Goal: Task Accomplishment & Management: Manage account settings

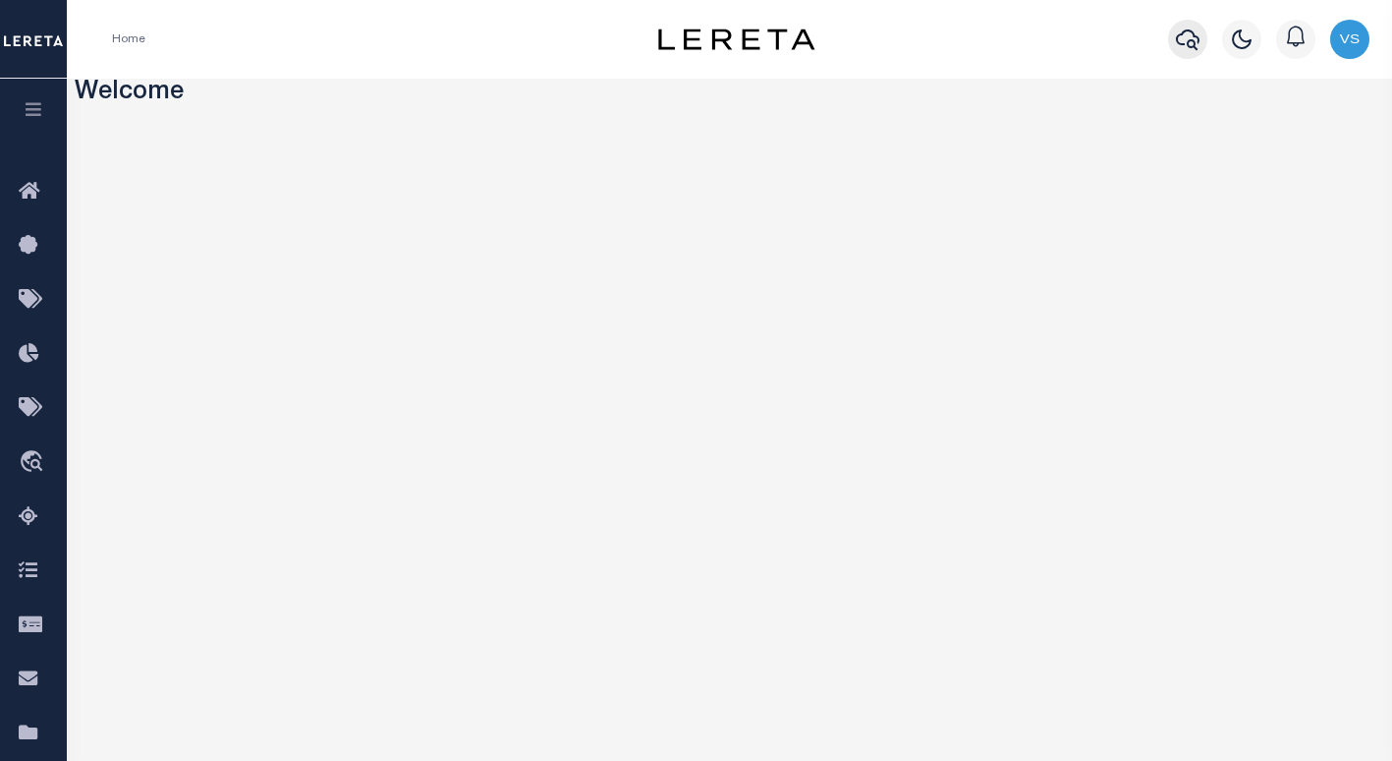
click at [1179, 37] on icon "button" at bounding box center [1188, 39] width 24 height 21
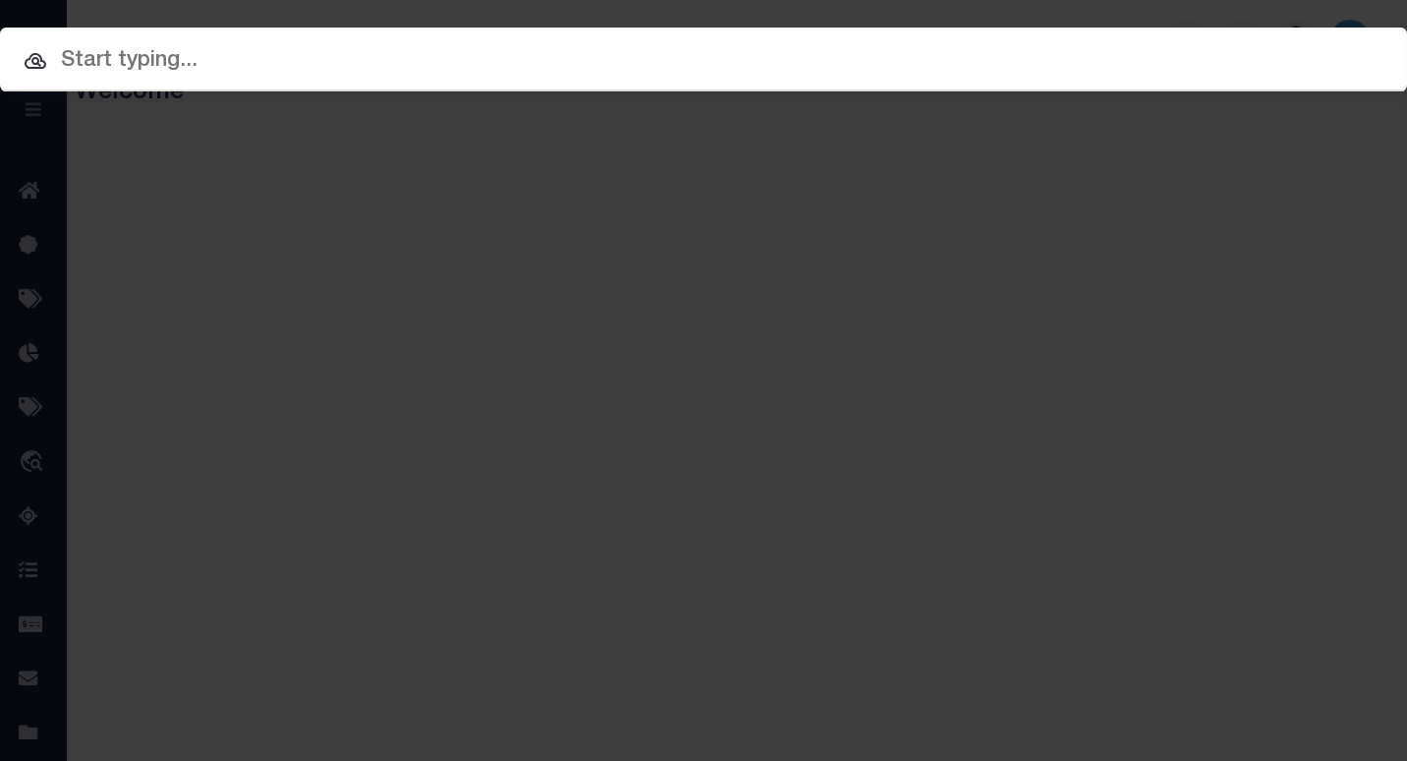
paste input "3110231007861"
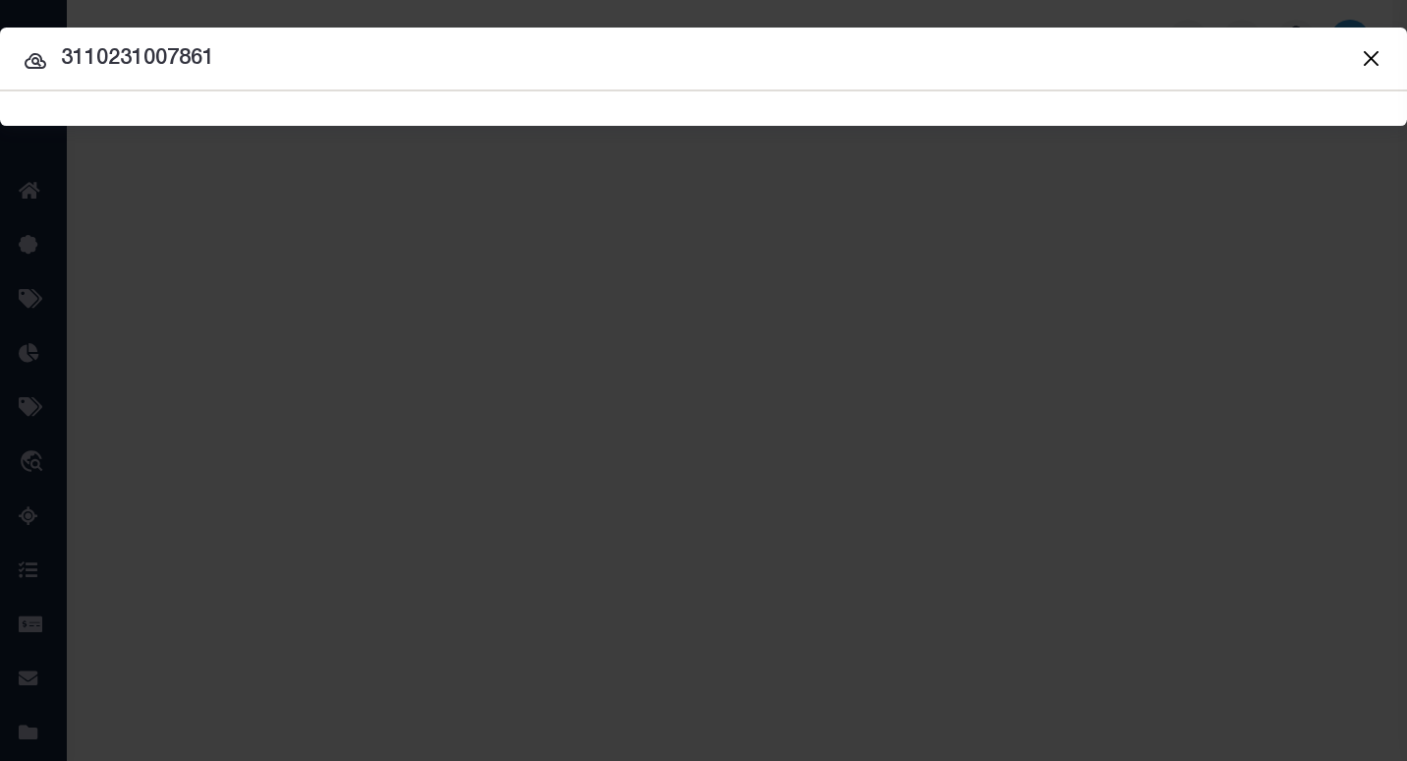
type input "3110231007861"
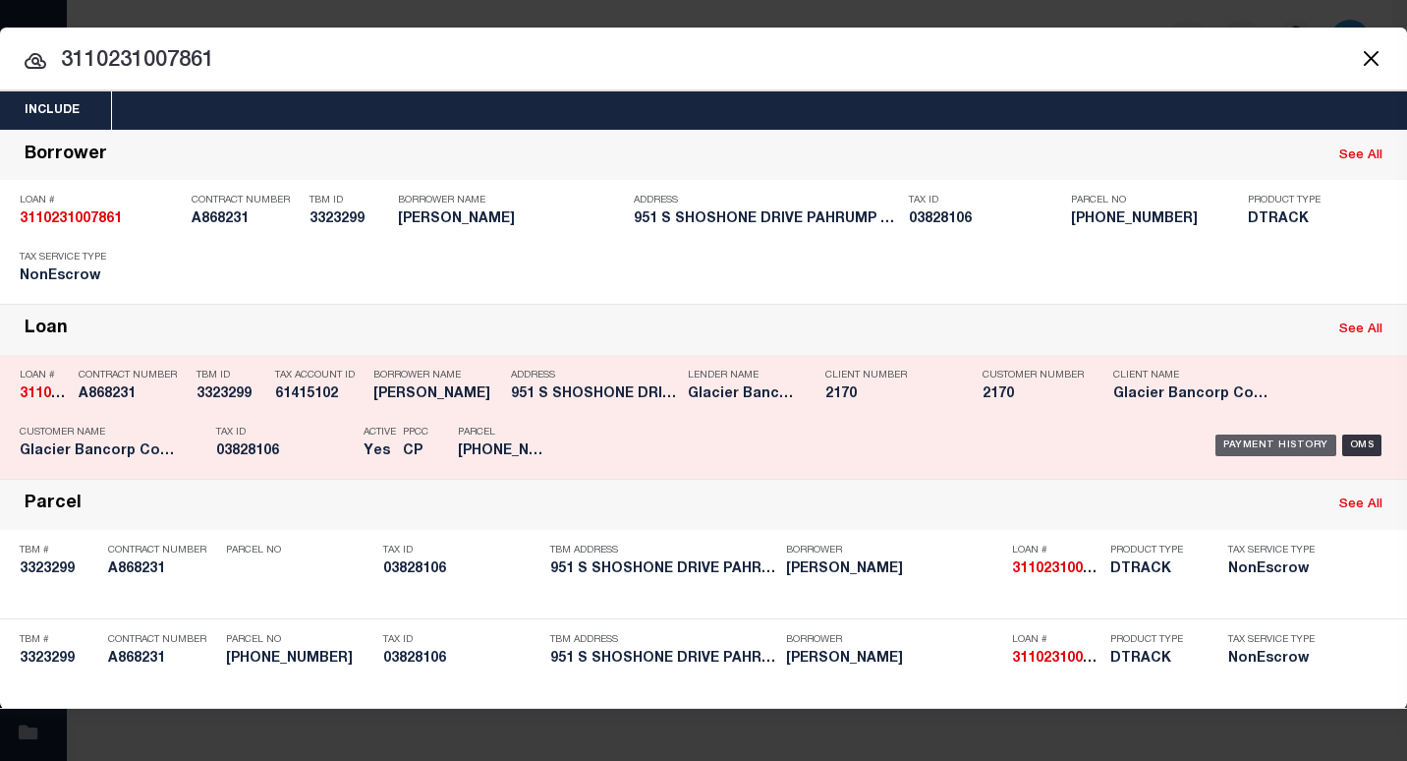
click at [1261, 443] on div "Payment History" at bounding box center [1275, 445] width 121 height 22
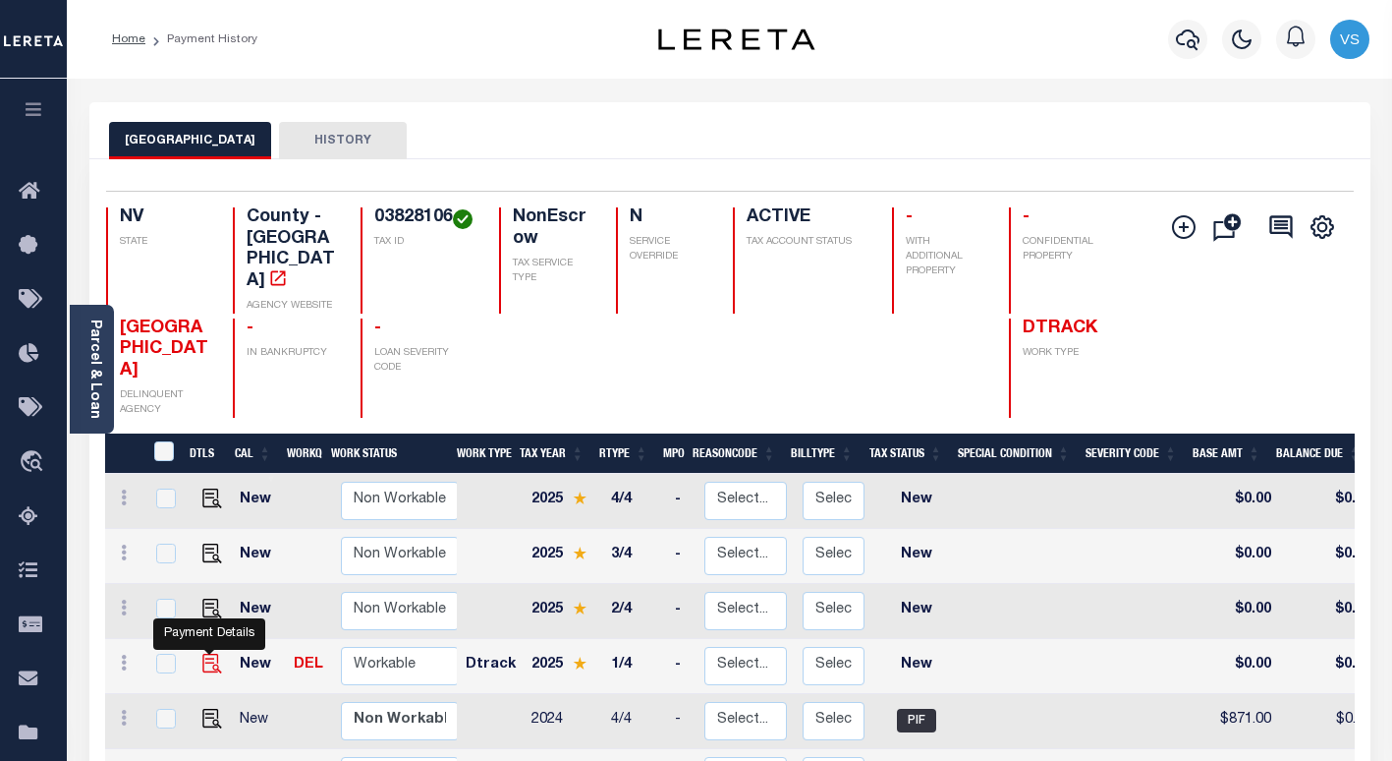
click at [204, 653] on img "" at bounding box center [212, 663] width 20 height 20
checkbox input "true"
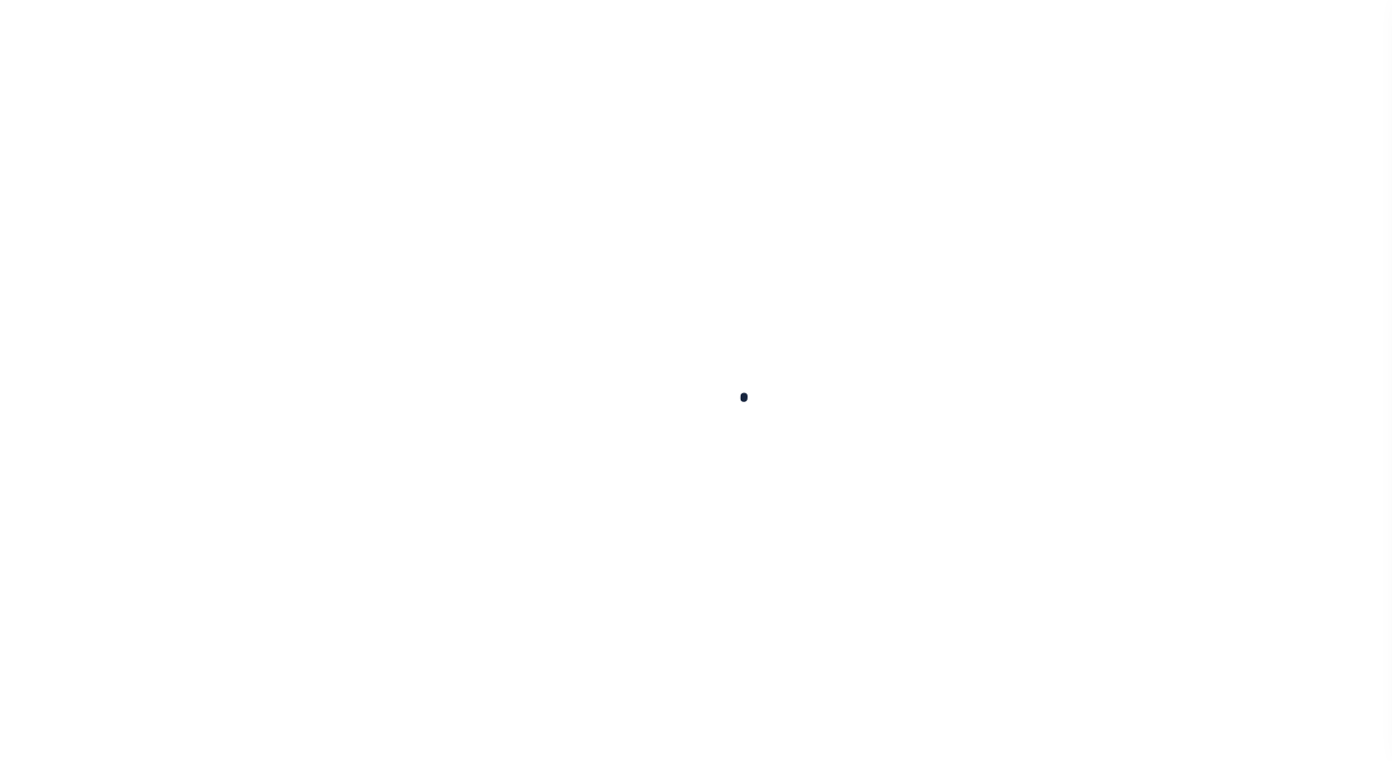
checkbox input "false"
type input "[DATE]"
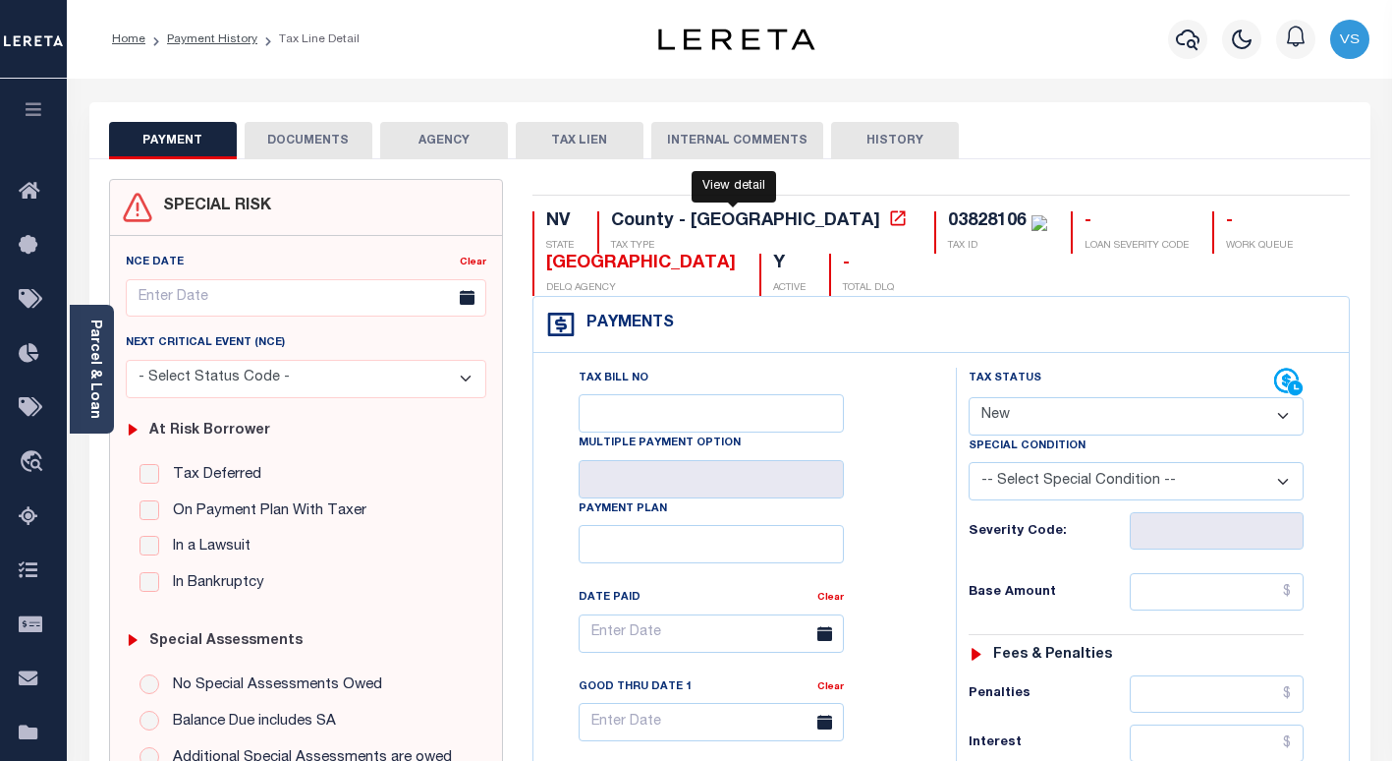
click at [888, 220] on icon at bounding box center [898, 218] width 20 height 20
click at [1030, 418] on select "- Select Status Code - Open Due/Unpaid Paid Incomplete No Tax Due Internal Refu…" at bounding box center [1136, 416] width 335 height 38
select select "PYD"
click at [969, 398] on select "- Select Status Code - Open Due/Unpaid Paid Incomplete No Tax Due Internal Refu…" at bounding box center [1136, 416] width 335 height 38
type input "[DATE]"
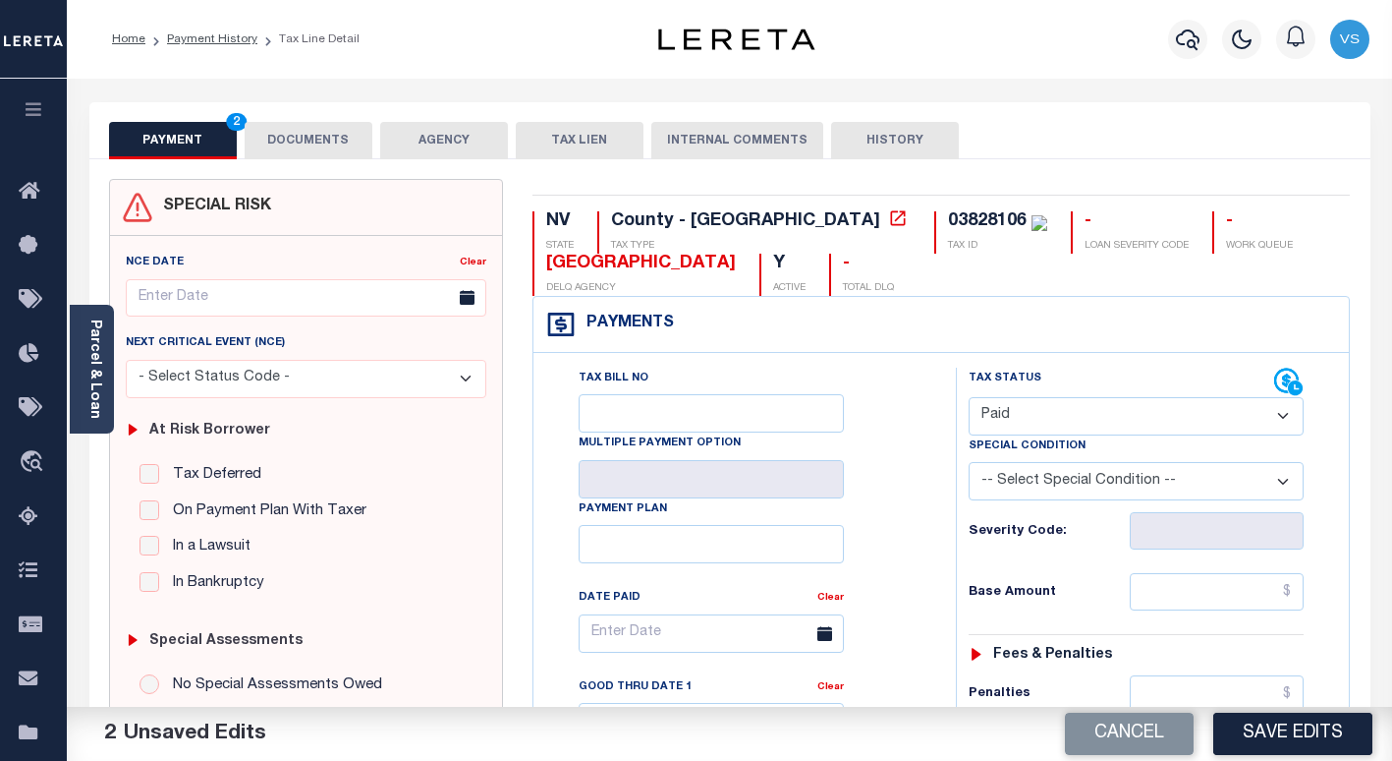
click at [324, 144] on button "DOCUMENTS" at bounding box center [309, 140] width 128 height 37
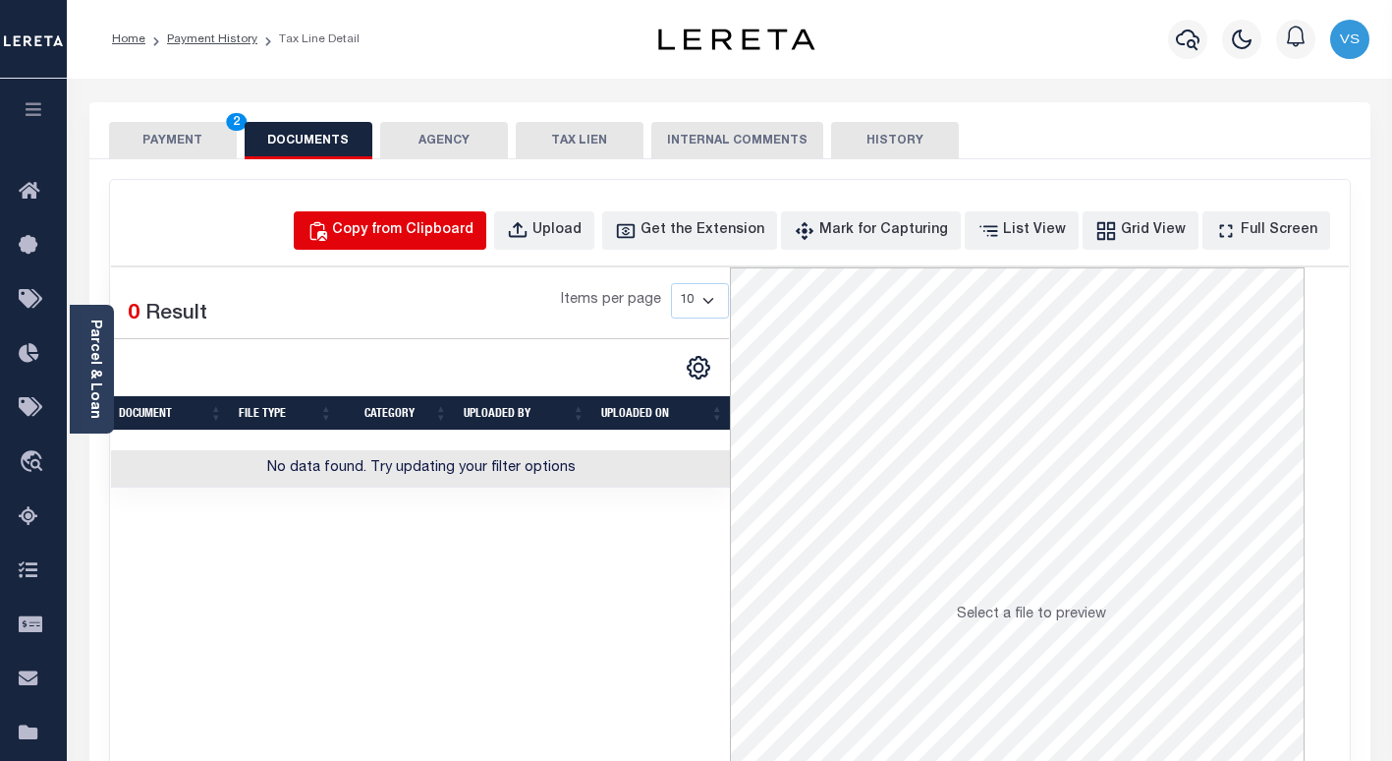
click at [403, 230] on div "Copy from Clipboard" at bounding box center [402, 231] width 141 height 22
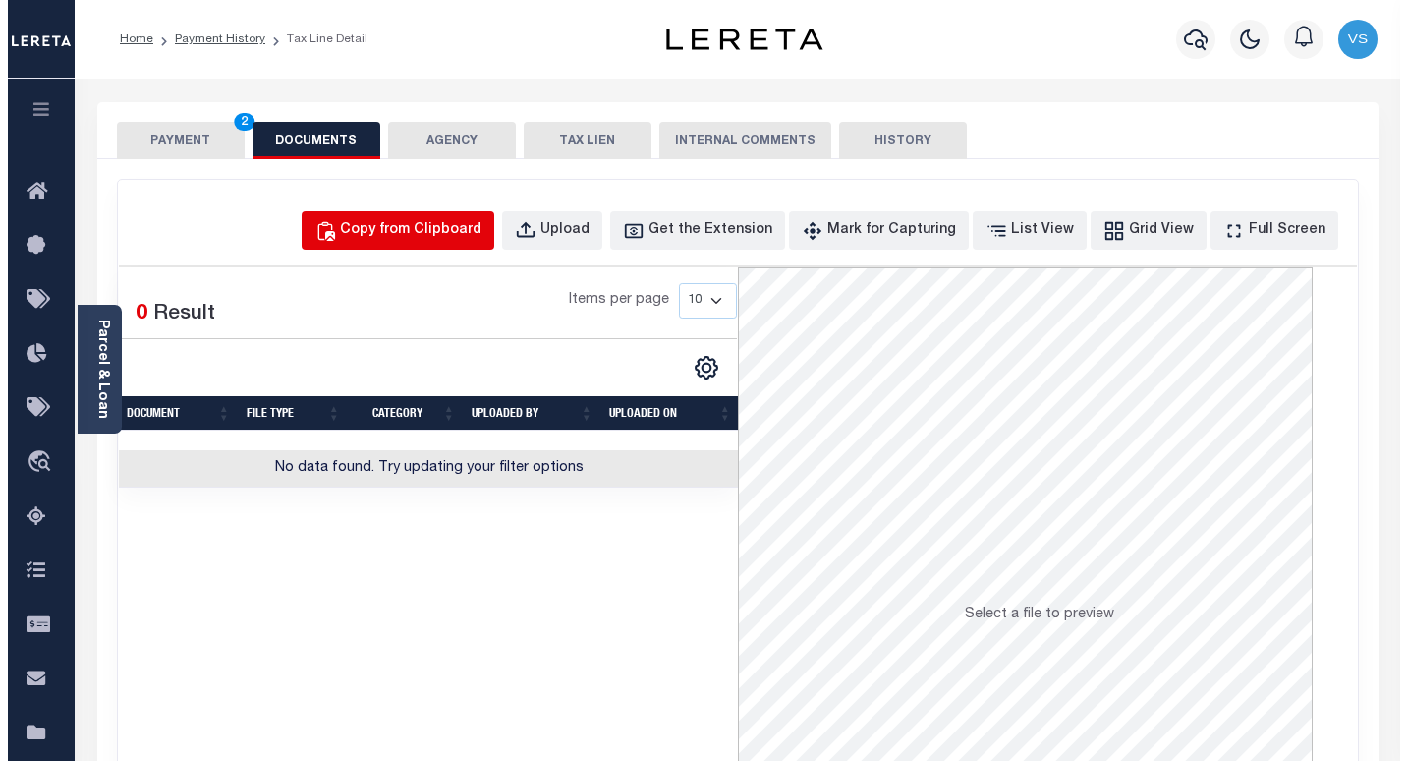
select select "POP"
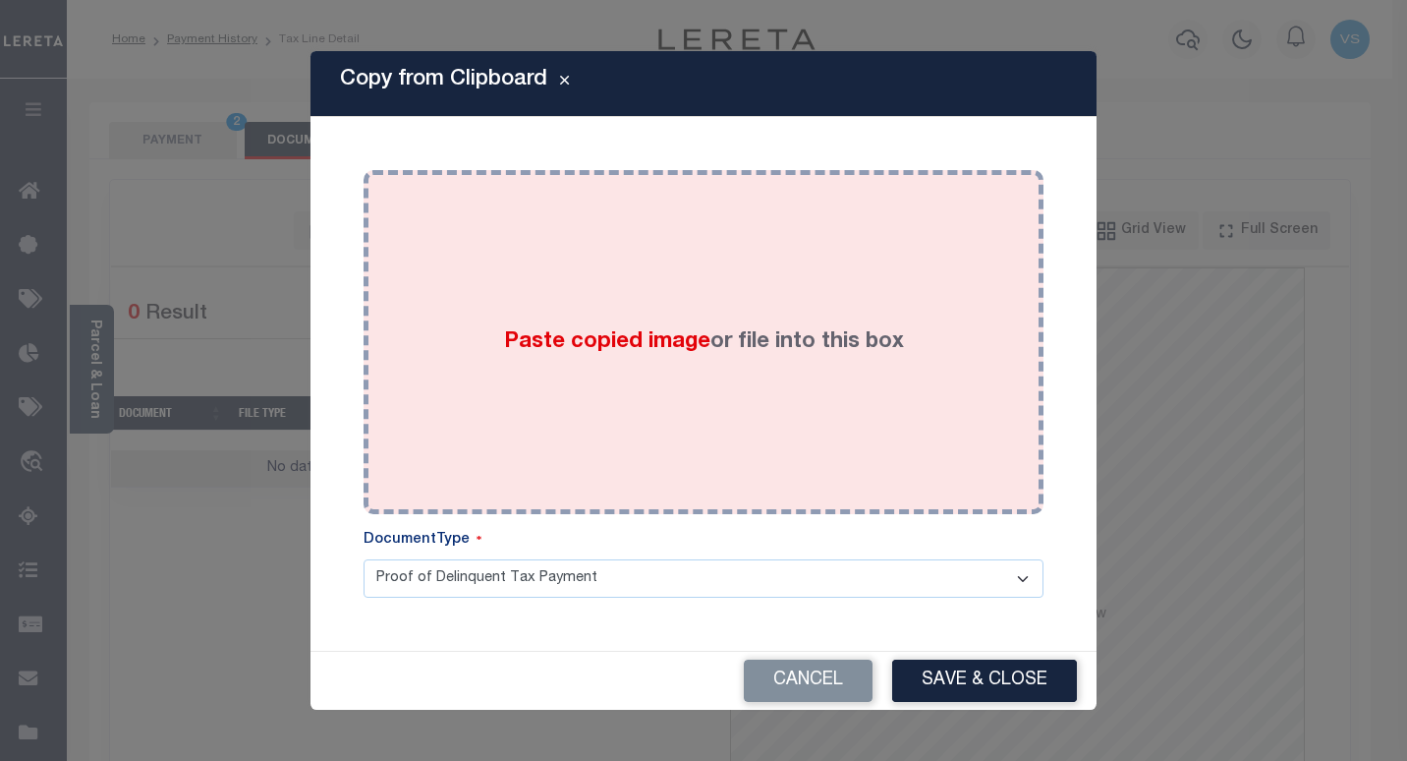
click at [509, 326] on label "Paste copied image or file into this box" at bounding box center [704, 342] width 400 height 32
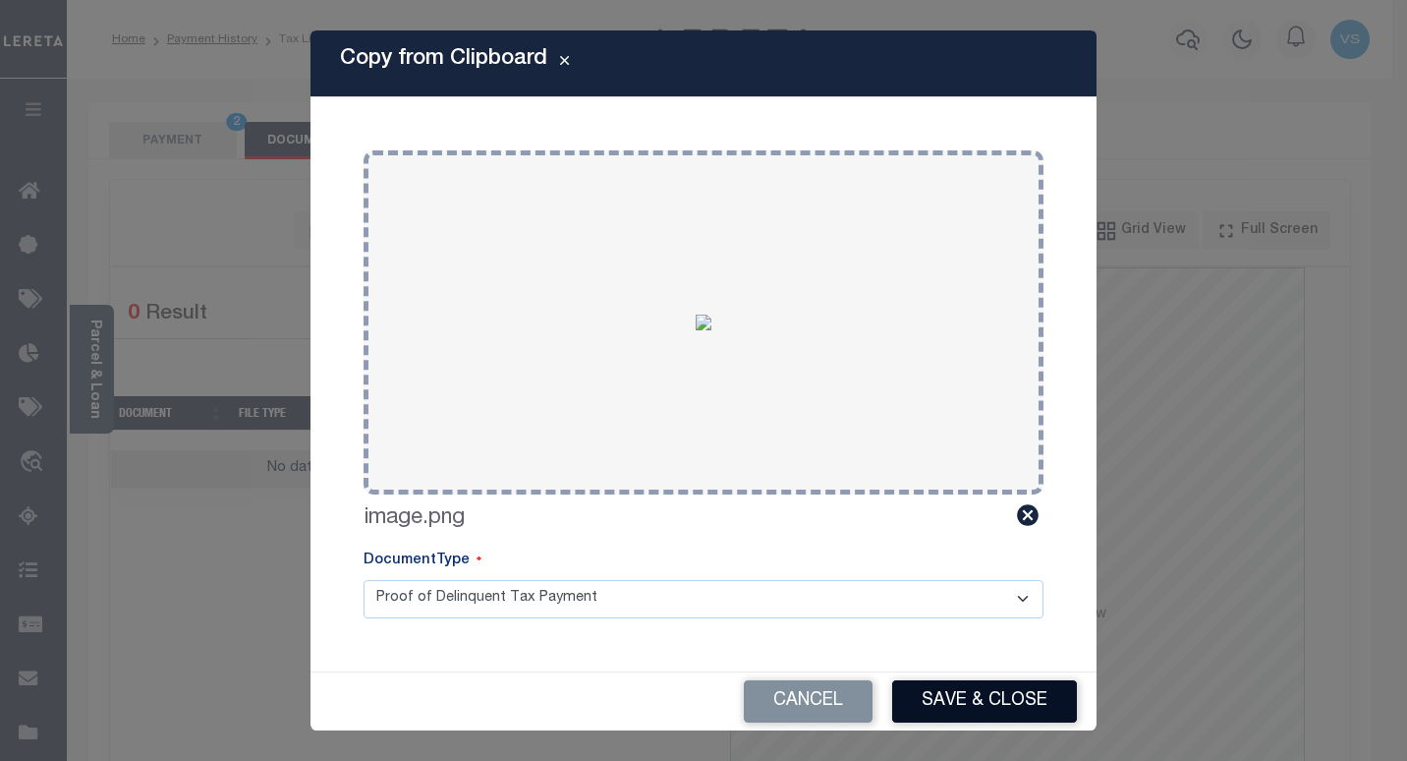
click at [919, 689] on button "Save & Close" at bounding box center [984, 701] width 185 height 42
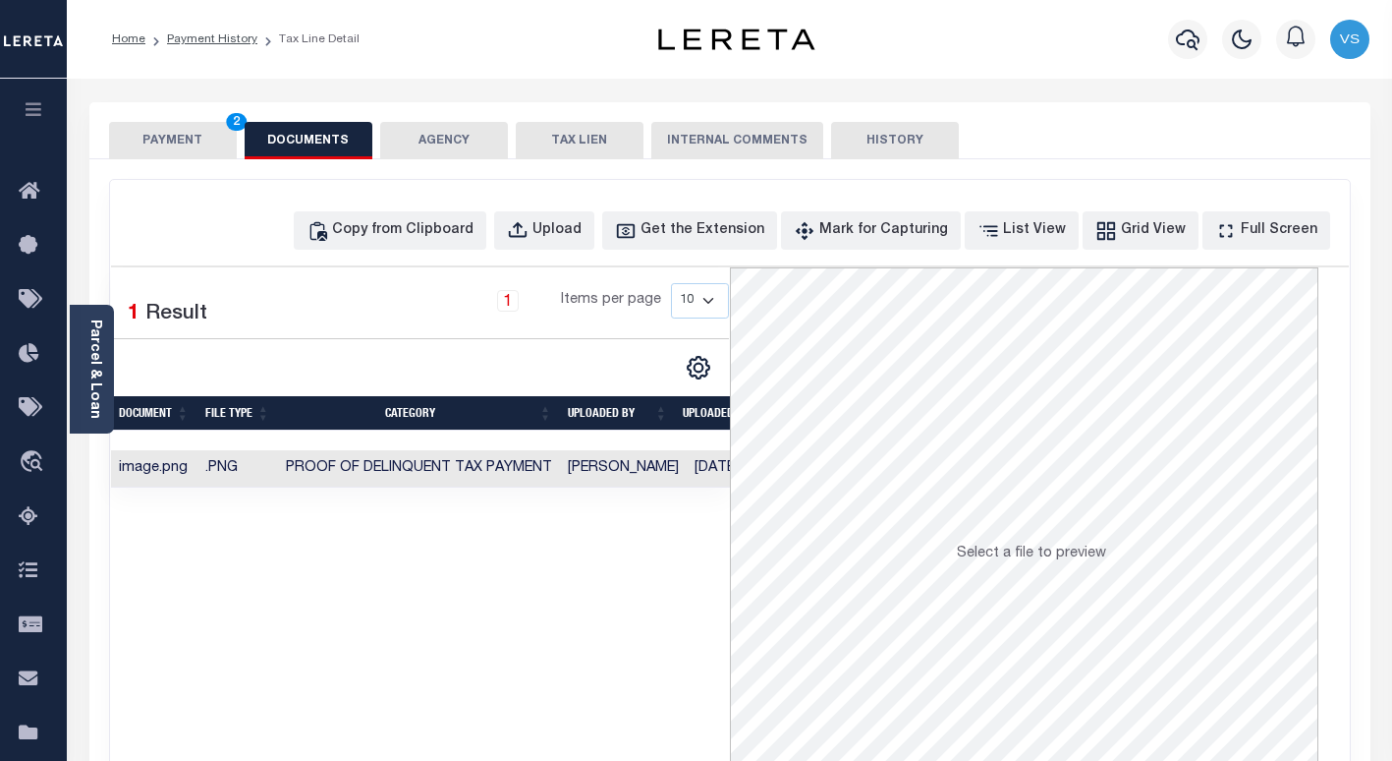
click at [149, 128] on button "PAYMENT 2" at bounding box center [173, 140] width 128 height 37
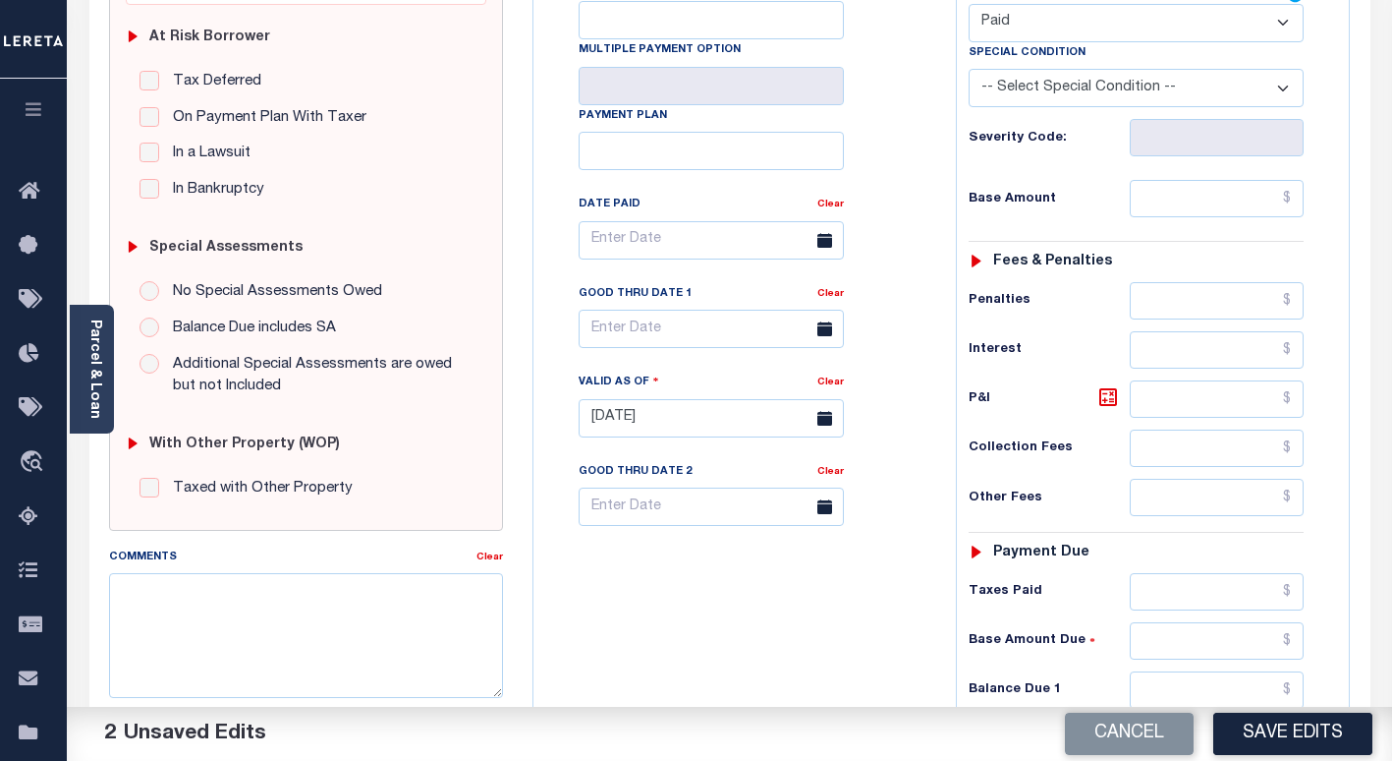
scroll to position [491, 0]
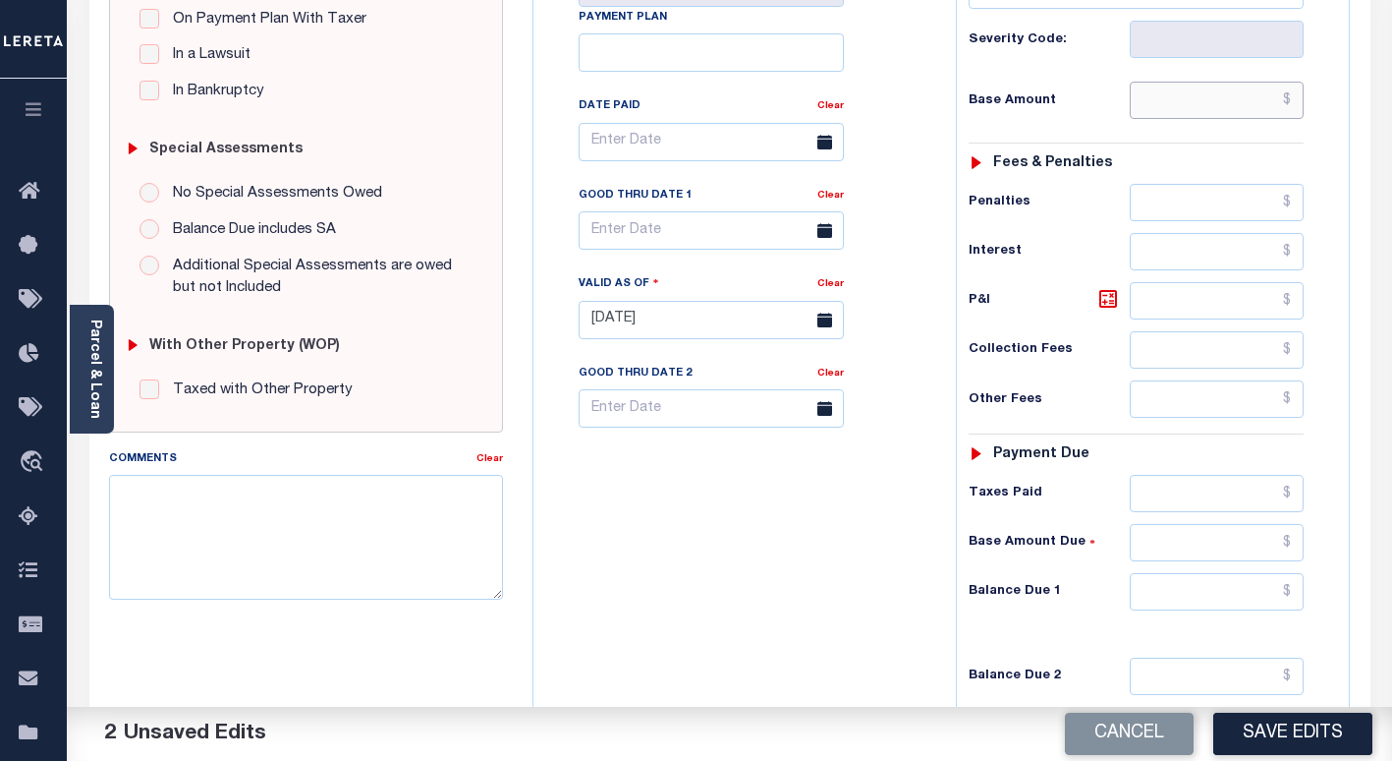
click at [1202, 110] on input "text" at bounding box center [1217, 100] width 174 height 37
paste input "915.93"
type input "$915.93"
click at [1264, 730] on button "Save Edits" at bounding box center [1292, 733] width 159 height 42
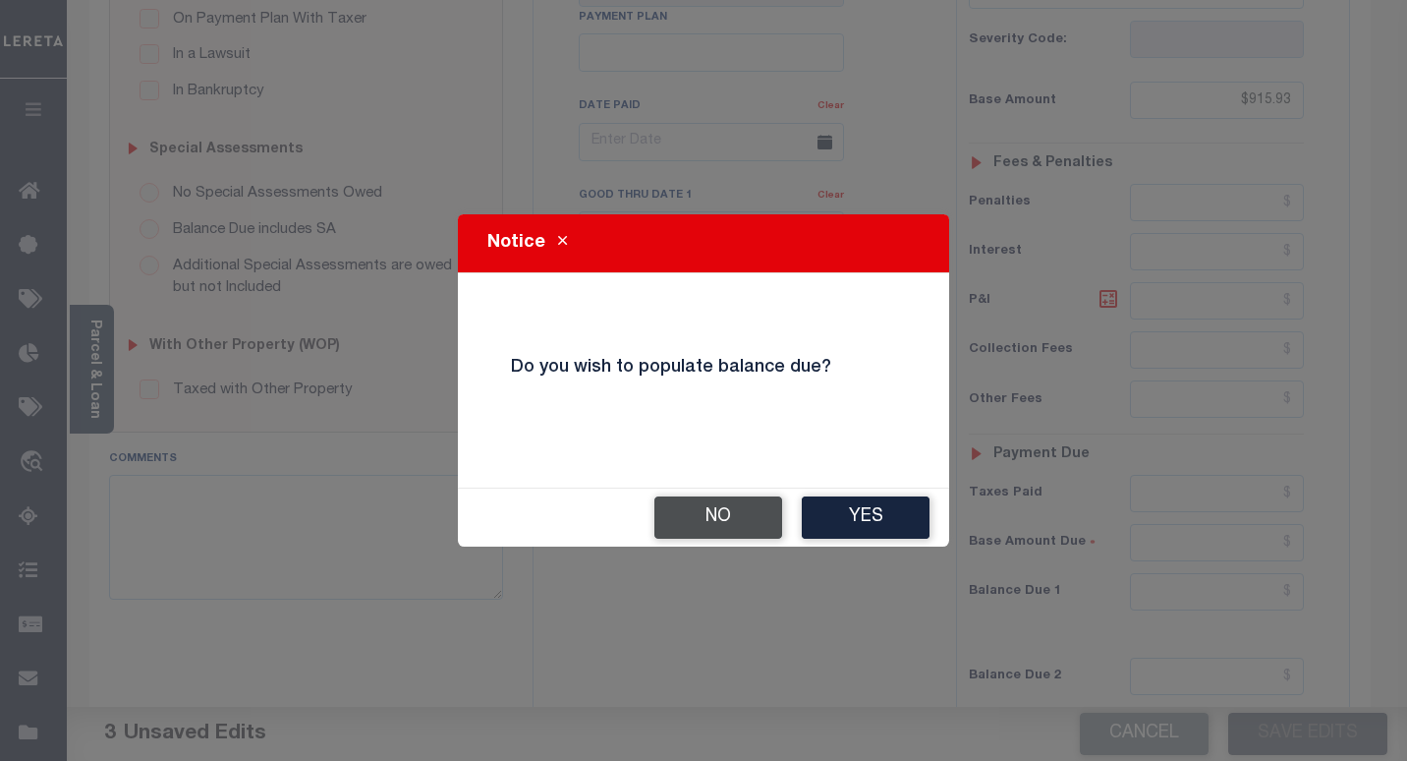
click at [681, 510] on button "No" at bounding box center [718, 517] width 128 height 42
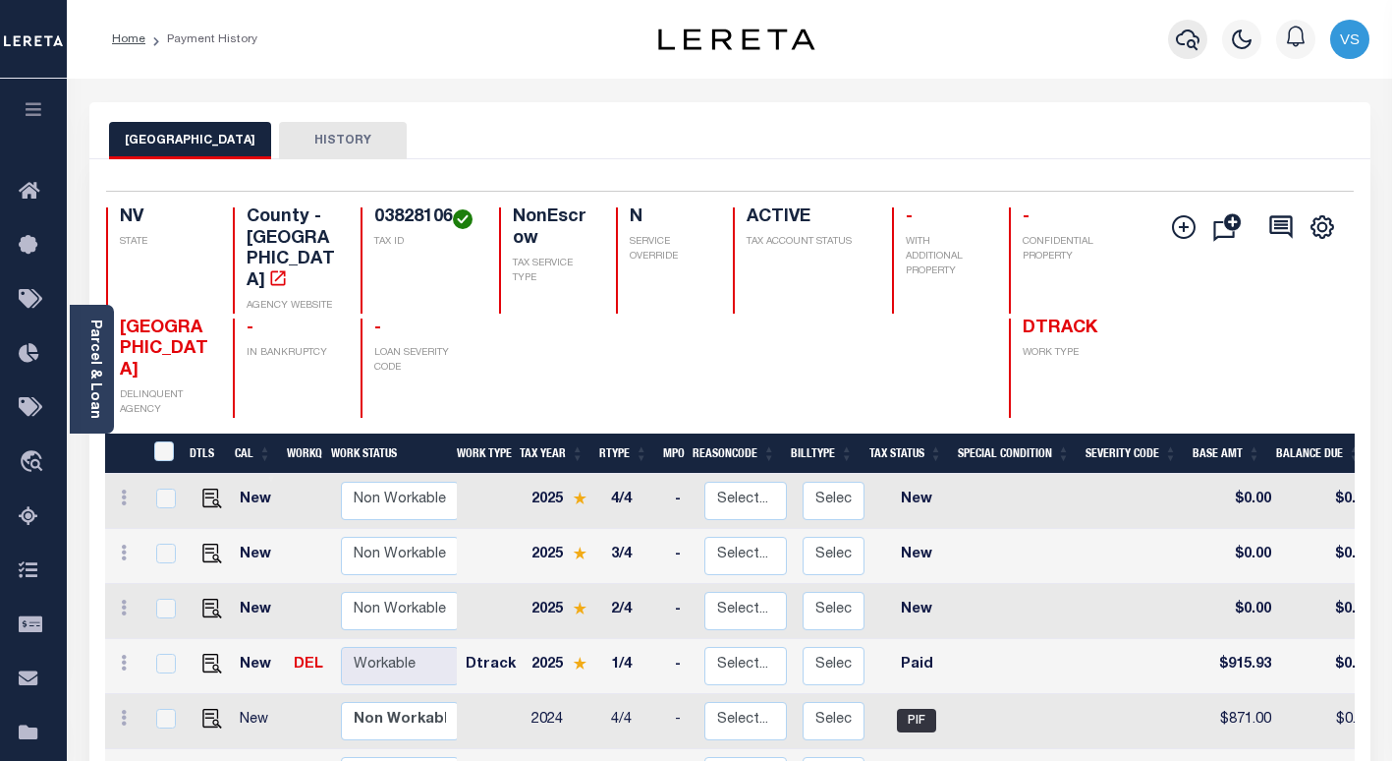
click at [1183, 48] on icon "button" at bounding box center [1188, 40] width 24 height 24
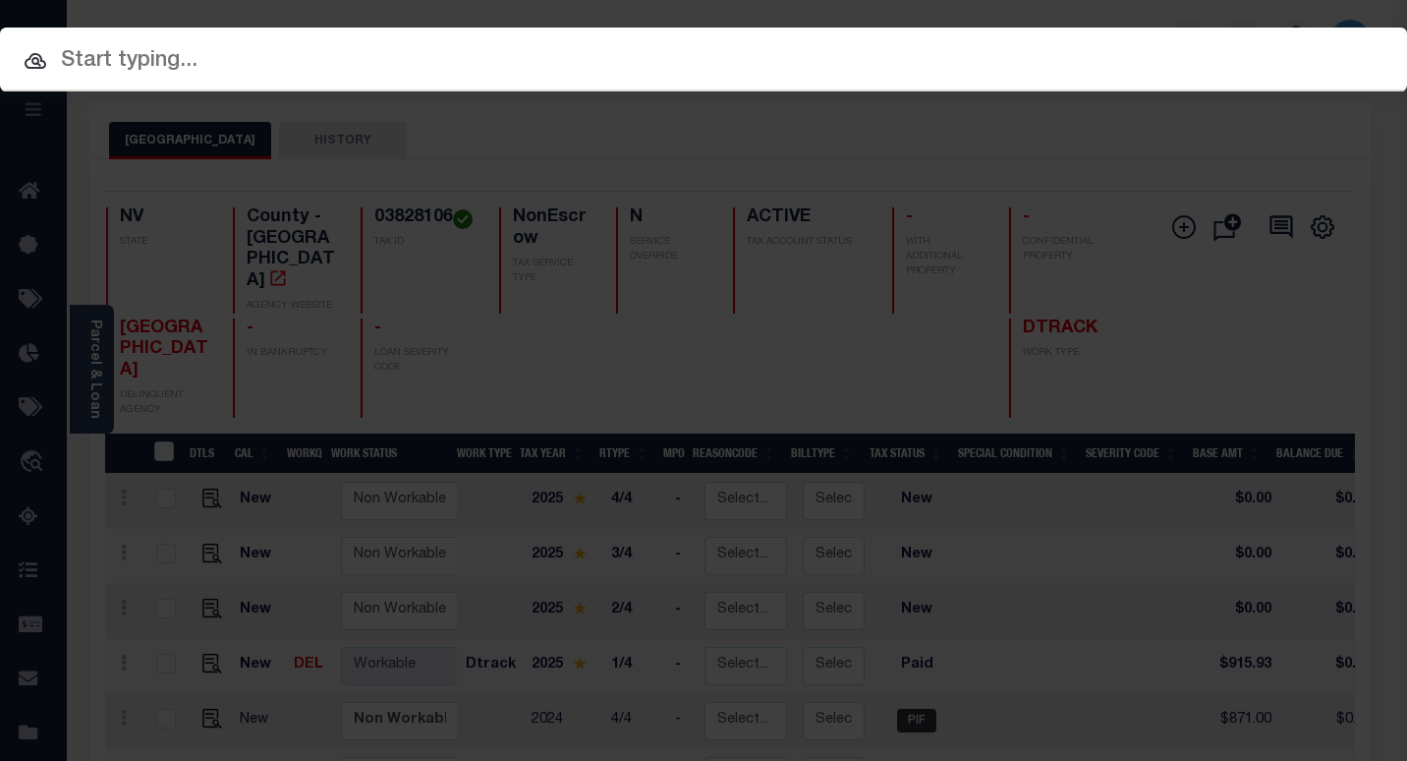
paste input "3311210000577"
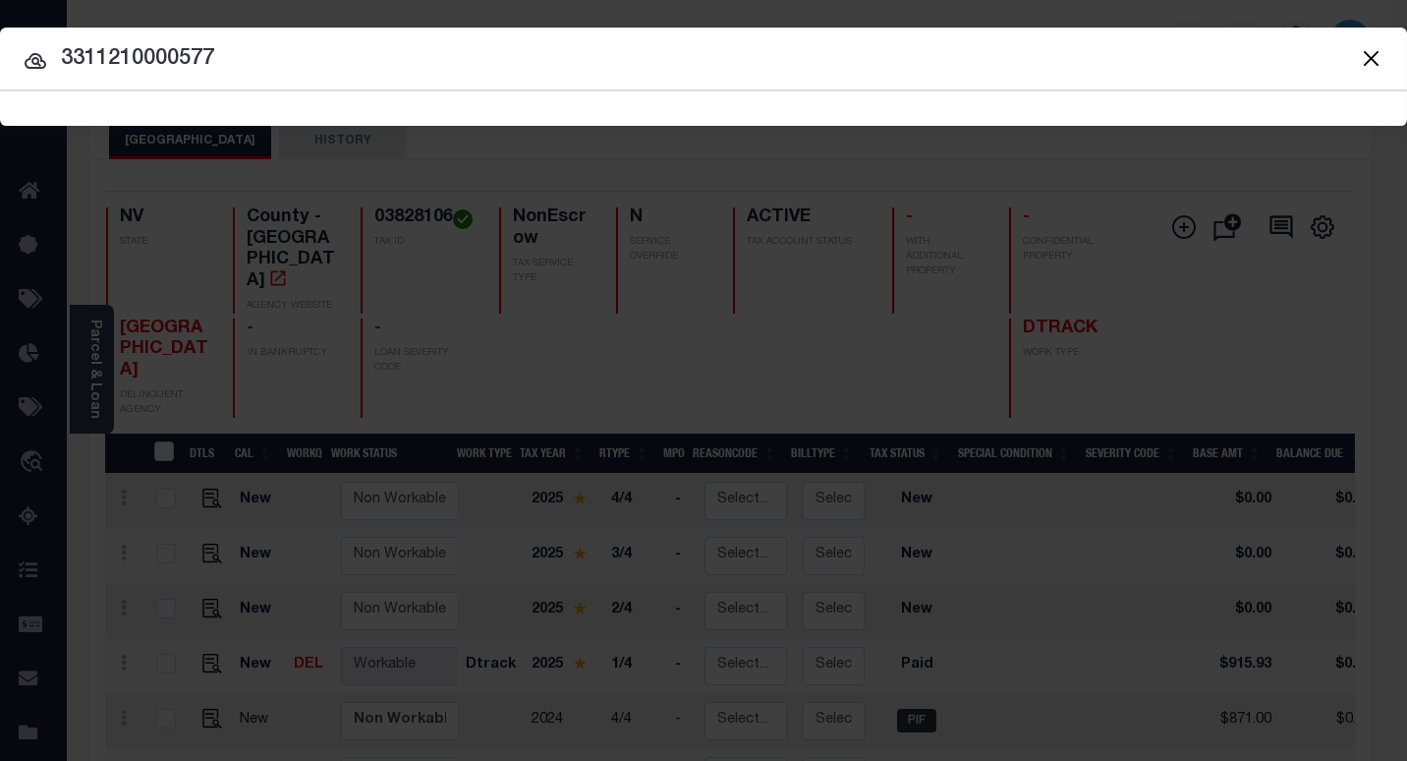
type input "3311210000577"
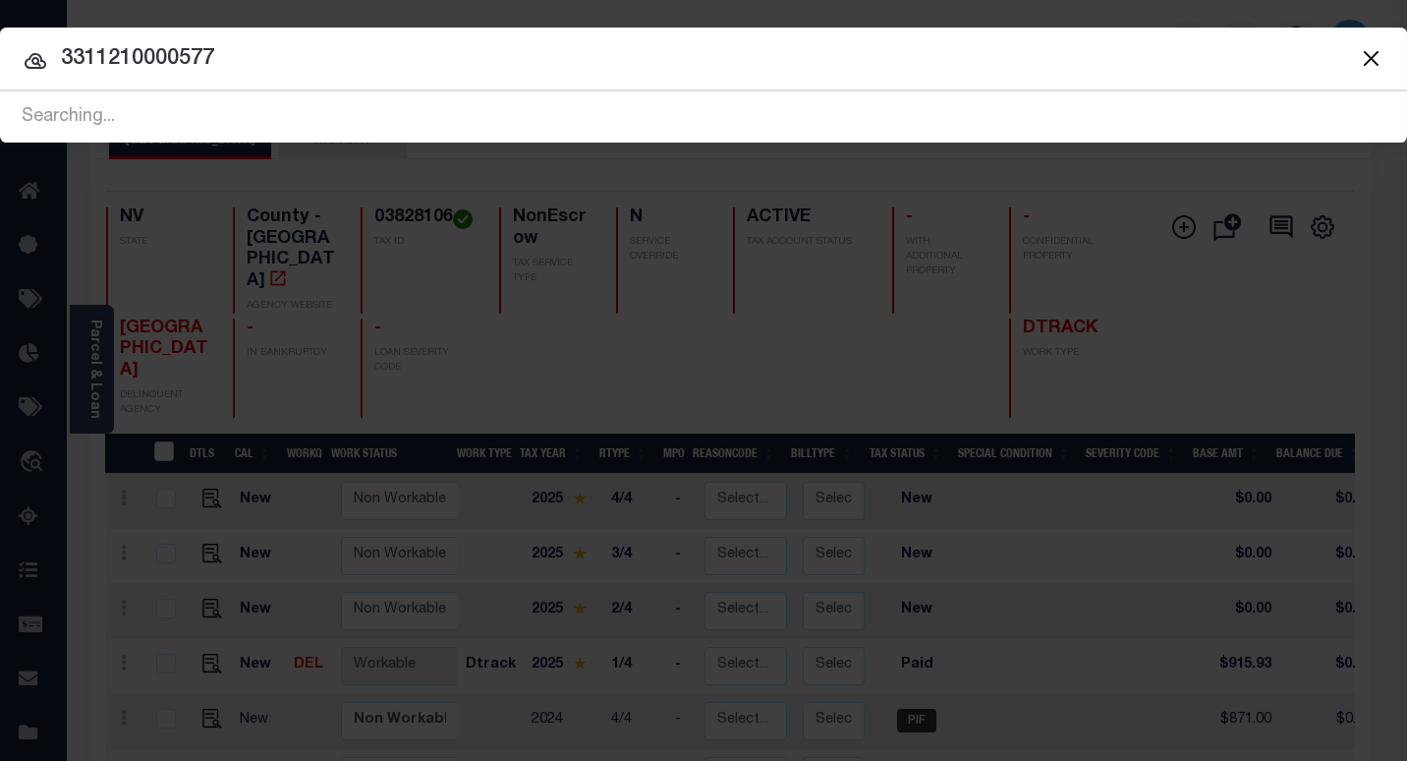
click at [270, 56] on input "3311210000577" at bounding box center [703, 59] width 1407 height 34
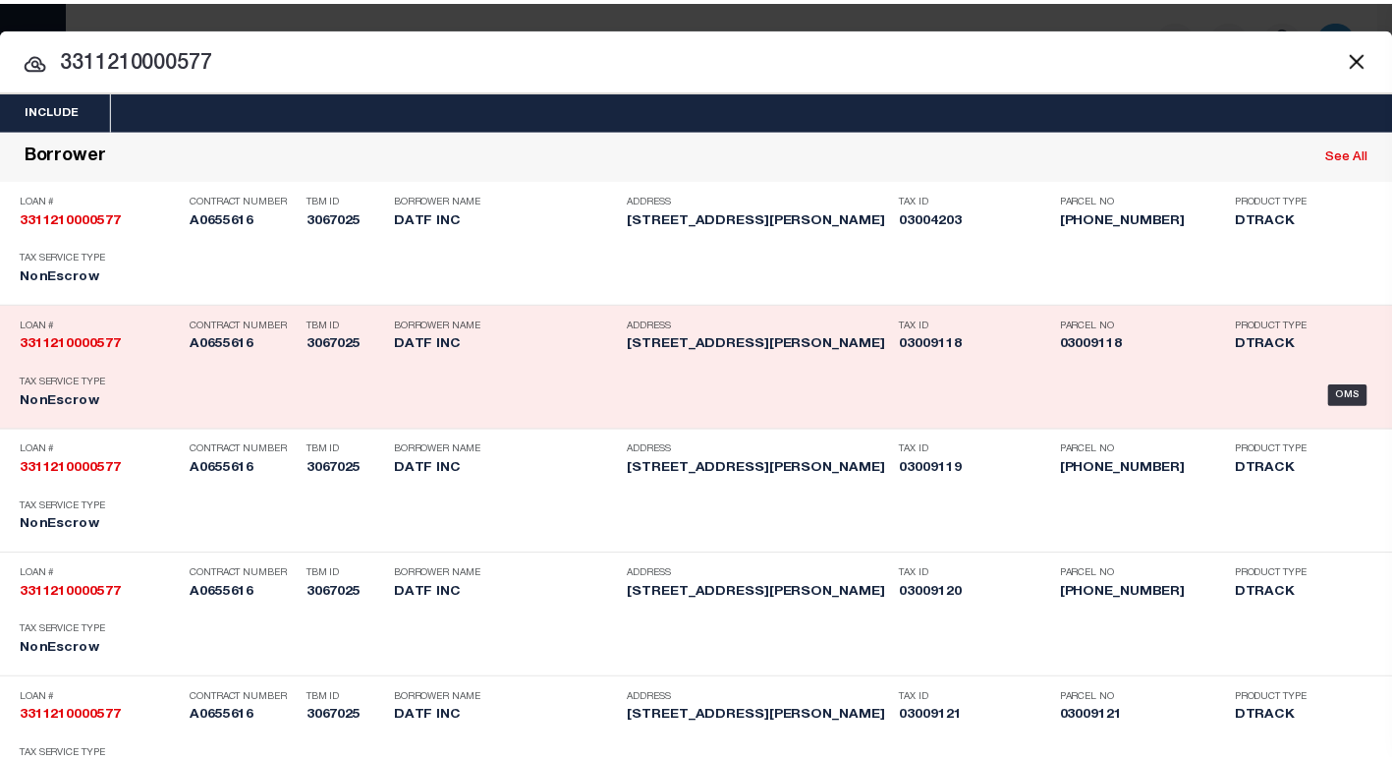
scroll to position [1087, 0]
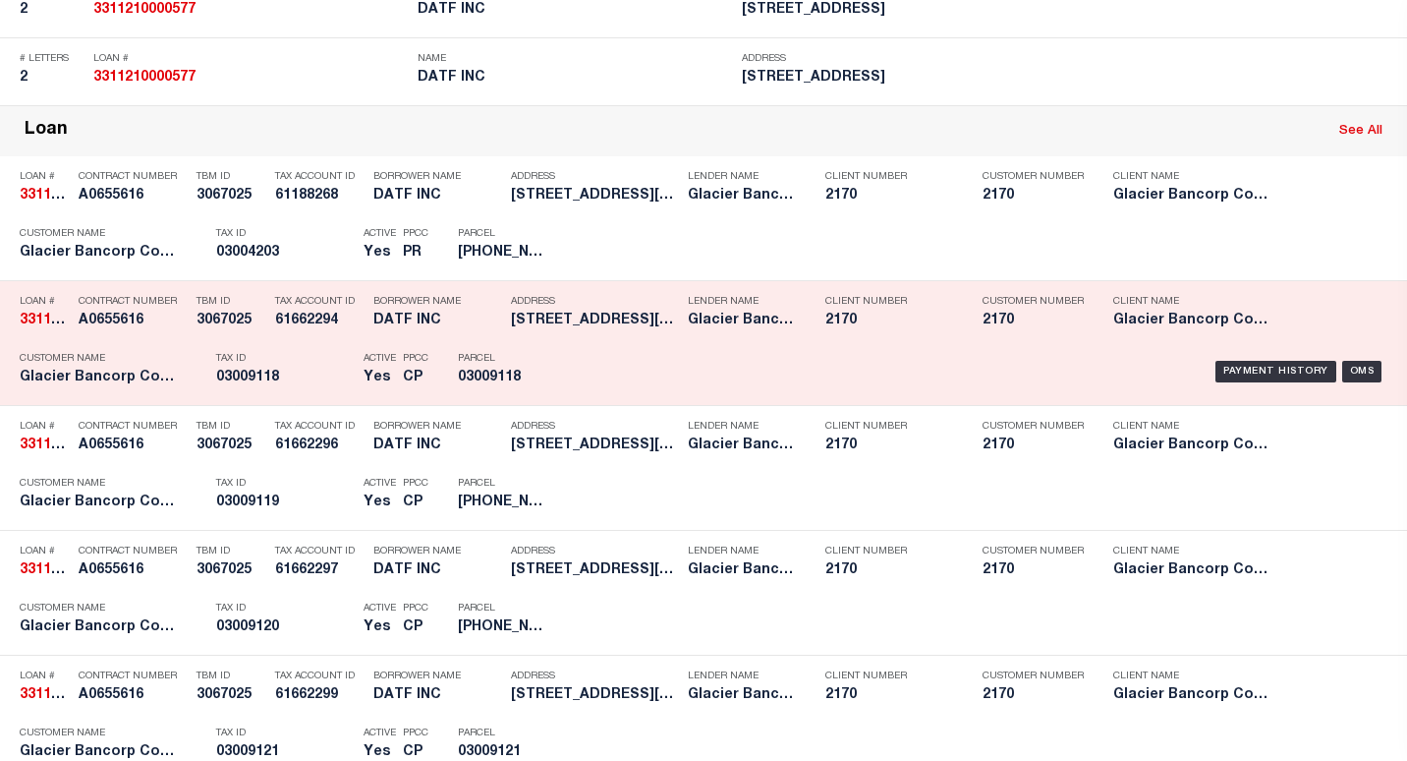
click at [1208, 387] on div "Payment History OMS" at bounding box center [982, 371] width 812 height 57
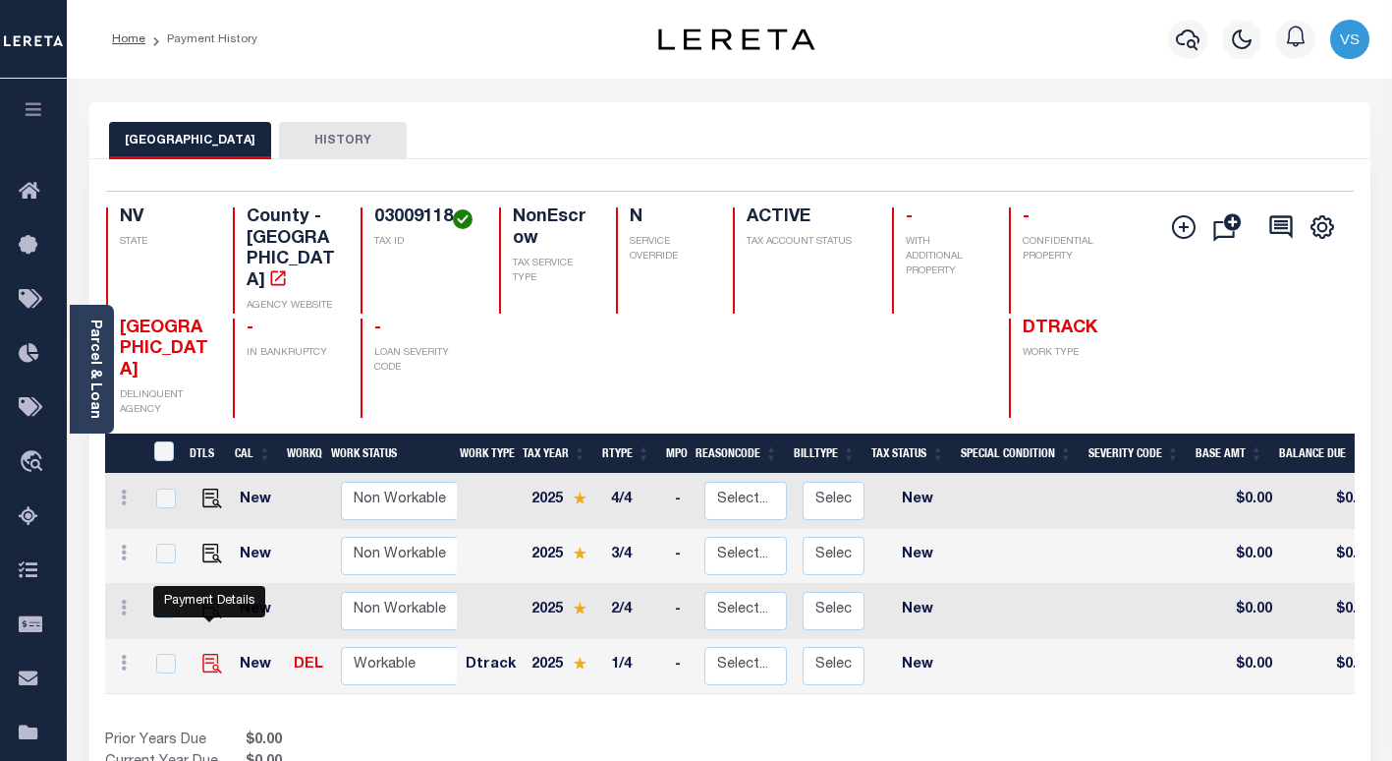
click at [203, 653] on img "" at bounding box center [212, 663] width 20 height 20
checkbox input "true"
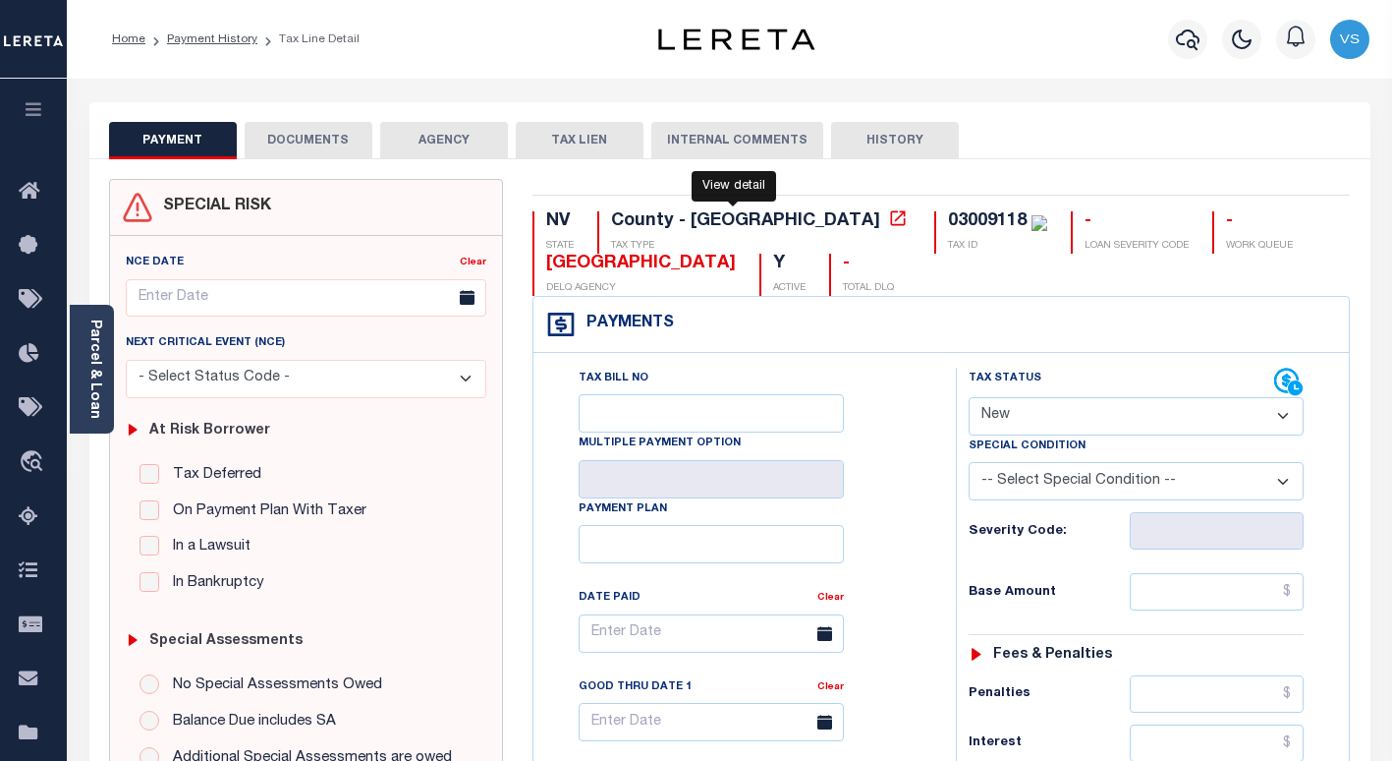
click at [888, 226] on icon at bounding box center [898, 218] width 20 height 20
click at [1035, 409] on select "- Select Status Code - Open Due/Unpaid Paid Incomplete No Tax Due Internal Refu…" at bounding box center [1136, 416] width 335 height 38
select select "DUE"
click at [969, 398] on select "- Select Status Code - Open Due/Unpaid Paid Incomplete No Tax Due Internal Refu…" at bounding box center [1136, 416] width 335 height 38
type input "[DATE]"
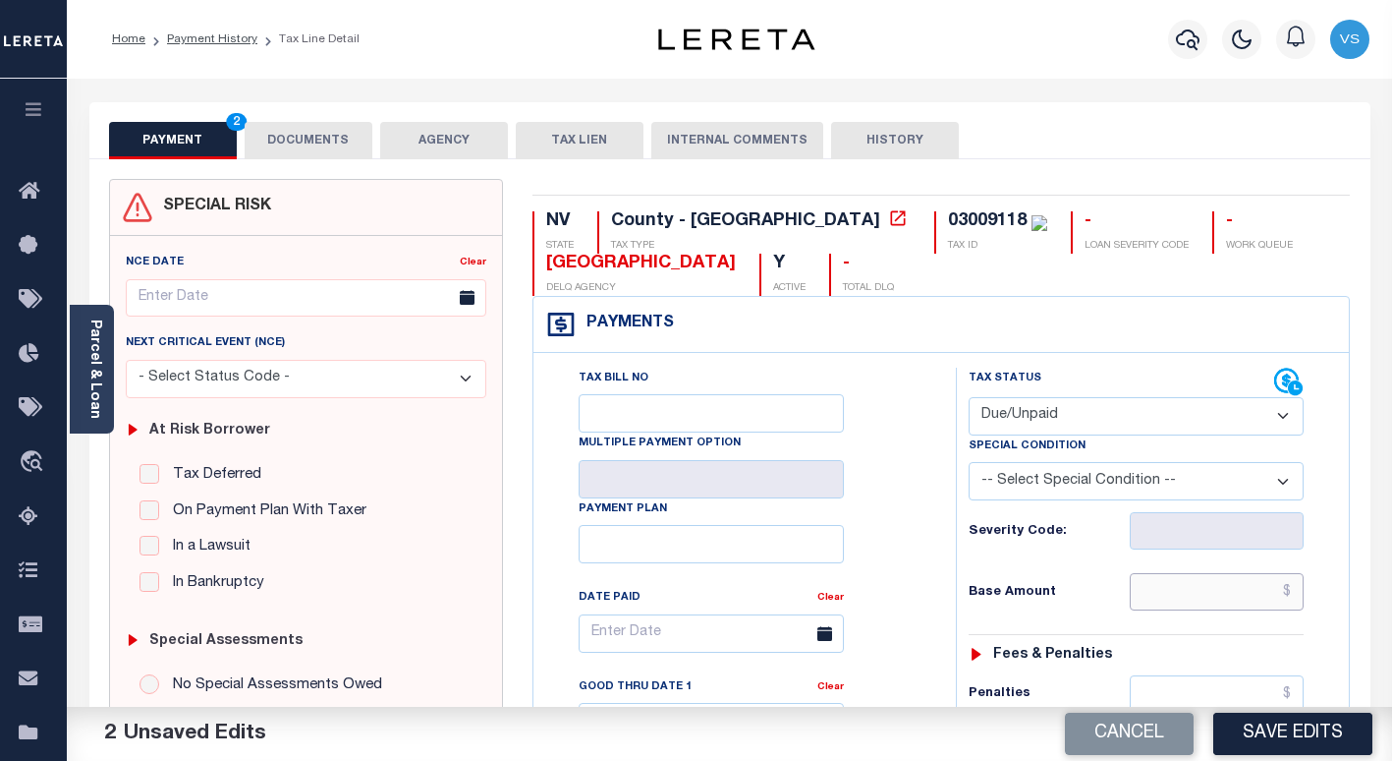
click at [1188, 598] on input "text" at bounding box center [1217, 591] width 174 height 37
paste input "766.48"
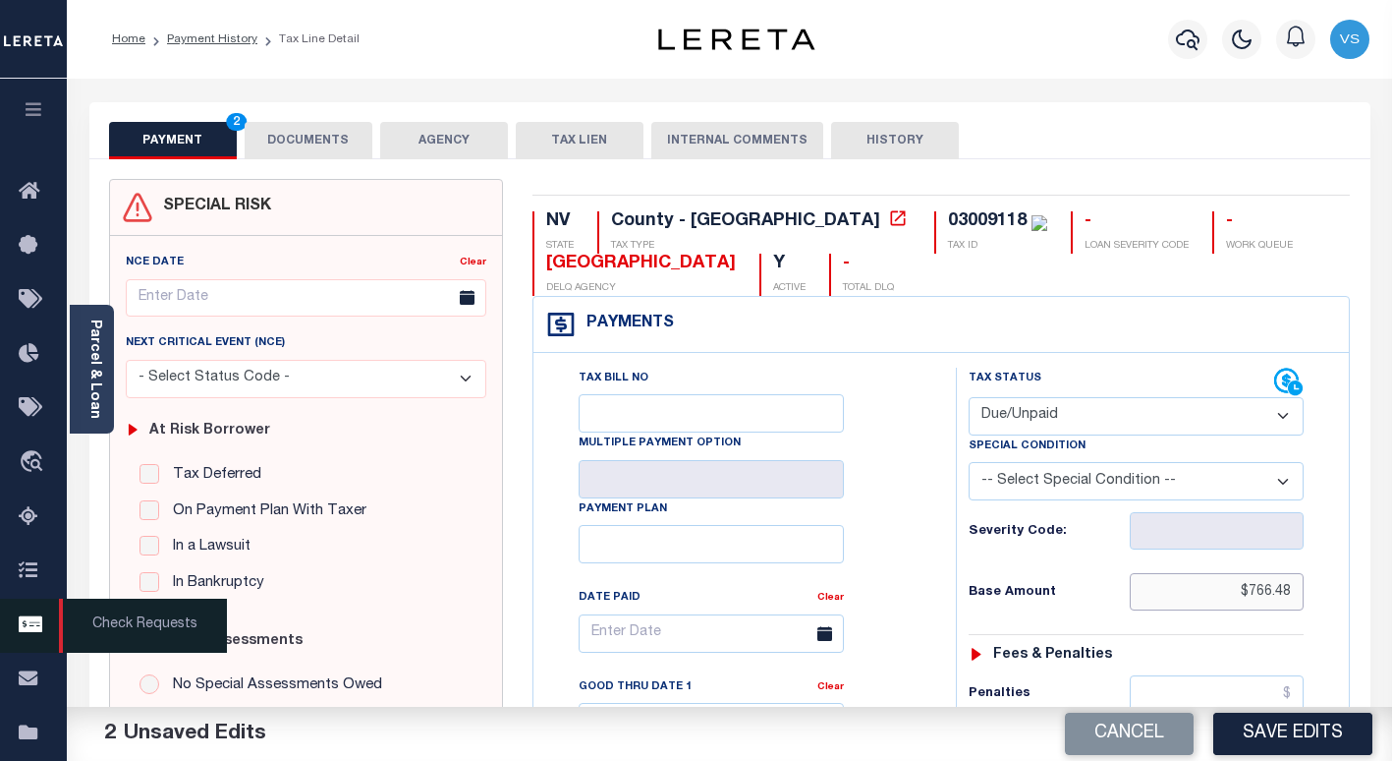
type input "$766.48"
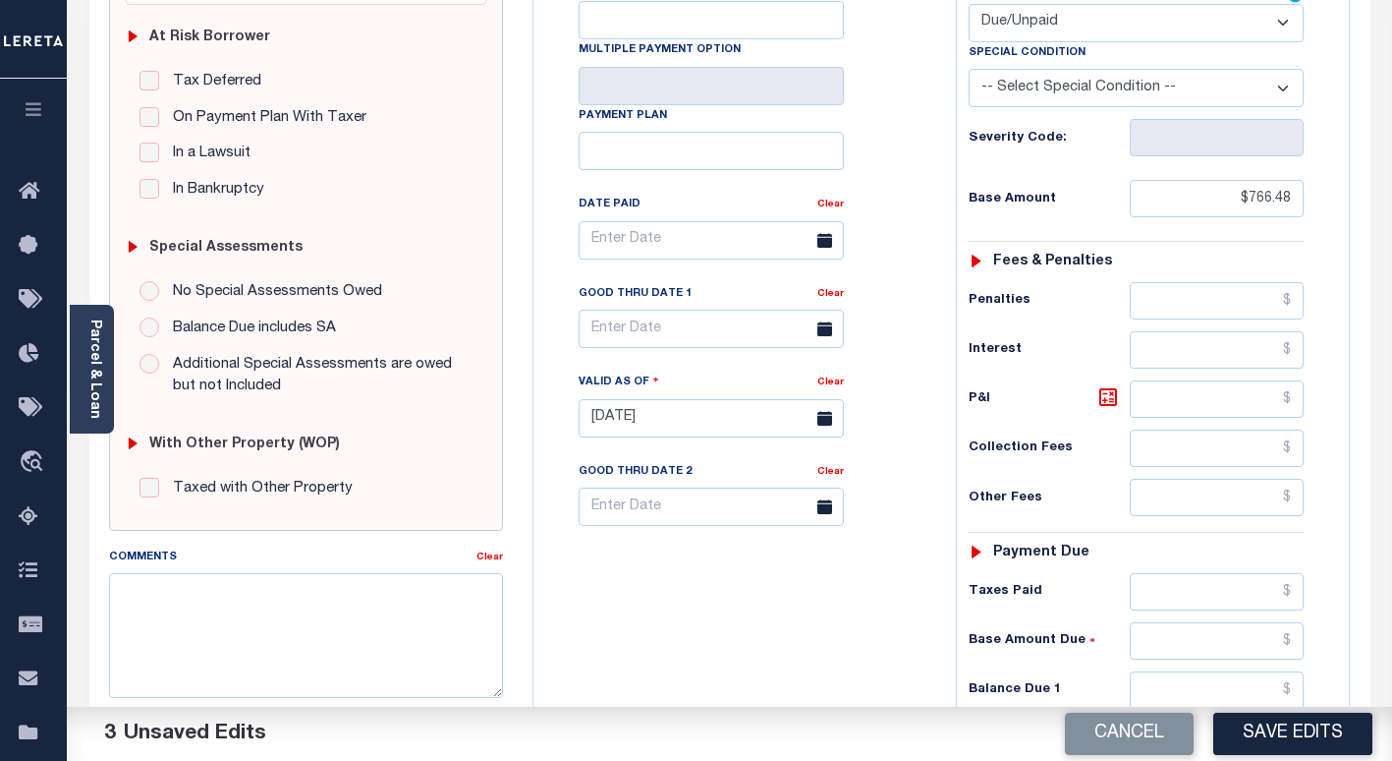
scroll to position [688, 0]
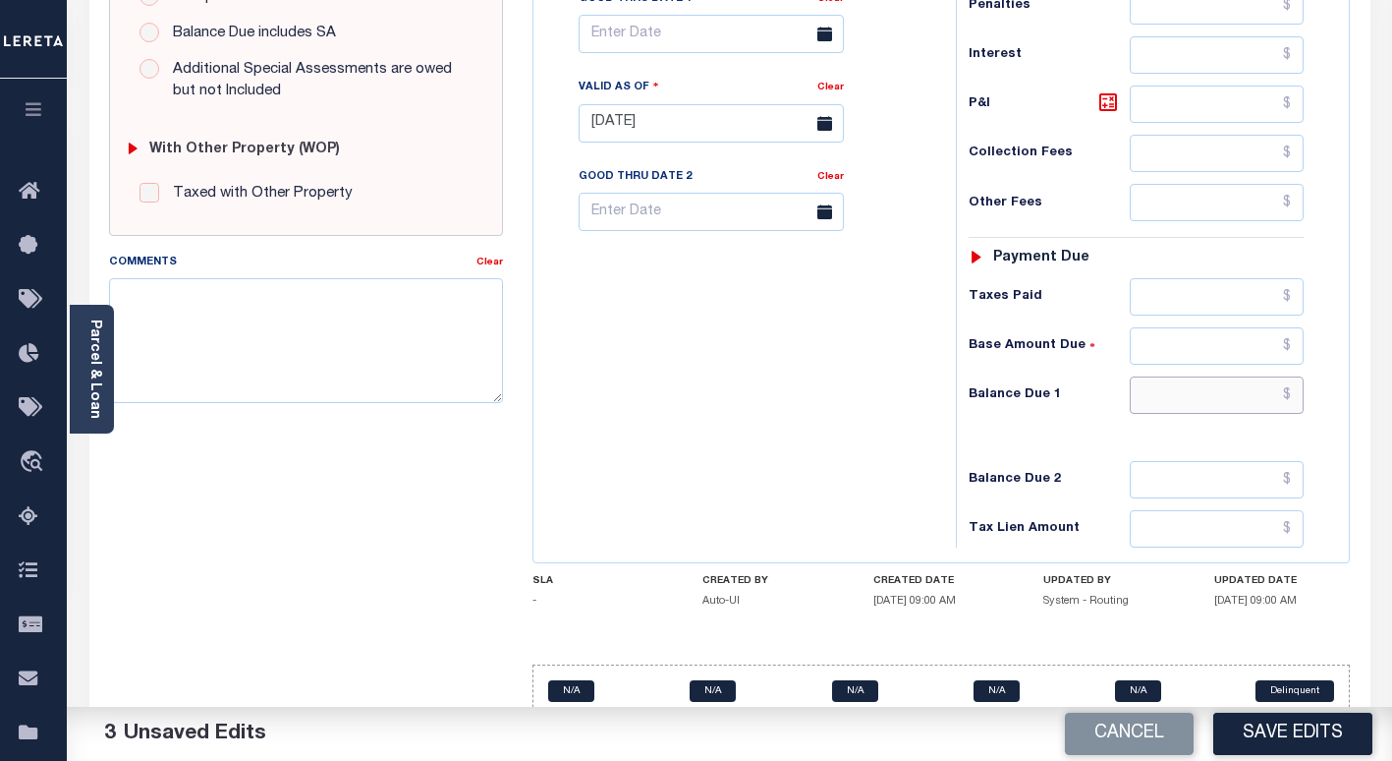
click at [1208, 397] on input "text" at bounding box center [1217, 394] width 174 height 37
paste input "$797.14"
type input "$797.14"
click at [1108, 108] on icon at bounding box center [1109, 102] width 24 height 24
type input "$30.66"
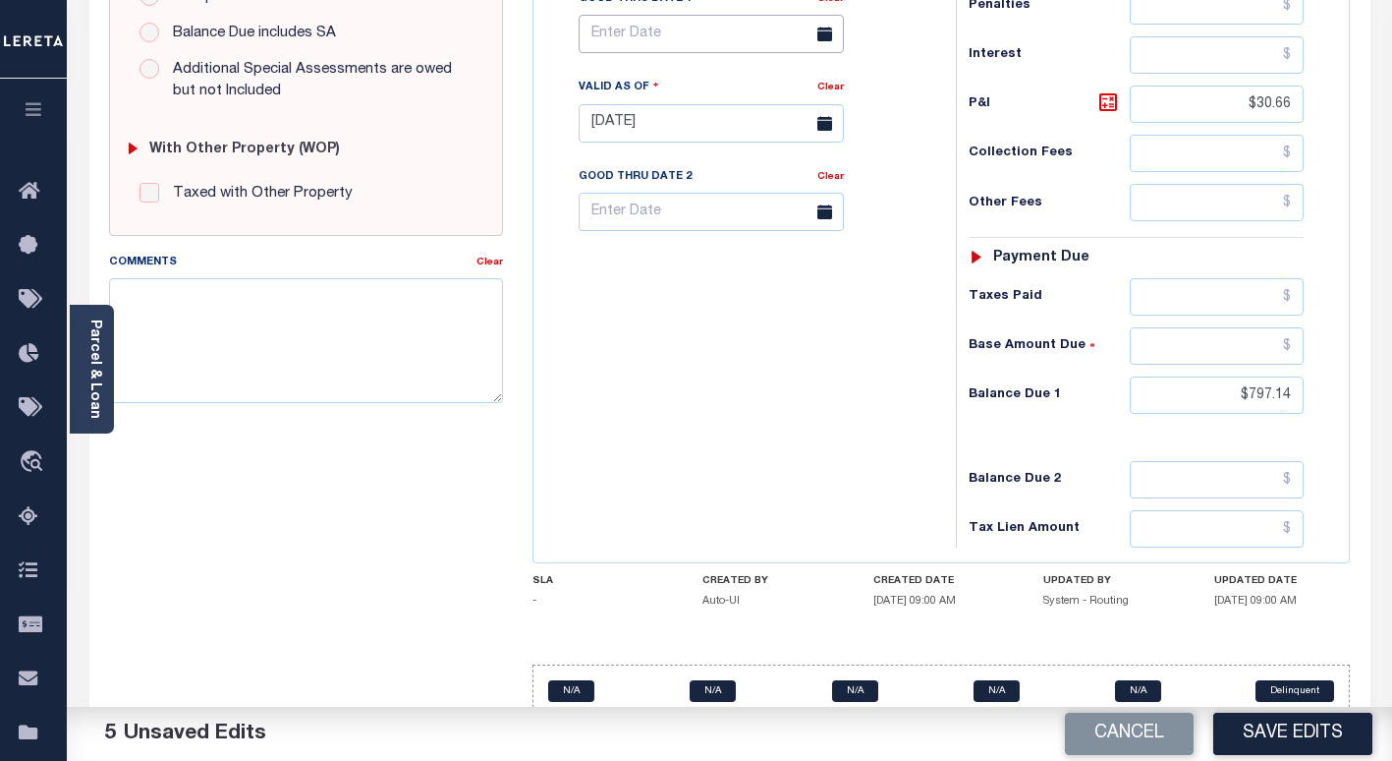
click at [667, 46] on input "text" at bounding box center [711, 34] width 265 height 38
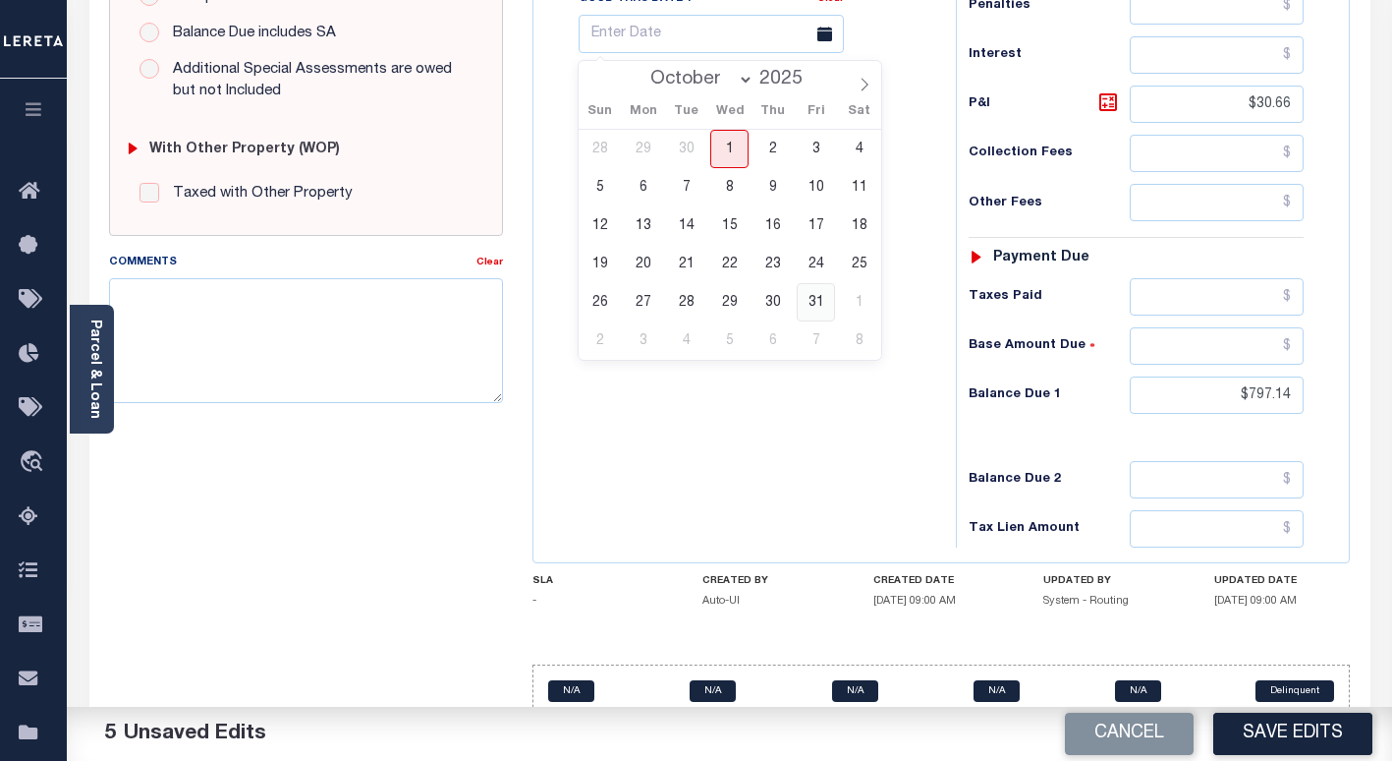
drag, startPoint x: 812, startPoint y: 292, endPoint x: 812, endPoint y: 309, distance: 16.7
click at [813, 296] on span "31" at bounding box center [816, 302] width 38 height 38
type input "[DATE]"
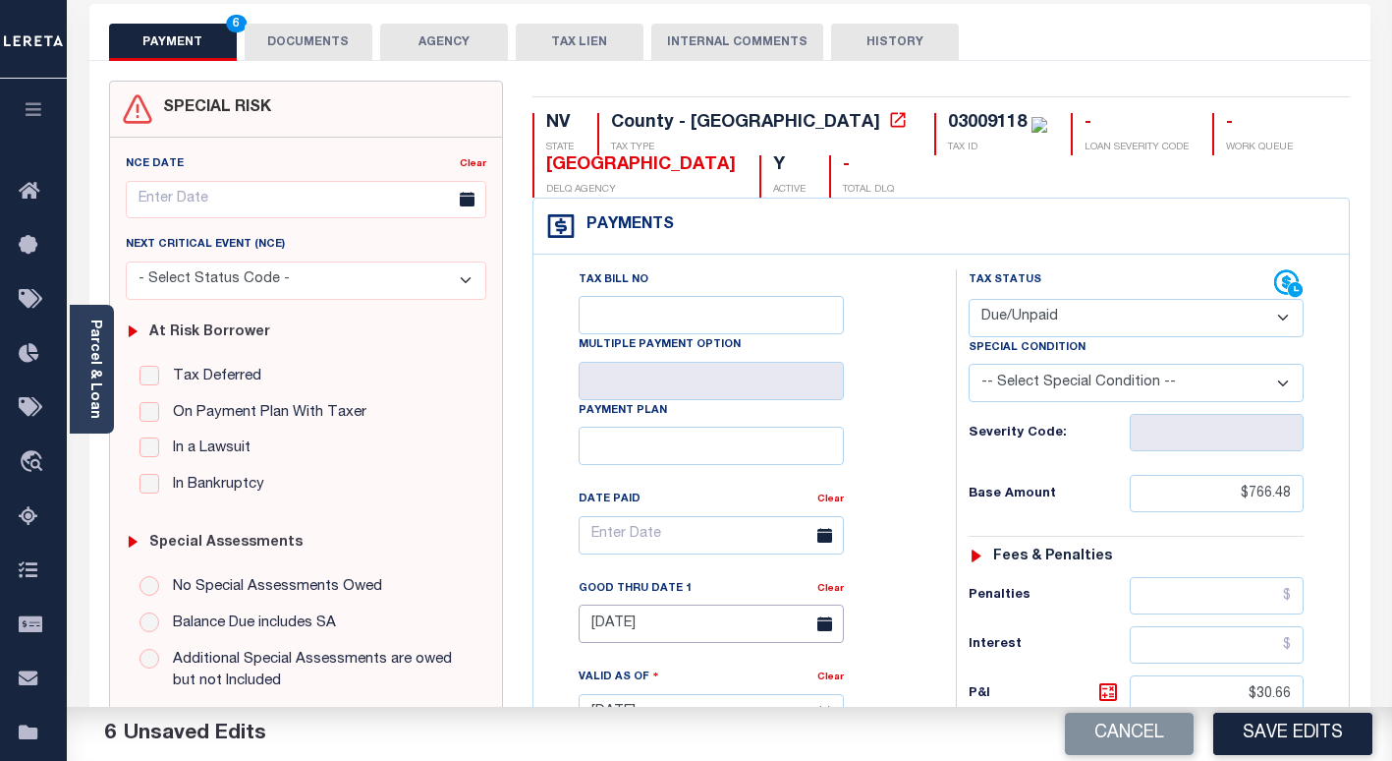
scroll to position [0, 0]
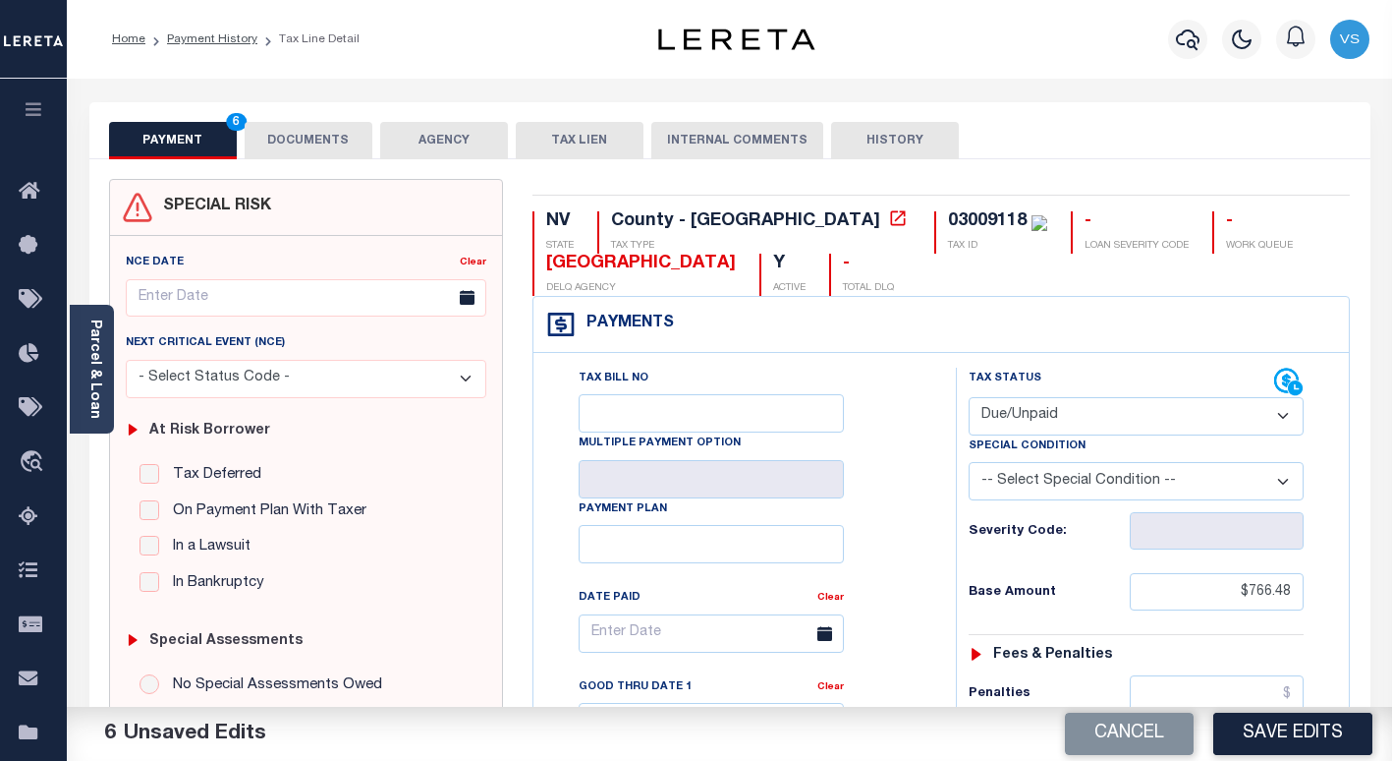
click at [276, 147] on button "DOCUMENTS" at bounding box center [309, 140] width 128 height 37
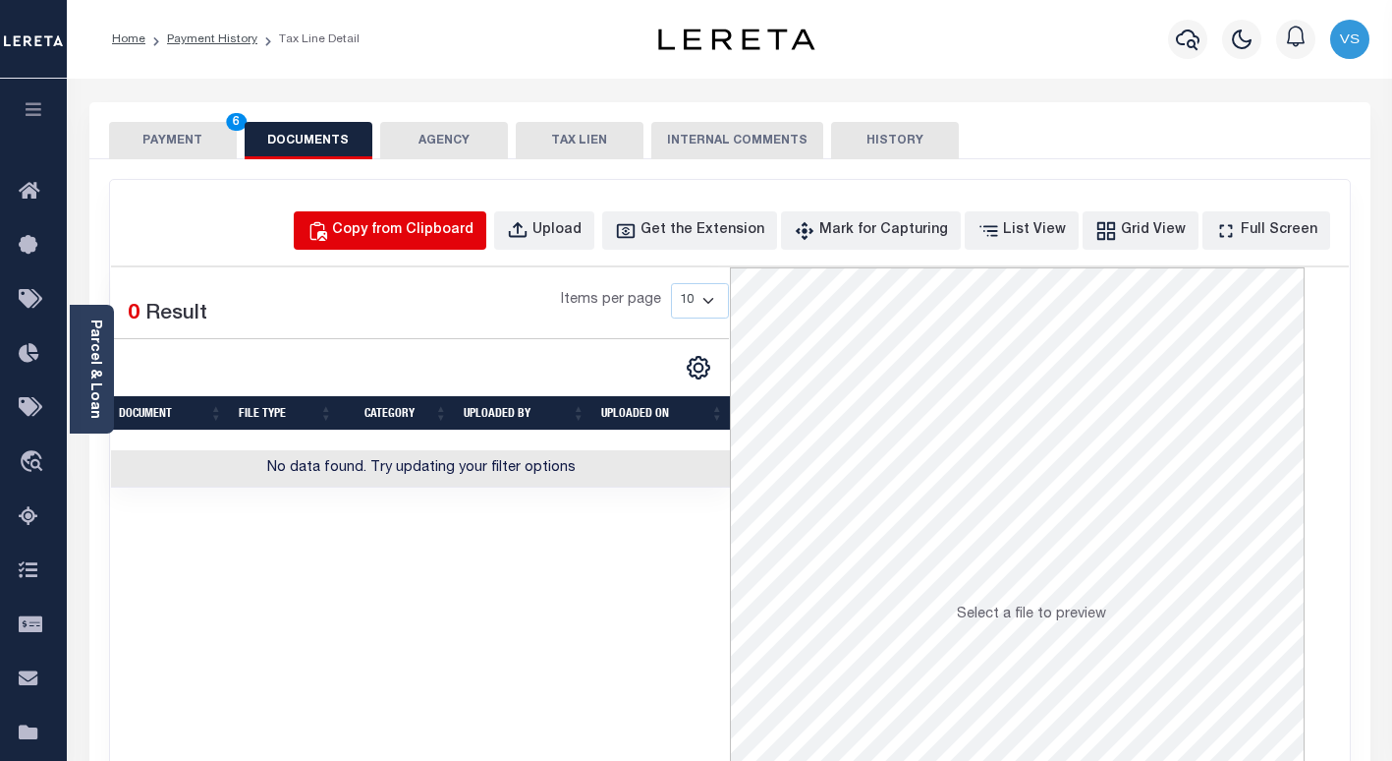
click at [409, 228] on div "Copy from Clipboard" at bounding box center [402, 231] width 141 height 22
select select "POP"
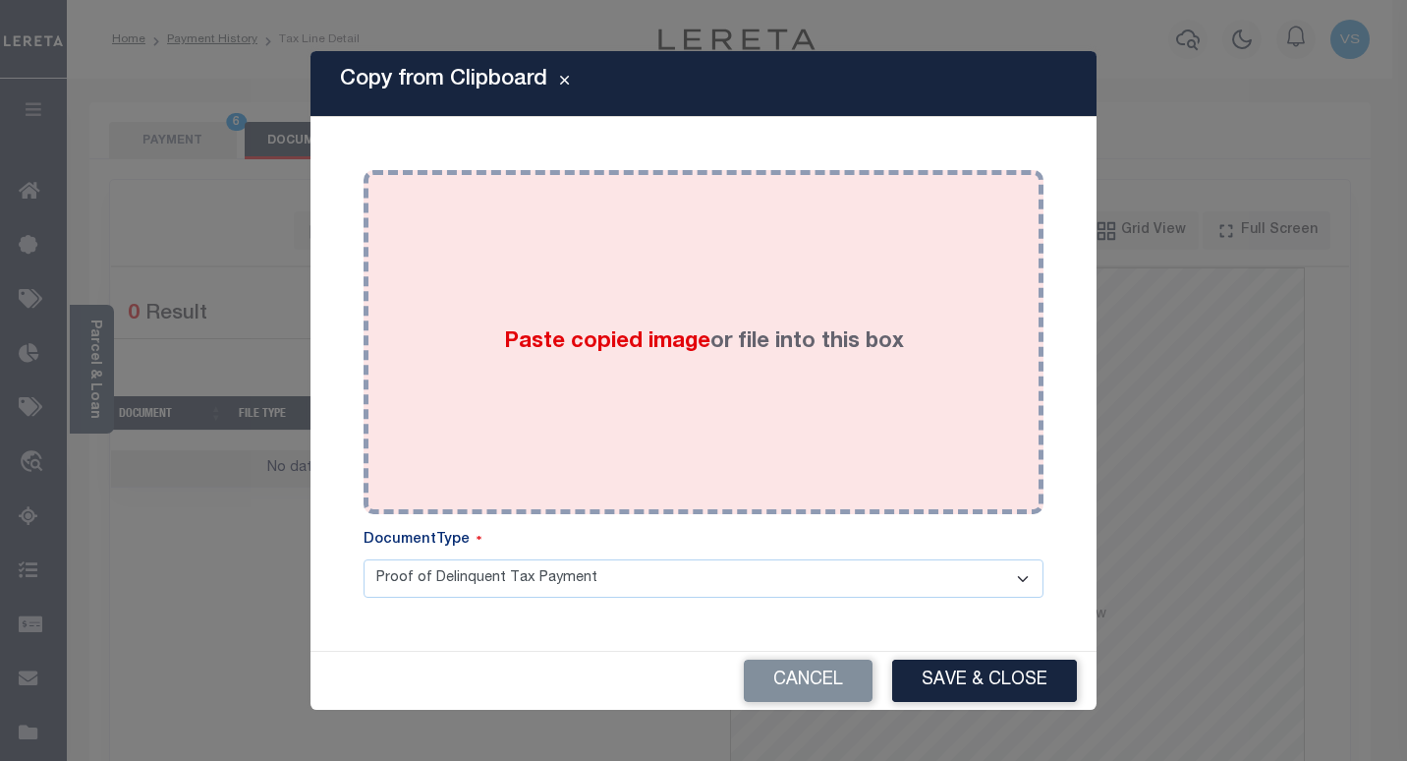
click at [521, 362] on div "Paste copied image or file into this box" at bounding box center [703, 342] width 650 height 314
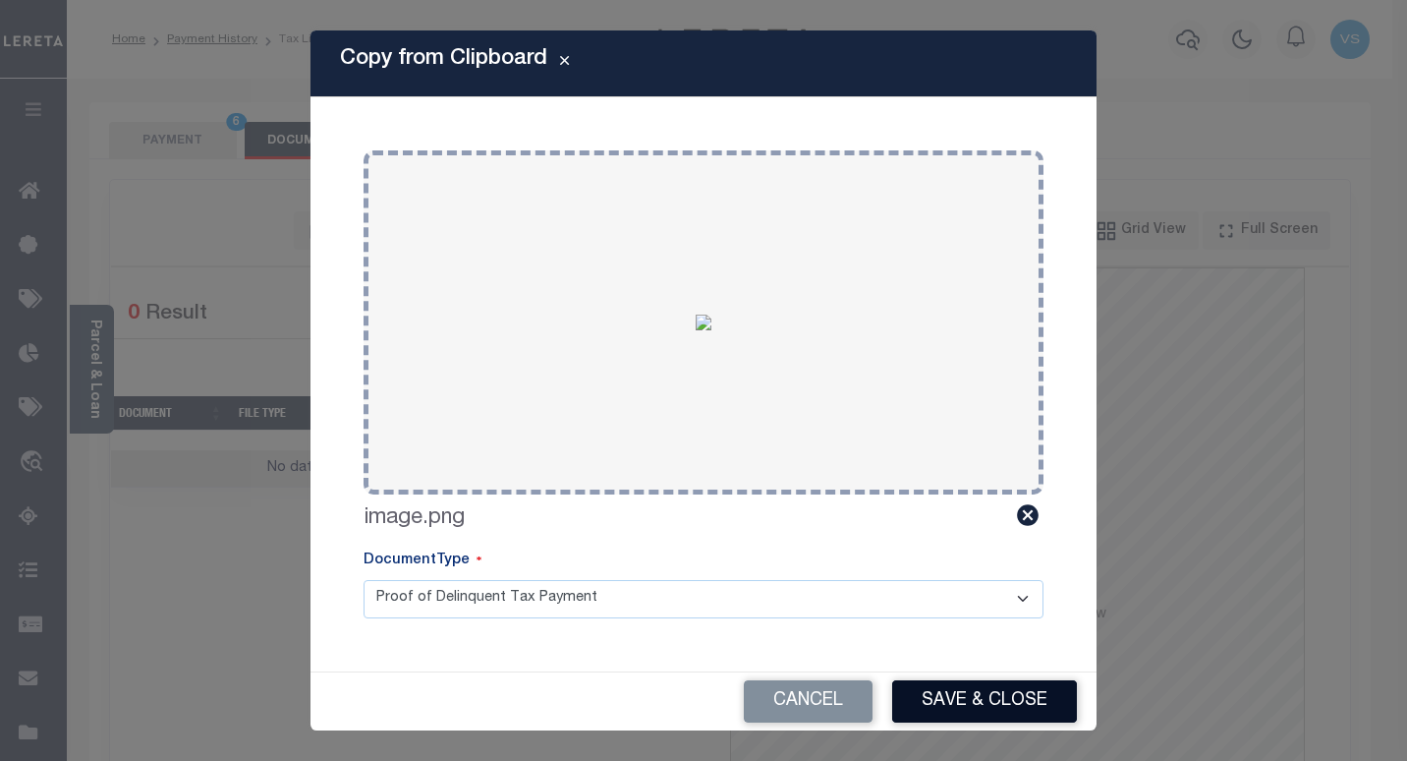
click at [925, 688] on button "Save & Close" at bounding box center [984, 701] width 185 height 42
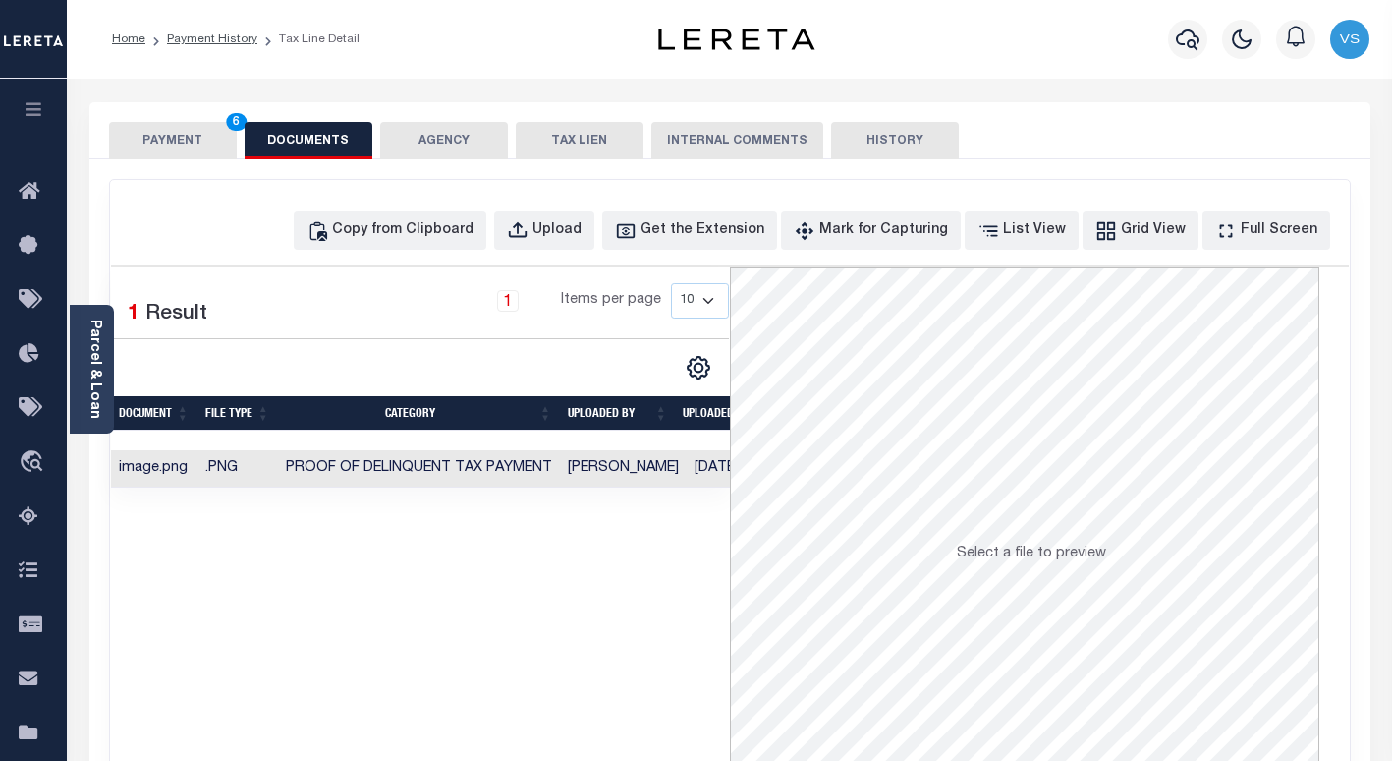
click at [164, 132] on button "PAYMENT 6" at bounding box center [173, 140] width 128 height 37
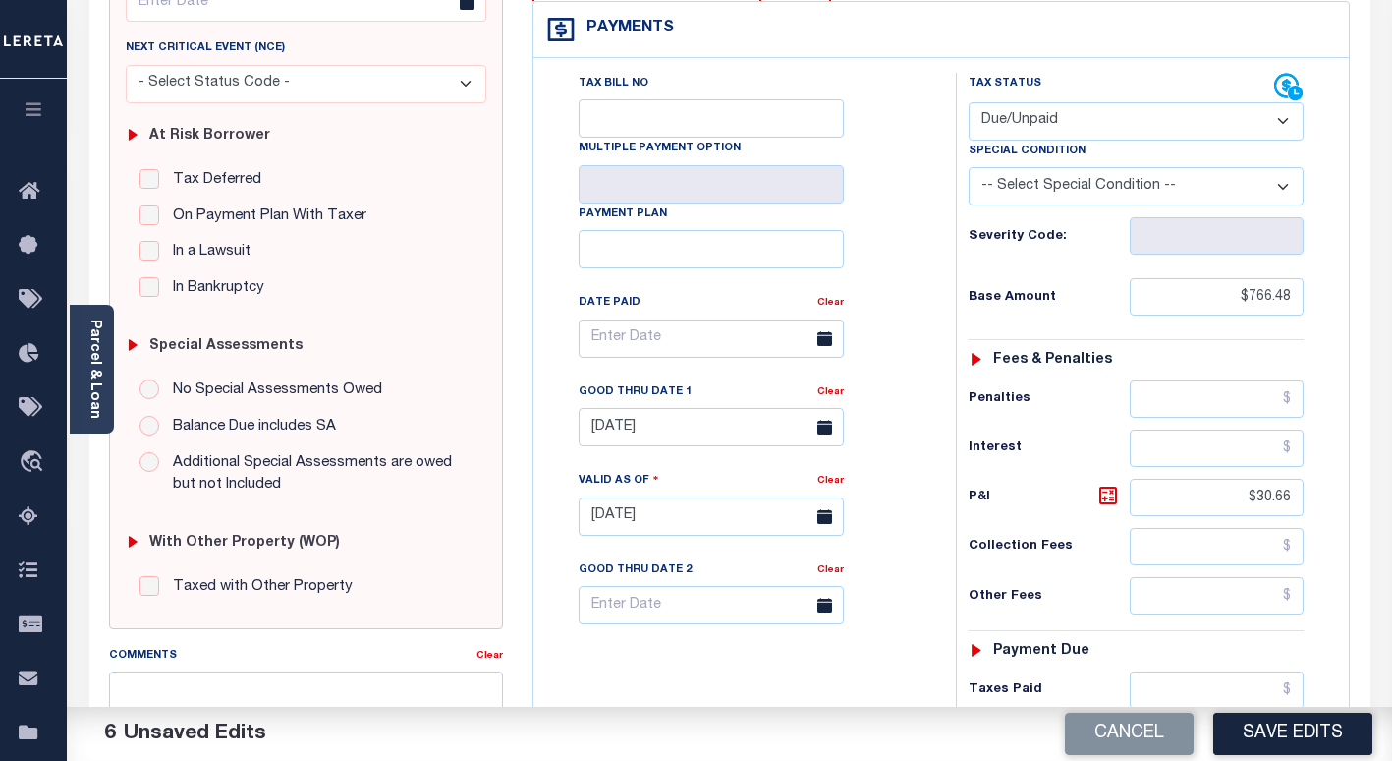
scroll to position [590, 0]
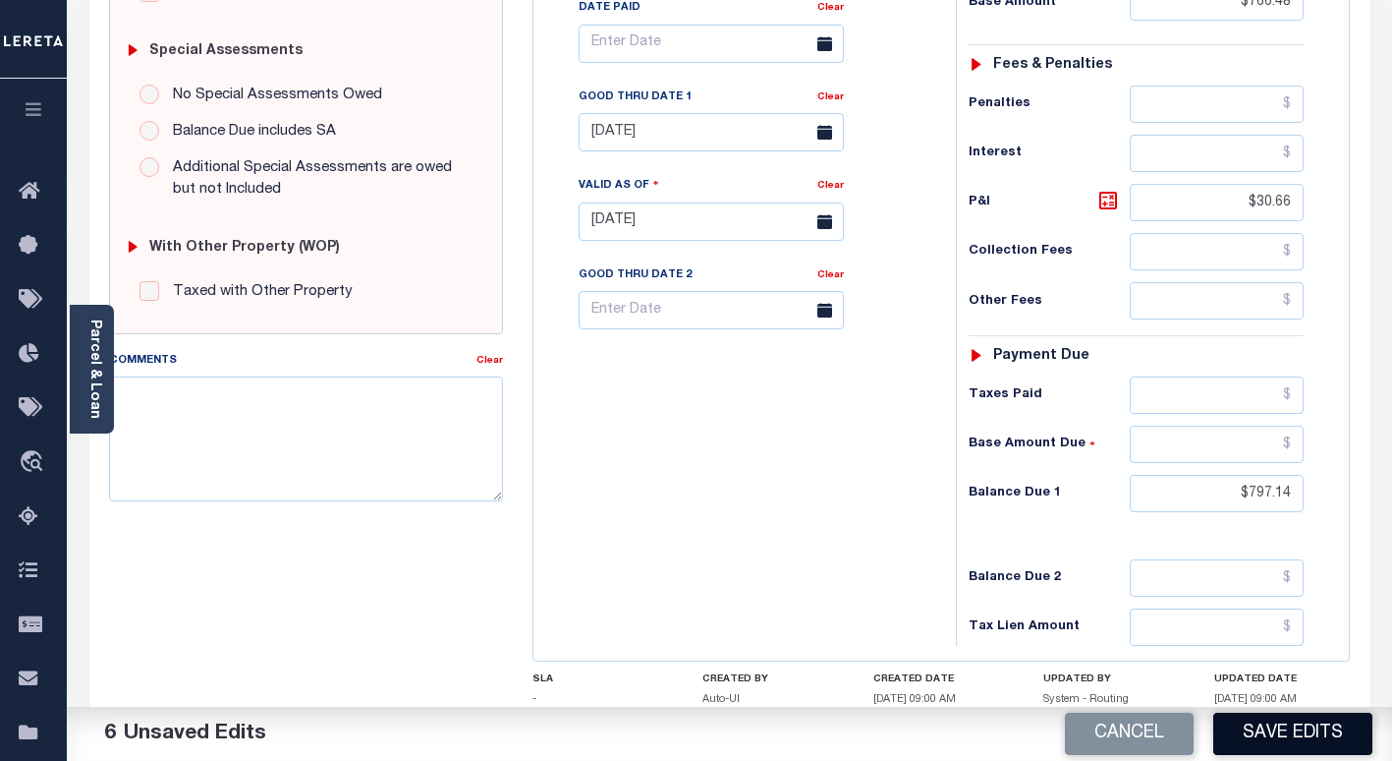
click at [1278, 748] on button "Save Edits" at bounding box center [1292, 733] width 159 height 42
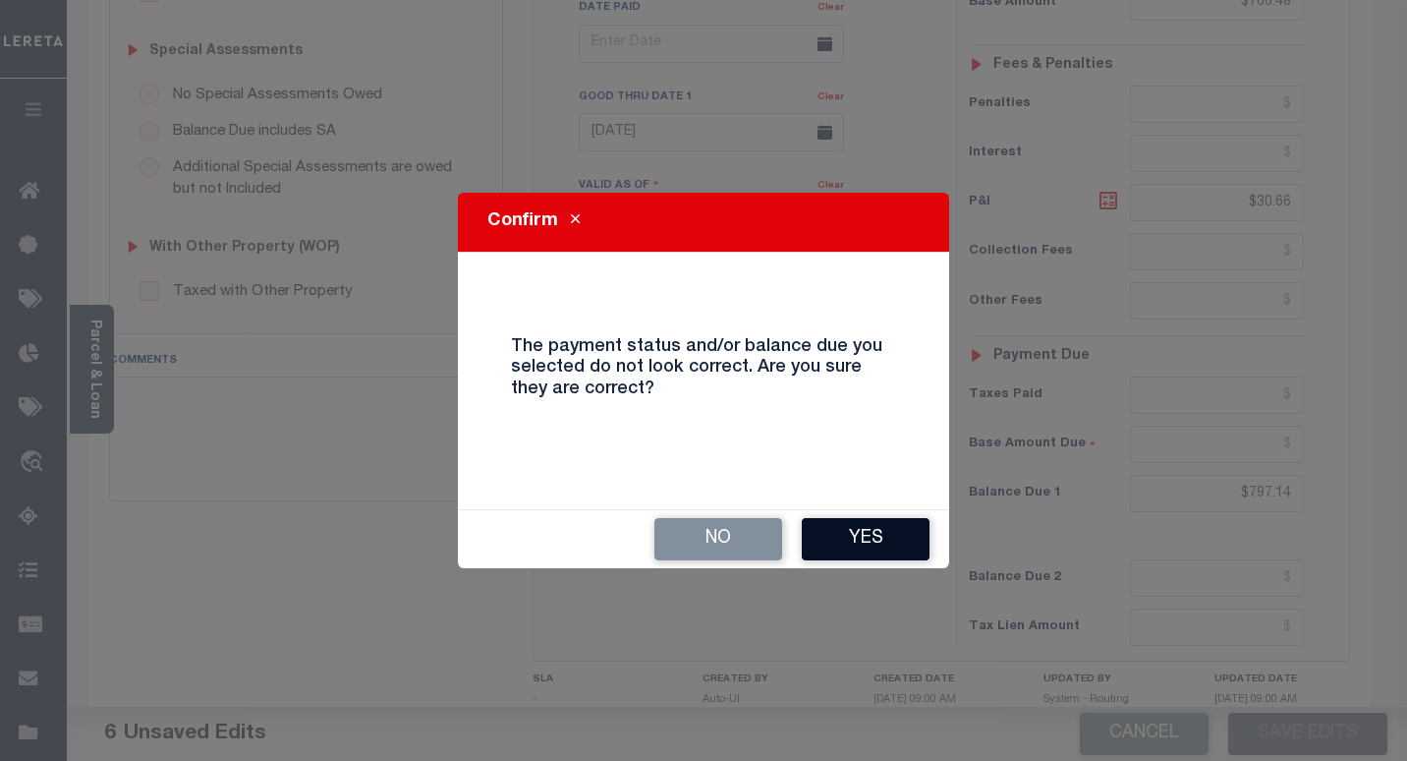
click at [857, 535] on button "Yes" at bounding box center [866, 539] width 128 height 42
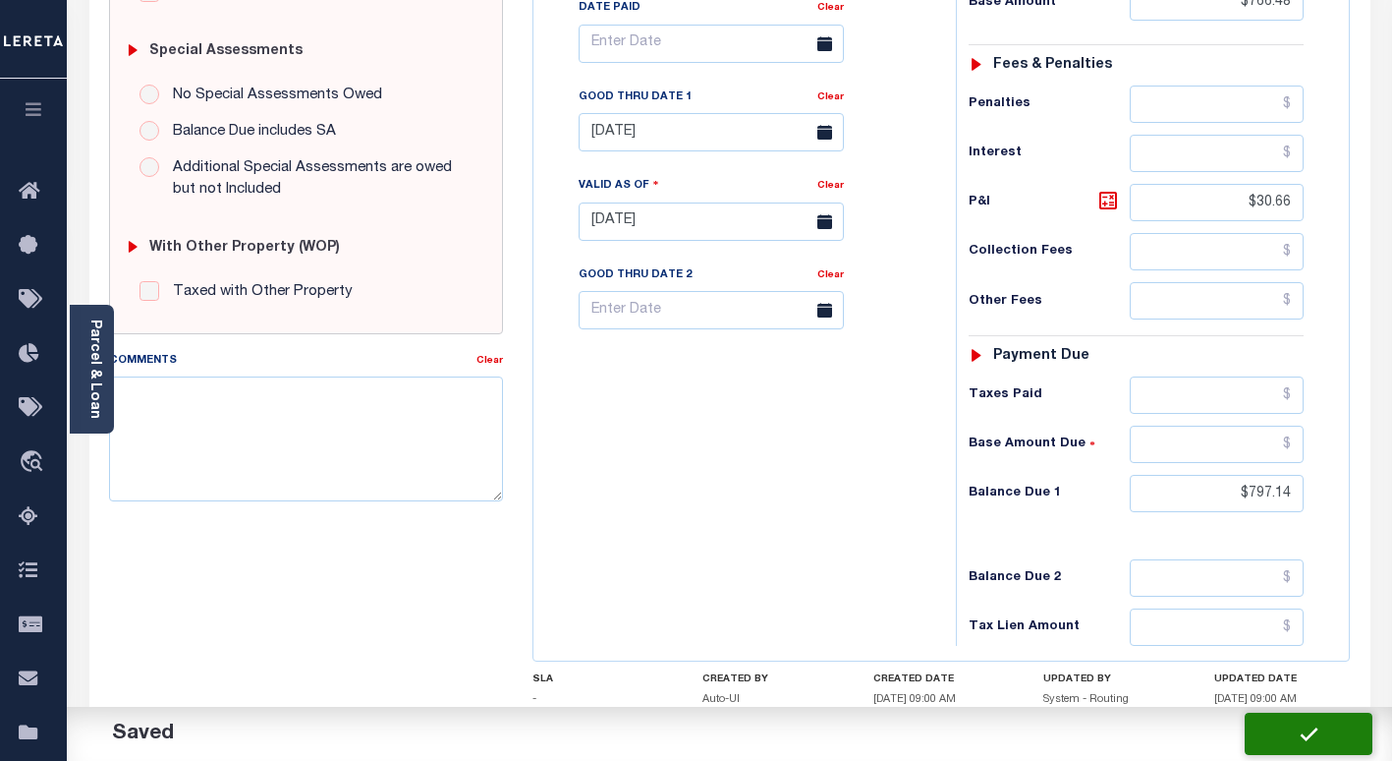
checkbox input "false"
type input "$766.48"
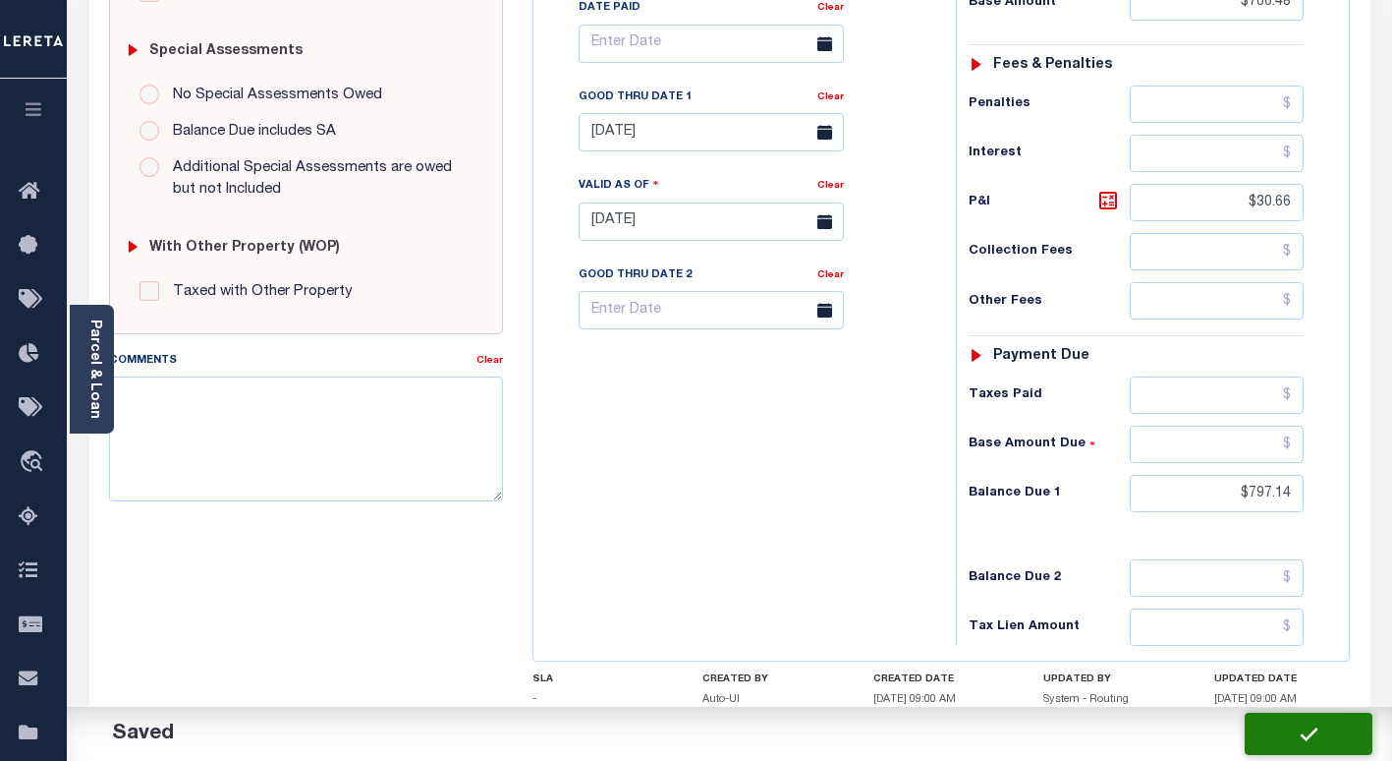
type input "$30.66"
type input "$797.14"
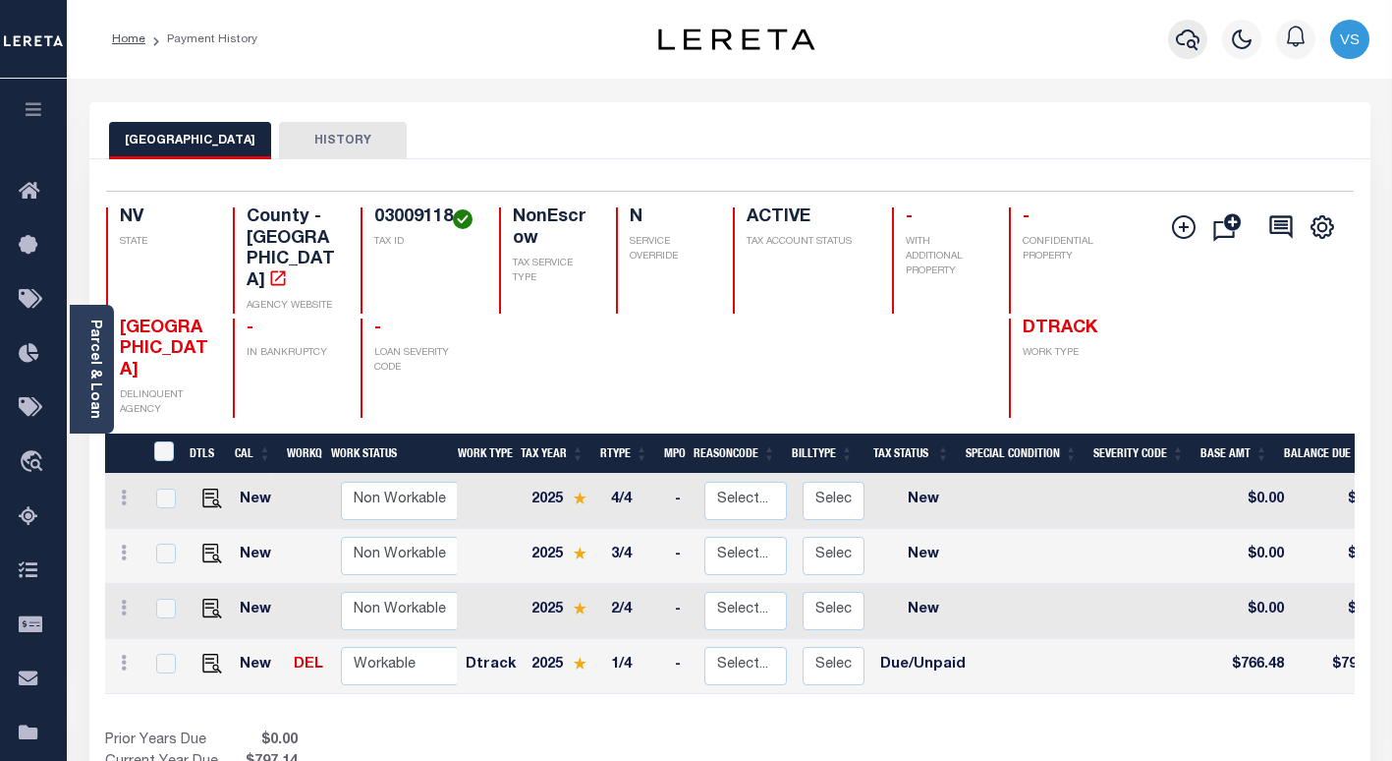
click at [1168, 45] on button "button" at bounding box center [1187, 39] width 39 height 39
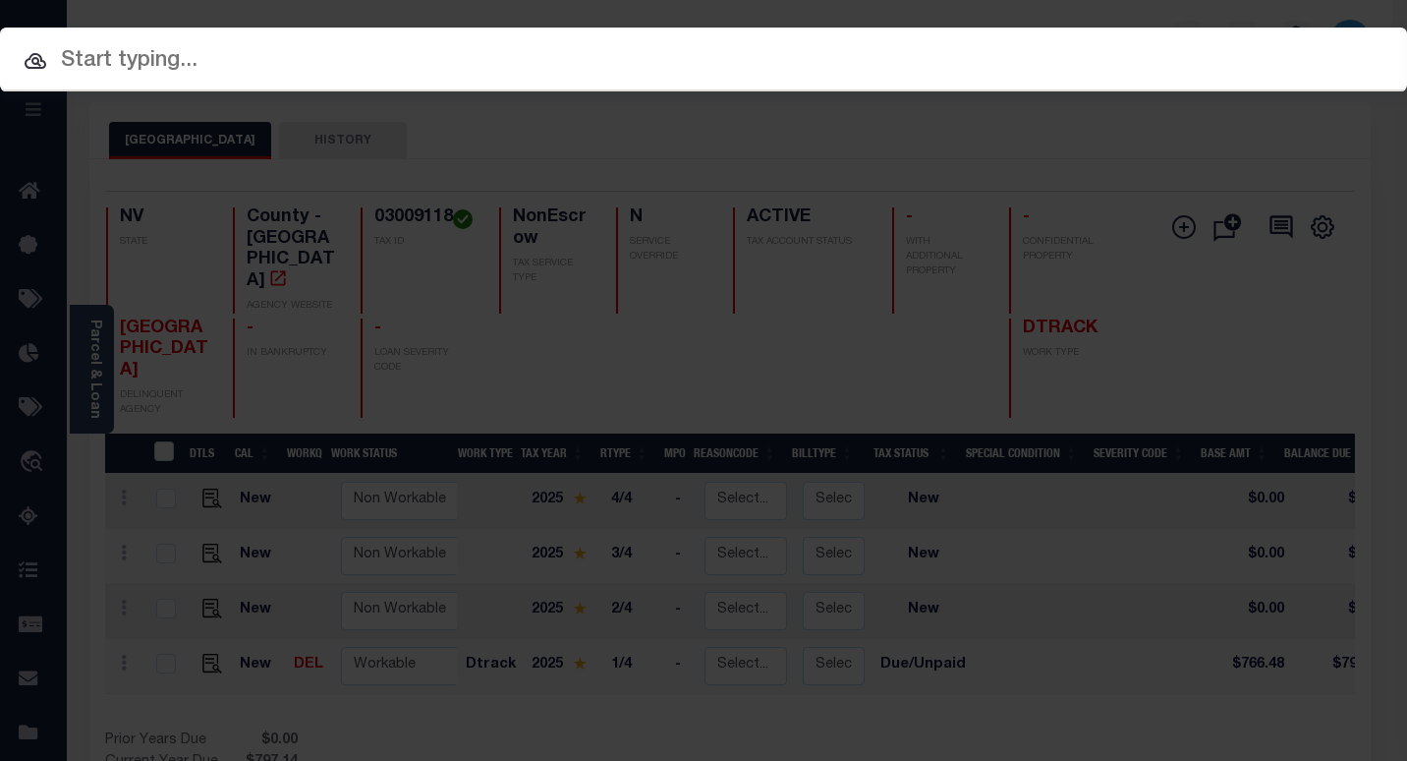
paste input "3311210000577"
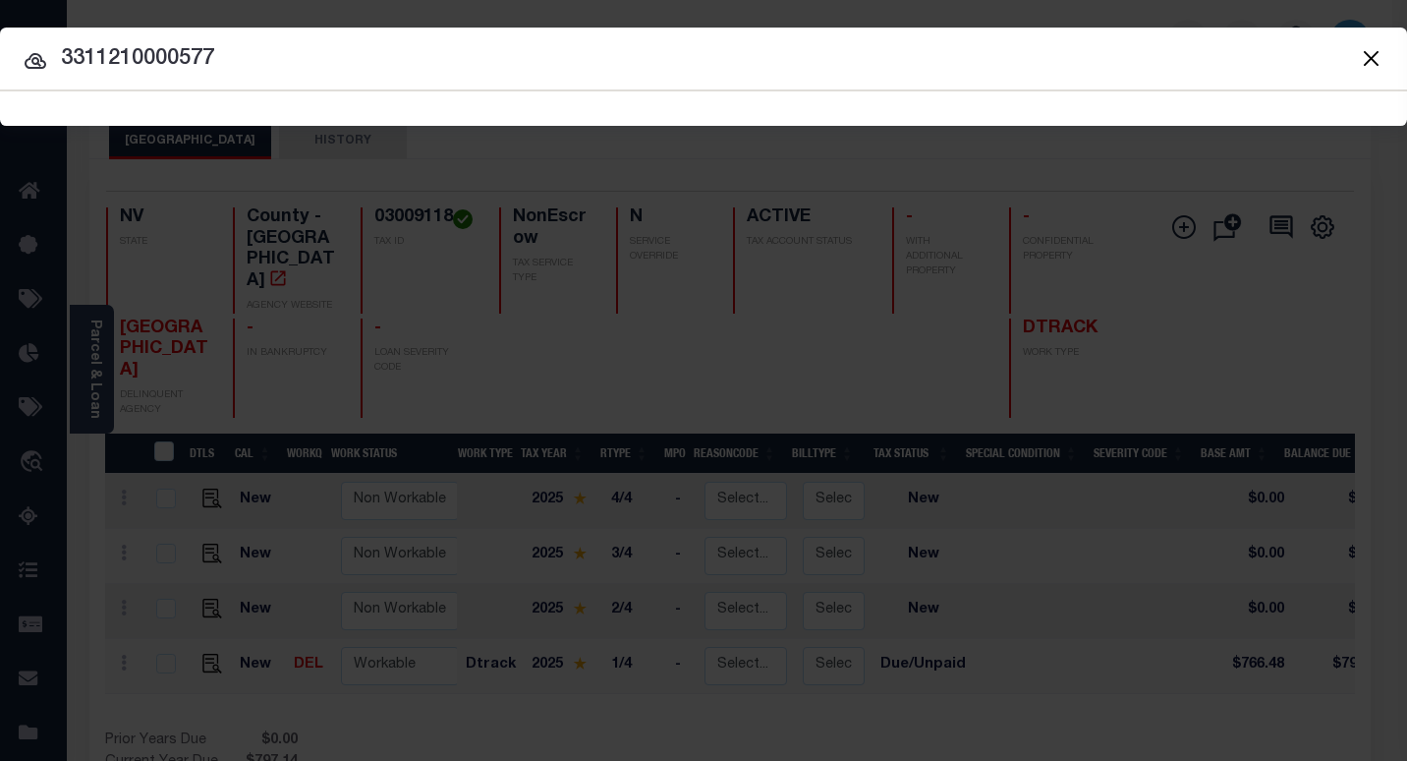
type input "3311210000577"
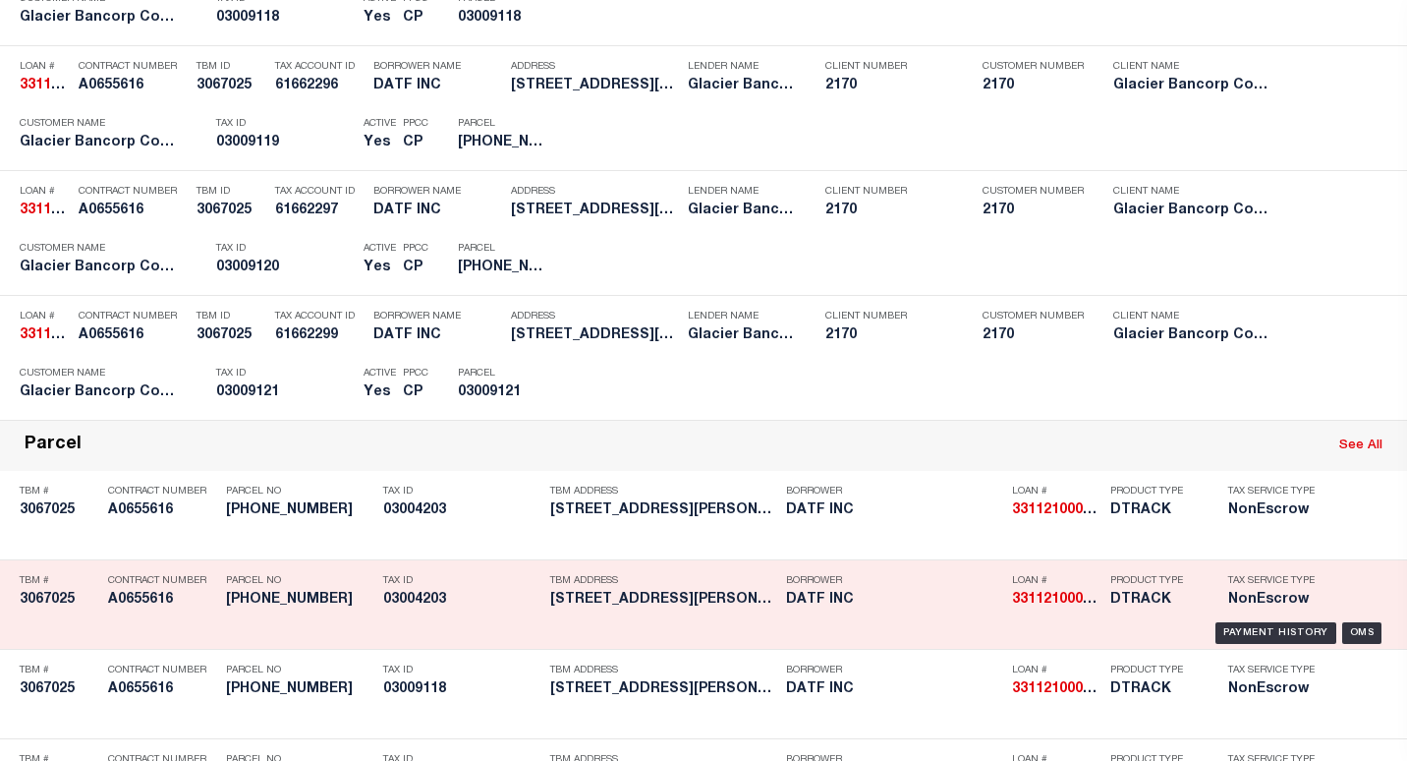
scroll to position [1250, 0]
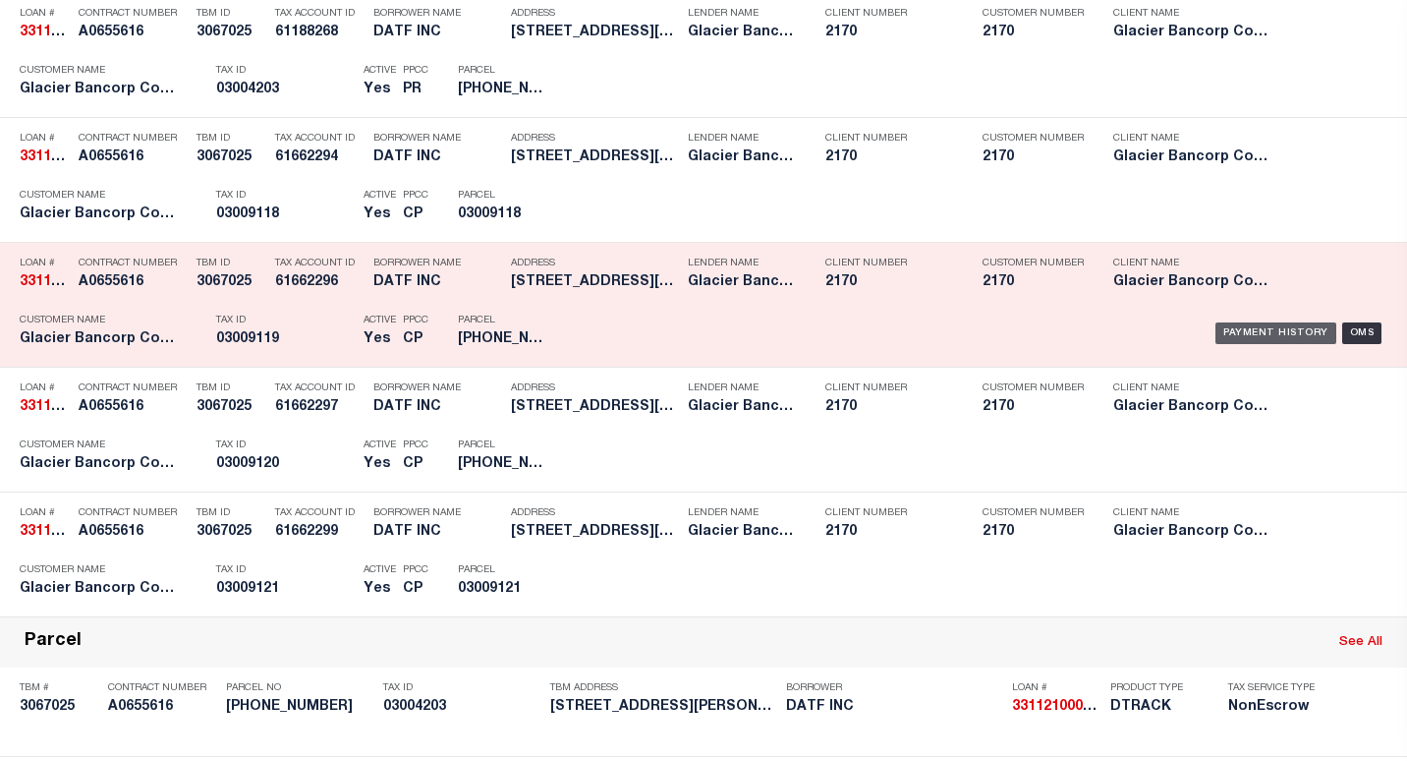
click at [1255, 336] on div "Payment History" at bounding box center [1275, 333] width 121 height 22
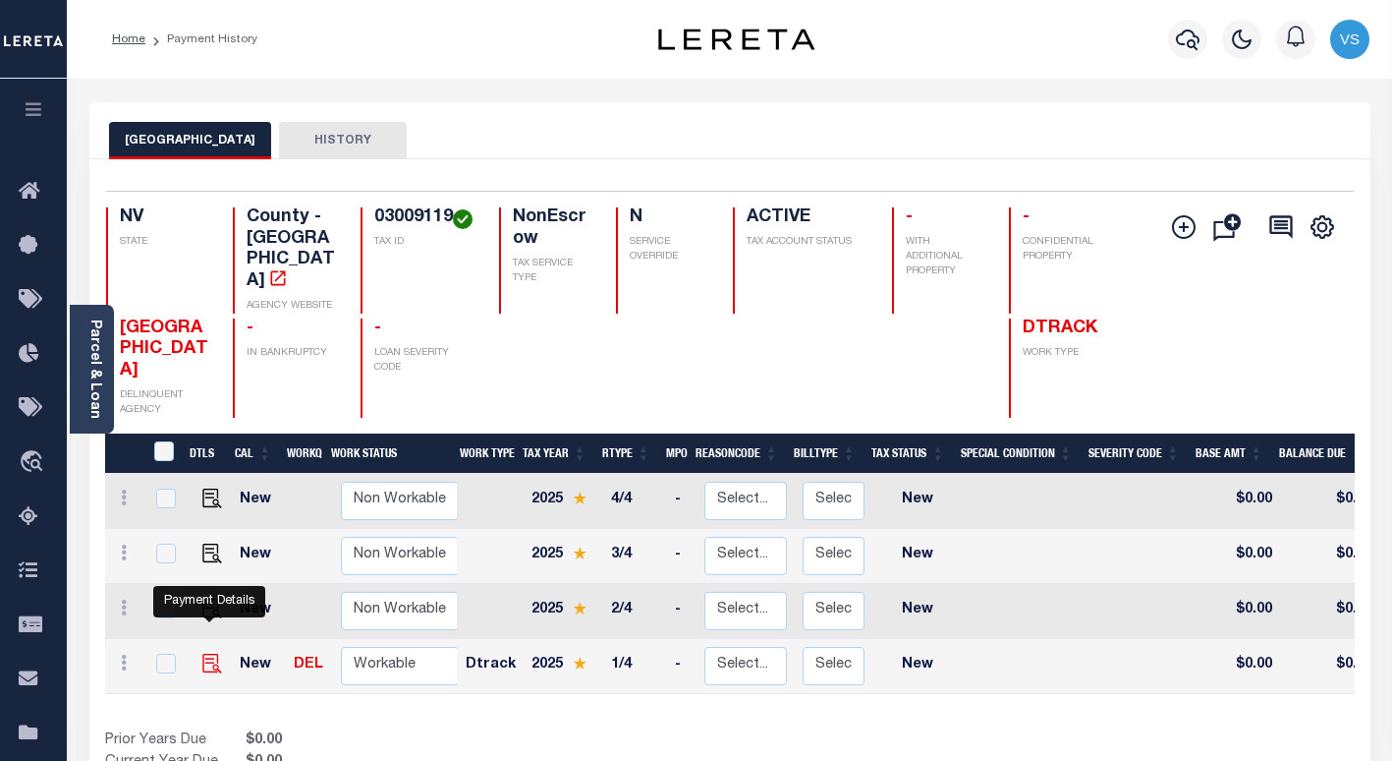
click at [203, 653] on img "" at bounding box center [212, 663] width 20 height 20
checkbox input "true"
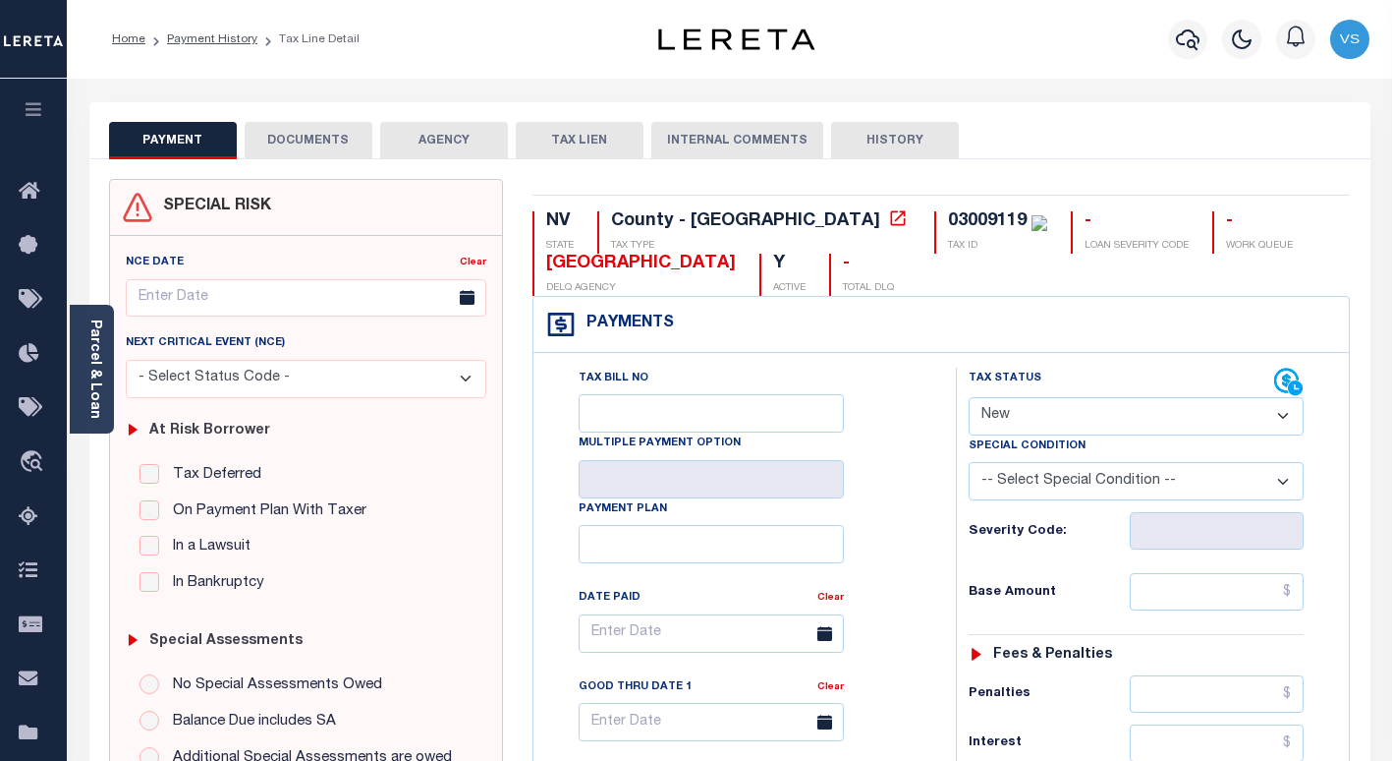
click at [1119, 416] on select "- Select Status Code - Open Due/Unpaid Paid Incomplete No Tax Due Internal Refu…" at bounding box center [1136, 416] width 335 height 38
select select "DUE"
click at [969, 398] on select "- Select Status Code - Open Due/Unpaid Paid Incomplete No Tax Due Internal Refu…" at bounding box center [1136, 416] width 335 height 38
type input "[DATE]"
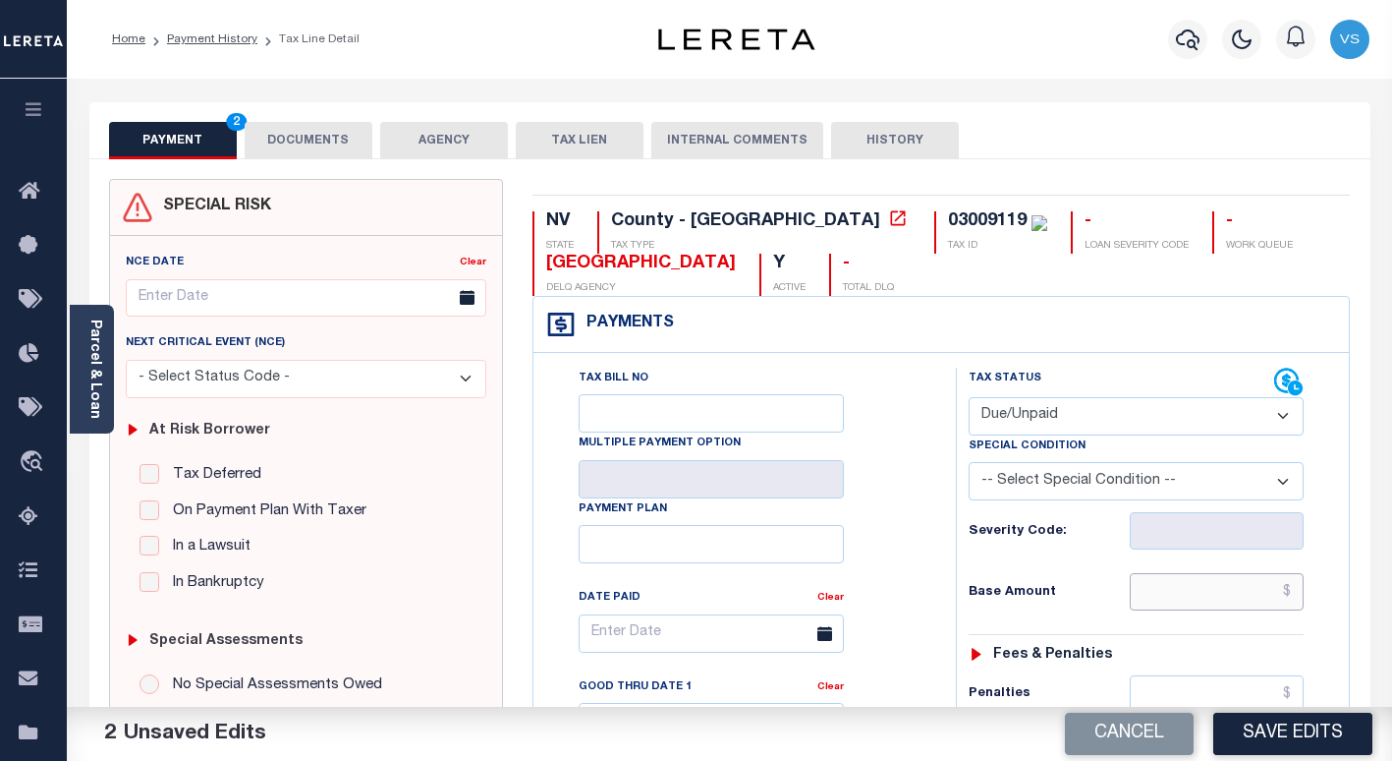
click at [1212, 590] on input "text" at bounding box center [1217, 591] width 174 height 37
paste input "767.18"
type input "$767.18"
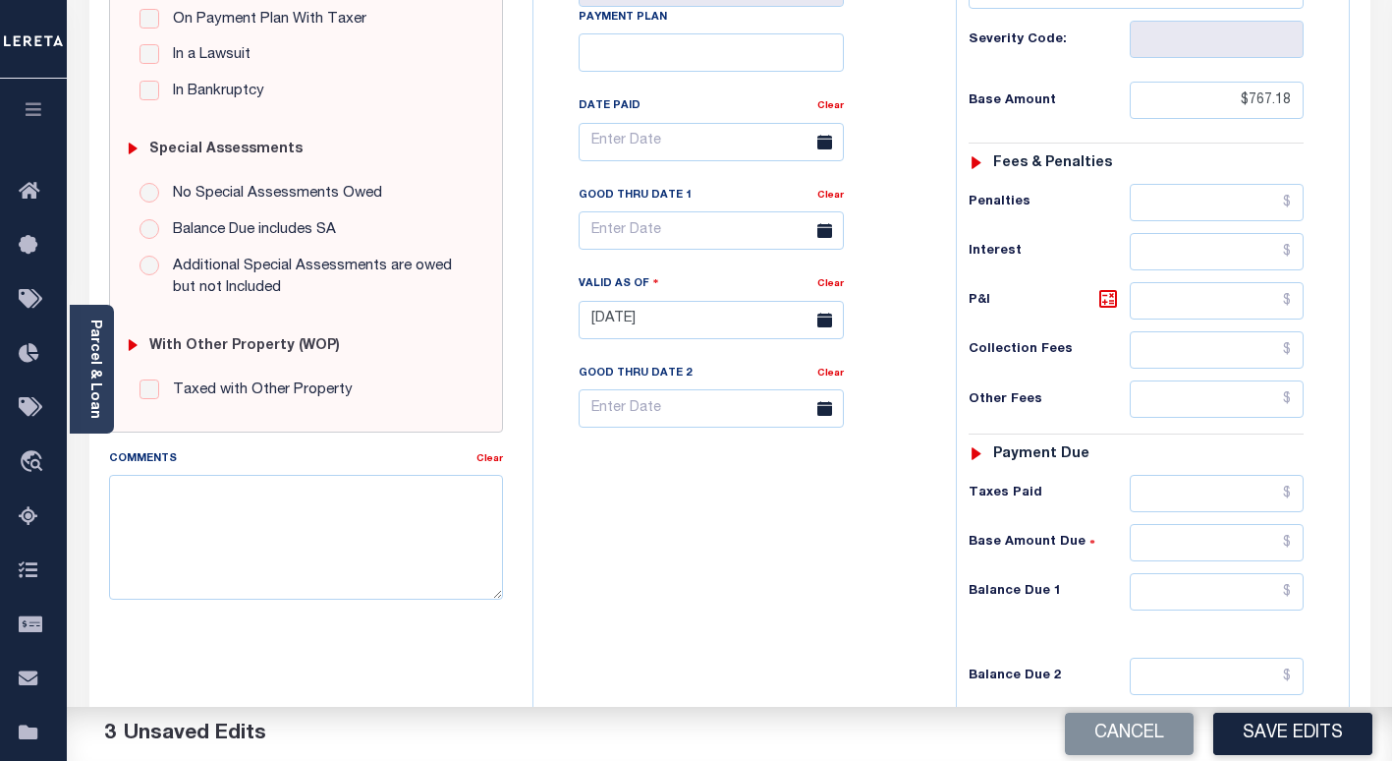
scroll to position [688, 0]
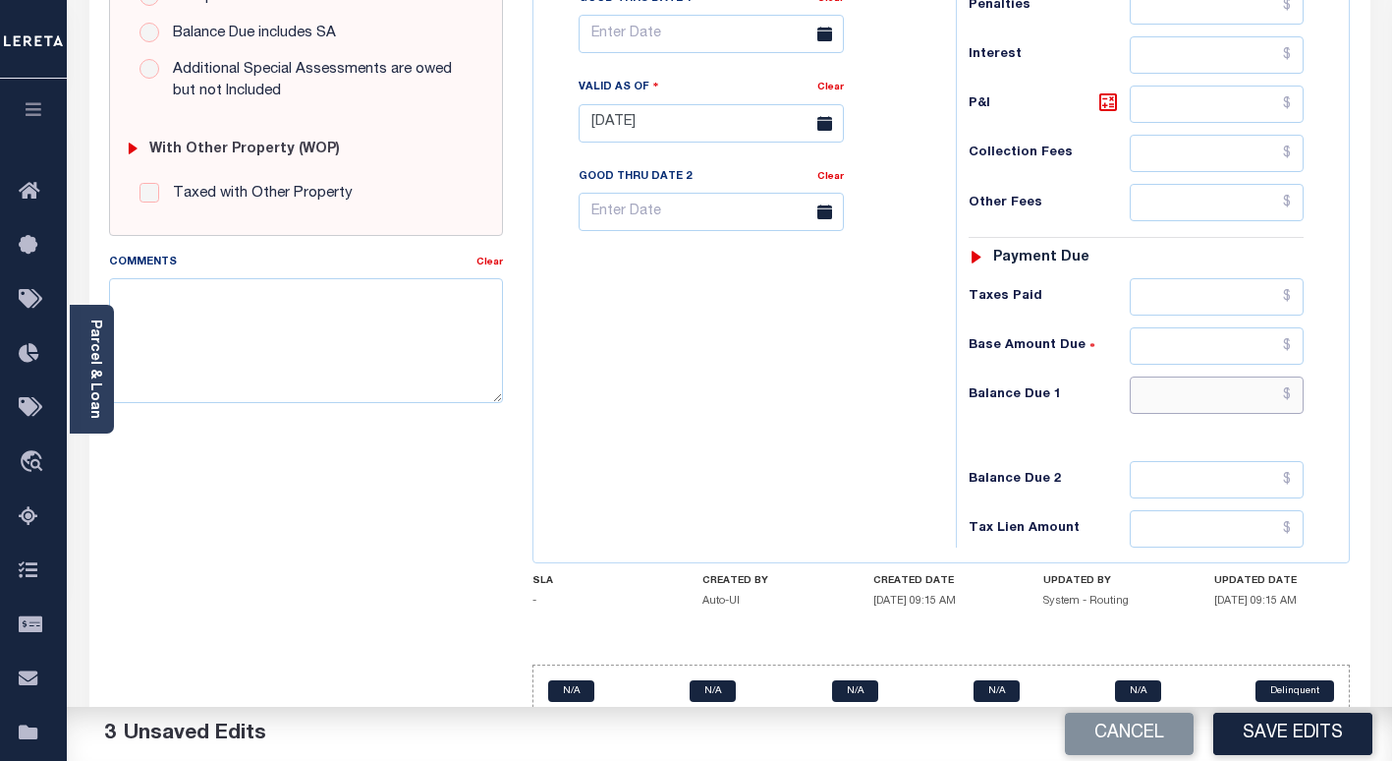
click at [1213, 395] on input "text" at bounding box center [1217, 394] width 174 height 37
paste input "$797.87"
type input "$797.87"
click at [1109, 103] on icon at bounding box center [1109, 102] width 24 height 24
type input "$30.69"
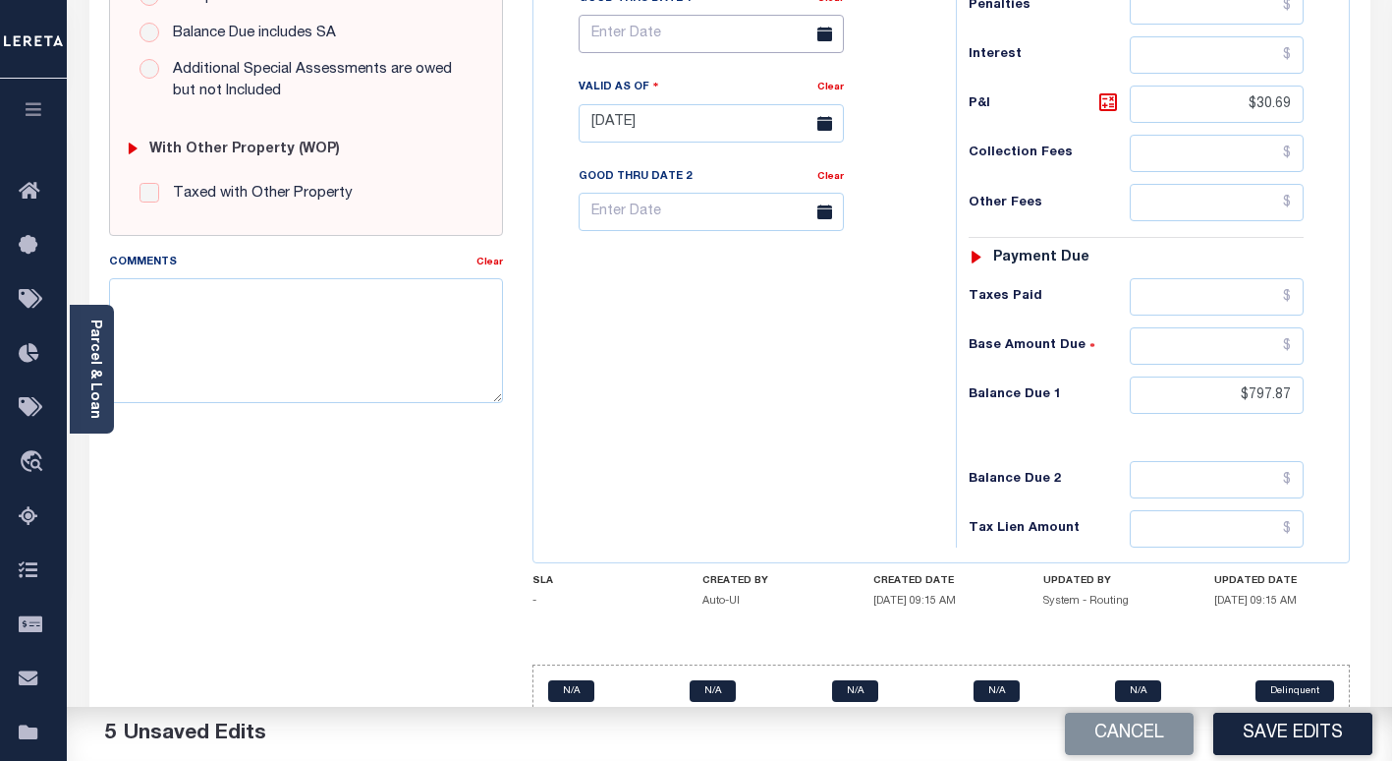
click at [605, 41] on input "text" at bounding box center [711, 34] width 265 height 38
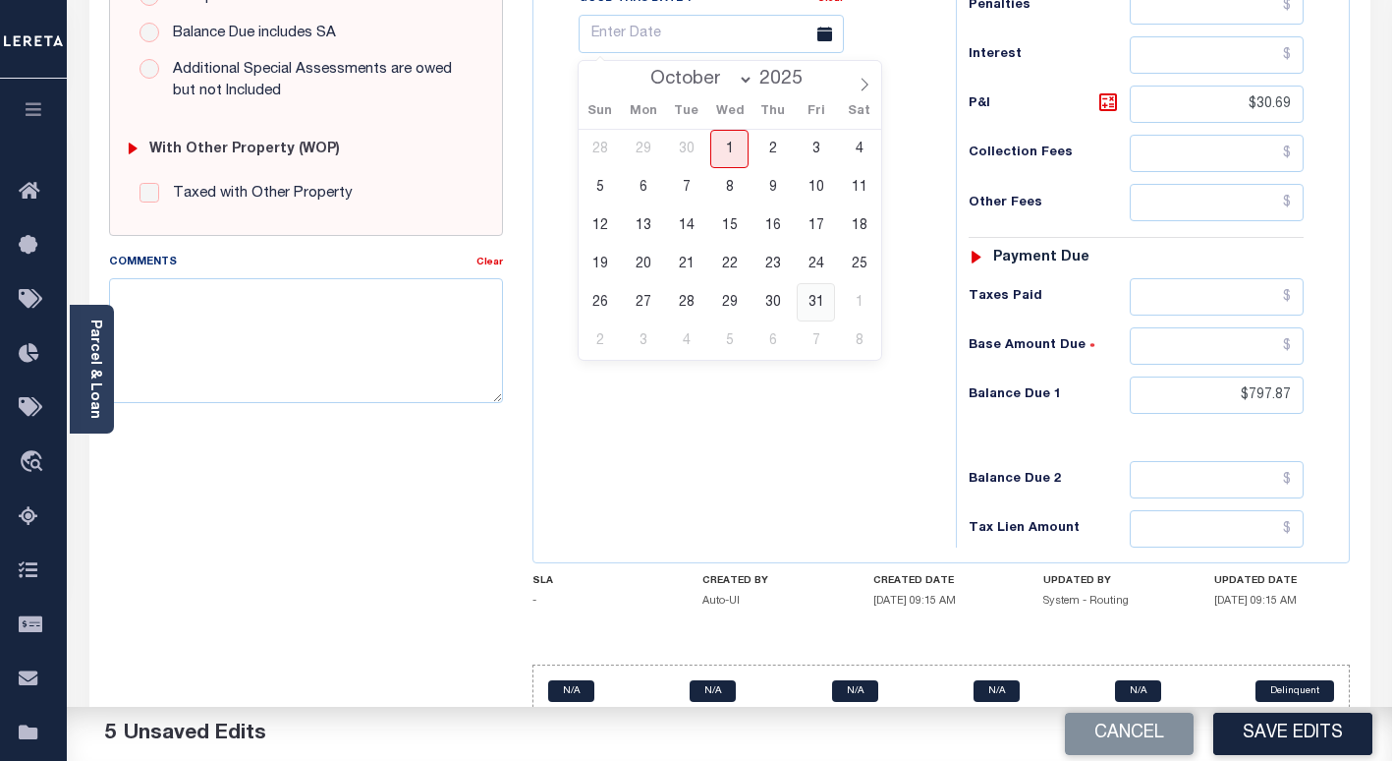
click at [810, 303] on span "31" at bounding box center [816, 302] width 38 height 38
type input "[DATE]"
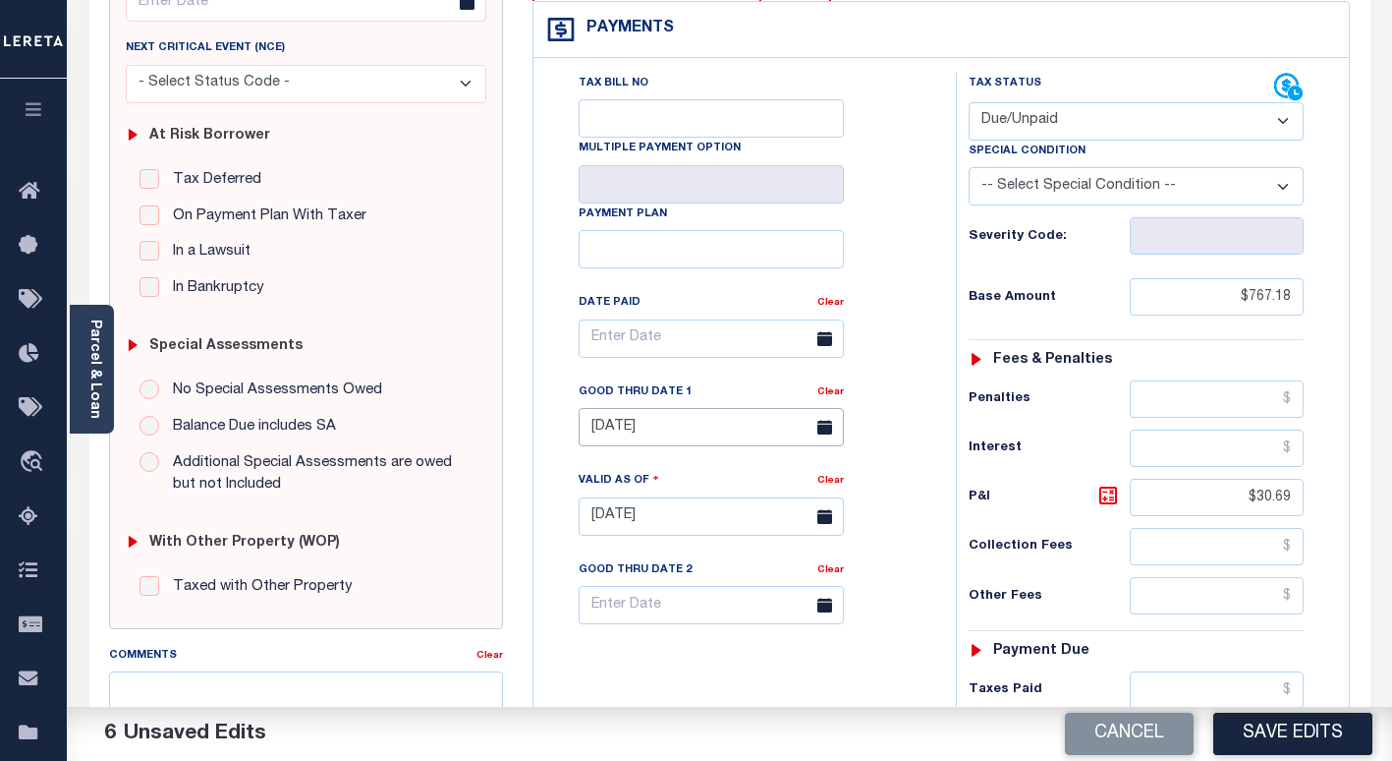
scroll to position [0, 0]
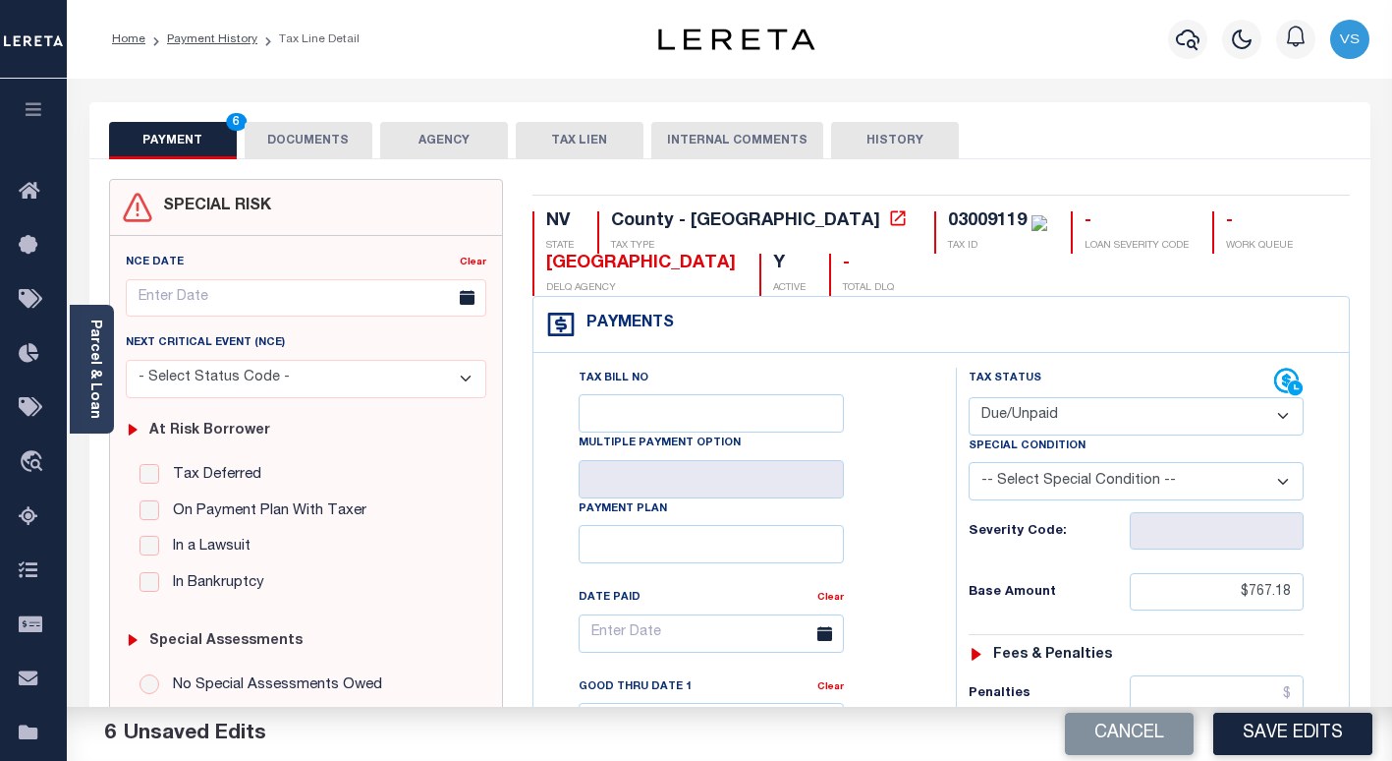
click at [278, 137] on button "DOCUMENTS" at bounding box center [309, 140] width 128 height 37
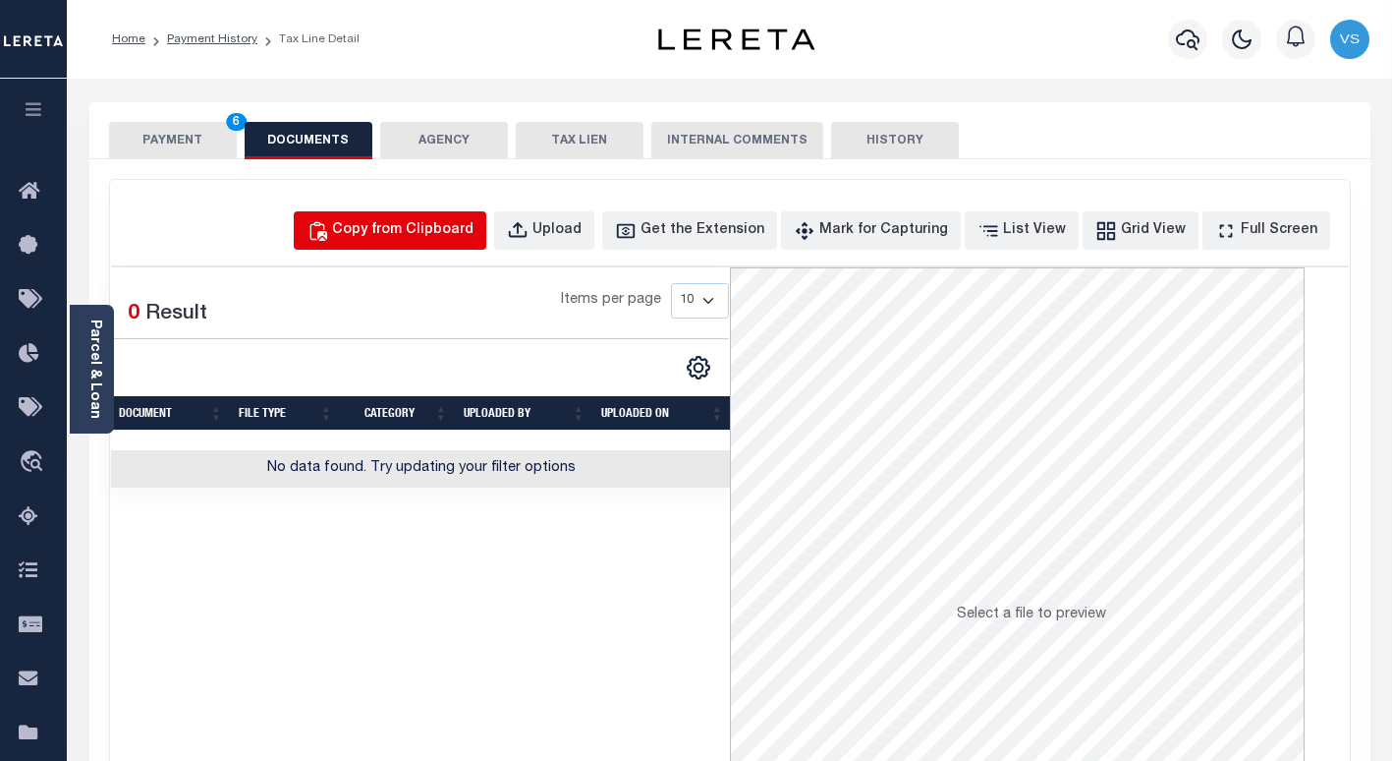
click at [454, 236] on div "Copy from Clipboard" at bounding box center [402, 231] width 141 height 22
select select "POP"
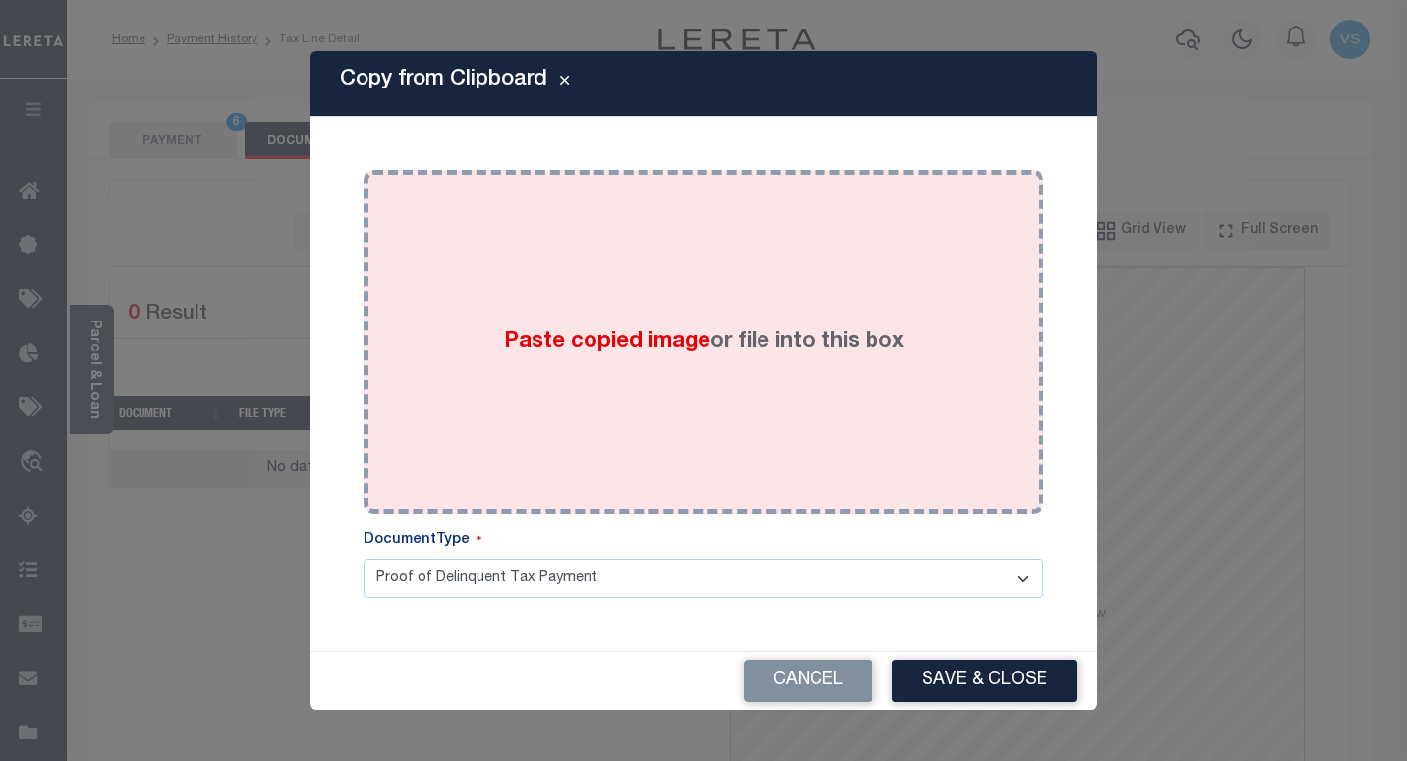
click at [834, 377] on div "Paste copied image or file into this box" at bounding box center [703, 342] width 650 height 314
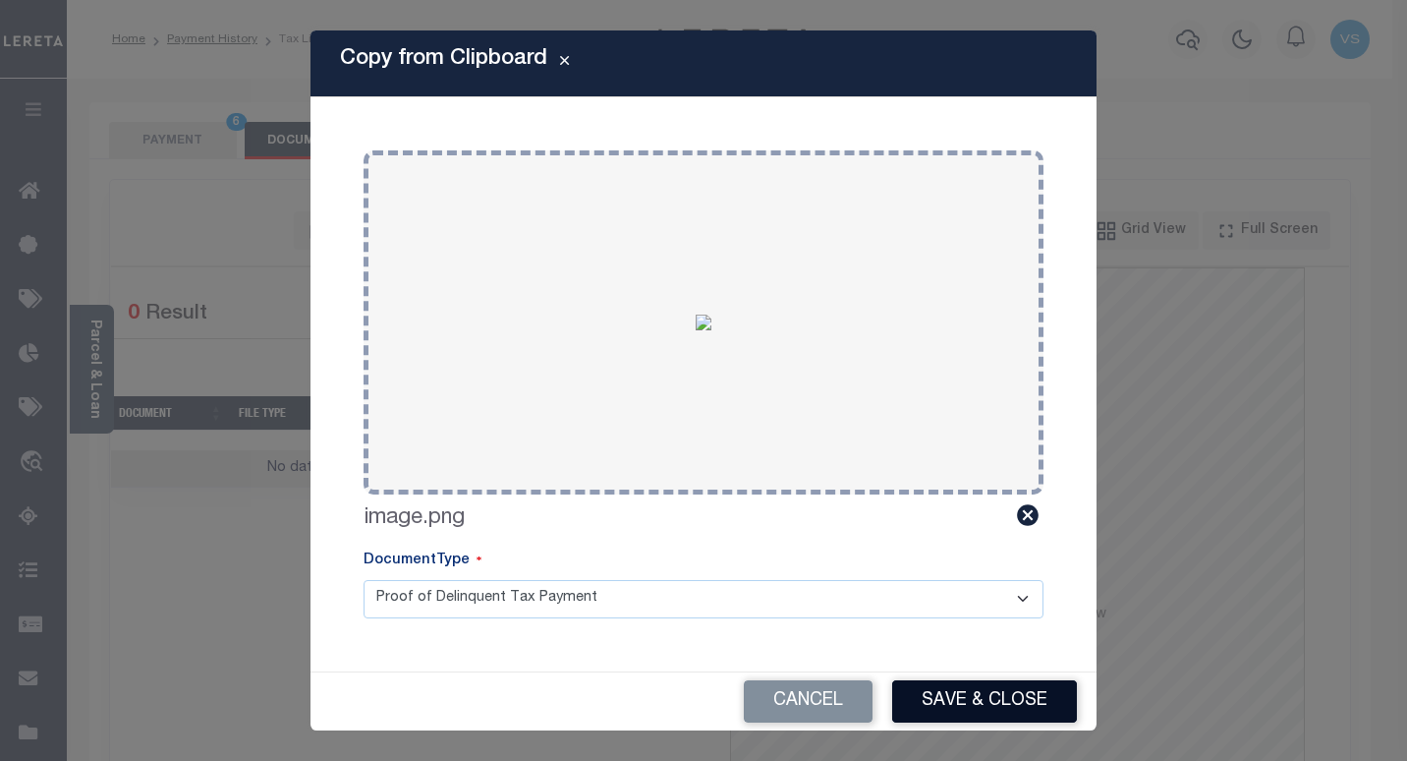
click at [932, 694] on button "Save & Close" at bounding box center [984, 701] width 185 height 42
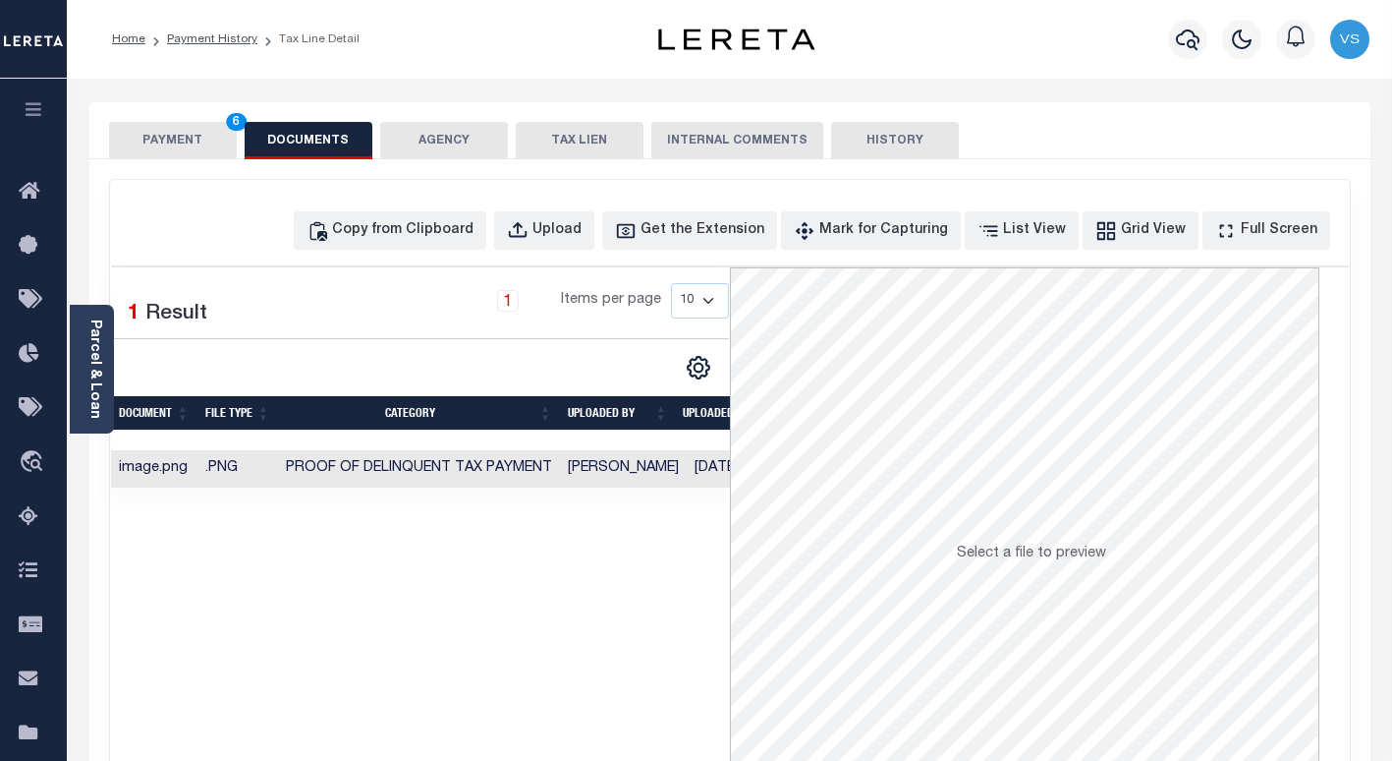
click at [170, 135] on button "PAYMENT 6" at bounding box center [173, 140] width 128 height 37
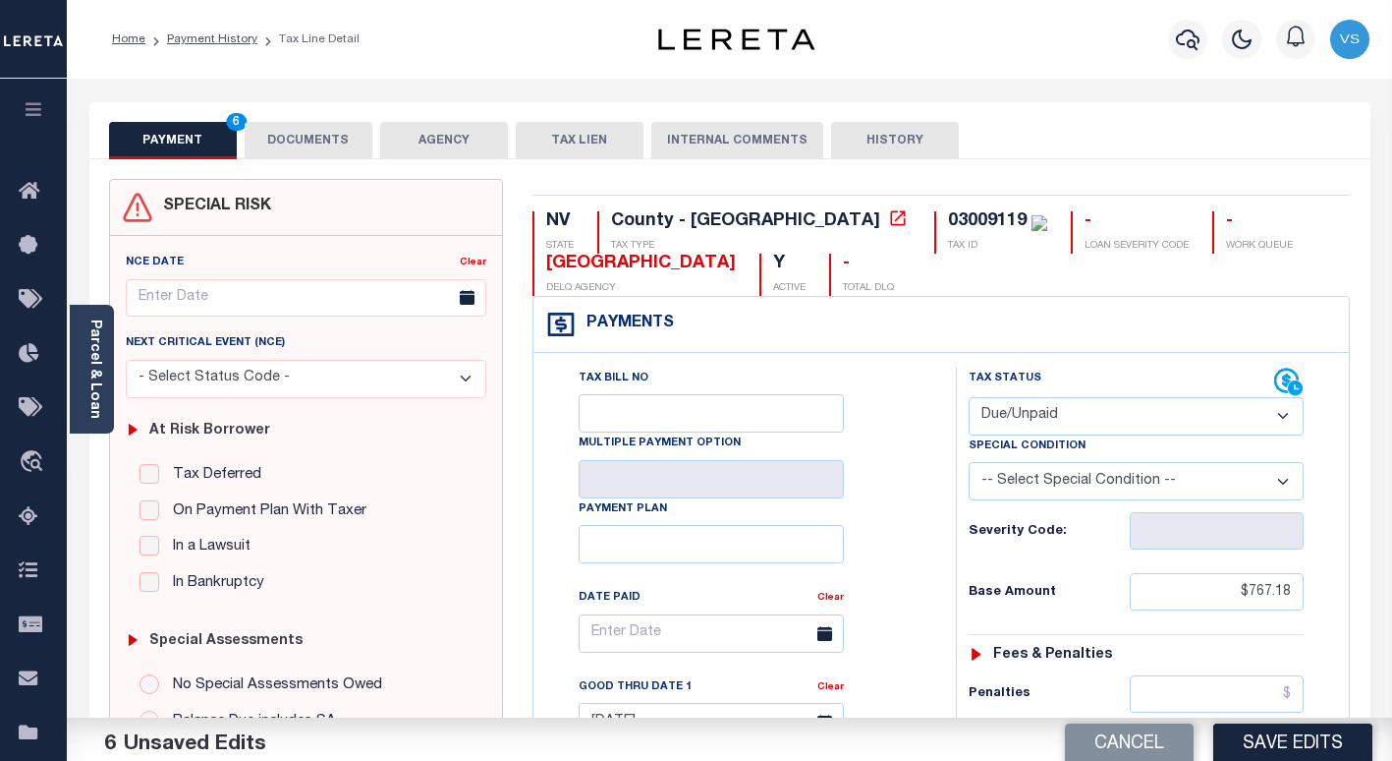
scroll to position [393, 0]
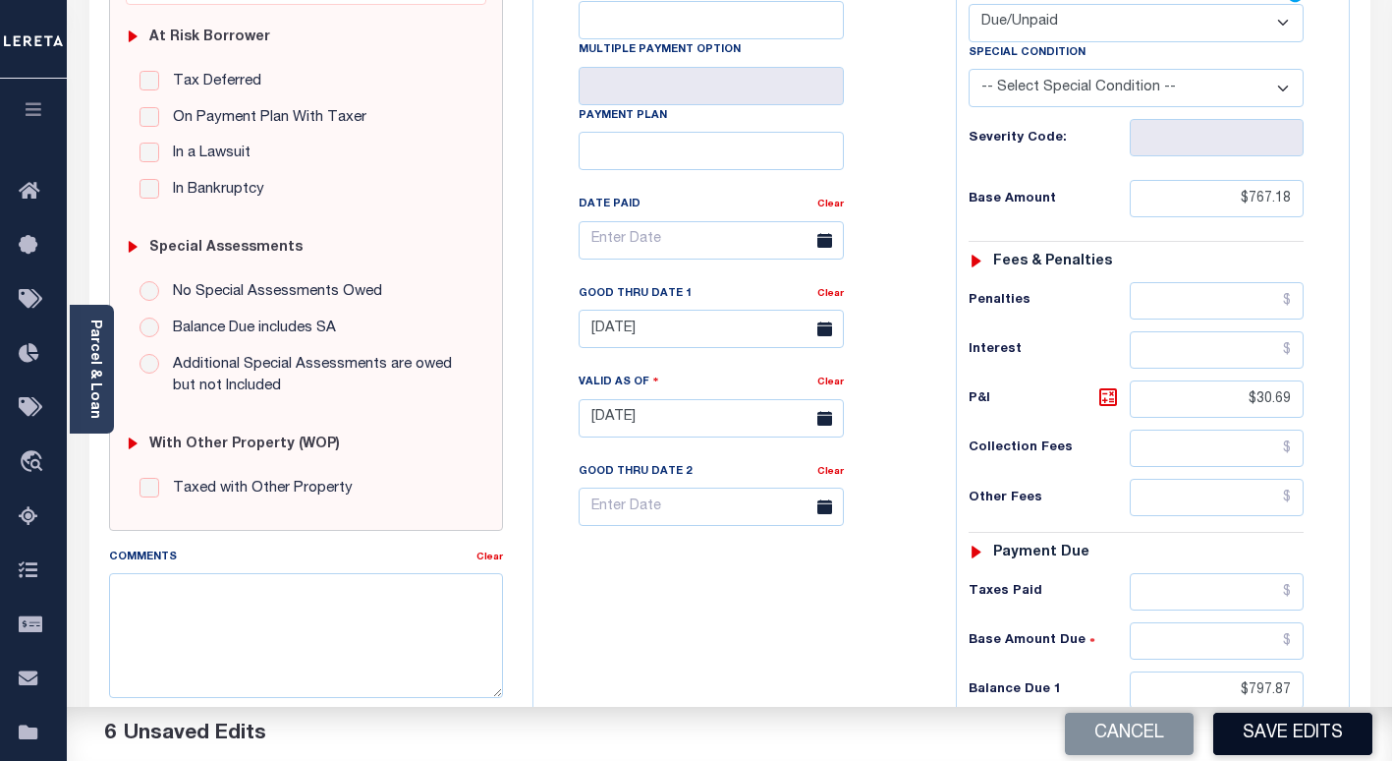
click at [1247, 727] on button "Save Edits" at bounding box center [1292, 733] width 159 height 42
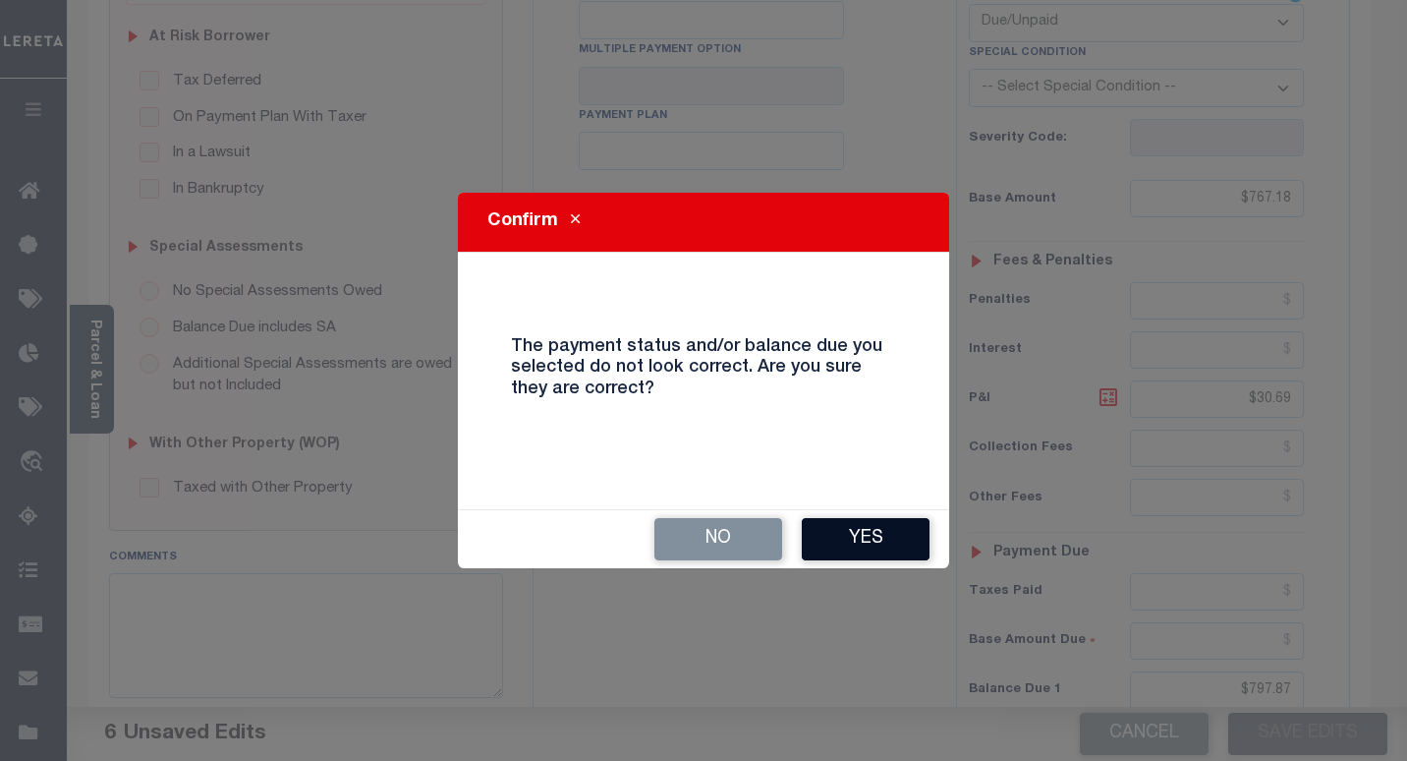
click at [835, 539] on button "Yes" at bounding box center [866, 539] width 128 height 42
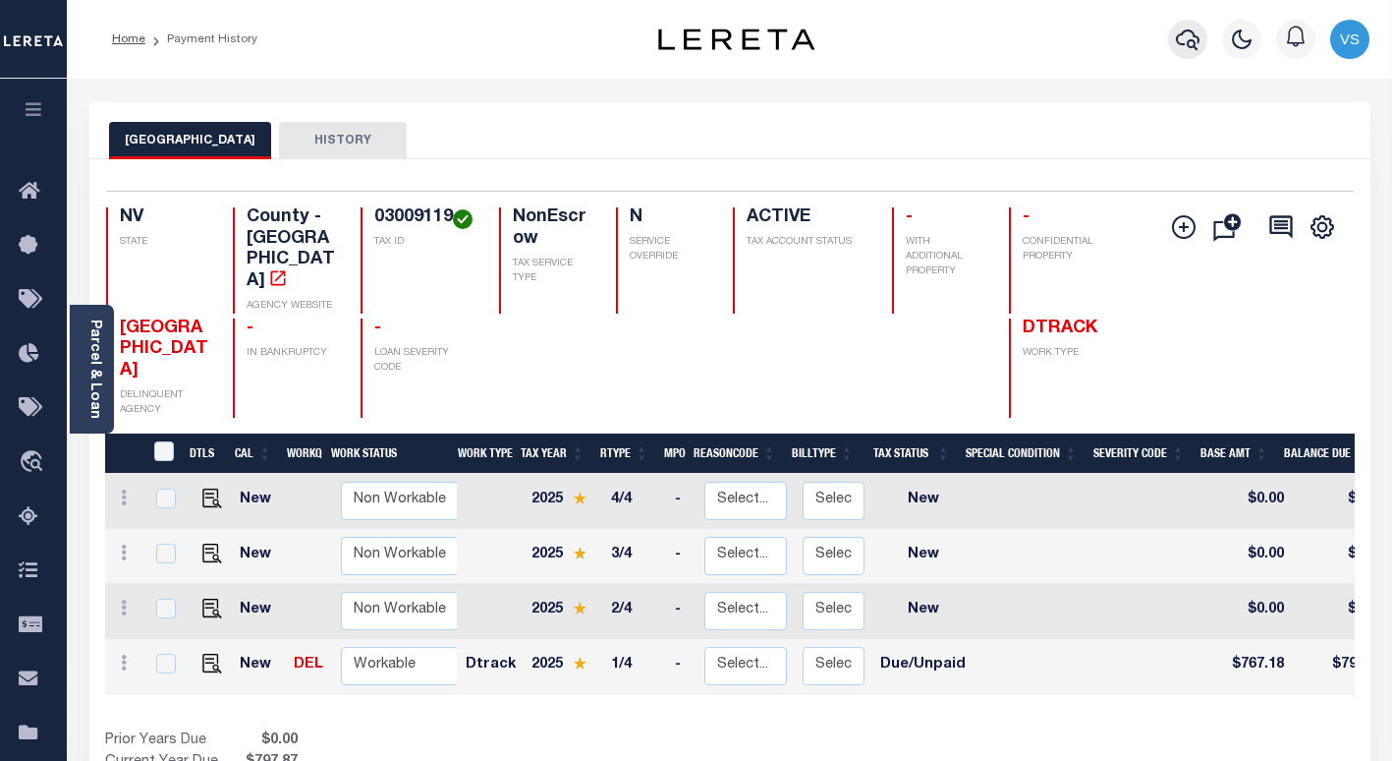
click at [1189, 43] on icon "button" at bounding box center [1188, 39] width 24 height 21
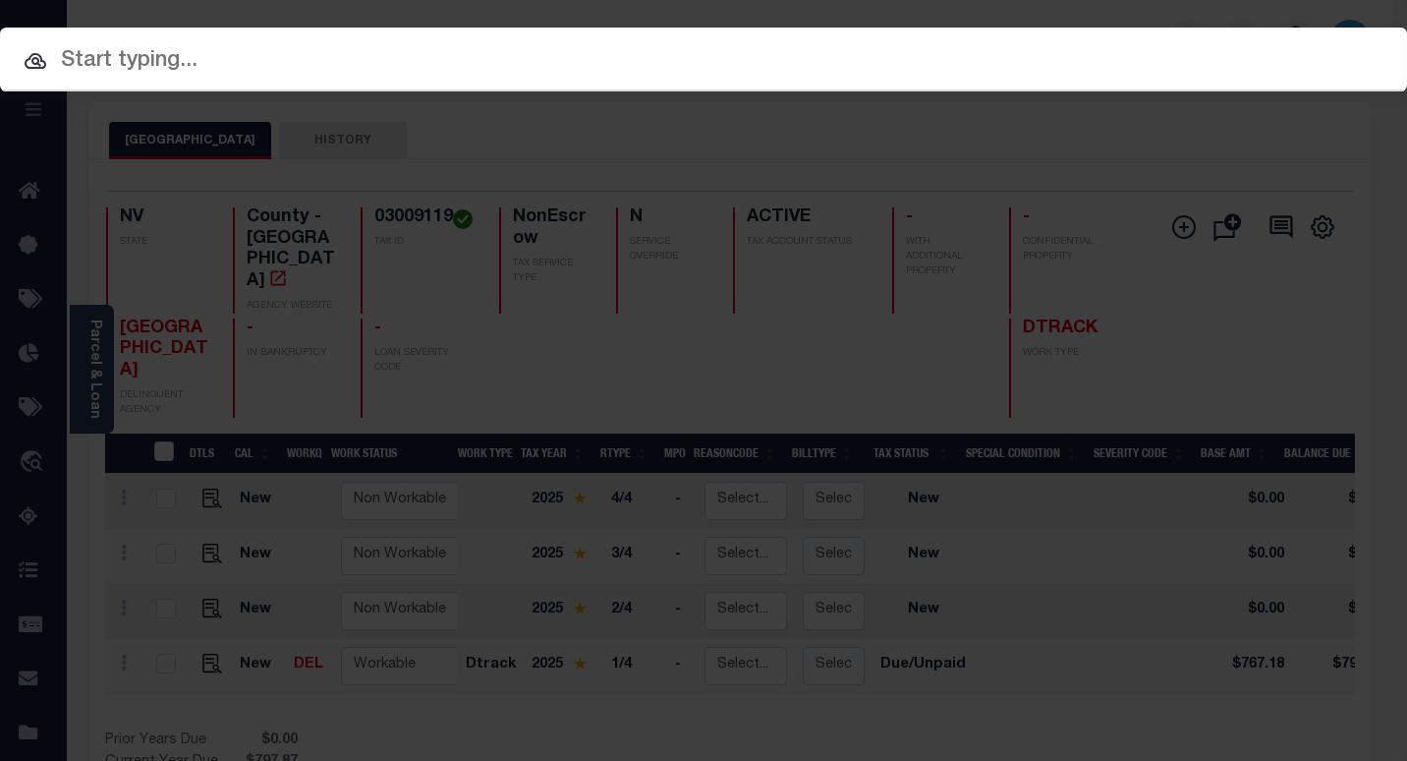
paste input "3311210000577"
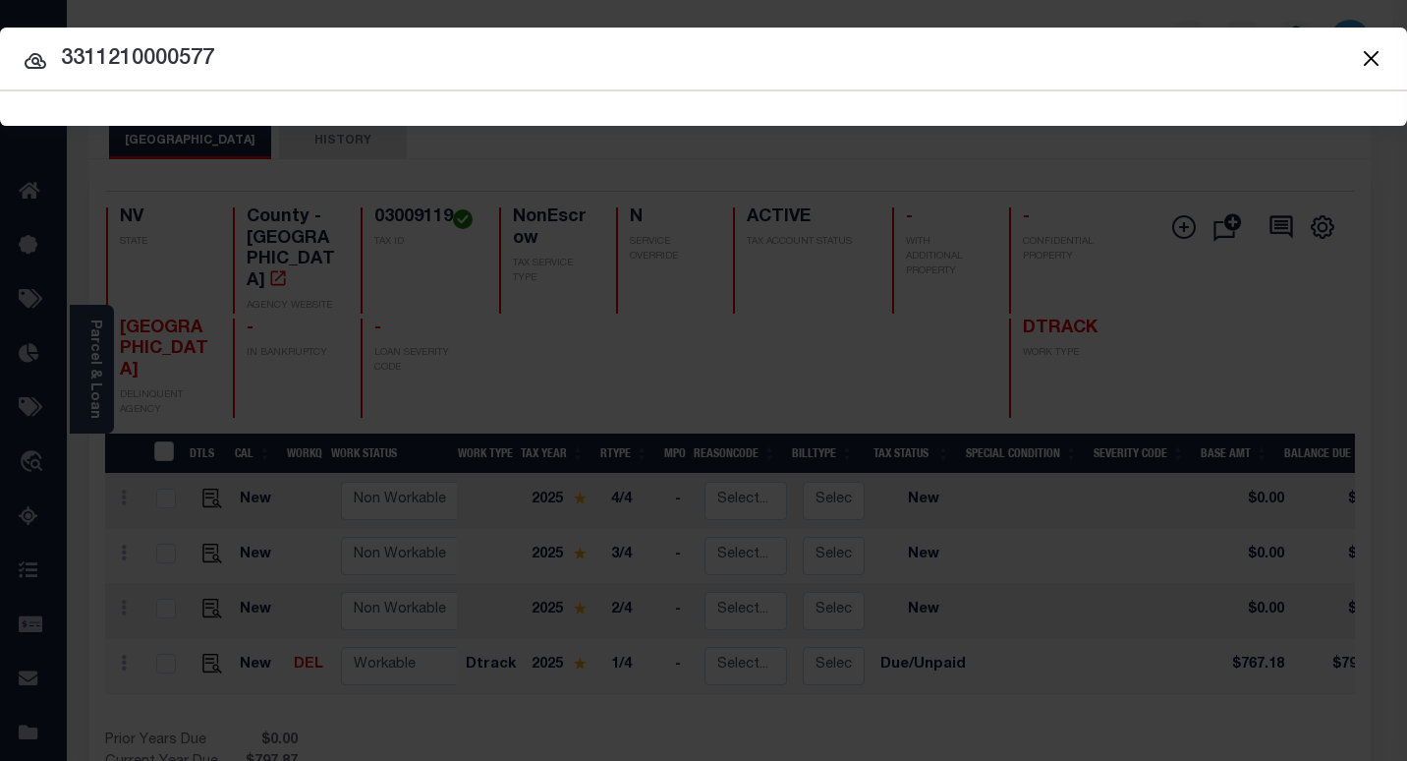
type input "3311210000577"
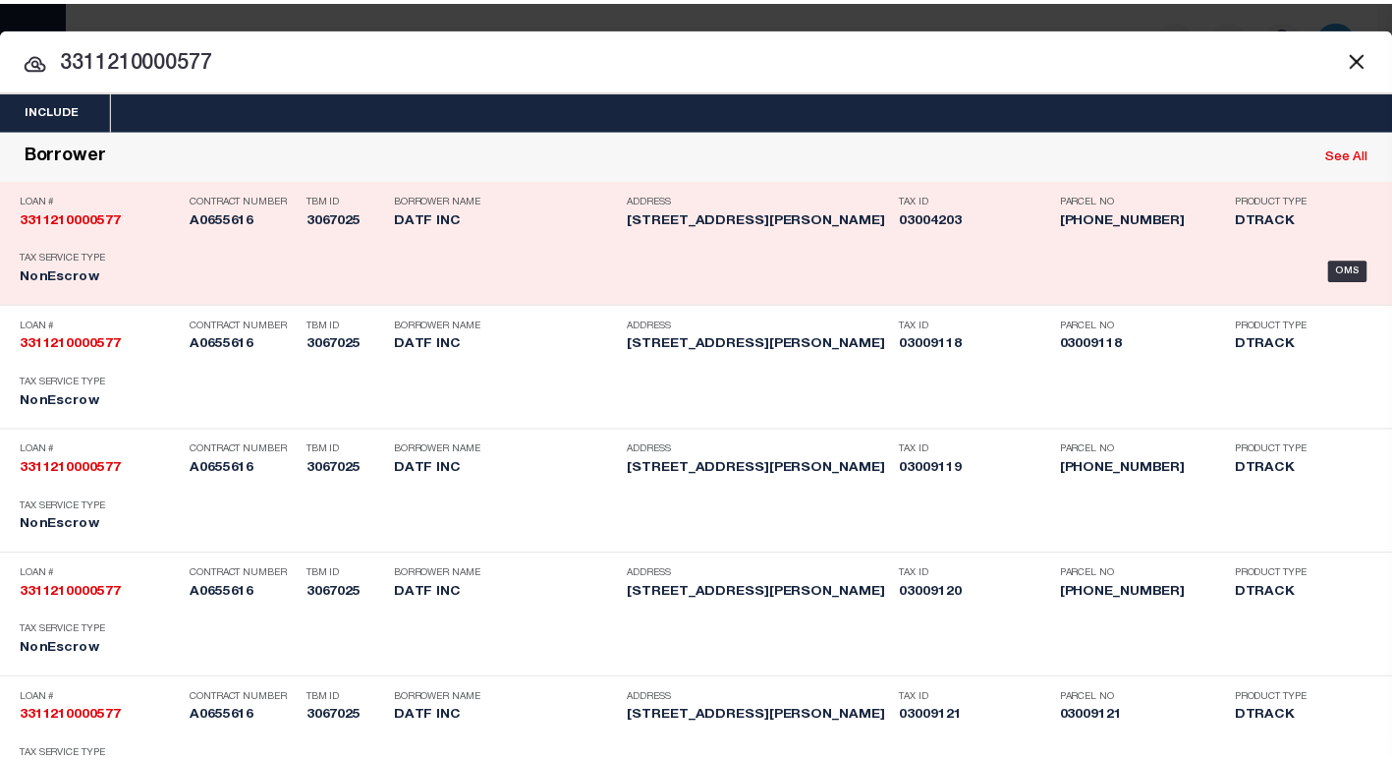
scroll to position [1336, 0]
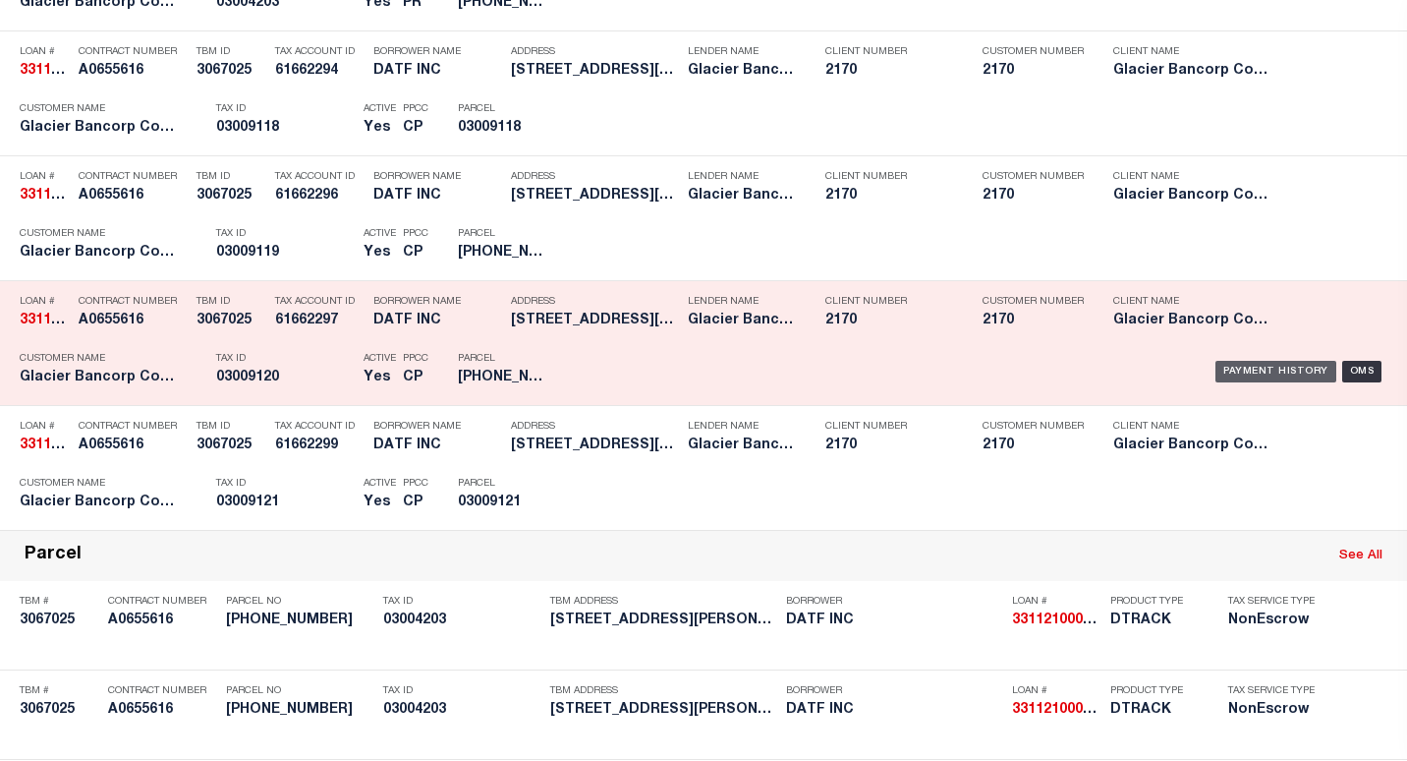
click at [1221, 378] on div "Payment History" at bounding box center [1275, 372] width 121 height 22
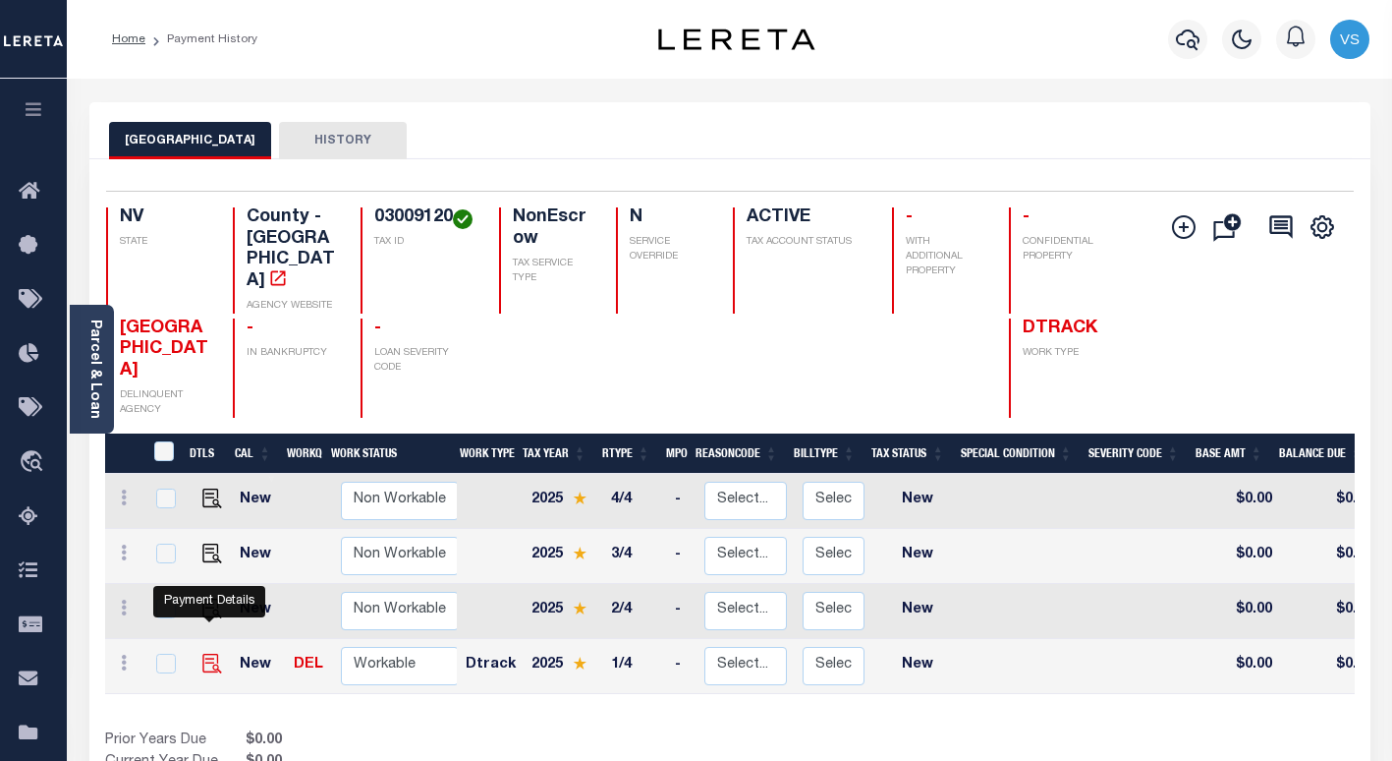
click at [203, 653] on img "" at bounding box center [212, 663] width 20 height 20
checkbox input "true"
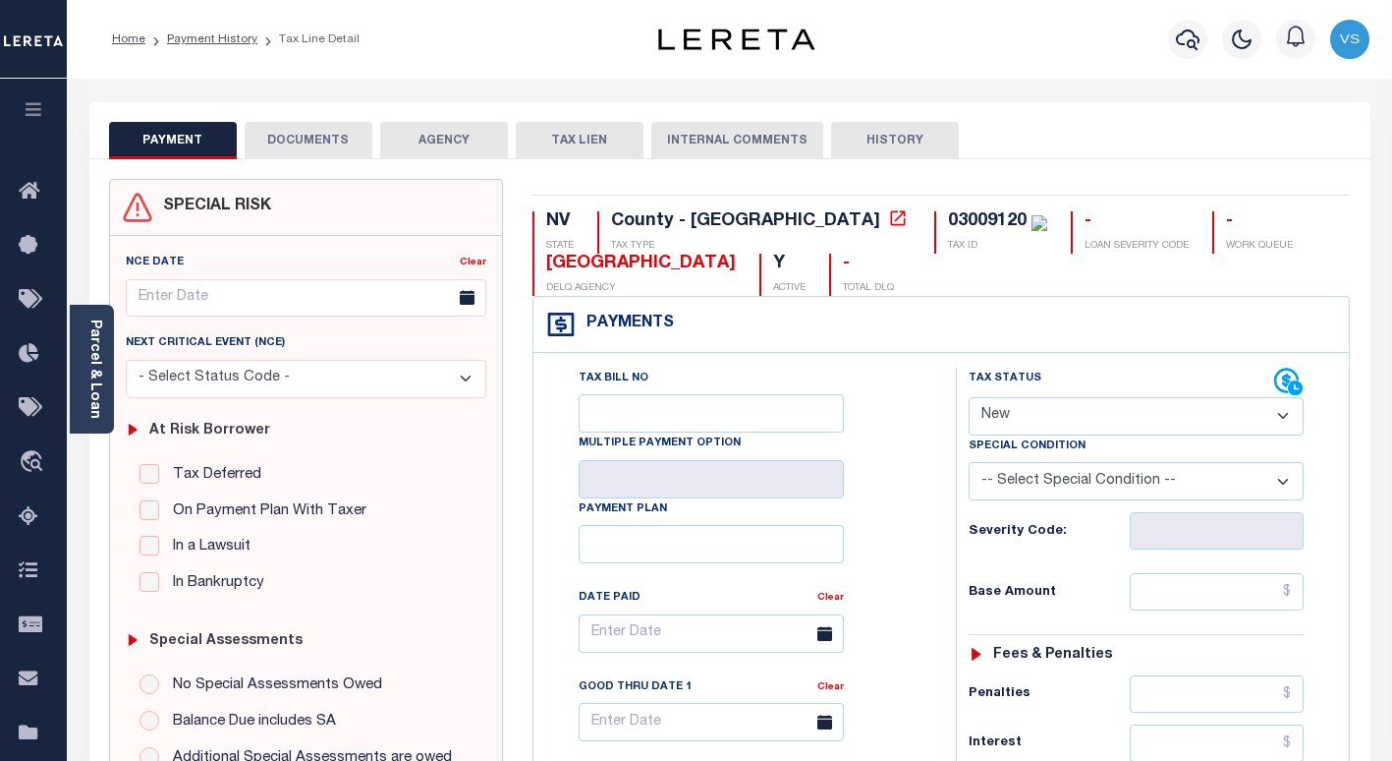
click at [1040, 418] on select "- Select Status Code - Open Due/Unpaid Paid Incomplete No Tax Due Internal Refu…" at bounding box center [1136, 416] width 335 height 38
select select "DUE"
click at [969, 398] on select "- Select Status Code - Open Due/Unpaid Paid Incomplete No Tax Due Internal Refu…" at bounding box center [1136, 416] width 335 height 38
type input "[DATE]"
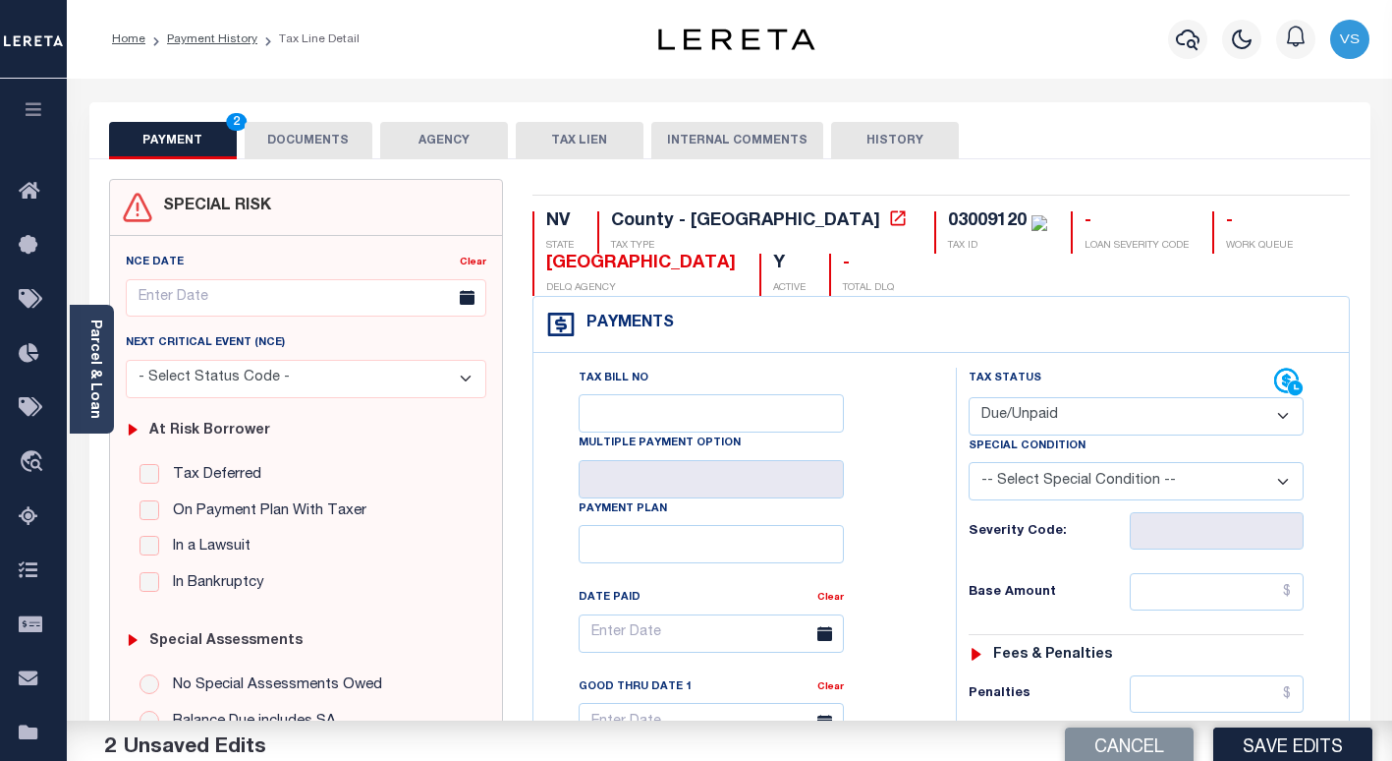
scroll to position [295, 0]
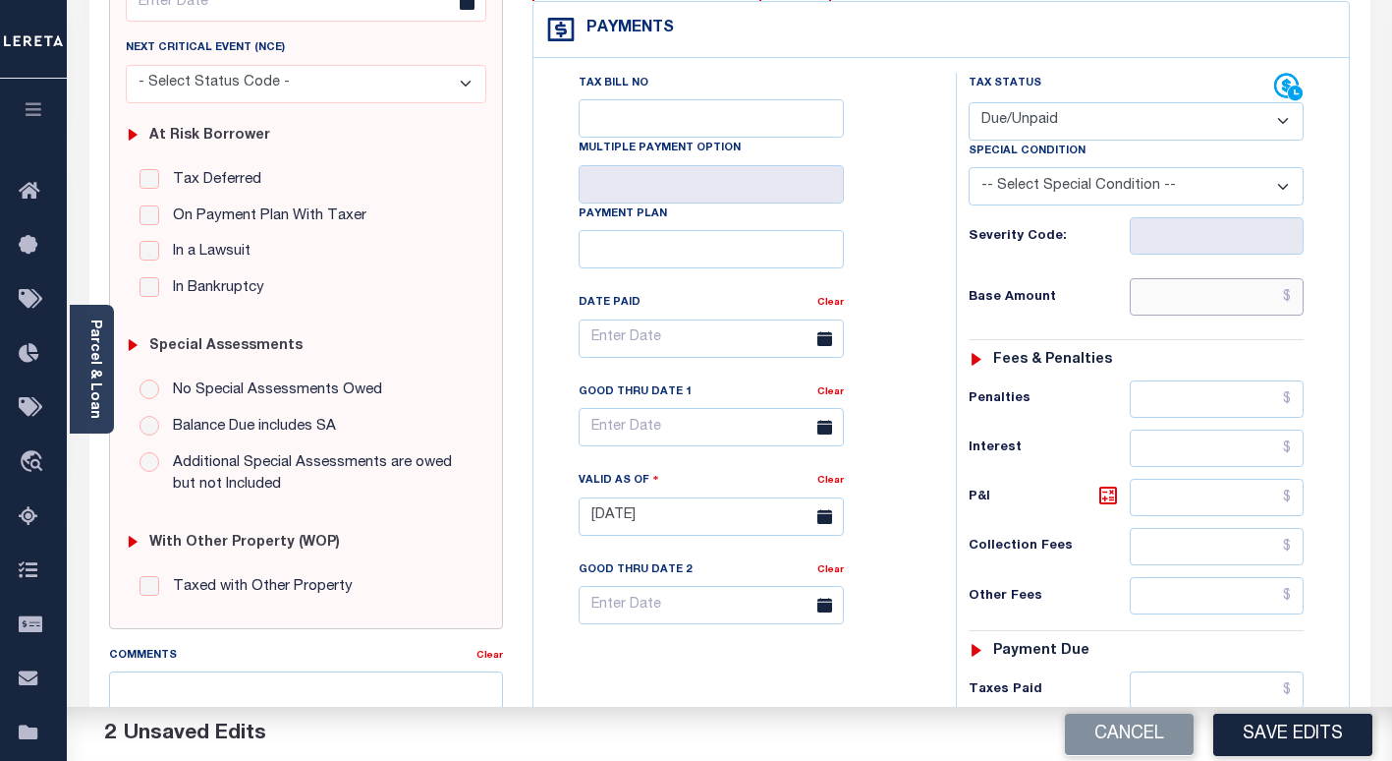
click at [1249, 303] on input "text" at bounding box center [1217, 296] width 174 height 37
paste input "1,015.02"
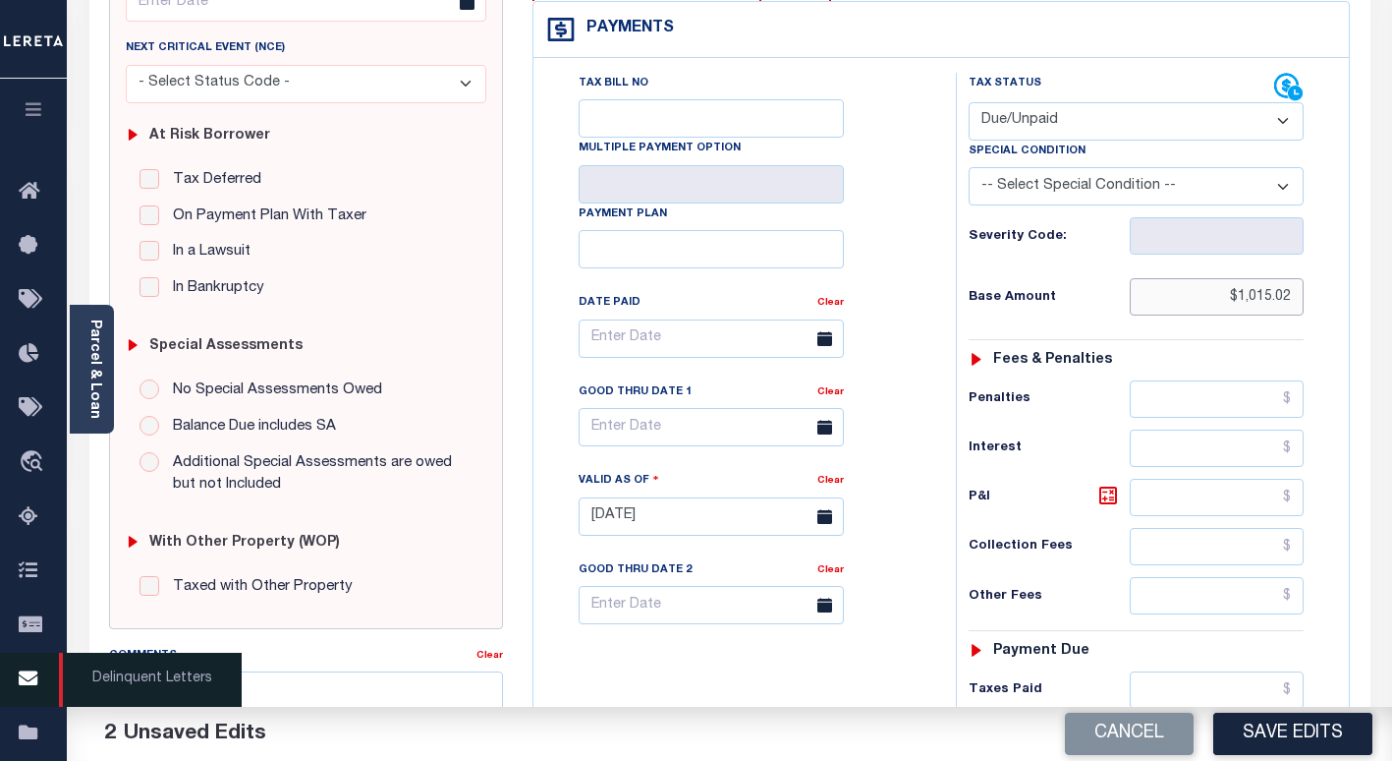
type input "$1,015.02"
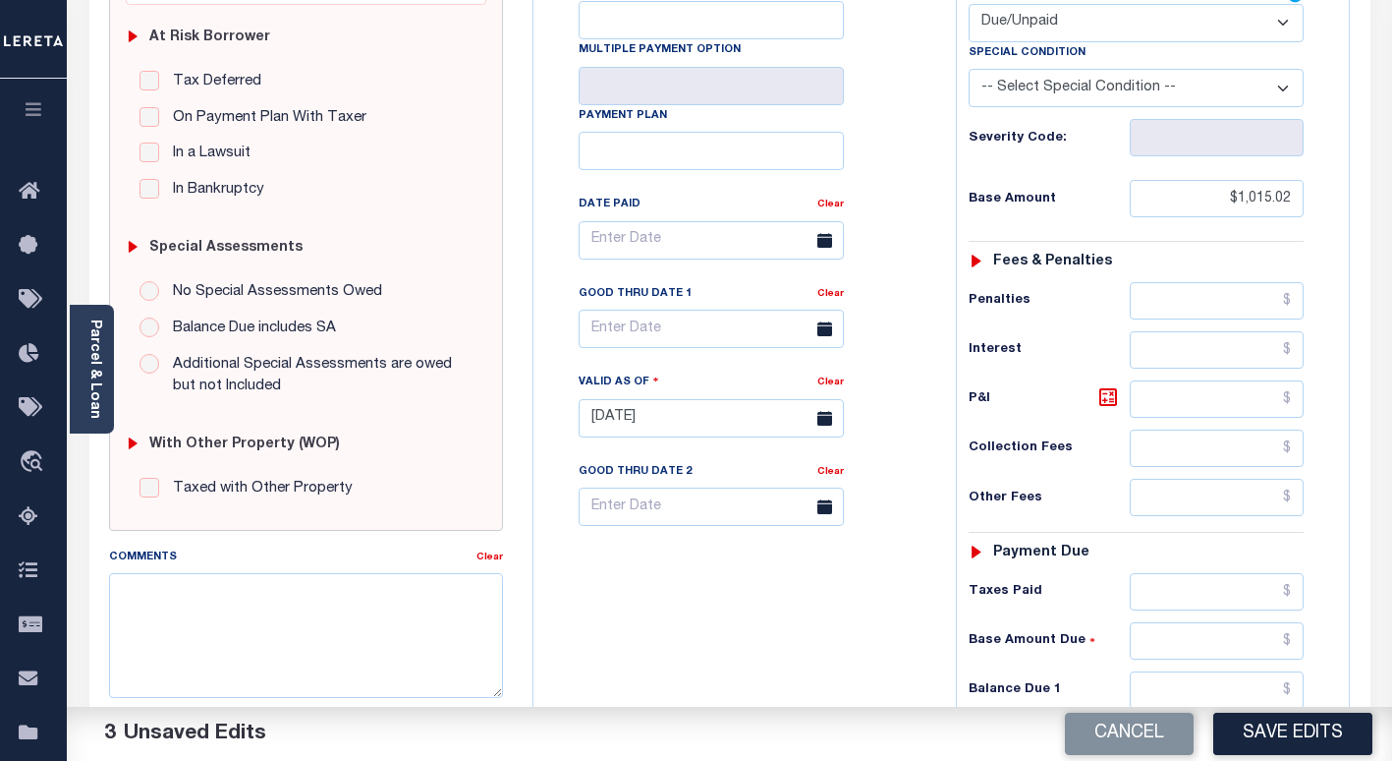
scroll to position [688, 0]
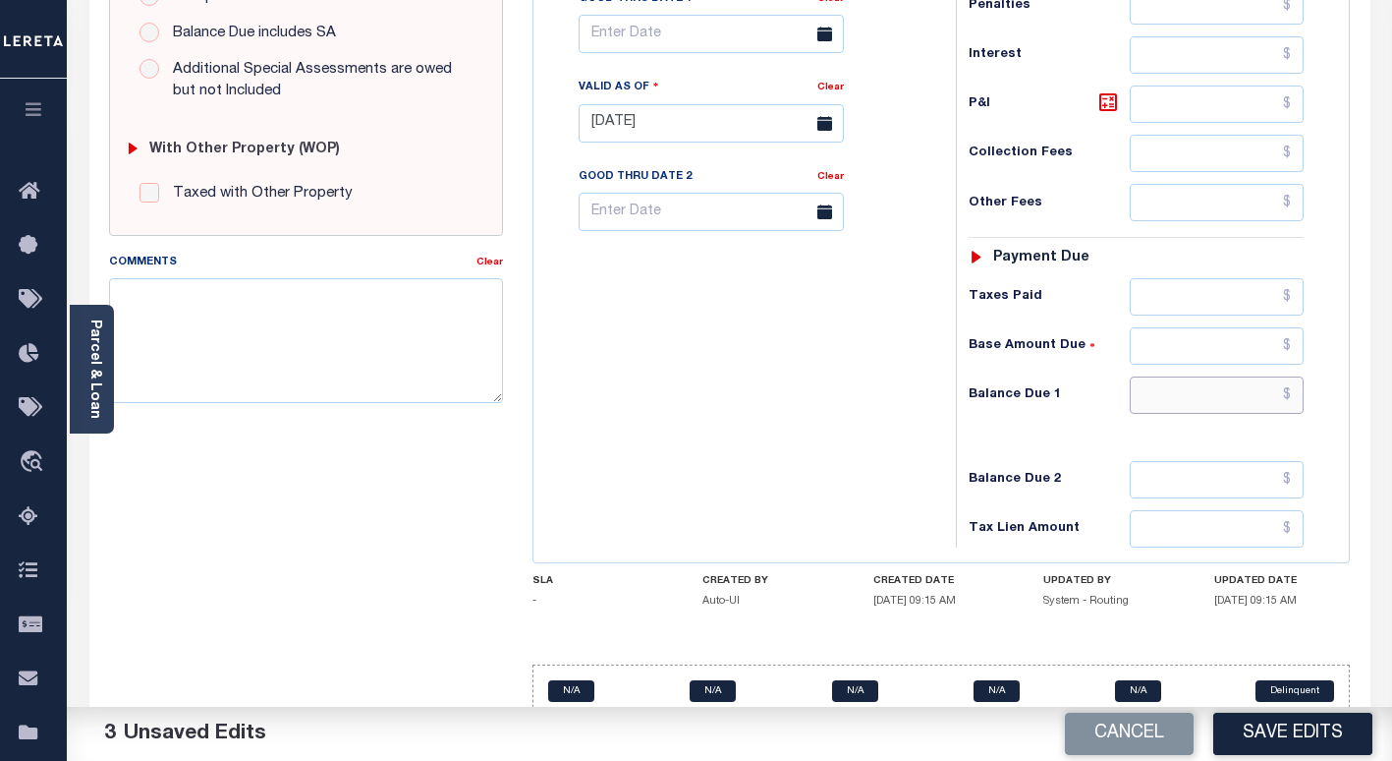
click at [1173, 392] on input "text" at bounding box center [1217, 394] width 174 height 37
paste input "$1,055.62"
type input "$1,055.62"
click at [1105, 107] on icon at bounding box center [1108, 102] width 12 height 12
type input "$40.60"
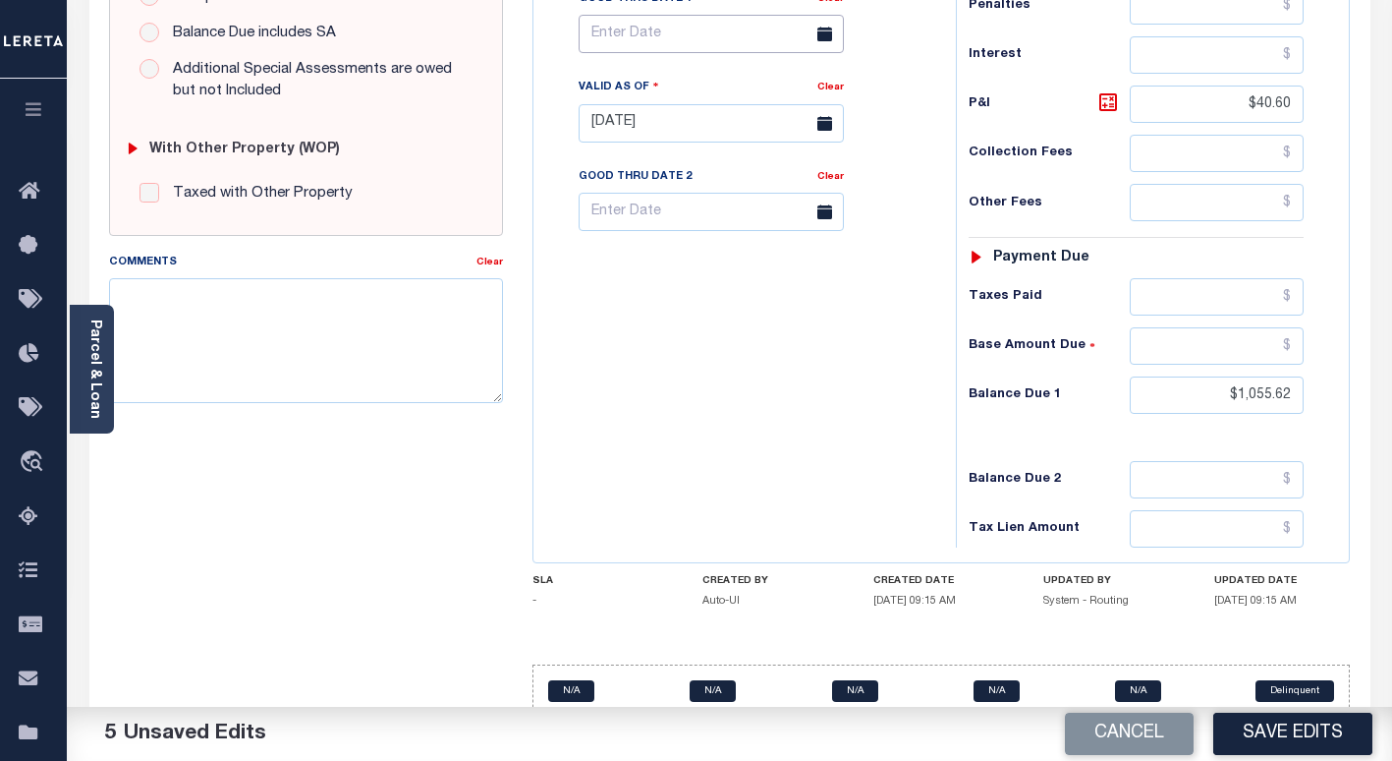
click at [647, 43] on input "text" at bounding box center [711, 34] width 265 height 38
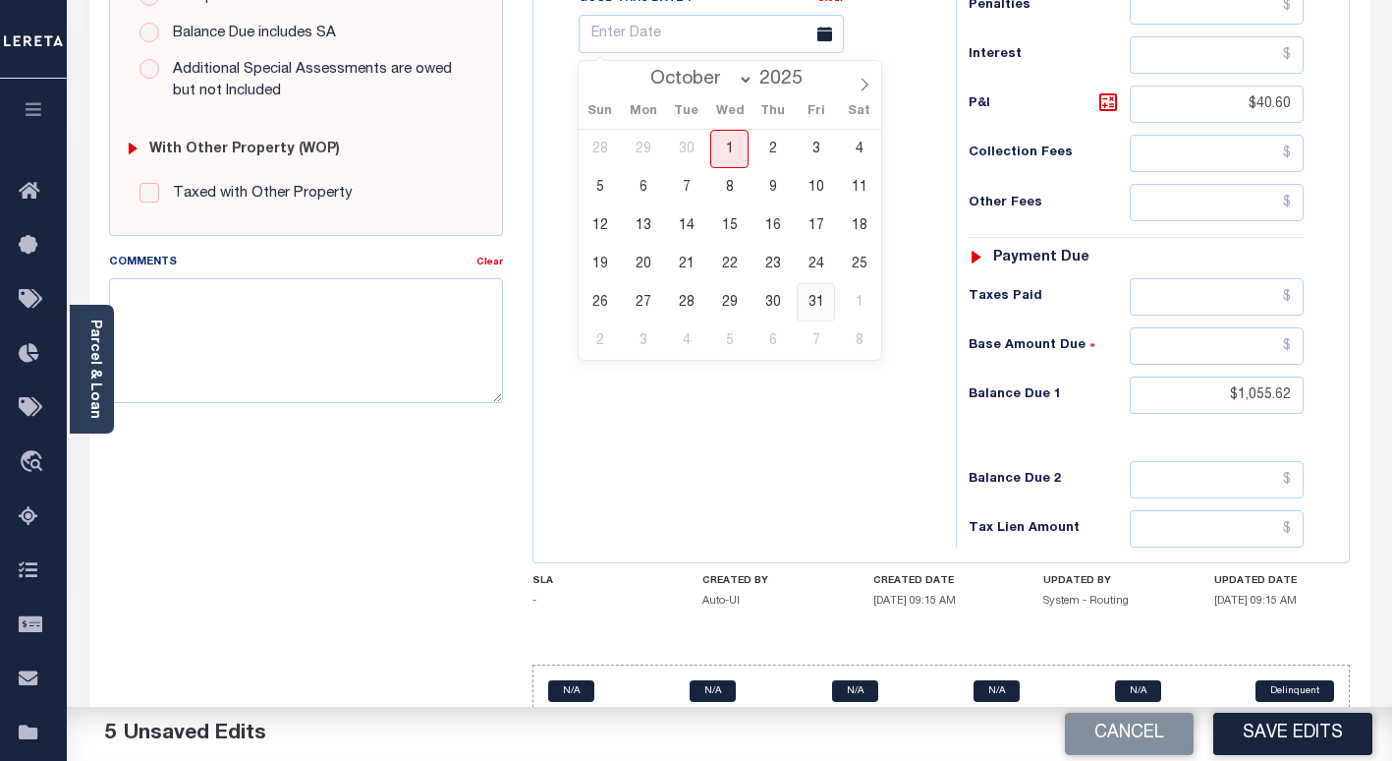
click at [807, 307] on span "31" at bounding box center [816, 302] width 38 height 38
type input "[DATE]"
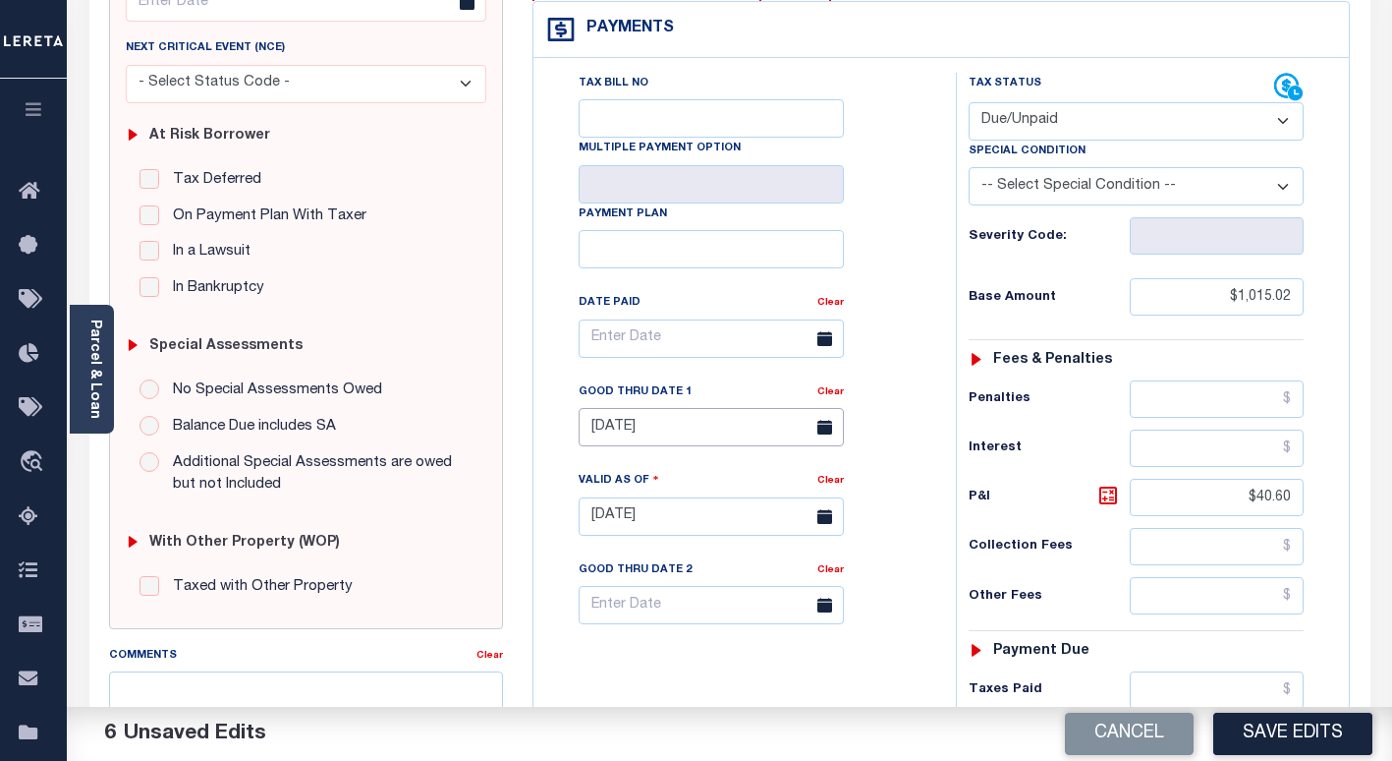
scroll to position [0, 0]
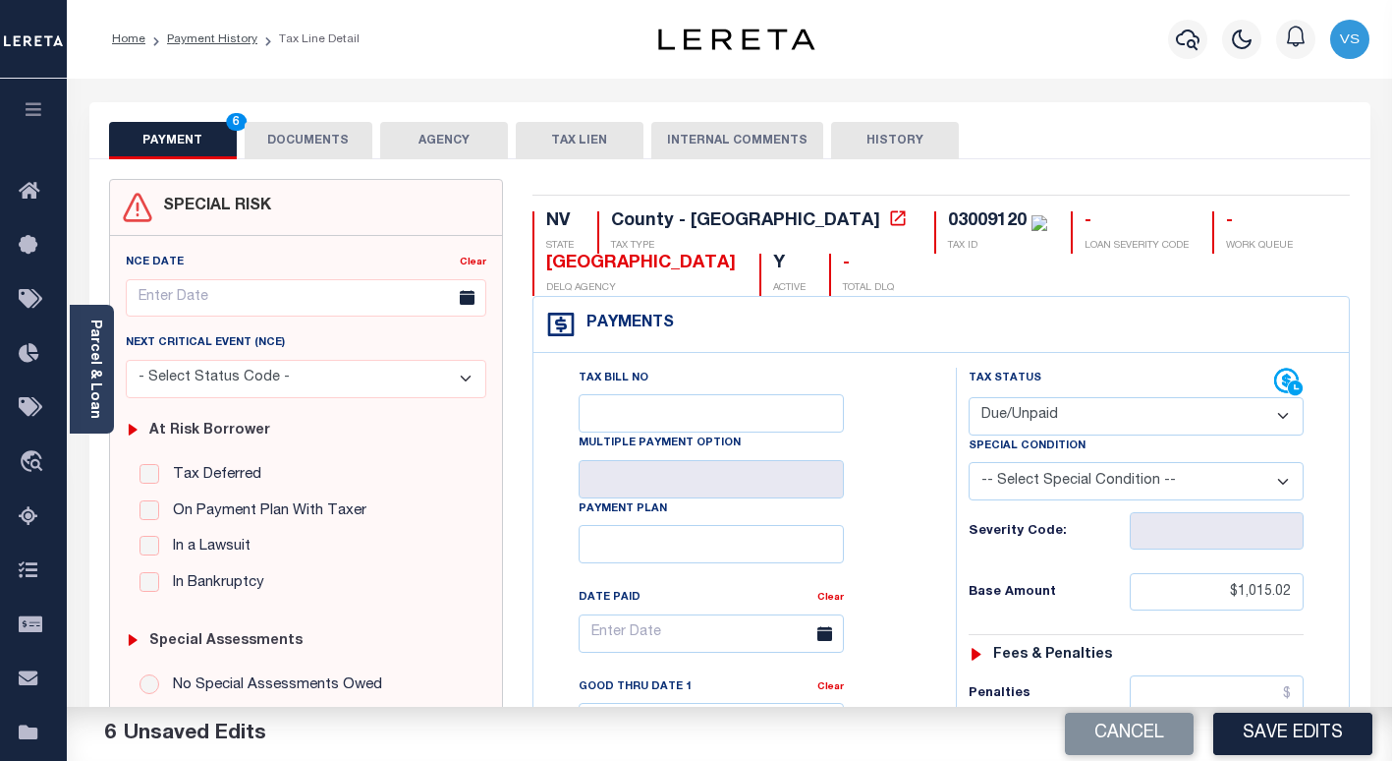
drag, startPoint x: 298, startPoint y: 146, endPoint x: 319, endPoint y: 233, distance: 89.1
click at [296, 146] on button "DOCUMENTS" at bounding box center [309, 140] width 128 height 37
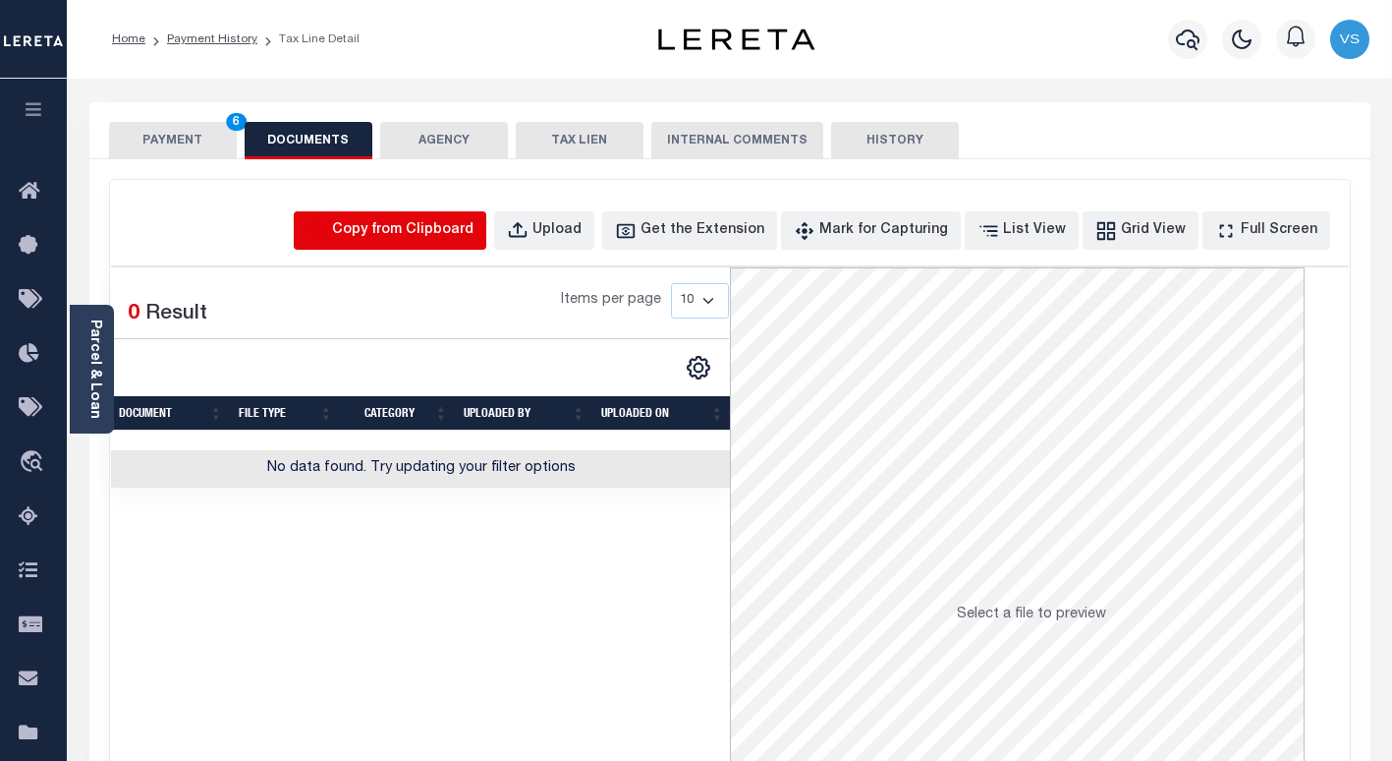
click at [328, 223] on icon "button" at bounding box center [318, 231] width 22 height 22
select select "POP"
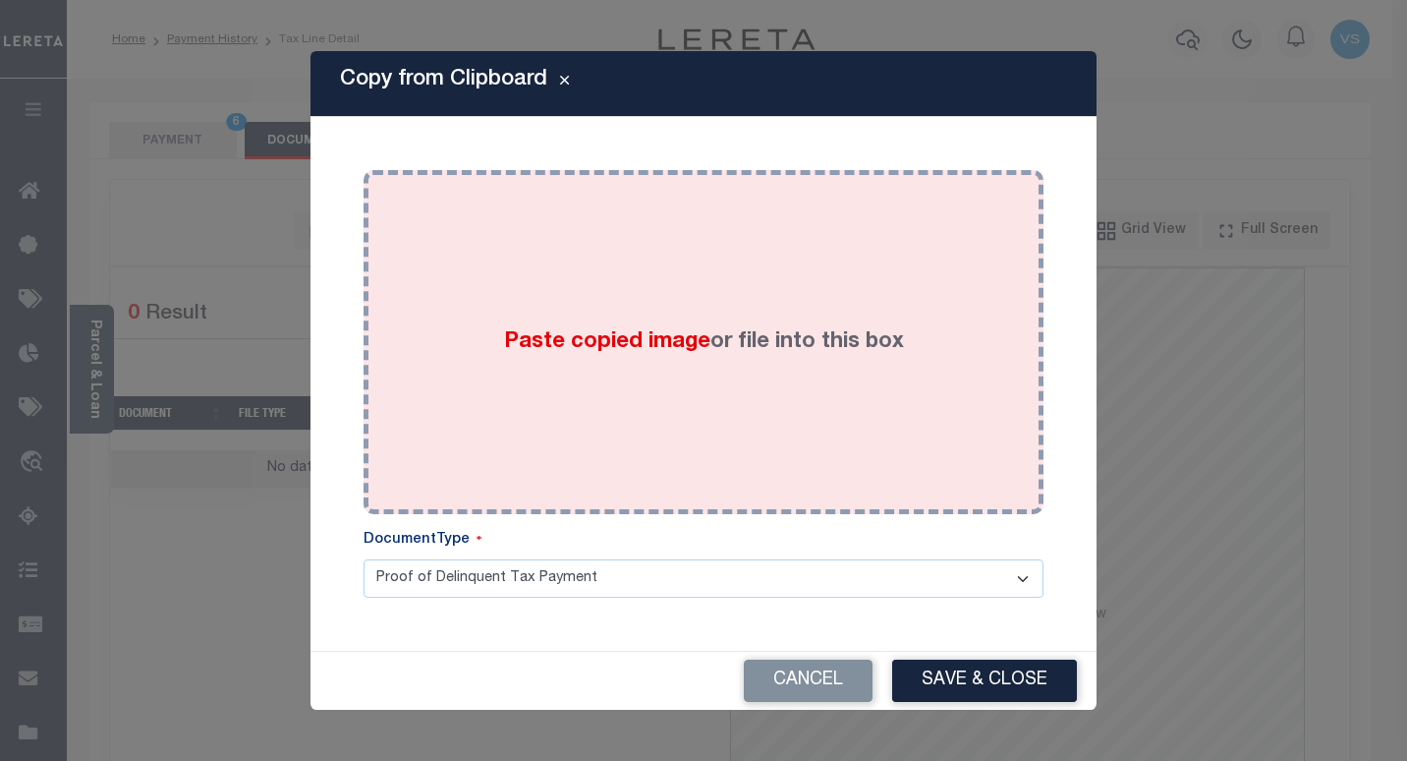
click at [623, 349] on span "Paste copied image" at bounding box center [607, 342] width 206 height 22
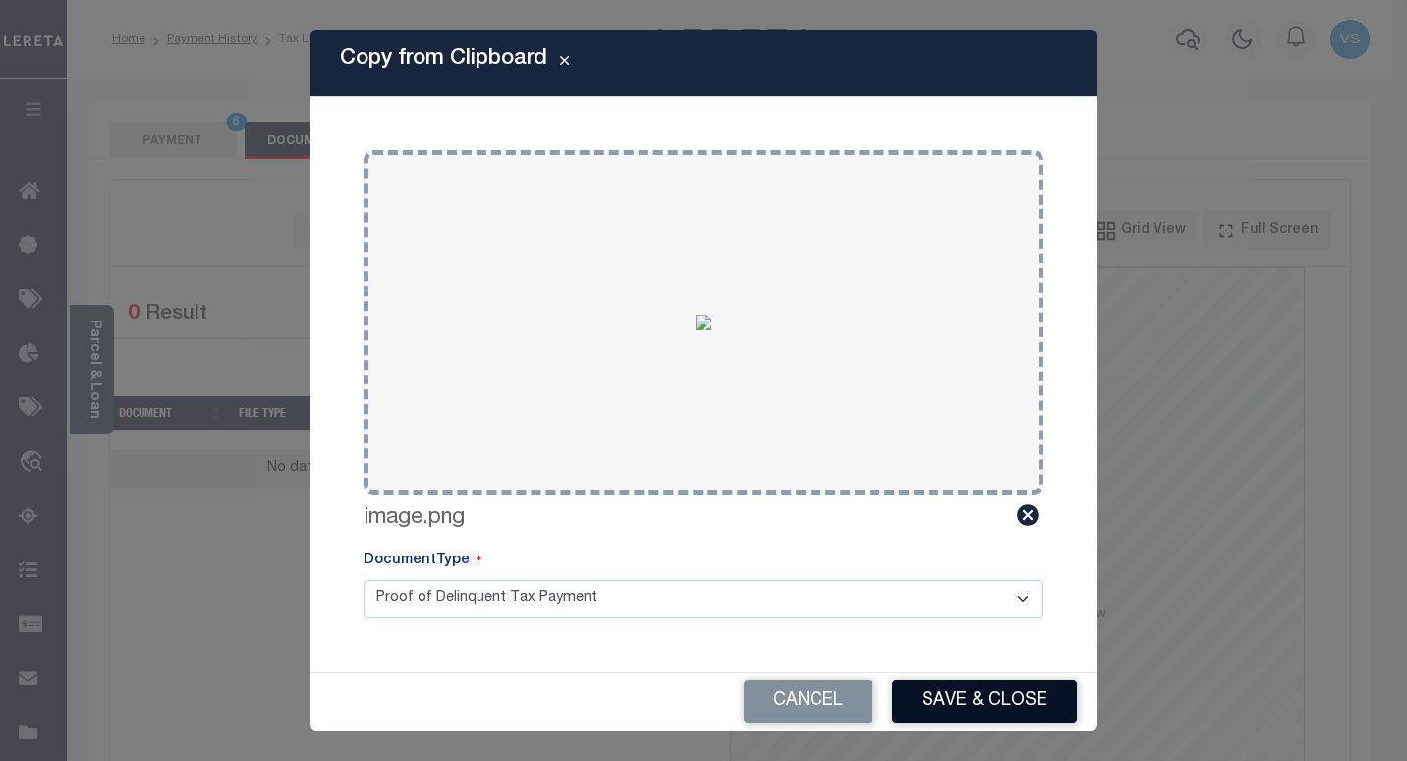
click at [976, 693] on button "Save & Close" at bounding box center [984, 701] width 185 height 42
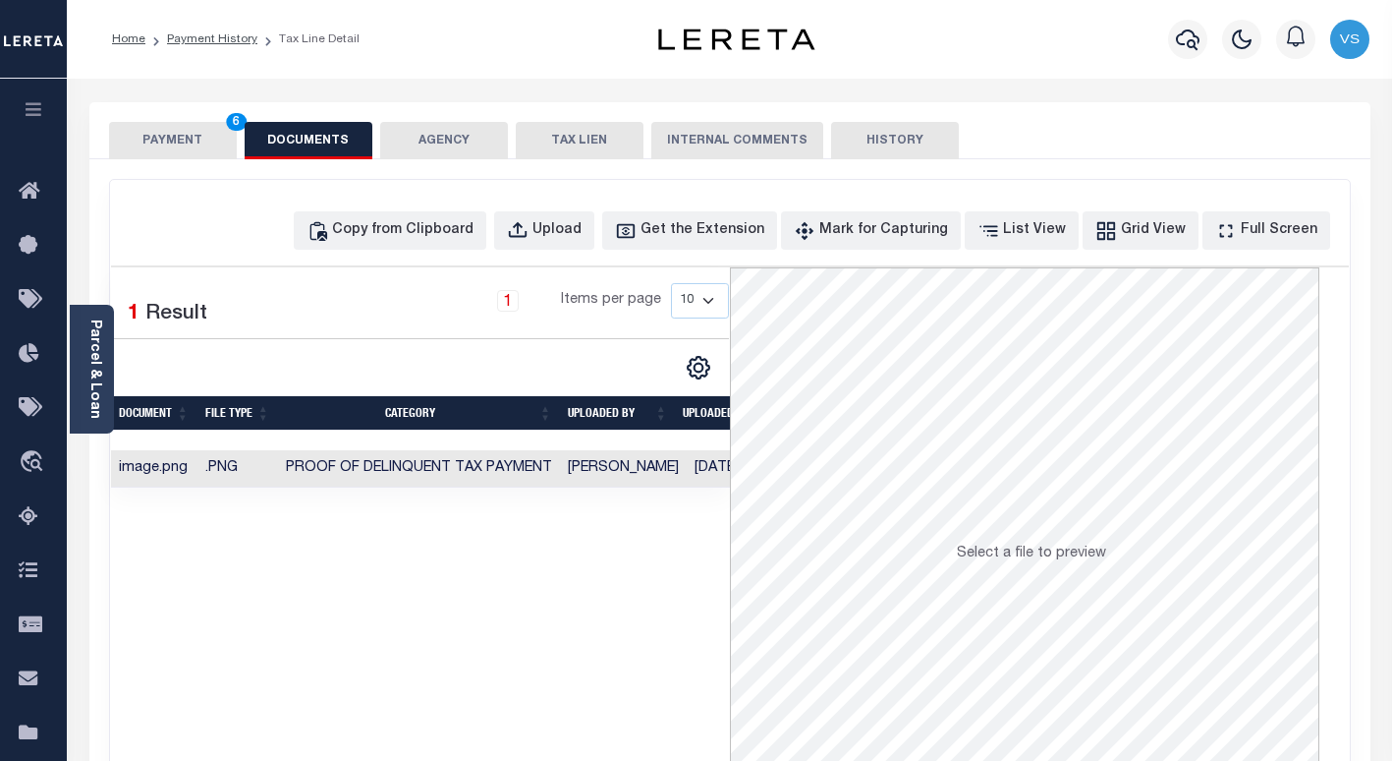
click at [155, 138] on button "PAYMENT 6" at bounding box center [173, 140] width 128 height 37
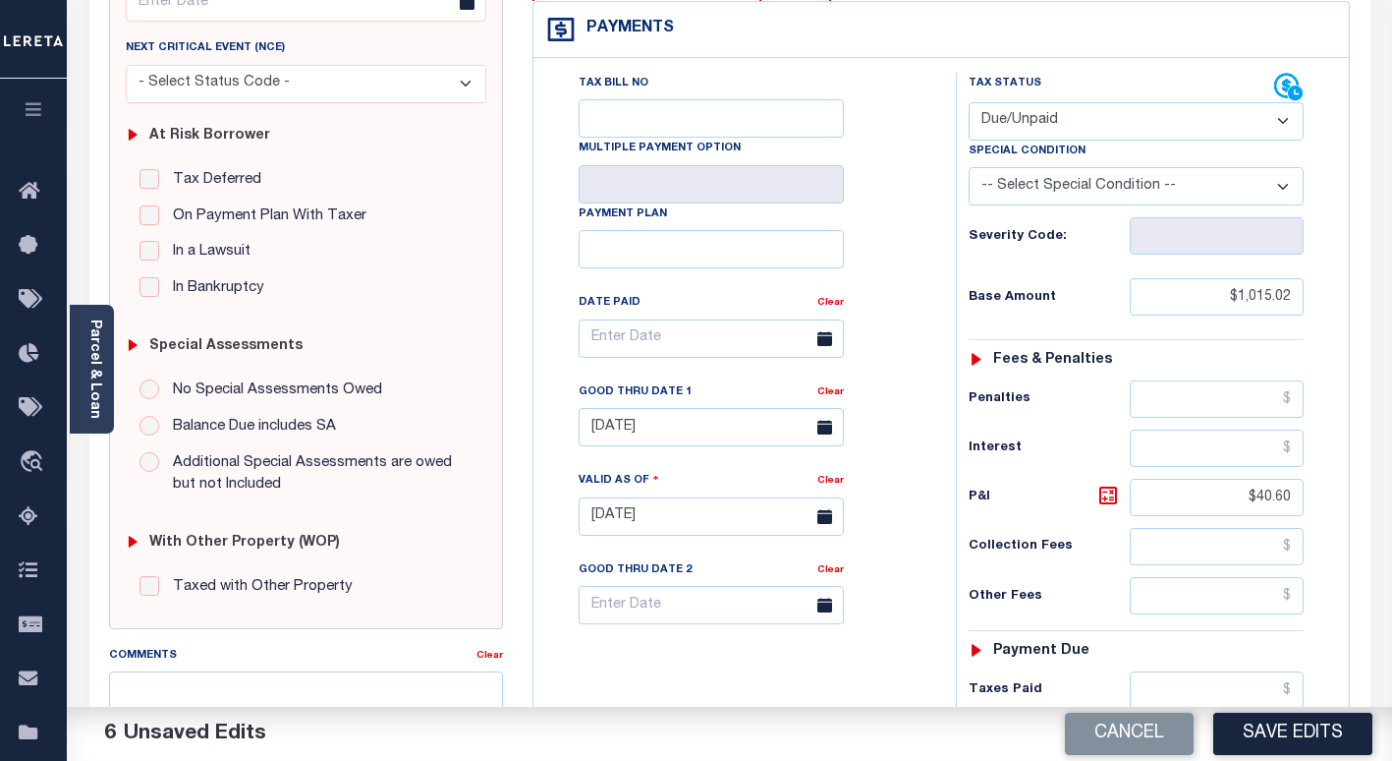
scroll to position [393, 0]
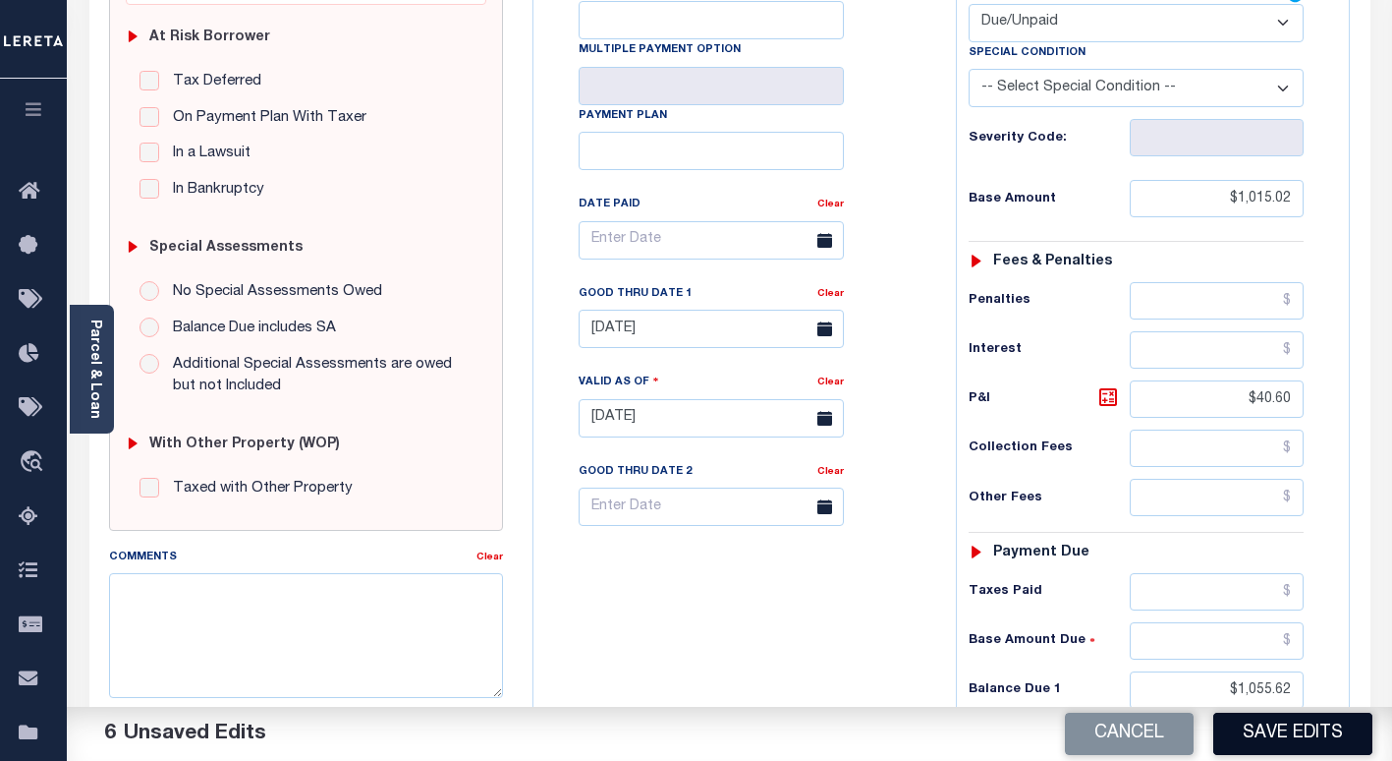
click at [1236, 732] on button "Save Edits" at bounding box center [1292, 733] width 159 height 42
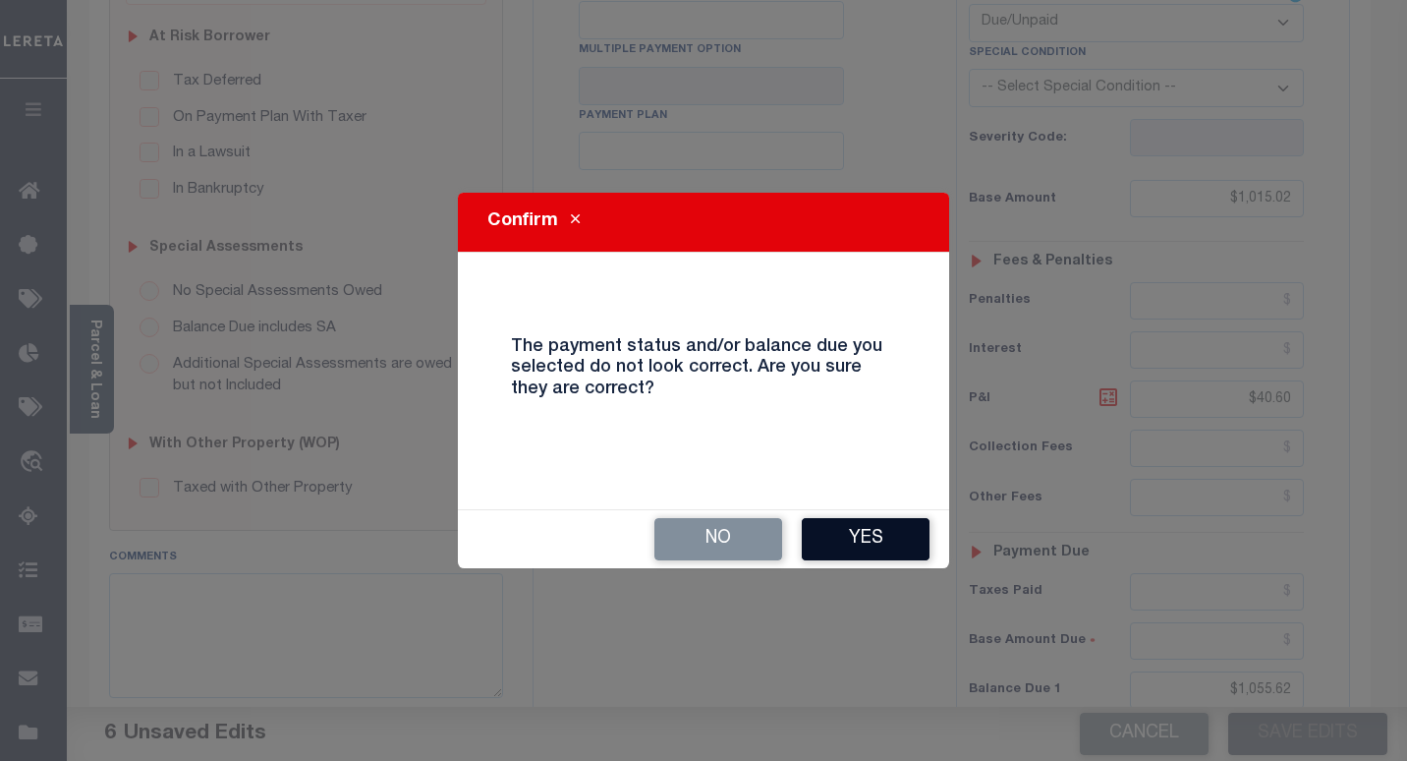
click at [824, 536] on button "Yes" at bounding box center [866, 539] width 128 height 42
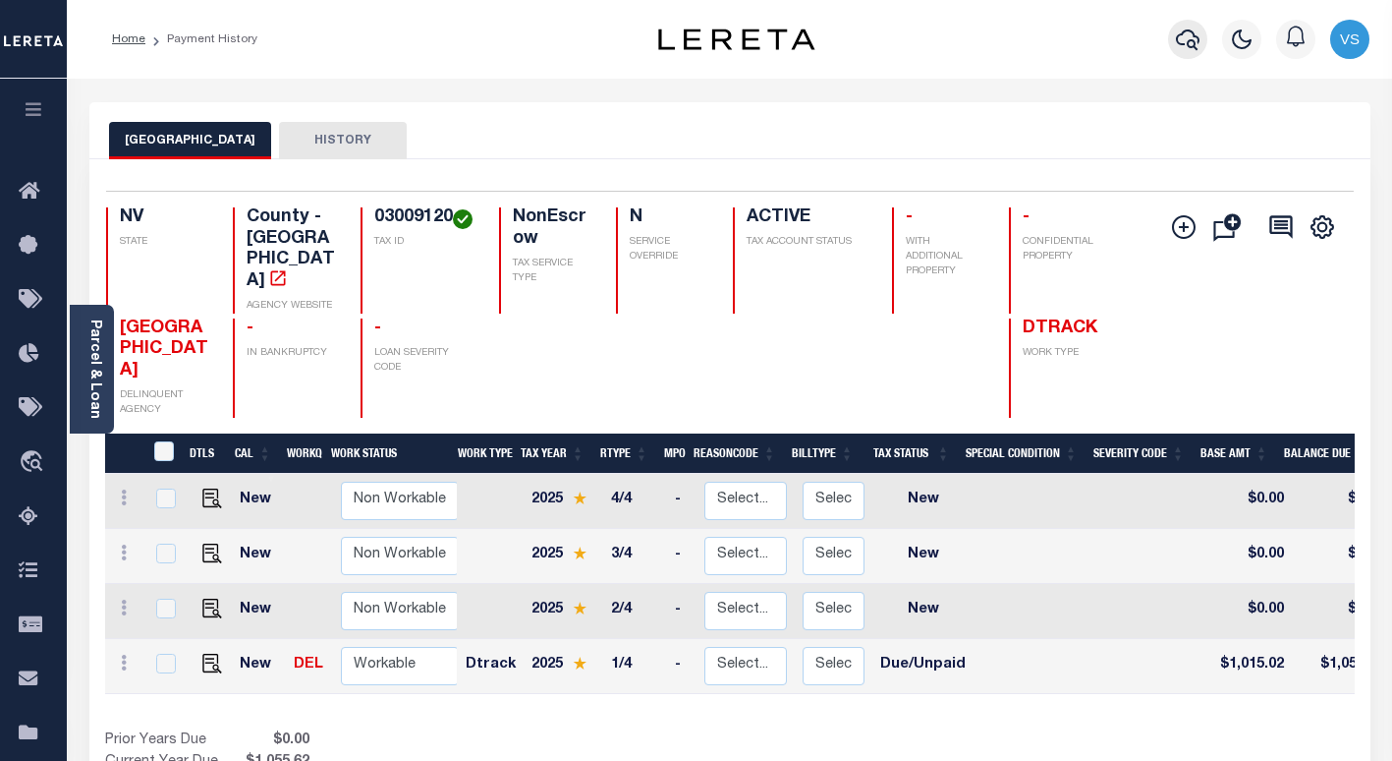
click at [1188, 38] on icon "button" at bounding box center [1188, 40] width 24 height 24
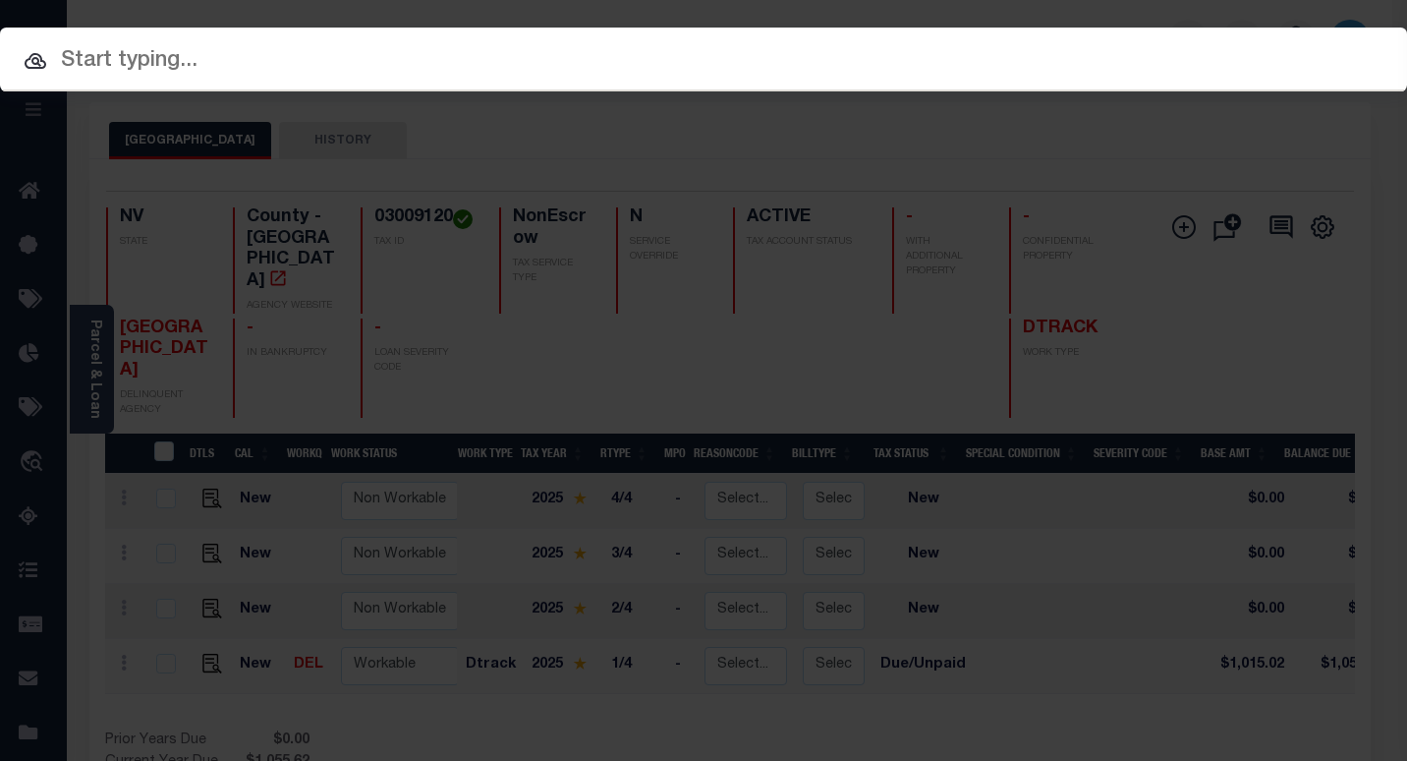
paste input "3311210000577"
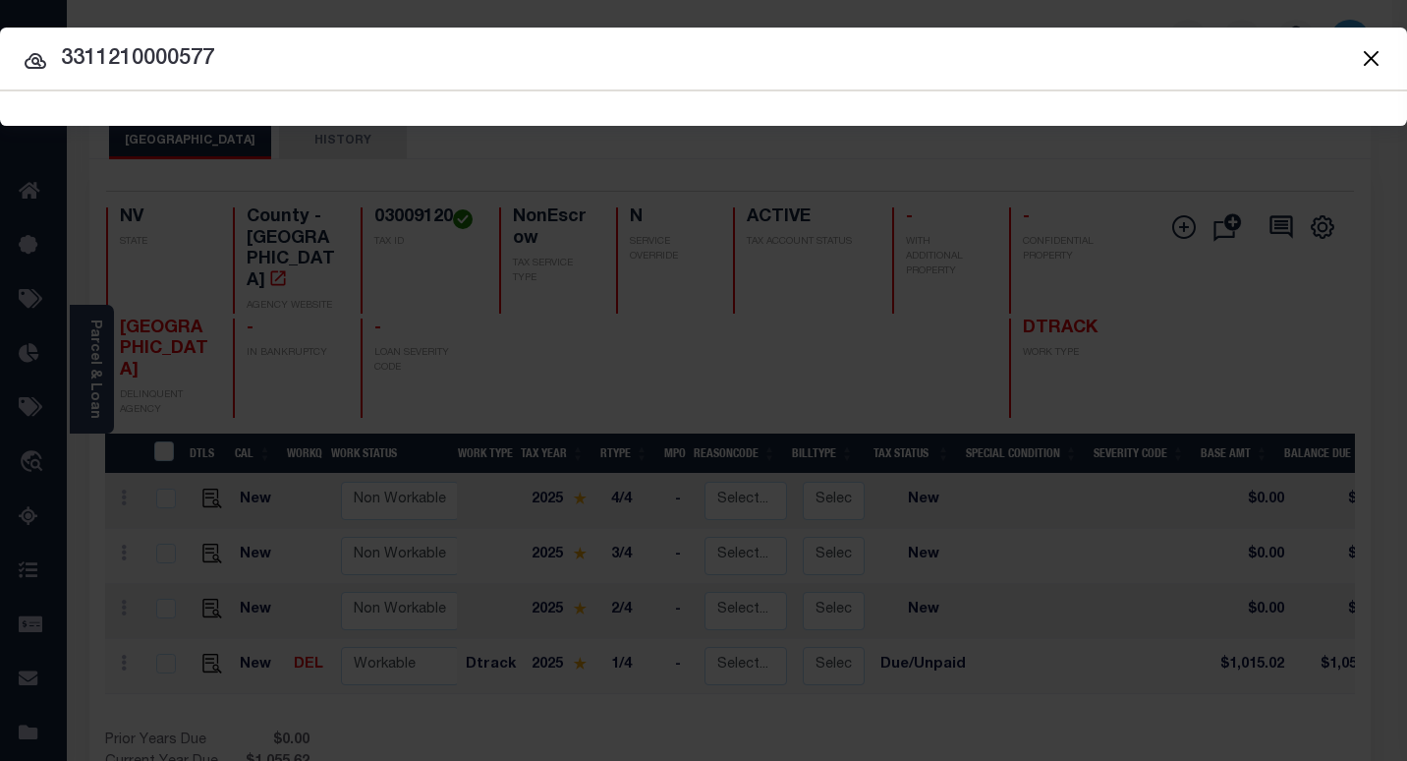
type input "3311210000577"
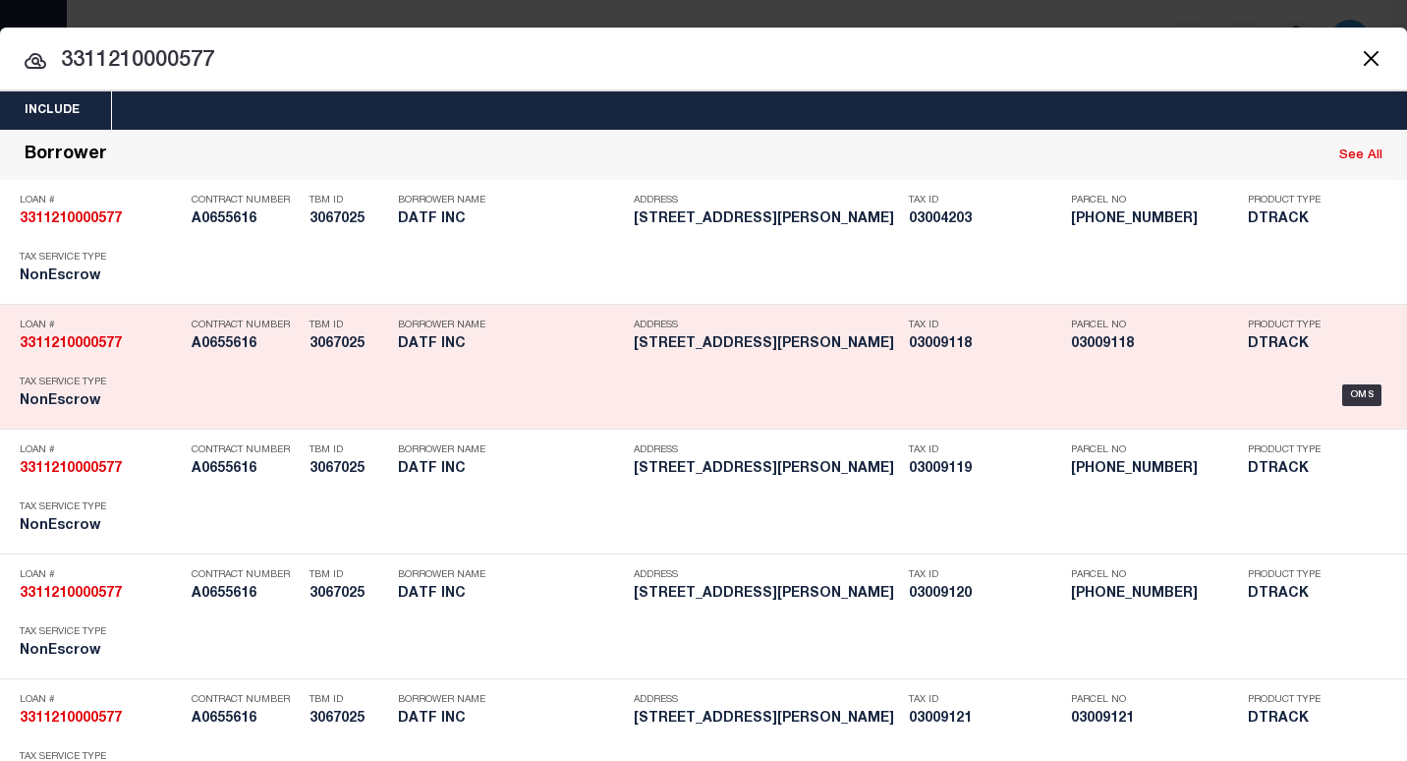
scroll to position [1461, 0]
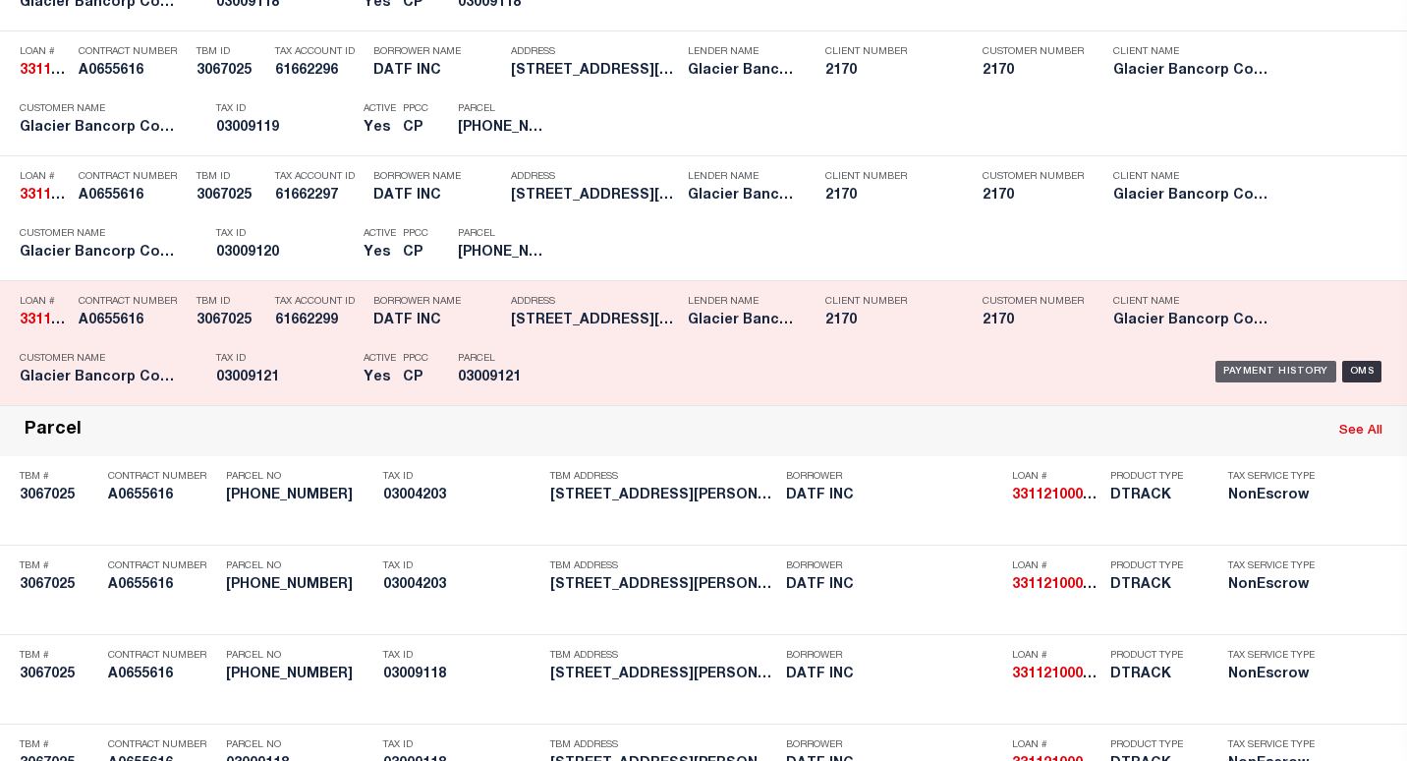
click at [1220, 376] on div "Payment History" at bounding box center [1275, 372] width 121 height 22
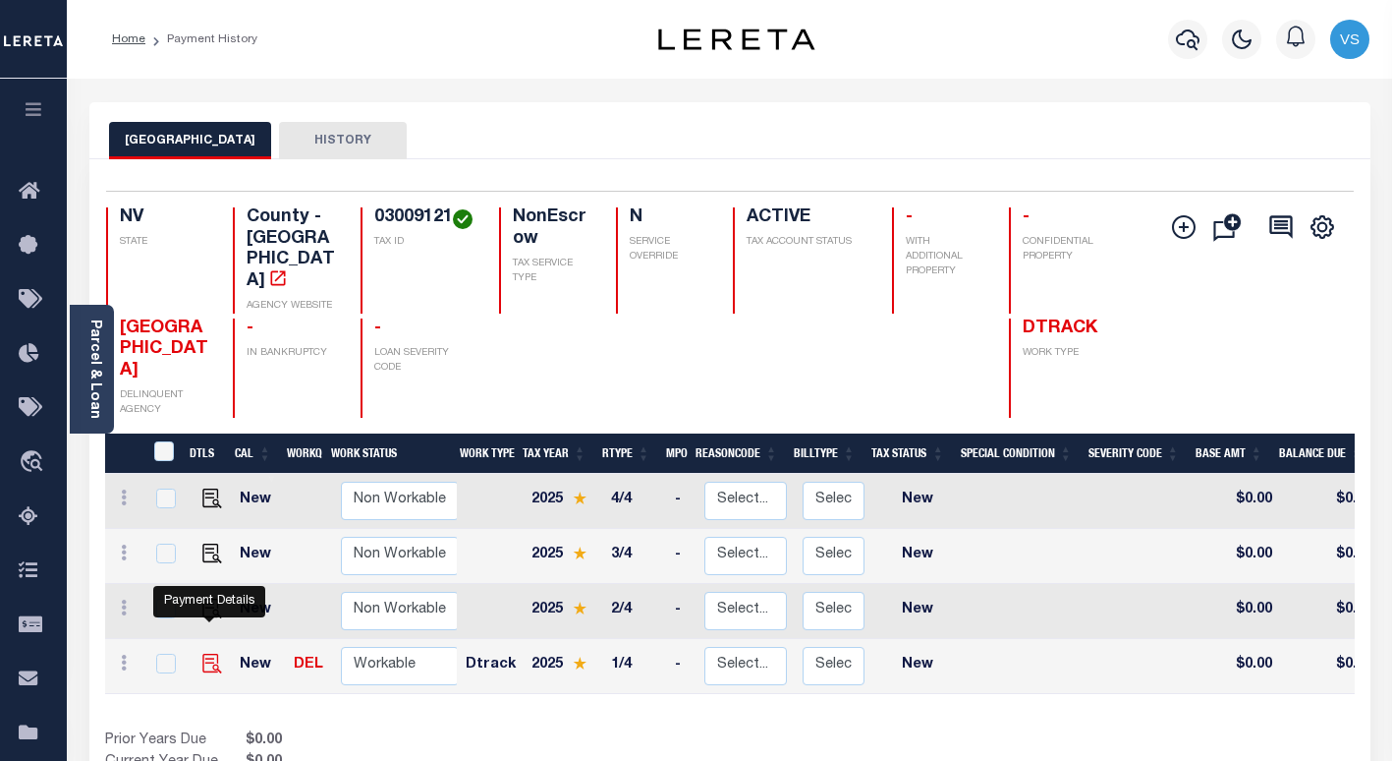
click at [212, 653] on img "" at bounding box center [212, 663] width 20 height 20
checkbox input "true"
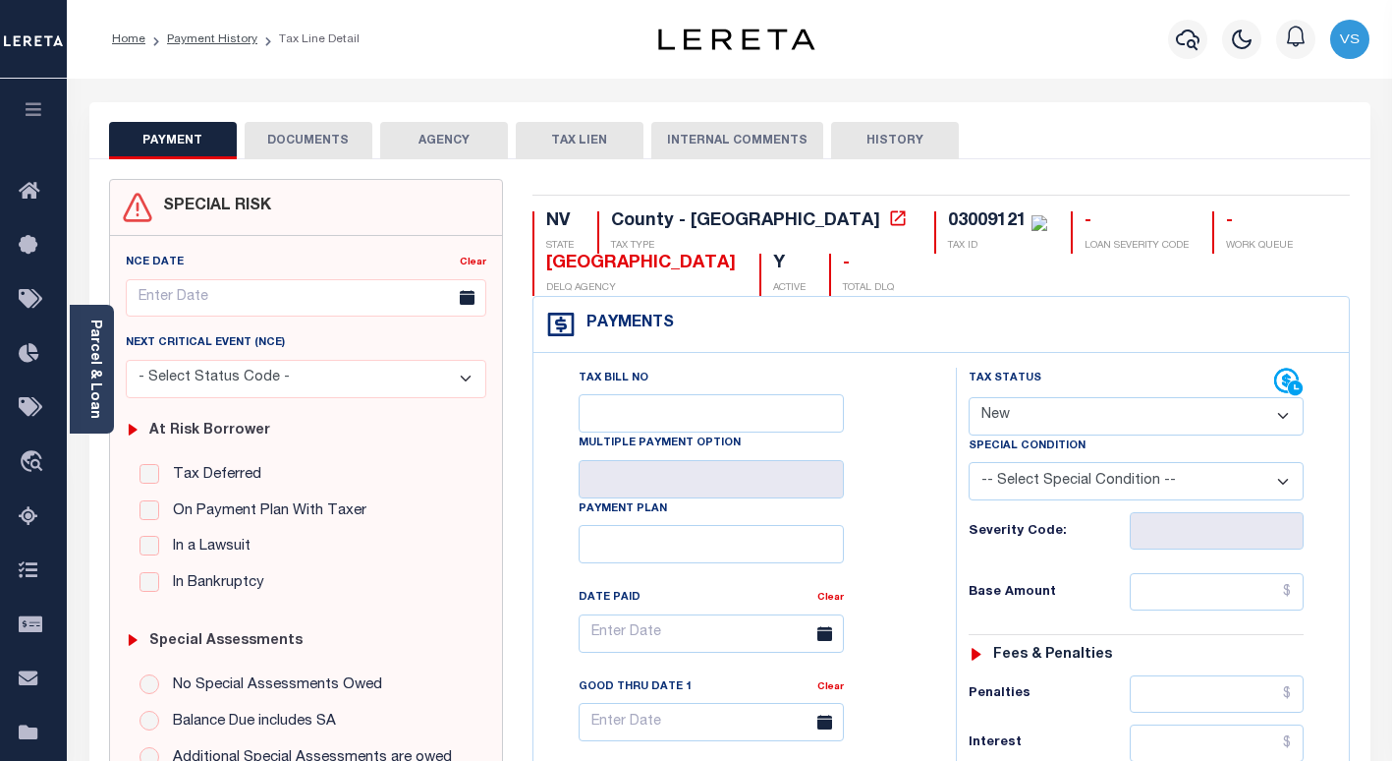
click at [1054, 417] on select "- Select Status Code - Open Due/Unpaid Paid Incomplete No Tax Due Internal Refu…" at bounding box center [1136, 416] width 335 height 38
select select "DUE"
click at [969, 398] on select "- Select Status Code - Open Due/Unpaid Paid Incomplete No Tax Due Internal Refu…" at bounding box center [1136, 416] width 335 height 38
type input "[DATE]"
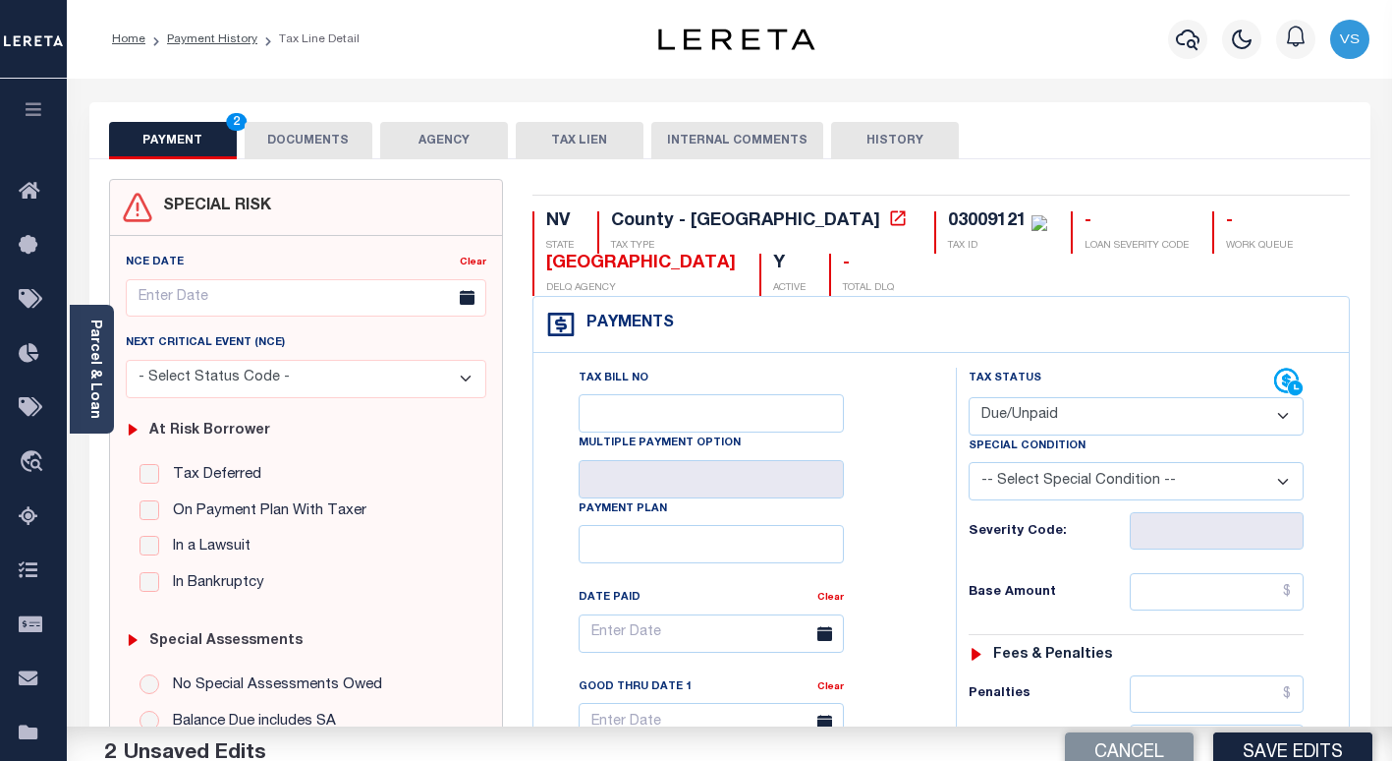
scroll to position [295, 0]
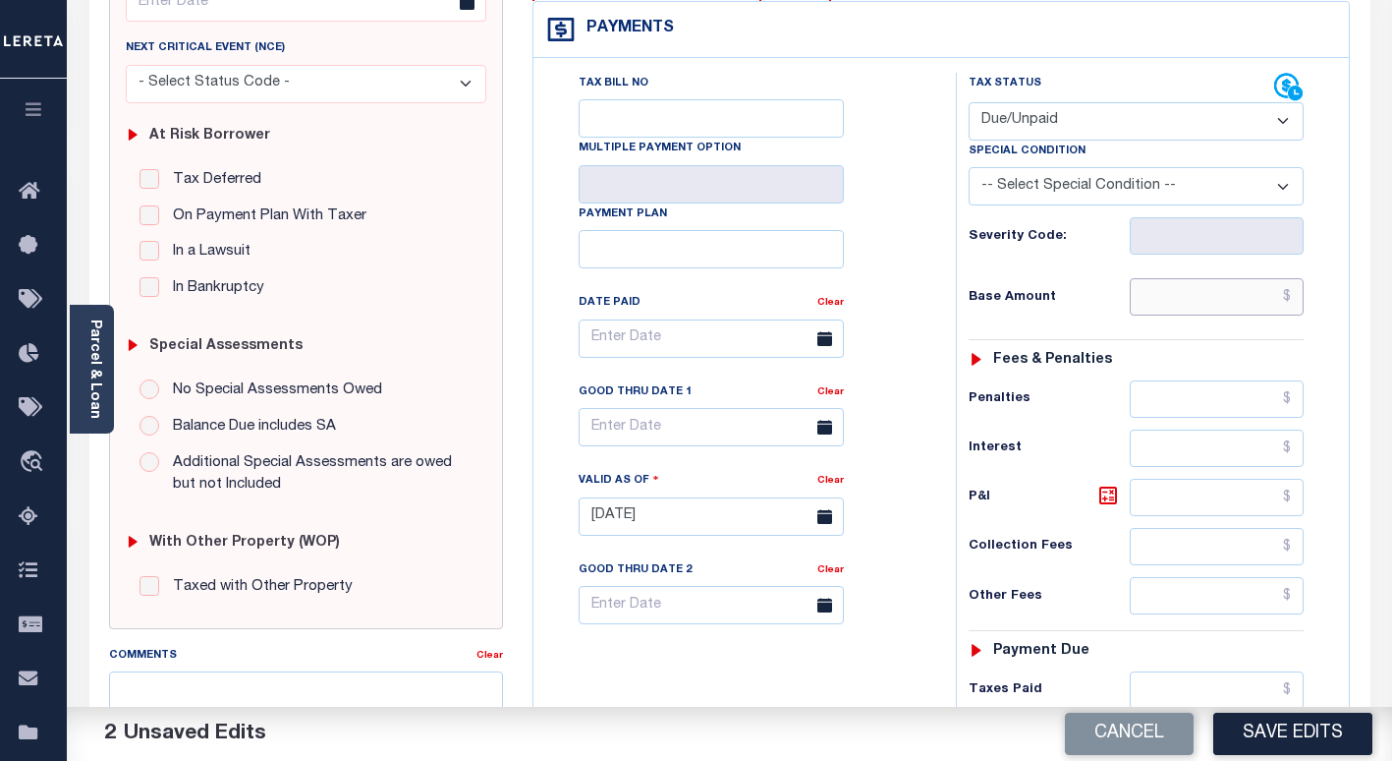
click at [1175, 302] on input "text" at bounding box center [1217, 296] width 174 height 37
paste input "639.34"
type input "$639.34"
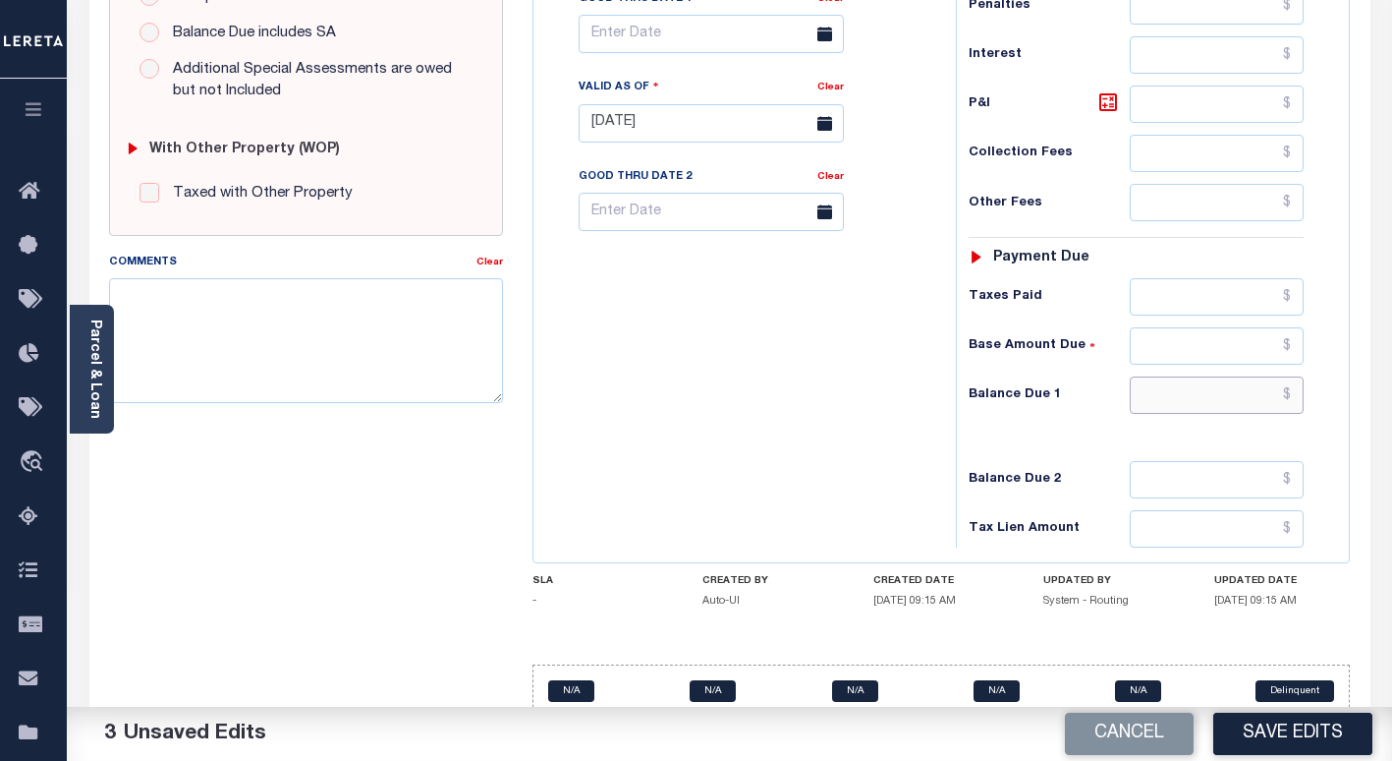
click at [1206, 406] on input "text" at bounding box center [1217, 394] width 174 height 37
paste input "$664.91"
type input "$664.91"
click at [1103, 94] on icon at bounding box center [1109, 102] width 24 height 24
type input "$25.57"
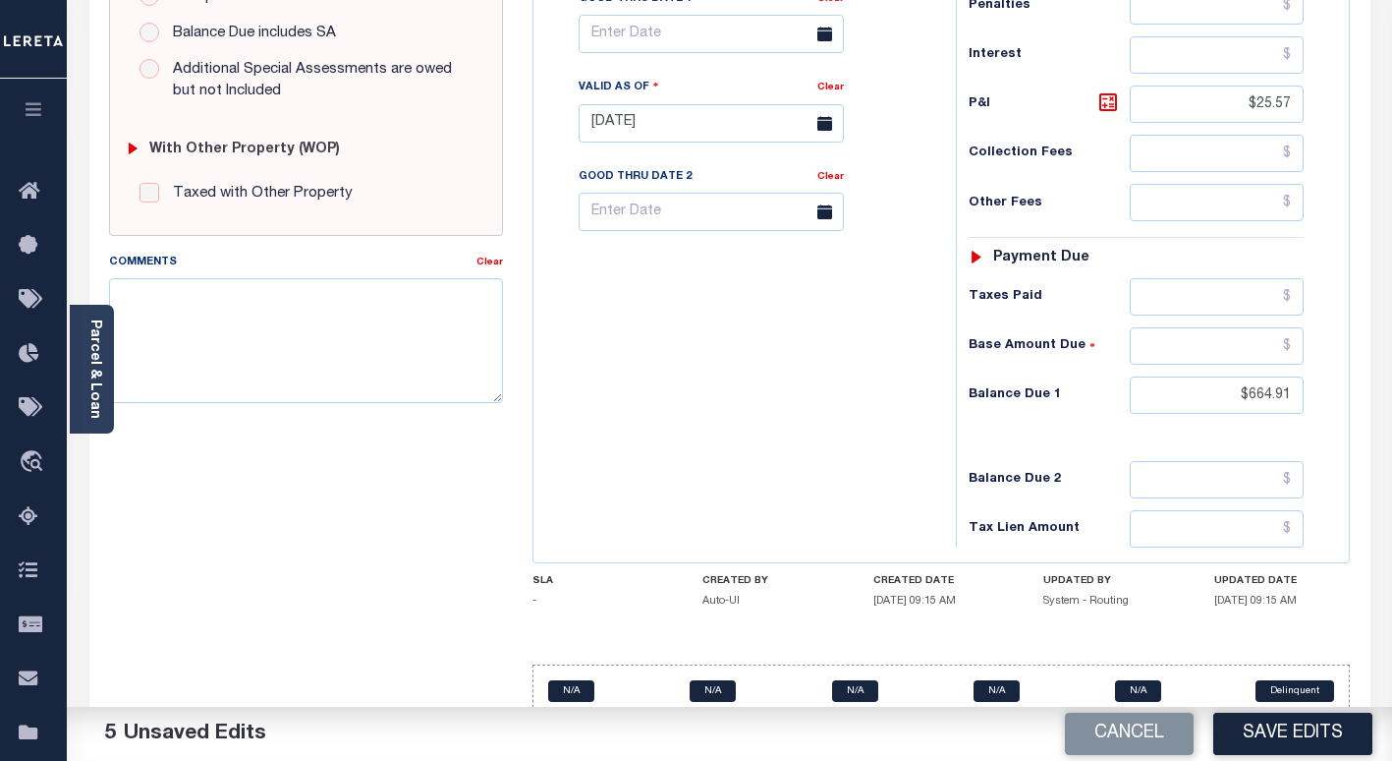
scroll to position [491, 0]
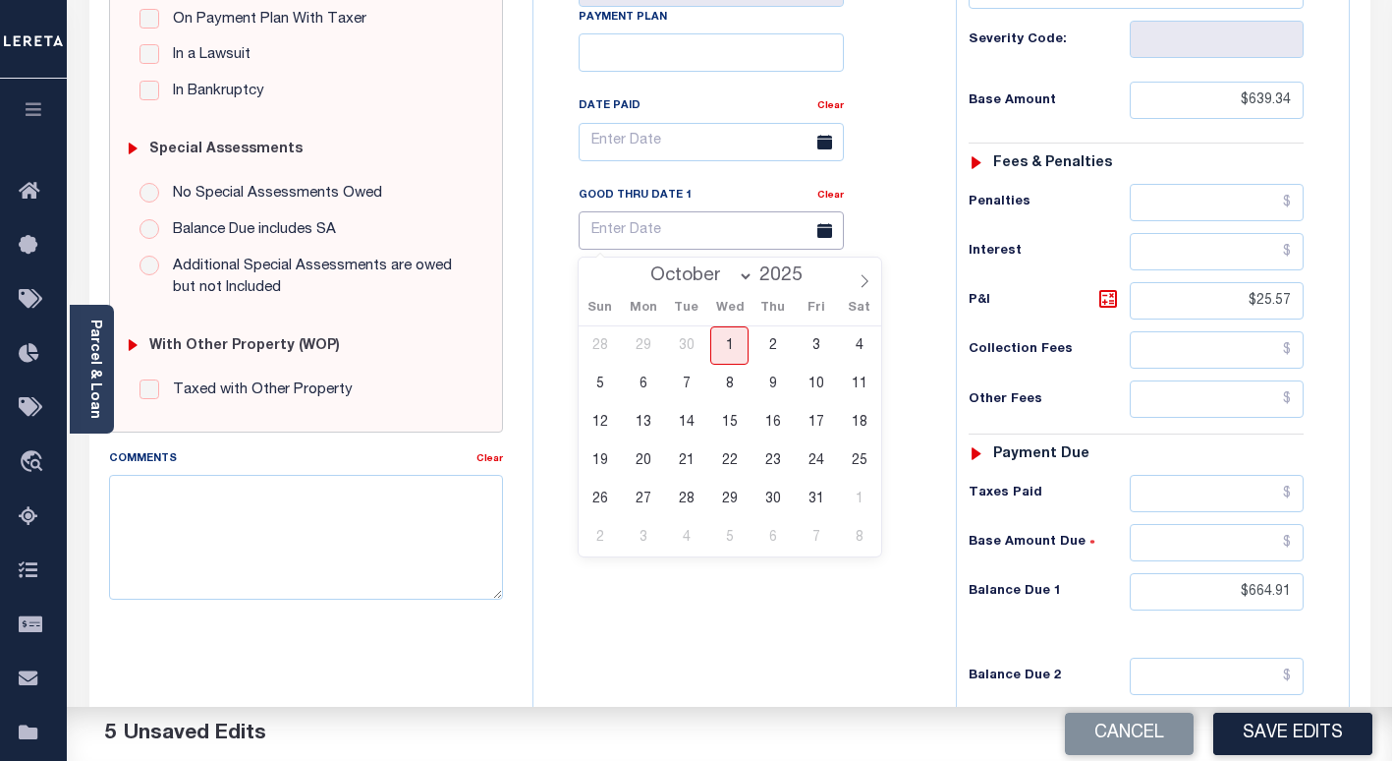
click at [610, 235] on input "text" at bounding box center [711, 230] width 265 height 38
click at [810, 502] on span "31" at bounding box center [816, 499] width 38 height 38
type input "10/31/2025"
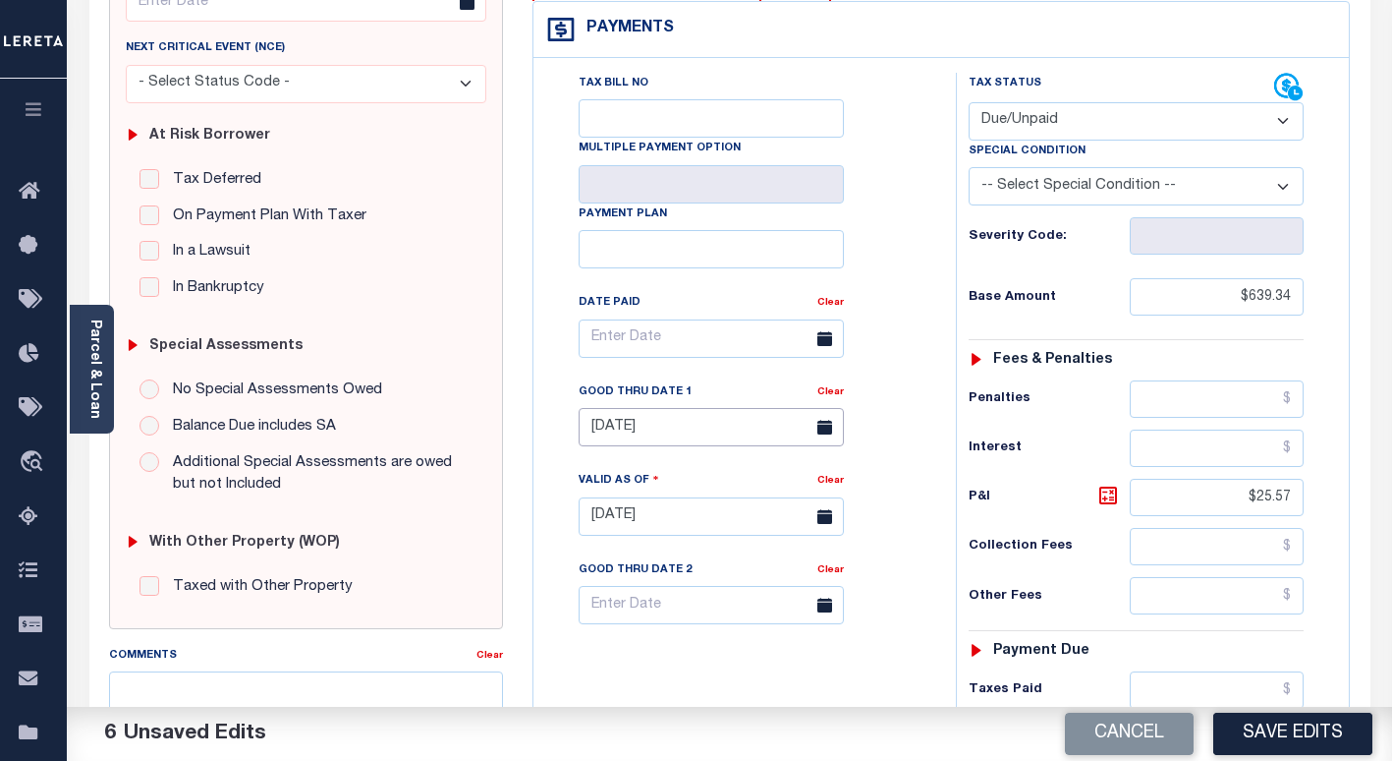
scroll to position [98, 0]
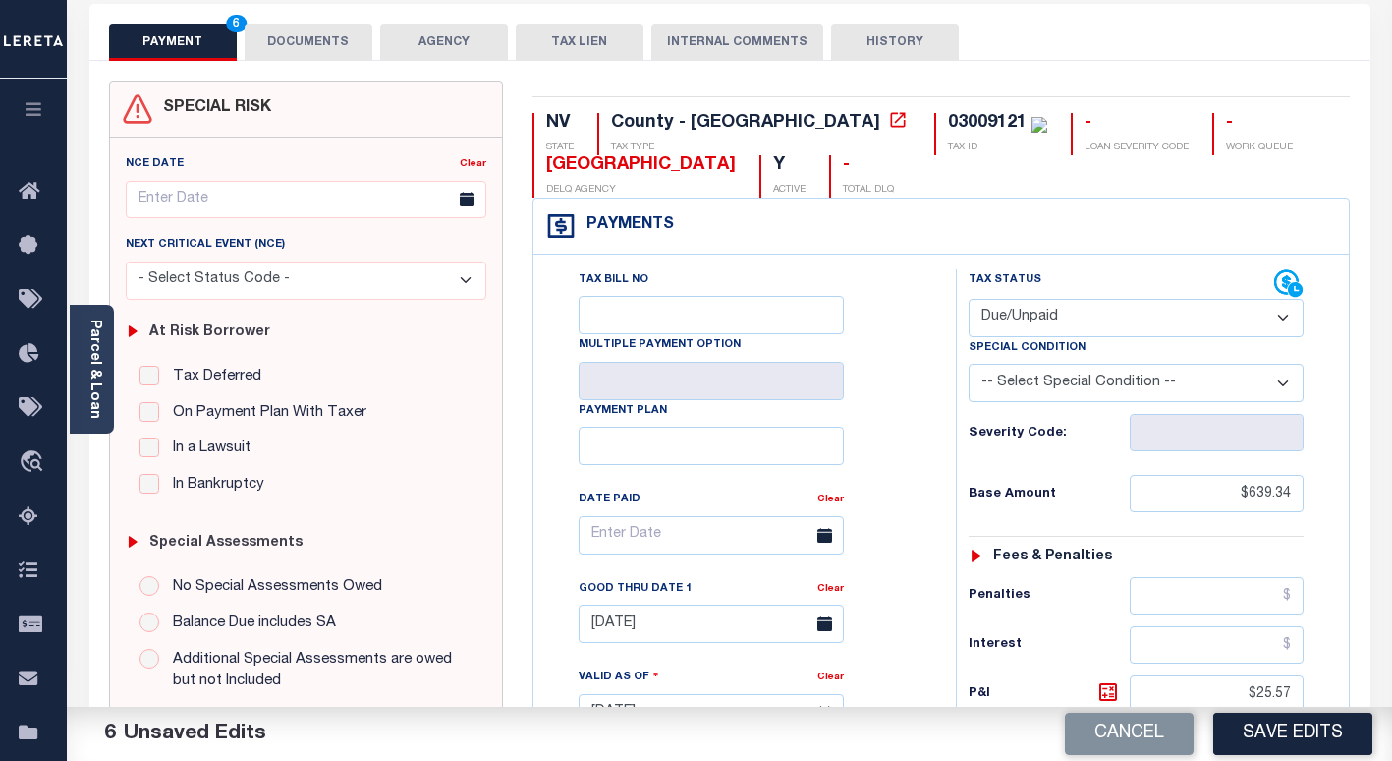
drag, startPoint x: 295, startPoint y: 37, endPoint x: 294, endPoint y: 53, distance: 15.8
click at [295, 38] on button "DOCUMENTS" at bounding box center [309, 42] width 128 height 37
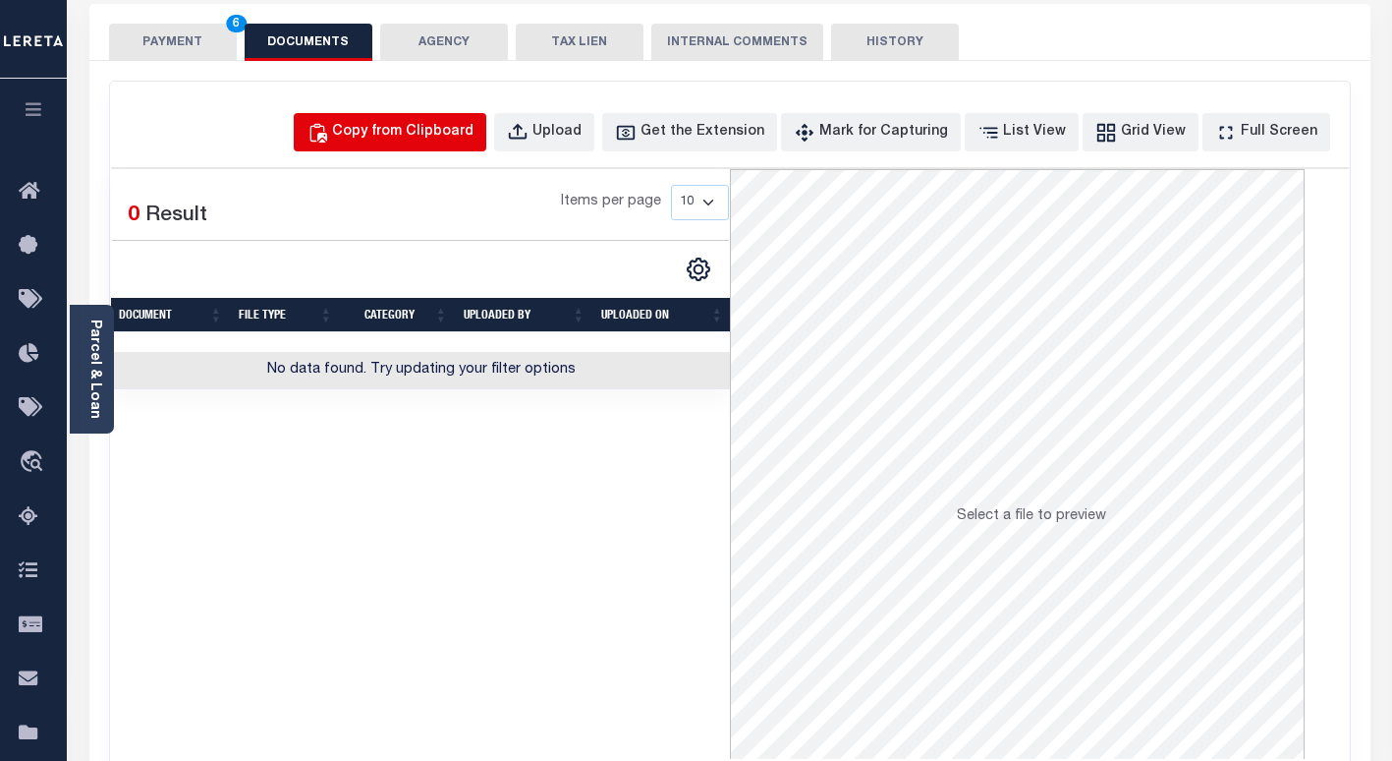
click at [418, 130] on div "Copy from Clipboard" at bounding box center [402, 133] width 141 height 22
select select "POP"
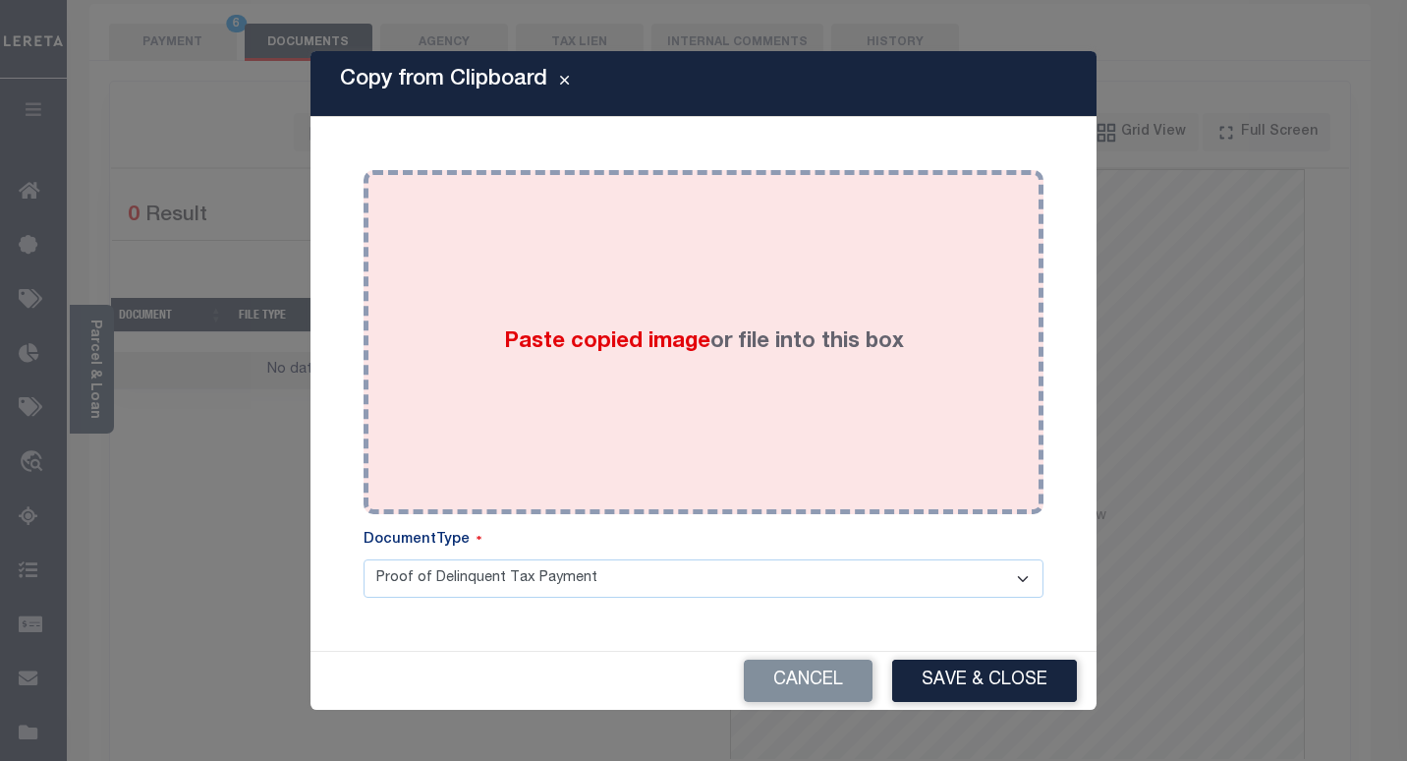
click at [449, 261] on div "Paste copied image or file into this box" at bounding box center [703, 342] width 650 height 314
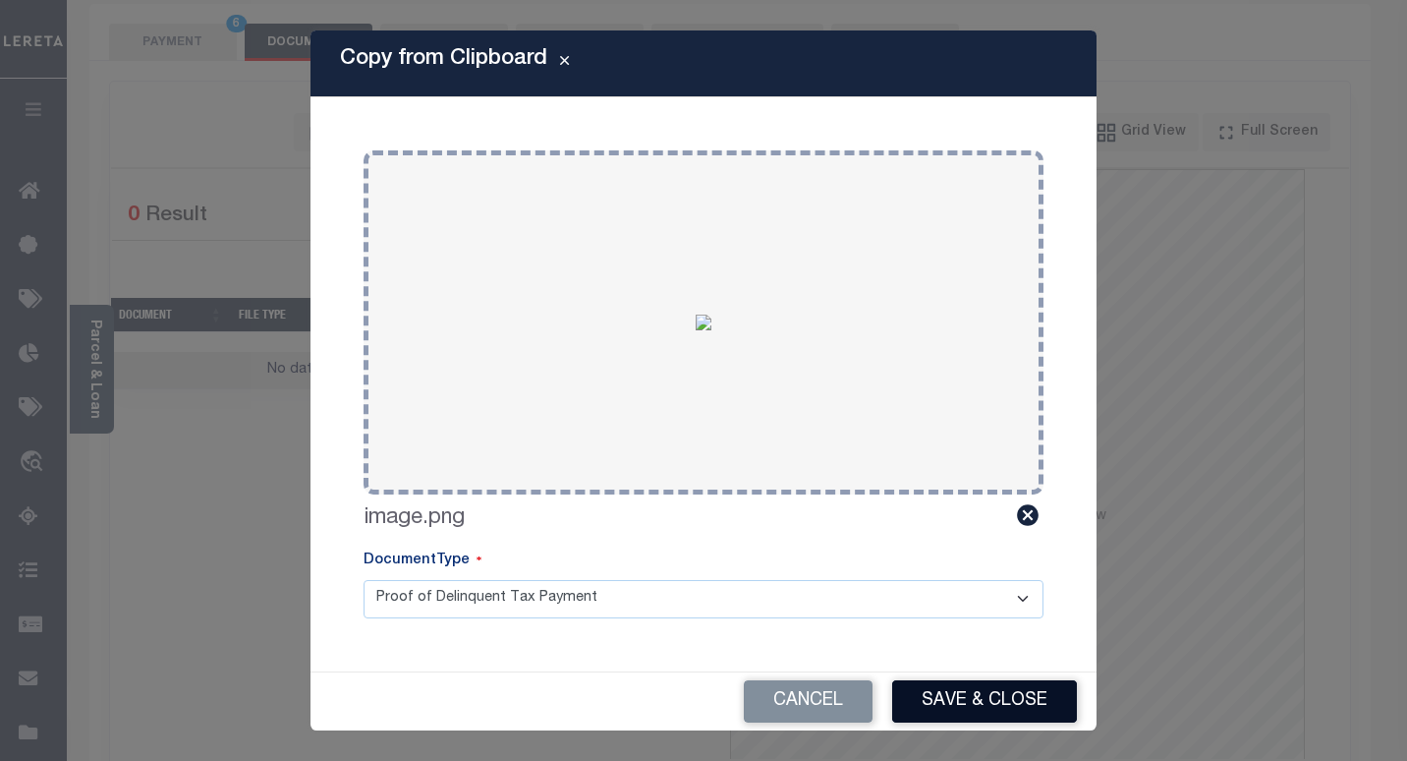
click at [935, 689] on button "Save & Close" at bounding box center [984, 701] width 185 height 42
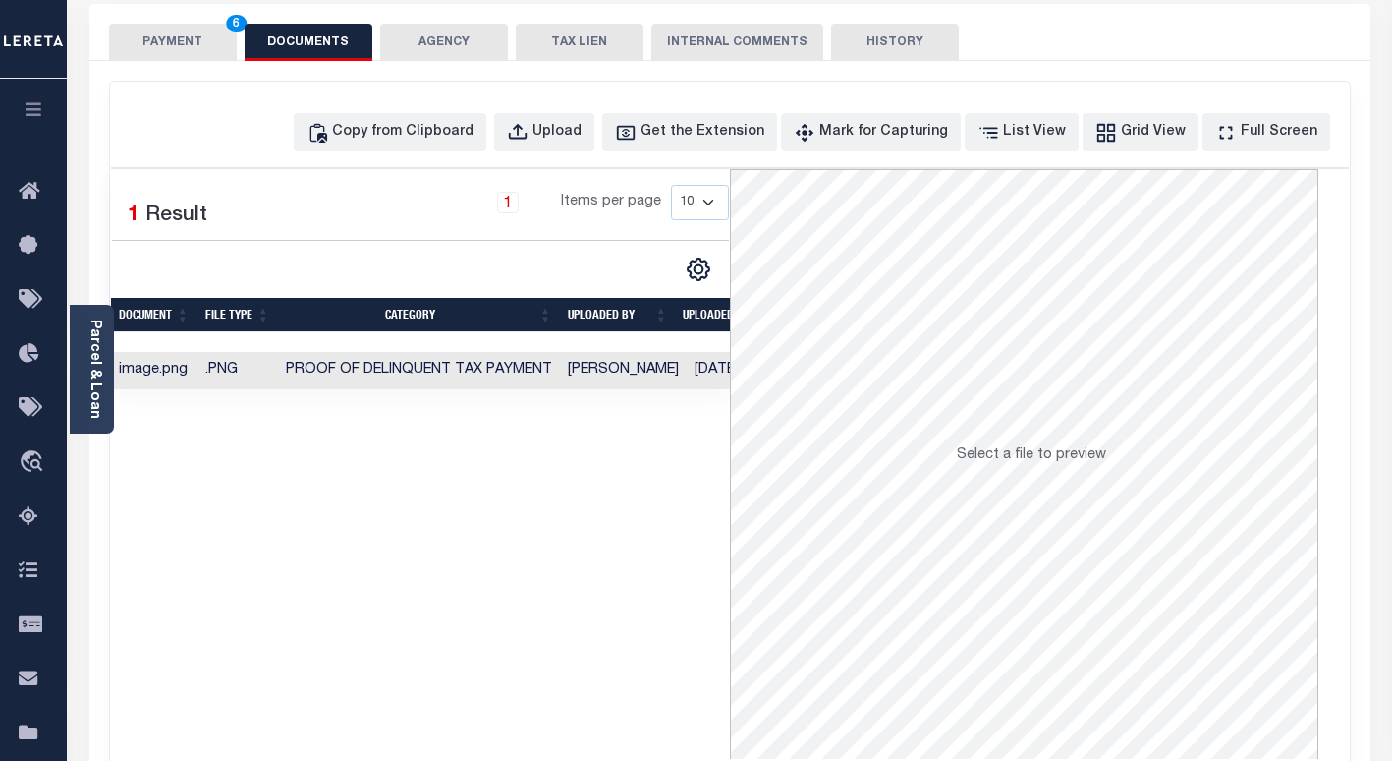
click at [159, 32] on button "PAYMENT 6" at bounding box center [173, 42] width 128 height 37
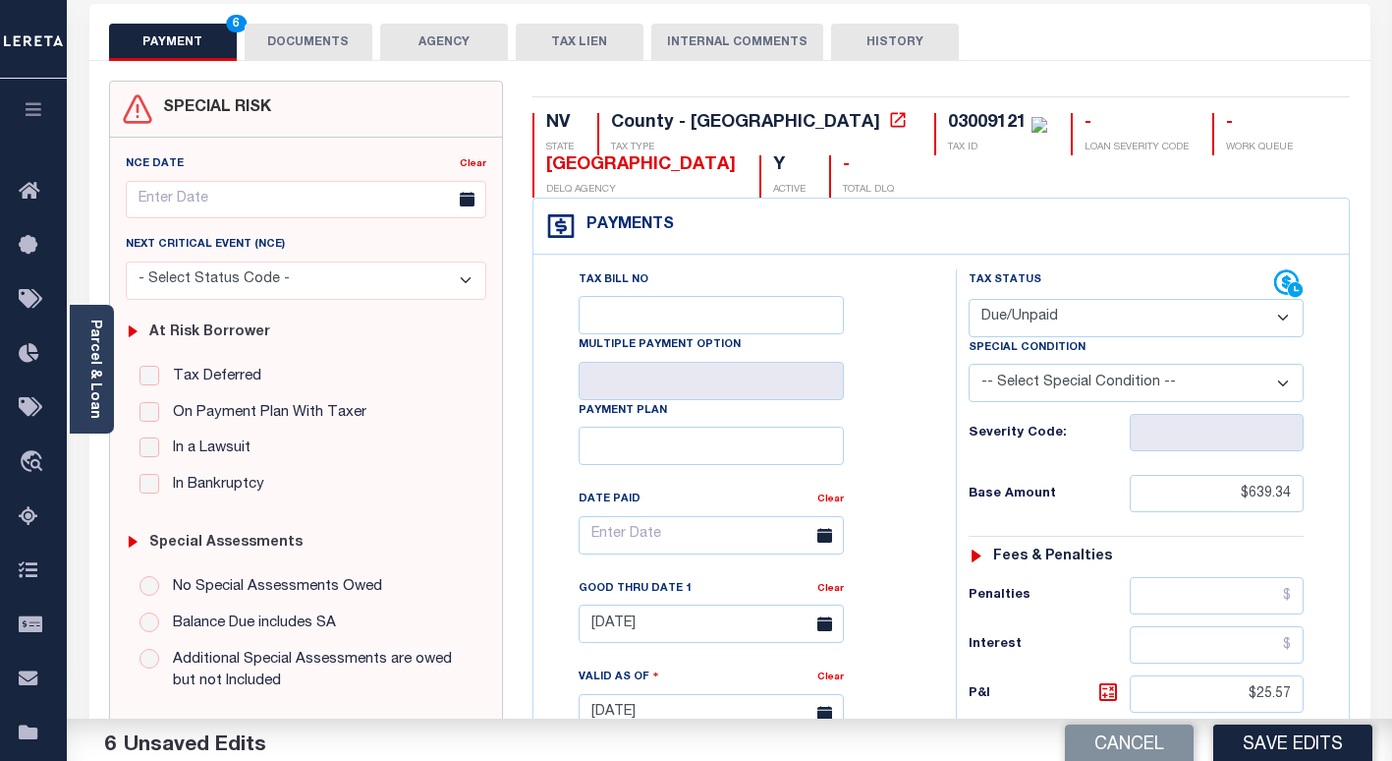
scroll to position [393, 0]
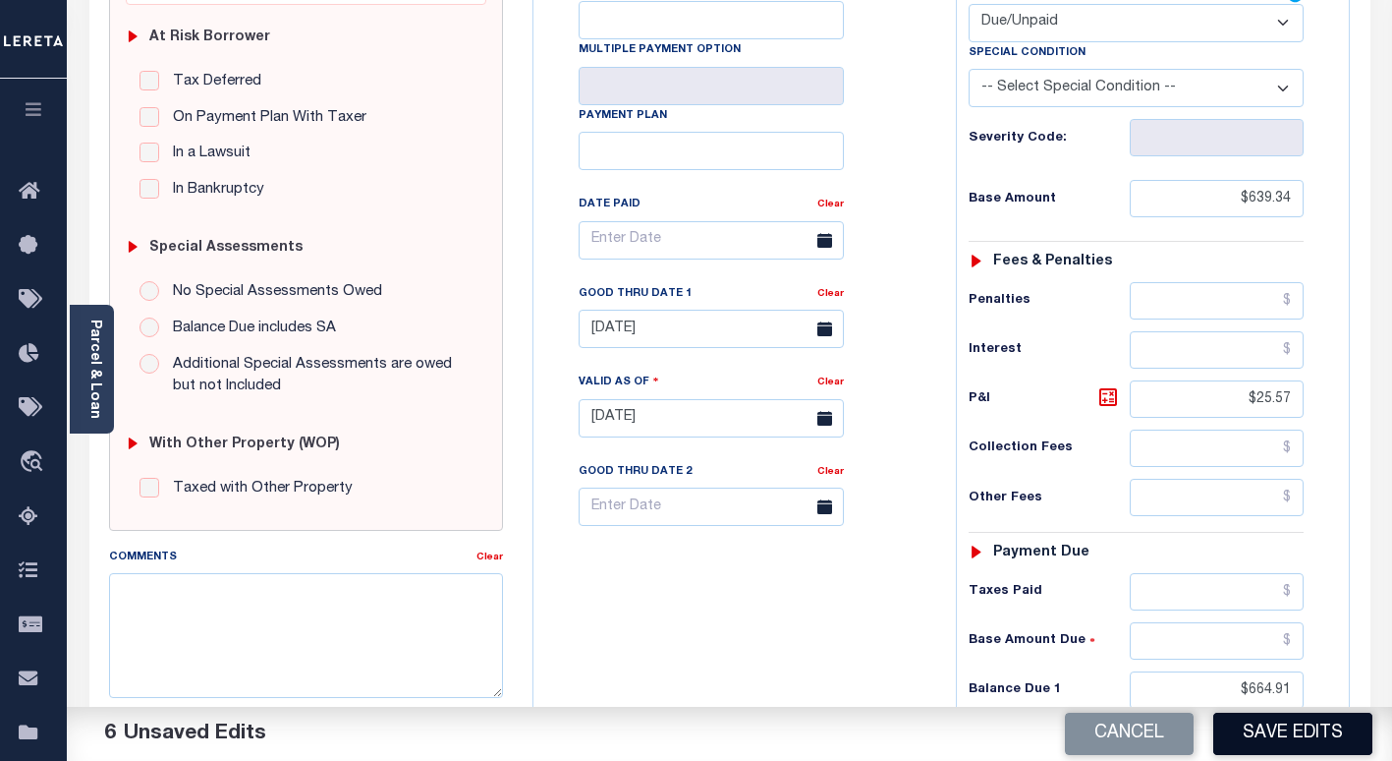
click at [1253, 729] on button "Save Edits" at bounding box center [1292, 733] width 159 height 42
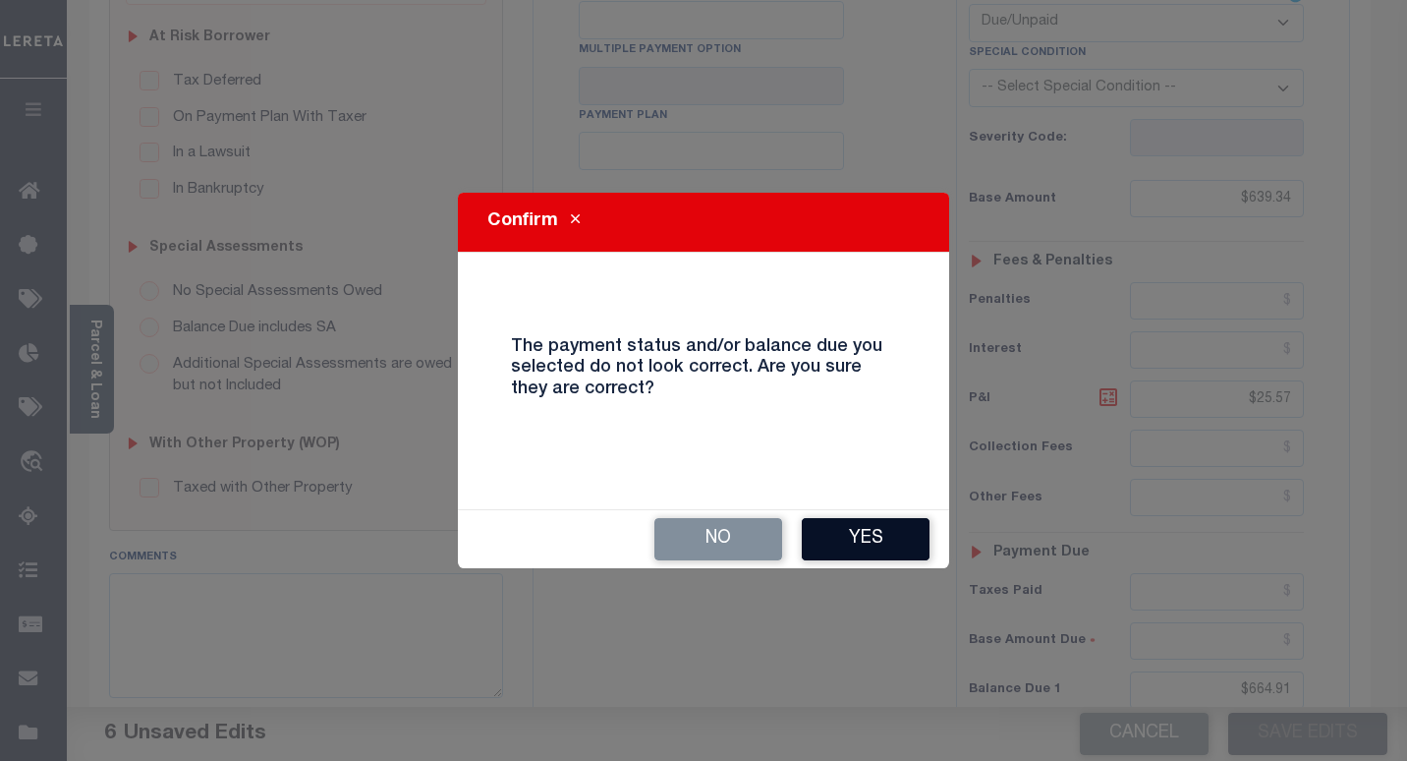
click at [857, 545] on button "Yes" at bounding box center [866, 539] width 128 height 42
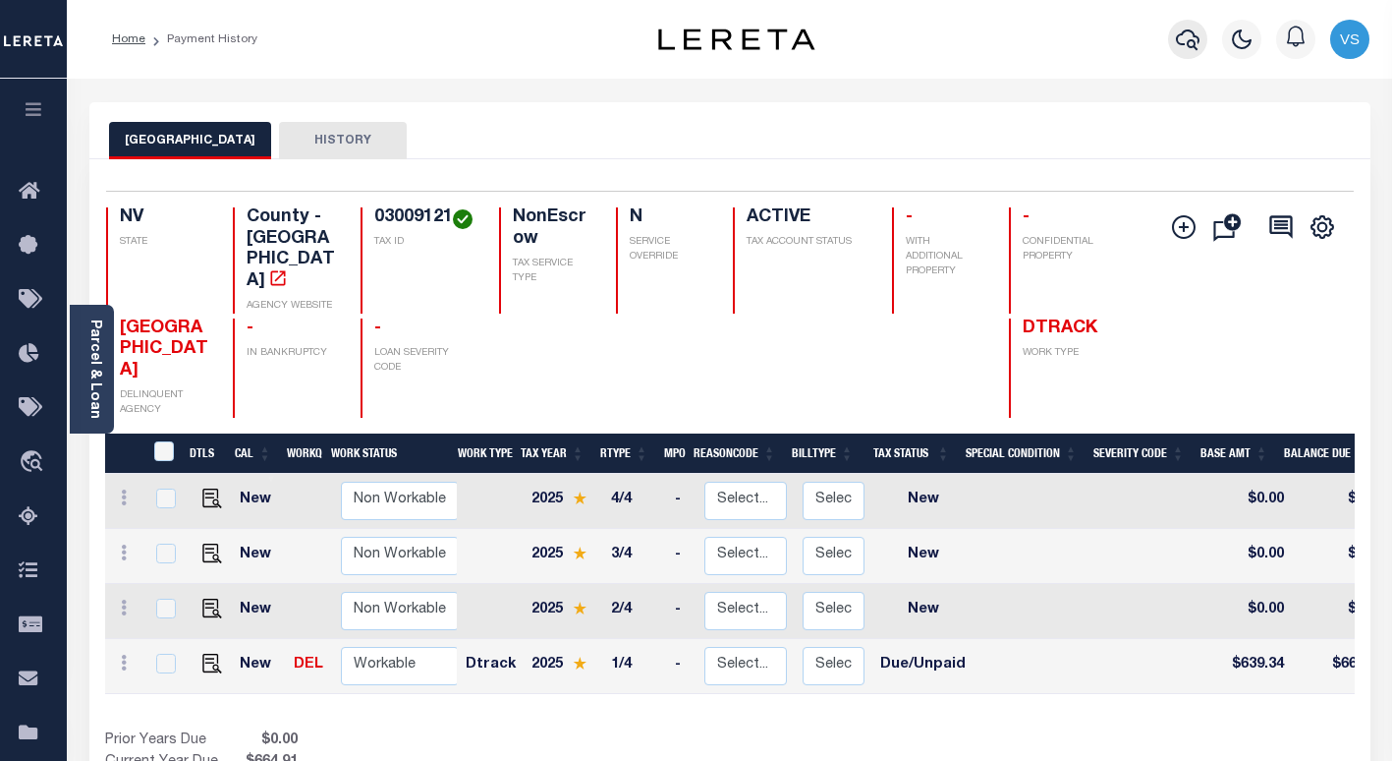
click at [1181, 43] on icon "button" at bounding box center [1188, 40] width 24 height 24
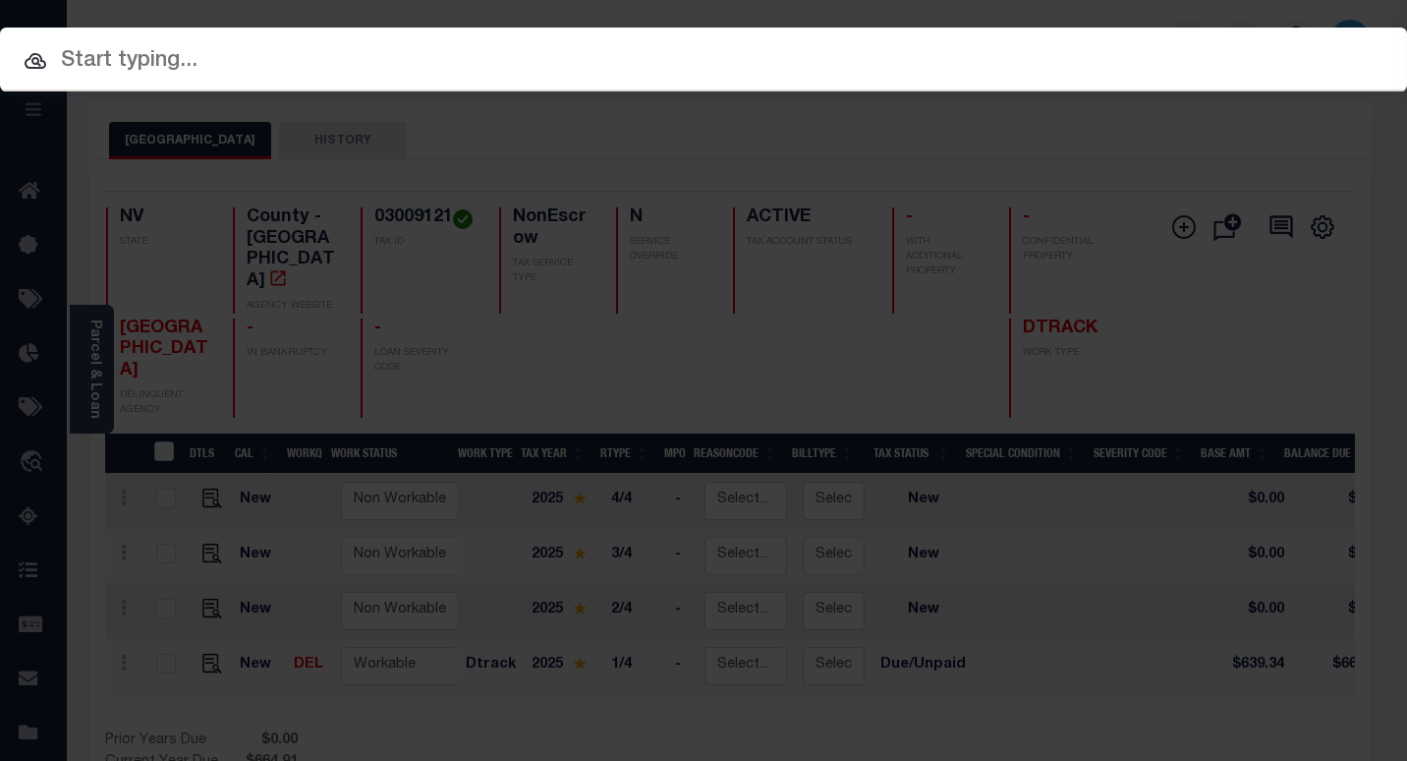
paste input "3305220000760"
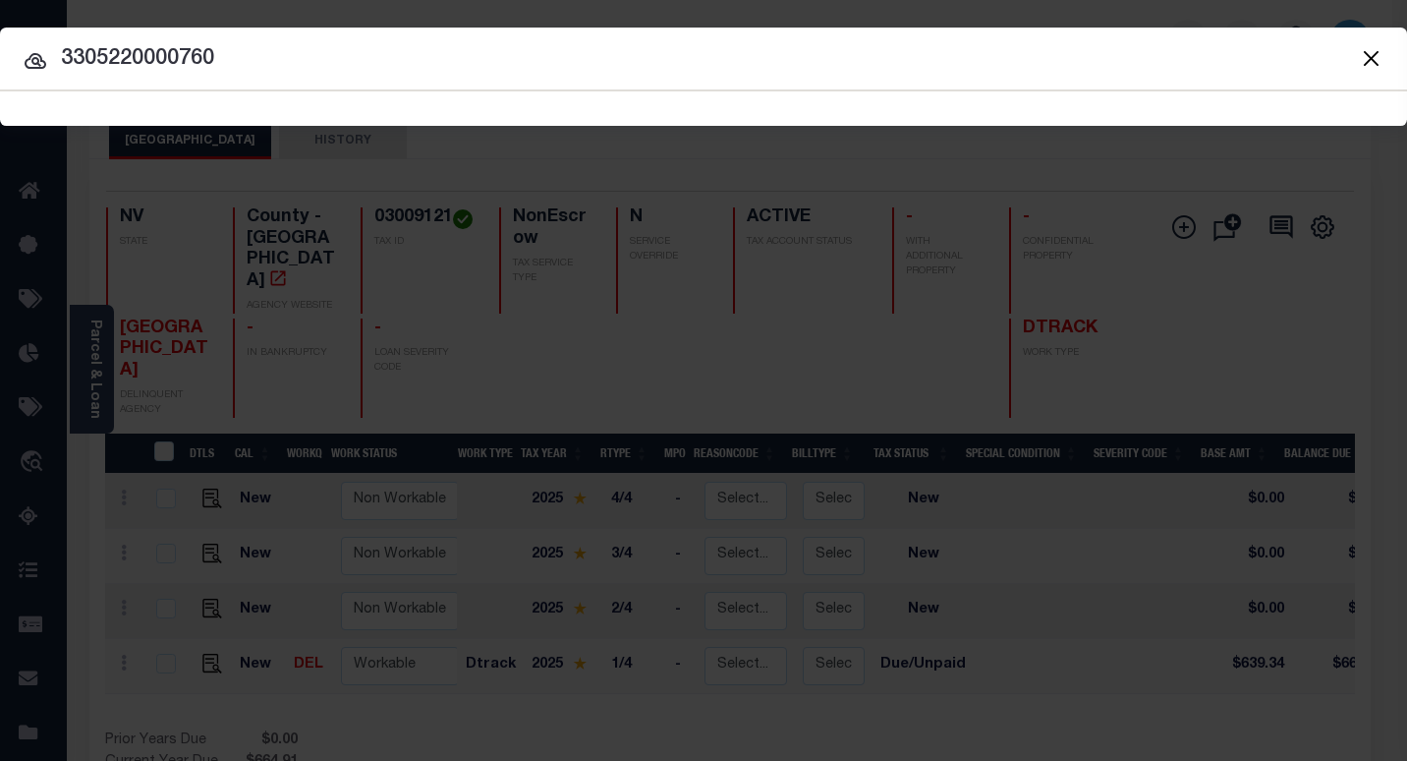
type input "3305220000760"
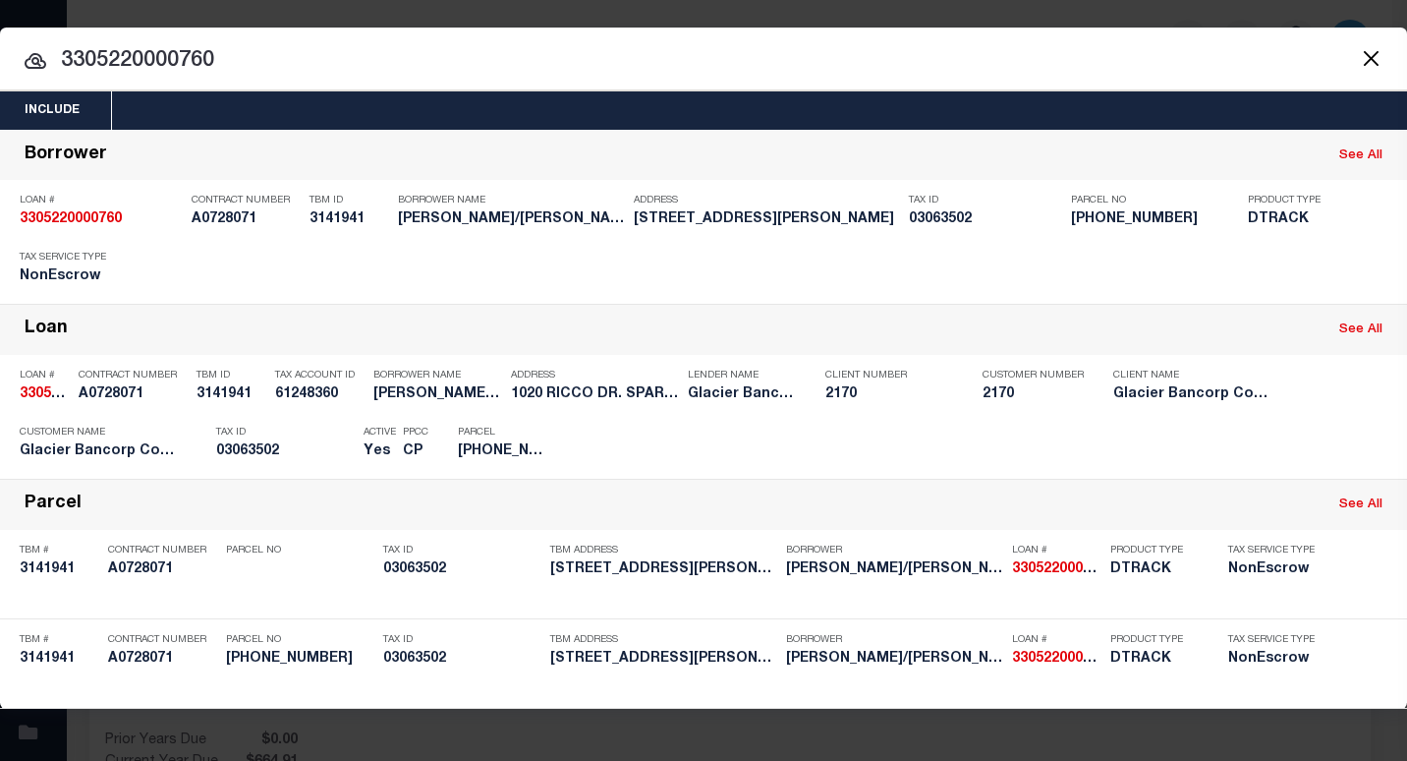
click at [1287, 440] on div "Payment History" at bounding box center [1275, 445] width 121 height 22
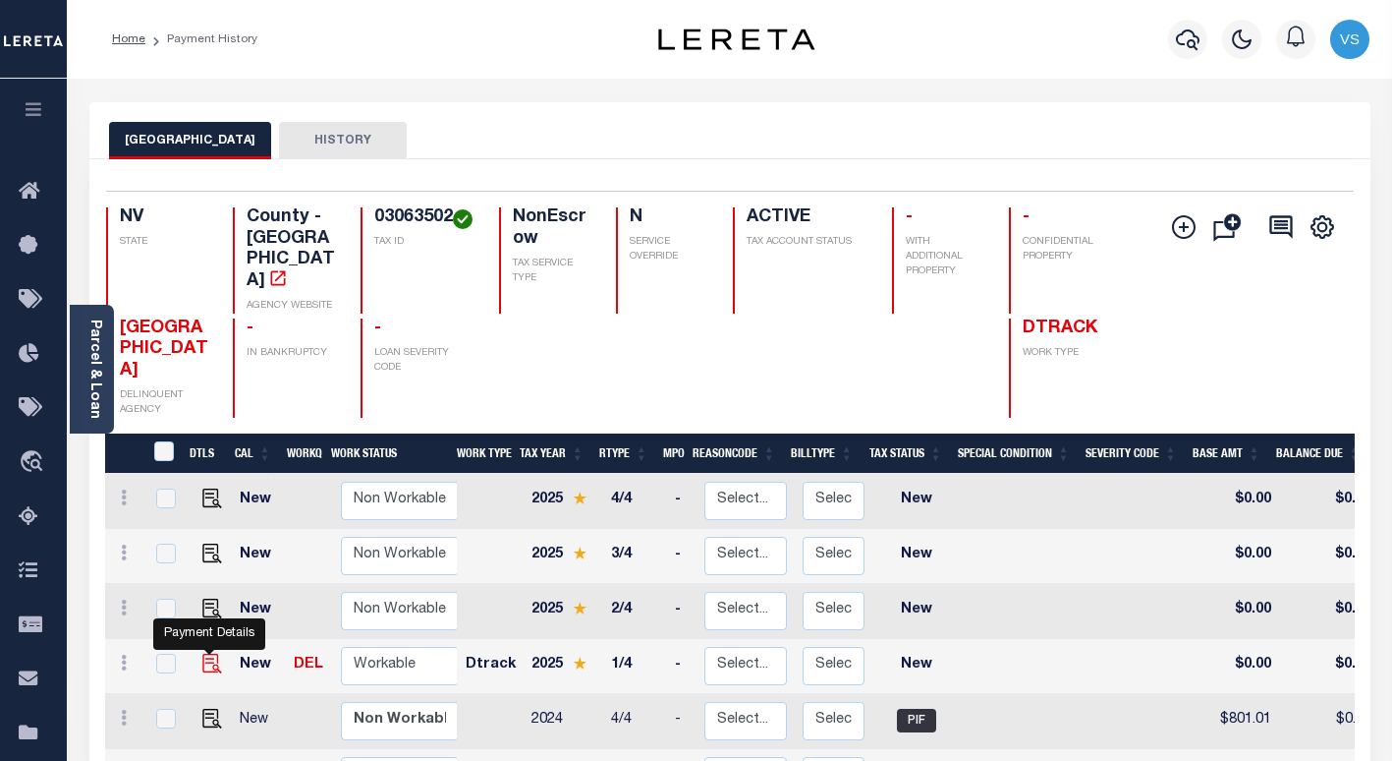
click at [207, 653] on img "" at bounding box center [212, 663] width 20 height 20
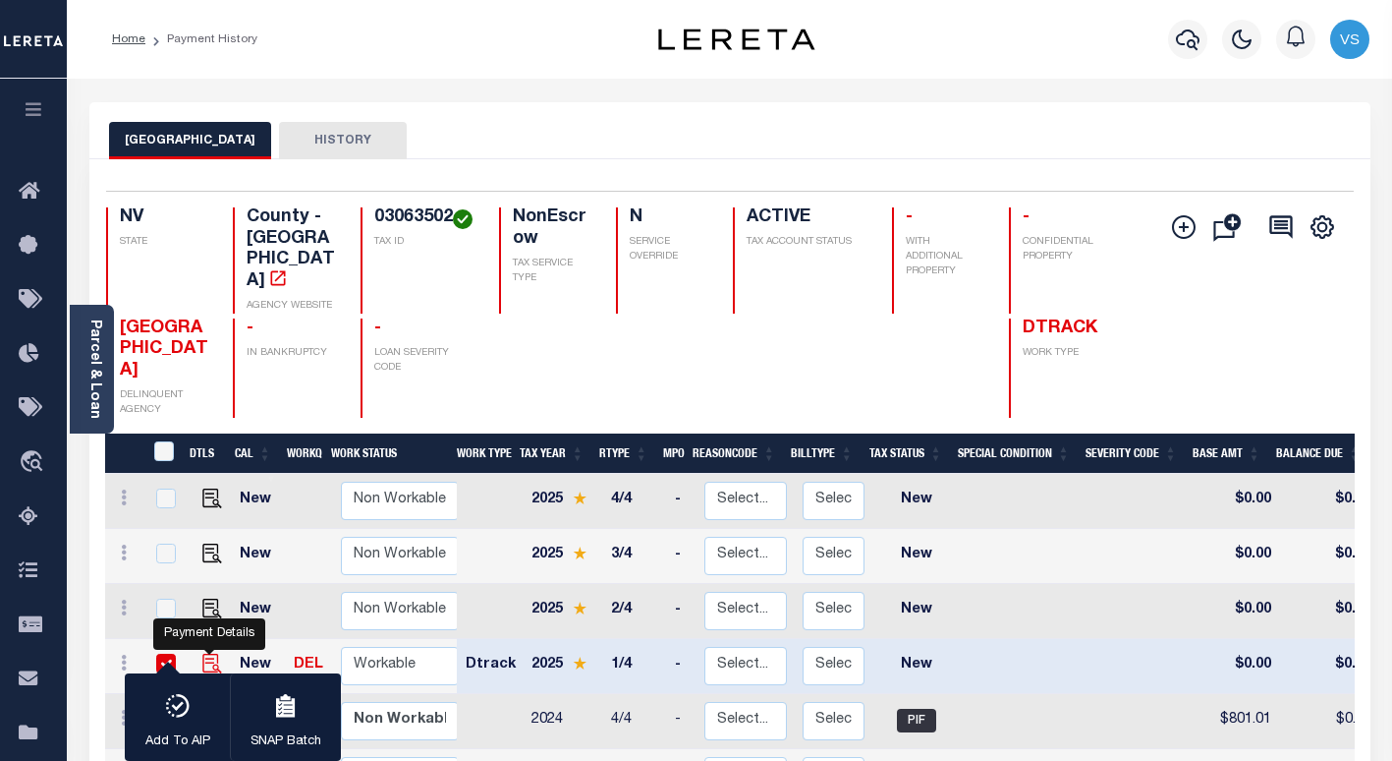
checkbox input "true"
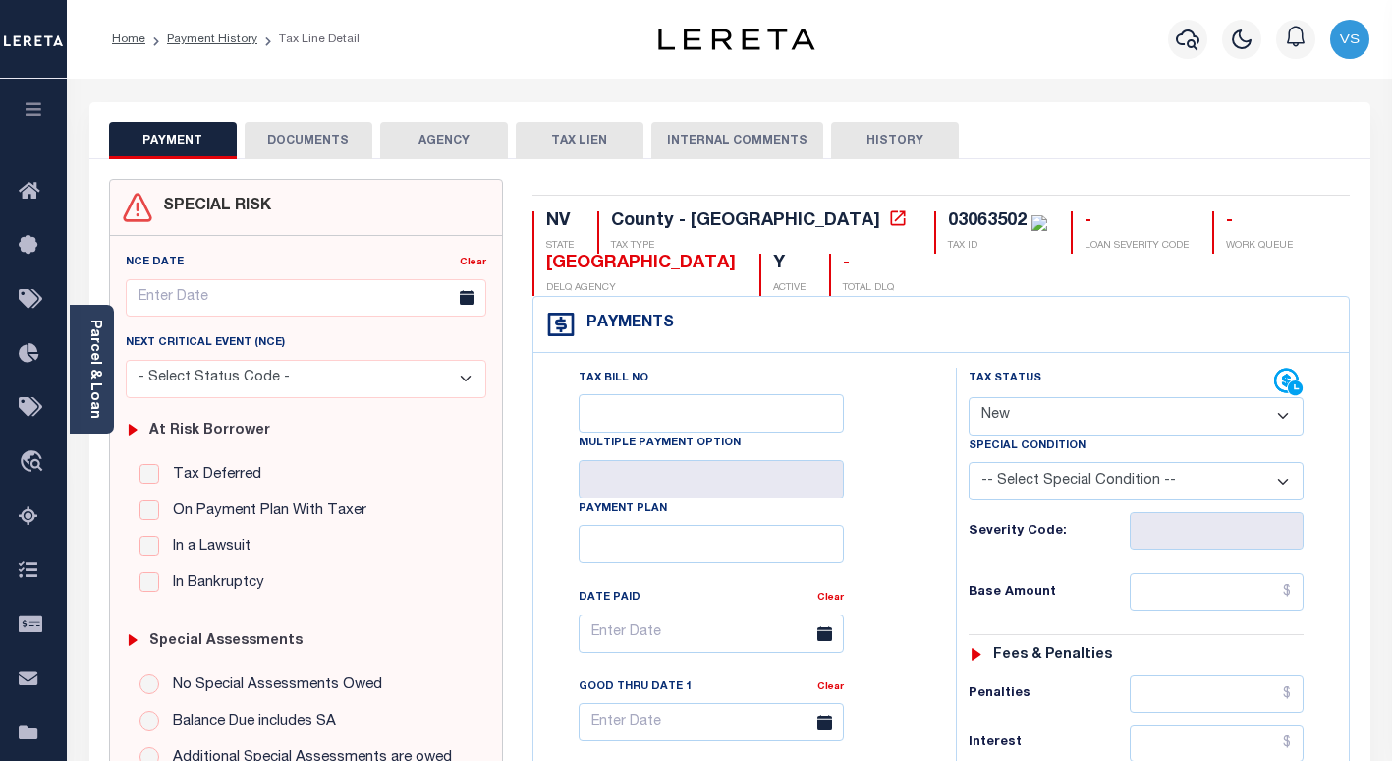
click at [1062, 414] on select "- Select Status Code - Open Due/Unpaid Paid Incomplete No Tax Due Internal Refu…" at bounding box center [1136, 416] width 335 height 38
select select "PYD"
click at [969, 398] on select "- Select Status Code - Open Due/Unpaid Paid Incomplete No Tax Due Internal Refu…" at bounding box center [1136, 416] width 335 height 38
type input "[DATE]"
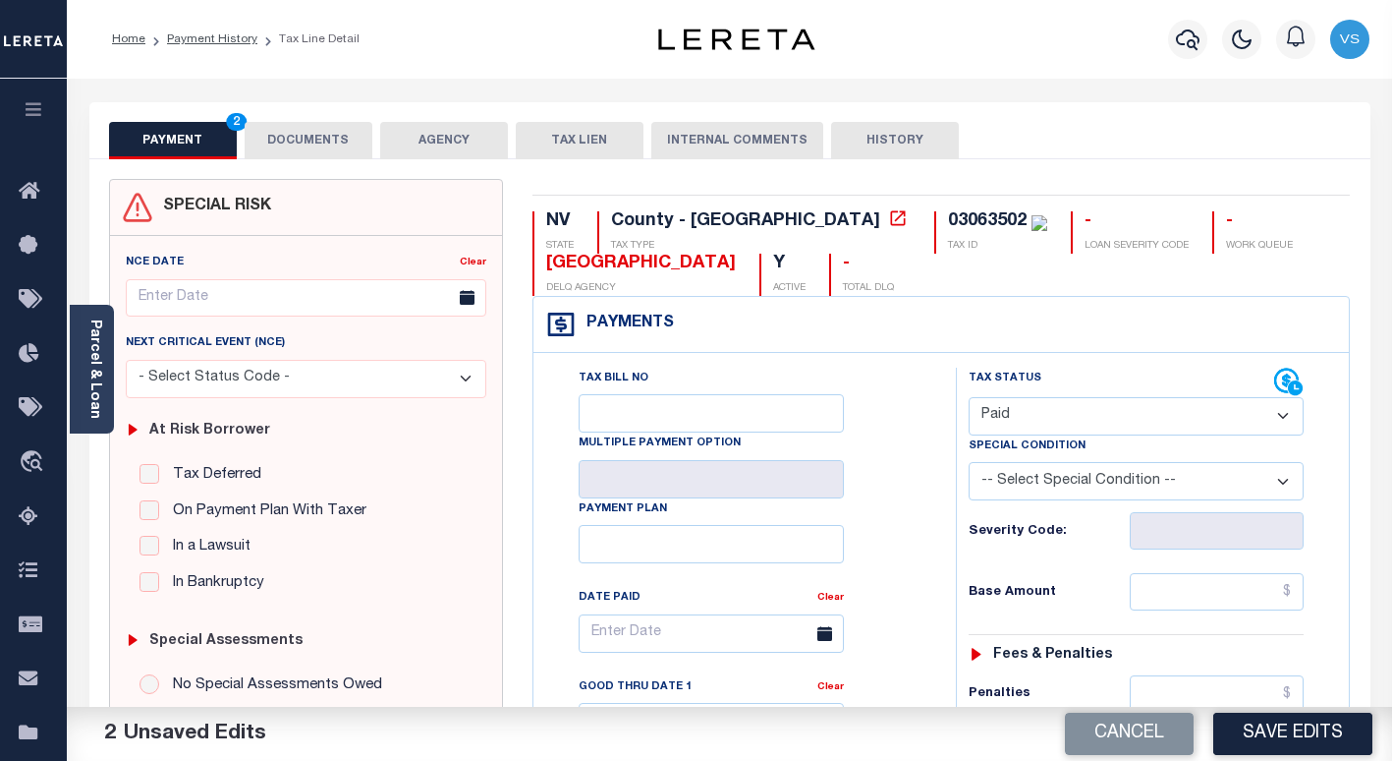
click at [302, 148] on button "DOCUMENTS" at bounding box center [309, 140] width 128 height 37
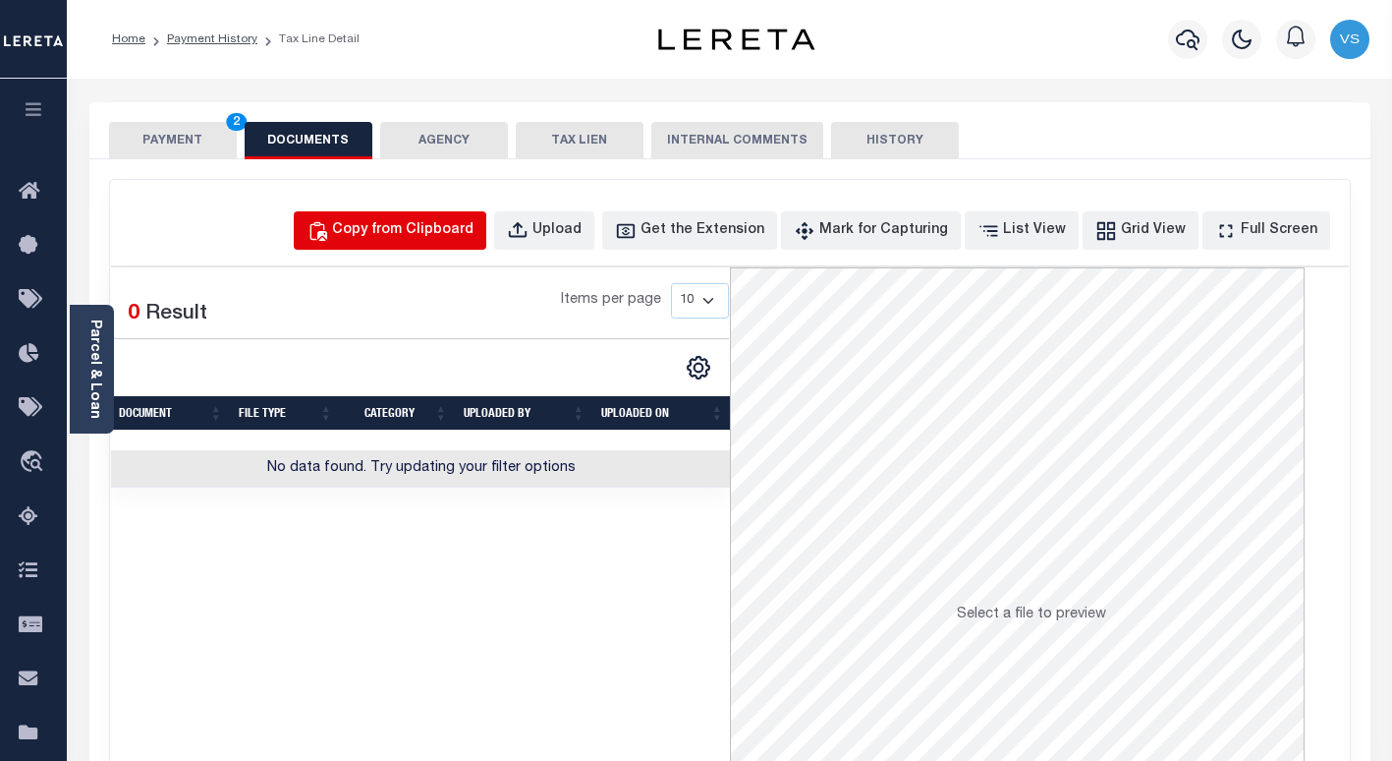
drag, startPoint x: 462, startPoint y: 216, endPoint x: 453, endPoint y: 230, distance: 16.4
click at [460, 216] on button "Copy from Clipboard" at bounding box center [390, 230] width 193 height 38
select select "POP"
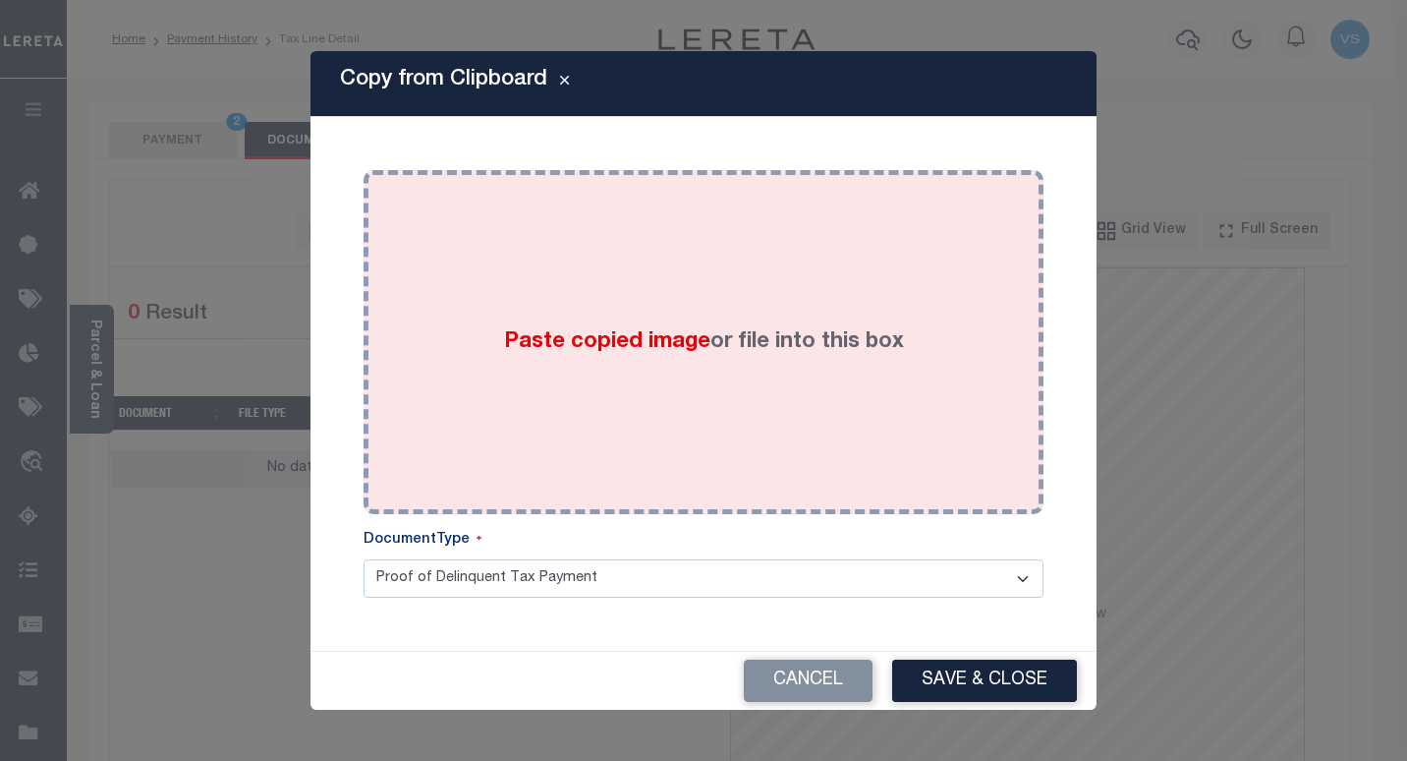
click at [495, 322] on div "Paste copied image or file into this box" at bounding box center [703, 342] width 650 height 314
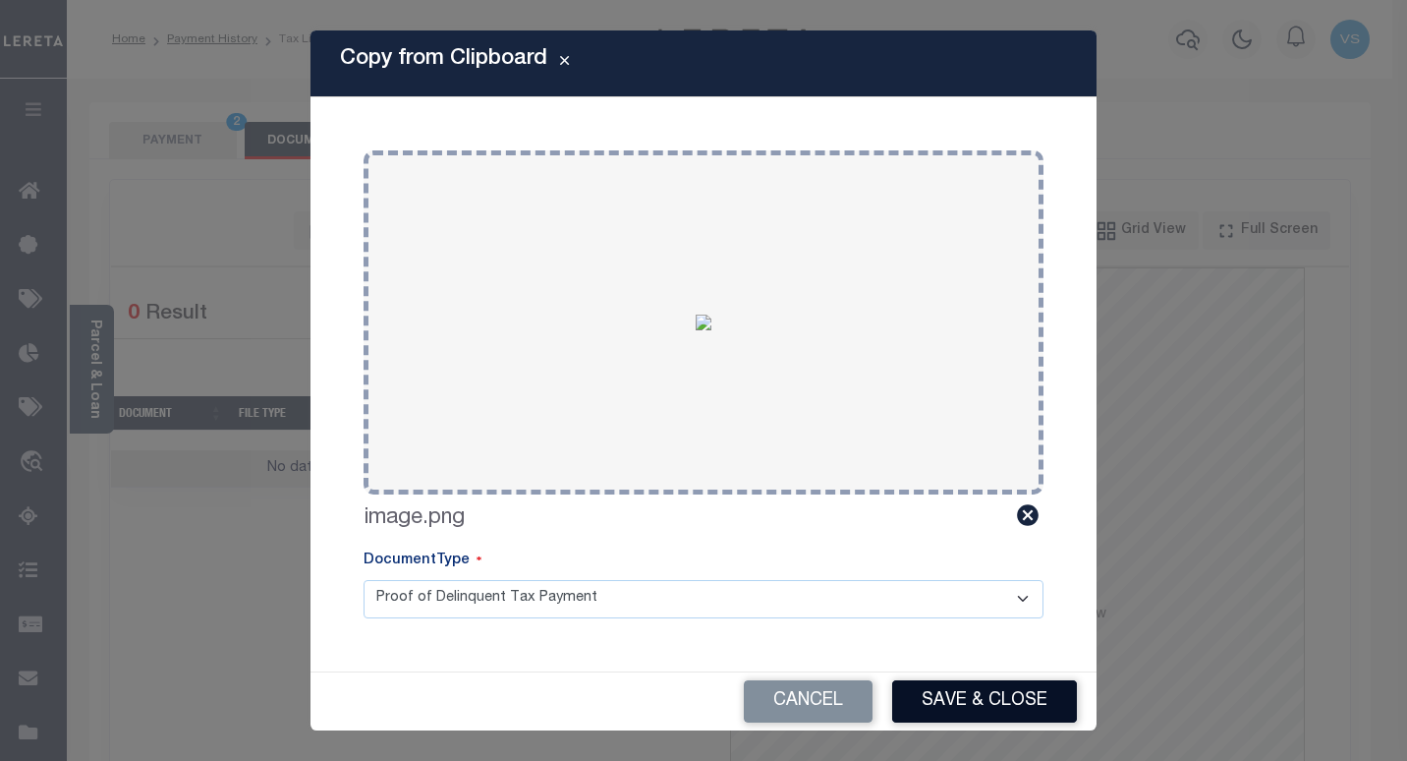
click at [935, 696] on button "Save & Close" at bounding box center [984, 701] width 185 height 42
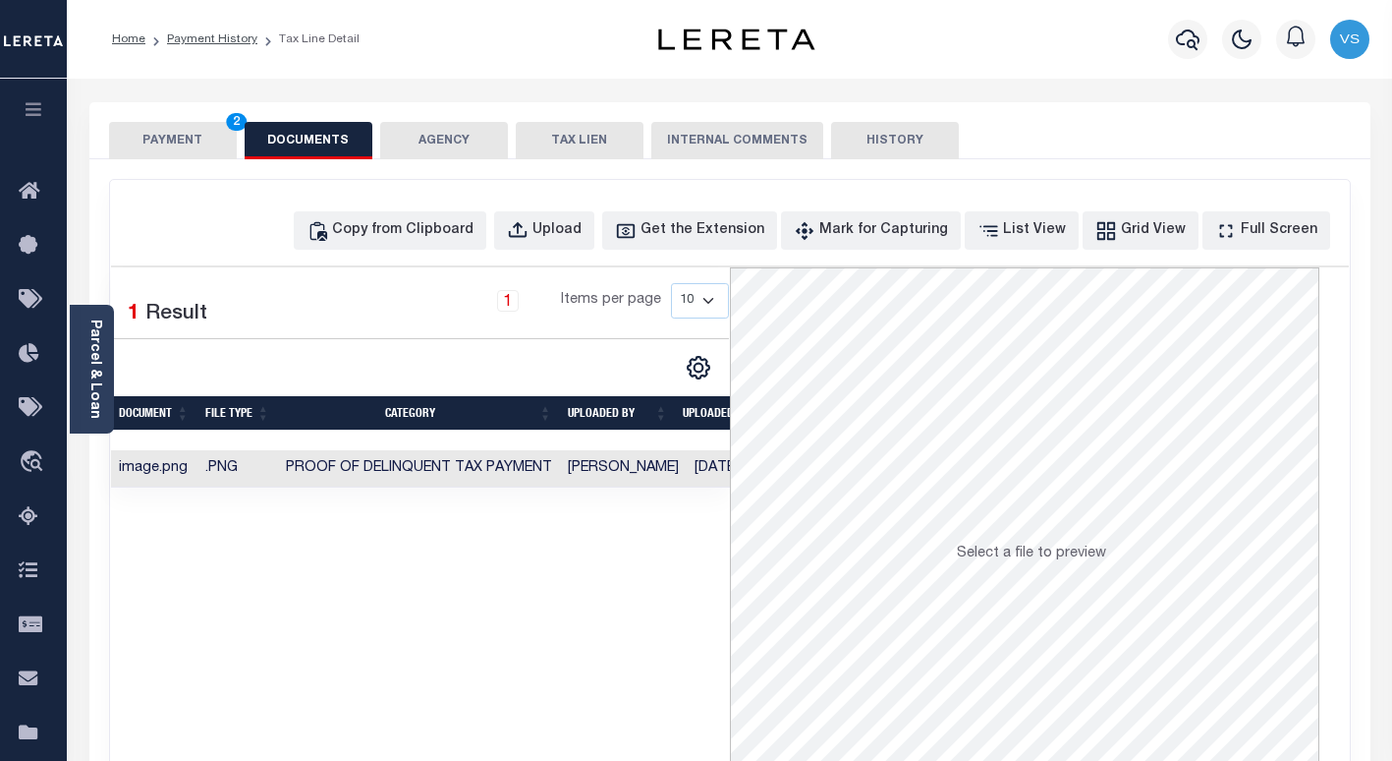
click at [157, 135] on button "PAYMENT 2" at bounding box center [173, 140] width 128 height 37
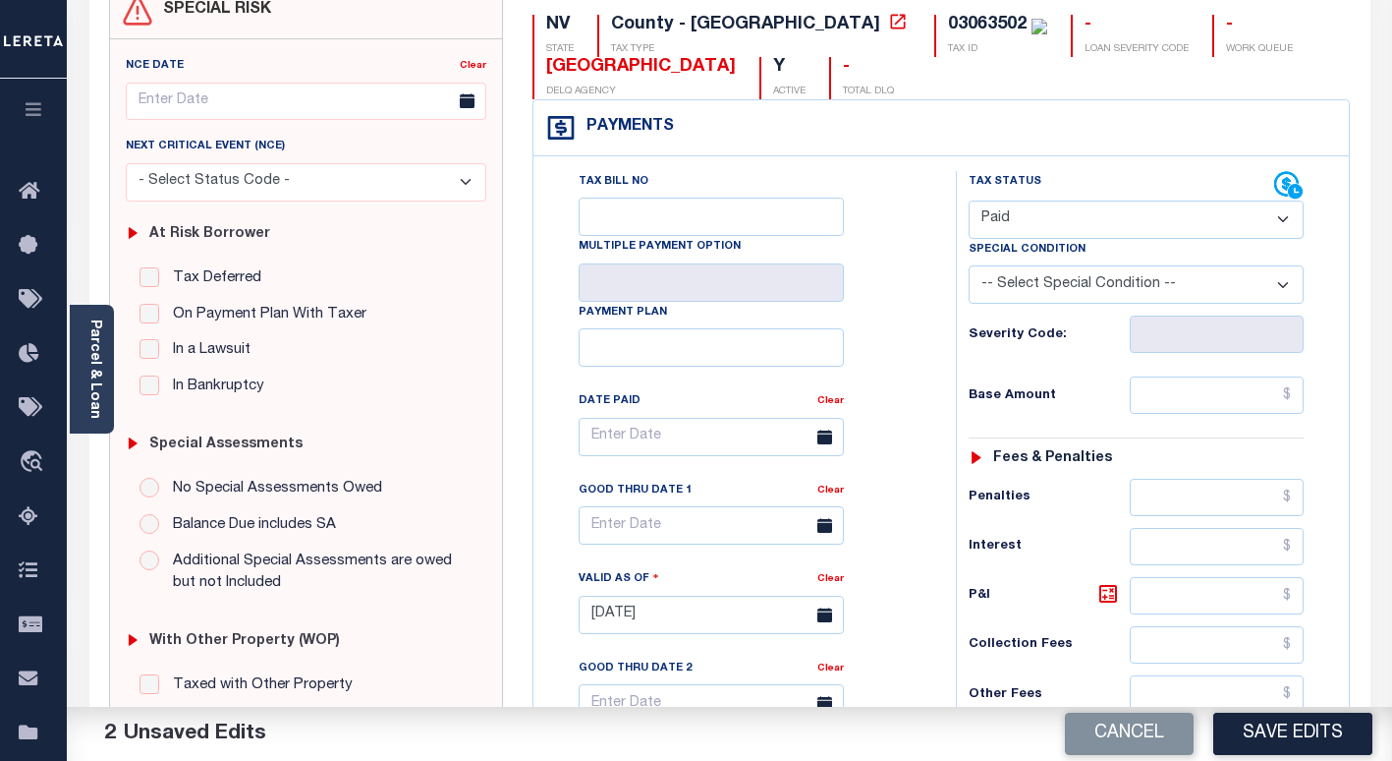
scroll to position [295, 0]
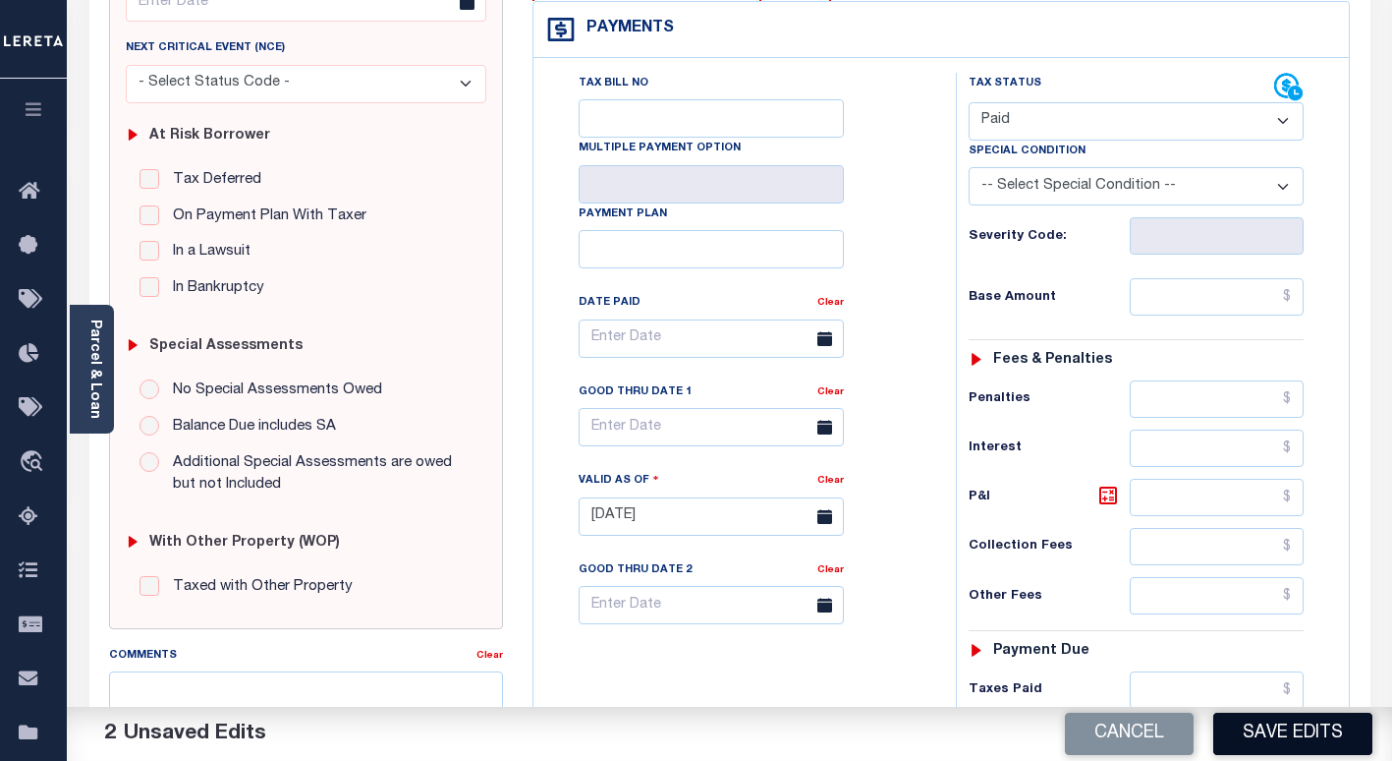
click at [1264, 733] on button "Save Edits" at bounding box center [1292, 733] width 159 height 42
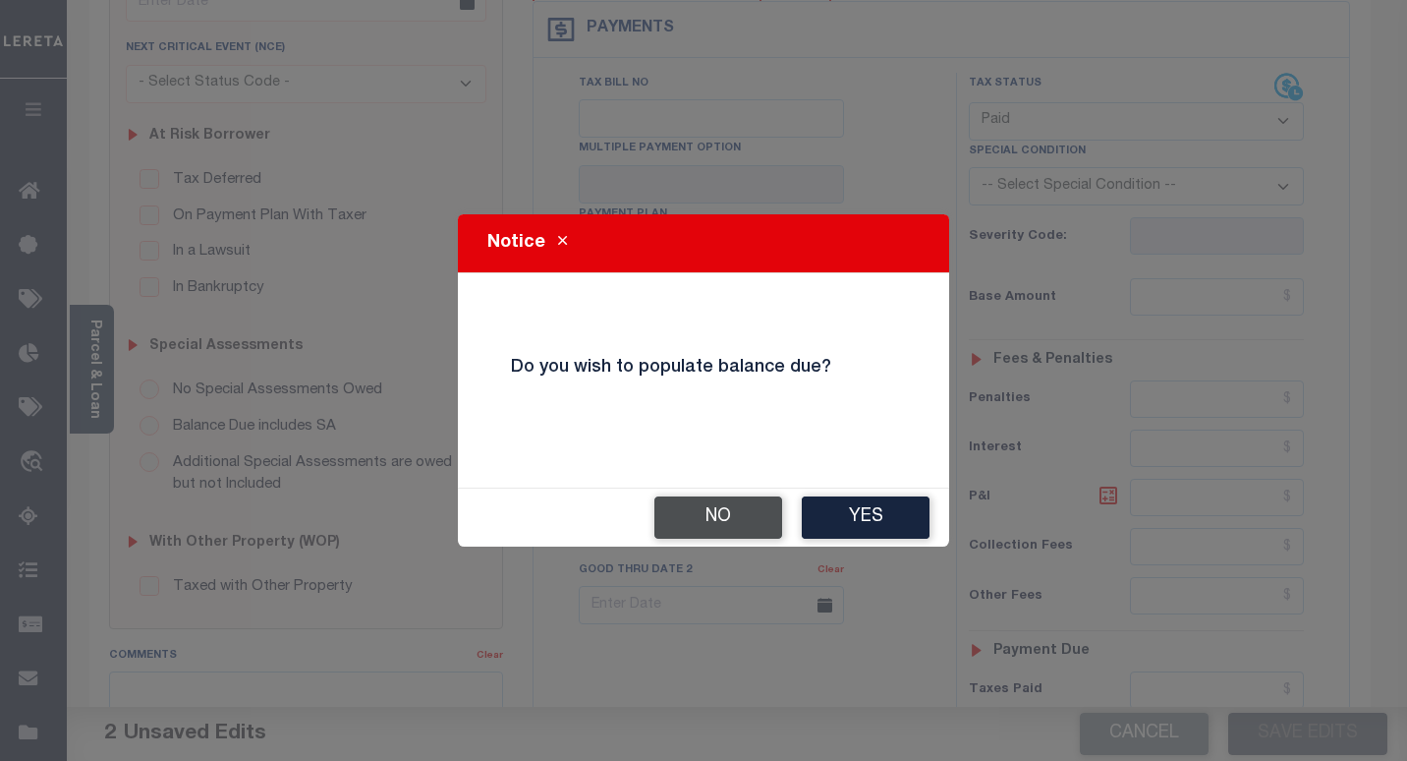
click at [735, 516] on button "No" at bounding box center [718, 517] width 128 height 42
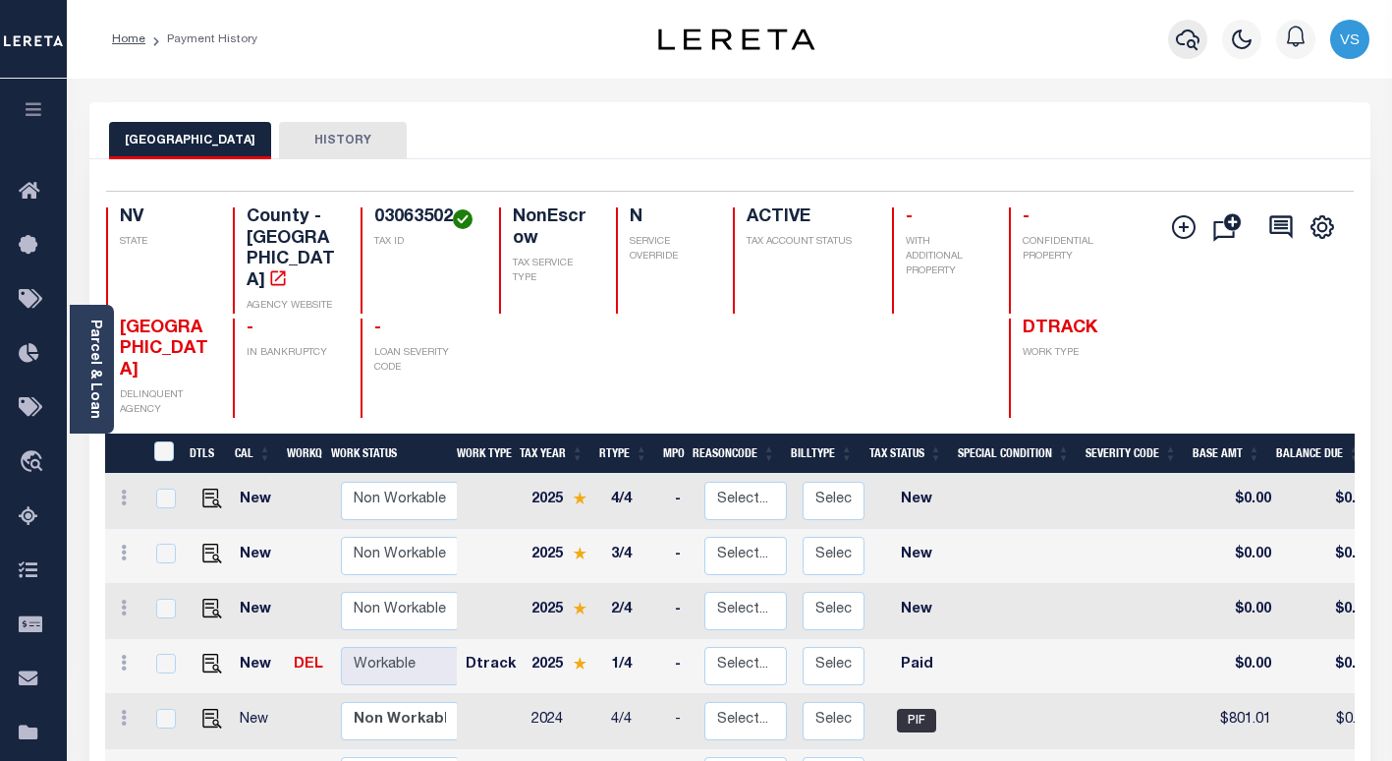
click at [1182, 42] on icon "button" at bounding box center [1188, 40] width 24 height 24
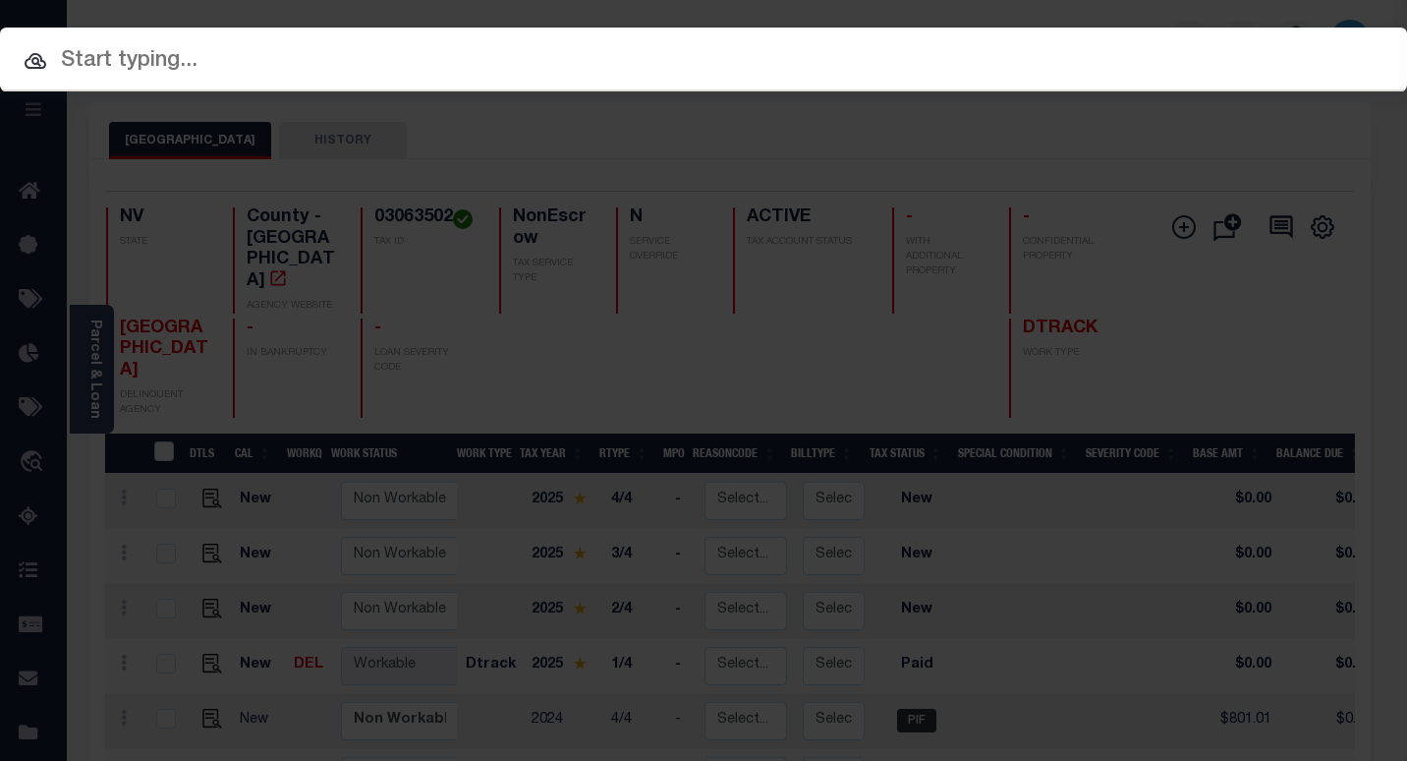
paste input "1300073853"
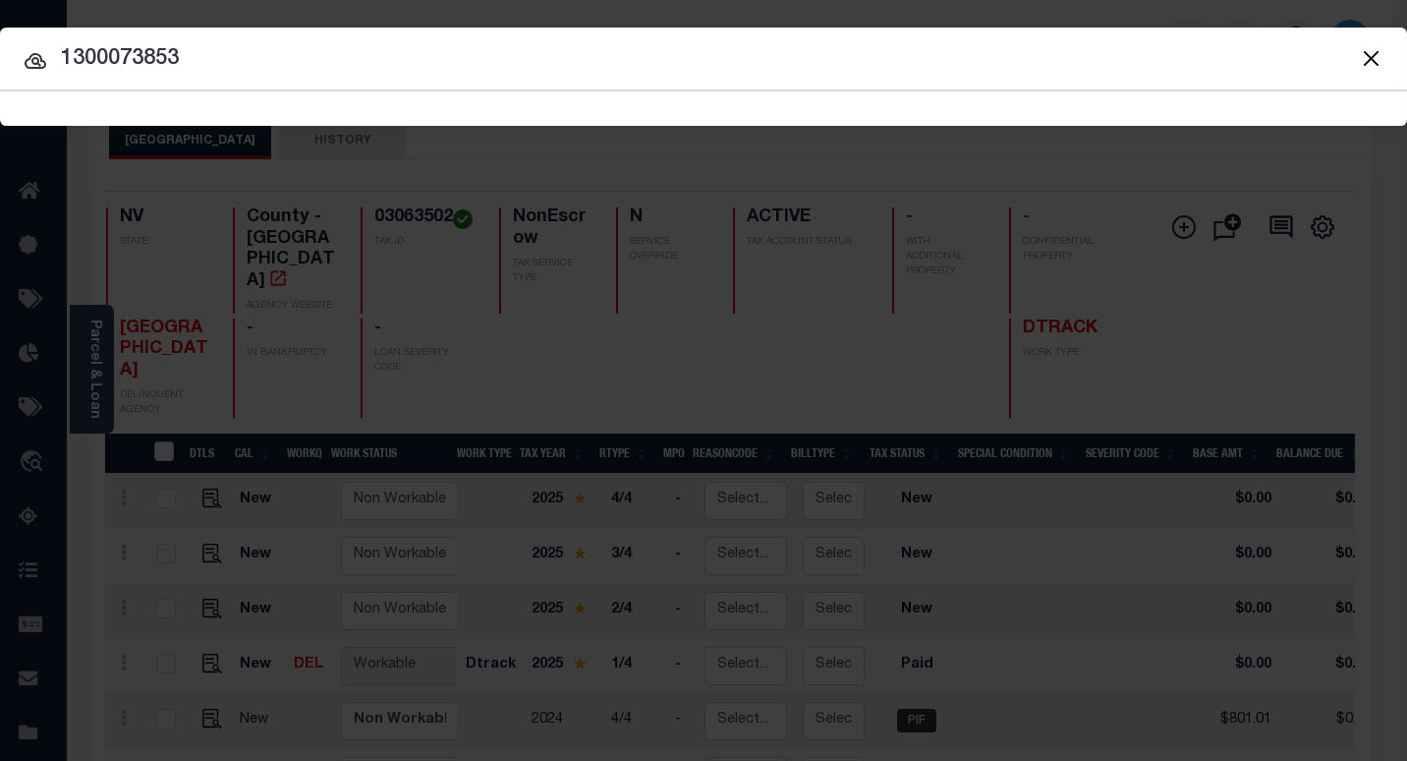
type input "1300073853"
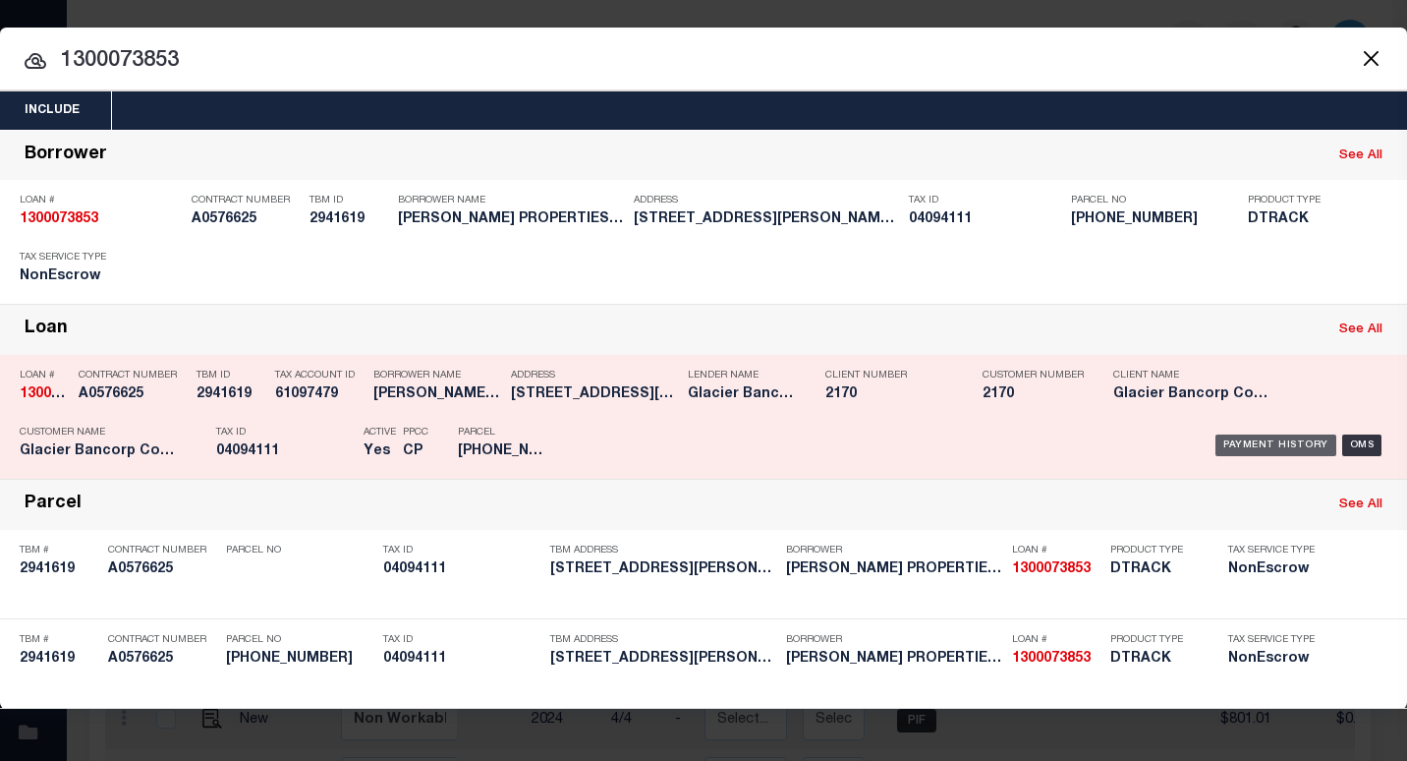
click at [1244, 440] on div "Payment History" at bounding box center [1275, 445] width 121 height 22
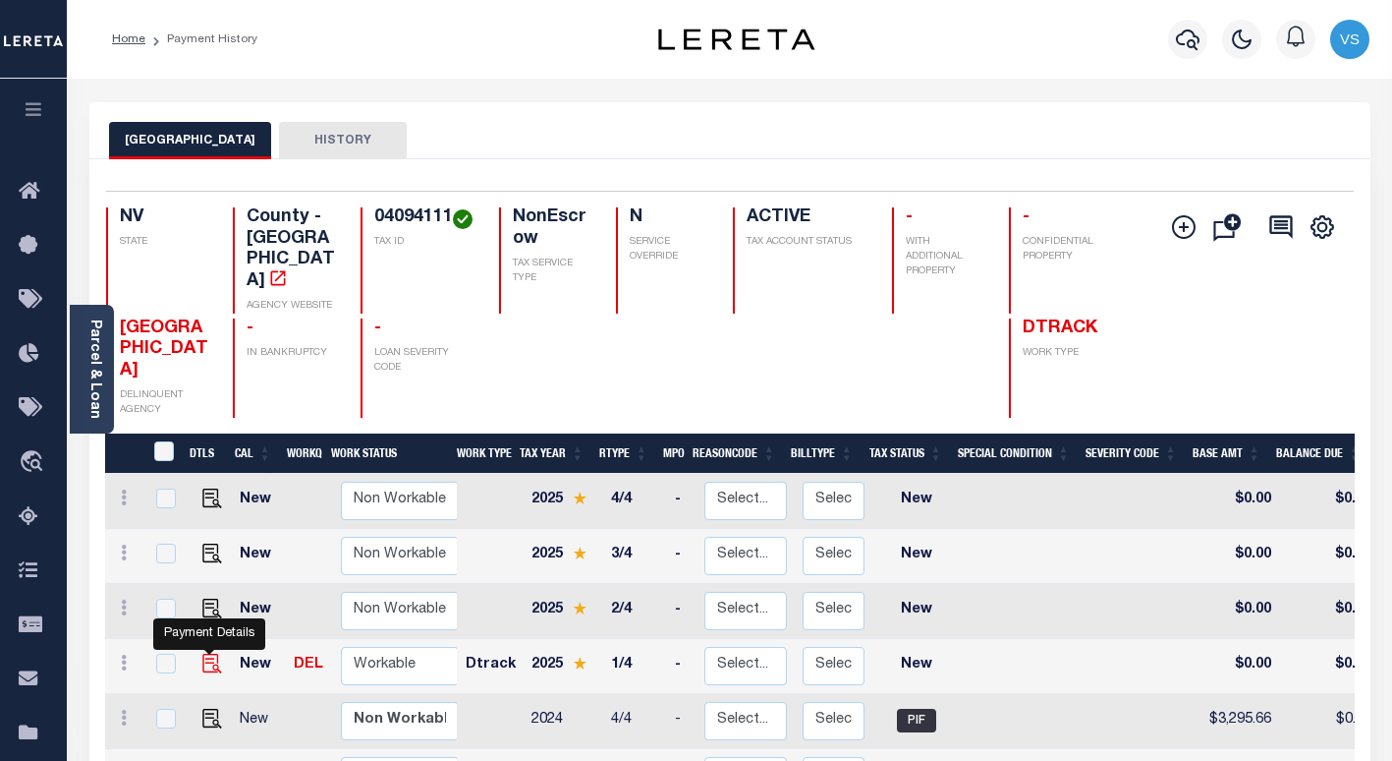
click at [210, 653] on img "" at bounding box center [212, 663] width 20 height 20
checkbox input "true"
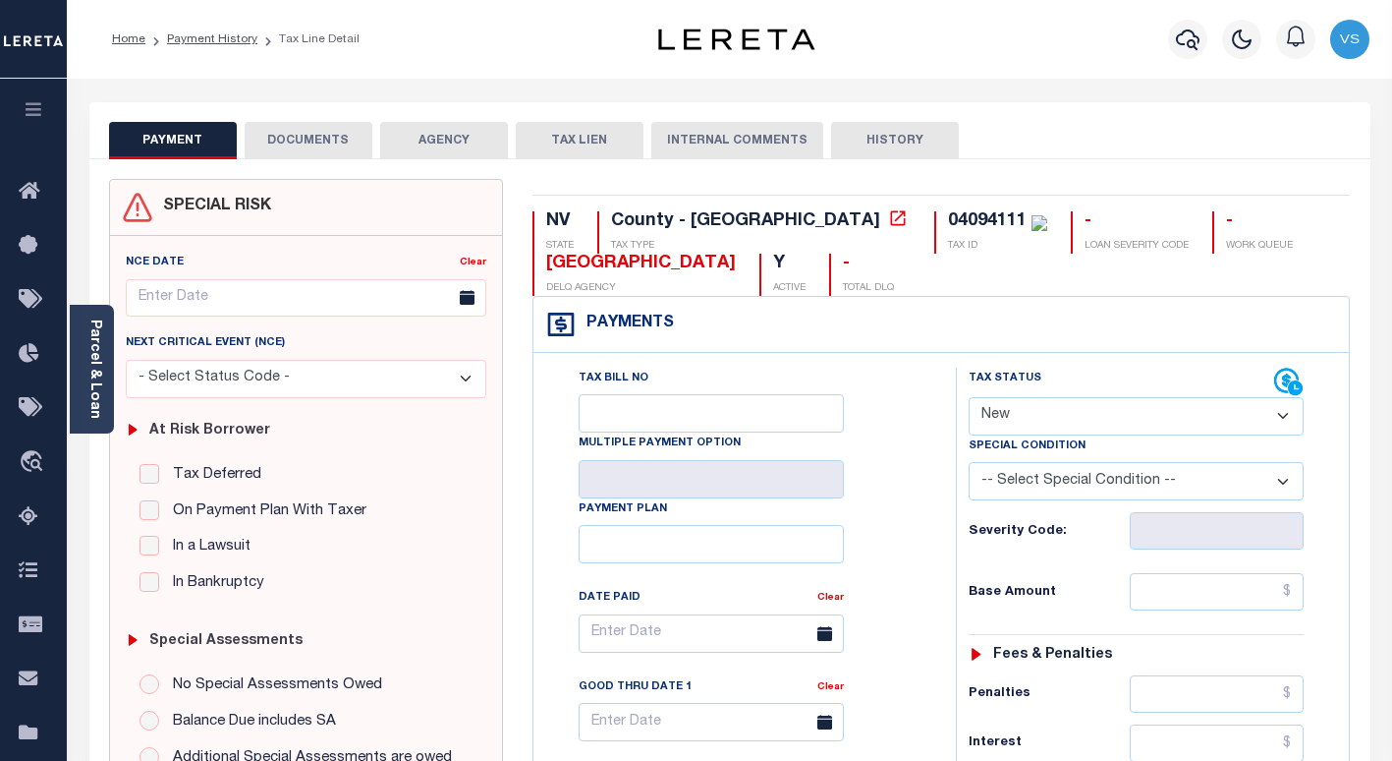
click at [1043, 426] on select "- Select Status Code - Open Due/Unpaid Paid Incomplete No Tax Due Internal Refu…" at bounding box center [1136, 416] width 335 height 38
select select "DUE"
click at [969, 398] on select "- Select Status Code - Open Due/Unpaid Paid Incomplete No Tax Due Internal Refu…" at bounding box center [1136, 416] width 335 height 38
type input "10/01/2025"
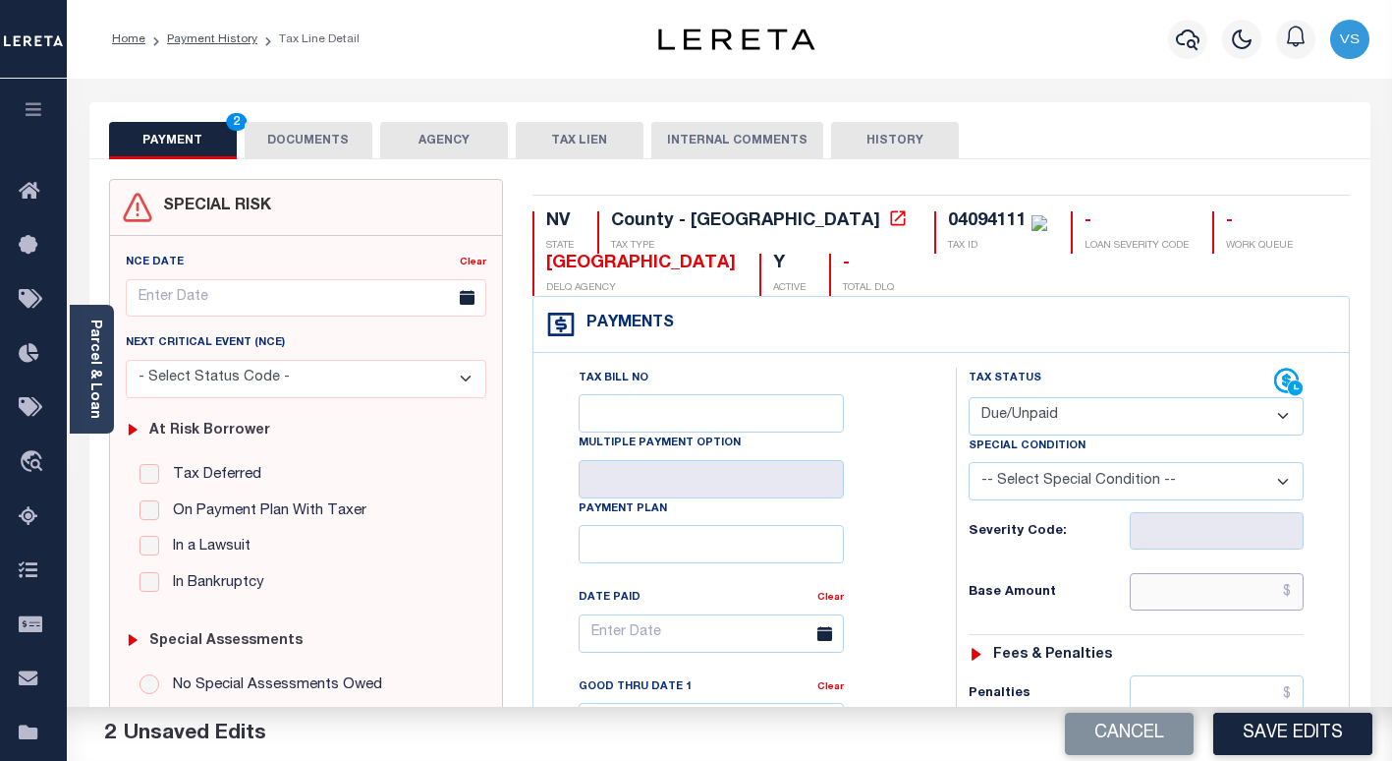
click at [1235, 589] on input "text" at bounding box center [1217, 591] width 174 height 37
paste input "137.40"
type input "$137.40"
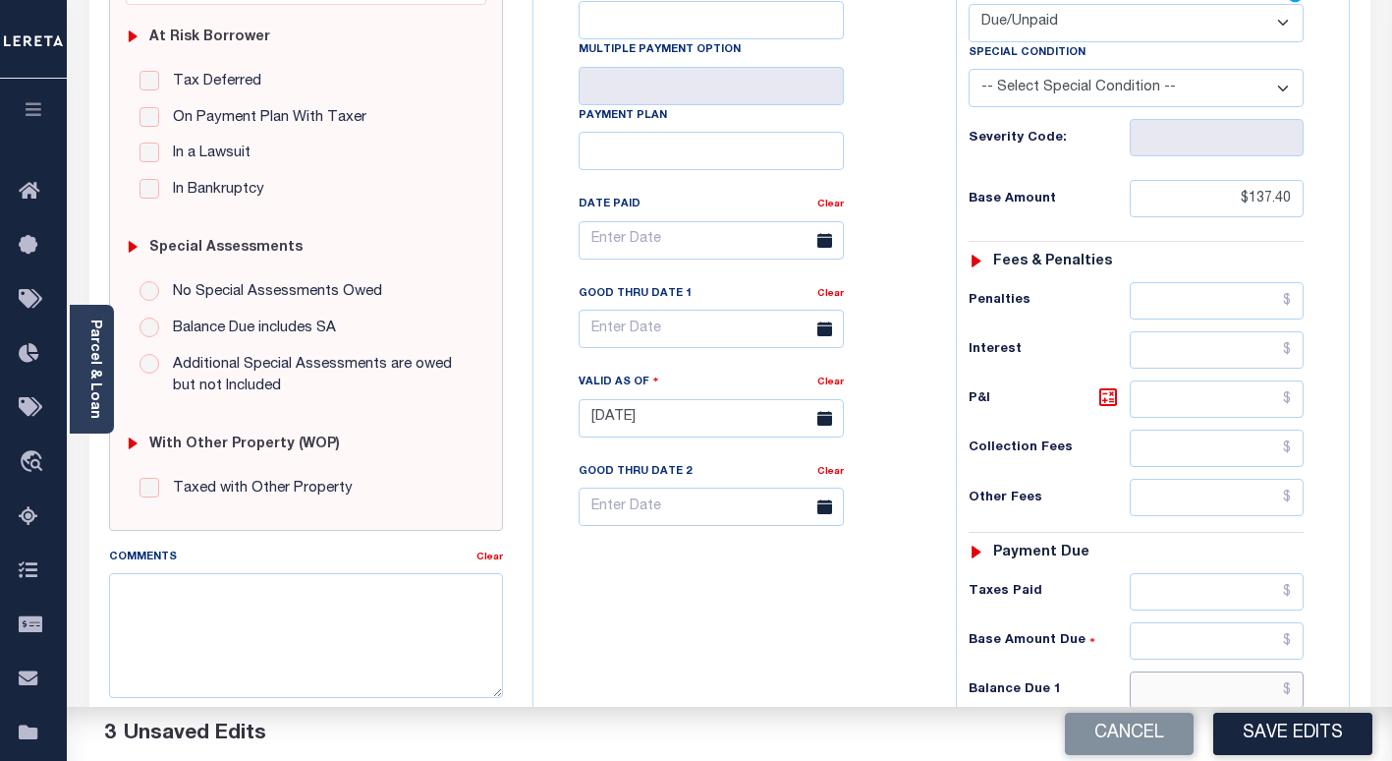
click at [1184, 686] on input "text" at bounding box center [1217, 689] width 174 height 37
paste input "$142.90"
type input "$142.90"
click at [1106, 395] on icon at bounding box center [1109, 397] width 24 height 24
type input "$5.50"
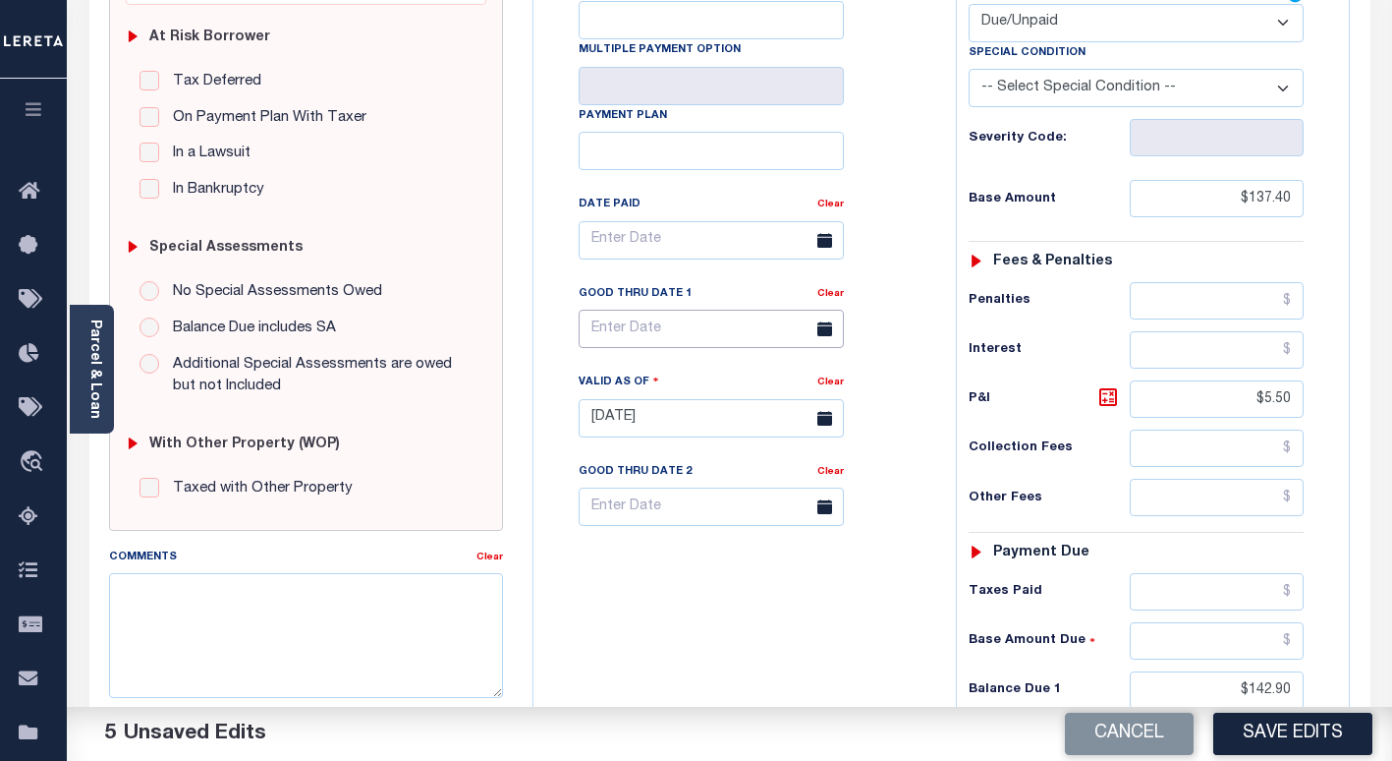
click at [609, 343] on input "text" at bounding box center [711, 329] width 265 height 38
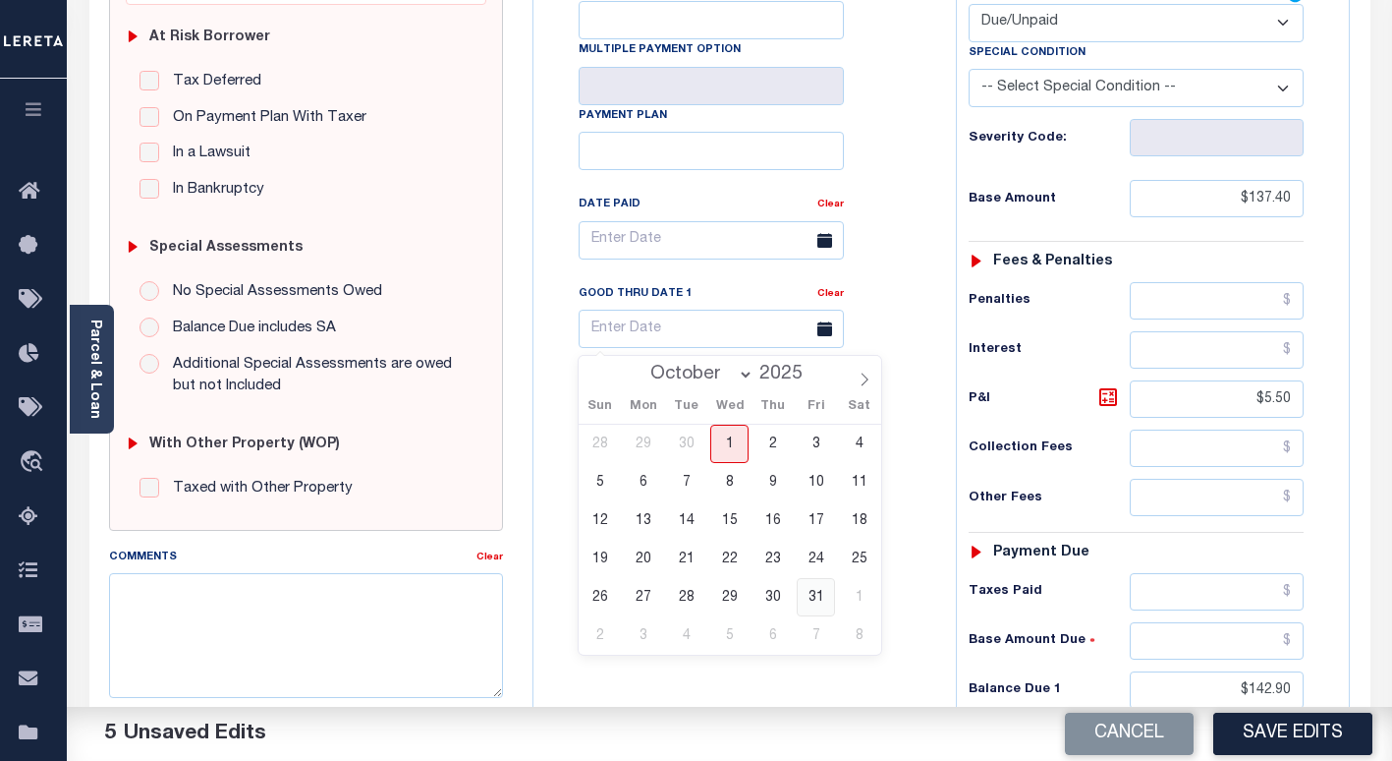
click at [812, 600] on span "31" at bounding box center [816, 597] width 38 height 38
type input "10/31/2025"
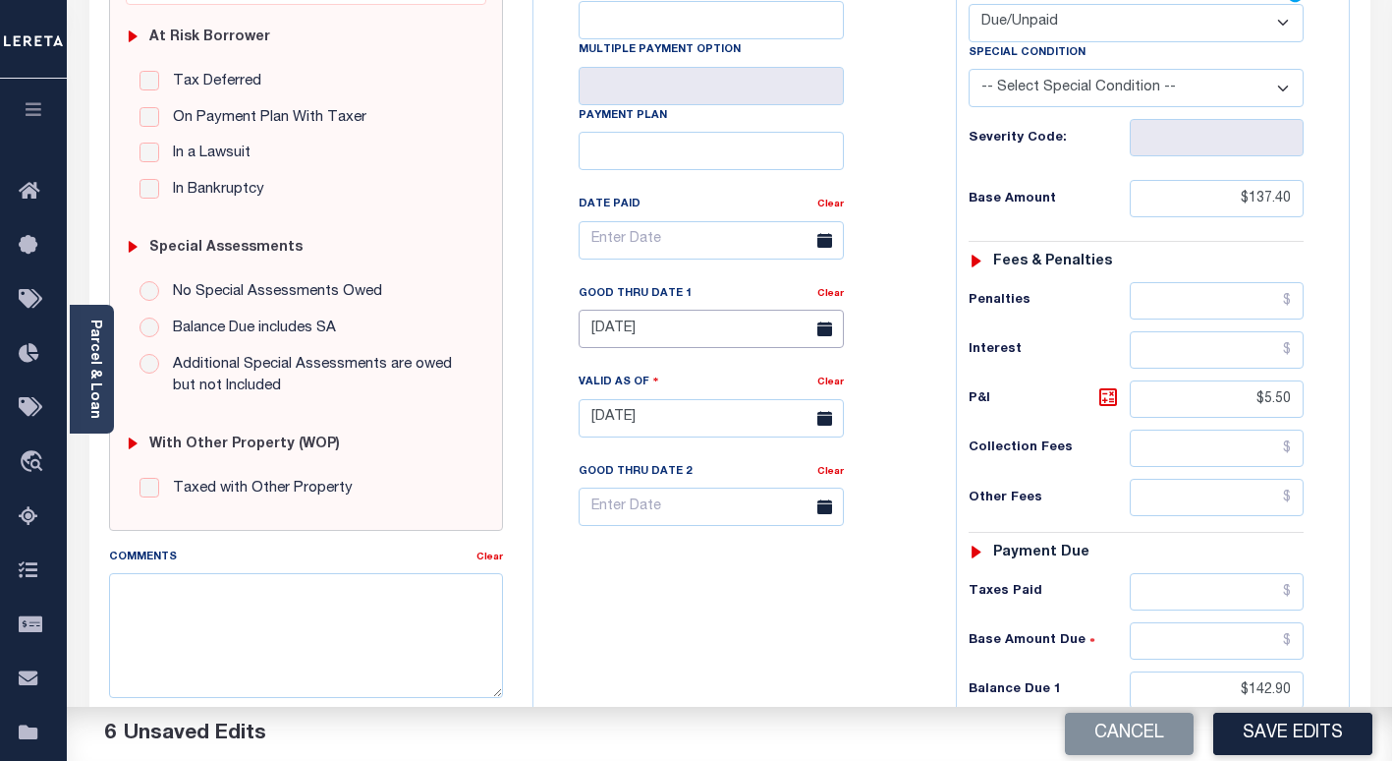
scroll to position [0, 0]
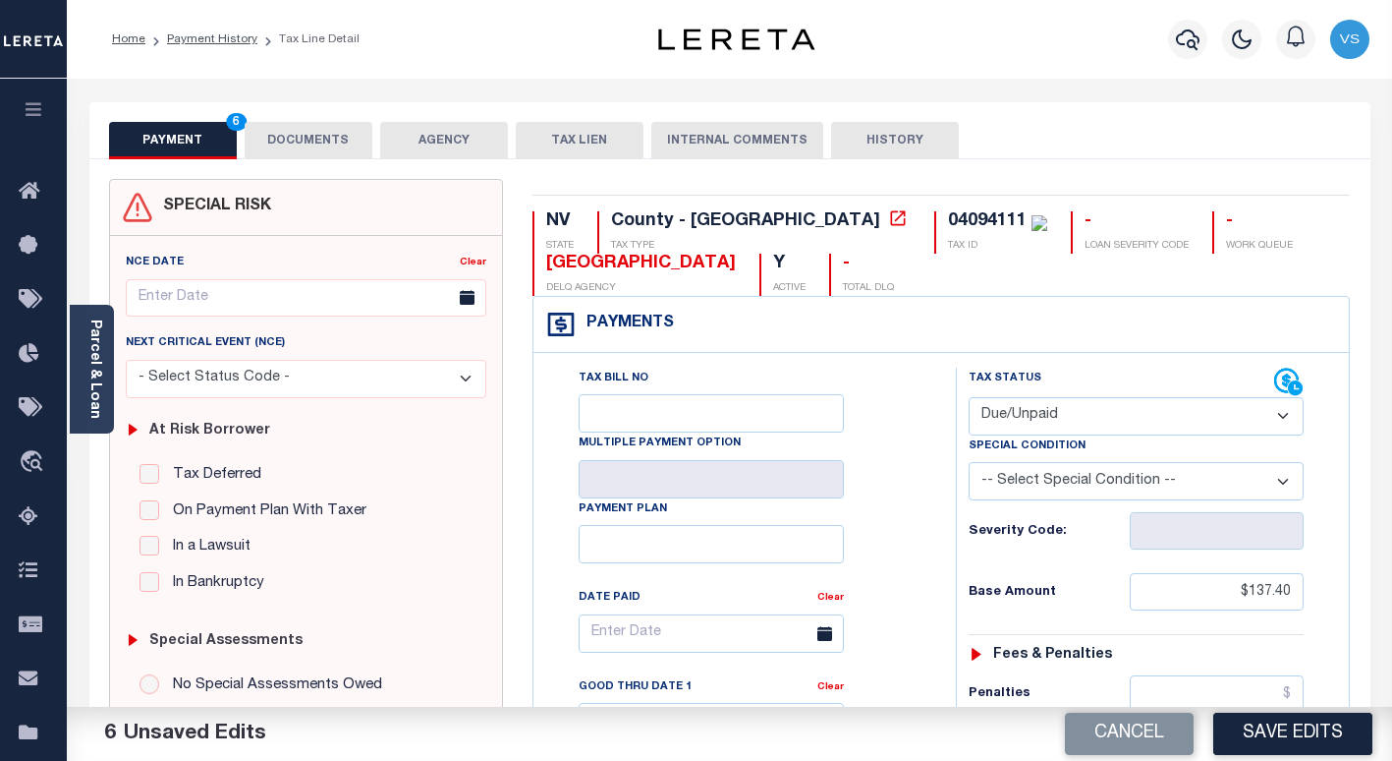
click at [322, 144] on button "DOCUMENTS" at bounding box center [309, 140] width 128 height 37
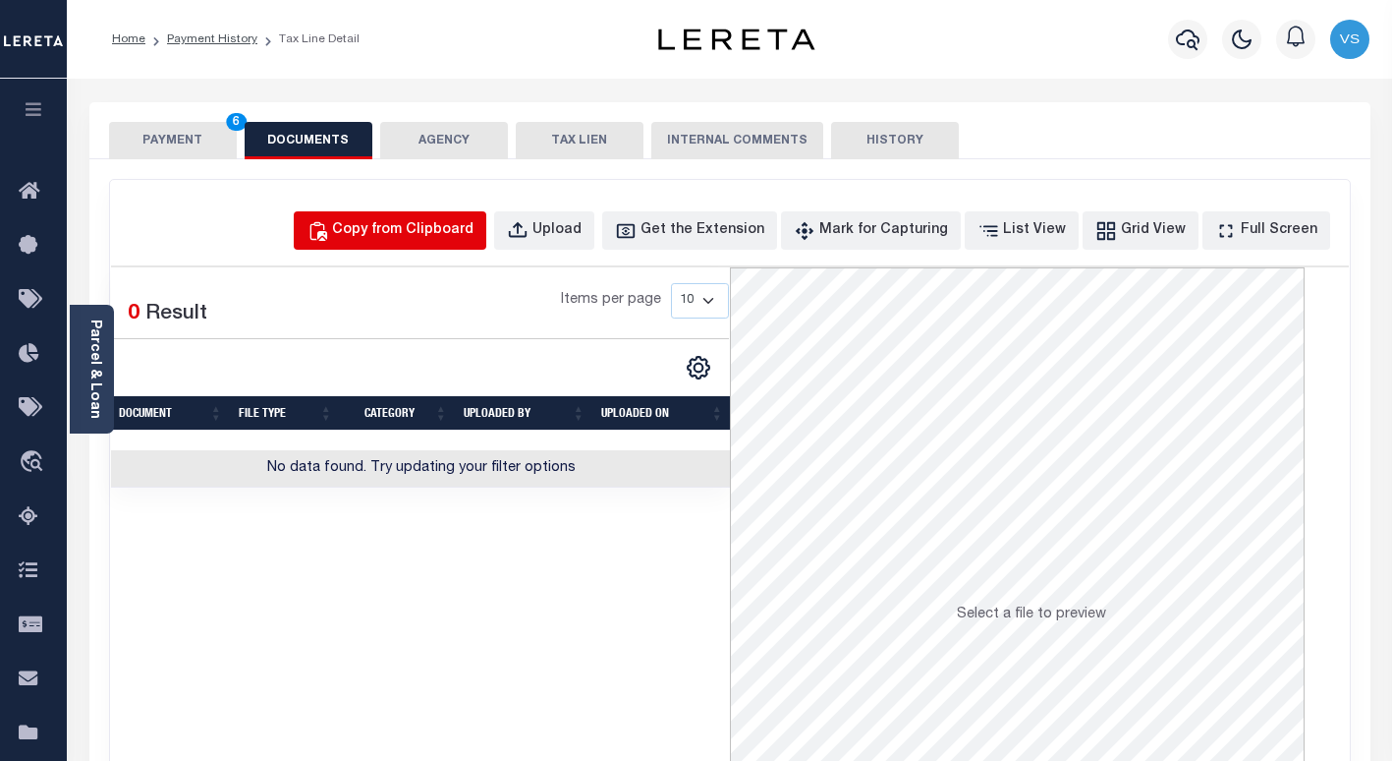
click at [408, 223] on div "Copy from Clipboard" at bounding box center [402, 231] width 141 height 22
select select "POP"
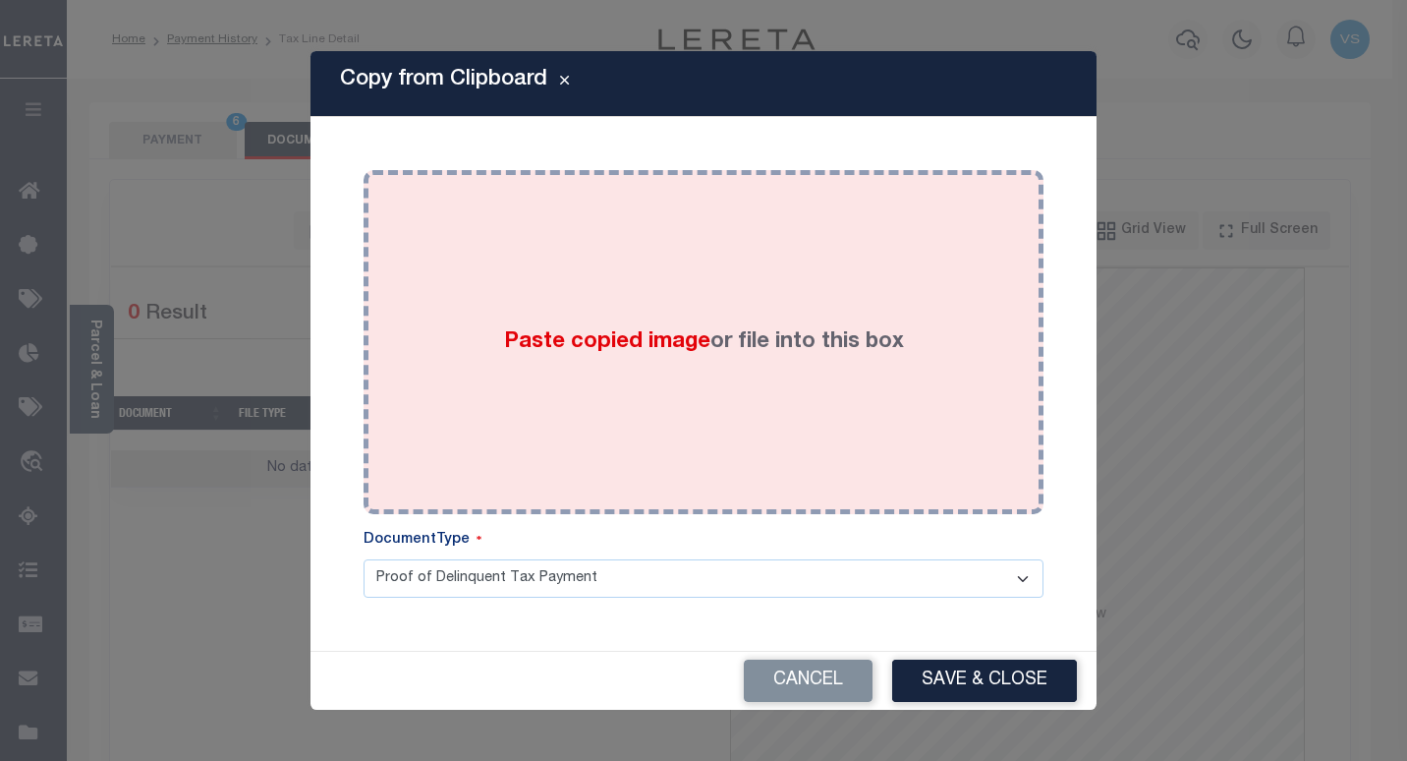
click at [444, 339] on div "Paste copied image or file into this box" at bounding box center [703, 342] width 650 height 314
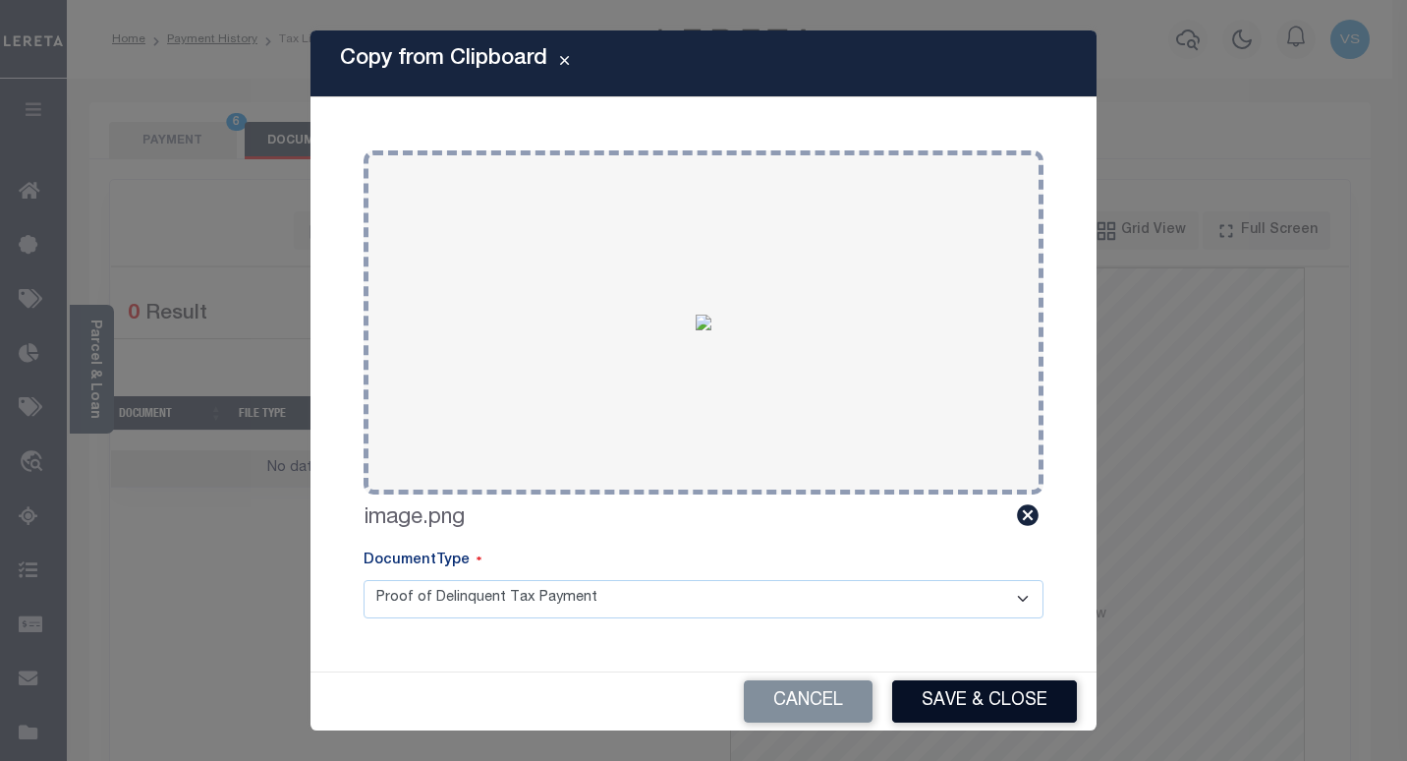
click at [945, 682] on button "Save & Close" at bounding box center [984, 701] width 185 height 42
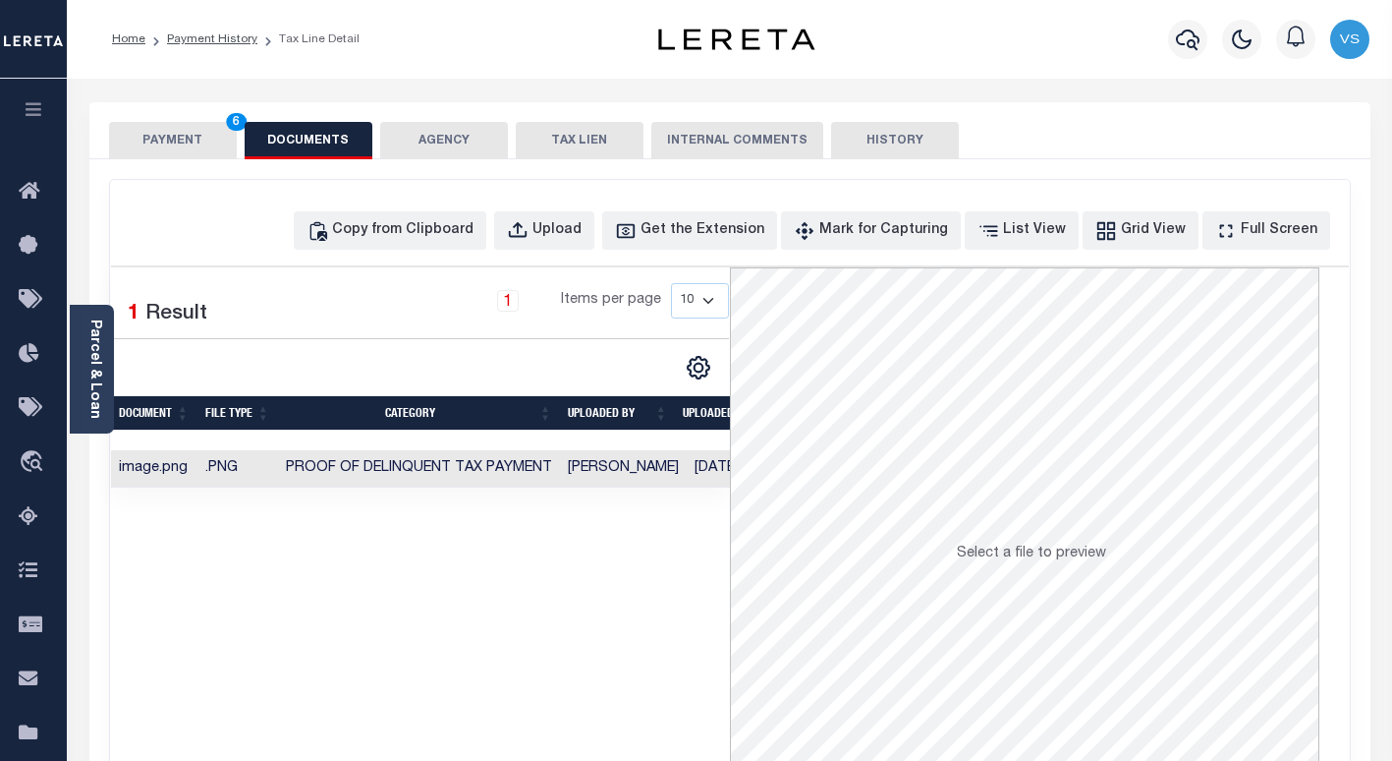
click at [163, 145] on button "PAYMENT 6" at bounding box center [173, 140] width 128 height 37
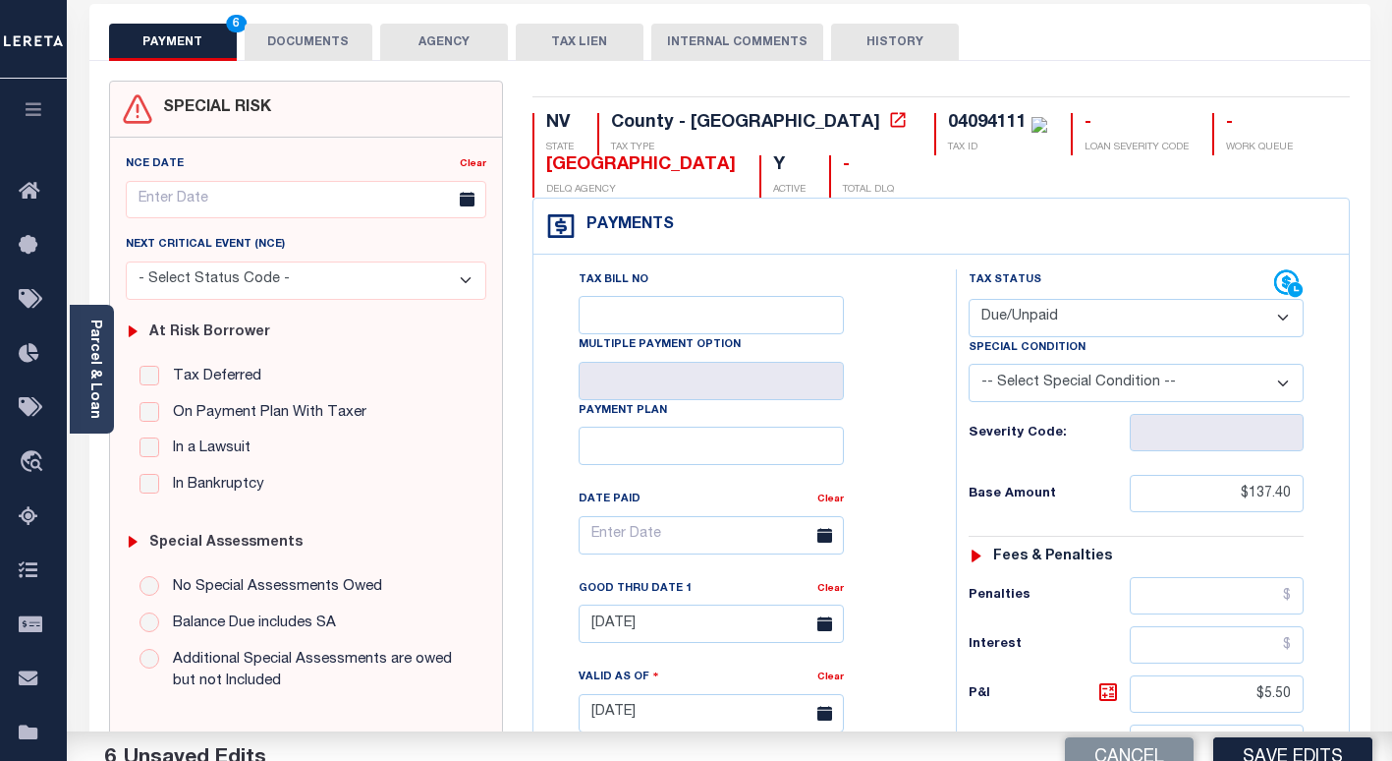
scroll to position [295, 0]
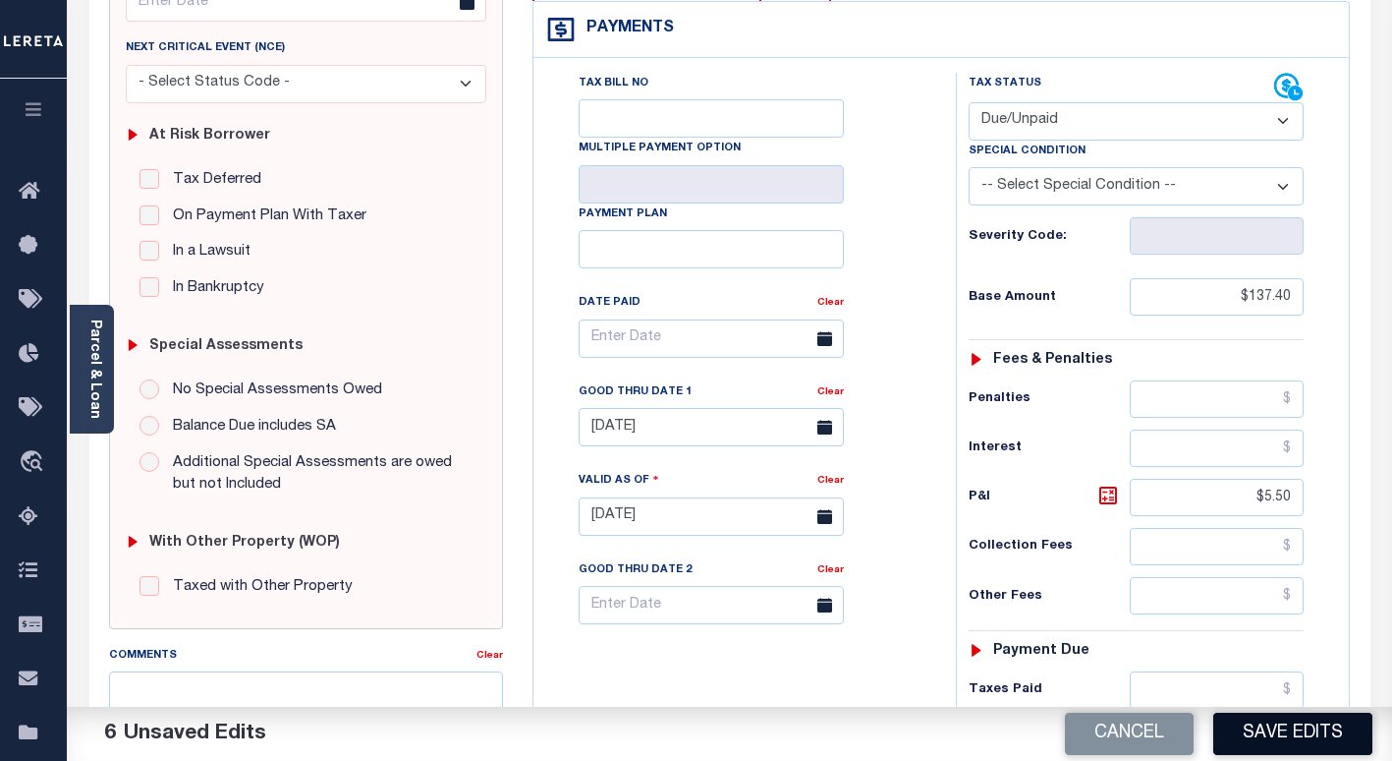
click at [1264, 741] on button "Save Edits" at bounding box center [1292, 733] width 159 height 42
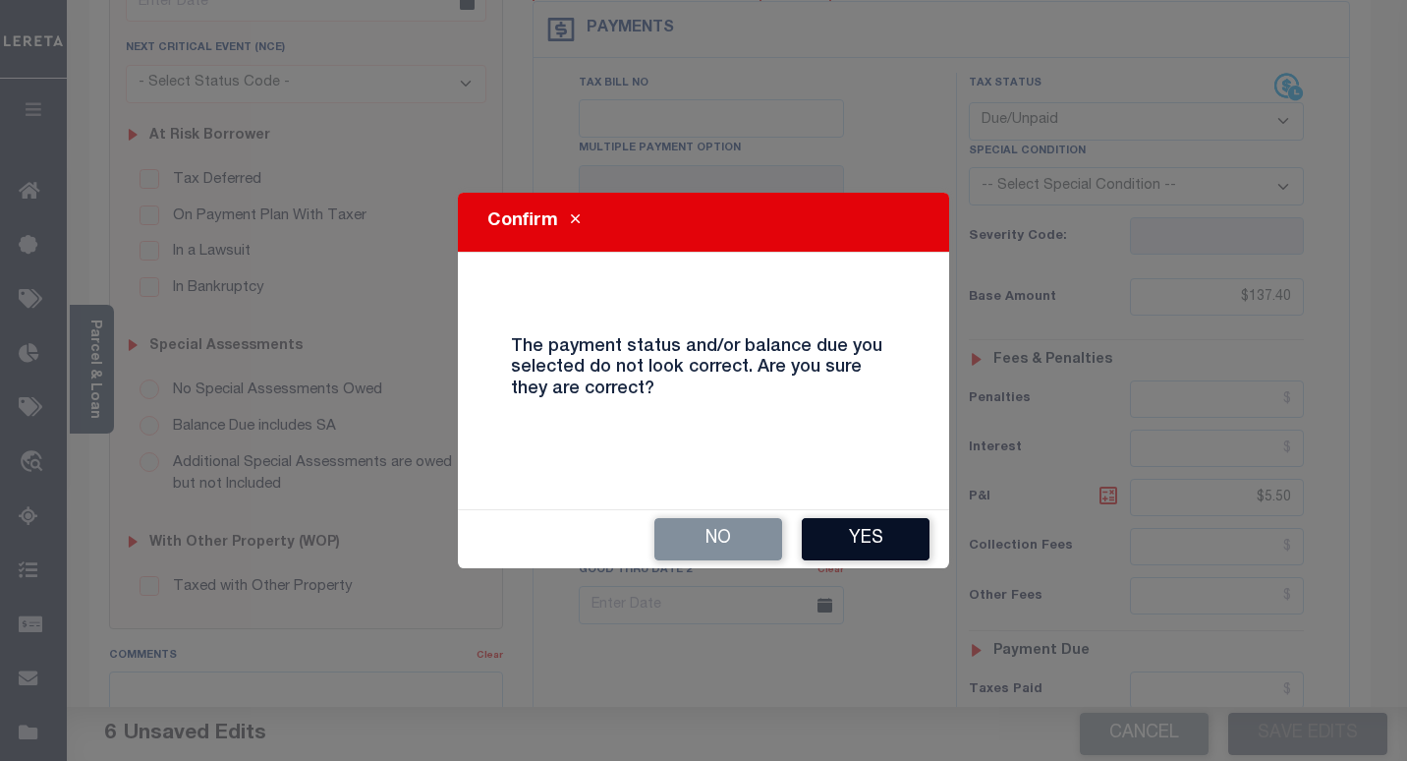
click at [853, 523] on button "Yes" at bounding box center [866, 539] width 128 height 42
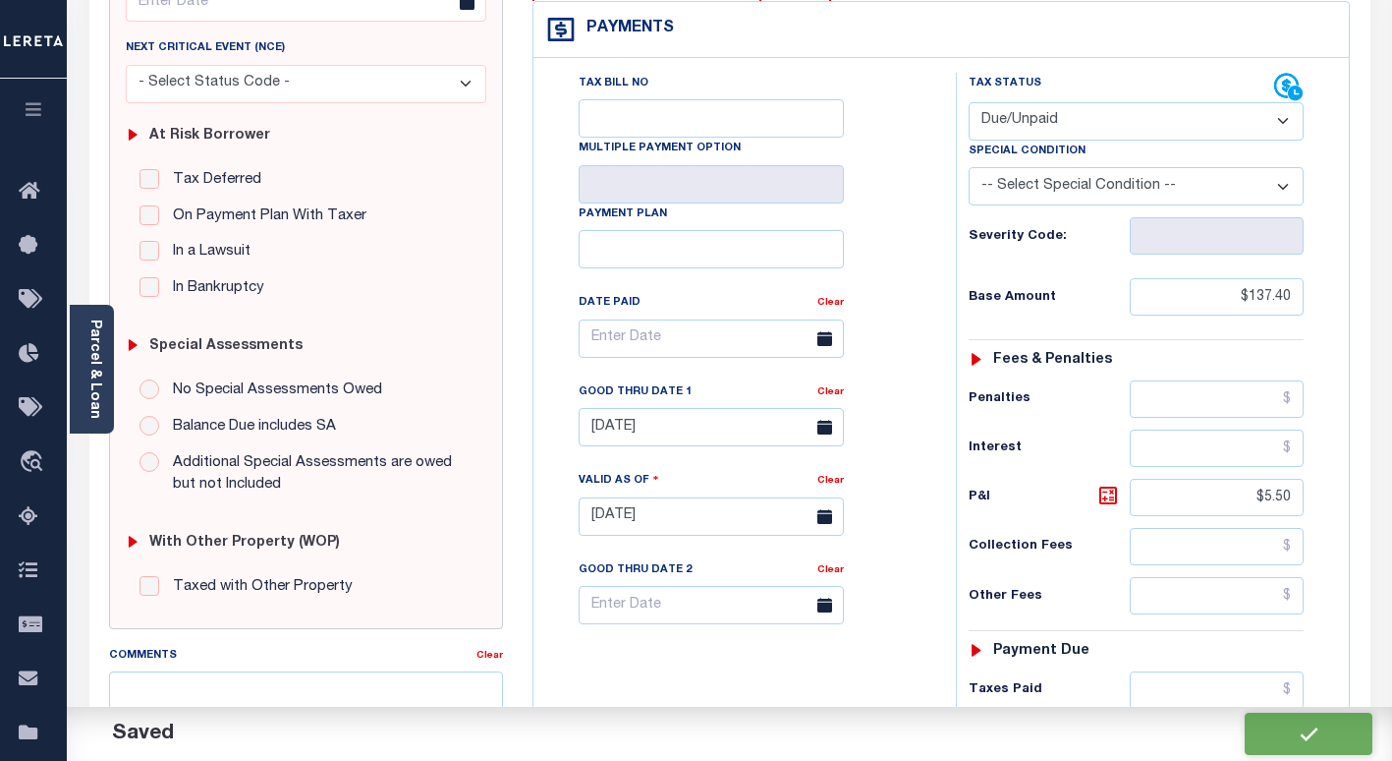
checkbox input "false"
type input "$137.4"
type input "$5.5"
type input "$142.9"
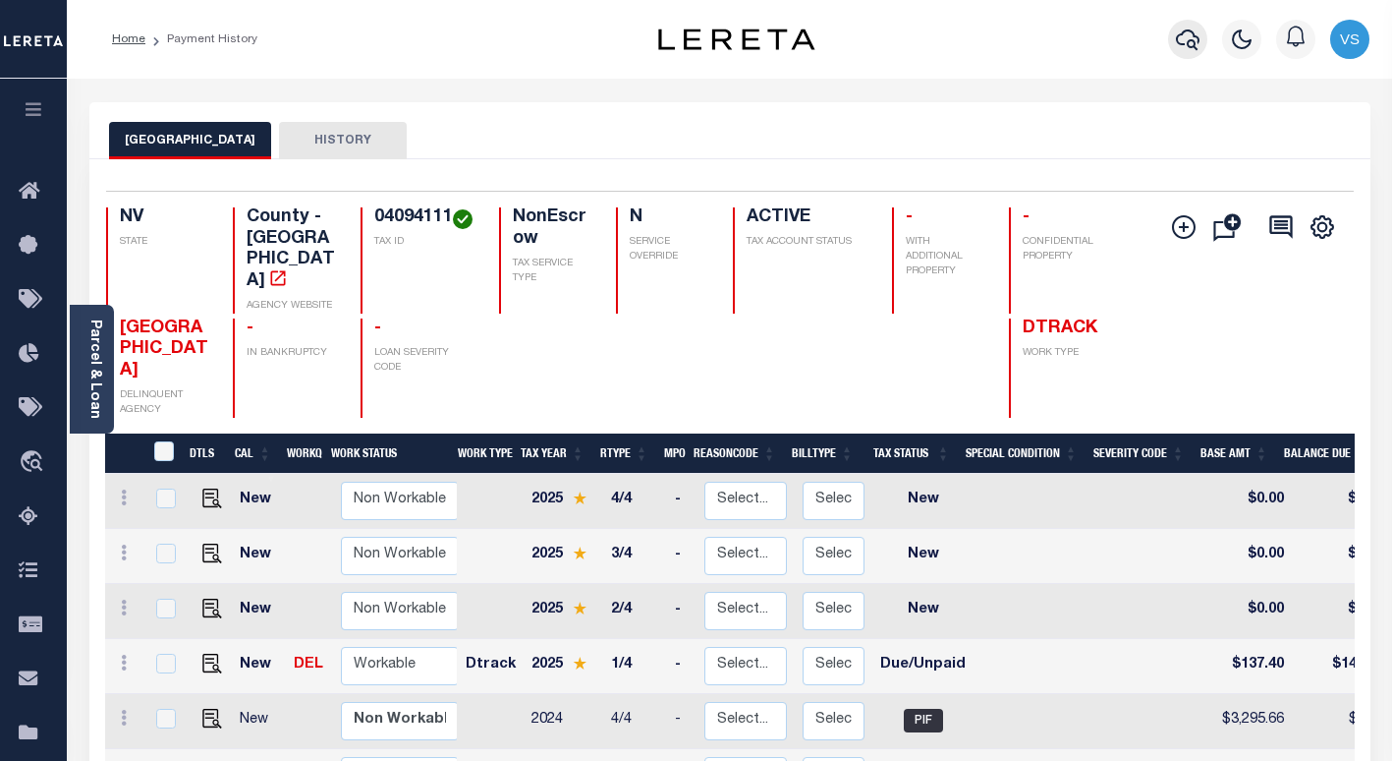
click at [1187, 49] on icon "button" at bounding box center [1188, 40] width 24 height 24
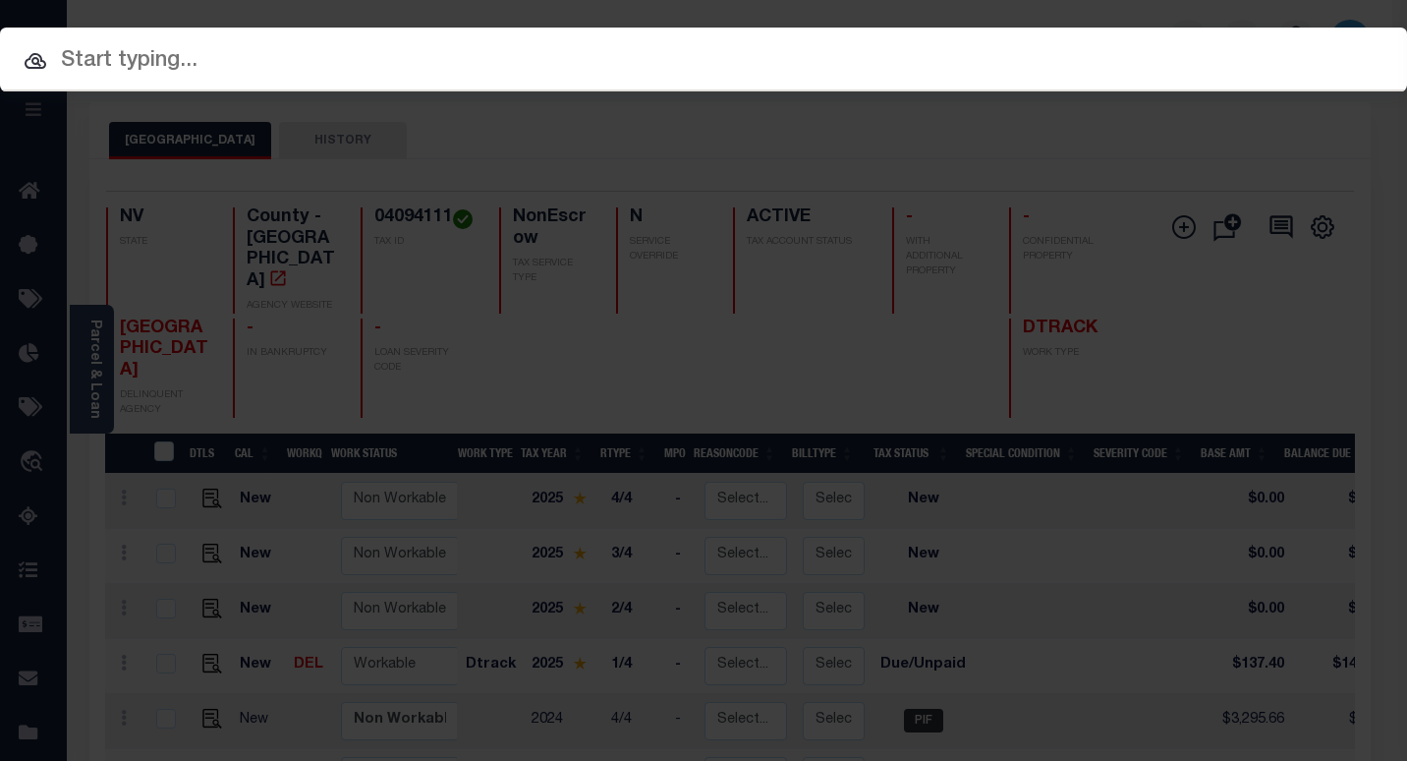
paste input "40000668"
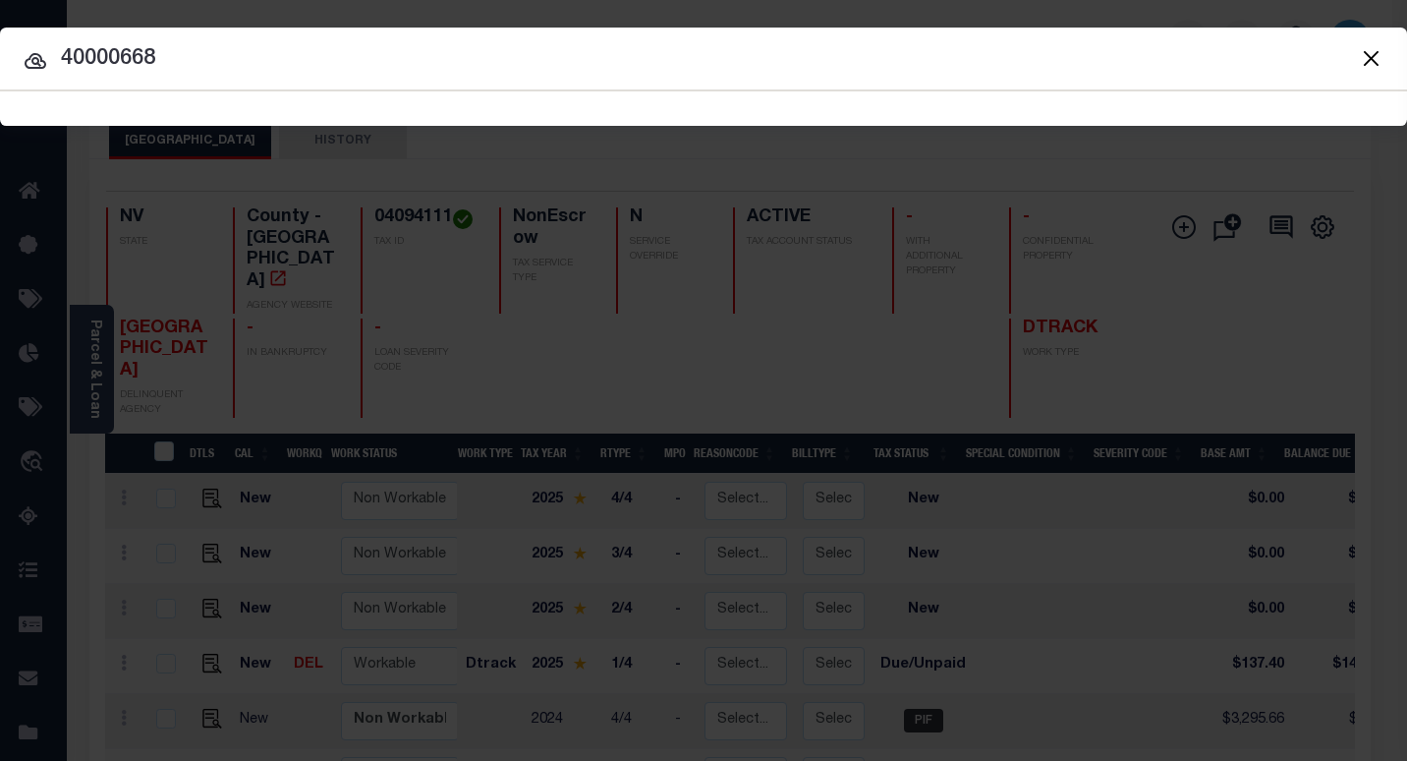
type input "40000668"
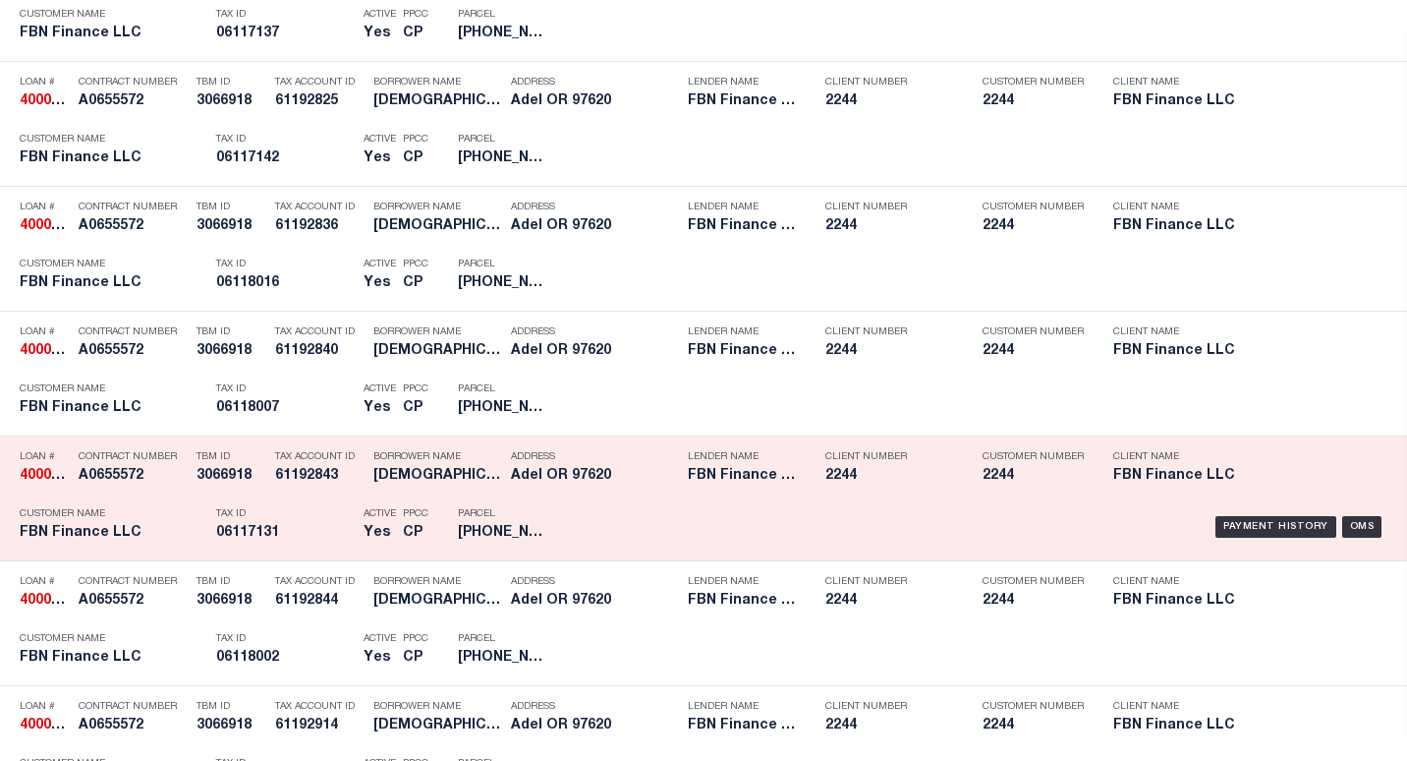
scroll to position [6271, 0]
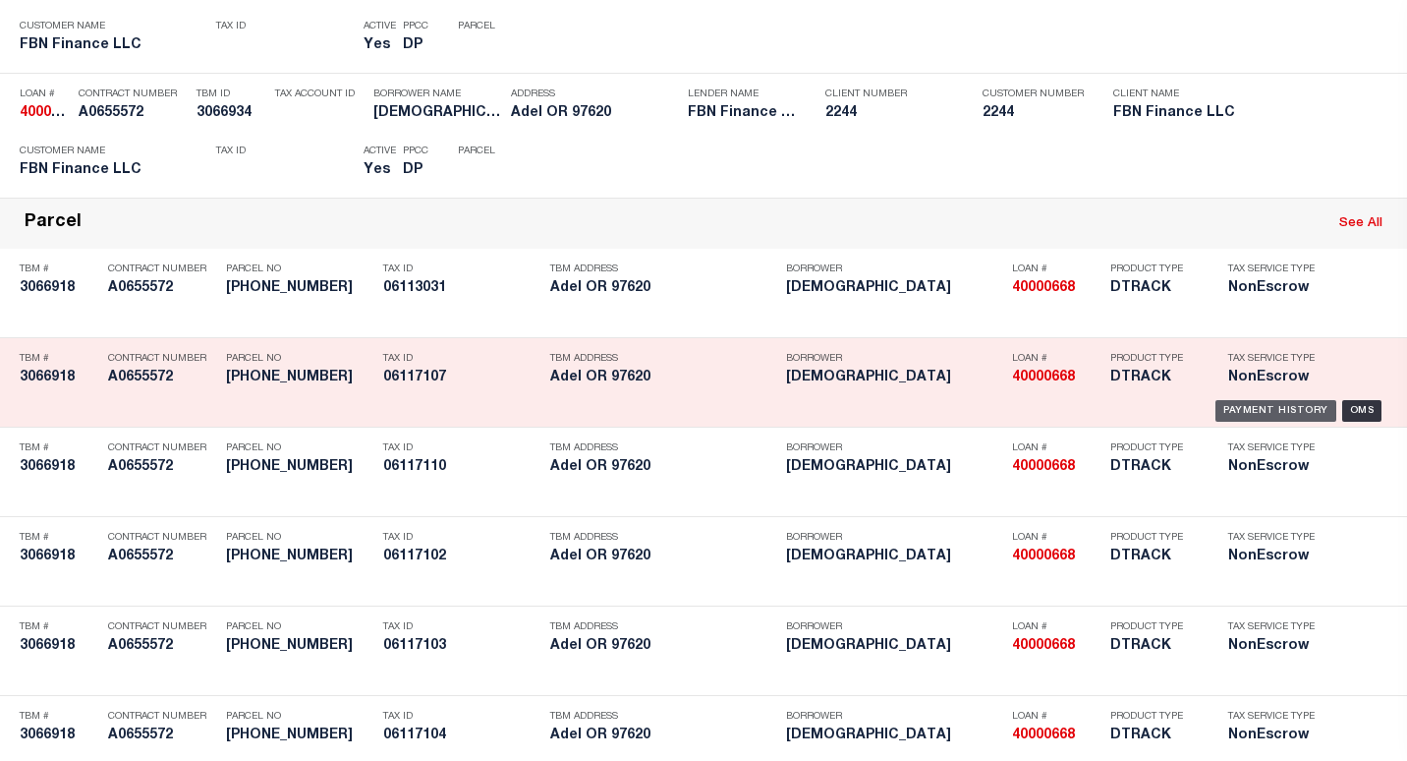
click at [1220, 409] on div "Payment History" at bounding box center [1275, 411] width 121 height 22
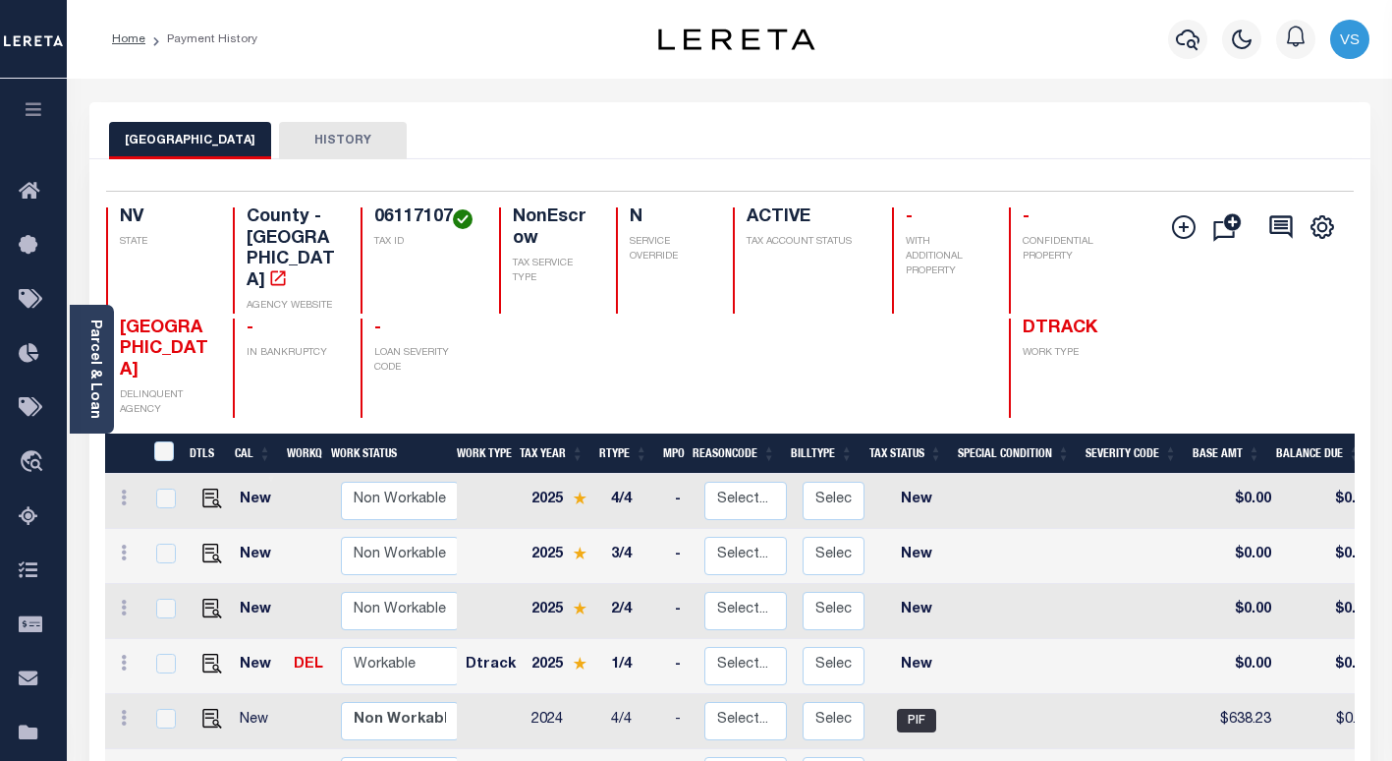
scroll to position [197, 0]
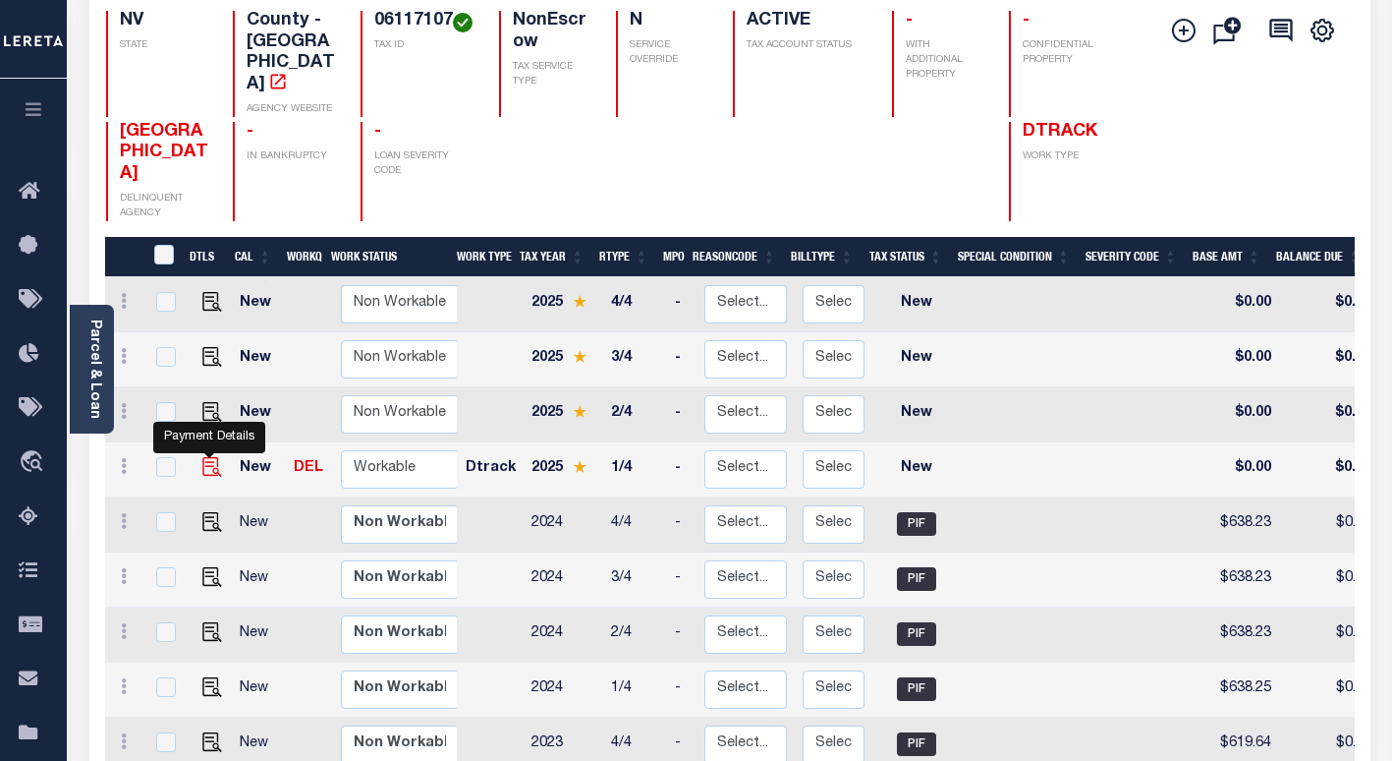
click at [206, 457] on img "" at bounding box center [212, 467] width 20 height 20
checkbox input "true"
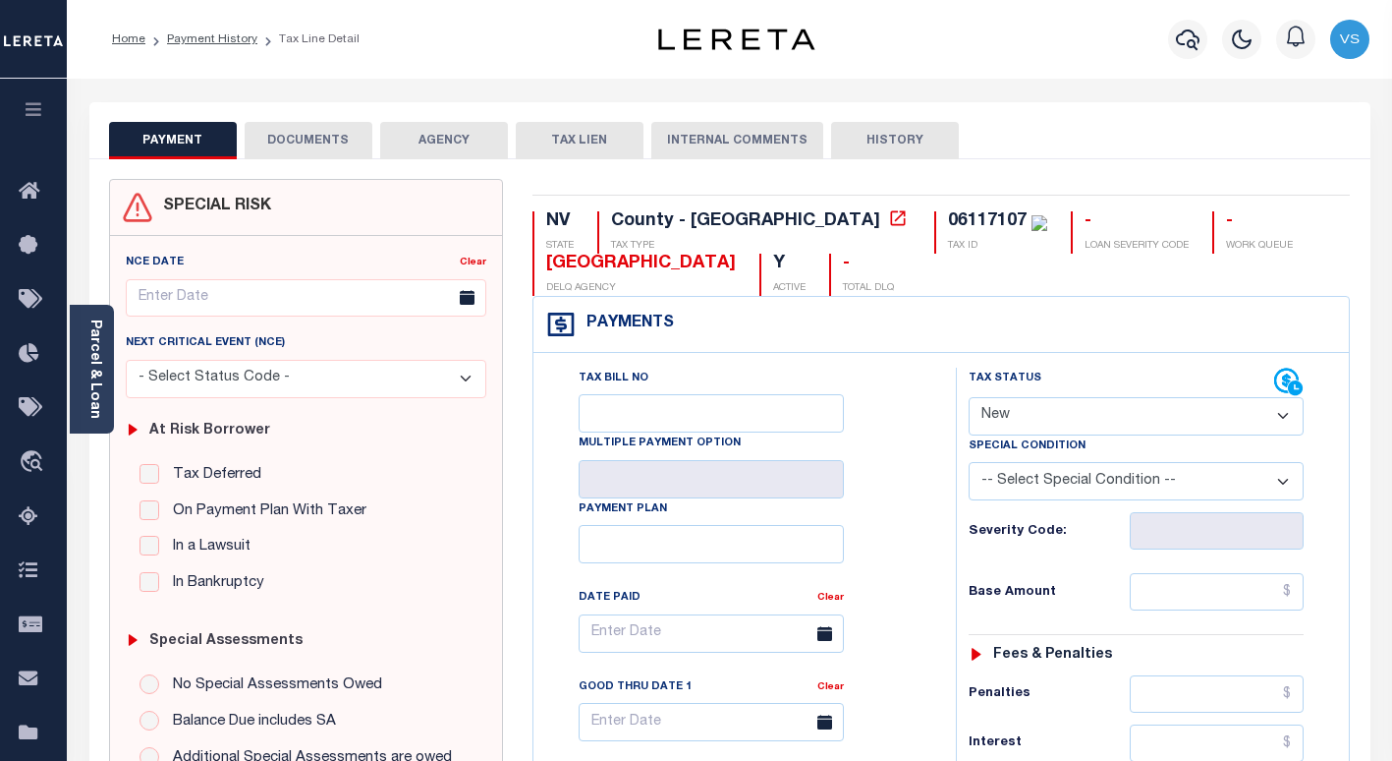
click at [1022, 416] on select "- Select Status Code - Open Due/Unpaid Paid Incomplete No Tax Due Internal Refu…" at bounding box center [1136, 416] width 335 height 38
select select "PYD"
click at [969, 398] on select "- Select Status Code - Open Due/Unpaid Paid Incomplete No Tax Due Internal Refu…" at bounding box center [1136, 416] width 335 height 38
type input "10/01/2025"
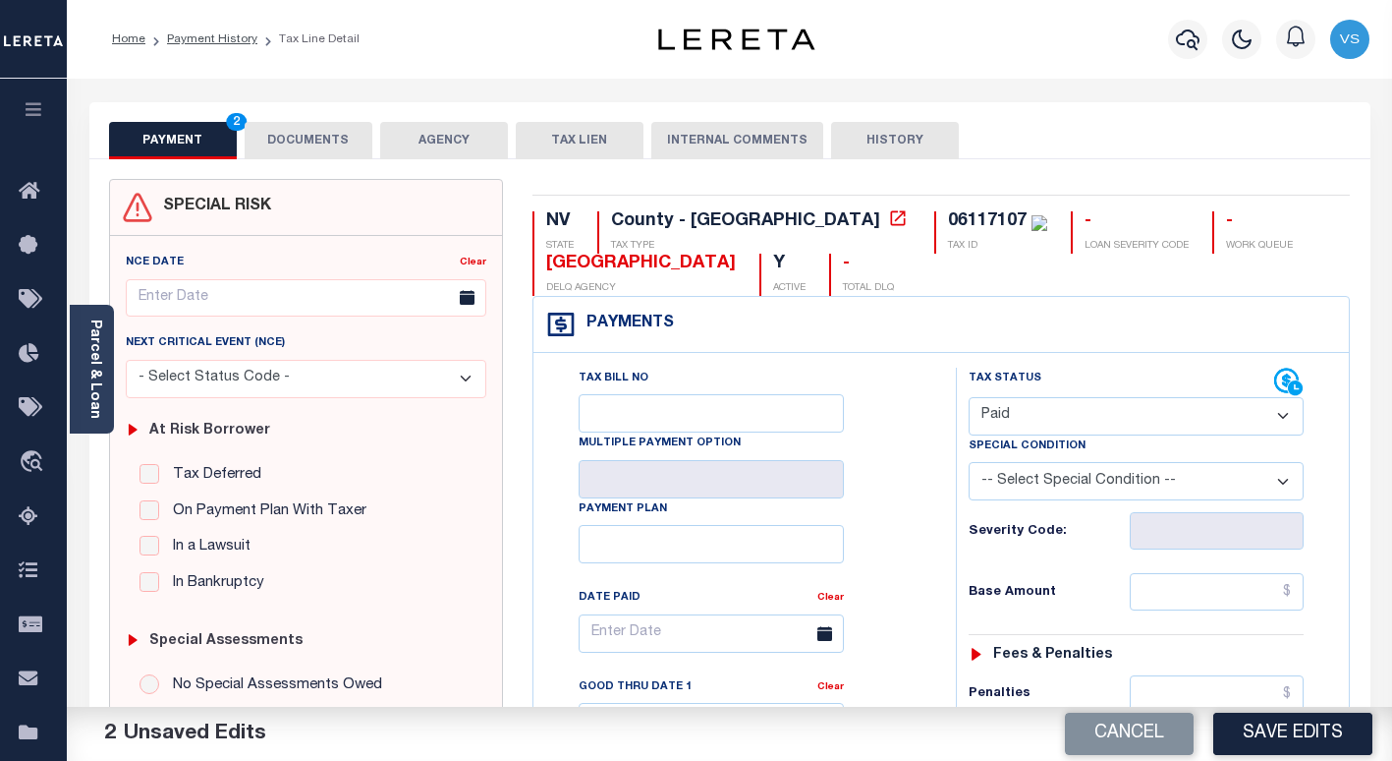
drag, startPoint x: 291, startPoint y: 136, endPoint x: 341, endPoint y: 176, distance: 64.3
click at [291, 136] on button "DOCUMENTS" at bounding box center [309, 140] width 128 height 37
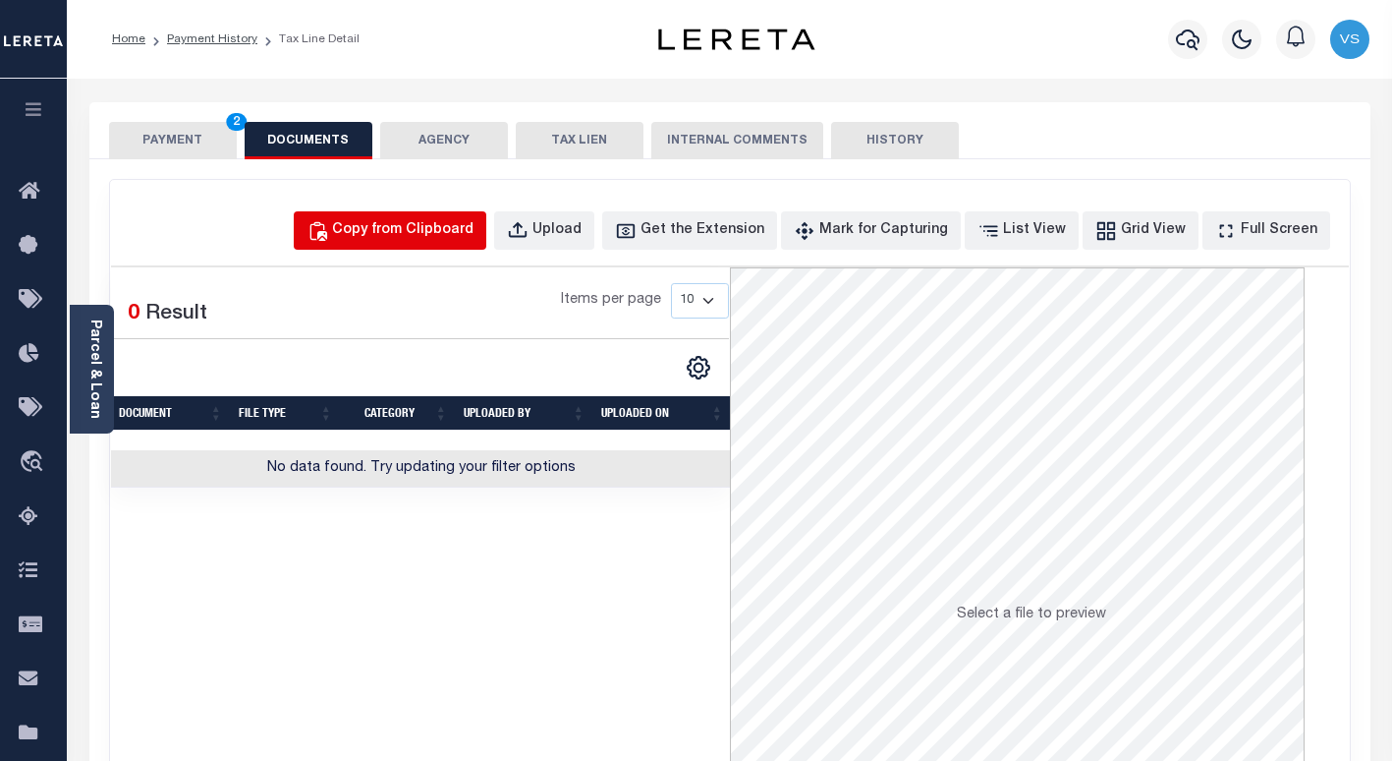
click at [434, 237] on div "Copy from Clipboard" at bounding box center [402, 231] width 141 height 22
select select "POP"
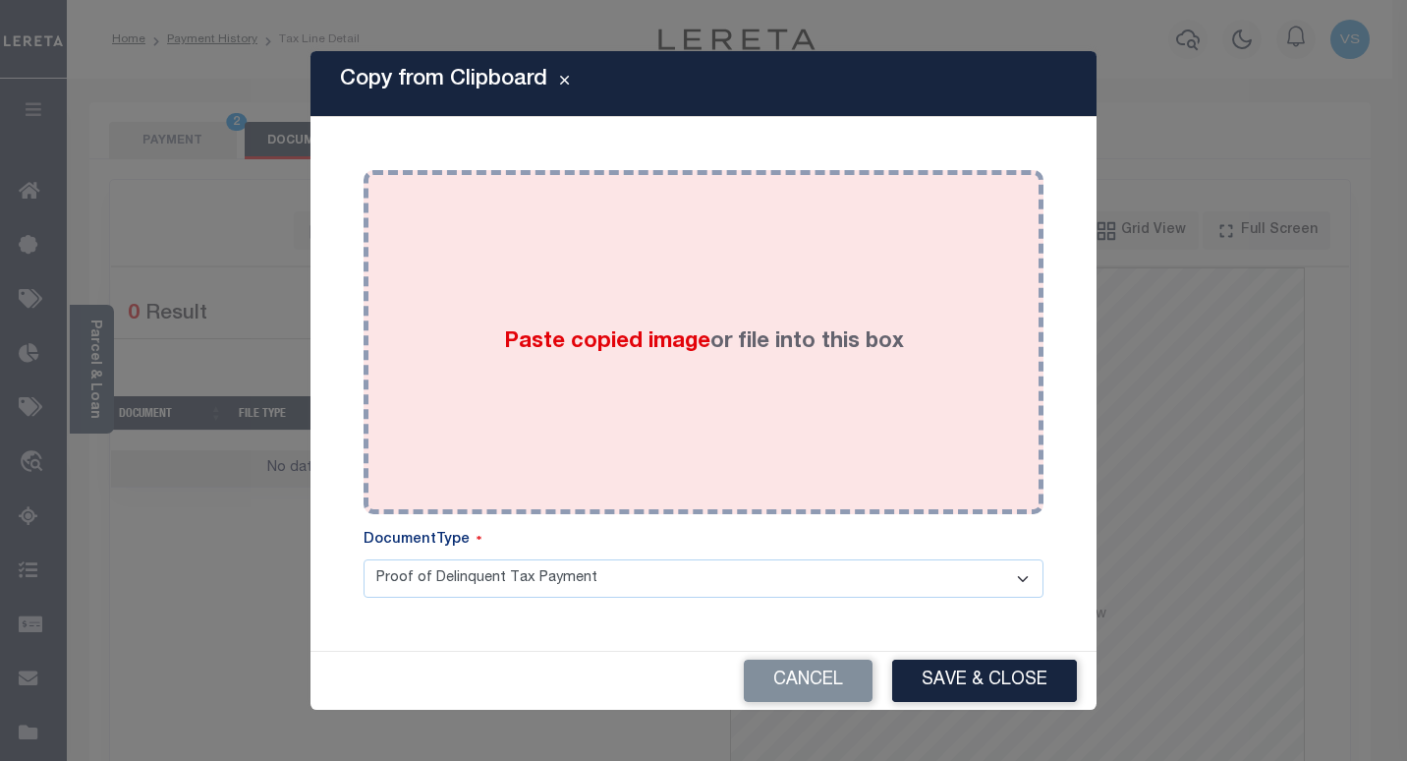
click at [505, 409] on div "Paste copied image or file into this box" at bounding box center [703, 342] width 650 height 314
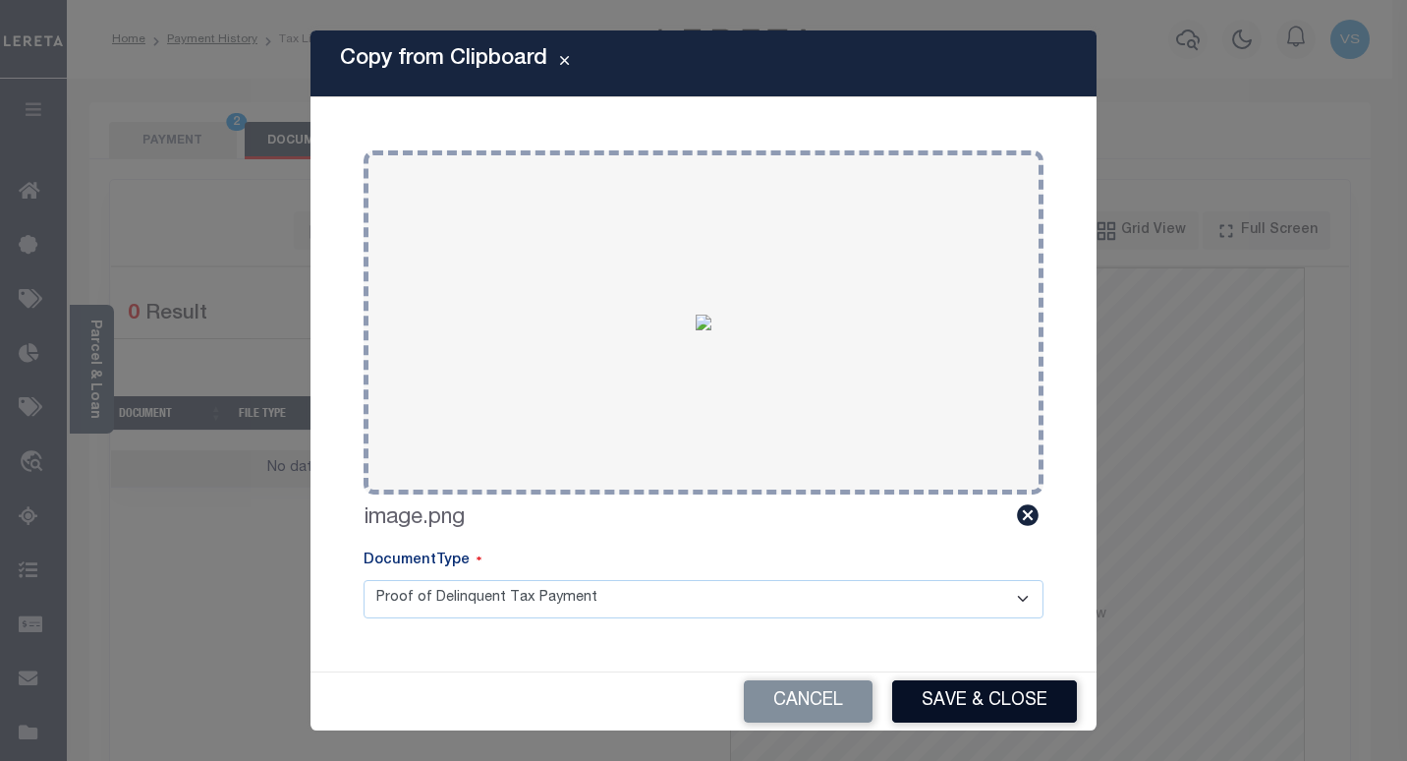
click at [927, 693] on button "Save & Close" at bounding box center [984, 701] width 185 height 42
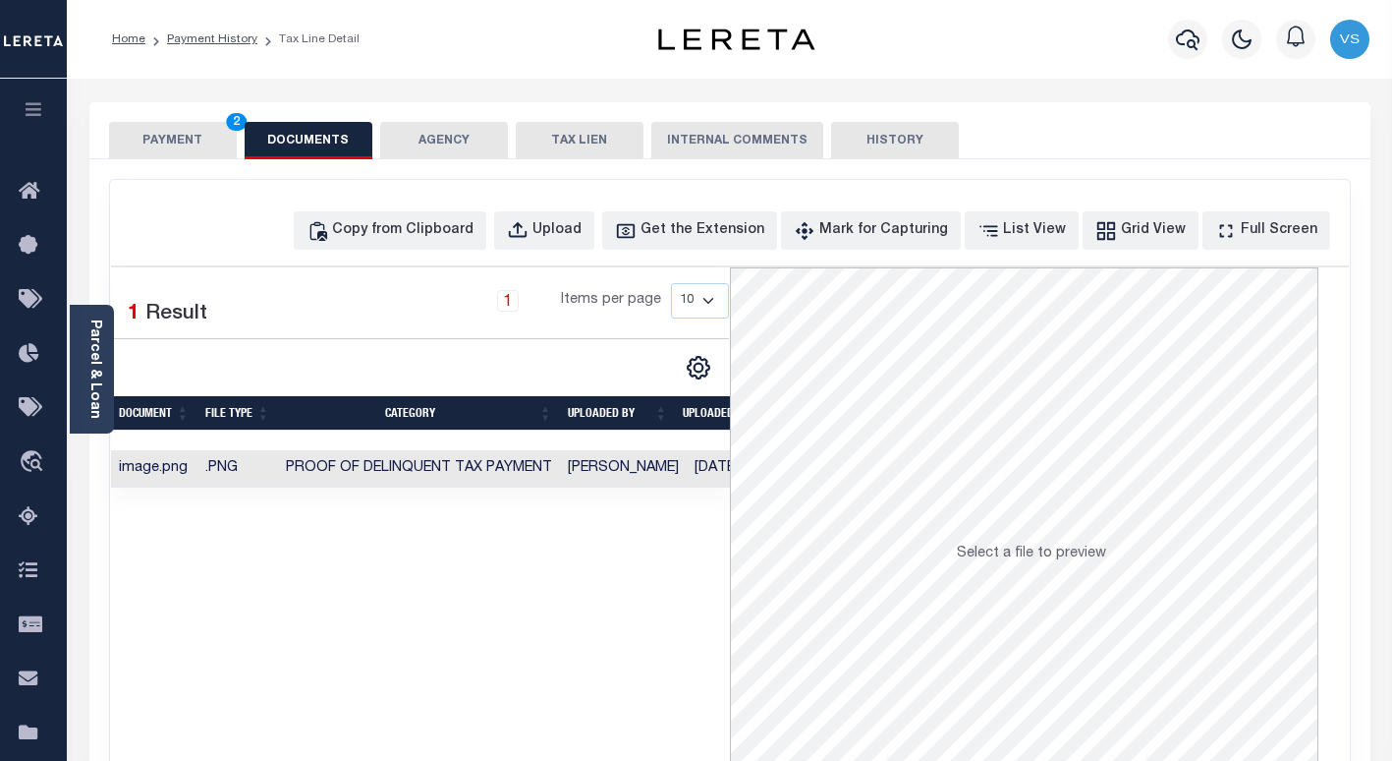
click at [161, 137] on button "PAYMENT 2" at bounding box center [173, 140] width 128 height 37
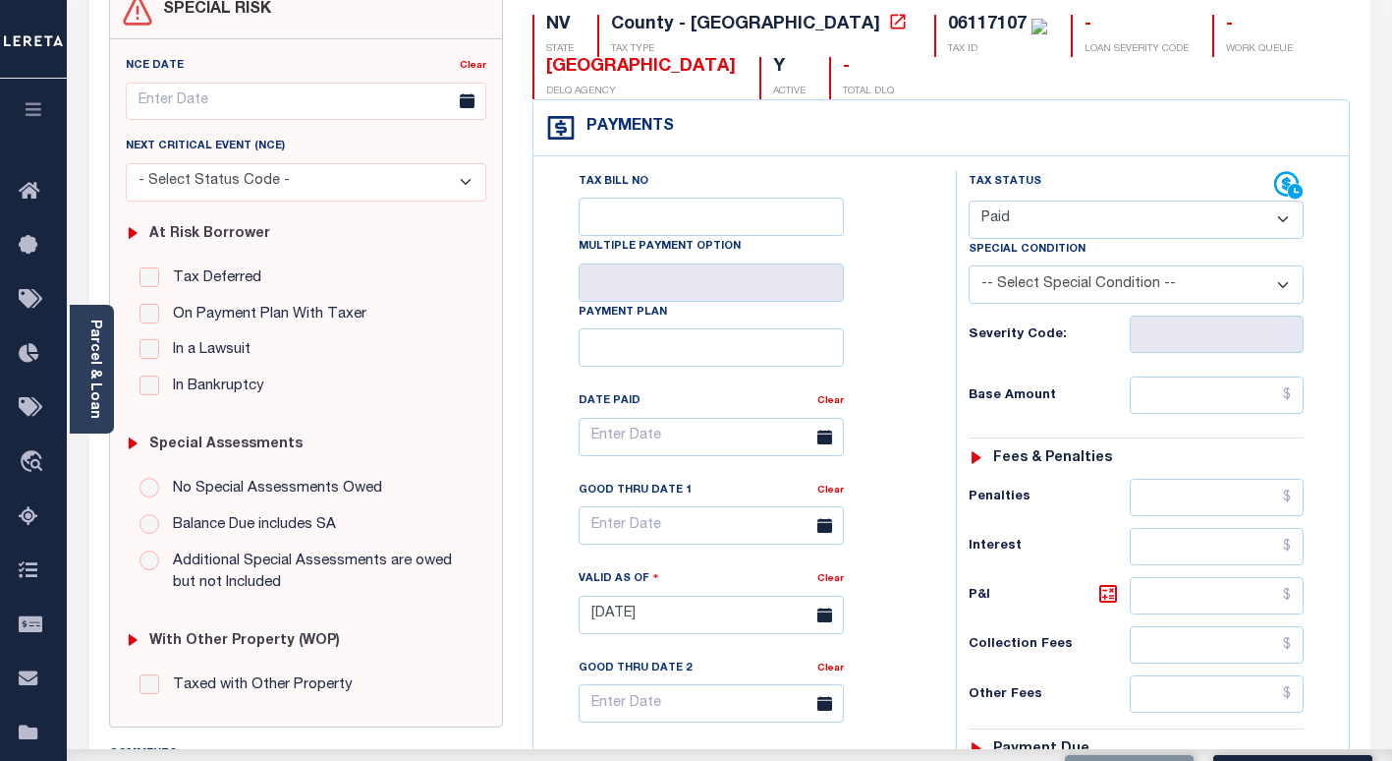
scroll to position [295, 0]
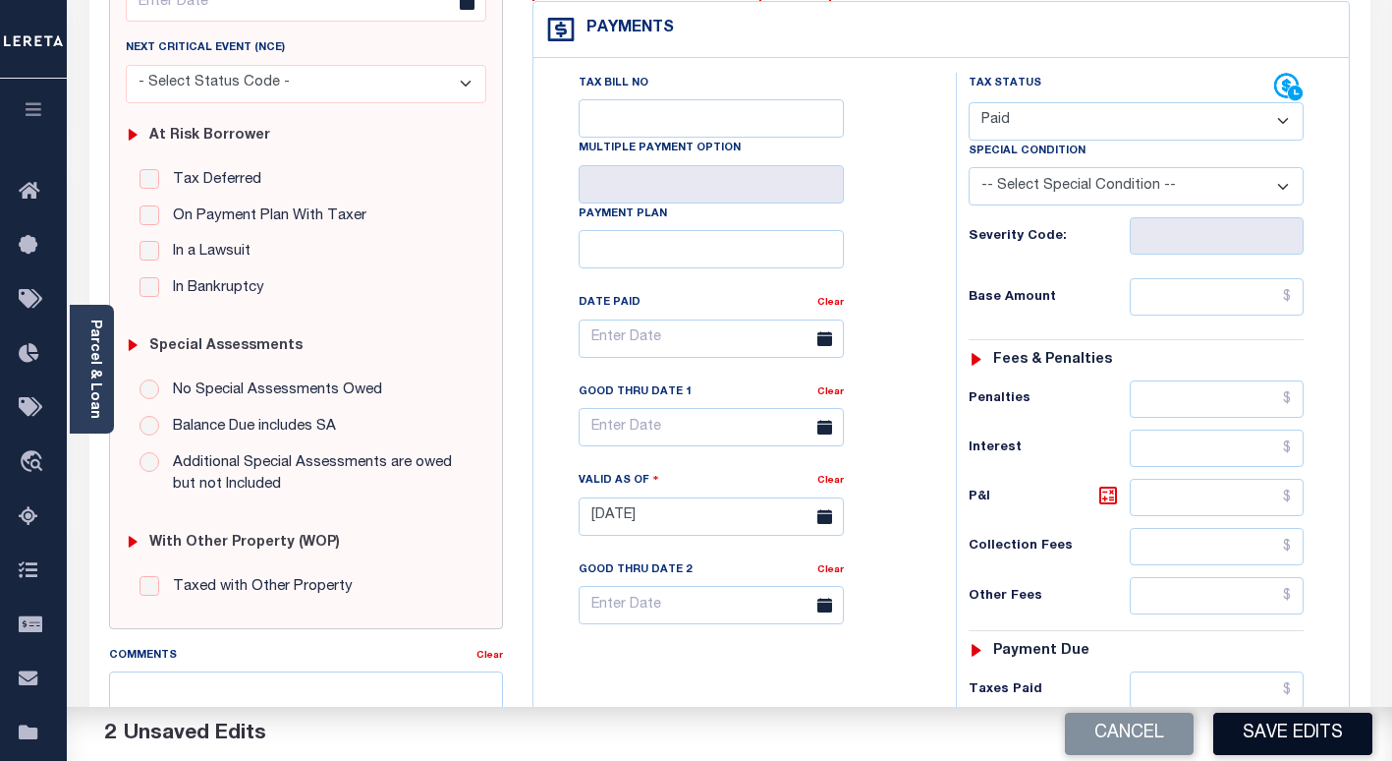
click at [1254, 734] on button "Save Edits" at bounding box center [1292, 733] width 159 height 42
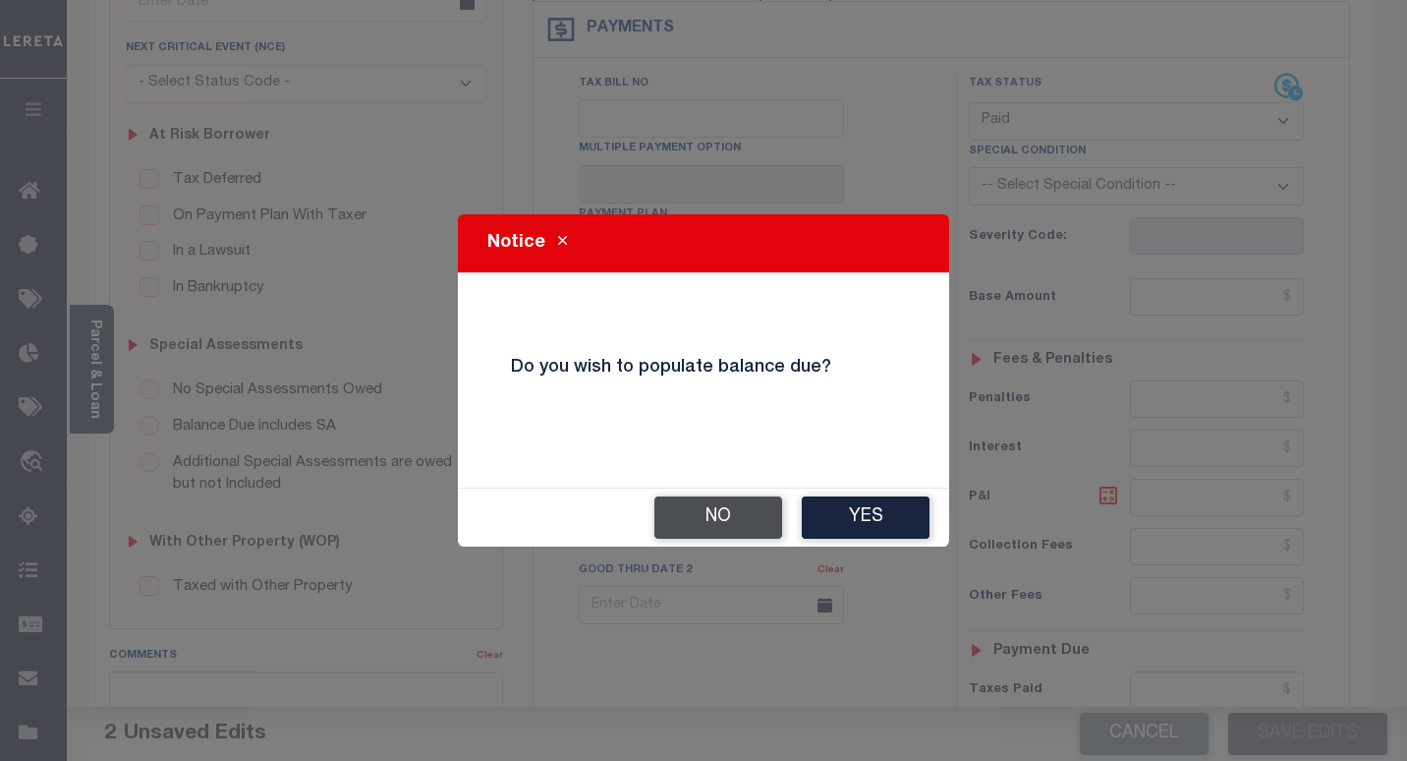
click at [706, 513] on button "No" at bounding box center [718, 517] width 128 height 42
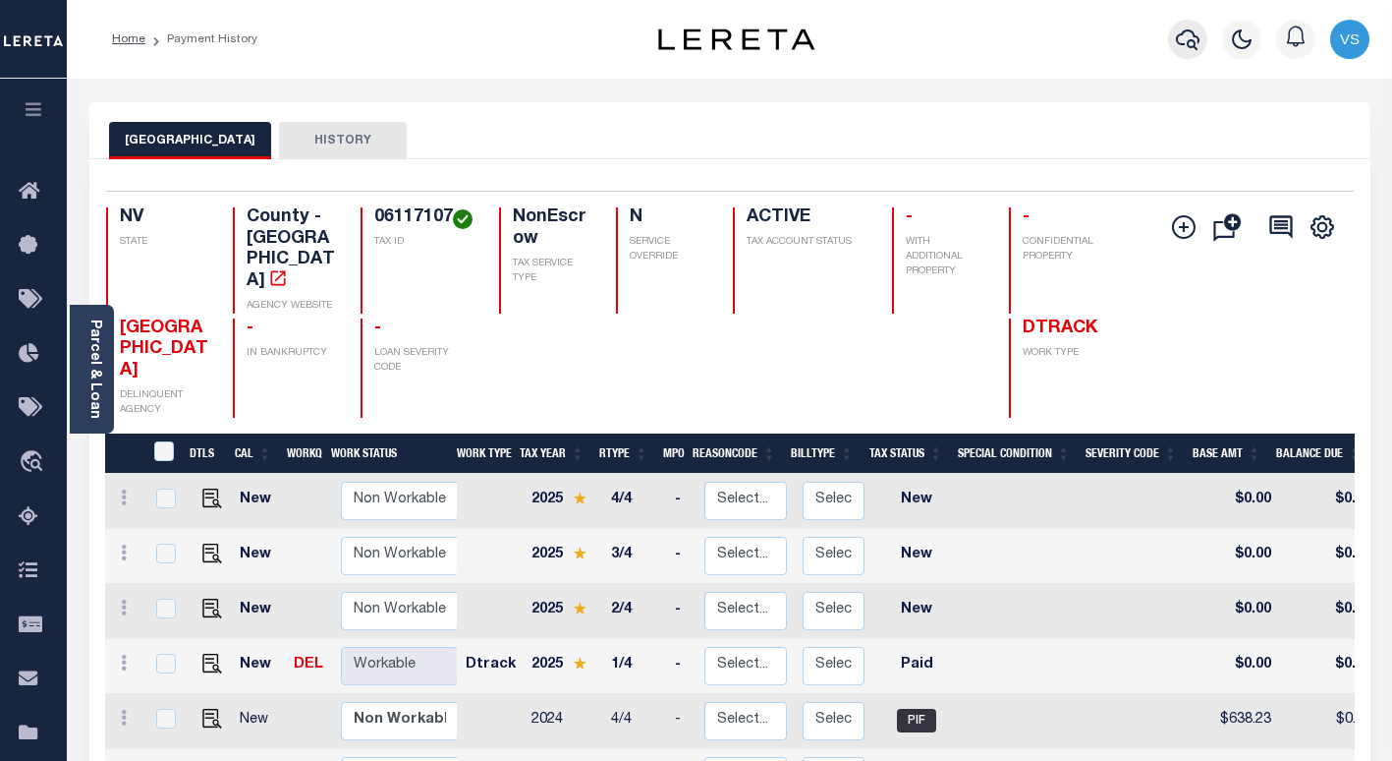
click at [1186, 27] on button "button" at bounding box center [1187, 39] width 39 height 39
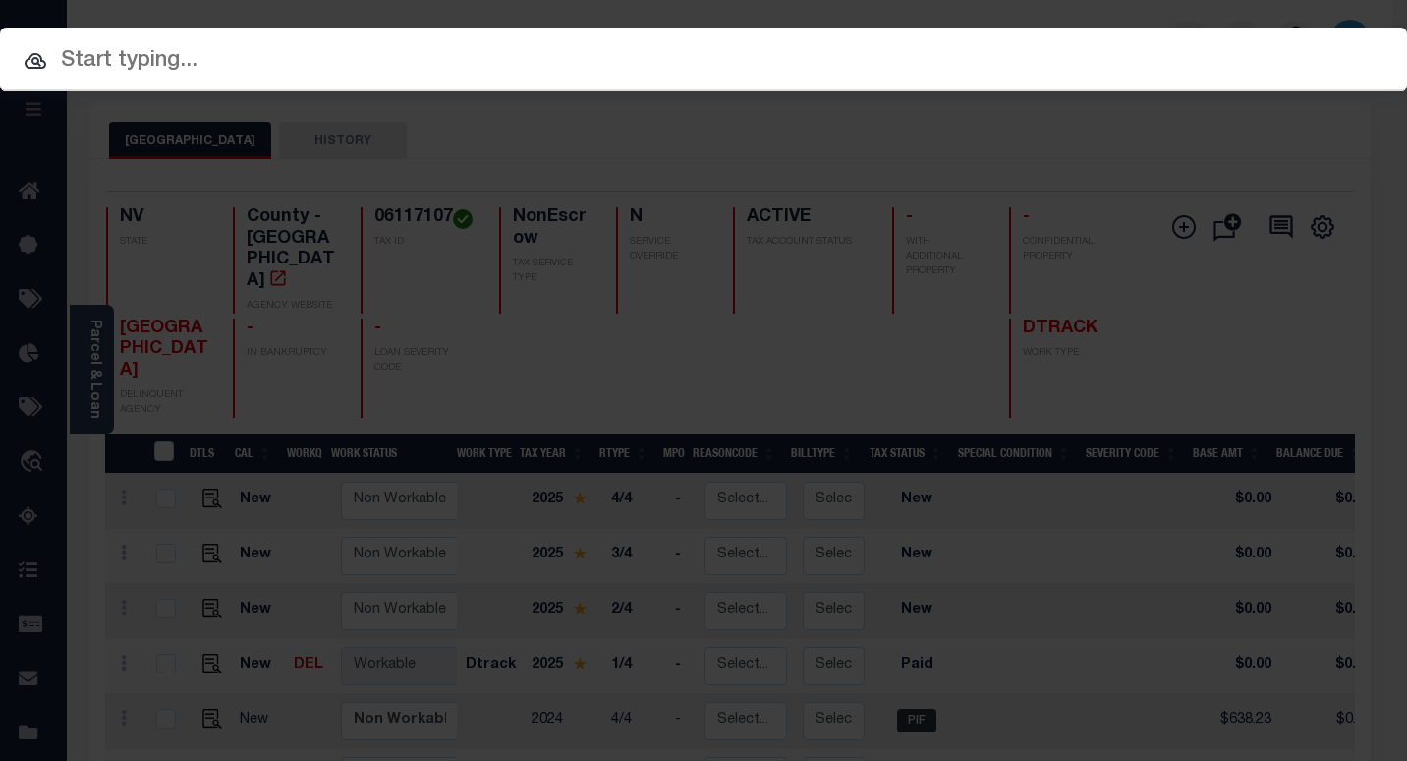
paste input "3309220000876"
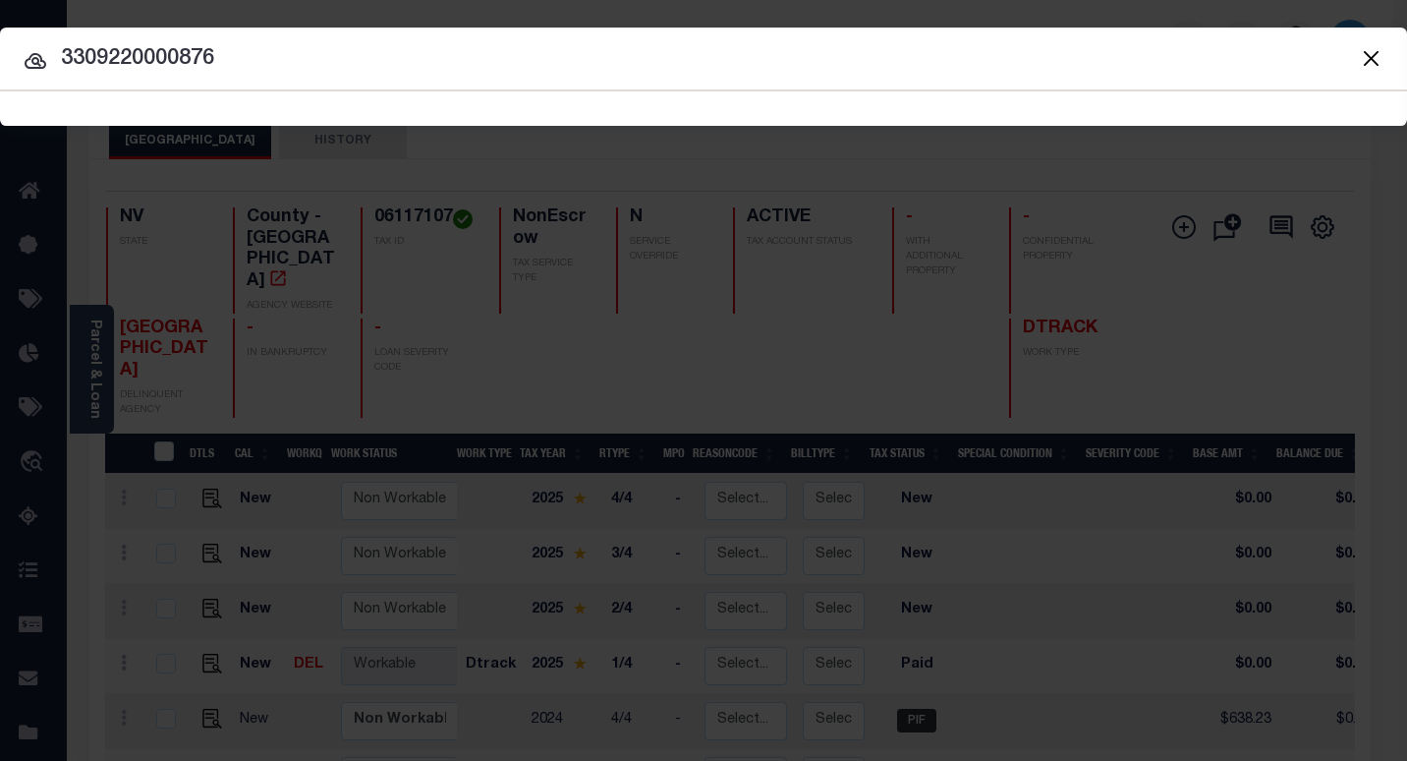
type input "3309220000876"
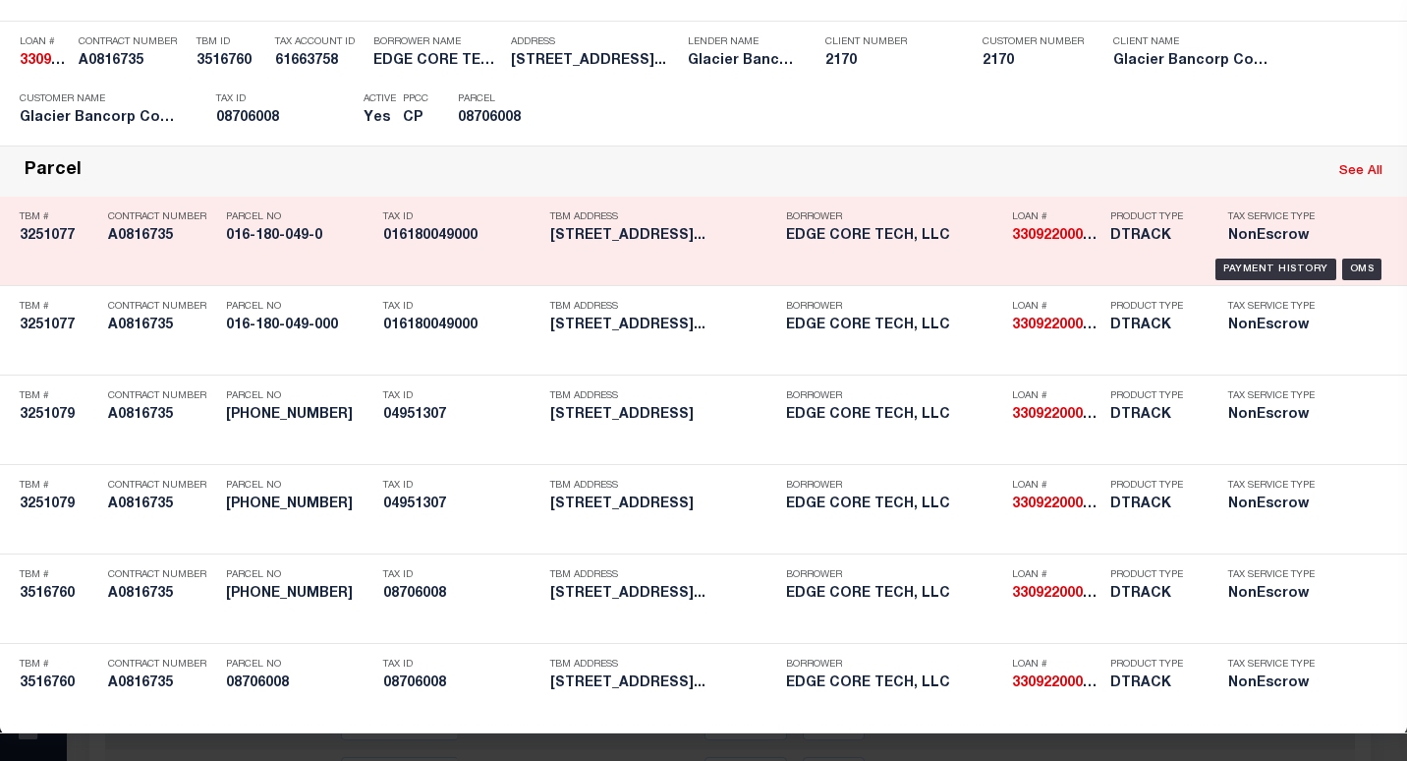
scroll to position [540, 0]
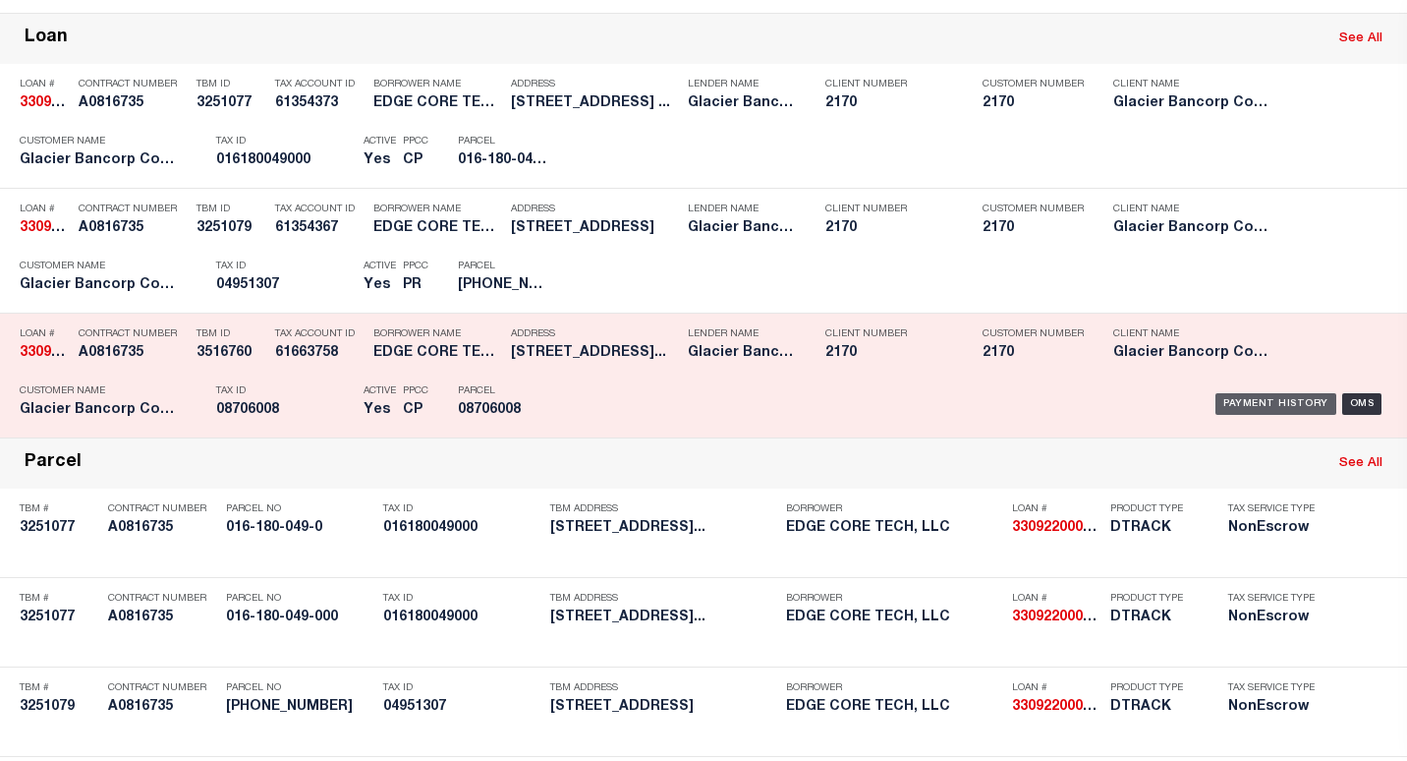
click at [1244, 412] on div "Payment History" at bounding box center [1275, 404] width 121 height 22
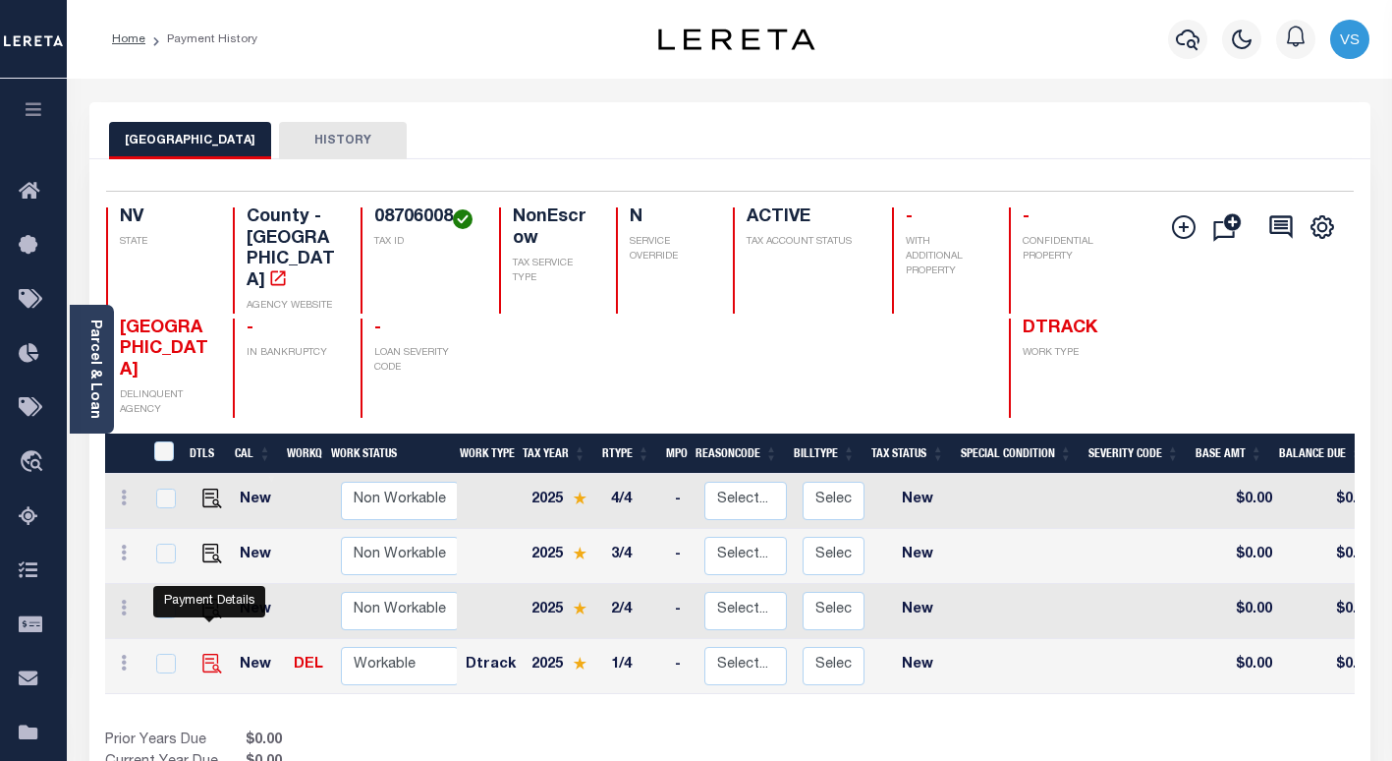
click at [208, 653] on img "" at bounding box center [212, 663] width 20 height 20
checkbox input "true"
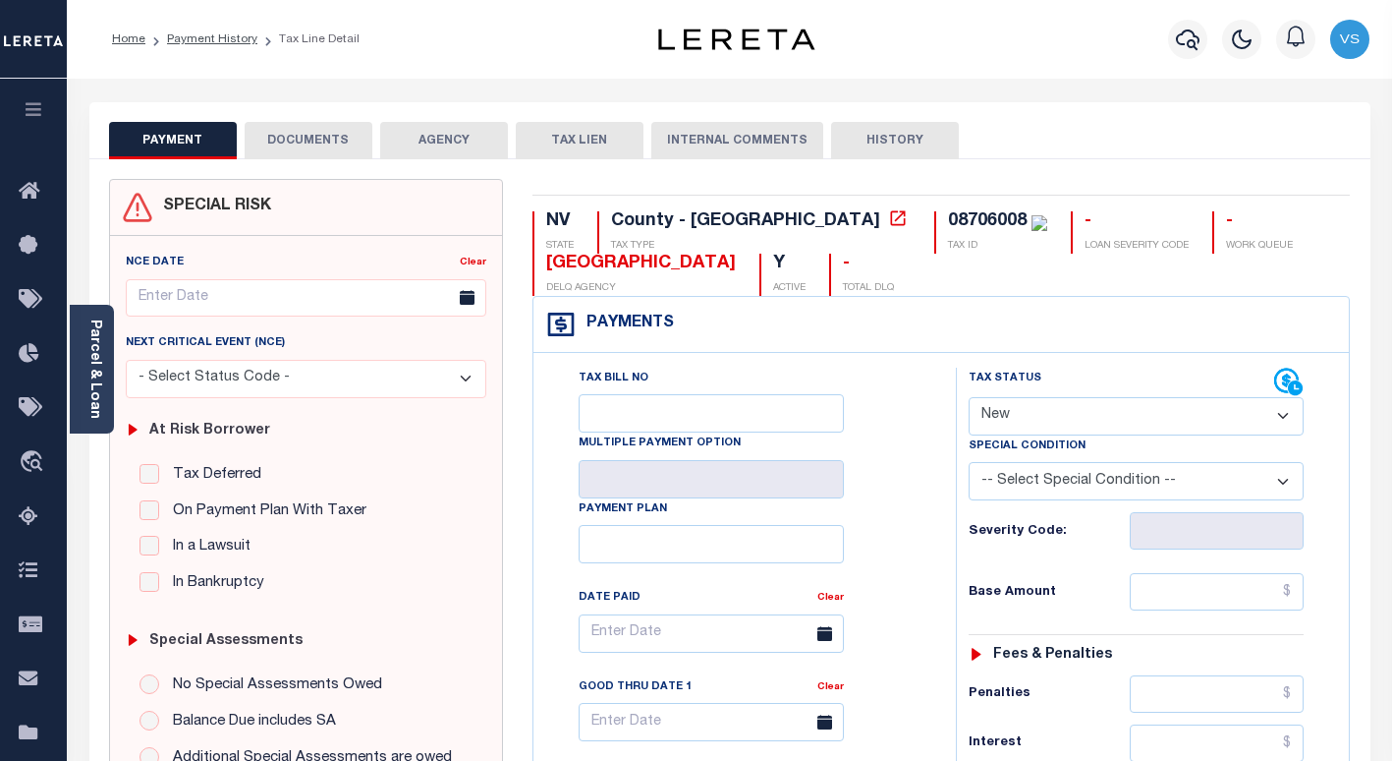
click at [1009, 419] on select "- Select Status Code - Open Due/Unpaid Paid Incomplete No Tax Due Internal Refu…" at bounding box center [1136, 416] width 335 height 38
select select "PYD"
click at [969, 398] on select "- Select Status Code - Open Due/Unpaid Paid Incomplete No Tax Due Internal Refu…" at bounding box center [1136, 416] width 335 height 38
type input "[DATE]"
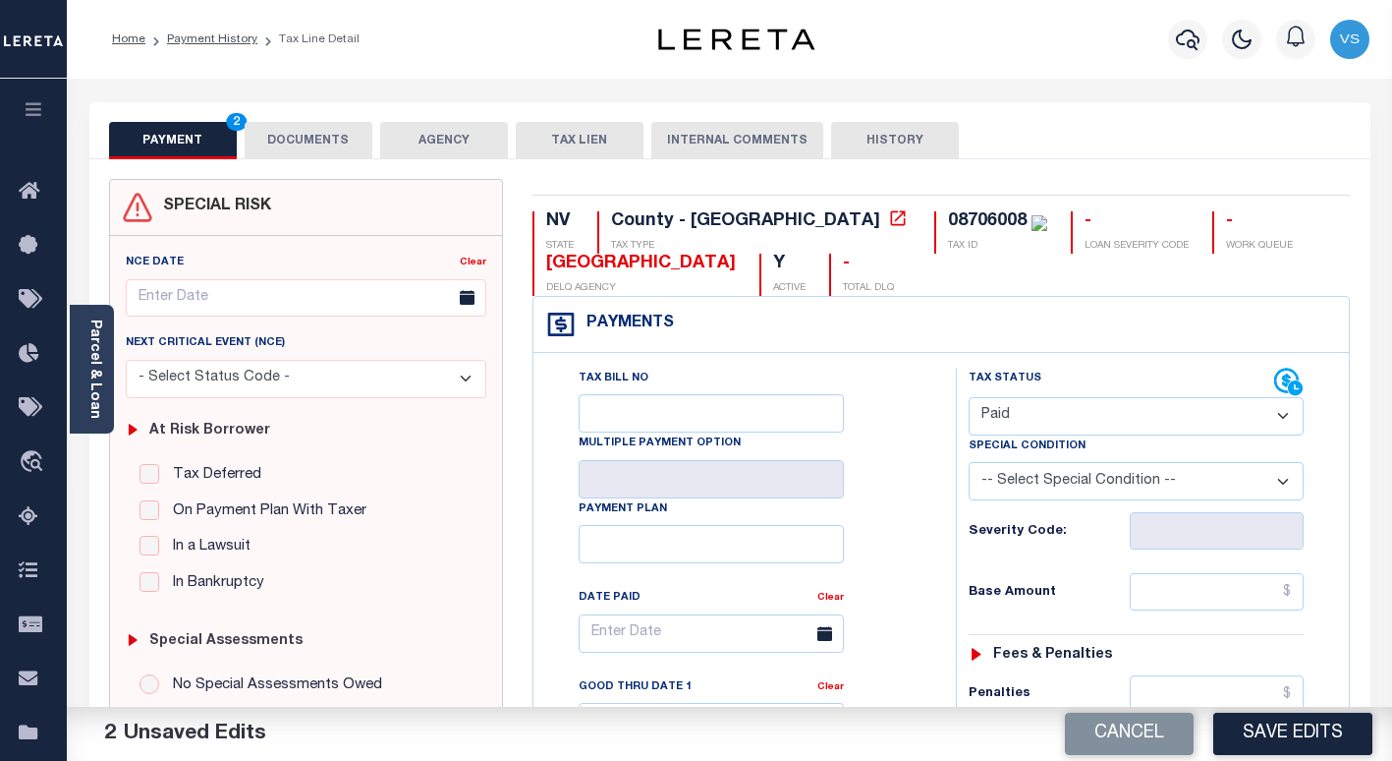
click at [311, 142] on button "DOCUMENTS" at bounding box center [309, 140] width 128 height 37
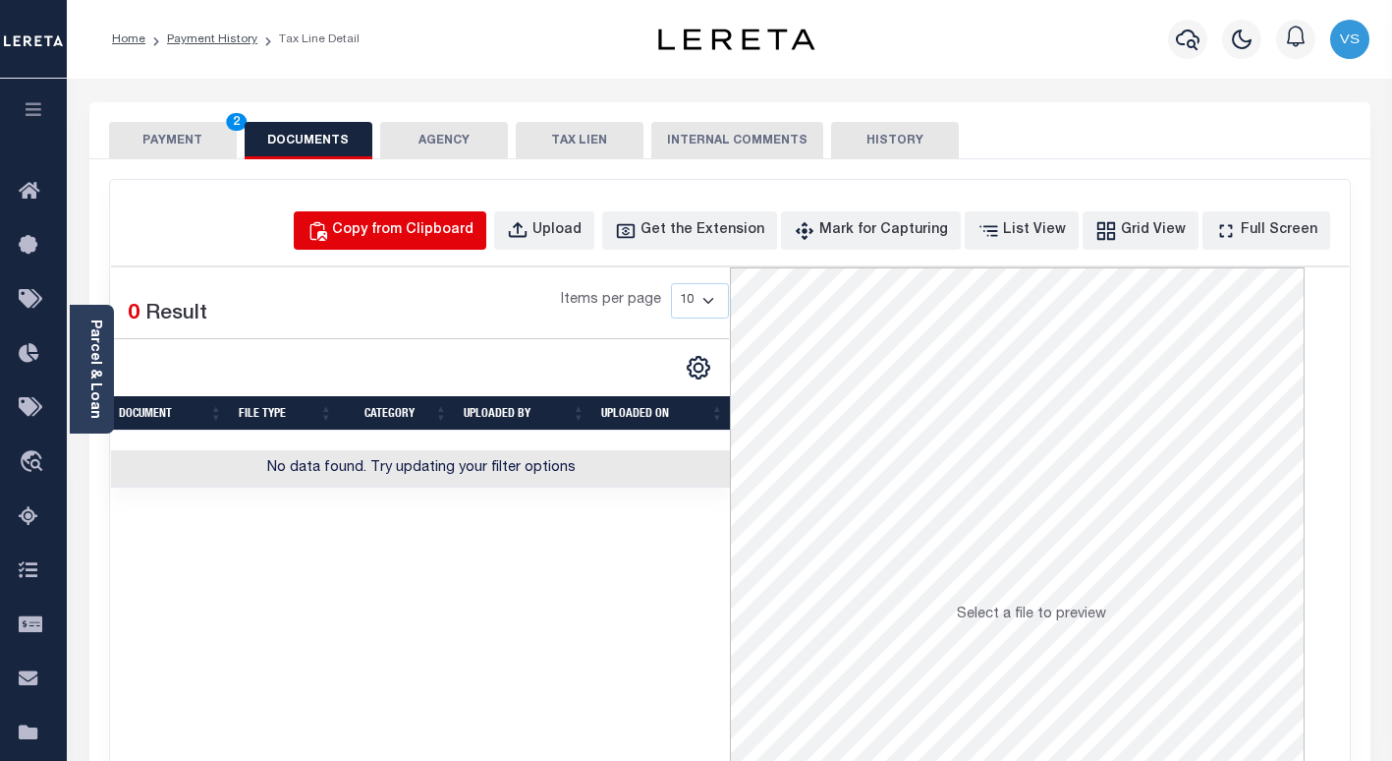
click at [470, 238] on div "Copy from Clipboard" at bounding box center [402, 231] width 141 height 22
select select "POP"
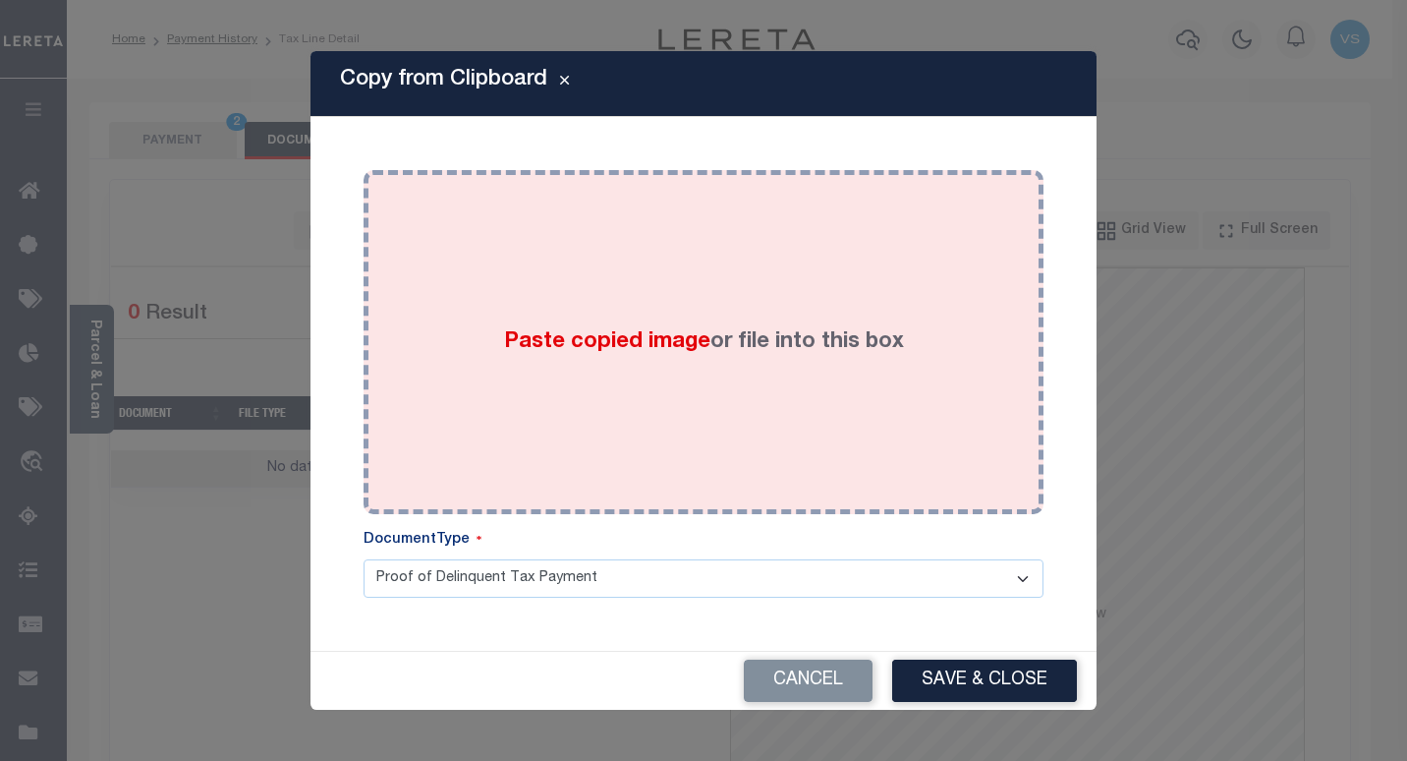
click at [549, 337] on span "Paste copied image" at bounding box center [607, 342] width 206 height 22
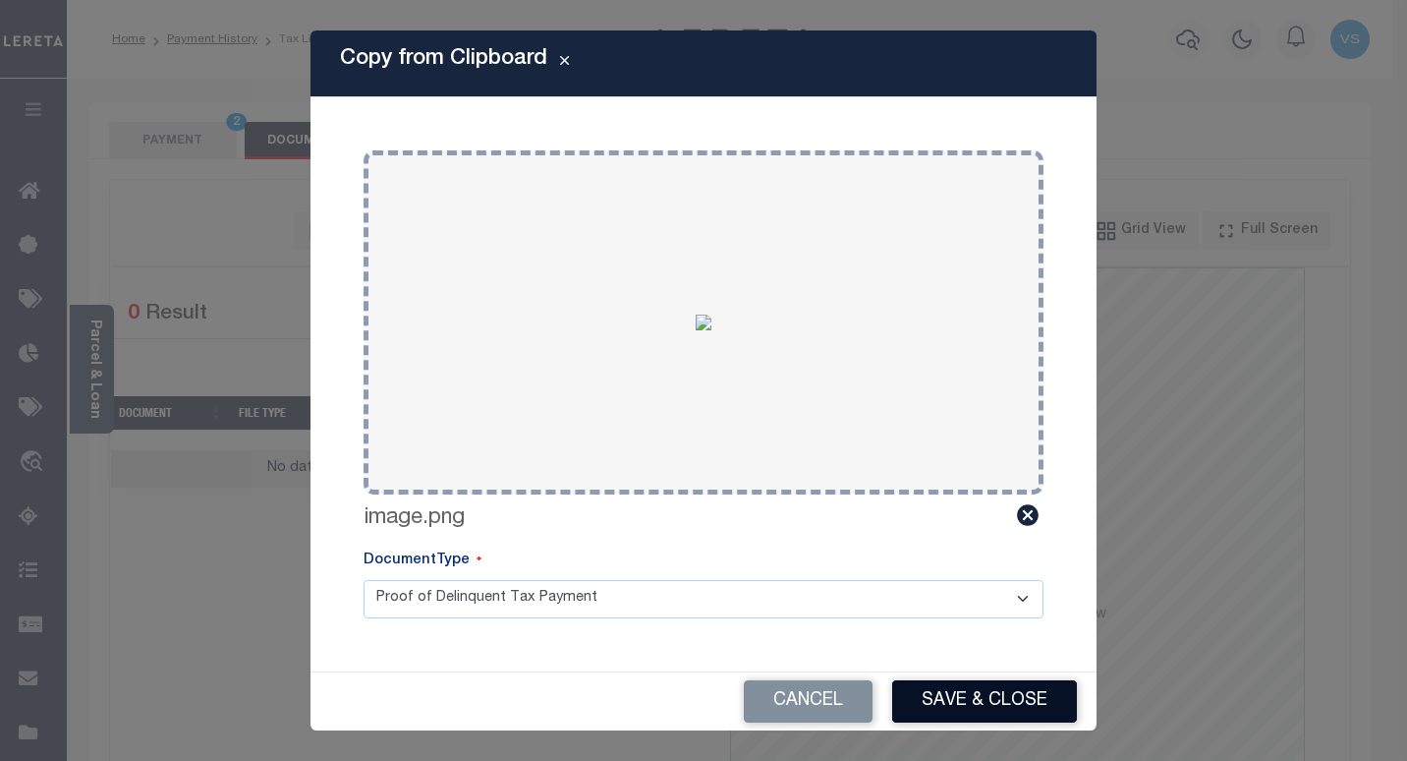
click at [918, 705] on button "Save & Close" at bounding box center [984, 701] width 185 height 42
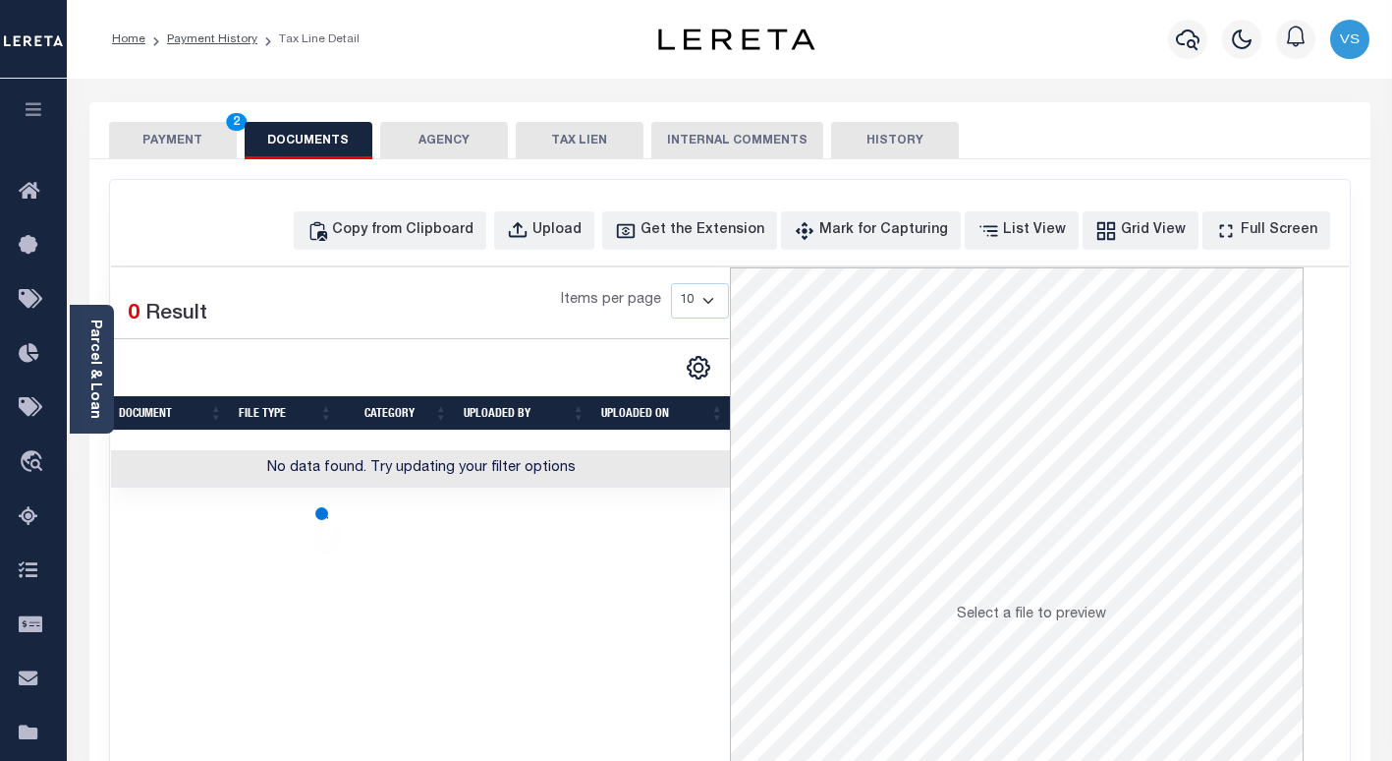
click at [184, 144] on button "PAYMENT 2" at bounding box center [173, 140] width 128 height 37
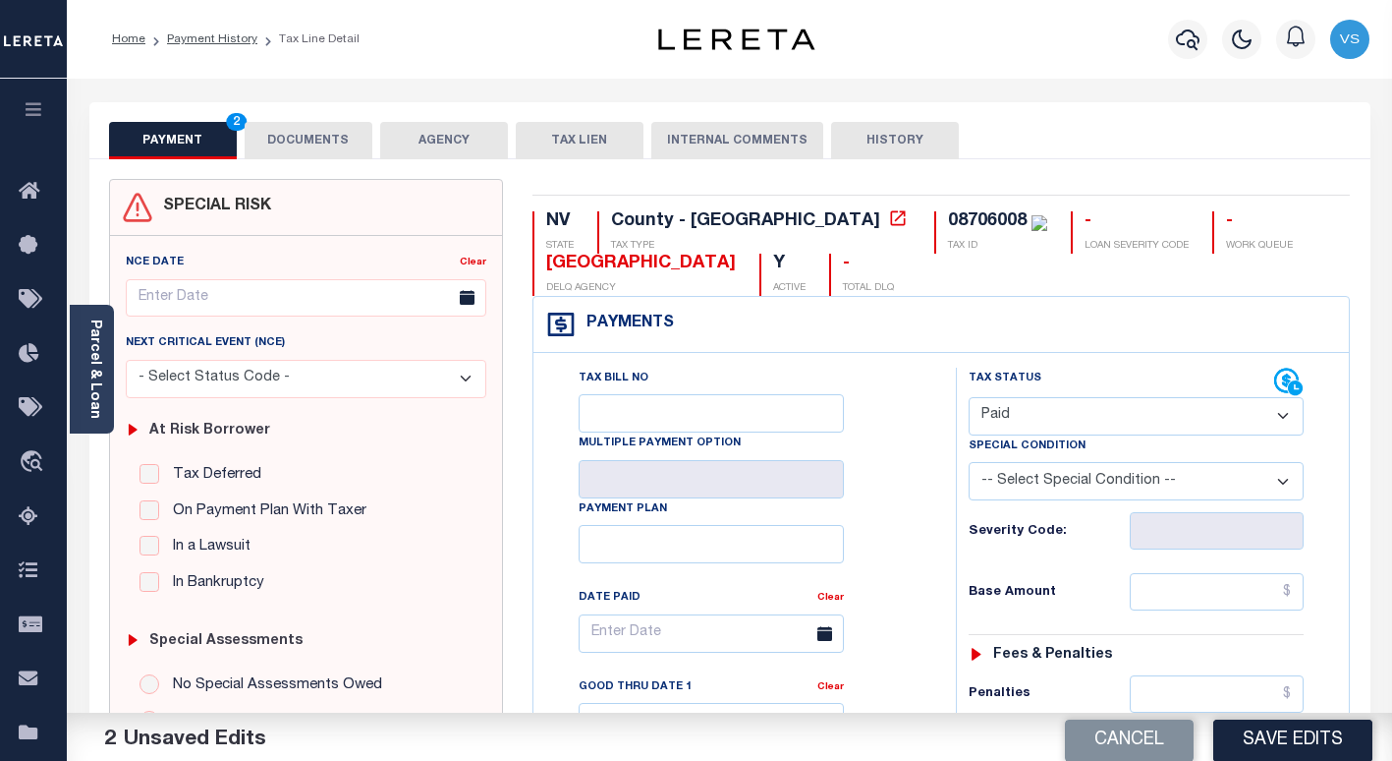
scroll to position [295, 0]
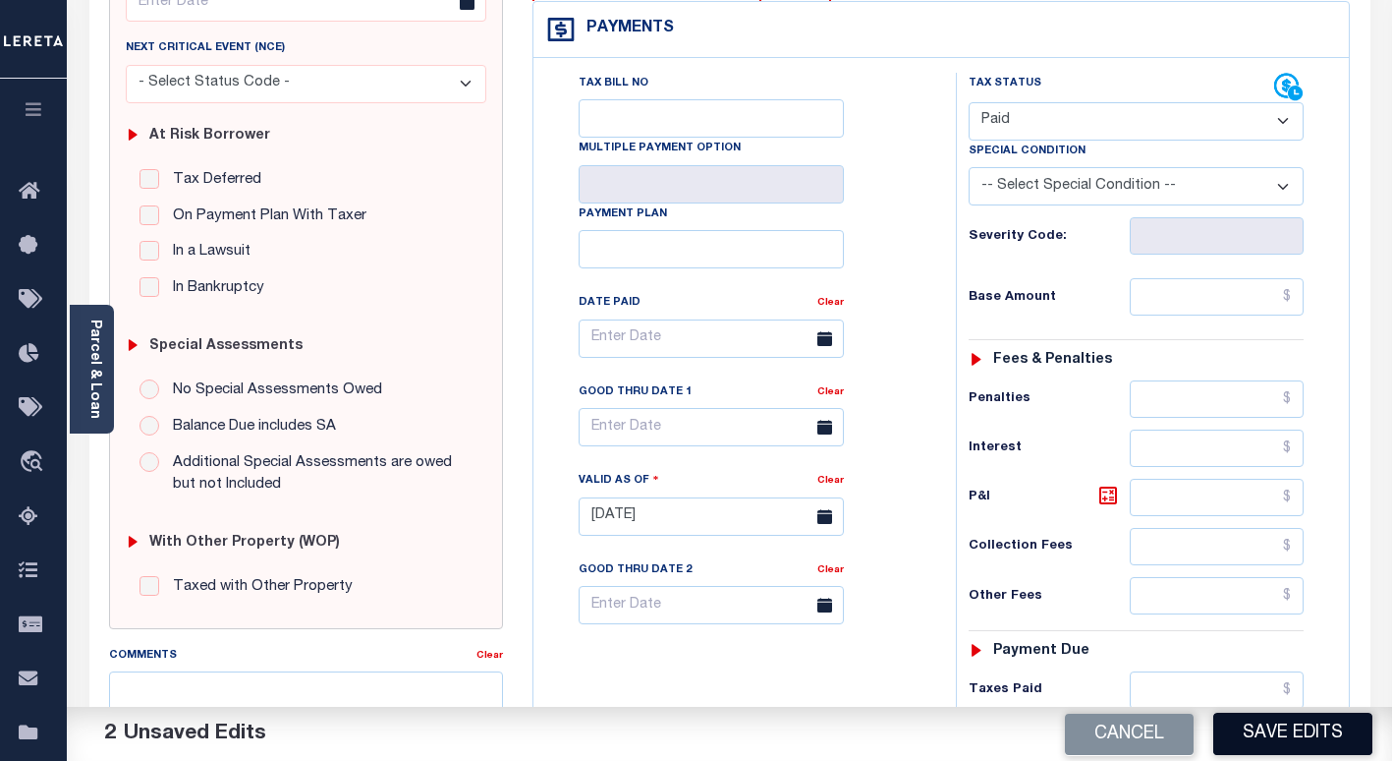
click at [1260, 726] on button "Save Edits" at bounding box center [1292, 733] width 159 height 42
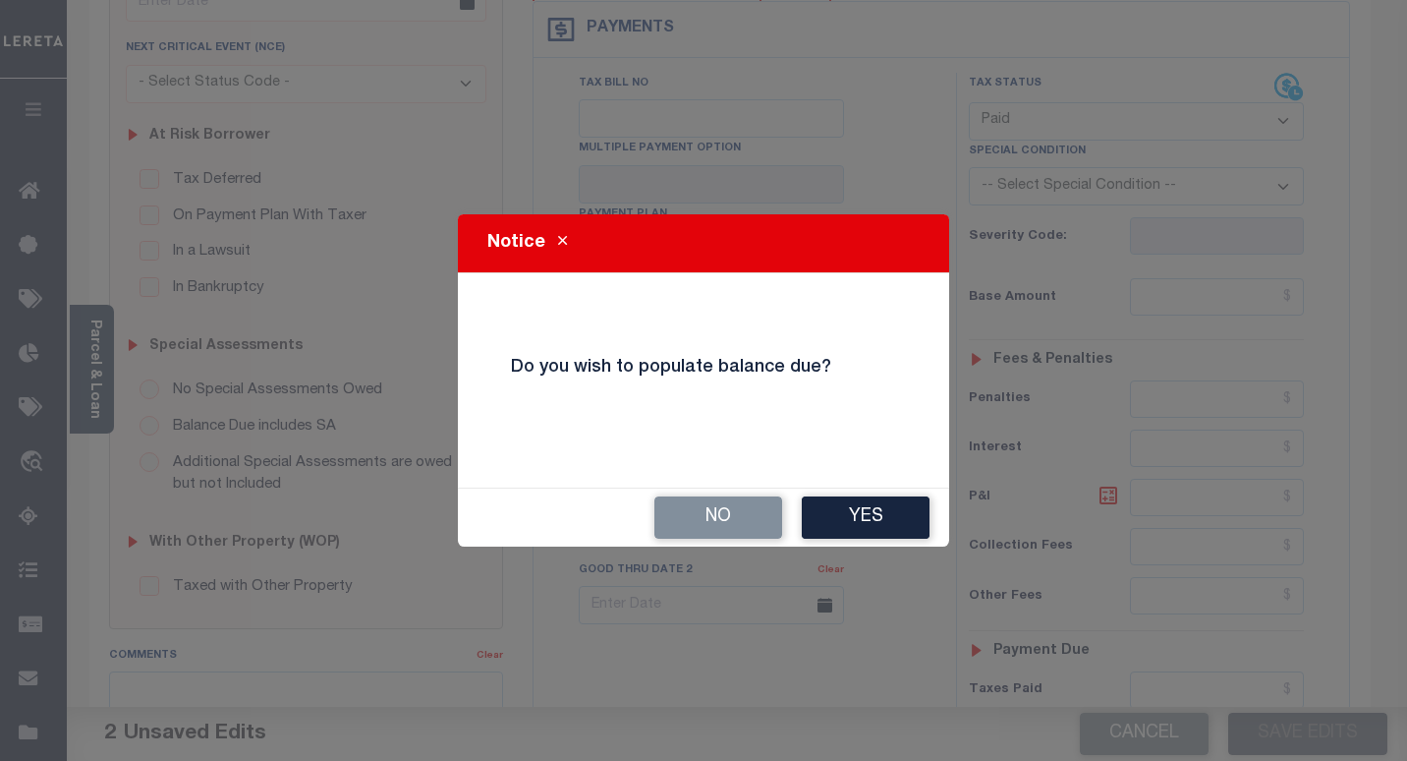
drag, startPoint x: 658, startPoint y: 521, endPoint x: 690, endPoint y: 292, distance: 231.1
click at [658, 520] on button "No" at bounding box center [718, 517] width 128 height 42
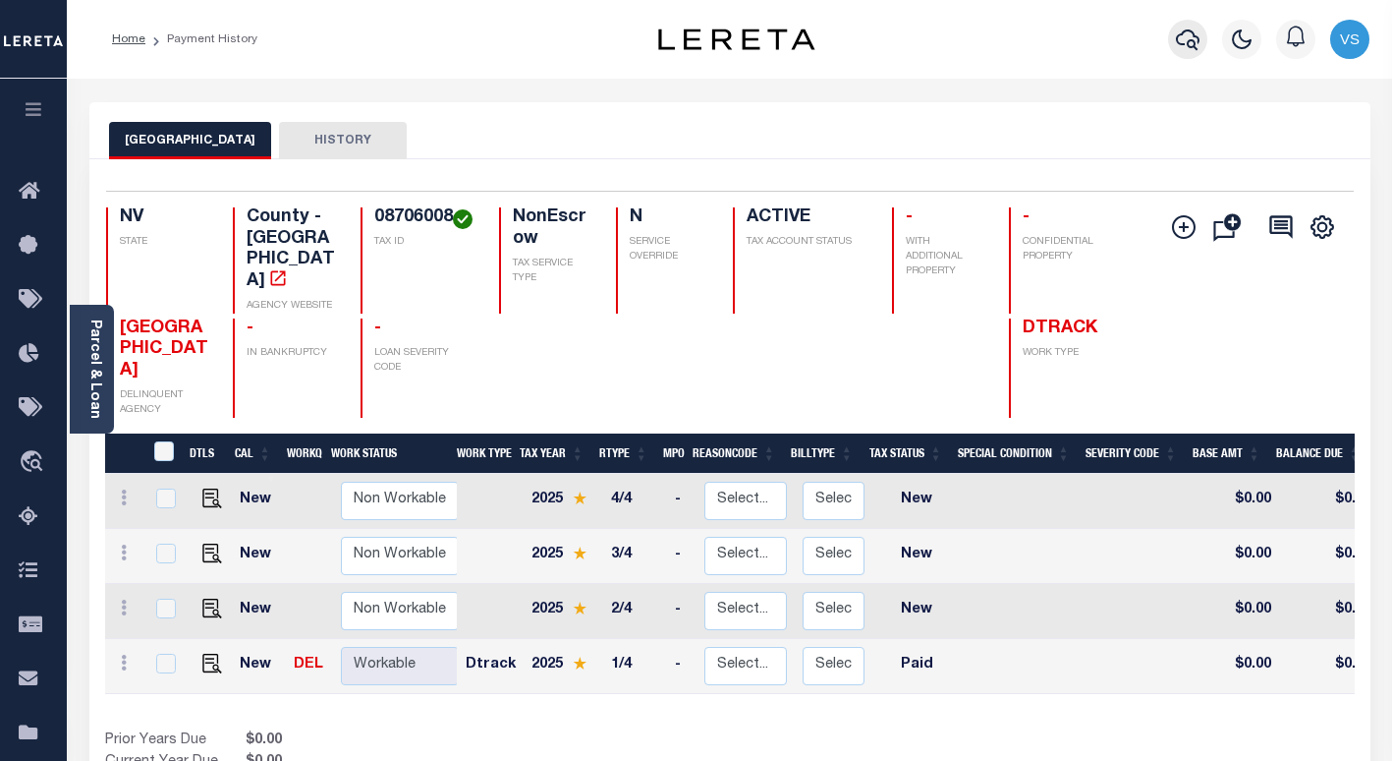
drag, startPoint x: 1191, startPoint y: 33, endPoint x: 1113, endPoint y: 122, distance: 117.7
click at [1192, 33] on icon "button" at bounding box center [1188, 40] width 24 height 24
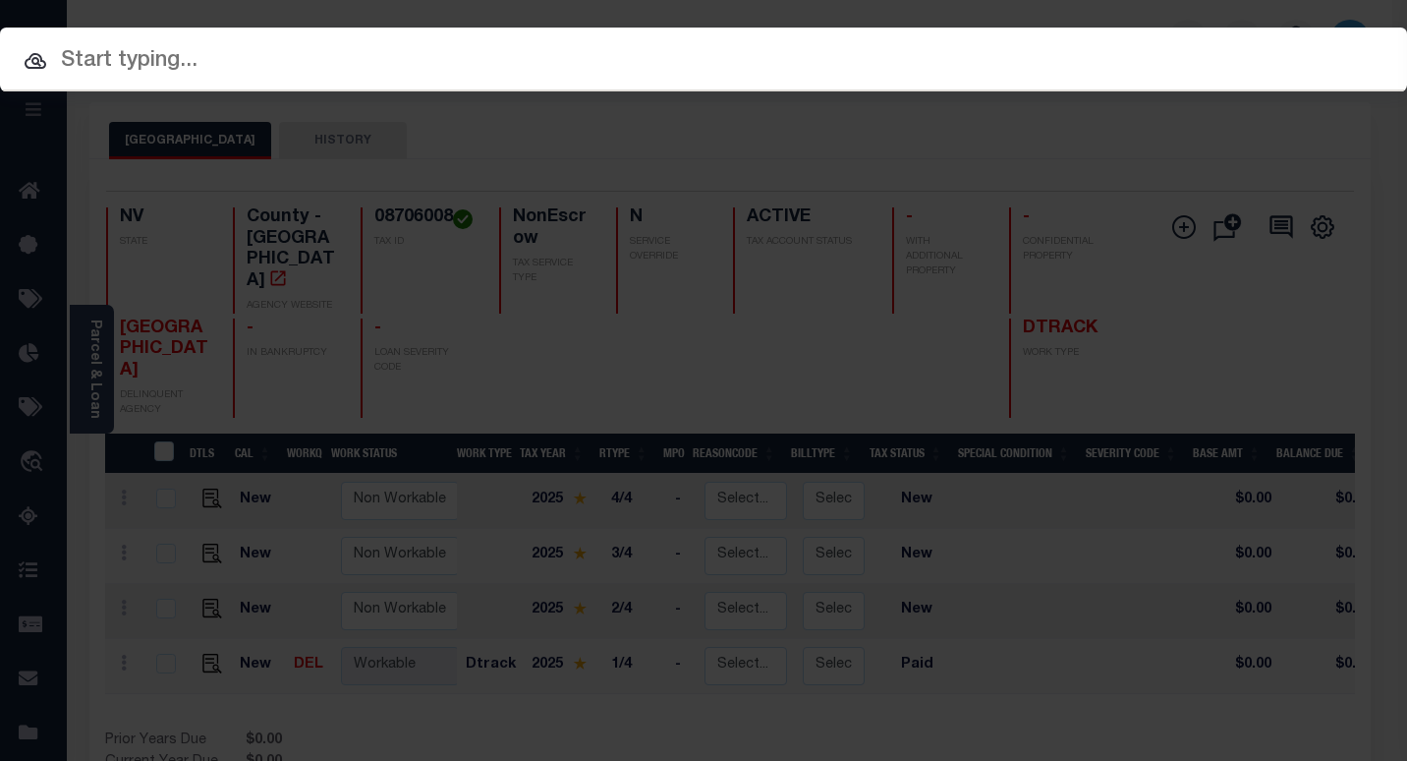
paste input "3311220000933"
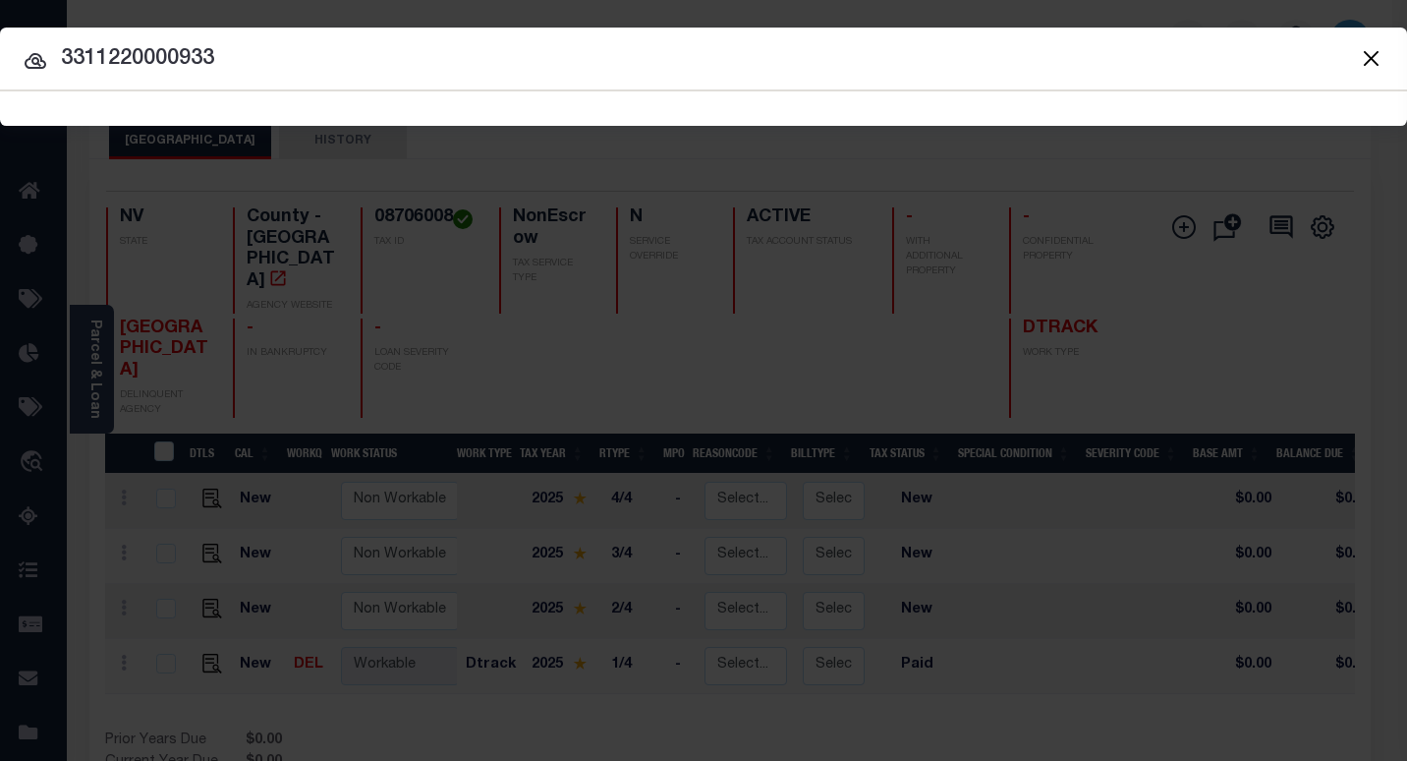
type input "3311220000933"
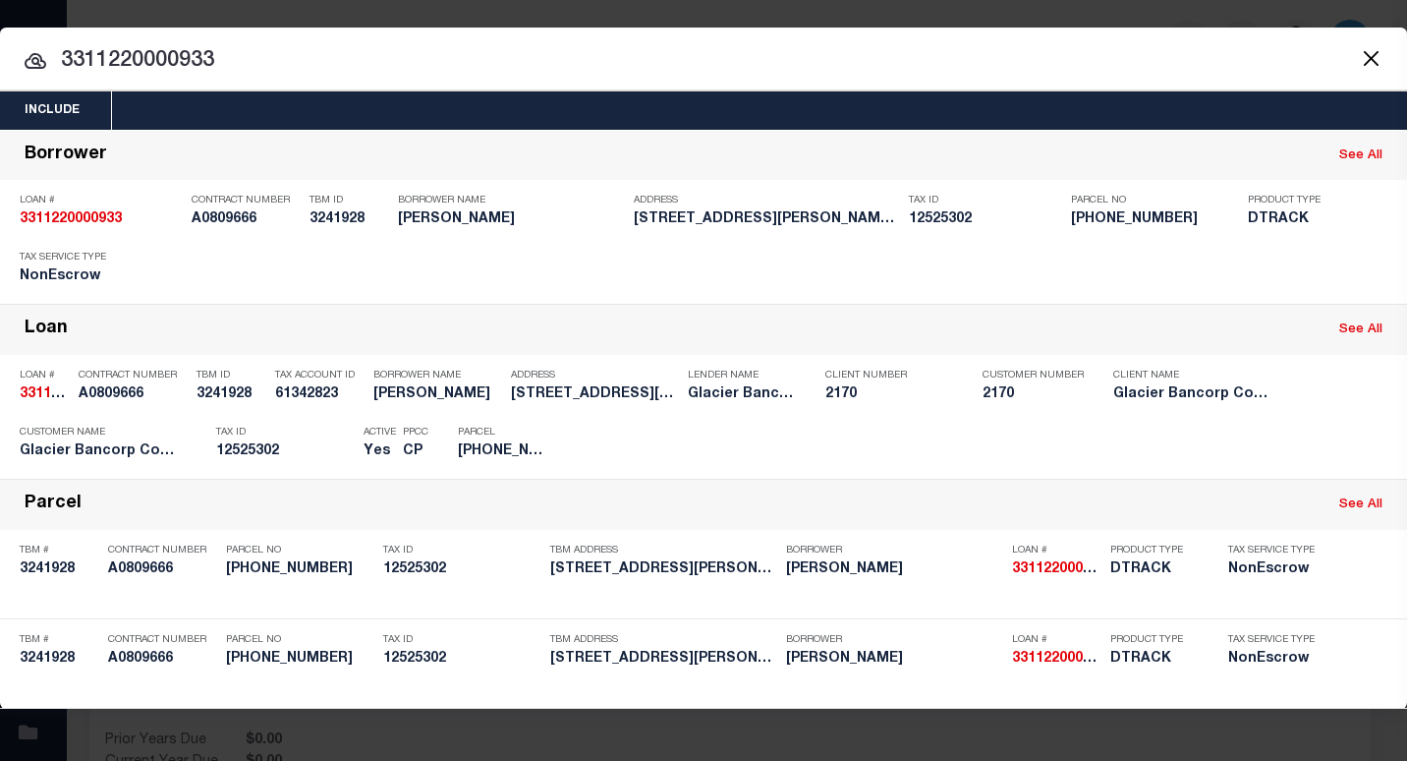
click at [288, 74] on input "3311220000933" at bounding box center [703, 61] width 1407 height 34
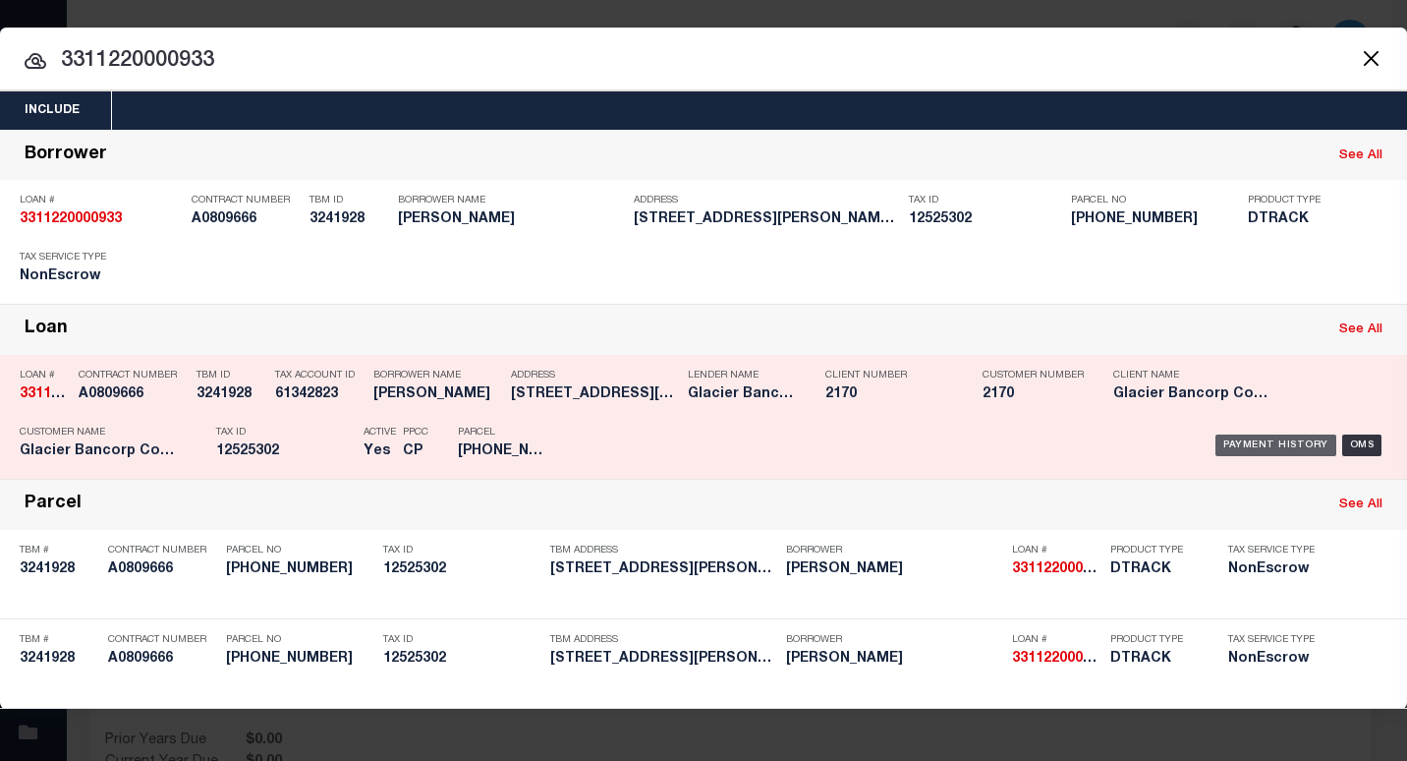
click at [1237, 439] on div "Payment History" at bounding box center [1275, 445] width 121 height 22
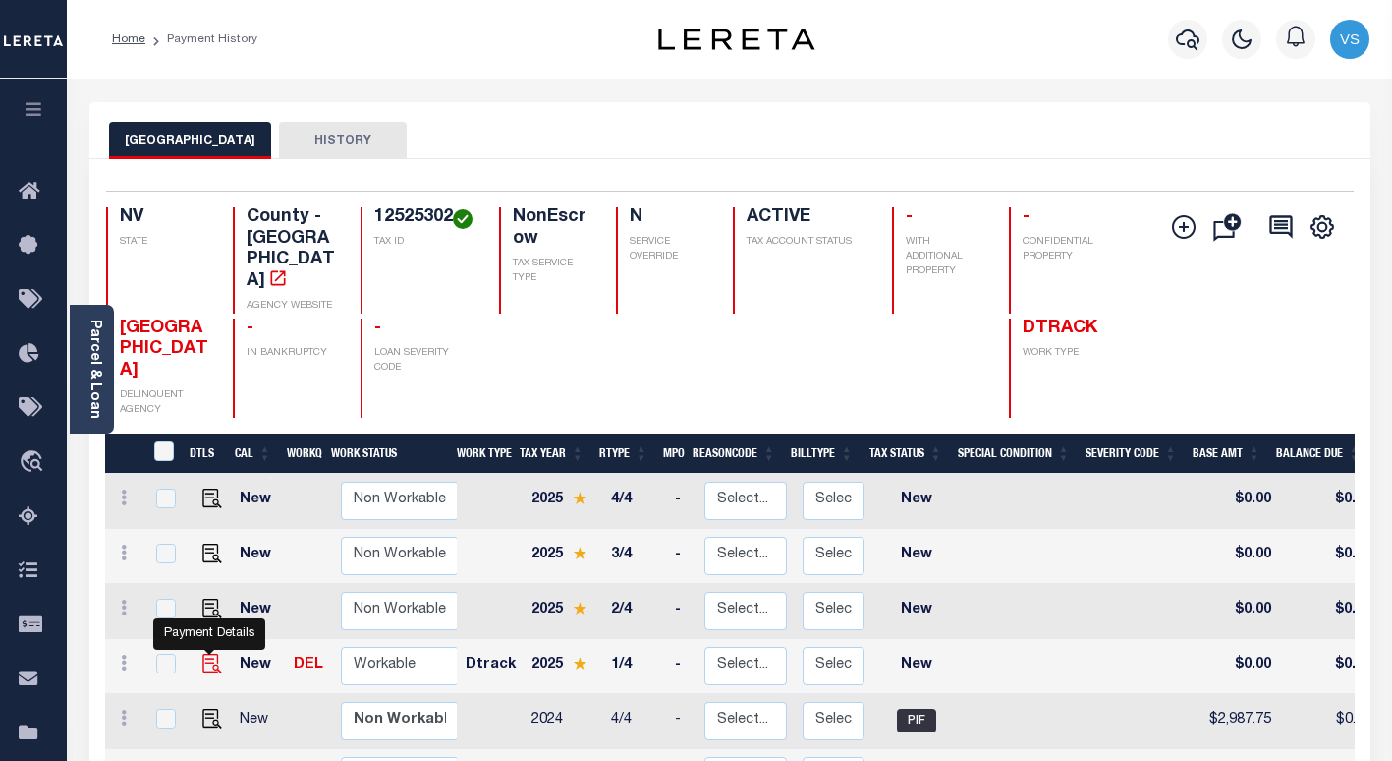
click at [205, 653] on img "" at bounding box center [212, 663] width 20 height 20
checkbox input "true"
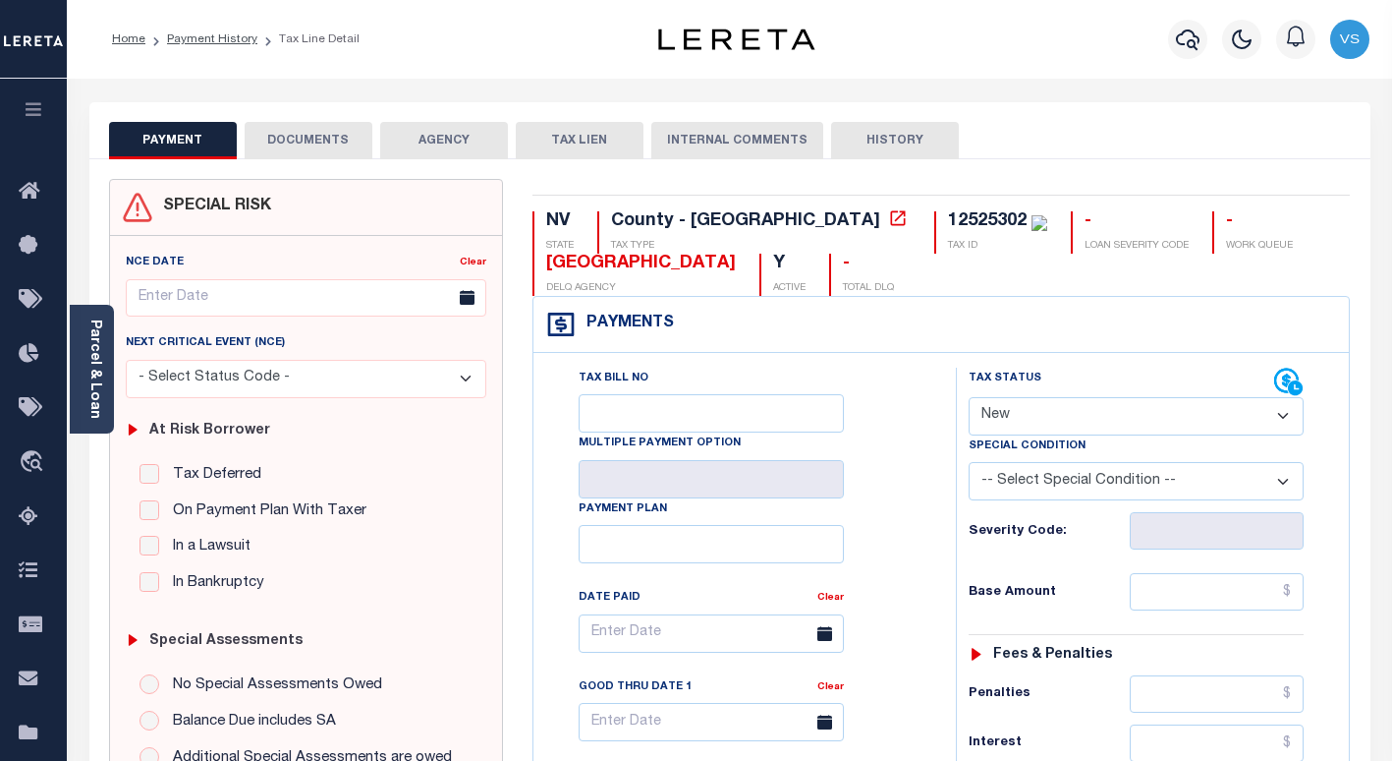
click at [1024, 416] on select "- Select Status Code - Open Due/Unpaid Paid Incomplete No Tax Due Internal Refu…" at bounding box center [1136, 416] width 335 height 38
select select "PYD"
click at [969, 398] on select "- Select Status Code - Open Due/Unpaid Paid Incomplete No Tax Due Internal Refu…" at bounding box center [1136, 416] width 335 height 38
type input "10/01/2025"
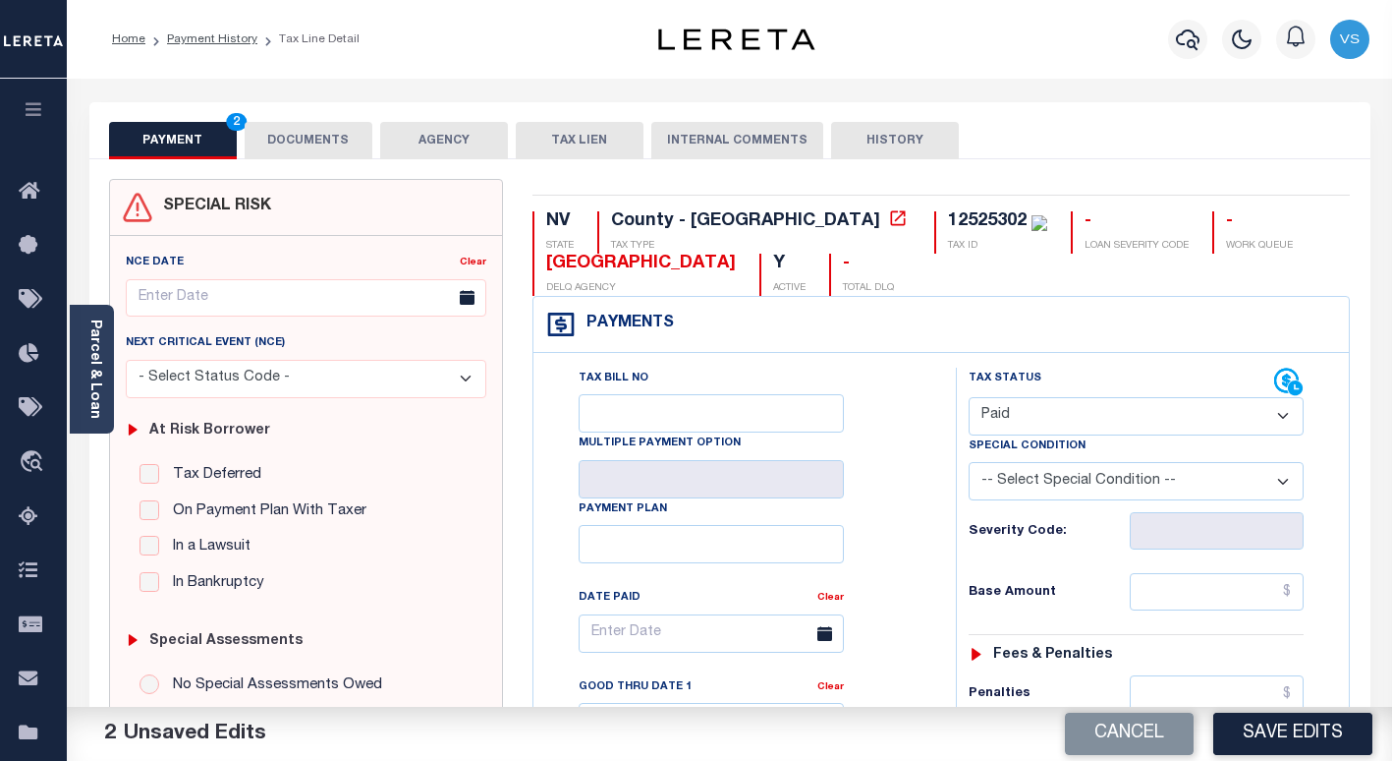
click at [318, 131] on button "DOCUMENTS" at bounding box center [309, 140] width 128 height 37
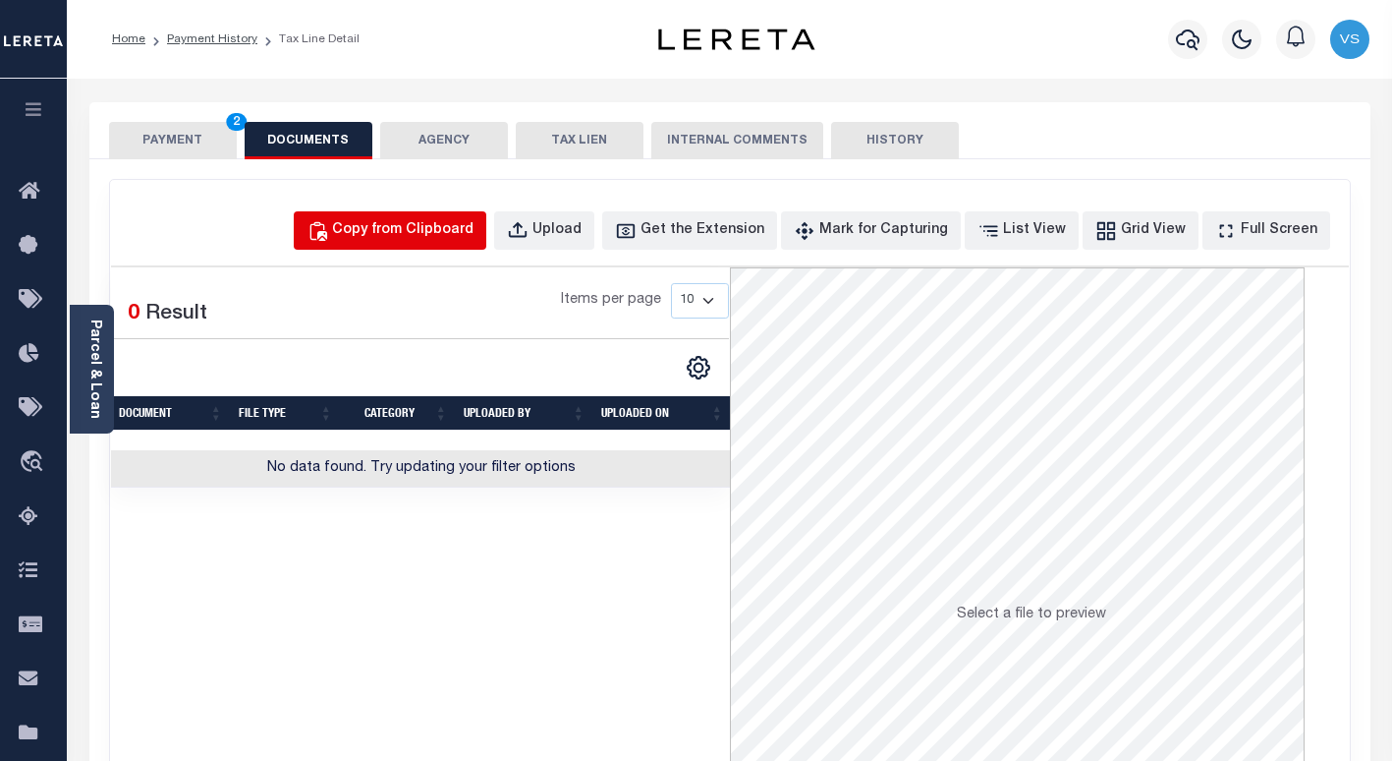
click at [454, 237] on div "Copy from Clipboard" at bounding box center [402, 231] width 141 height 22
select select "POP"
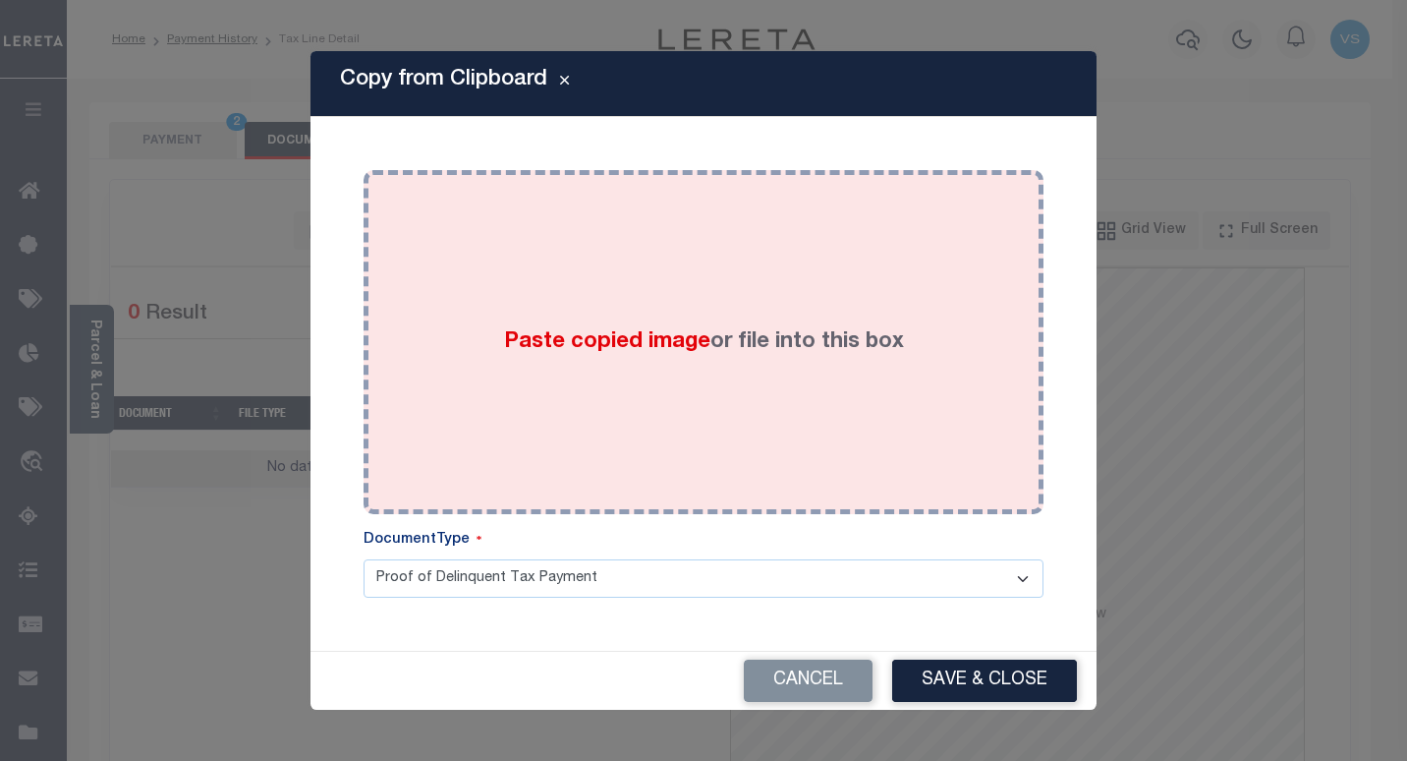
click at [485, 344] on div "Paste copied image or file into this box" at bounding box center [703, 342] width 650 height 314
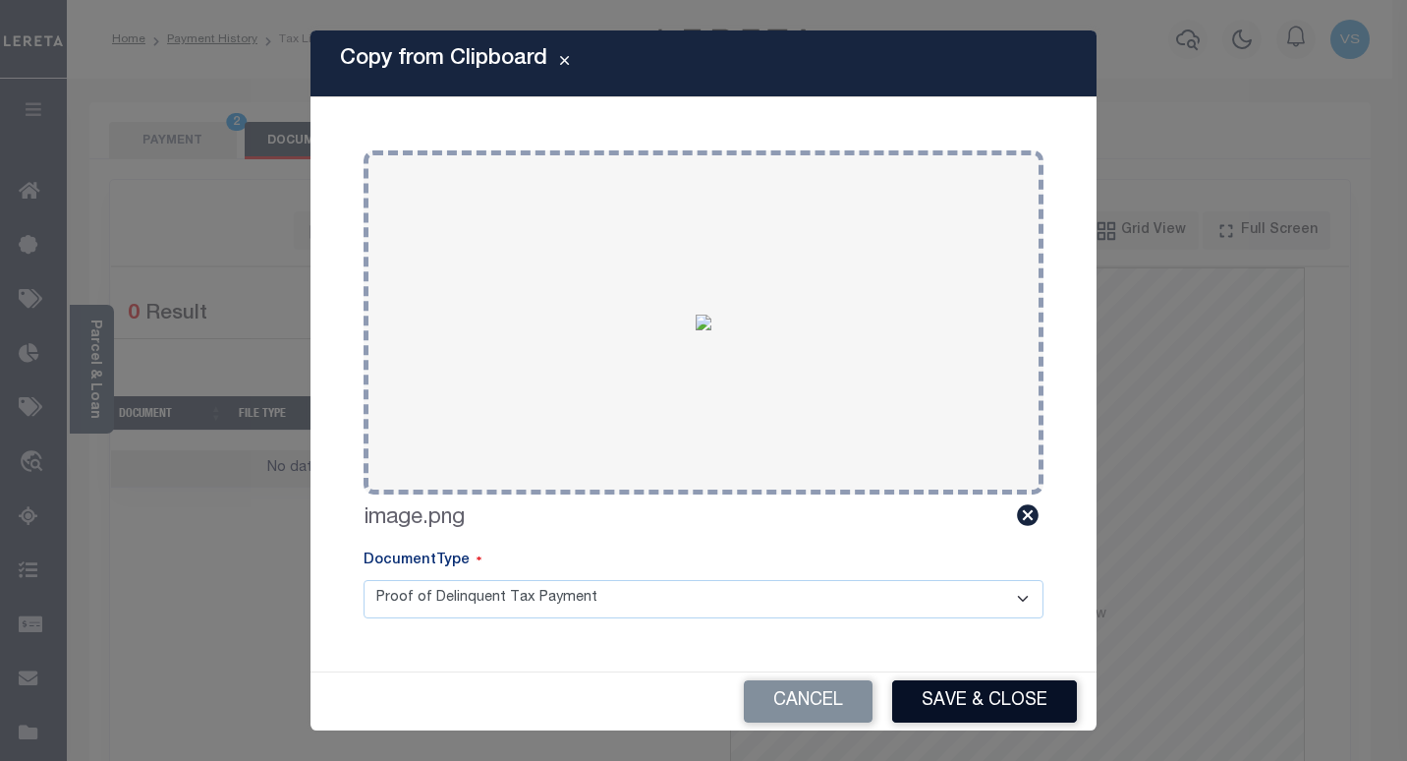
click at [946, 703] on button "Save & Close" at bounding box center [984, 701] width 185 height 42
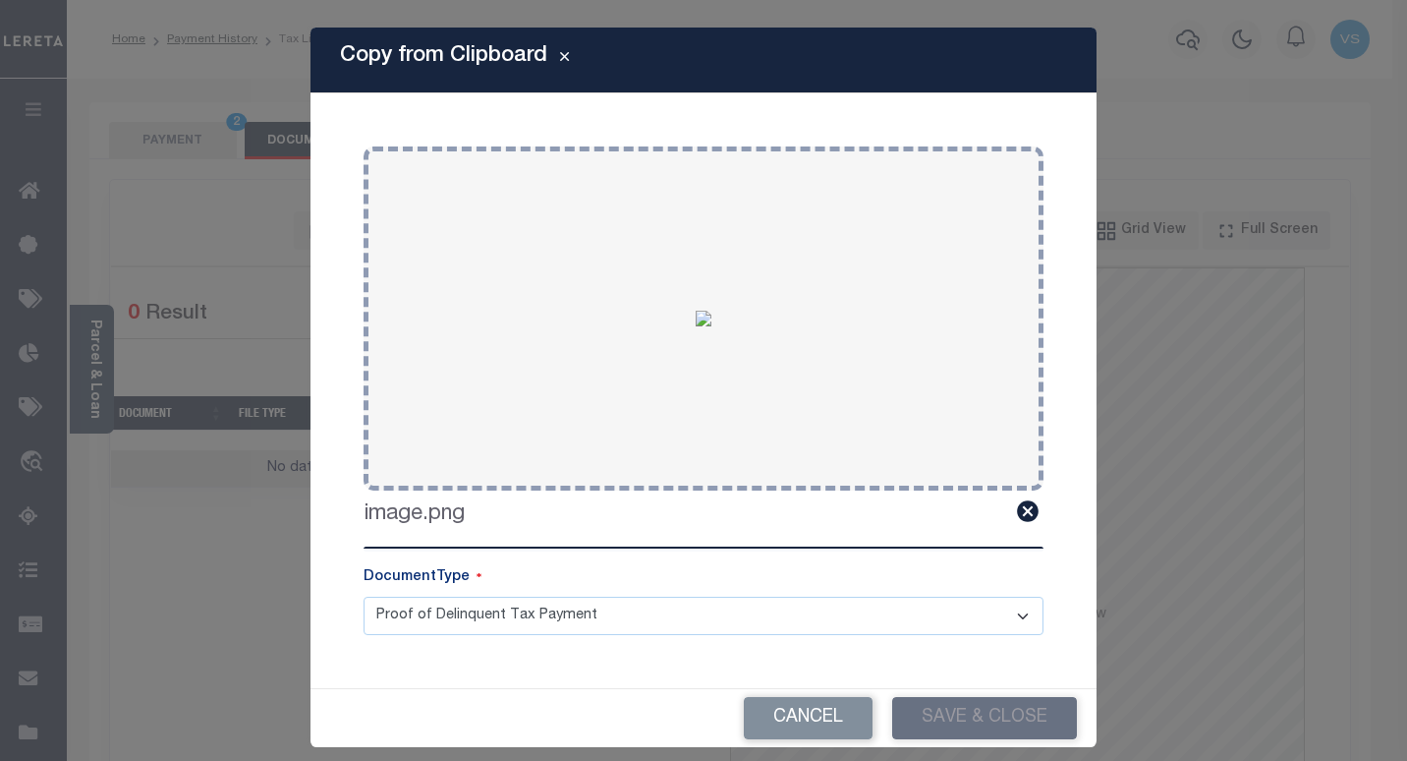
click at [190, 143] on div "PAYMENT 2 DOCUMENTS AGENCY DELINQUENT PAYEE TAX LIEN" at bounding box center [729, 495] width 1281 height 787
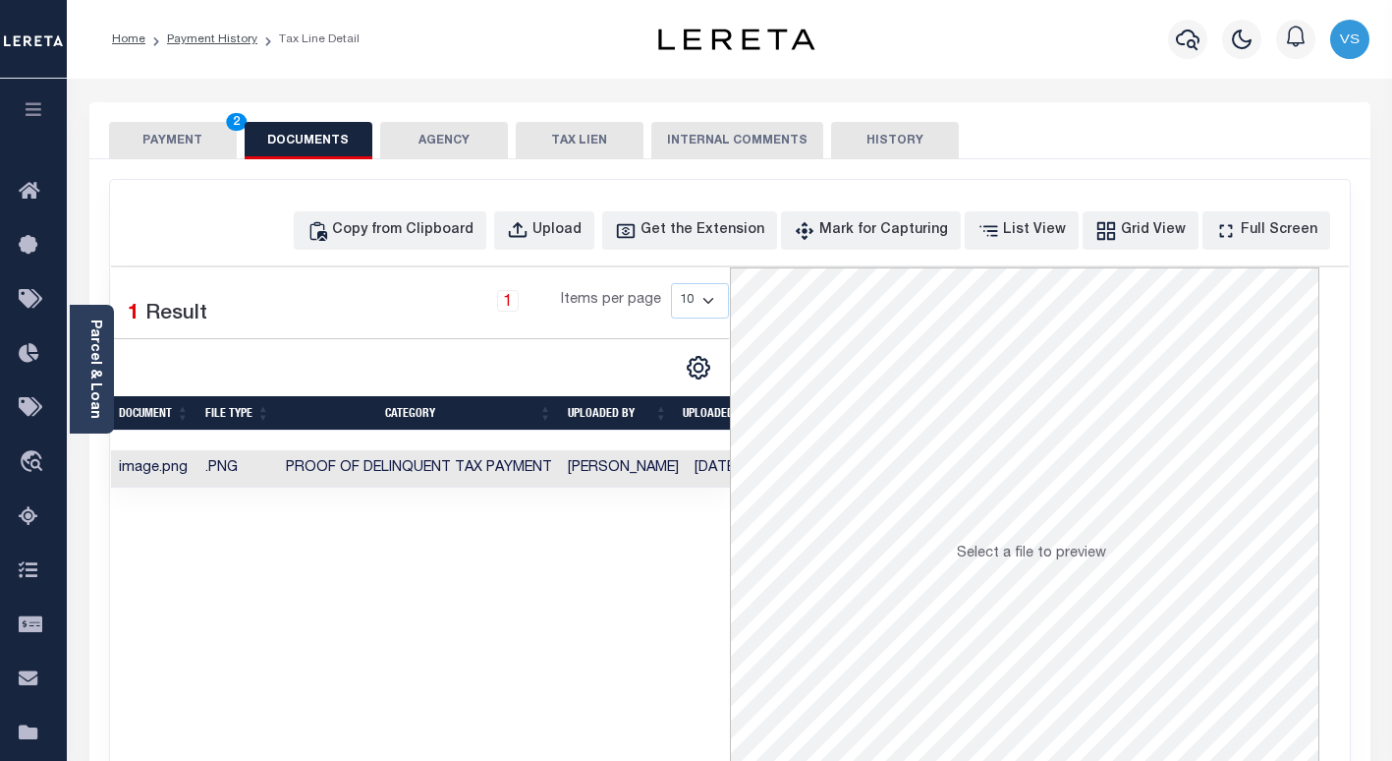
click at [168, 137] on button "PAYMENT 2" at bounding box center [173, 140] width 128 height 37
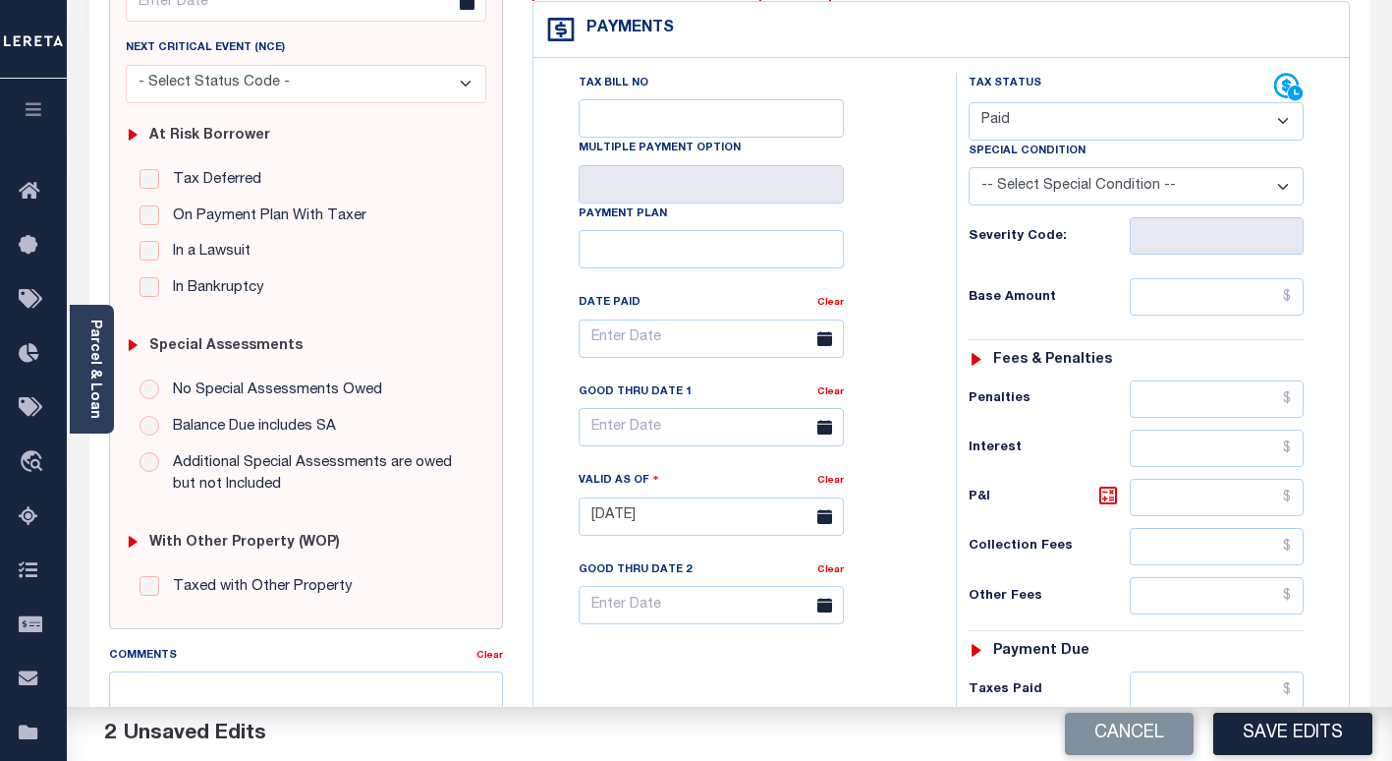
scroll to position [393, 0]
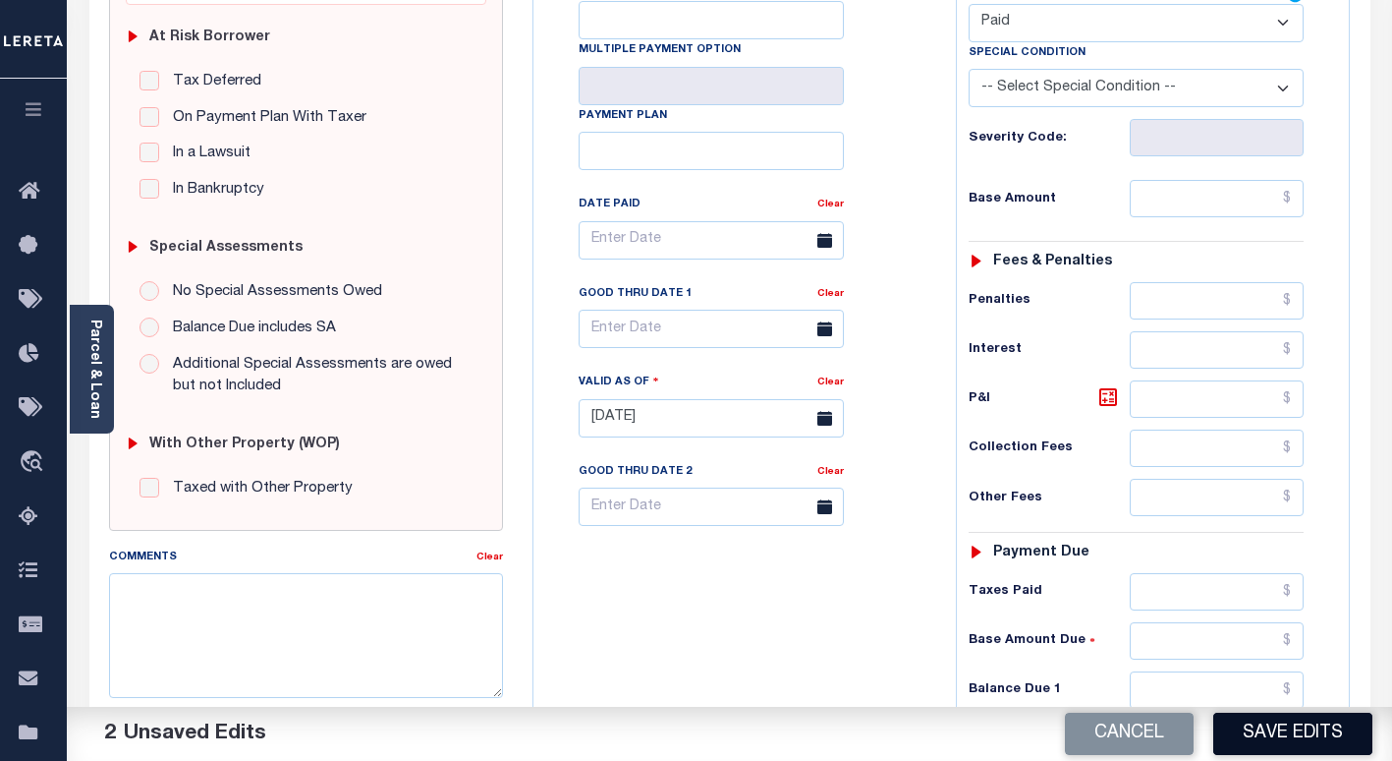
click at [1260, 732] on button "Save Edits" at bounding box center [1292, 733] width 159 height 42
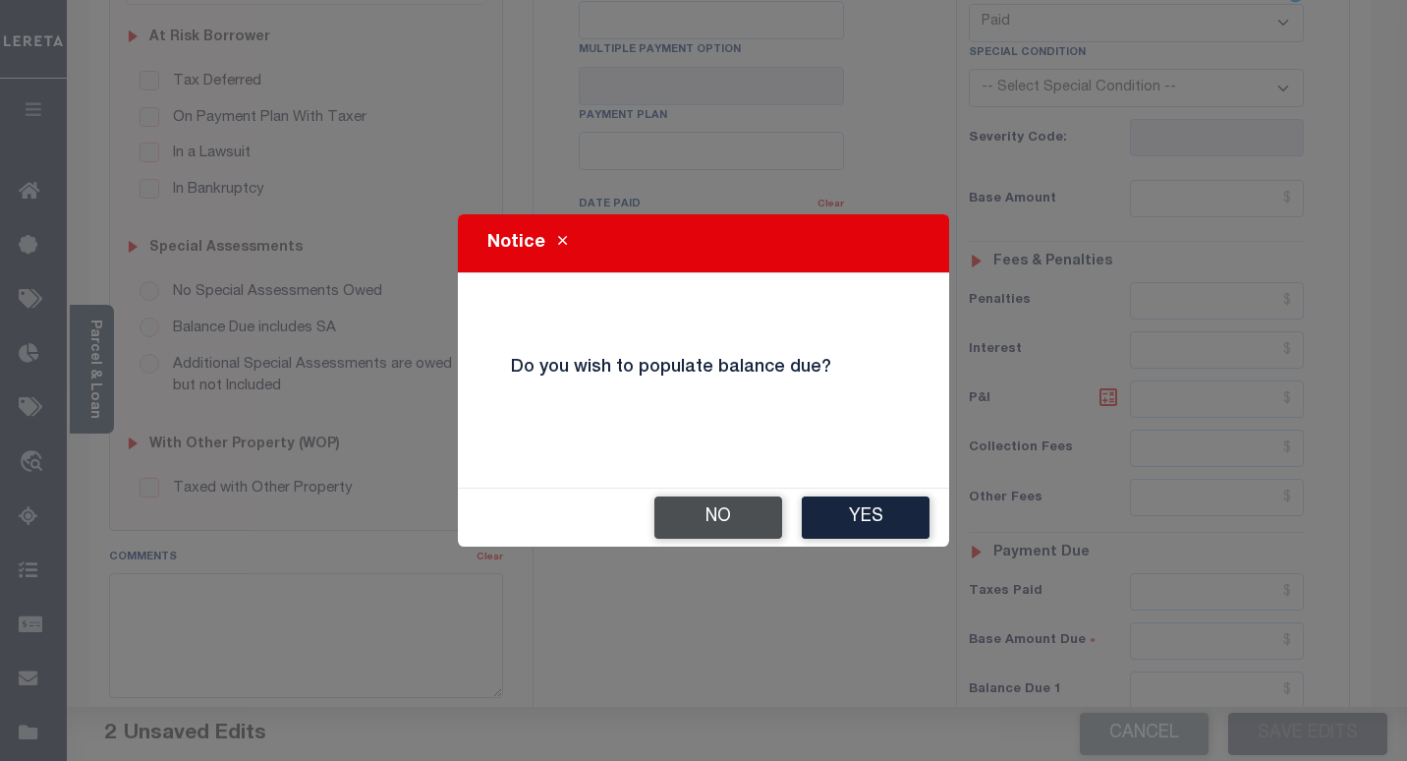
click at [705, 525] on button "No" at bounding box center [718, 517] width 128 height 42
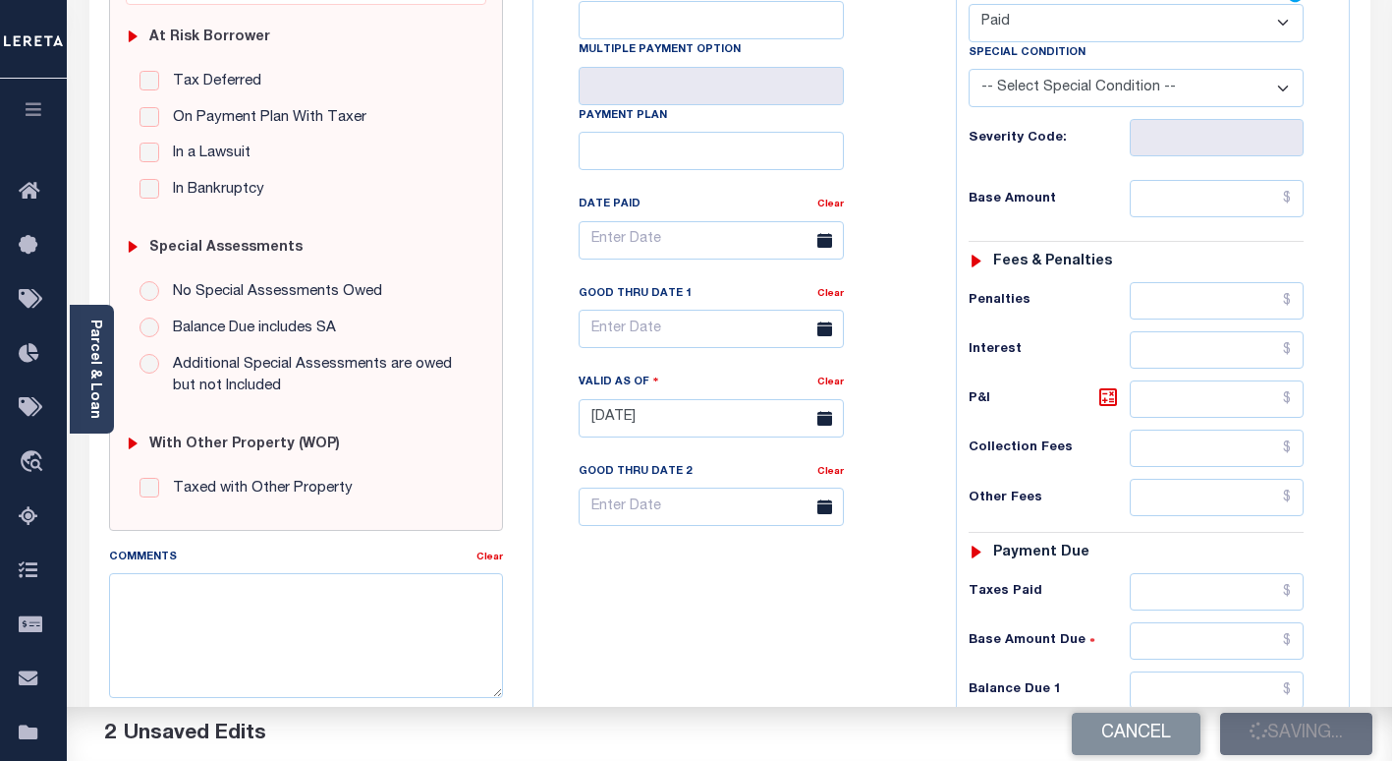
checkbox input "false"
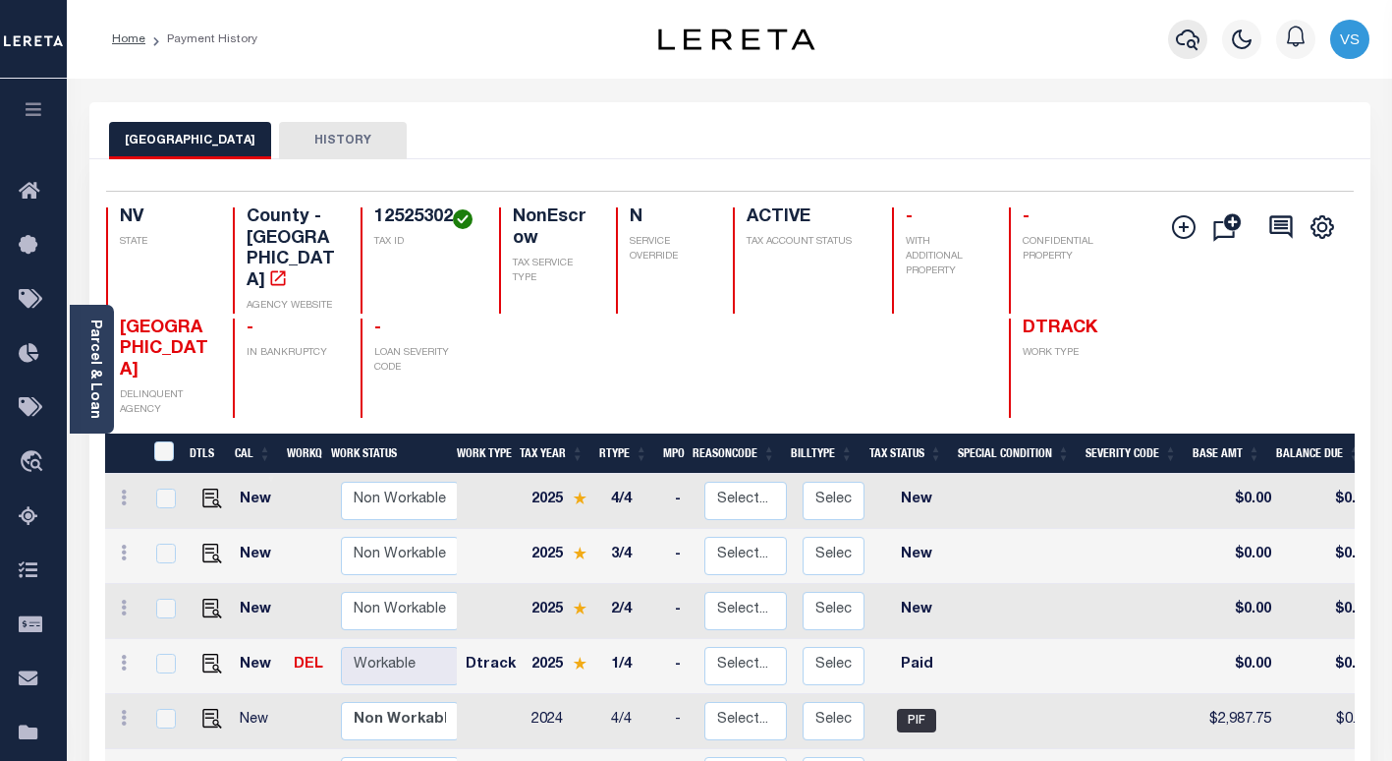
click at [1178, 33] on icon "button" at bounding box center [1188, 40] width 24 height 24
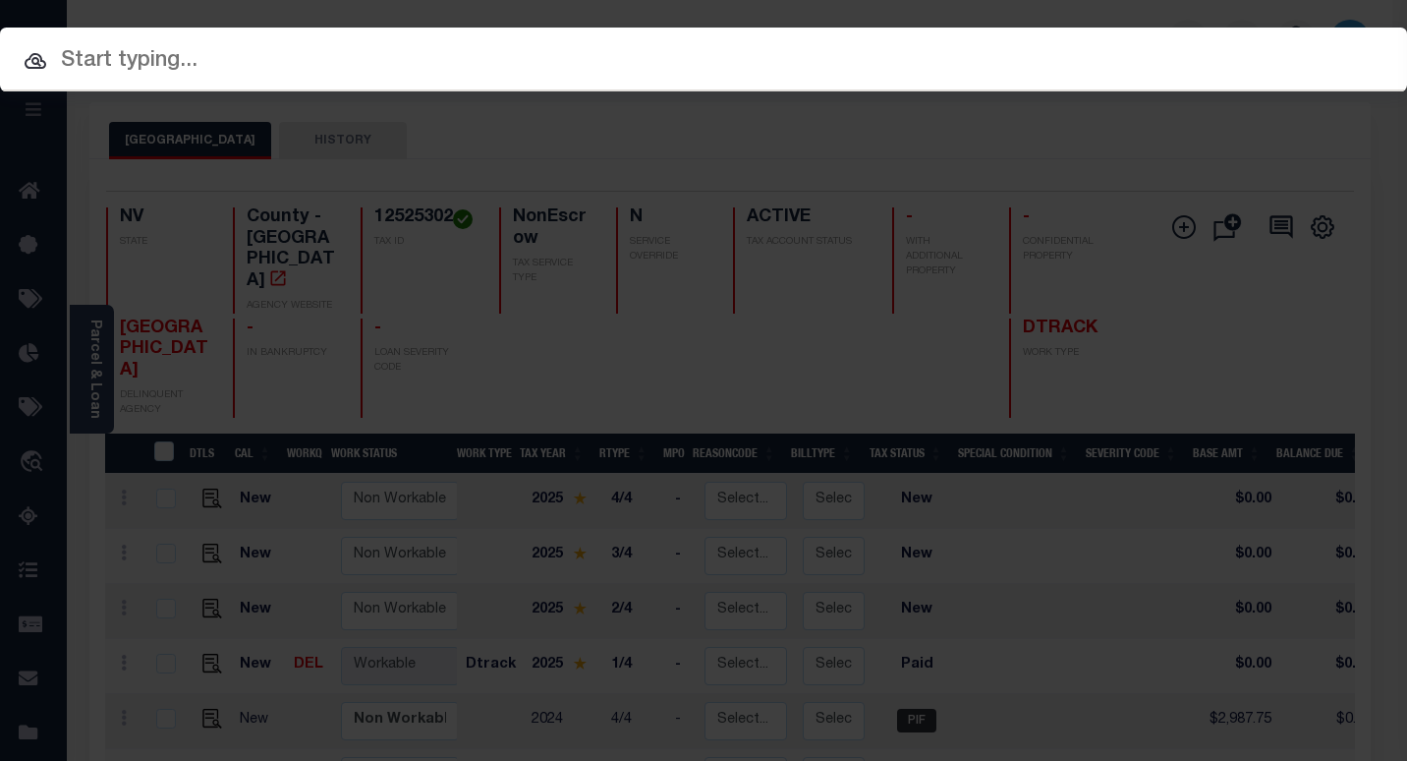
paste input "3377121090639"
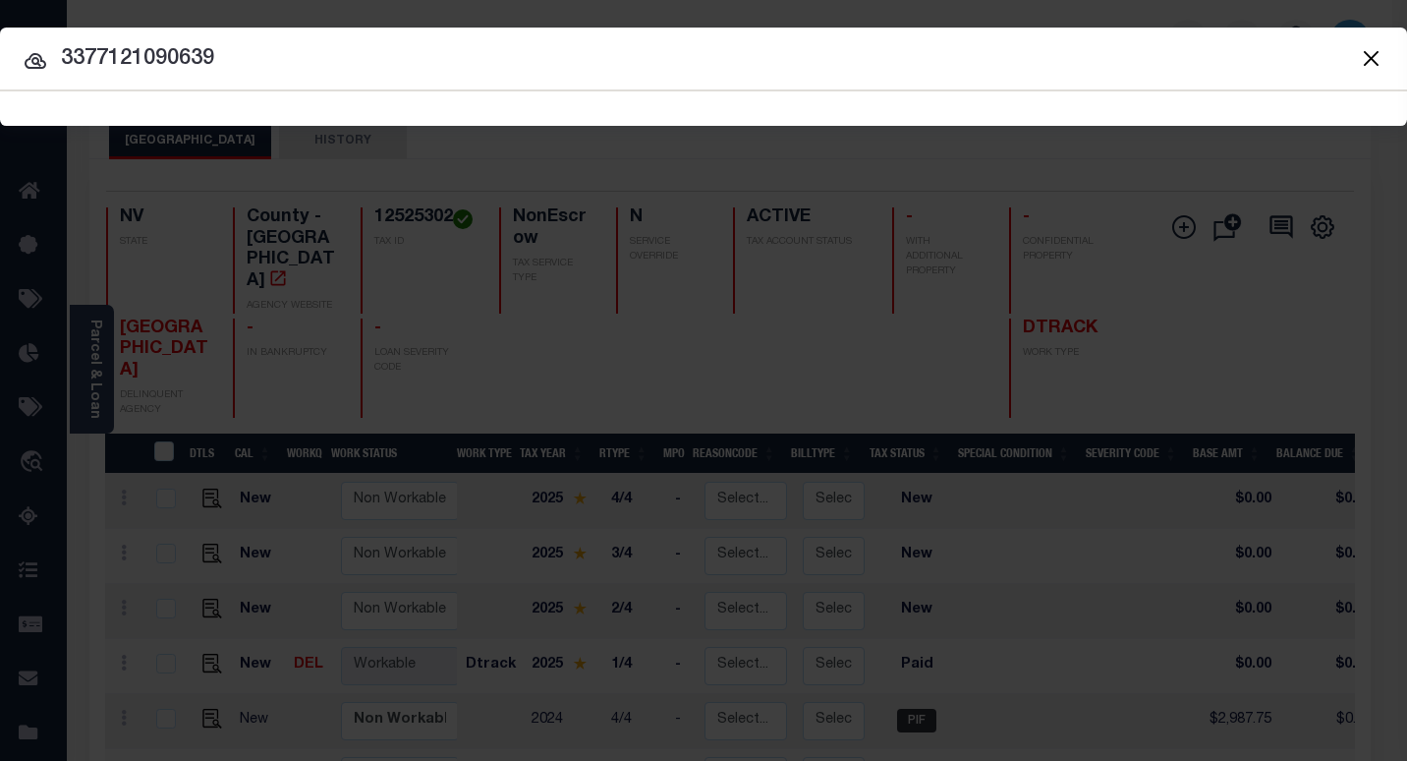
type input "3377121090639"
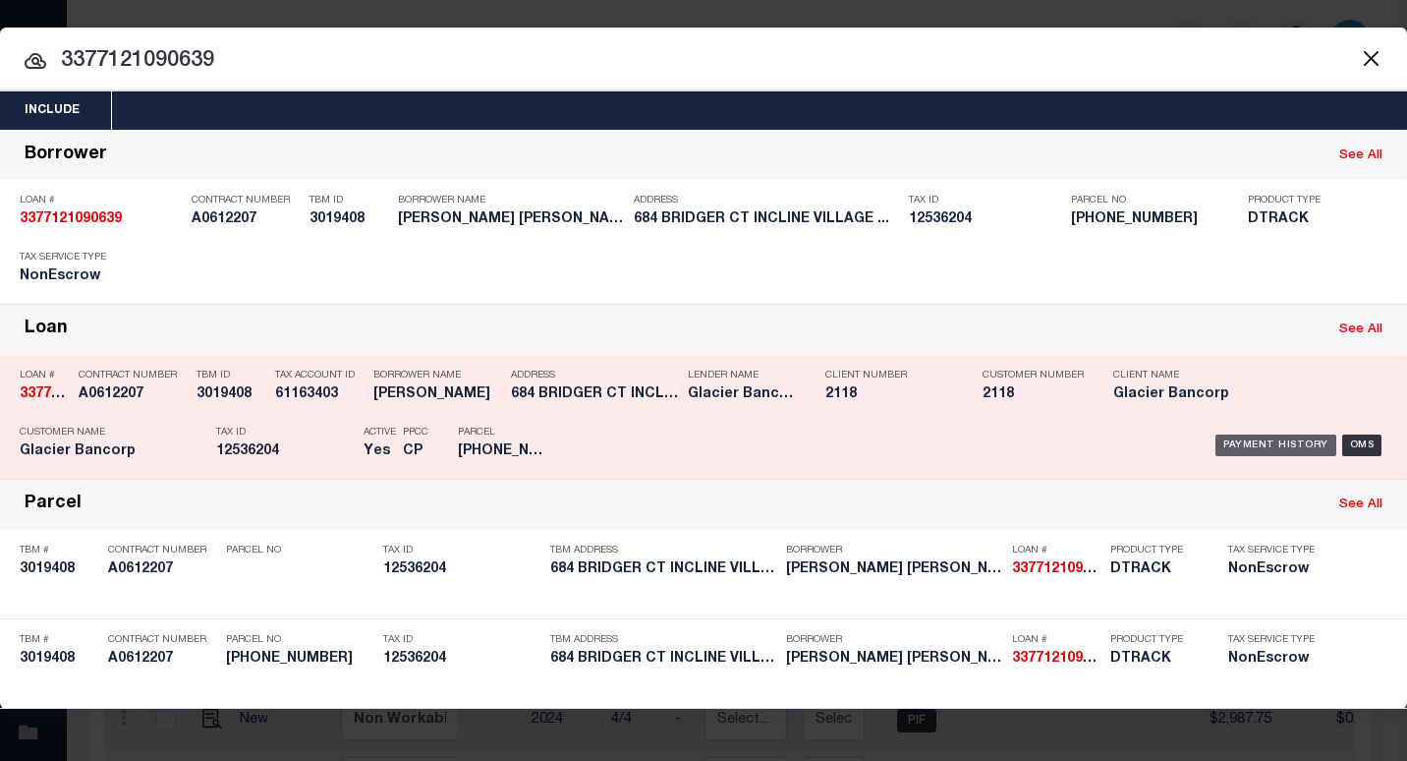
click at [1243, 446] on div "Payment History" at bounding box center [1275, 445] width 121 height 22
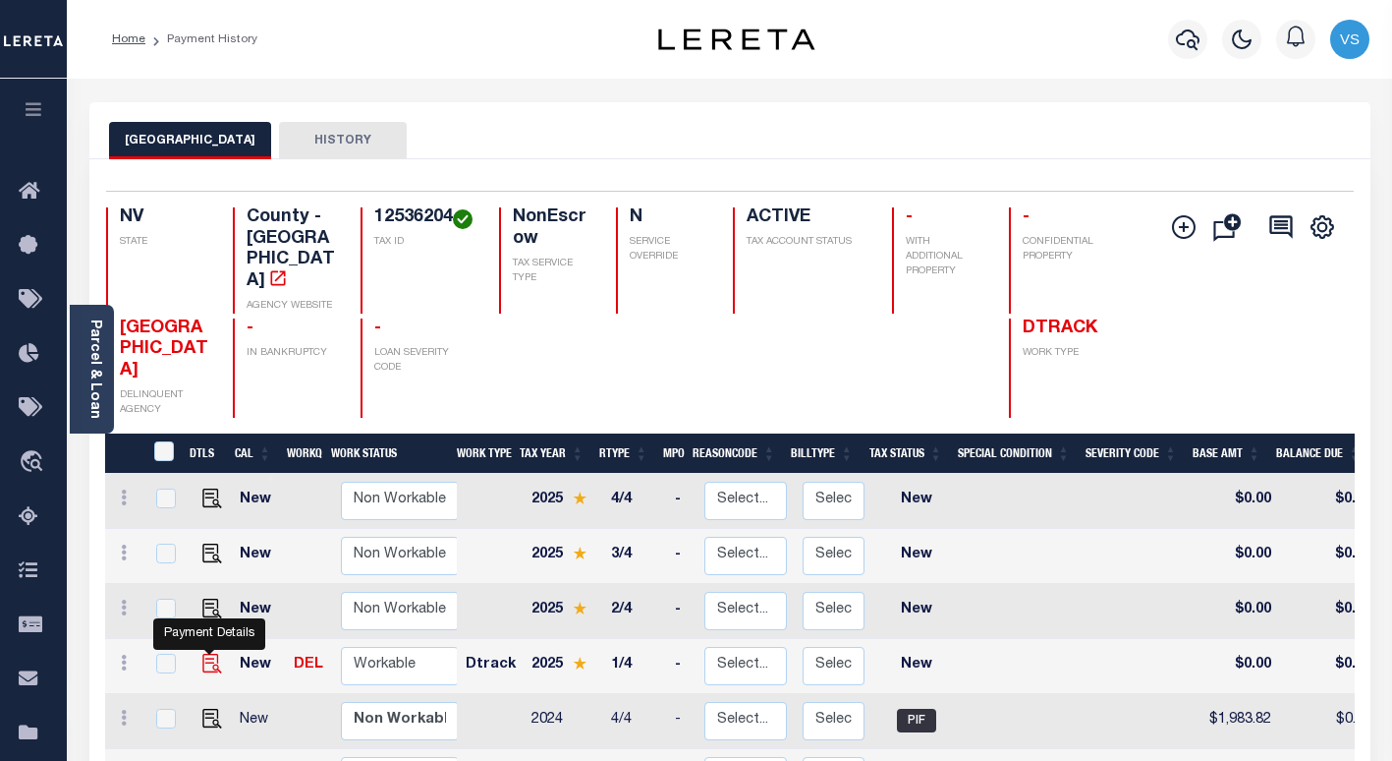
click at [209, 653] on img "" at bounding box center [212, 663] width 20 height 20
checkbox input "true"
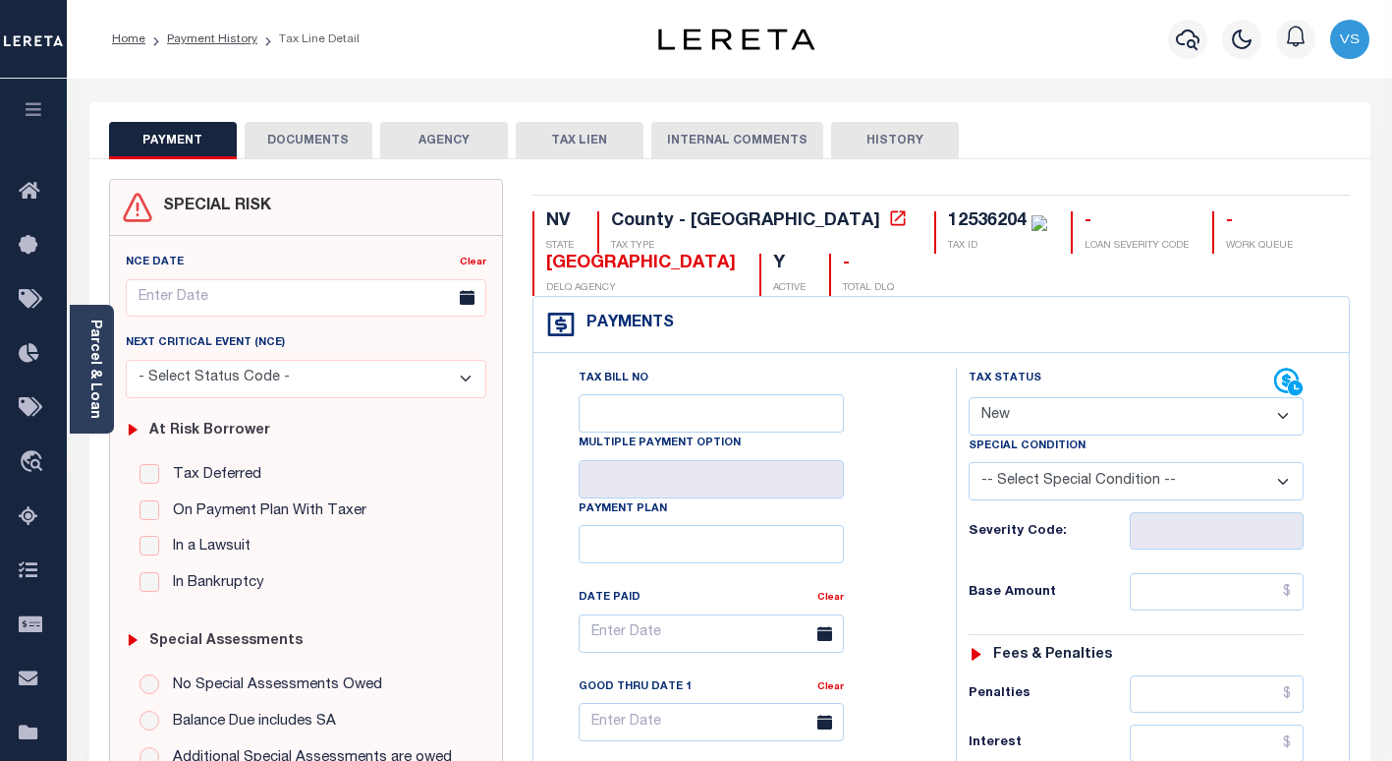
click at [1019, 417] on select "- Select Status Code - Open Due/Unpaid Paid Incomplete No Tax Due Internal Refu…" at bounding box center [1136, 416] width 335 height 38
select select "PYD"
click at [969, 398] on select "- Select Status Code - Open Due/Unpaid Paid Incomplete No Tax Due Internal Refu…" at bounding box center [1136, 416] width 335 height 38
type input "10/01/2025"
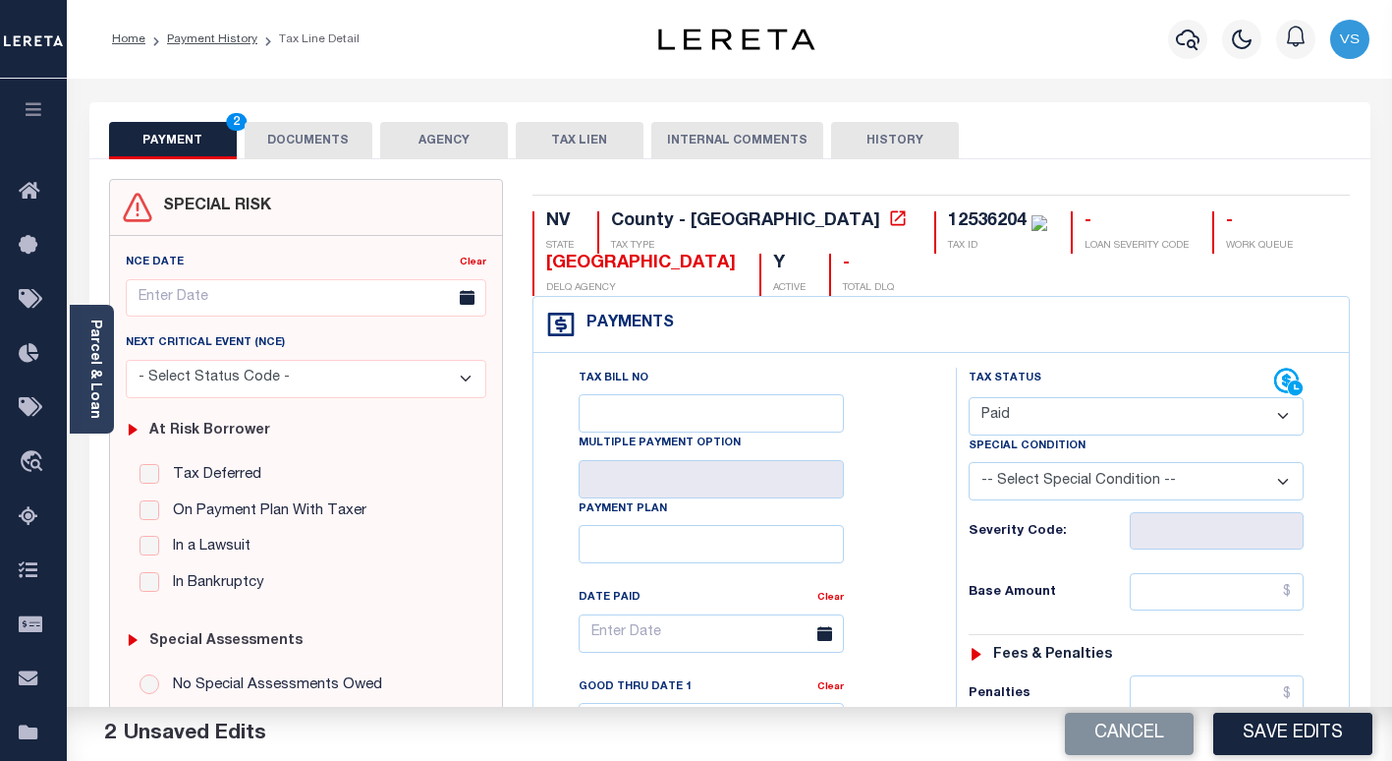
click at [240, 129] on span "2" at bounding box center [236, 122] width 21 height 18
click at [274, 137] on button "DOCUMENTS" at bounding box center [309, 140] width 128 height 37
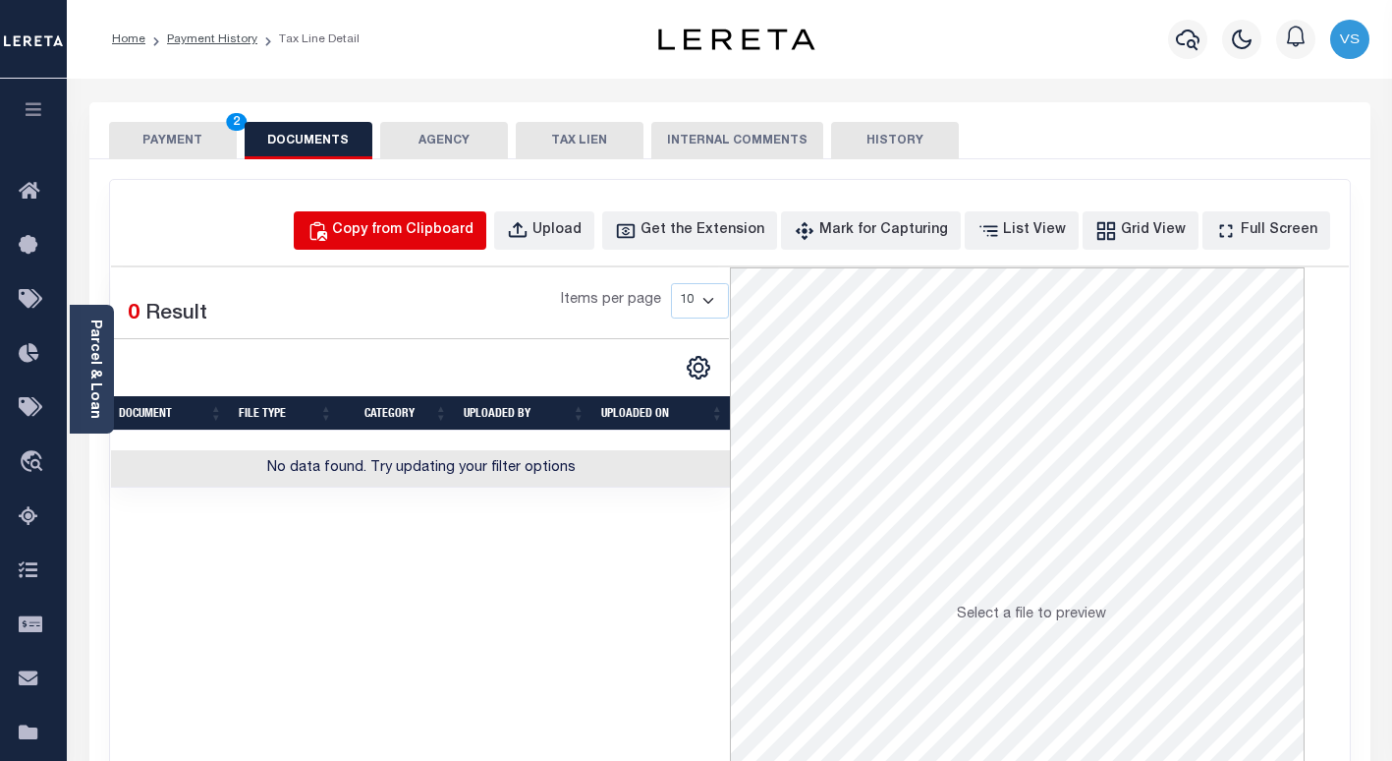
click at [468, 232] on div "Copy from Clipboard" at bounding box center [402, 231] width 141 height 22
select select "POP"
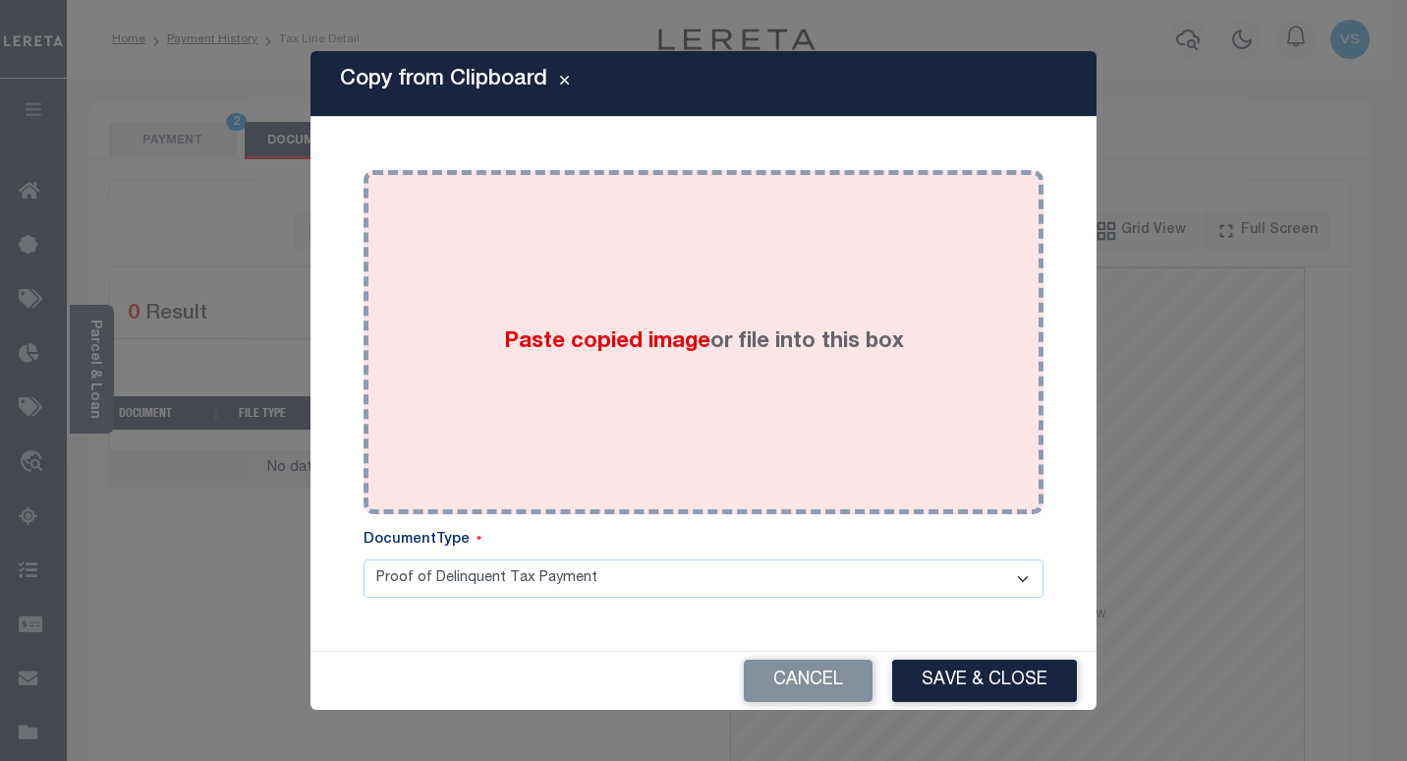
click at [624, 402] on div "Paste copied image or file into this box" at bounding box center [703, 342] width 650 height 314
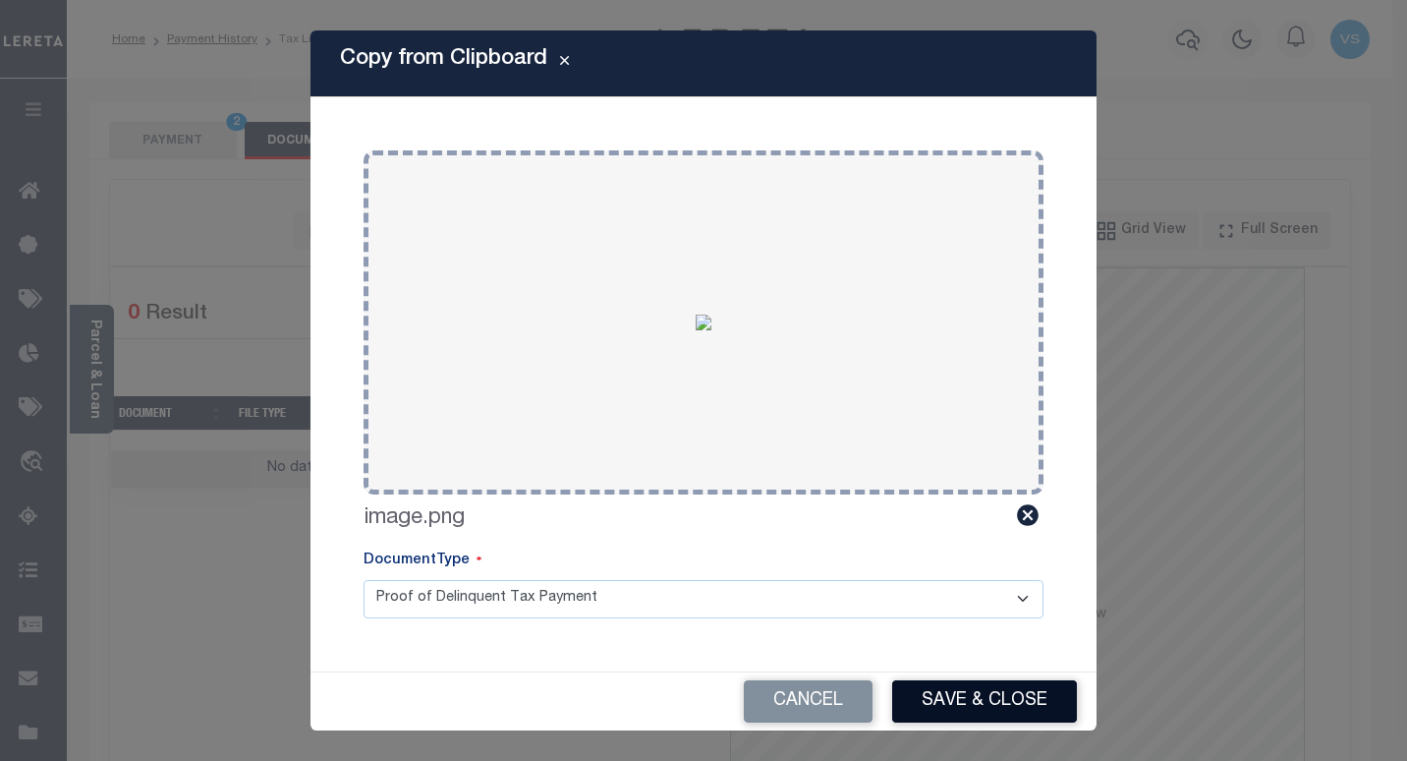
click at [950, 689] on button "Save & Close" at bounding box center [984, 701] width 185 height 42
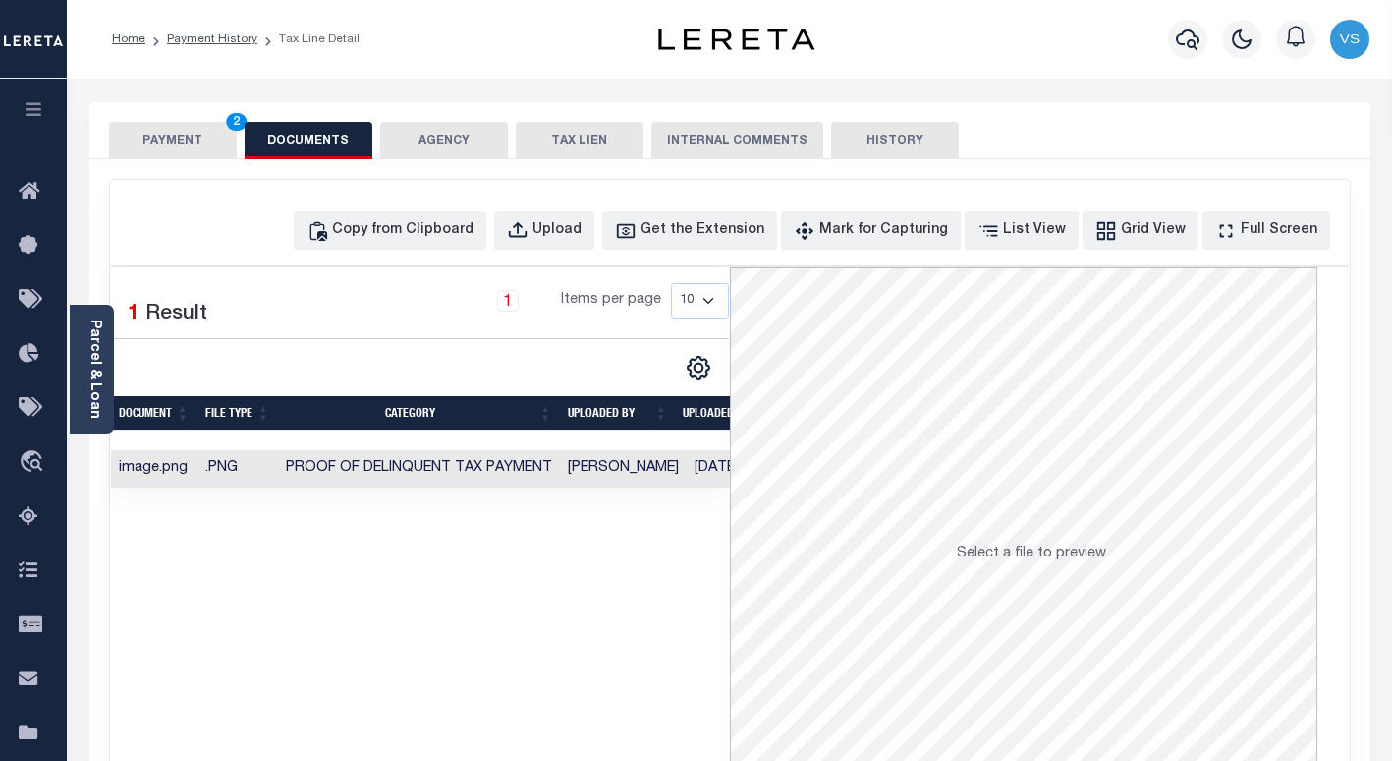
click at [176, 133] on button "PAYMENT 2" at bounding box center [173, 140] width 128 height 37
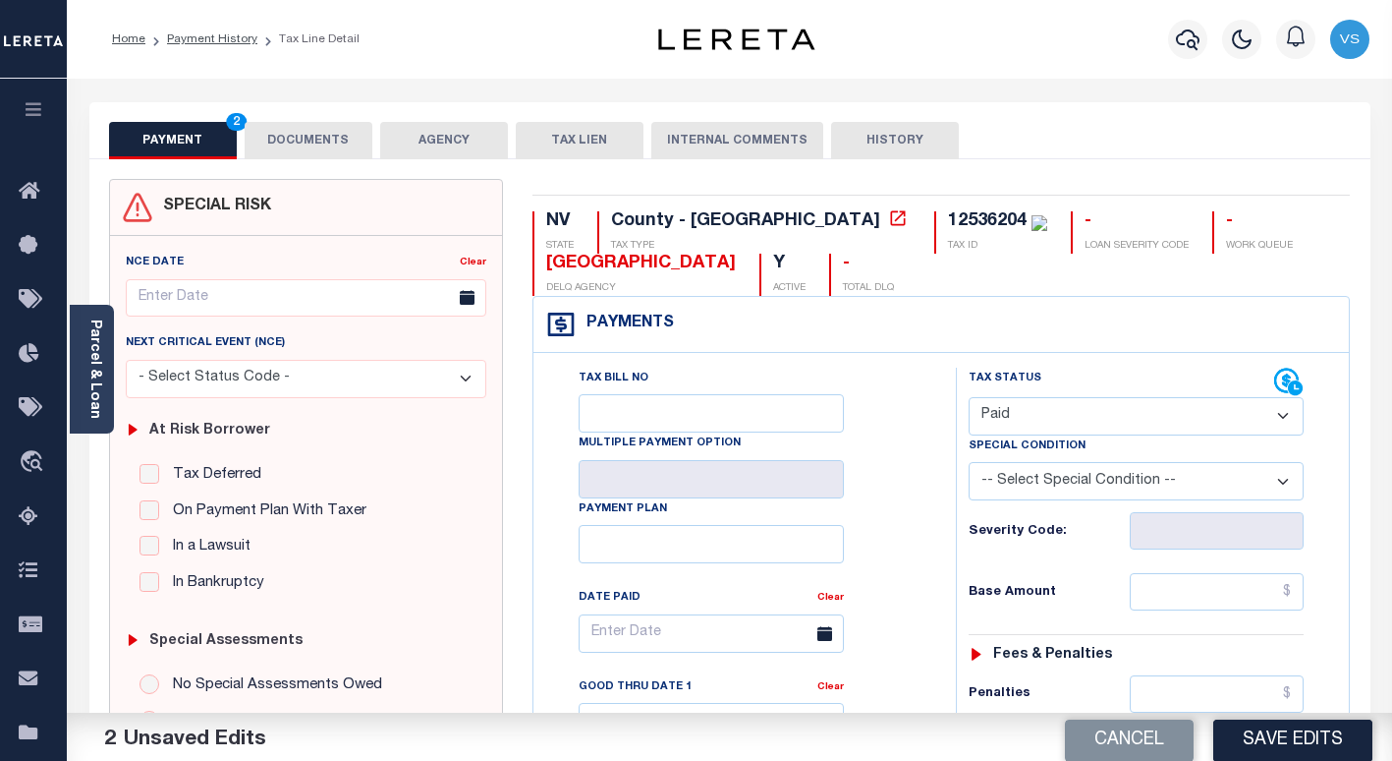
scroll to position [491, 0]
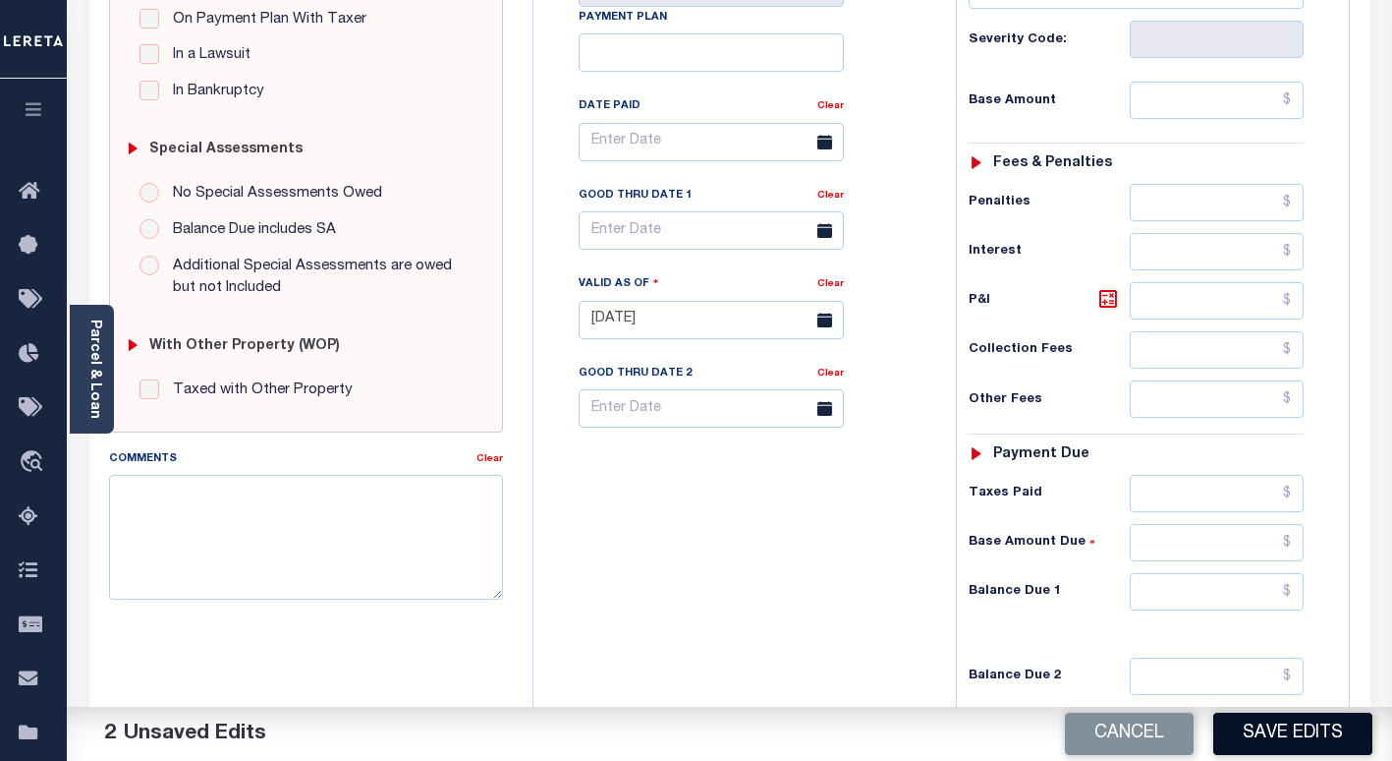
click at [1264, 726] on button "Save Edits" at bounding box center [1292, 733] width 159 height 42
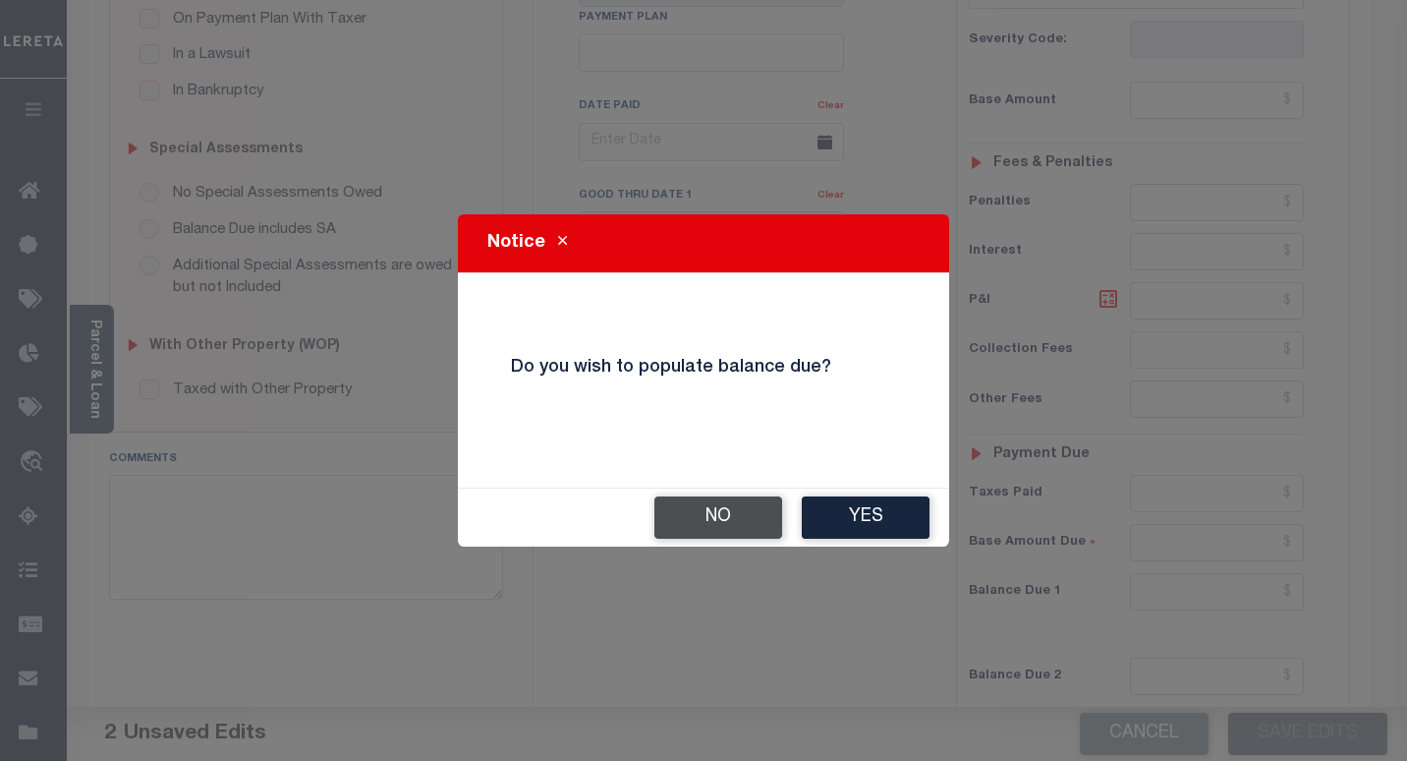
click at [739, 518] on button "No" at bounding box center [718, 517] width 128 height 42
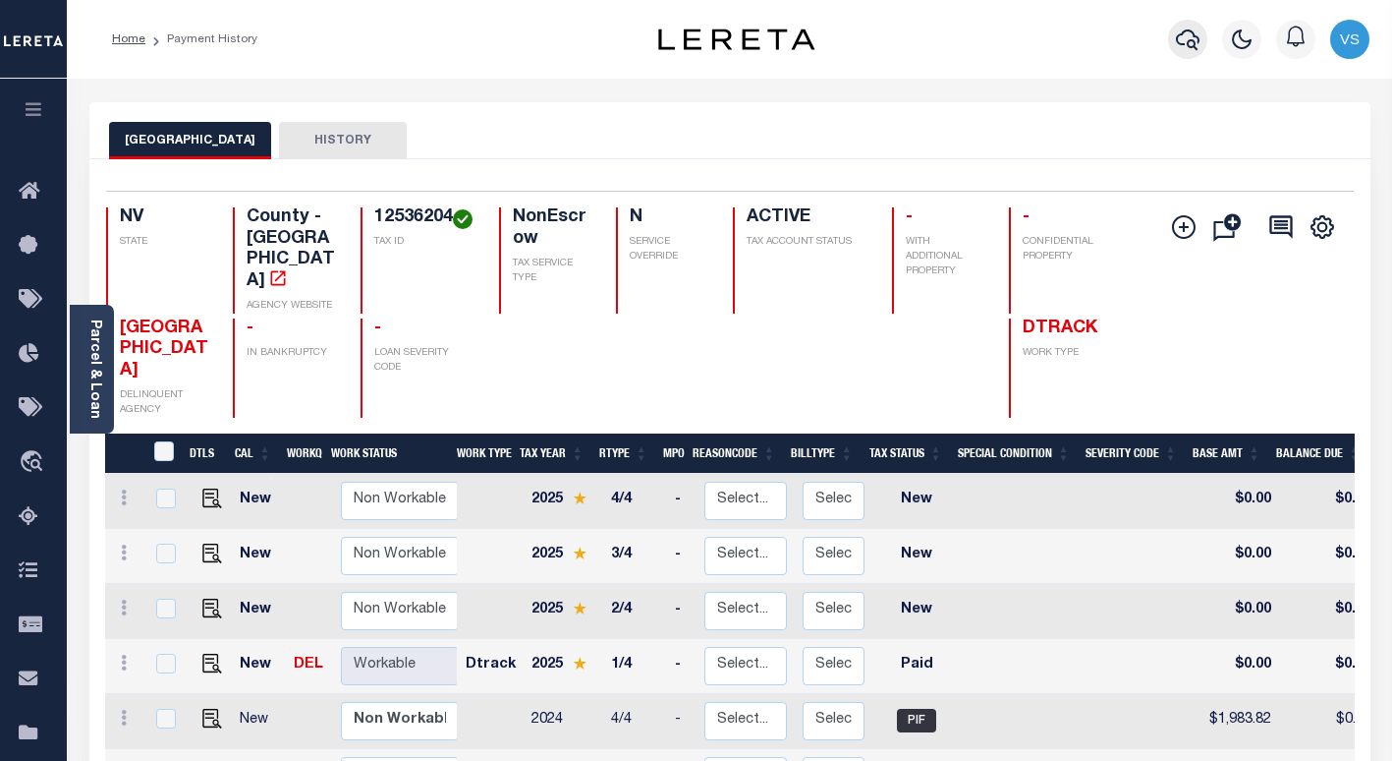
click at [1187, 32] on icon "button" at bounding box center [1188, 39] width 24 height 21
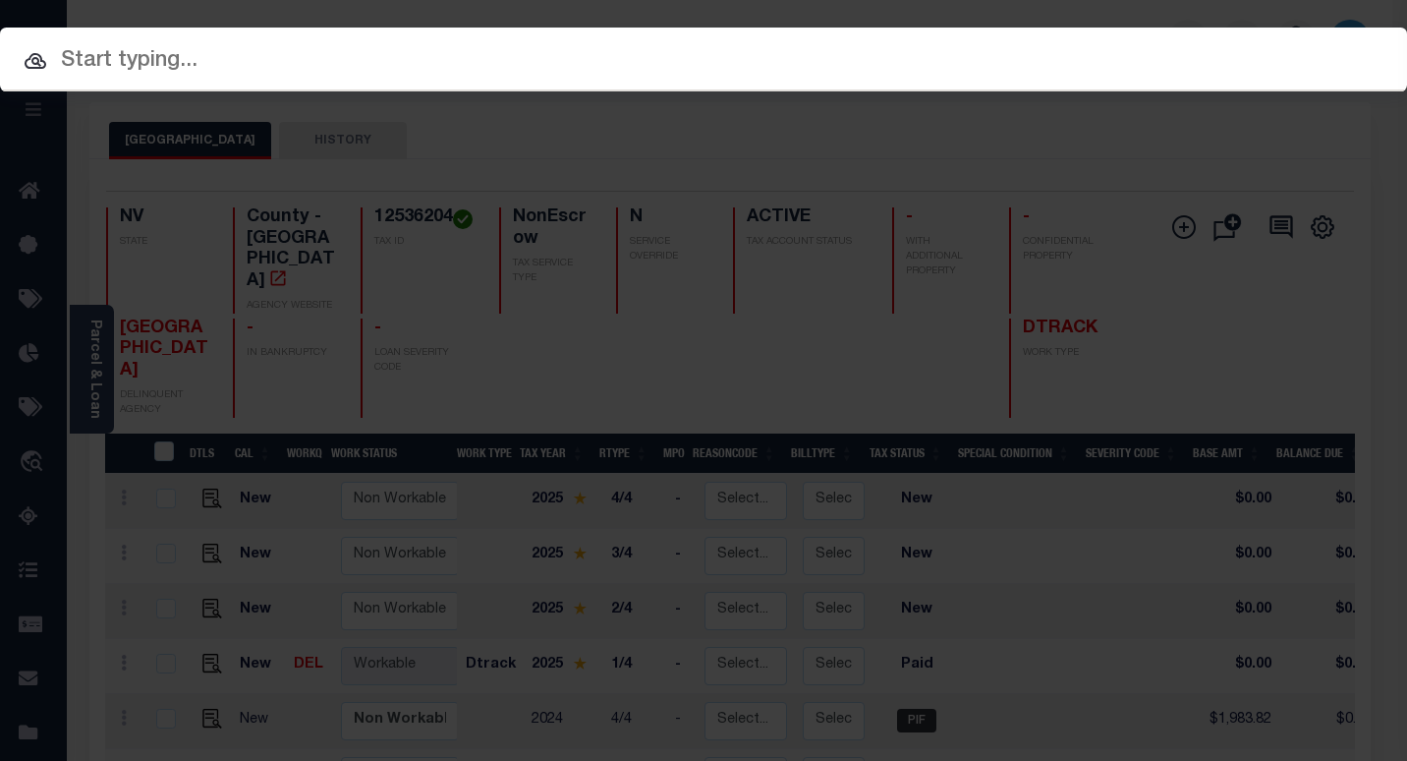
paste input "1300080304"
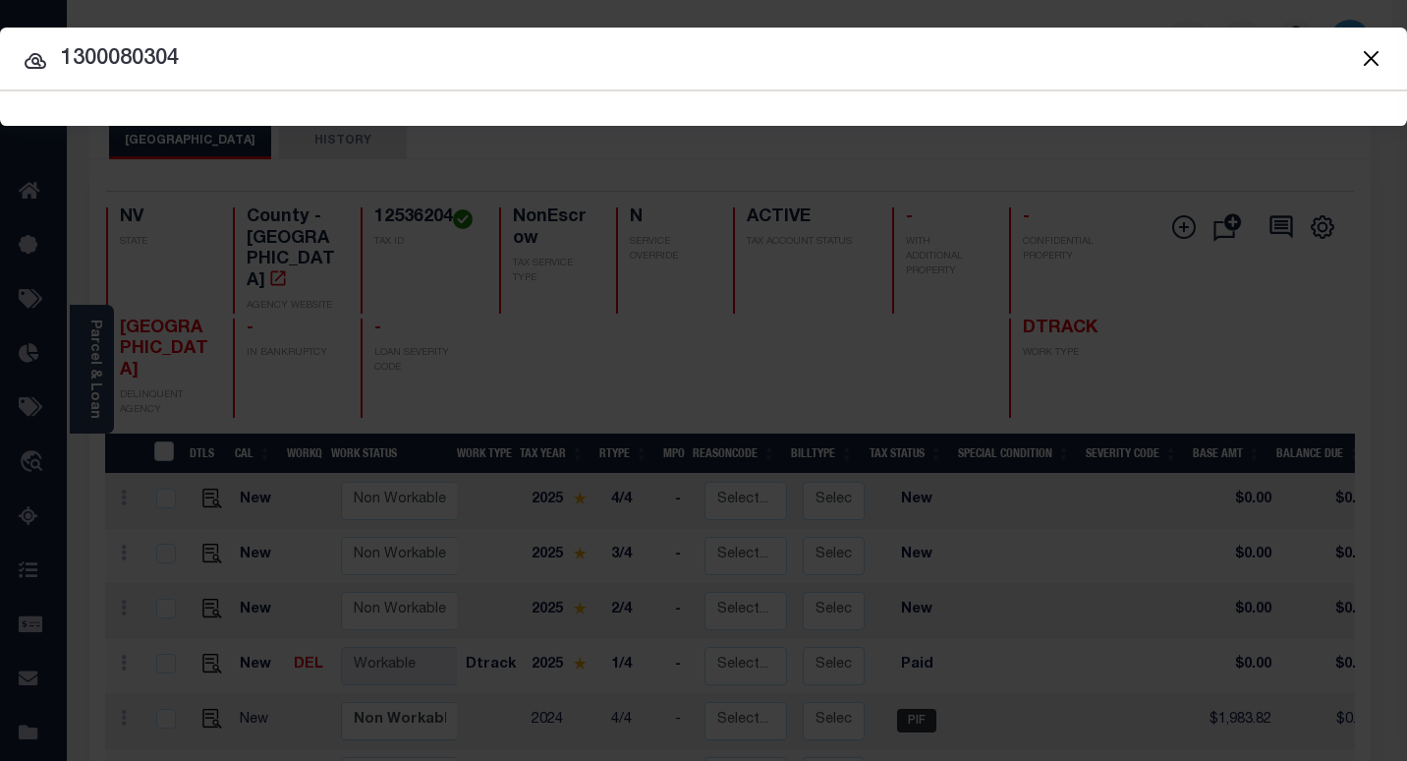
type input "1300080304"
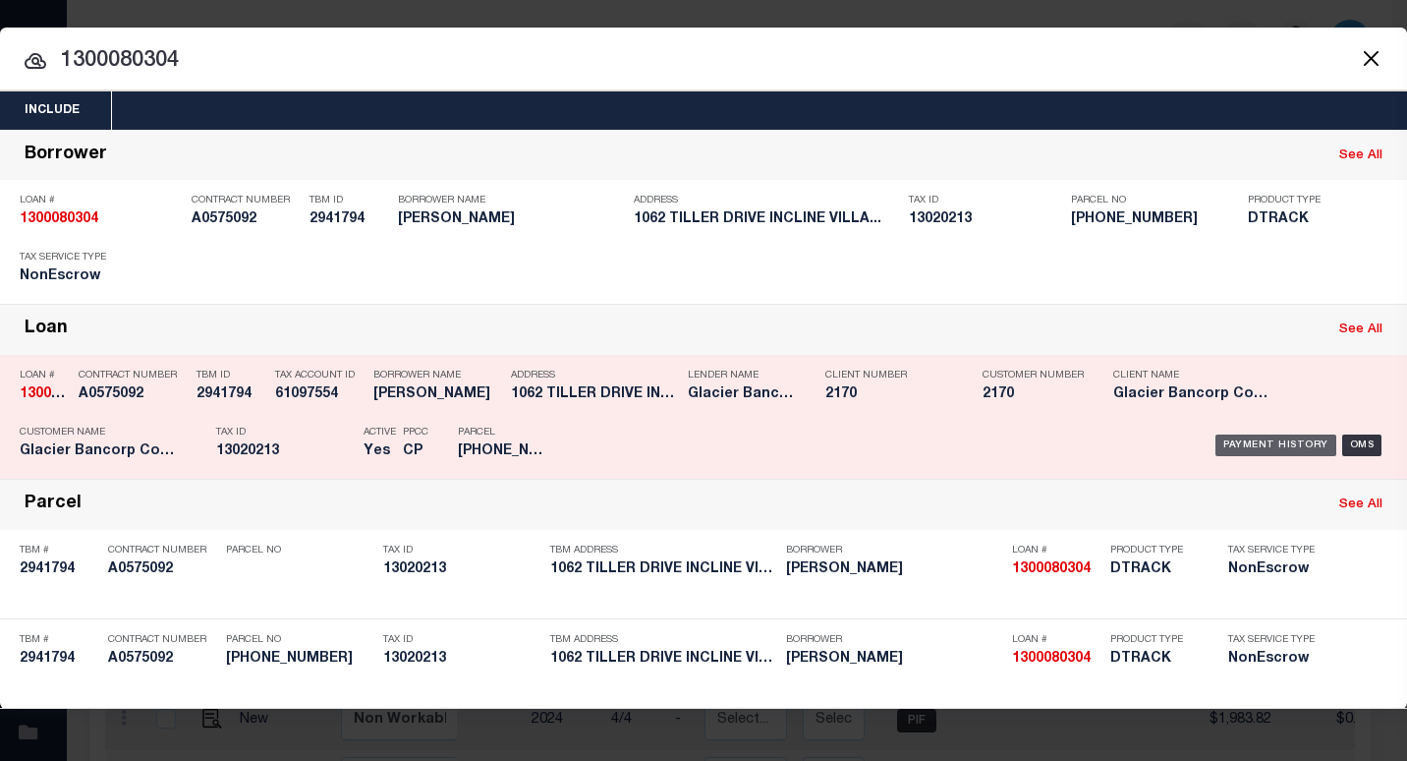
click at [1224, 450] on div "Payment History" at bounding box center [1275, 445] width 121 height 22
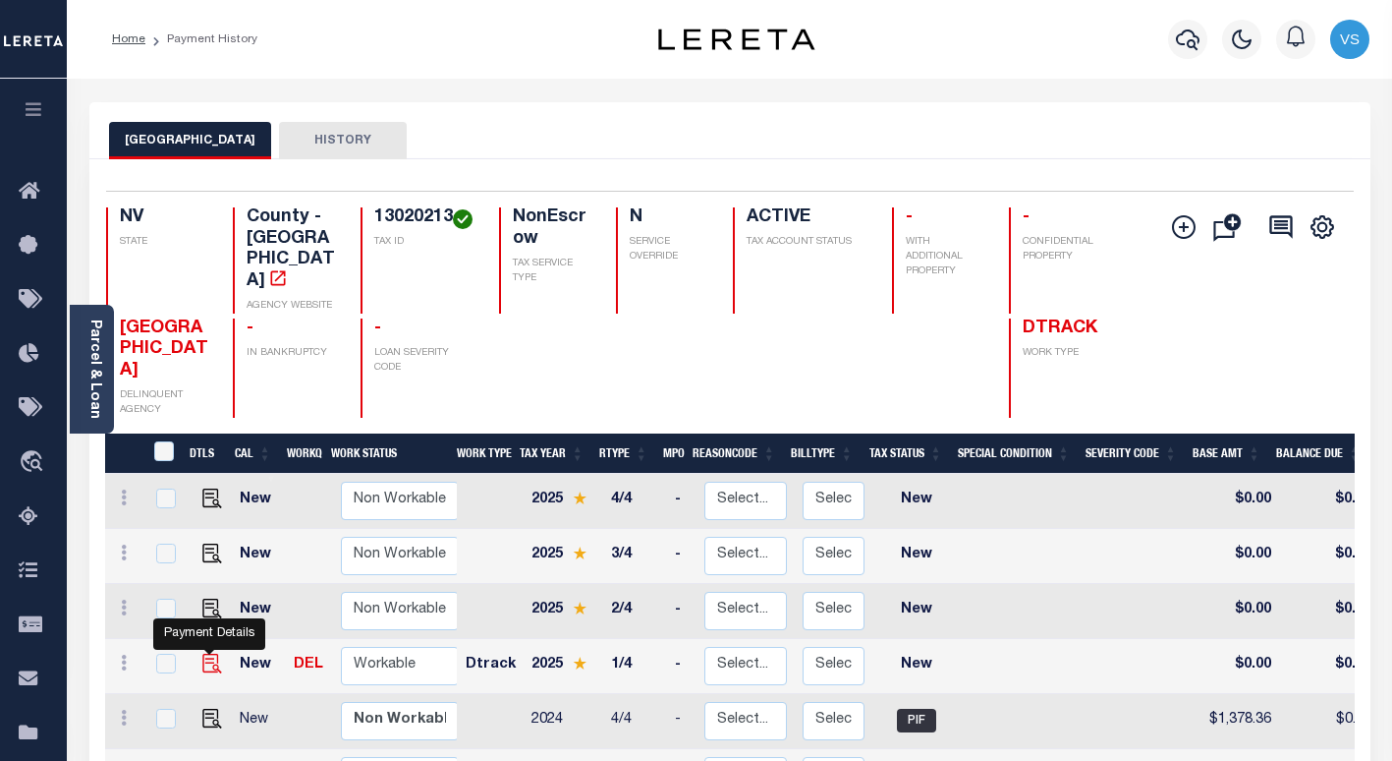
click at [208, 653] on img "" at bounding box center [212, 663] width 20 height 20
checkbox input "true"
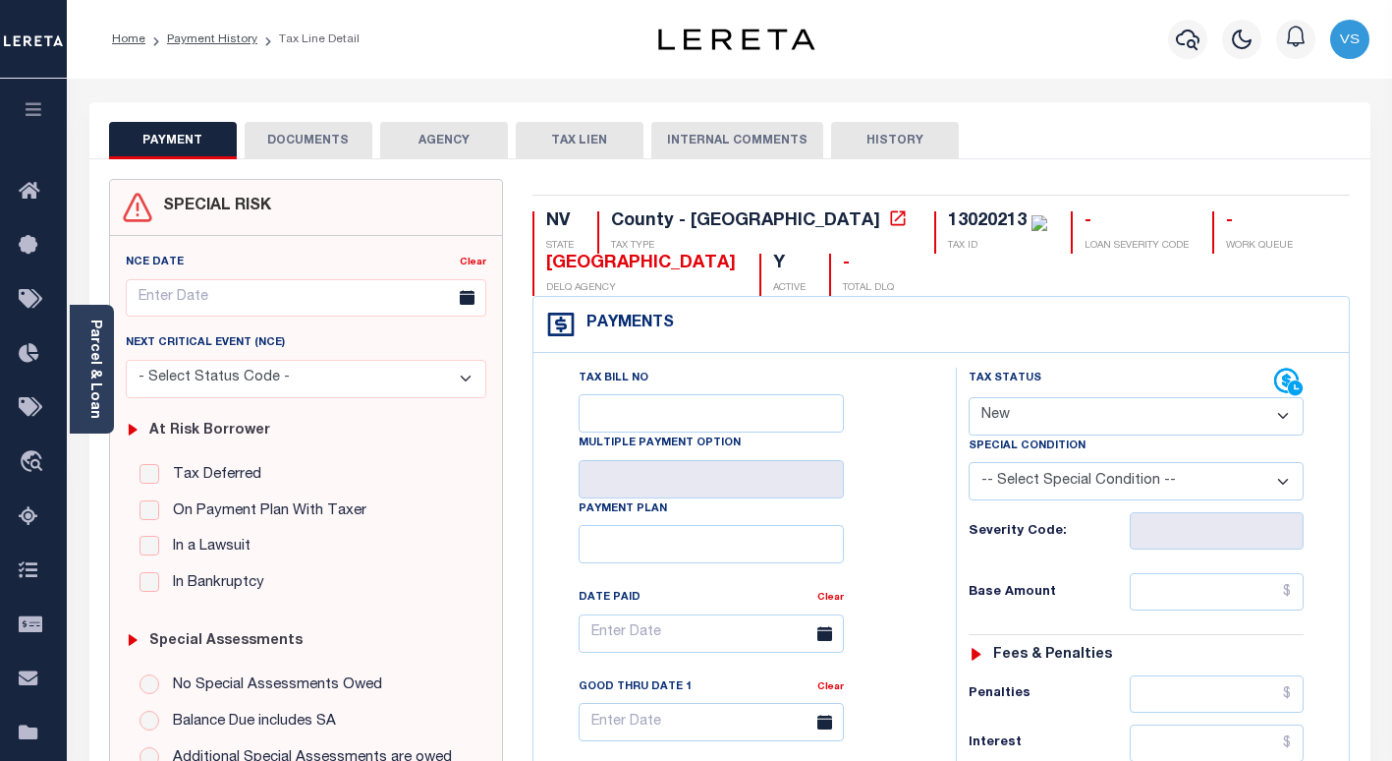
click at [1062, 407] on select "- Select Status Code - Open Due/Unpaid Paid Incomplete No Tax Due Internal Refu…" at bounding box center [1136, 416] width 335 height 38
select select "PYD"
click at [969, 398] on select "- Select Status Code - Open Due/Unpaid Paid Incomplete No Tax Due Internal Refu…" at bounding box center [1136, 416] width 335 height 38
type input "[DATE]"
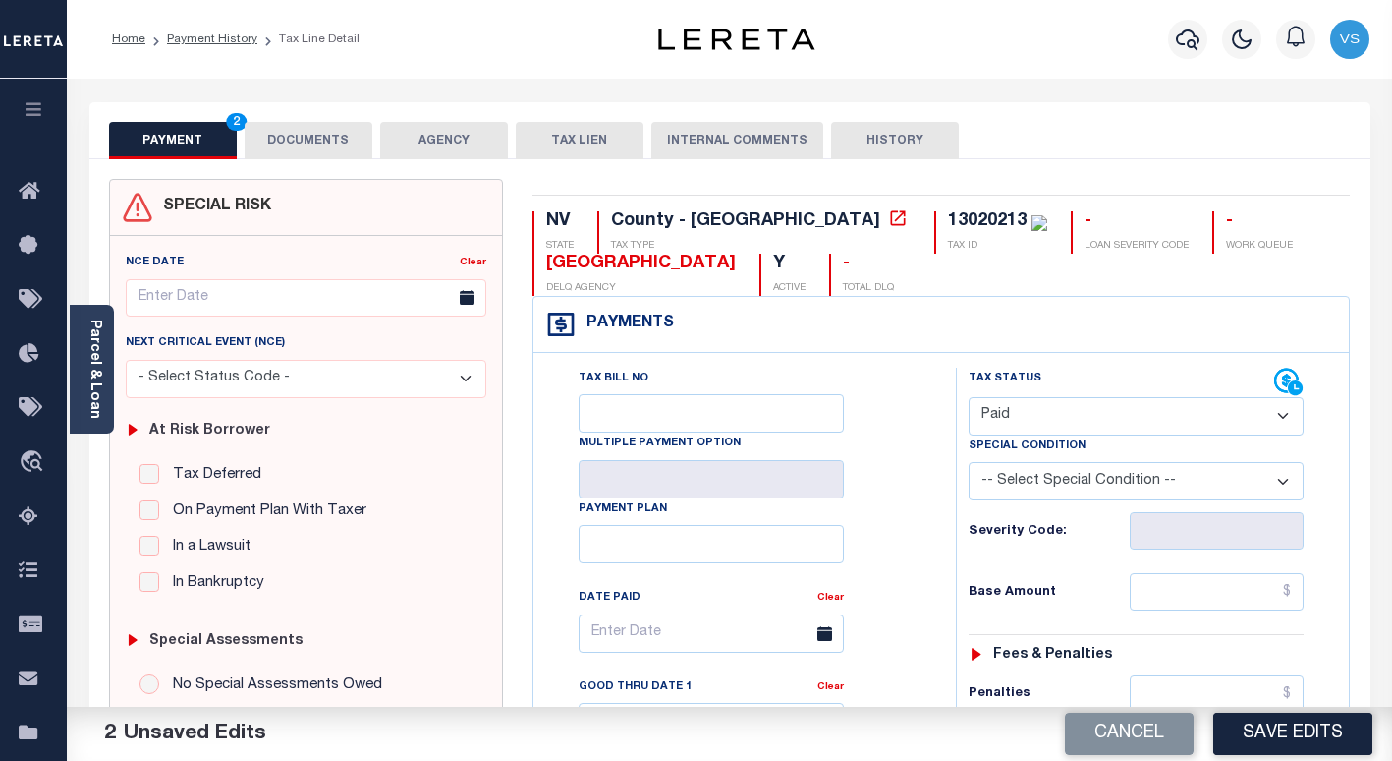
click at [301, 144] on button "DOCUMENTS" at bounding box center [309, 140] width 128 height 37
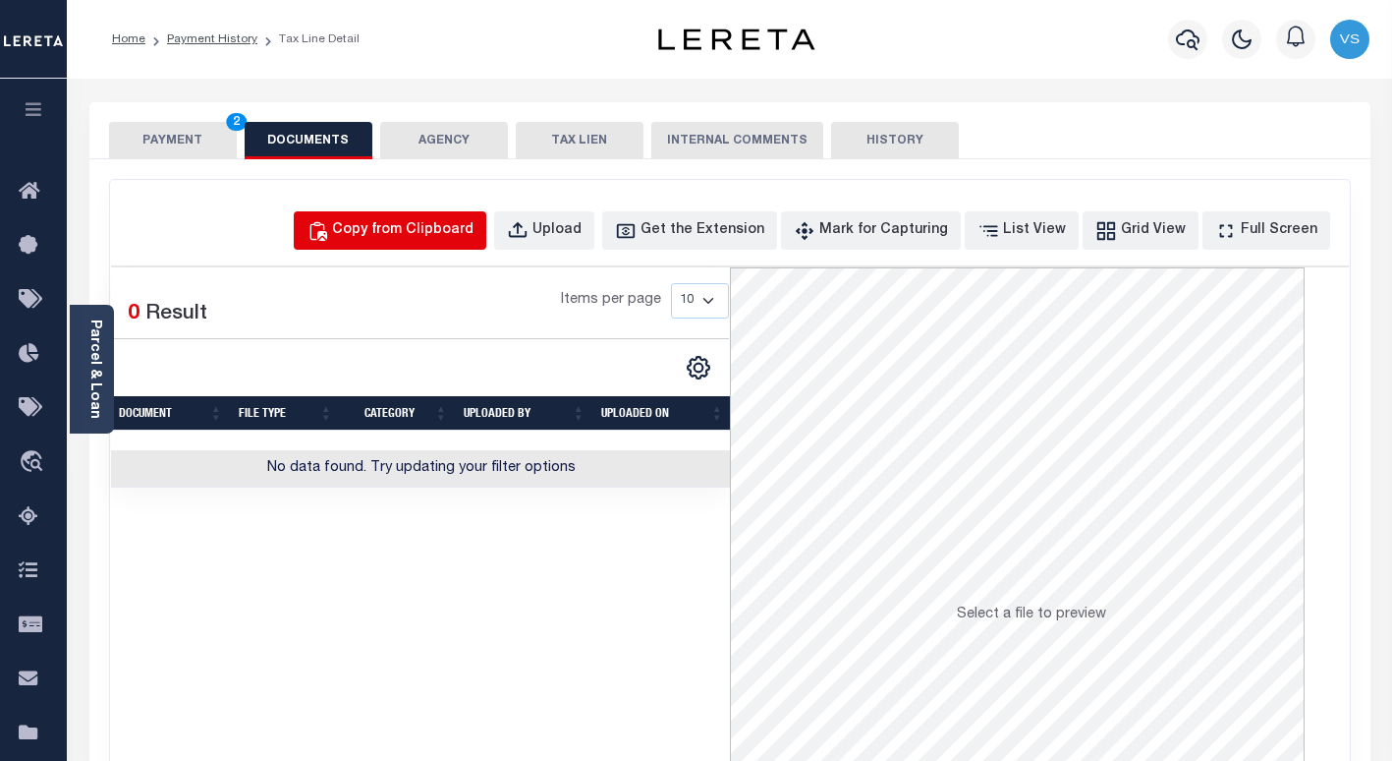
click at [431, 230] on div "Copy from Clipboard" at bounding box center [402, 231] width 141 height 22
select select "POP"
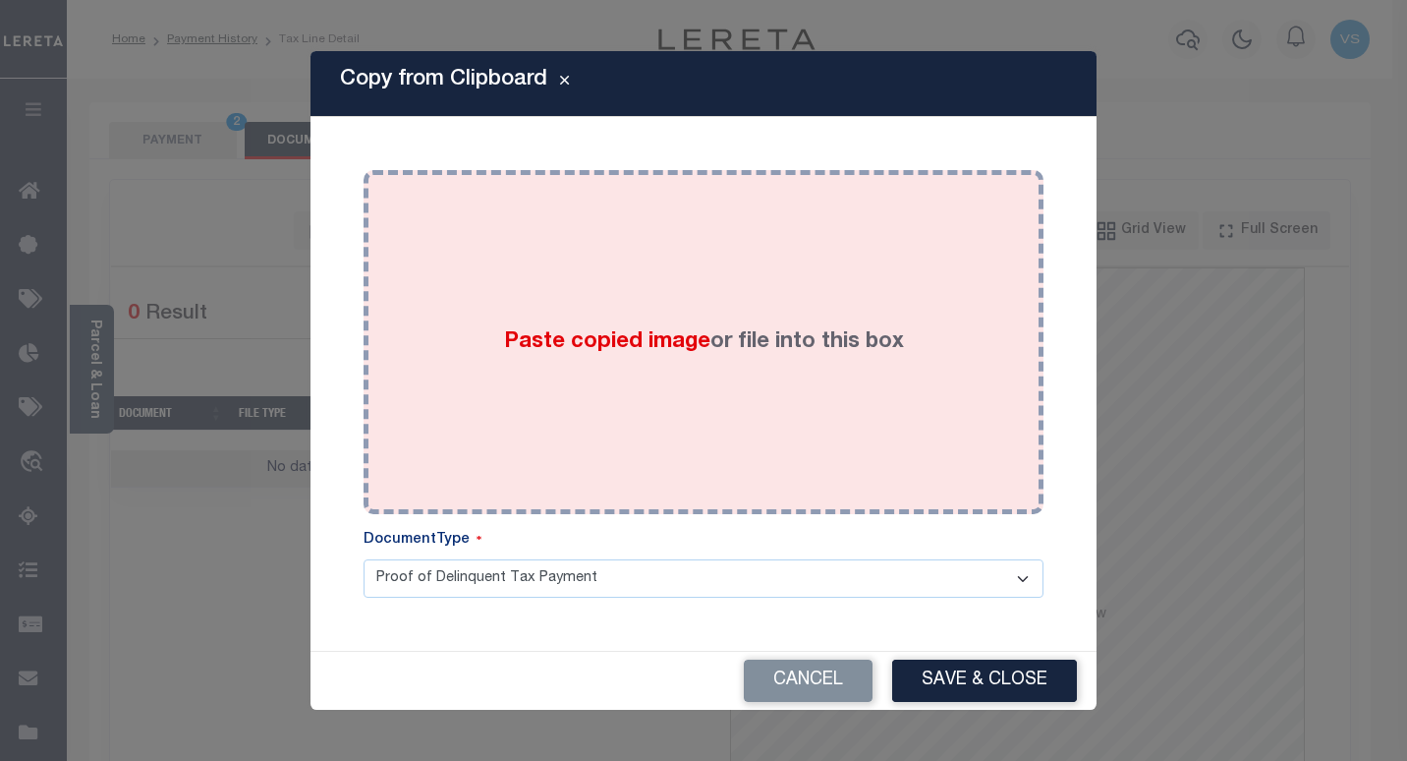
click at [584, 310] on div "Paste copied image or file into this box" at bounding box center [703, 342] width 650 height 314
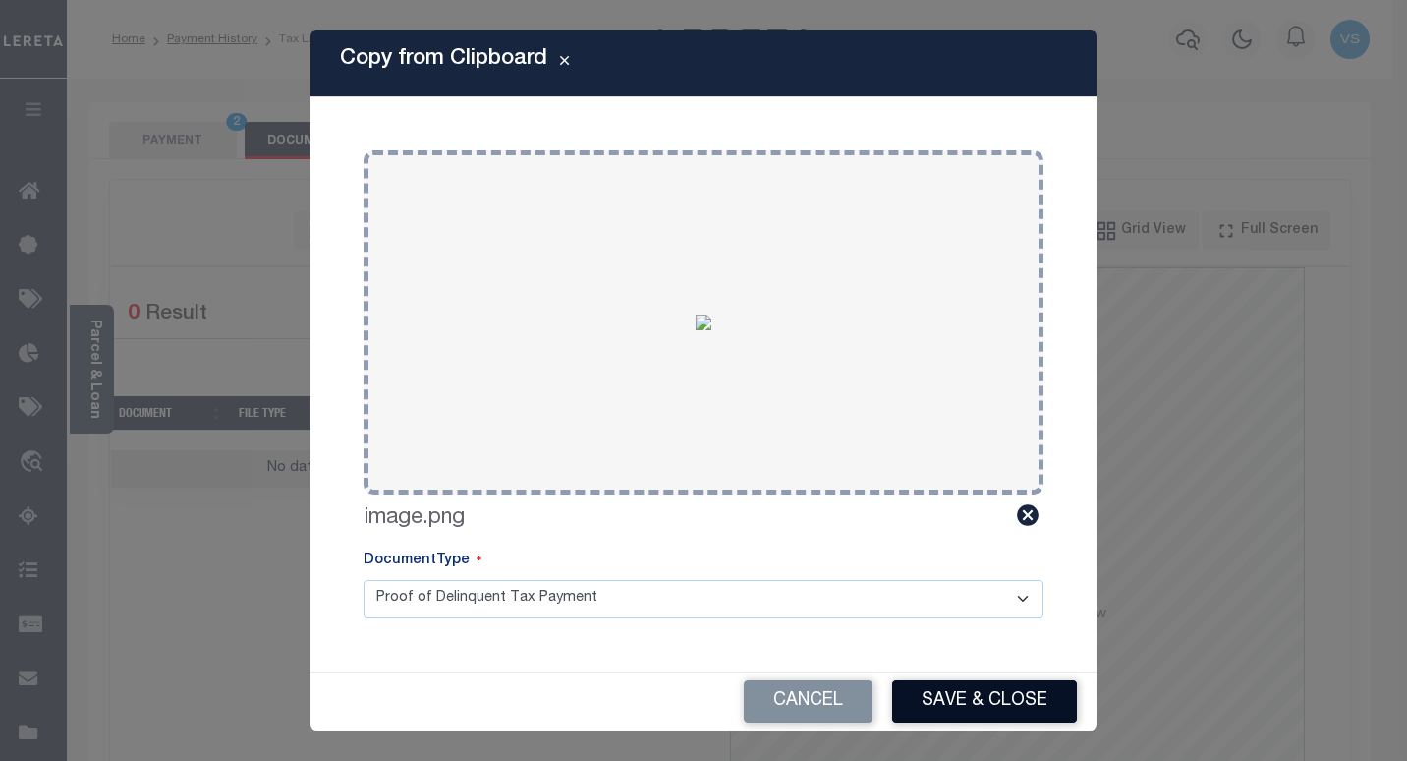
click at [932, 689] on button "Save & Close" at bounding box center [984, 701] width 185 height 42
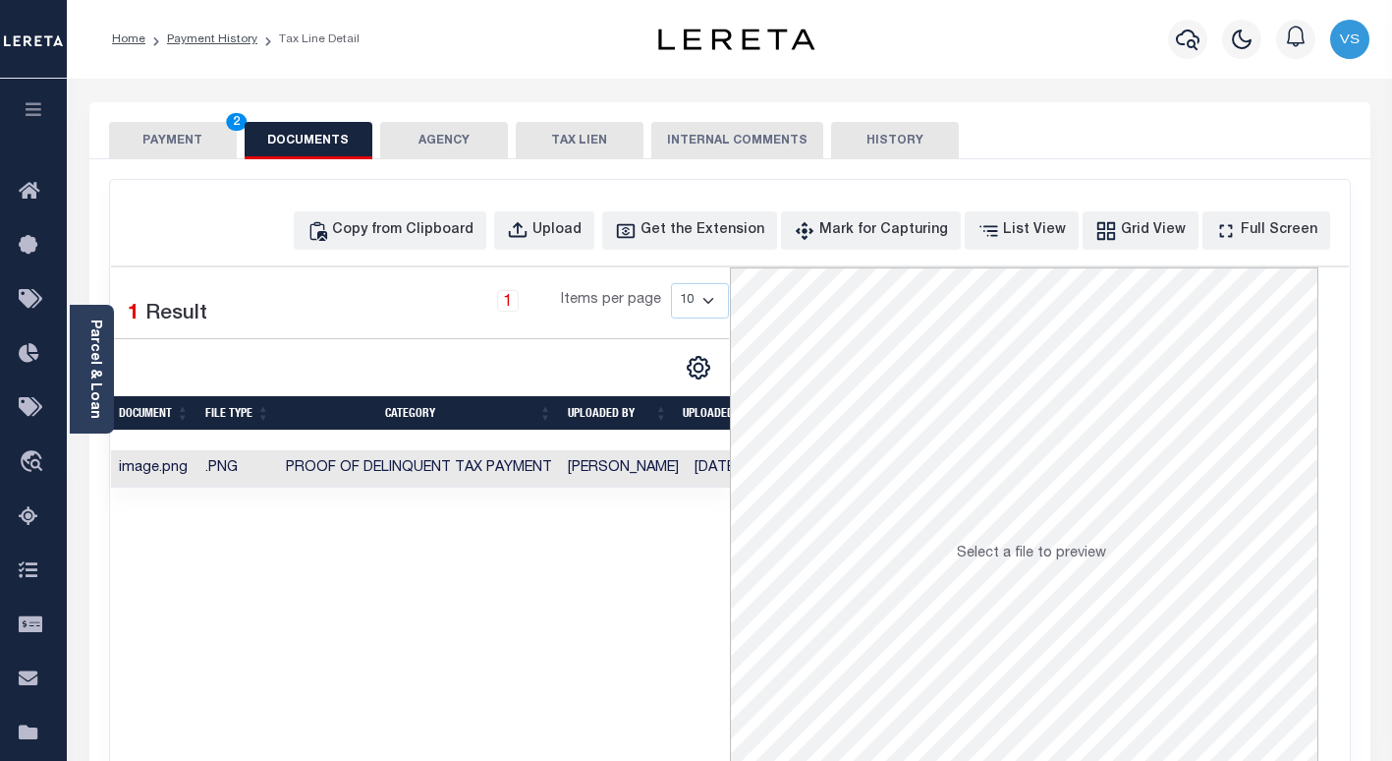
click at [160, 137] on button "PAYMENT 2" at bounding box center [173, 140] width 128 height 37
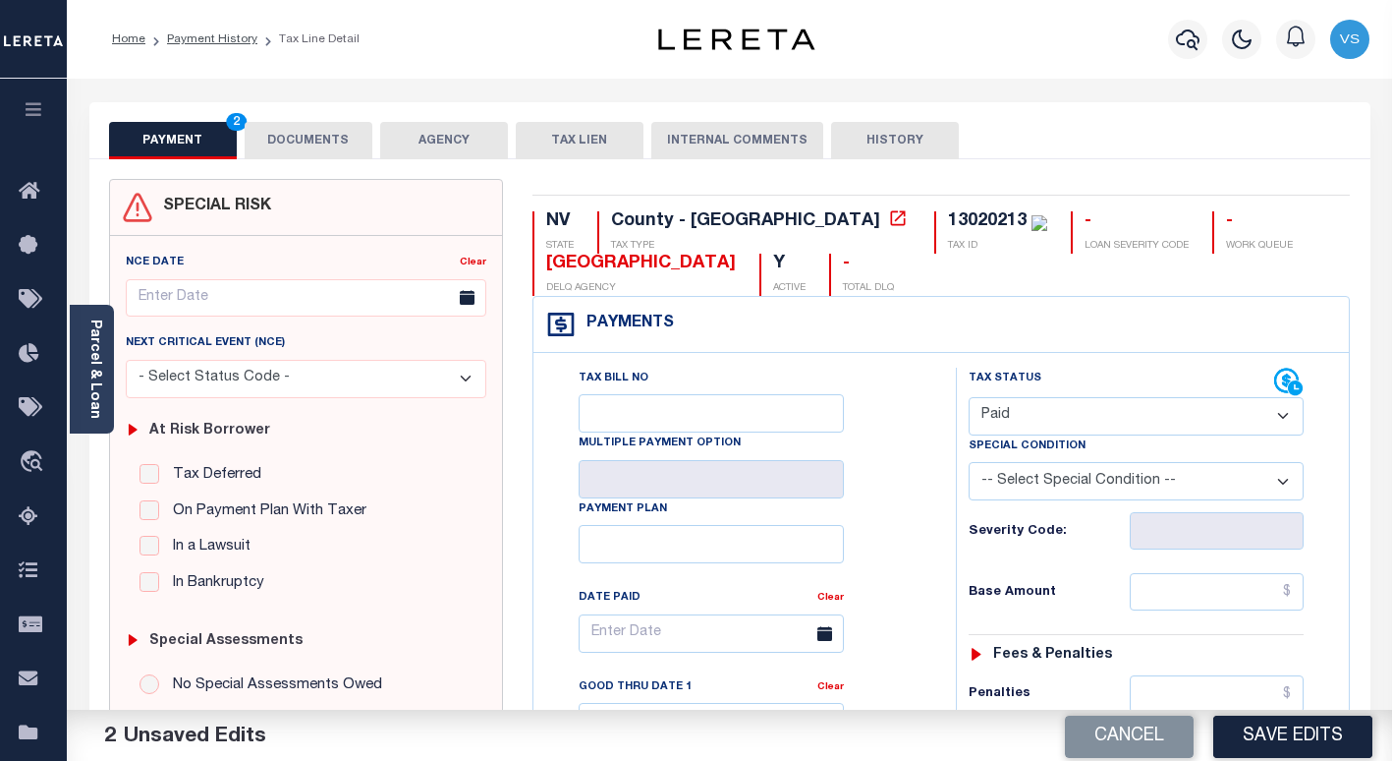
scroll to position [295, 0]
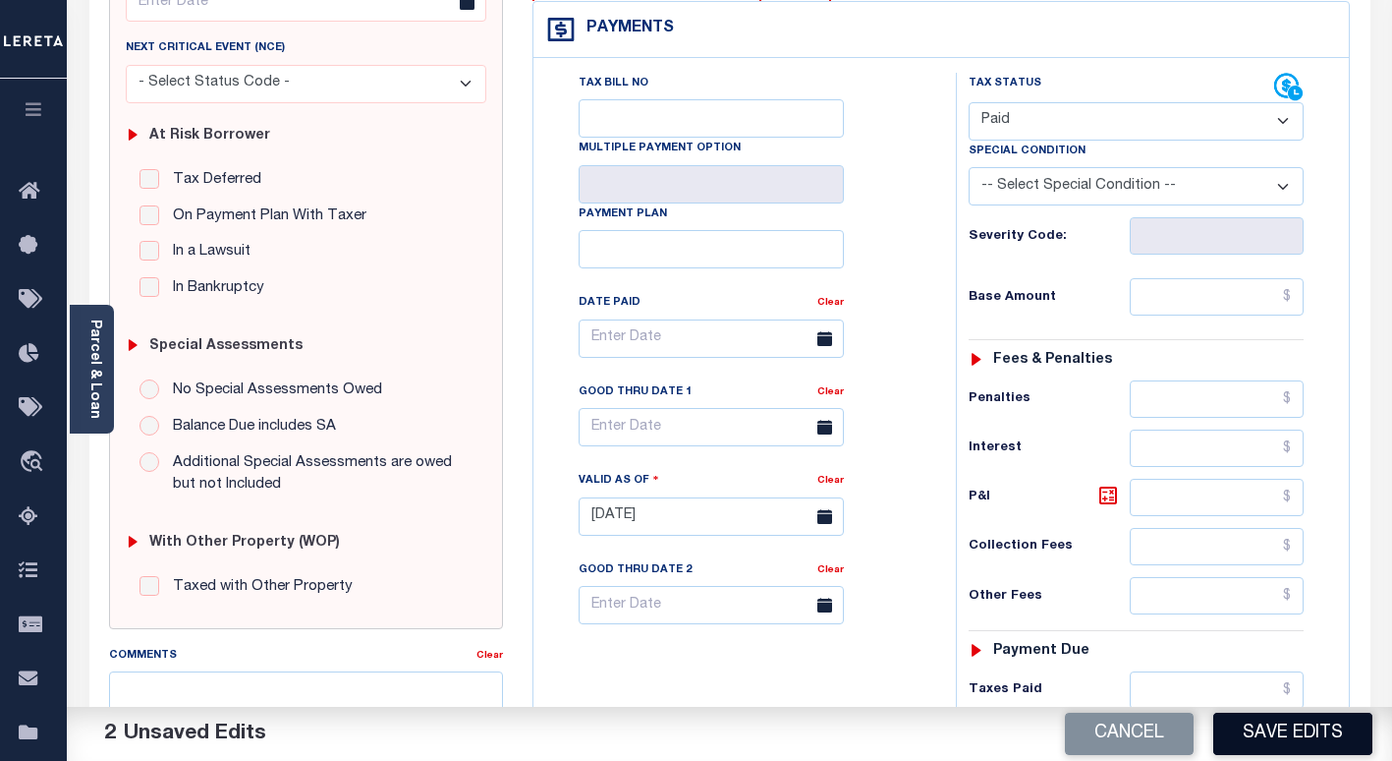
click at [1236, 738] on button "Save Edits" at bounding box center [1292, 733] width 159 height 42
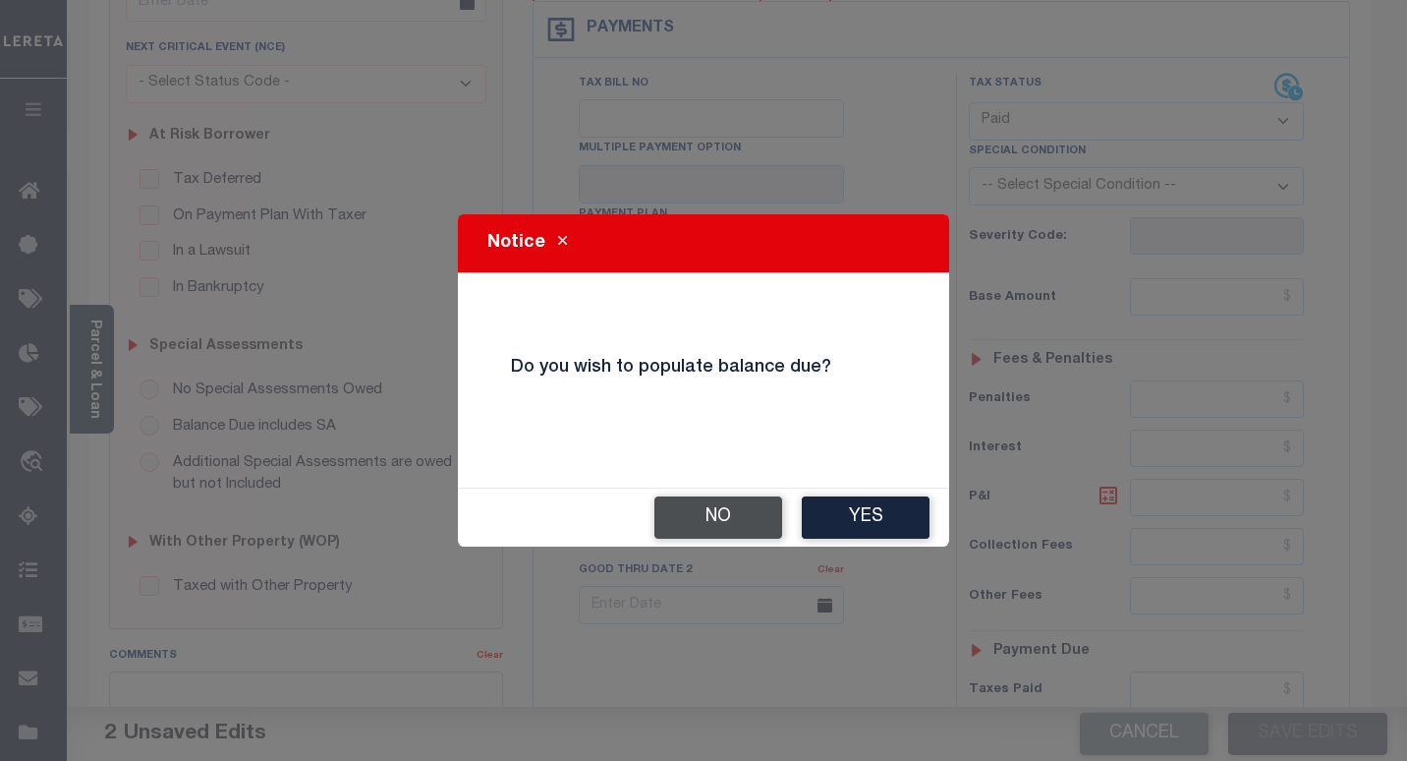
click at [708, 519] on button "No" at bounding box center [718, 517] width 128 height 42
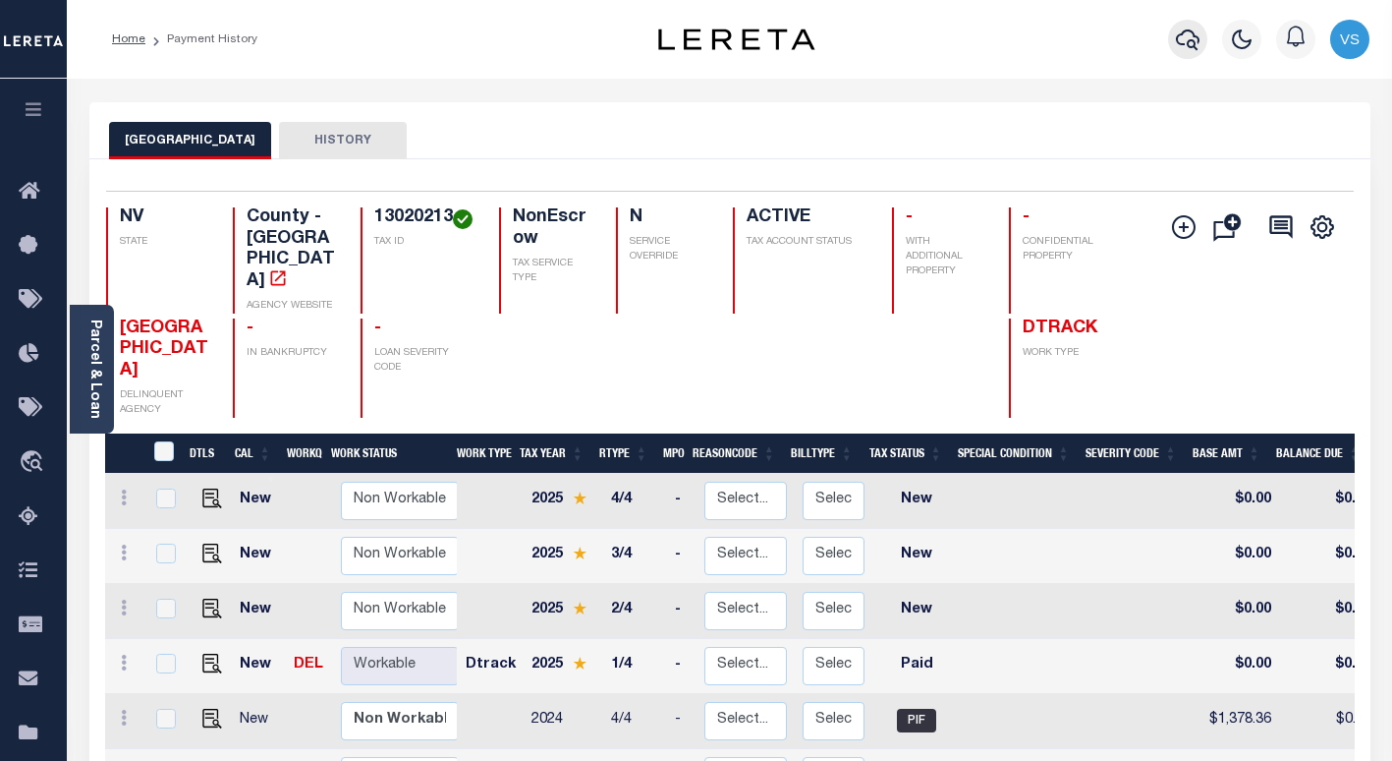
click at [1198, 38] on icon "button" at bounding box center [1188, 39] width 24 height 21
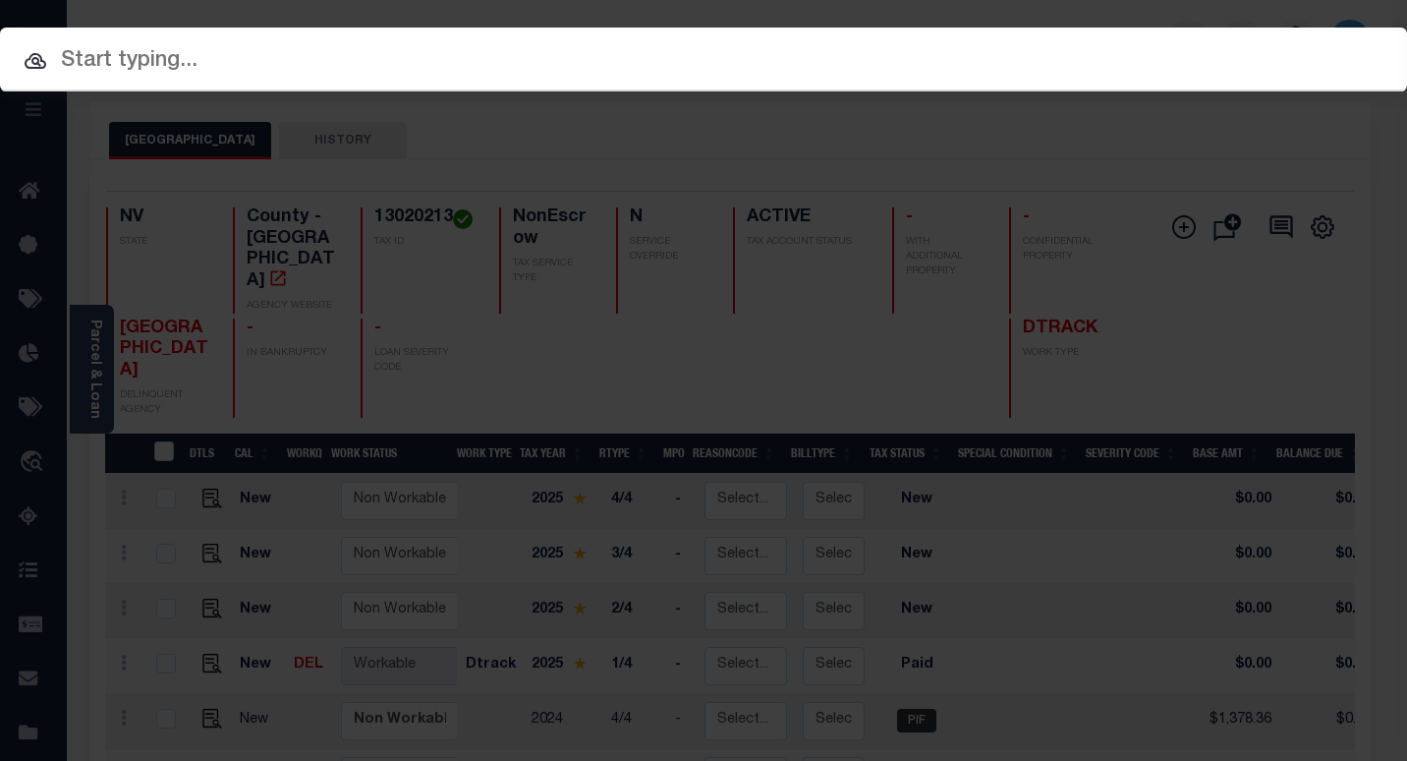
paste input "3305230001059"
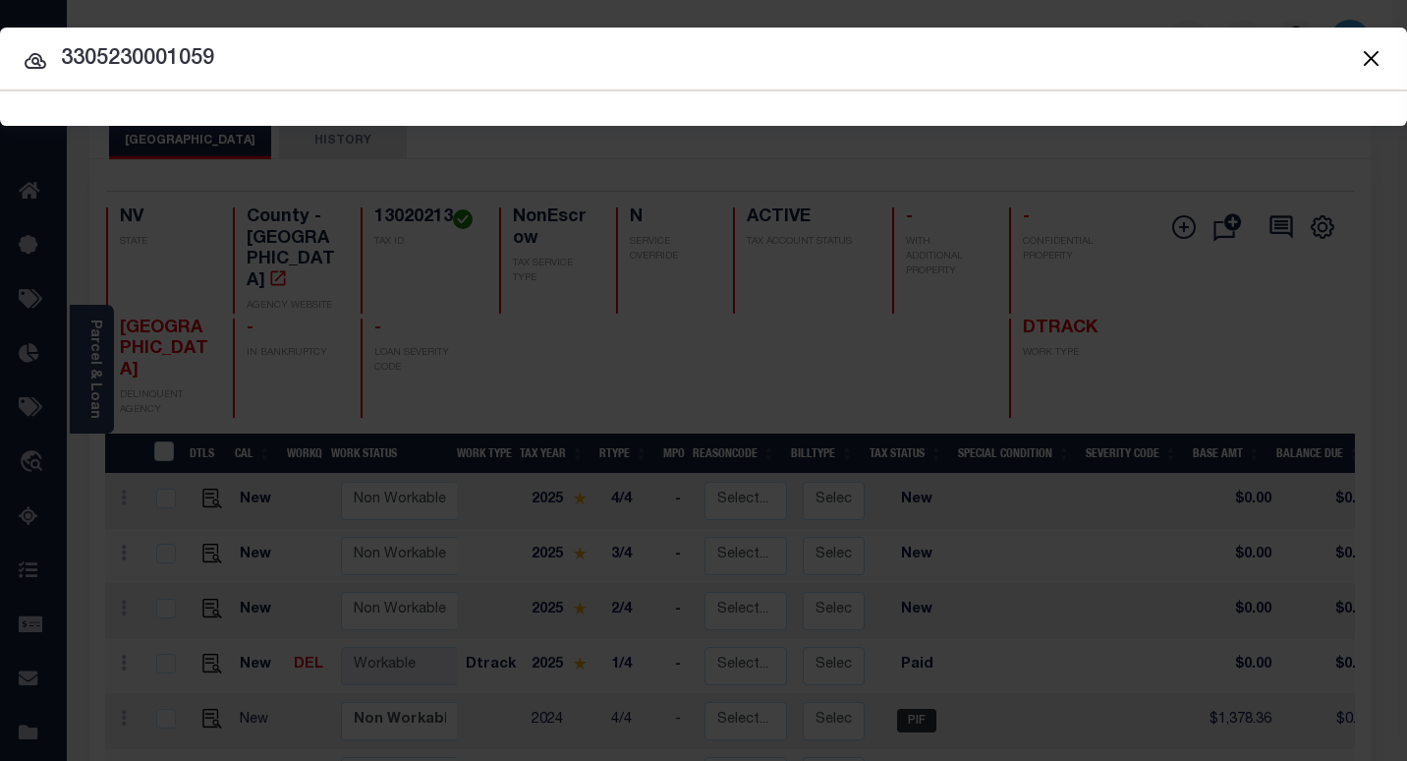
type input "3305230001059"
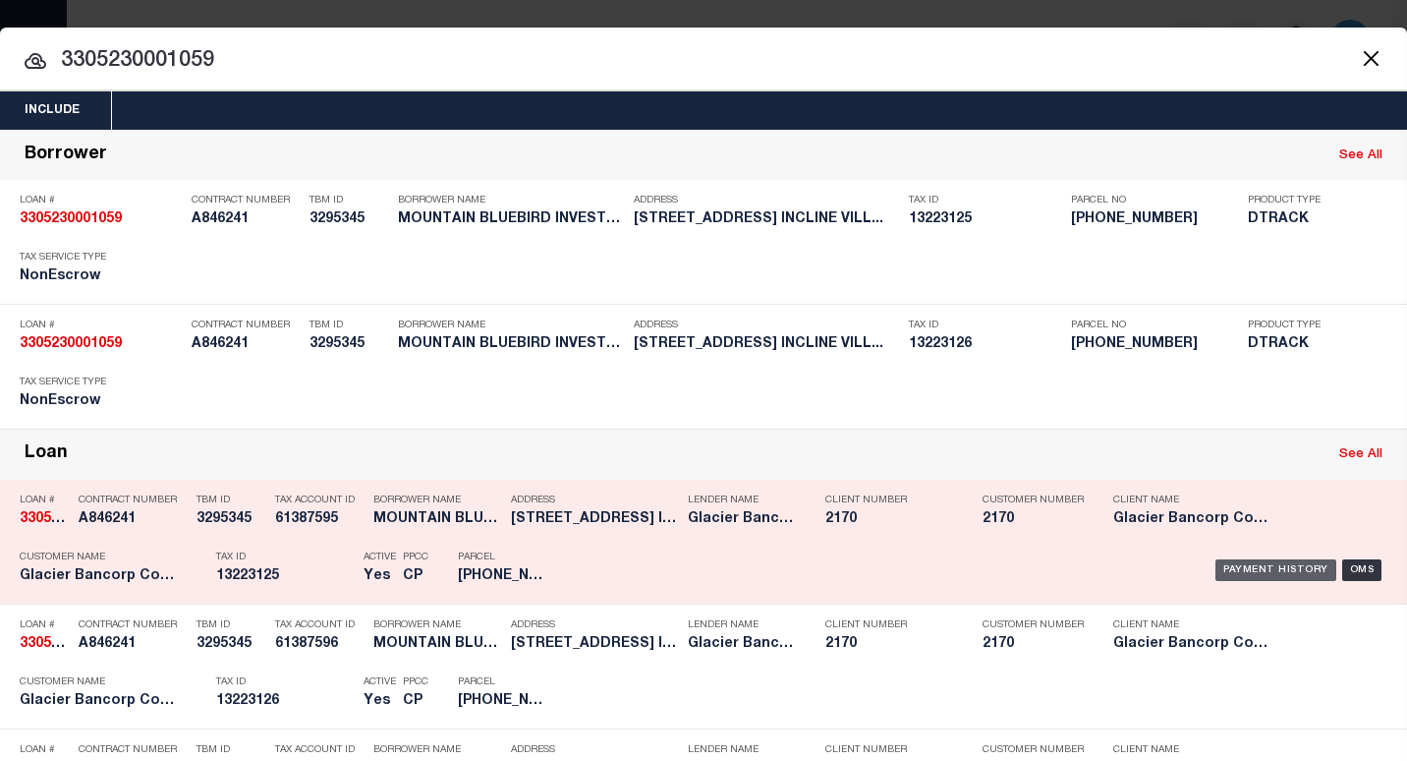
click at [1240, 571] on div "Payment History" at bounding box center [1275, 570] width 121 height 22
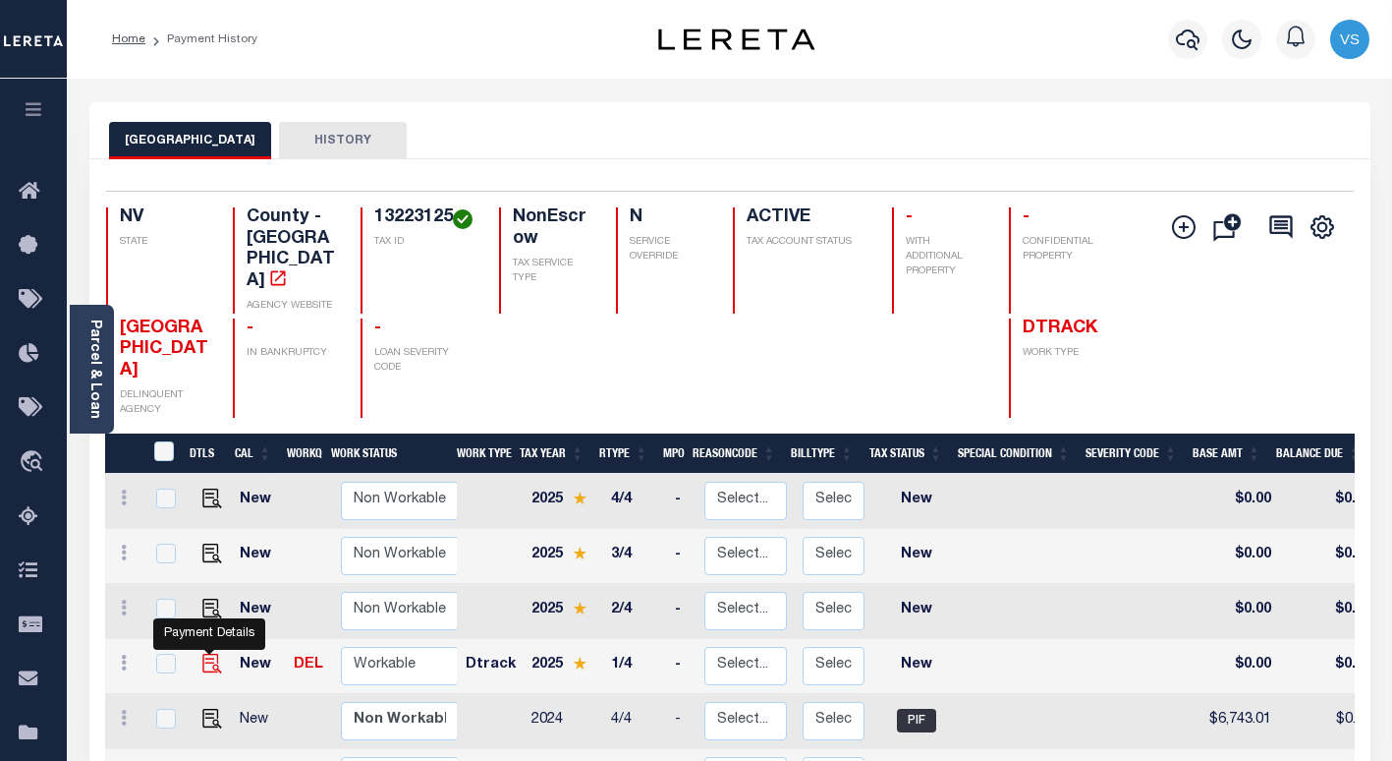
click at [203, 653] on img "" at bounding box center [212, 663] width 20 height 20
checkbox input "true"
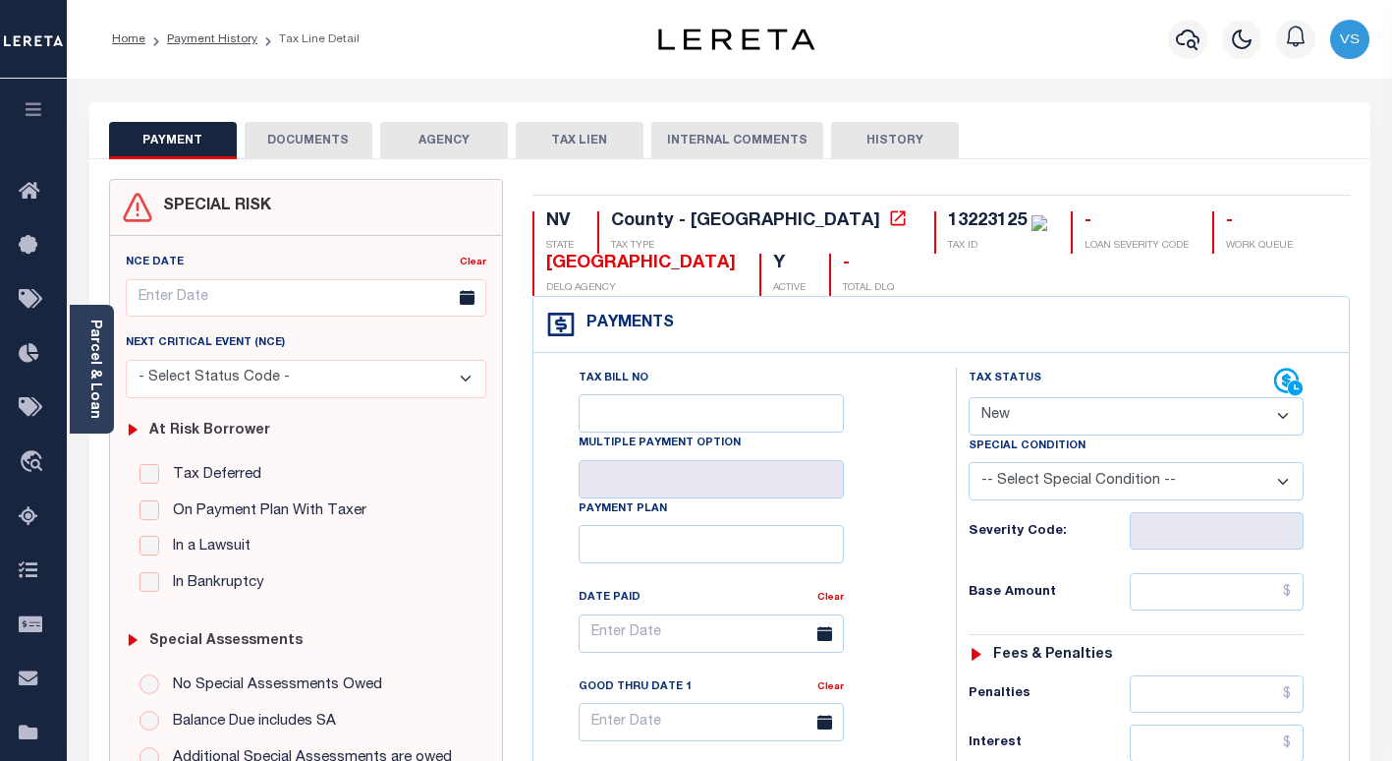
click at [1002, 425] on select "- Select Status Code - Open Due/Unpaid Paid Incomplete No Tax Due Internal Refu…" at bounding box center [1136, 416] width 335 height 38
select select "PYD"
click at [969, 398] on select "- Select Status Code - Open Due/Unpaid Paid Incomplete No Tax Due Internal Refu…" at bounding box center [1136, 416] width 335 height 38
type input "[DATE]"
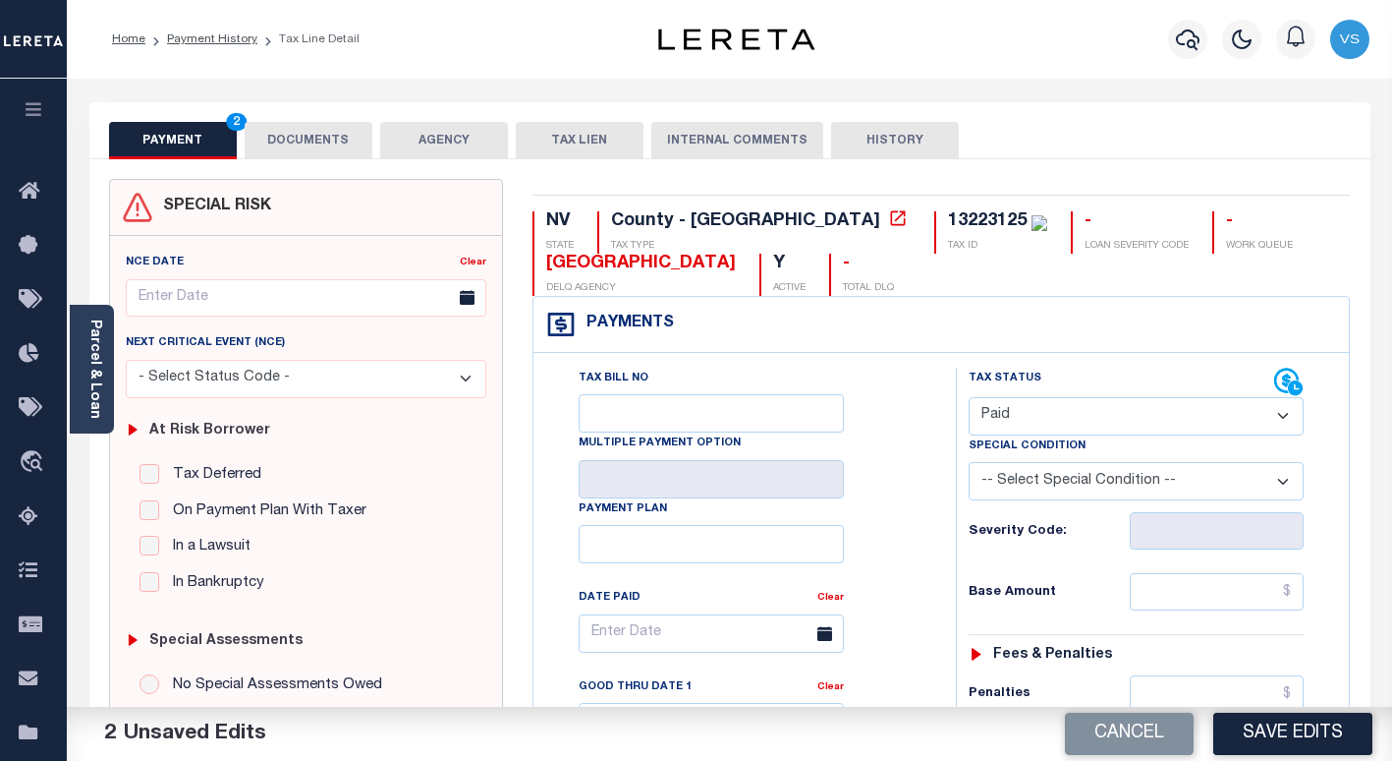
click at [321, 128] on button "DOCUMENTS" at bounding box center [309, 140] width 128 height 37
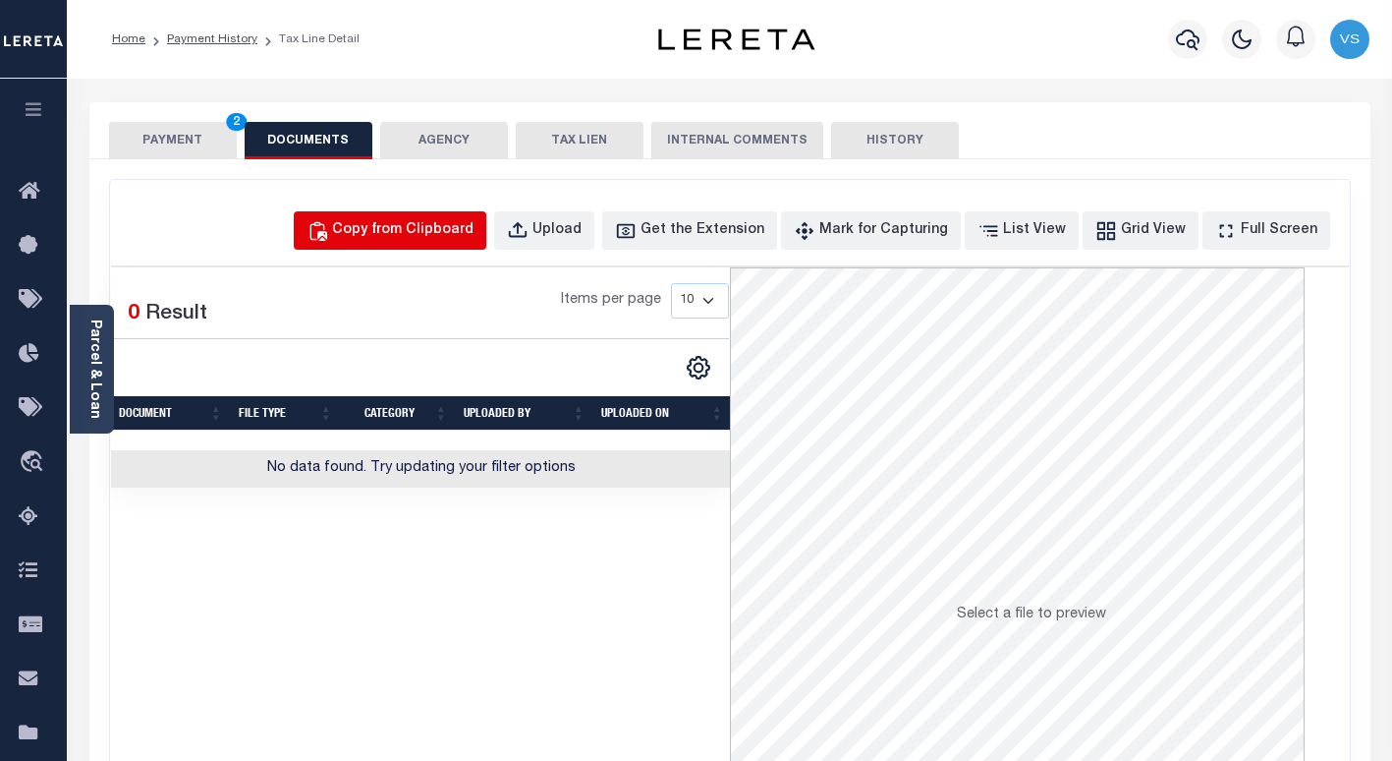
click at [392, 229] on div "Copy from Clipboard" at bounding box center [402, 231] width 141 height 22
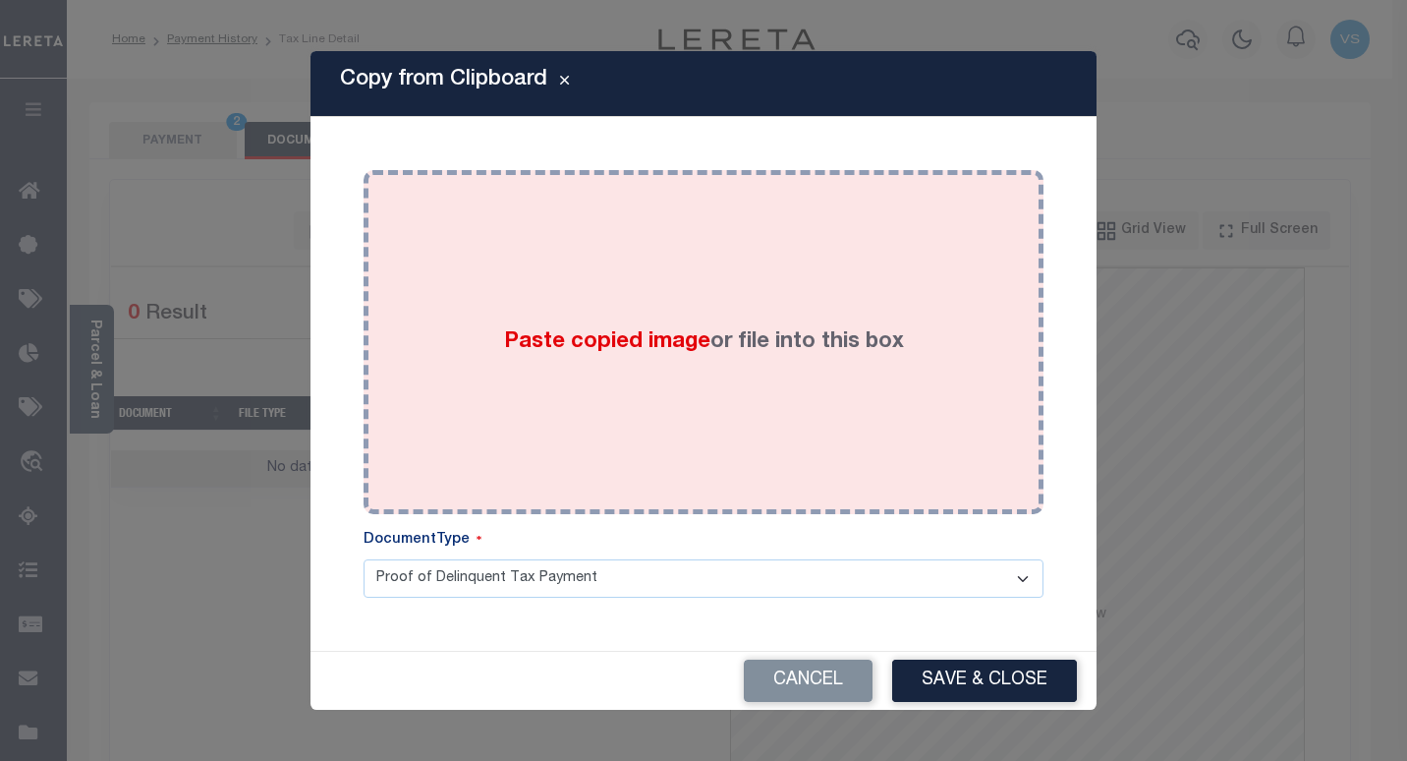
click at [470, 361] on div "Paste copied image or file into this box" at bounding box center [703, 342] width 650 height 314
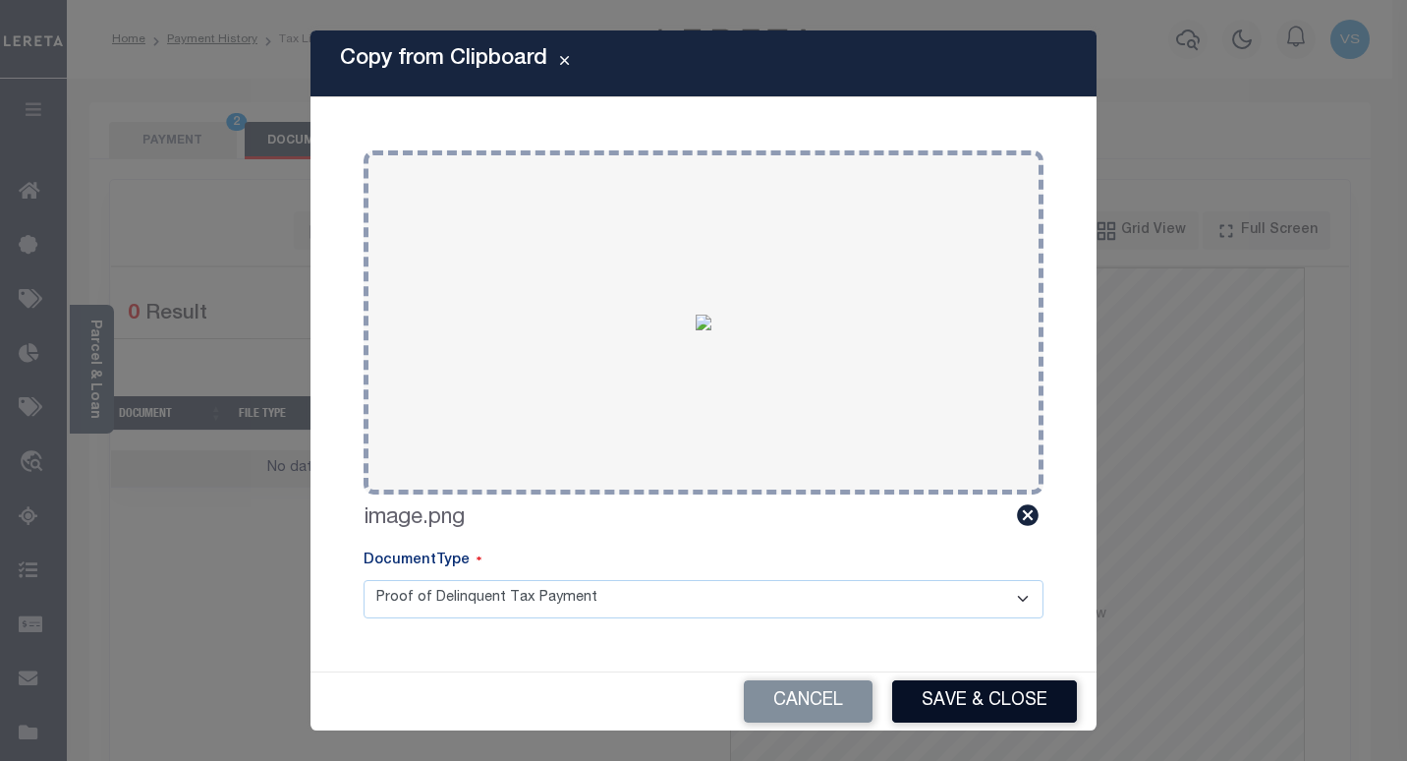
click at [963, 695] on button "Save & Close" at bounding box center [984, 701] width 185 height 42
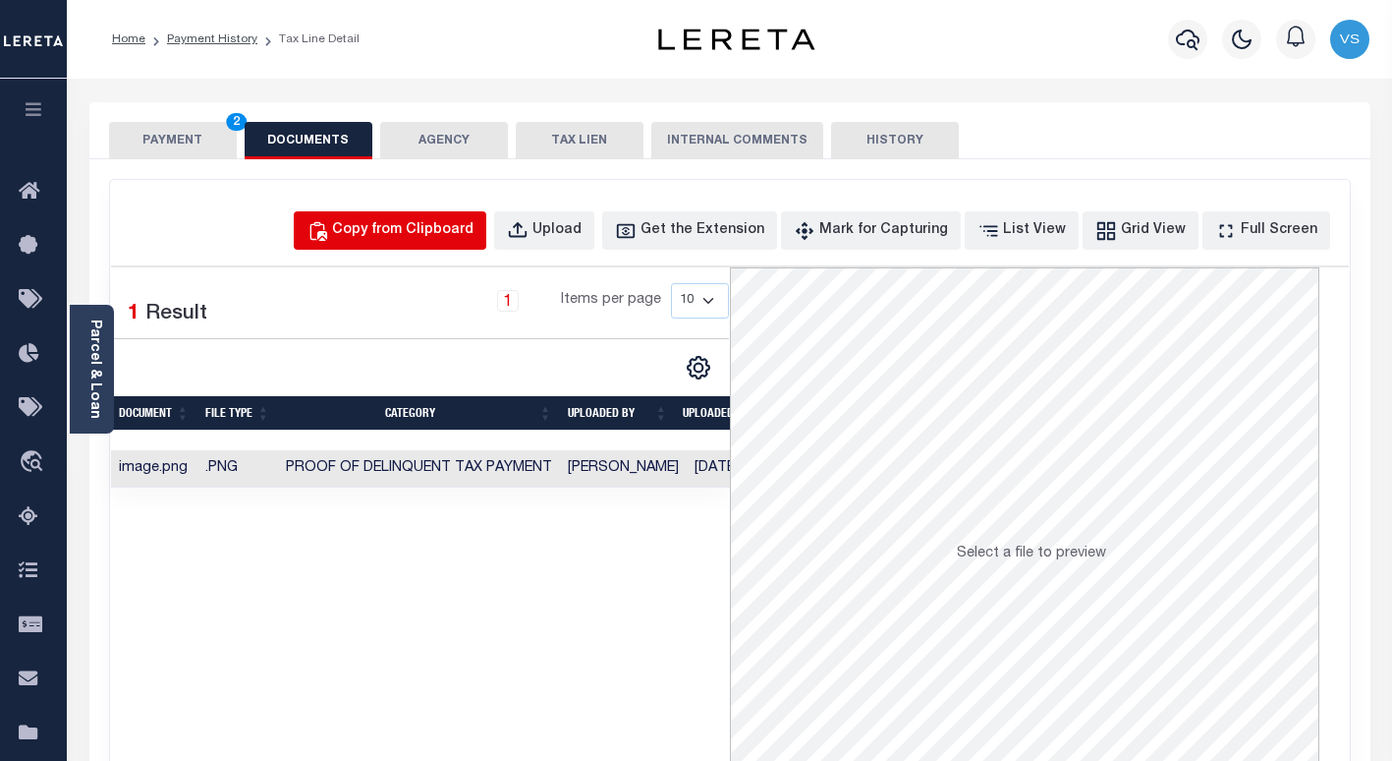
click at [404, 234] on div "Copy from Clipboard" at bounding box center [402, 231] width 141 height 22
select select "POP"
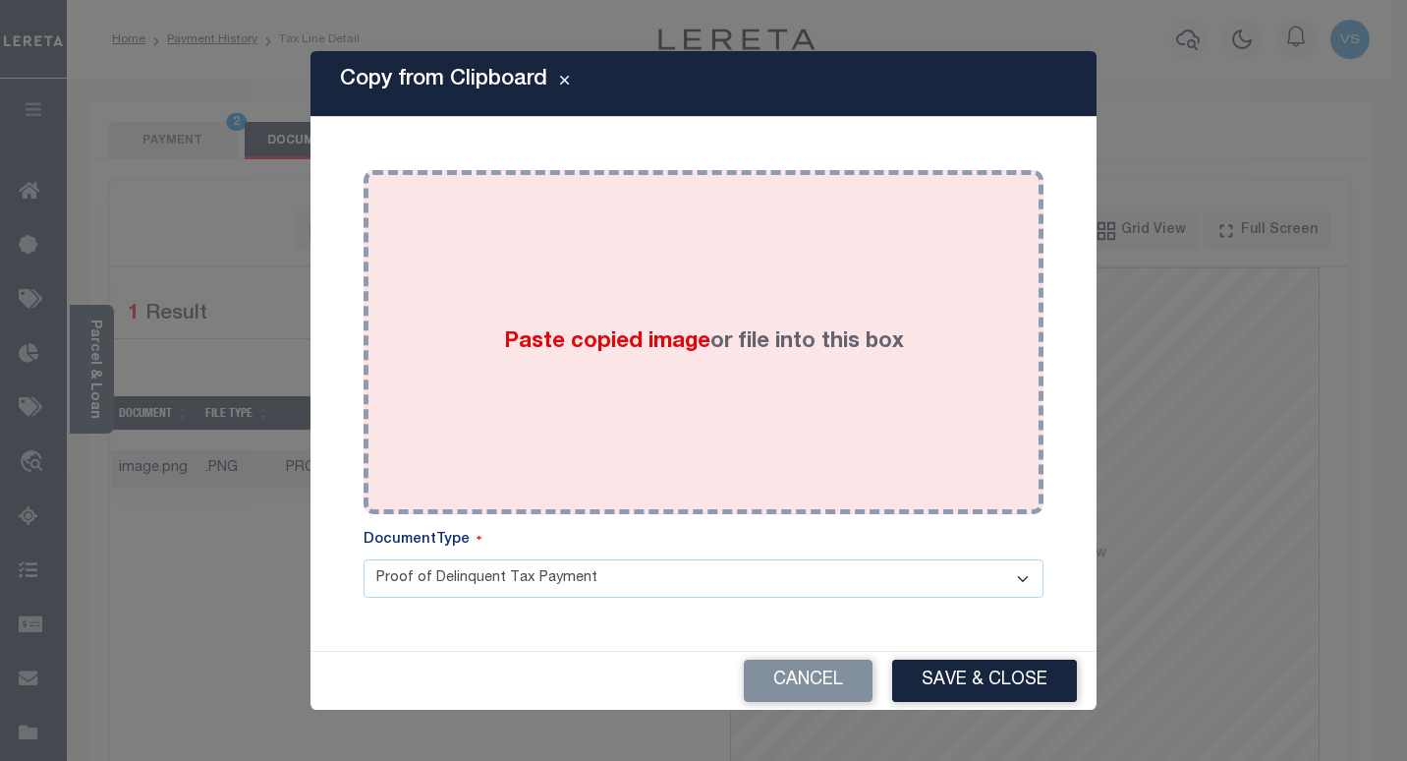
click at [453, 353] on div "Paste copied image or file into this box" at bounding box center [703, 342] width 650 height 314
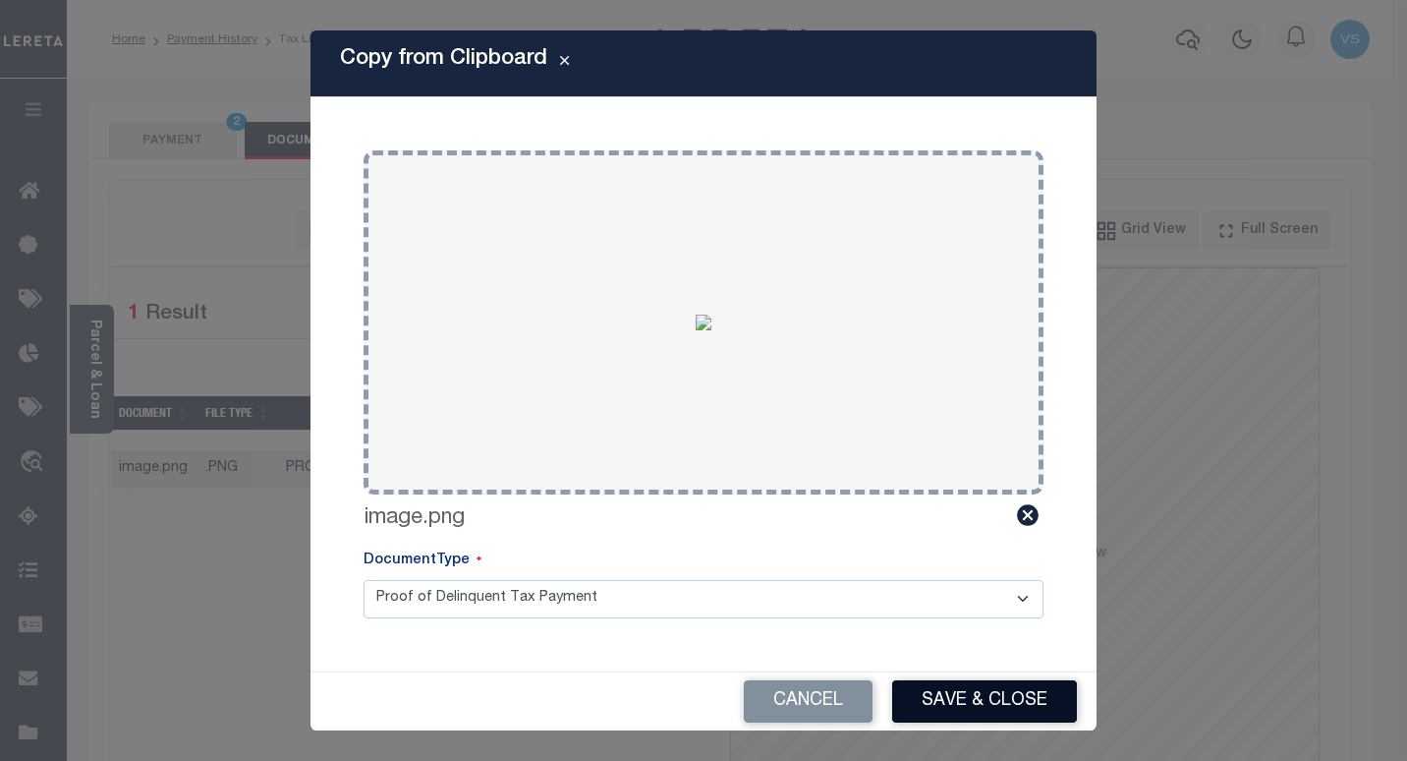
click at [940, 689] on button "Save & Close" at bounding box center [984, 701] width 185 height 42
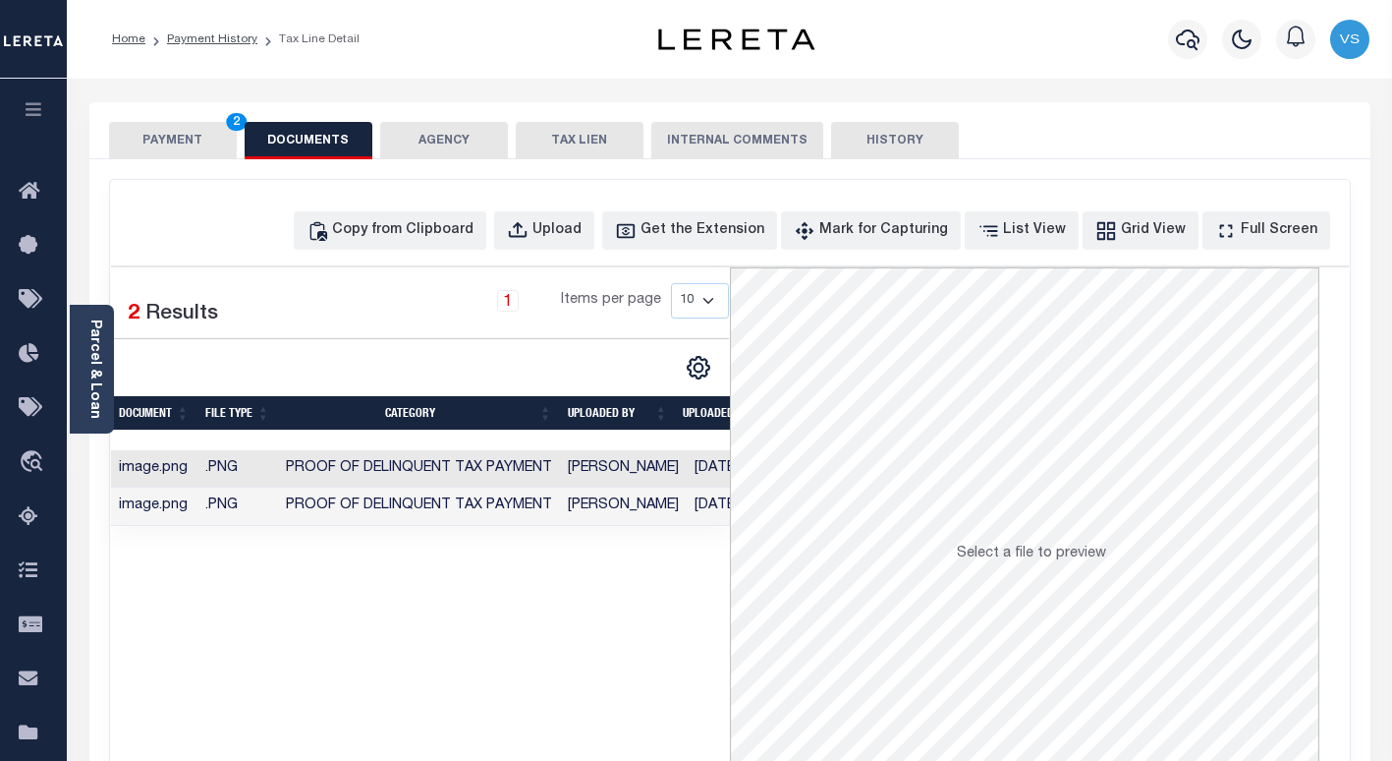
click at [161, 140] on button "PAYMENT 2" at bounding box center [173, 140] width 128 height 37
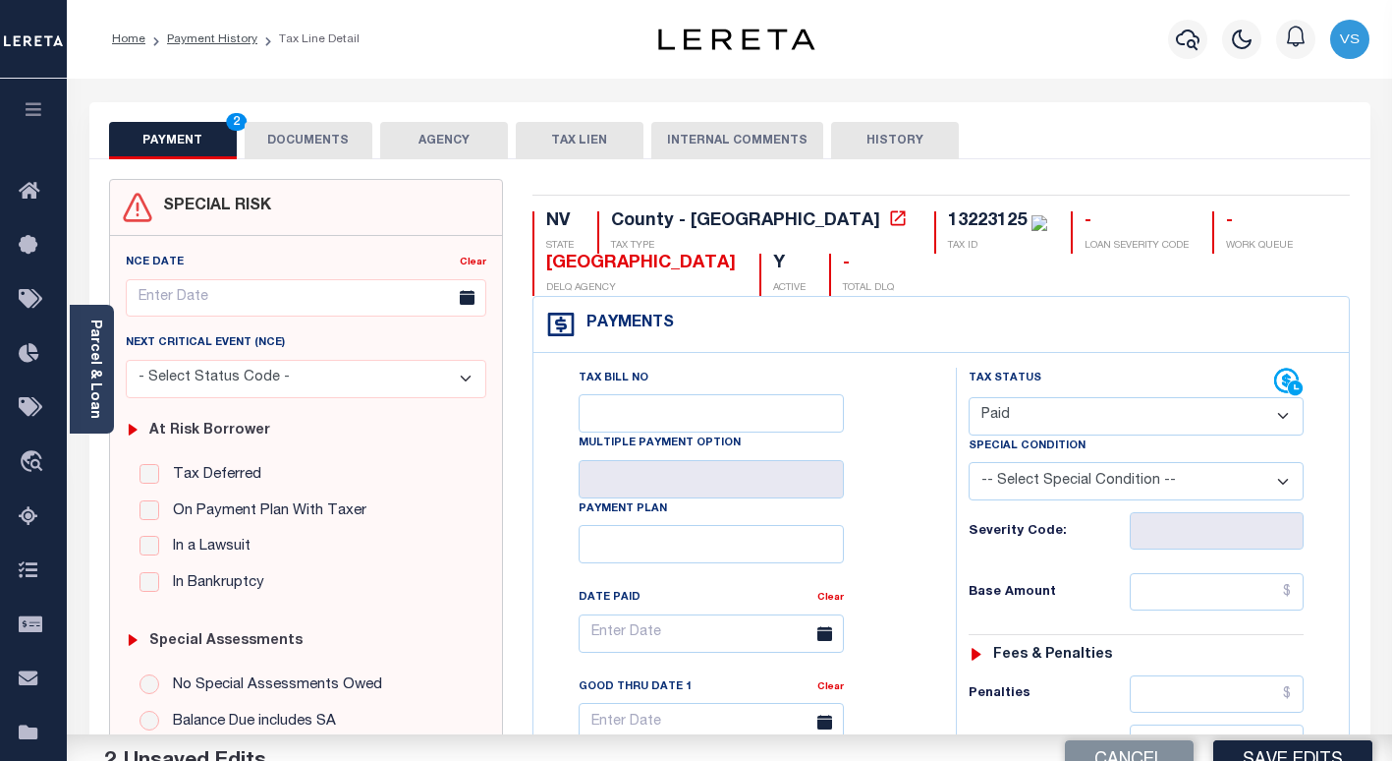
scroll to position [393, 0]
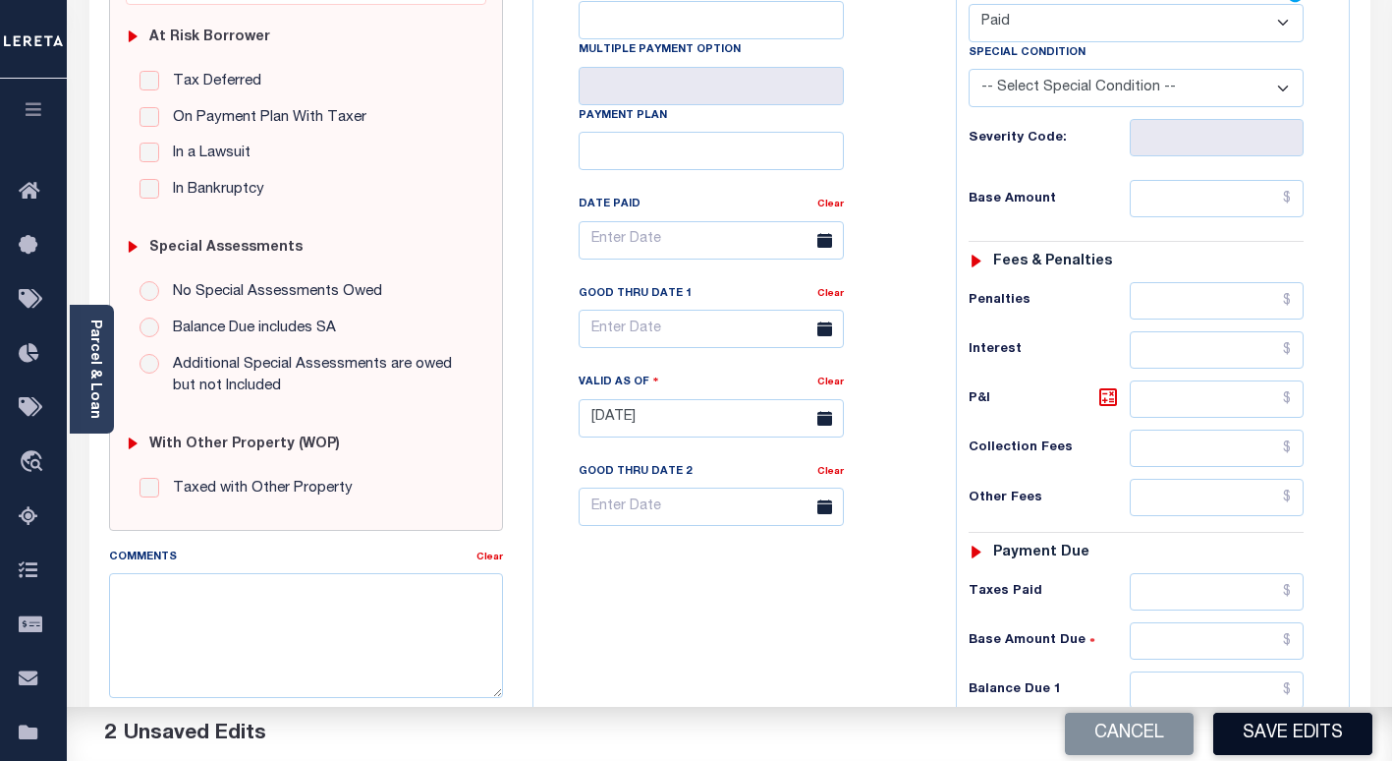
click at [1266, 745] on button "Save Edits" at bounding box center [1292, 733] width 159 height 42
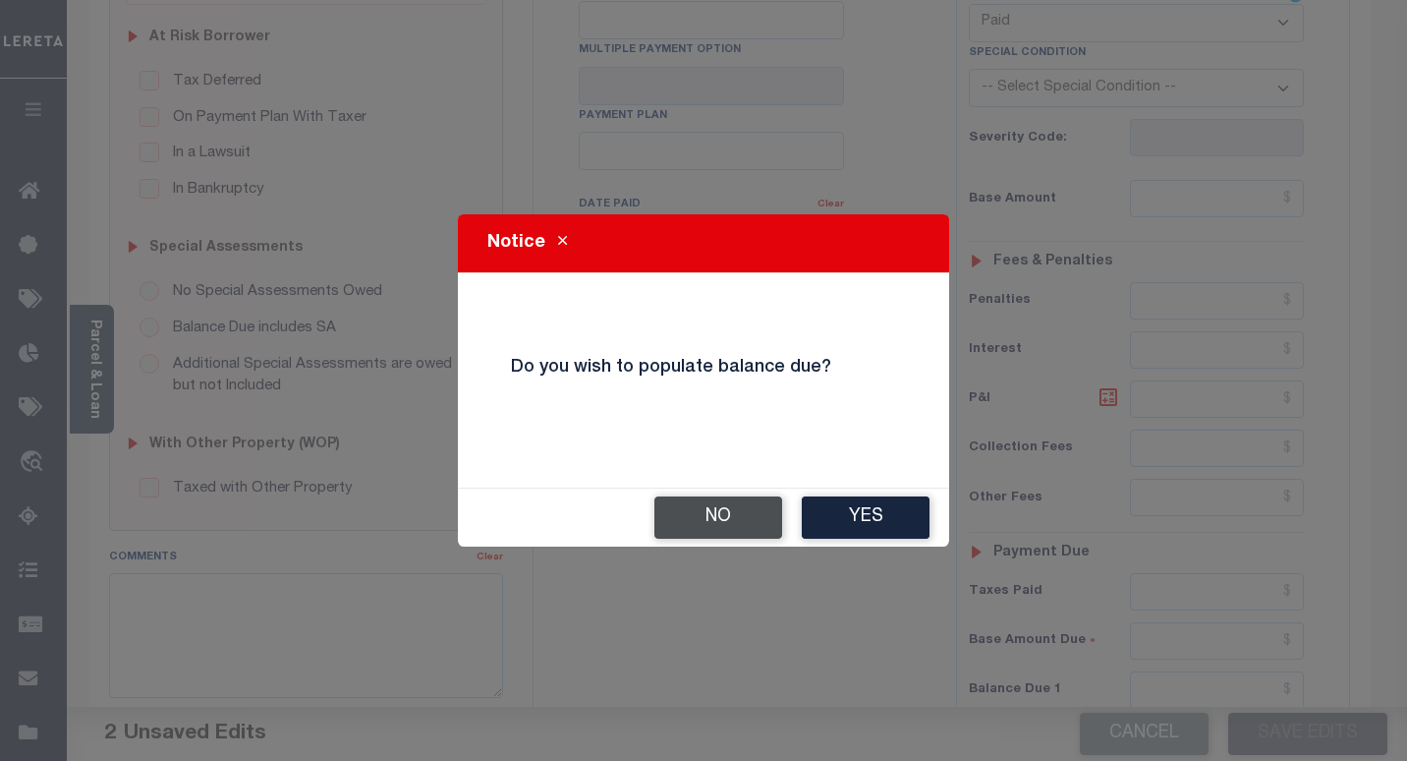
click at [707, 523] on button "No" at bounding box center [718, 517] width 128 height 42
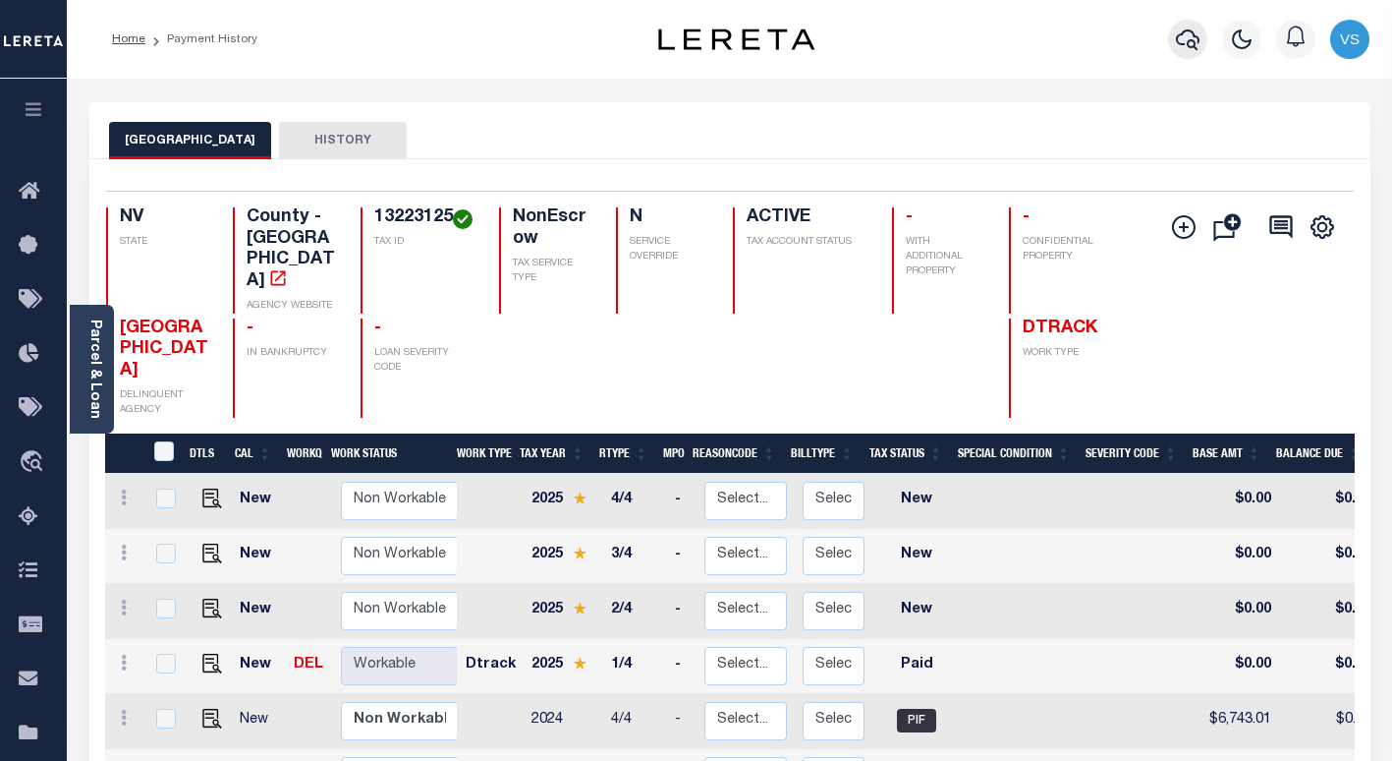
click at [1192, 41] on icon "button" at bounding box center [1188, 39] width 24 height 21
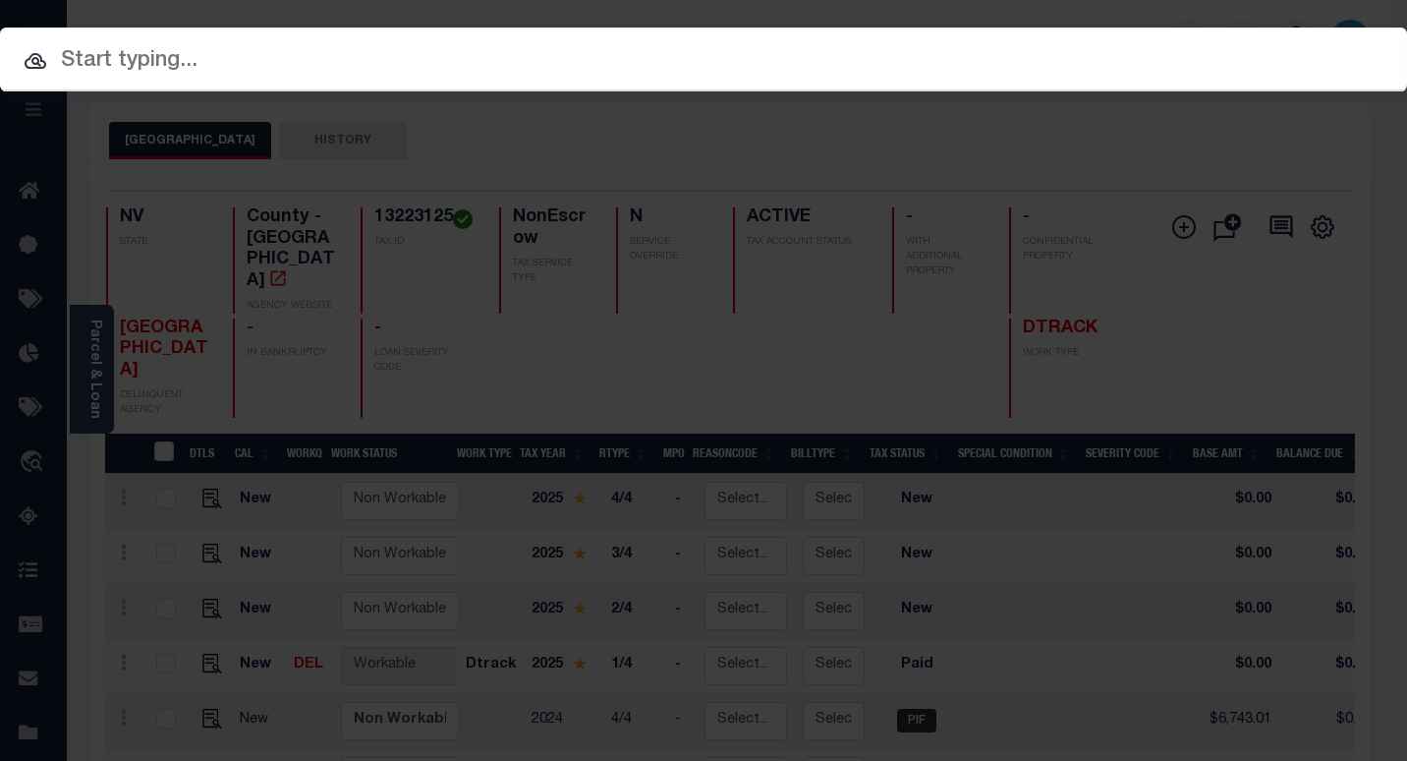
paste input "3305230001059"
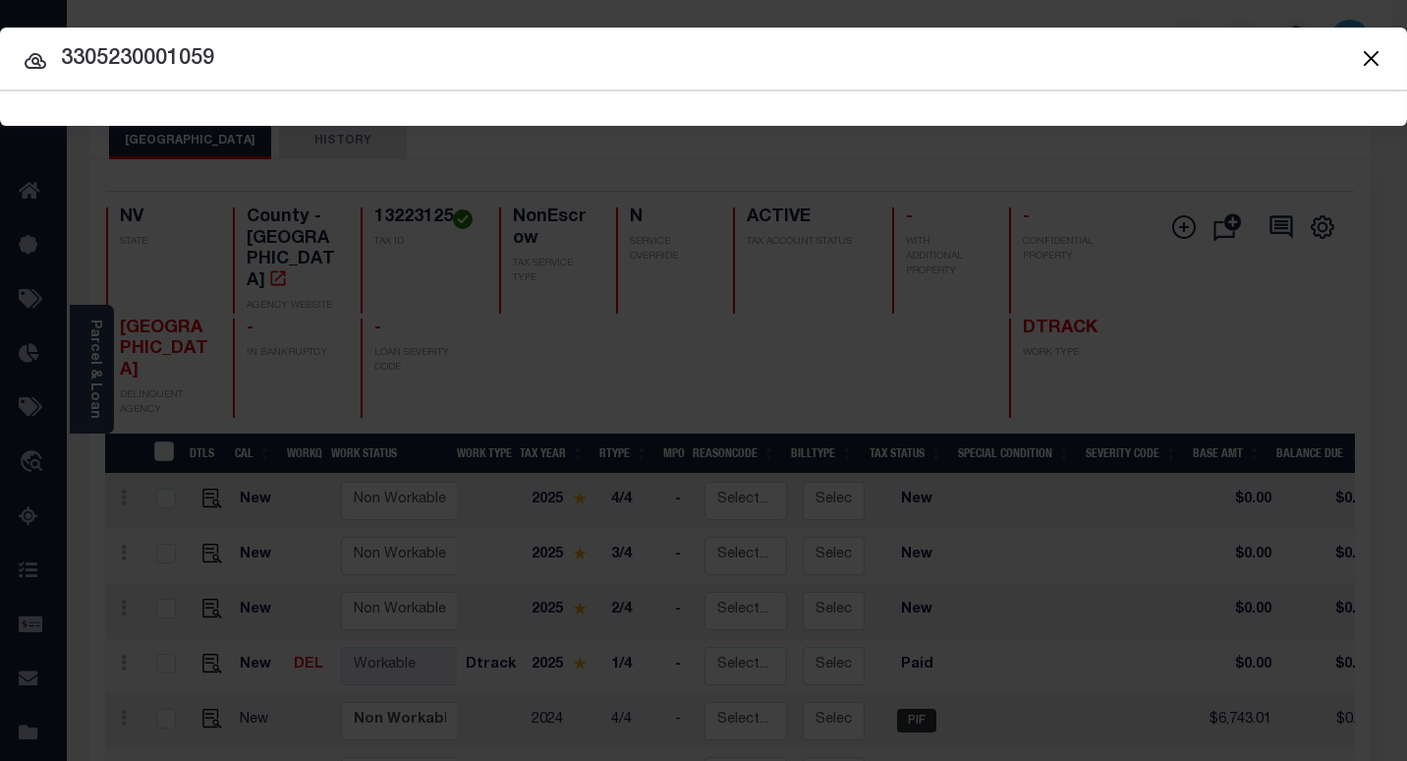
type input "3305230001059"
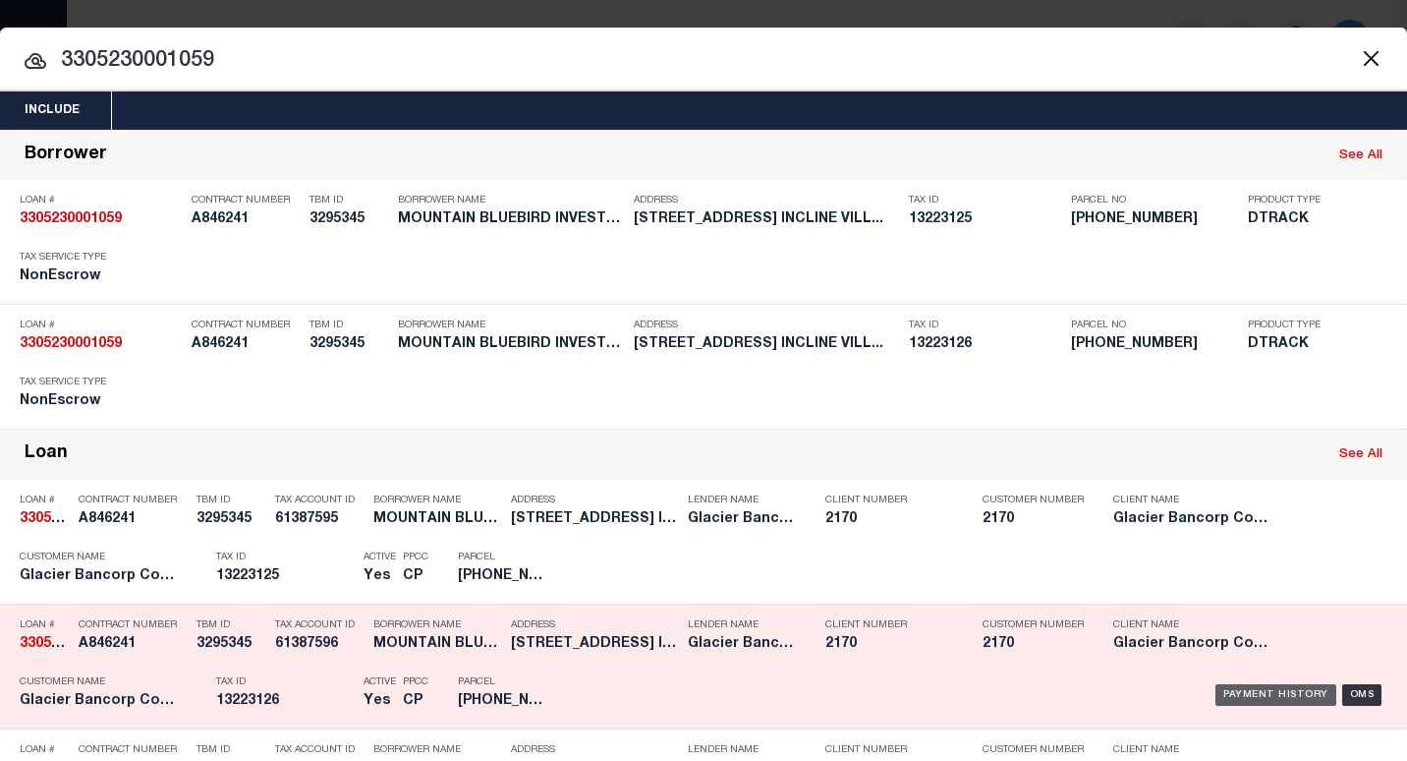
click at [1247, 704] on div "Payment History" at bounding box center [1275, 695] width 121 height 22
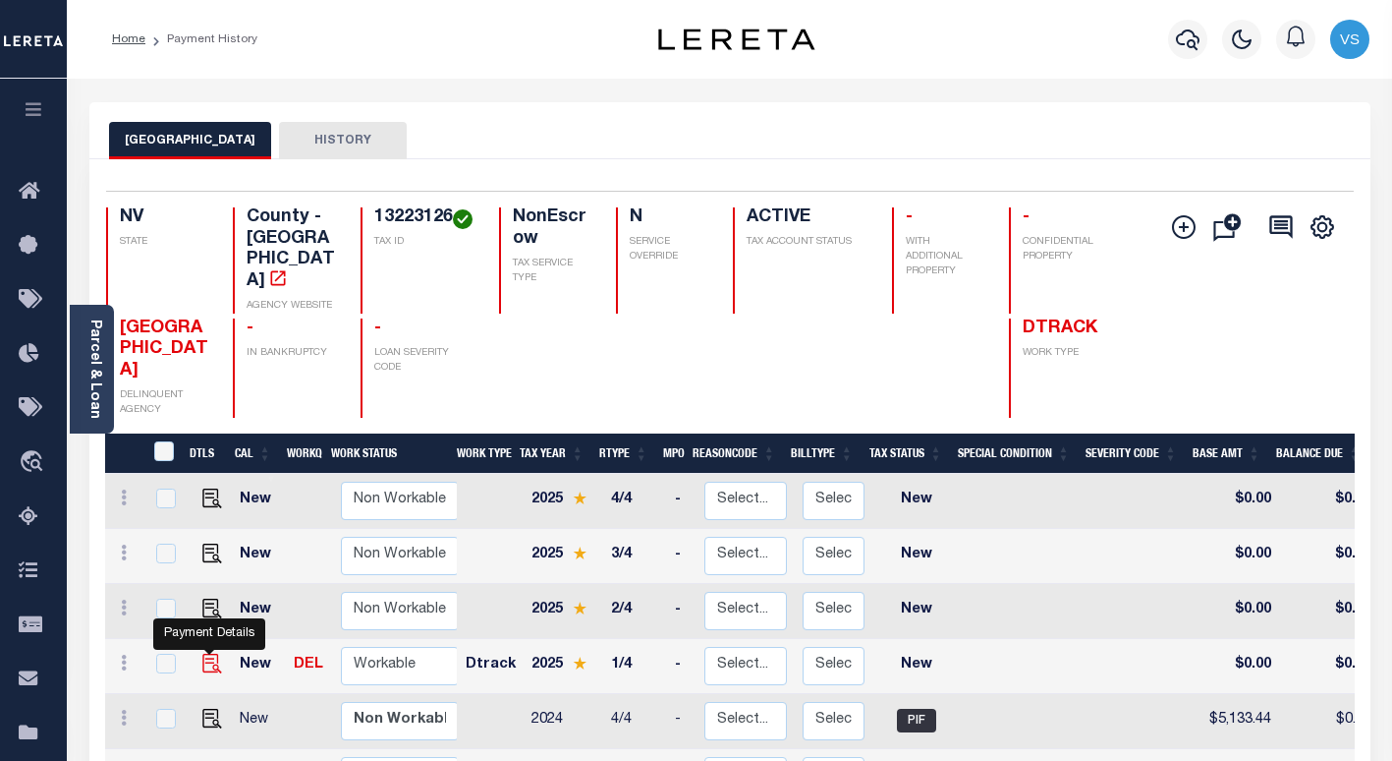
click at [209, 653] on img "" at bounding box center [212, 663] width 20 height 20
checkbox input "true"
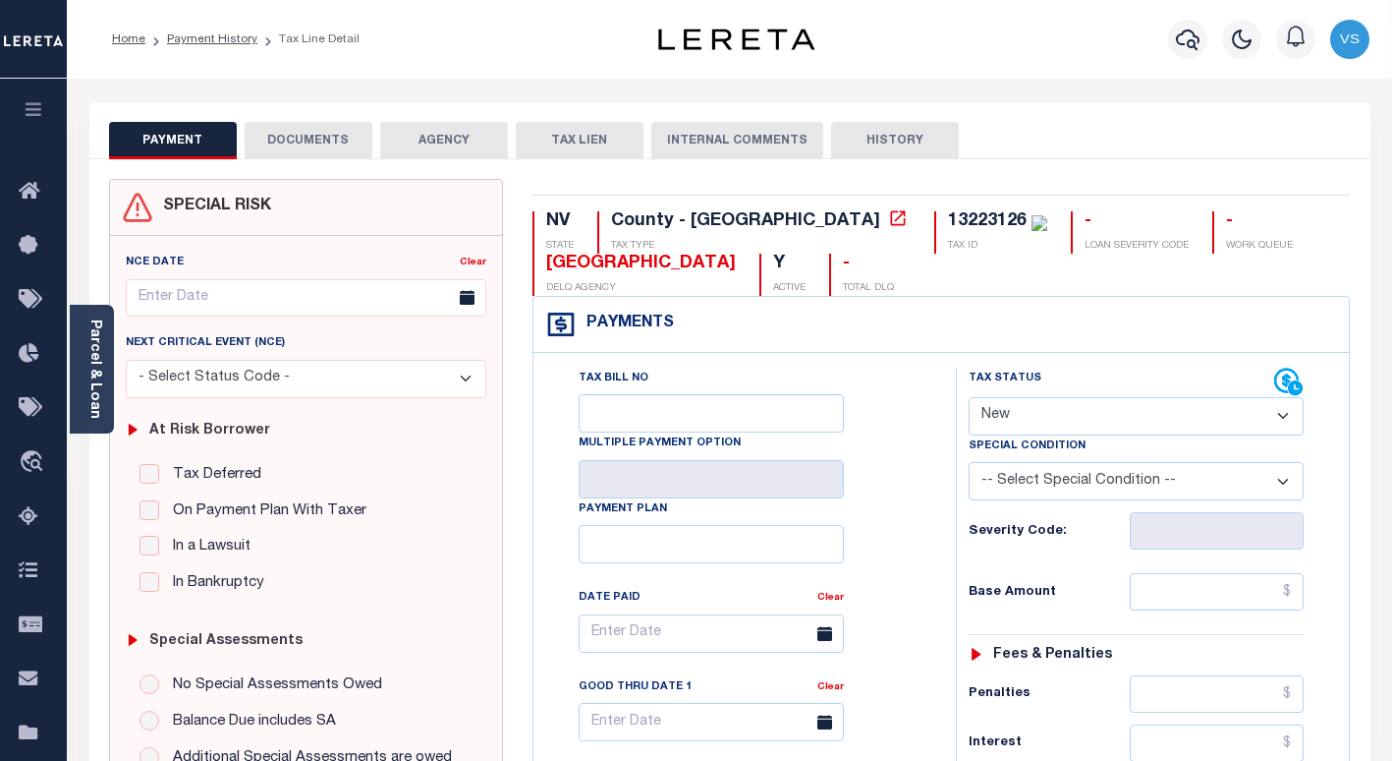
click at [1053, 416] on select "- Select Status Code - Open Due/Unpaid Paid Incomplete No Tax Due Internal Refu…" at bounding box center [1136, 416] width 335 height 38
select select "PYD"
click at [969, 398] on select "- Select Status Code - Open Due/Unpaid Paid Incomplete No Tax Due Internal Refu…" at bounding box center [1136, 416] width 335 height 38
type input "[DATE]"
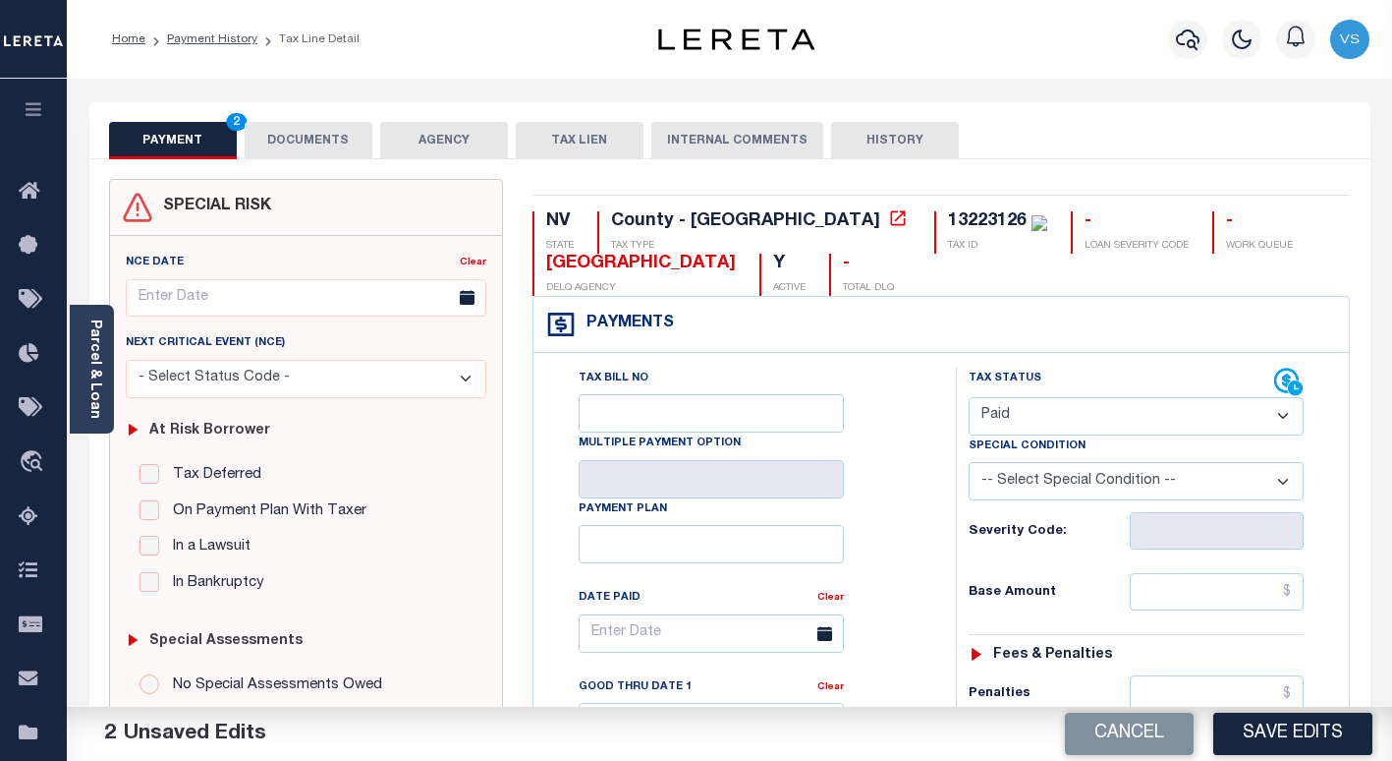
click at [307, 143] on button "DOCUMENTS" at bounding box center [309, 140] width 128 height 37
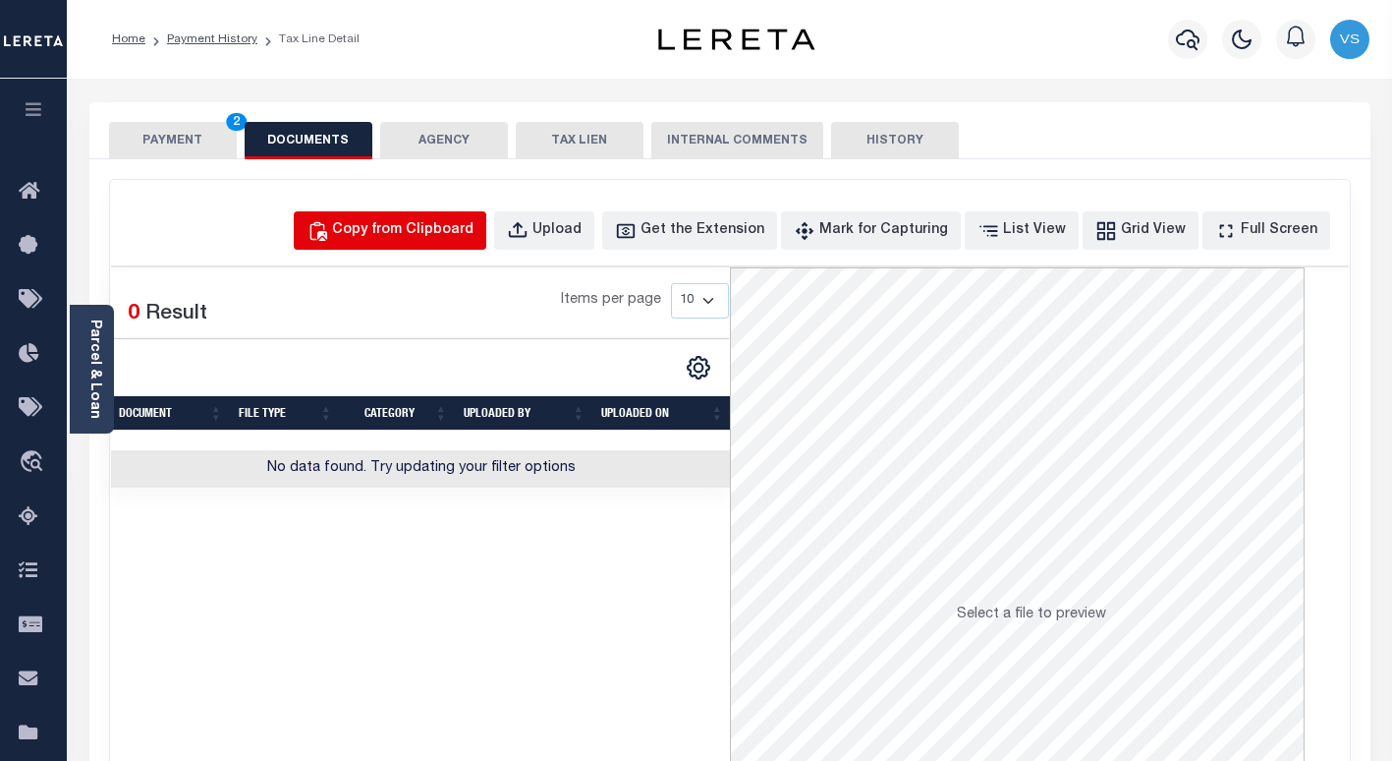
click at [440, 234] on div "Copy from Clipboard" at bounding box center [402, 231] width 141 height 22
select select "POP"
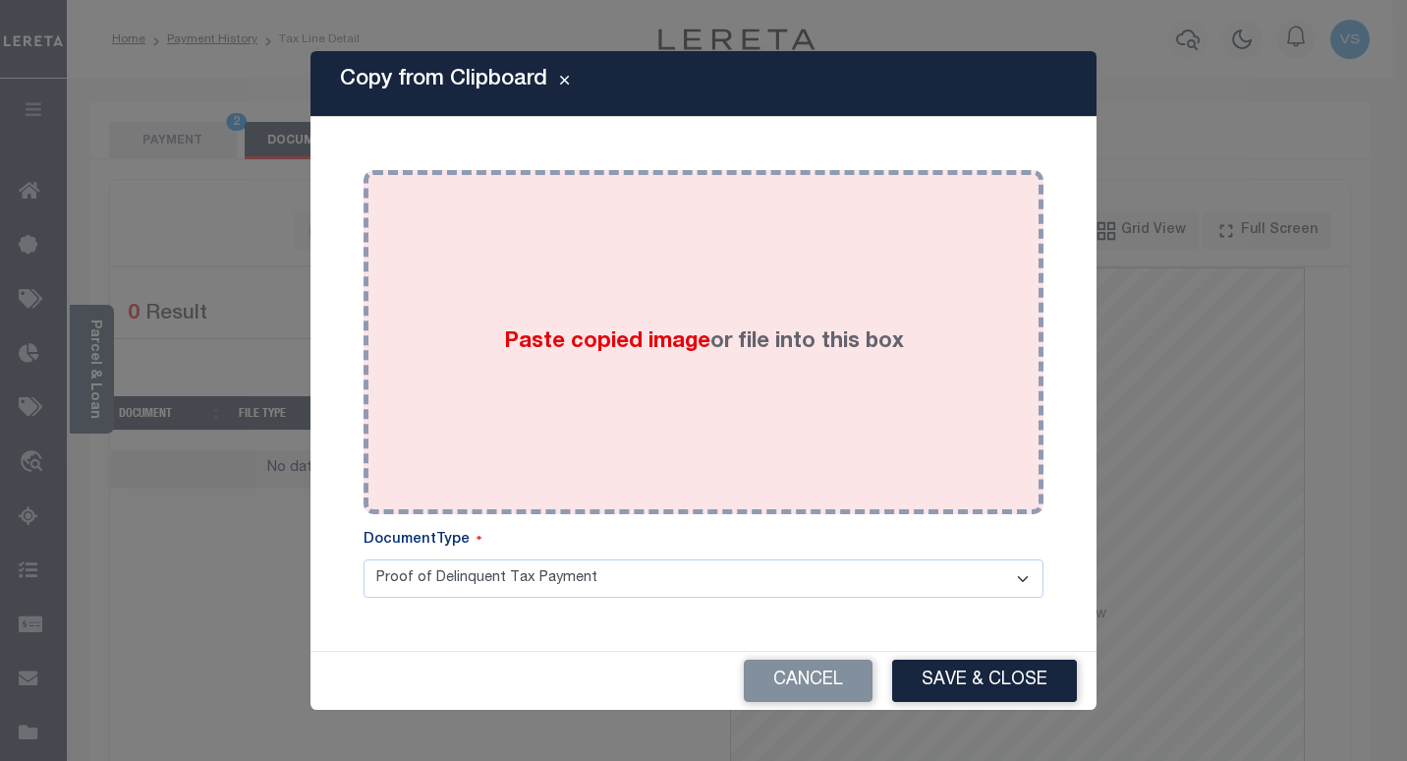
click at [710, 347] on label "Paste copied image or file into this box" at bounding box center [704, 342] width 400 height 32
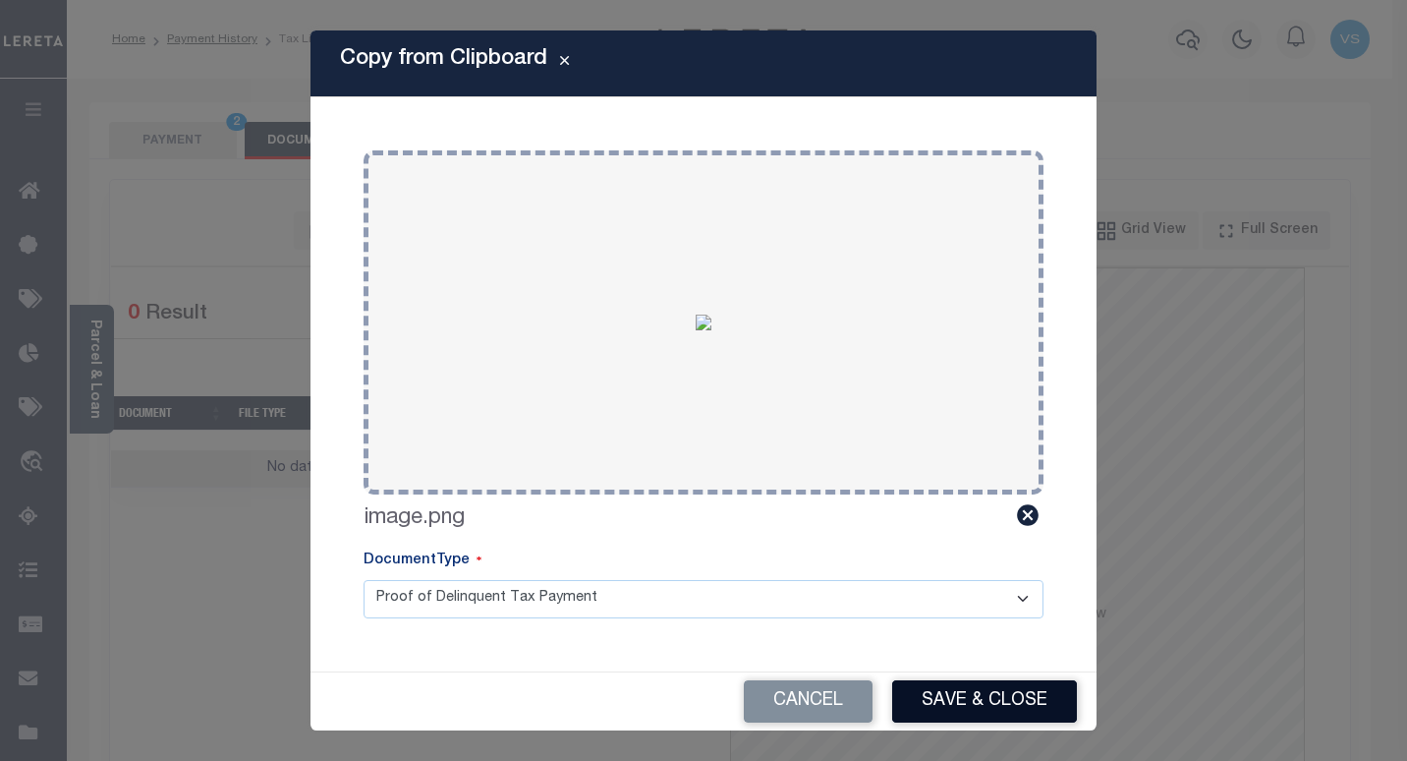
click at [937, 692] on button "Save & Close" at bounding box center [984, 701] width 185 height 42
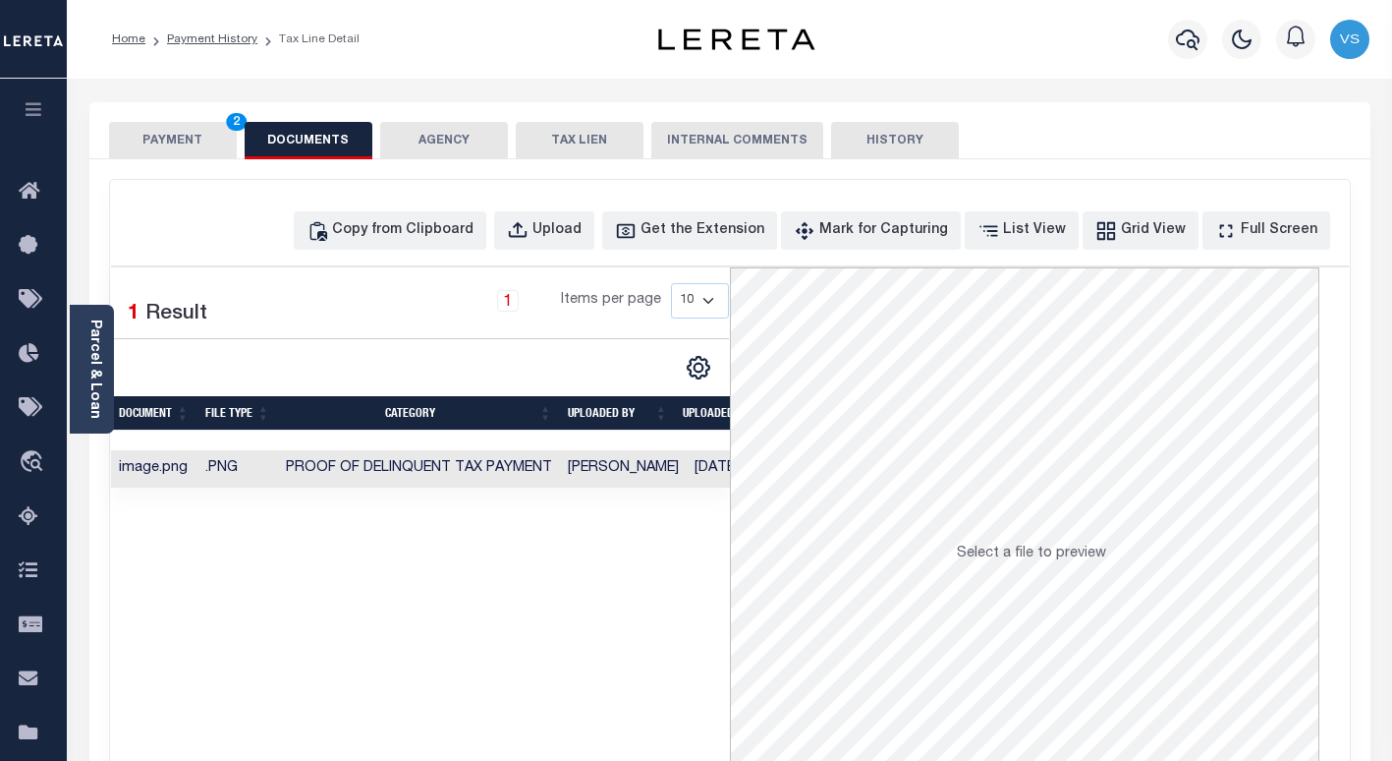
click at [158, 134] on button "PAYMENT 2" at bounding box center [173, 140] width 128 height 37
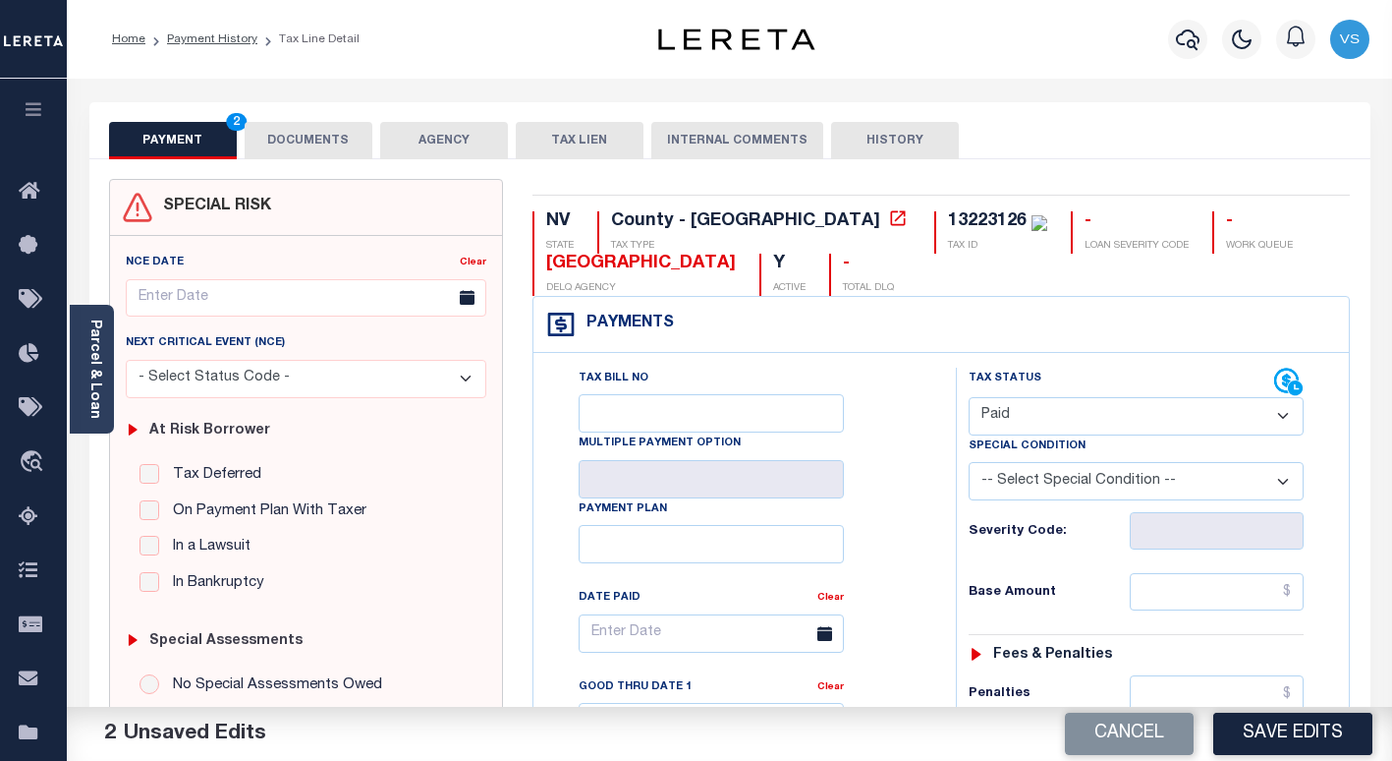
scroll to position [295, 0]
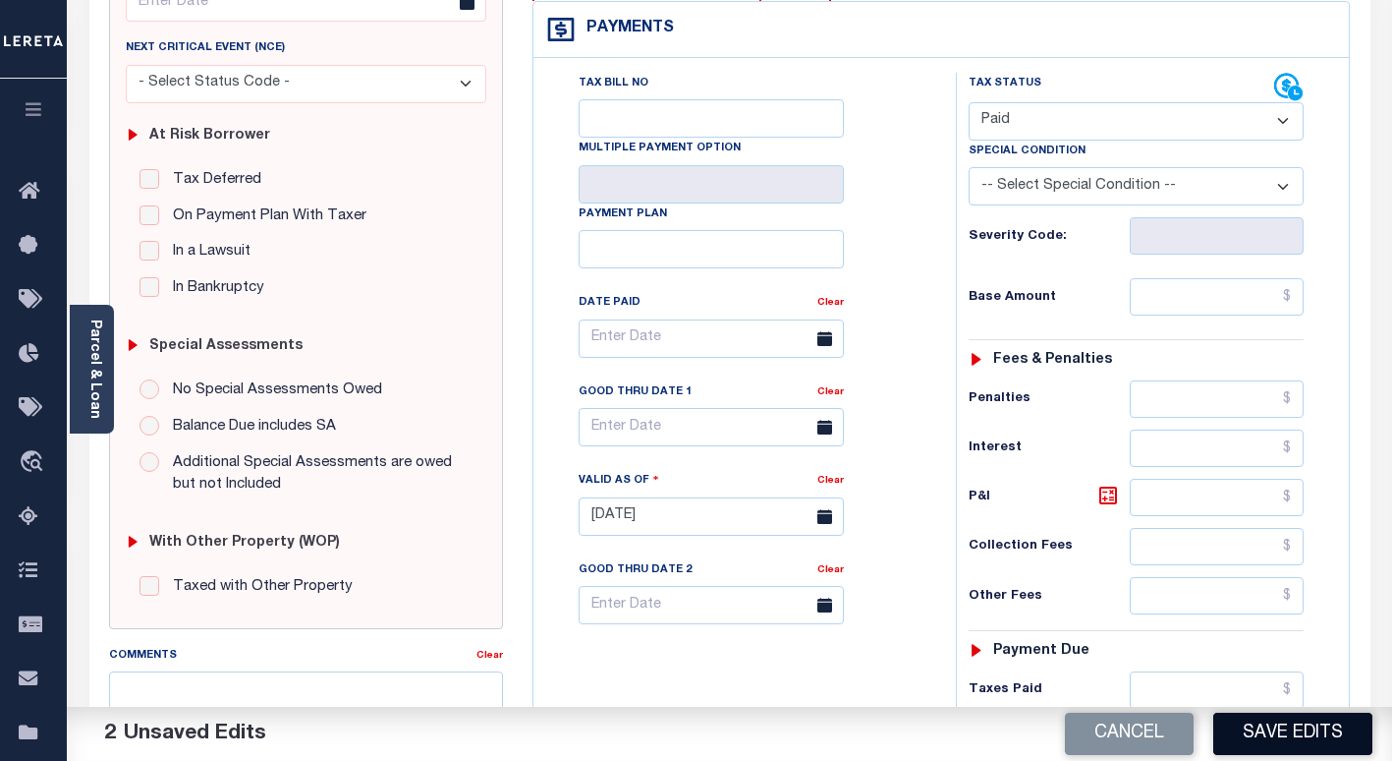
click at [1241, 738] on button "Save Edits" at bounding box center [1292, 733] width 159 height 42
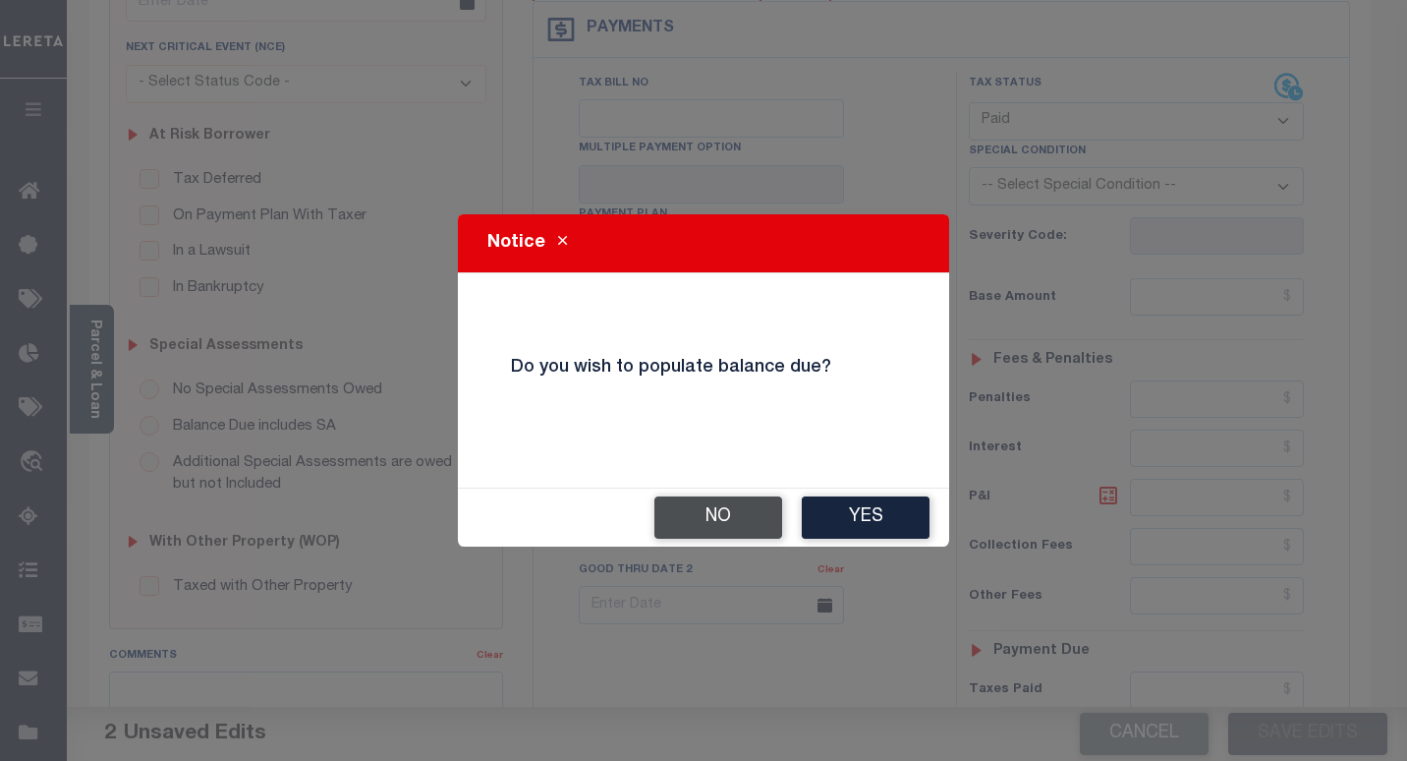
click at [676, 520] on button "No" at bounding box center [718, 517] width 128 height 42
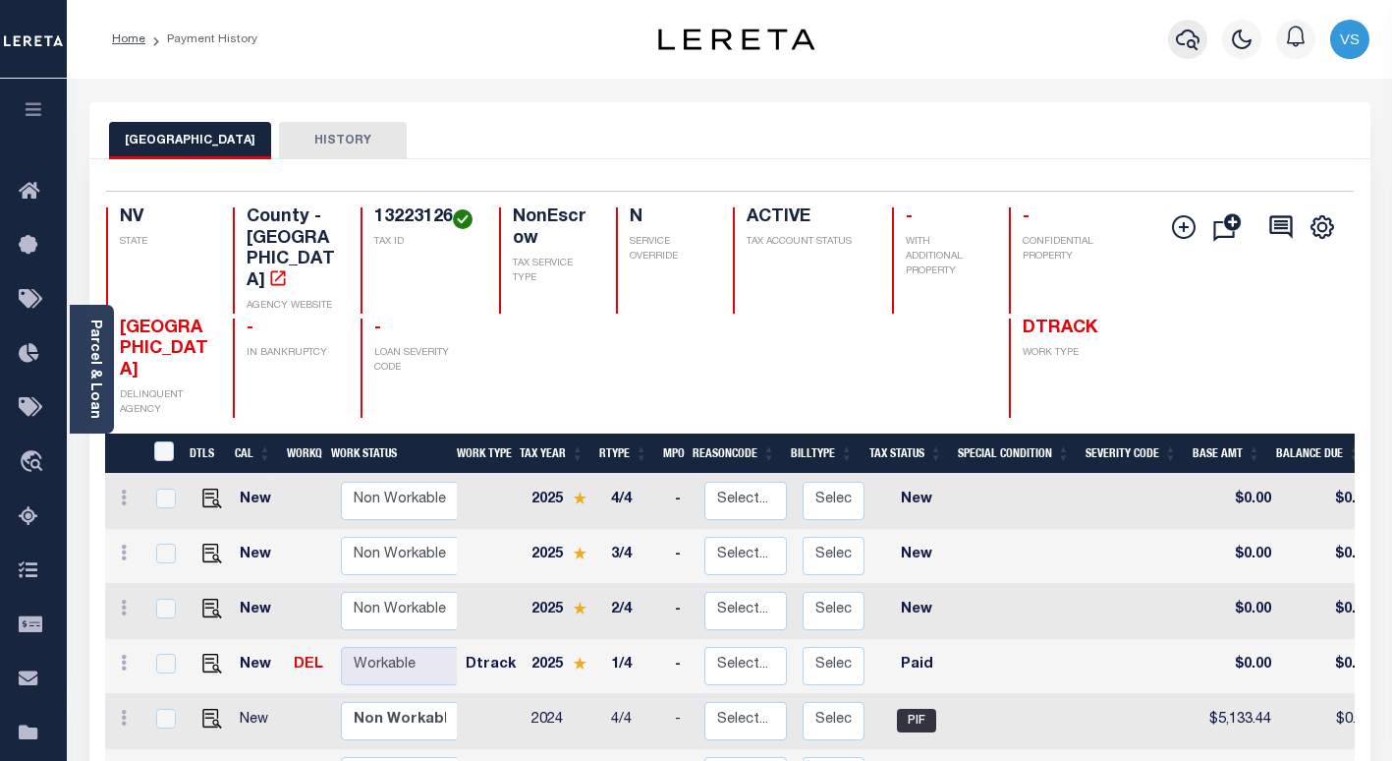
click at [1187, 46] on icon "button" at bounding box center [1188, 40] width 24 height 24
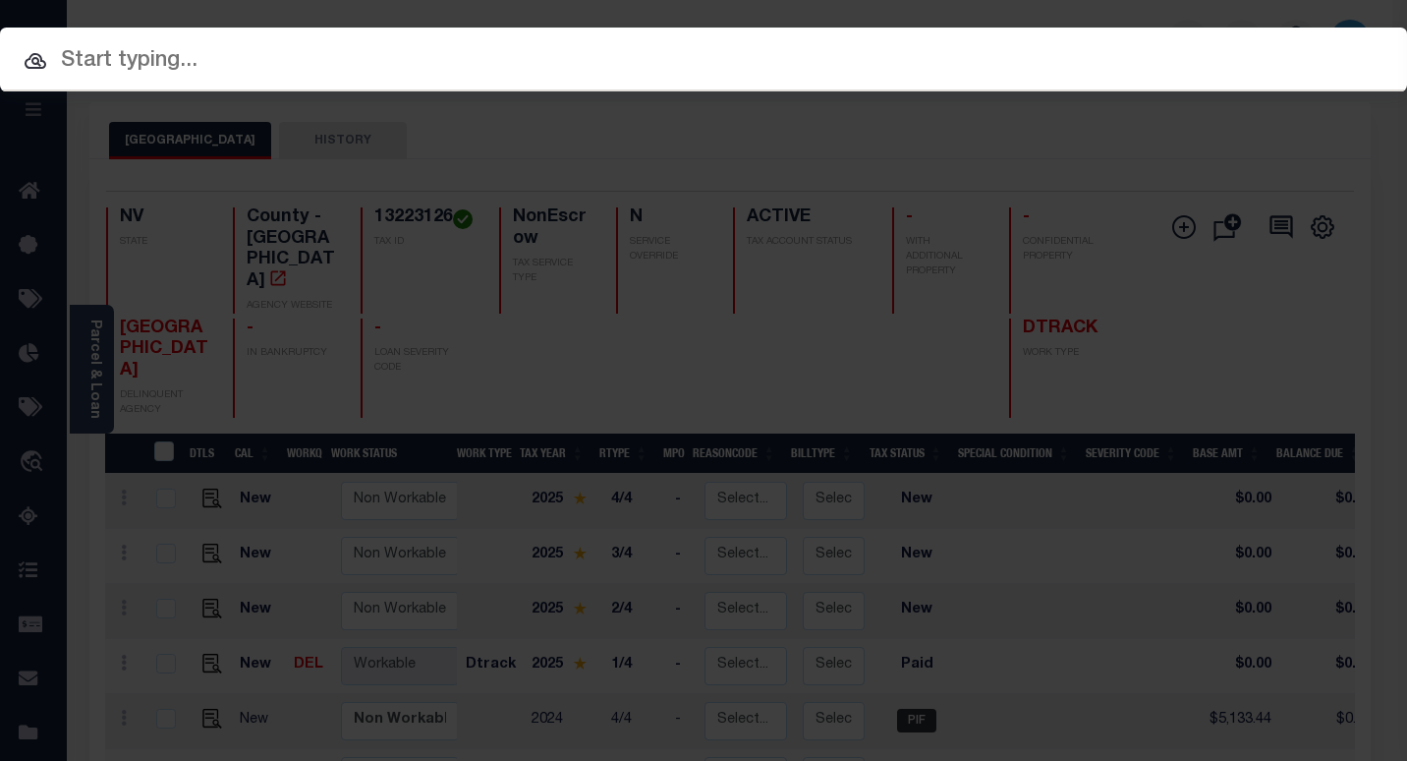
paste input "3303210000317"
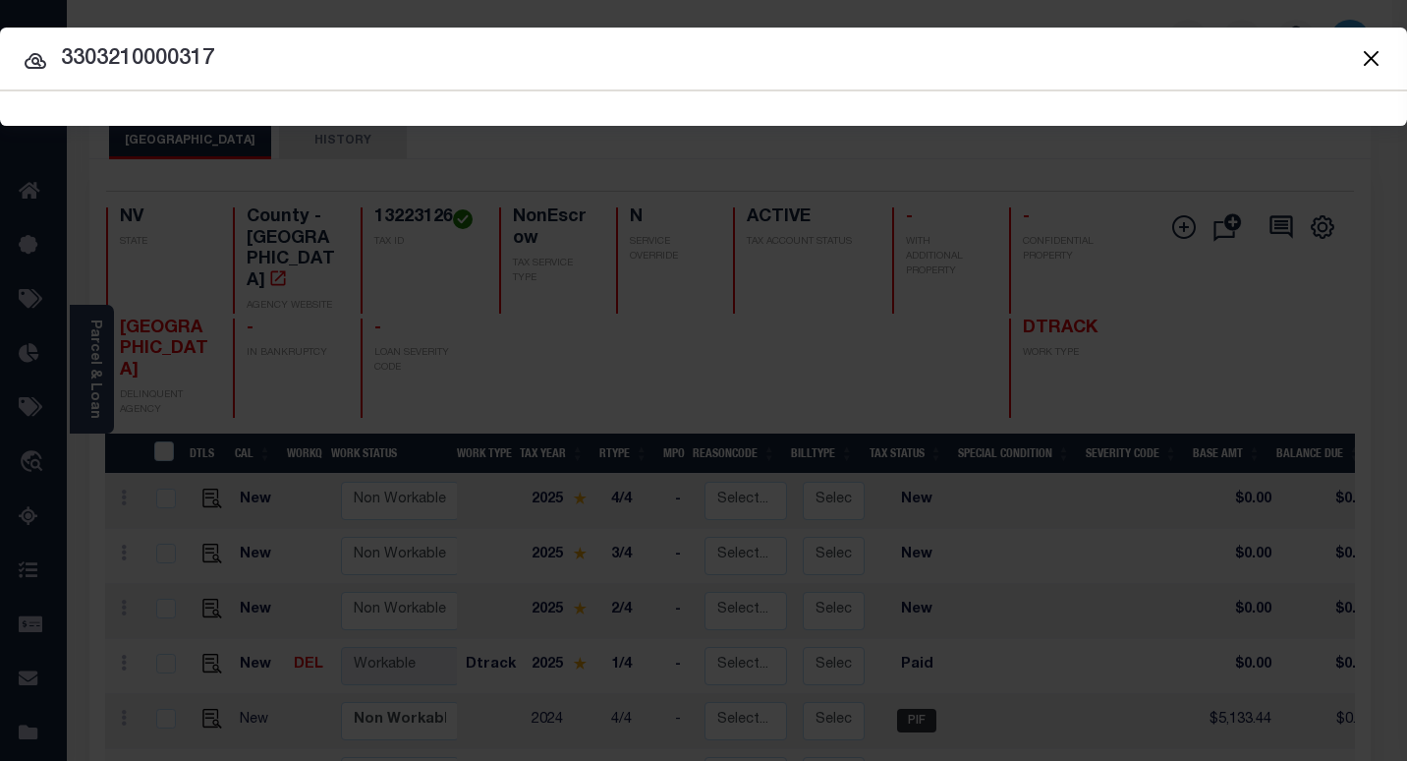
type input "3303210000317"
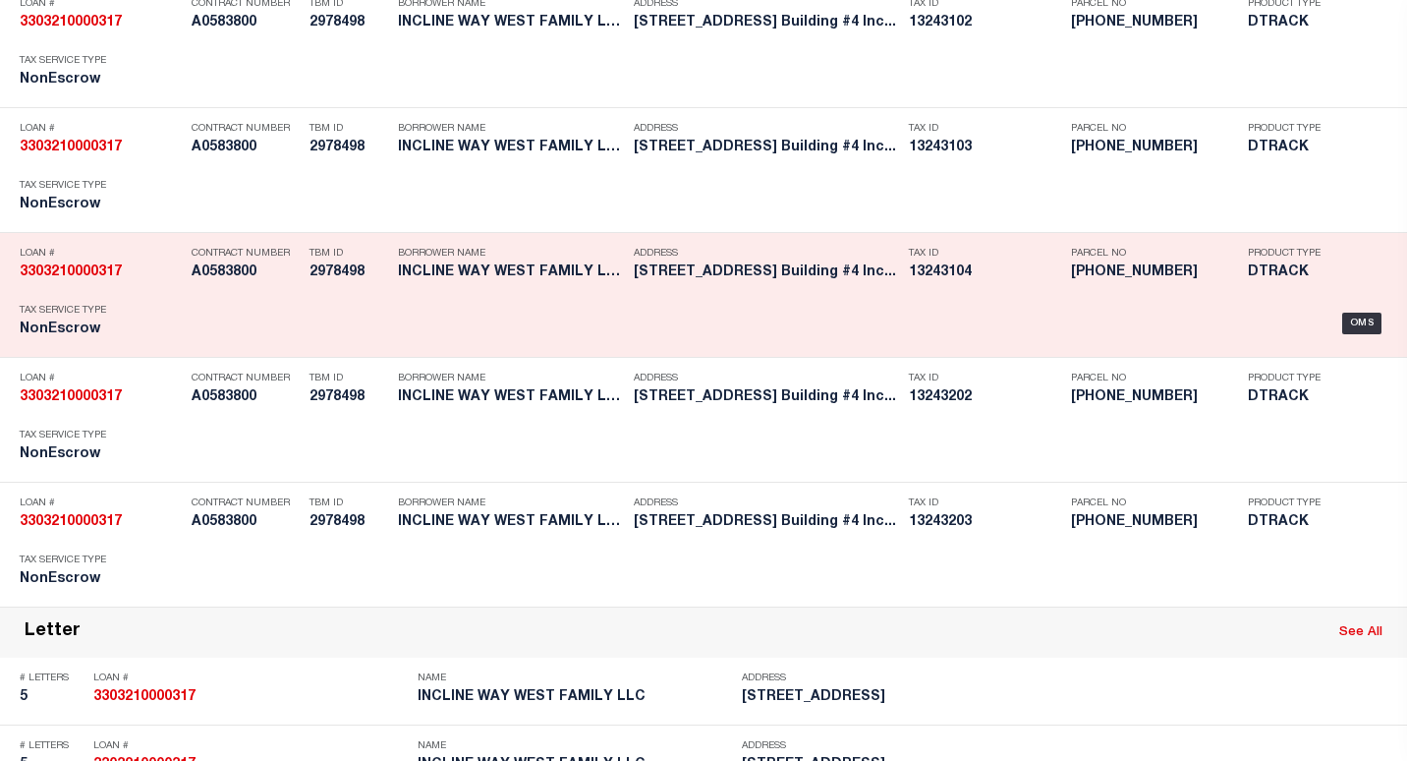
scroll to position [1336, 0]
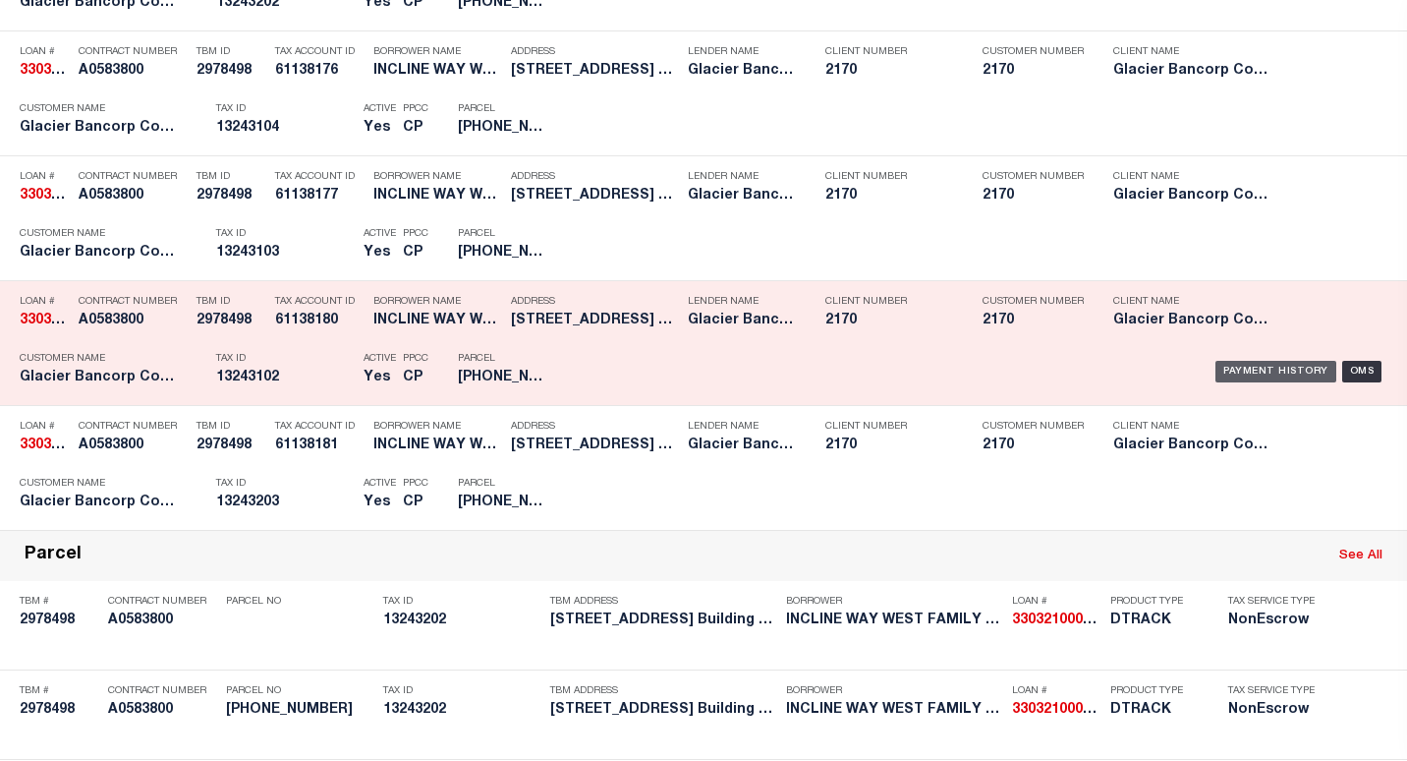
click at [1233, 372] on div "Payment History" at bounding box center [1275, 372] width 121 height 22
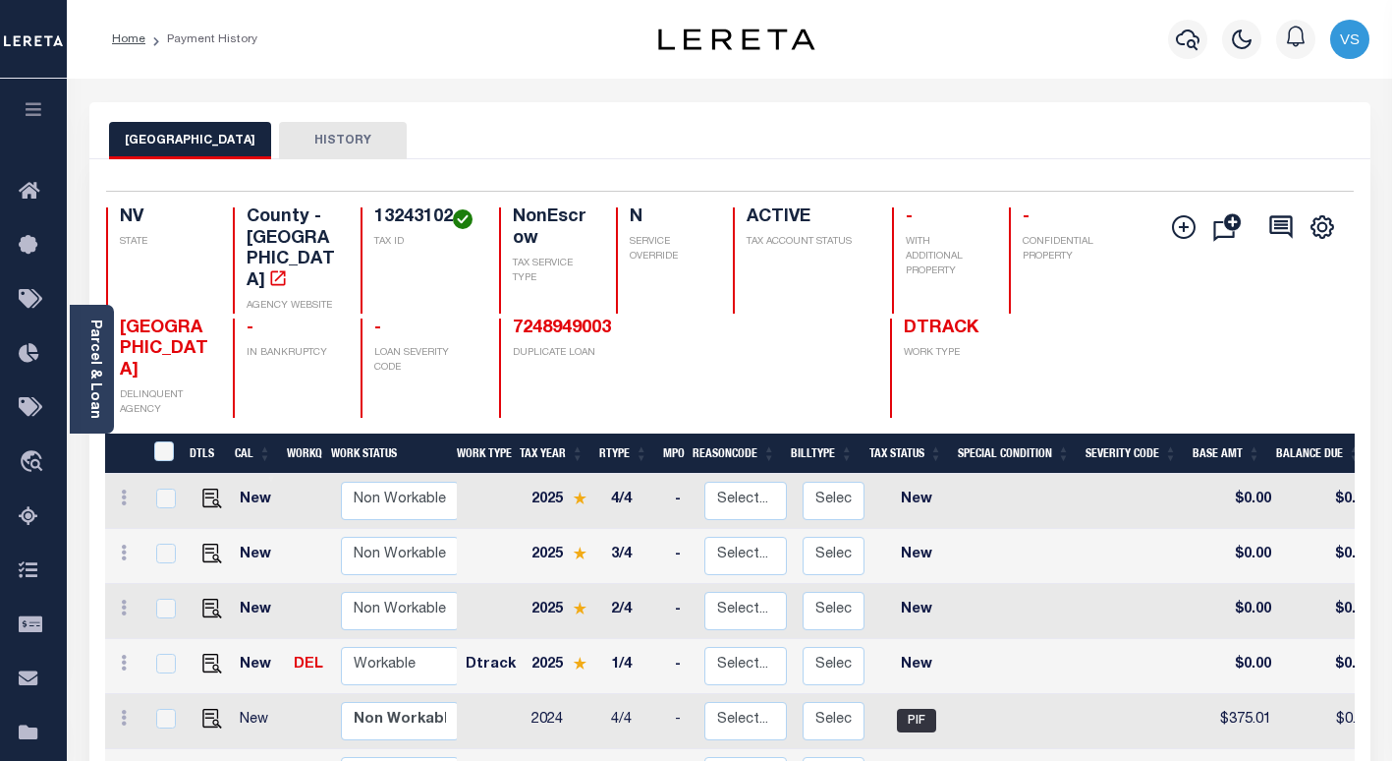
scroll to position [98, 0]
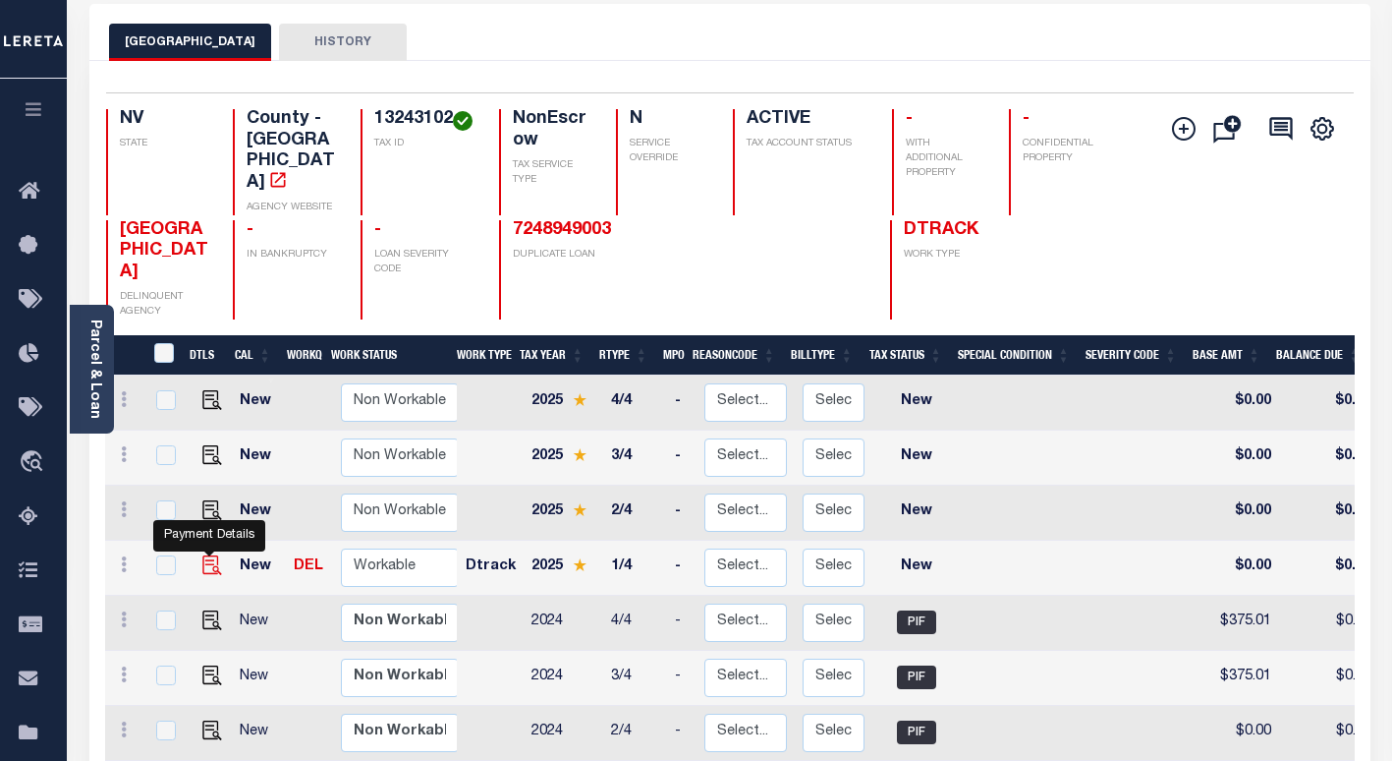
click at [208, 555] on img "" at bounding box center [212, 565] width 20 height 20
checkbox input "true"
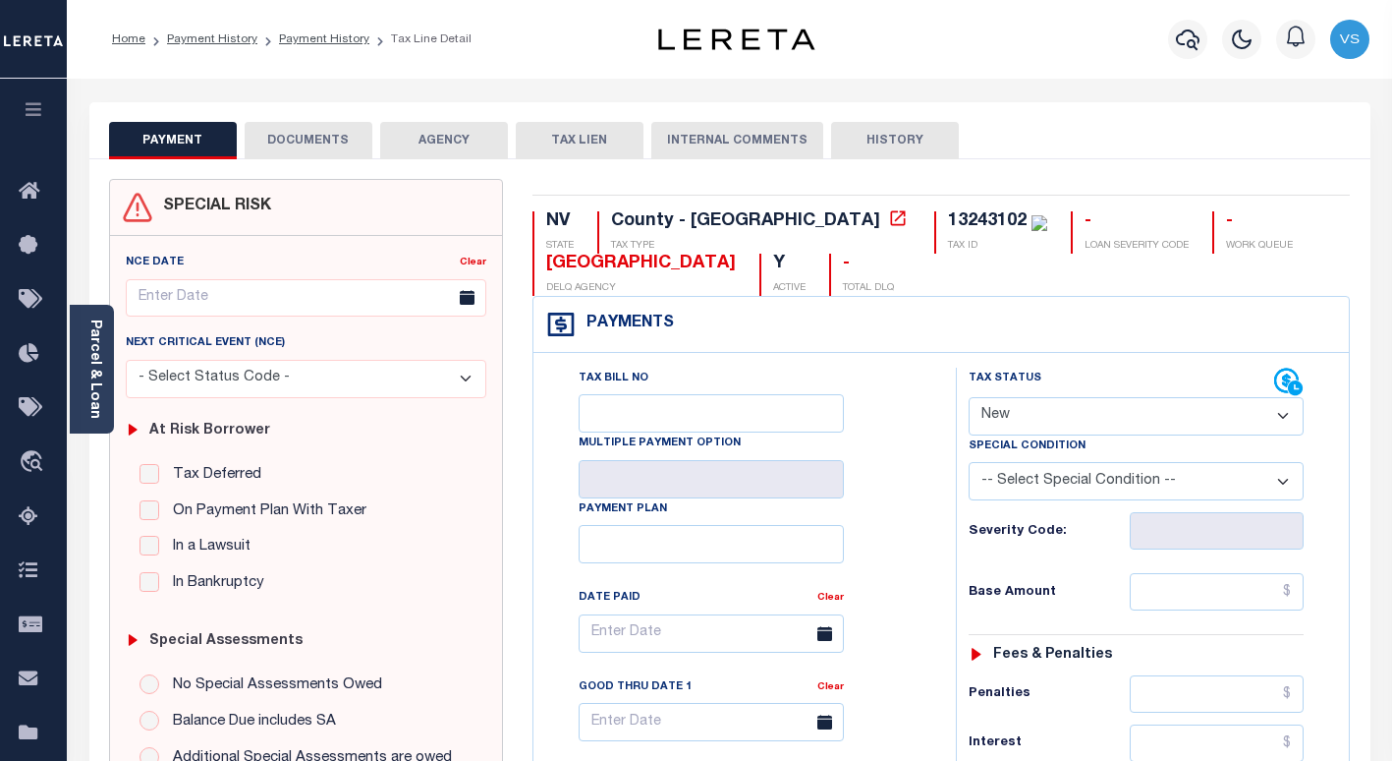
drag, startPoint x: 1013, startPoint y: 413, endPoint x: 1015, endPoint y: 427, distance: 14.9
click at [1013, 413] on select "- Select Status Code - Open Due/Unpaid Paid Incomplete No Tax Due Internal Refu…" at bounding box center [1136, 416] width 335 height 38
select select "DUE"
click at [969, 398] on select "- Select Status Code - Open Due/Unpaid Paid Incomplete No Tax Due Internal Refu…" at bounding box center [1136, 416] width 335 height 38
type input "[DATE]"
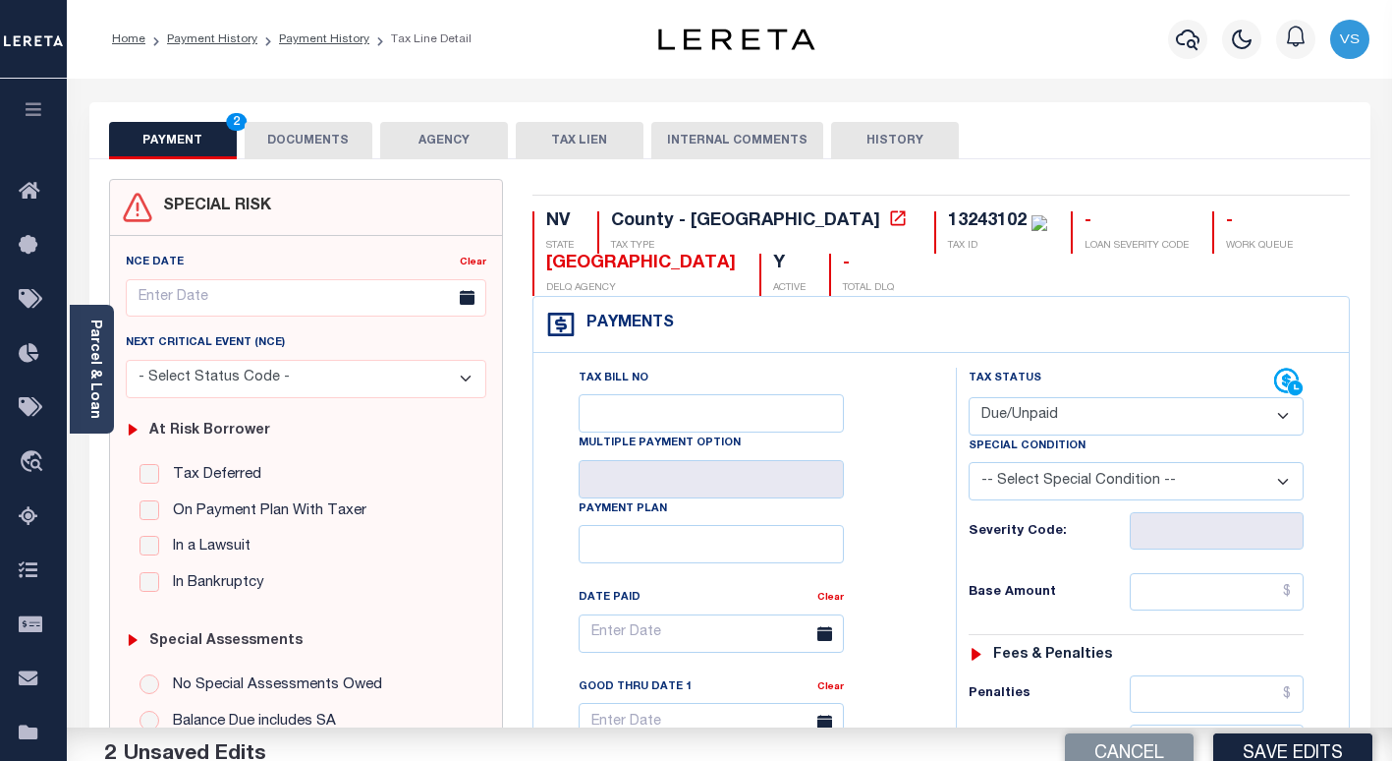
scroll to position [393, 0]
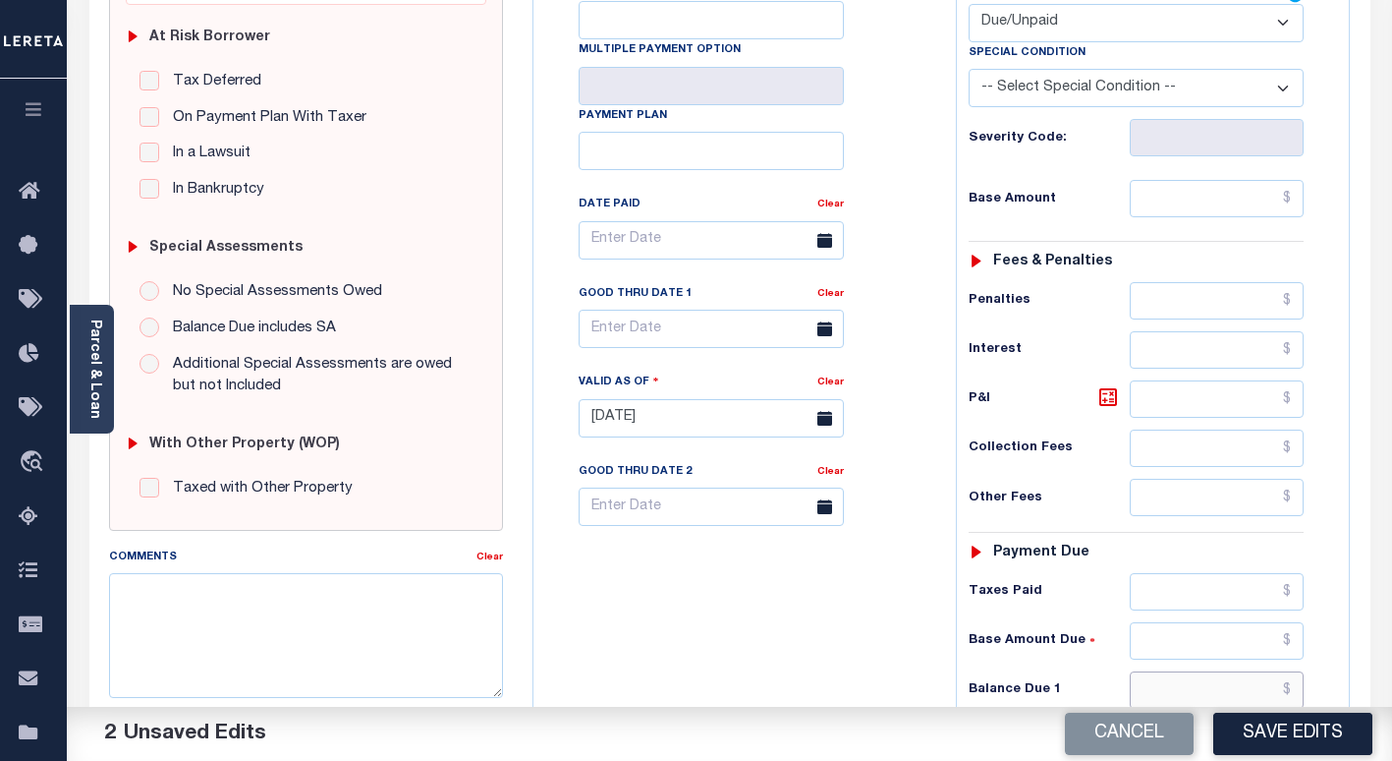
click at [1171, 688] on input "text" at bounding box center [1217, 689] width 174 height 37
paste input "$637.53"
type input "$637.53"
click at [1164, 200] on input "text" at bounding box center [1217, 198] width 174 height 37
paste input "613.01"
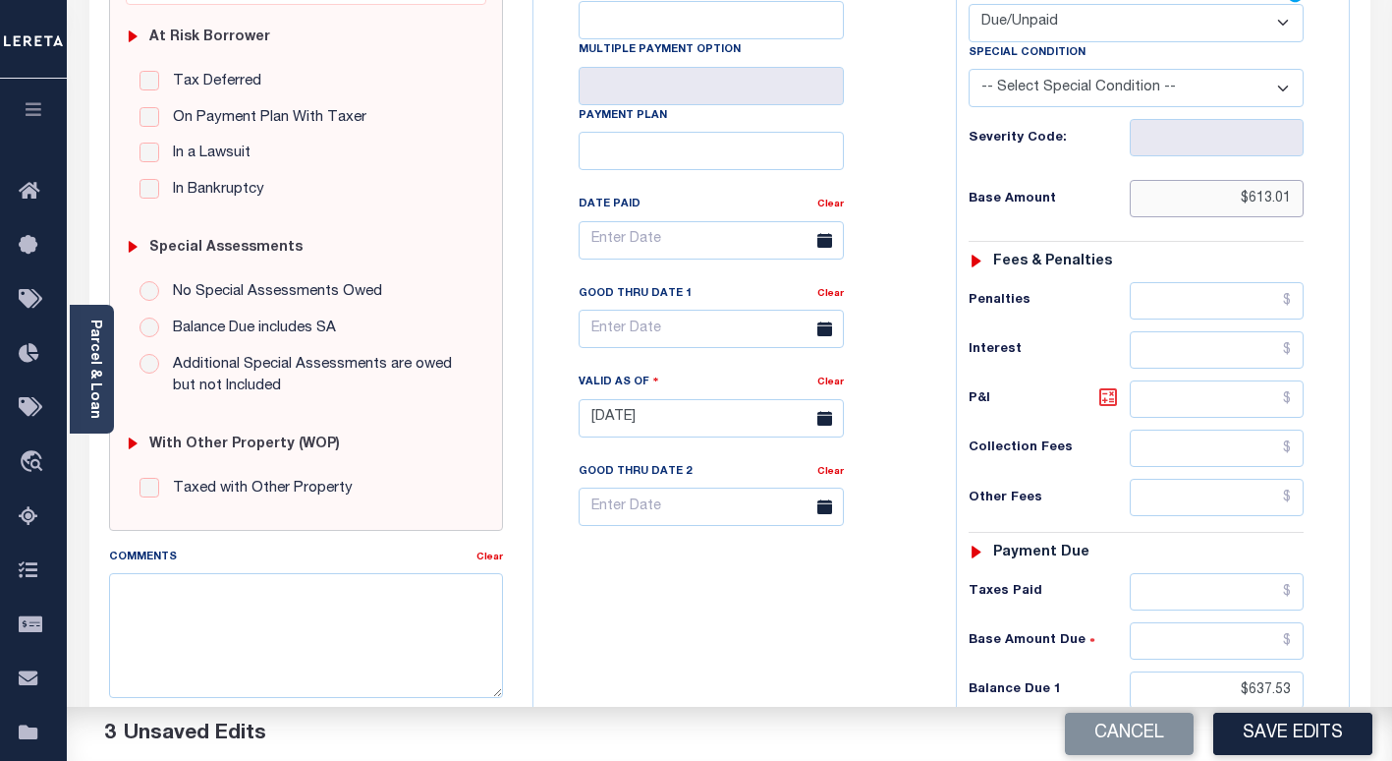
type input "$613.01"
click at [1111, 407] on icon at bounding box center [1109, 397] width 24 height 24
type input "$24.52"
click at [592, 333] on input "text" at bounding box center [711, 329] width 265 height 38
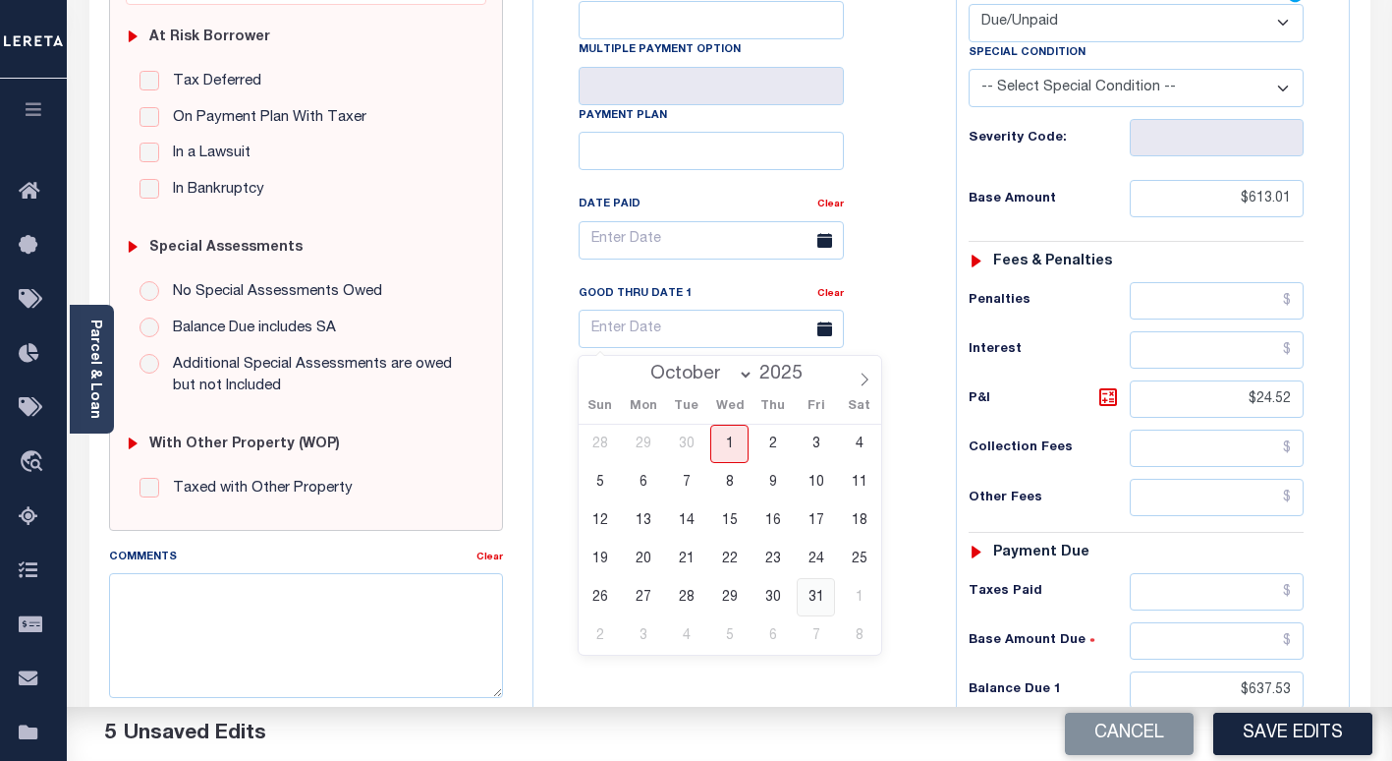
click at [805, 597] on span "31" at bounding box center [816, 597] width 38 height 38
type input "[DATE]"
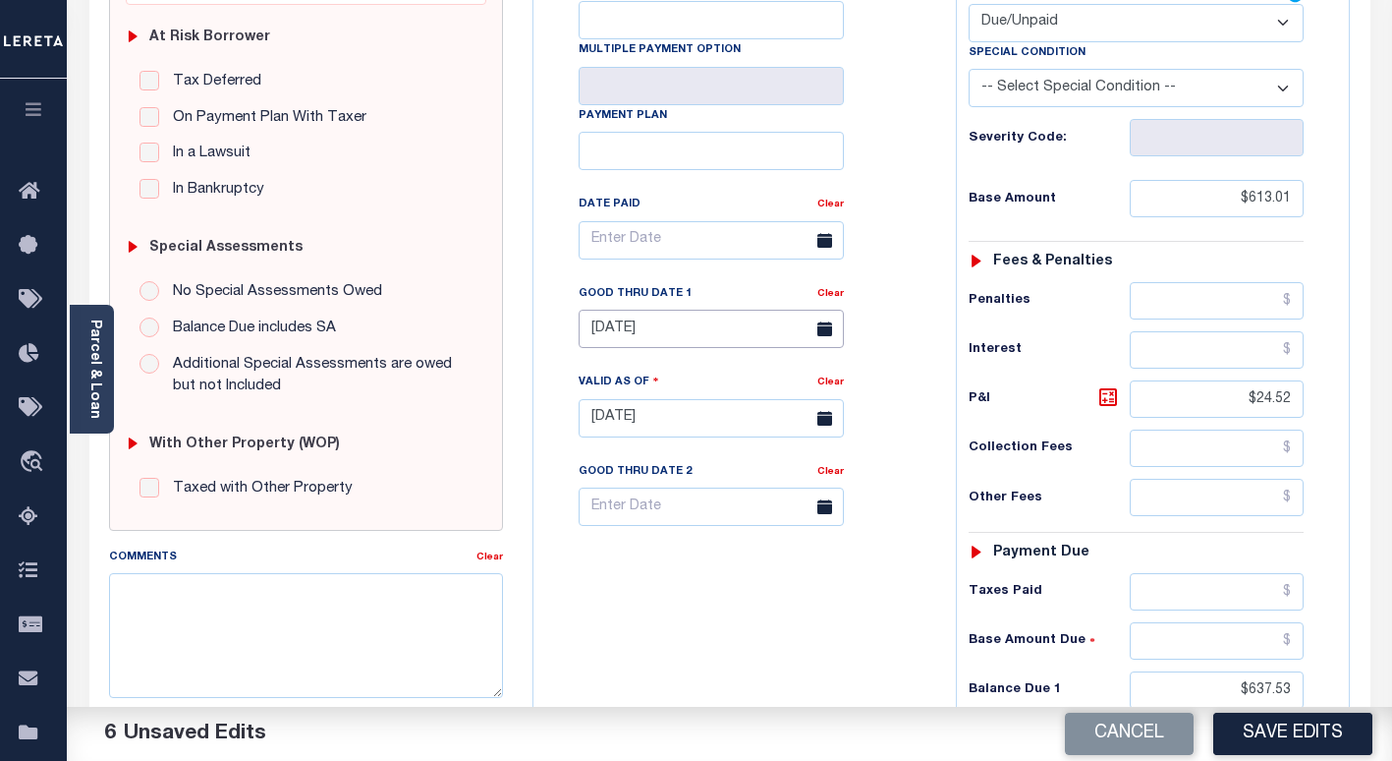
scroll to position [98, 0]
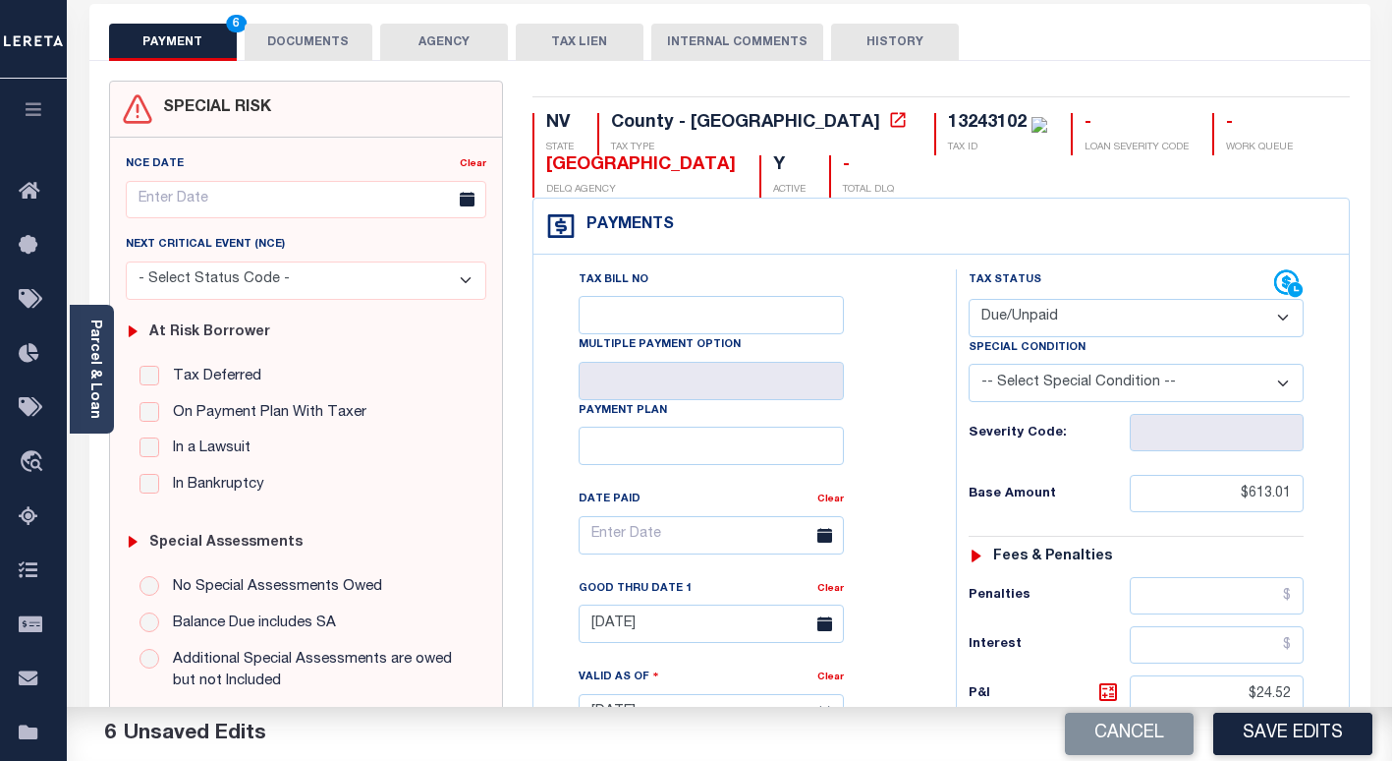
click at [294, 45] on button "DOCUMENTS" at bounding box center [309, 42] width 128 height 37
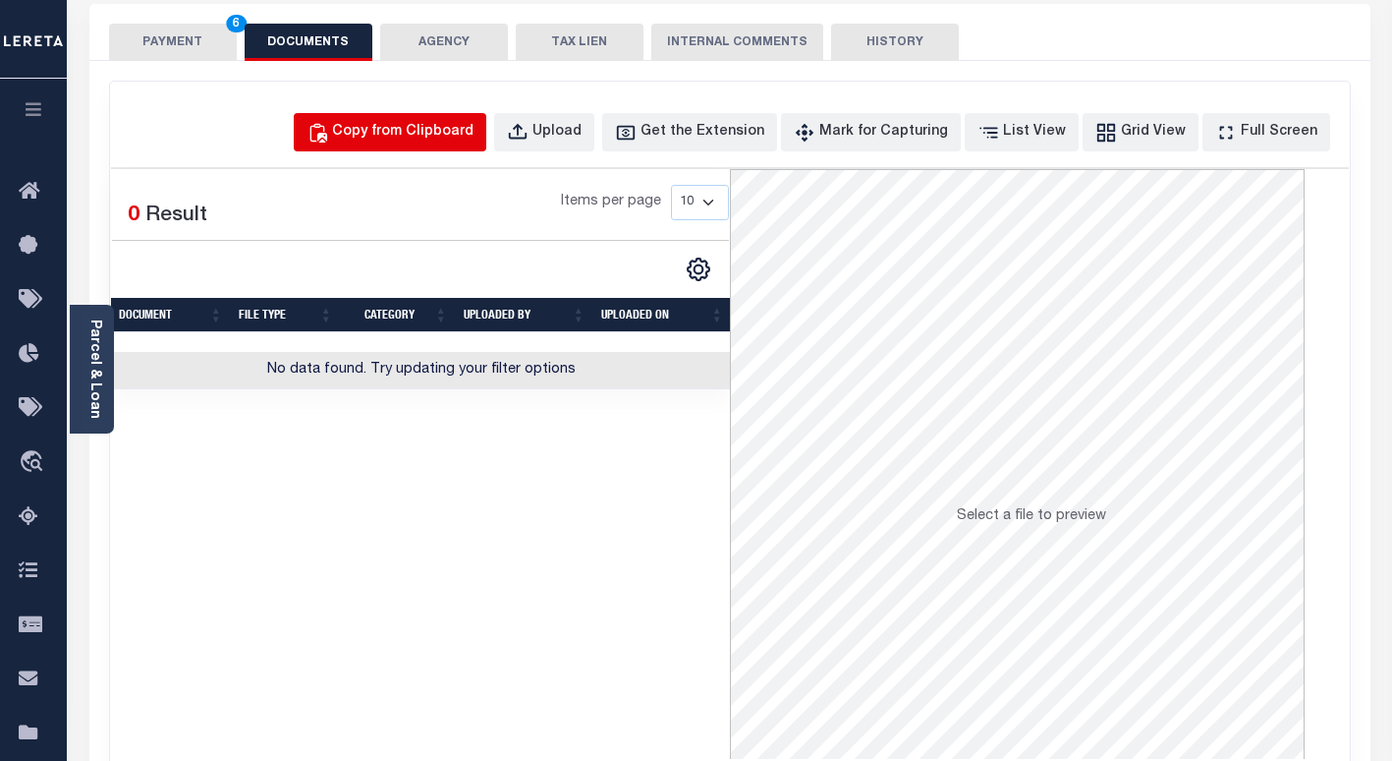
click at [451, 132] on div "Copy from Clipboard" at bounding box center [402, 133] width 141 height 22
select select "POP"
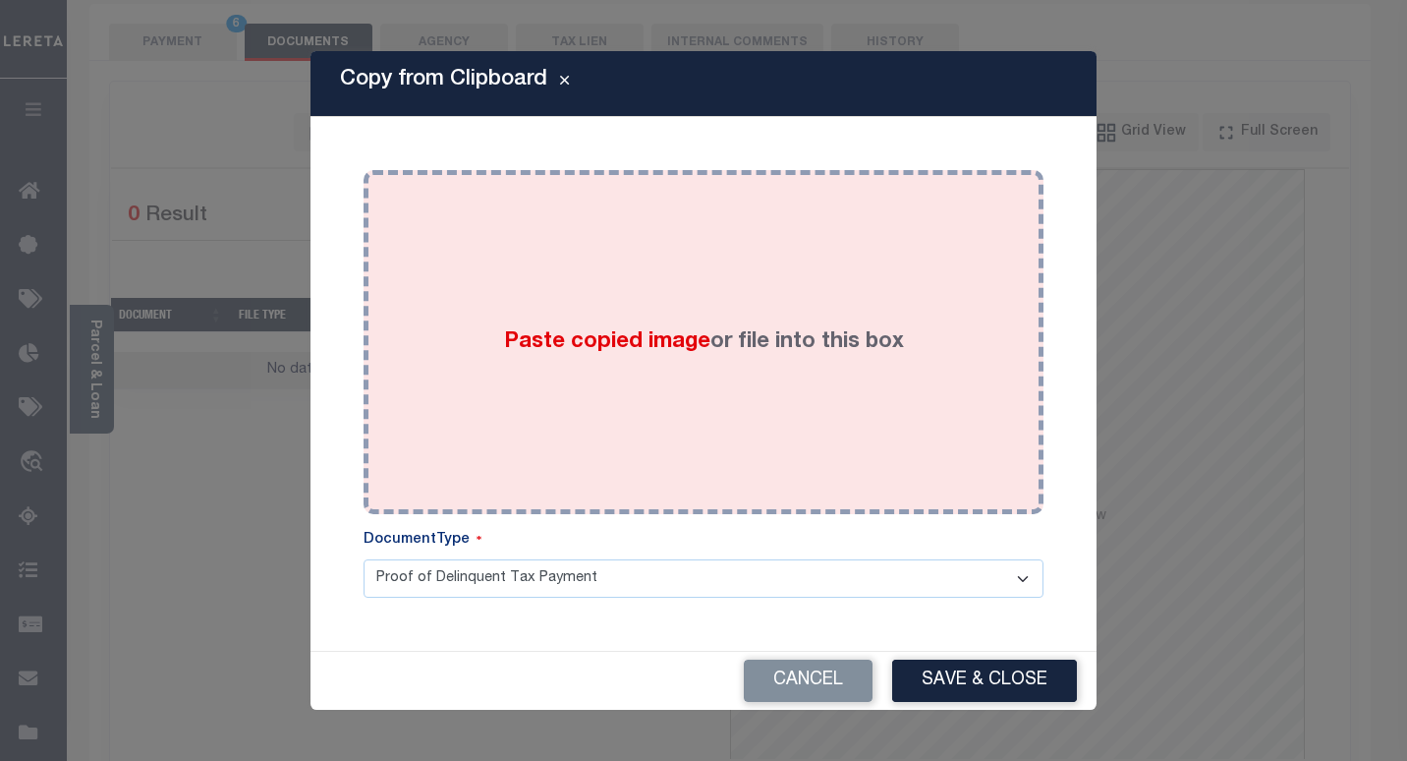
click at [561, 255] on div "Paste copied image or file into this box" at bounding box center [703, 342] width 650 height 314
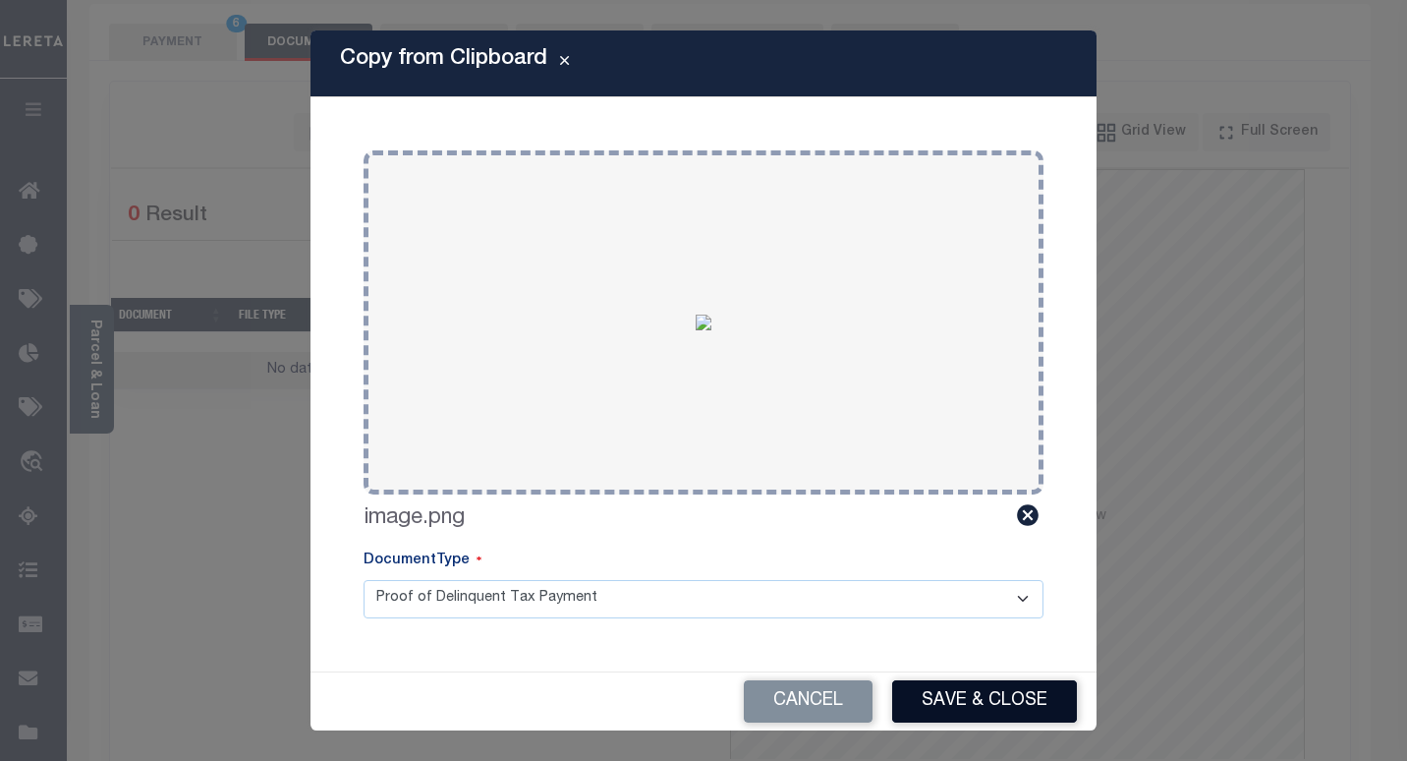
click at [943, 694] on button "Save & Close" at bounding box center [984, 701] width 185 height 42
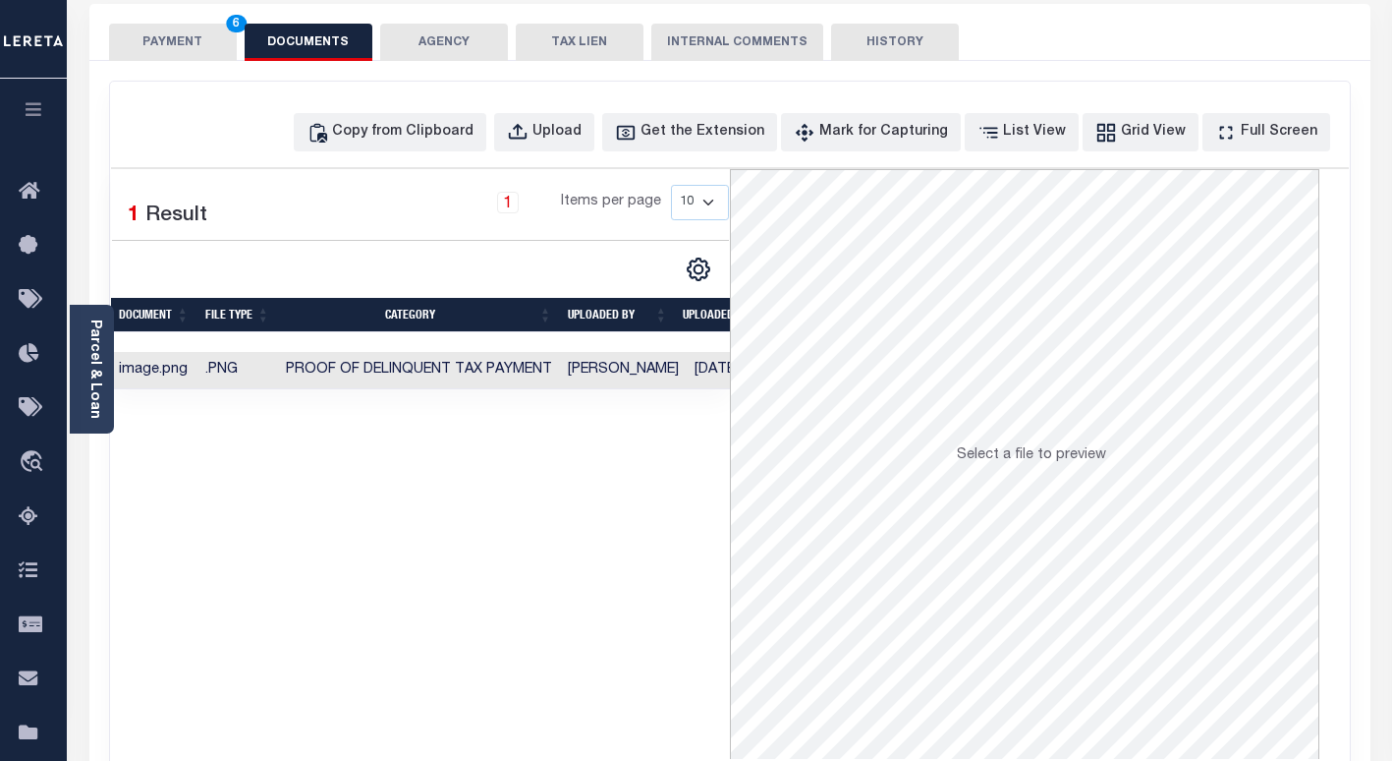
click at [163, 44] on button "PAYMENT 6" at bounding box center [173, 42] width 128 height 37
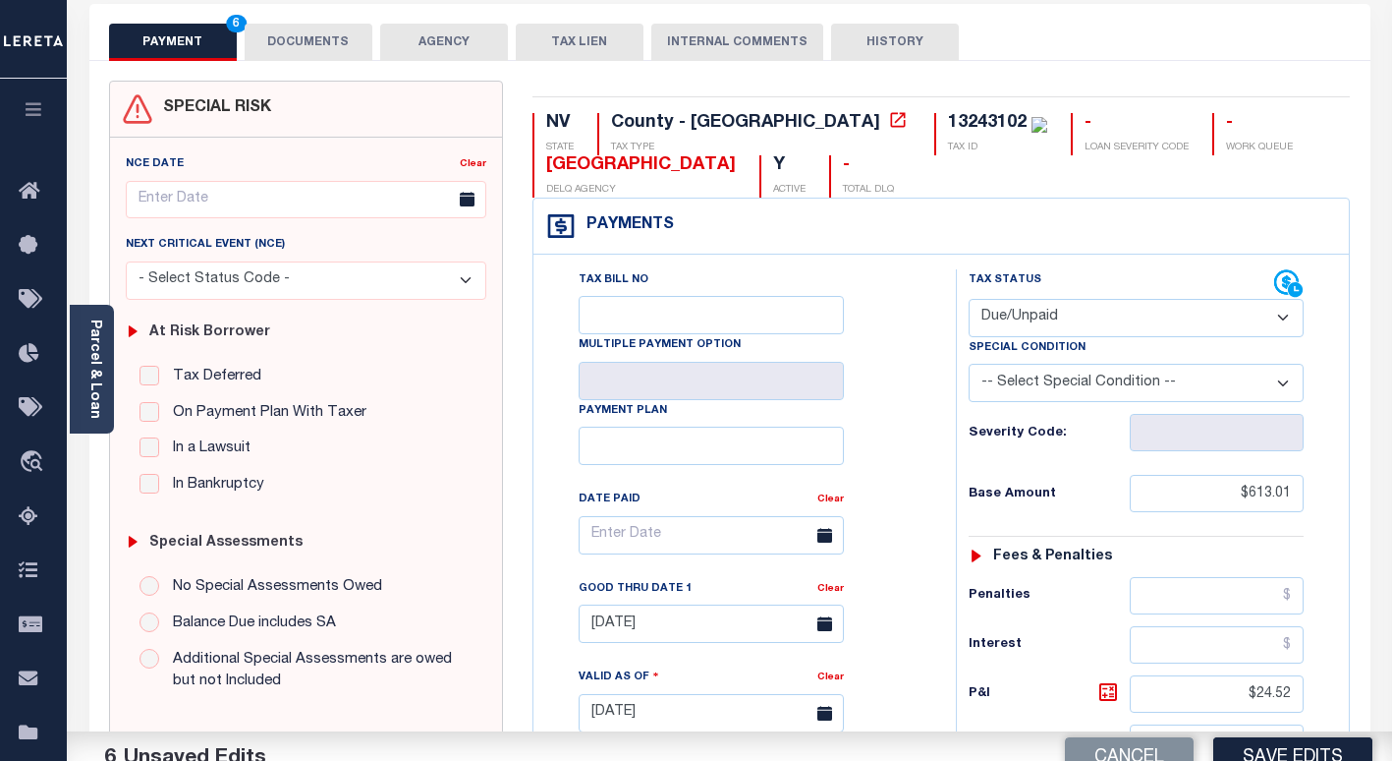
scroll to position [393, 0]
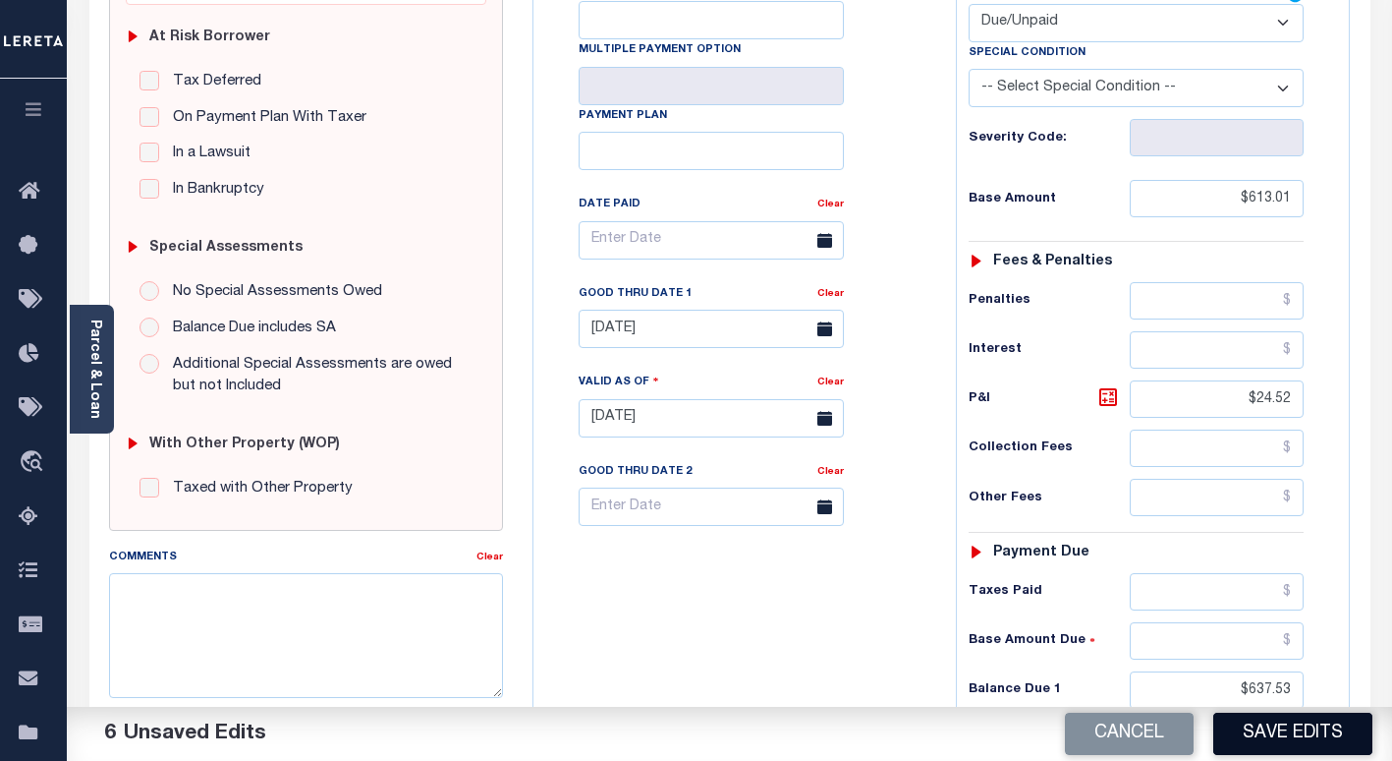
click at [1264, 731] on button "Save Edits" at bounding box center [1292, 733] width 159 height 42
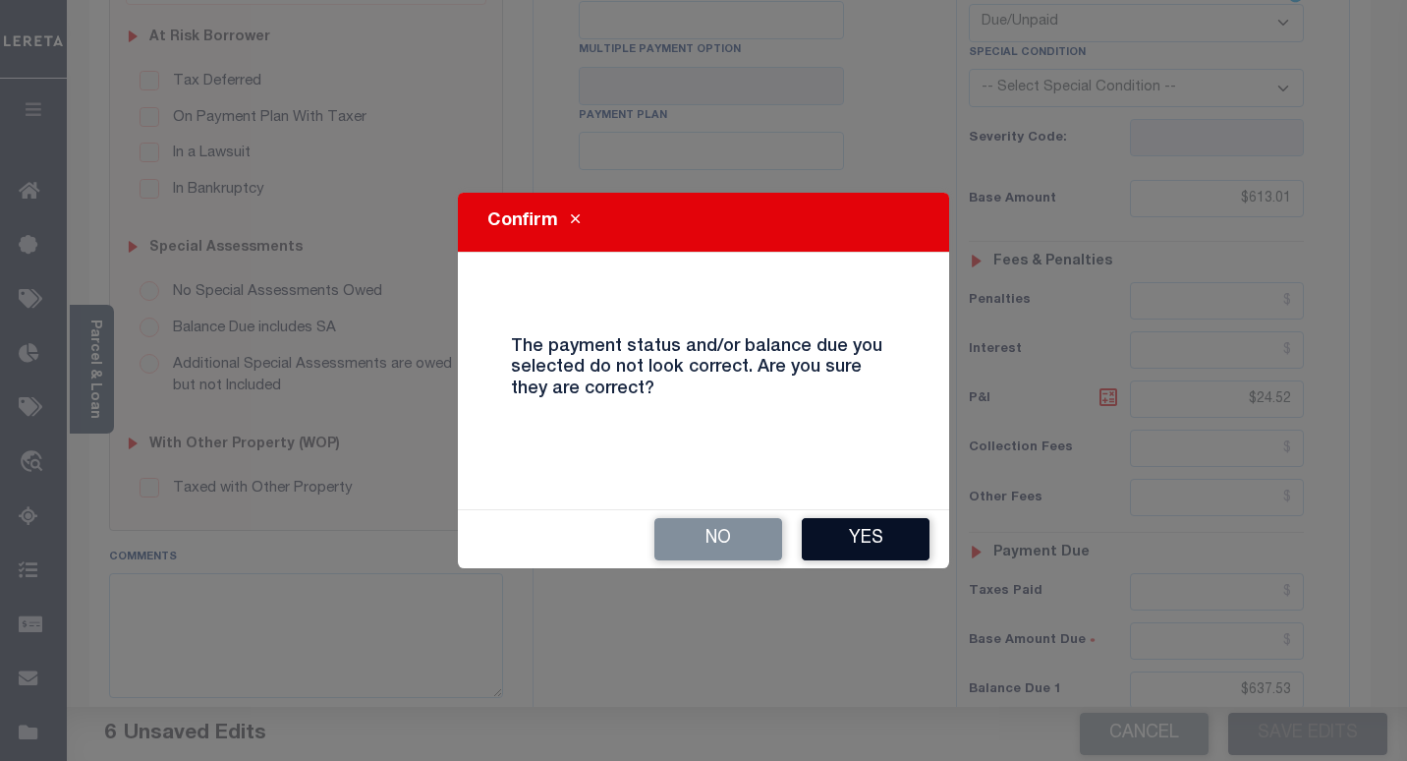
click at [856, 547] on button "Yes" at bounding box center [866, 539] width 128 height 42
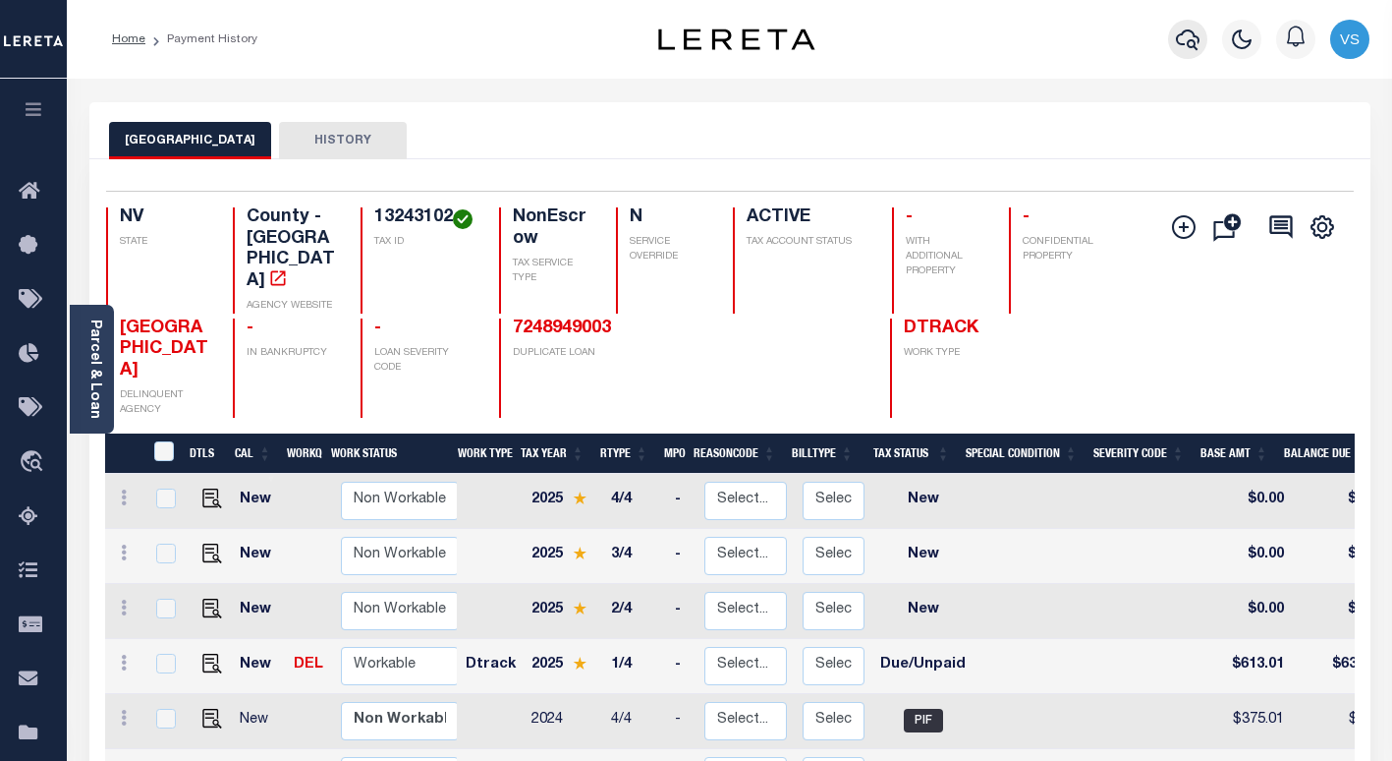
click at [1184, 33] on icon "button" at bounding box center [1188, 39] width 24 height 21
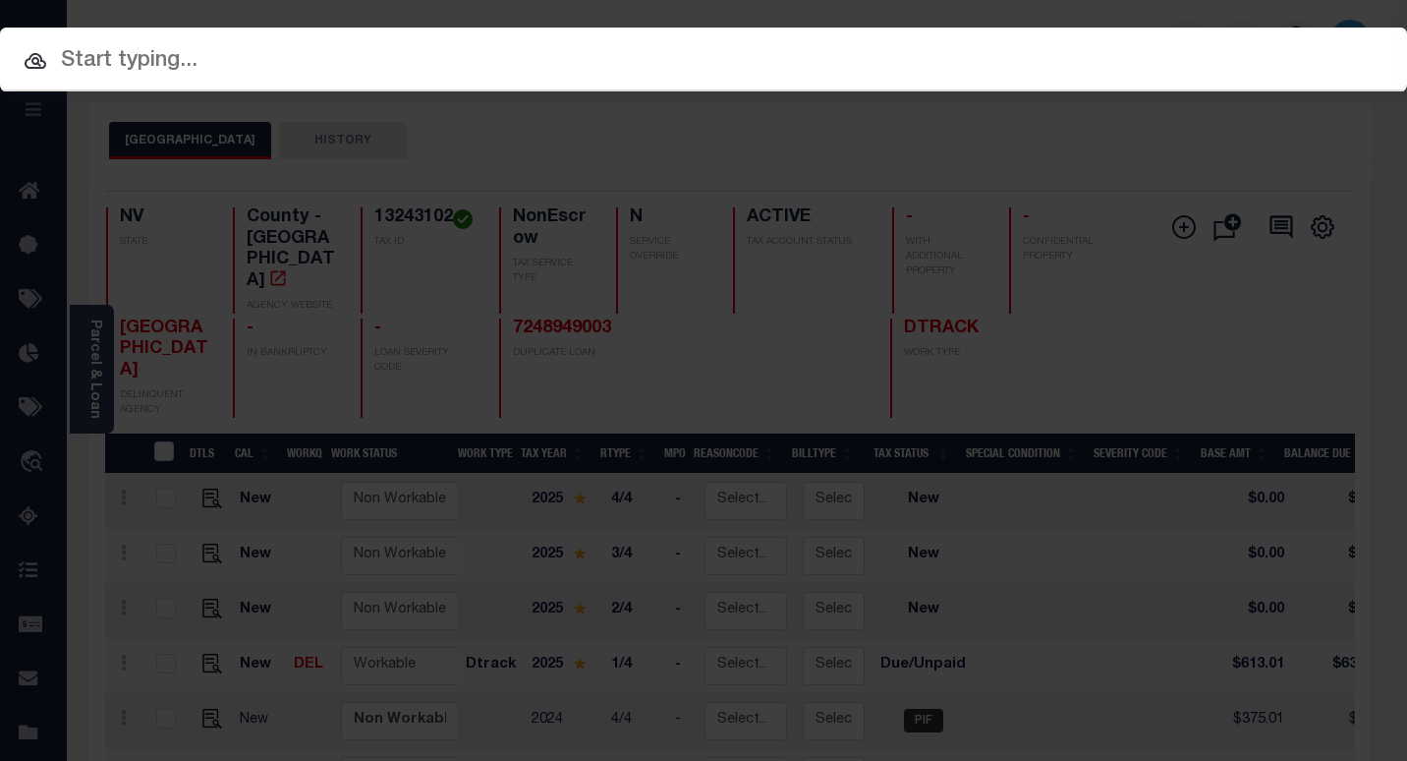
paste input "1300093406"
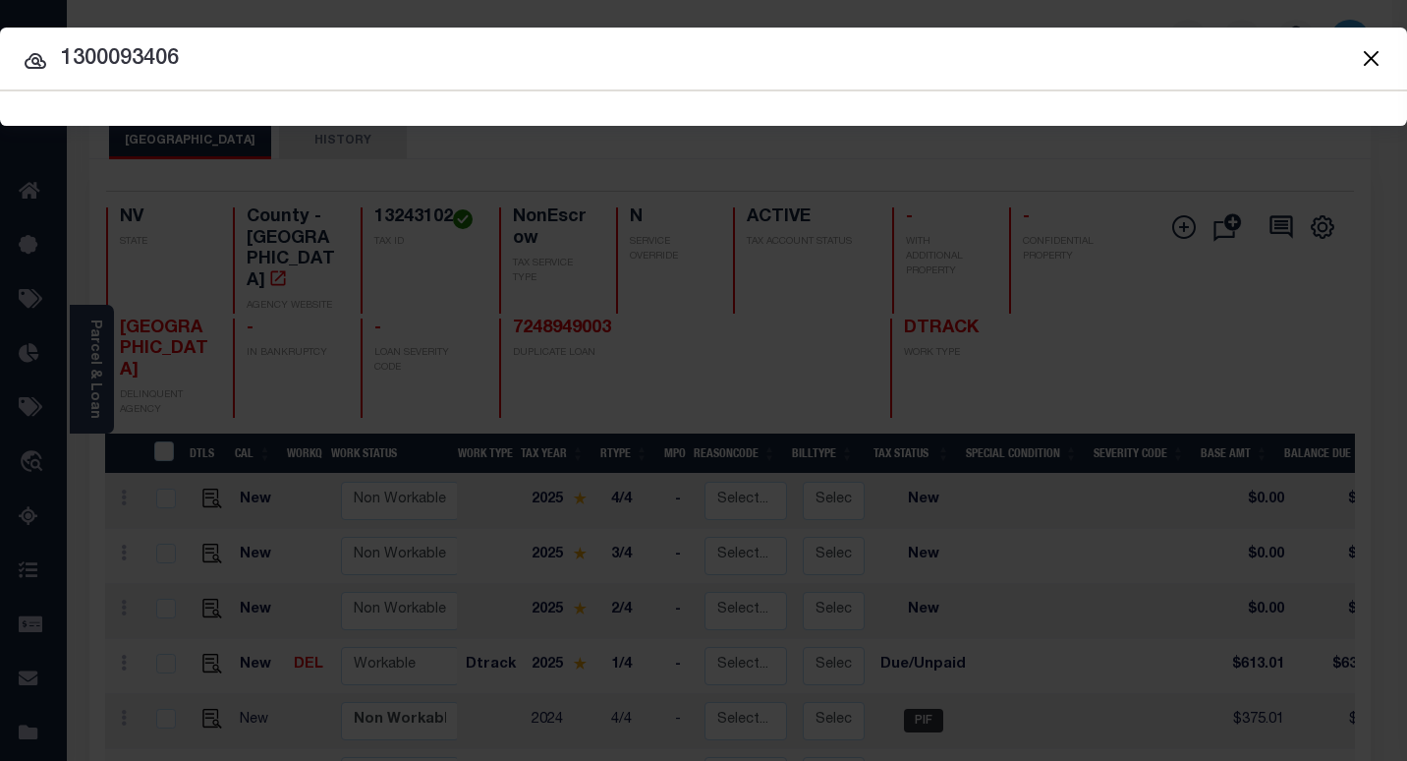
type input "1300093406"
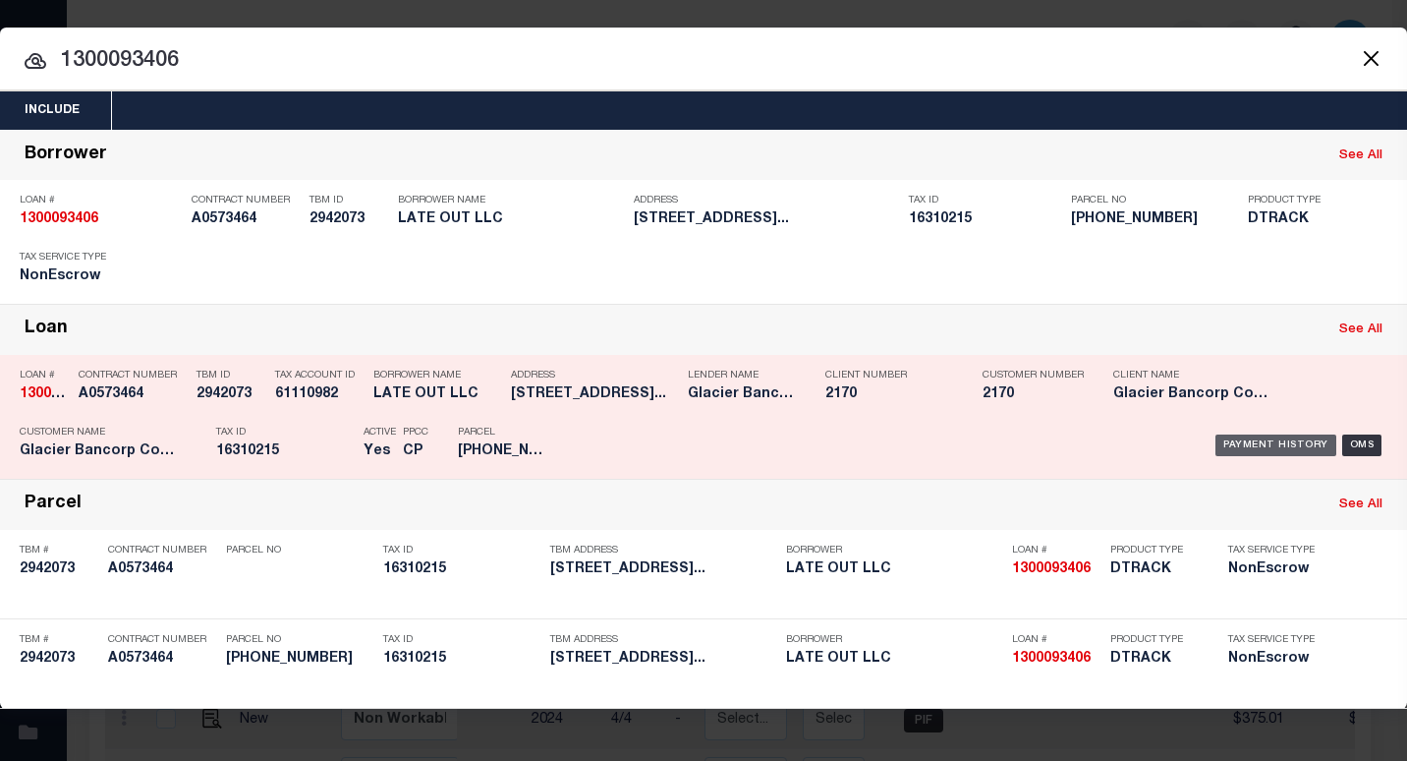
click at [1248, 445] on div "Payment History" at bounding box center [1275, 445] width 121 height 22
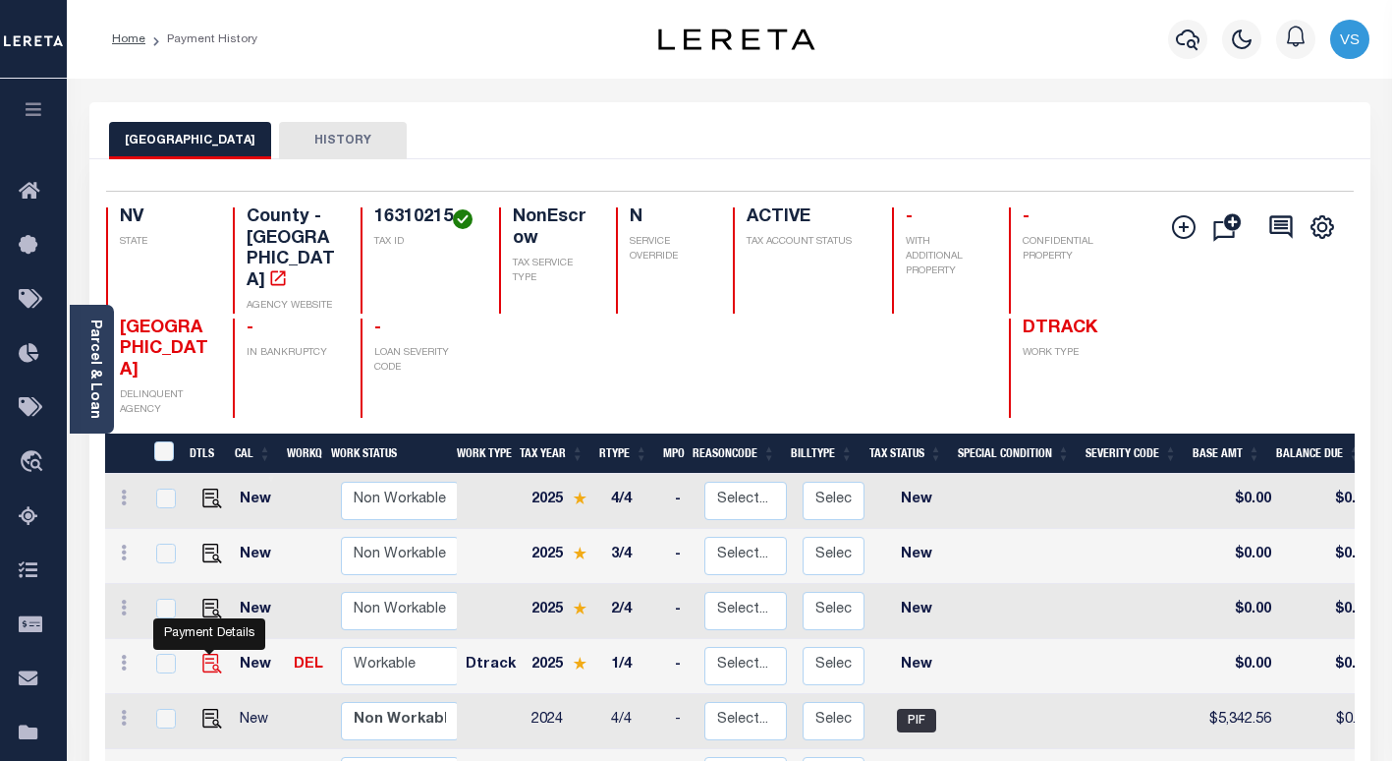
click at [210, 653] on img "" at bounding box center [212, 663] width 20 height 20
checkbox input "true"
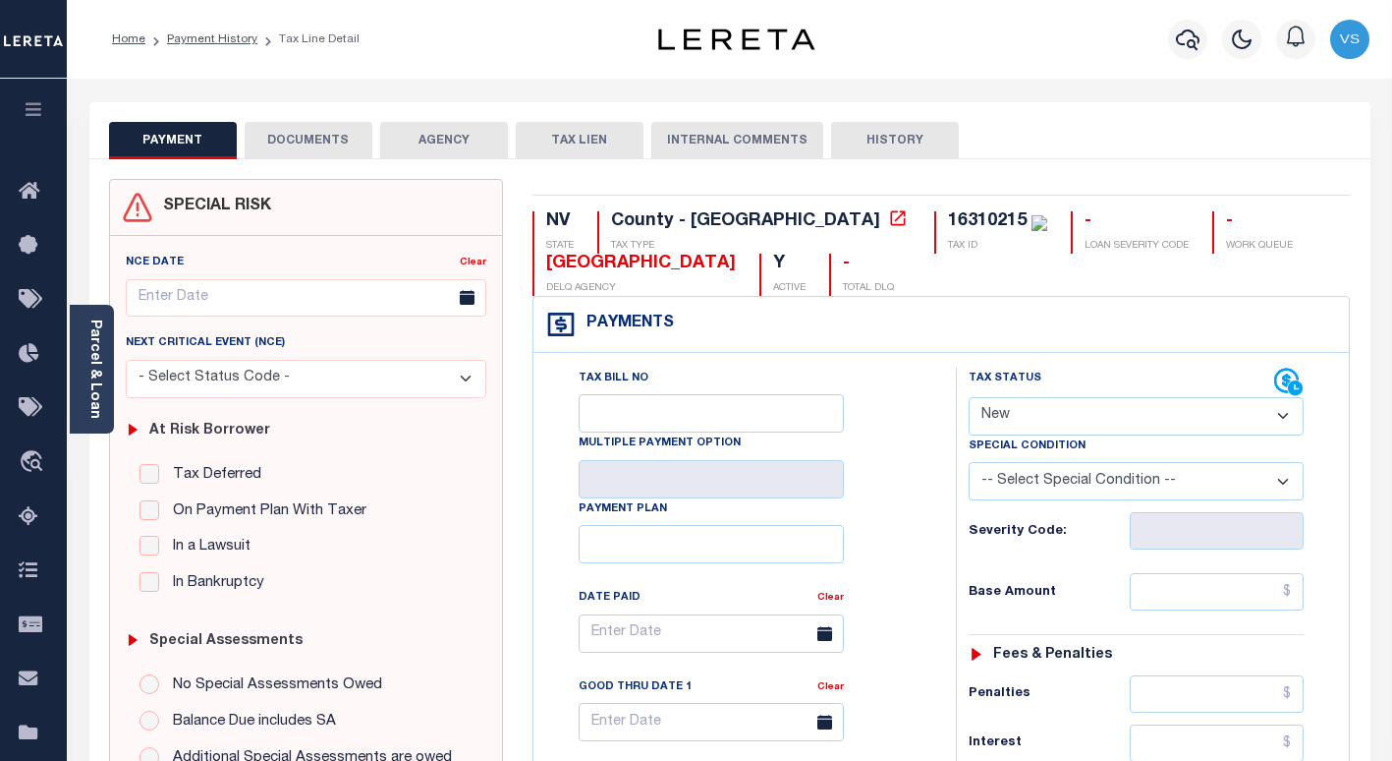
click at [1041, 420] on select "- Select Status Code - Open Due/Unpaid Paid Incomplete No Tax Due Internal Refu…" at bounding box center [1136, 416] width 335 height 38
select select "PYD"
click at [969, 398] on select "- Select Status Code - Open Due/Unpaid Paid Incomplete No Tax Due Internal Refu…" at bounding box center [1136, 416] width 335 height 38
type input "[DATE]"
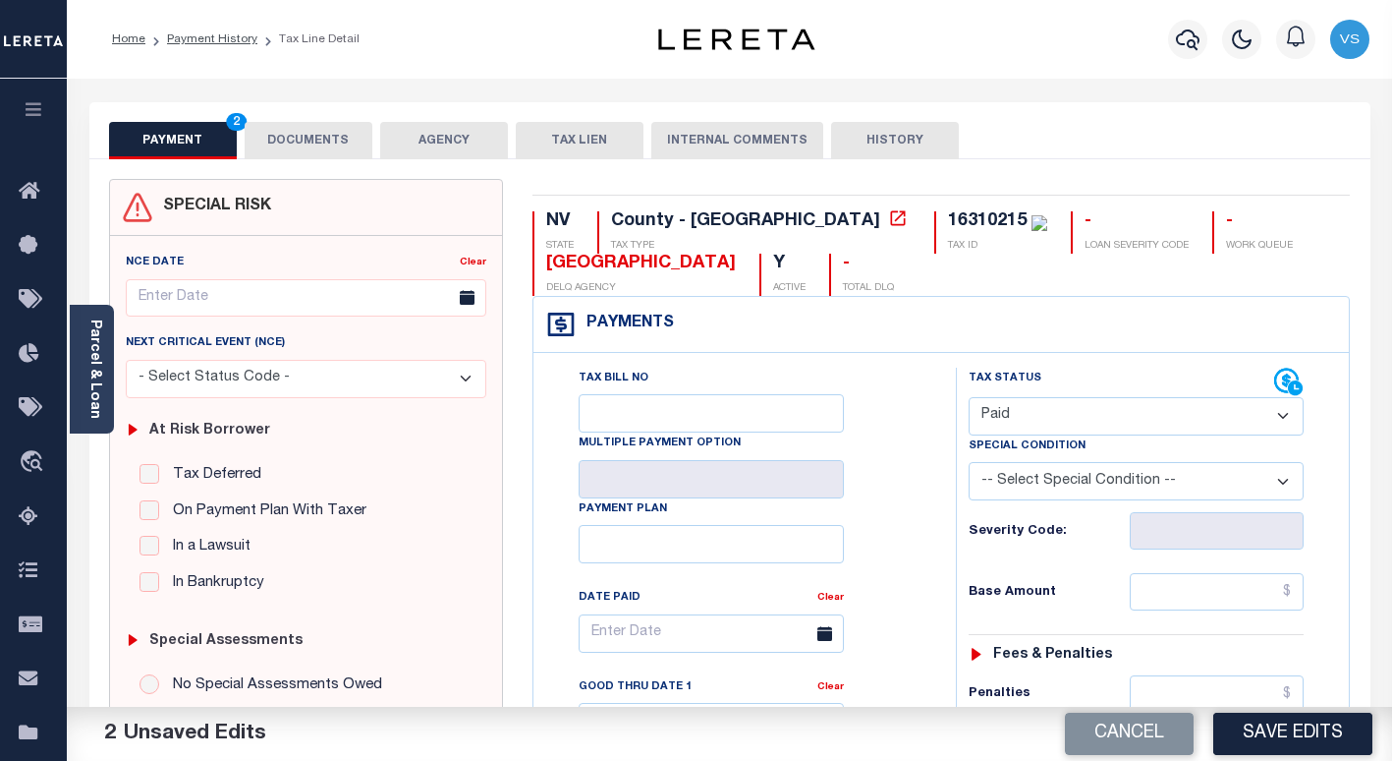
click at [271, 139] on button "DOCUMENTS" at bounding box center [309, 140] width 128 height 37
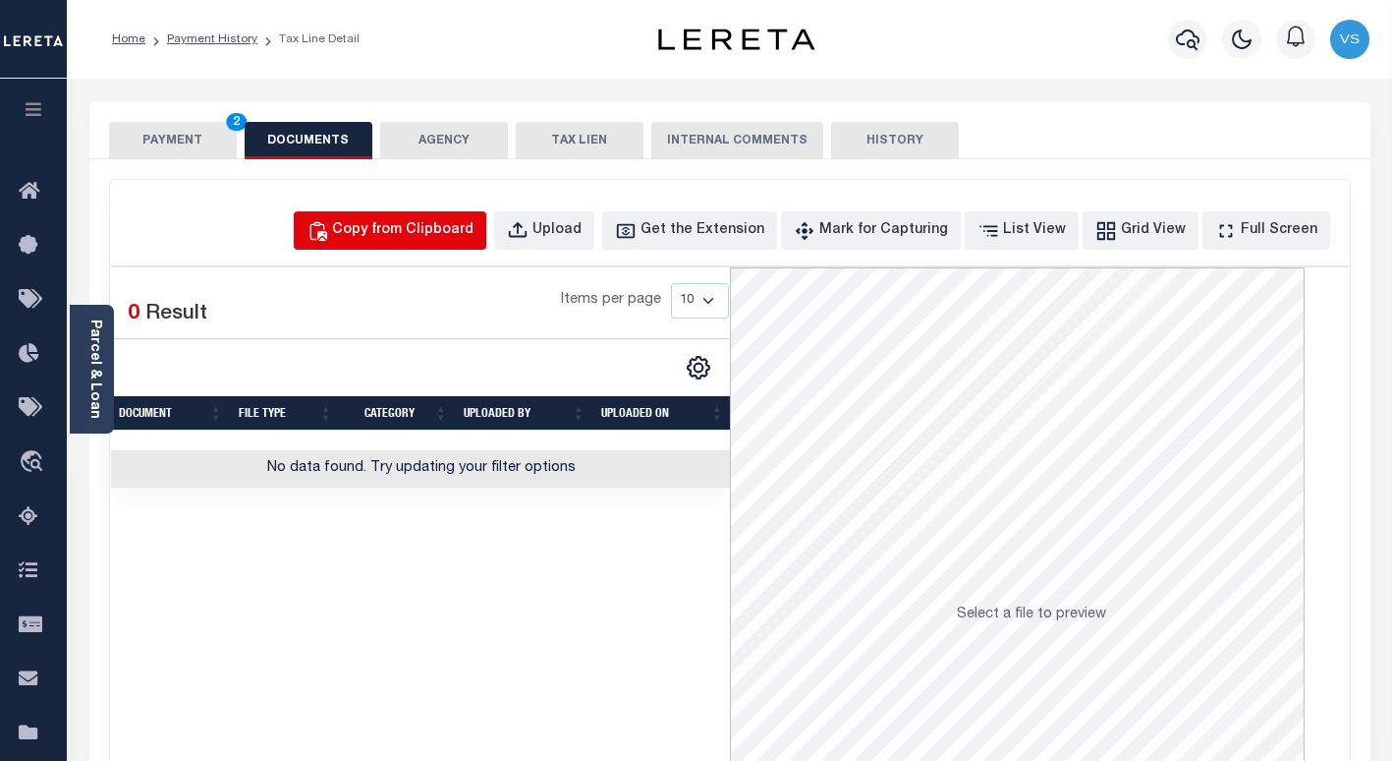
click at [436, 225] on div "Copy from Clipboard" at bounding box center [402, 231] width 141 height 22
select select "POP"
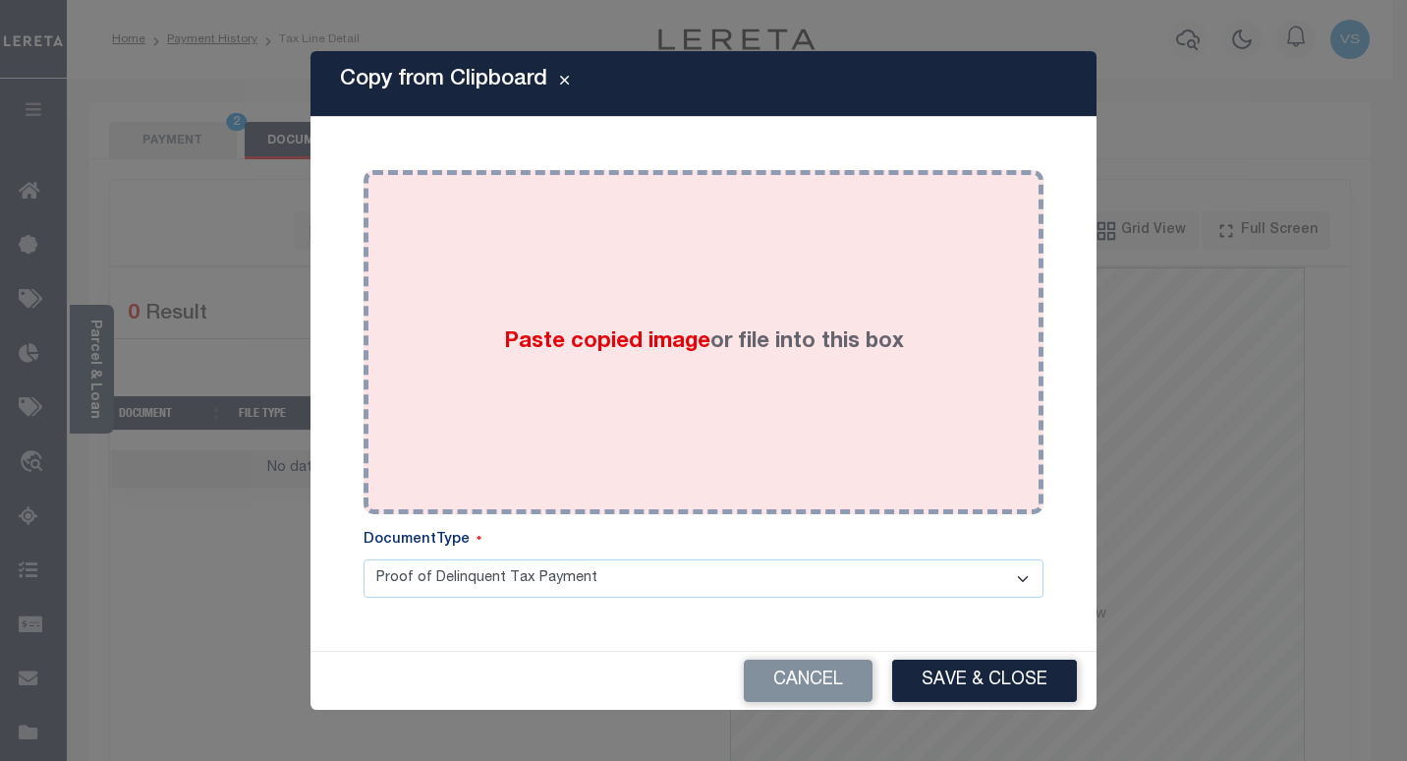
click at [462, 366] on div "Paste copied image or file into this box" at bounding box center [703, 342] width 650 height 314
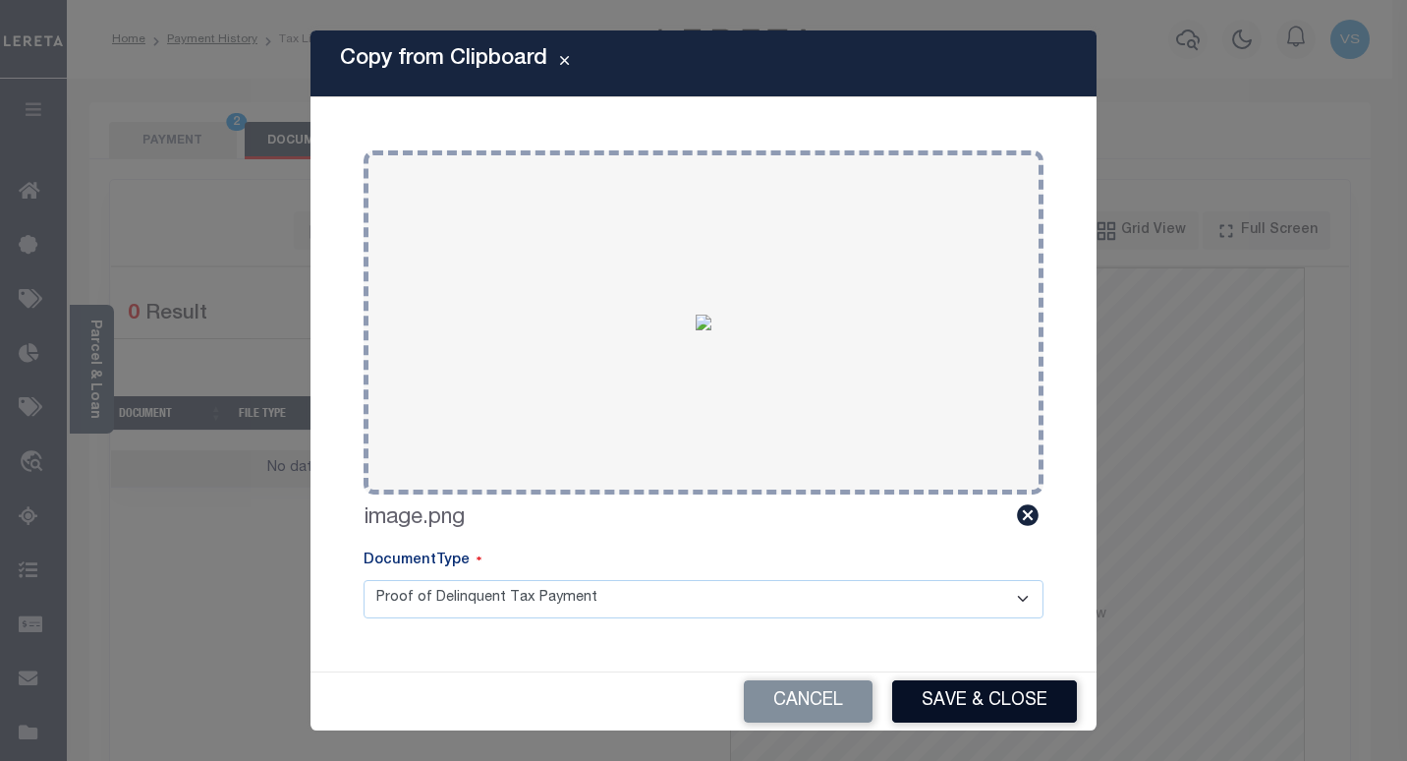
click at [933, 690] on button "Save & Close" at bounding box center [984, 701] width 185 height 42
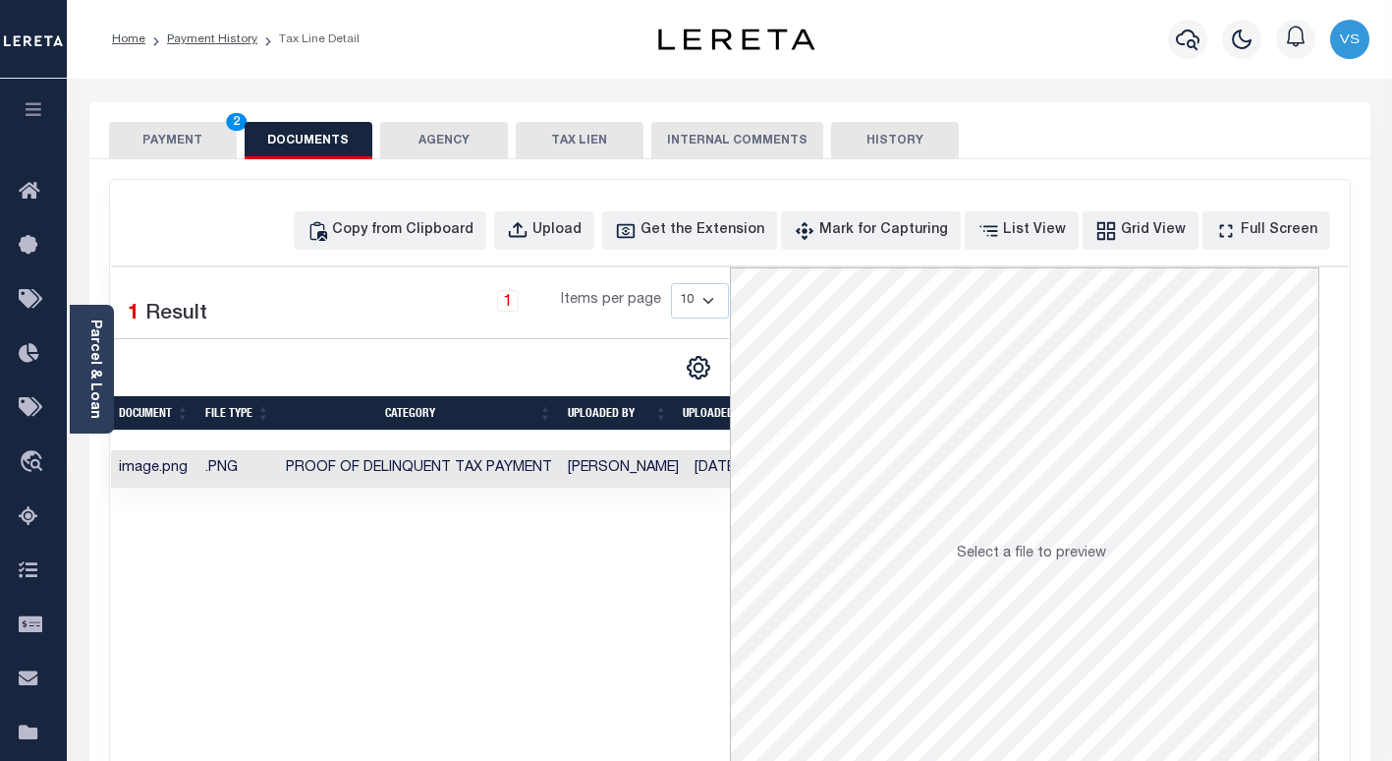
click at [143, 143] on button "PAYMENT 2" at bounding box center [173, 140] width 128 height 37
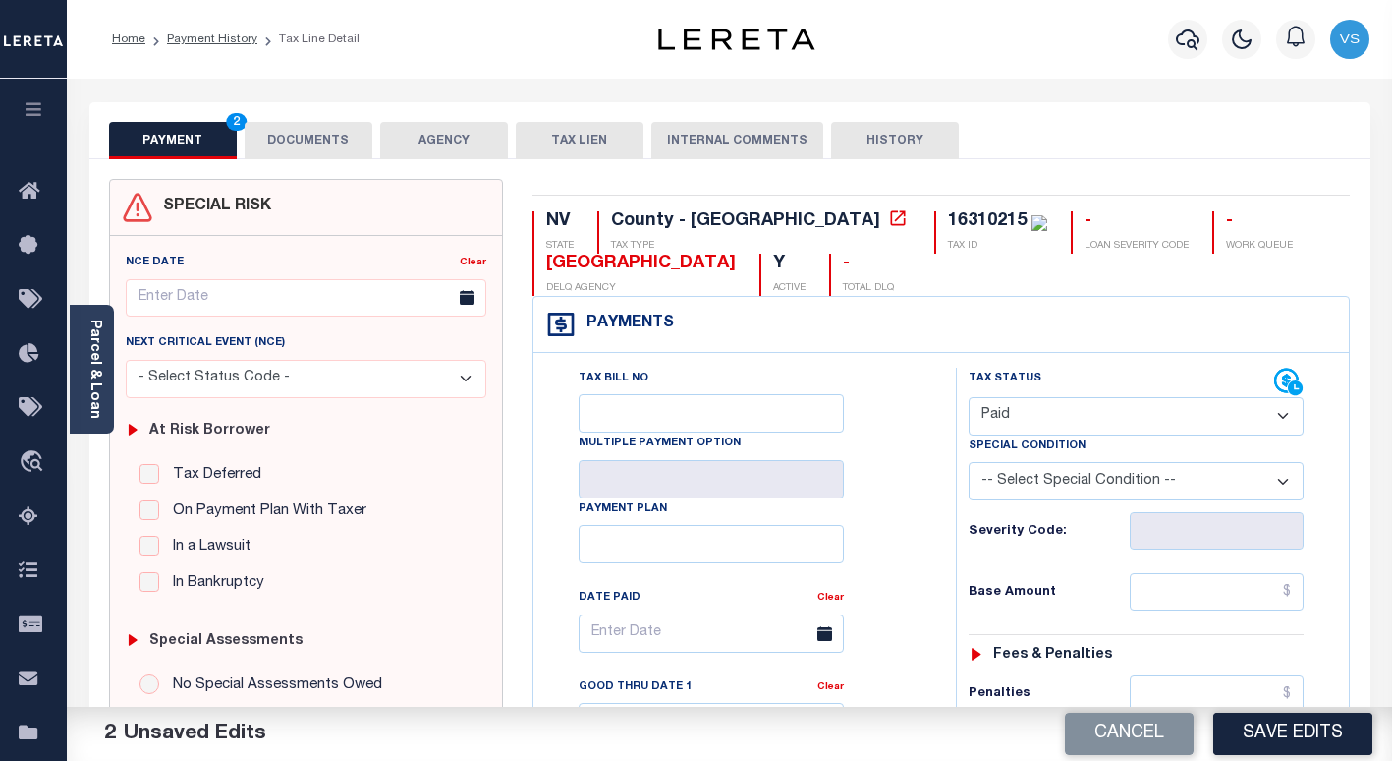
scroll to position [491, 0]
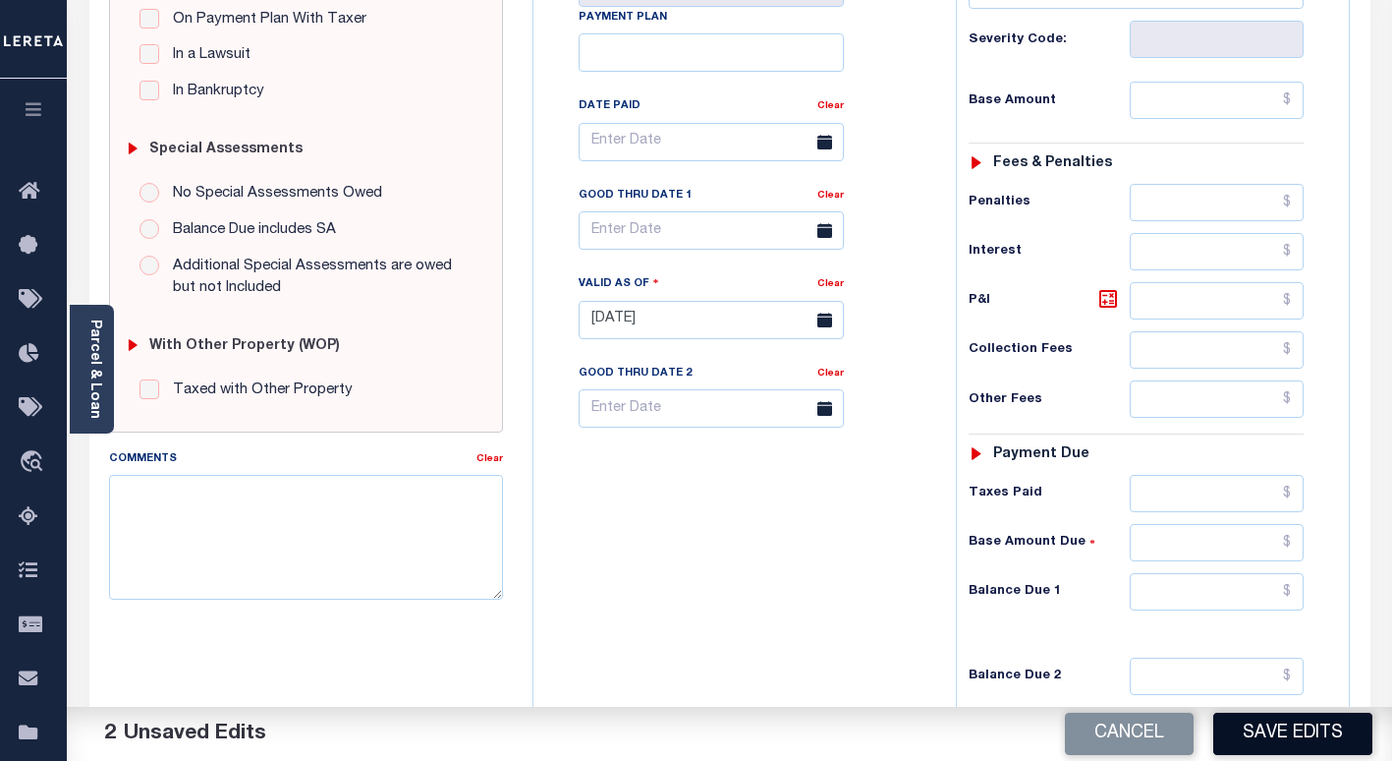
click at [1235, 732] on button "Save Edits" at bounding box center [1292, 733] width 159 height 42
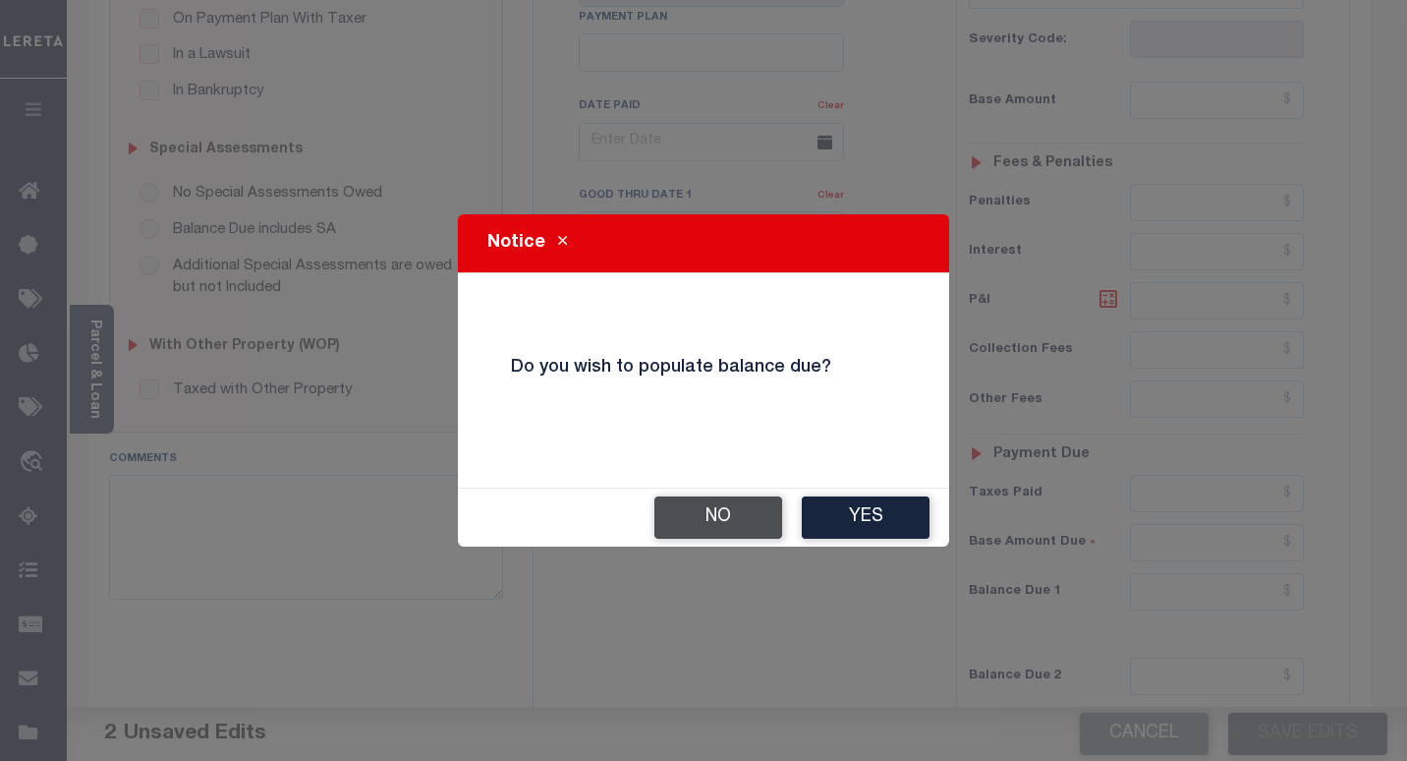
click at [700, 520] on button "No" at bounding box center [718, 517] width 128 height 42
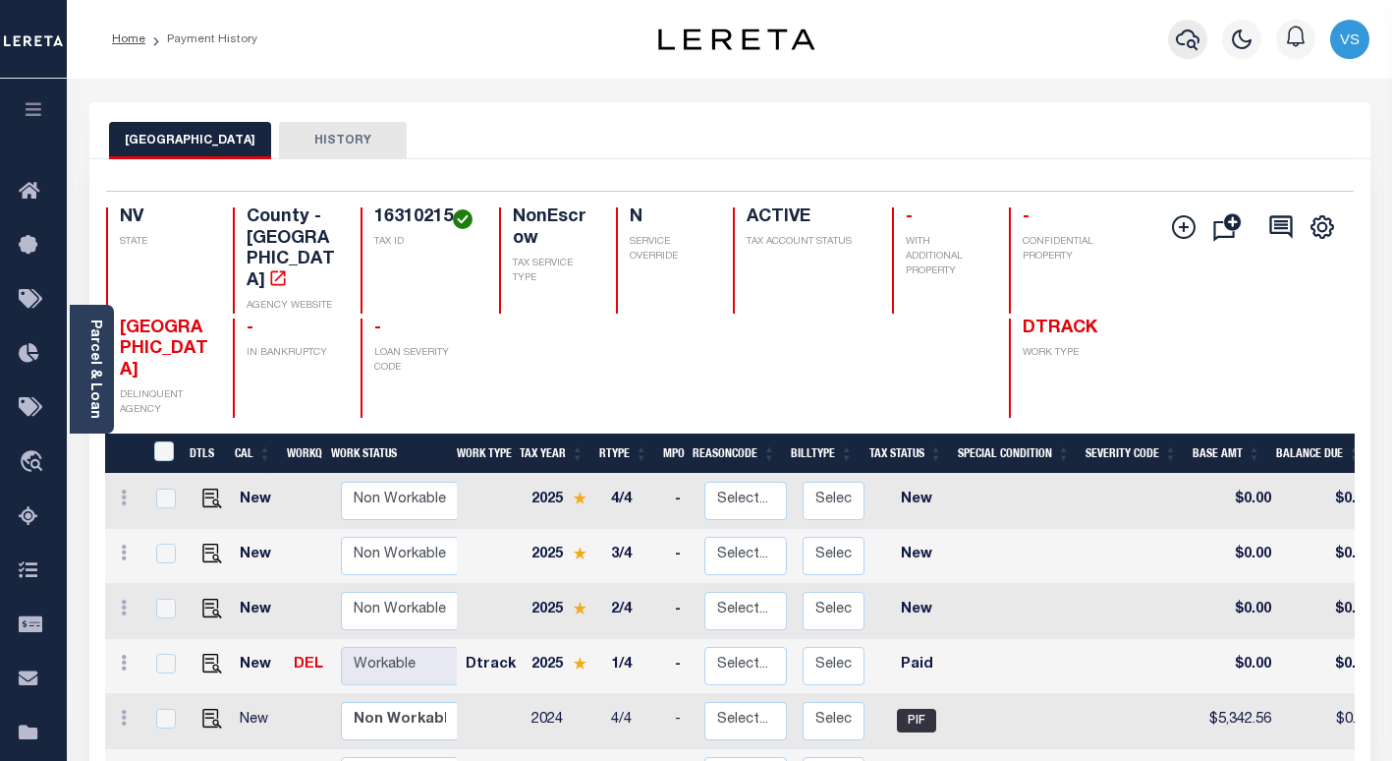
click at [1190, 39] on icon "button" at bounding box center [1188, 40] width 24 height 24
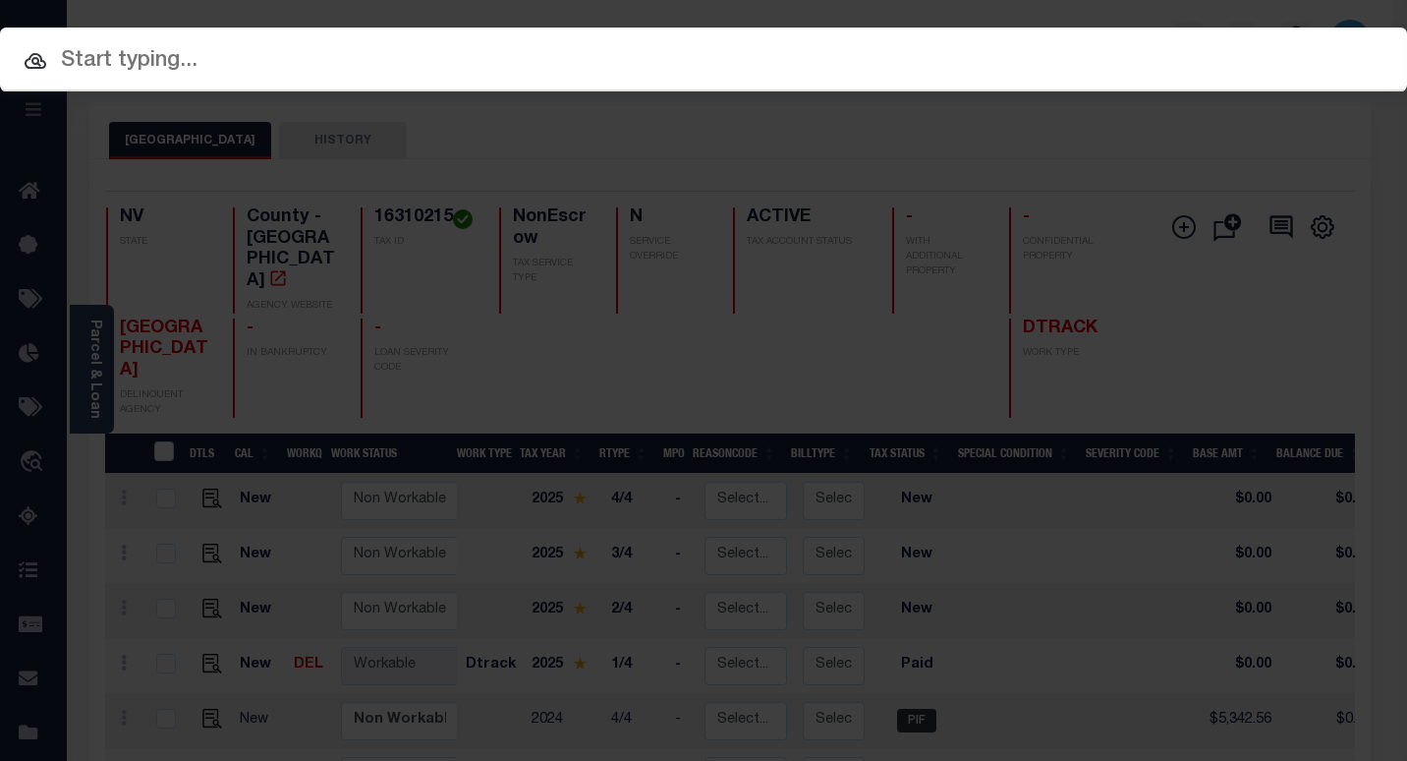
paste input "3308240001422"
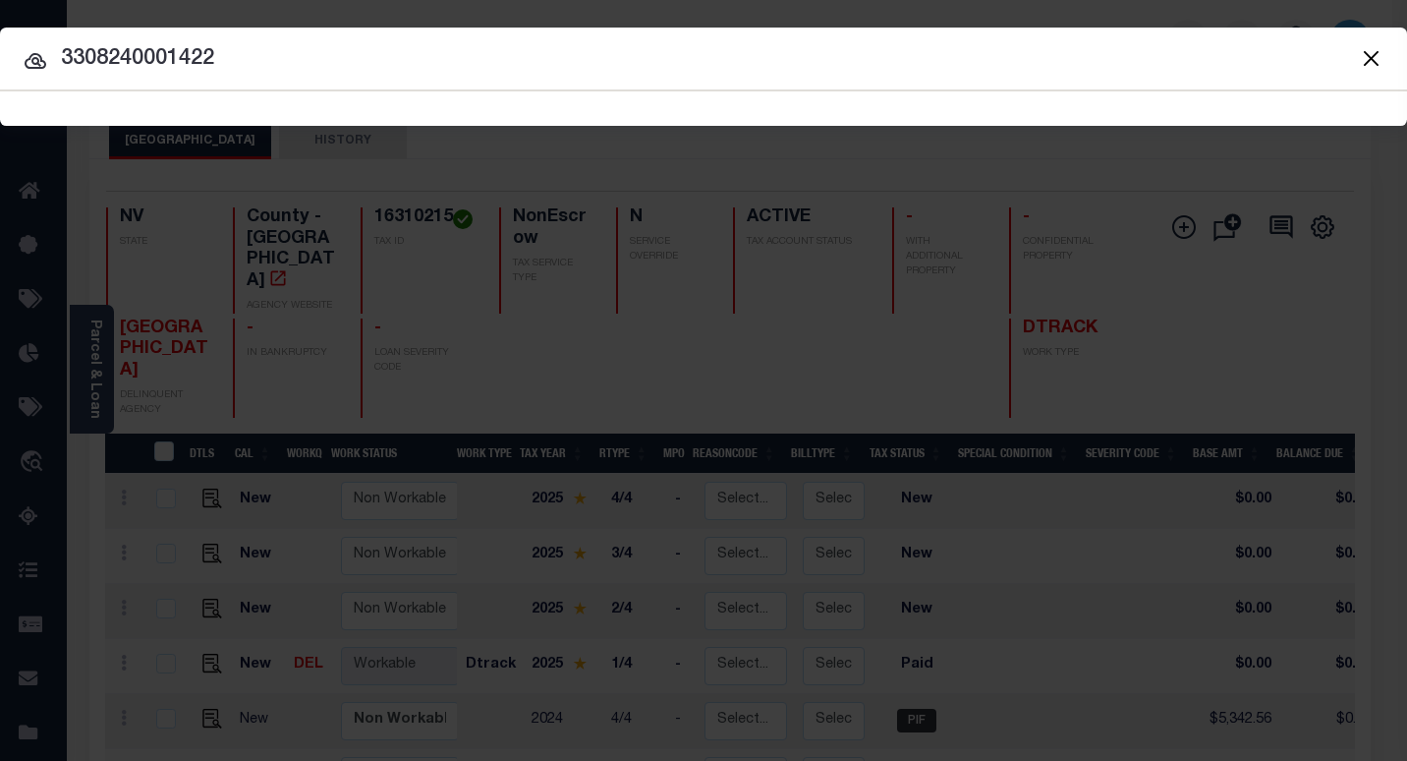
type input "3308240001422"
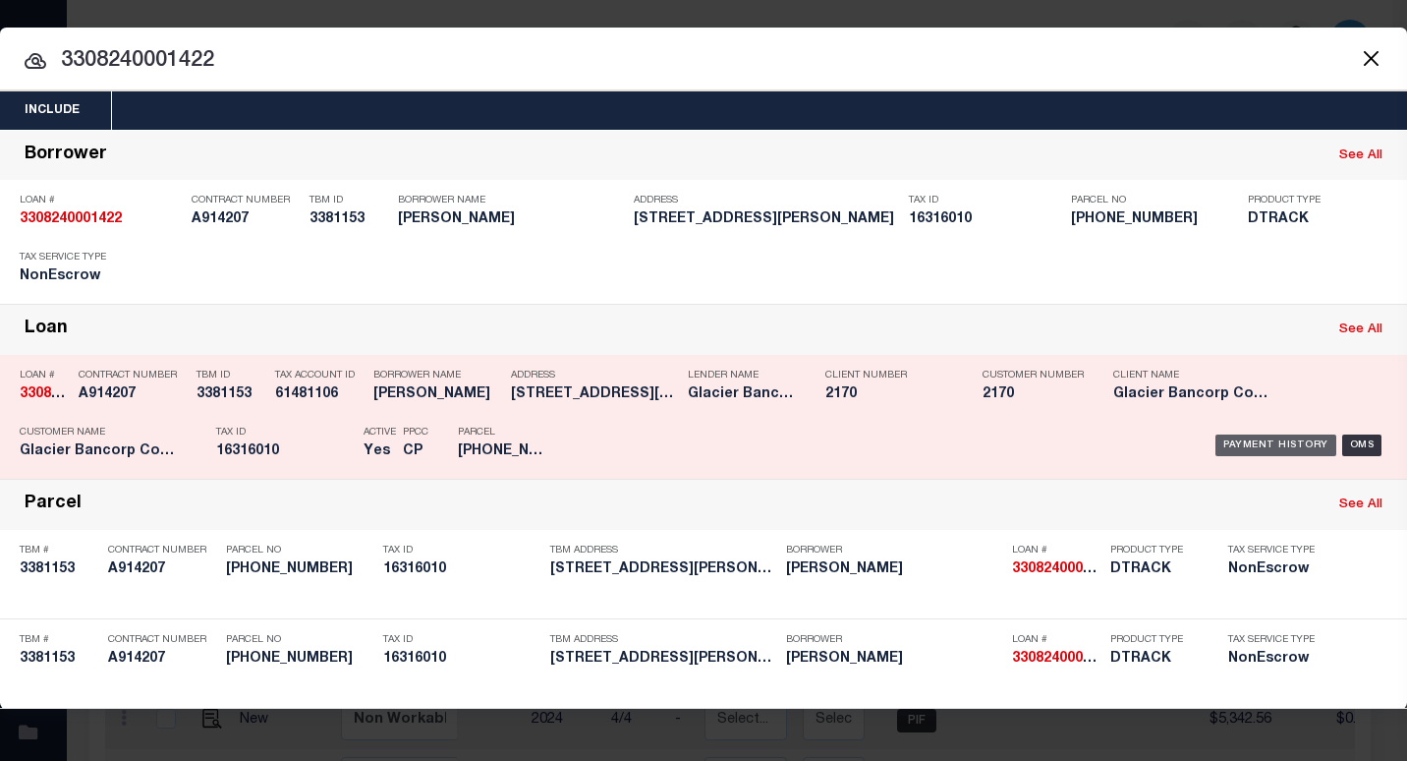
click at [1261, 449] on div "Payment History" at bounding box center [1275, 445] width 121 height 22
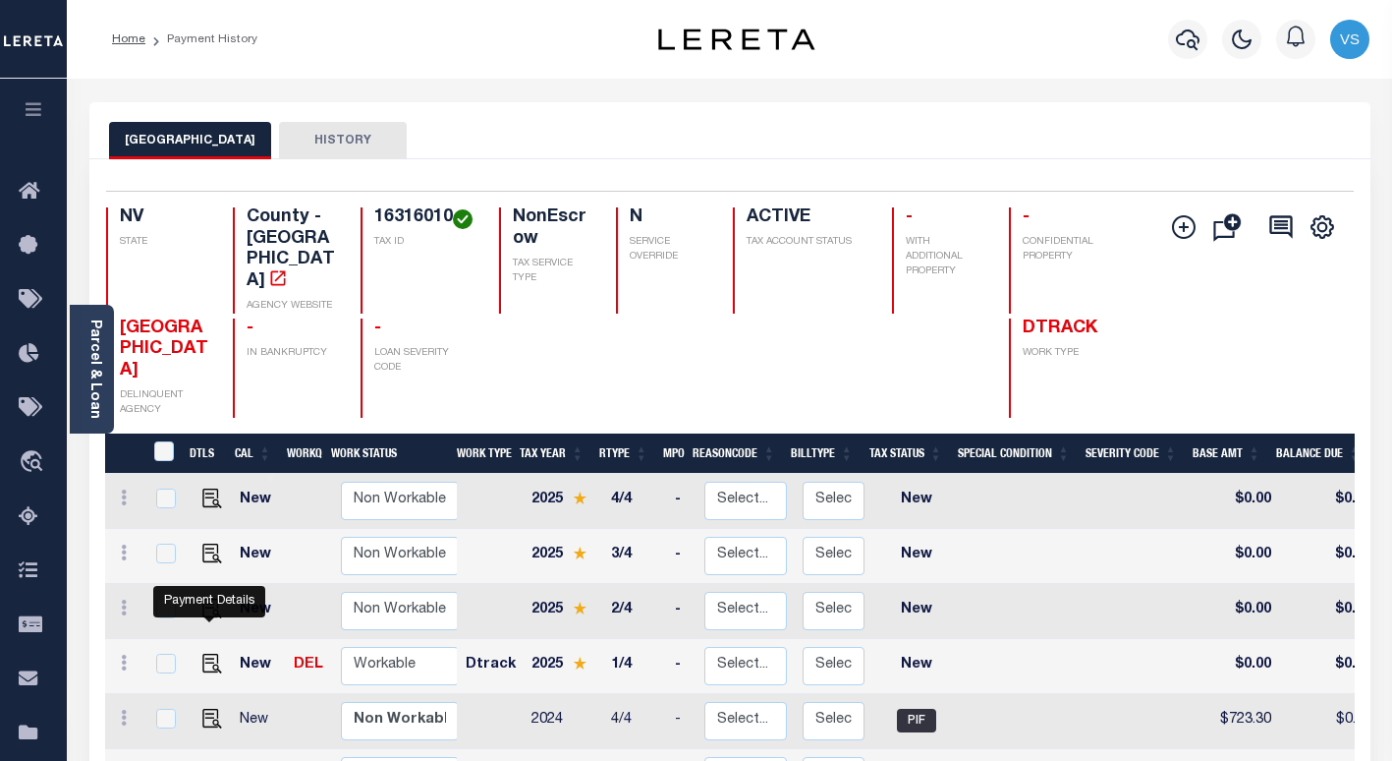
drag, startPoint x: 210, startPoint y: 614, endPoint x: 257, endPoint y: 588, distance: 54.1
click at [210, 653] on img "" at bounding box center [212, 663] width 20 height 20
checkbox input "true"
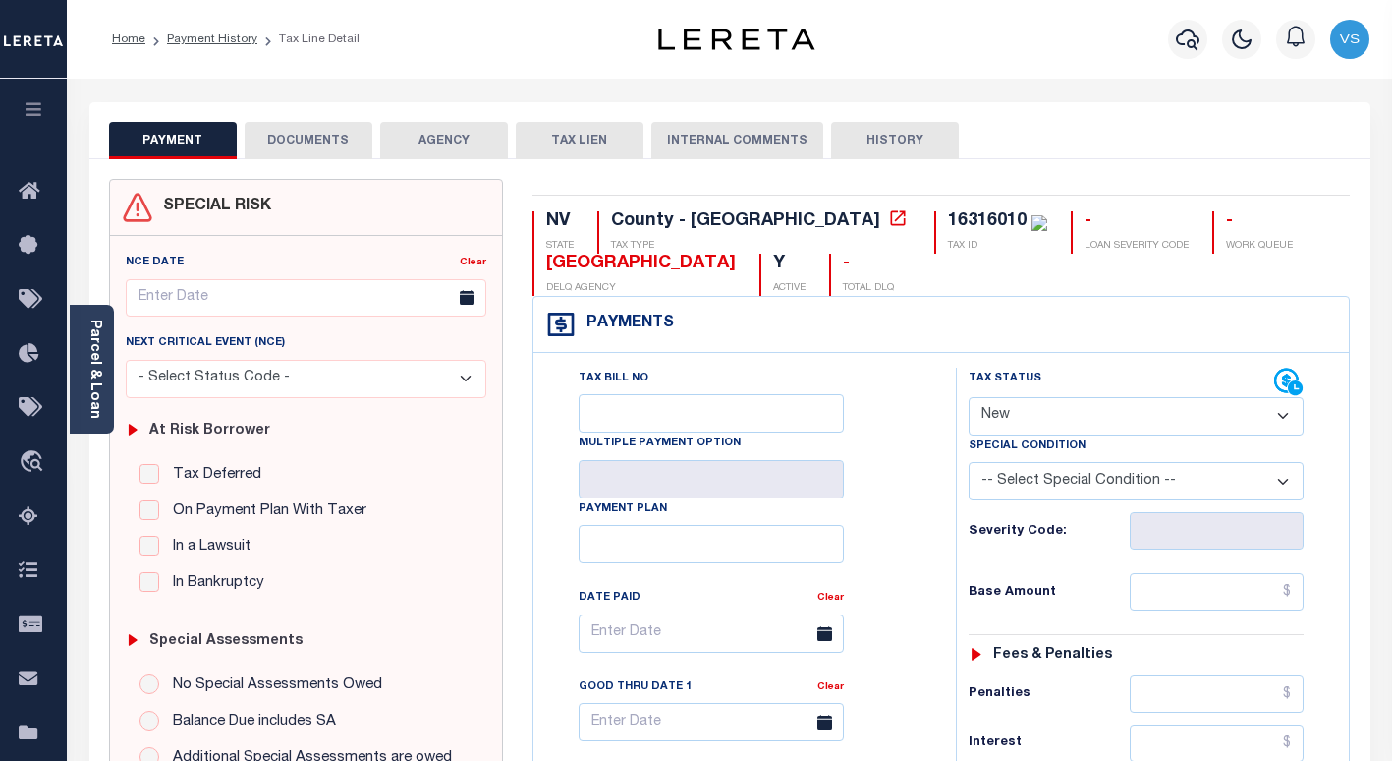
click at [983, 405] on select "- Select Status Code - Open Due/Unpaid Paid Incomplete No Tax Due Internal Refu…" at bounding box center [1136, 416] width 335 height 38
select select "PYD"
click at [969, 398] on select "- Select Status Code - Open Due/Unpaid Paid Incomplete No Tax Due Internal Refu…" at bounding box center [1136, 416] width 335 height 38
type input "[DATE]"
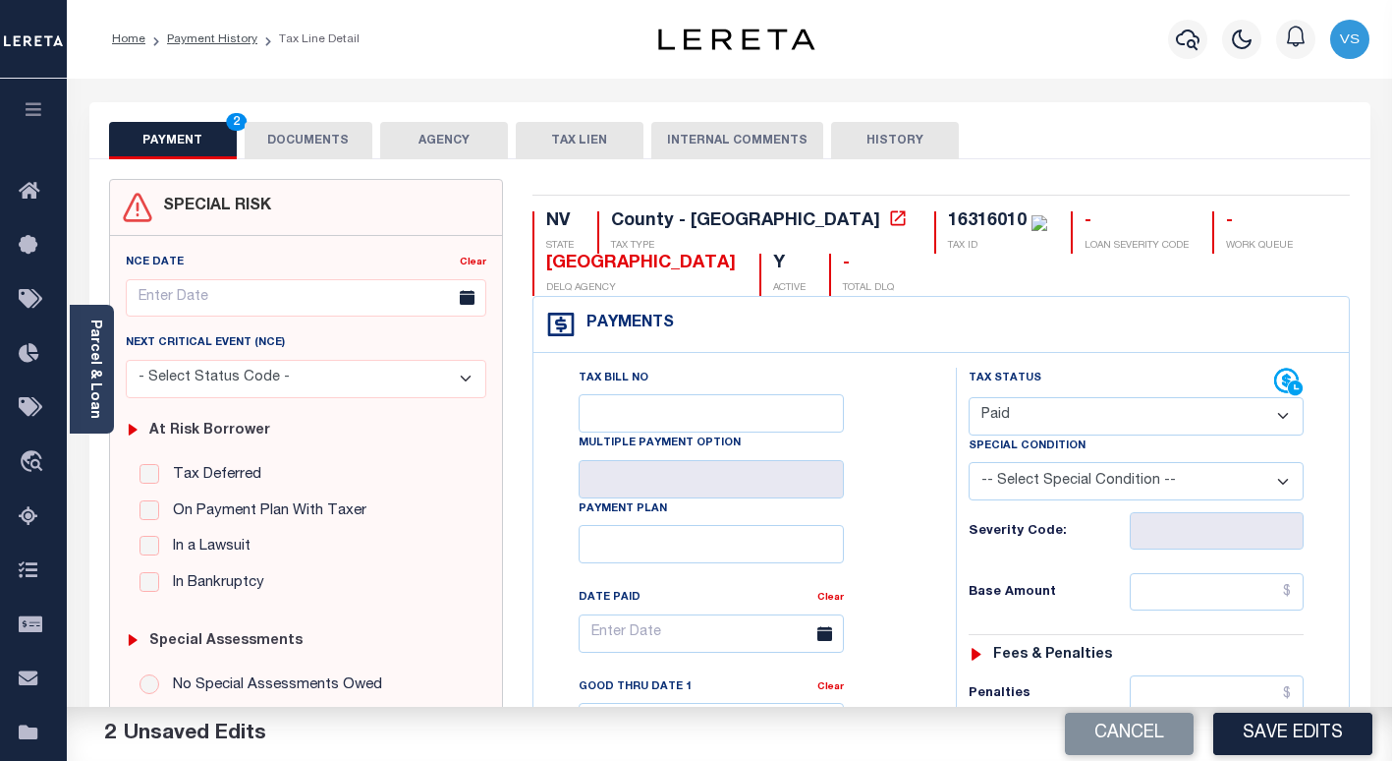
click at [284, 147] on button "DOCUMENTS" at bounding box center [309, 140] width 128 height 37
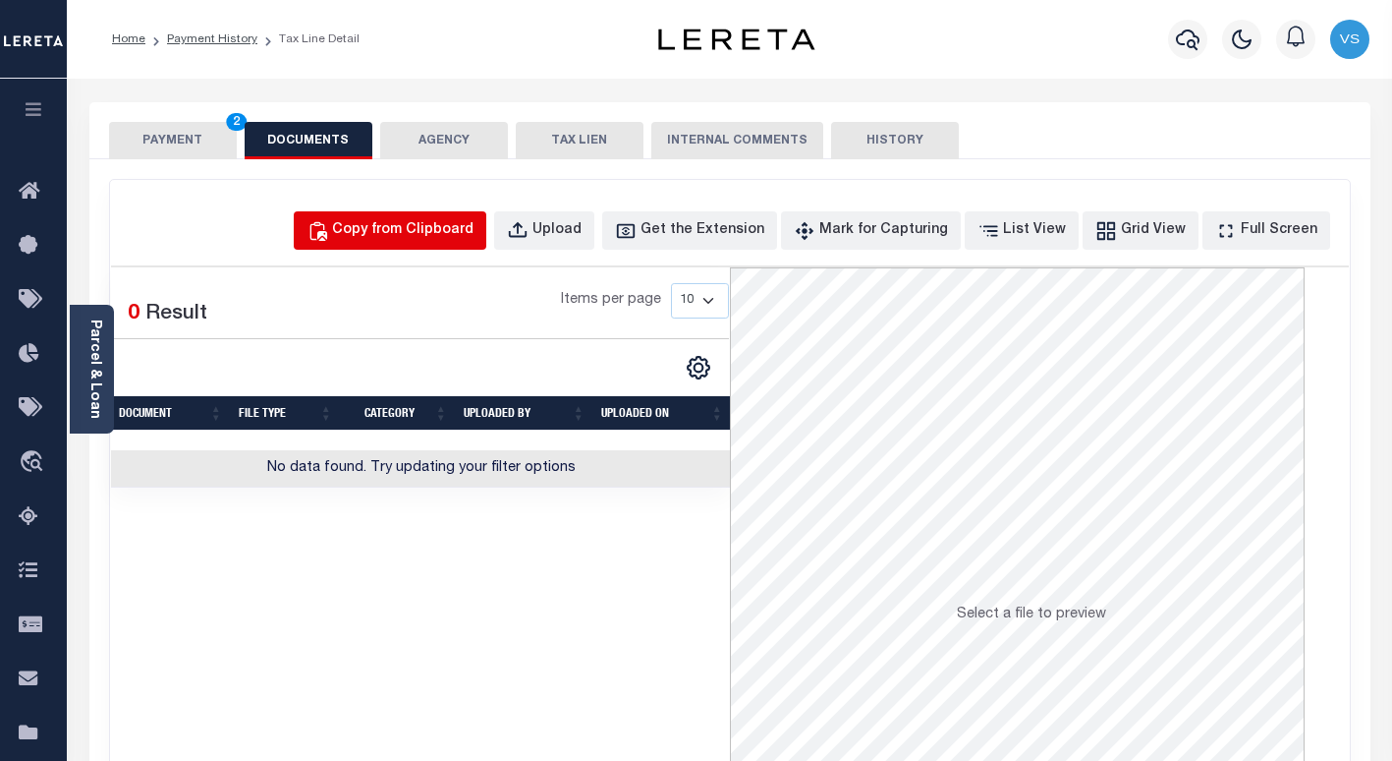
click at [403, 235] on div "Copy from Clipboard" at bounding box center [402, 231] width 141 height 22
select select "POP"
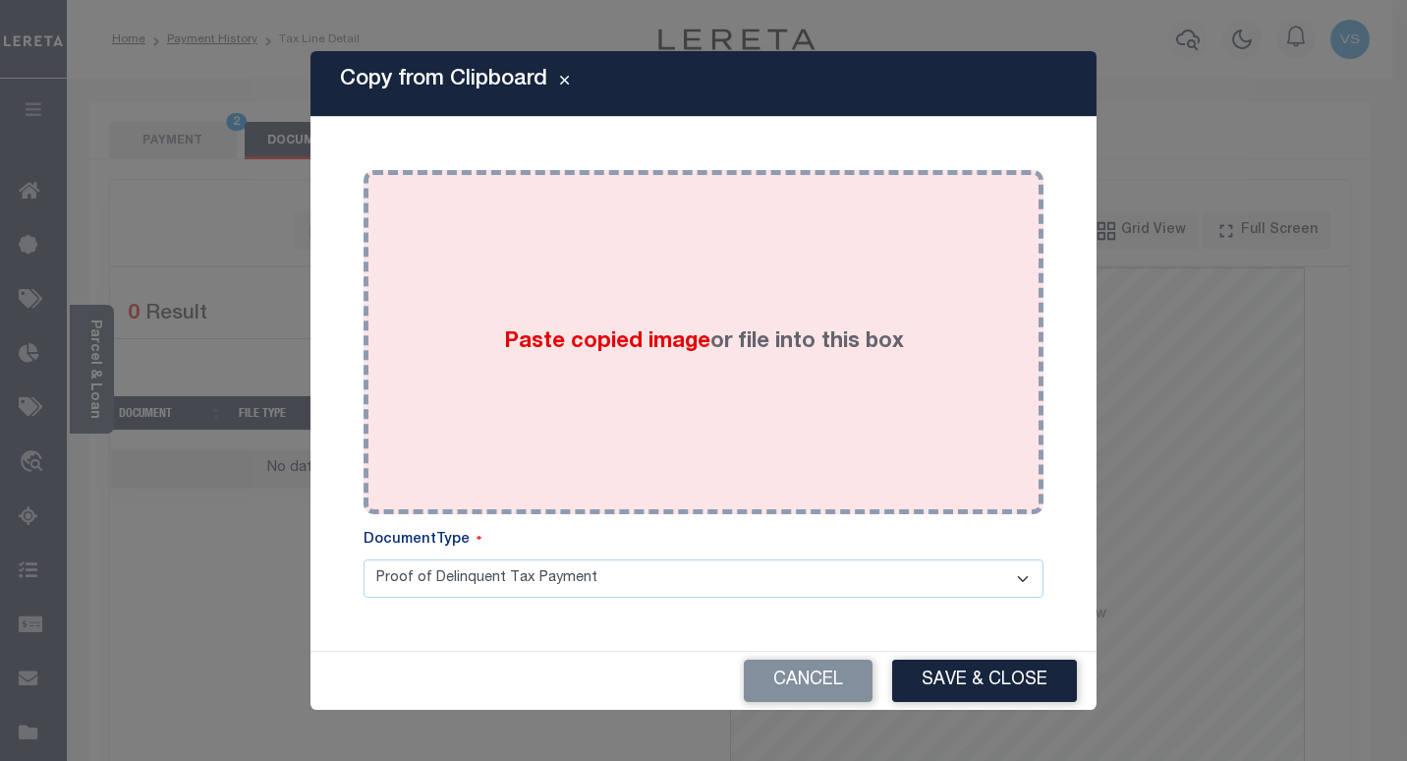
click at [481, 372] on div "Paste copied image or file into this box" at bounding box center [703, 342] width 650 height 314
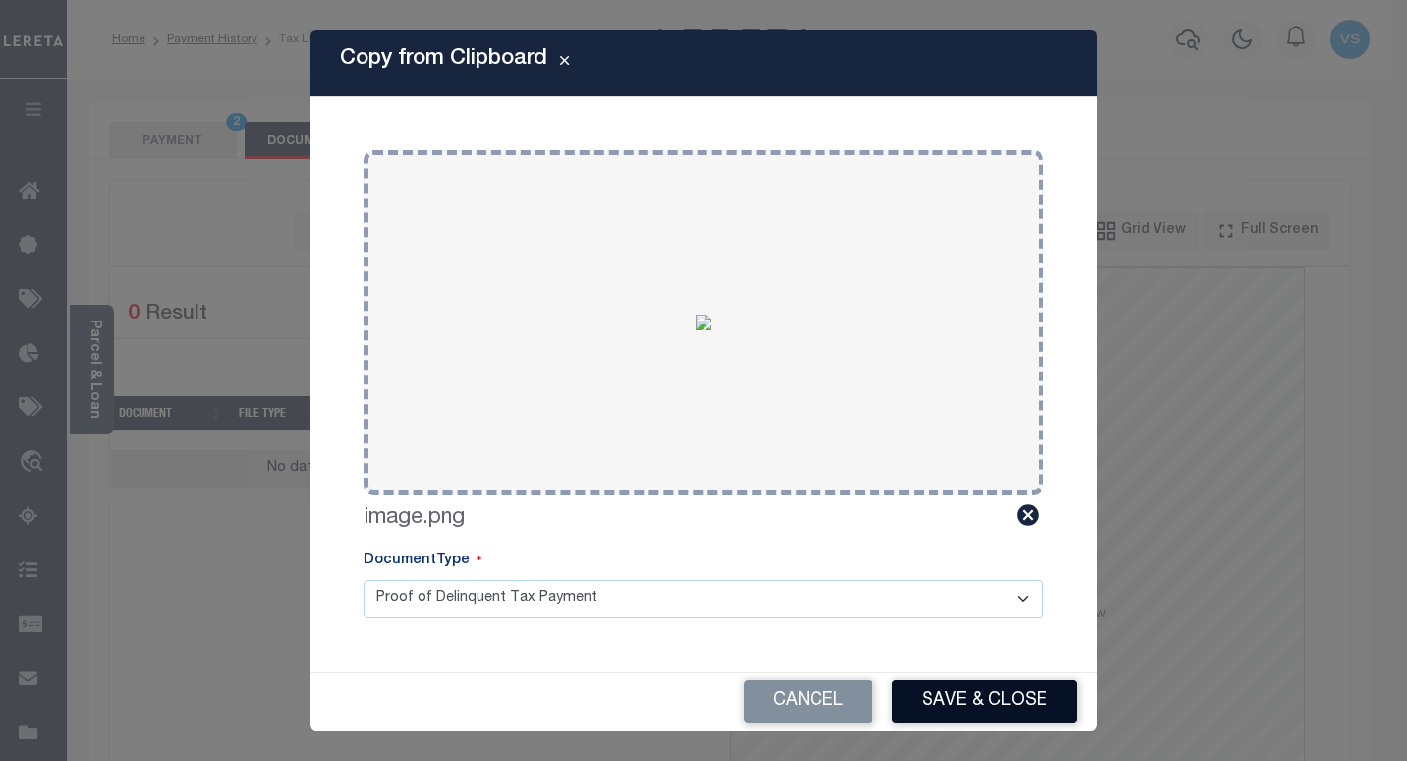
click at [937, 693] on button "Save & Close" at bounding box center [984, 701] width 185 height 42
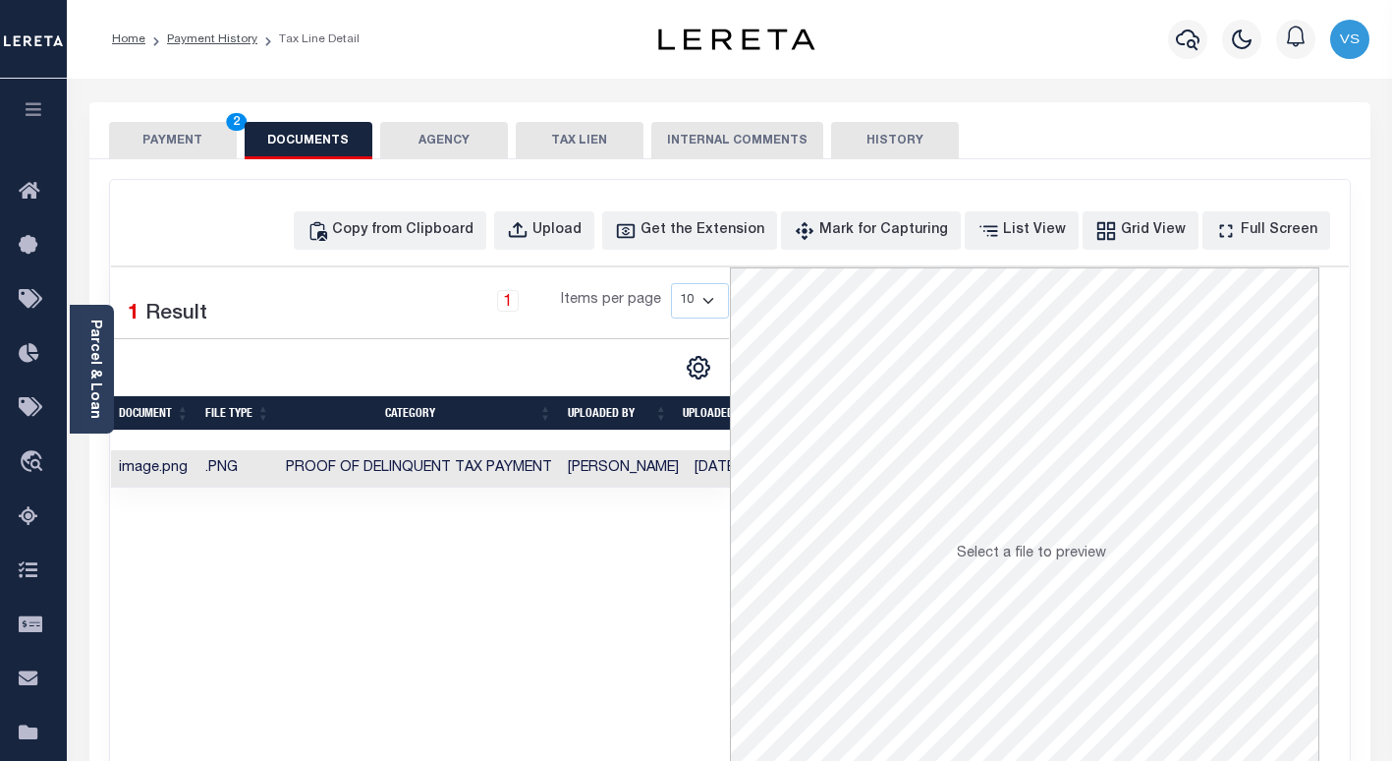
click at [147, 142] on button "PAYMENT 2" at bounding box center [173, 140] width 128 height 37
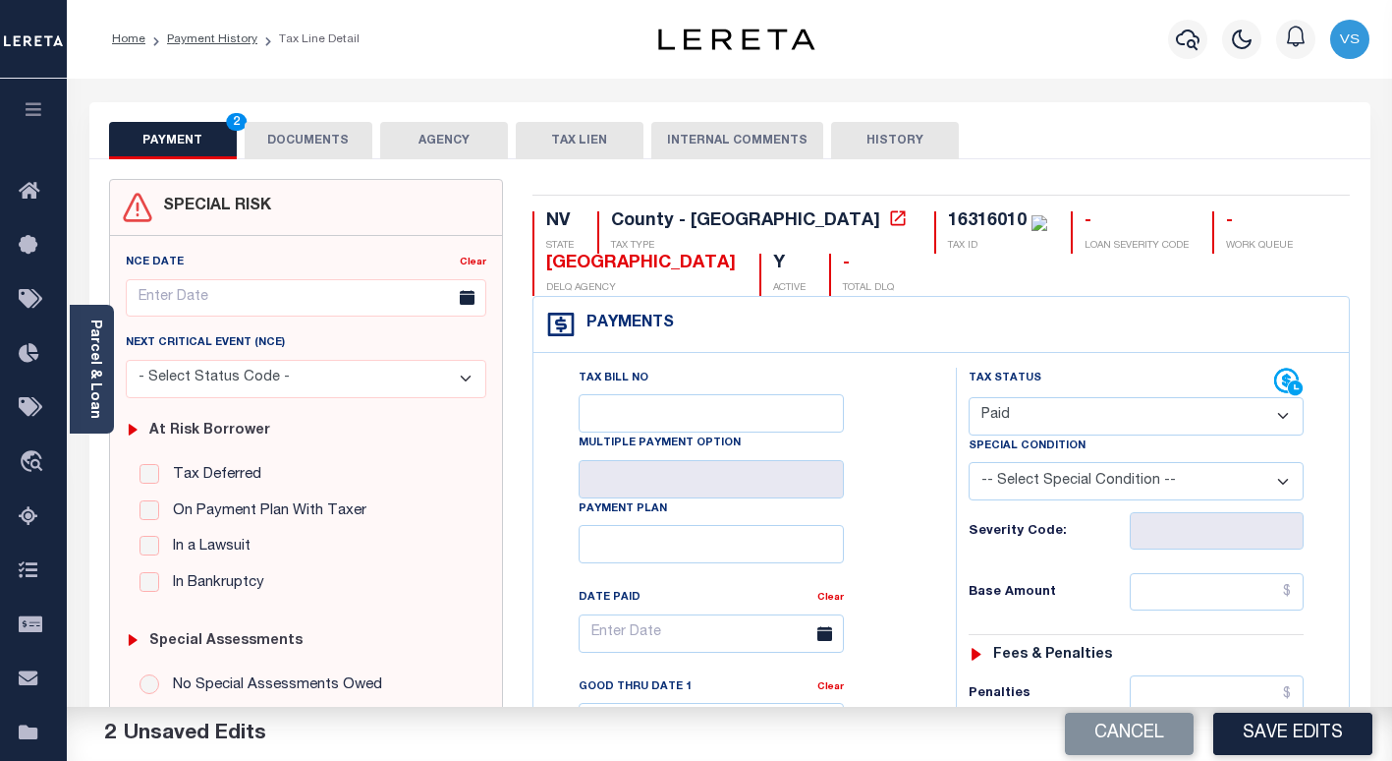
scroll to position [197, 0]
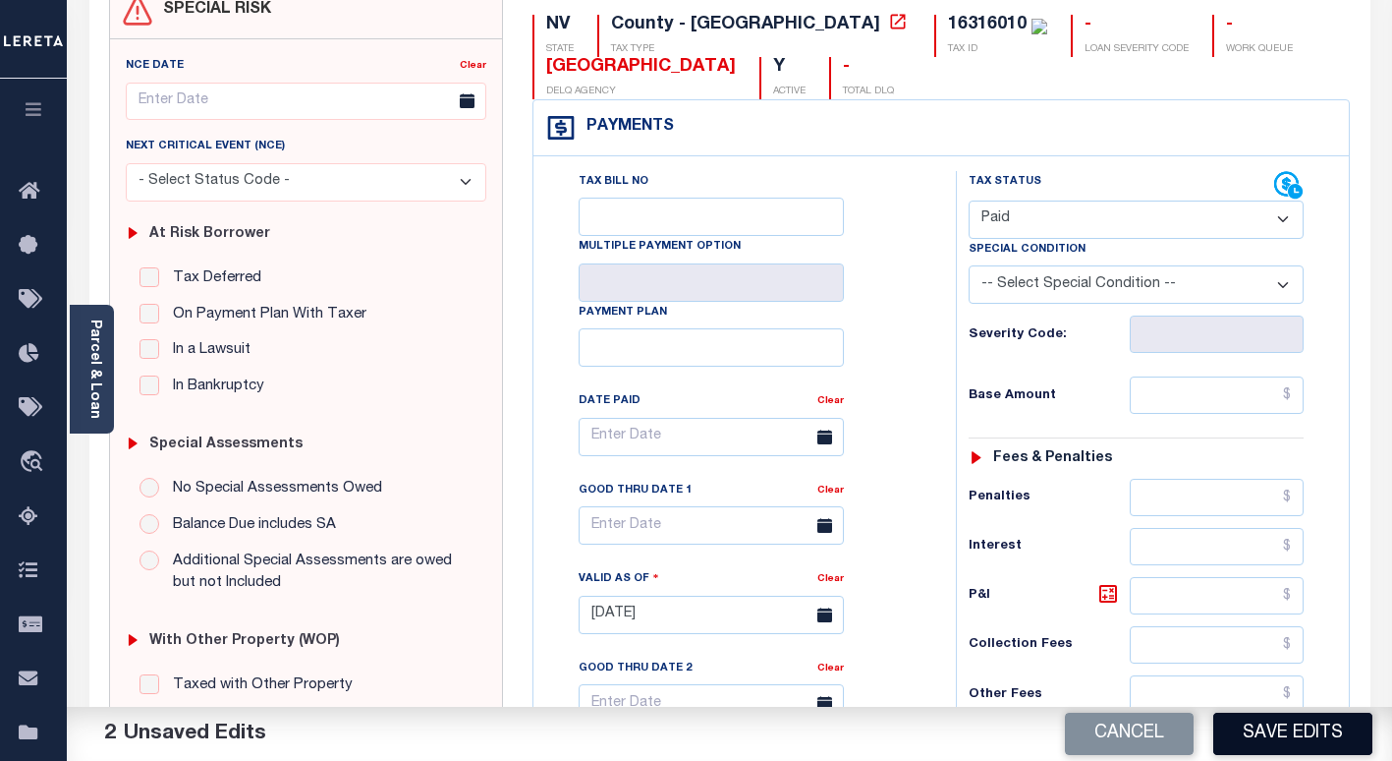
click at [1260, 735] on button "Save Edits" at bounding box center [1292, 733] width 159 height 42
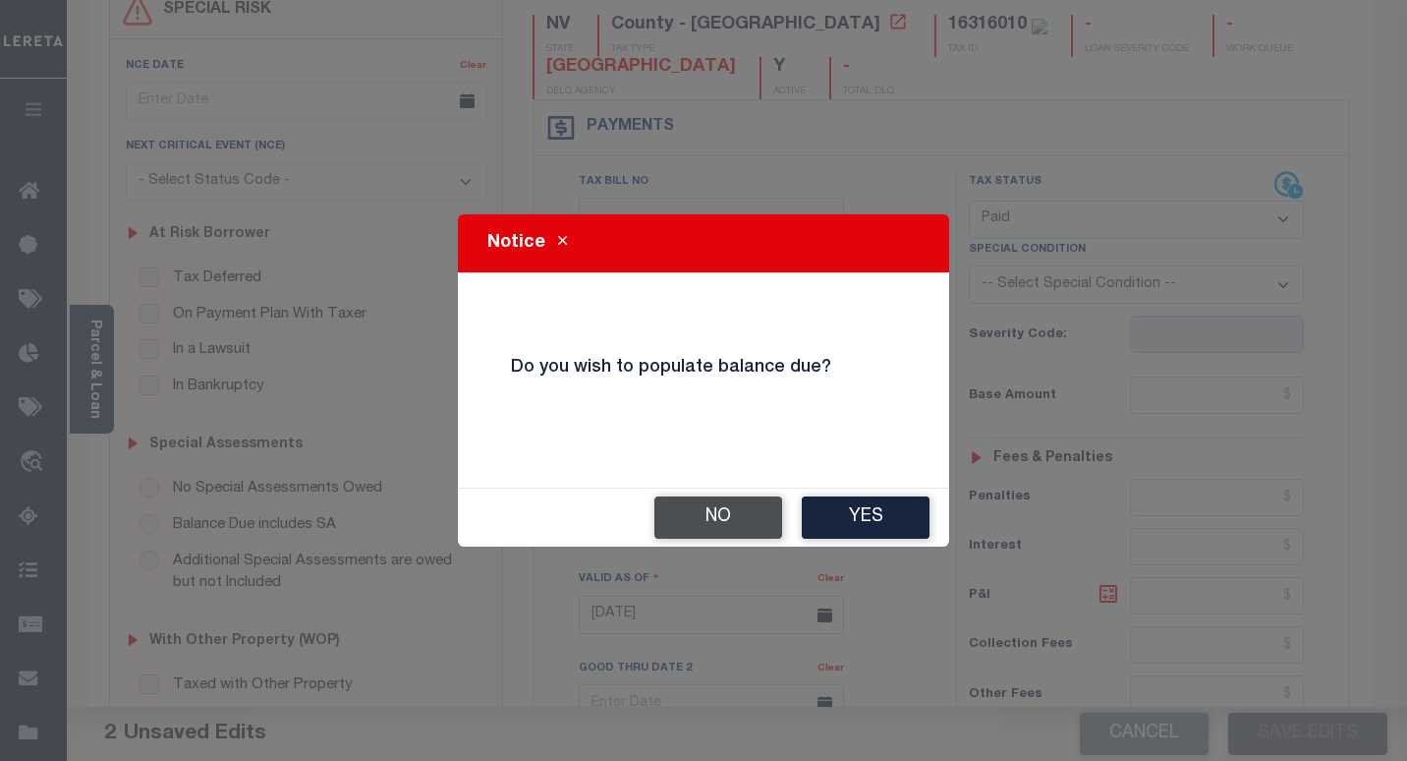
click at [725, 511] on button "No" at bounding box center [718, 517] width 128 height 42
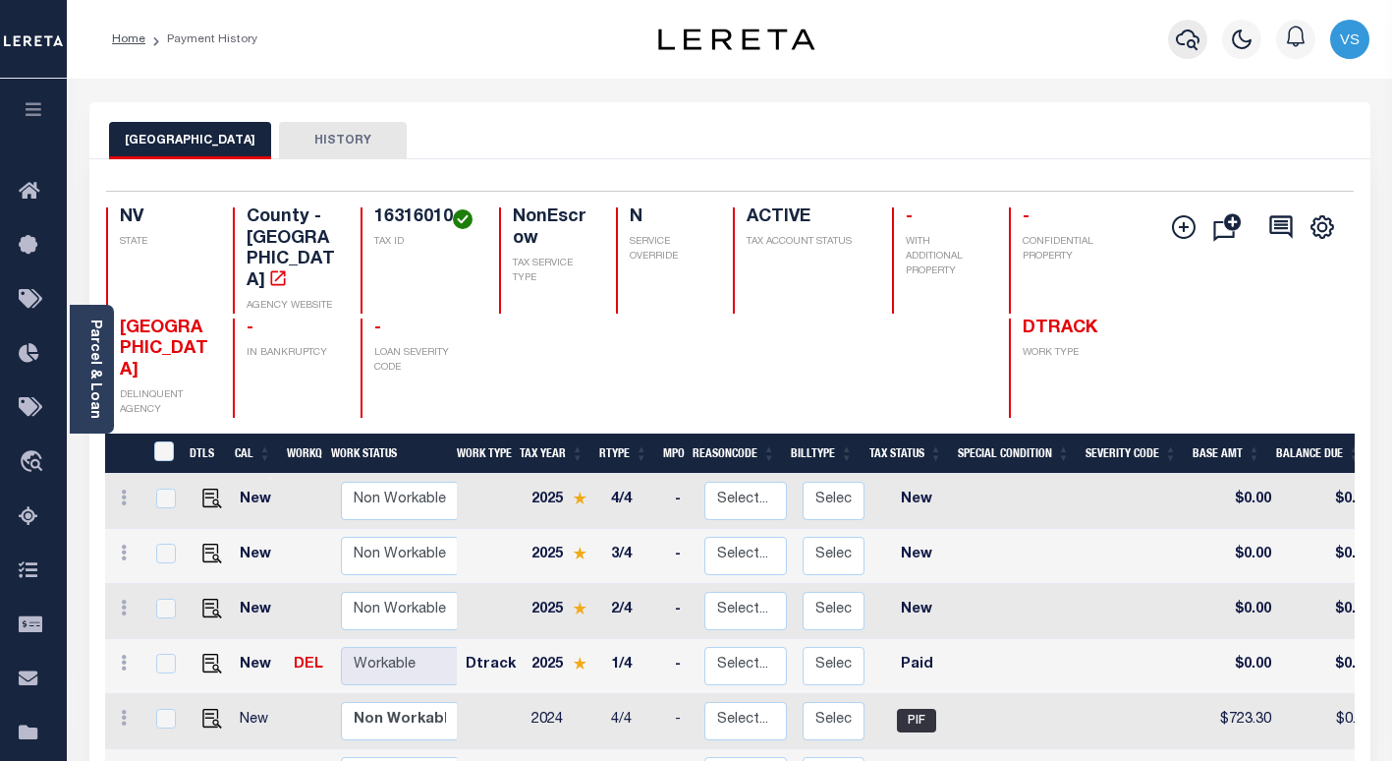
click at [1190, 39] on icon "button" at bounding box center [1188, 40] width 24 height 24
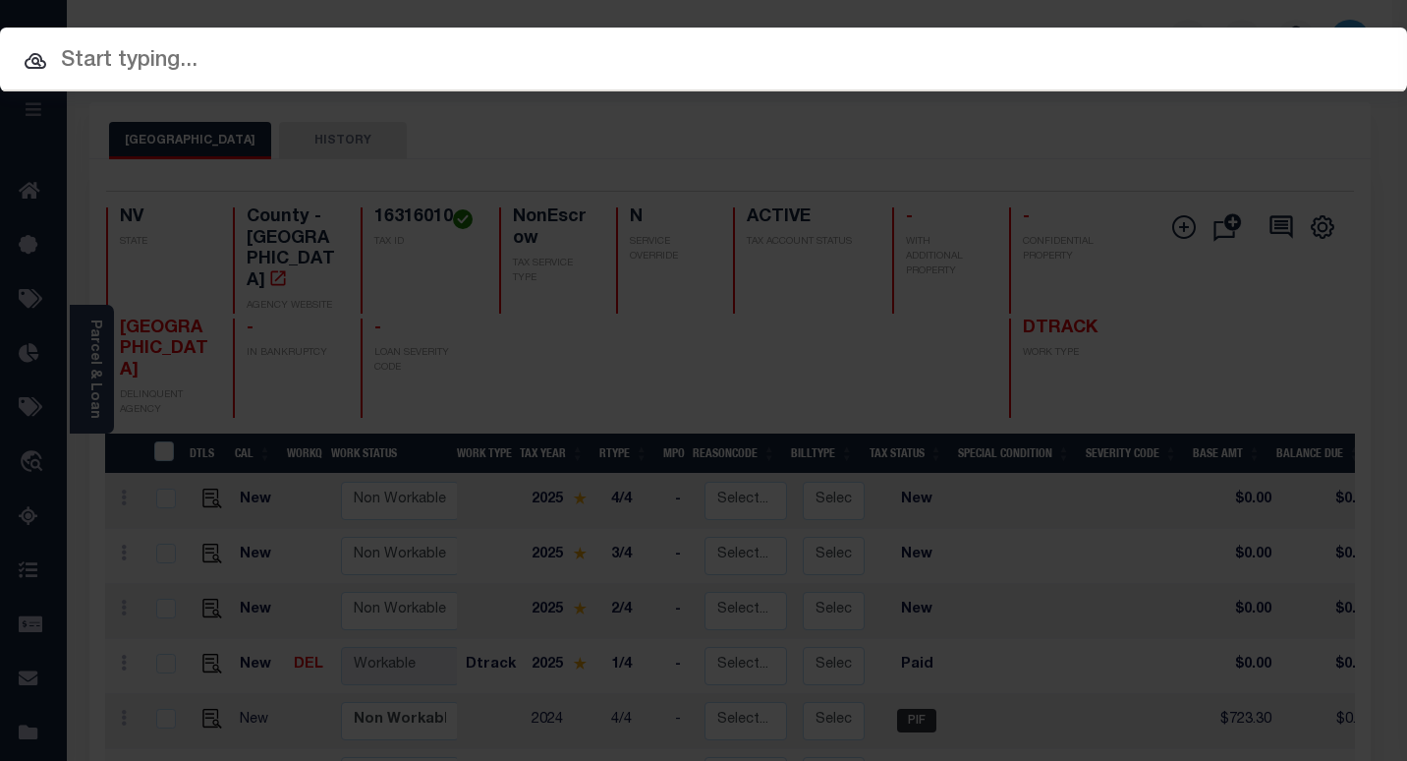
paste input "2000119980"
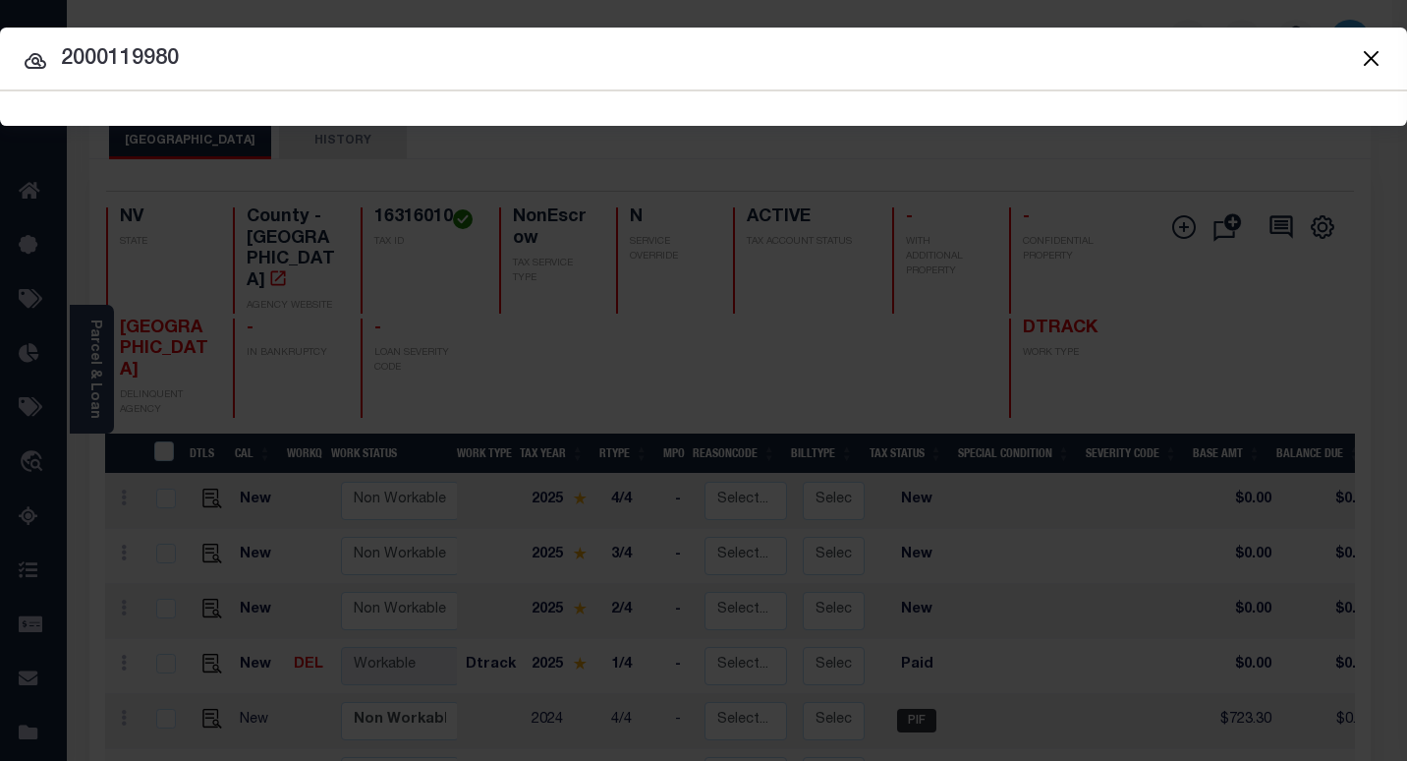
type input "2000119980"
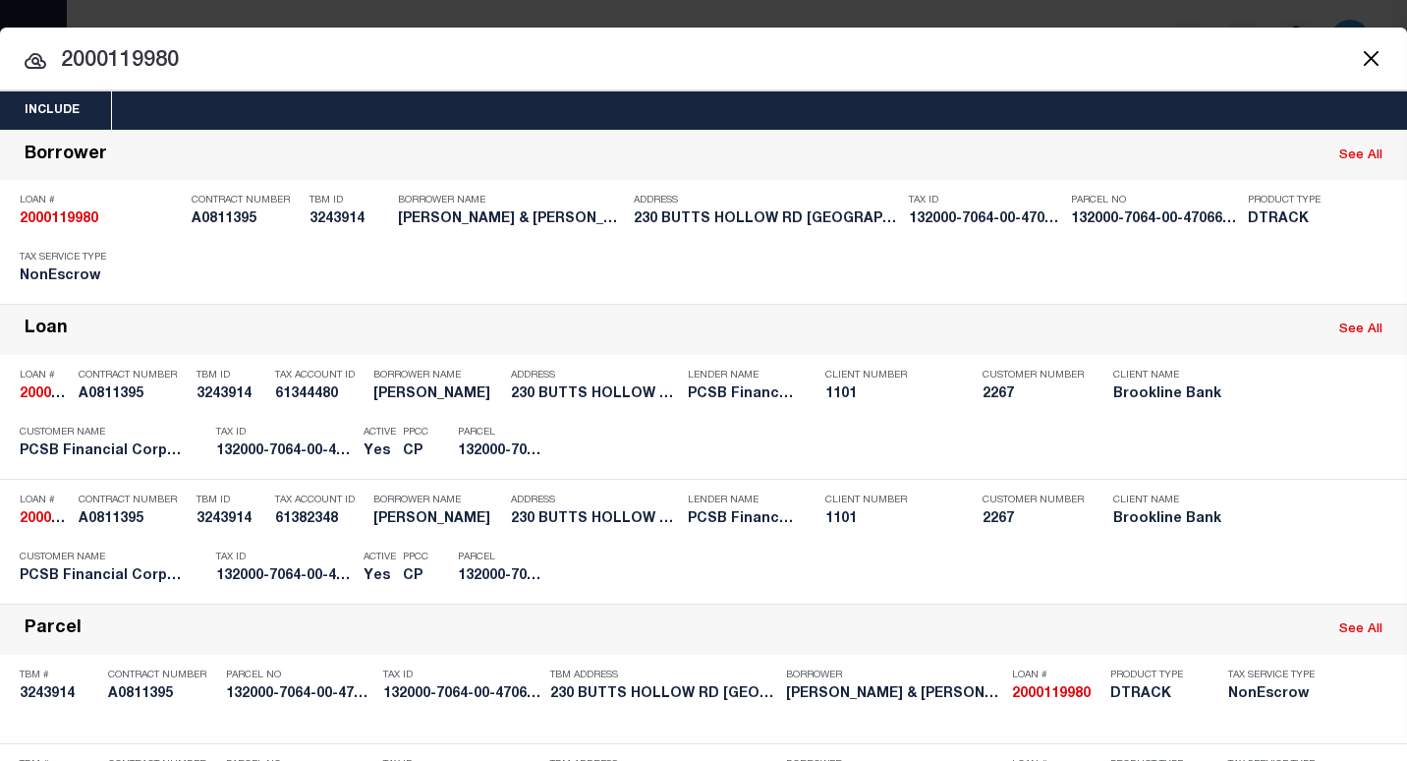
click at [291, 54] on input "2000119980" at bounding box center [703, 61] width 1407 height 34
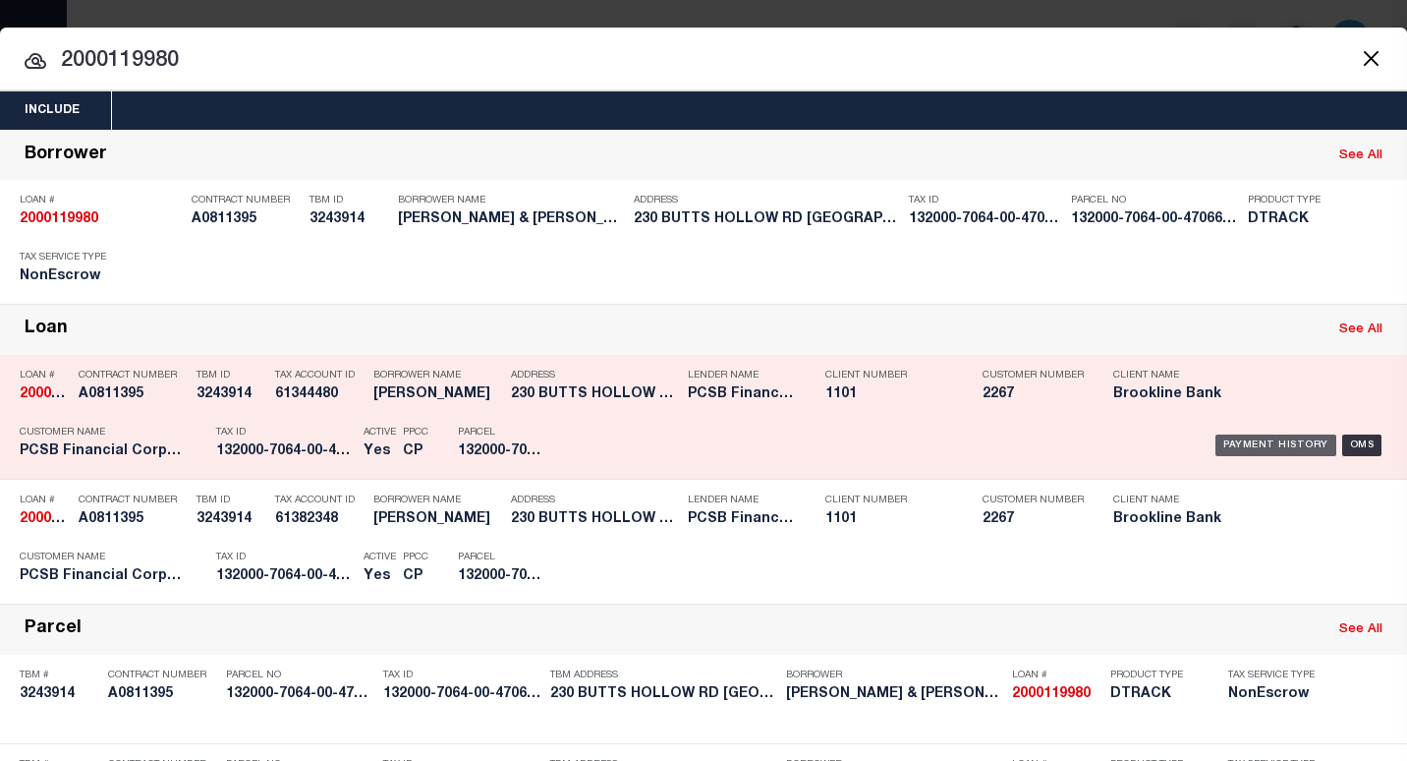
click at [1216, 451] on div "Payment History" at bounding box center [1275, 445] width 121 height 22
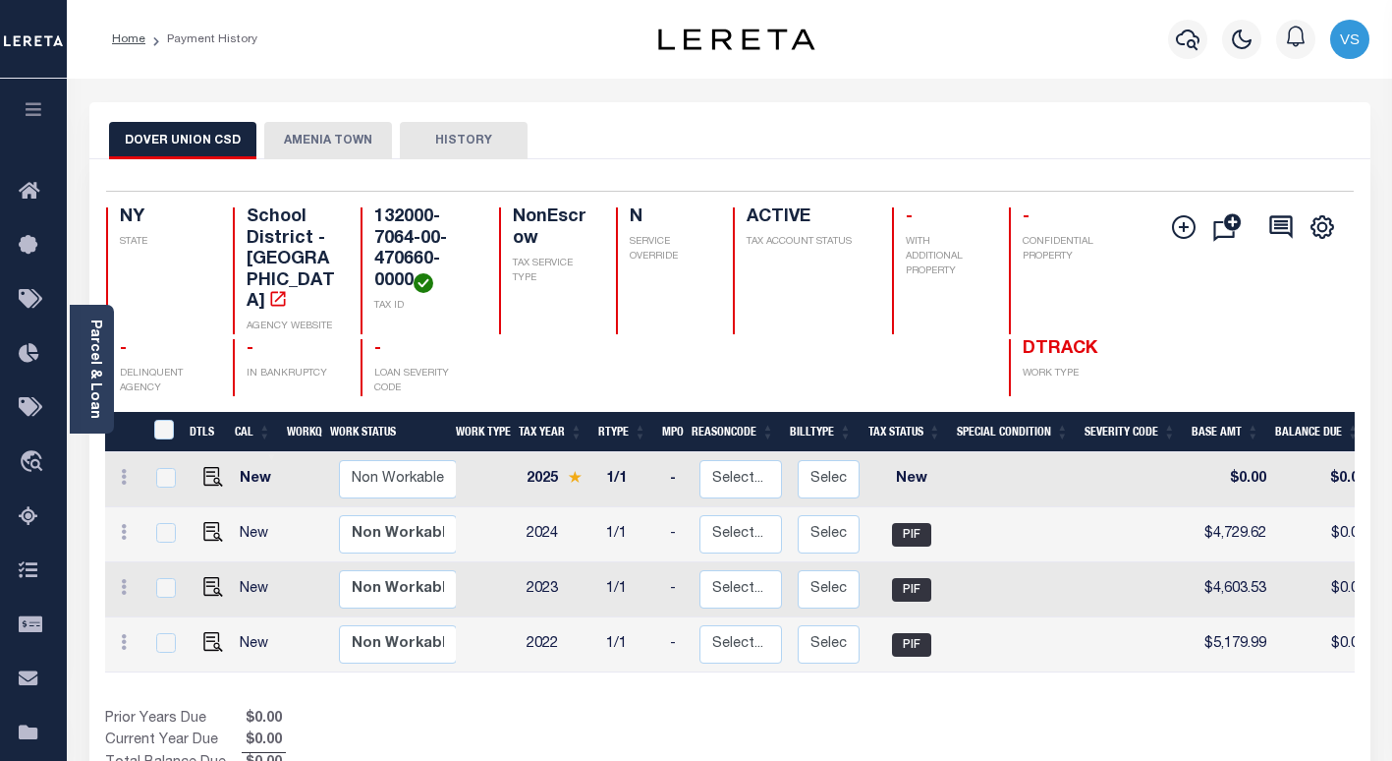
click at [290, 136] on button "AMENIA TOWN" at bounding box center [328, 140] width 128 height 37
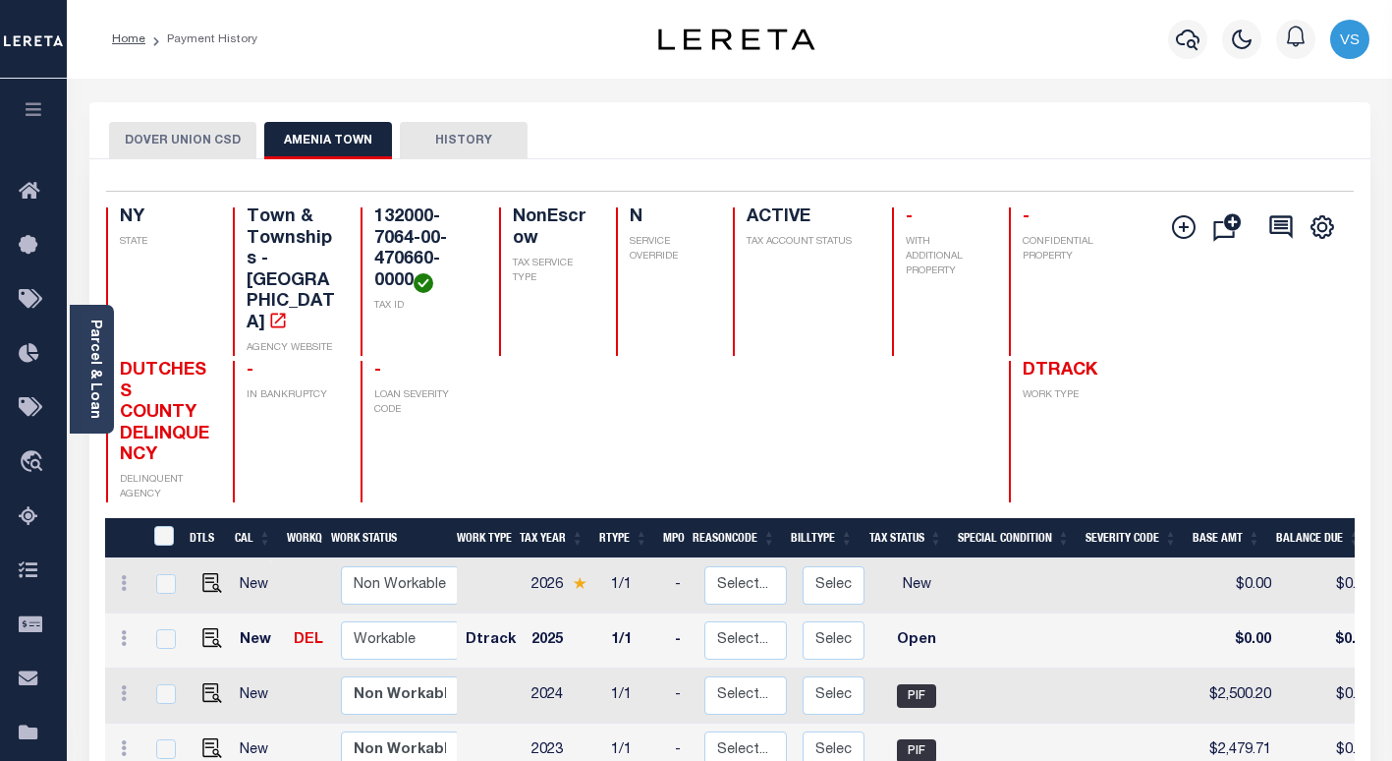
scroll to position [2, 0]
click at [210, 626] on img "" at bounding box center [212, 636] width 20 height 20
checkbox input "true"
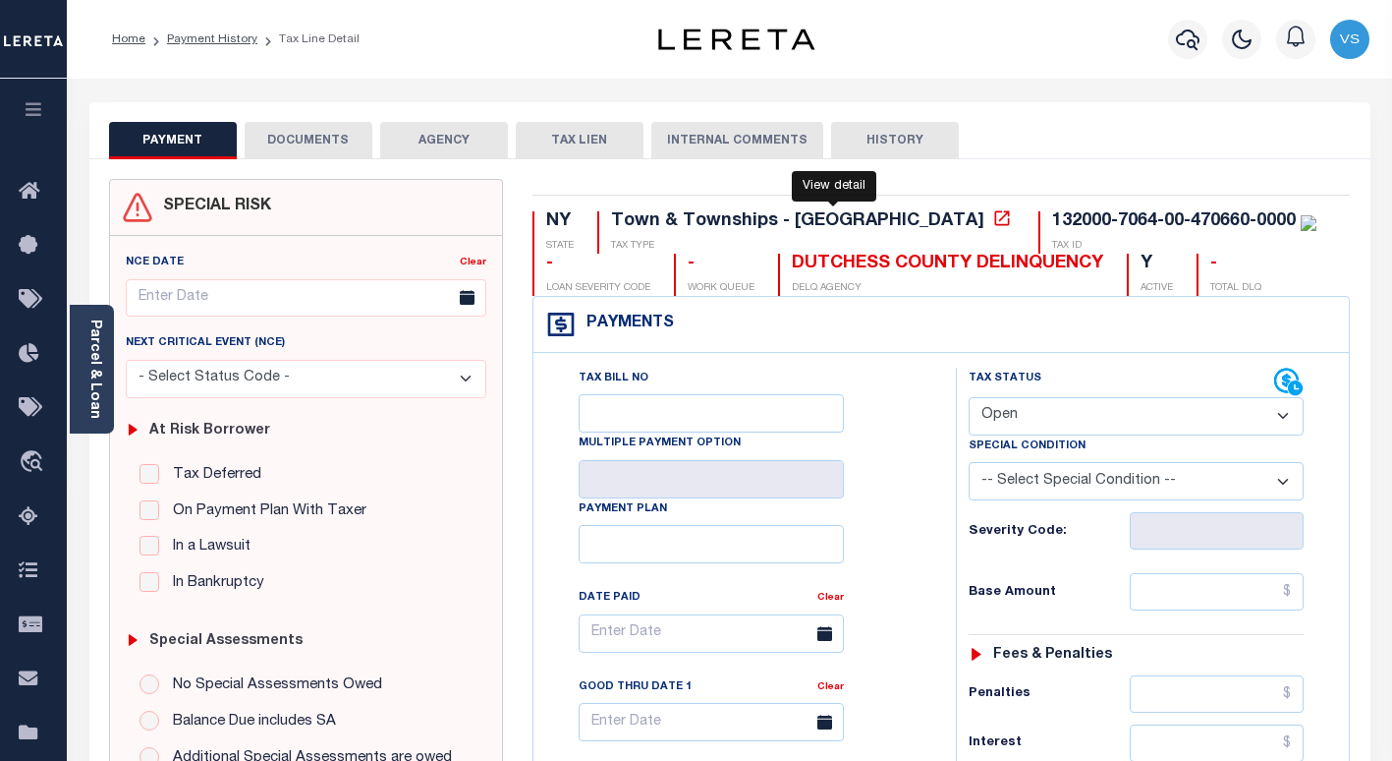
click at [992, 221] on icon at bounding box center [1002, 218] width 20 height 20
drag, startPoint x: 1129, startPoint y: 224, endPoint x: 886, endPoint y: 221, distance: 242.7
click at [1052, 221] on div "132000-7064-00-470660-0000" at bounding box center [1184, 222] width 264 height 22
click at [105, 380] on div "Parcel & Loan" at bounding box center [92, 369] width 44 height 129
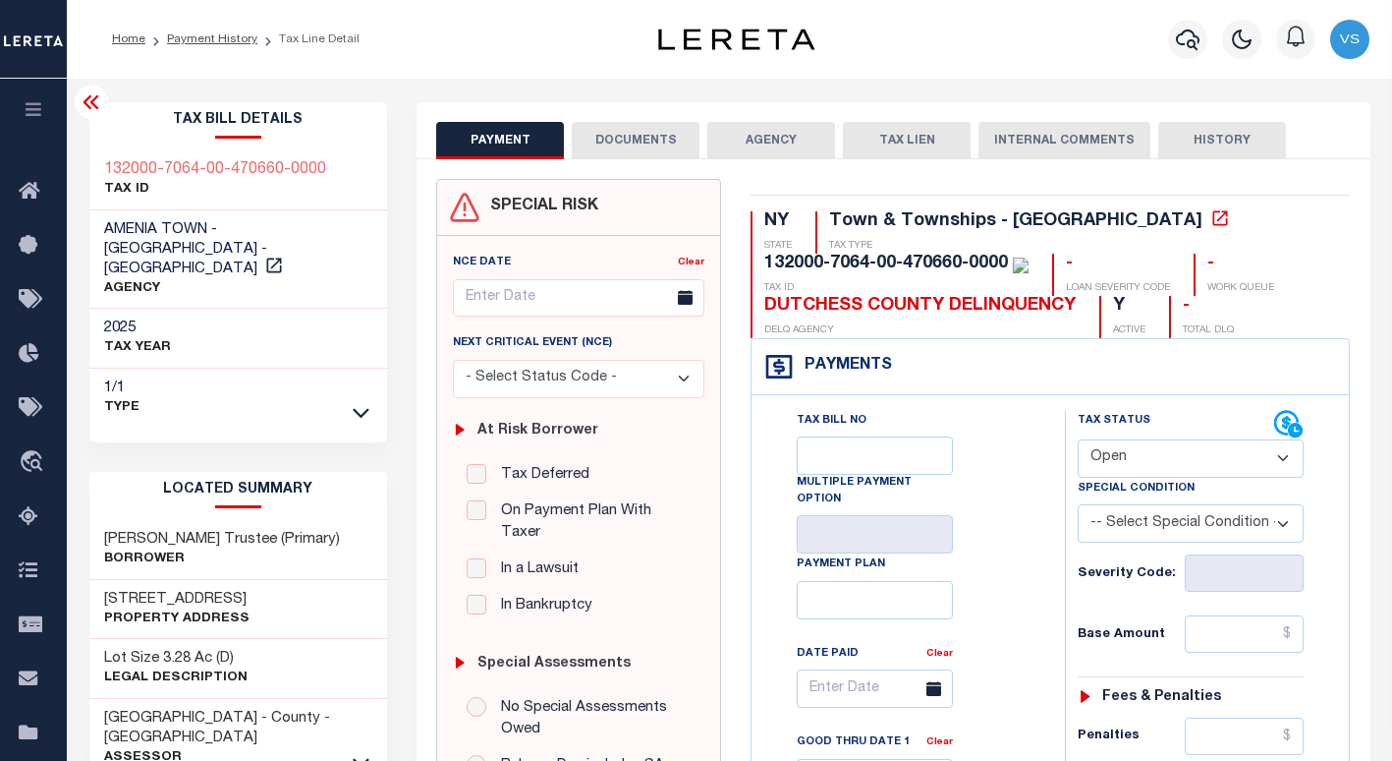
scroll to position [197, 0]
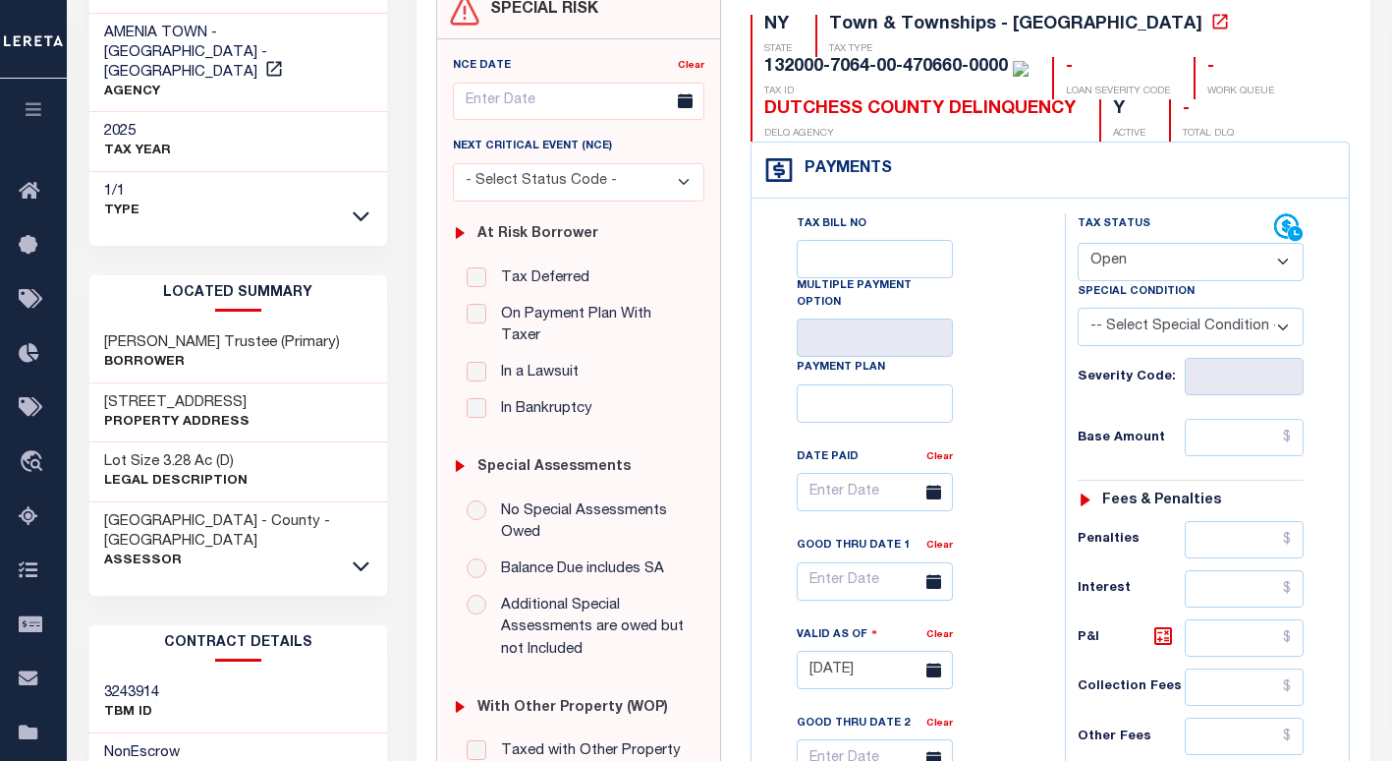
drag, startPoint x: 254, startPoint y: 379, endPoint x: 101, endPoint y: 377, distance: 152.3
click at [101, 383] on div "671 Butts Hollow Rd Property Address" at bounding box center [238, 413] width 299 height 60
copy h3 "671 Butts Hollow Rd"
drag, startPoint x: 1123, startPoint y: 266, endPoint x: 1124, endPoint y: 285, distance: 18.7
click at [1123, 266] on select "- Select Status Code - Open Due/Unpaid Paid Incomplete No Tax Due Internal Refu…" at bounding box center [1191, 262] width 226 height 38
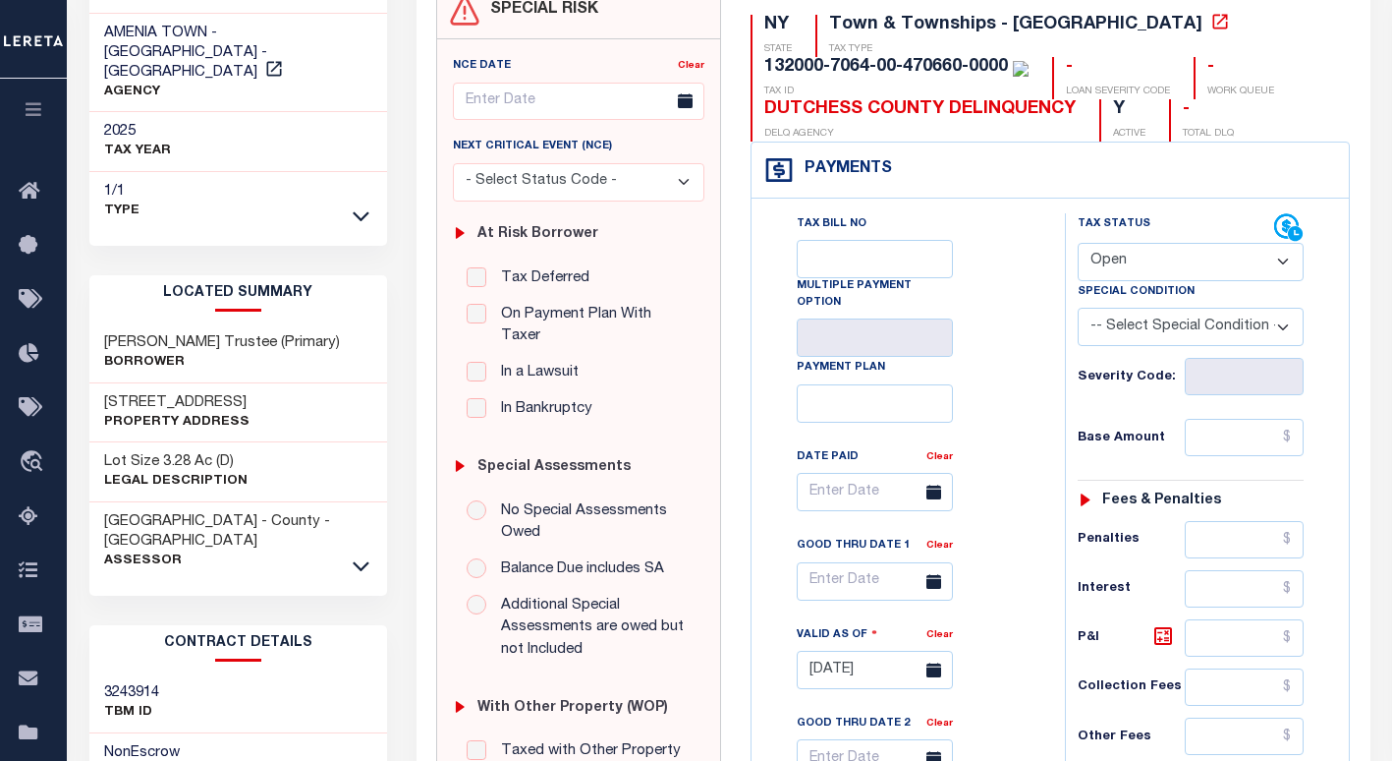
select select "PYD"
click at [1078, 244] on select "- Select Status Code - Open Due/Unpaid Paid Incomplete No Tax Due Internal Refu…" at bounding box center [1191, 262] width 226 height 38
type input "[DATE]"
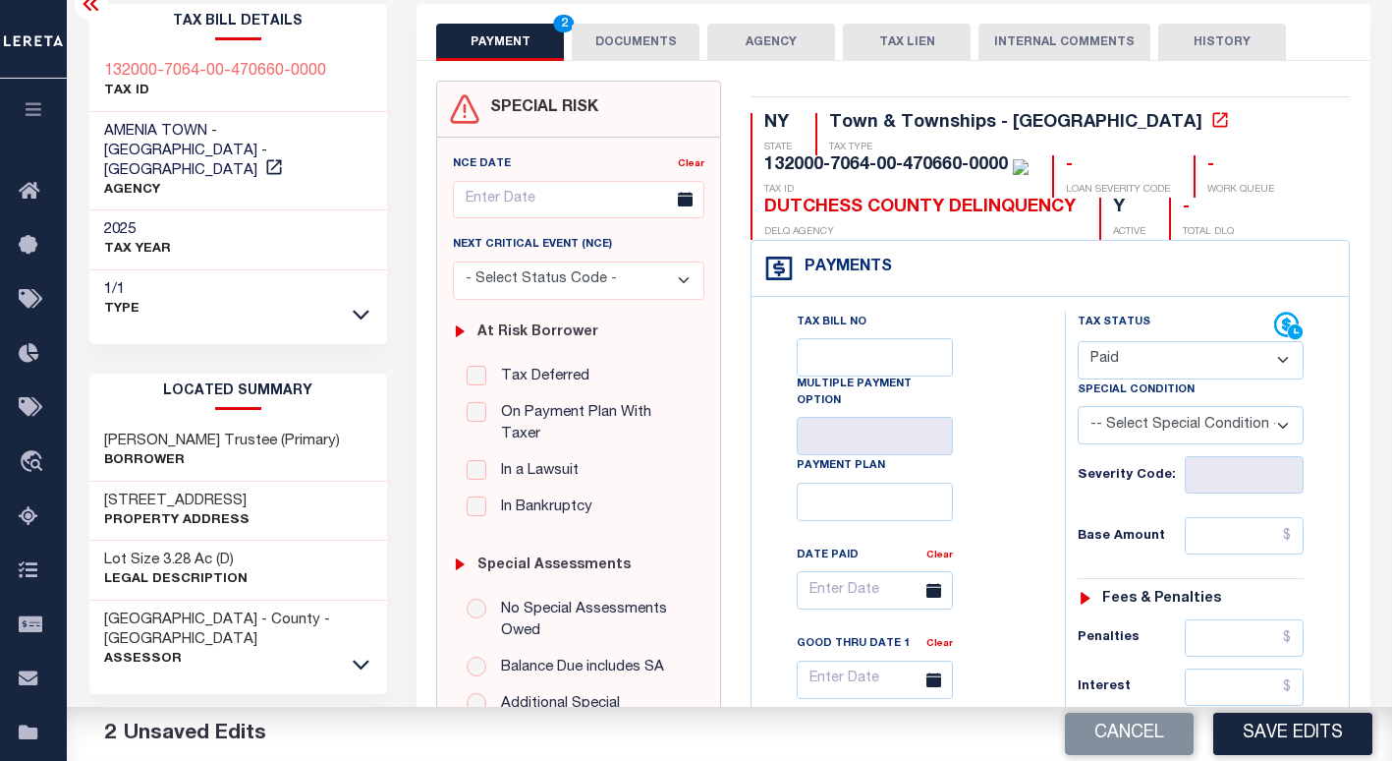
scroll to position [0, 0]
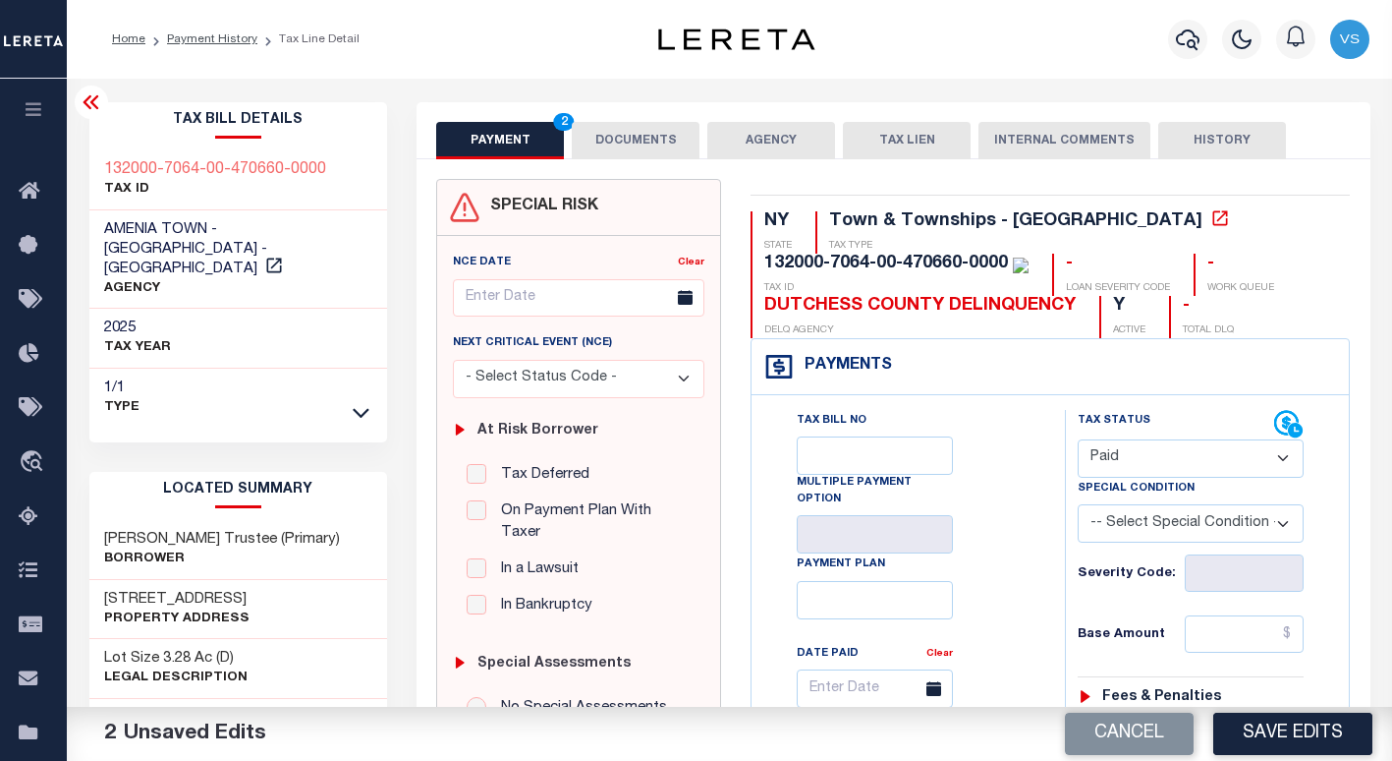
click at [615, 138] on button "DOCUMENTS" at bounding box center [636, 140] width 128 height 37
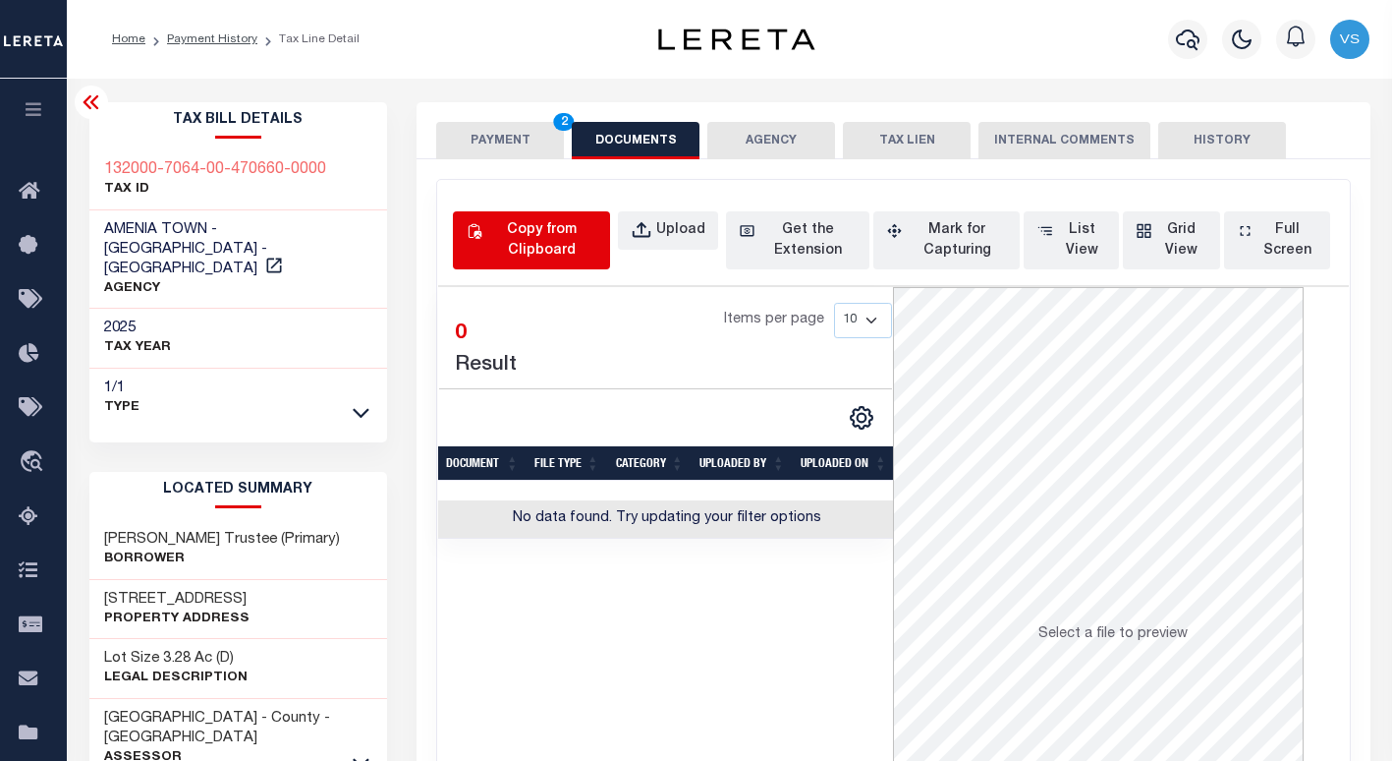
click at [533, 232] on div "Copy from Clipboard" at bounding box center [541, 240] width 111 height 41
select select "POP"
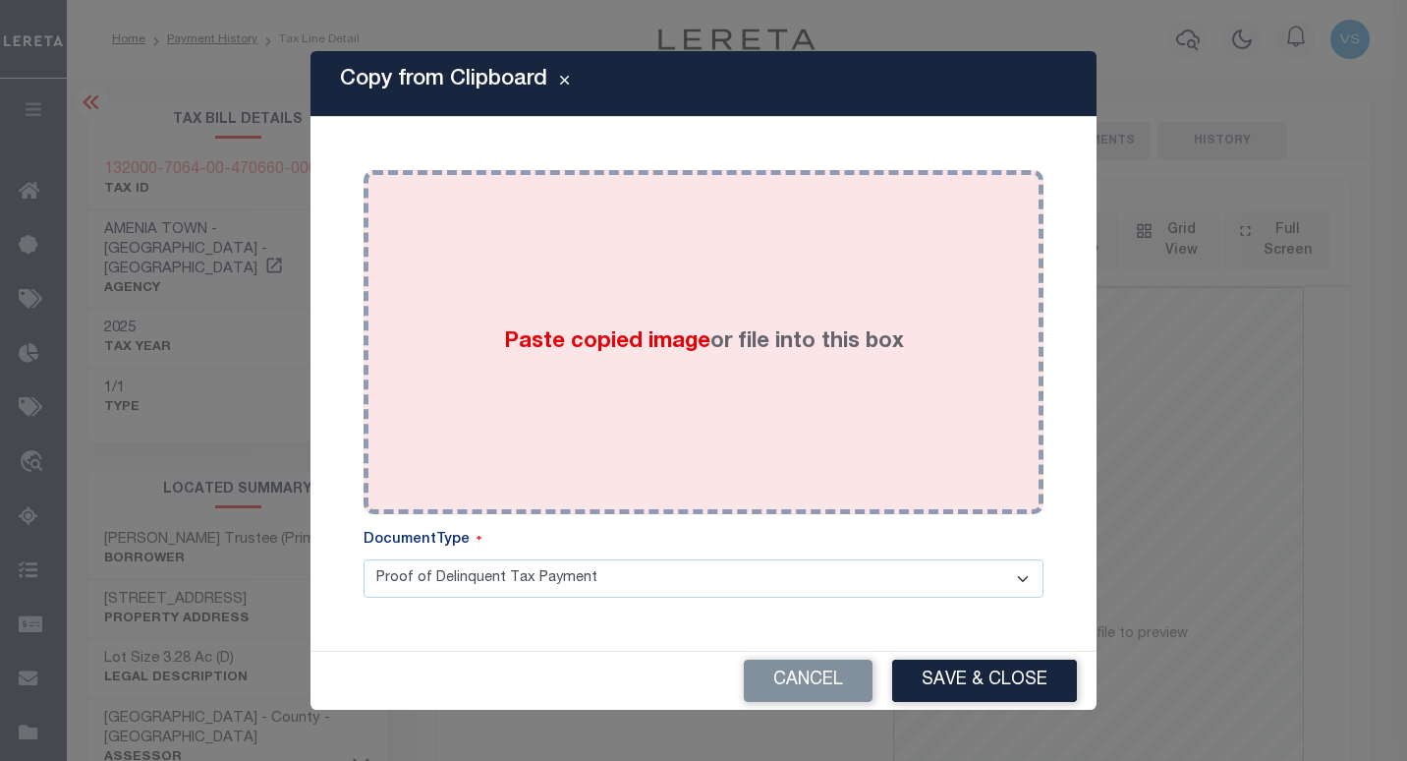
click at [683, 377] on div "Paste copied image or file into this box" at bounding box center [703, 342] width 650 height 314
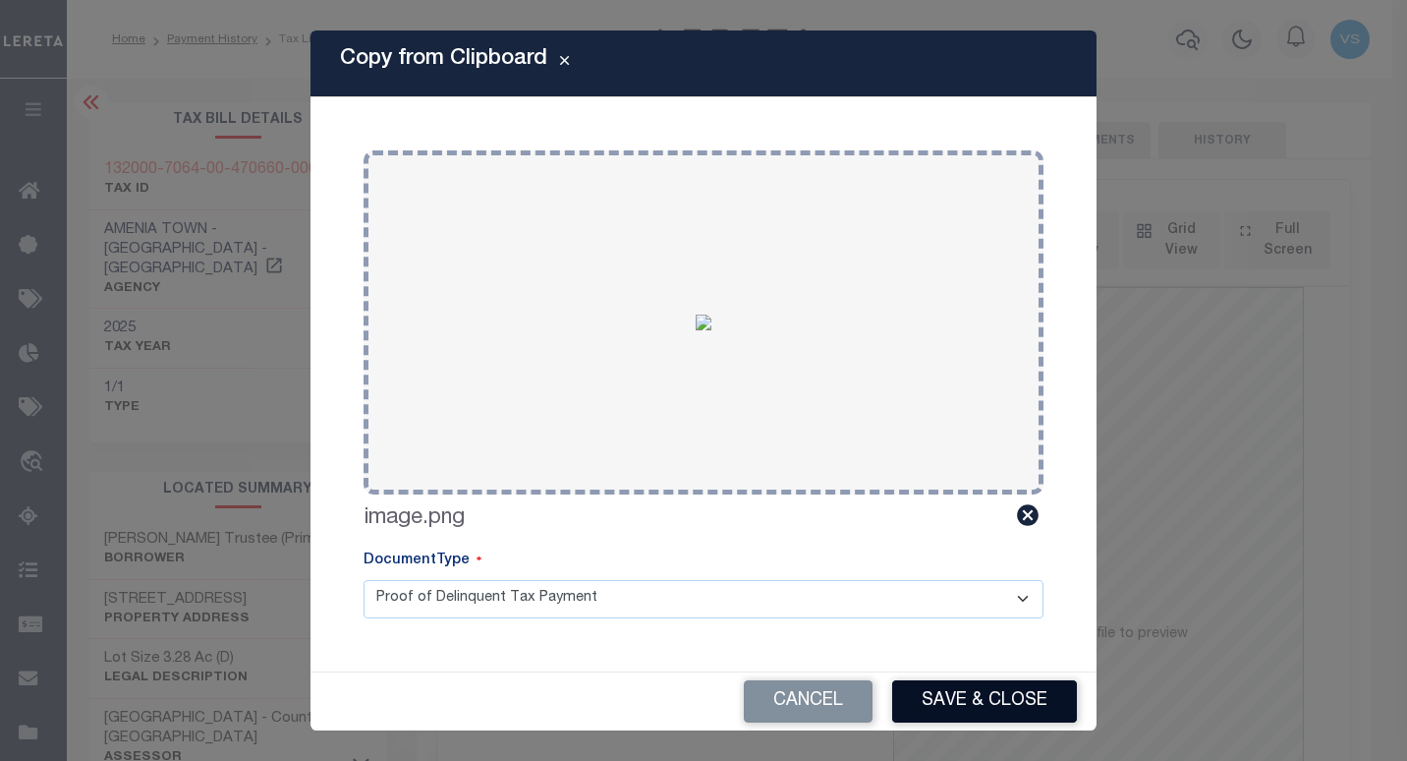
click at [917, 681] on button "Save & Close" at bounding box center [984, 701] width 185 height 42
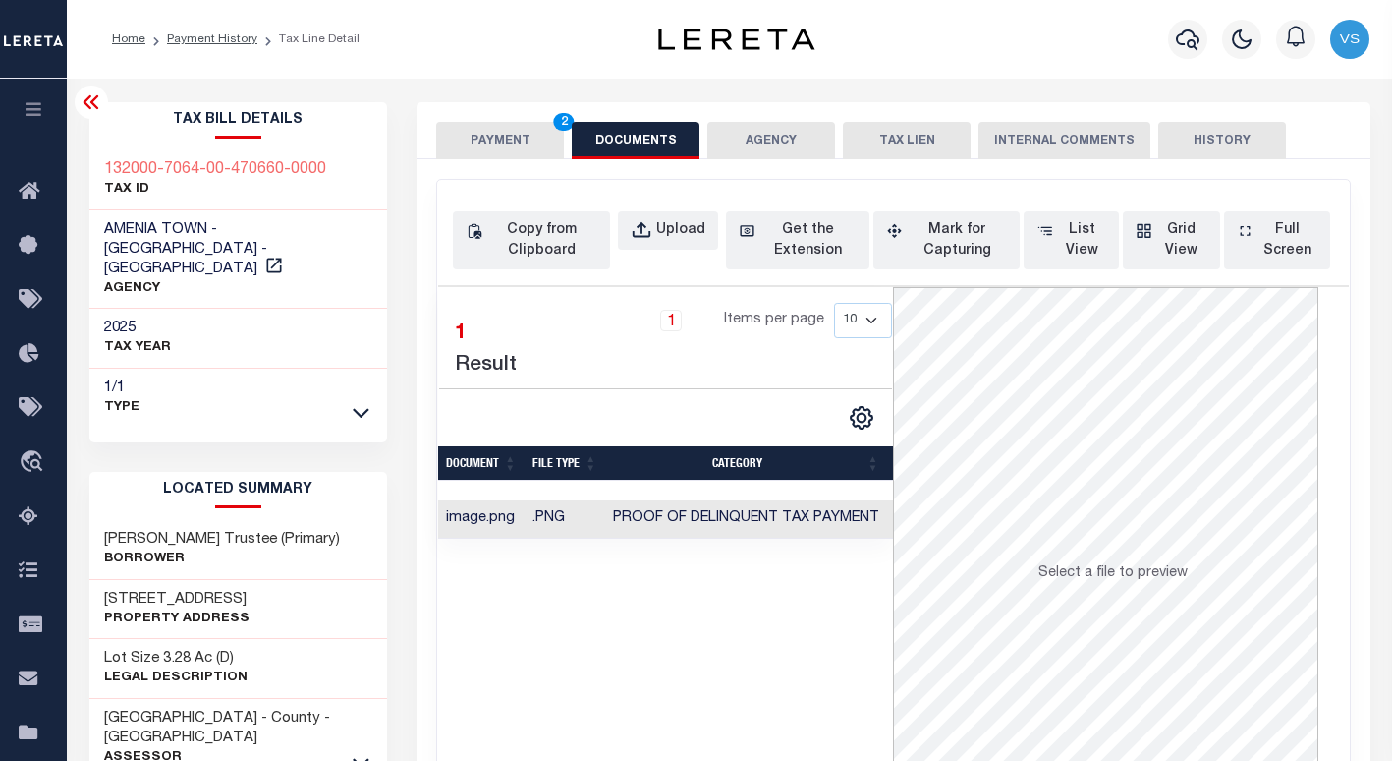
click at [501, 140] on button "PAYMENT 2" at bounding box center [500, 140] width 128 height 37
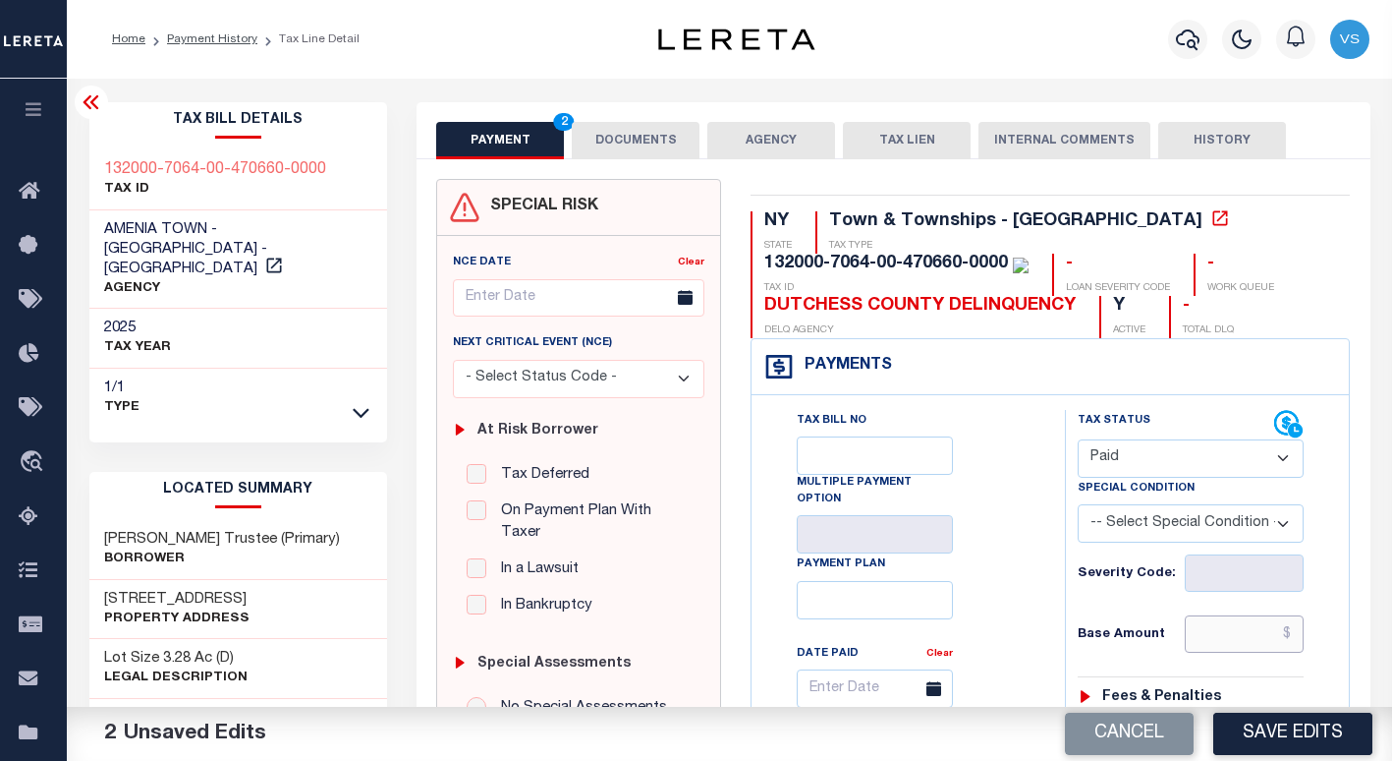
click at [1216, 650] on input "text" at bounding box center [1245, 633] width 120 height 37
paste input "2,406.35"
type input "$2,406.35"
click at [1302, 724] on button "Save Edits" at bounding box center [1292, 733] width 159 height 42
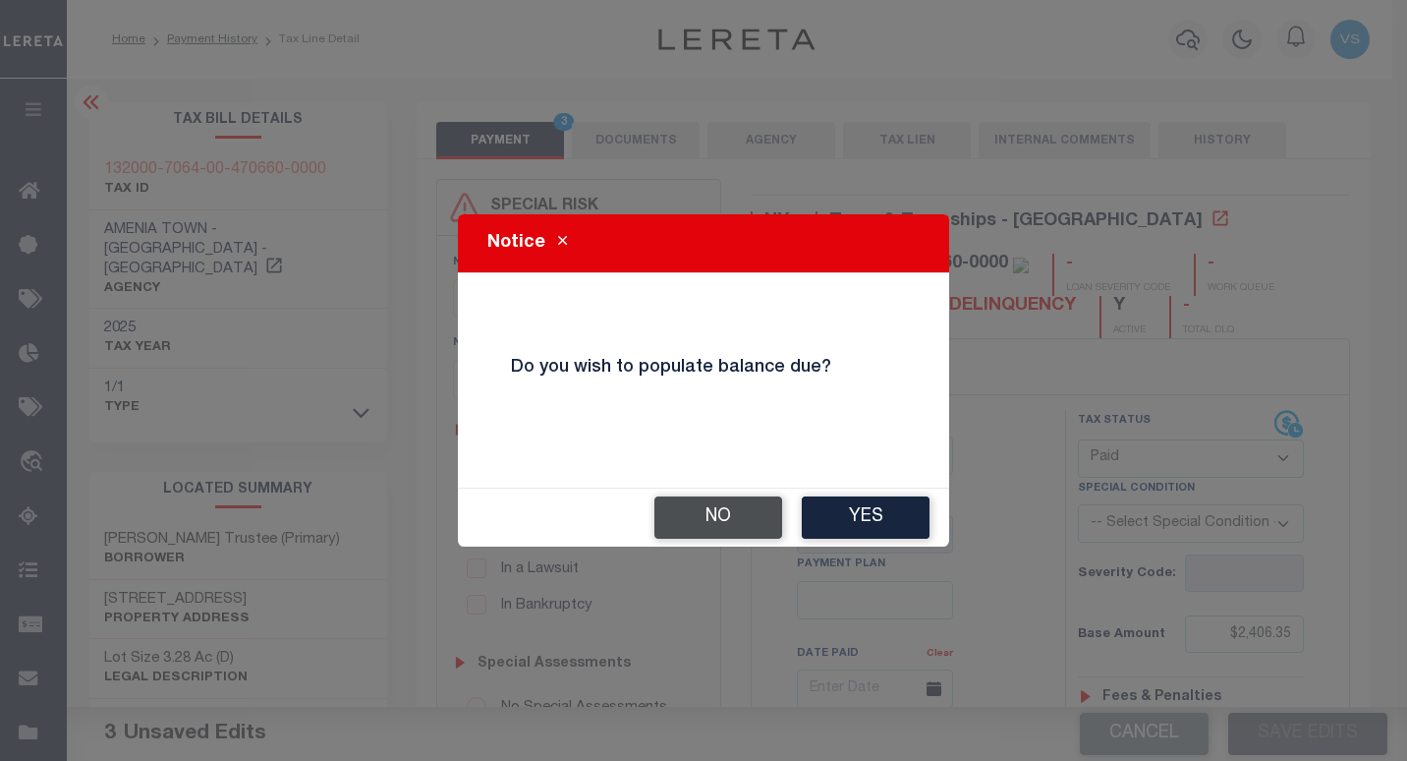
click at [724, 513] on button "No" at bounding box center [718, 517] width 128 height 42
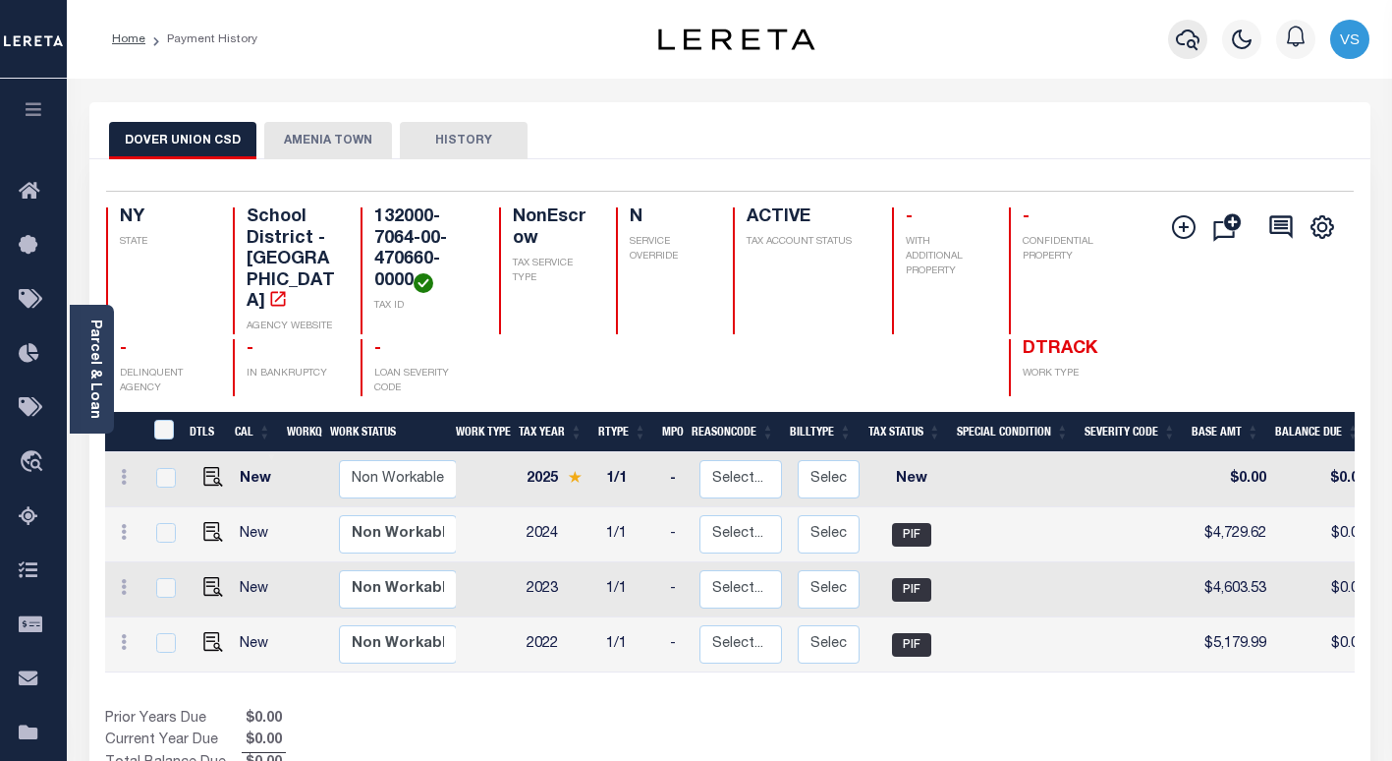
click at [1189, 32] on icon "button" at bounding box center [1188, 39] width 24 height 21
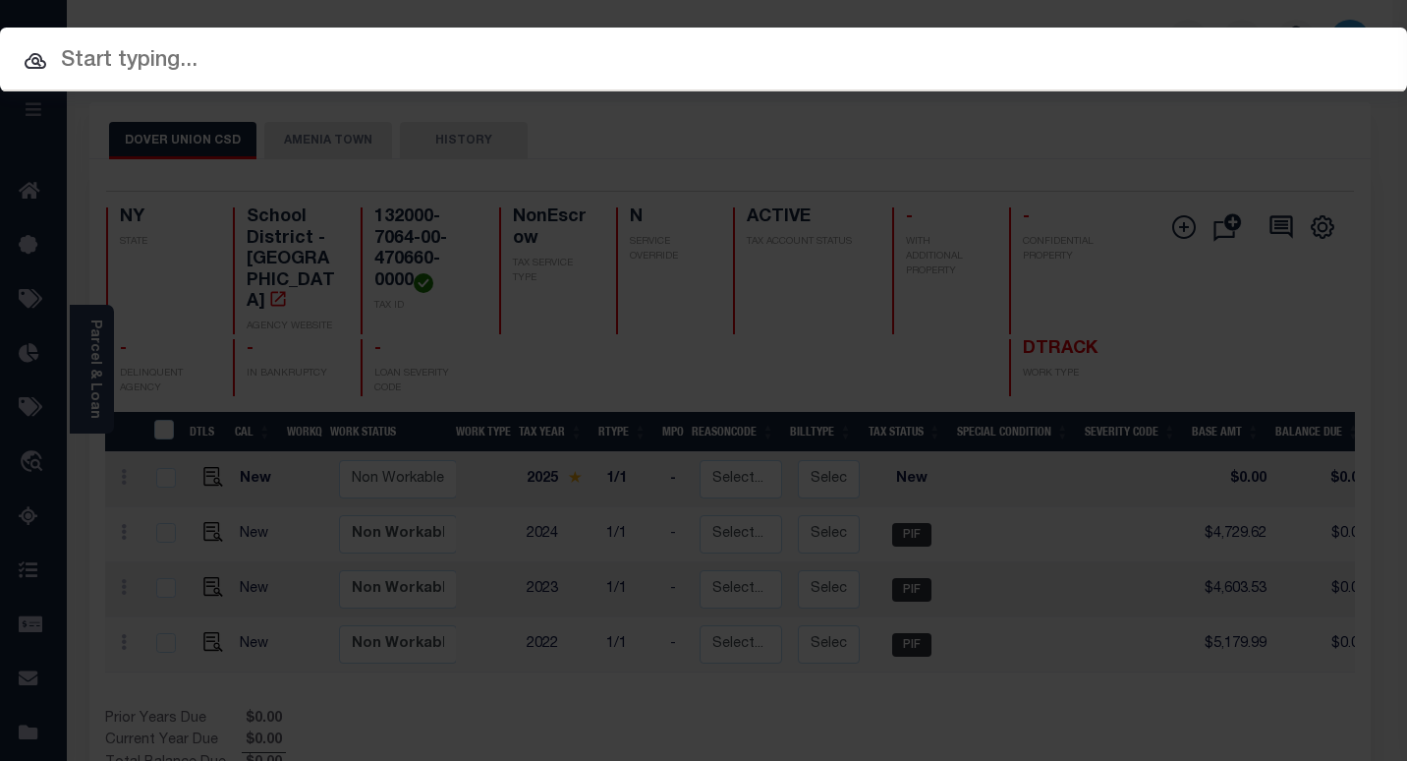
paste input "25037"
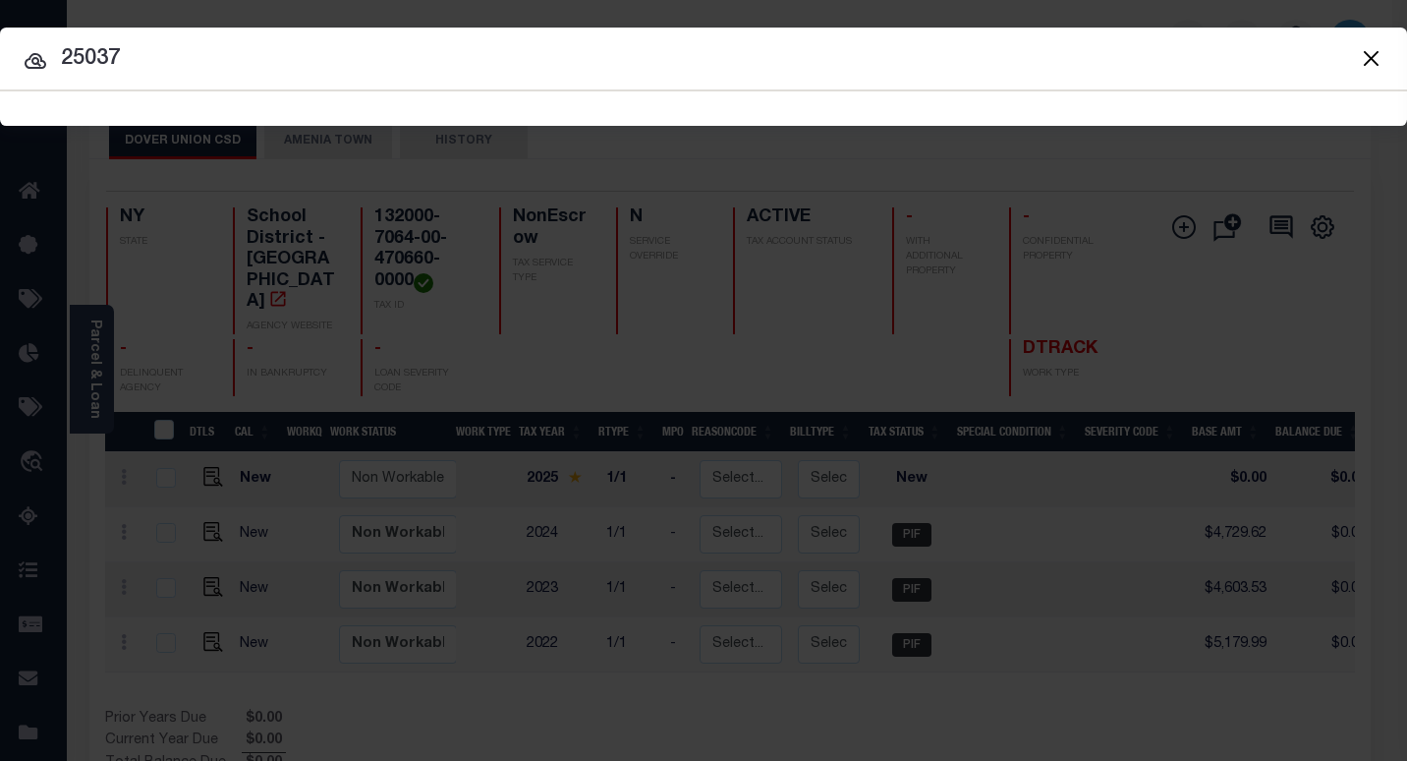
type input "25037"
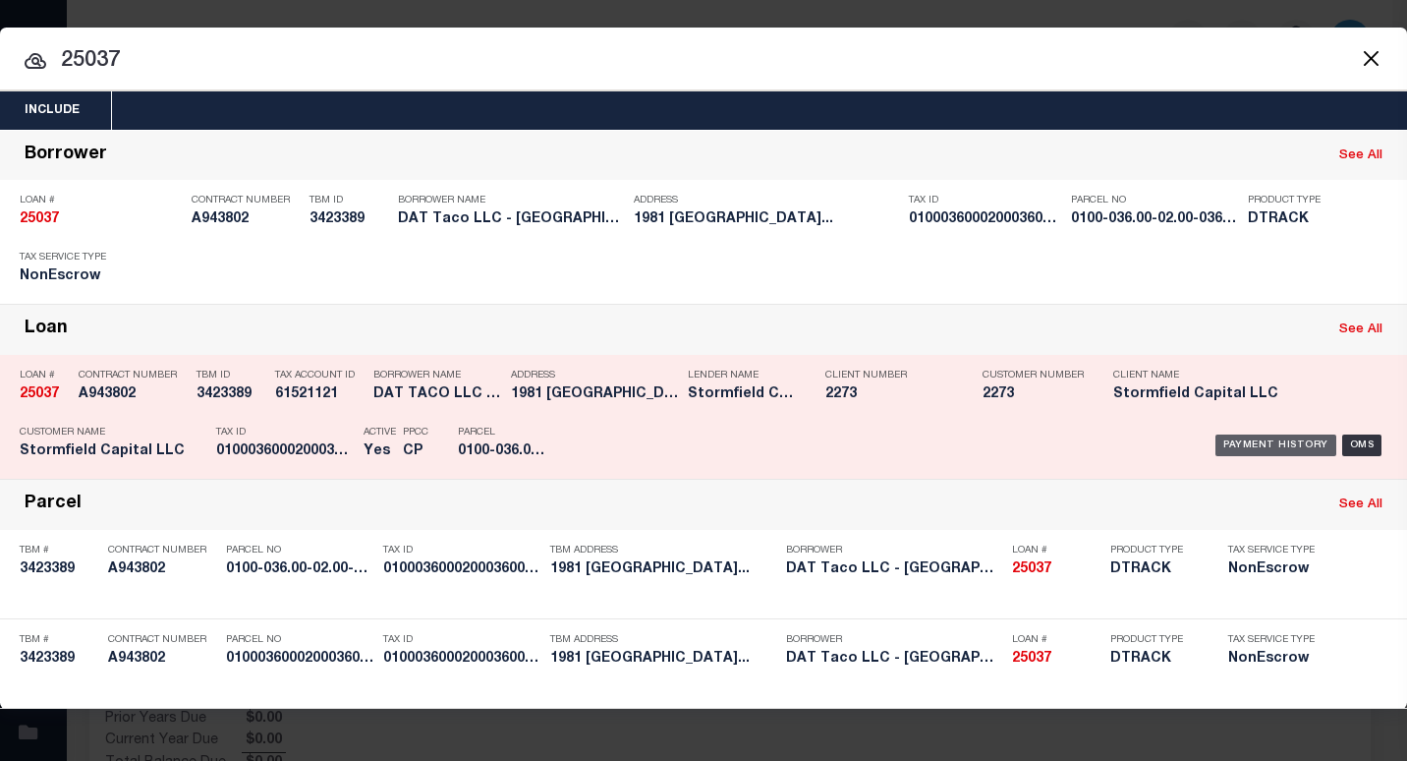
click at [1250, 439] on div "Payment History" at bounding box center [1275, 445] width 121 height 22
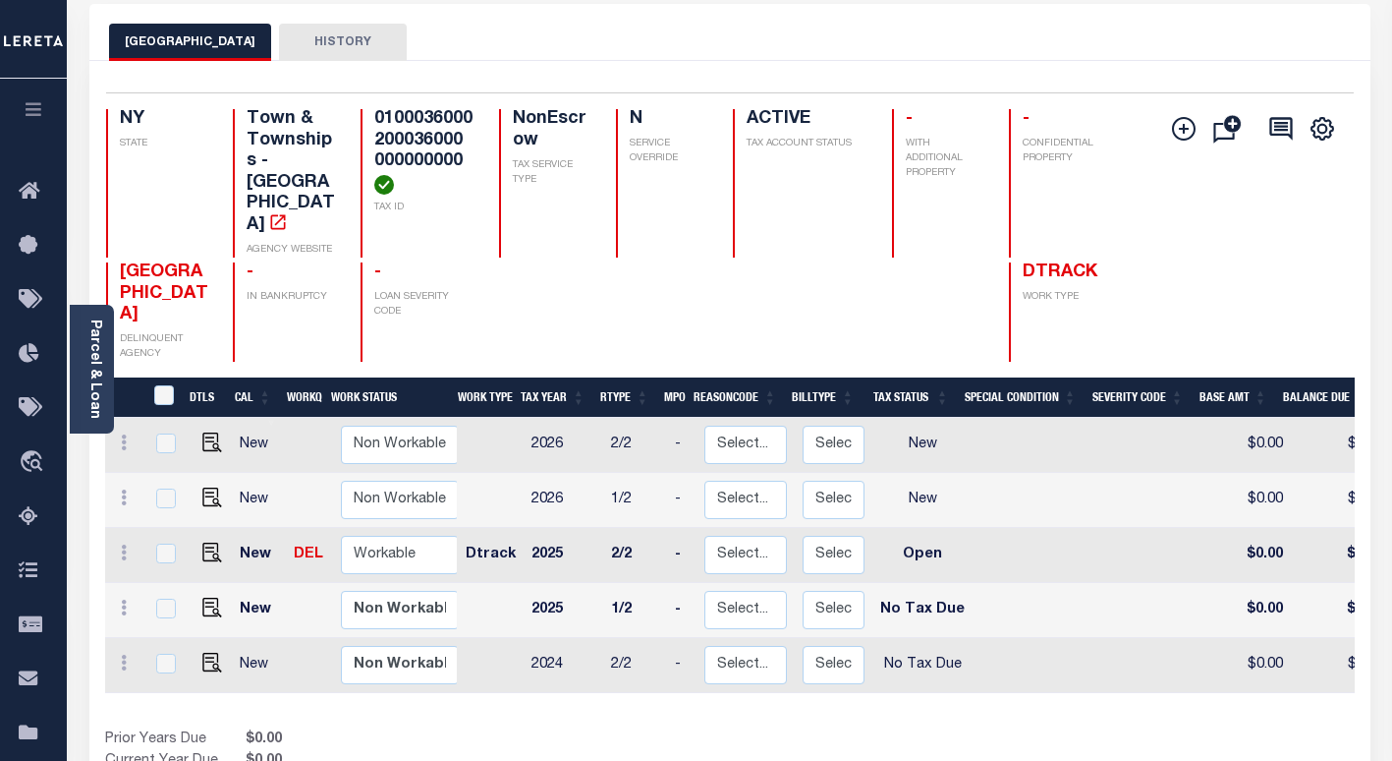
scroll to position [197, 0]
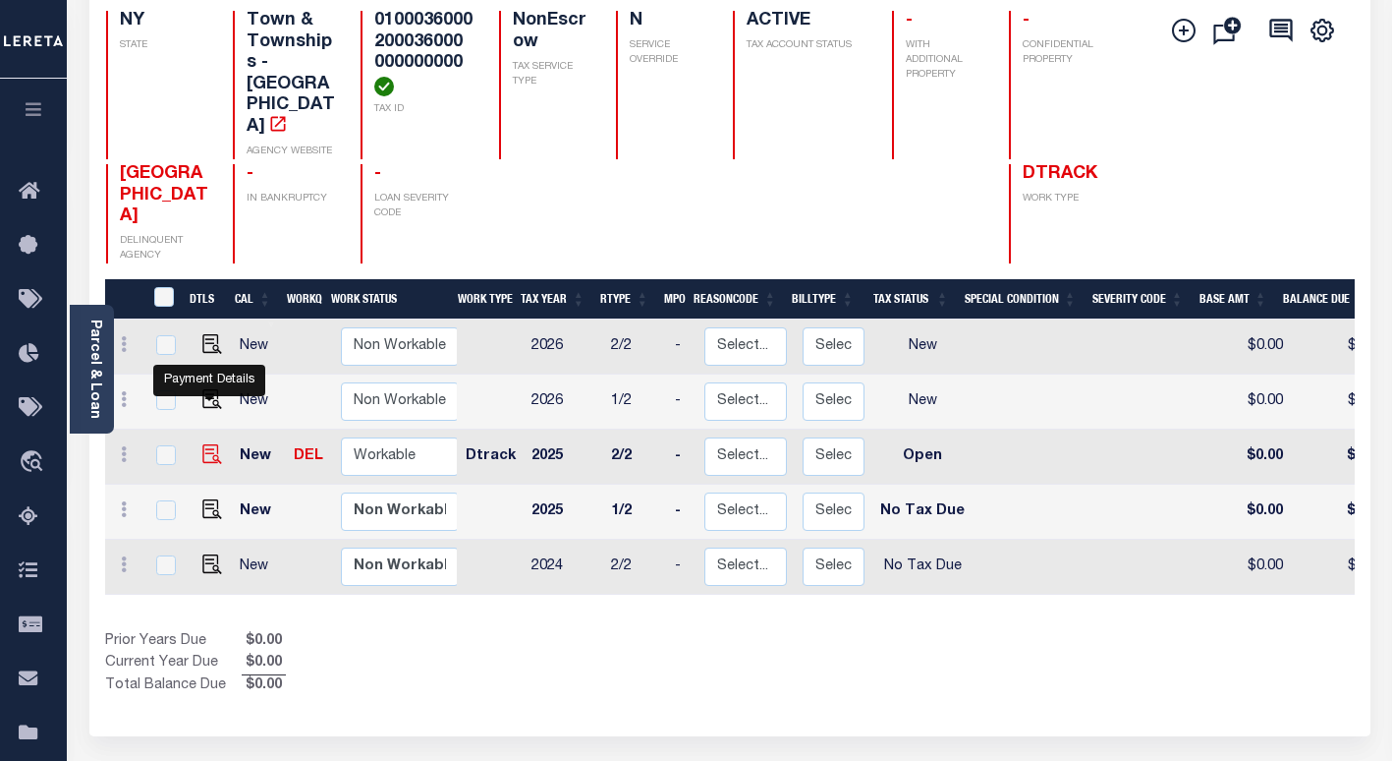
click at [207, 444] on img "" at bounding box center [212, 454] width 20 height 20
checkbox input "true"
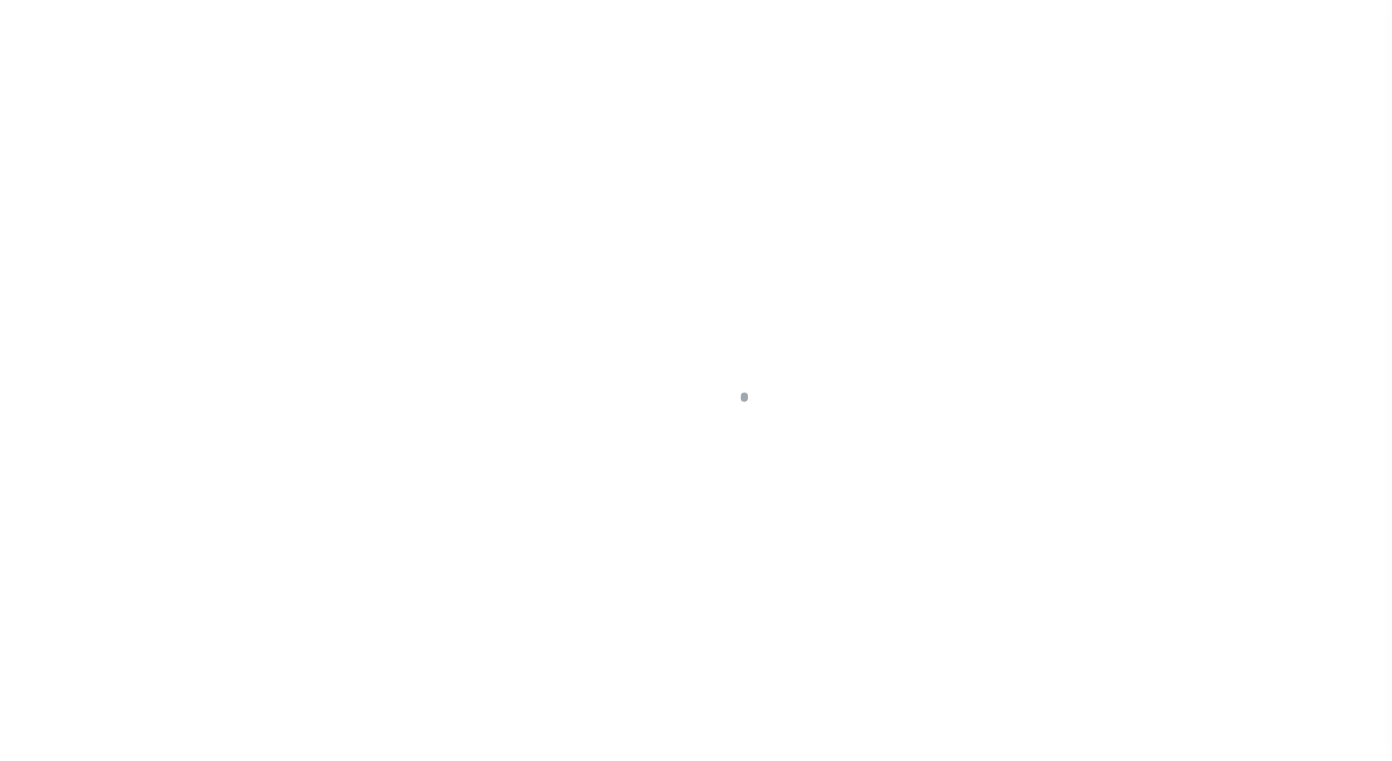
select select "OP2"
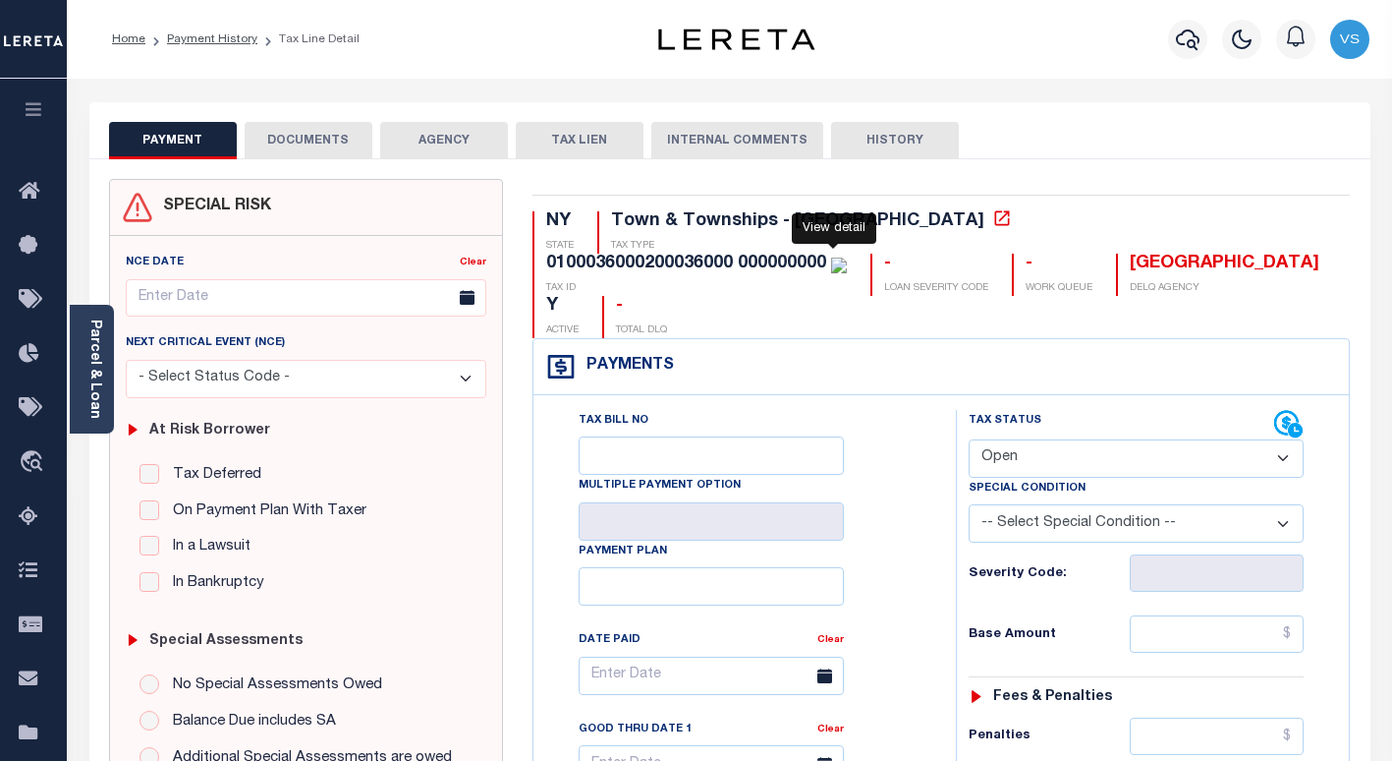
click at [992, 220] on icon at bounding box center [1002, 218] width 20 height 20
click at [96, 377] on link "Parcel & Loan" at bounding box center [94, 368] width 14 height 99
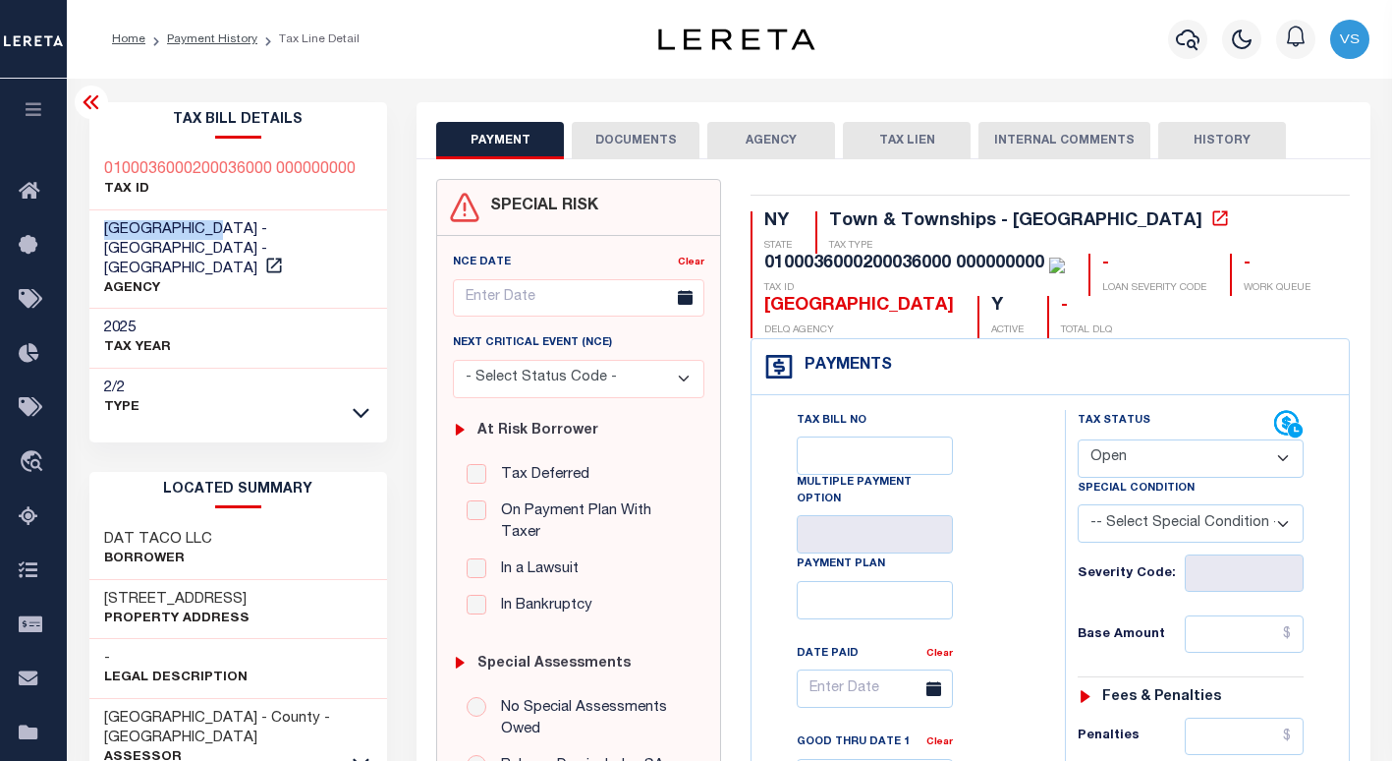
drag, startPoint x: 226, startPoint y: 229, endPoint x: 79, endPoint y: 220, distance: 147.7
drag, startPoint x: 929, startPoint y: 309, endPoint x: 759, endPoint y: 302, distance: 170.1
click at [759, 302] on div "NY STATE Town & Townships - NY TAX TYPE 0100036000200036000 000000000 TAX ID - …" at bounding box center [1050, 274] width 599 height 127
copy div "[GEOGRAPHIC_DATA]"
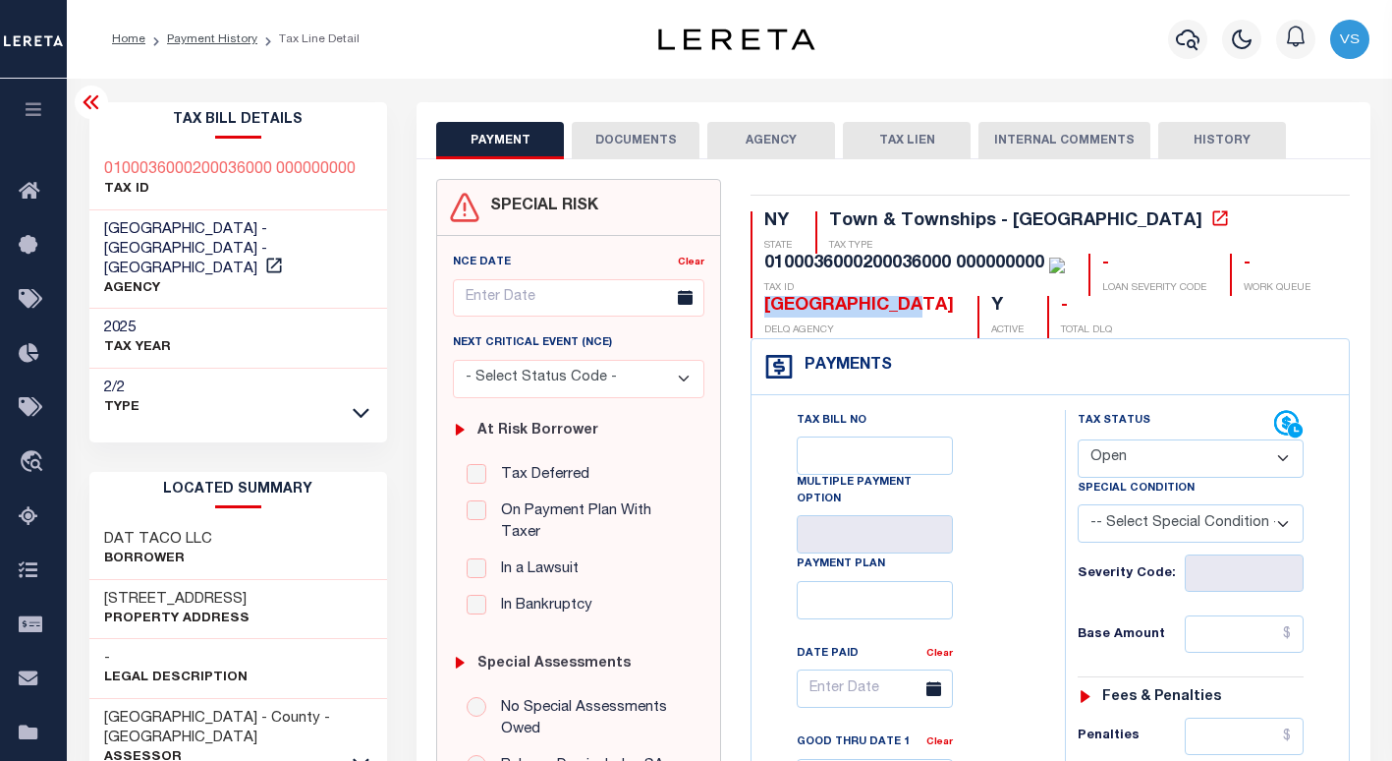
drag, startPoint x: 247, startPoint y: 574, endPoint x: 97, endPoint y: 568, distance: 149.5
click at [97, 580] on div "13 Gazza Boulevard Property Address" at bounding box center [238, 610] width 299 height 60
copy h3 "13 Gazza Boulevard"
drag, startPoint x: 1044, startPoint y: 263, endPoint x: 762, endPoint y: 266, distance: 281.0
click at [762, 266] on div "0100036000200036000 000000000 TAX ID" at bounding box center [908, 275] width 314 height 42
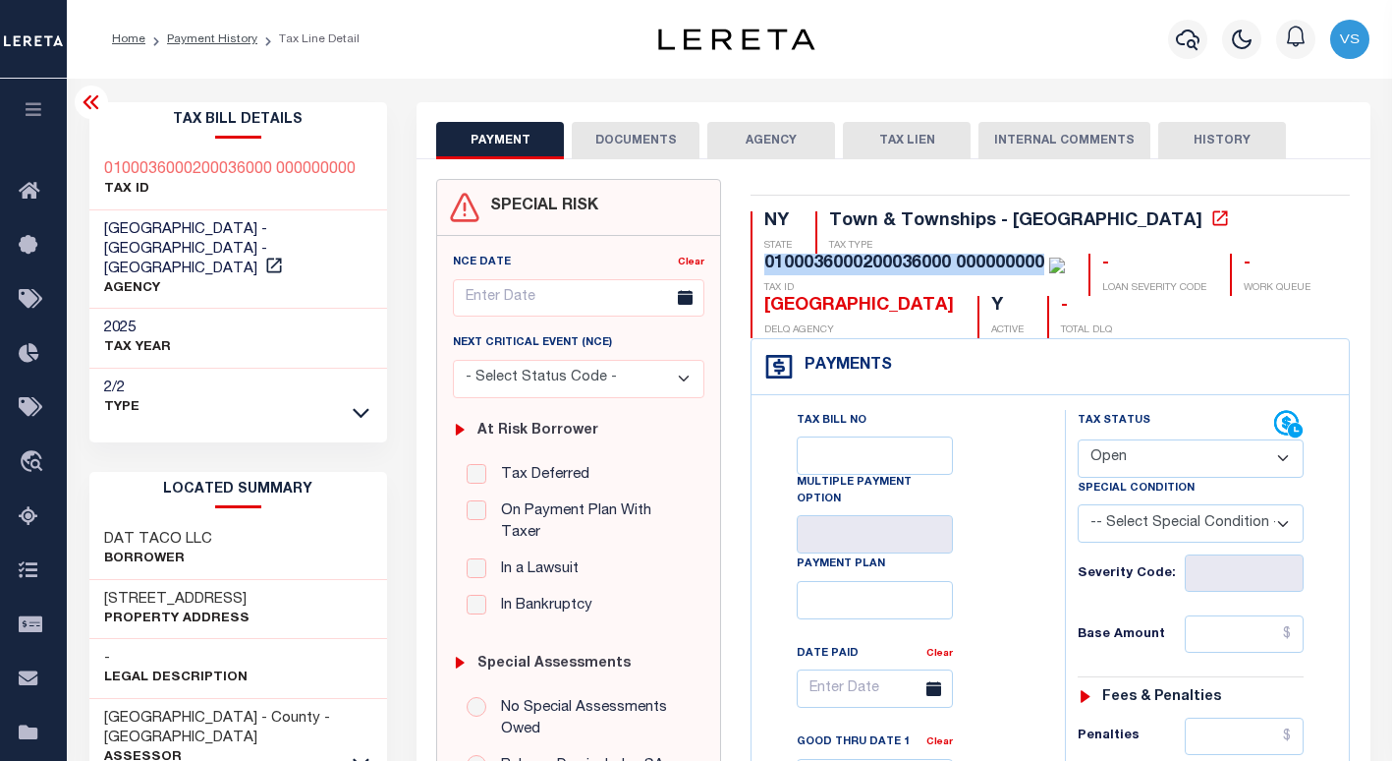
copy div "0100036000200036000 000000000"
drag, startPoint x: 254, startPoint y: 576, endPoint x: 95, endPoint y: 578, distance: 159.2
click at [95, 580] on div "[STREET_ADDRESS] Property Address" at bounding box center [238, 610] width 299 height 60
copy h3 "[STREET_ADDRESS]"
drag, startPoint x: 226, startPoint y: 226, endPoint x: 80, endPoint y: 232, distance: 146.5
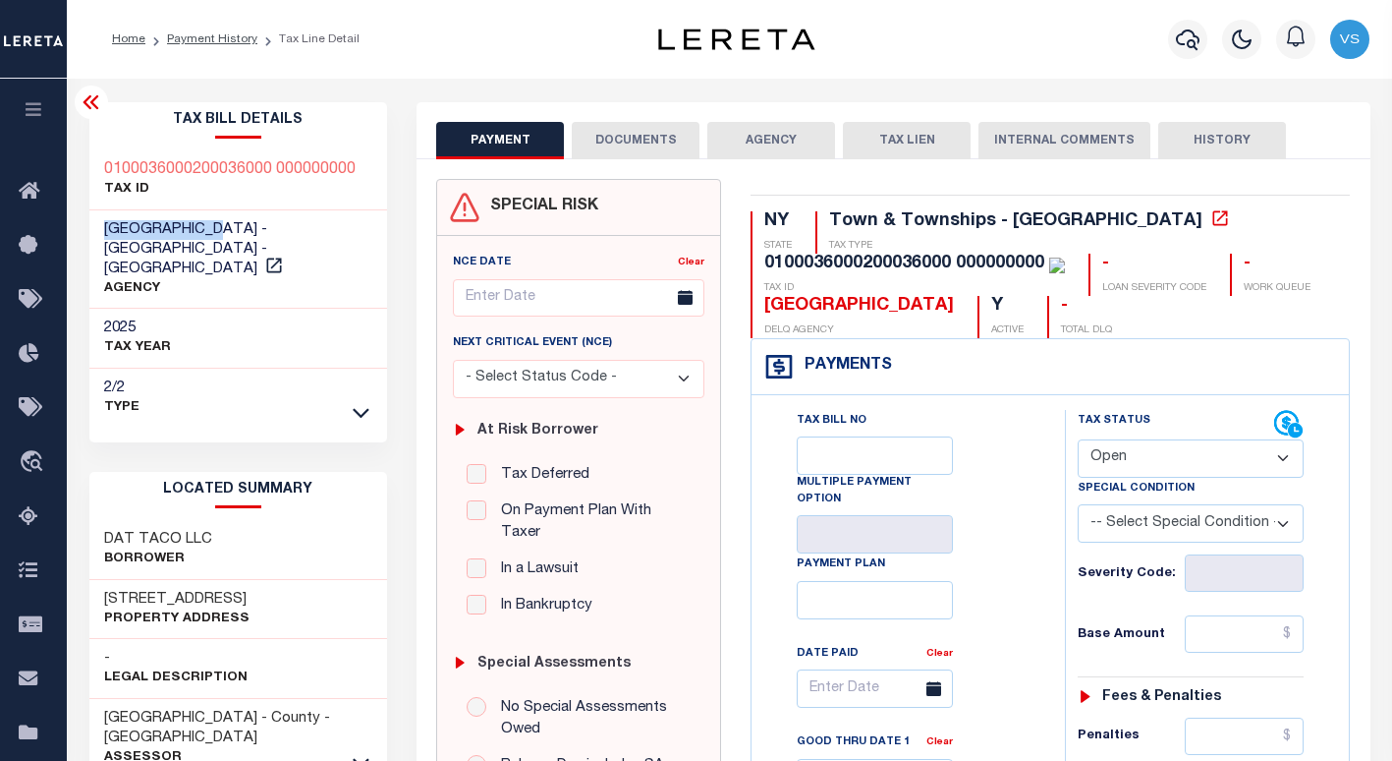
copy span "BABYLON TOWN"
click at [629, 145] on button "DOCUMENTS" at bounding box center [636, 140] width 128 height 37
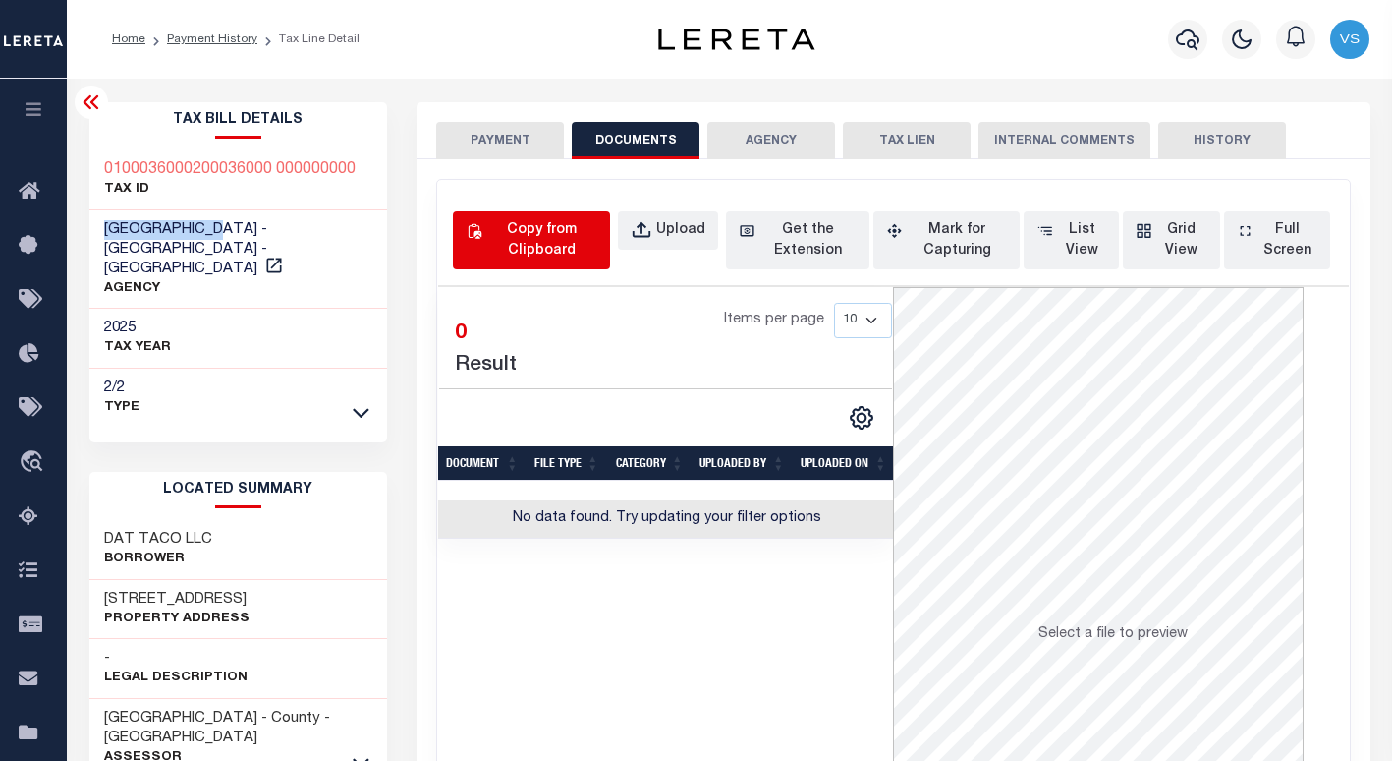
click at [552, 237] on div "Copy from Clipboard" at bounding box center [541, 240] width 111 height 41
select select "POP"
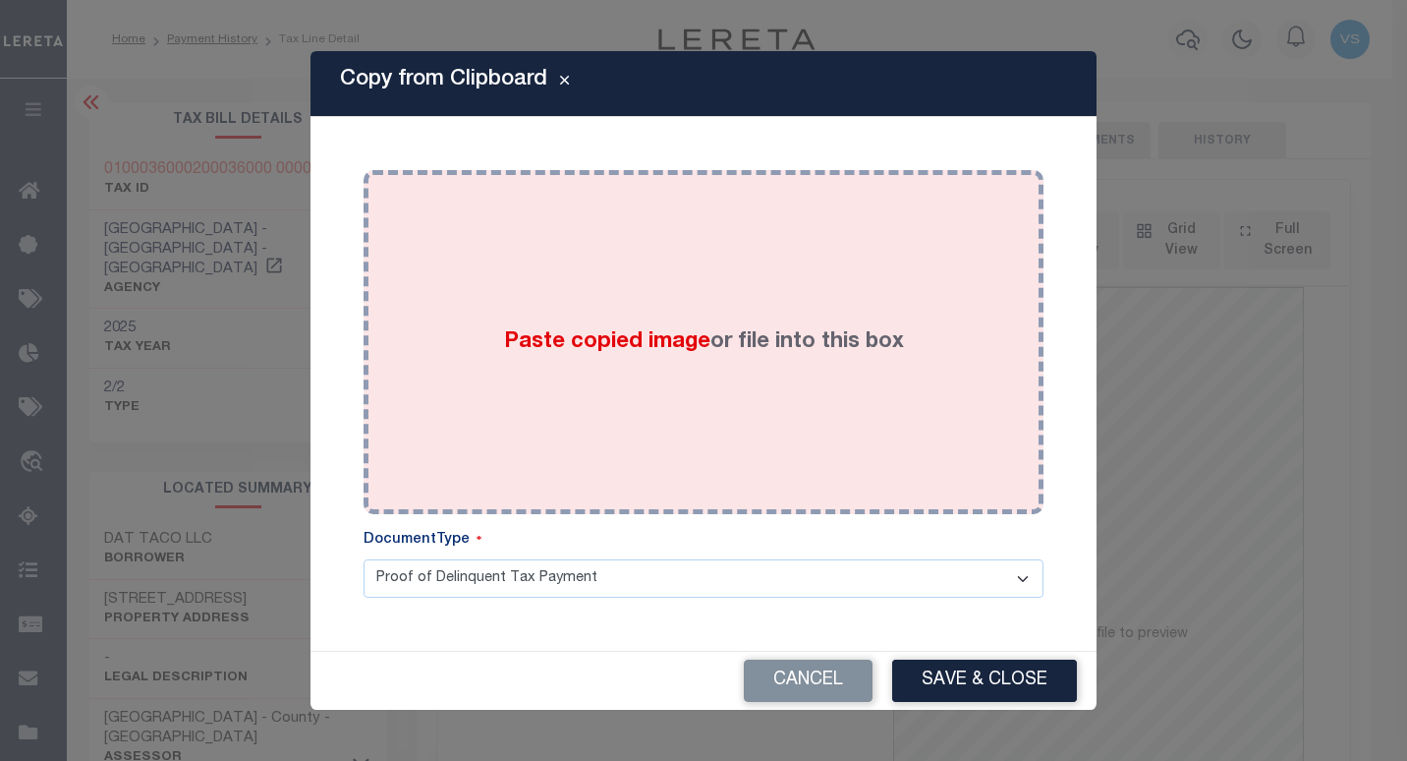
click at [602, 378] on div "Paste copied image or file into this box" at bounding box center [703, 342] width 650 height 314
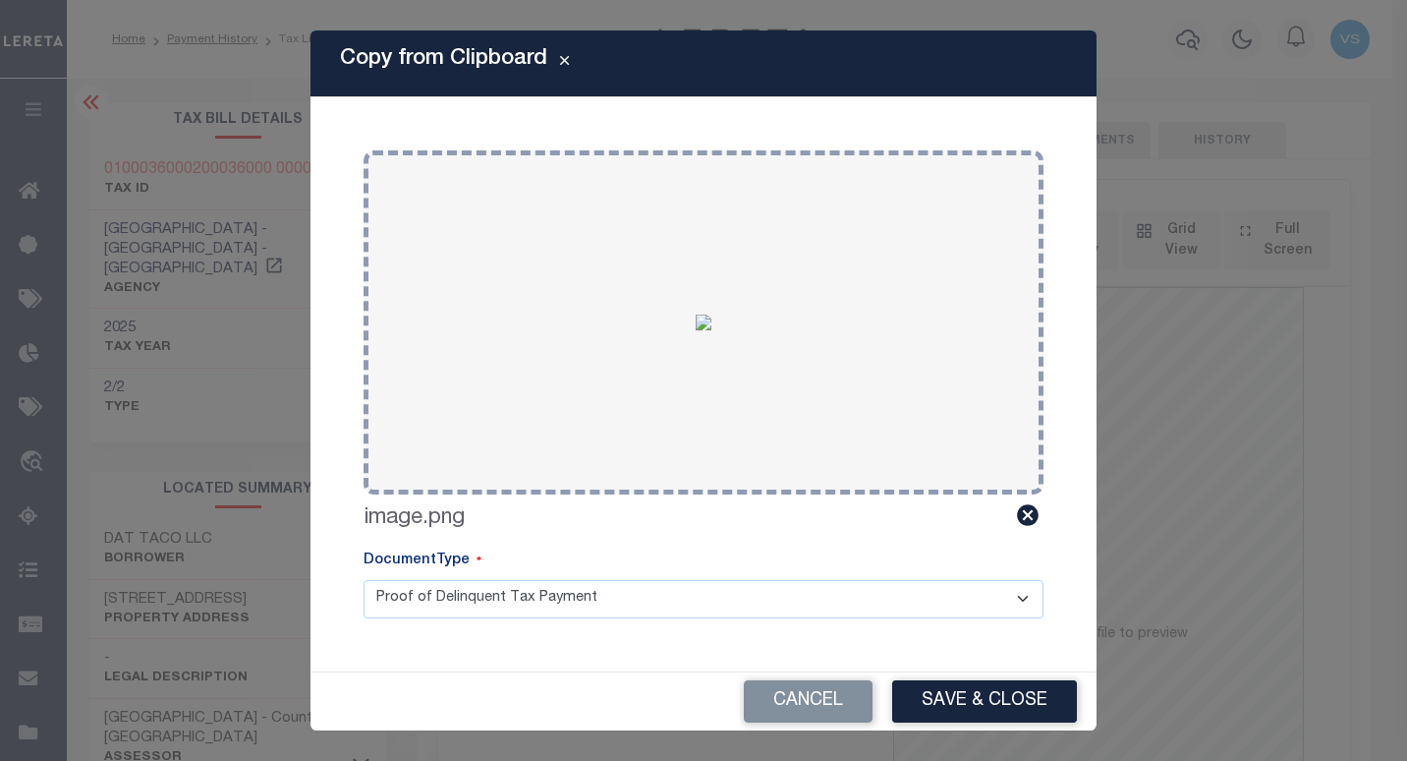
click at [931, 688] on button "Save & Close" at bounding box center [984, 701] width 185 height 42
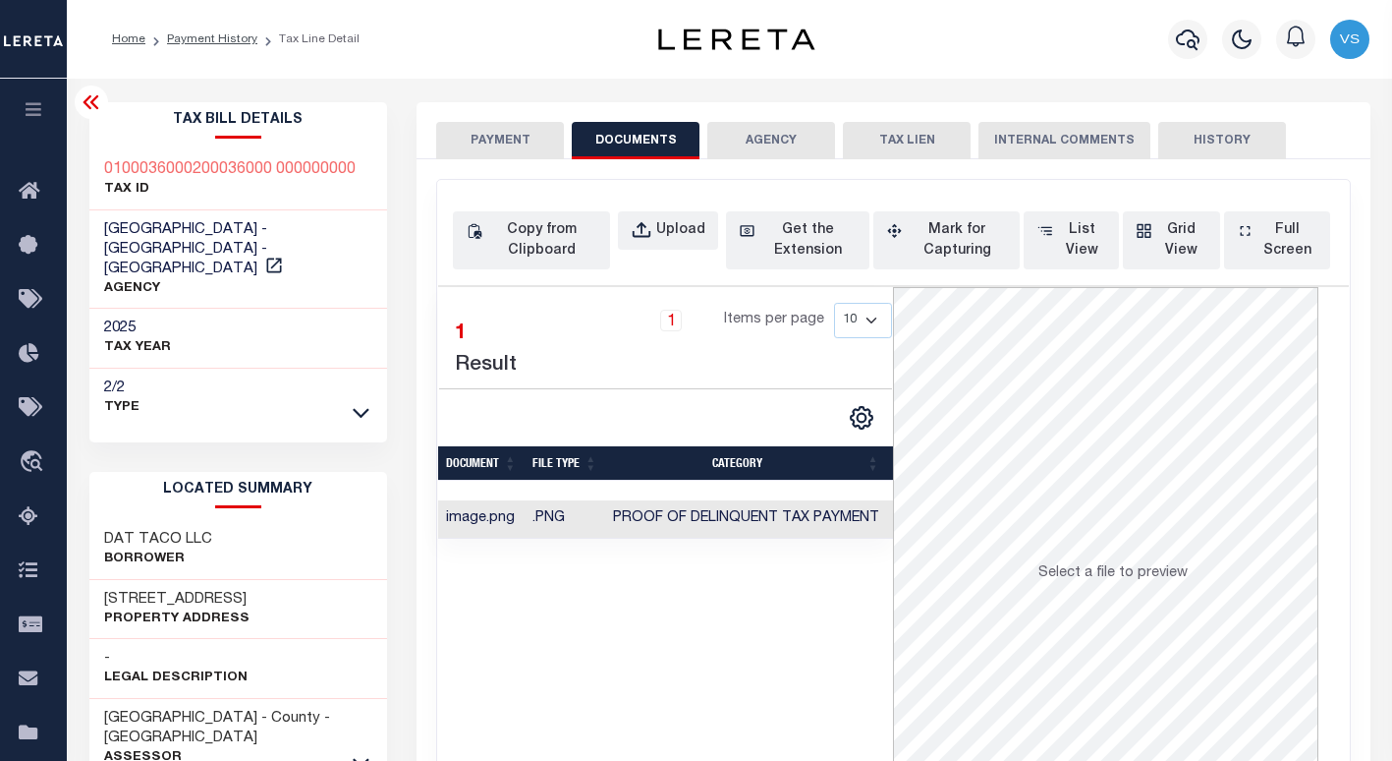
click at [487, 140] on button "PAYMENT" at bounding box center [500, 140] width 128 height 37
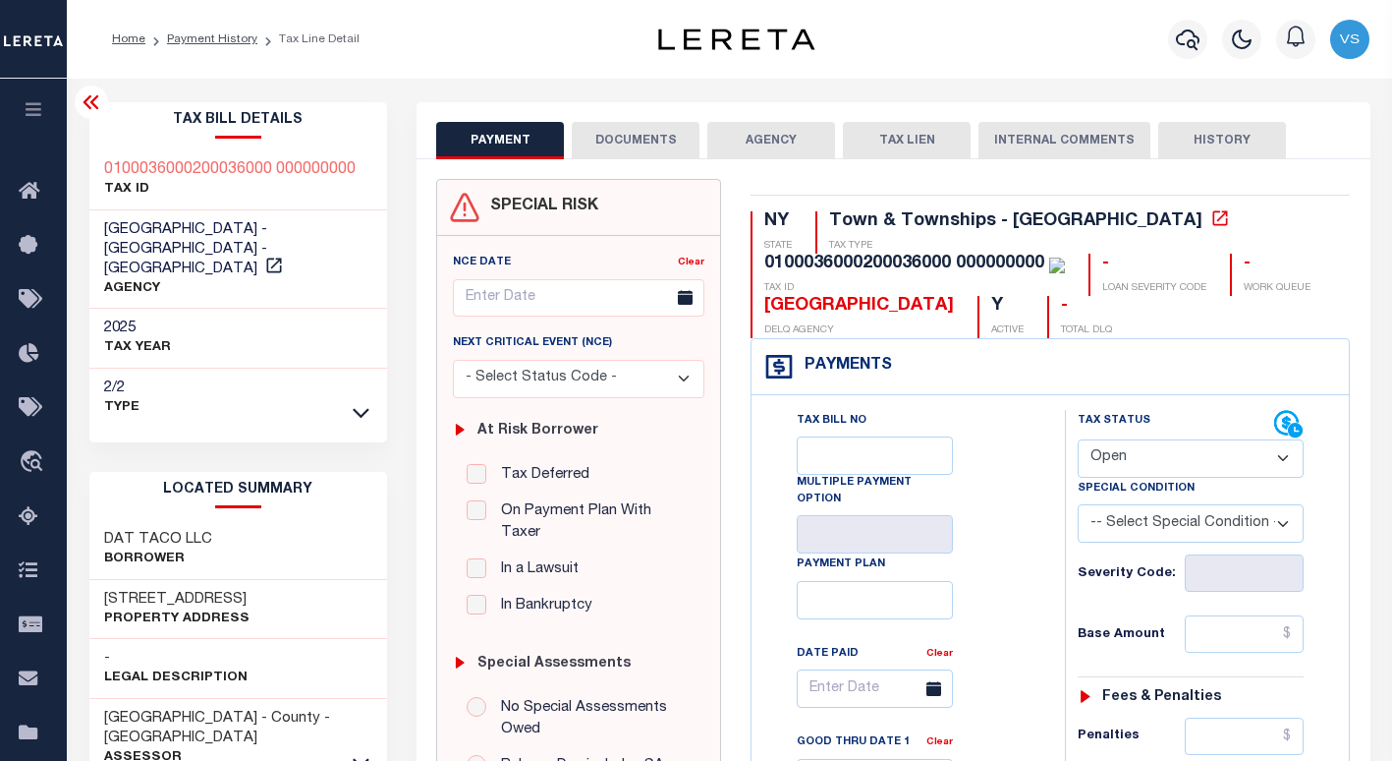
scroll to position [295, 0]
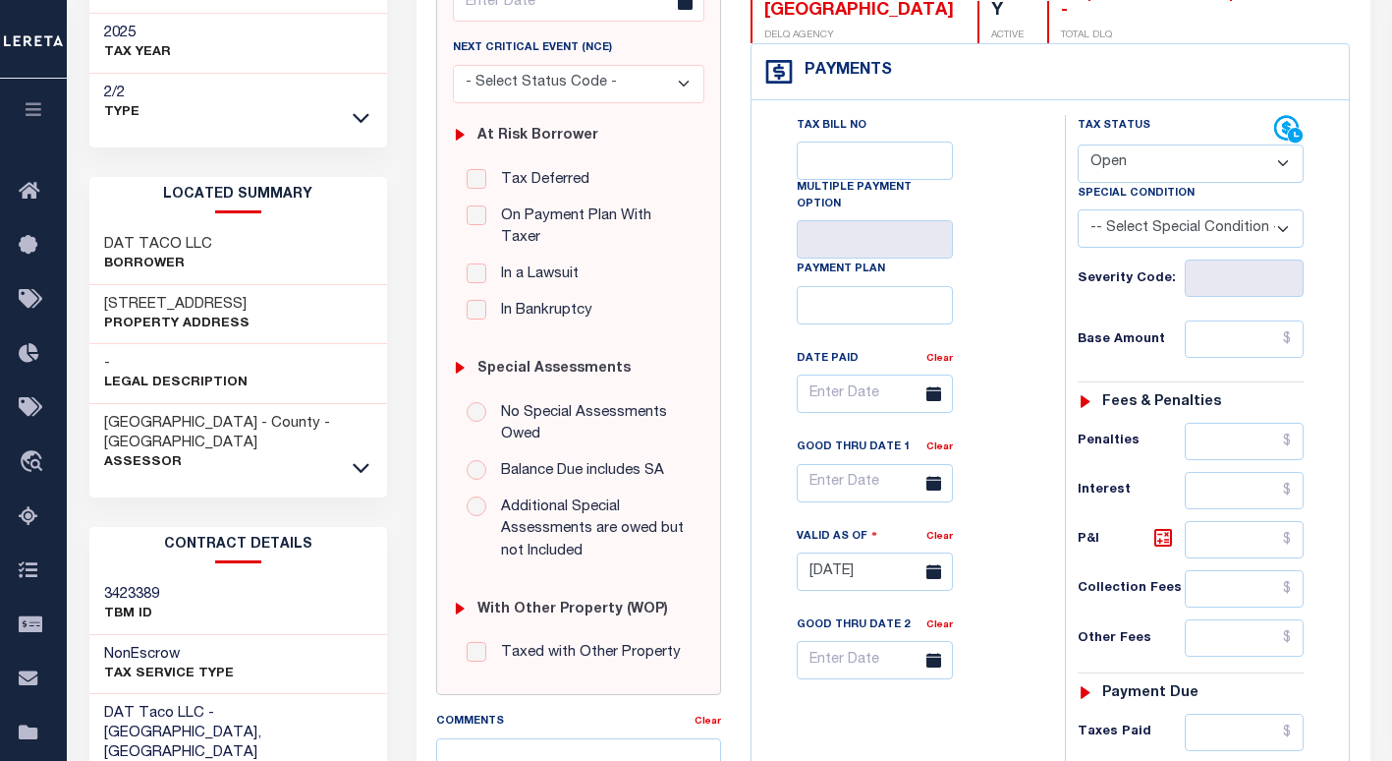
drag, startPoint x: 1138, startPoint y: 166, endPoint x: 1139, endPoint y: 184, distance: 17.7
click at [1138, 166] on select "- Select Status Code - Open Due/Unpaid Paid Incomplete No Tax Due Internal Refu…" at bounding box center [1191, 163] width 226 height 38
select select "PYD"
click at [1078, 145] on select "- Select Status Code - Open Due/Unpaid Paid Incomplete No Tax Due Internal Refu…" at bounding box center [1191, 163] width 226 height 38
type input "[DATE]"
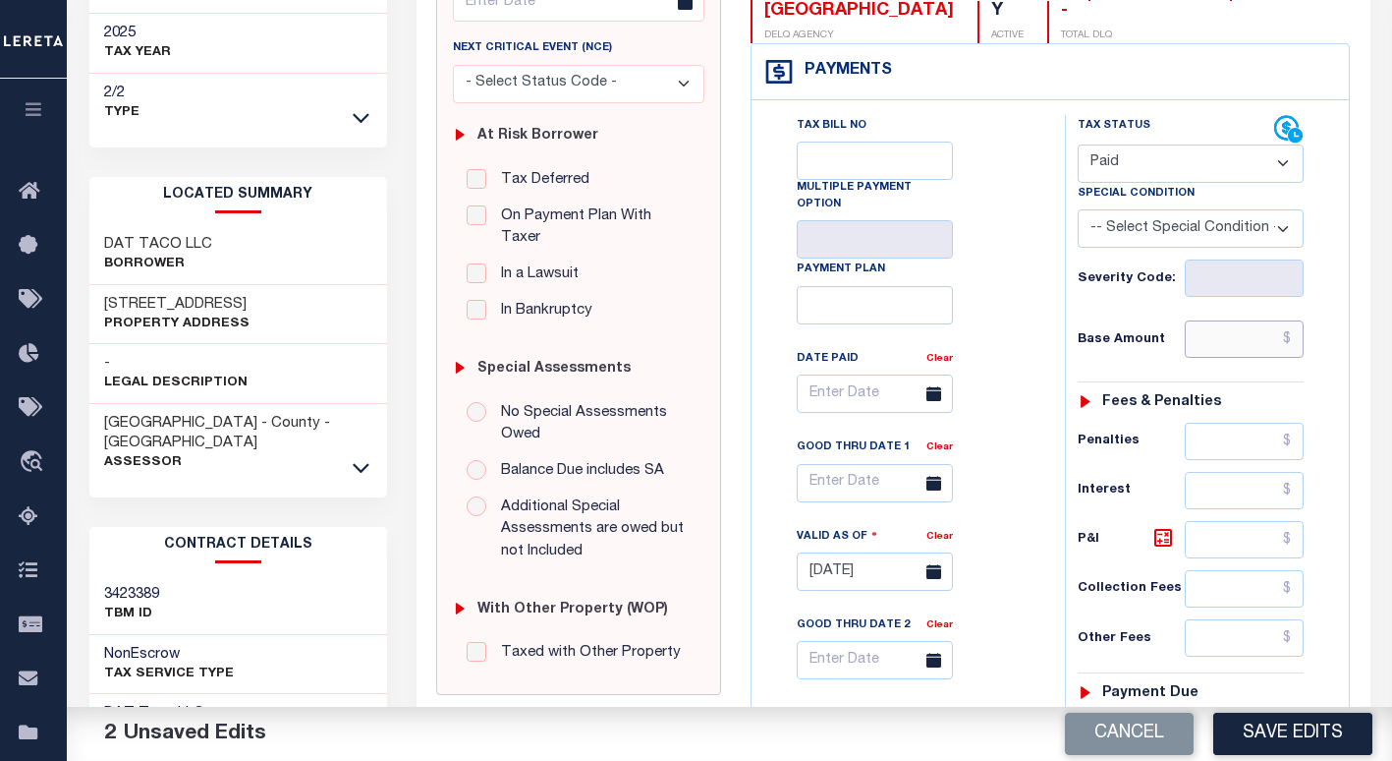
click at [1231, 346] on input "text" at bounding box center [1245, 338] width 120 height 37
paste input "9,252.96"
type input "$9,252.96"
click at [1270, 741] on button "Save Edits" at bounding box center [1292, 733] width 159 height 42
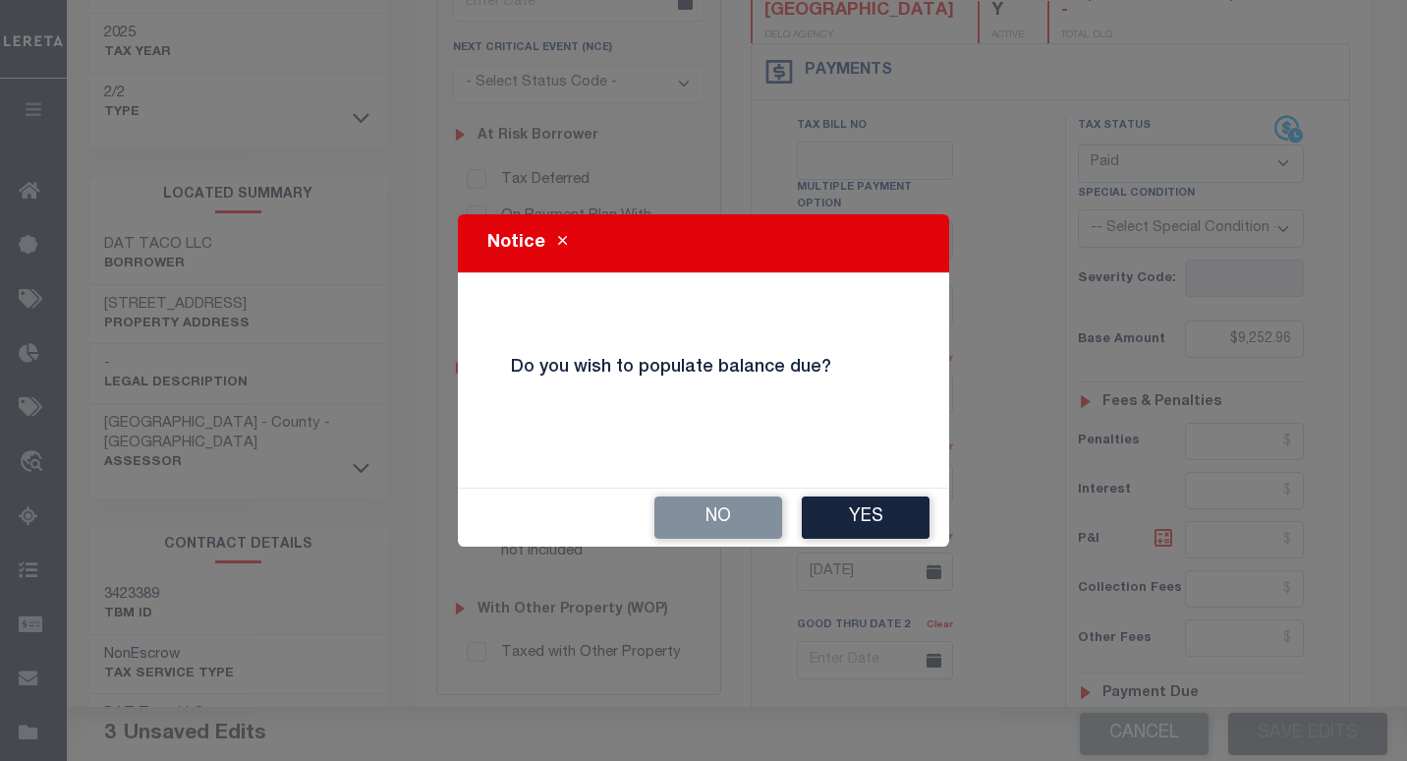
click at [741, 525] on button "No" at bounding box center [718, 517] width 128 height 42
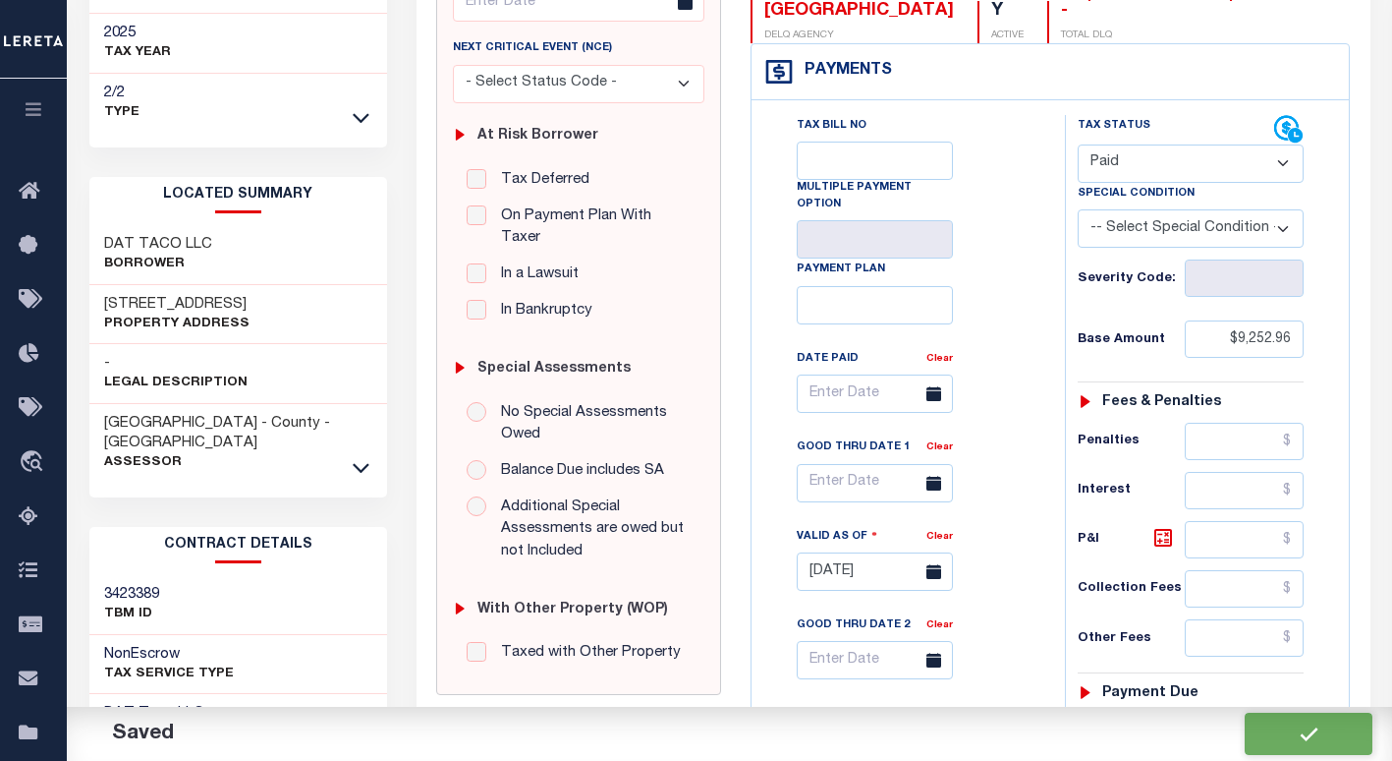
checkbox input "false"
type input "$9,252.96"
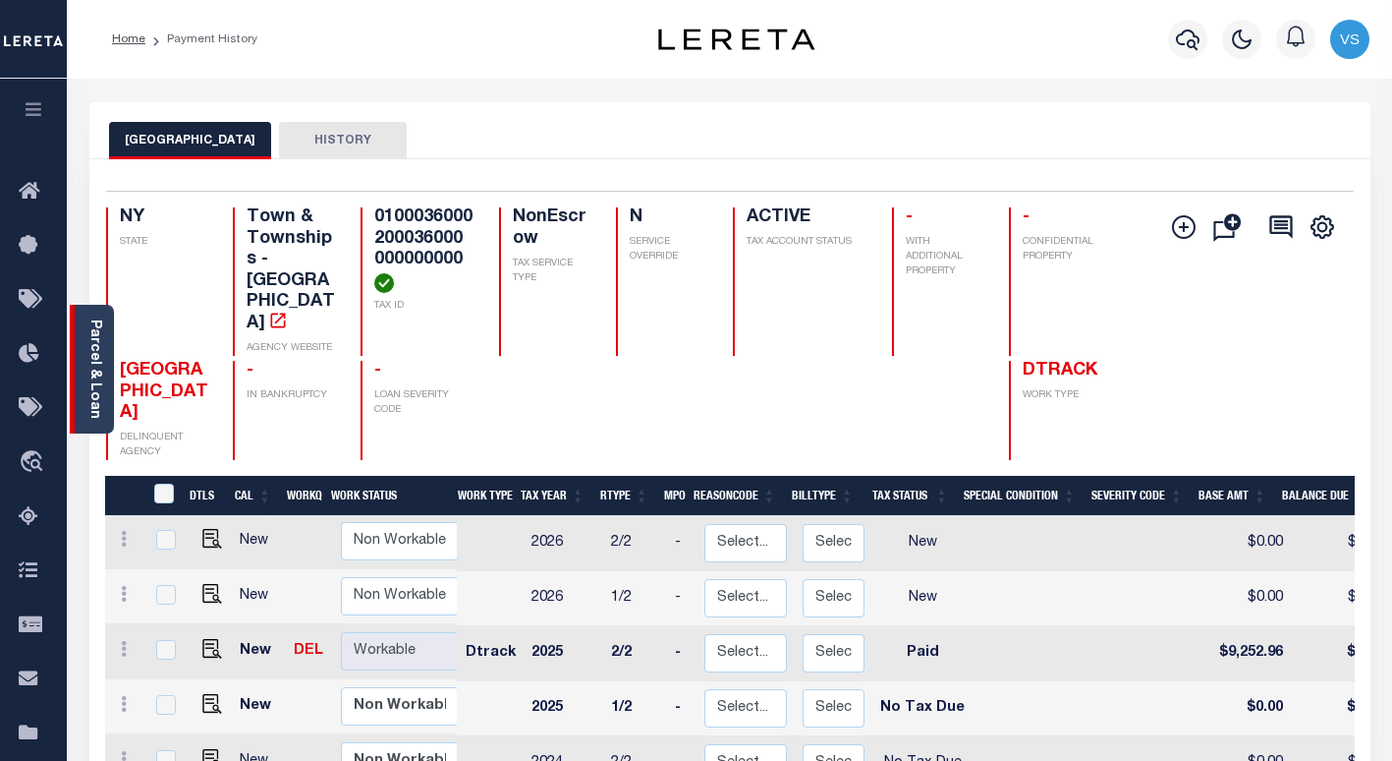
click at [83, 376] on div "Parcel & Loan" at bounding box center [92, 369] width 44 height 129
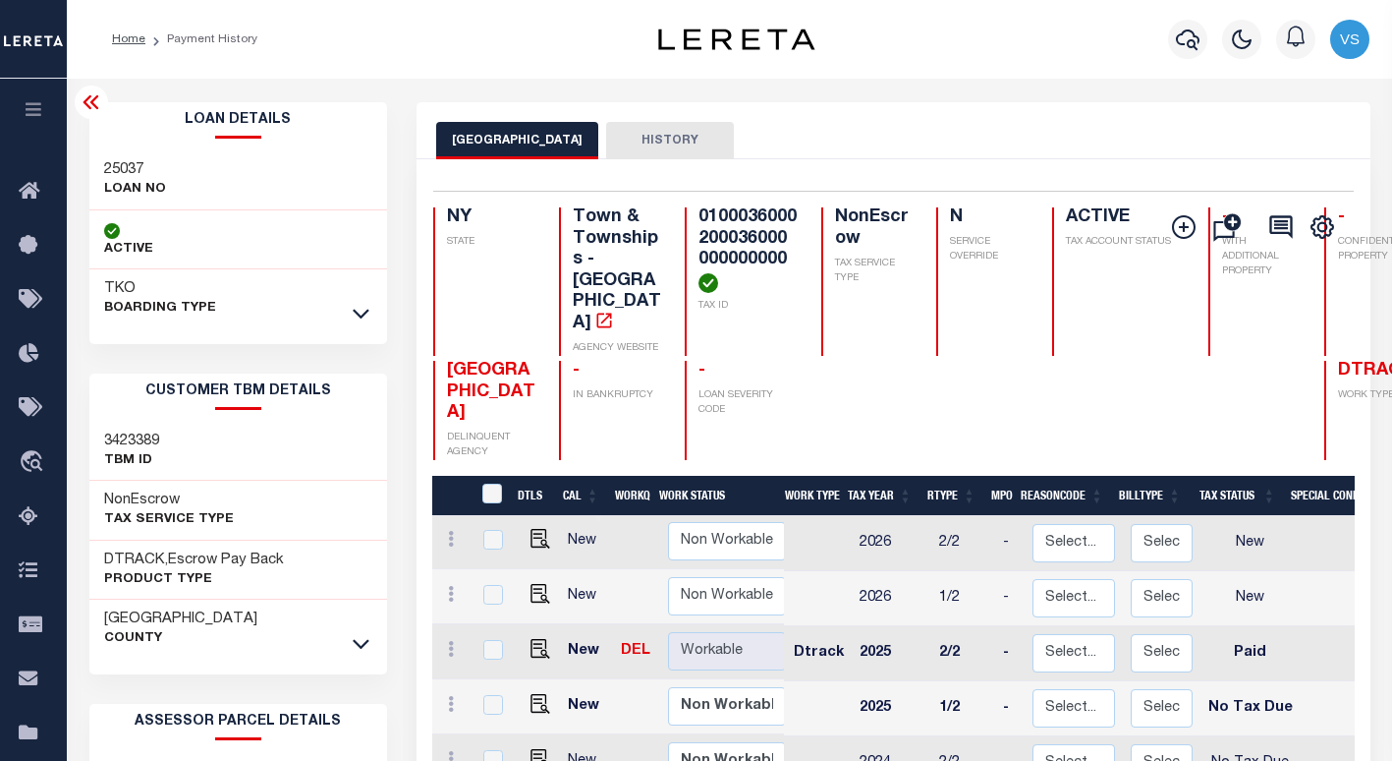
click at [91, 95] on icon at bounding box center [92, 102] width 24 height 24
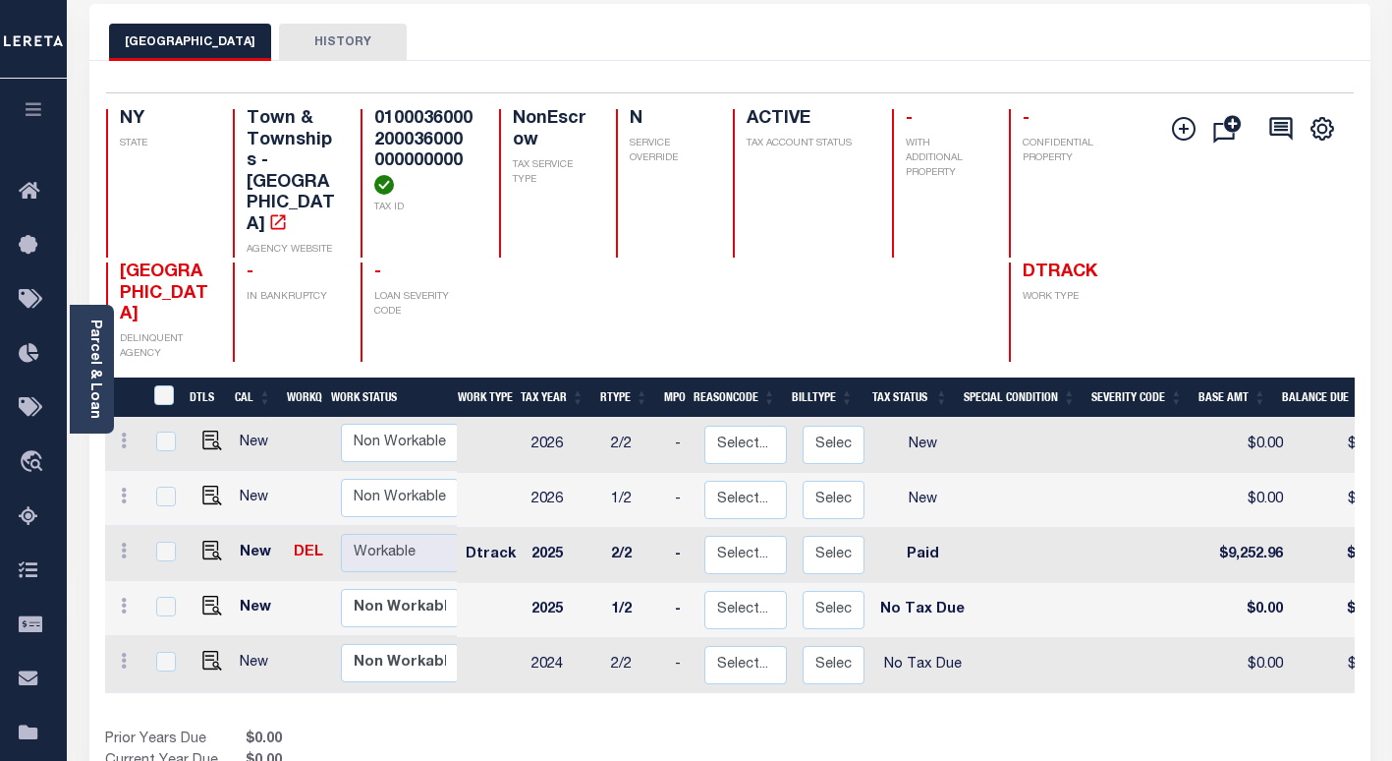
scroll to position [197, 0]
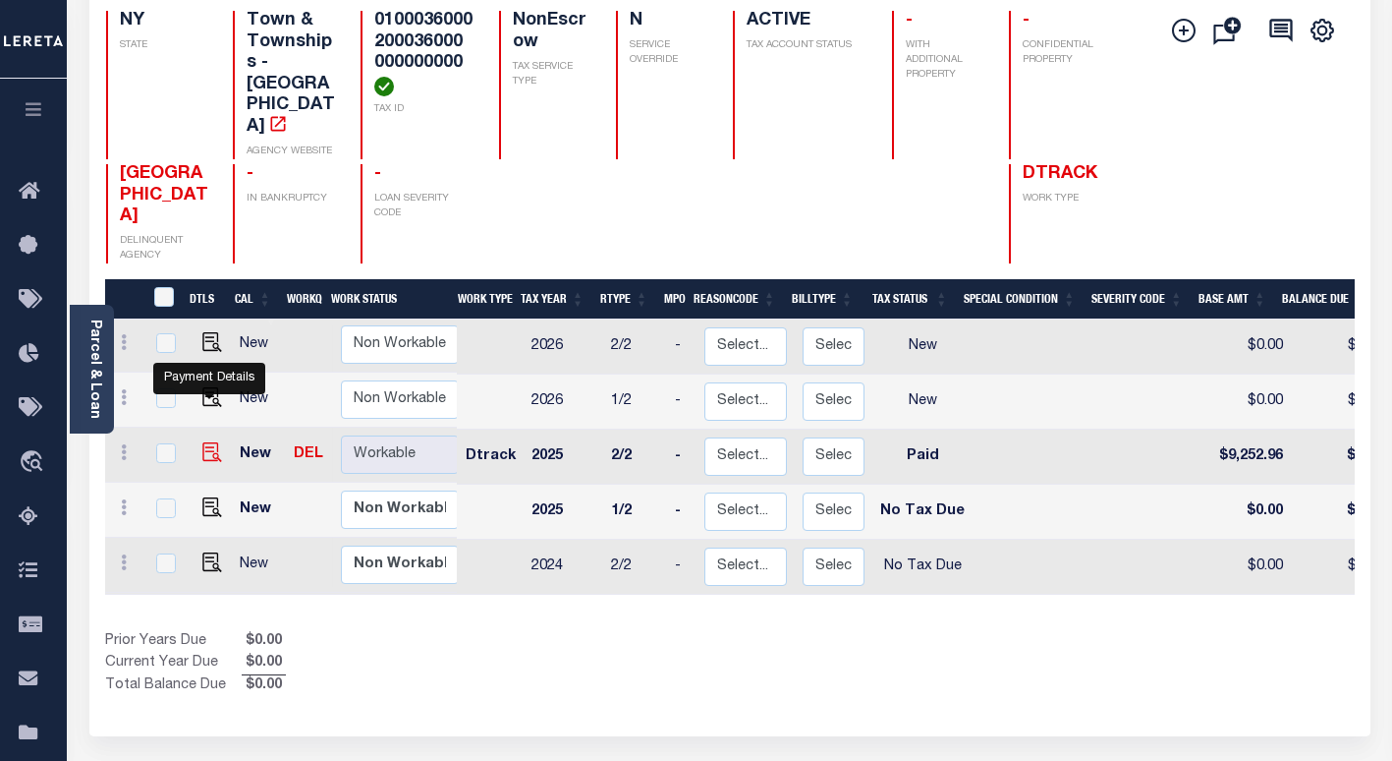
click at [211, 442] on img "" at bounding box center [212, 452] width 20 height 20
checkbox input "true"
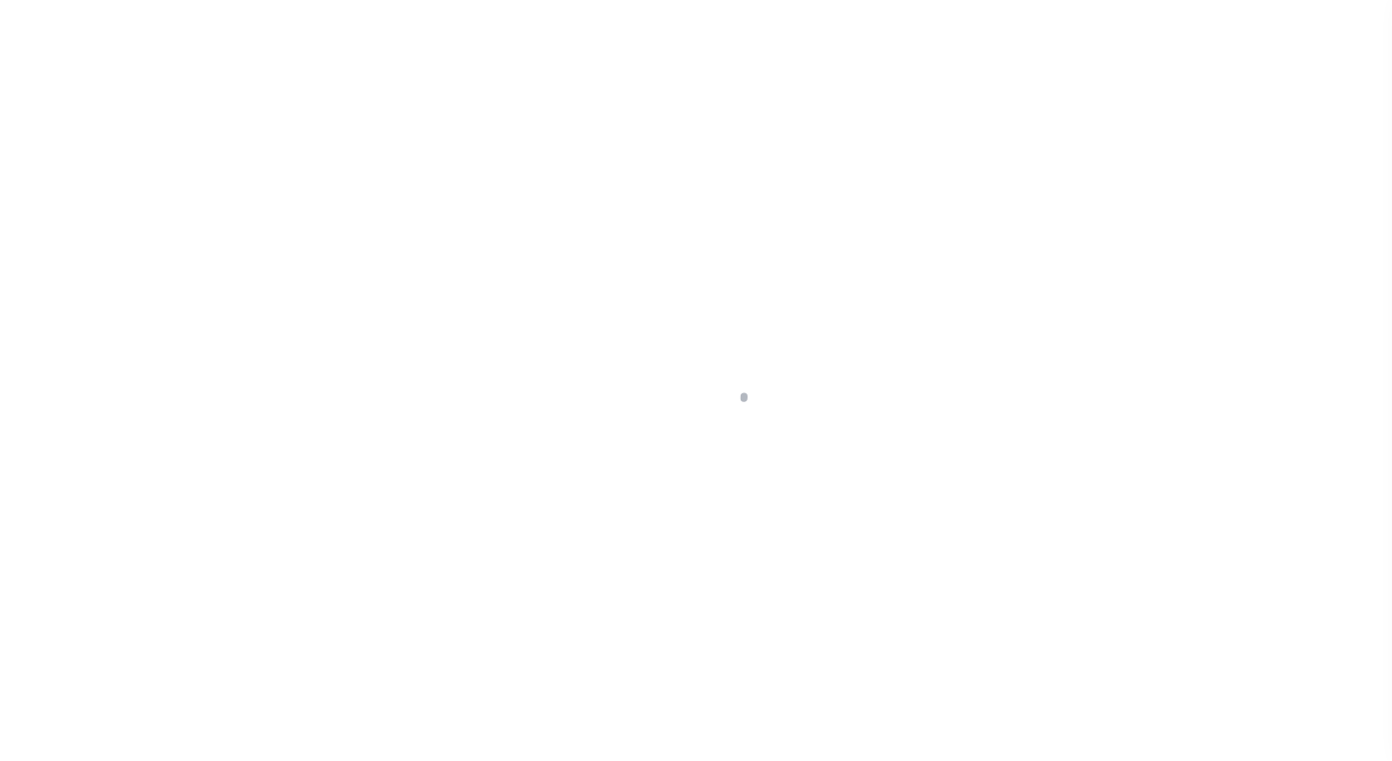
select select "PYD"
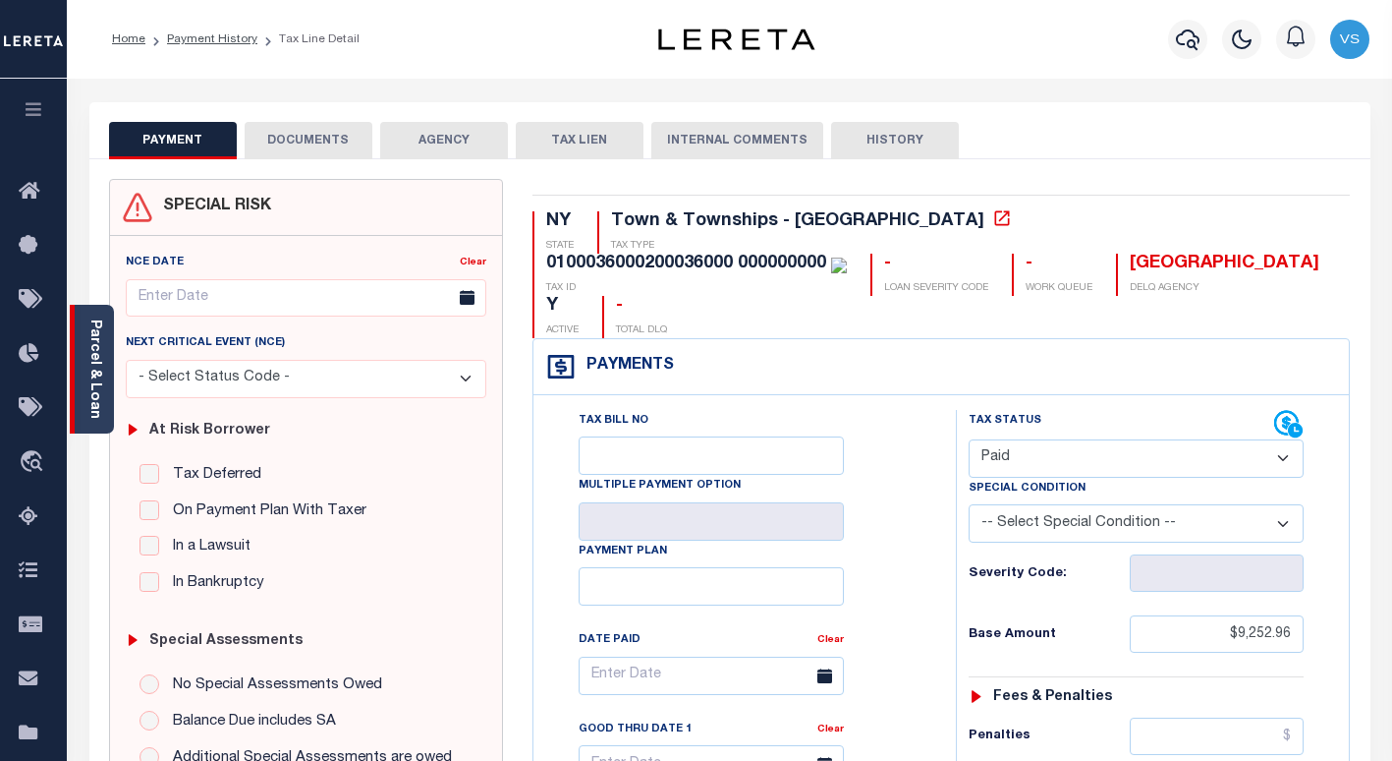
click at [90, 387] on link "Parcel & Loan" at bounding box center [94, 368] width 14 height 99
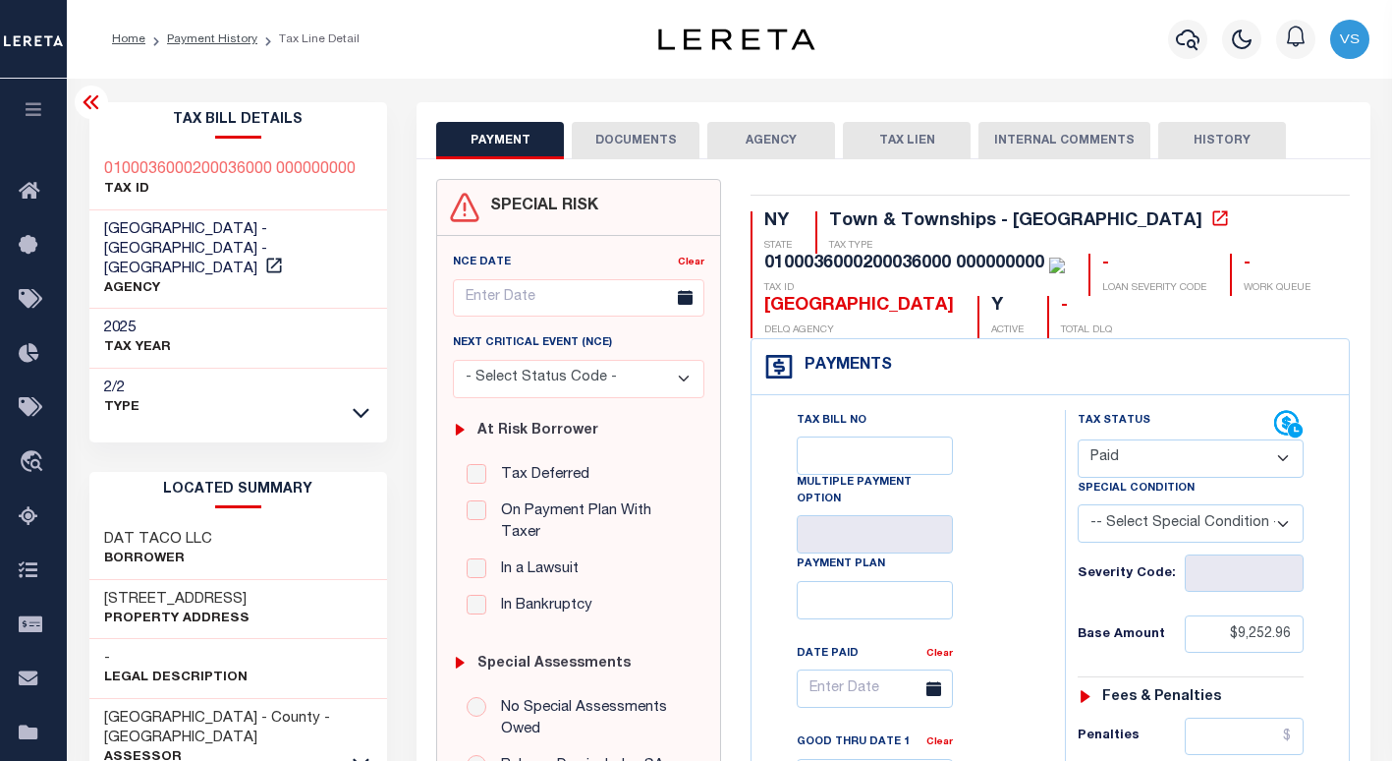
scroll to position [197, 0]
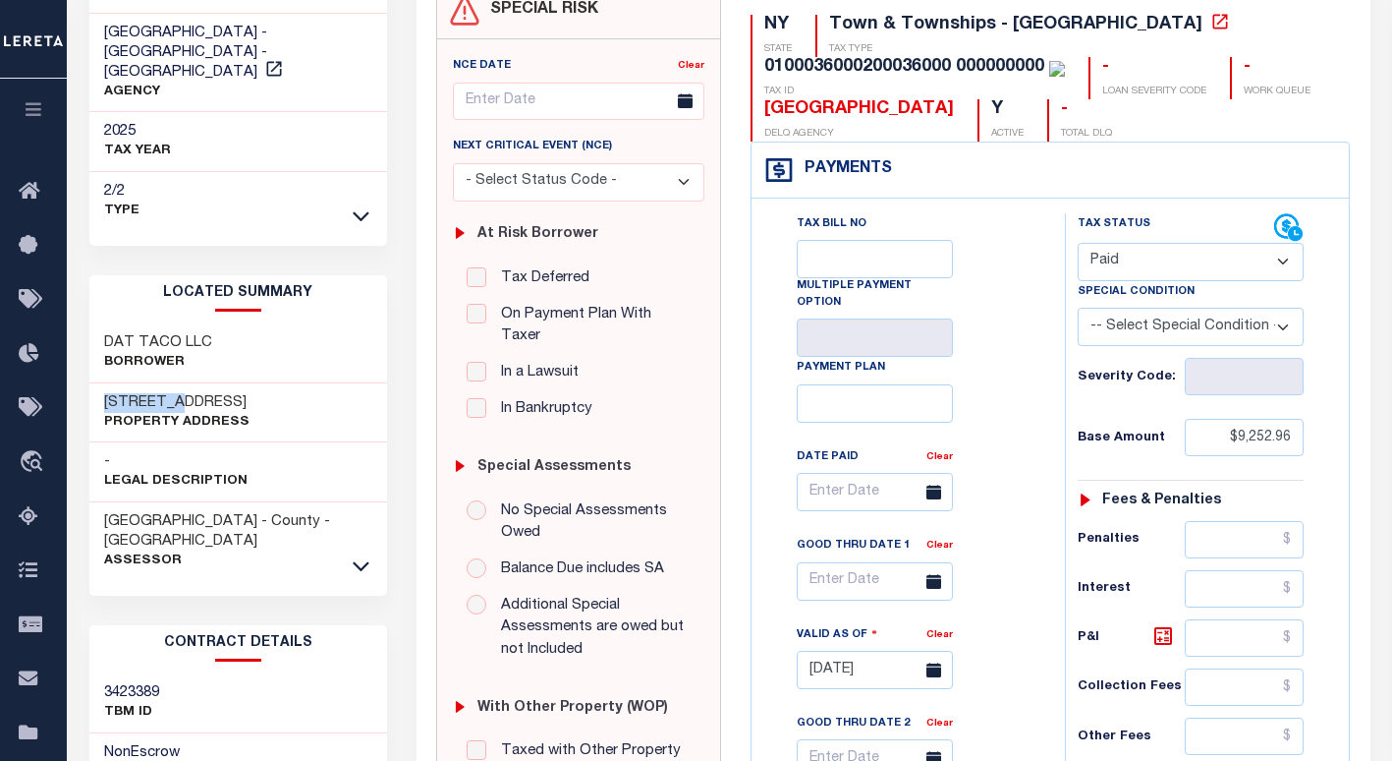
drag, startPoint x: 171, startPoint y: 379, endPoint x: 92, endPoint y: 378, distance: 78.6
click at [92, 383] on div "13 Gazza Boulevard Property Address" at bounding box center [238, 413] width 299 height 60
copy h3 "13 Gazza"
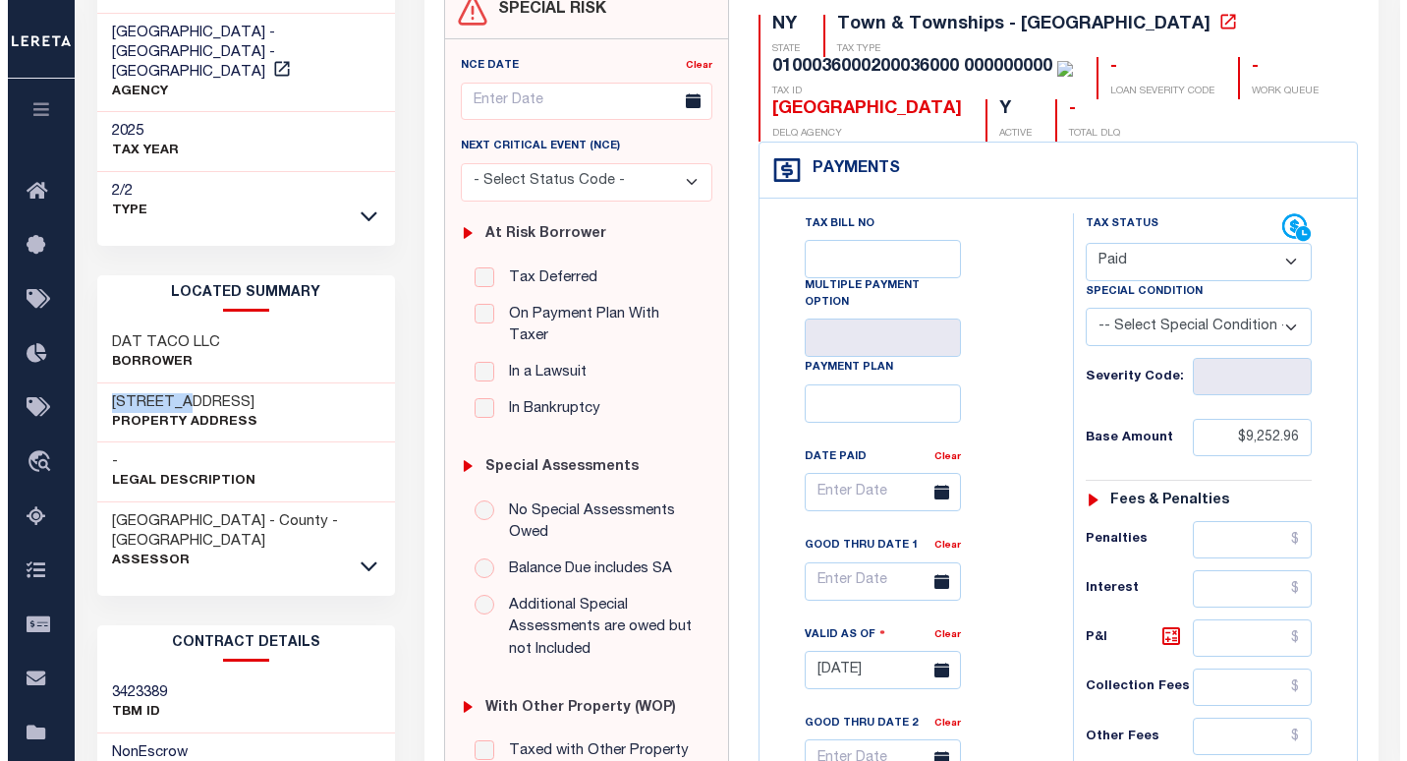
scroll to position [0, 0]
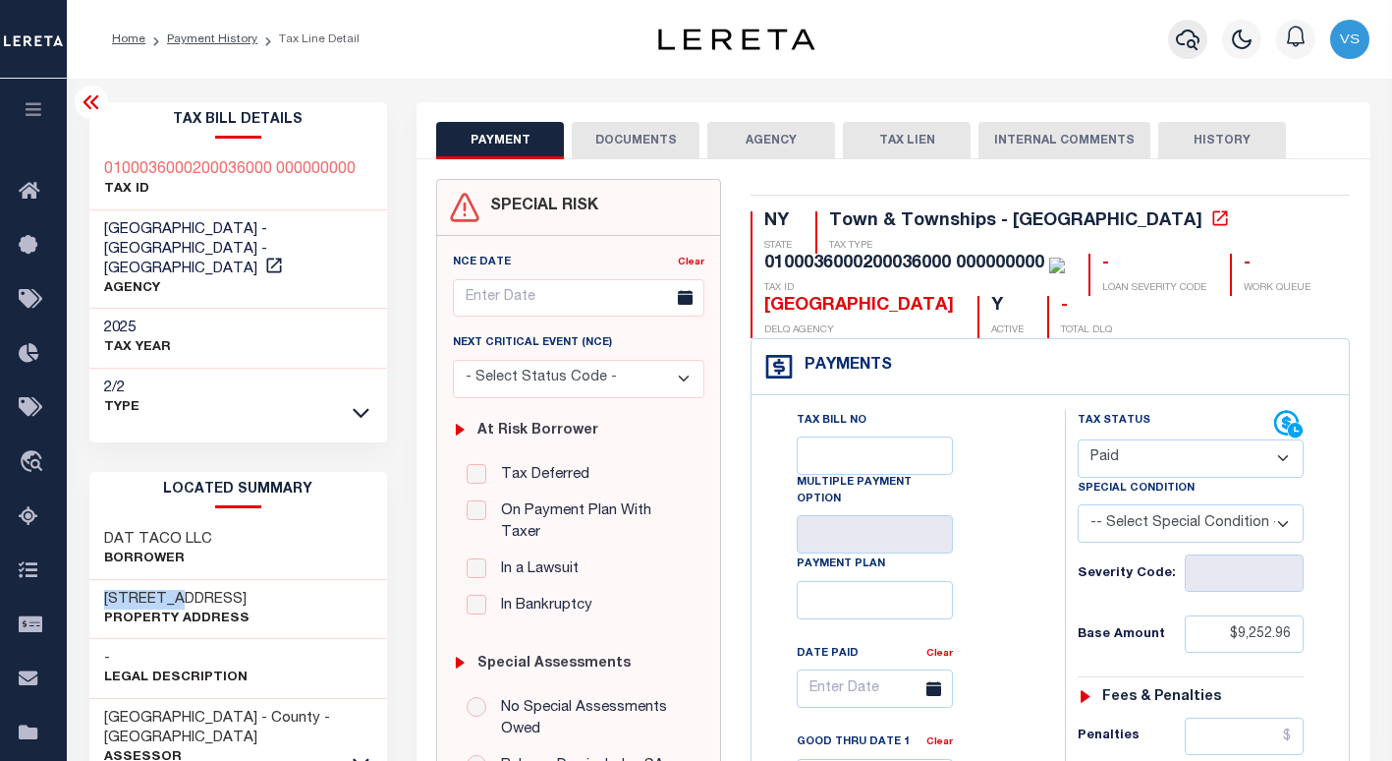
click at [1188, 43] on icon "button" at bounding box center [1188, 39] width 24 height 21
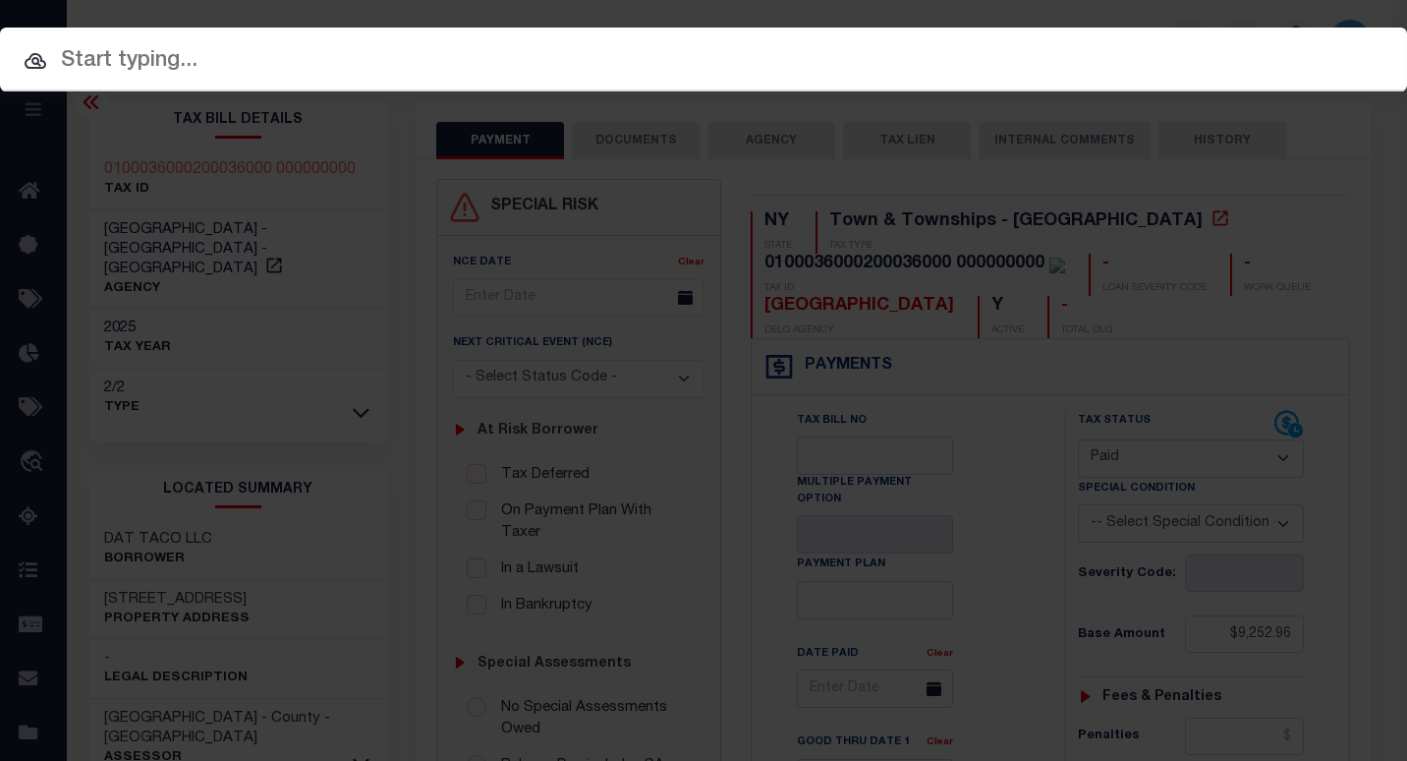
paste input "24257"
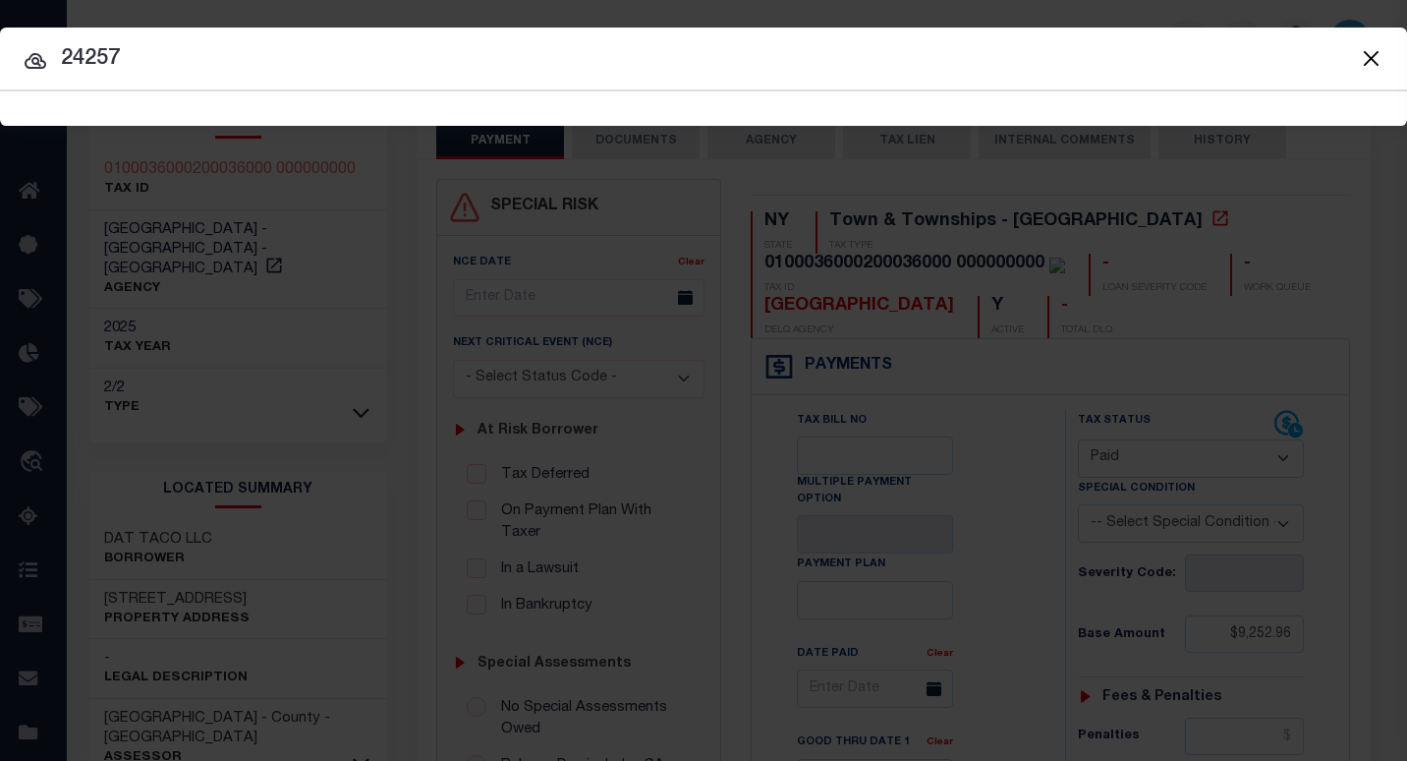
type input "24257"
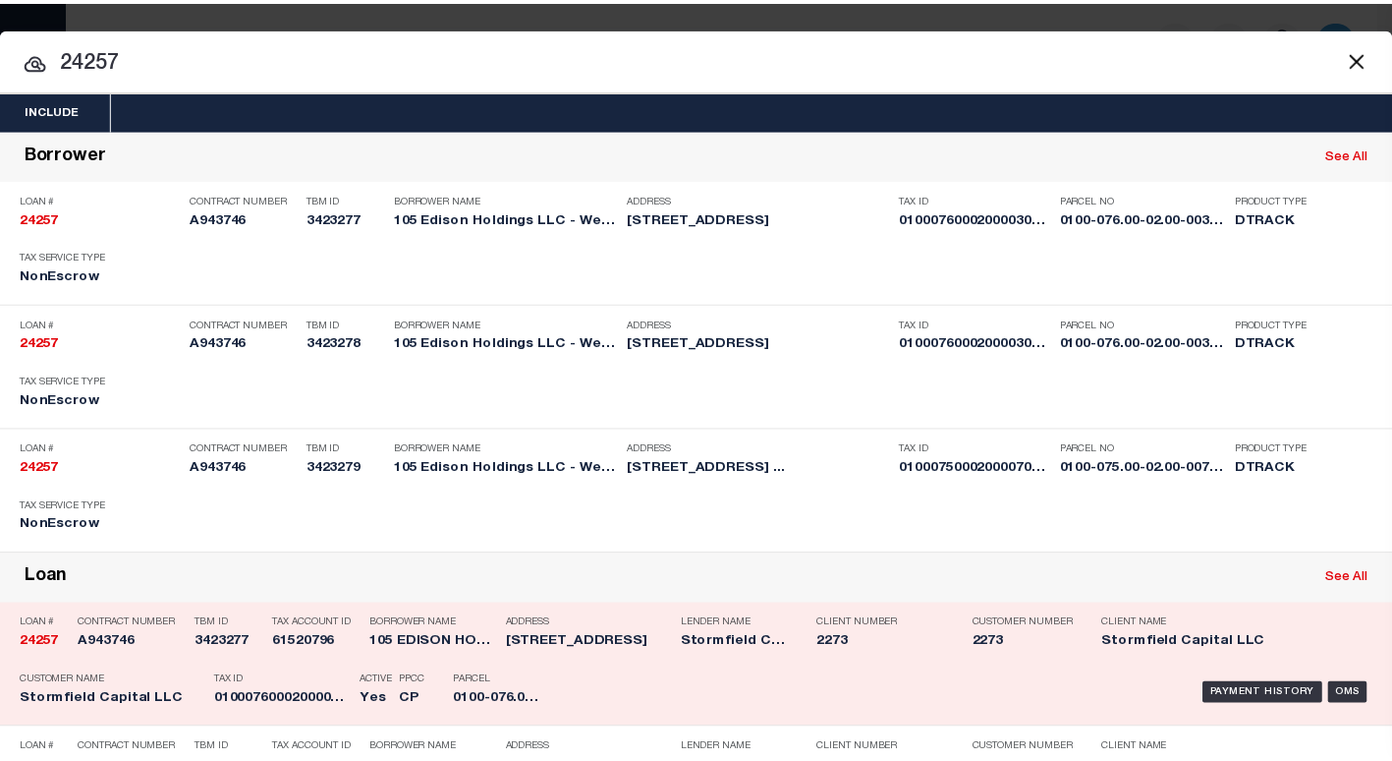
scroll to position [393, 0]
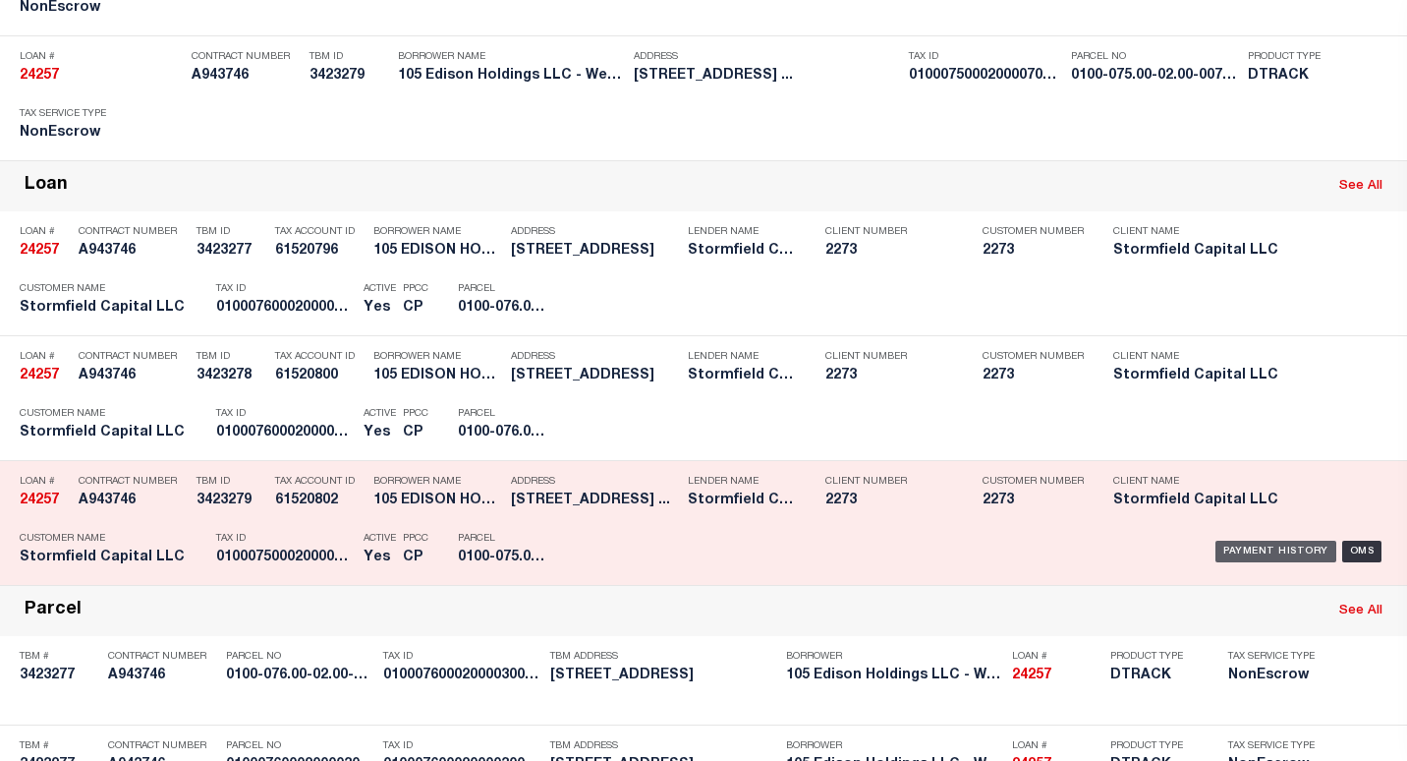
click at [1240, 550] on div "Payment History" at bounding box center [1275, 551] width 121 height 22
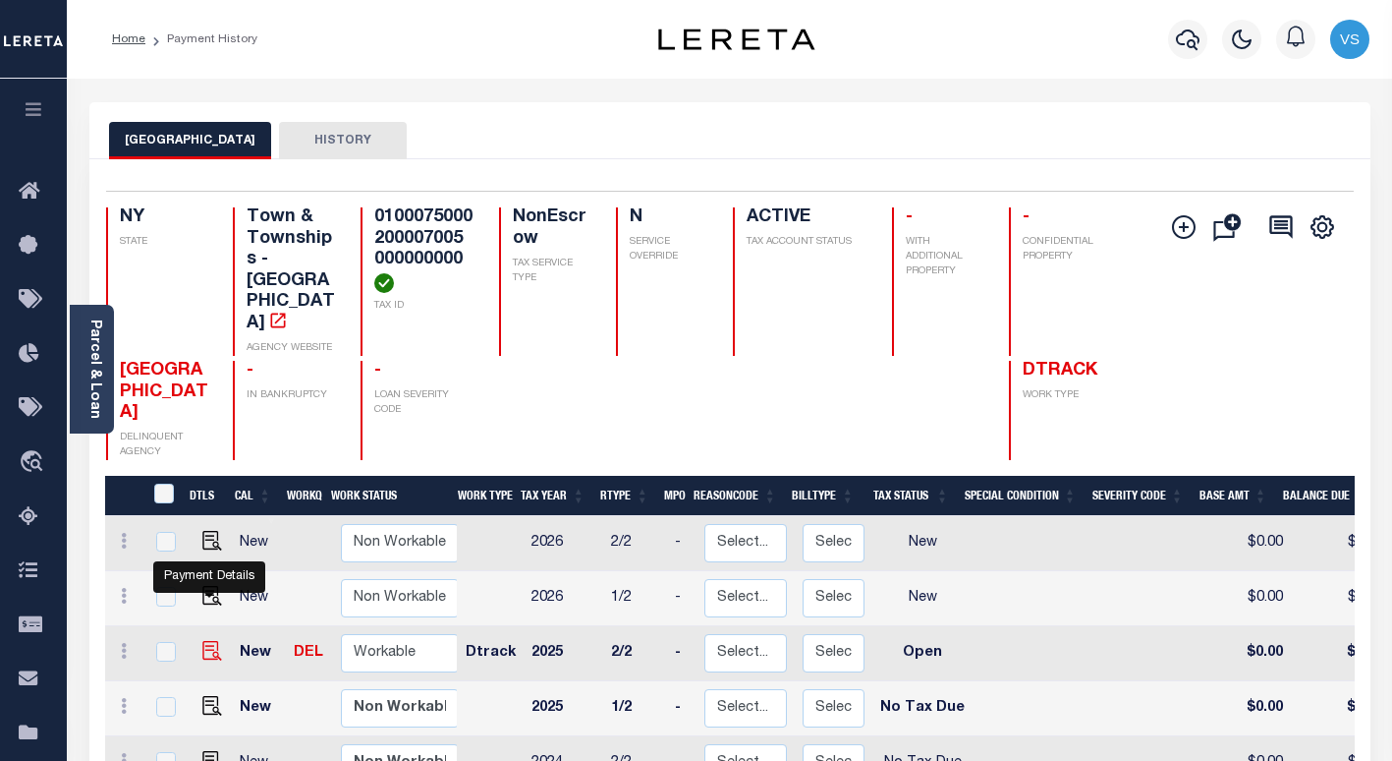
click at [205, 641] on img "" at bounding box center [212, 651] width 20 height 20
checkbox input "true"
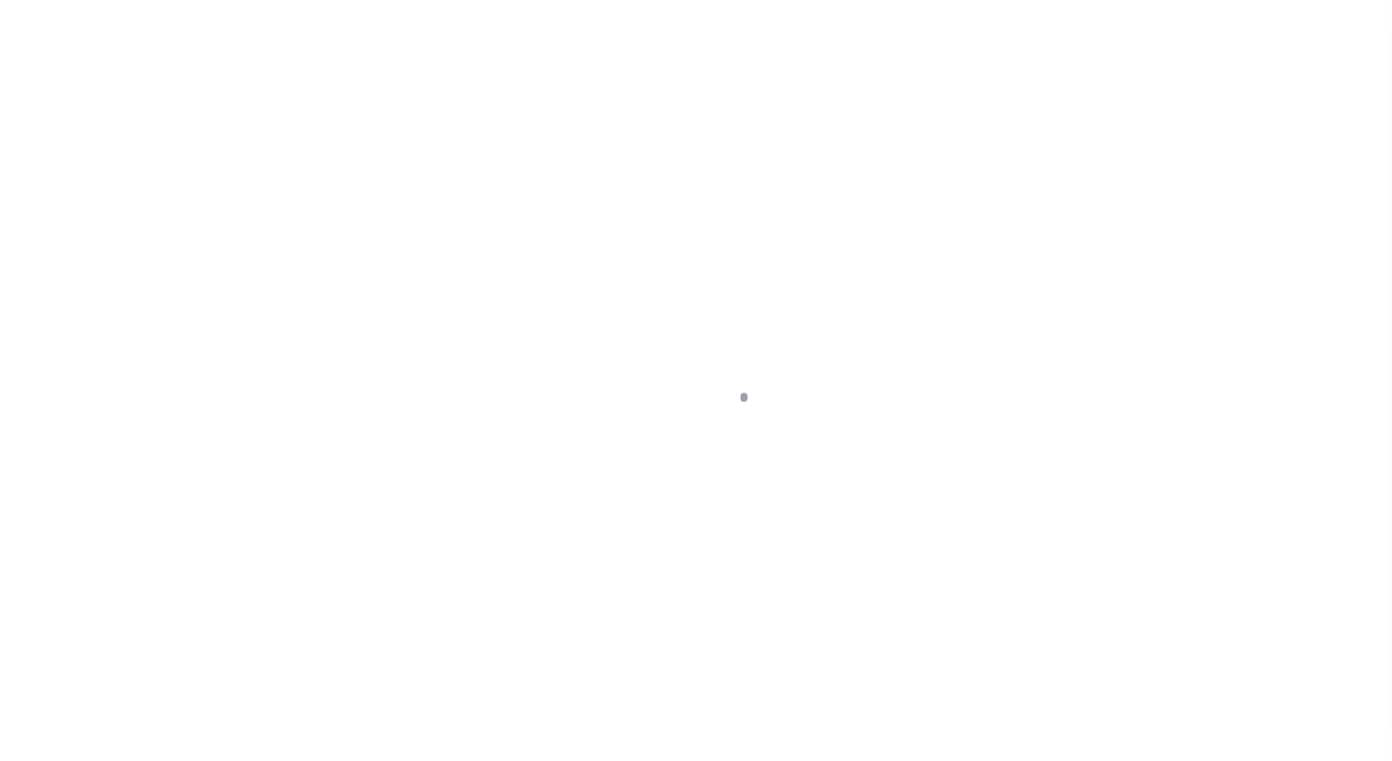
select select "OP2"
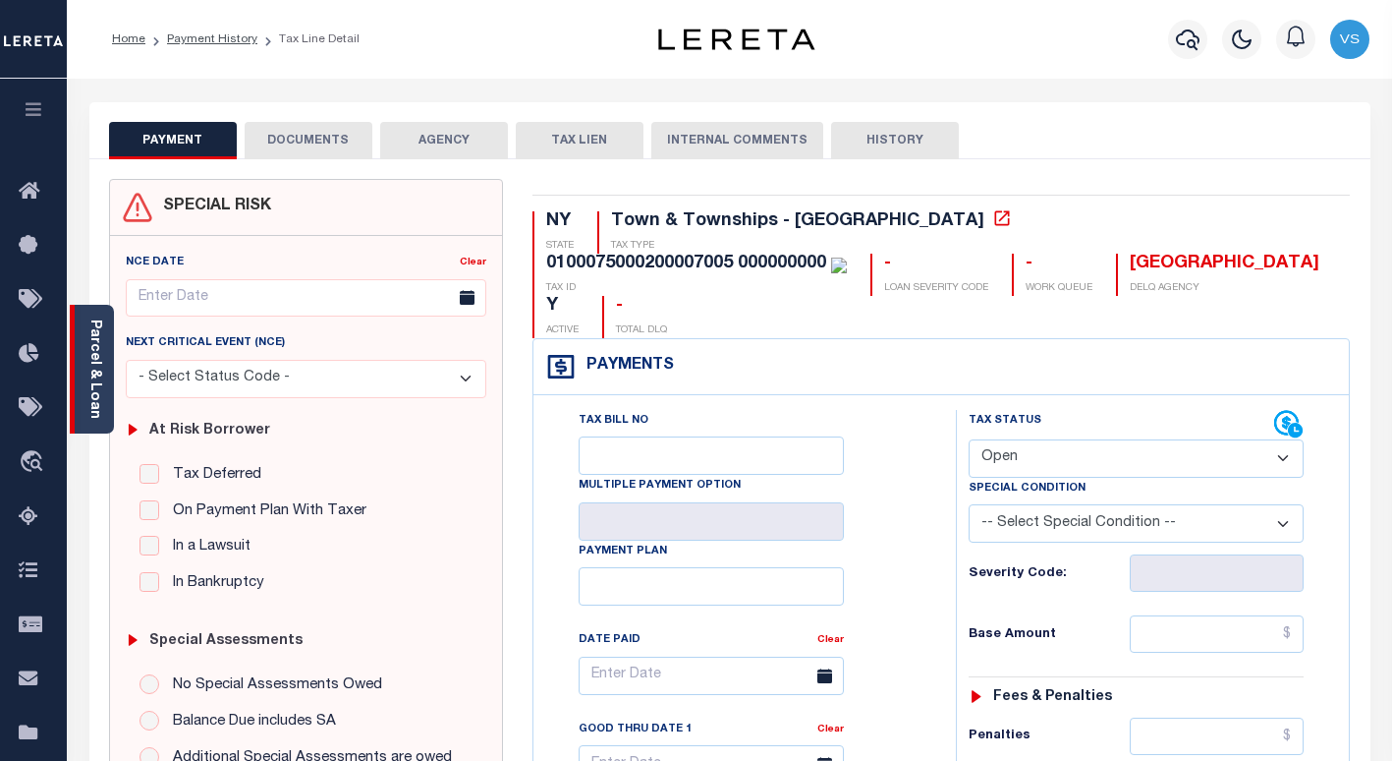
click at [95, 405] on link "Parcel & Loan" at bounding box center [94, 368] width 14 height 99
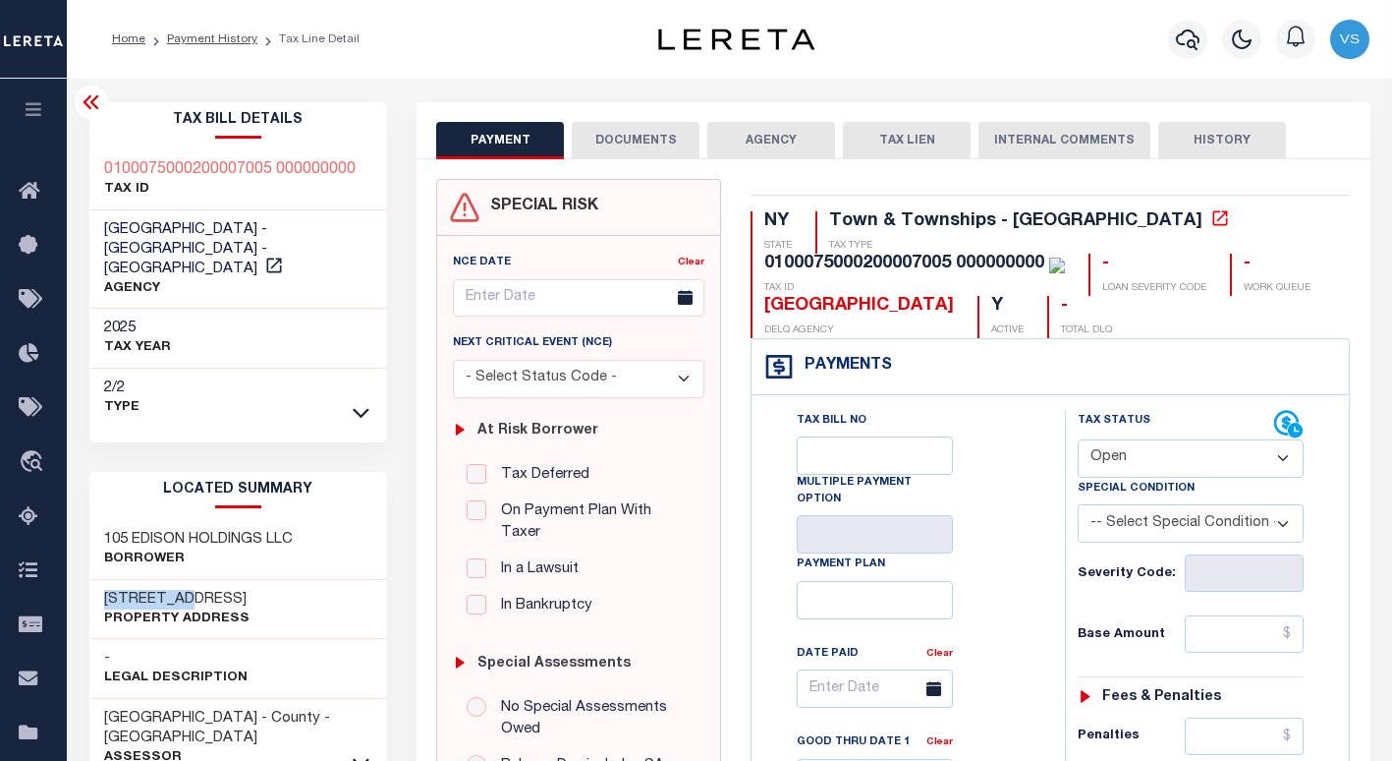
drag, startPoint x: 176, startPoint y: 580, endPoint x: 76, endPoint y: 570, distance: 100.7
click at [622, 142] on button "DOCUMENTS" at bounding box center [636, 140] width 128 height 37
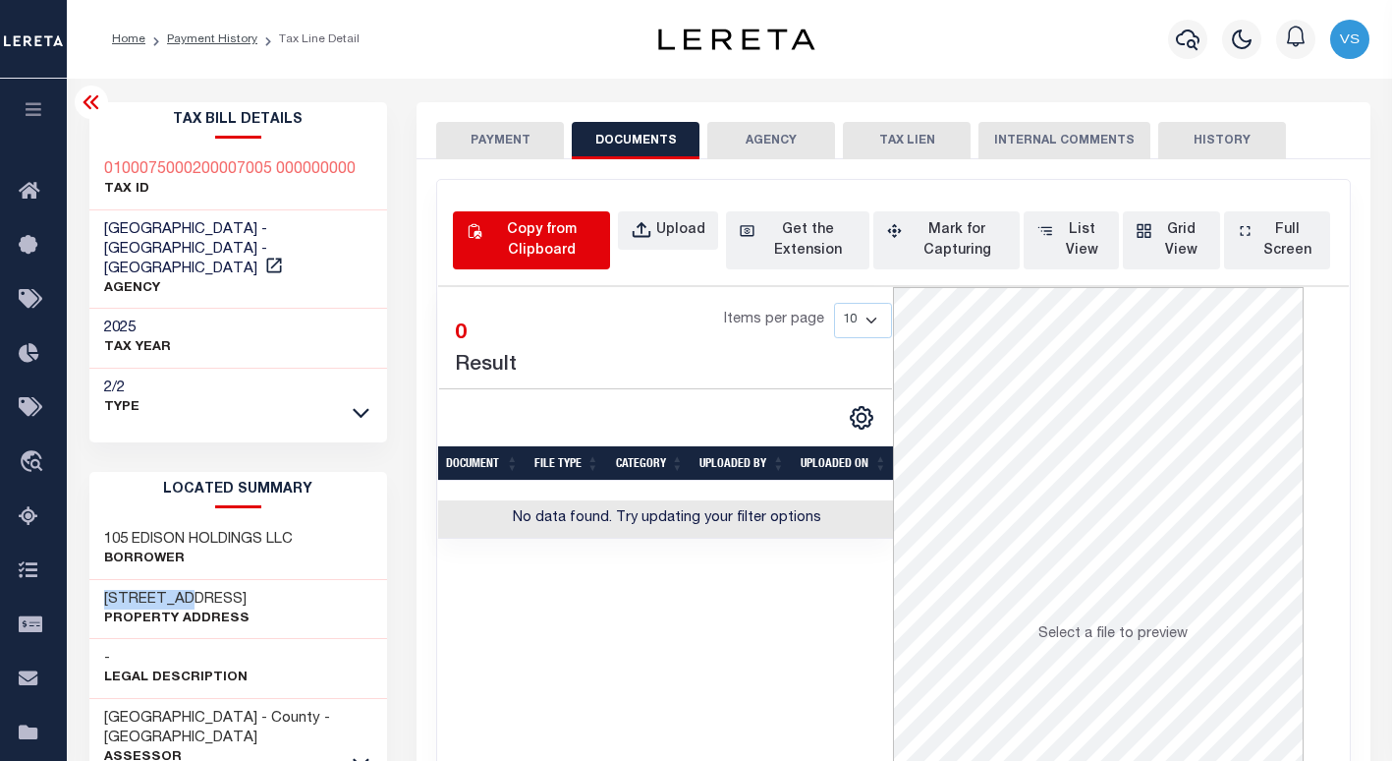
click at [553, 242] on div "Copy from Clipboard" at bounding box center [541, 240] width 111 height 41
select select "POP"
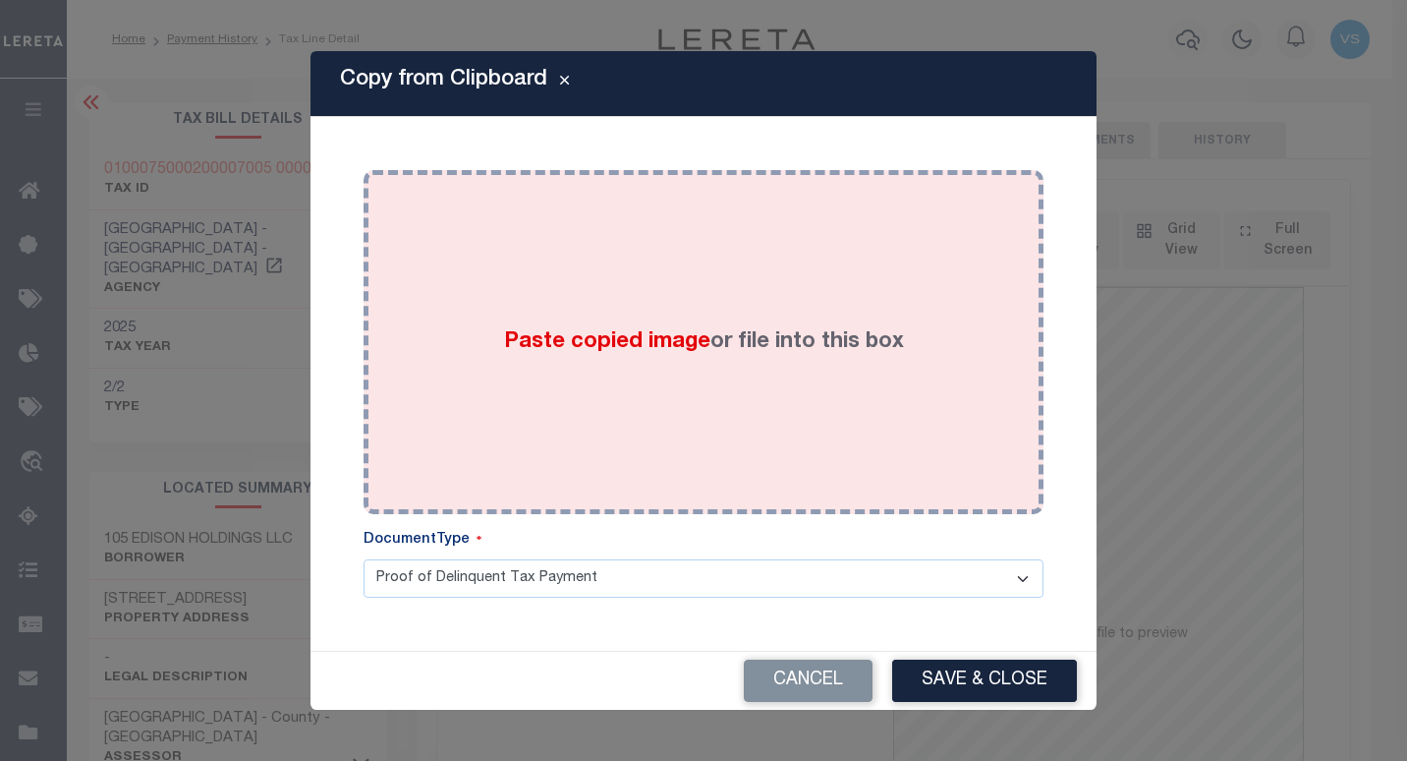
click at [678, 326] on label "Paste copied image or file into this box" at bounding box center [704, 342] width 400 height 32
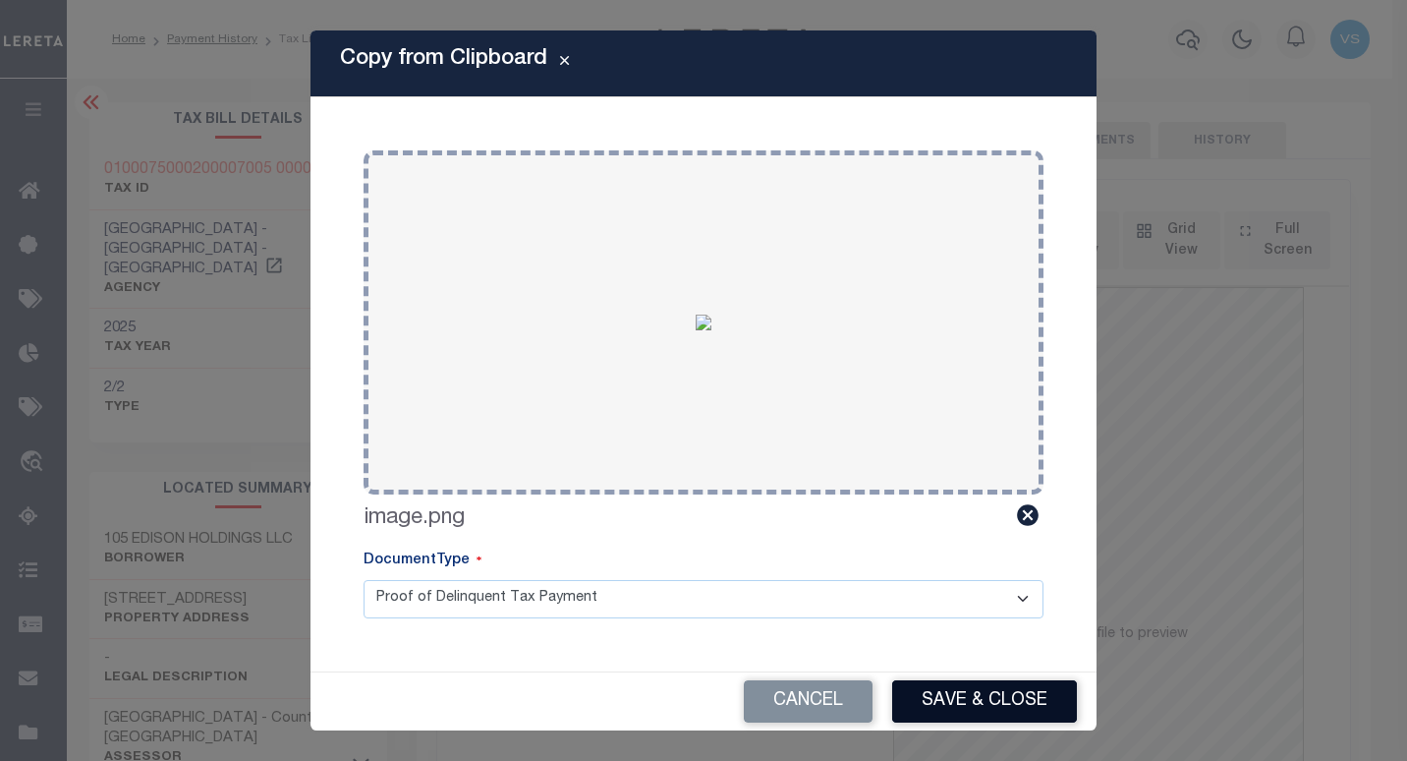
click at [932, 691] on button "Save & Close" at bounding box center [984, 701] width 185 height 42
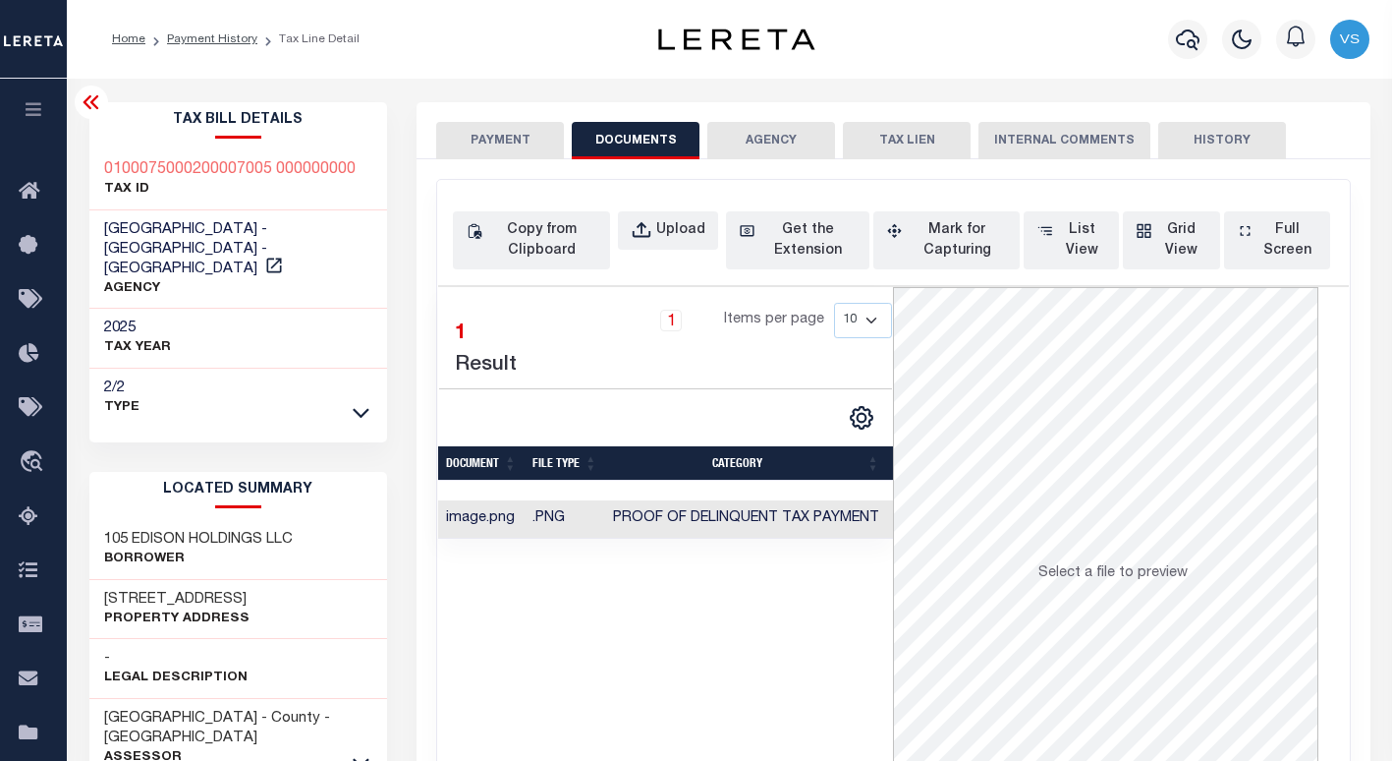
click at [467, 133] on button "PAYMENT" at bounding box center [500, 140] width 128 height 37
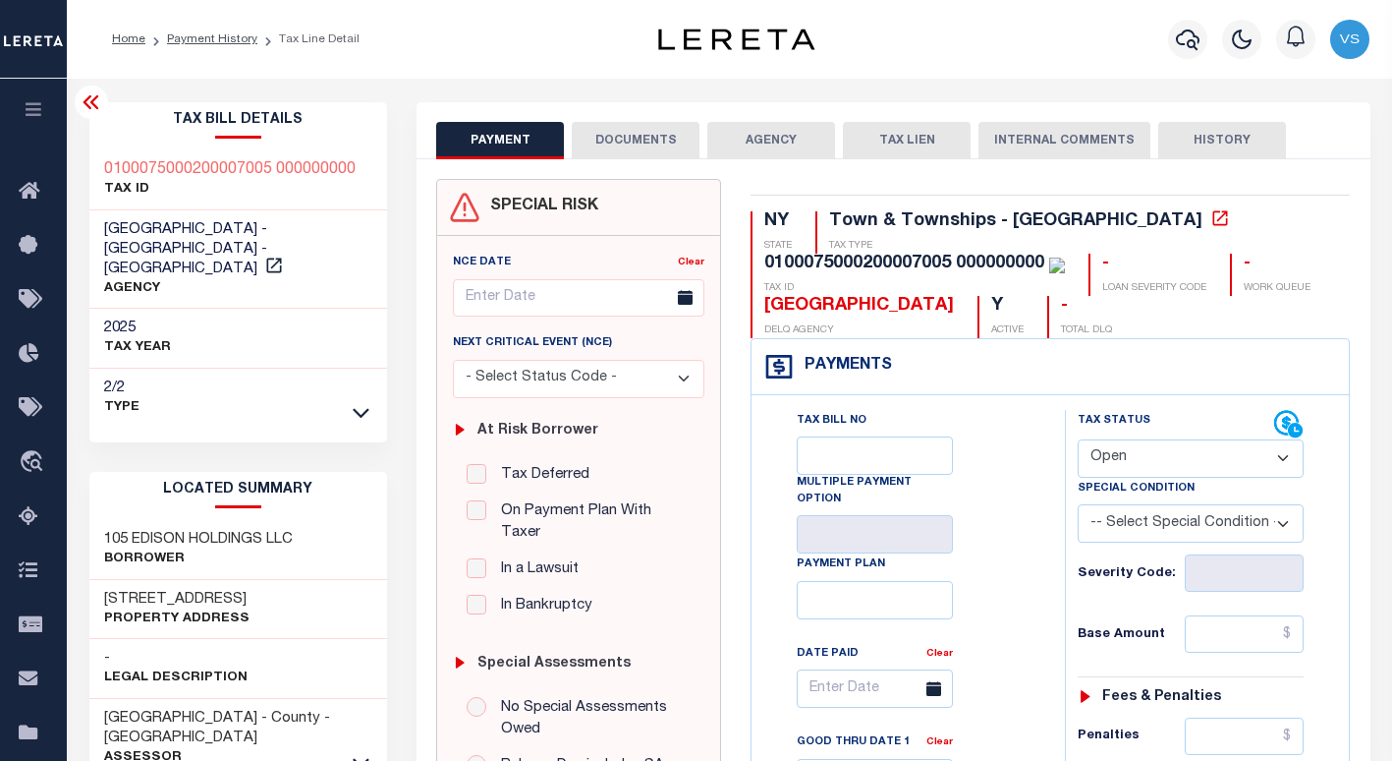
click at [1136, 462] on select "- Select Status Code - Open Due/Unpaid Paid Incomplete No Tax Due Internal Refu…" at bounding box center [1191, 458] width 226 height 38
select select "PYD"
click at [1078, 440] on select "- Select Status Code - Open Due/Unpaid Paid Incomplete No Tax Due Internal Refu…" at bounding box center [1191, 458] width 226 height 38
type input "[DATE]"
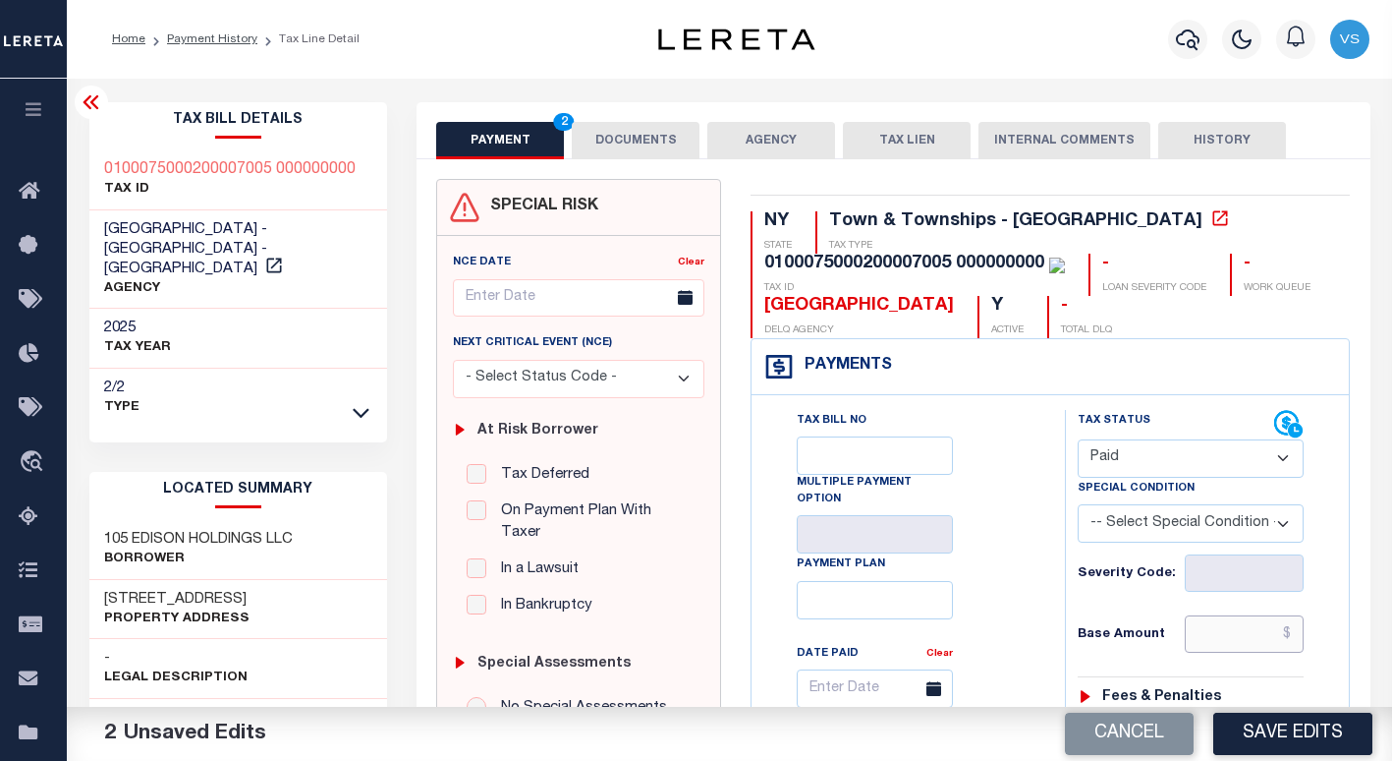
click at [1222, 639] on input "text" at bounding box center [1245, 633] width 120 height 37
paste input "24,806.06"
type input "$24,806.06"
click at [1252, 736] on button "Save Edits" at bounding box center [1292, 733] width 159 height 42
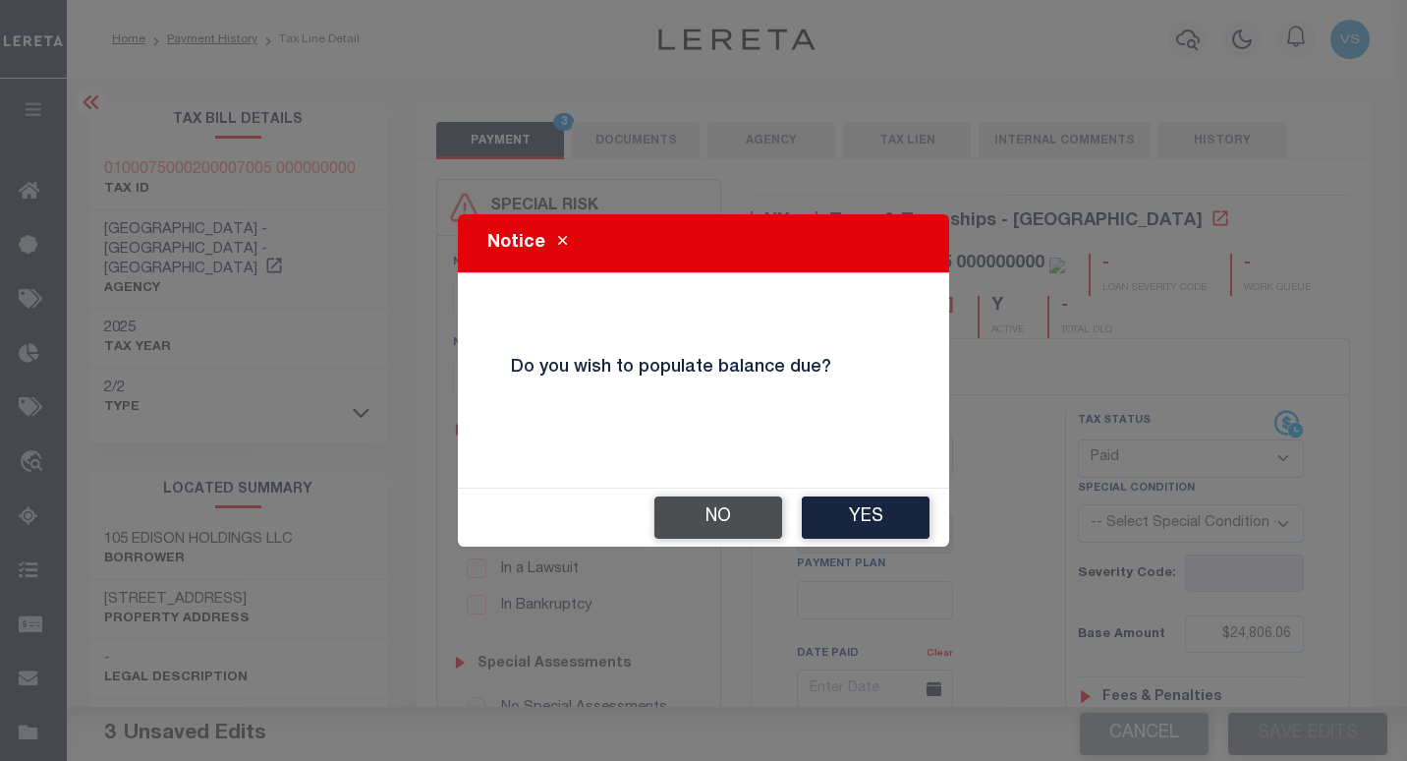
click at [705, 516] on button "No" at bounding box center [718, 517] width 128 height 42
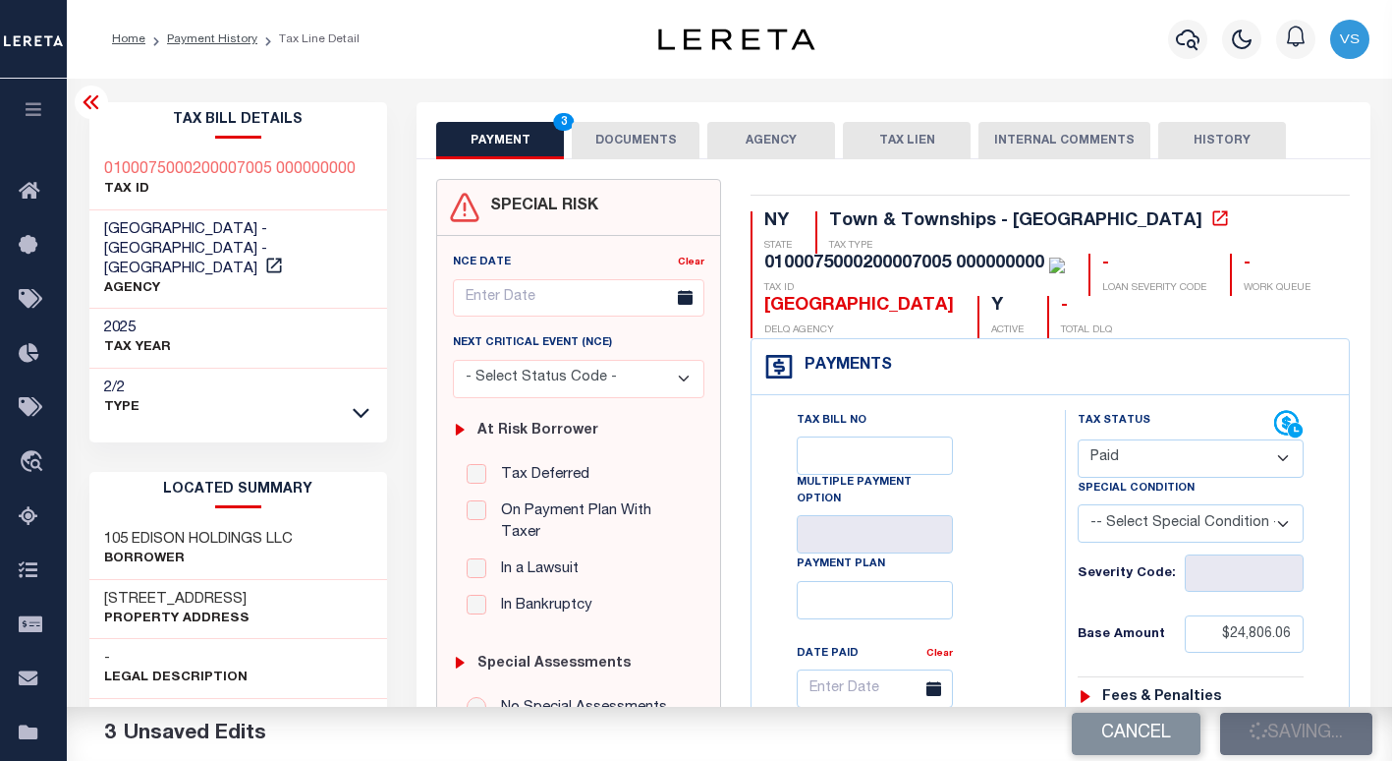
checkbox input "false"
type input "$24,806.06"
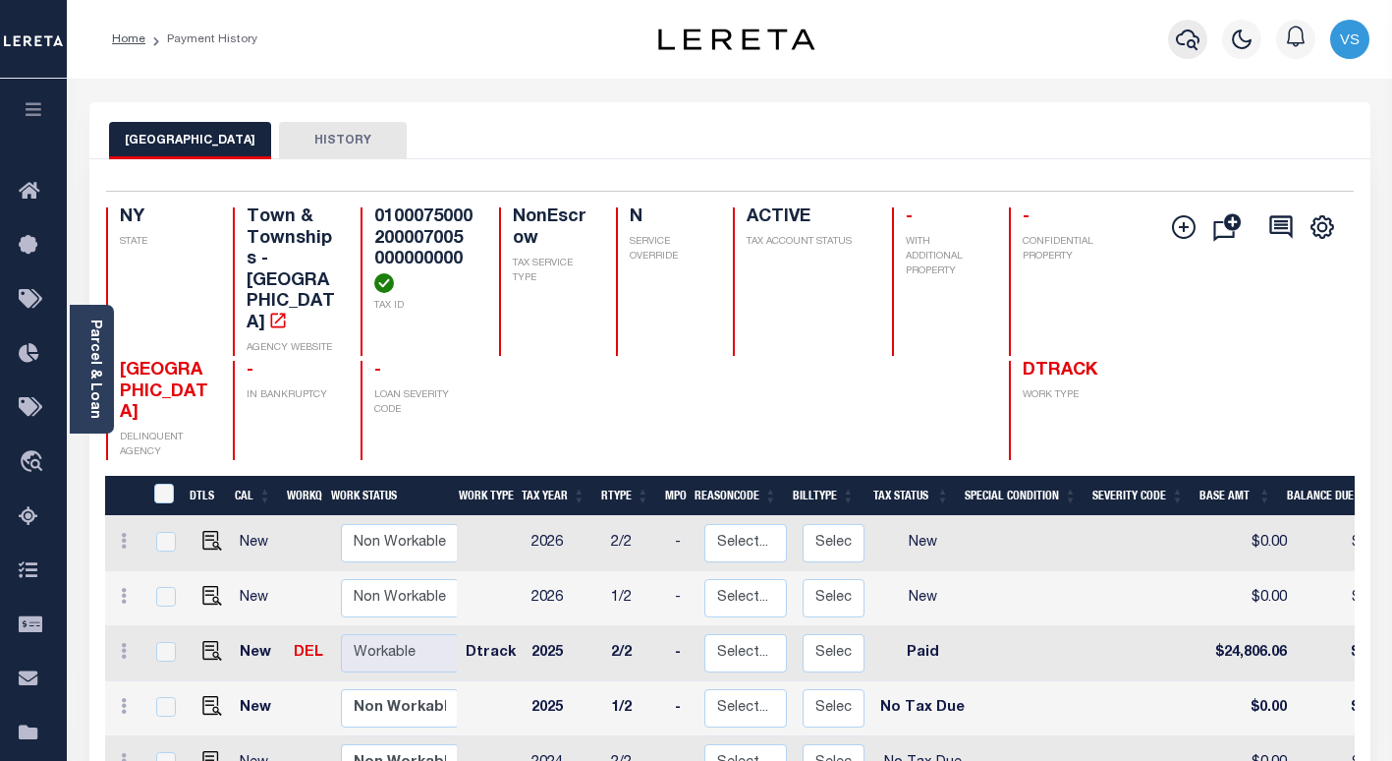
click at [1189, 50] on icon "button" at bounding box center [1188, 40] width 24 height 24
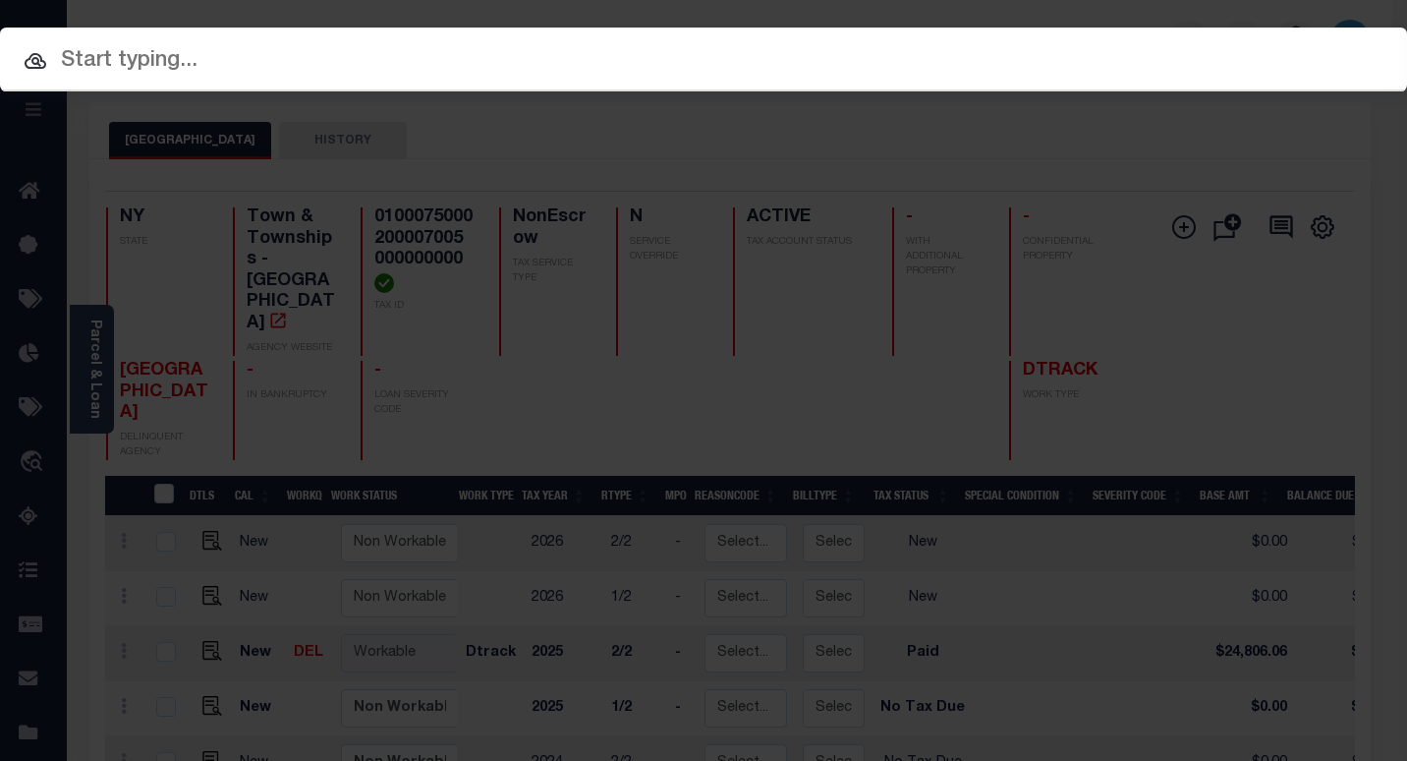
paste input "24257"
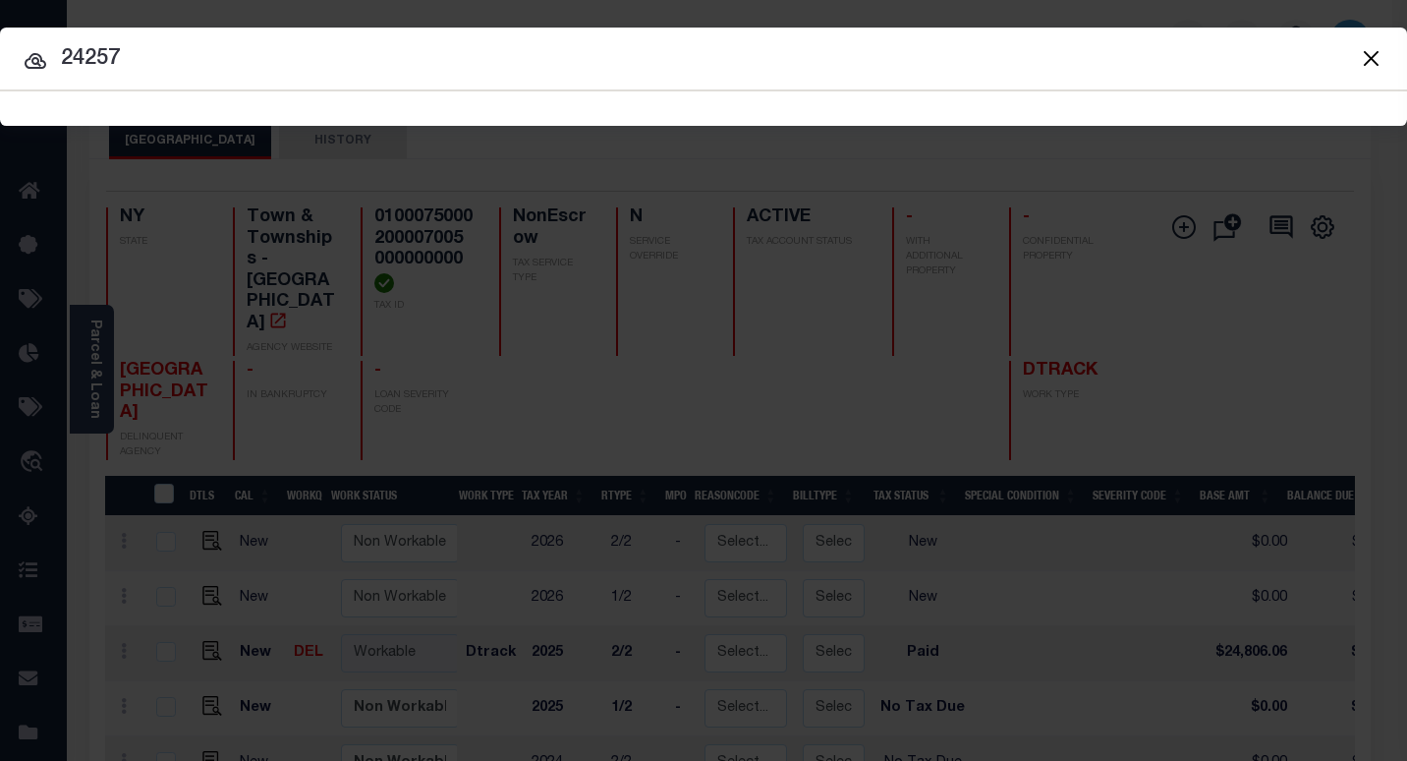
type input "24257"
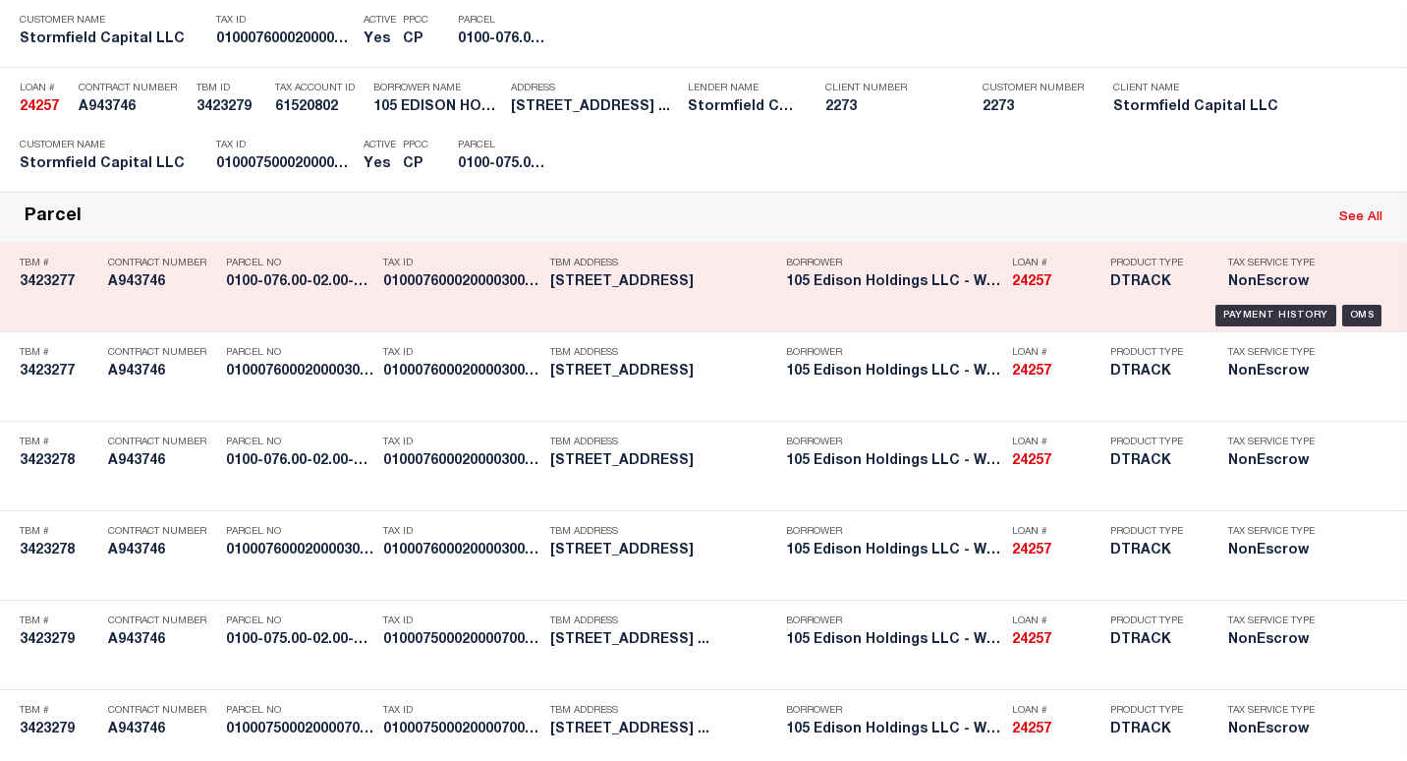
scroll to position [590, 0]
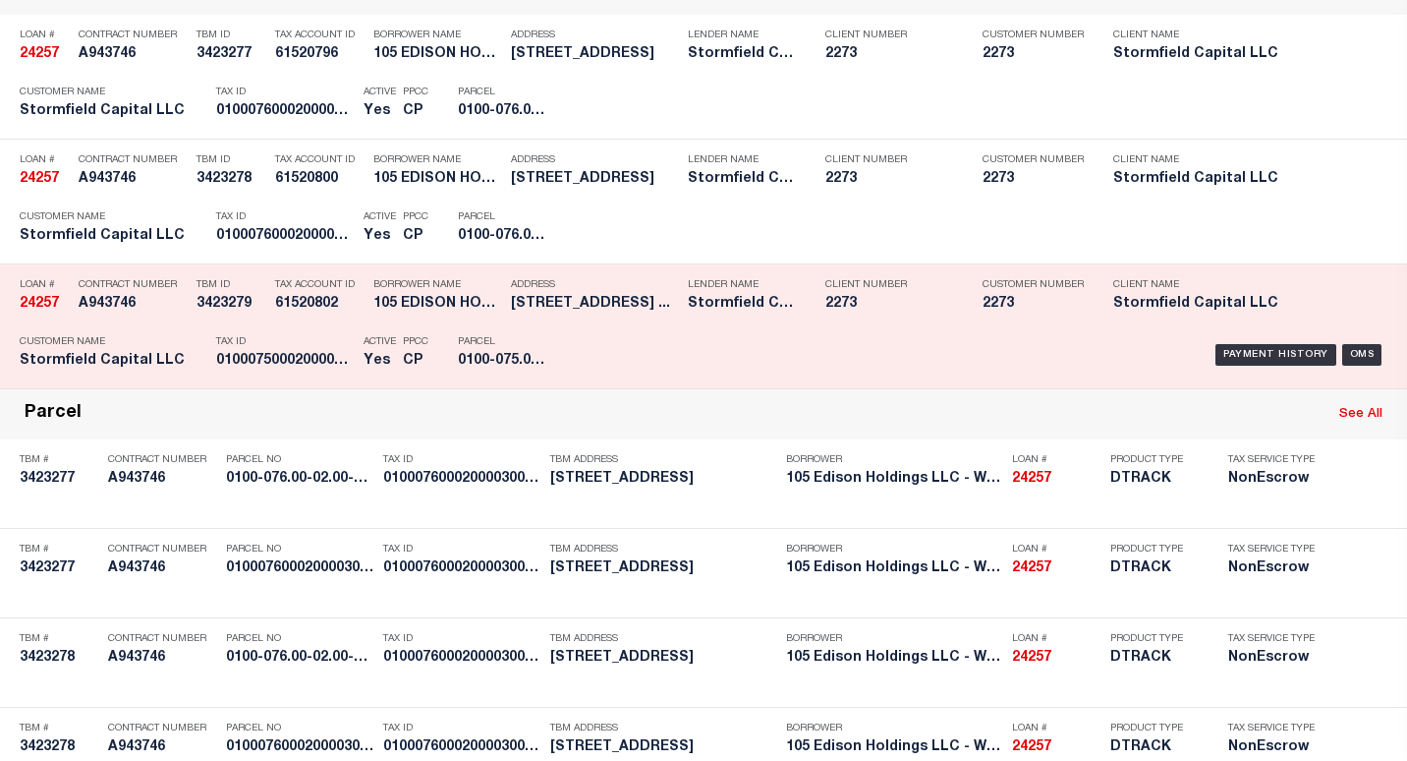
click at [1224, 232] on div "Payment History" at bounding box center [1275, 230] width 121 height 22
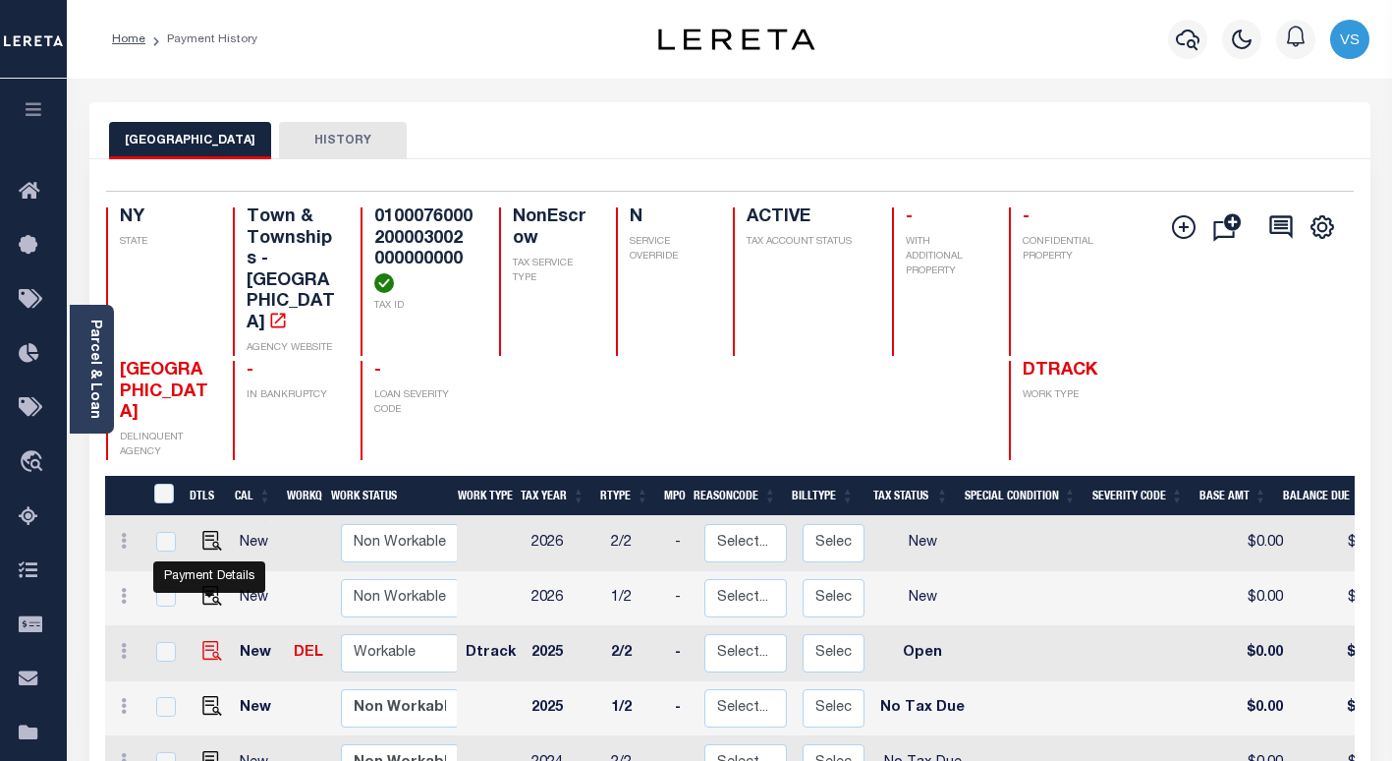
click at [209, 641] on img "" at bounding box center [212, 651] width 20 height 20
checkbox input "true"
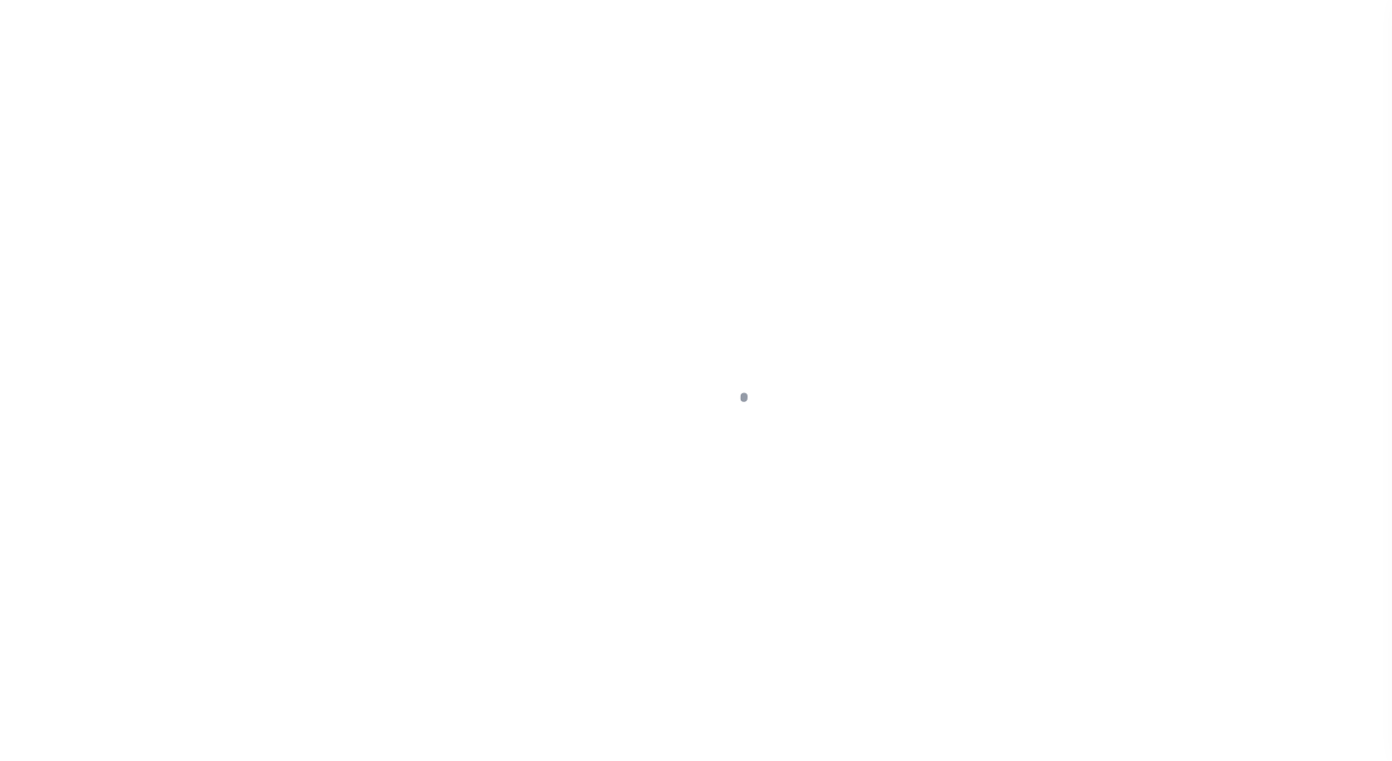
select select "OP2"
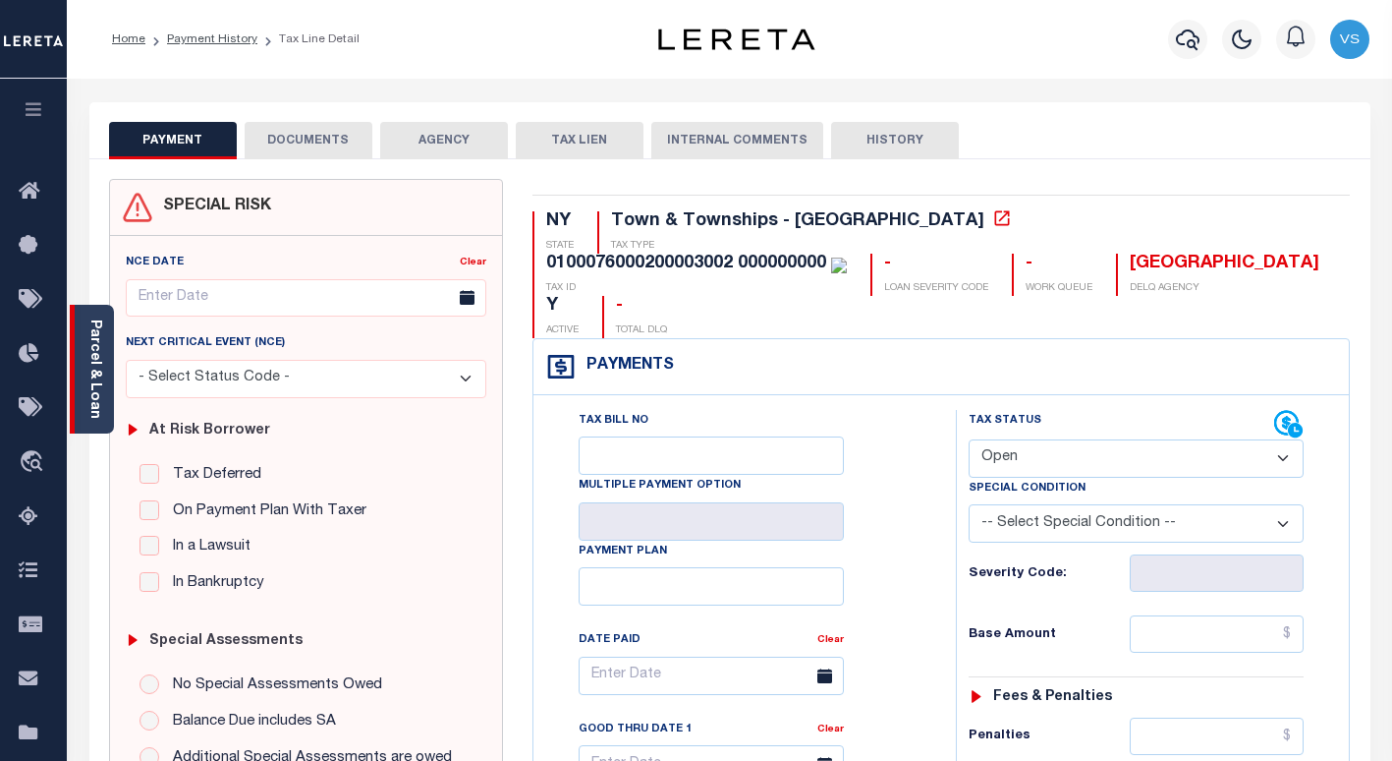
click at [95, 383] on link "Parcel & Loan" at bounding box center [94, 368] width 14 height 99
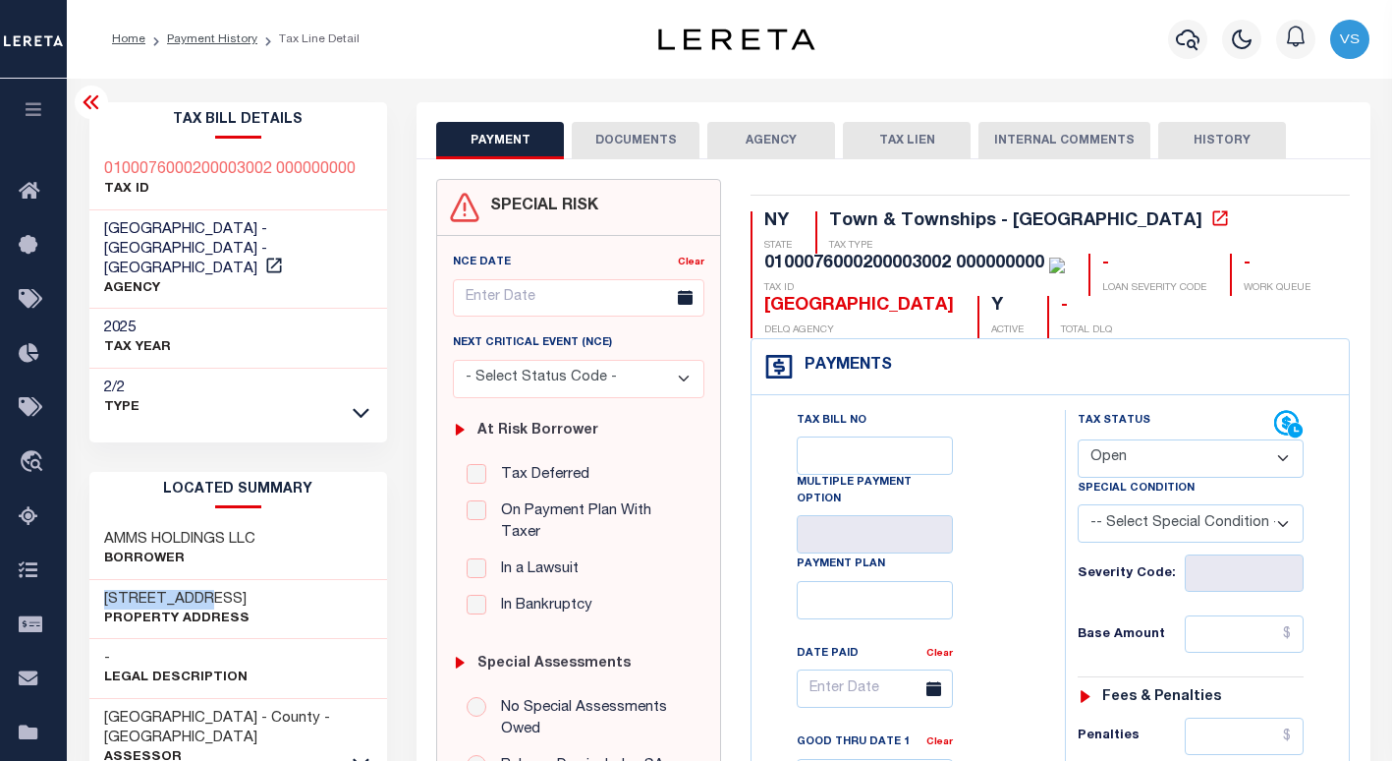
drag, startPoint x: 184, startPoint y: 578, endPoint x: 79, endPoint y: 578, distance: 105.1
click at [619, 141] on button "DOCUMENTS" at bounding box center [636, 140] width 128 height 37
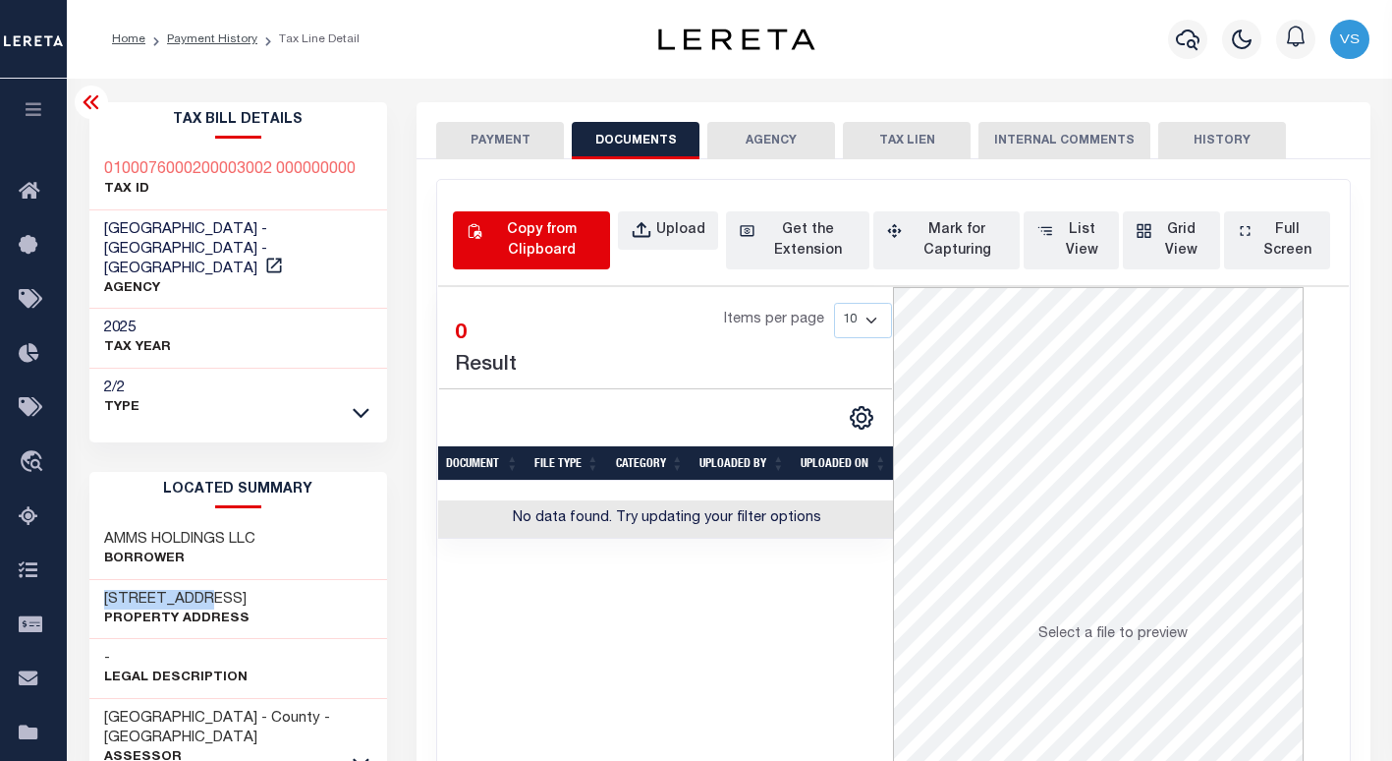
click at [539, 244] on div "Copy from Clipboard" at bounding box center [541, 240] width 111 height 41
select select "POP"
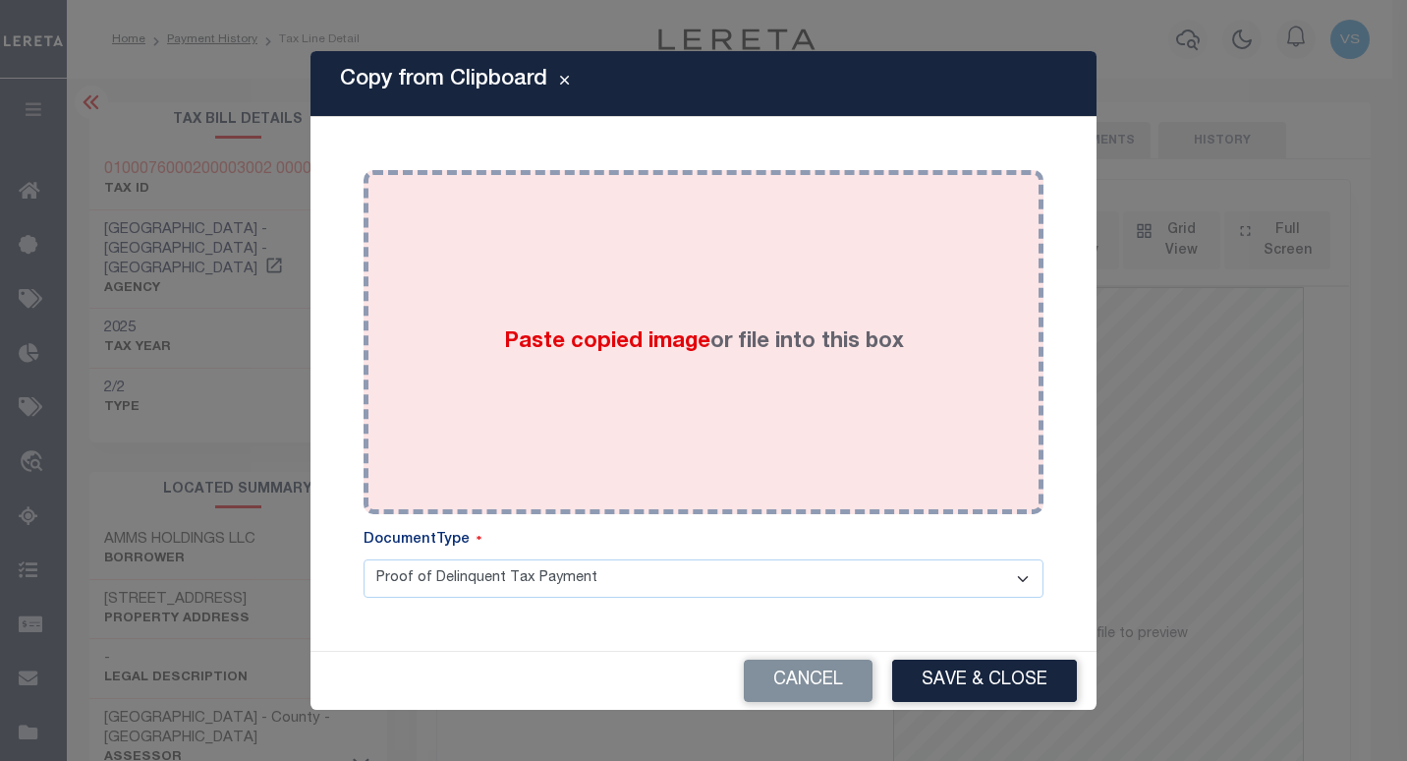
click at [622, 342] on span "Paste copied image" at bounding box center [607, 342] width 206 height 22
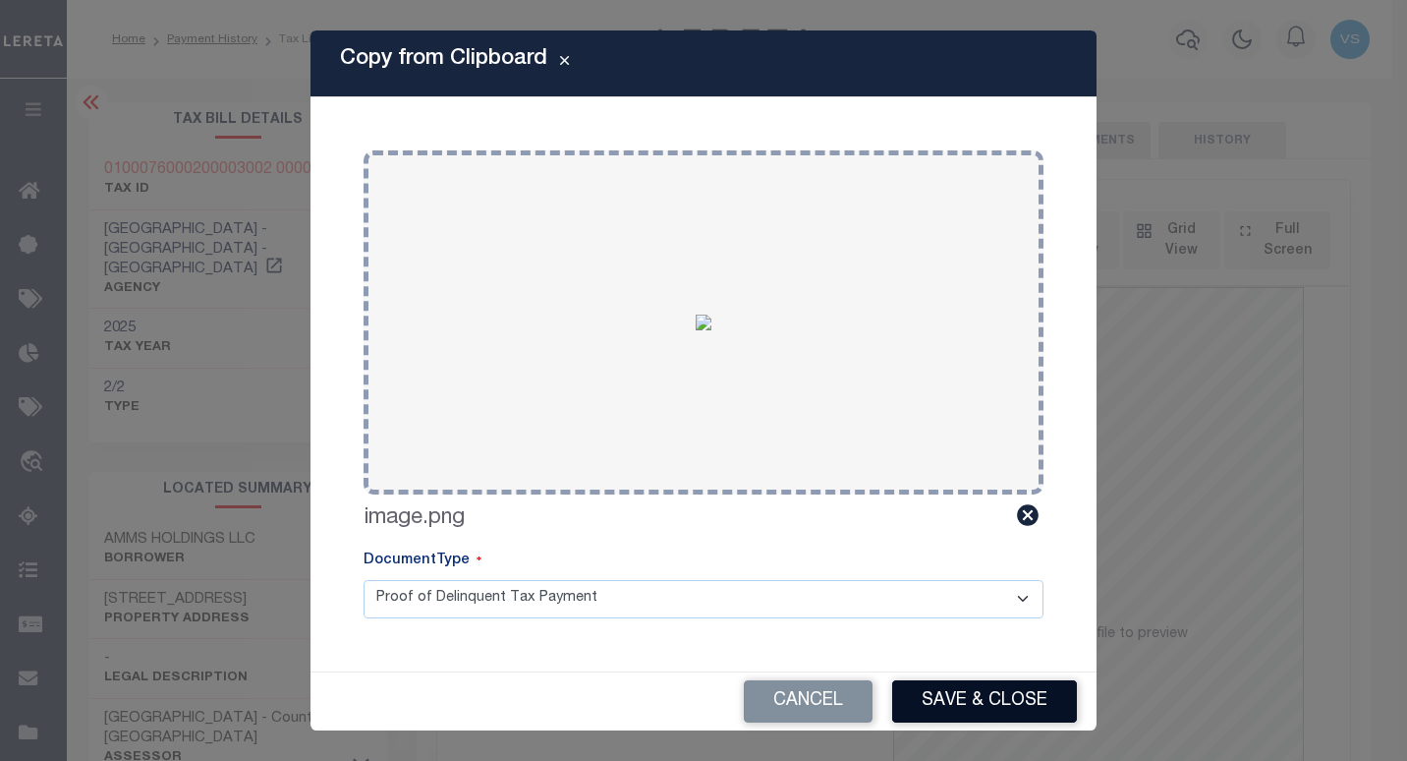
click at [935, 692] on button "Save & Close" at bounding box center [984, 701] width 185 height 42
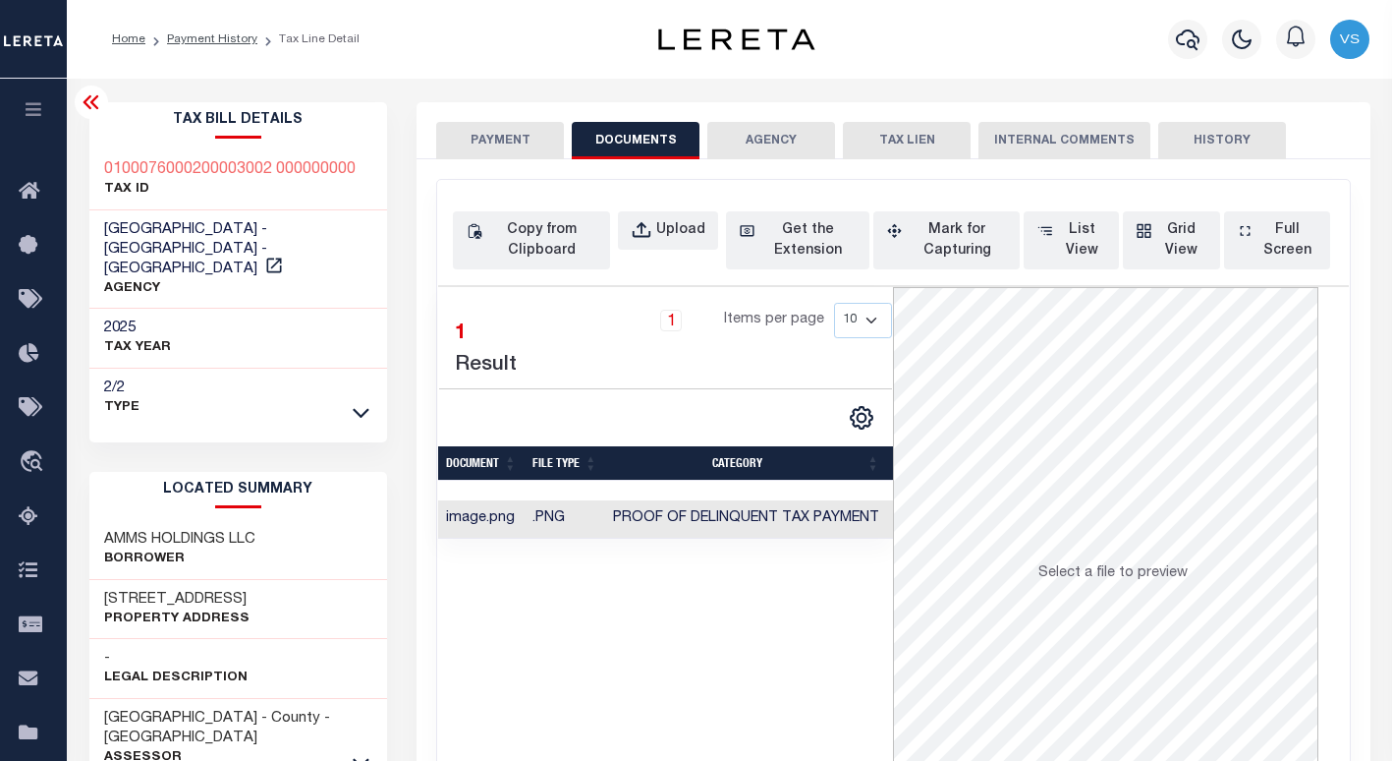
click at [479, 143] on button "PAYMENT" at bounding box center [500, 140] width 128 height 37
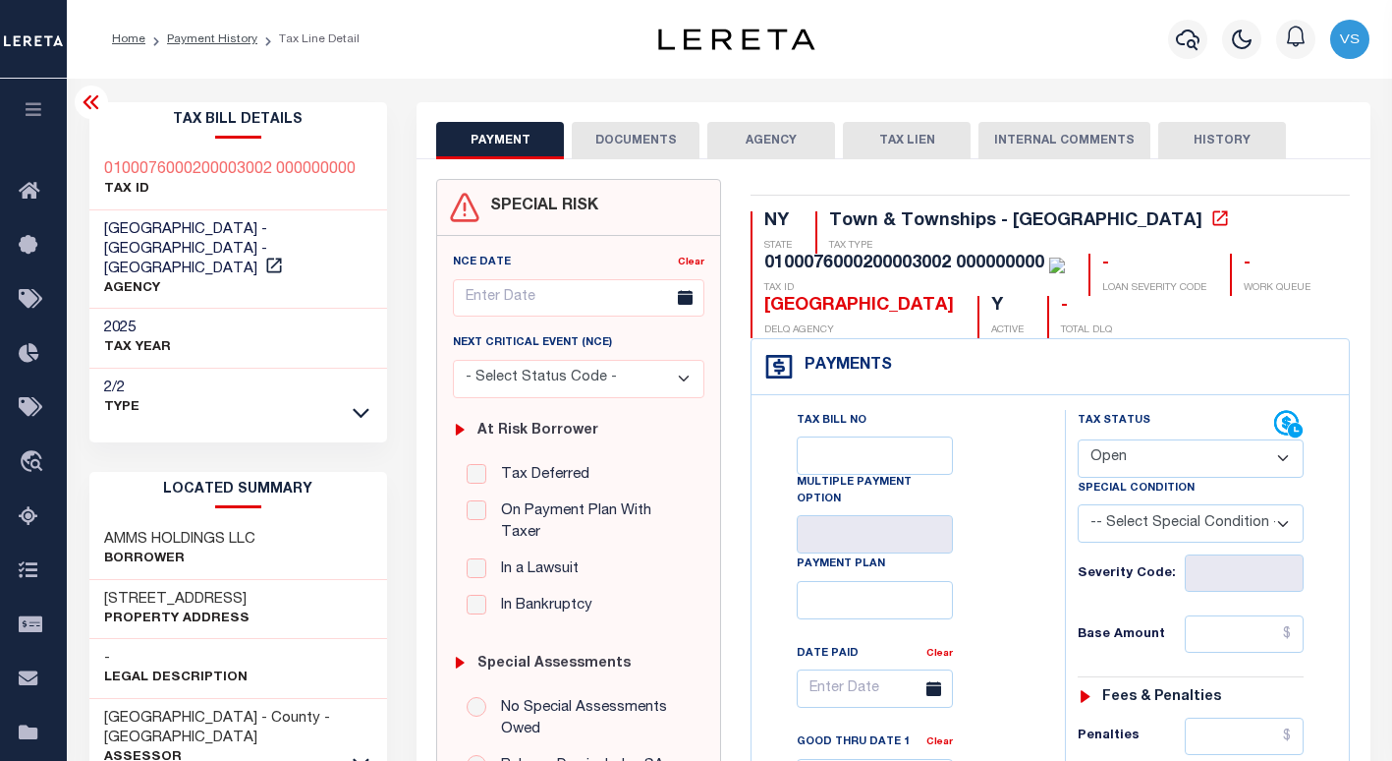
click at [1120, 464] on select "- Select Status Code - Open Due/Unpaid Paid Incomplete No Tax Due Internal Refu…" at bounding box center [1191, 458] width 226 height 38
select select "PYD"
click at [1078, 440] on select "- Select Status Code - Open Due/Unpaid Paid Incomplete No Tax Due Internal Refu…" at bounding box center [1191, 458] width 226 height 38
type input "[DATE]"
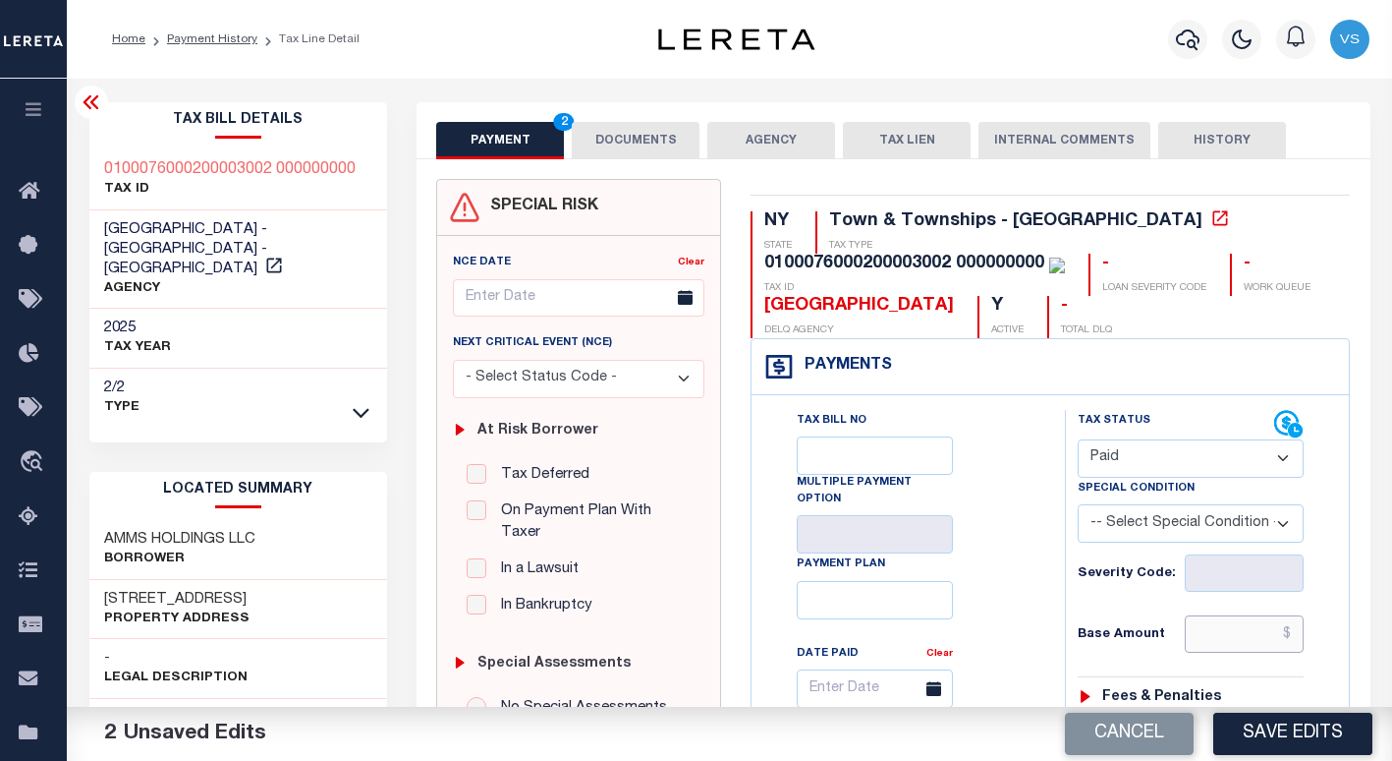
click at [1220, 640] on input "text" at bounding box center [1245, 633] width 120 height 37
paste input "11,478.48"
type input "$11,478.48"
click at [1252, 726] on button "Save Edits" at bounding box center [1292, 733] width 159 height 42
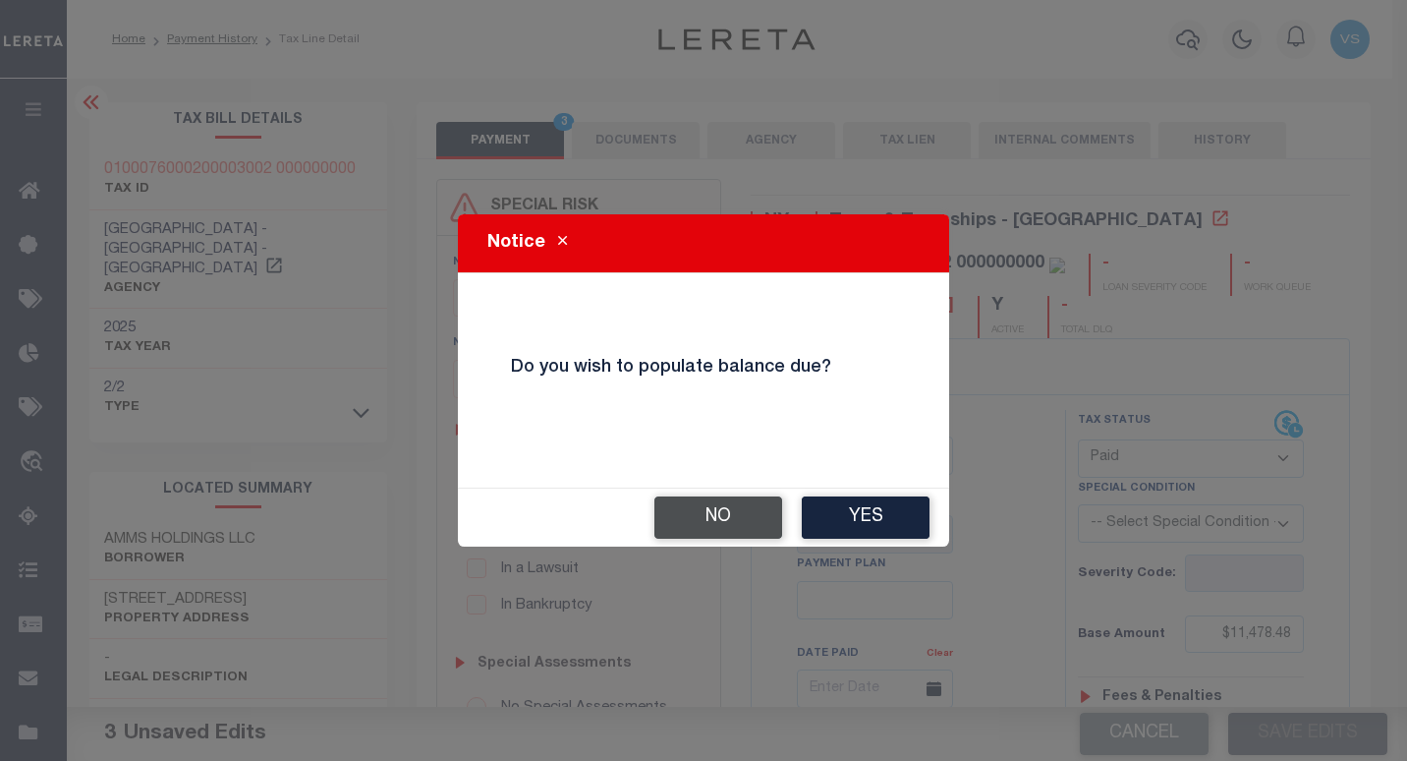
click at [708, 526] on button "No" at bounding box center [718, 517] width 128 height 42
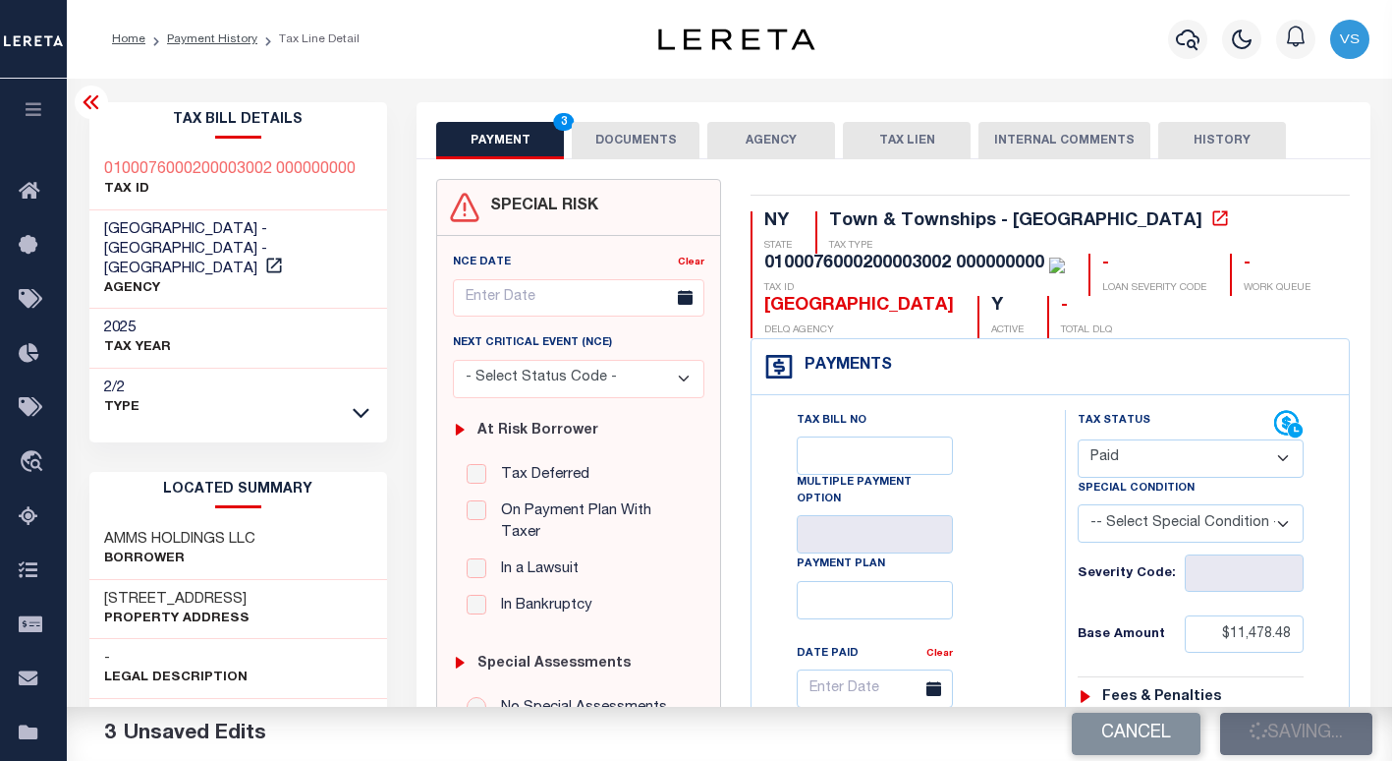
checkbox input "false"
type input "$11,478.48"
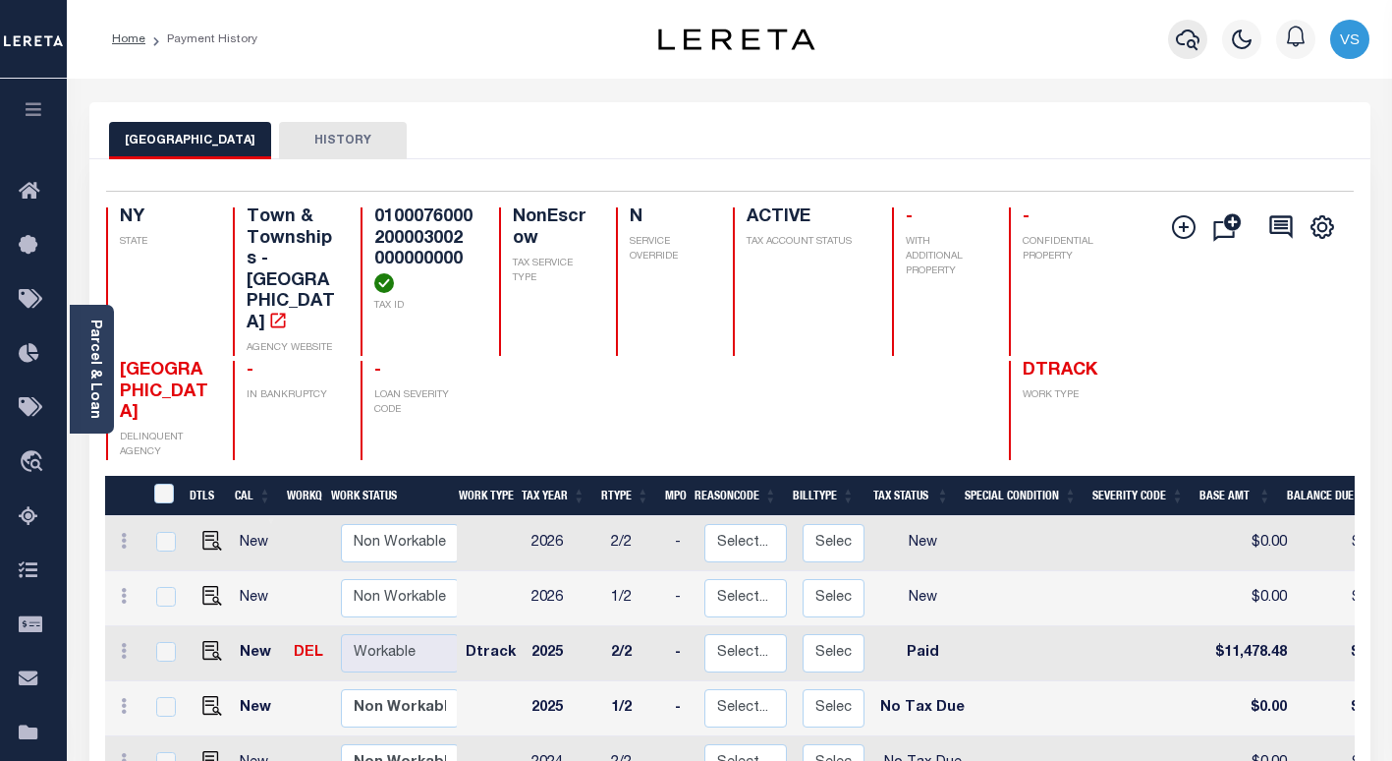
click at [1190, 40] on icon "button" at bounding box center [1188, 40] width 24 height 24
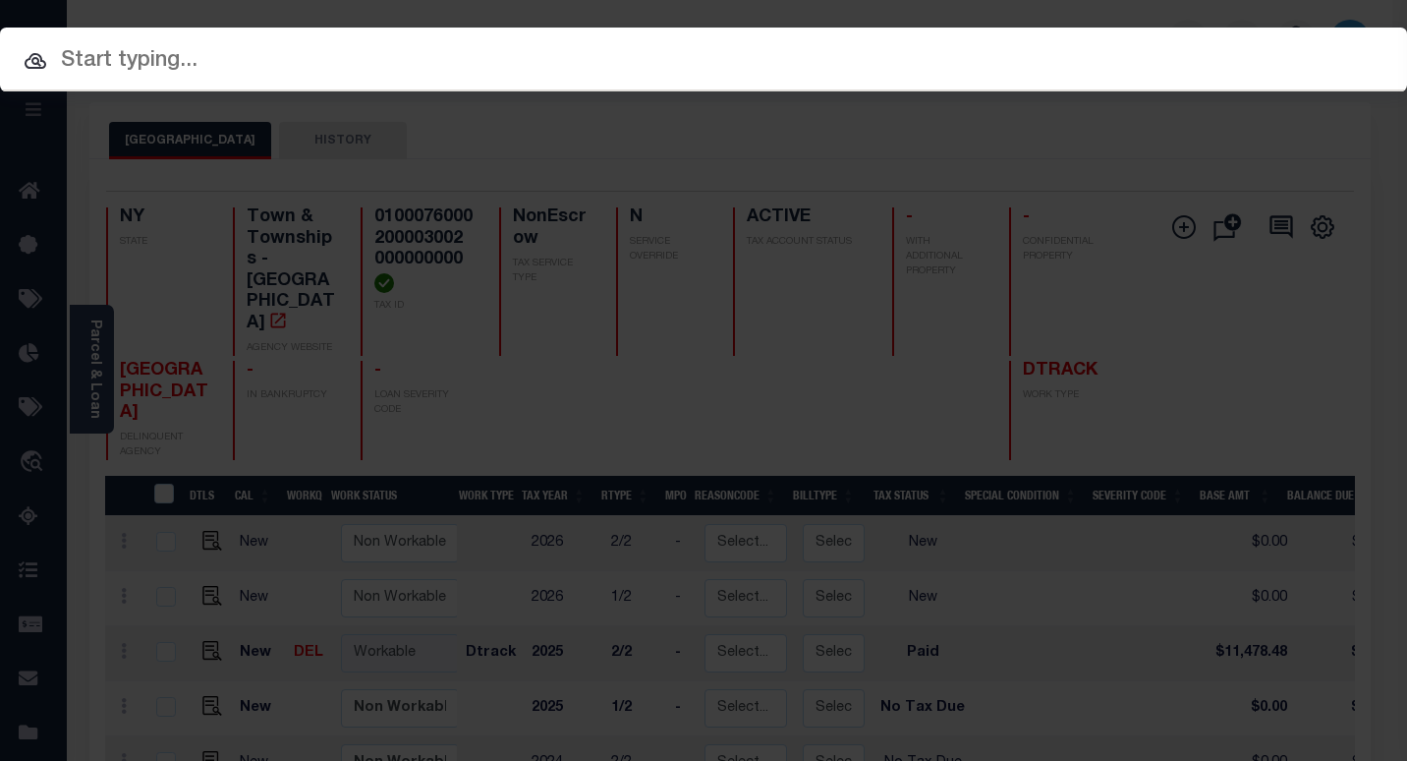
paste input "24257"
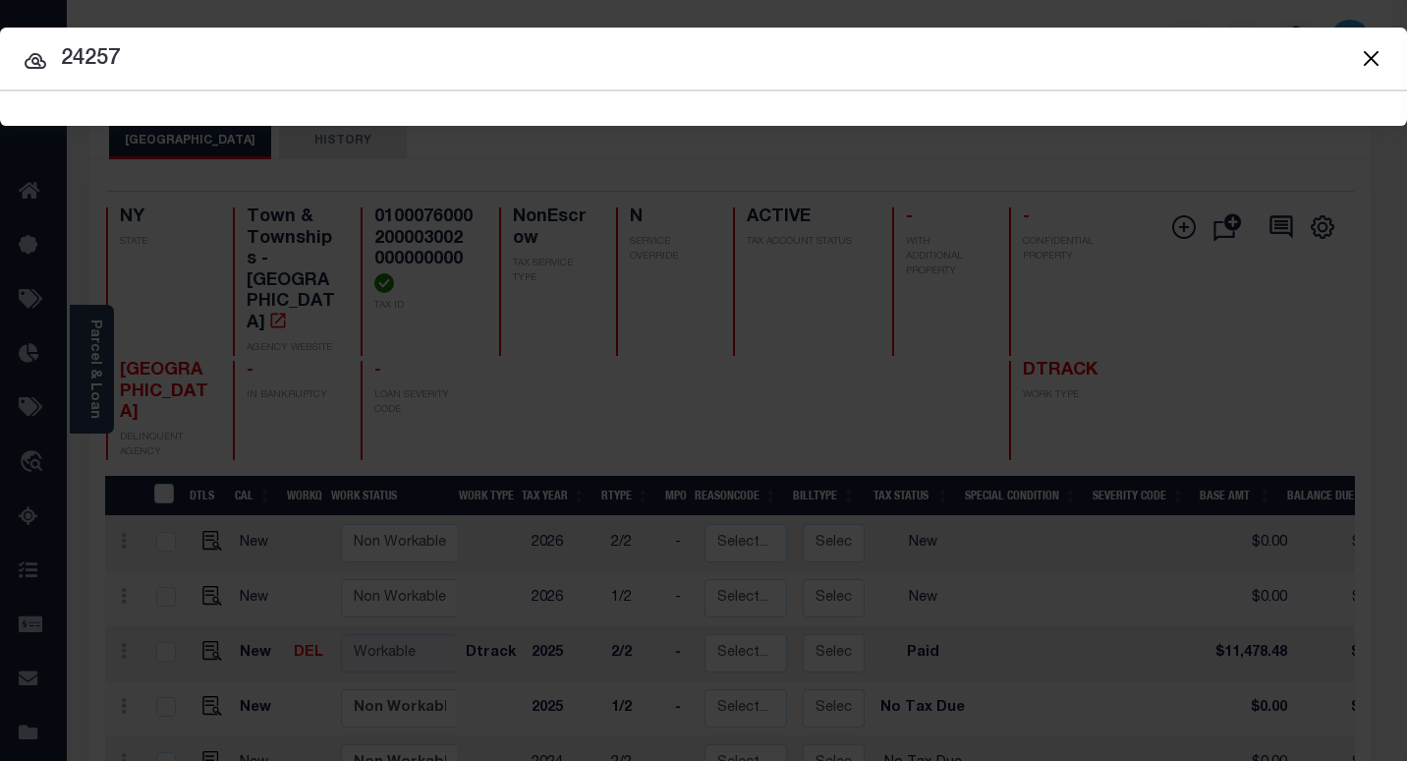
type input "24257"
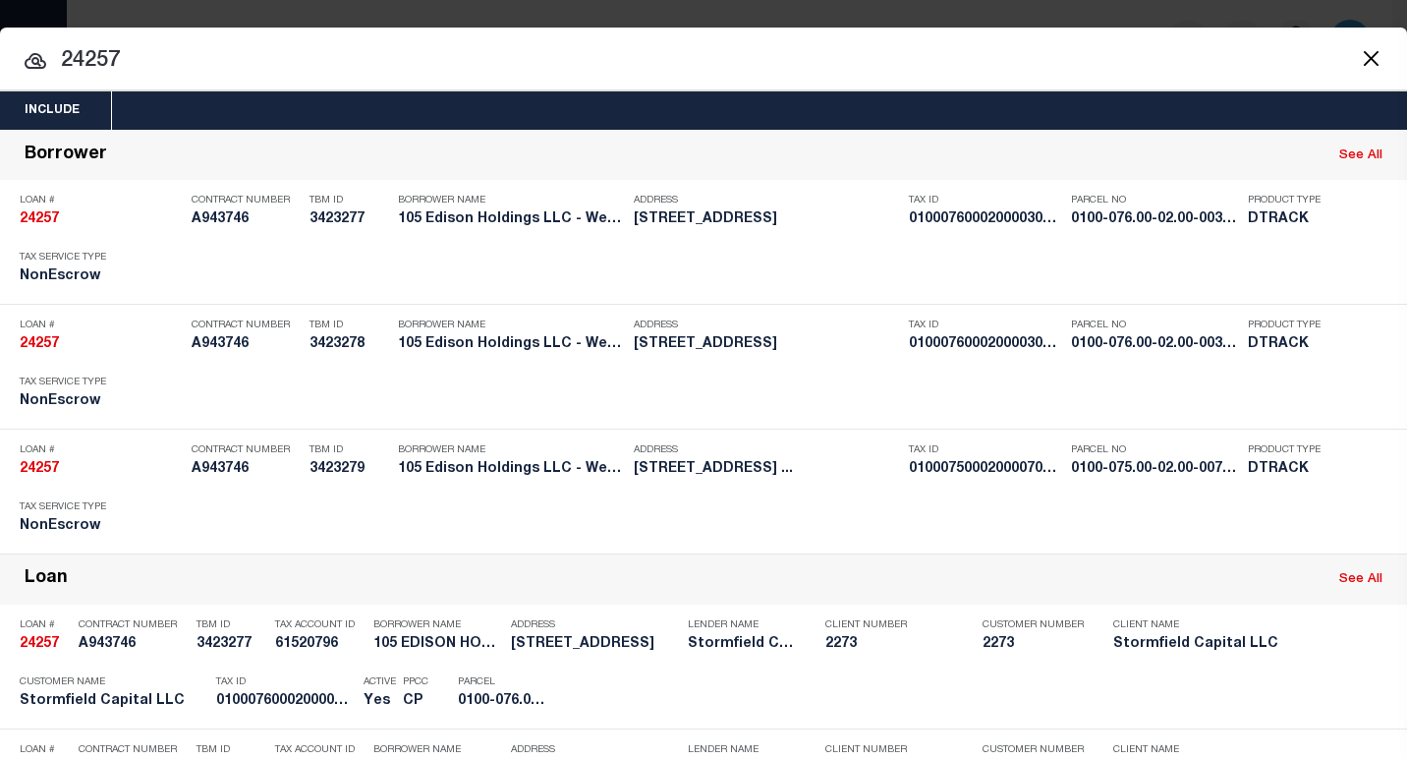
click at [198, 60] on input "24257" at bounding box center [703, 61] width 1407 height 34
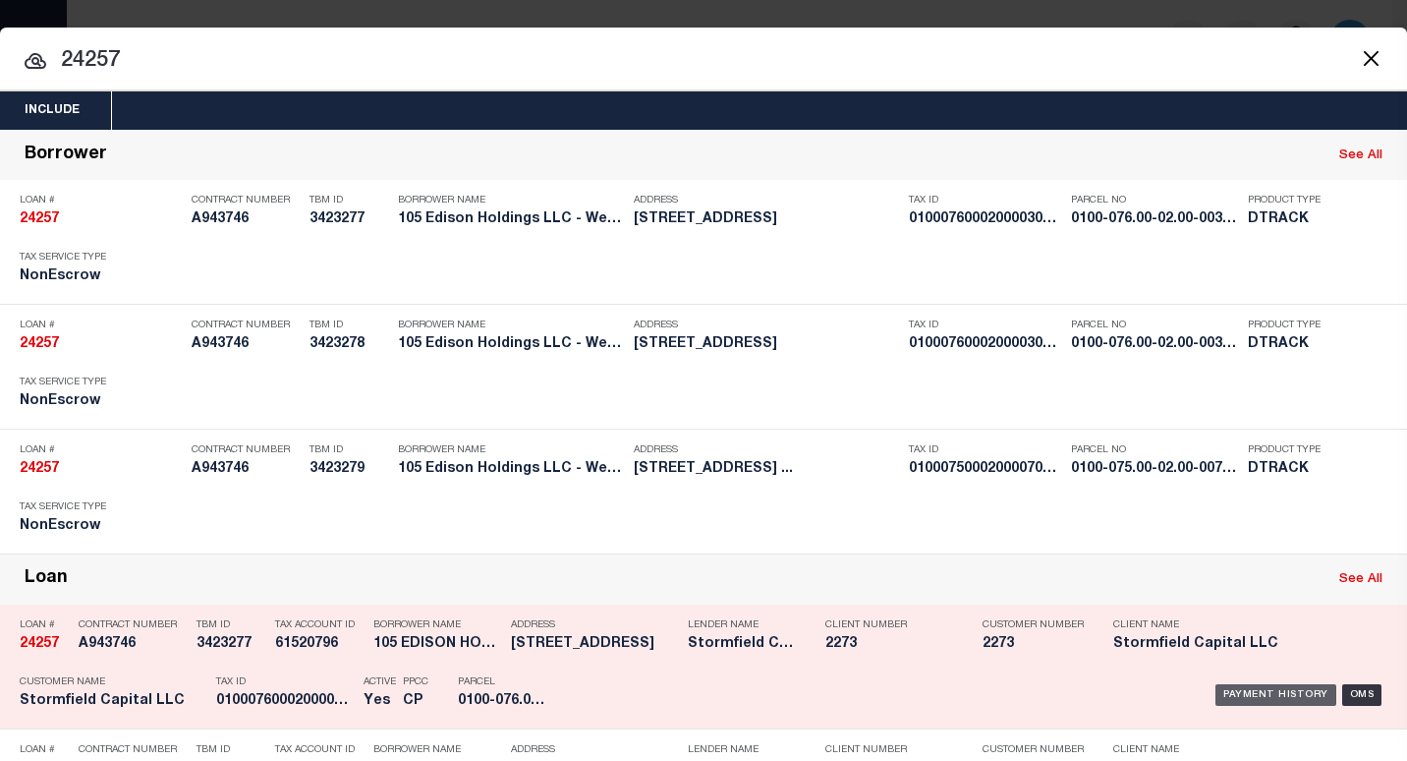
click at [1230, 692] on div "Payment History" at bounding box center [1275, 695] width 121 height 22
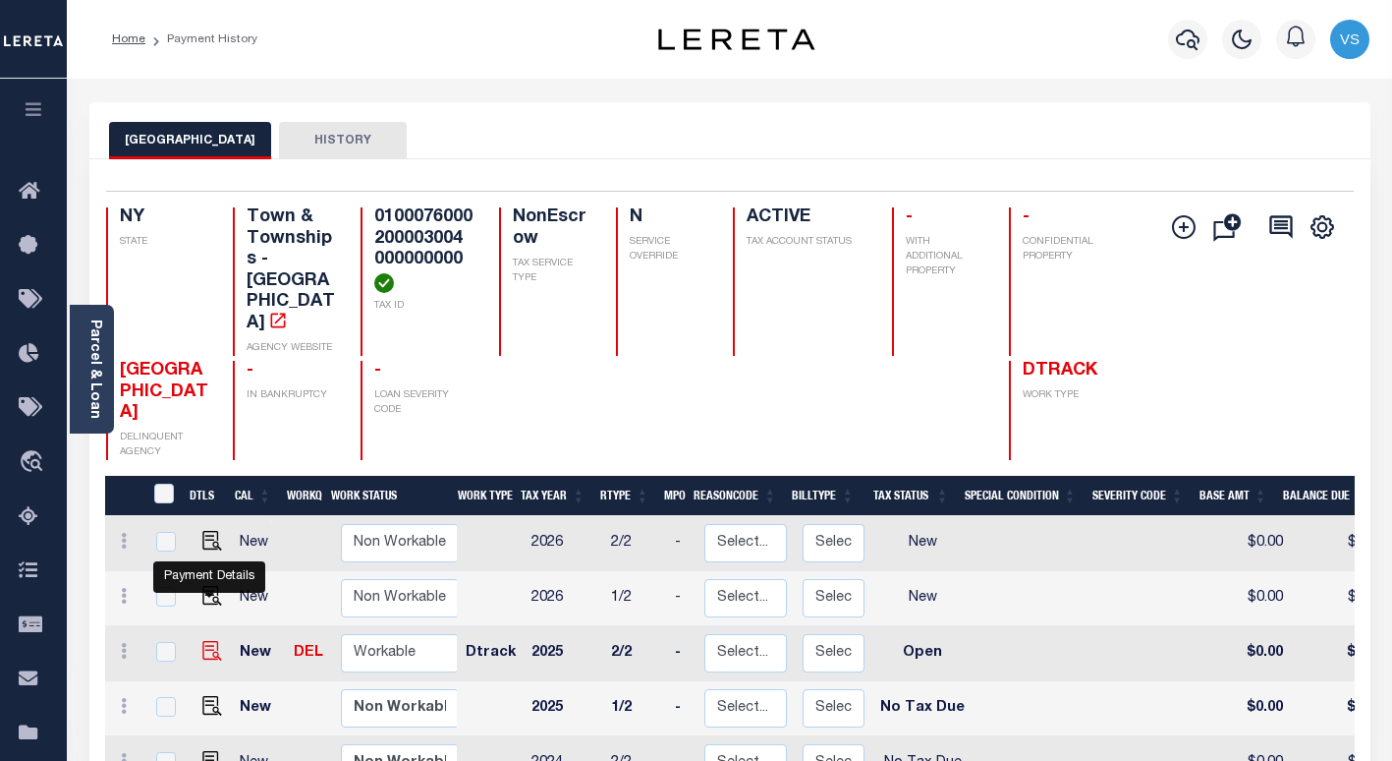
click at [211, 641] on img "" at bounding box center [212, 651] width 20 height 20
checkbox input "true"
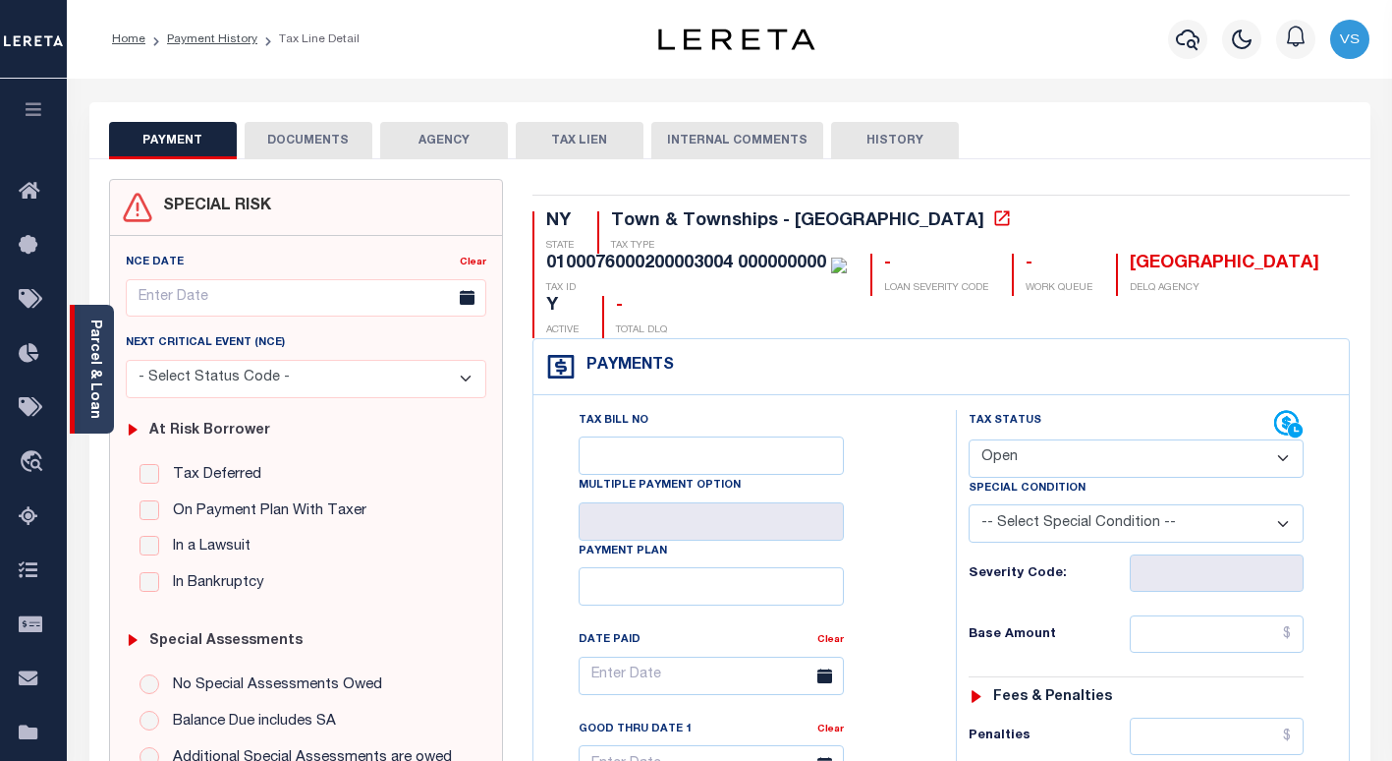
click at [103, 386] on div "Parcel & Loan" at bounding box center [92, 369] width 44 height 129
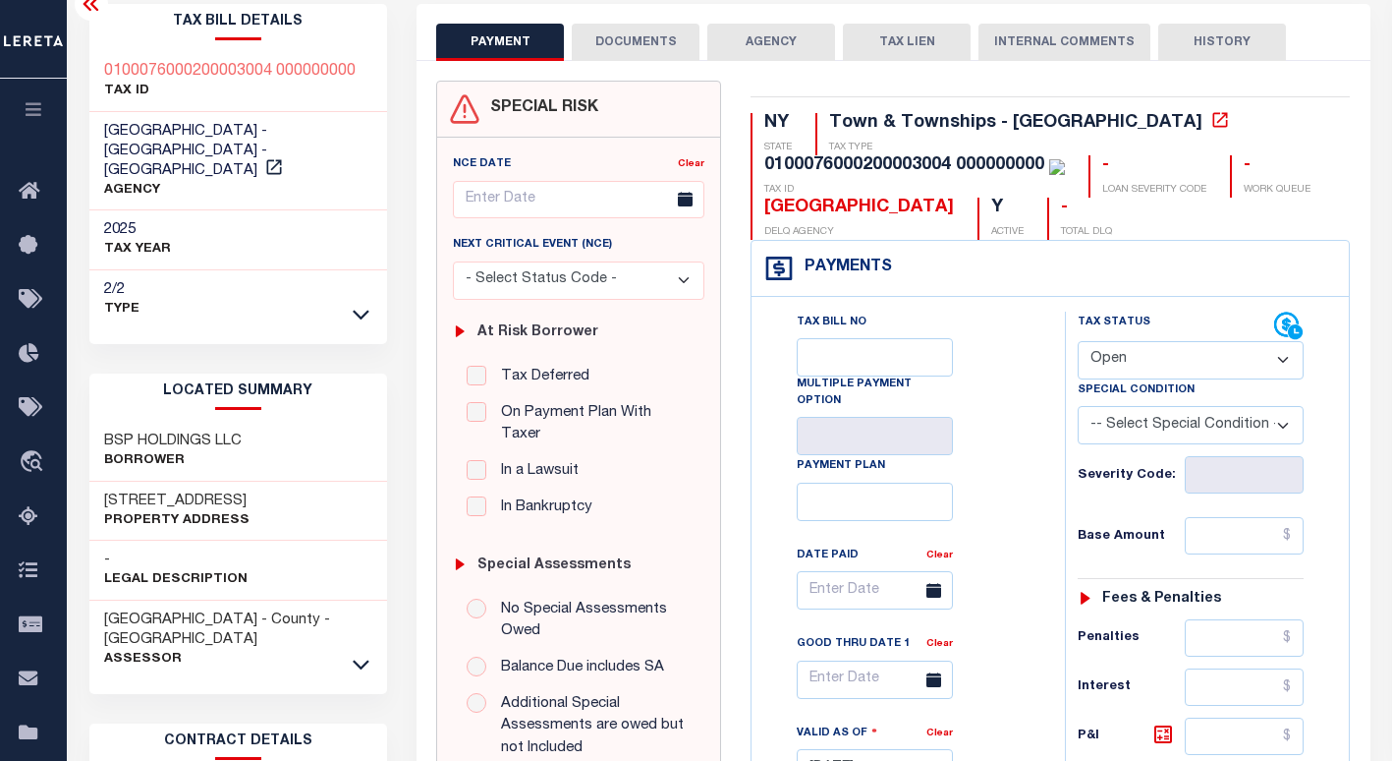
scroll to position [197, 0]
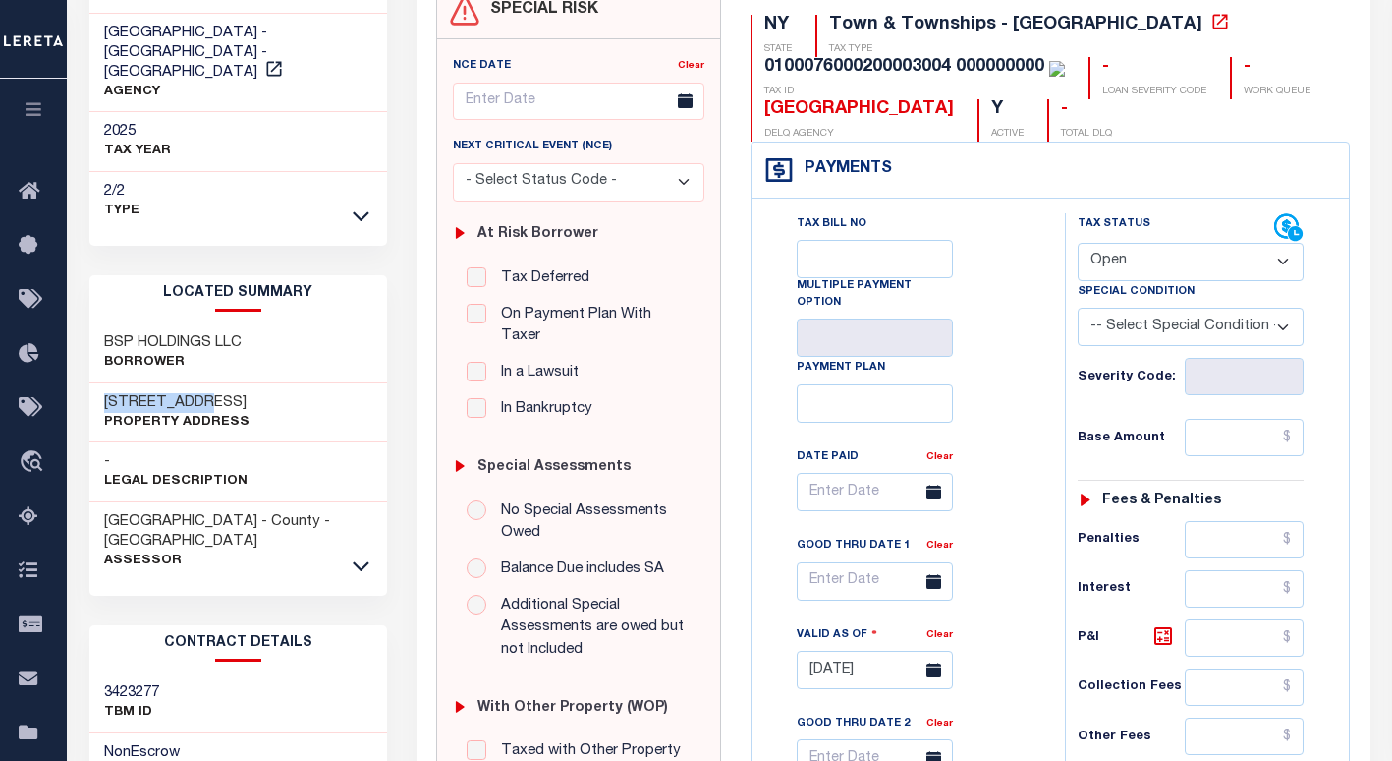
drag, startPoint x: 185, startPoint y: 388, endPoint x: 105, endPoint y: 387, distance: 79.6
click at [105, 393] on h3 "[STREET_ADDRESS]" at bounding box center [176, 403] width 145 height 20
copy h3 "[STREET_ADDRESS]"
click at [1116, 254] on select "- Select Status Code - Open Due/Unpaid Paid Incomplete No Tax Due Internal Refu…" at bounding box center [1191, 262] width 226 height 38
select select "PYD"
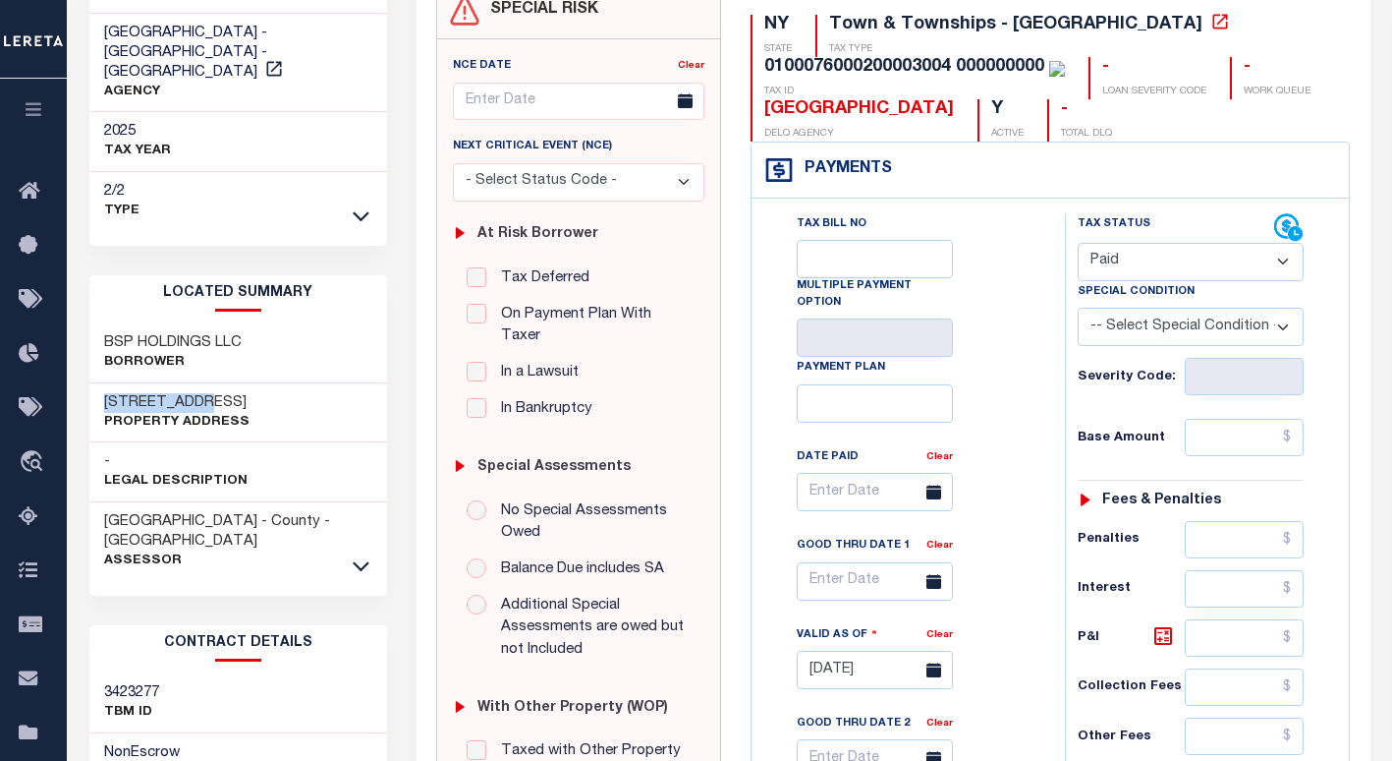
click at [1078, 244] on select "- Select Status Code - Open Due/Unpaid Paid Incomplete No Tax Due Internal Refu…" at bounding box center [1191, 262] width 226 height 38
type input "[DATE]"
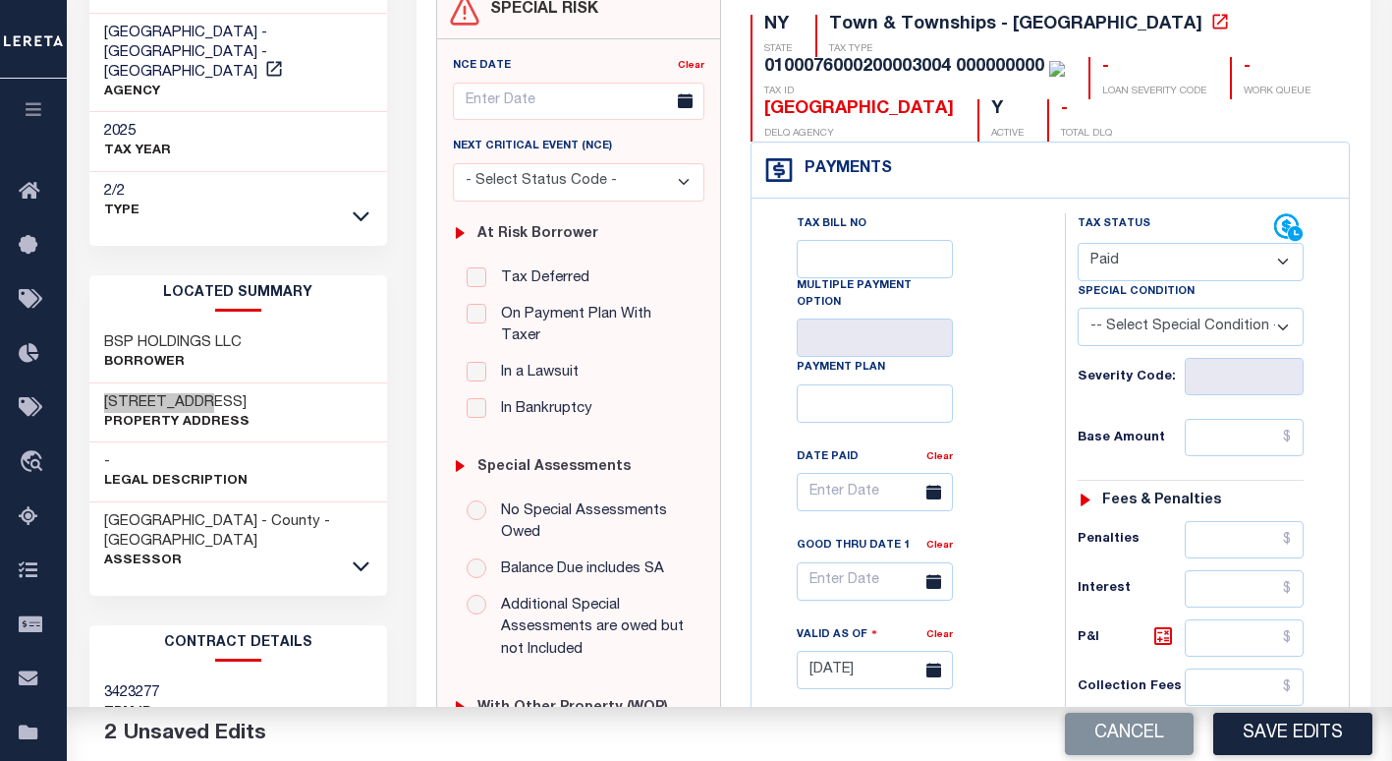
scroll to position [0, 0]
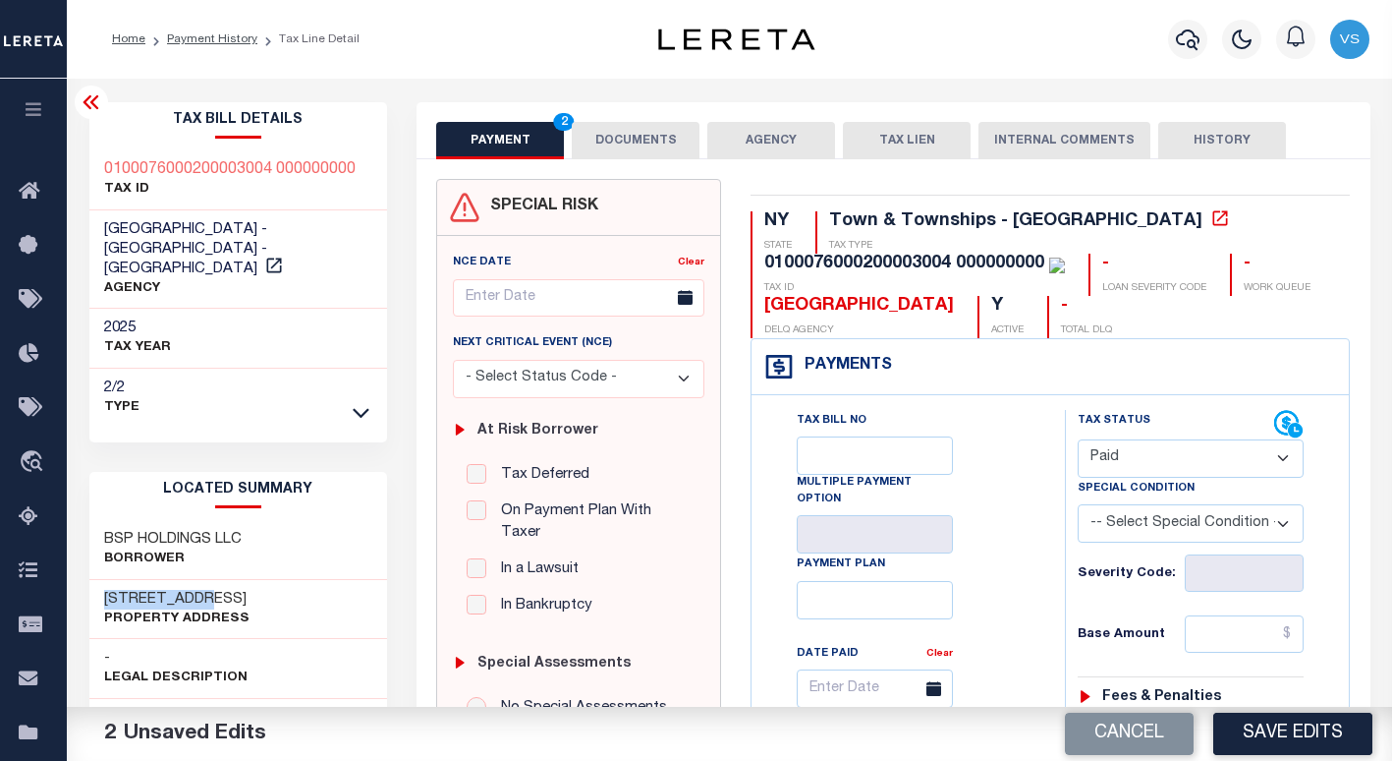
click at [626, 136] on button "DOCUMENTS" at bounding box center [636, 140] width 128 height 37
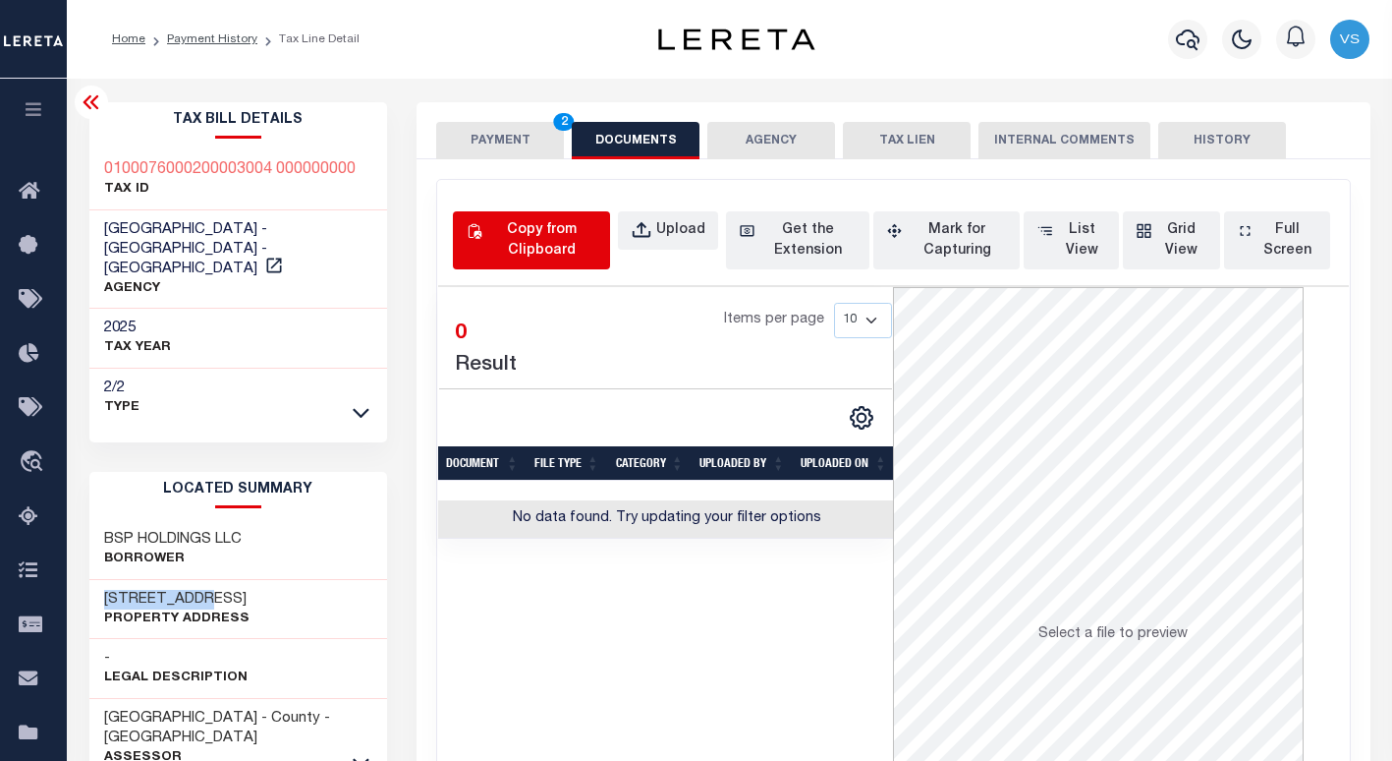
click at [538, 221] on div "Copy from Clipboard" at bounding box center [541, 240] width 111 height 41
select select "POP"
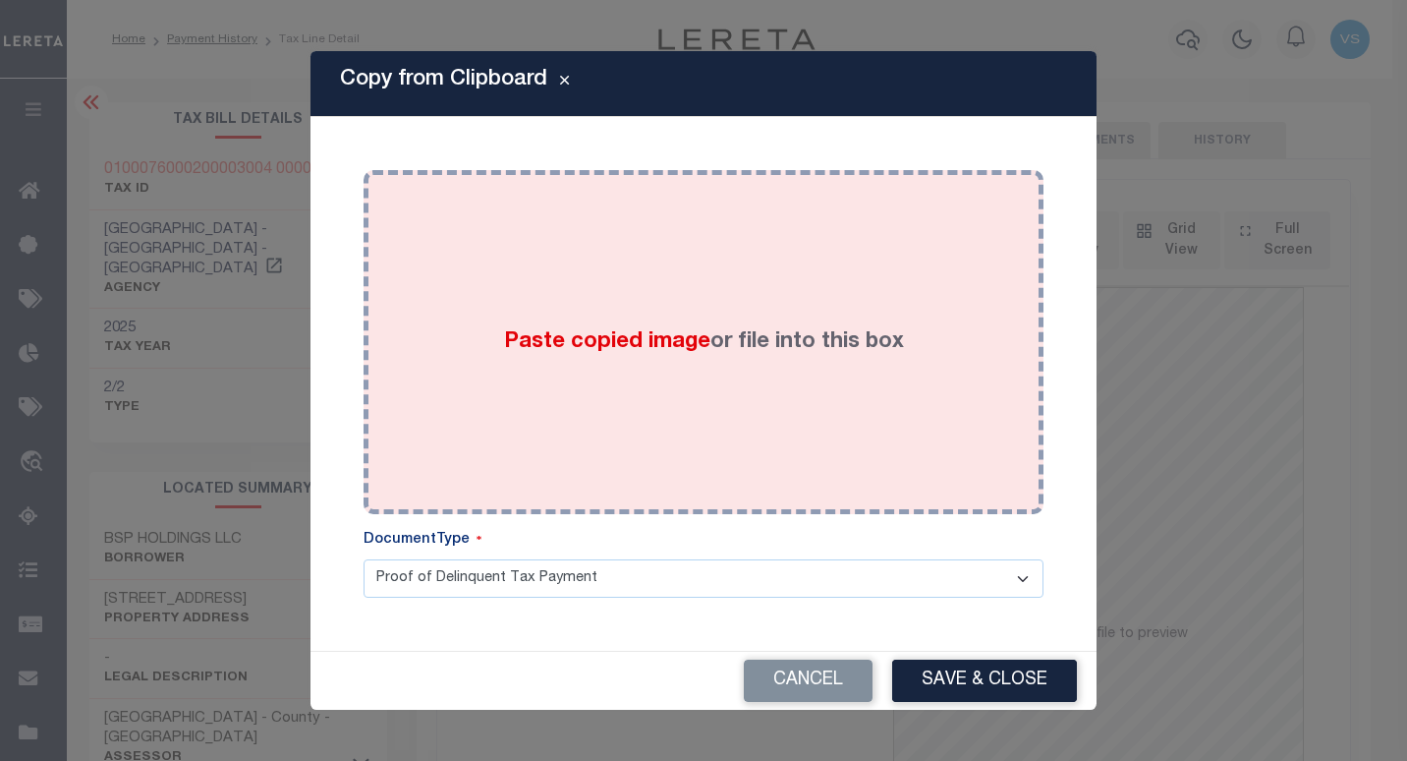
click at [893, 458] on div "Paste copied image or file into this box" at bounding box center [703, 342] width 650 height 314
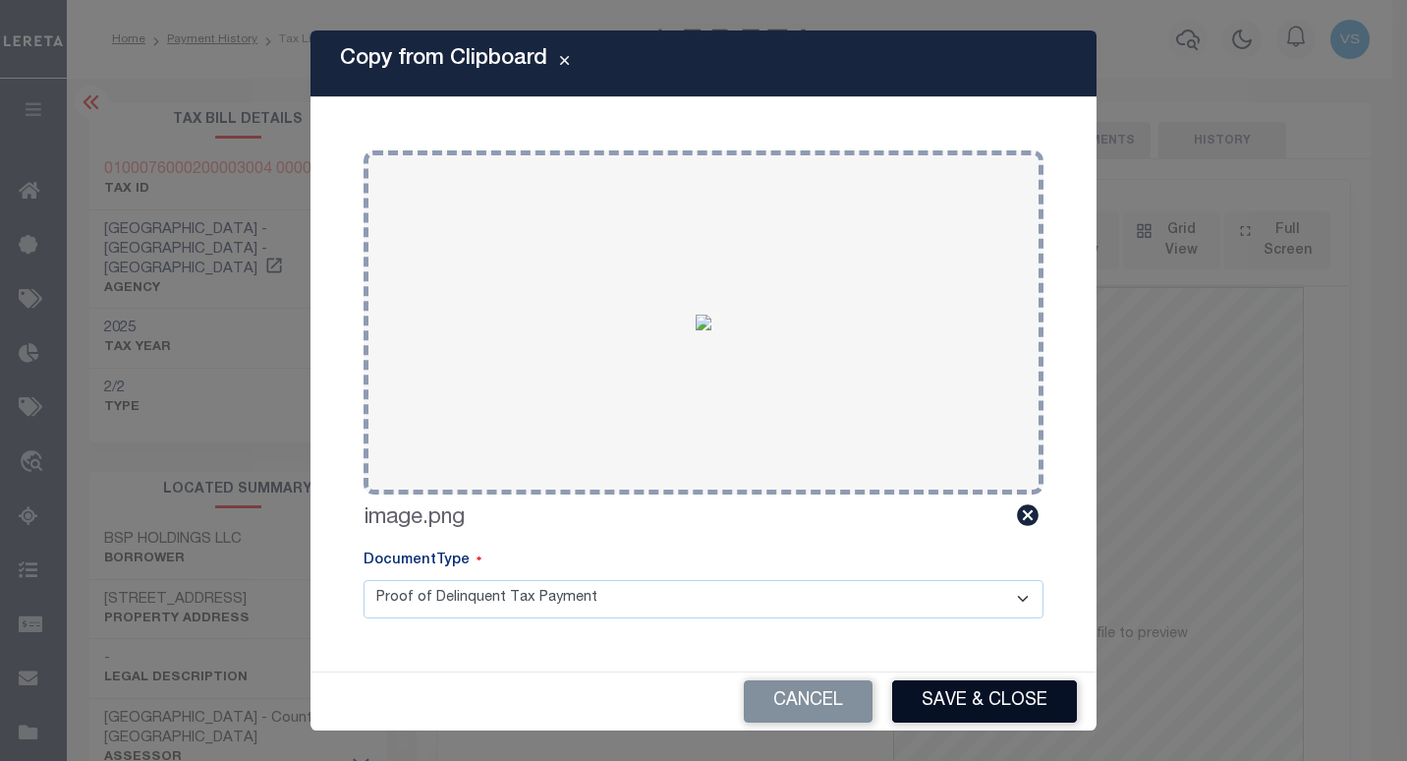
click at [935, 699] on button "Save & Close" at bounding box center [984, 701] width 185 height 42
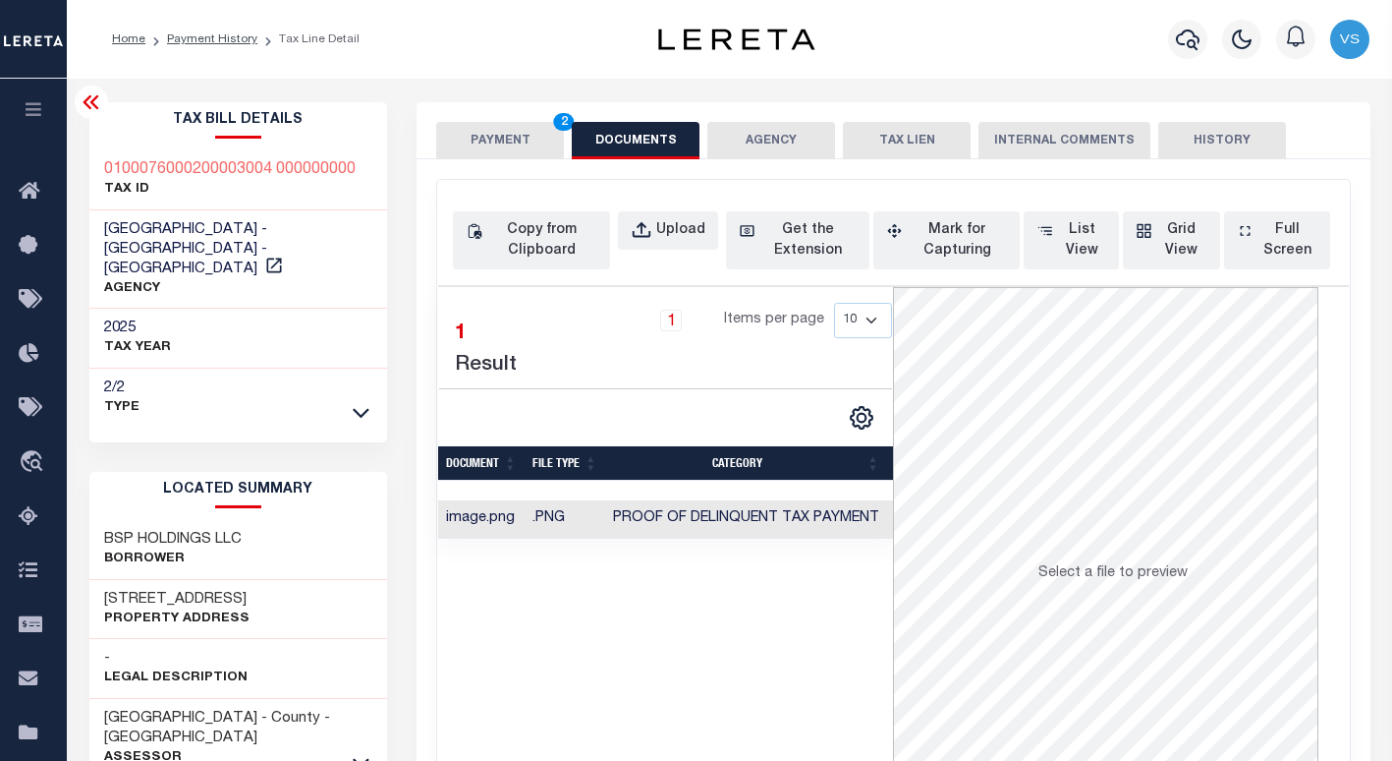
drag, startPoint x: 456, startPoint y: 141, endPoint x: 539, endPoint y: 146, distance: 83.7
click at [458, 141] on button "PAYMENT 2" at bounding box center [500, 140] width 128 height 37
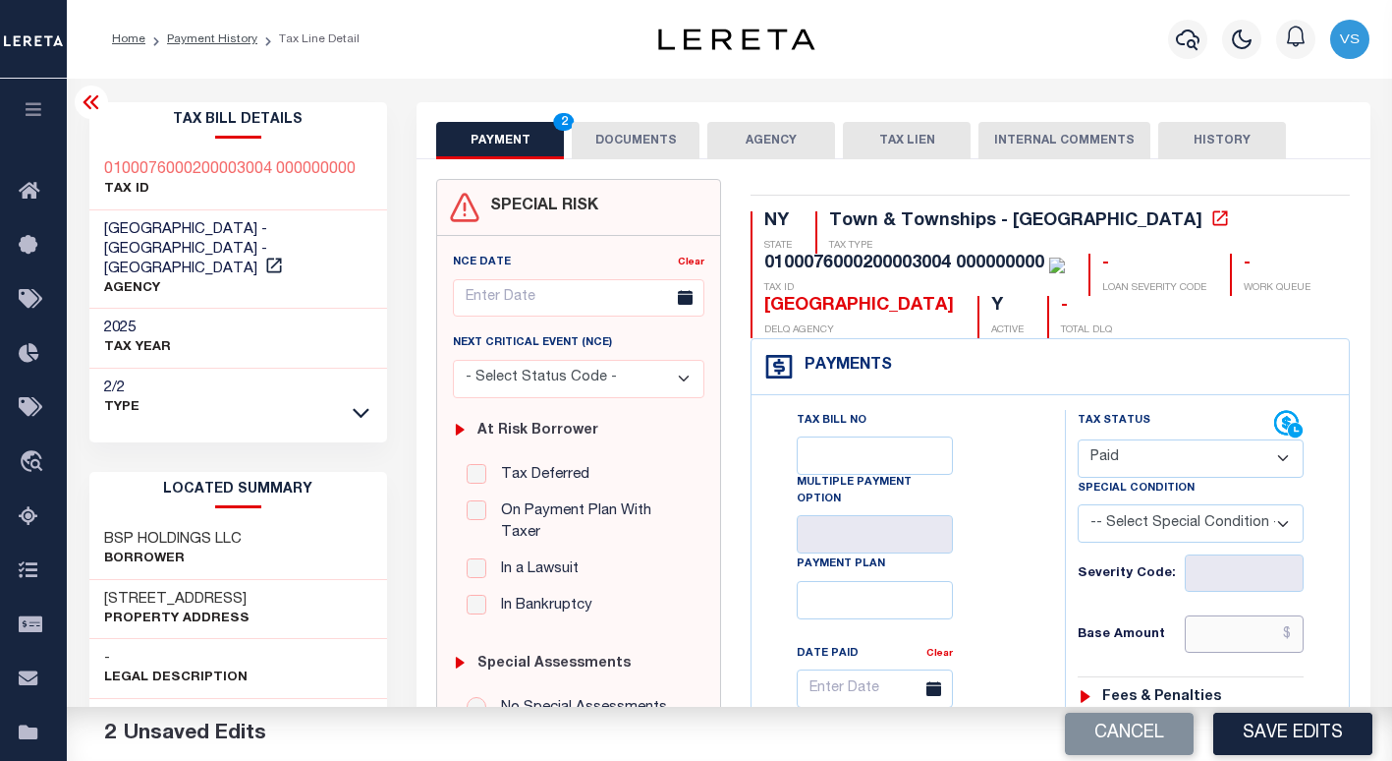
click at [1220, 634] on input "text" at bounding box center [1245, 633] width 120 height 37
paste input "7,810.36"
type input "$7,810.36"
click at [1283, 725] on button "Save Edits" at bounding box center [1292, 733] width 159 height 42
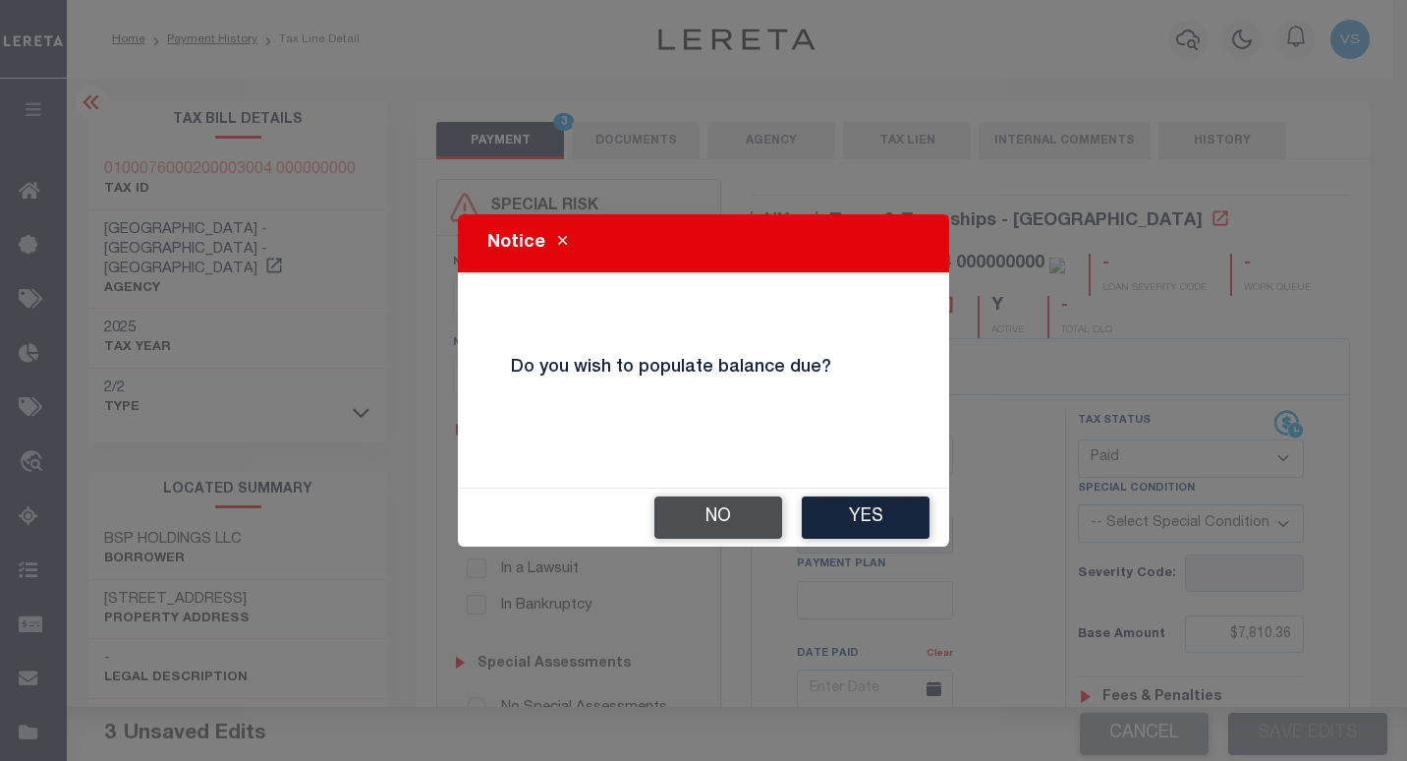
click at [711, 521] on button "No" at bounding box center [718, 517] width 128 height 42
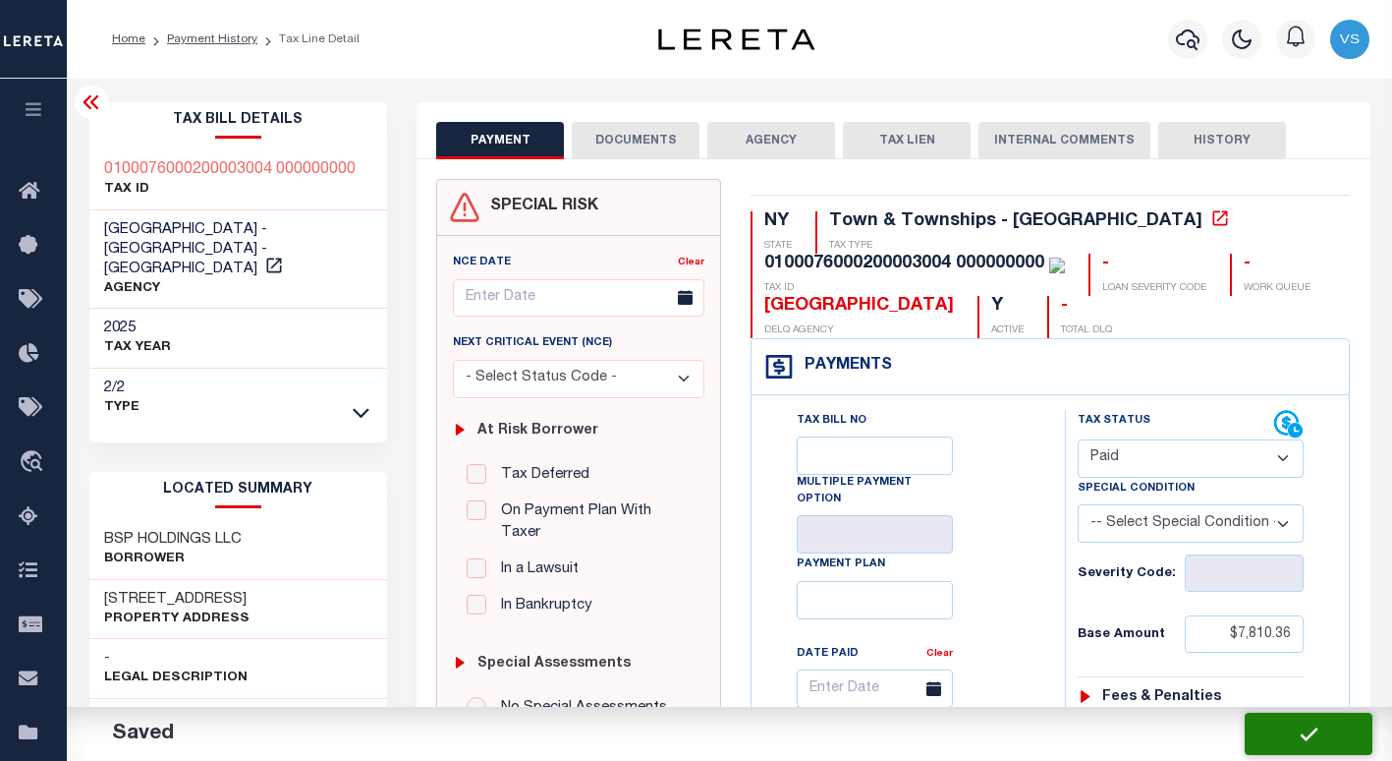
checkbox input "false"
type input "$7,810.36"
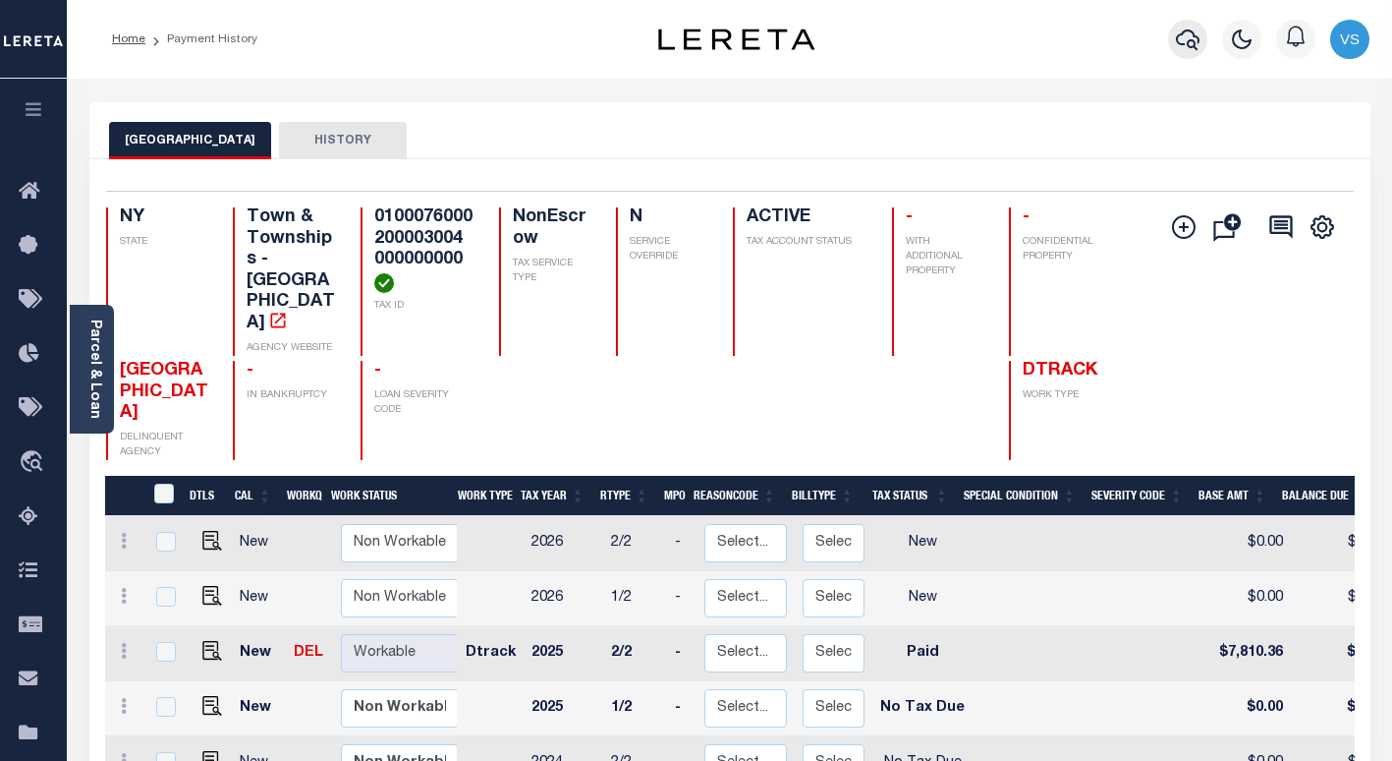
click at [1195, 45] on icon "button" at bounding box center [1188, 39] width 24 height 21
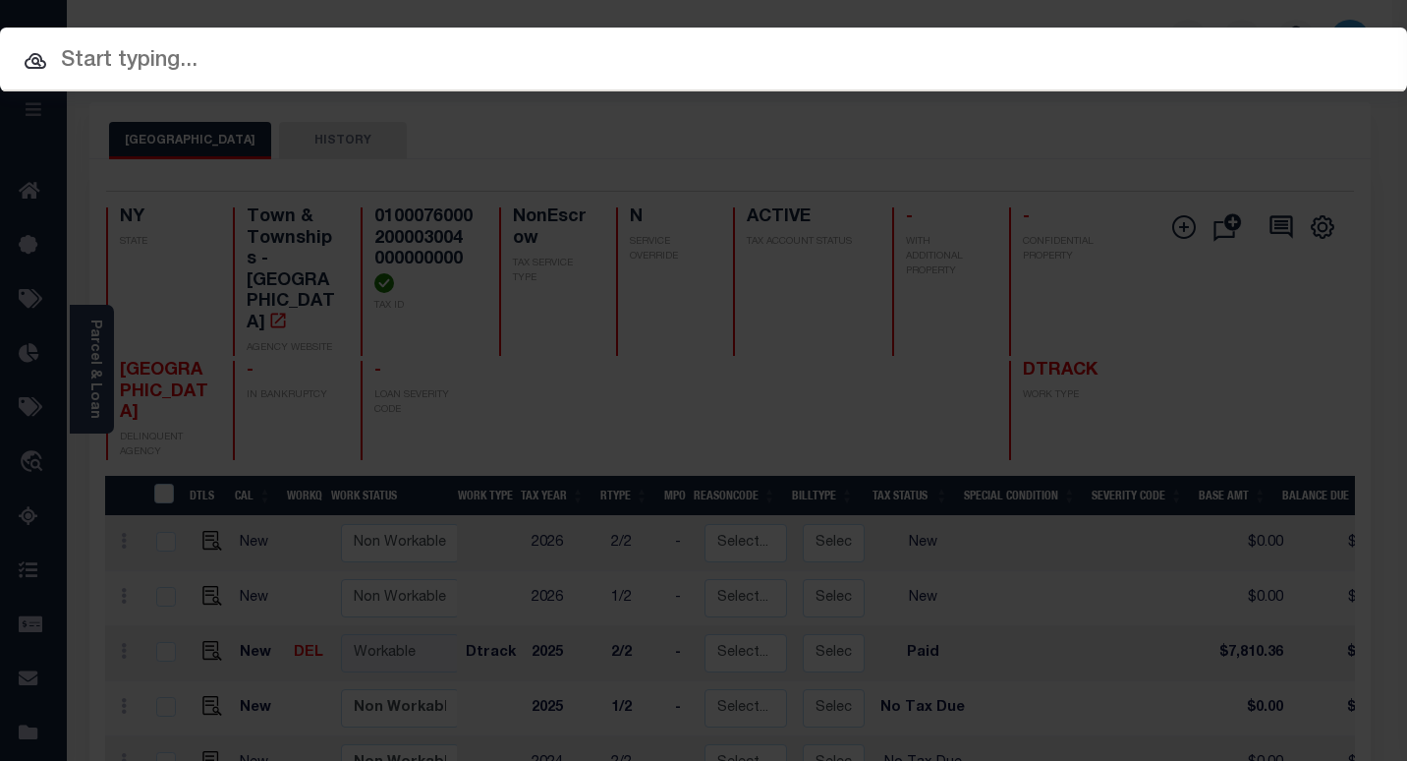
paste input "6070012171"
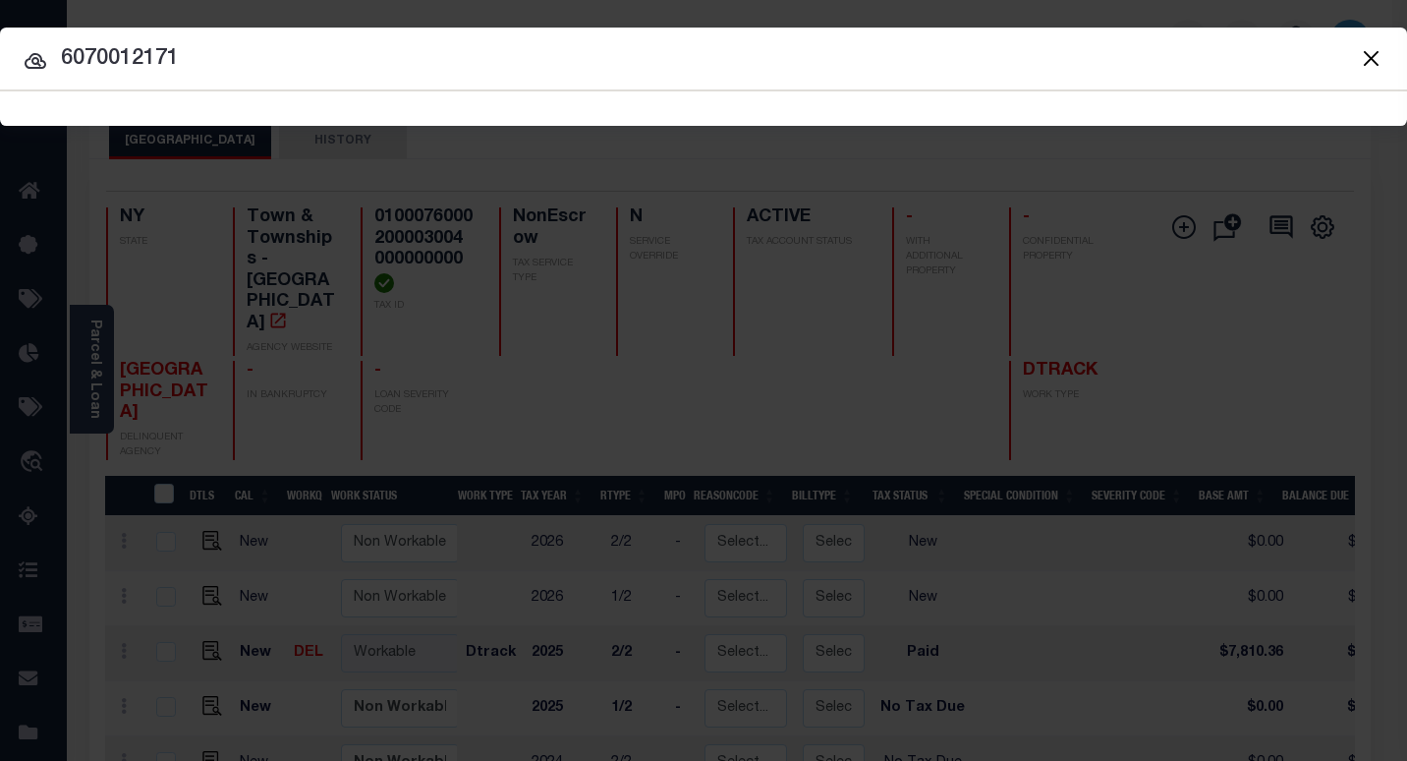
type input "6070012171"
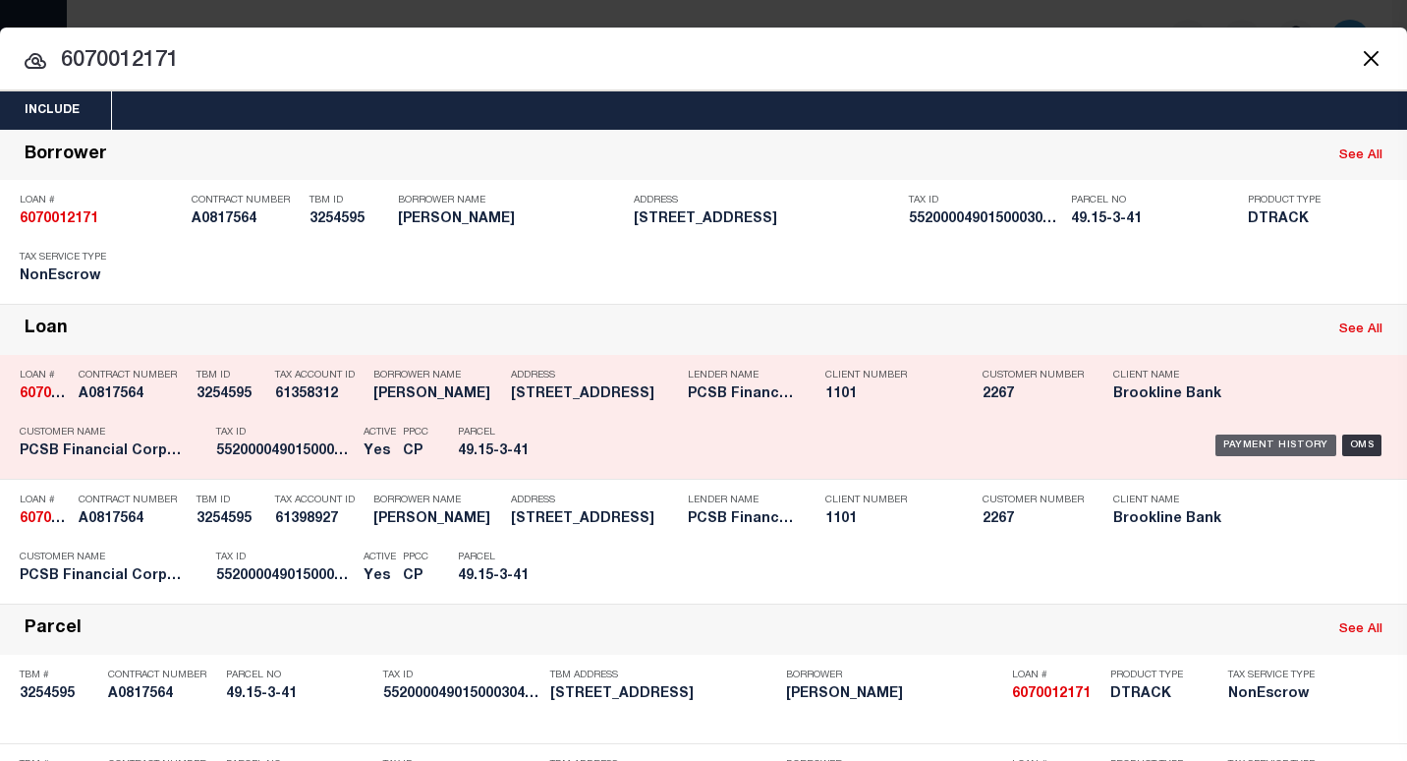
click at [1234, 440] on div "Payment History" at bounding box center [1275, 445] width 121 height 22
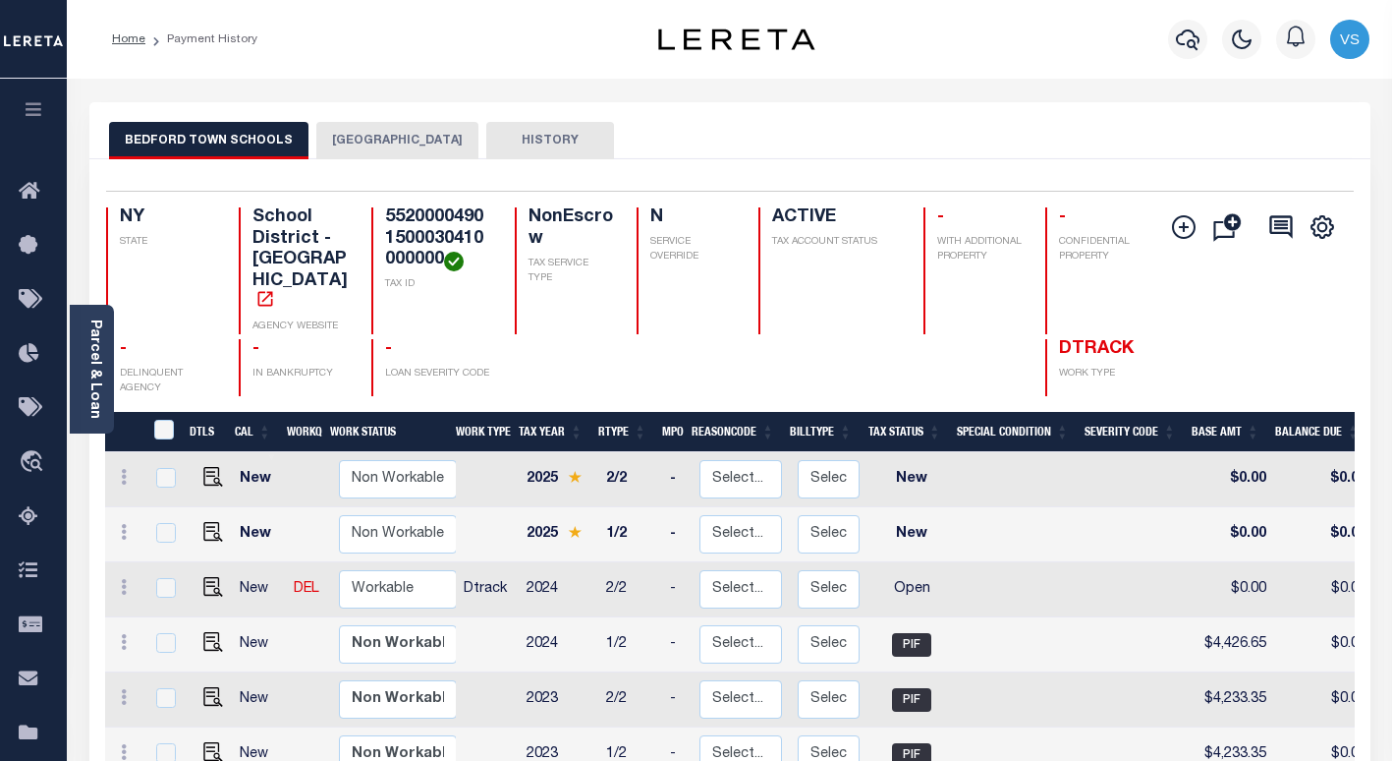
click at [353, 142] on button "[GEOGRAPHIC_DATA]" at bounding box center [397, 140] width 162 height 37
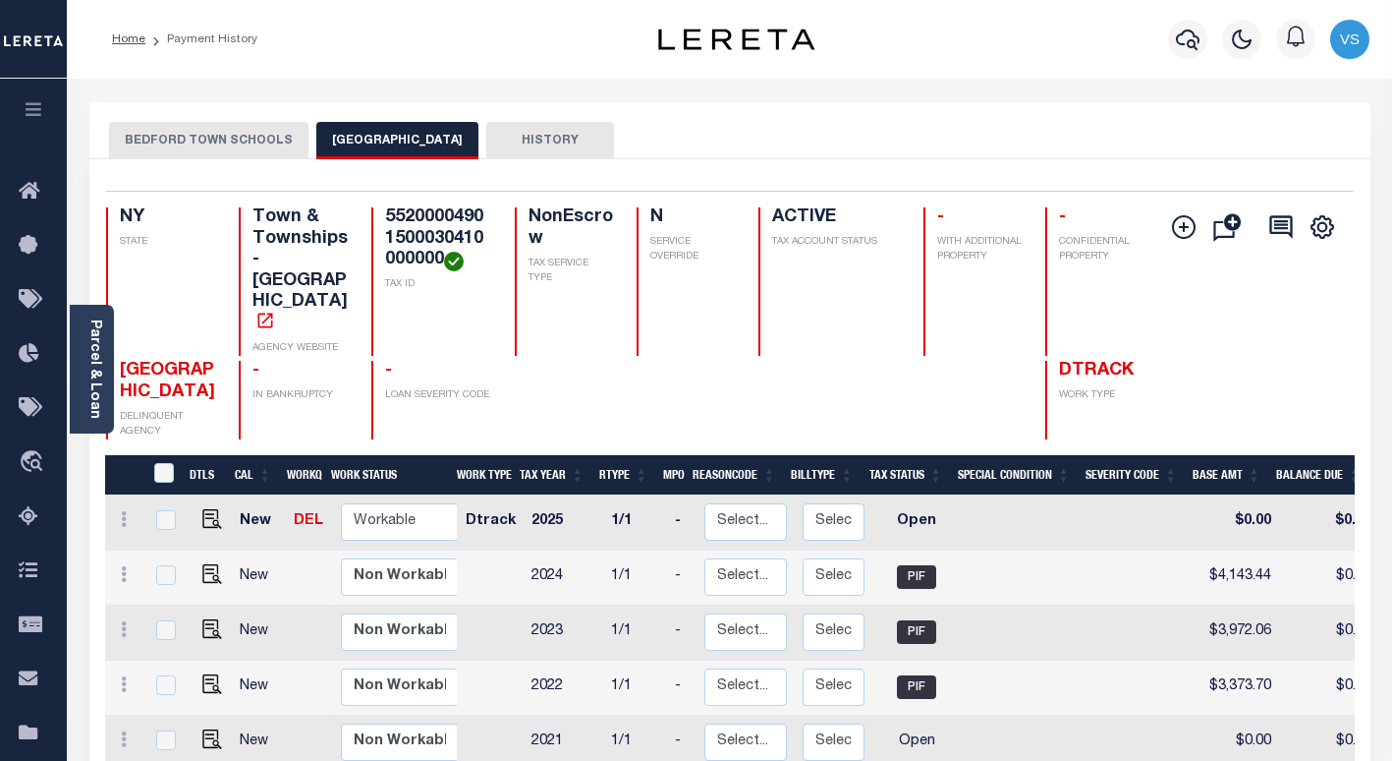
click at [205, 138] on button "BEDFORD TOWN SCHOOLS" at bounding box center [208, 140] width 199 height 37
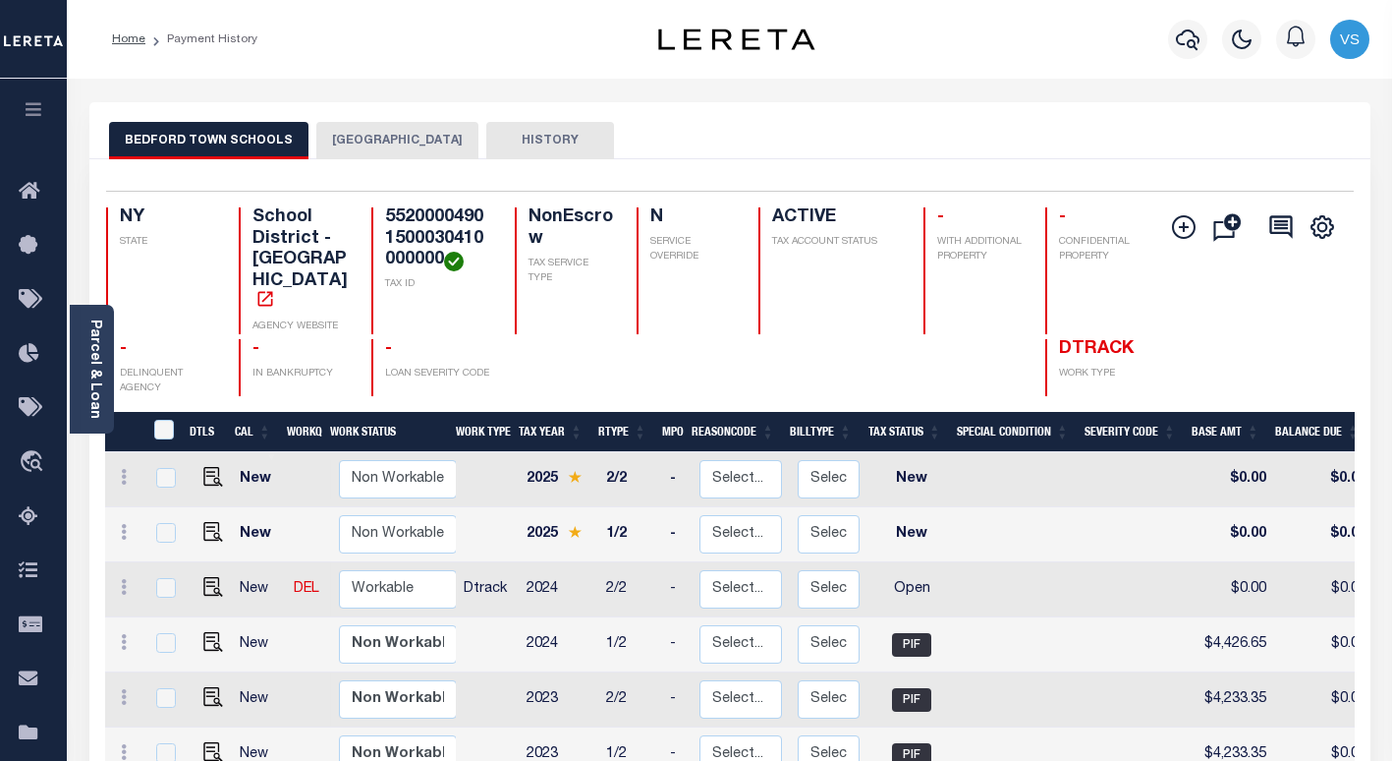
click at [350, 137] on button "[GEOGRAPHIC_DATA]" at bounding box center [397, 140] width 162 height 37
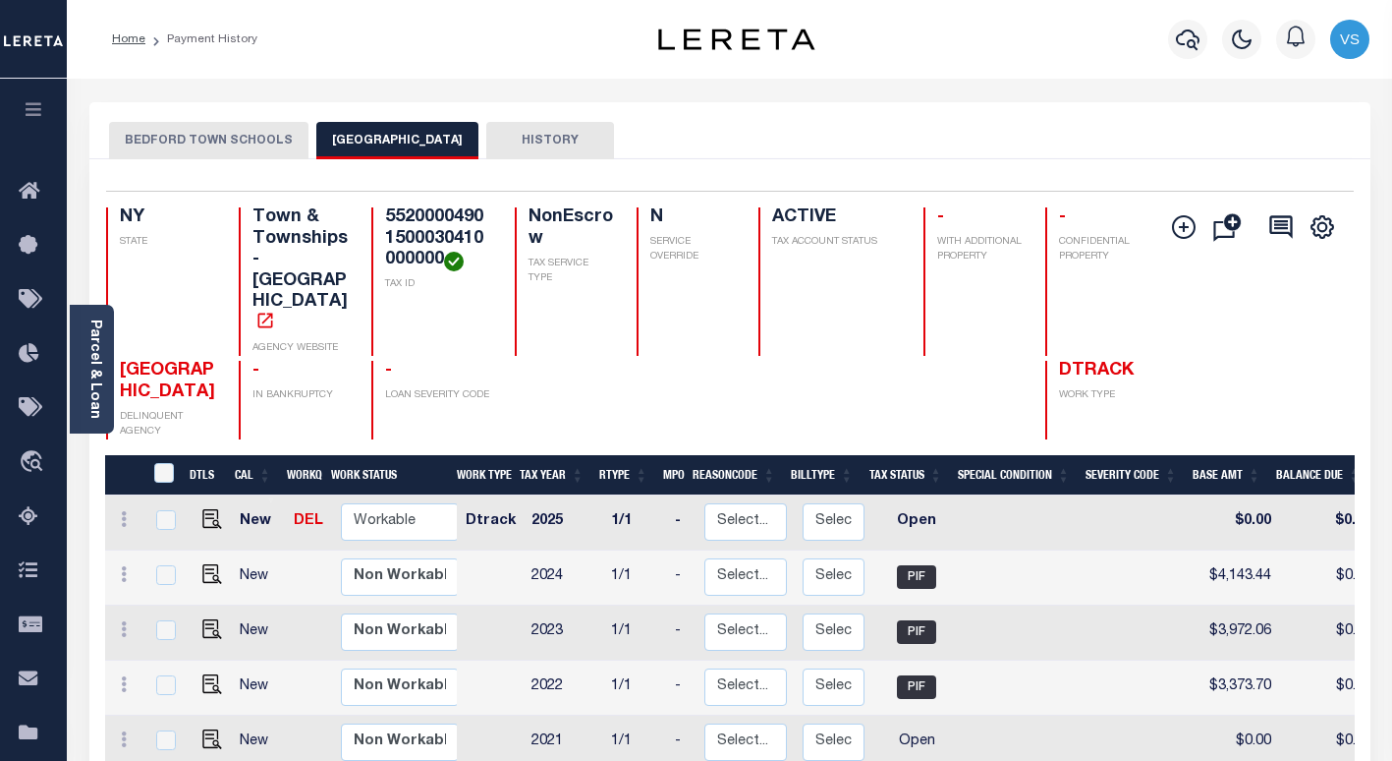
scroll to position [98, 0]
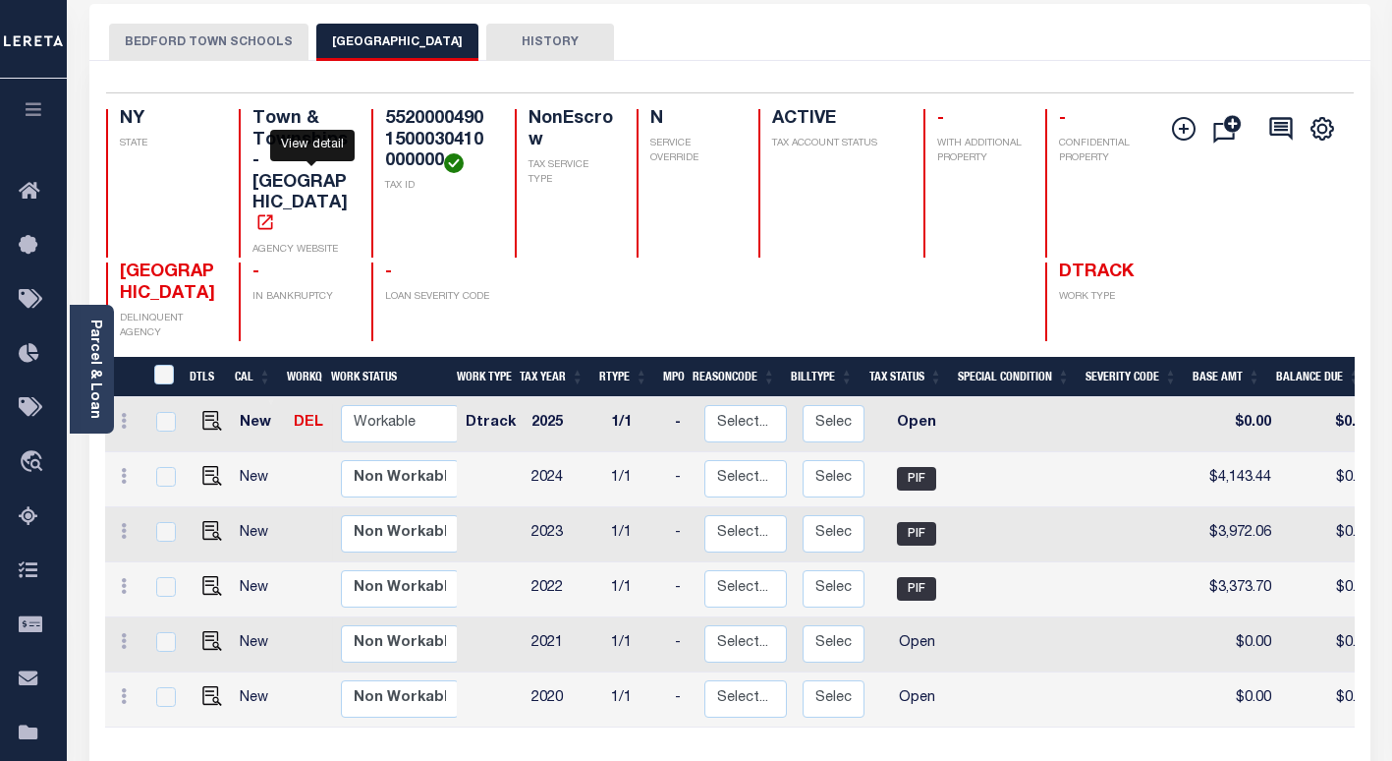
click at [275, 212] on icon "" at bounding box center [265, 222] width 20 height 20
drag, startPoint x: 187, startPoint y: 235, endPoint x: 119, endPoint y: 210, distance: 72.1
click at [120, 262] on h4 "[GEOGRAPHIC_DATA]" at bounding box center [167, 283] width 95 height 42
copy span "BEDFORD TOWN"
click at [90, 375] on link "Parcel & Loan" at bounding box center [94, 368] width 14 height 99
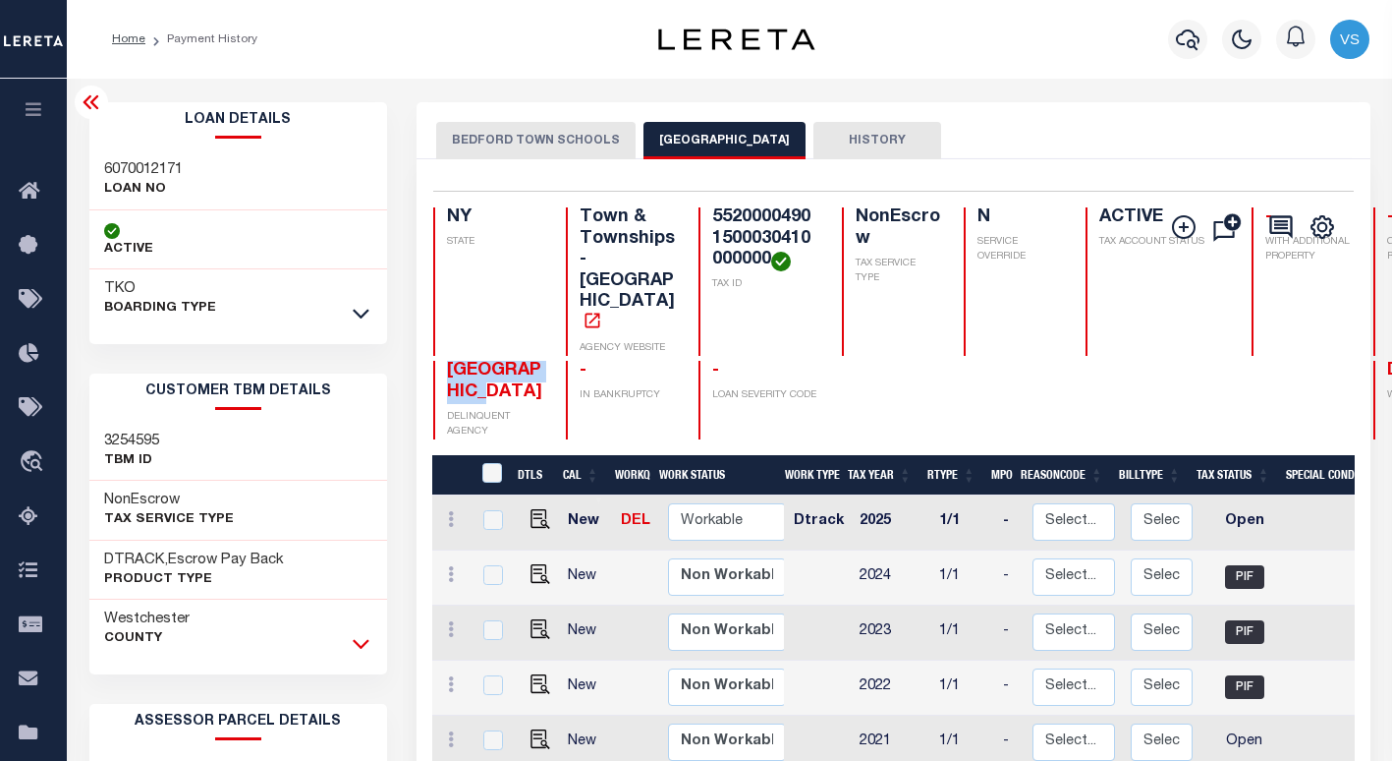
click at [357, 647] on icon at bounding box center [361, 643] width 17 height 21
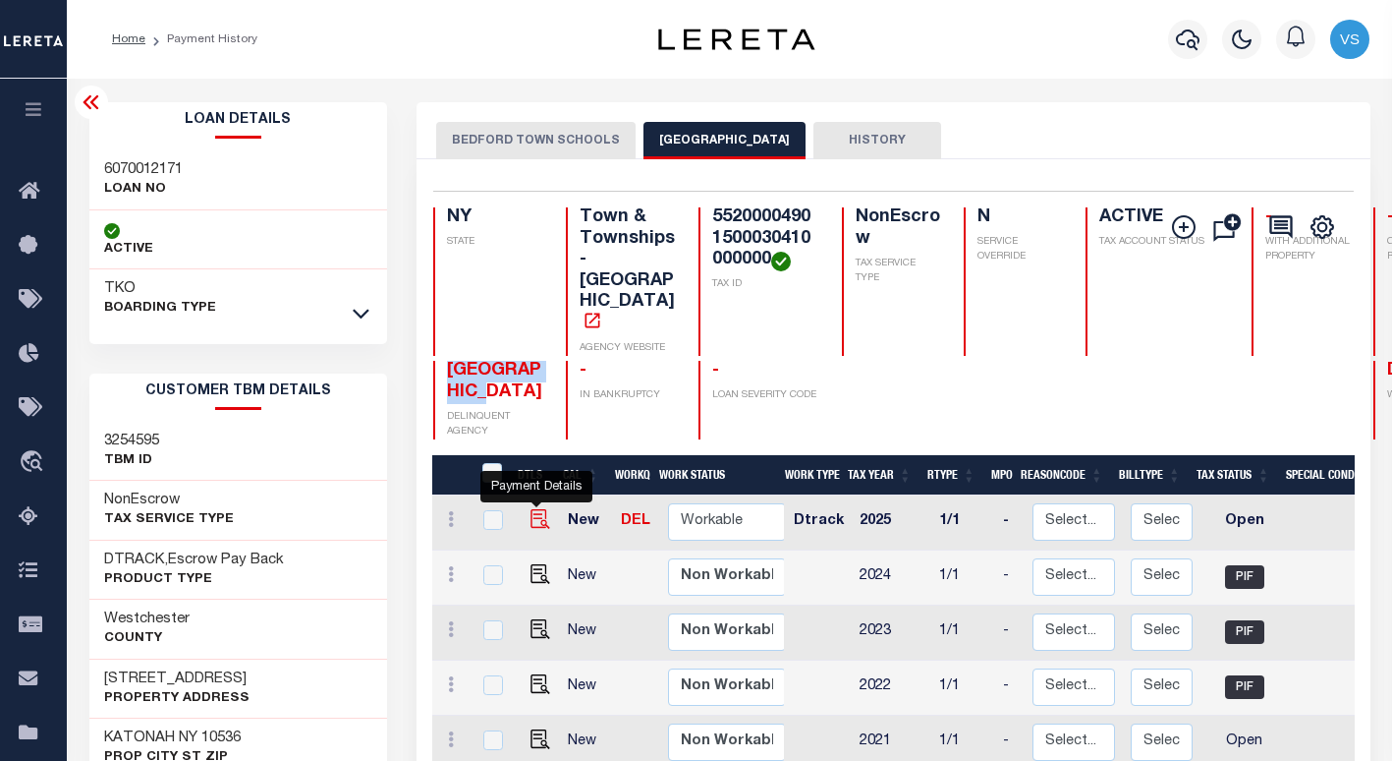
click at [541, 509] on img "" at bounding box center [541, 519] width 20 height 20
checkbox input "true"
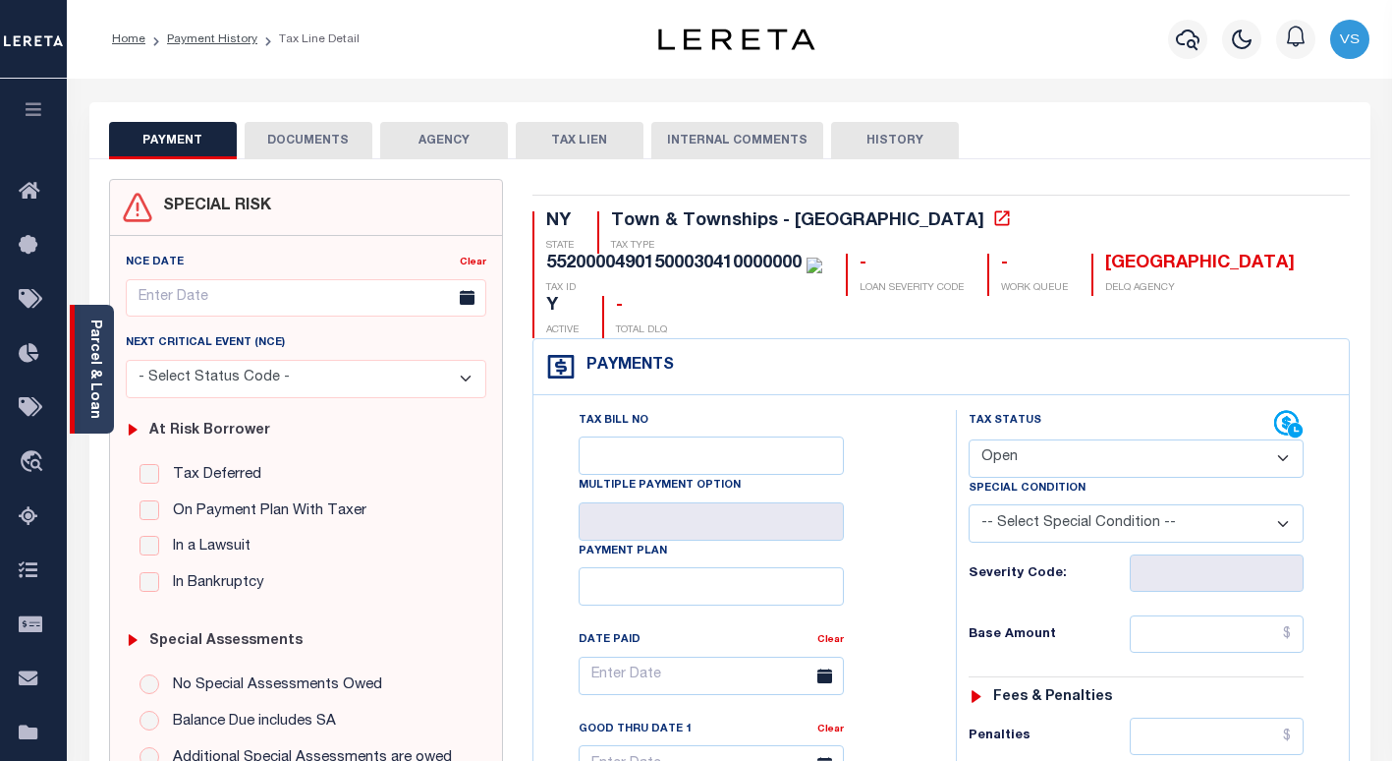
click at [98, 384] on link "Parcel & Loan" at bounding box center [94, 368] width 14 height 99
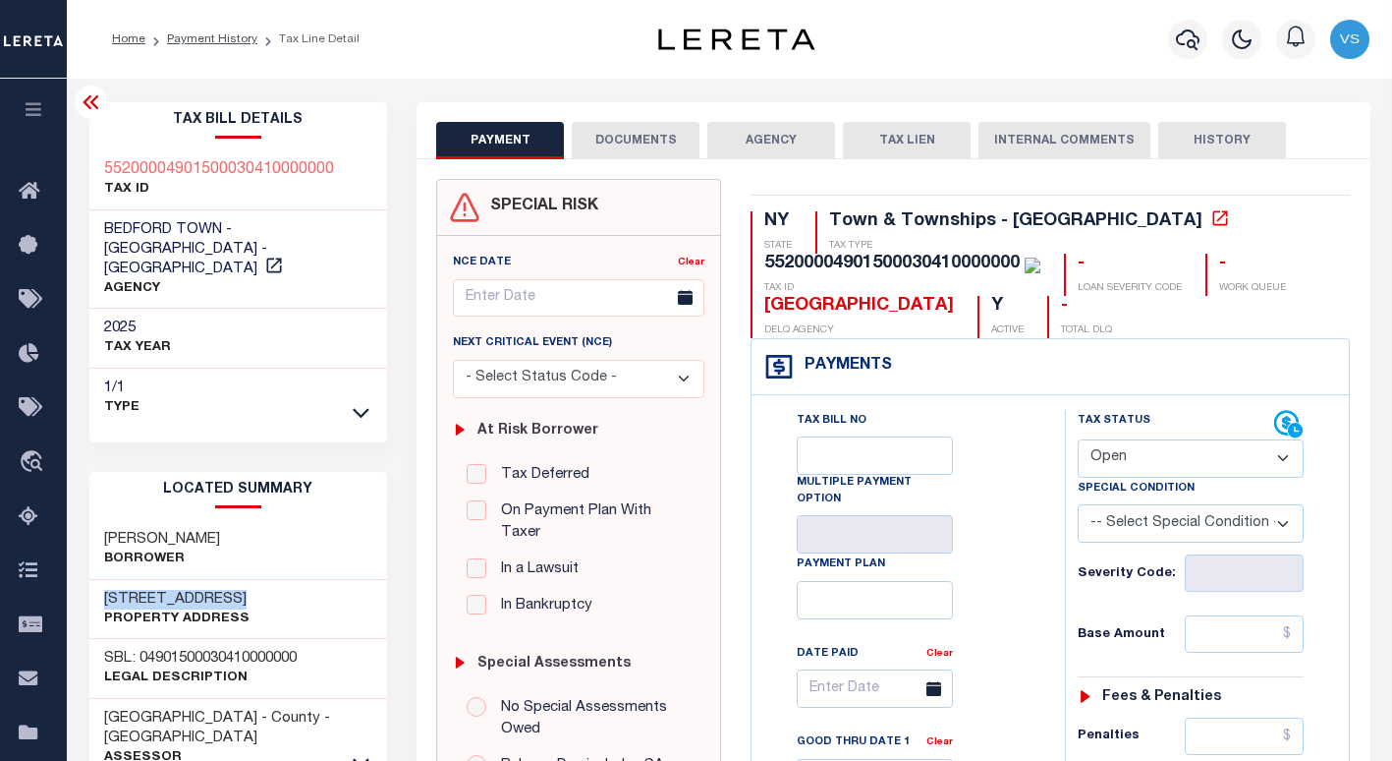
drag, startPoint x: 183, startPoint y: 576, endPoint x: 96, endPoint y: 572, distance: 86.6
click at [96, 580] on div "14 Greenville Rd Property Address" at bounding box center [238, 610] width 299 height 60
copy h3 "14 Greenville Rd"
click at [1092, 469] on select "- Select Status Code - Open Due/Unpaid Paid Incomplete No Tax Due Internal Refu…" at bounding box center [1191, 458] width 226 height 38
select select "PYD"
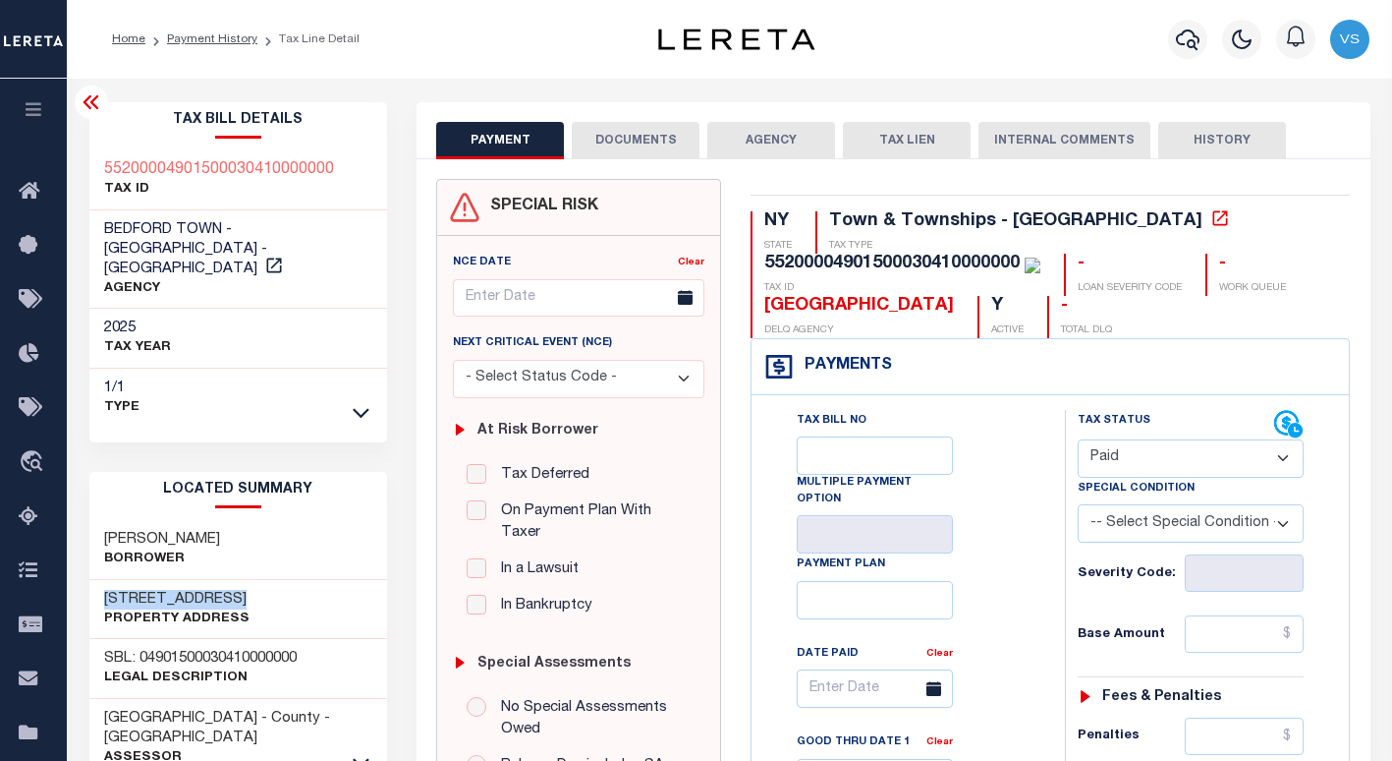
click at [1078, 440] on select "- Select Status Code - Open Due/Unpaid Paid Incomplete No Tax Due Internal Refu…" at bounding box center [1191, 458] width 226 height 38
type input "[DATE]"
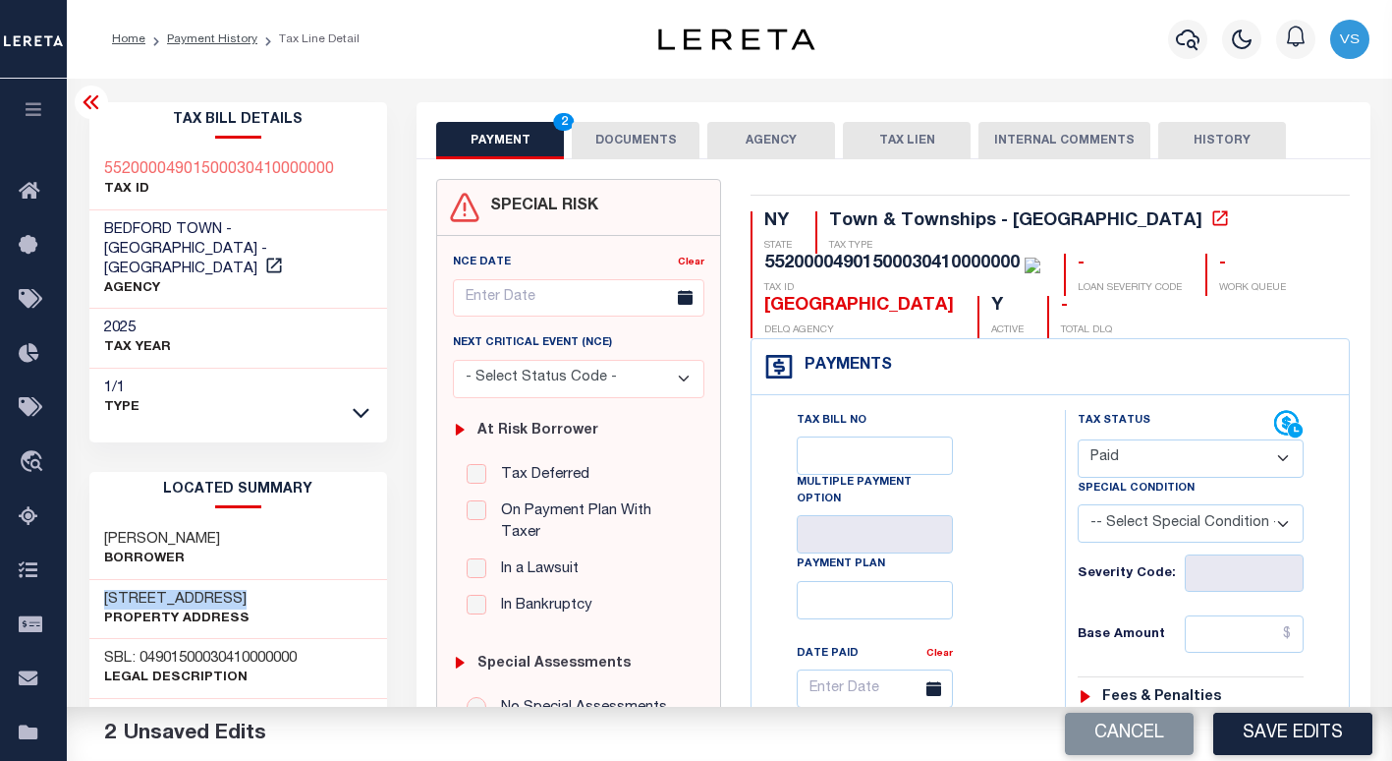
click at [650, 146] on button "DOCUMENTS" at bounding box center [636, 140] width 128 height 37
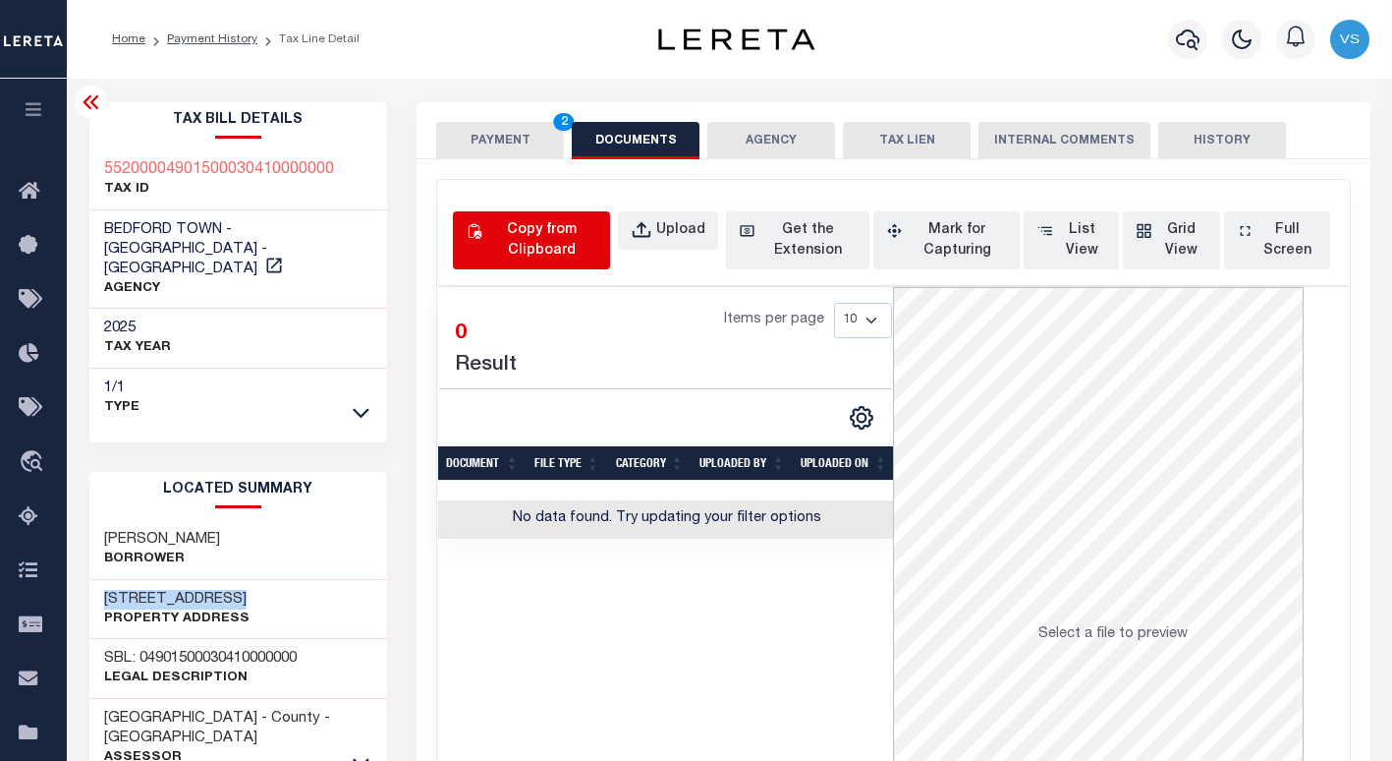
click at [529, 236] on div "Copy from Clipboard" at bounding box center [541, 240] width 111 height 41
select select "POP"
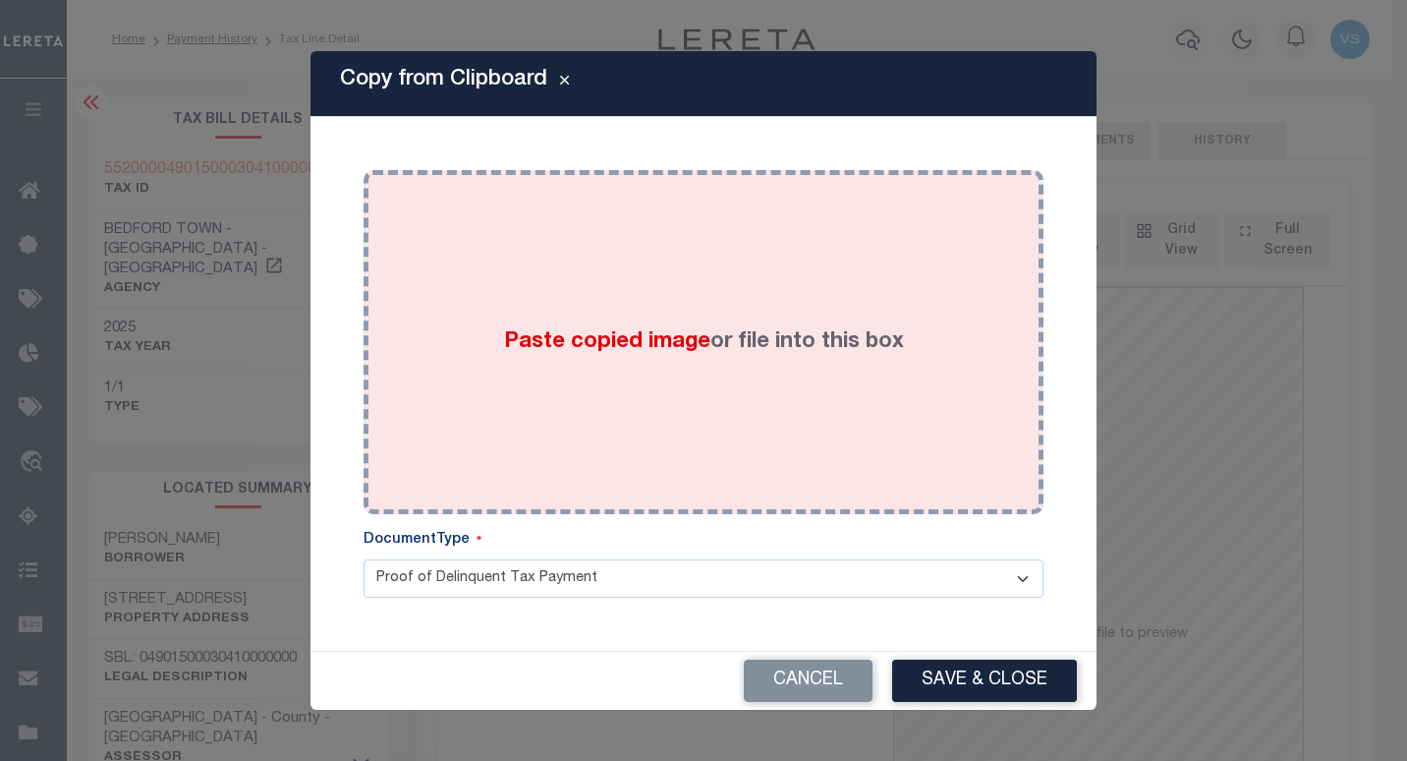
click at [748, 354] on label "Paste copied image or file into this box" at bounding box center [704, 342] width 400 height 32
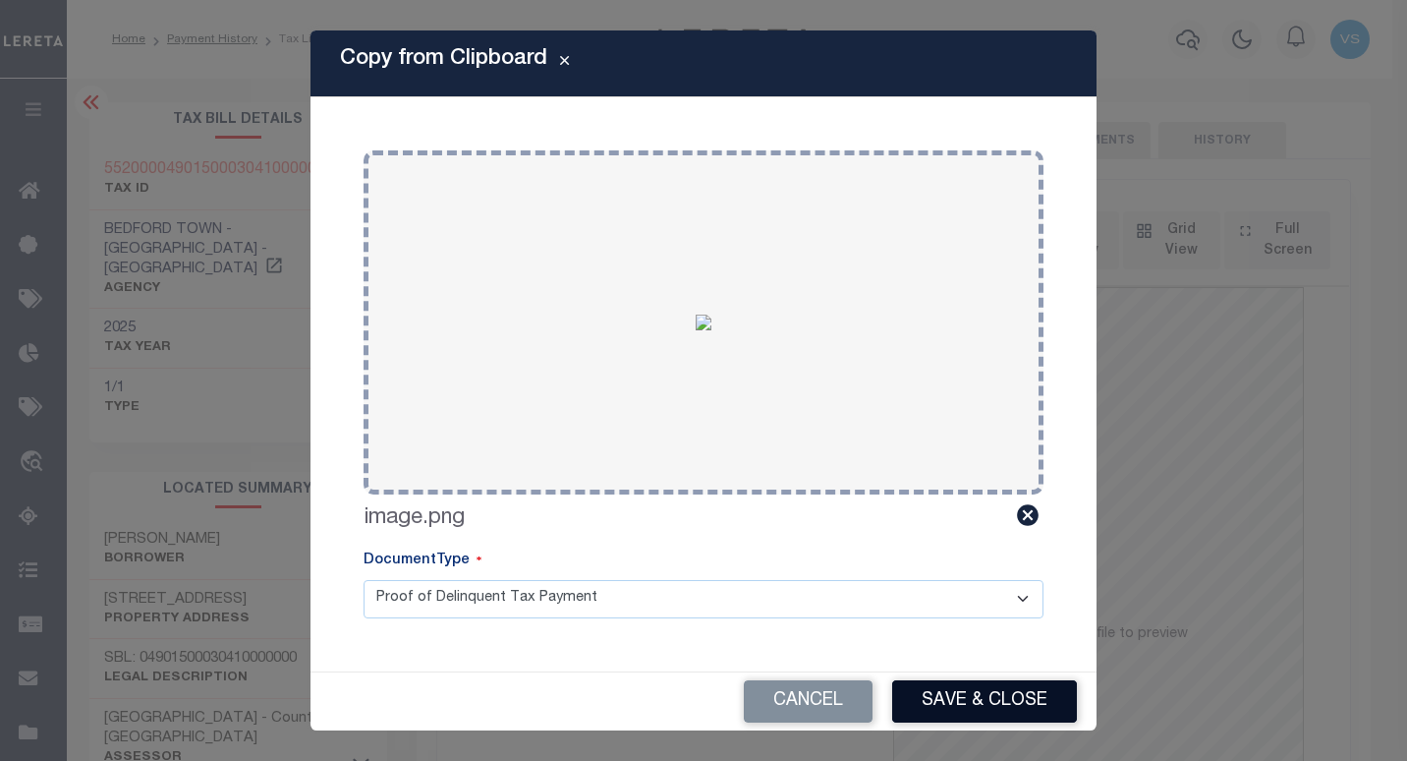
click at [956, 689] on button "Save & Close" at bounding box center [984, 701] width 185 height 42
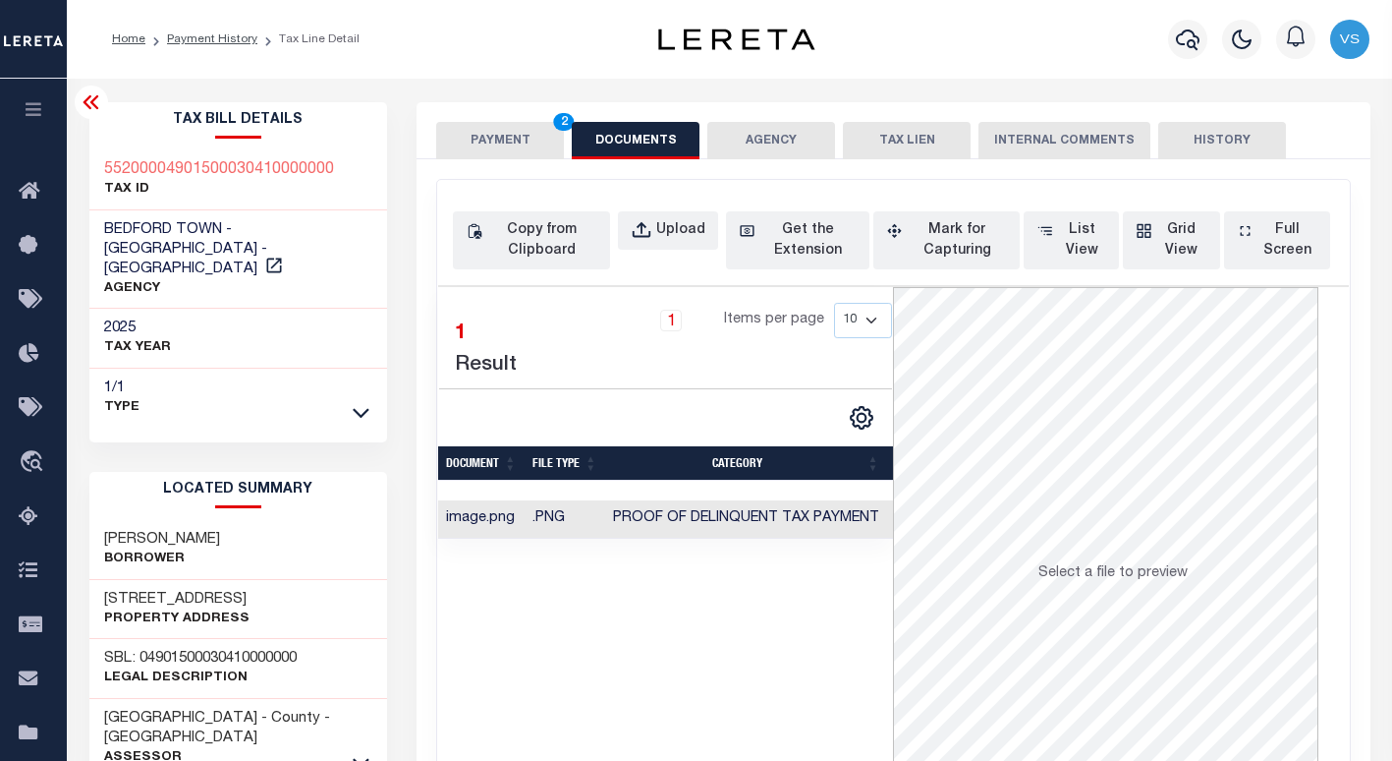
drag, startPoint x: 477, startPoint y: 136, endPoint x: 487, endPoint y: 140, distance: 11.5
click at [477, 136] on button "PAYMENT 2" at bounding box center [500, 140] width 128 height 37
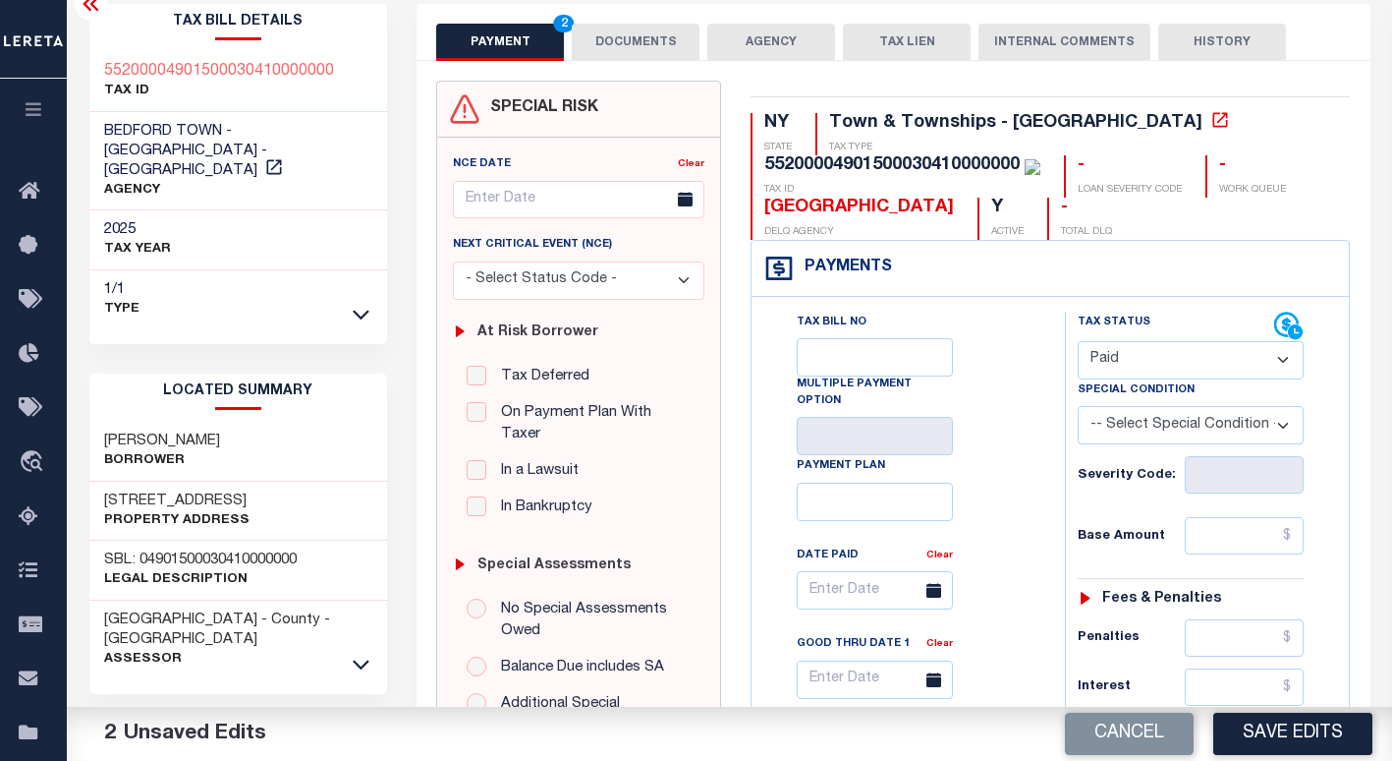
scroll to position [295, 0]
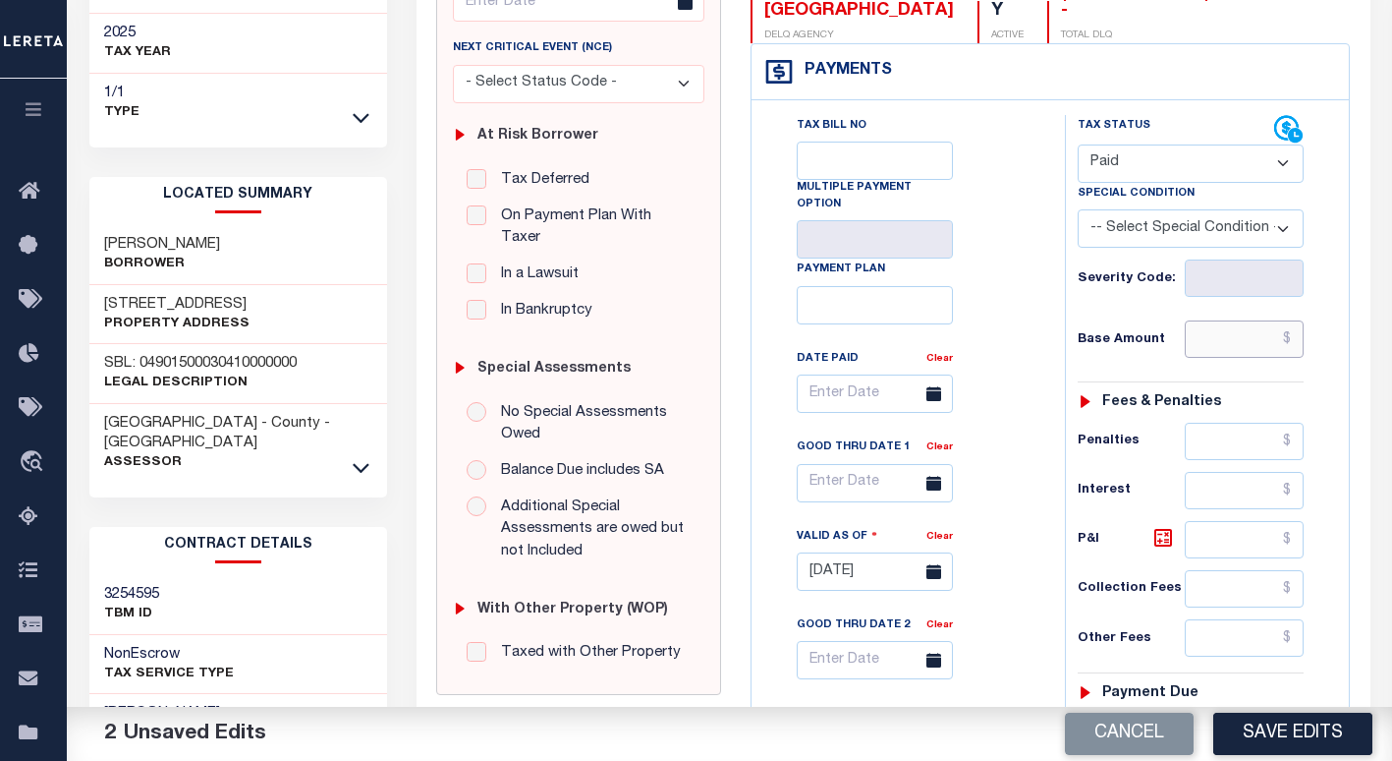
click at [1262, 355] on input "text" at bounding box center [1245, 338] width 120 height 37
paste input "4,215.63"
type input "$4,215.63"
click at [1251, 730] on button "Save Edits" at bounding box center [1292, 733] width 159 height 42
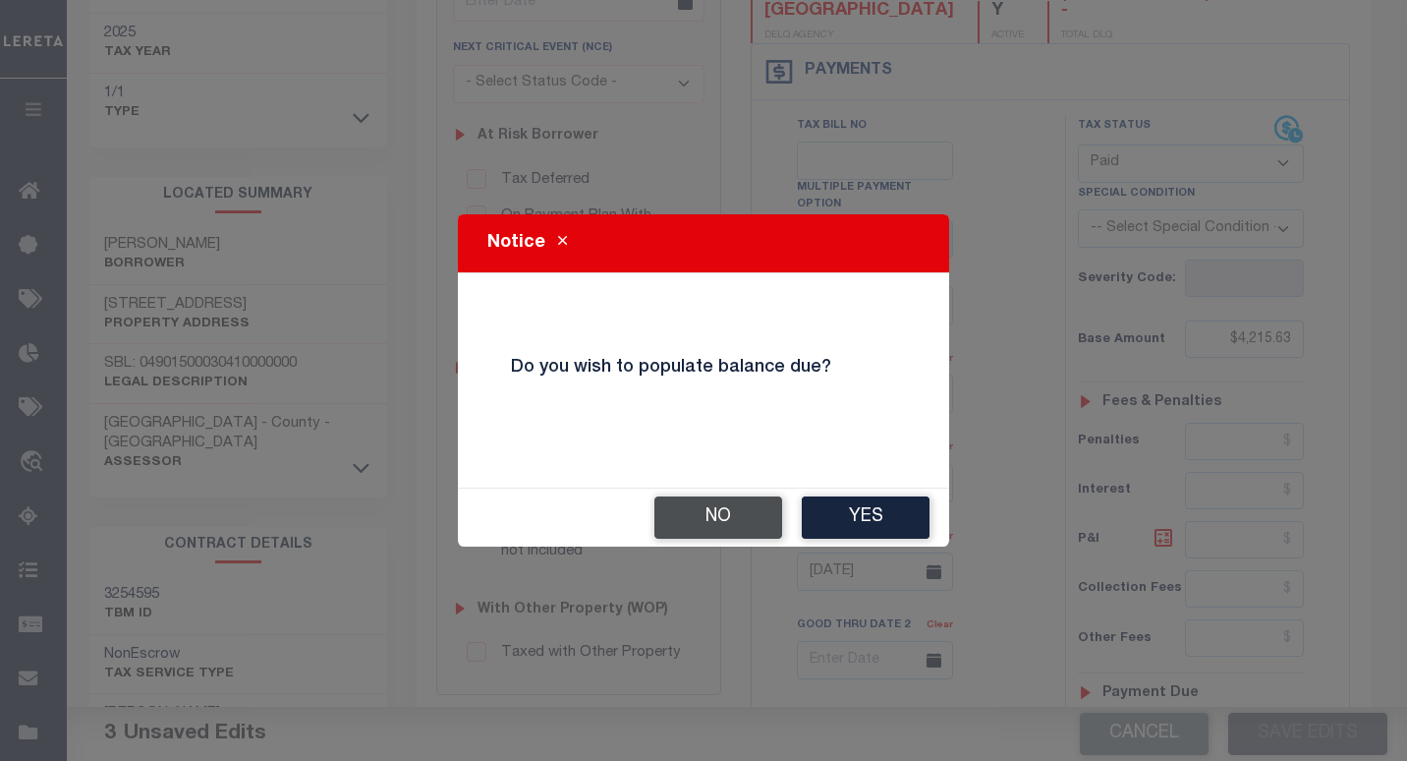
click at [698, 510] on button "No" at bounding box center [718, 517] width 128 height 42
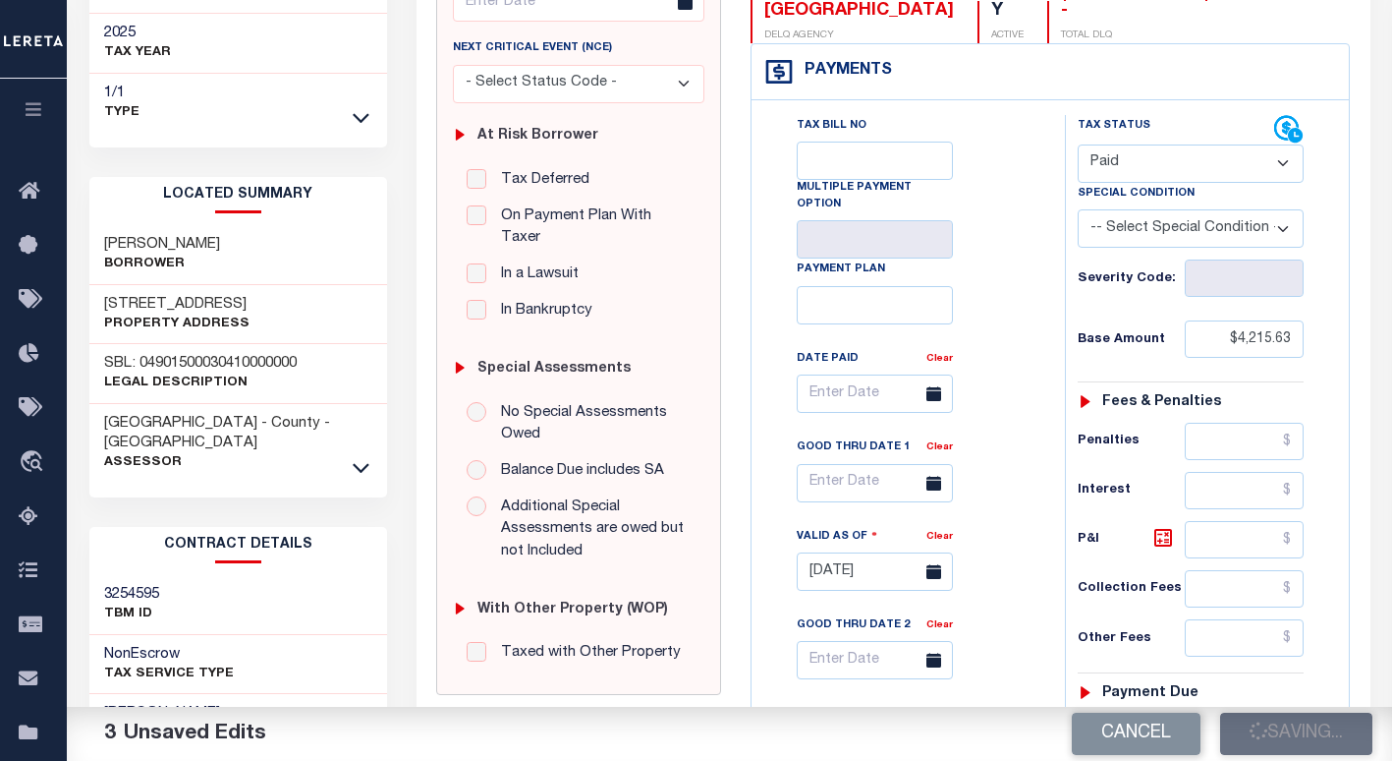
checkbox input "false"
type input "$4,215.63"
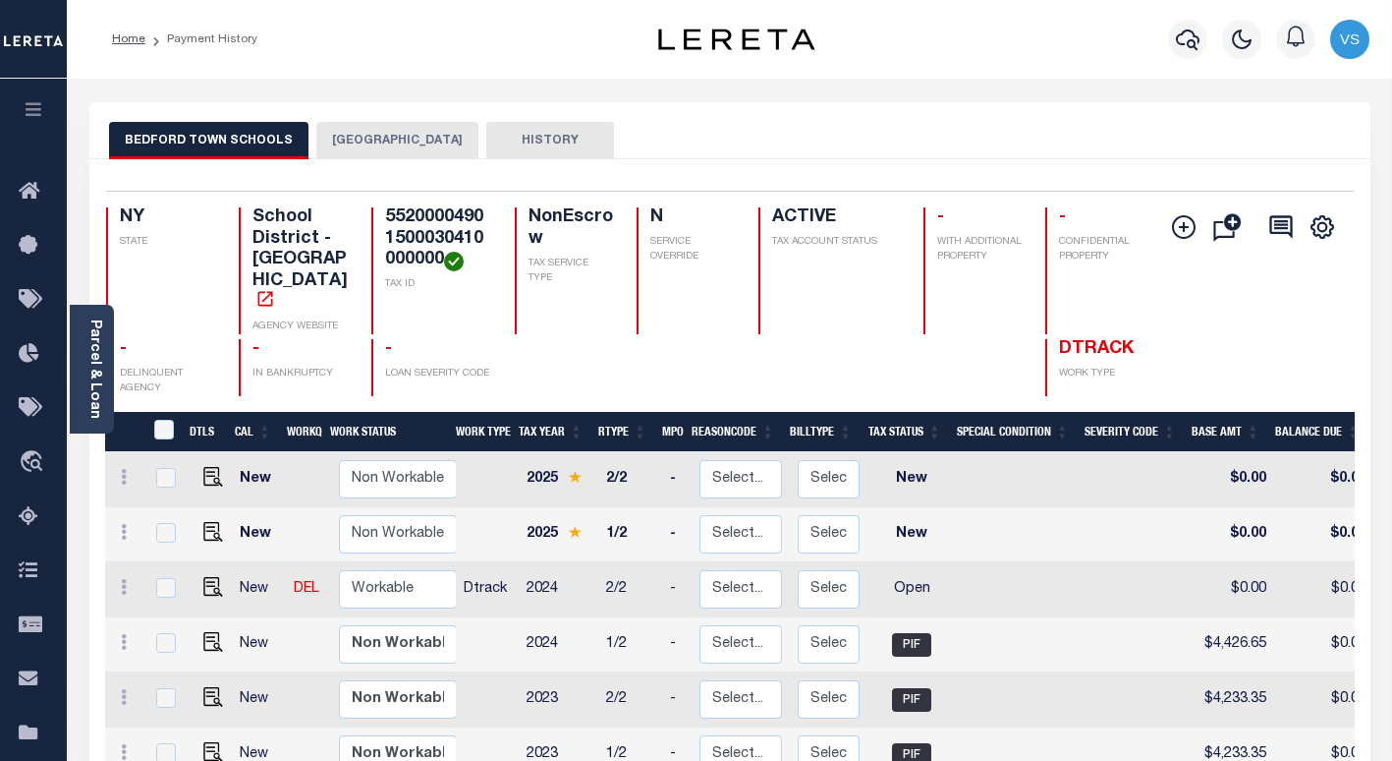
click at [360, 140] on button "[GEOGRAPHIC_DATA]" at bounding box center [397, 140] width 162 height 37
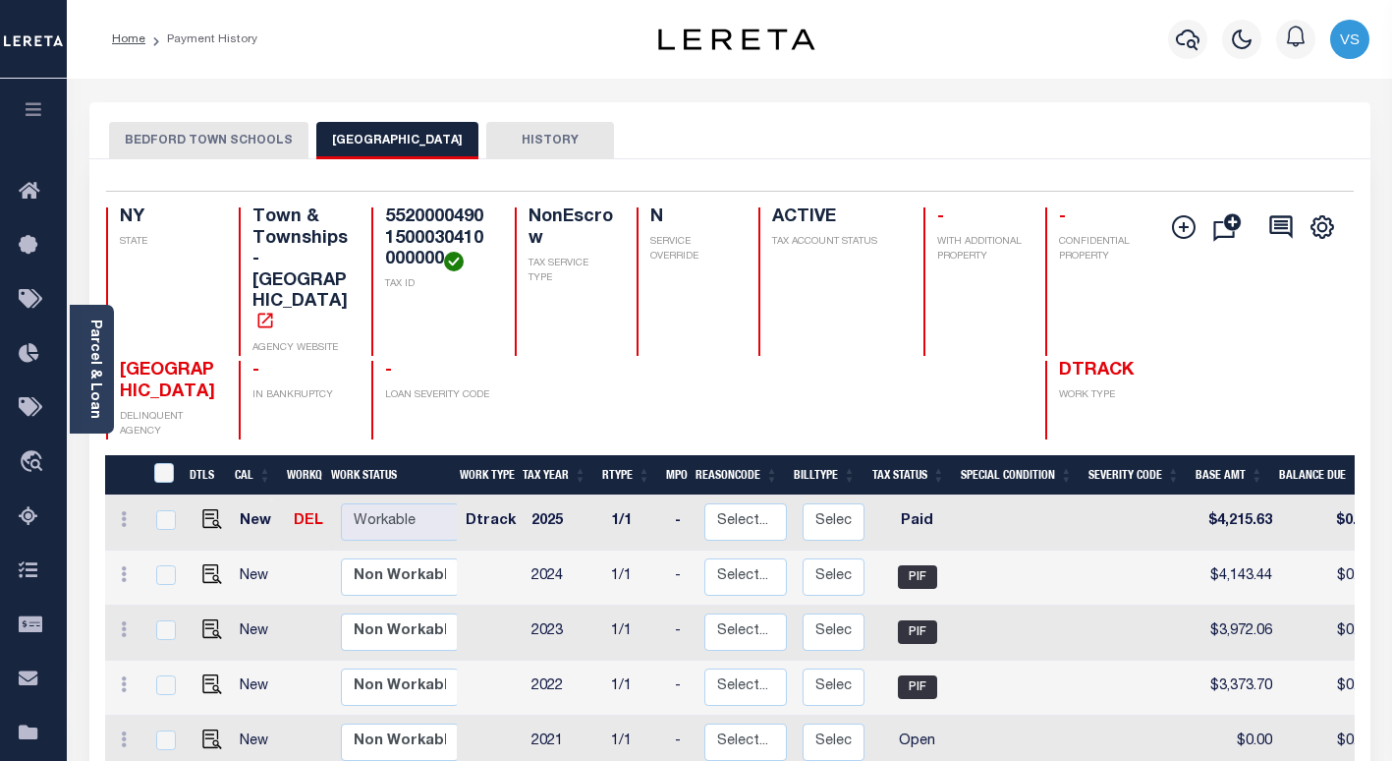
click at [195, 141] on button "BEDFORD TOWN SCHOOLS" at bounding box center [208, 140] width 199 height 37
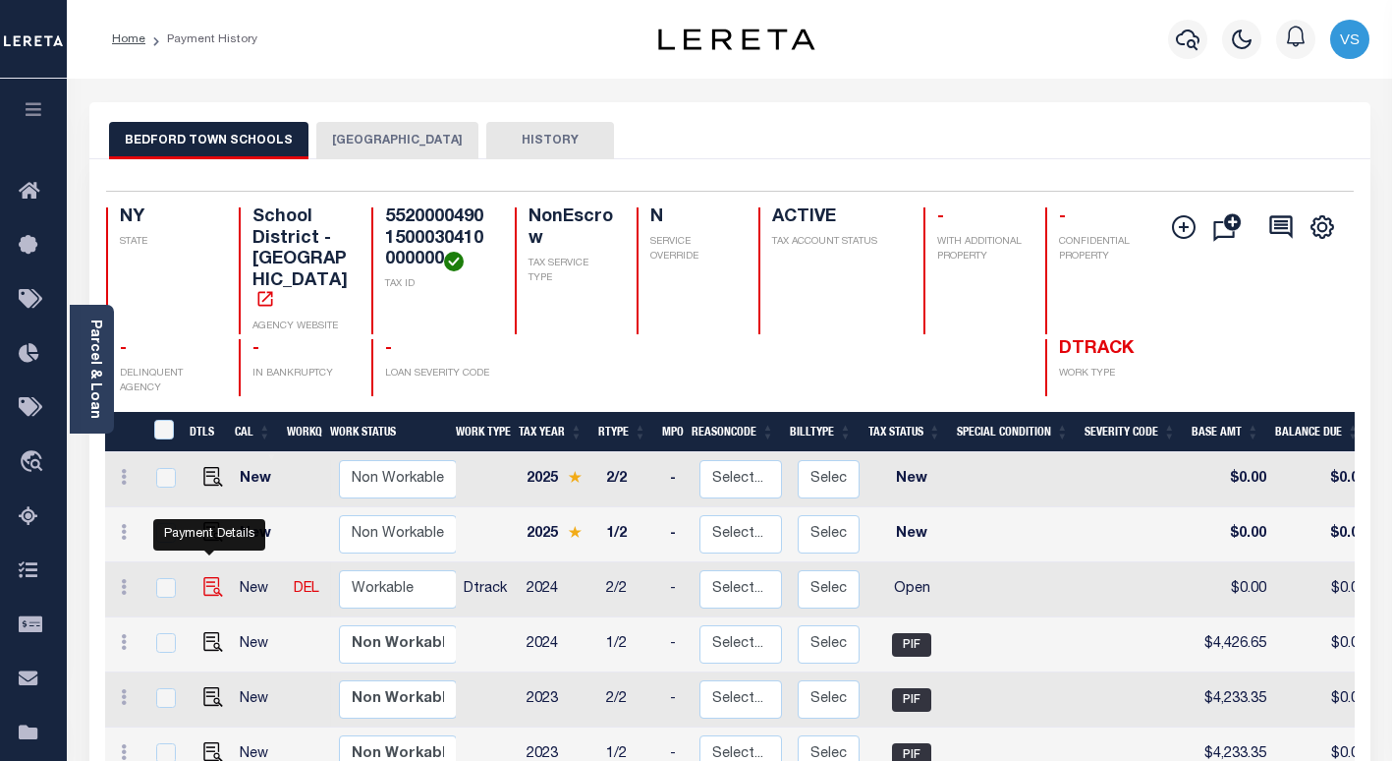
click at [212, 577] on img "" at bounding box center [213, 587] width 20 height 20
checkbox input "true"
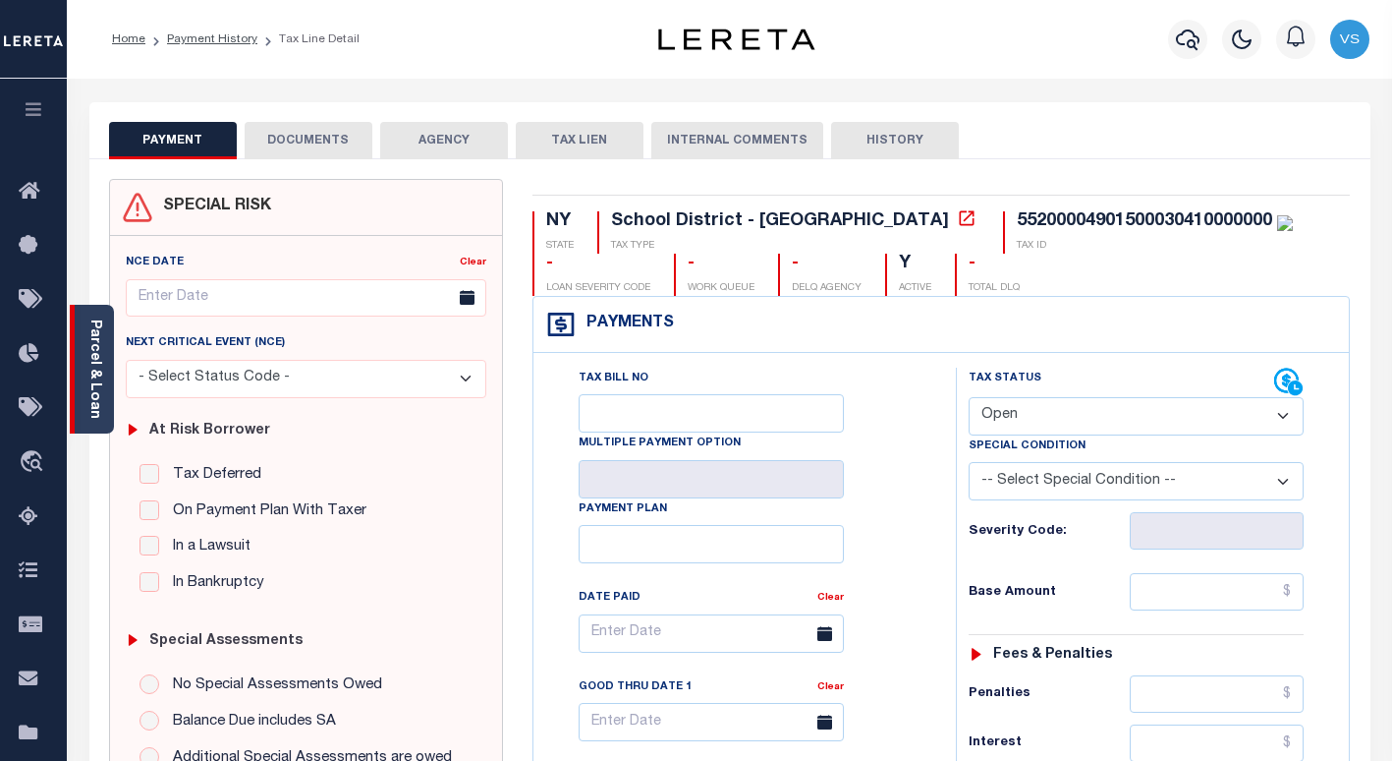
click at [95, 376] on link "Parcel & Loan" at bounding box center [94, 368] width 14 height 99
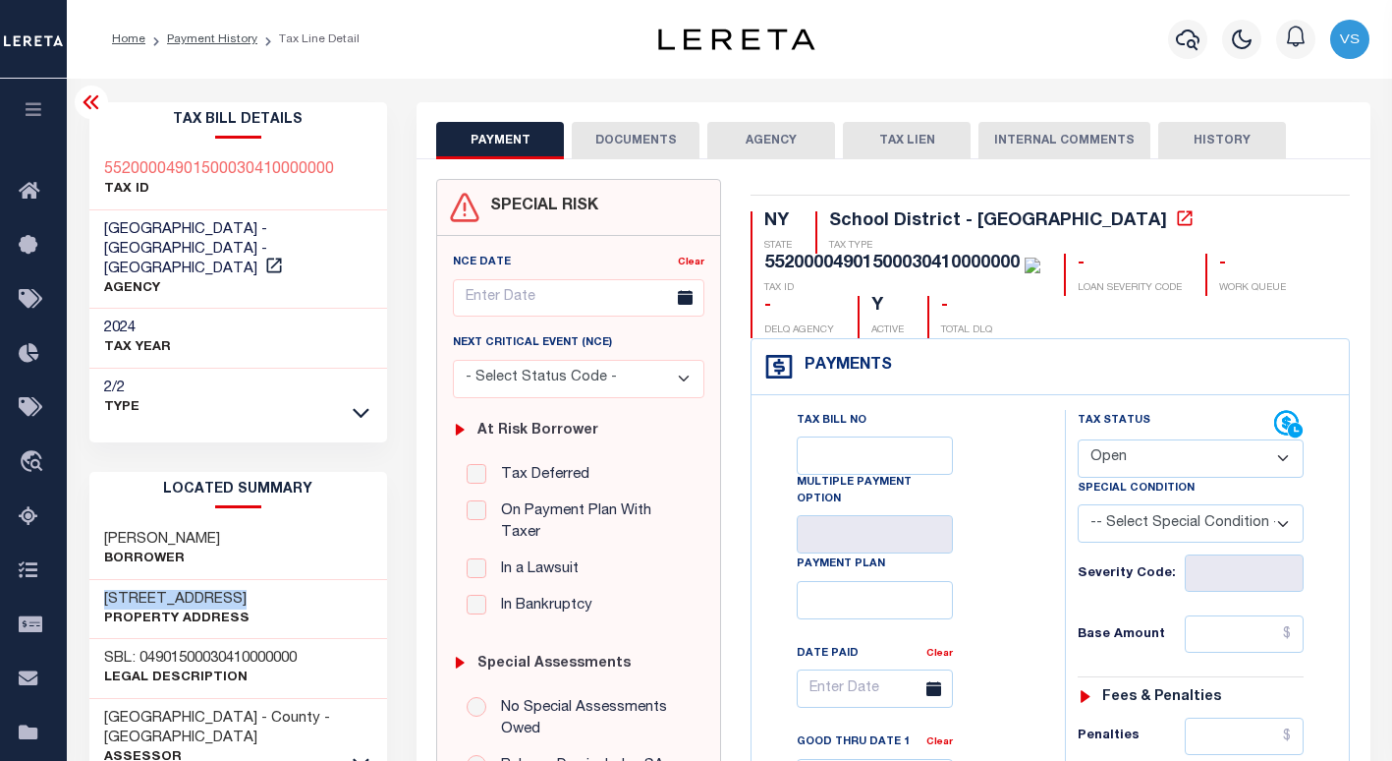
drag, startPoint x: 224, startPoint y: 576, endPoint x: 84, endPoint y: 565, distance: 140.9
click at [1119, 457] on select "- Select Status Code - Open Due/Unpaid Paid Incomplete No Tax Due Internal Refu…" at bounding box center [1191, 458] width 226 height 38
select select "PYD"
click at [1078, 440] on select "- Select Status Code - Open Due/Unpaid Paid Incomplete No Tax Due Internal Refu…" at bounding box center [1191, 458] width 226 height 38
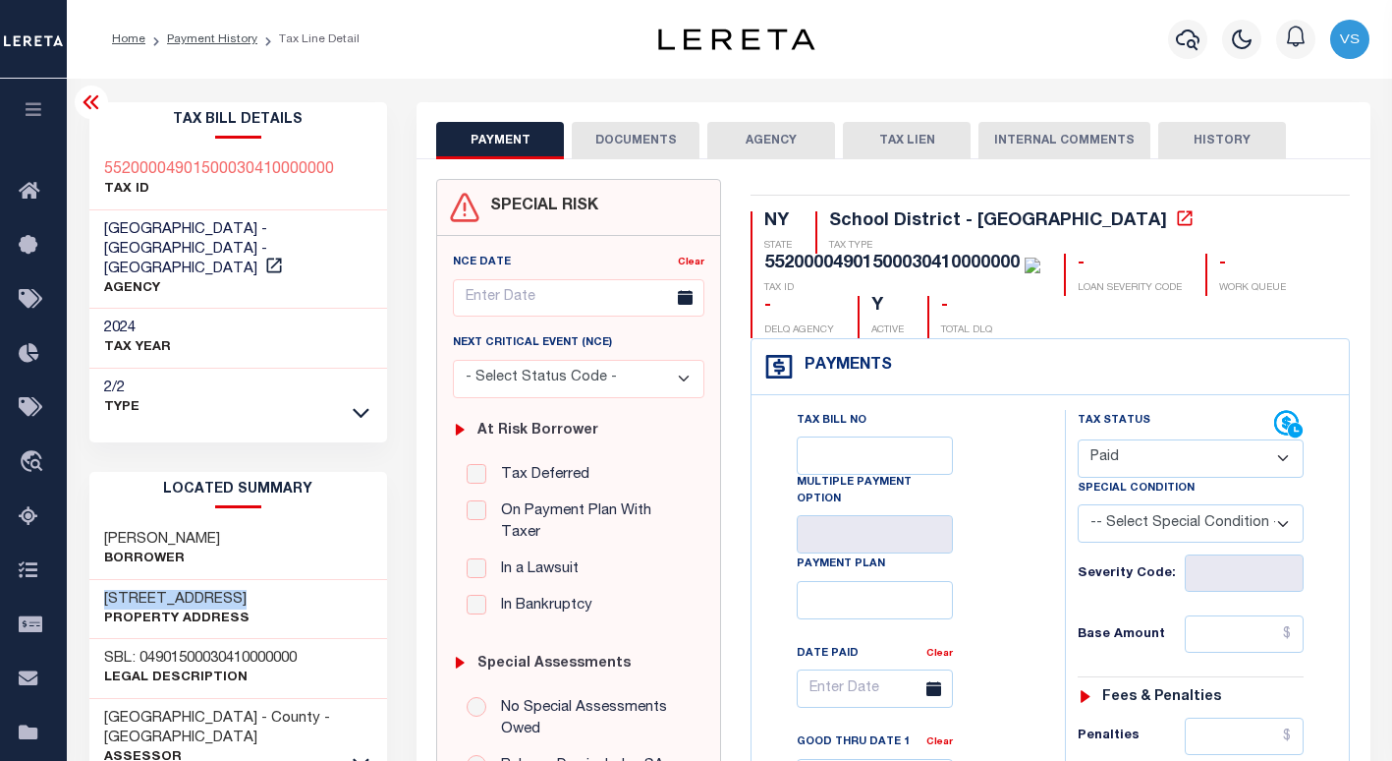
type input "[DATE]"
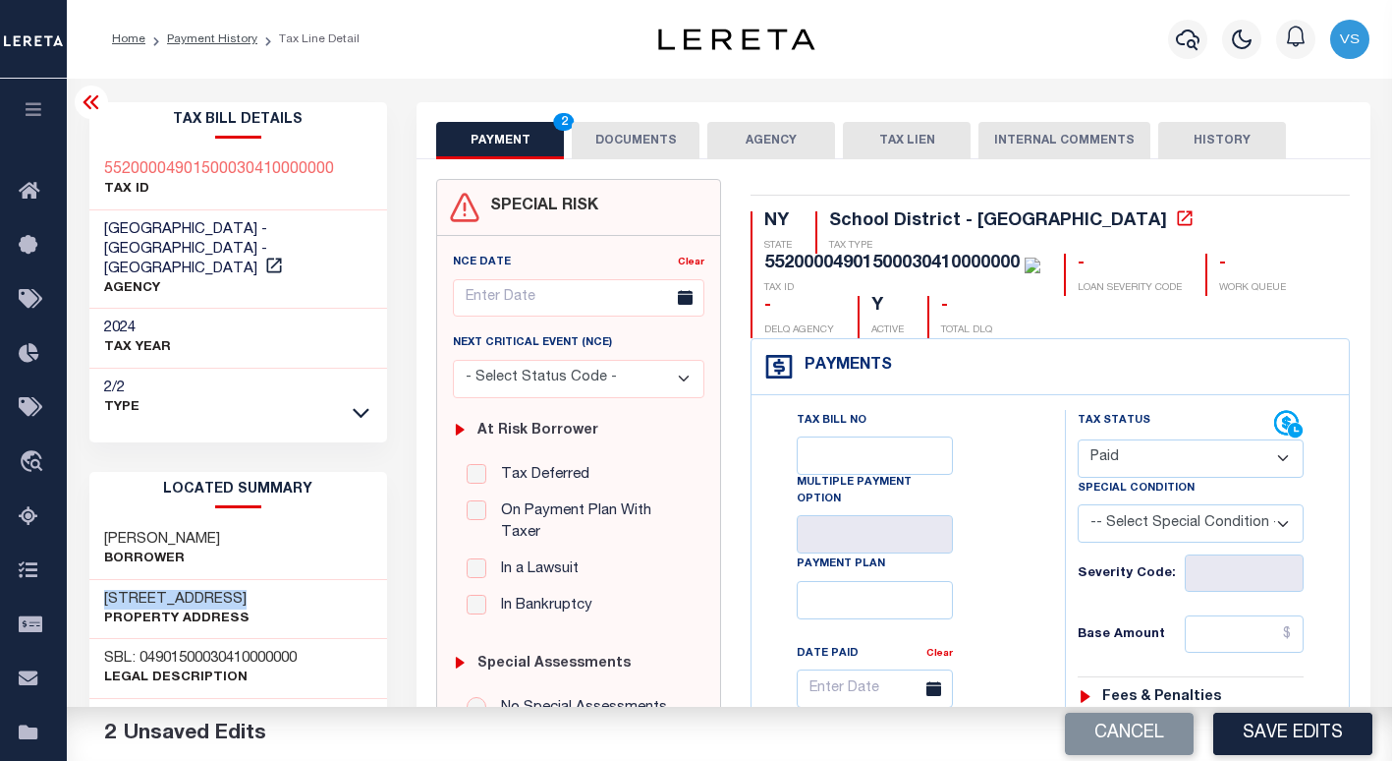
click at [628, 134] on button "DOCUMENTS" at bounding box center [636, 140] width 128 height 37
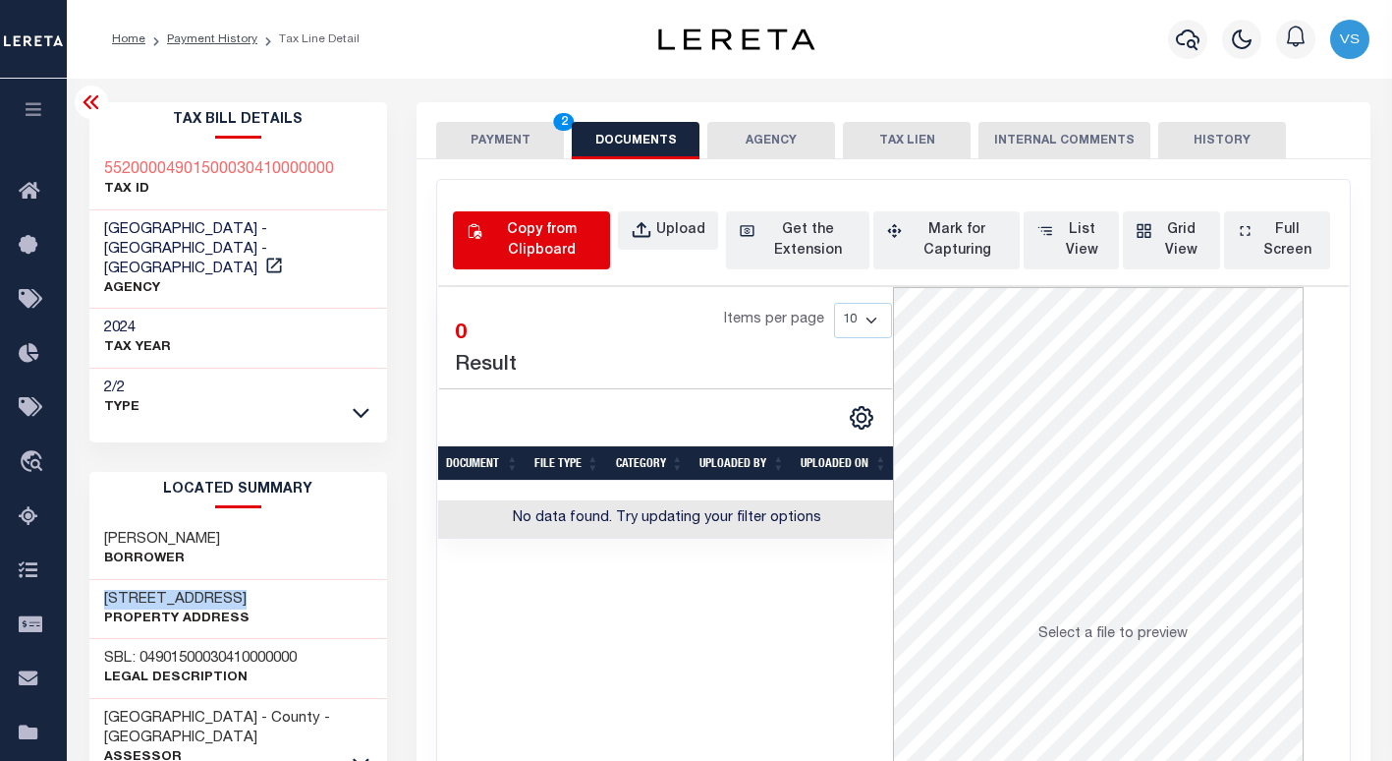
click at [544, 242] on div "Copy from Clipboard" at bounding box center [541, 240] width 111 height 41
select select "POP"
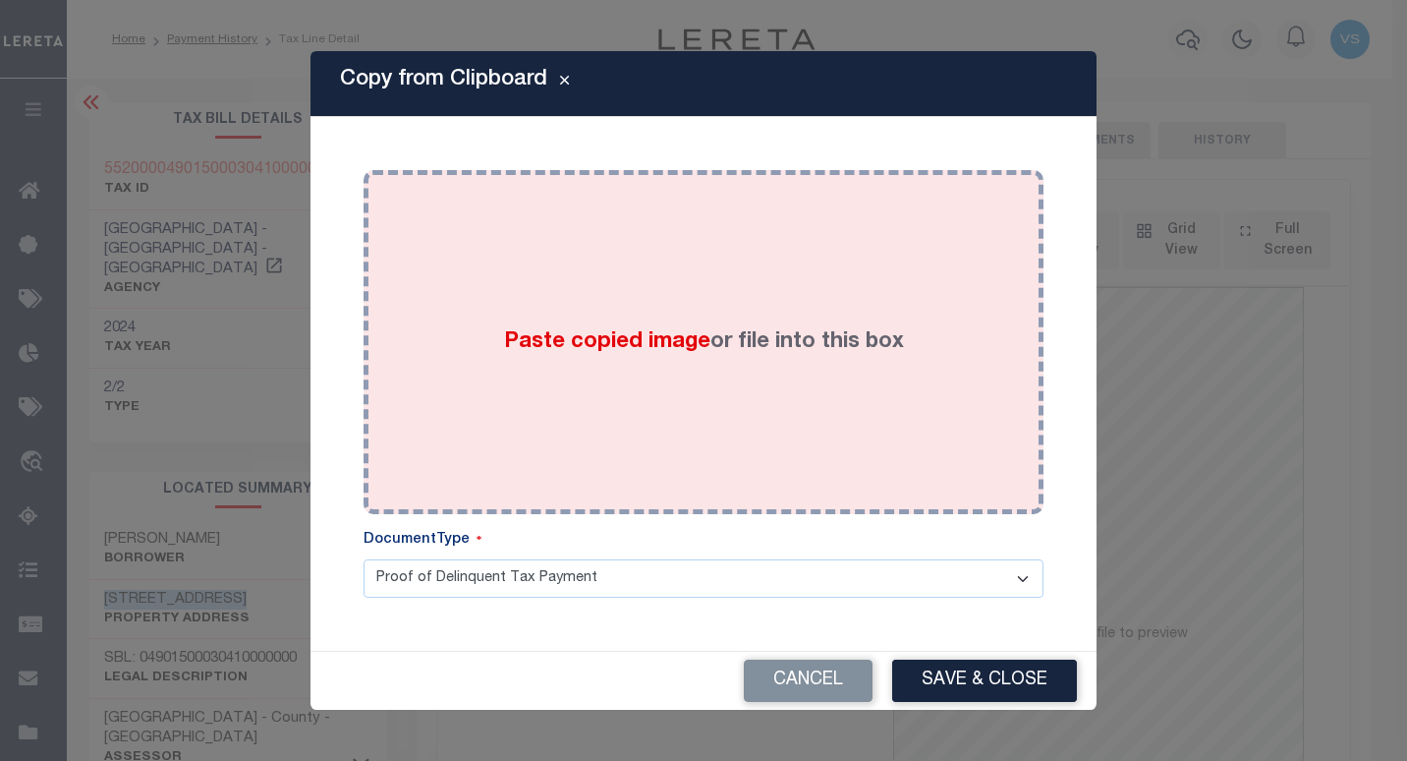
click at [797, 397] on div "Paste copied image or file into this box" at bounding box center [703, 342] width 650 height 314
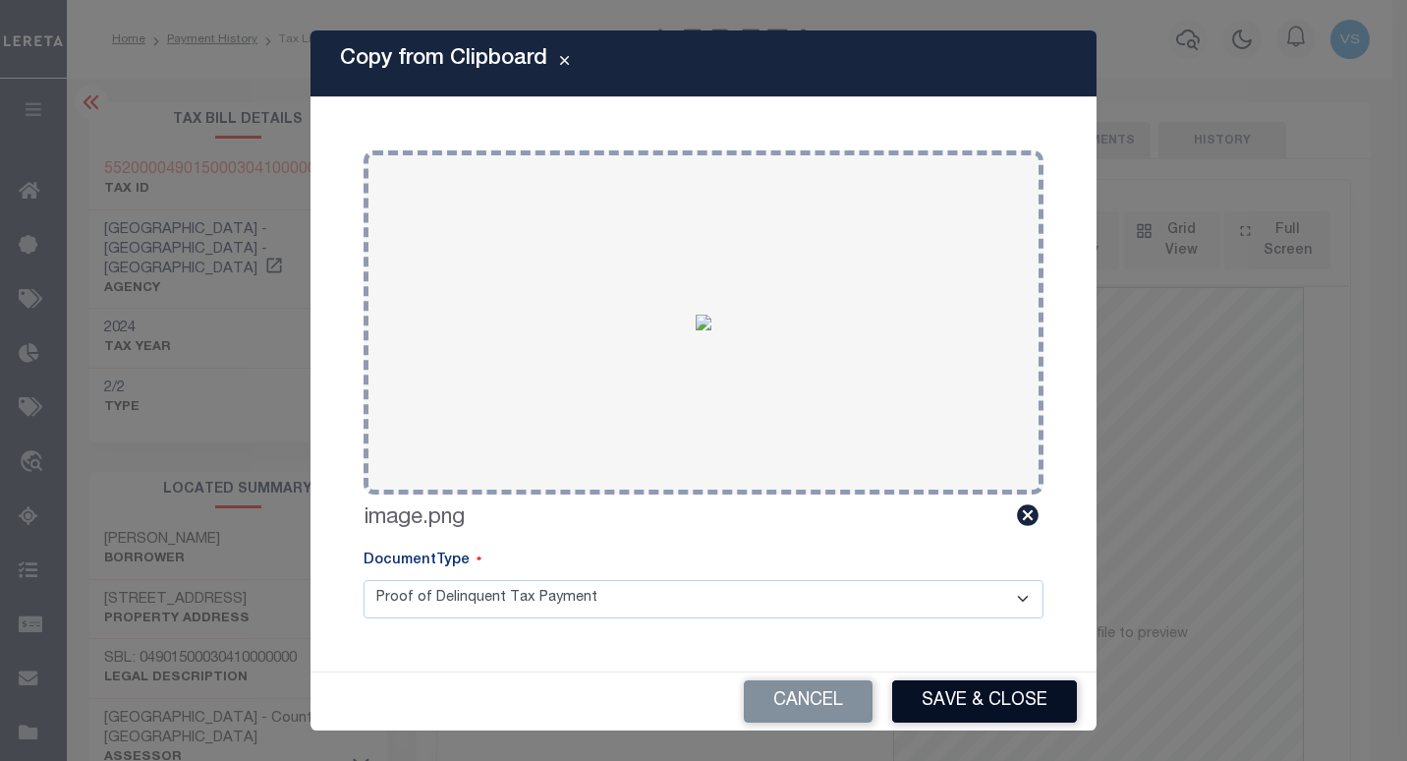
click at [935, 689] on button "Save & Close" at bounding box center [984, 701] width 185 height 42
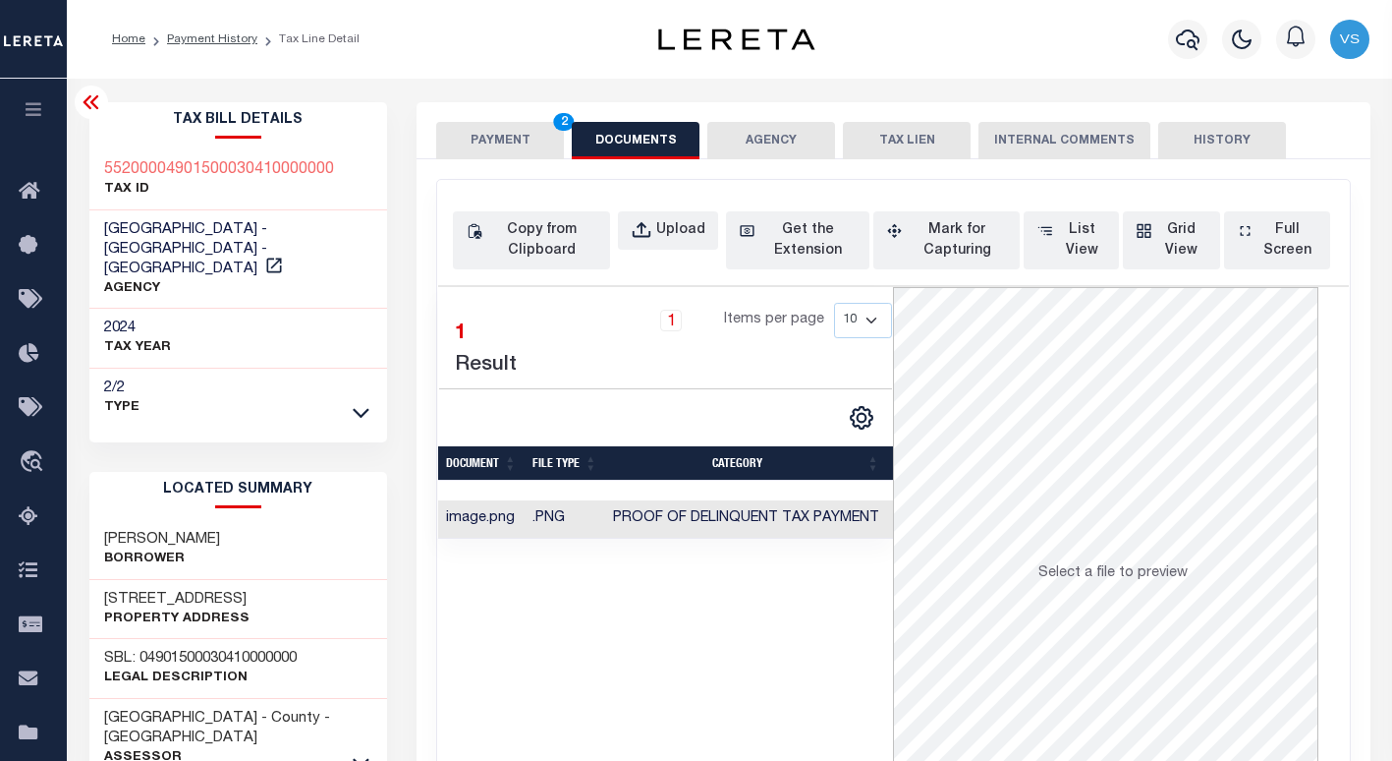
click at [492, 135] on button "PAYMENT 2" at bounding box center [500, 140] width 128 height 37
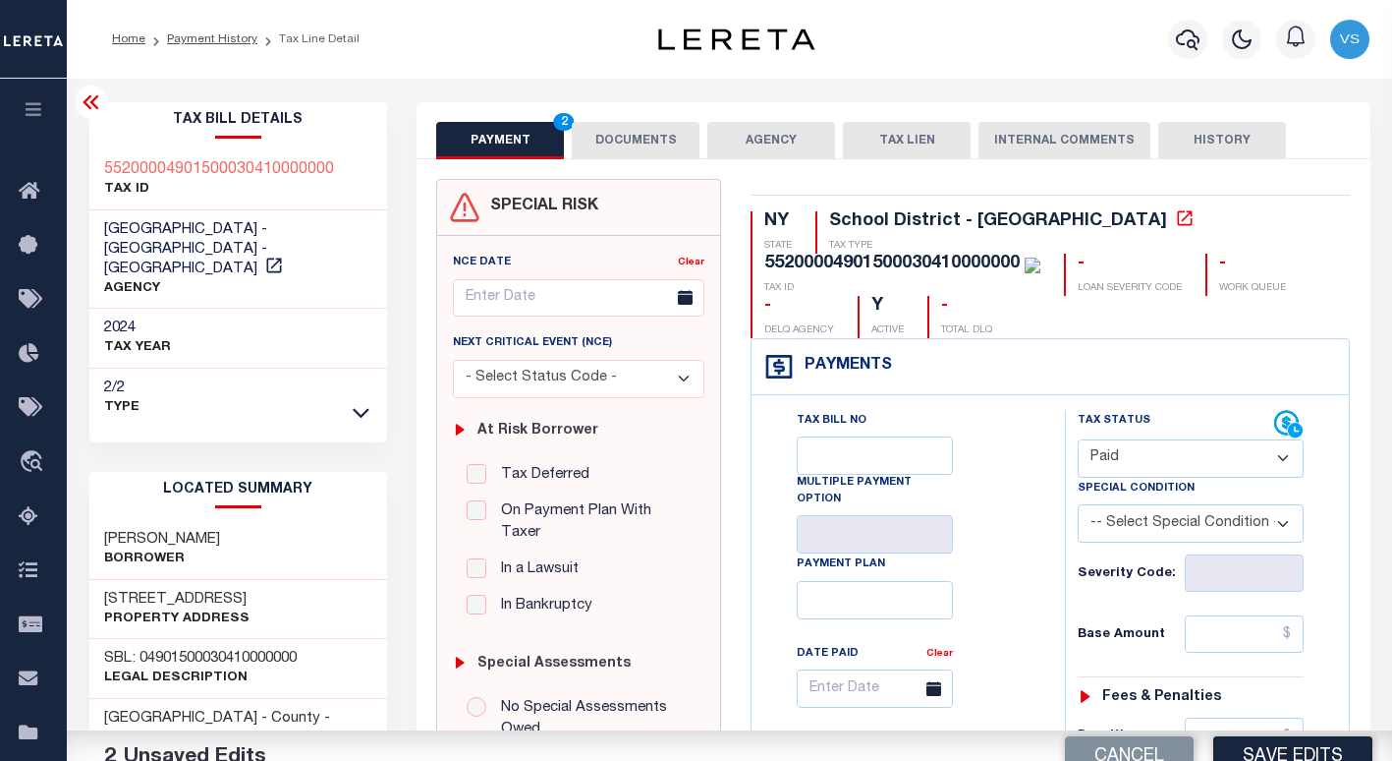
scroll to position [295, 0]
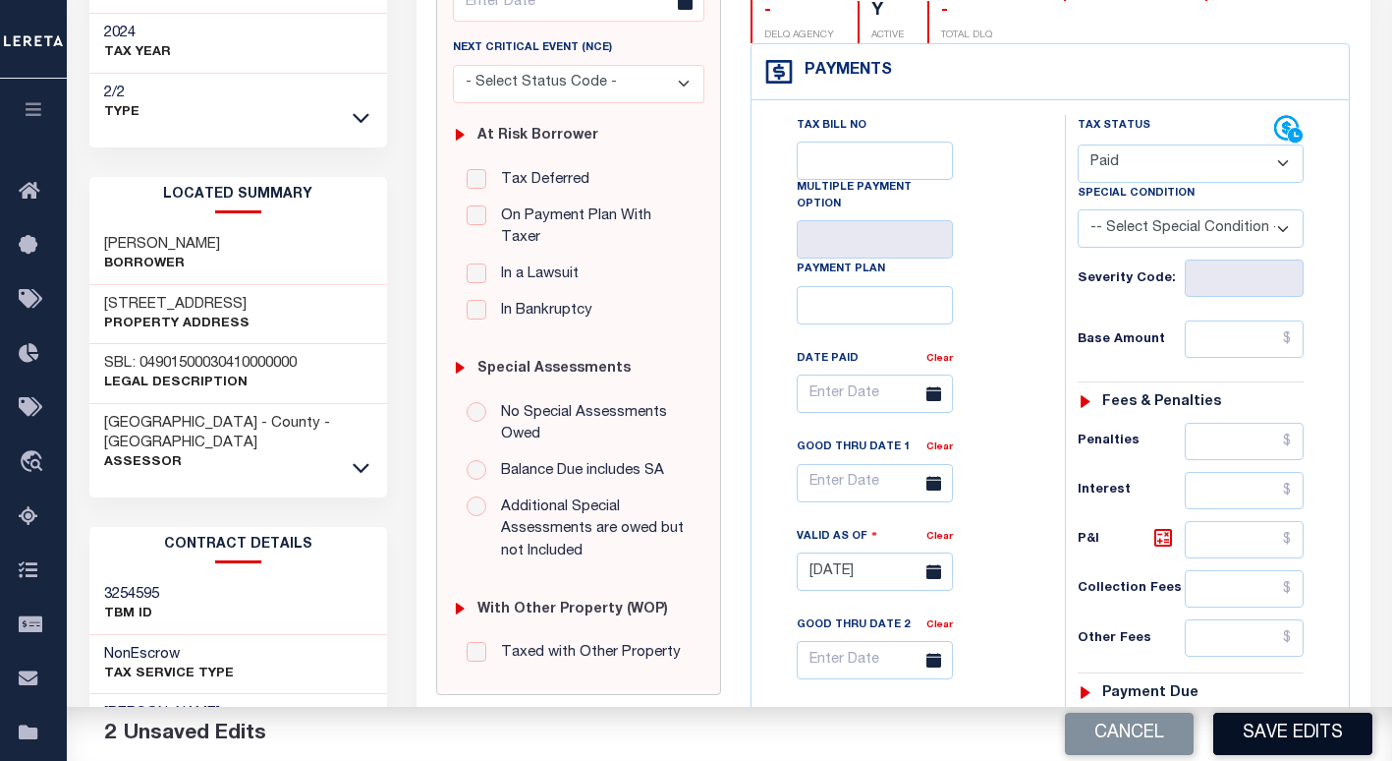
click at [1245, 721] on button "Save Edits" at bounding box center [1292, 733] width 159 height 42
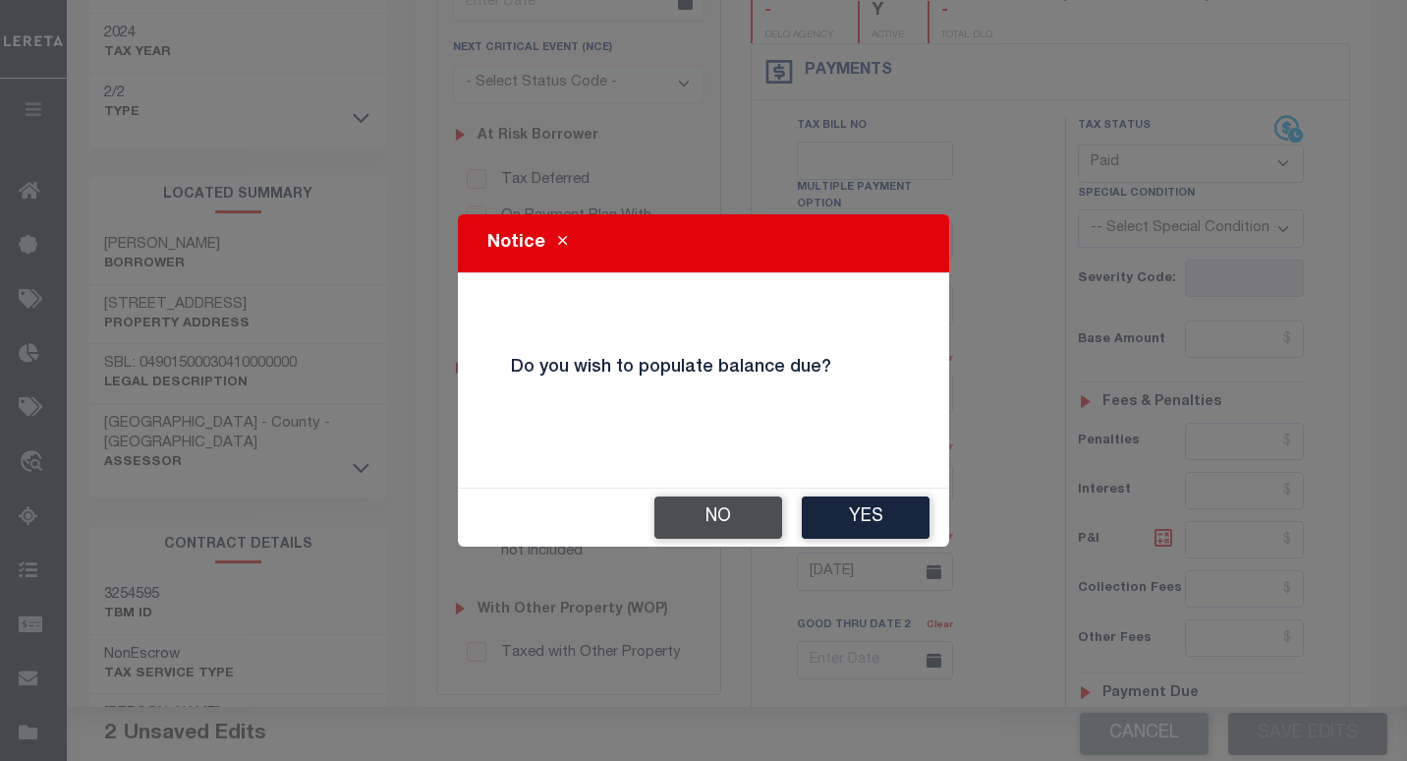
click at [708, 508] on button "No" at bounding box center [718, 517] width 128 height 42
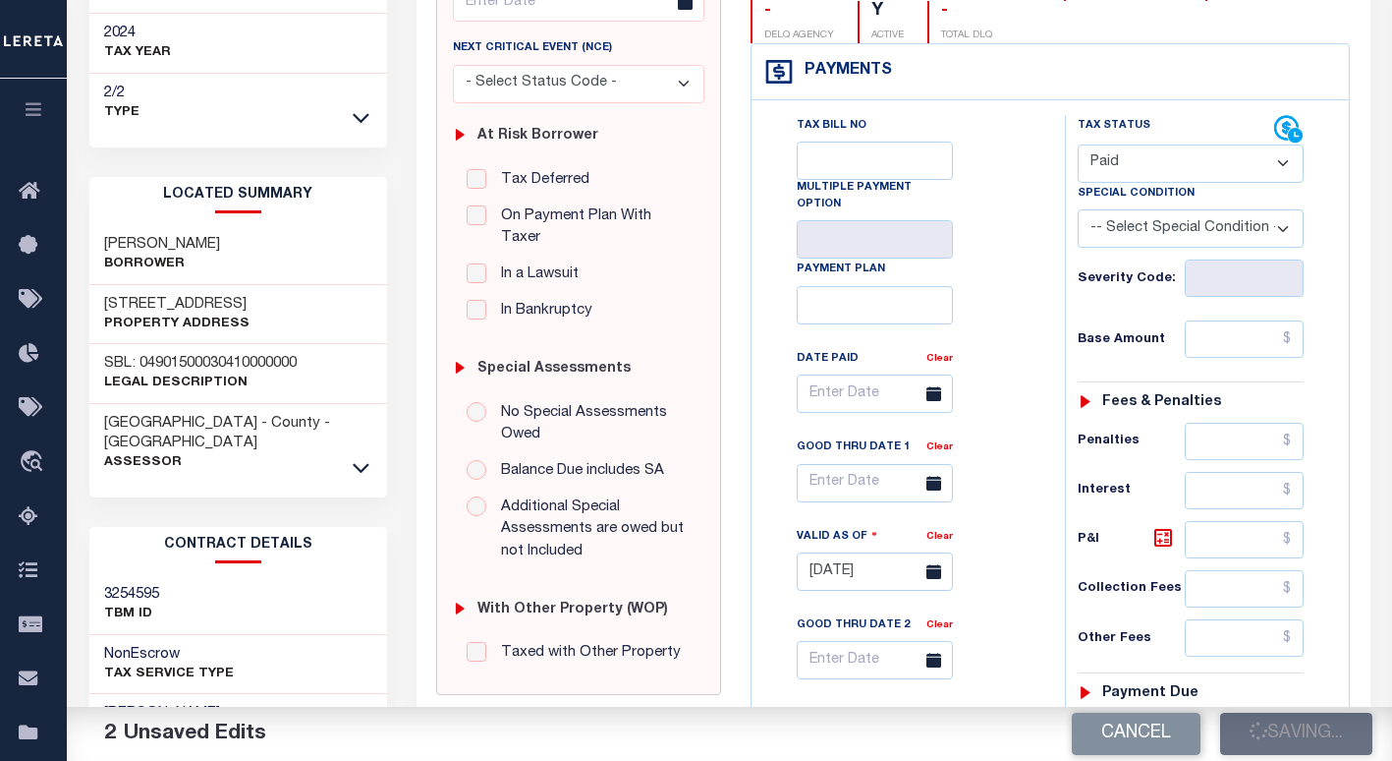
checkbox input "false"
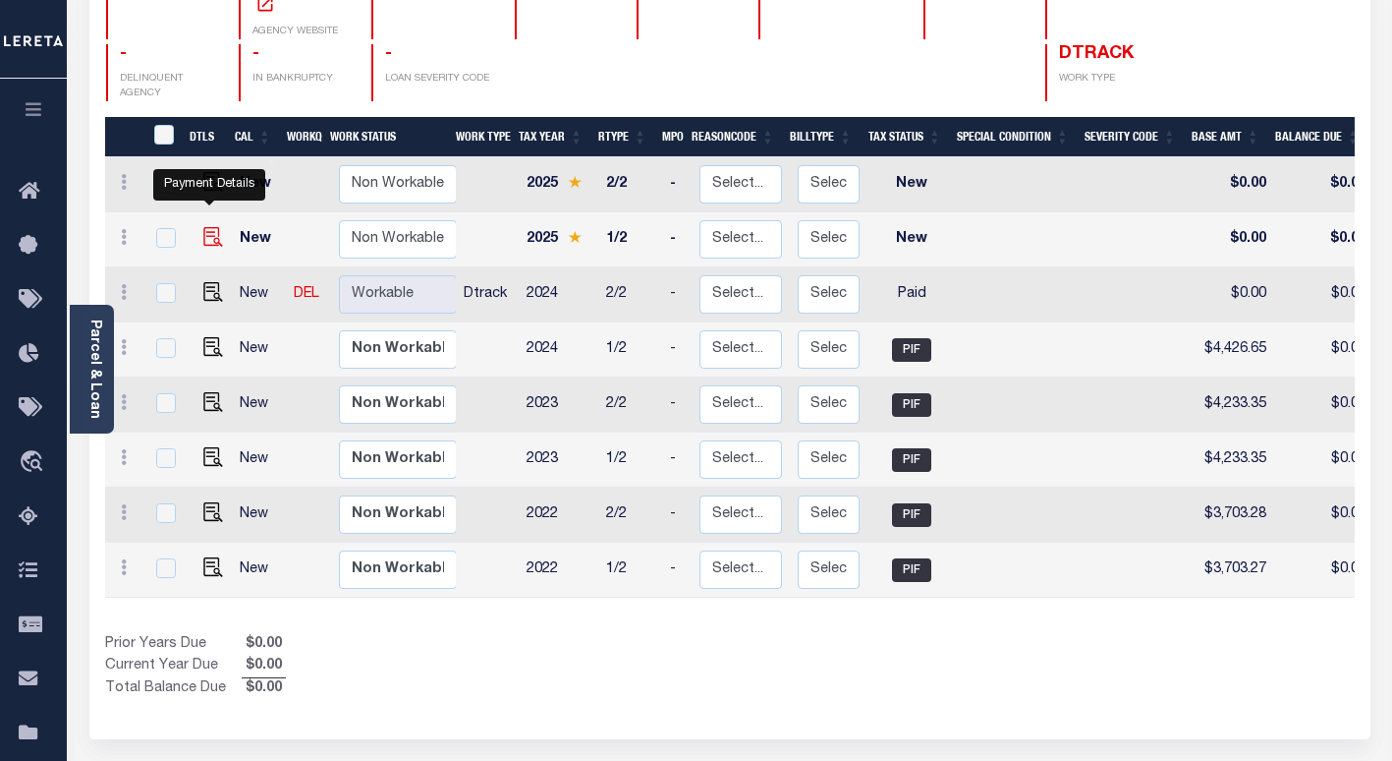
click at [203, 227] on img "" at bounding box center [213, 237] width 20 height 20
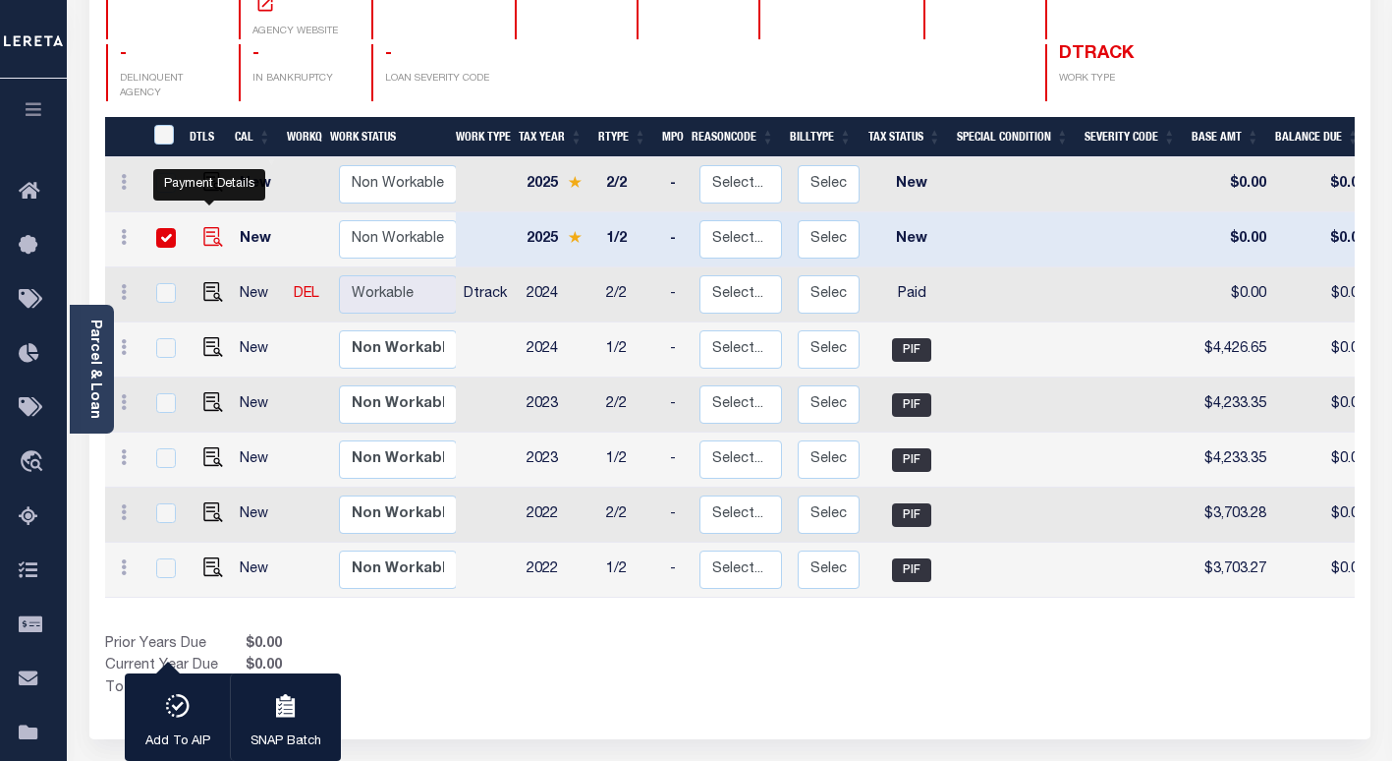
checkbox input "true"
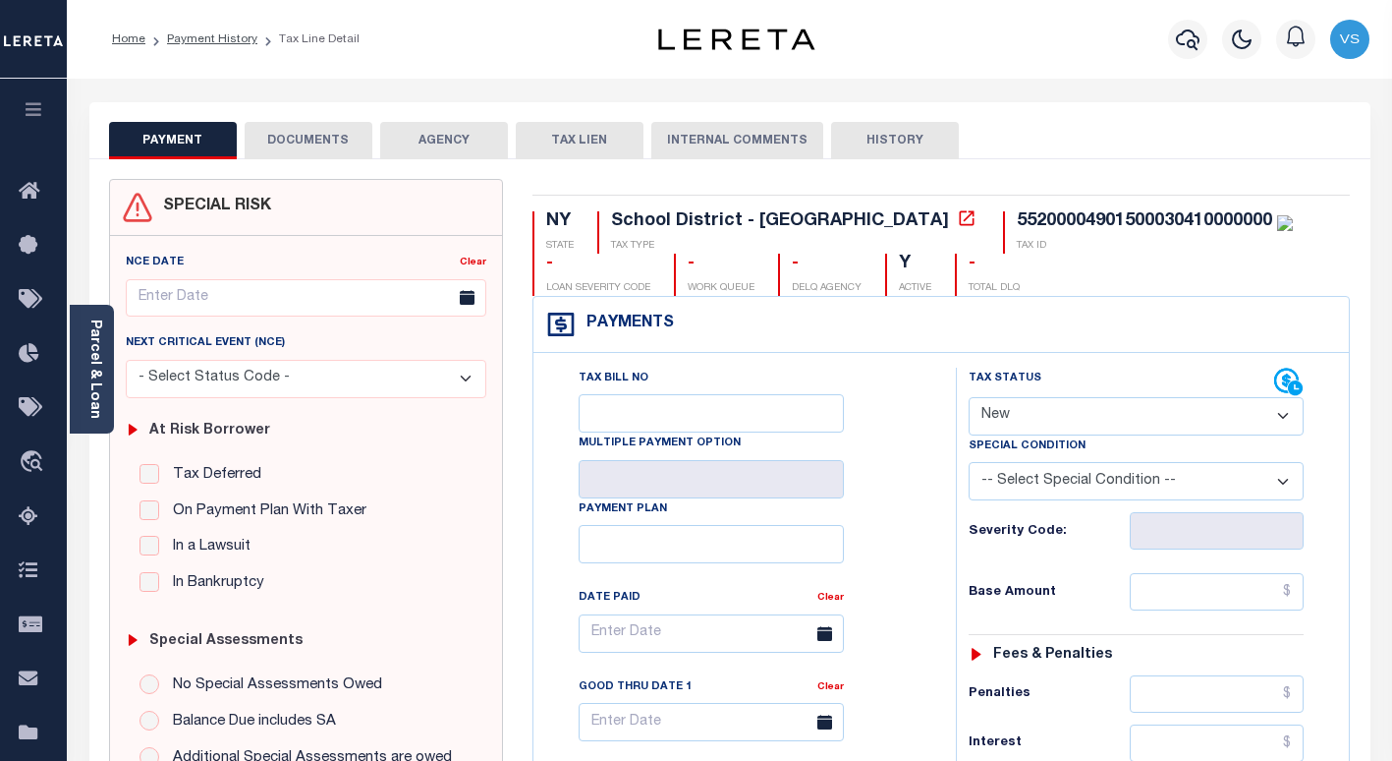
click at [1005, 414] on select "- Select Status Code - Open Due/Unpaid Paid Incomplete No Tax Due Internal Refu…" at bounding box center [1136, 416] width 335 height 38
select select "PYD"
click at [969, 398] on select "- Select Status Code - Open Due/Unpaid Paid Incomplete No Tax Due Internal Refu…" at bounding box center [1136, 416] width 335 height 38
type input "10/01/2025"
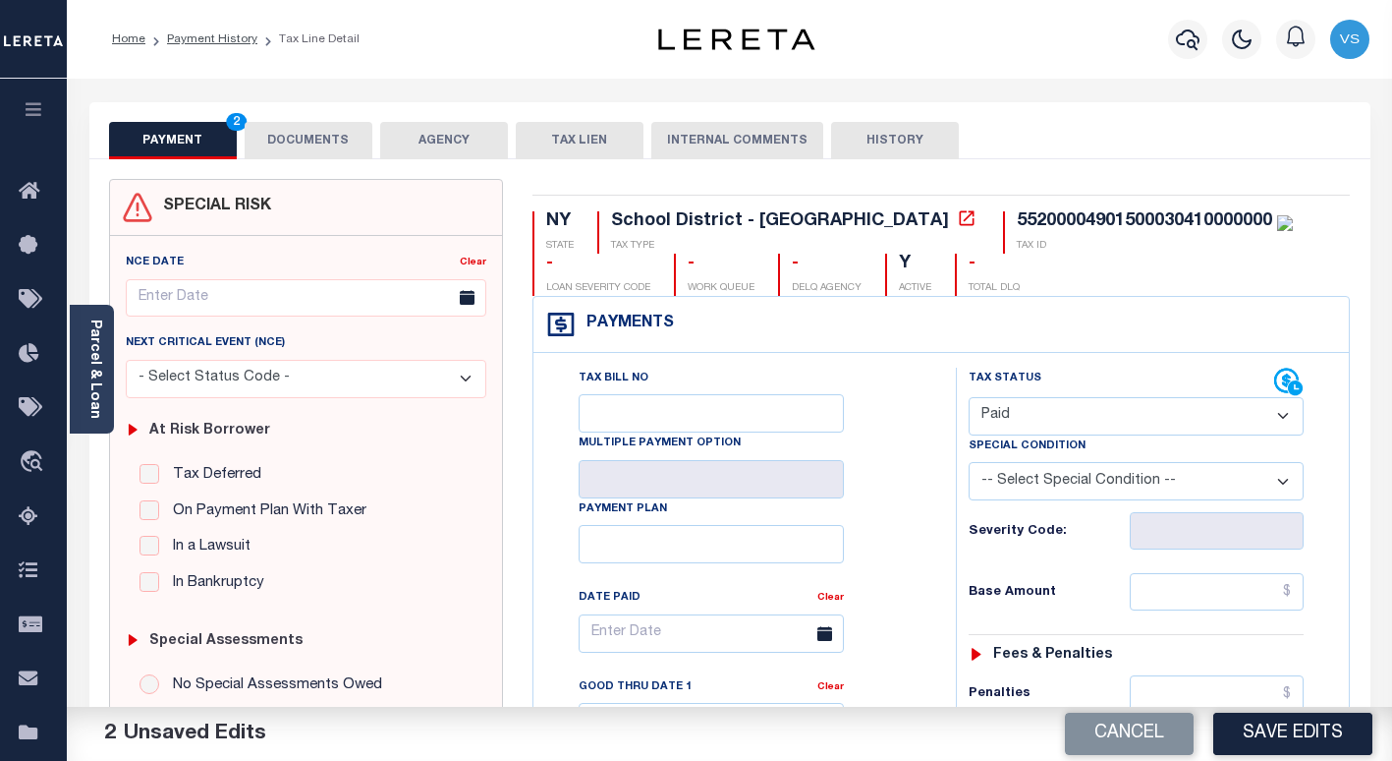
click at [299, 127] on button "DOCUMENTS" at bounding box center [309, 140] width 128 height 37
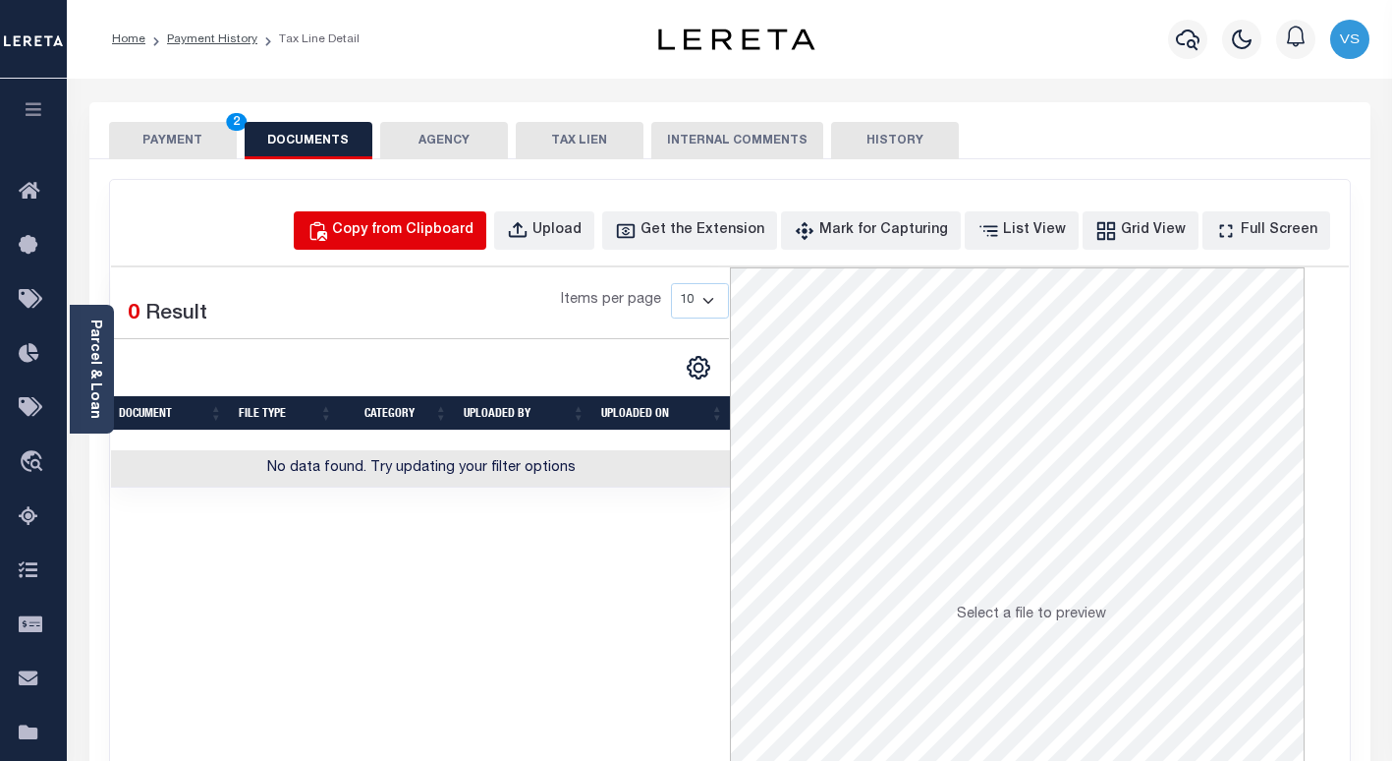
click at [397, 235] on div "Copy from Clipboard" at bounding box center [402, 231] width 141 height 22
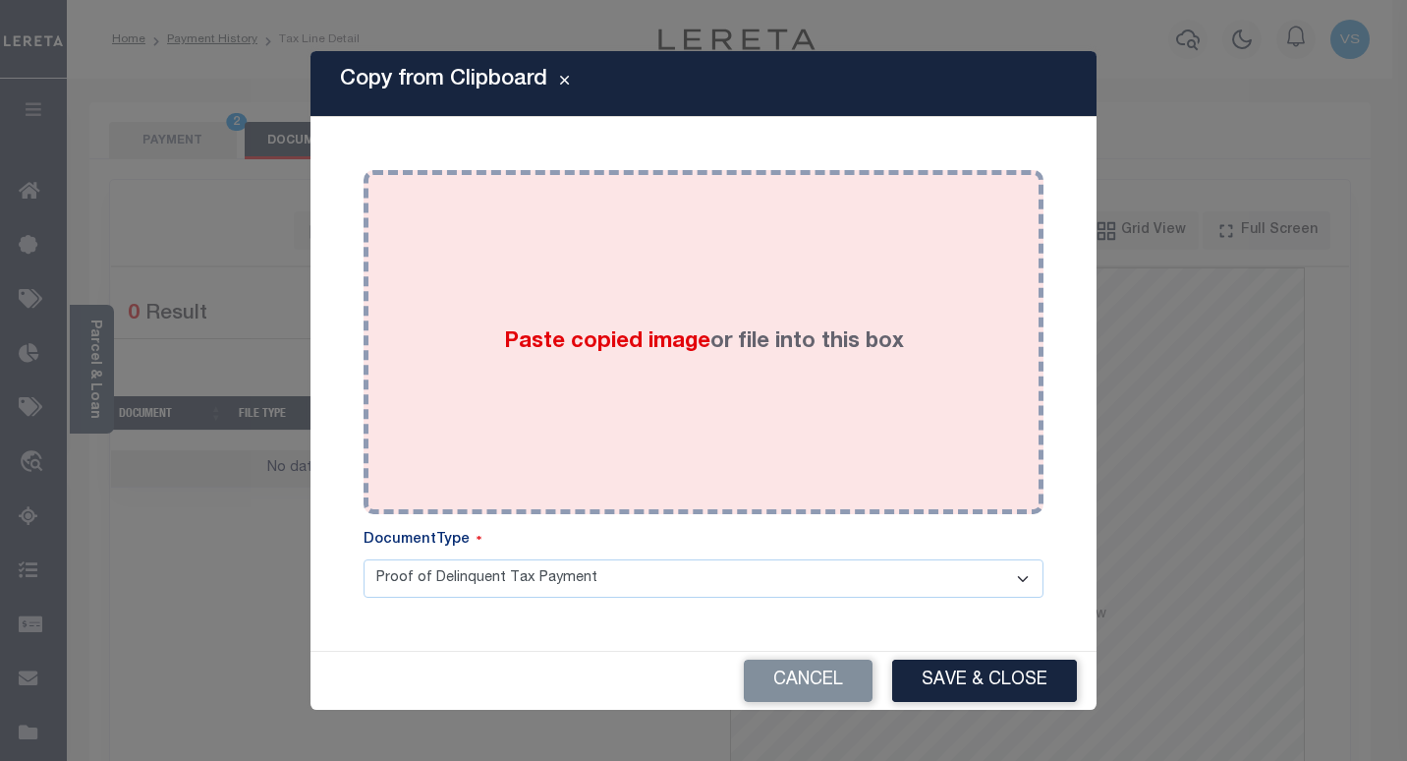
click at [425, 343] on div "Paste copied image or file into this box" at bounding box center [703, 342] width 650 height 314
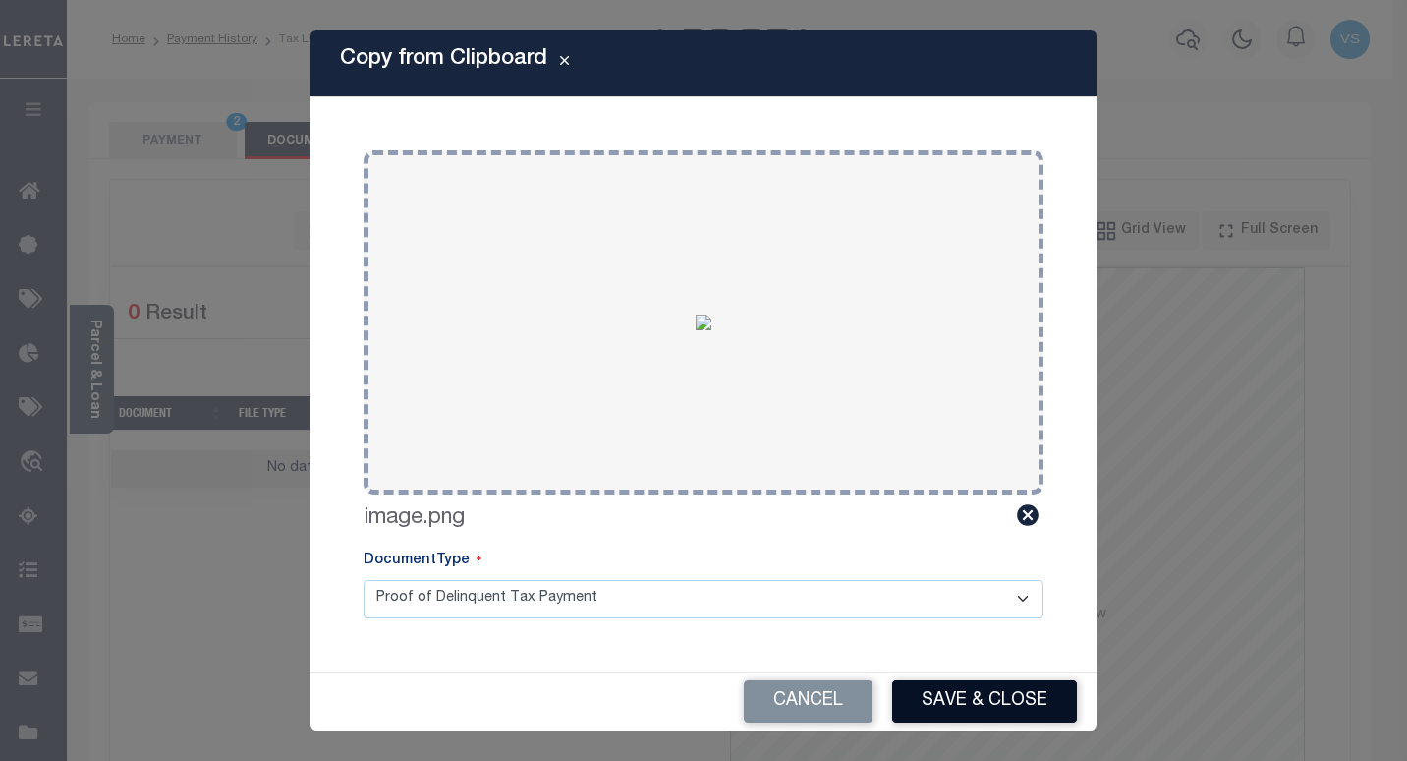
click at [964, 698] on button "Save & Close" at bounding box center [984, 701] width 185 height 42
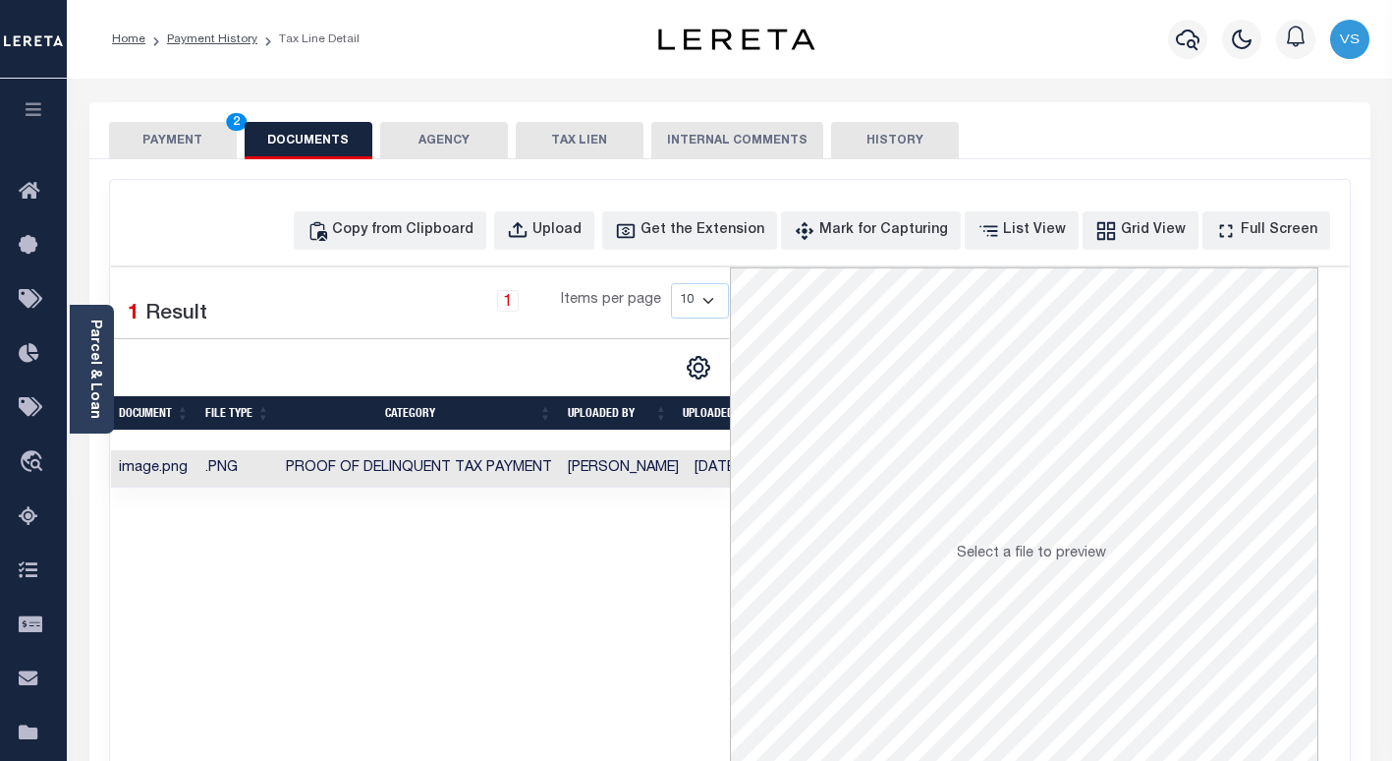
click at [181, 143] on button "PAYMENT 2" at bounding box center [173, 140] width 128 height 37
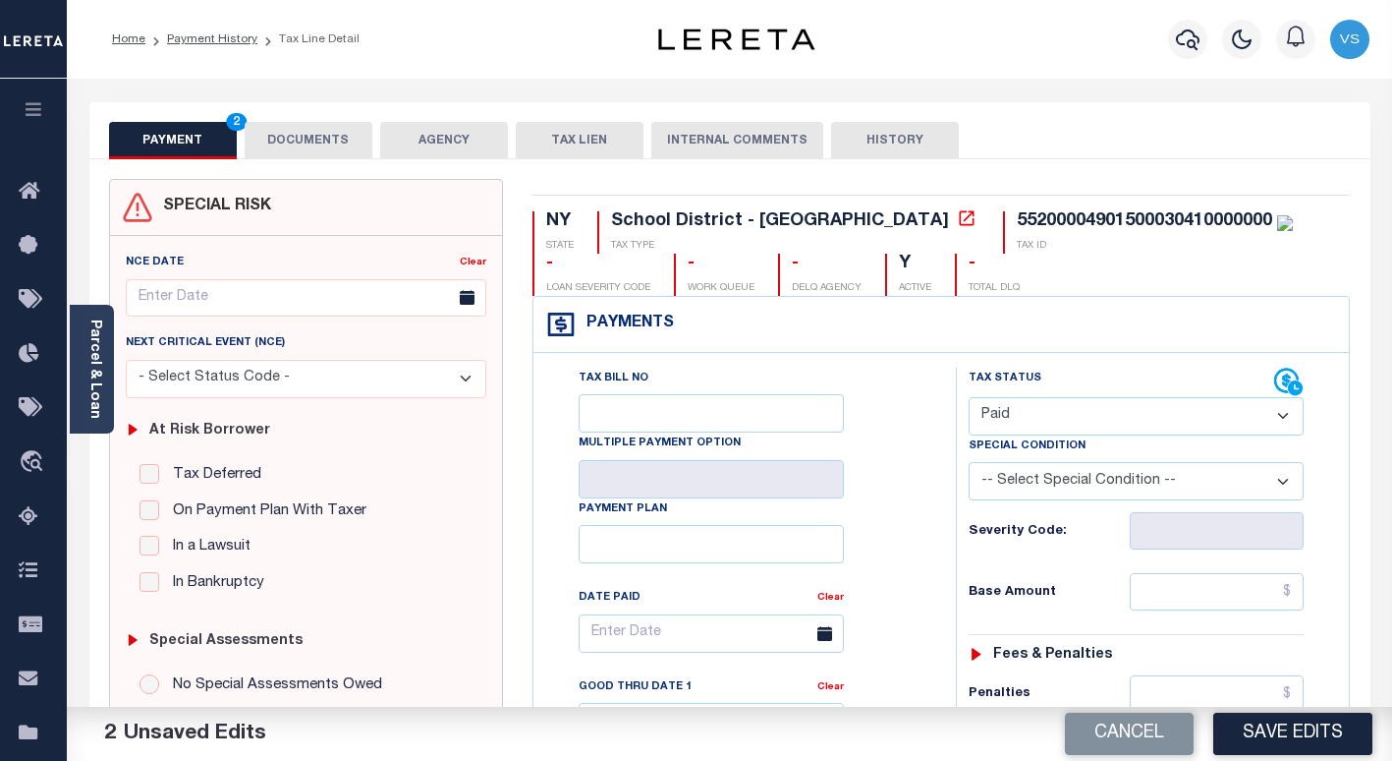
click at [293, 134] on button "DOCUMENTS" at bounding box center [309, 140] width 128 height 37
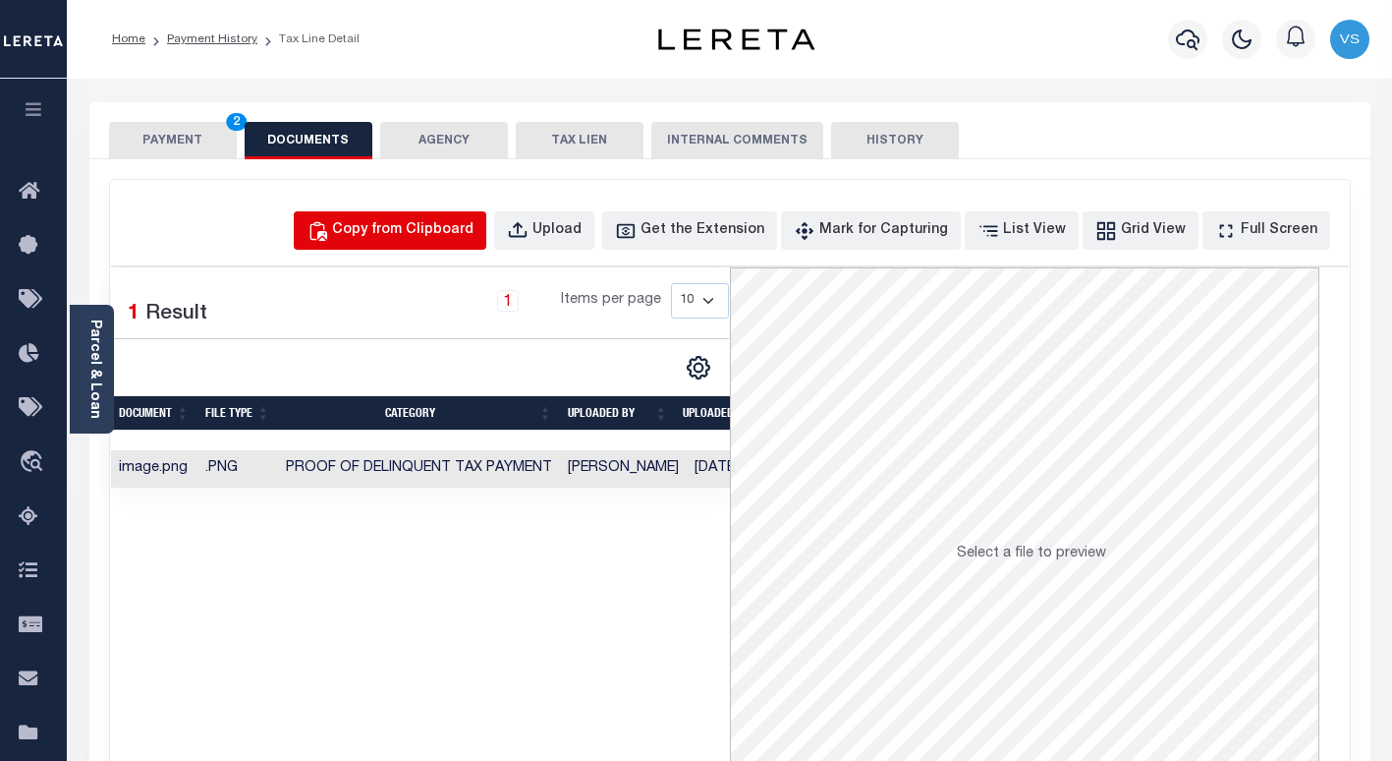
click at [404, 225] on div "Copy from Clipboard" at bounding box center [402, 231] width 141 height 22
select select "POP"
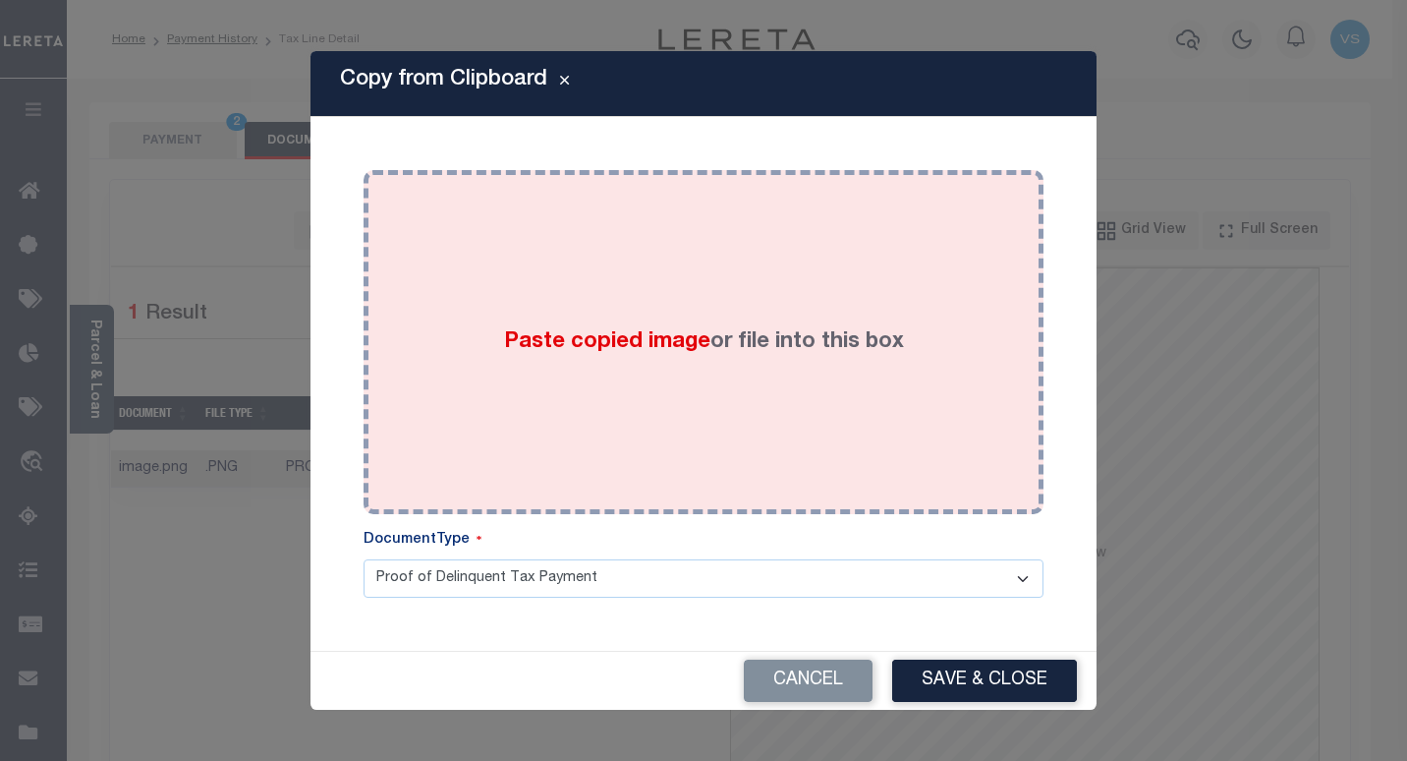
click at [490, 381] on div "Paste copied image or file into this box" at bounding box center [703, 342] width 650 height 314
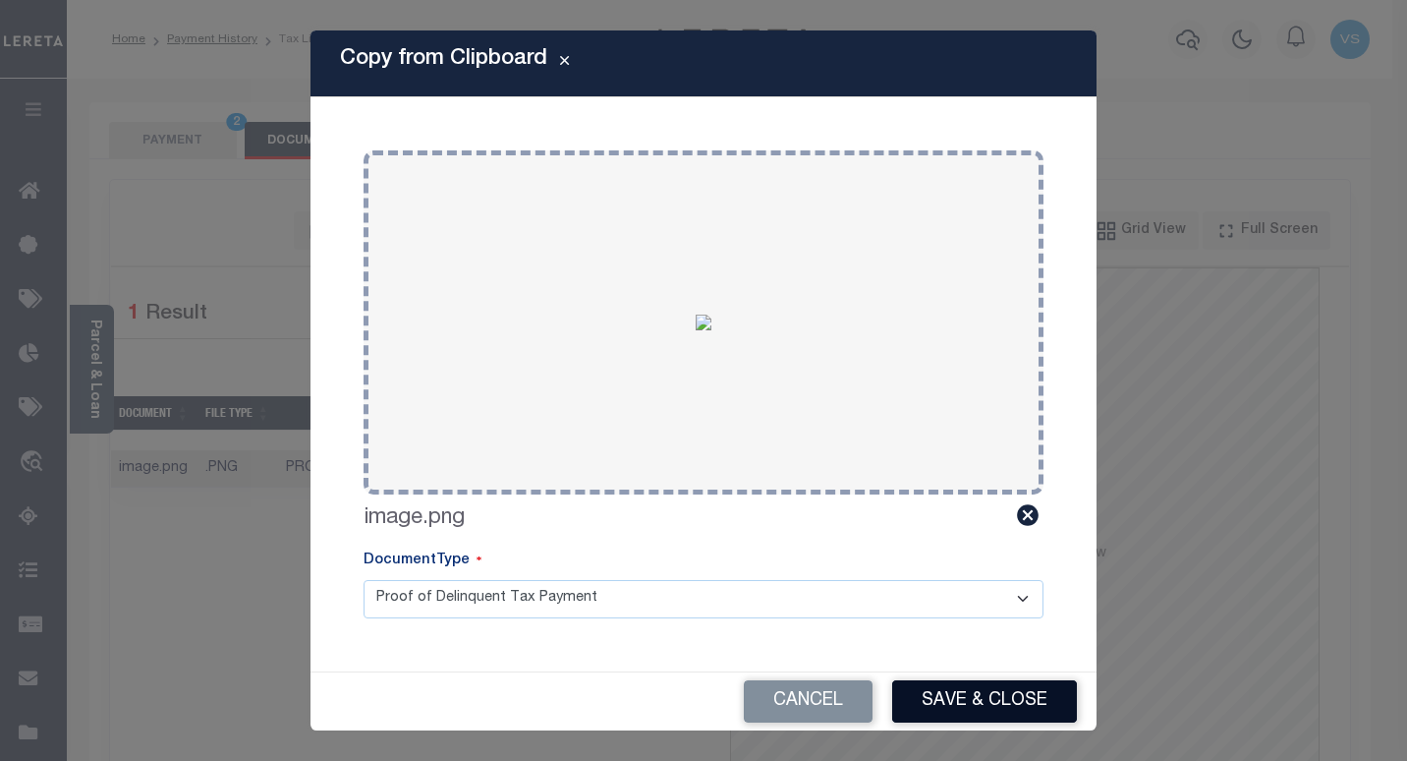
click at [963, 695] on button "Save & Close" at bounding box center [984, 701] width 185 height 42
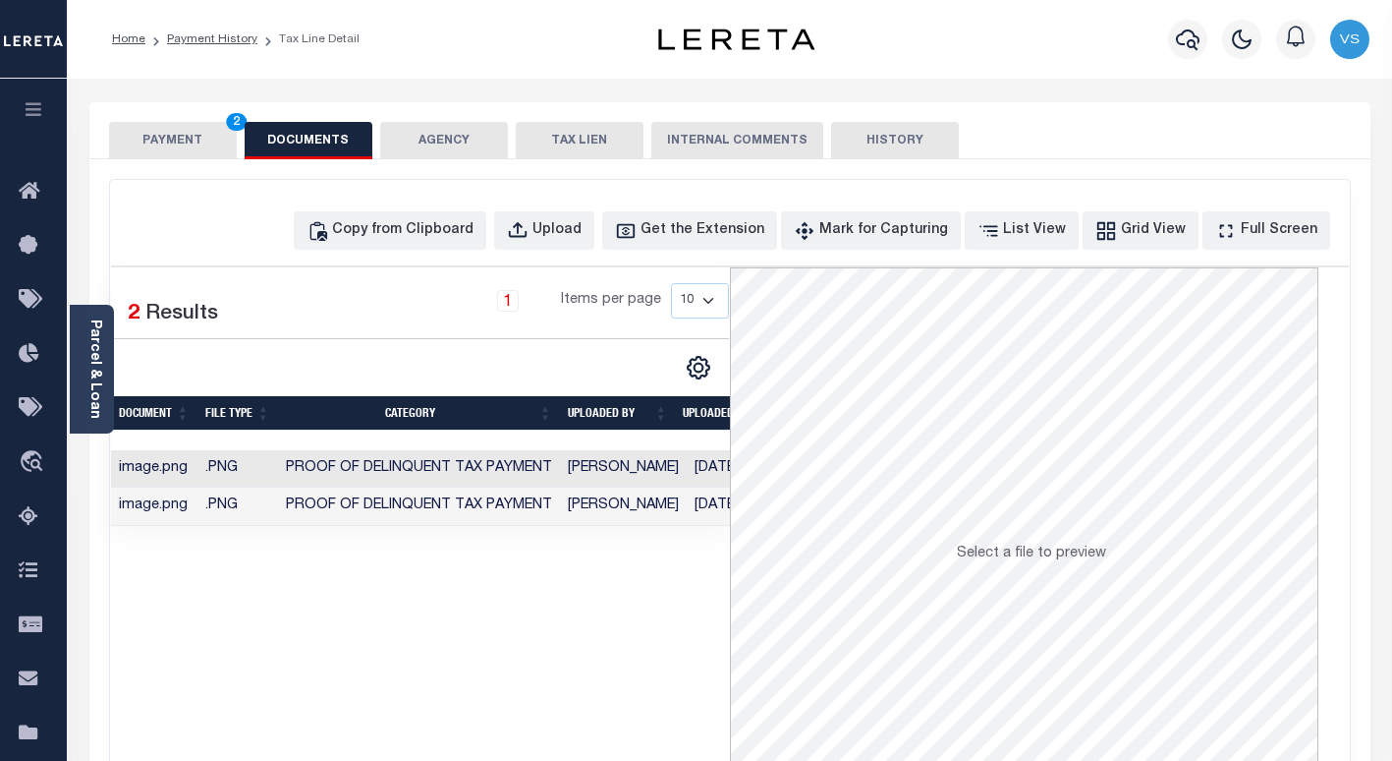
click at [161, 135] on button "PAYMENT 2" at bounding box center [173, 140] width 128 height 37
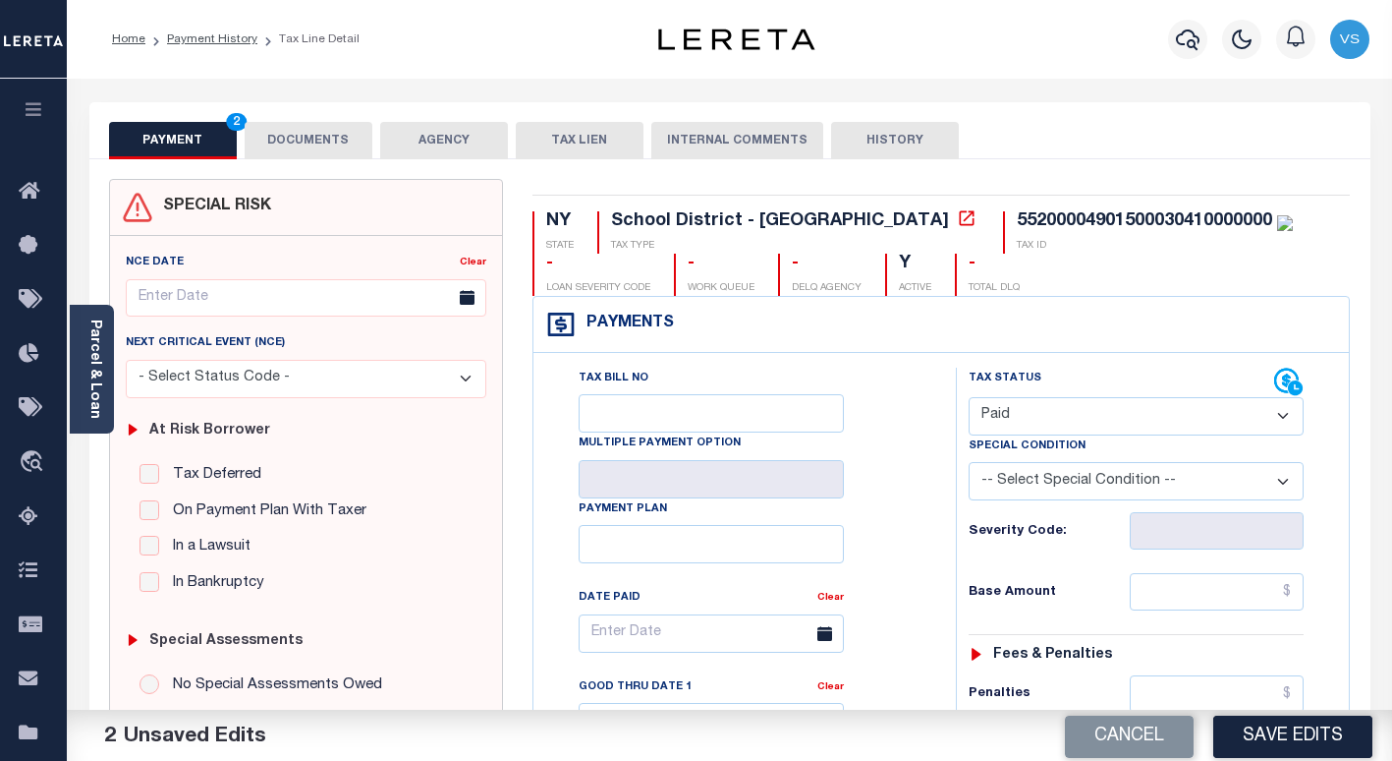
scroll to position [197, 0]
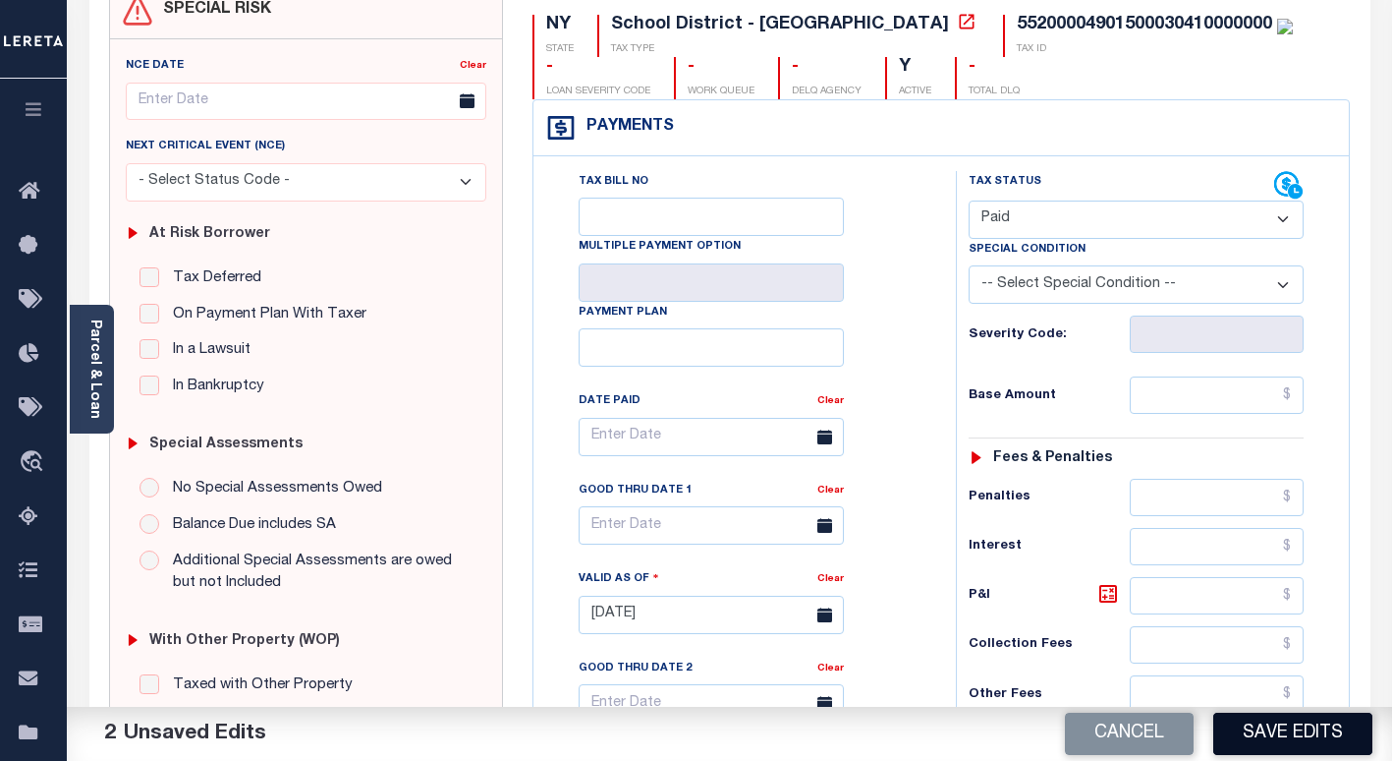
click at [1264, 738] on button "Save Edits" at bounding box center [1292, 733] width 159 height 42
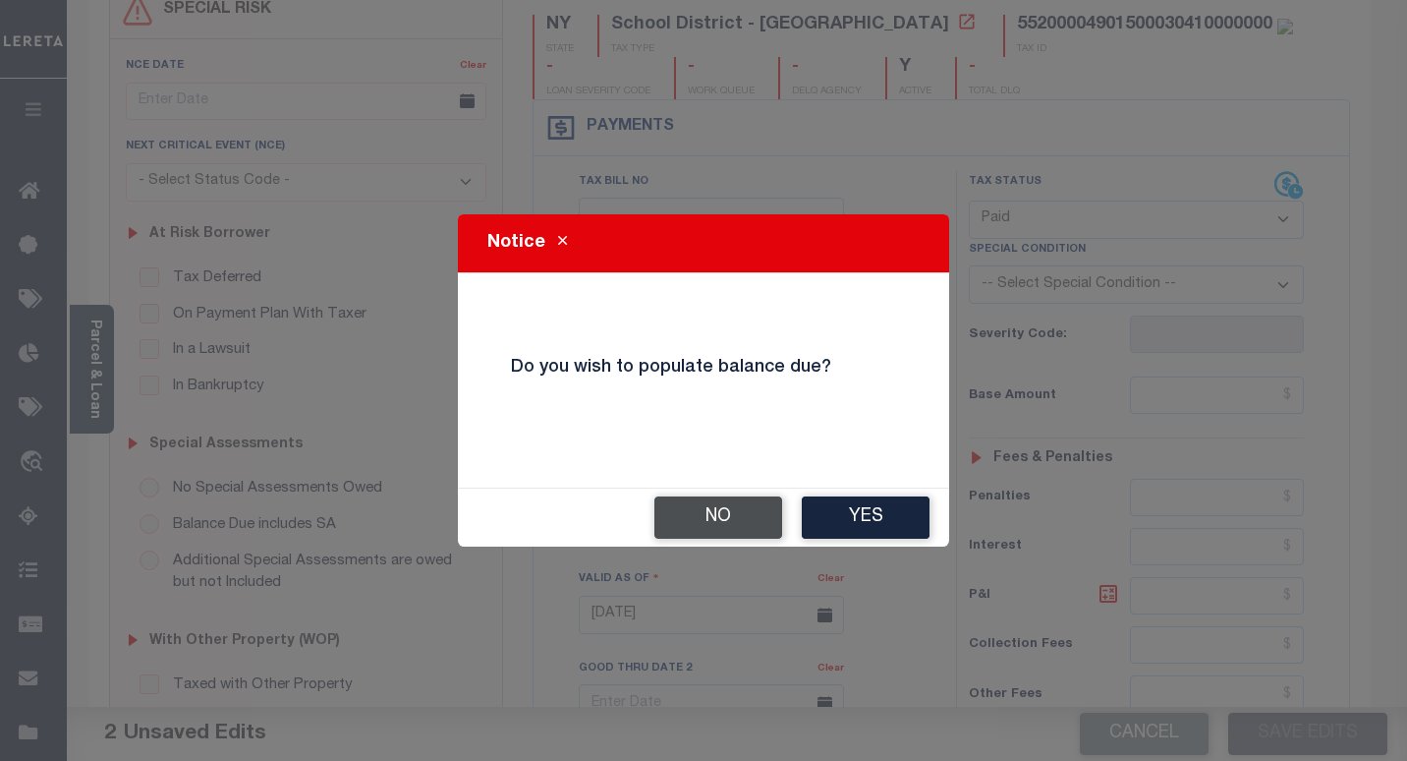
click at [697, 504] on button "No" at bounding box center [718, 517] width 128 height 42
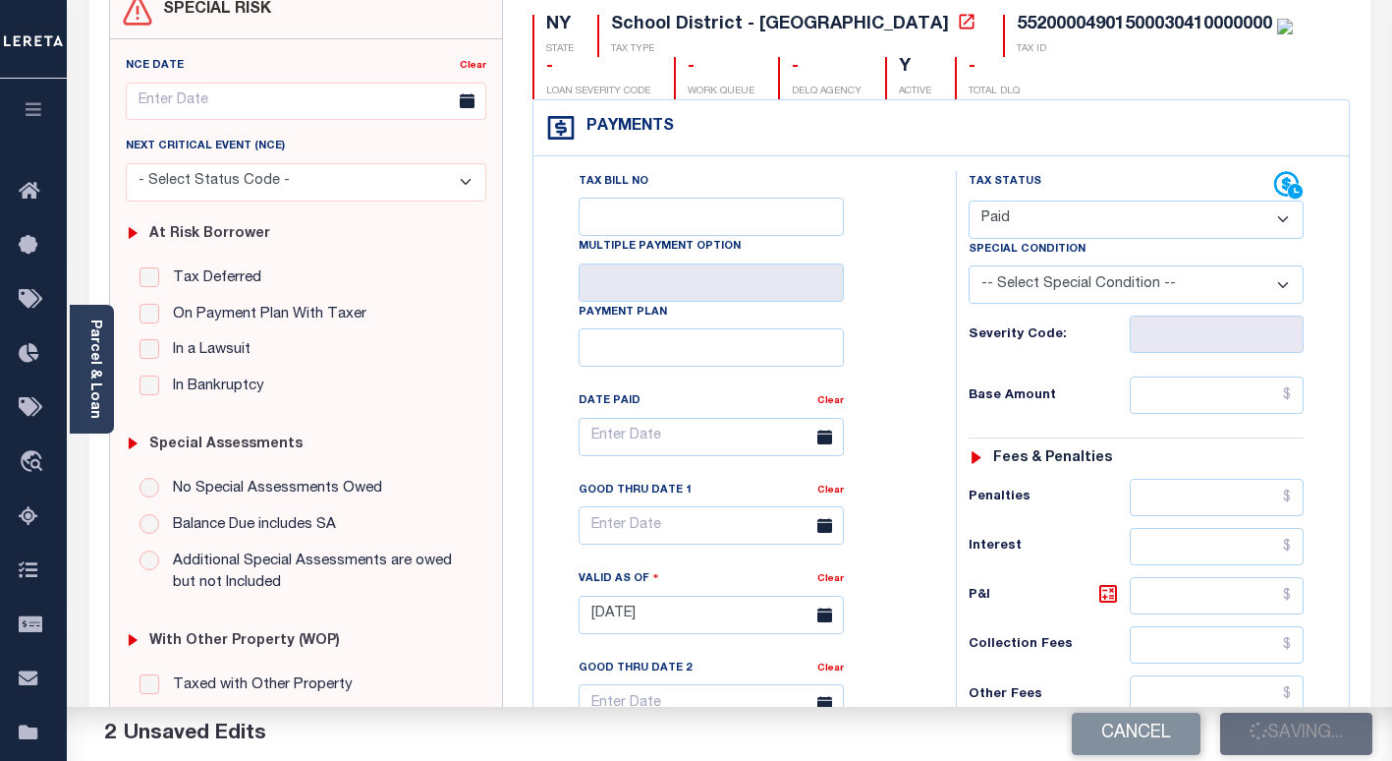
checkbox input "false"
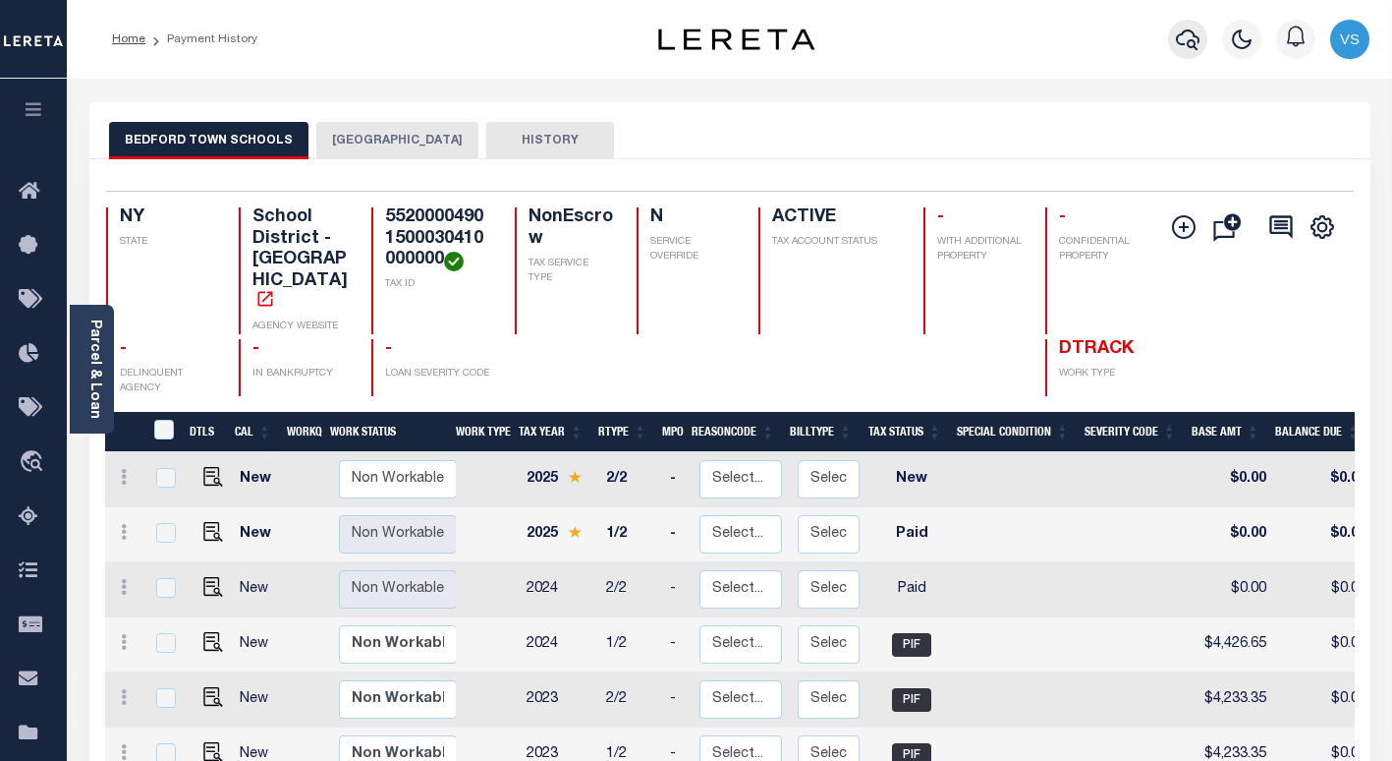
click at [1184, 40] on icon "button" at bounding box center [1188, 40] width 24 height 24
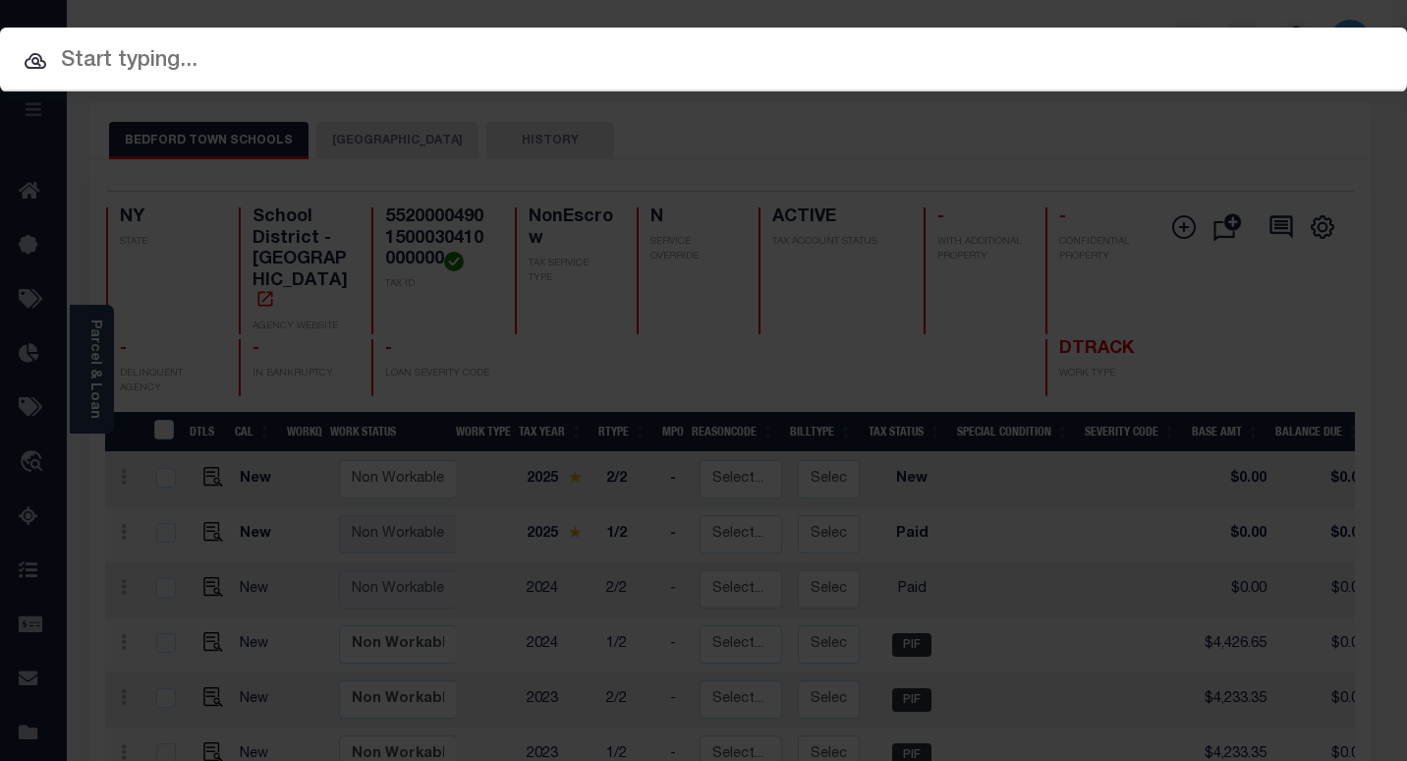
paste input "2000123840"
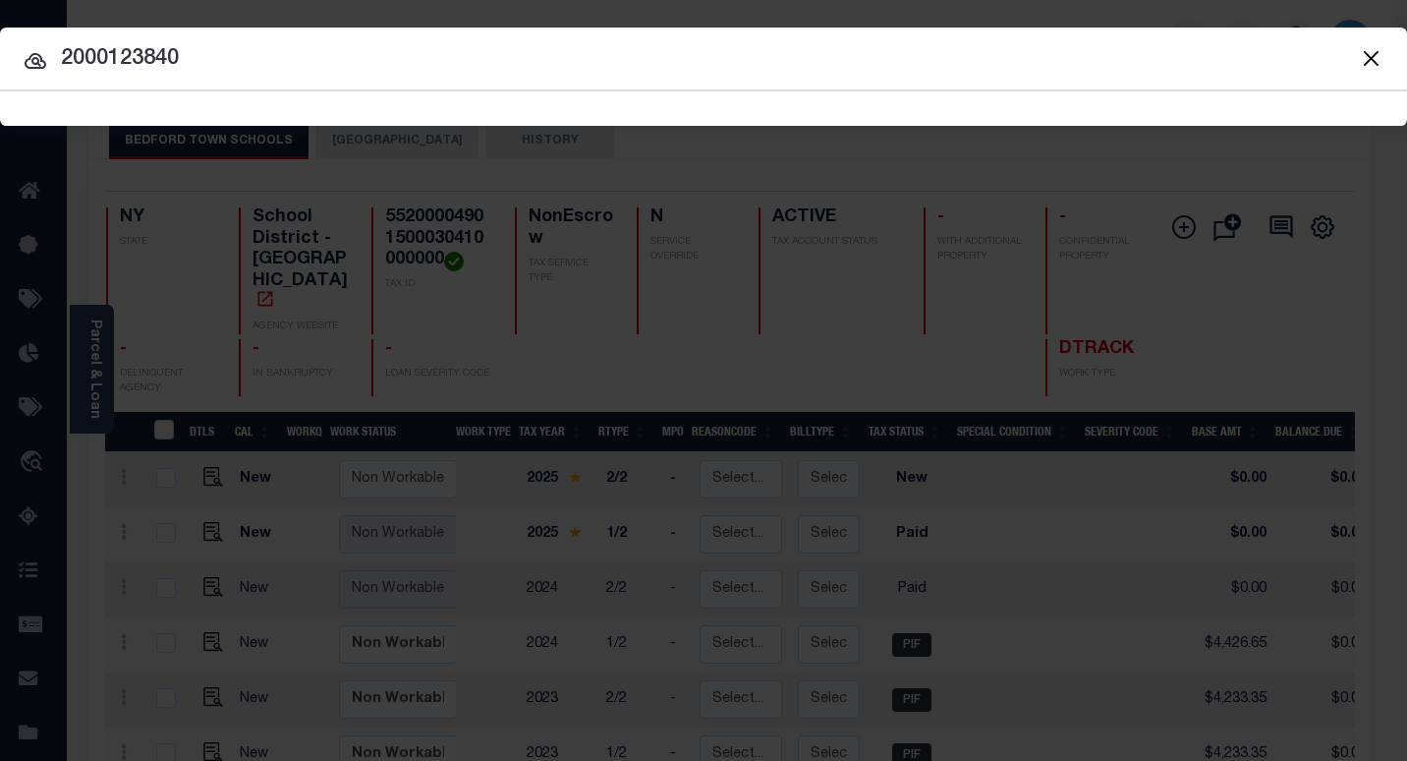
type input "2000123840"
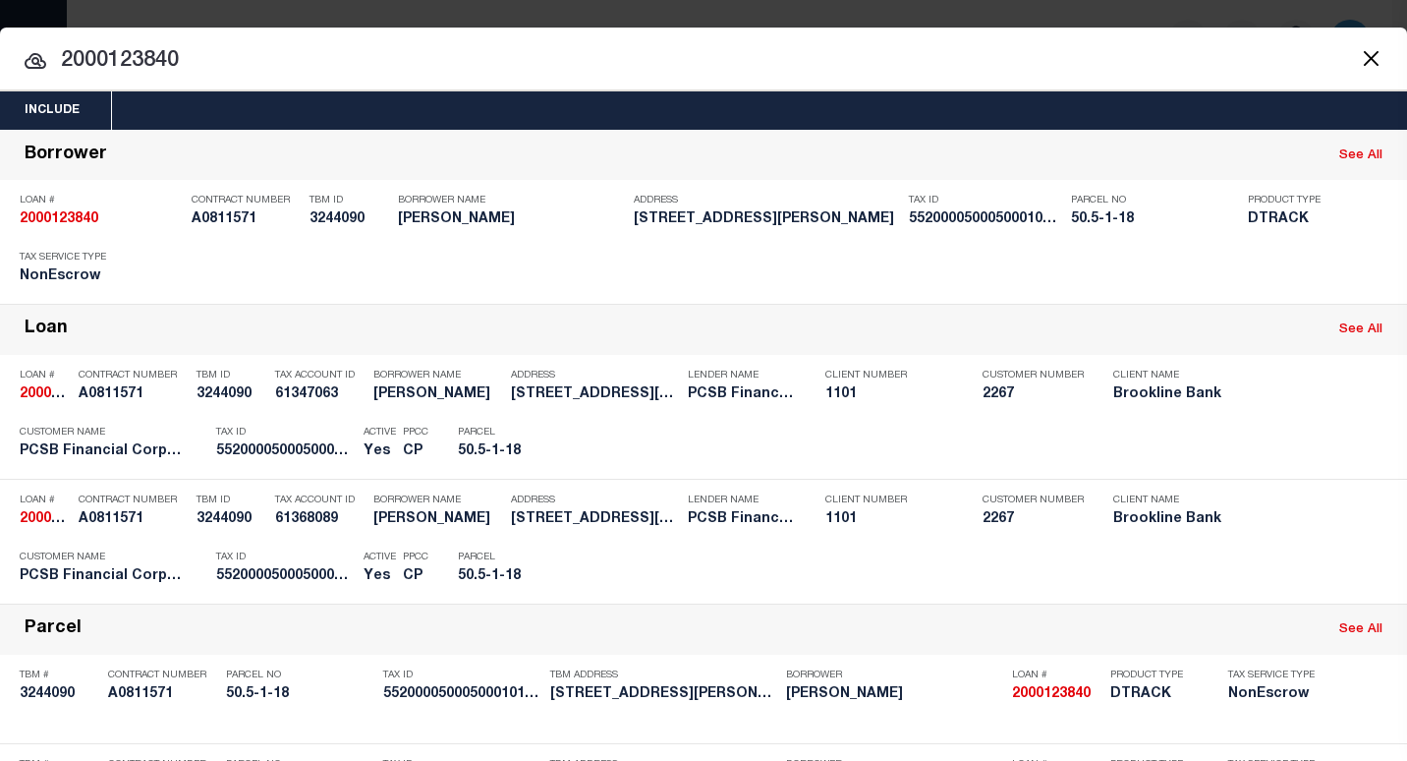
click at [134, 63] on input "2000123840" at bounding box center [703, 61] width 1407 height 34
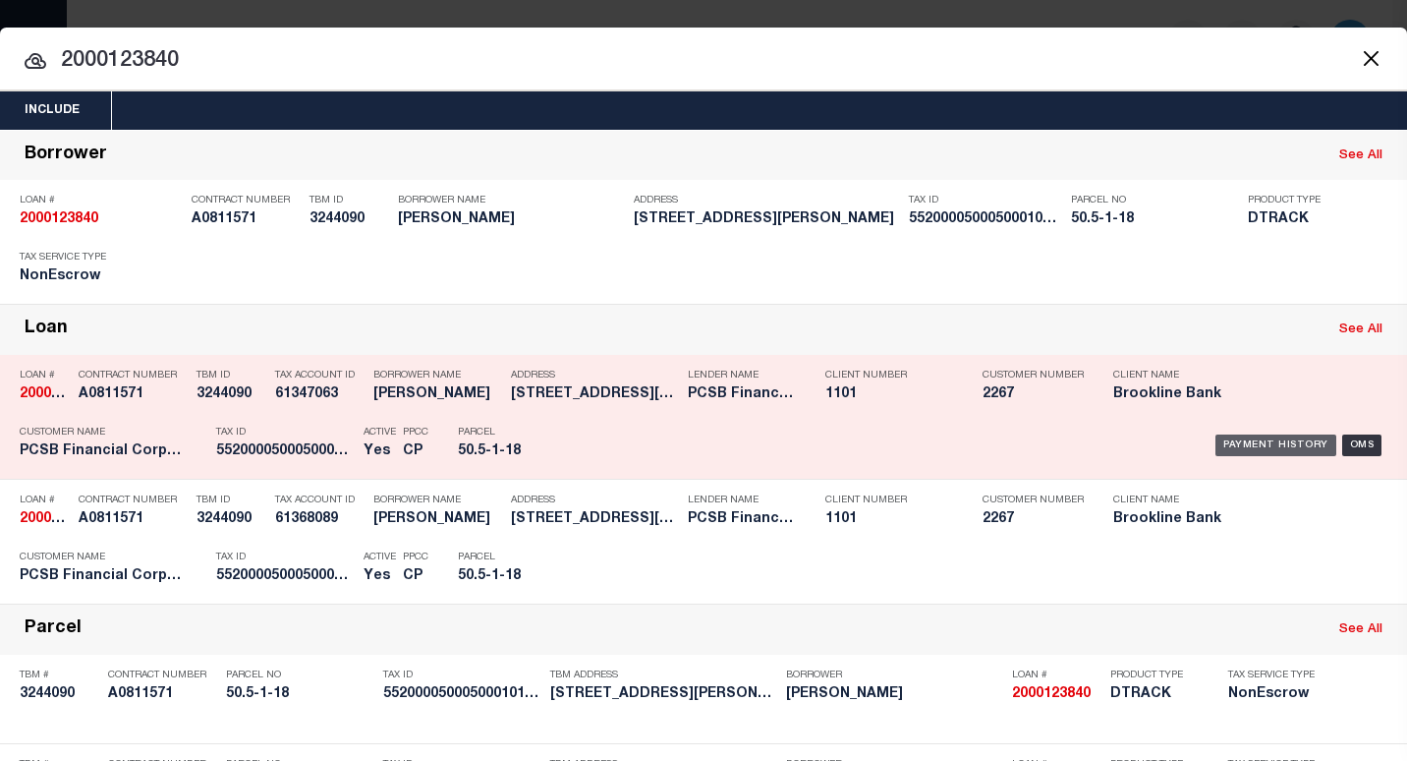
click at [1222, 449] on div "Payment History" at bounding box center [1275, 445] width 121 height 22
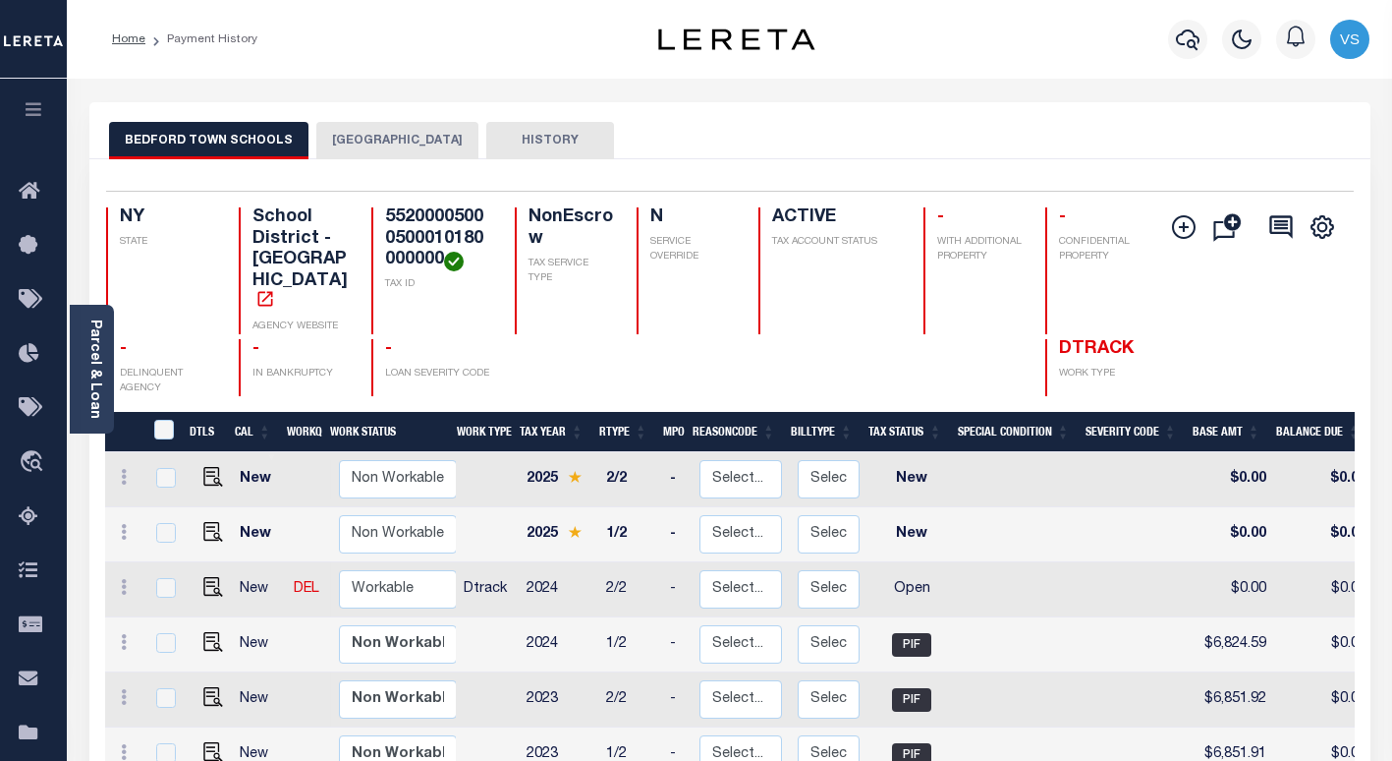
click at [367, 144] on button "[GEOGRAPHIC_DATA]" at bounding box center [397, 140] width 162 height 37
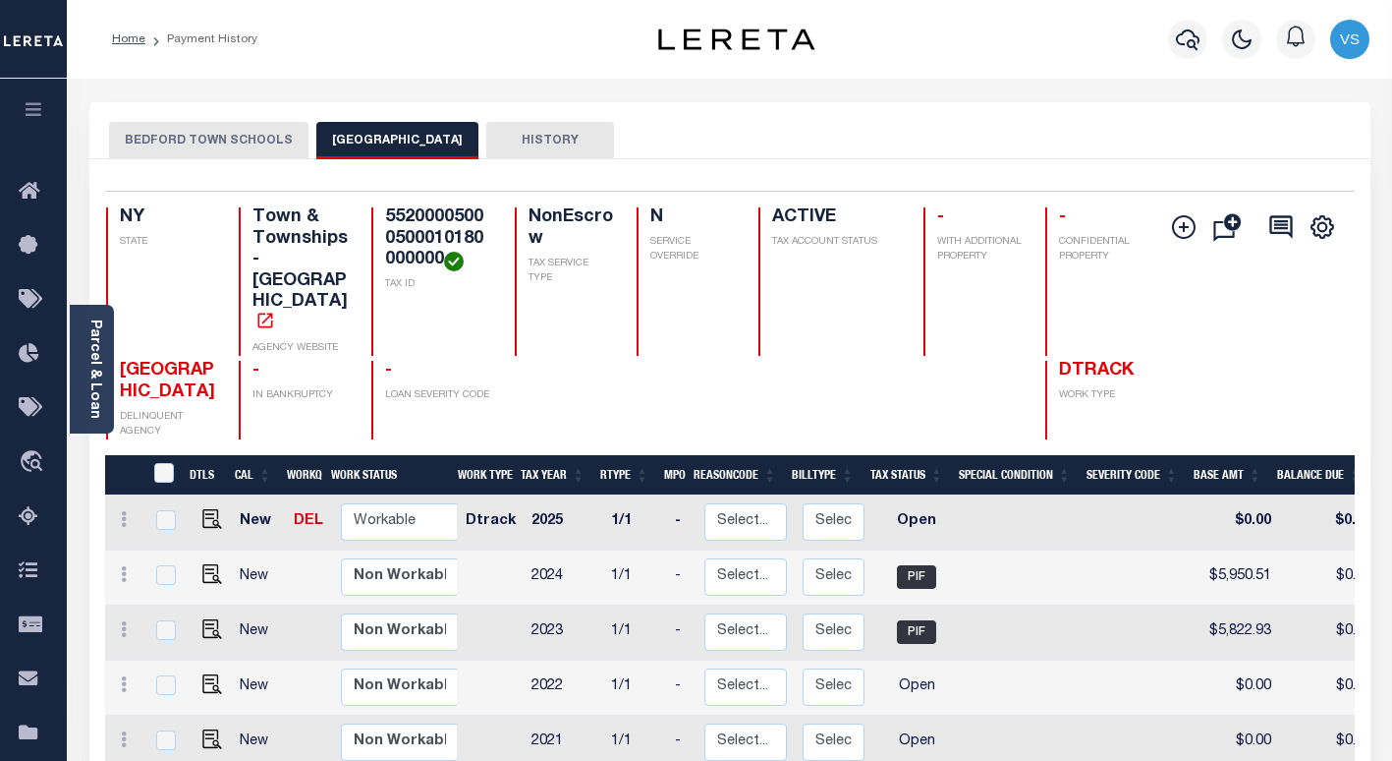
click at [178, 145] on button "BEDFORD TOWN SCHOOLS" at bounding box center [208, 140] width 199 height 37
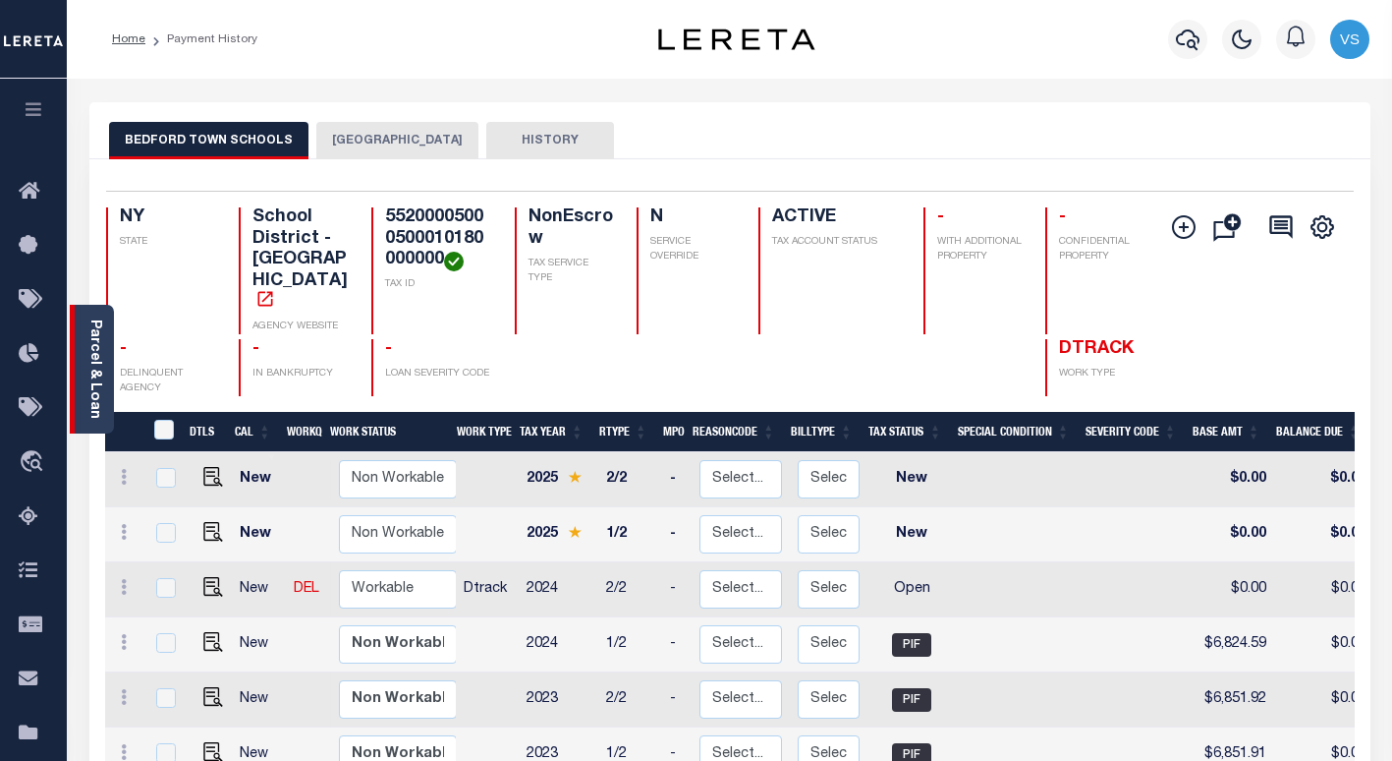
click at [89, 395] on link "Parcel & Loan" at bounding box center [94, 368] width 14 height 99
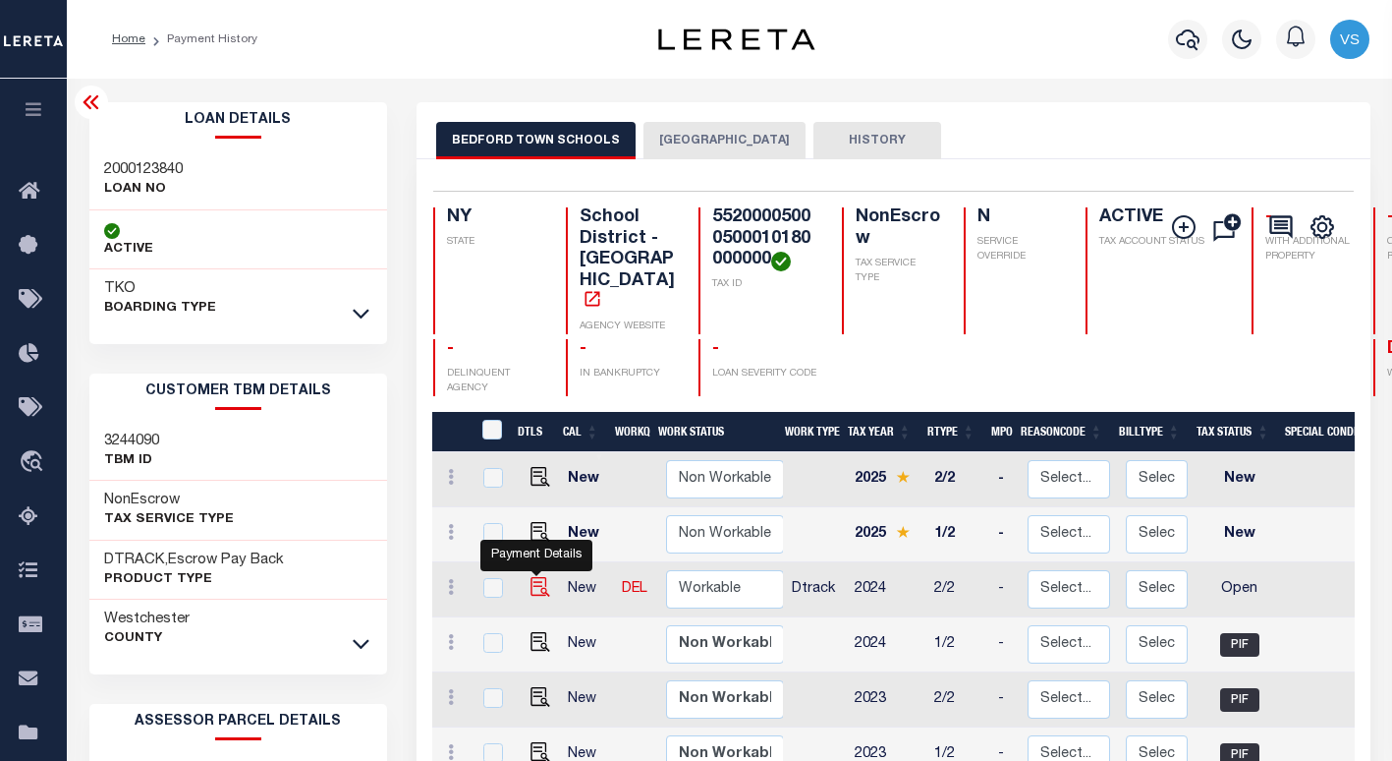
click at [540, 577] on img "" at bounding box center [541, 587] width 20 height 20
checkbox input "true"
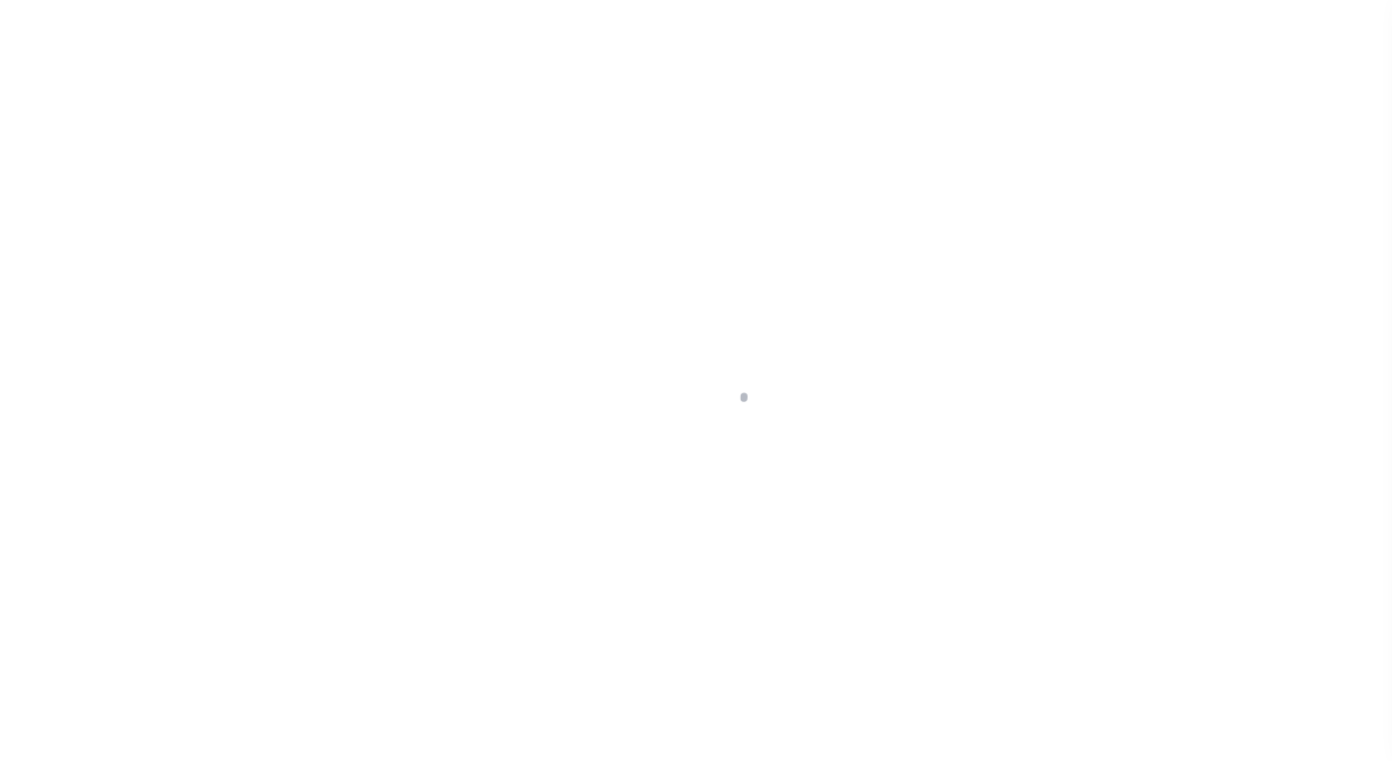
select select "OP2"
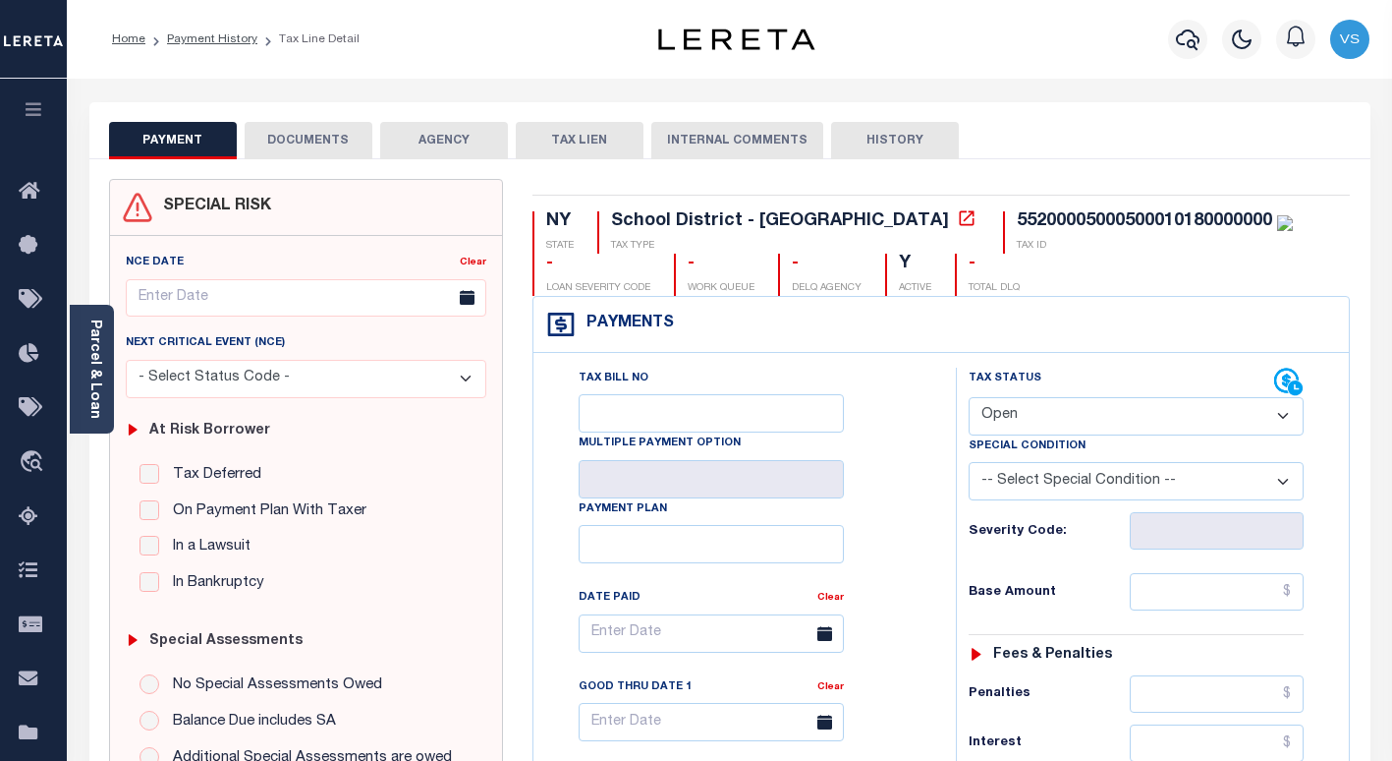
click at [1017, 220] on div "55200005000500010180000000" at bounding box center [1144, 221] width 255 height 18
copy div "55200005000500010180000000"
click at [93, 397] on link "Parcel & Loan" at bounding box center [94, 368] width 14 height 99
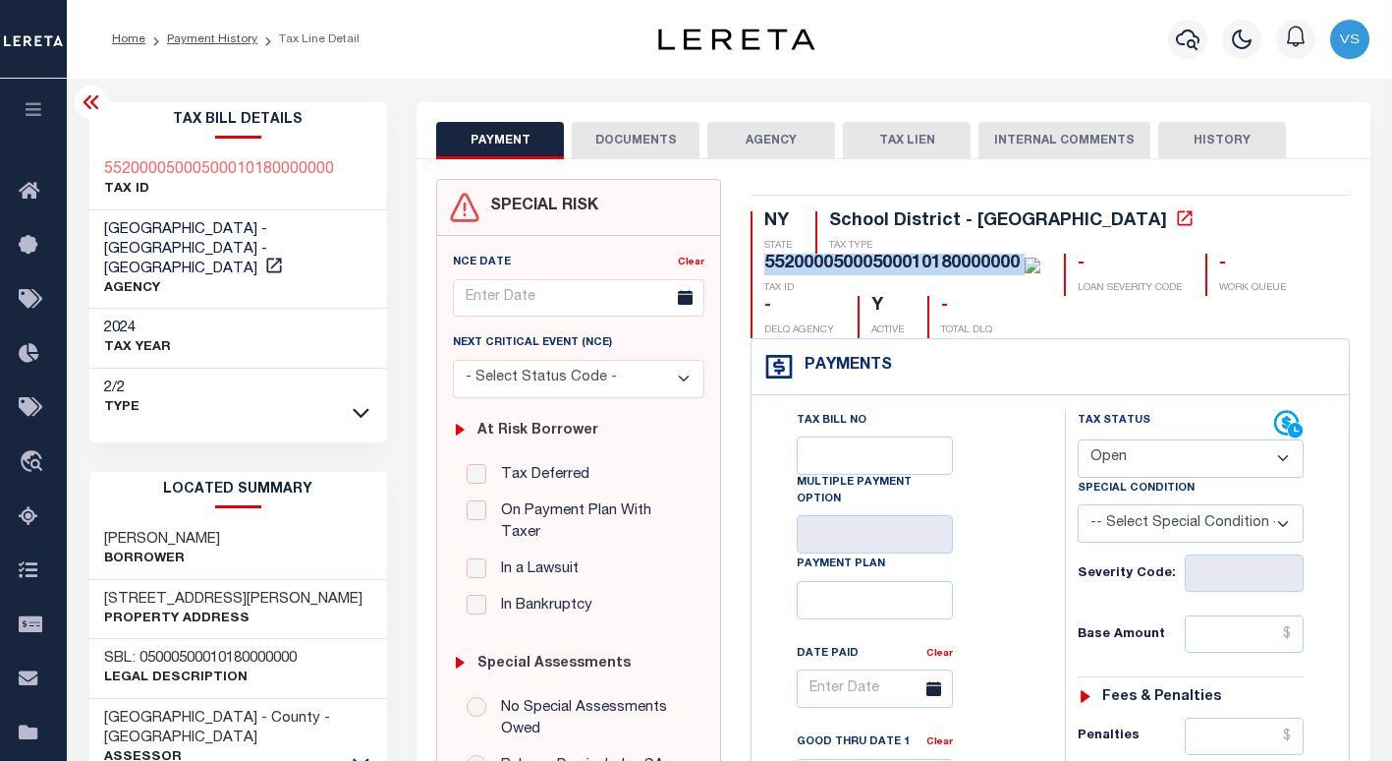
scroll to position [197, 0]
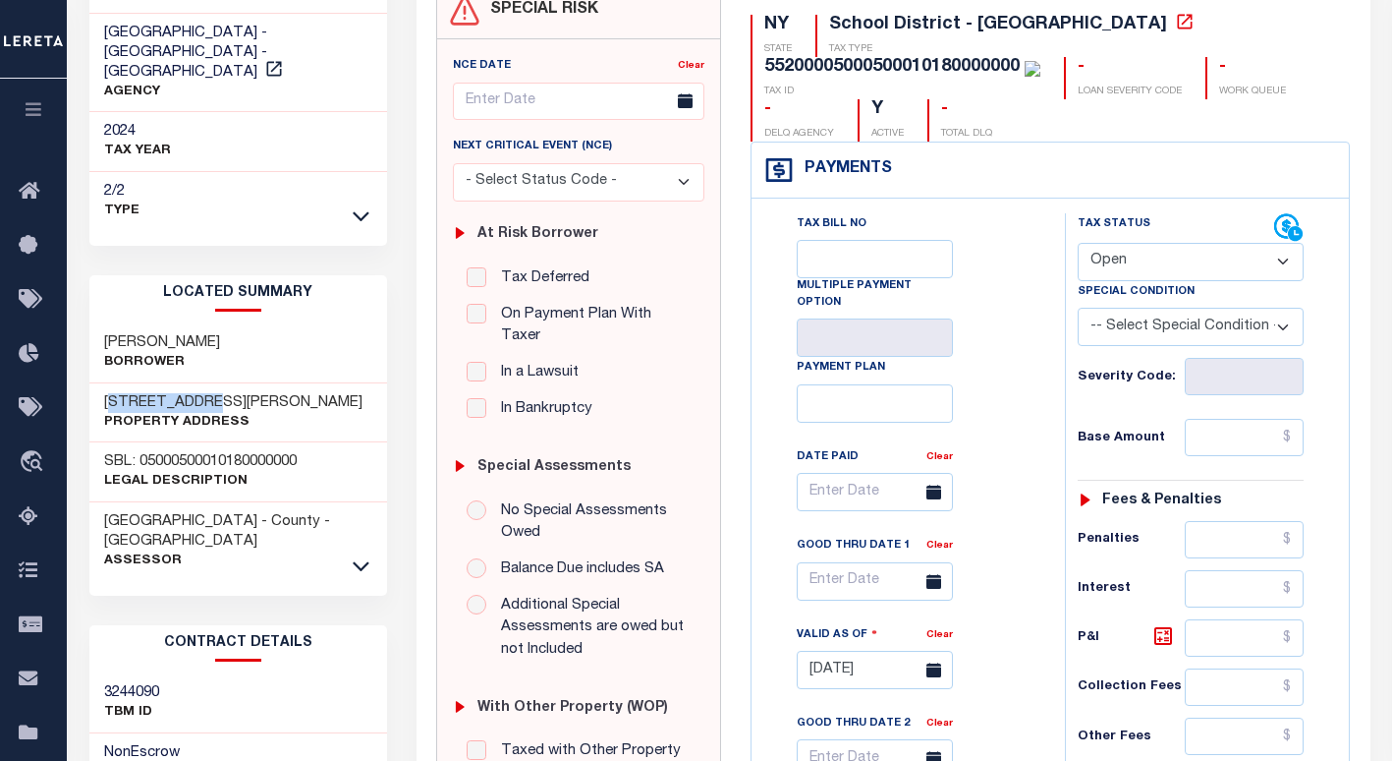
drag, startPoint x: 190, startPoint y: 382, endPoint x: 101, endPoint y: 387, distance: 88.6
click at [101, 387] on div "33 Leslie Ln Property Address" at bounding box center [238, 413] width 299 height 60
copy h3 "[STREET_ADDRESS][PERSON_NAME]"
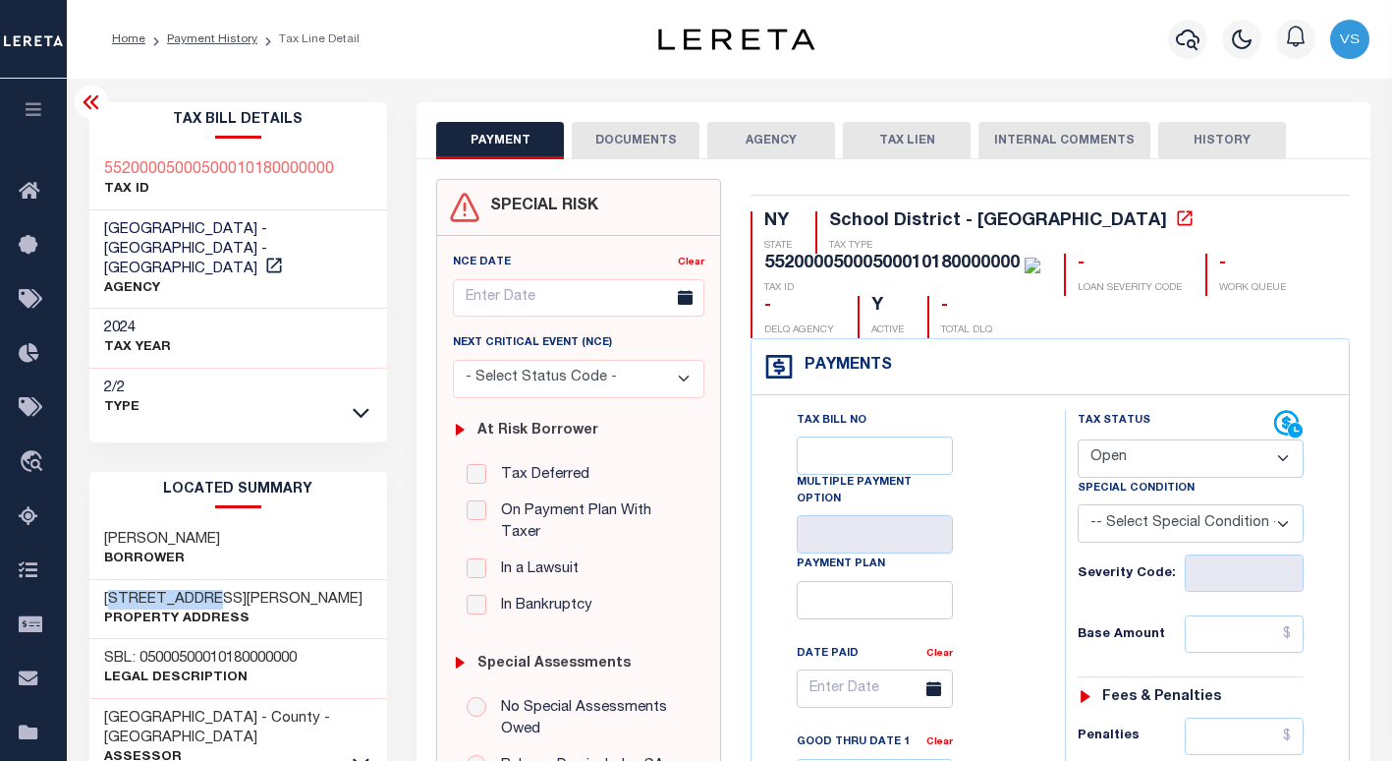
click at [619, 139] on button "DOCUMENTS" at bounding box center [636, 140] width 128 height 37
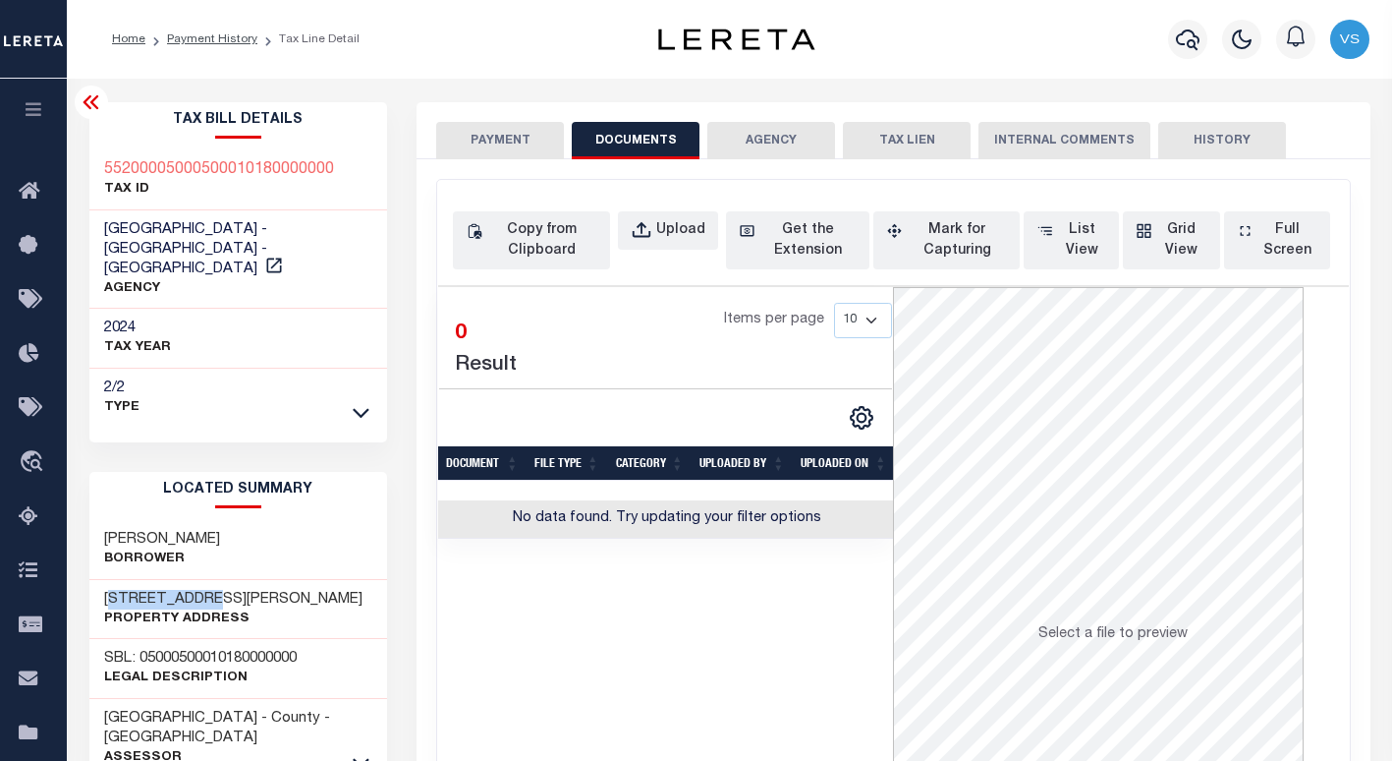
click at [530, 142] on button "PAYMENT" at bounding box center [500, 140] width 128 height 37
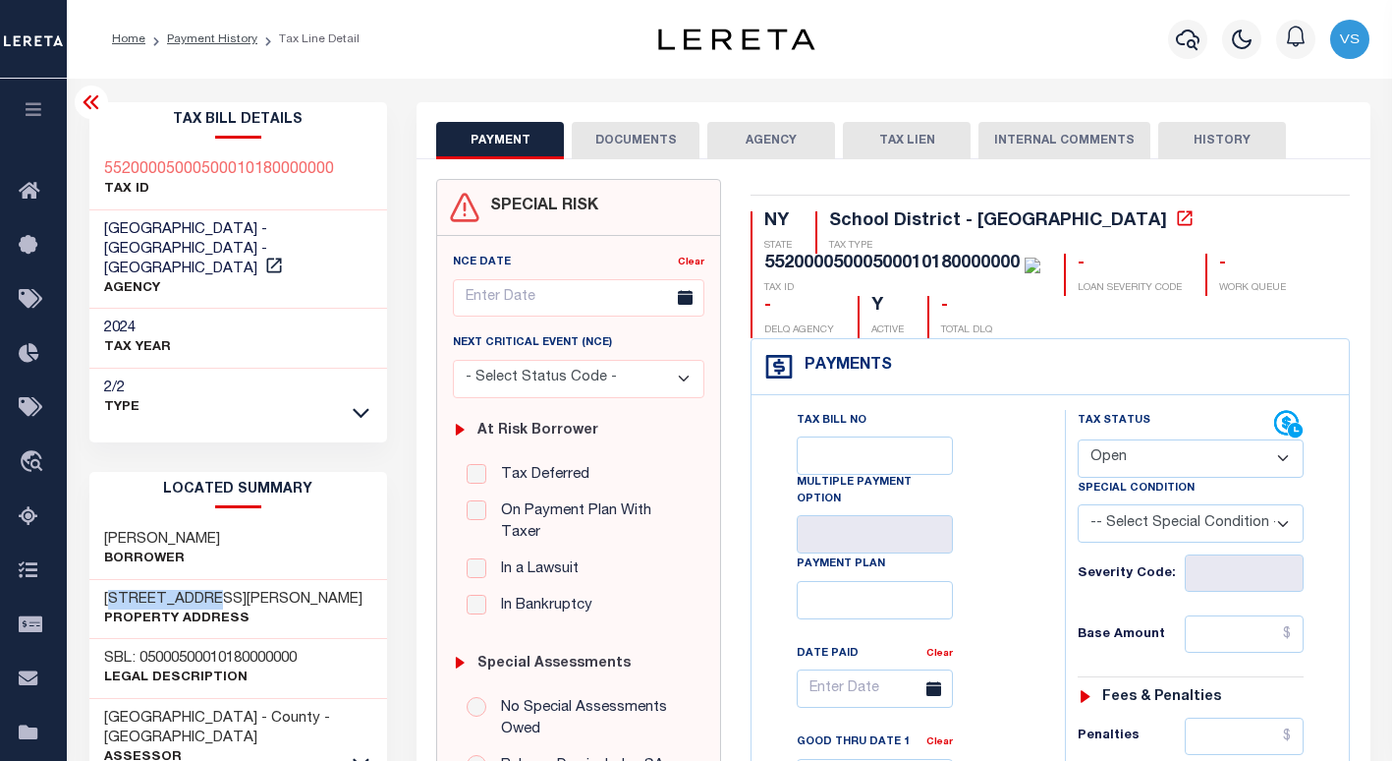
scroll to position [197, 0]
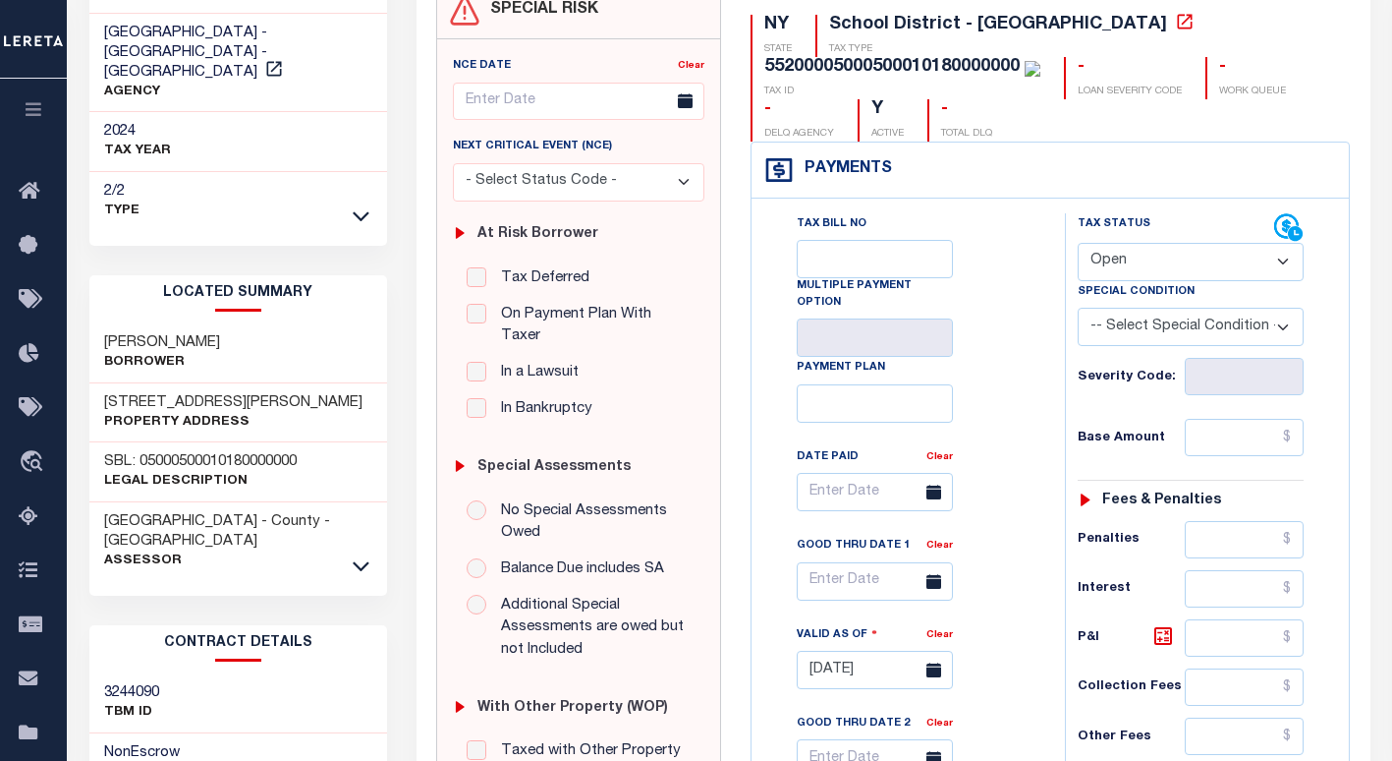
click at [286, 452] on h3 "SBL: 05000500010180000000" at bounding box center [200, 462] width 193 height 20
copy h3 "05000500010180000000"
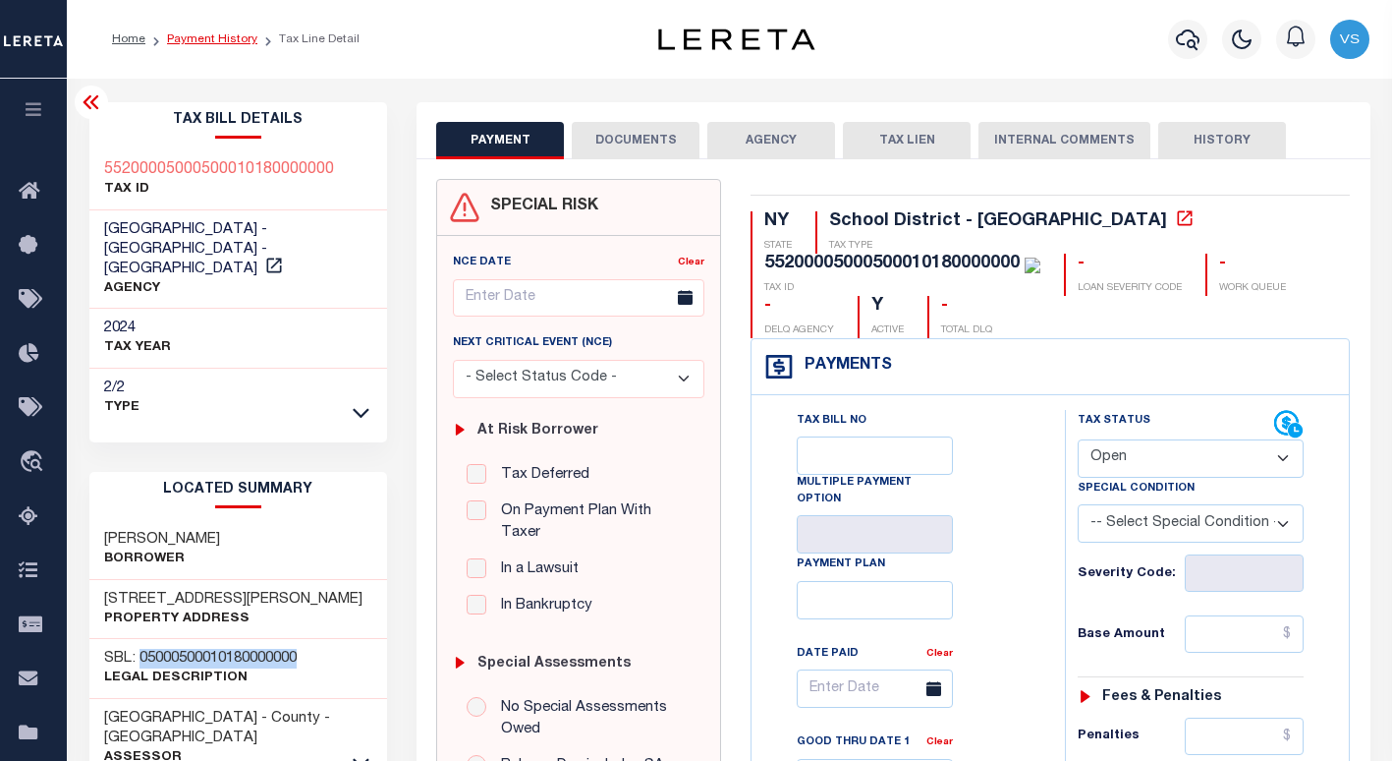
click at [183, 43] on link "Payment History" at bounding box center [212, 39] width 90 height 12
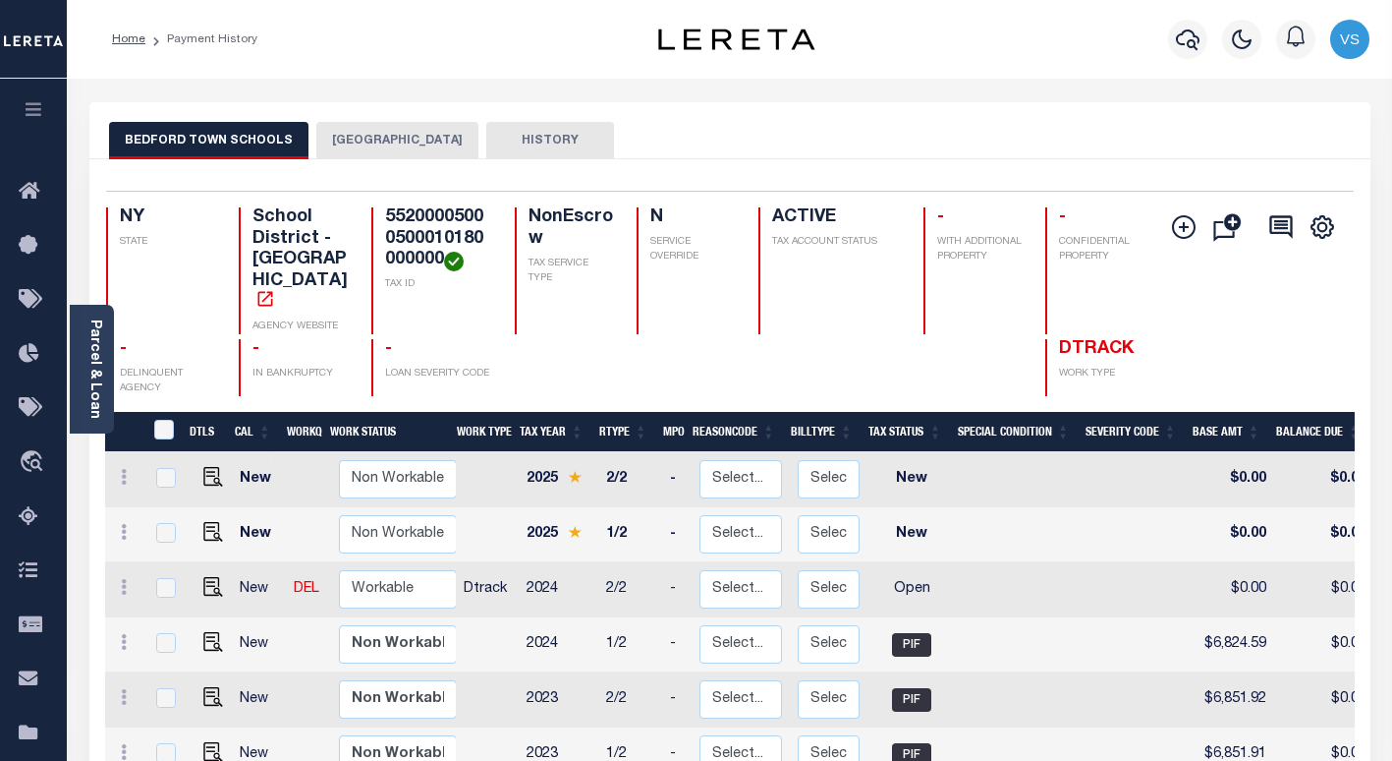
click at [375, 144] on button "[GEOGRAPHIC_DATA]" at bounding box center [397, 140] width 162 height 37
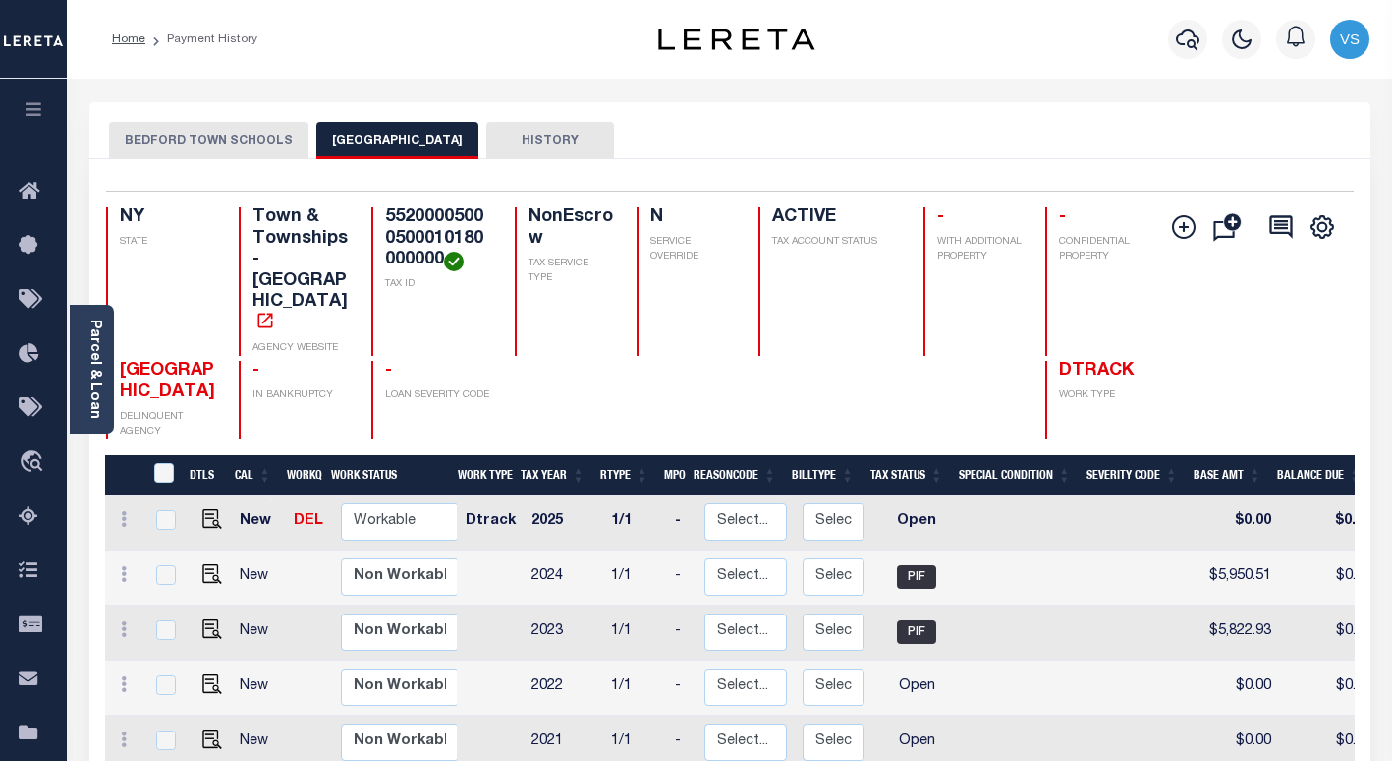
scroll to position [98, 0]
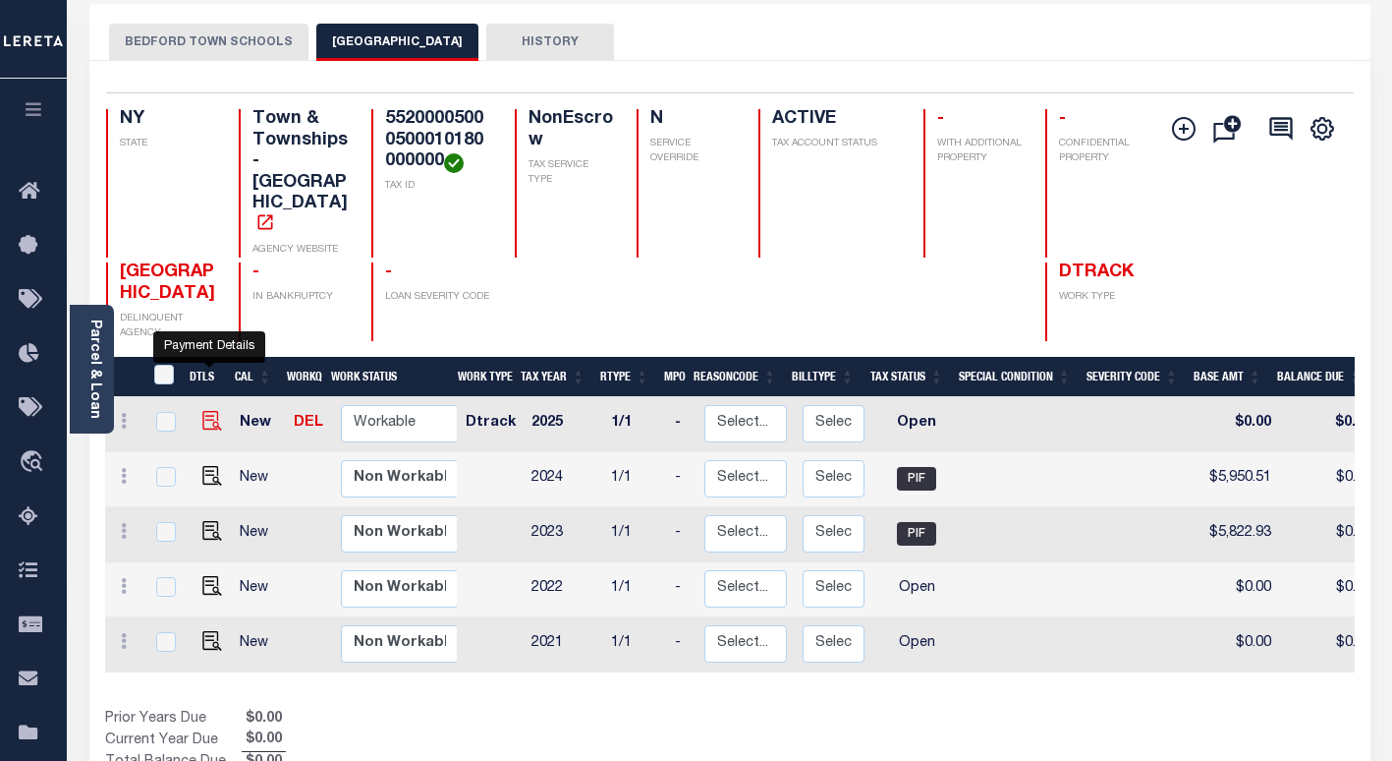
click at [202, 411] on img "" at bounding box center [212, 421] width 20 height 20
checkbox input "true"
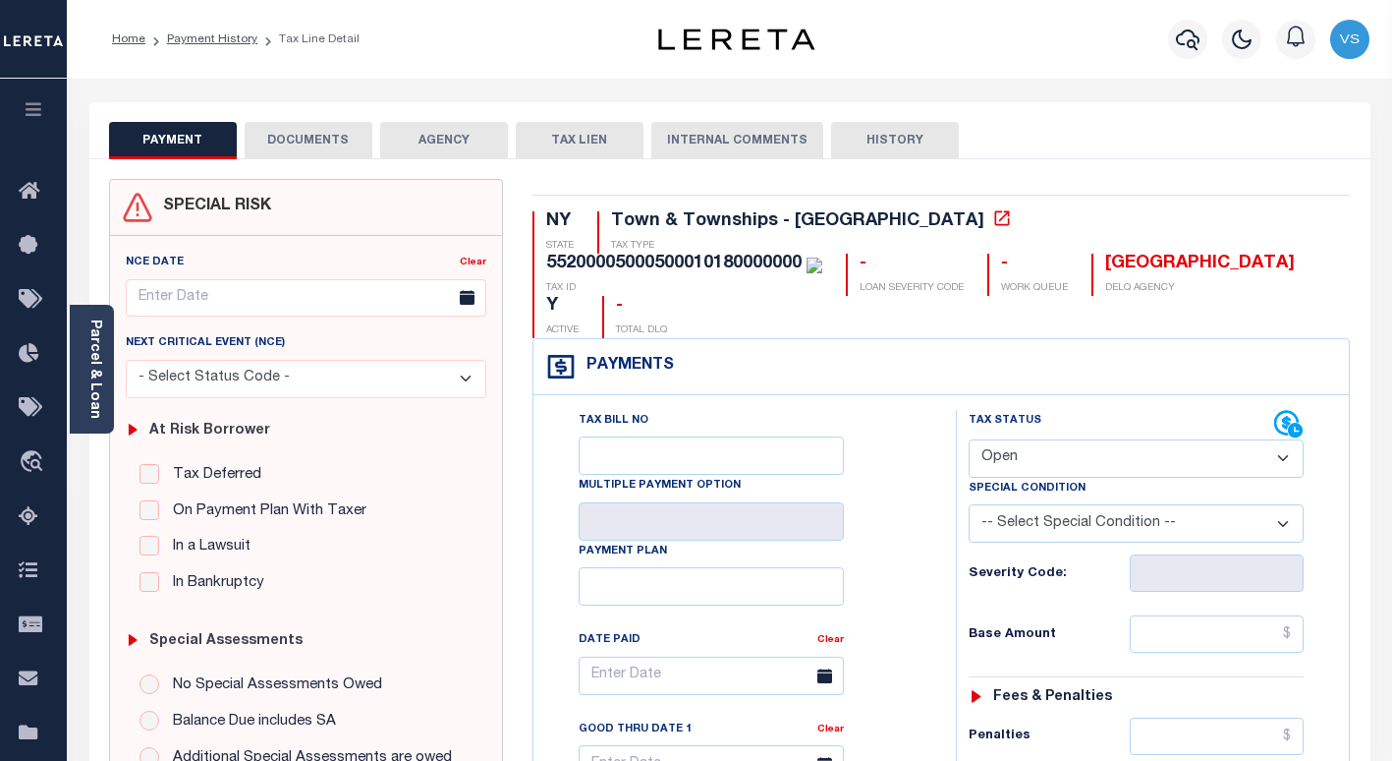
click at [994, 439] on select "- Select Status Code - Open Due/Unpaid Paid Incomplete No Tax Due Internal Refu…" at bounding box center [1136, 458] width 335 height 38
select select "PYD"
click at [969, 439] on select "- Select Status Code - Open Due/Unpaid Paid Incomplete No Tax Due Internal Refu…" at bounding box center [1136, 458] width 335 height 38
type input "[DATE]"
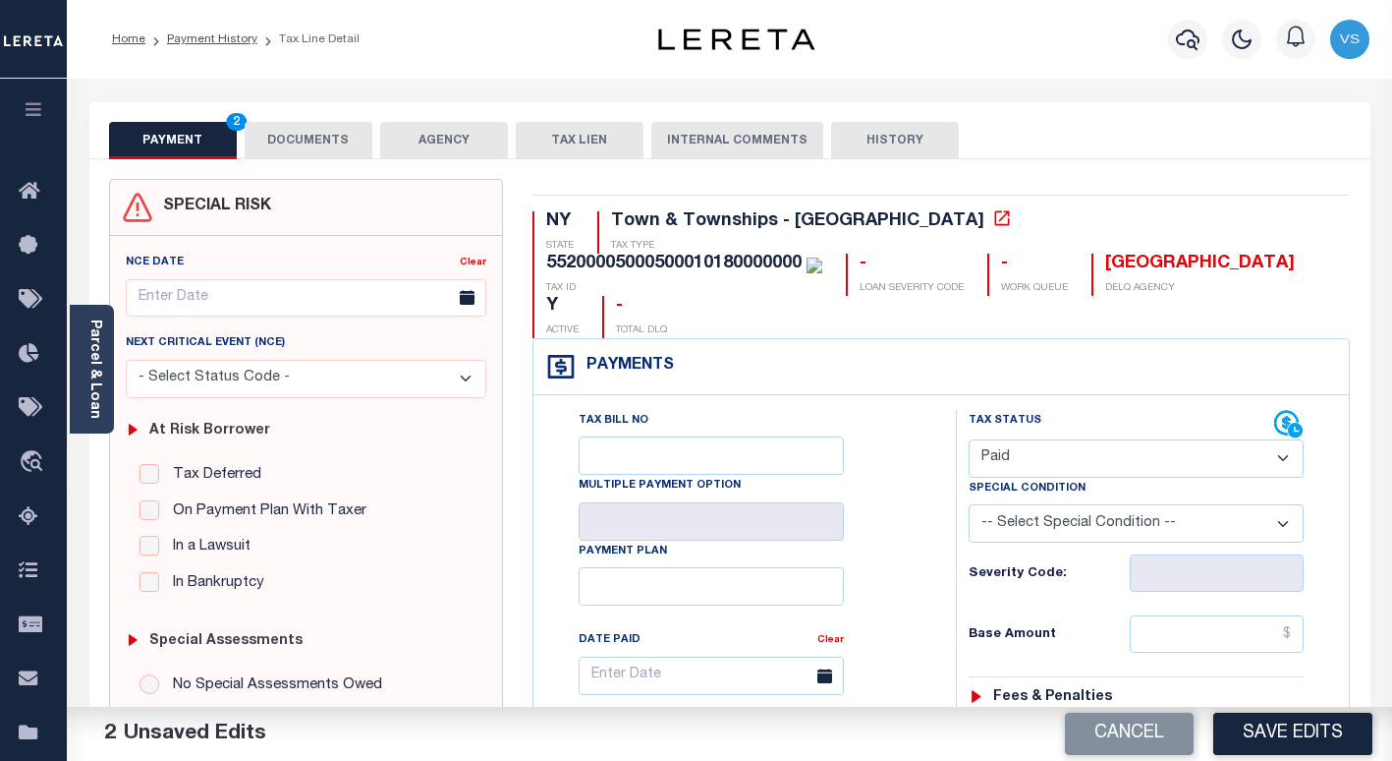
click at [298, 138] on button "DOCUMENTS" at bounding box center [309, 140] width 128 height 37
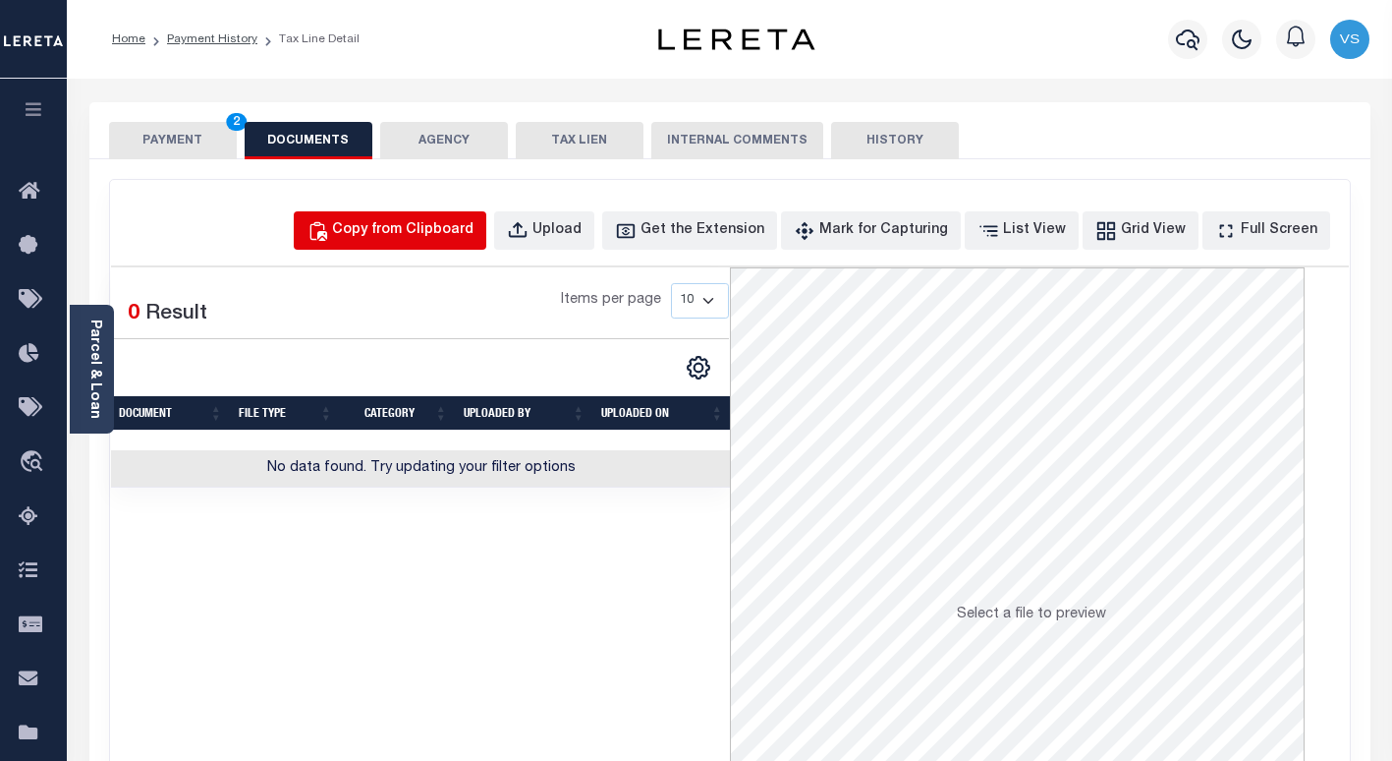
click at [398, 241] on div "Copy from Clipboard" at bounding box center [402, 231] width 141 height 22
select select "POP"
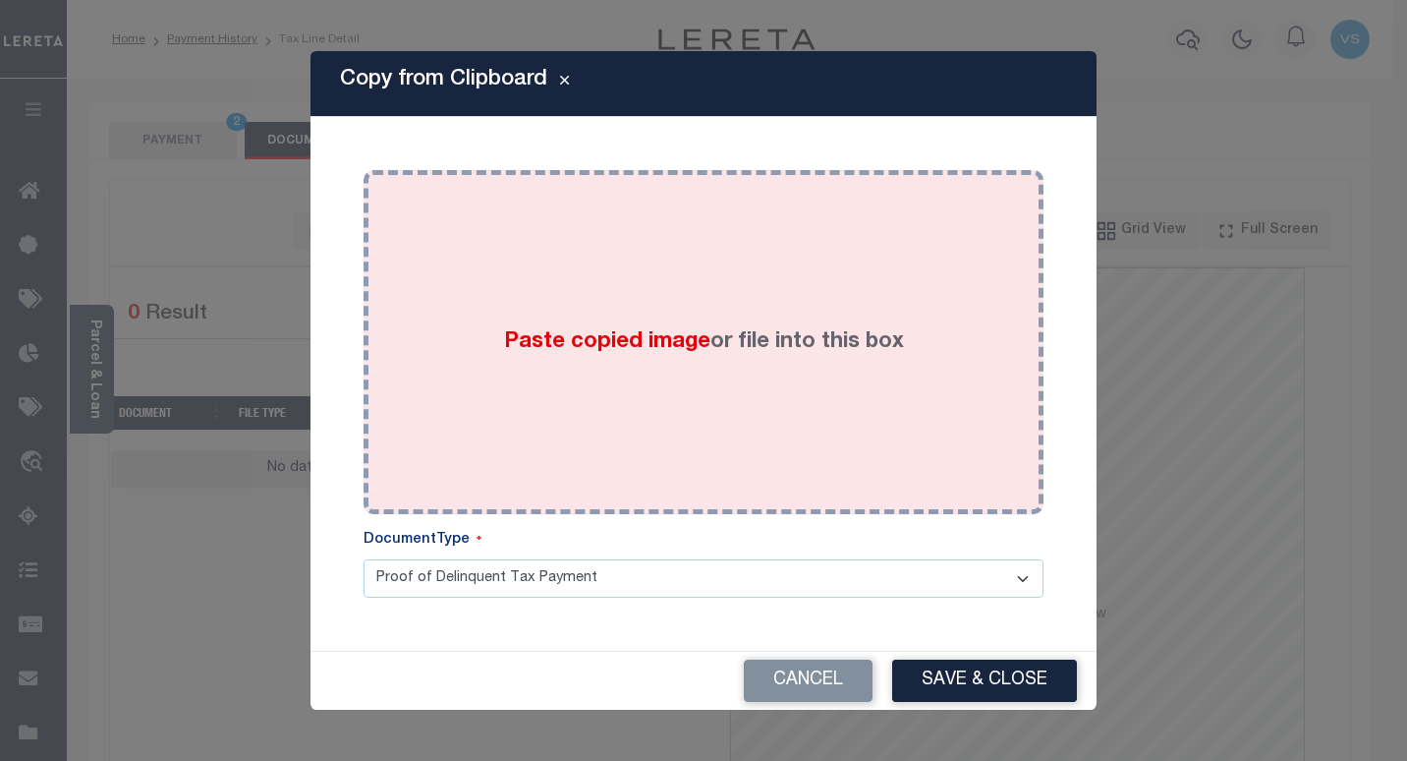
click at [470, 381] on div "Paste copied image or file into this box" at bounding box center [703, 342] width 650 height 314
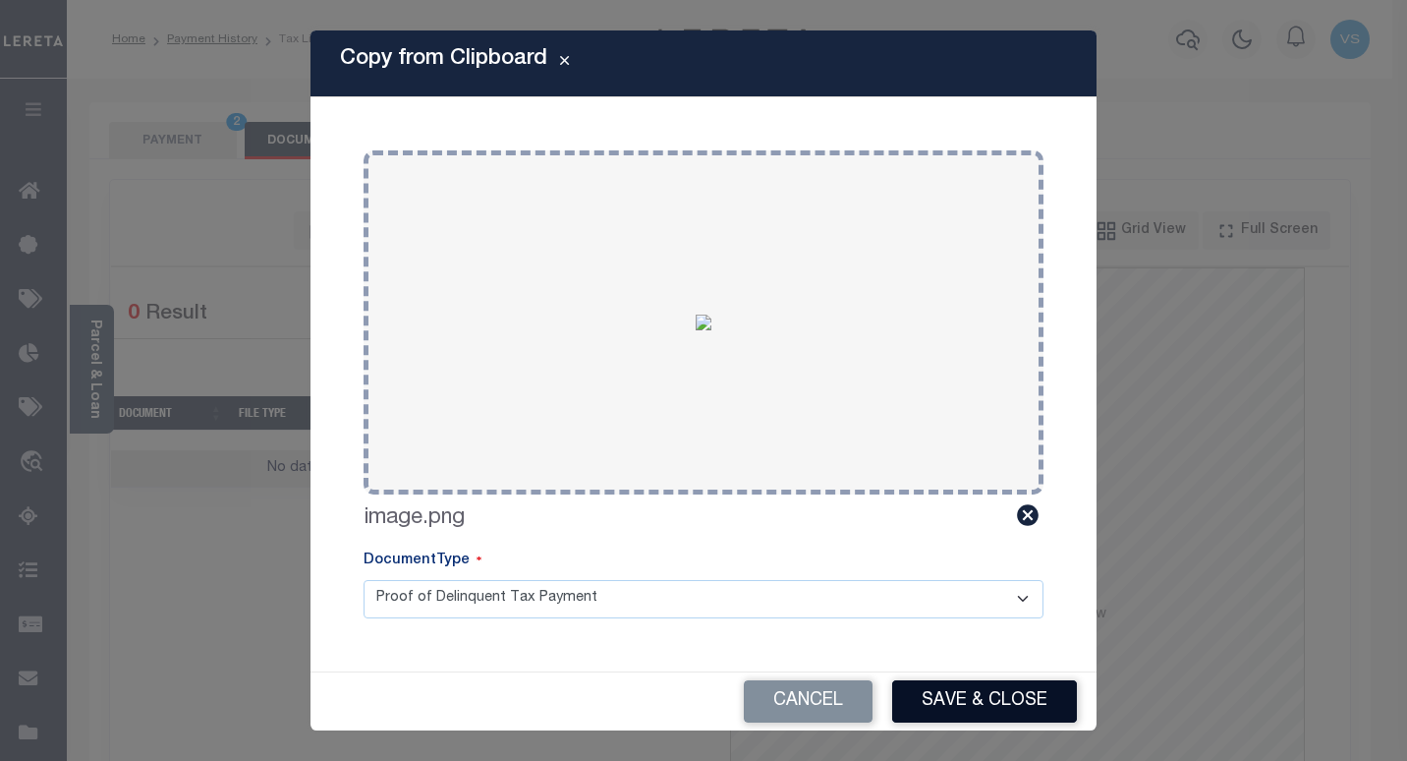
drag, startPoint x: 962, startPoint y: 698, endPoint x: 835, endPoint y: 616, distance: 150.7
click at [958, 698] on button "Save & Close" at bounding box center [984, 701] width 185 height 42
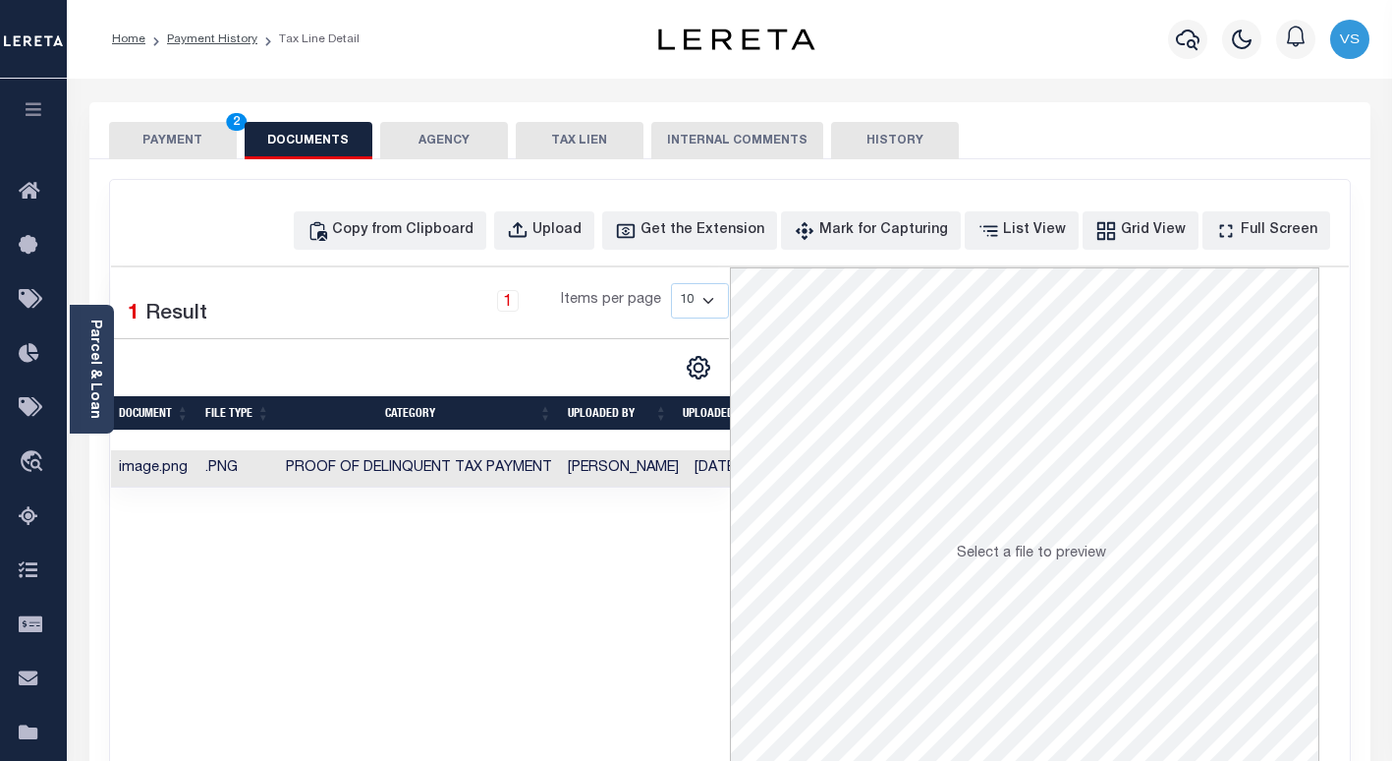
click at [189, 135] on button "PAYMENT 2" at bounding box center [173, 140] width 128 height 37
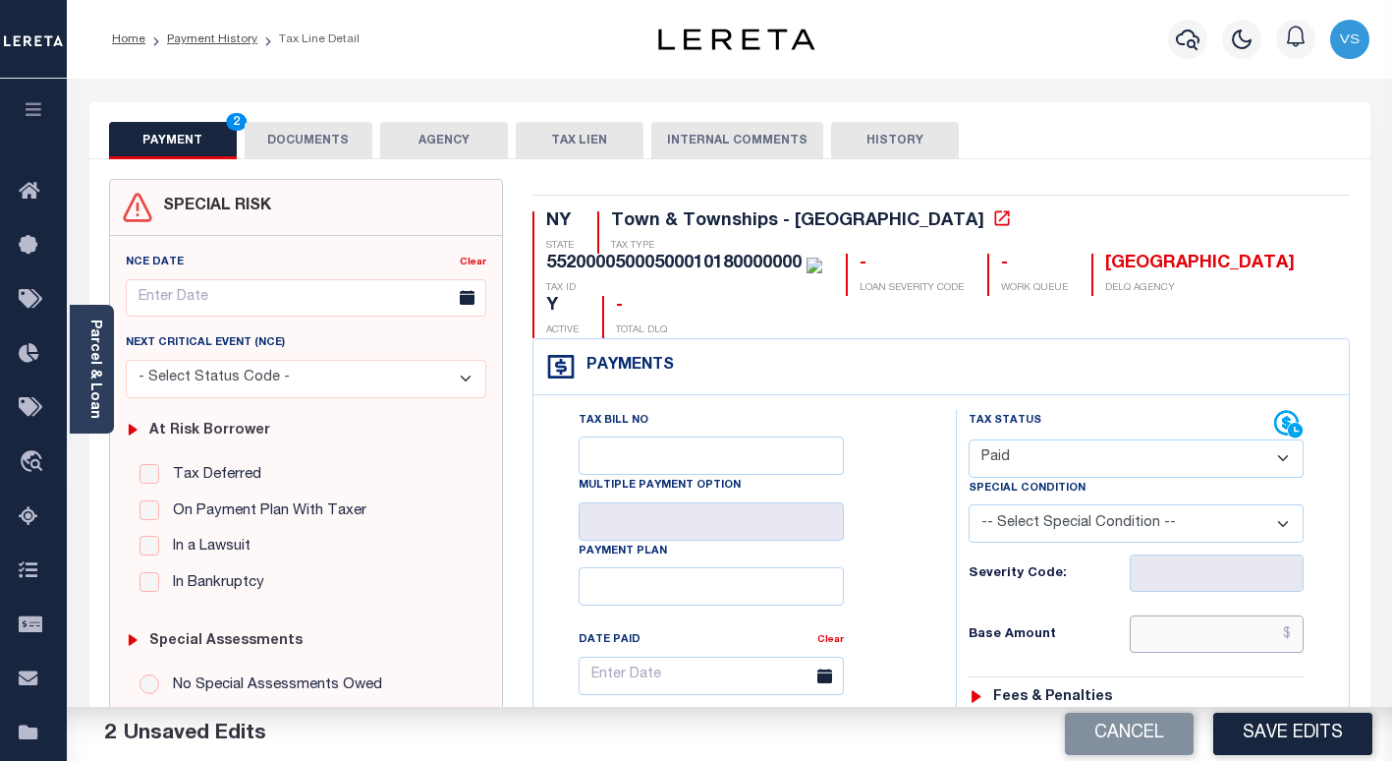
click at [1192, 615] on input "text" at bounding box center [1217, 633] width 174 height 37
paste input "6,053.40"
type input "$6,053.40"
click at [1267, 720] on button "Save Edits" at bounding box center [1292, 733] width 159 height 42
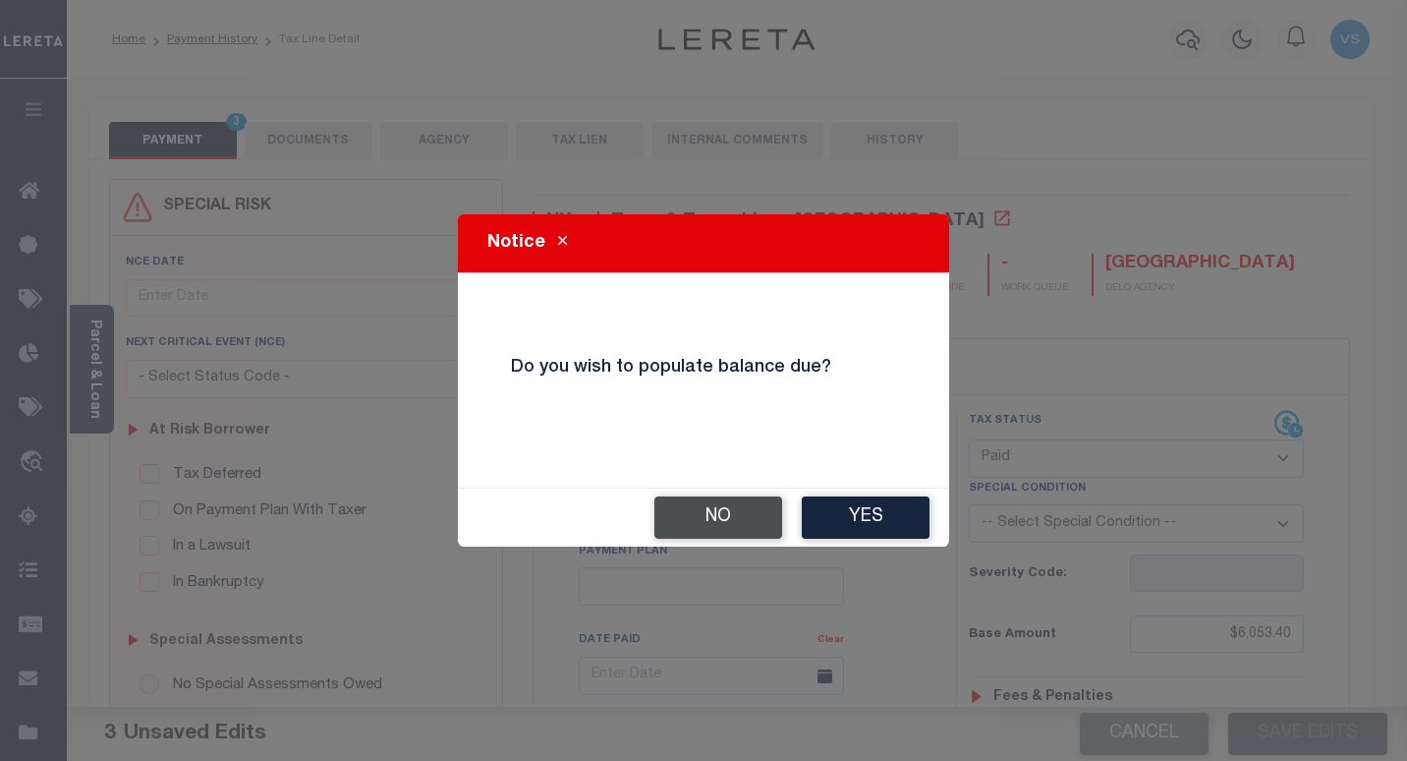
click at [708, 523] on button "No" at bounding box center [718, 517] width 128 height 42
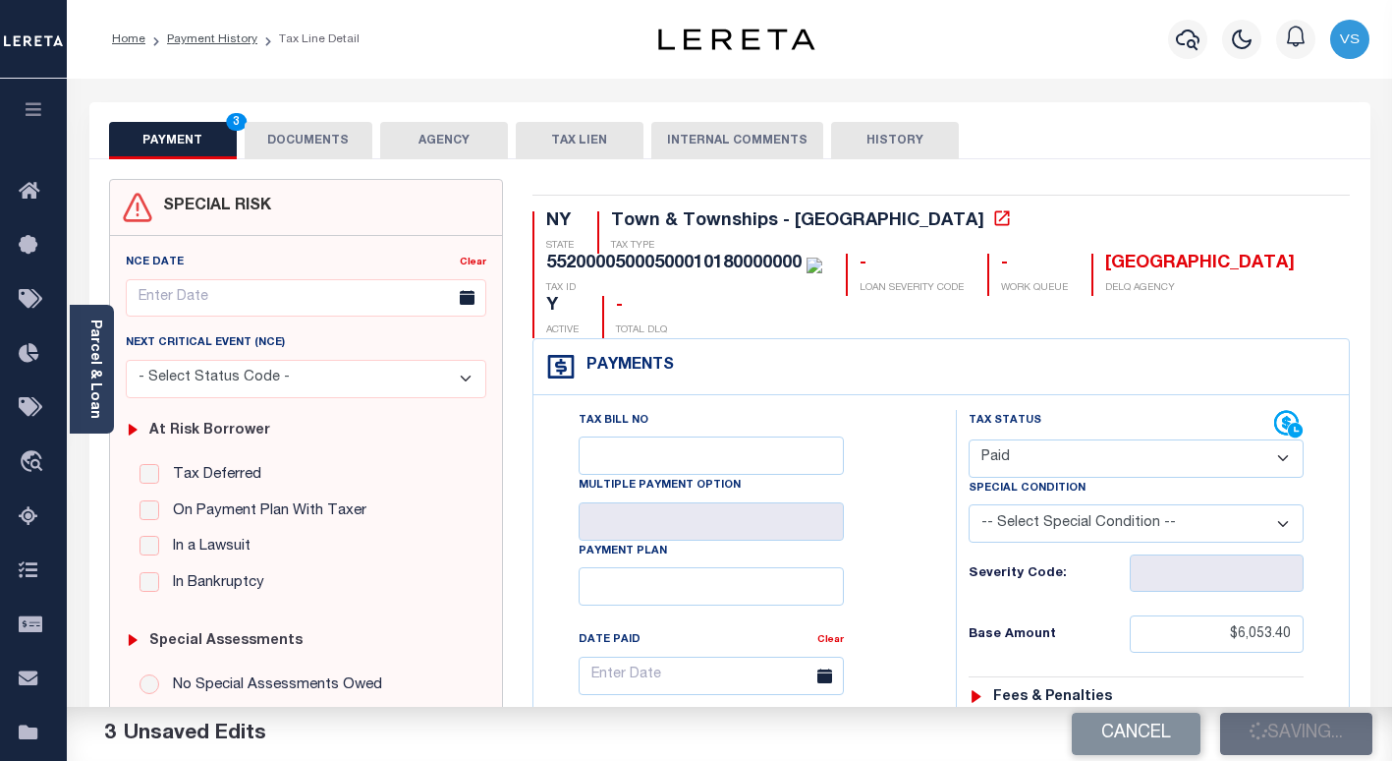
checkbox input "false"
type input "$6,053.4"
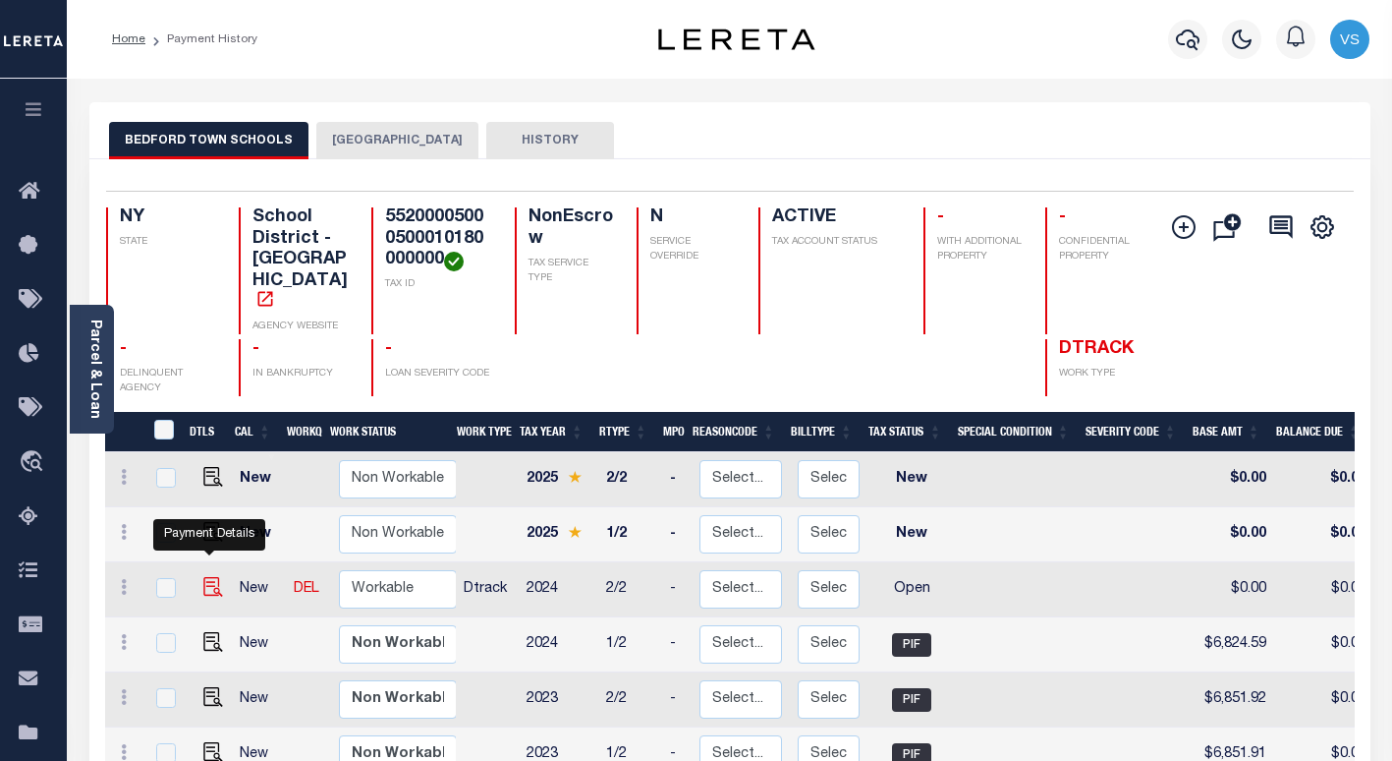
click at [203, 577] on img "" at bounding box center [213, 587] width 20 height 20
checkbox input "true"
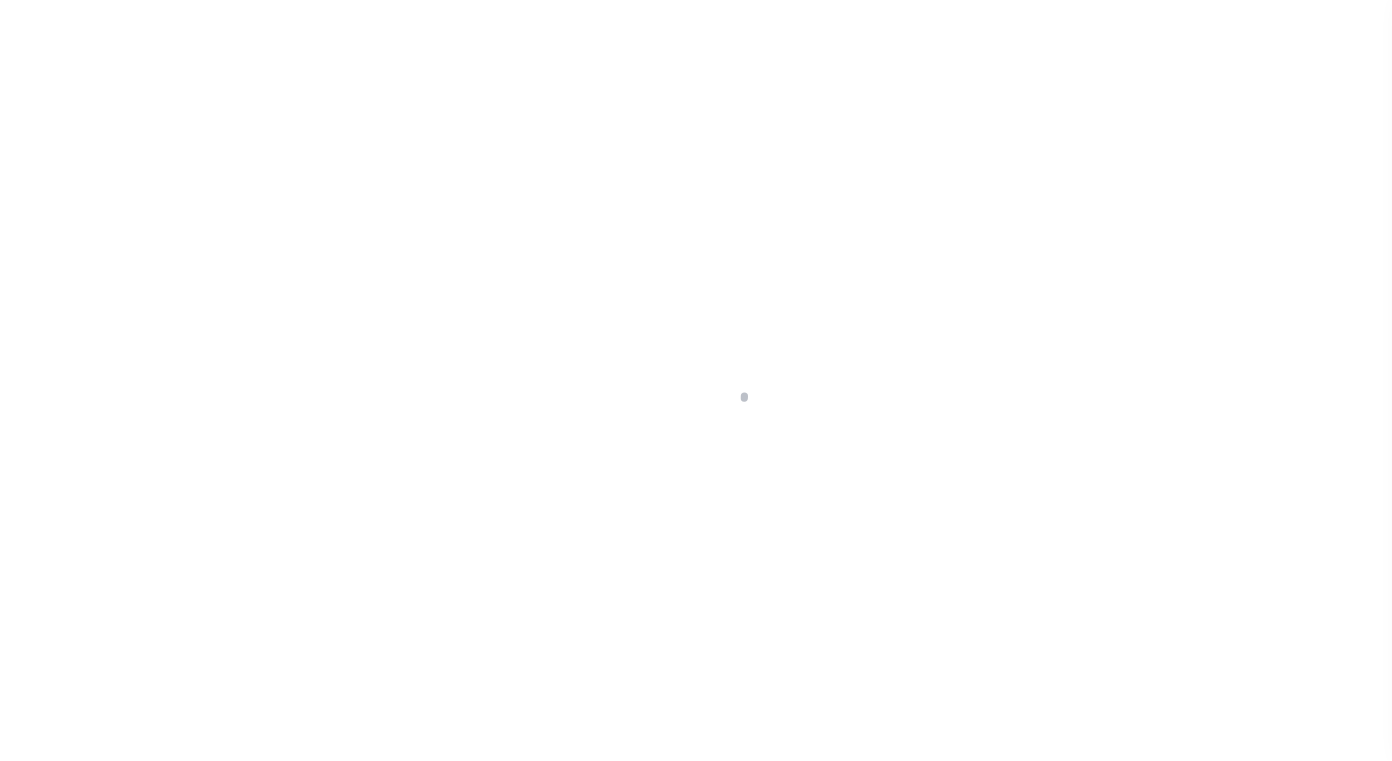
select select "OP2"
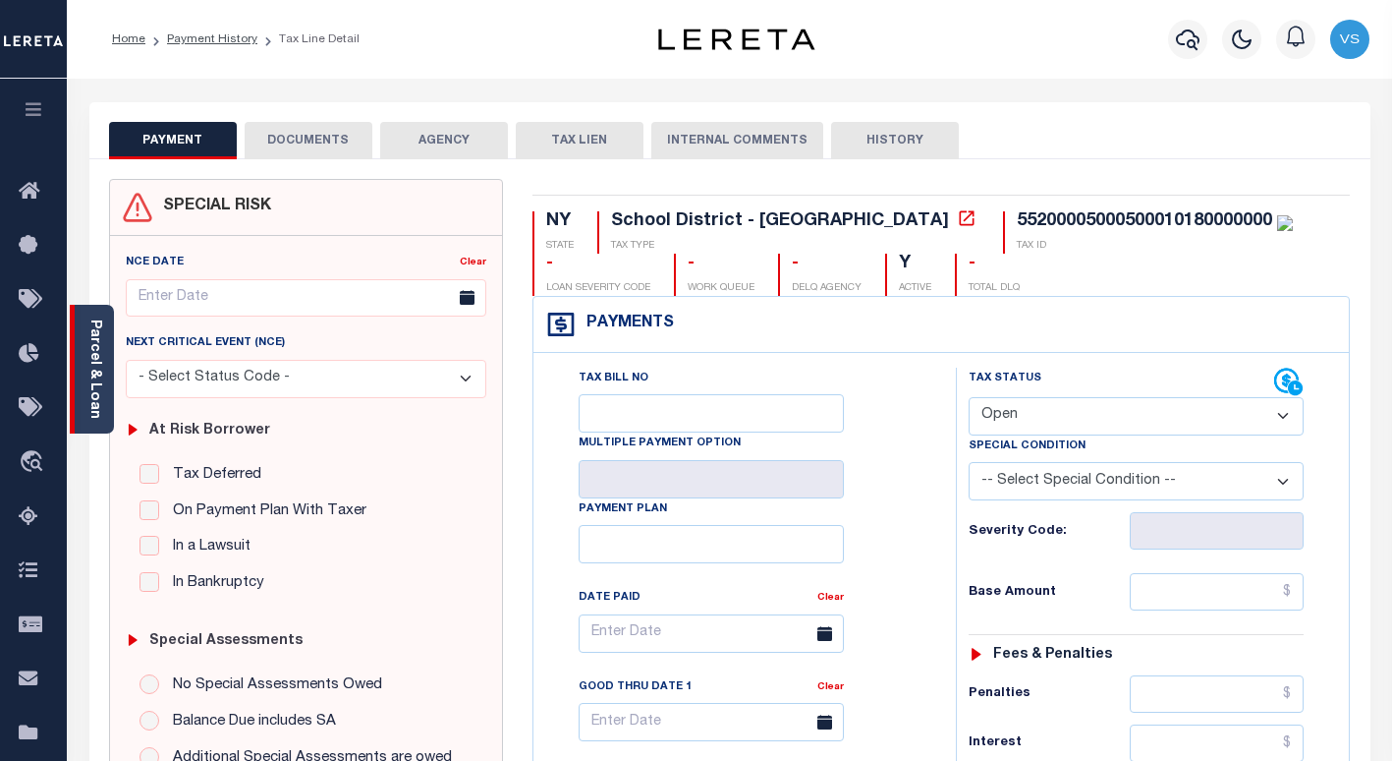
click at [87, 381] on link "Parcel & Loan" at bounding box center [94, 368] width 14 height 99
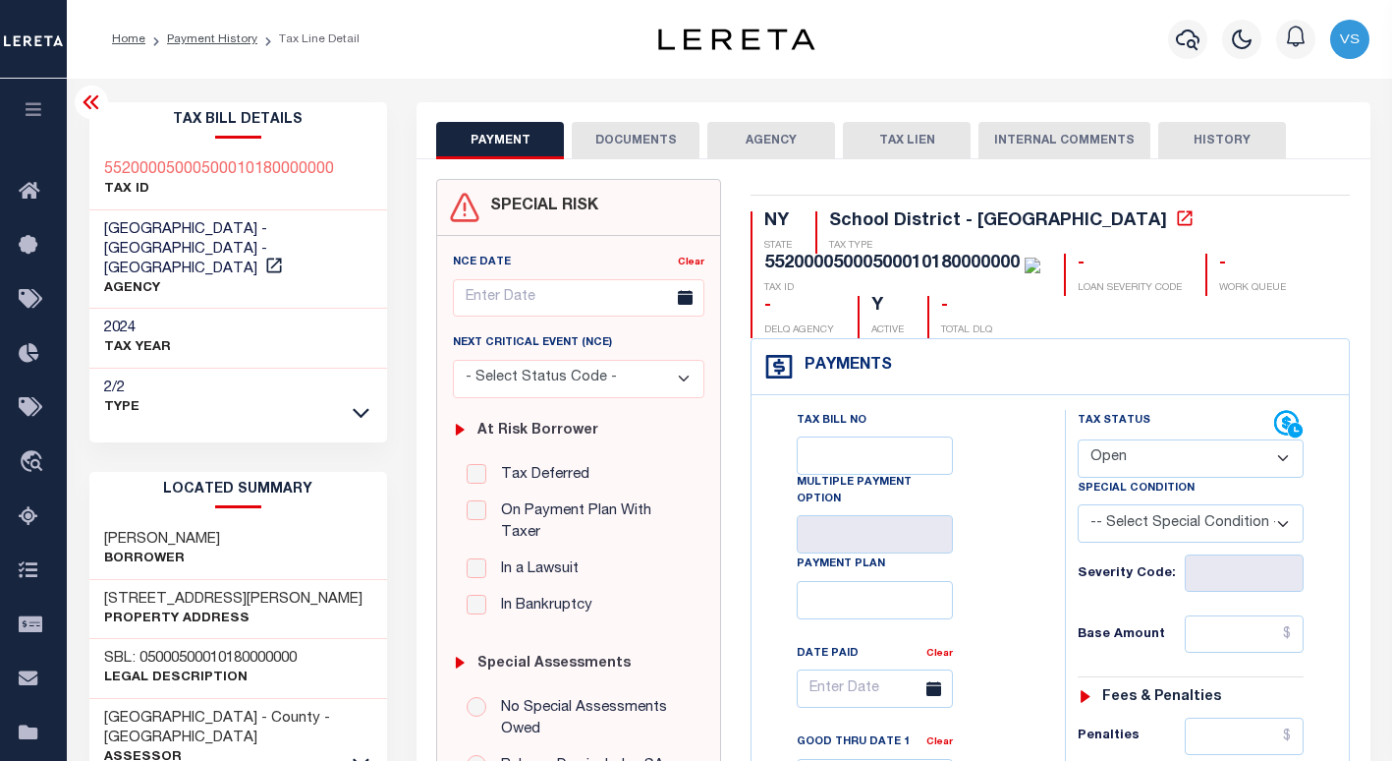
click at [1128, 451] on select "- Select Status Code - Open Due/Unpaid Paid Incomplete No Tax Due Internal Refu…" at bounding box center [1191, 458] width 226 height 38
click at [1030, 504] on div "Tax Bill No Multiple Payment Option Payment Plan Clear" at bounding box center [903, 692] width 264 height 564
click at [1224, 635] on input "text" at bounding box center [1245, 633] width 120 height 37
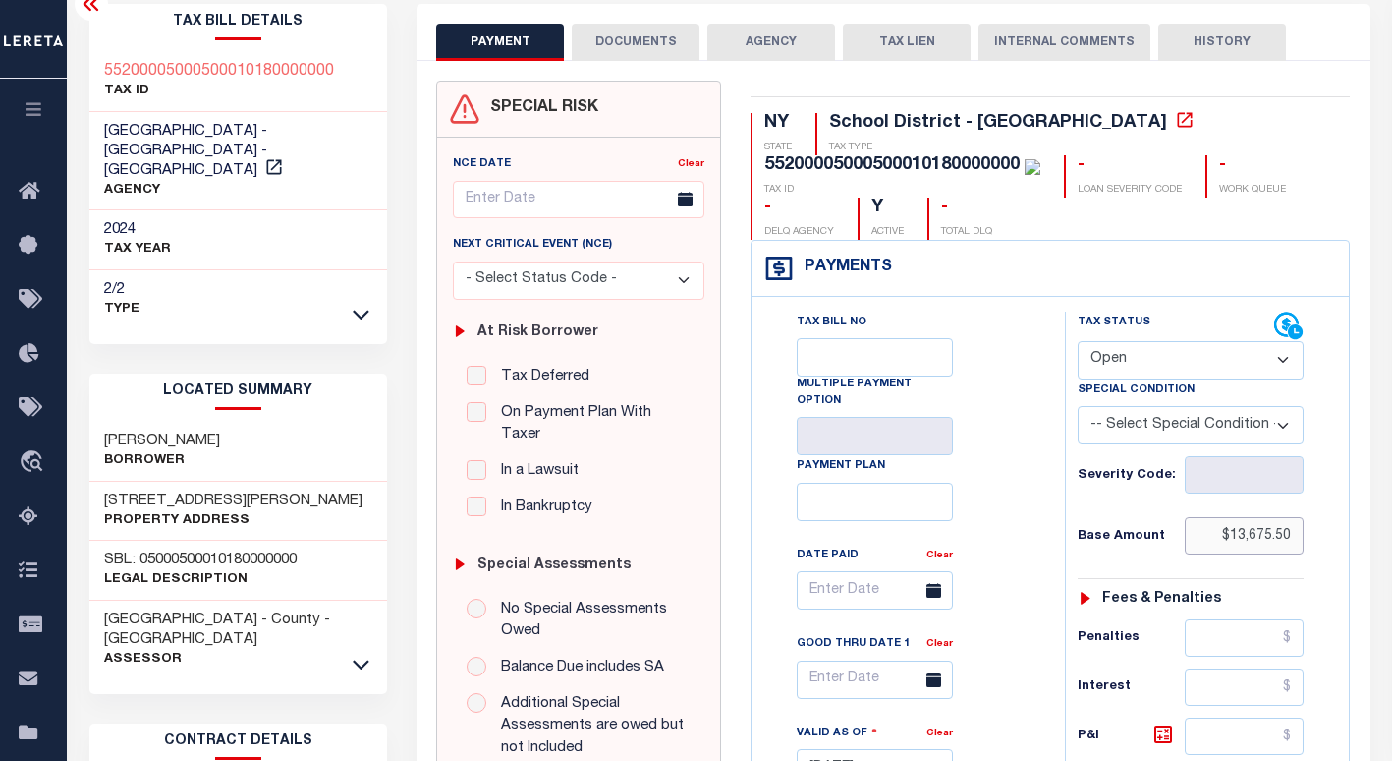
scroll to position [197, 0]
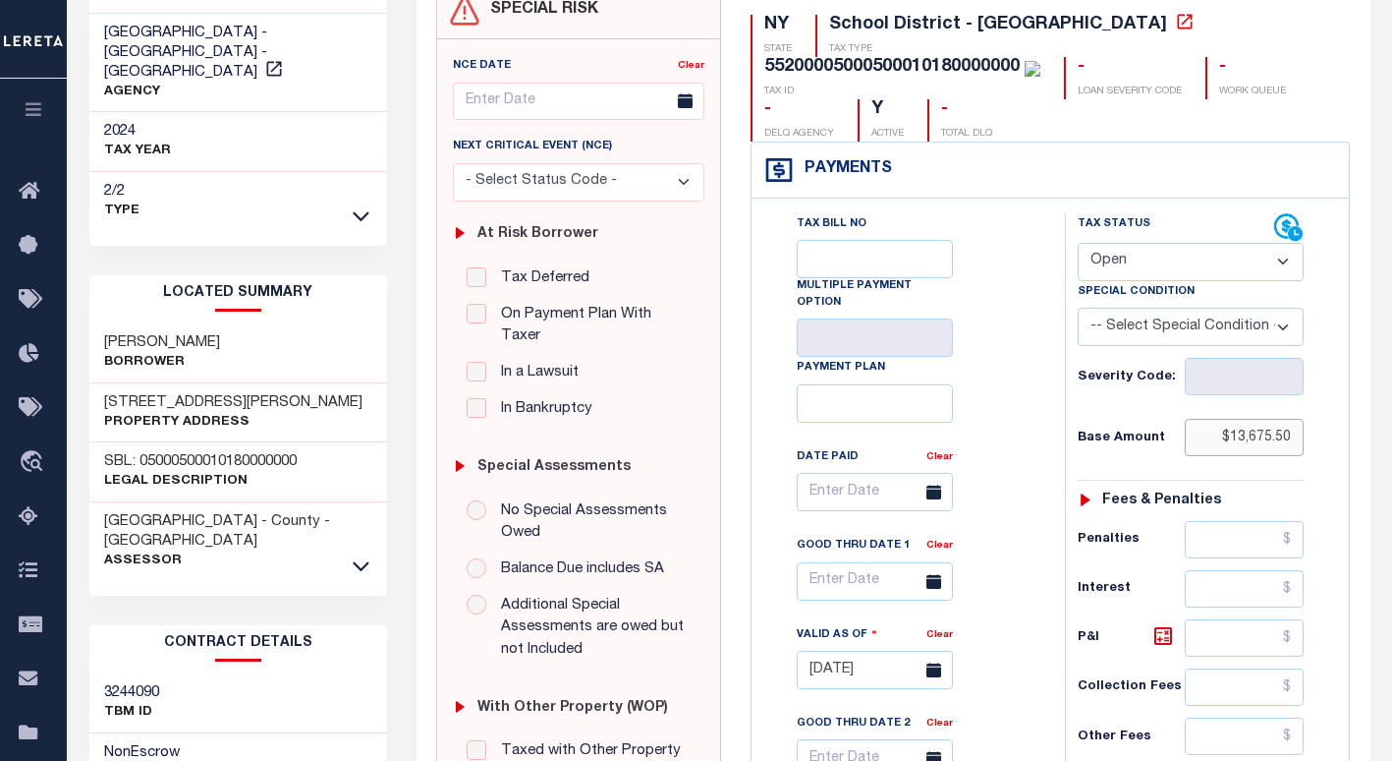
click at [1276, 437] on input "$13,675.50" at bounding box center [1245, 437] width 120 height 37
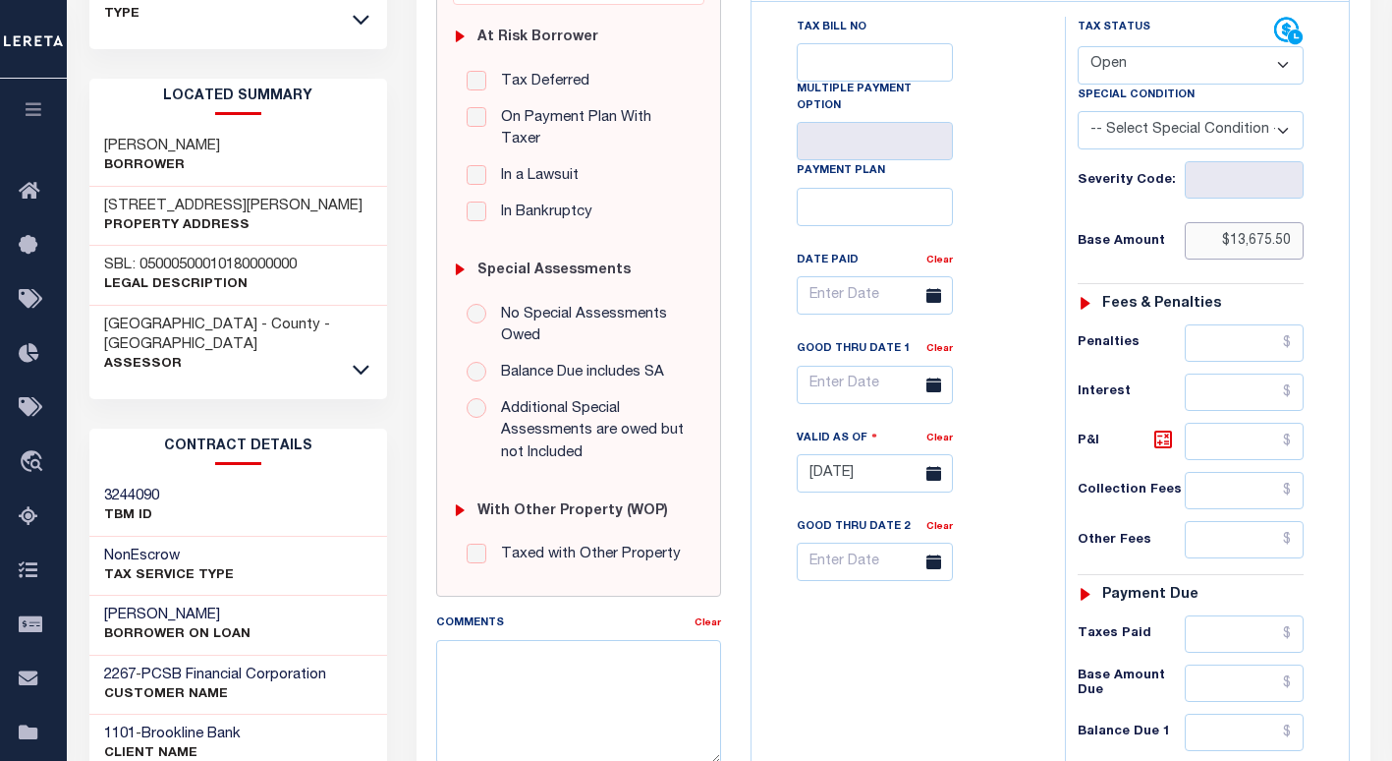
type input "$13,675.50"
type input "[DATE]"
click at [538, 652] on textarea "Comments" at bounding box center [578, 702] width 285 height 124
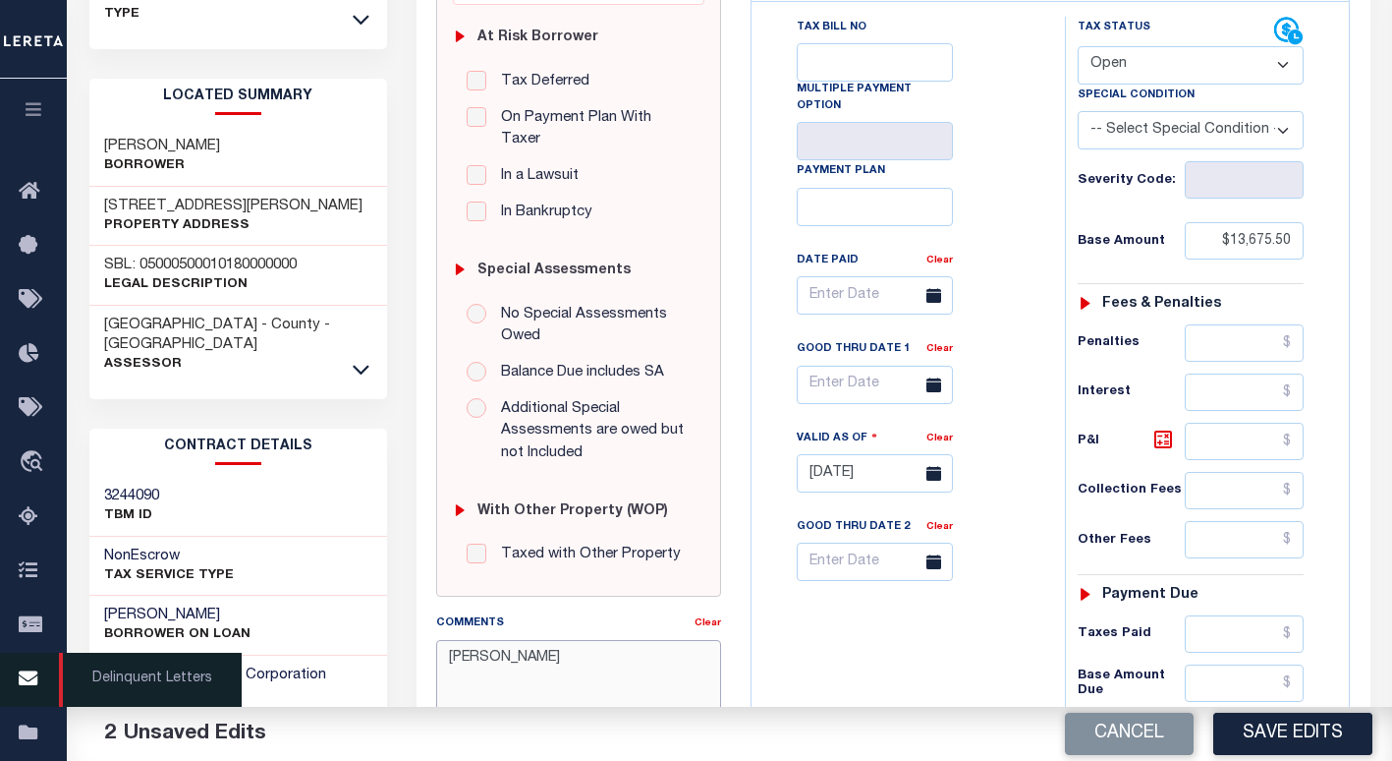
type textarea "meline"
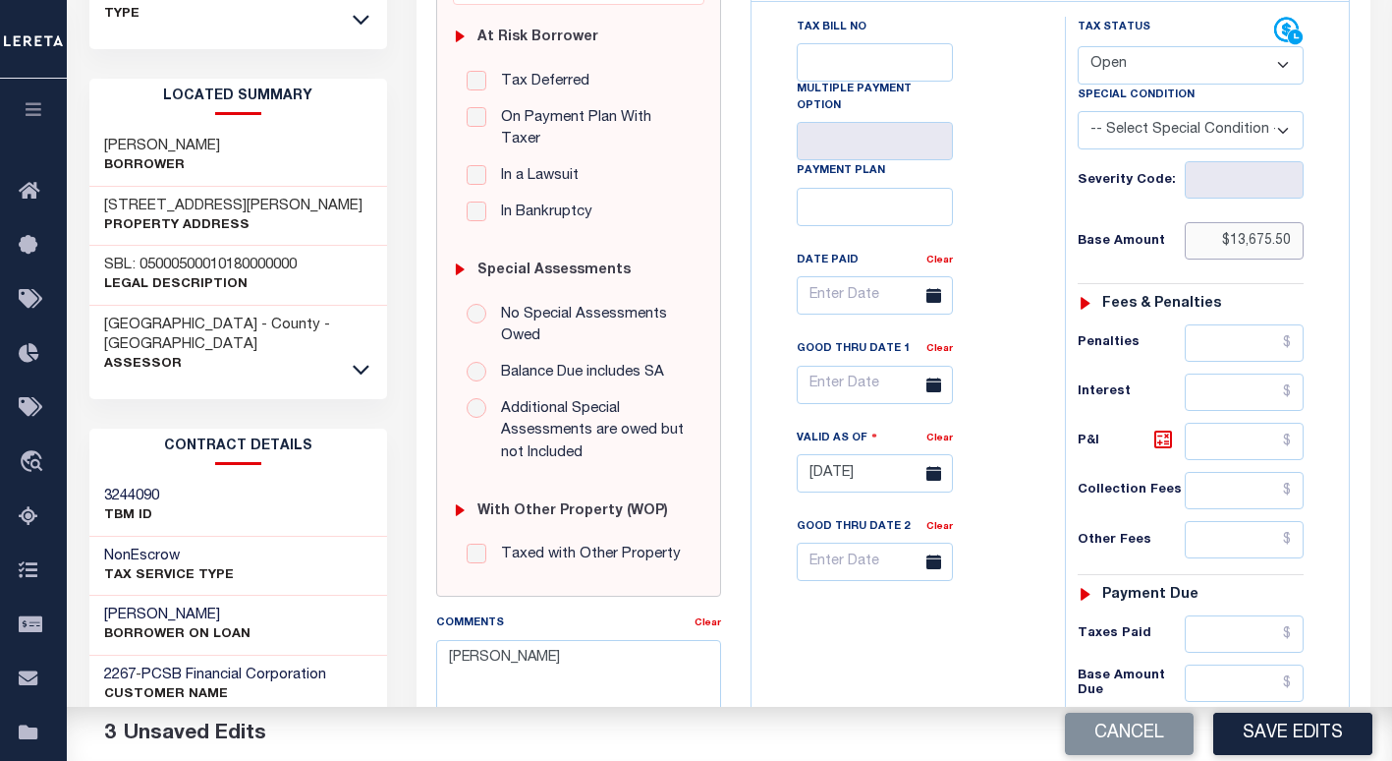
click at [1276, 241] on input "$13,675.50" at bounding box center [1245, 240] width 120 height 37
drag, startPoint x: 1303, startPoint y: 240, endPoint x: 1179, endPoint y: 236, distance: 123.9
click at [1180, 236] on div "Base Amount $13,675.50" at bounding box center [1191, 240] width 226 height 37
paste input "6,837.75"
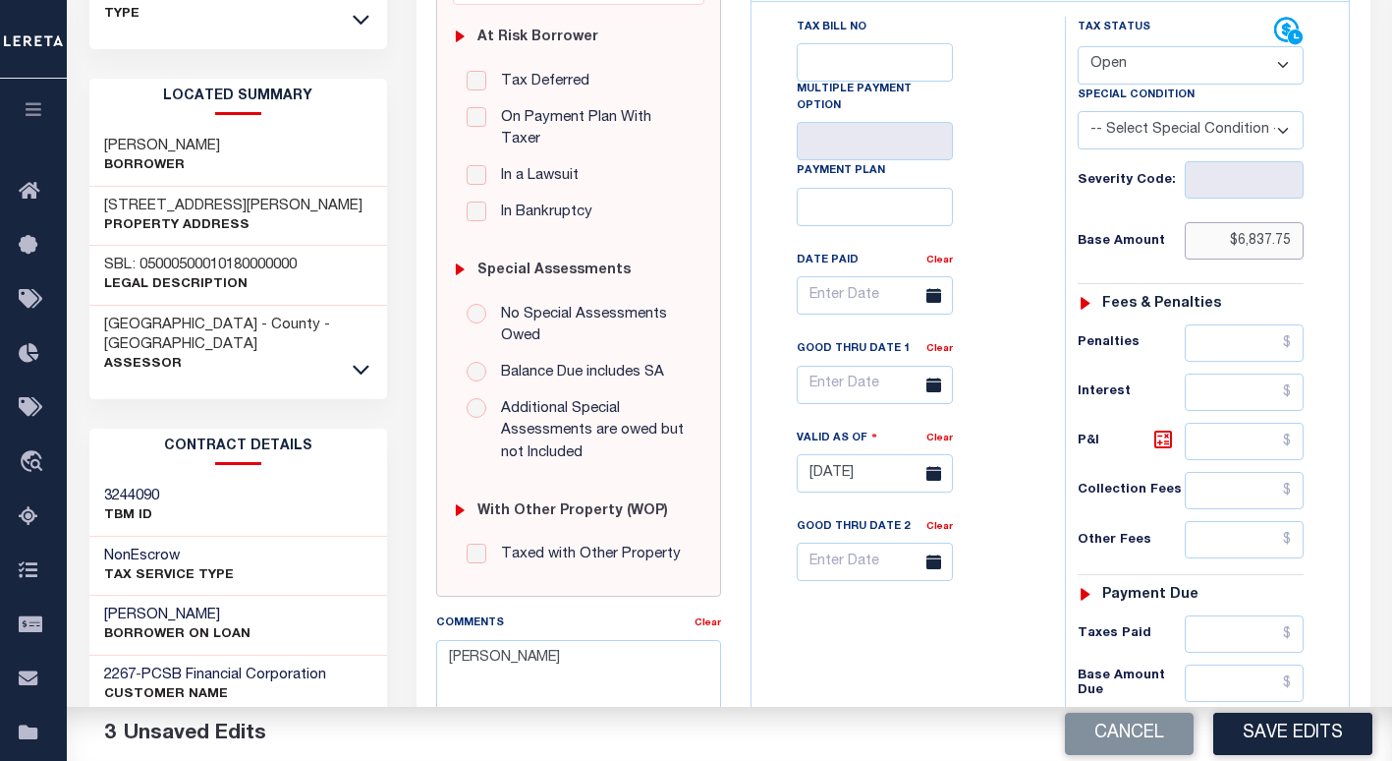
type input "$6,837.75"
click at [1117, 63] on select "- Select Status Code - Open Due/Unpaid Paid Incomplete No Tax Due Internal Refu…" at bounding box center [1191, 65] width 226 height 38
select select "PYD"
click at [1078, 47] on select "- Select Status Code - Open Due/Unpaid Paid Incomplete No Tax Due Internal Refu…" at bounding box center [1191, 65] width 226 height 38
click at [500, 640] on textarea "meline" at bounding box center [578, 702] width 285 height 124
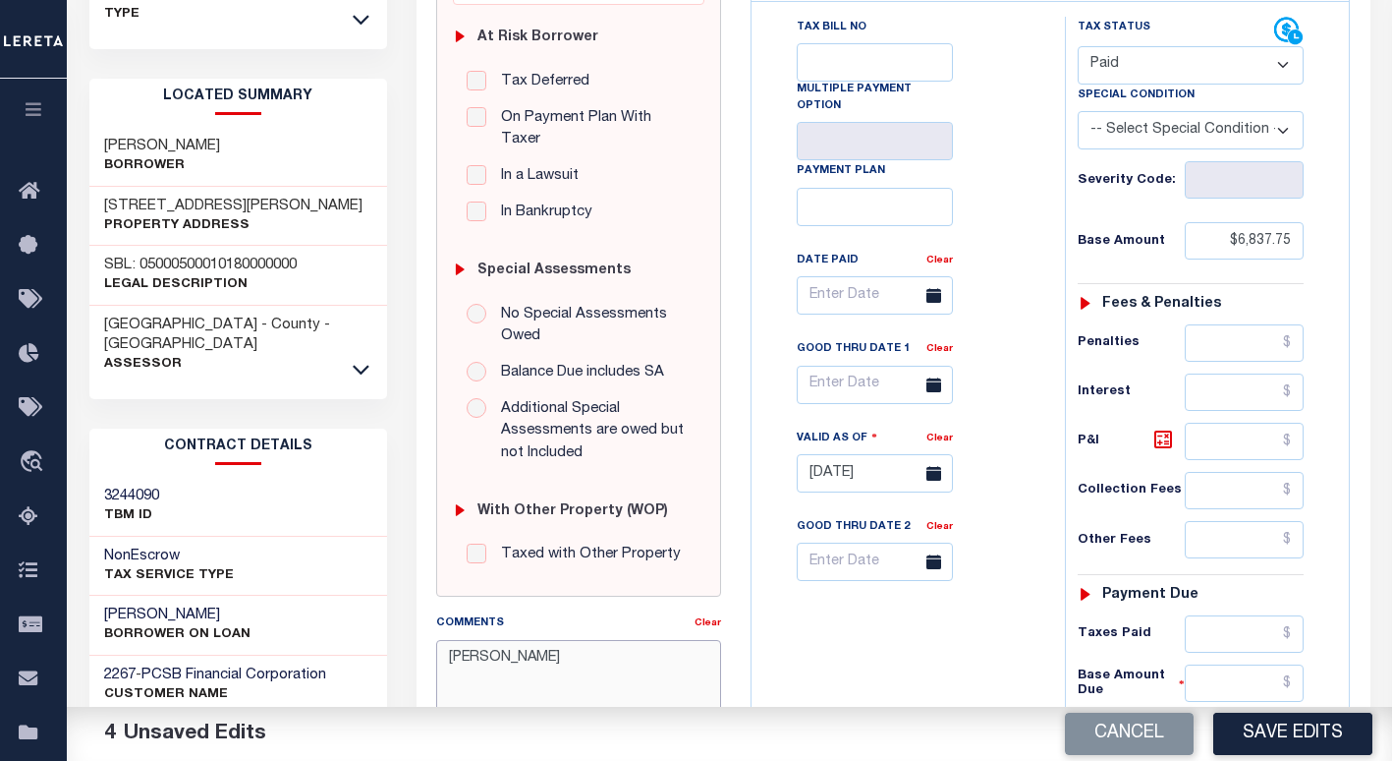
click at [449, 640] on textarea "meline" at bounding box center [578, 702] width 285 height 124
type textarea "Per Meline, Taxes are current - VS"
click at [1271, 744] on button "Save Edits" at bounding box center [1292, 733] width 159 height 42
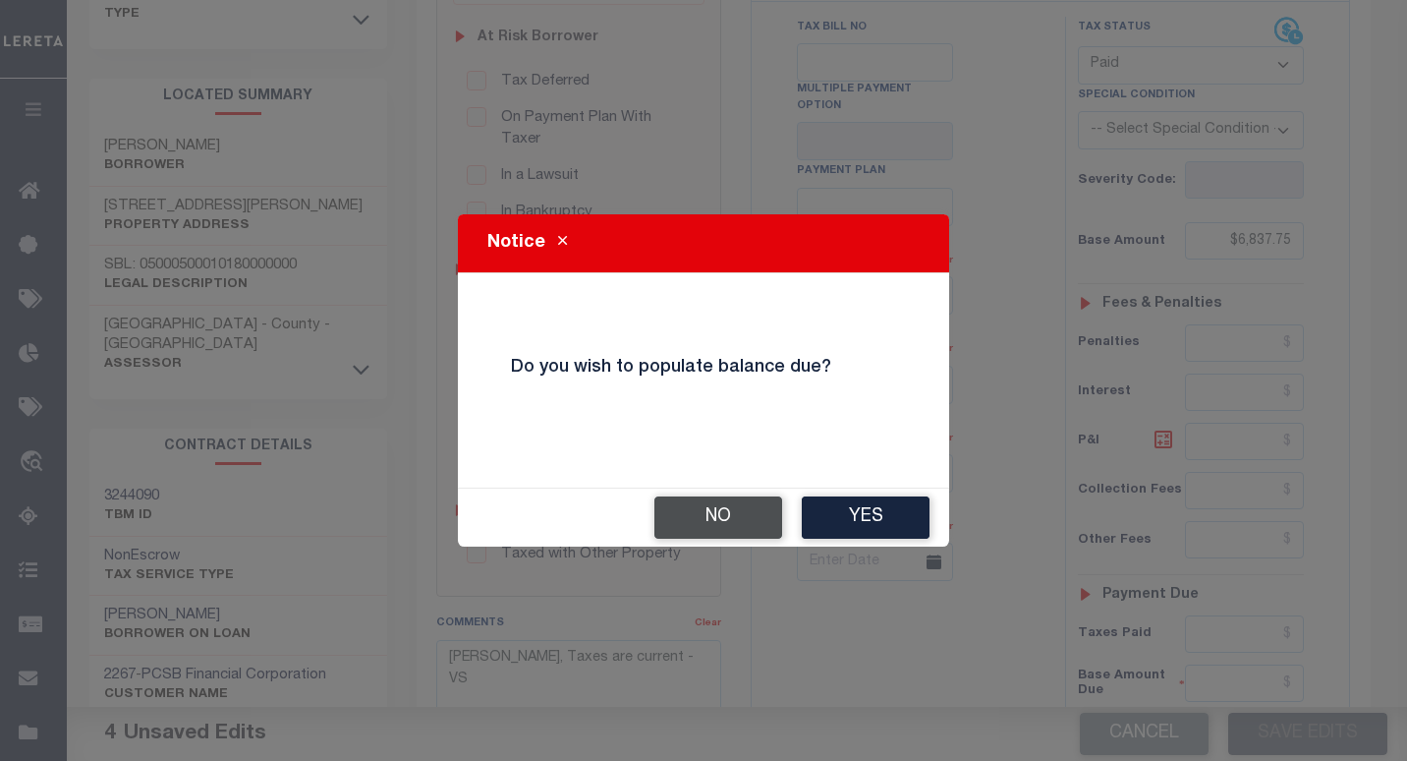
click at [727, 518] on button "No" at bounding box center [718, 517] width 128 height 42
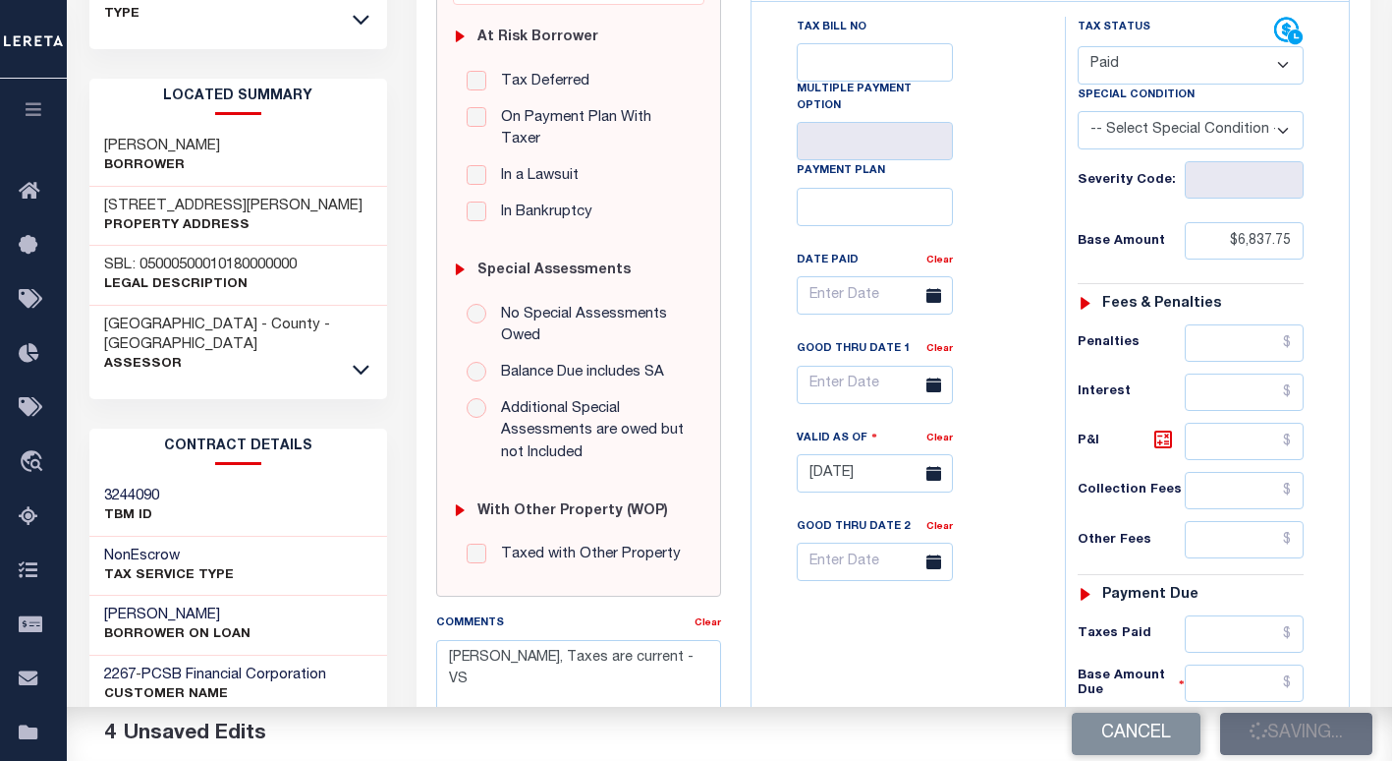
checkbox input "false"
type input "$6,837.75"
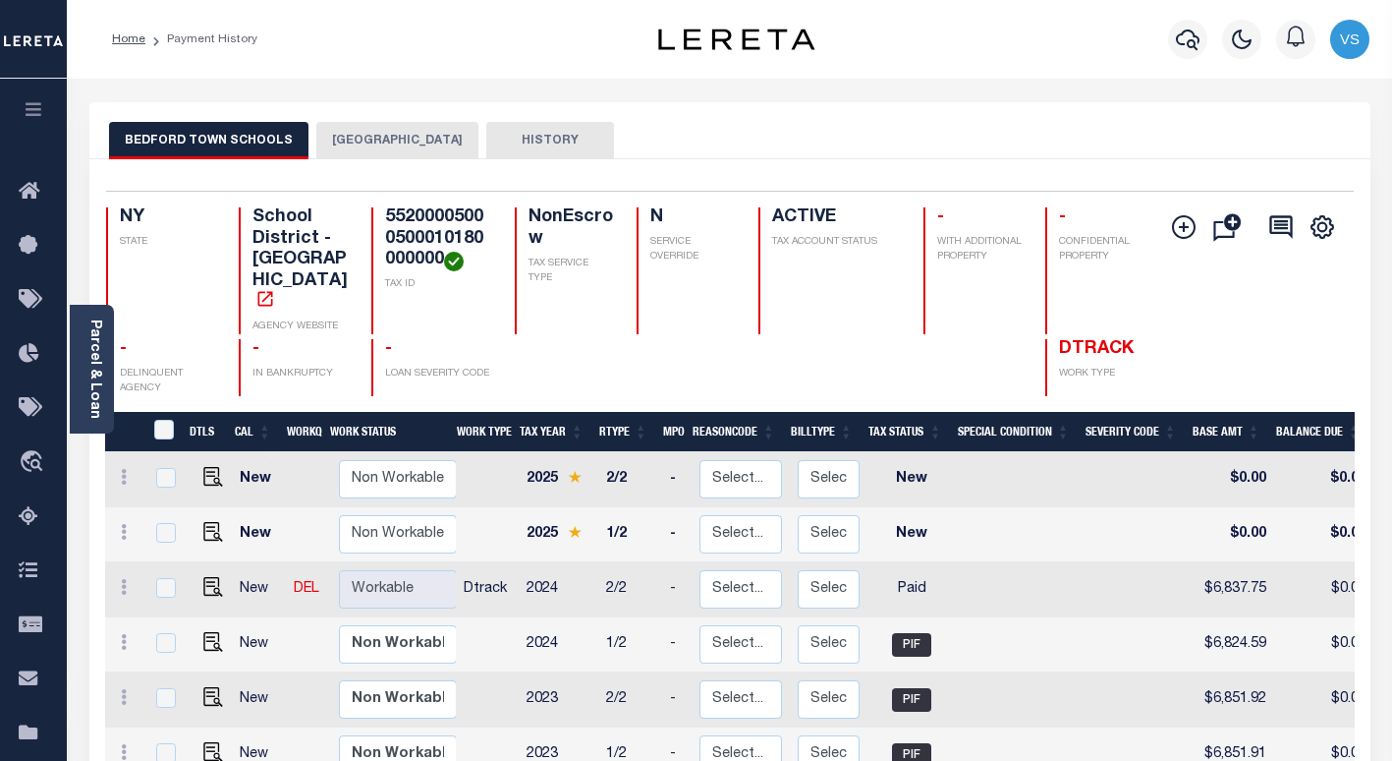
click at [1250, 617] on td "$6,824.59" at bounding box center [1233, 644] width 84 height 55
checkbox input "true"
click at [1250, 617] on td "$6,824.59" at bounding box center [1233, 644] width 84 height 55
checkbox input "false"
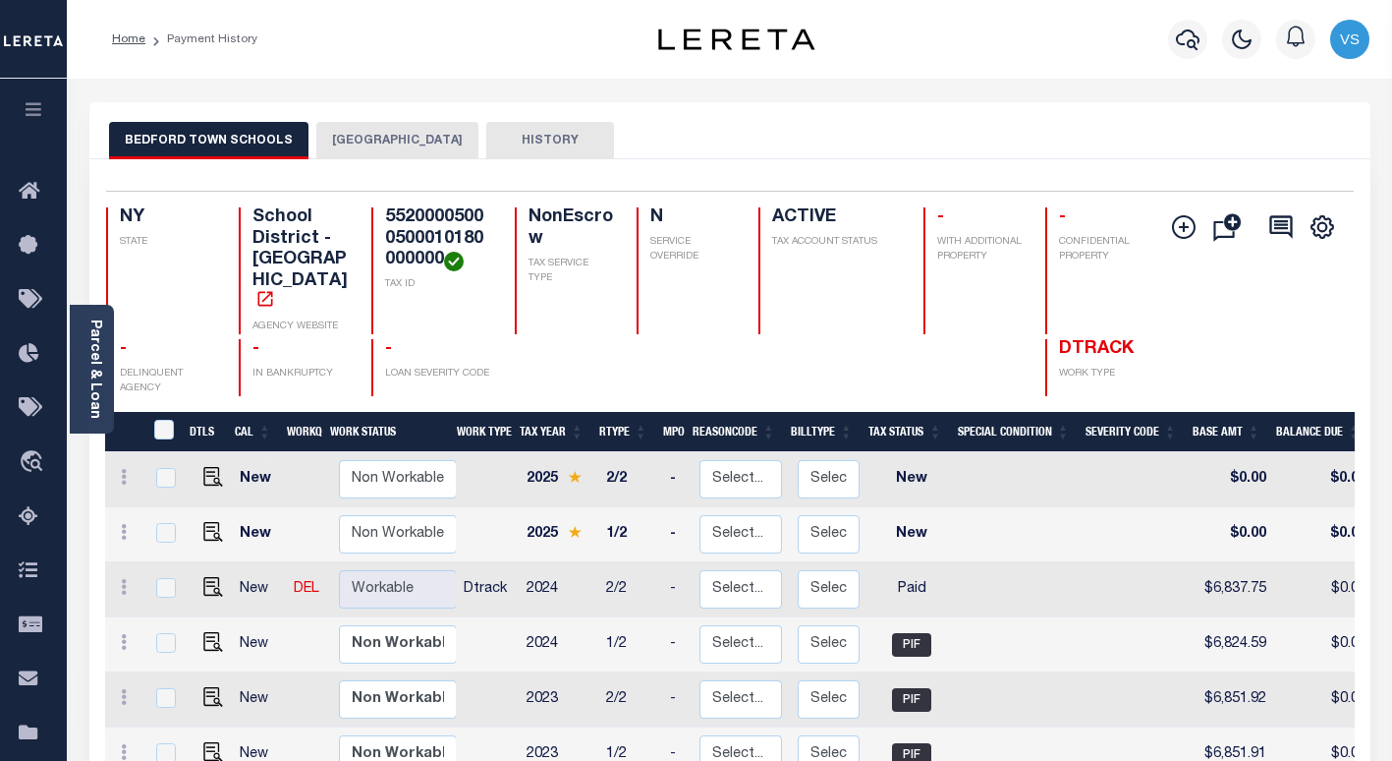
checkbox input "false"
copy td "6,824.59"
click at [211, 577] on img "" at bounding box center [213, 587] width 20 height 20
checkbox input "true"
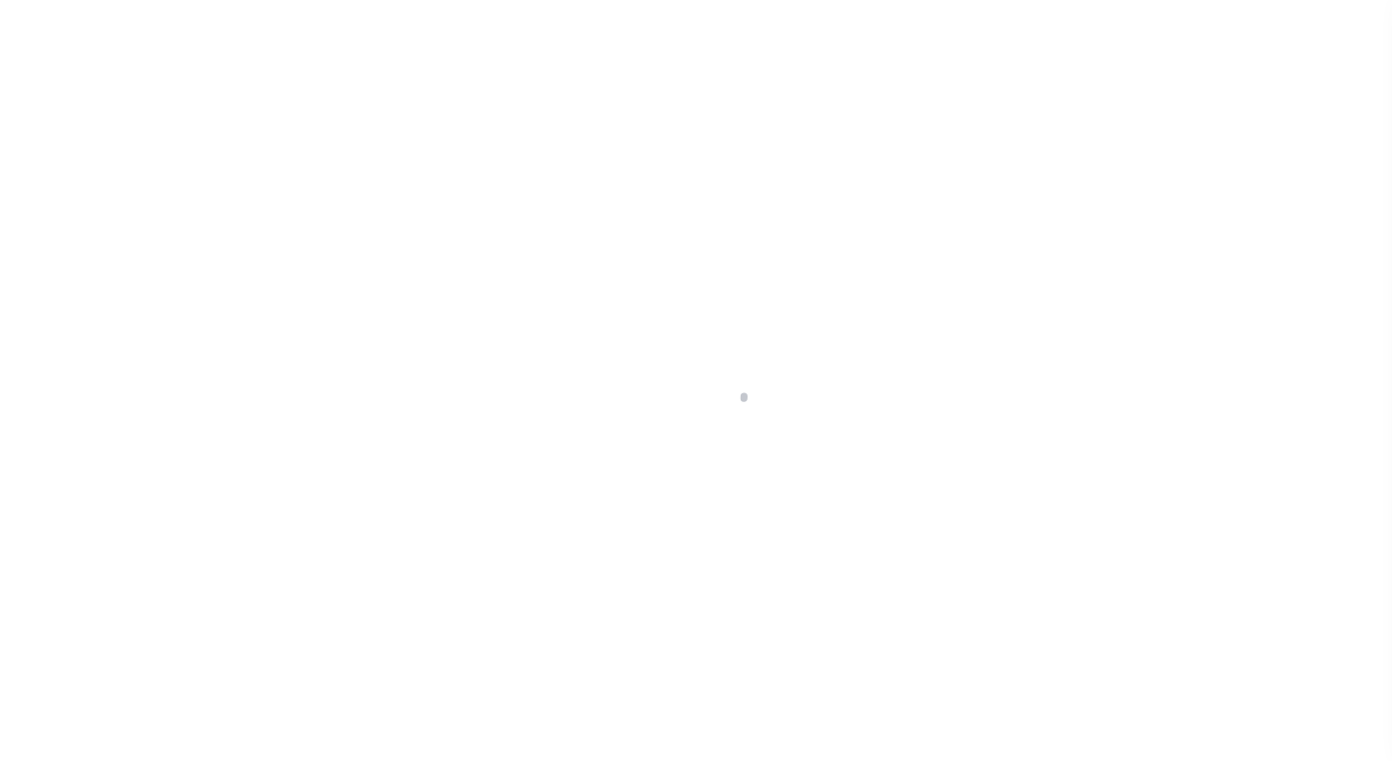
select select "PYD"
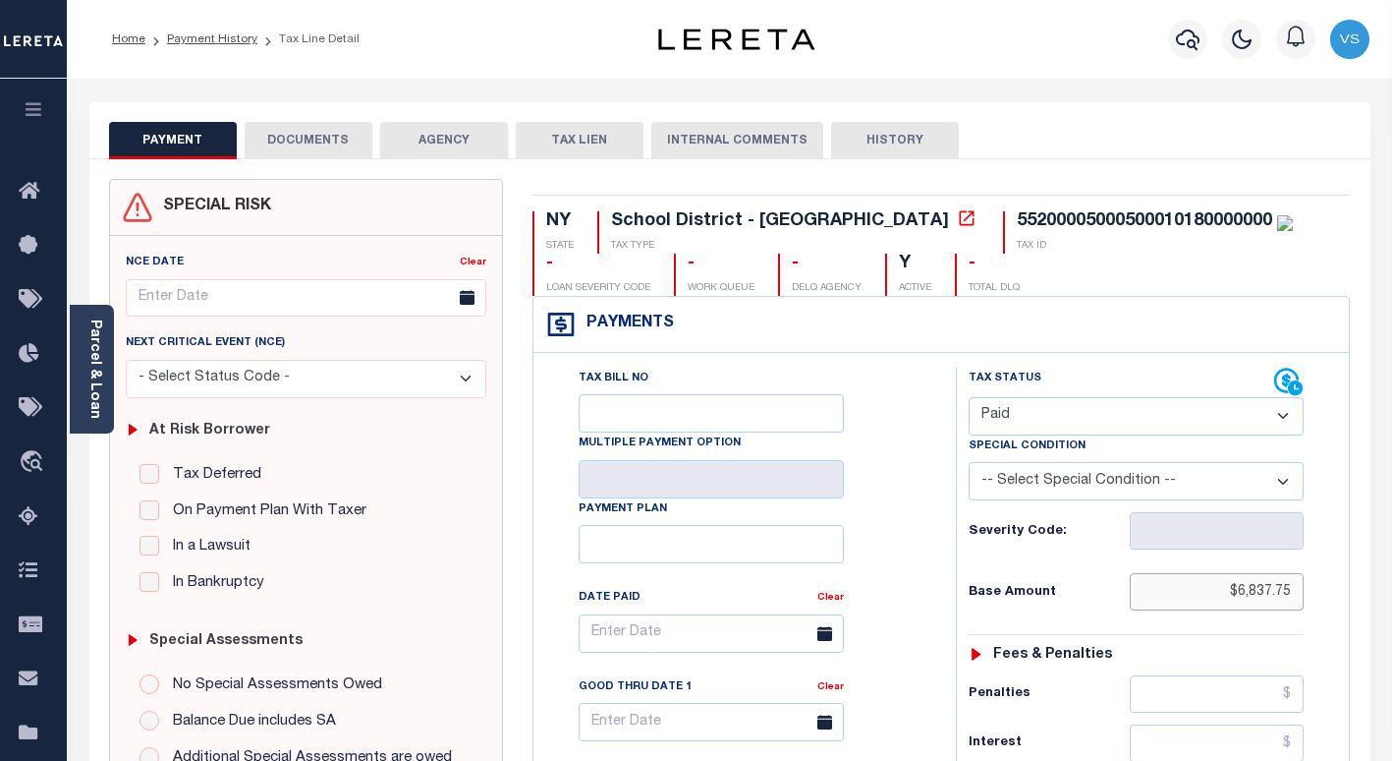
drag, startPoint x: 1293, startPoint y: 593, endPoint x: 1213, endPoint y: 593, distance: 80.6
click at [1213, 593] on input "$6,837.75" at bounding box center [1217, 591] width 174 height 37
paste input "6,824.59"
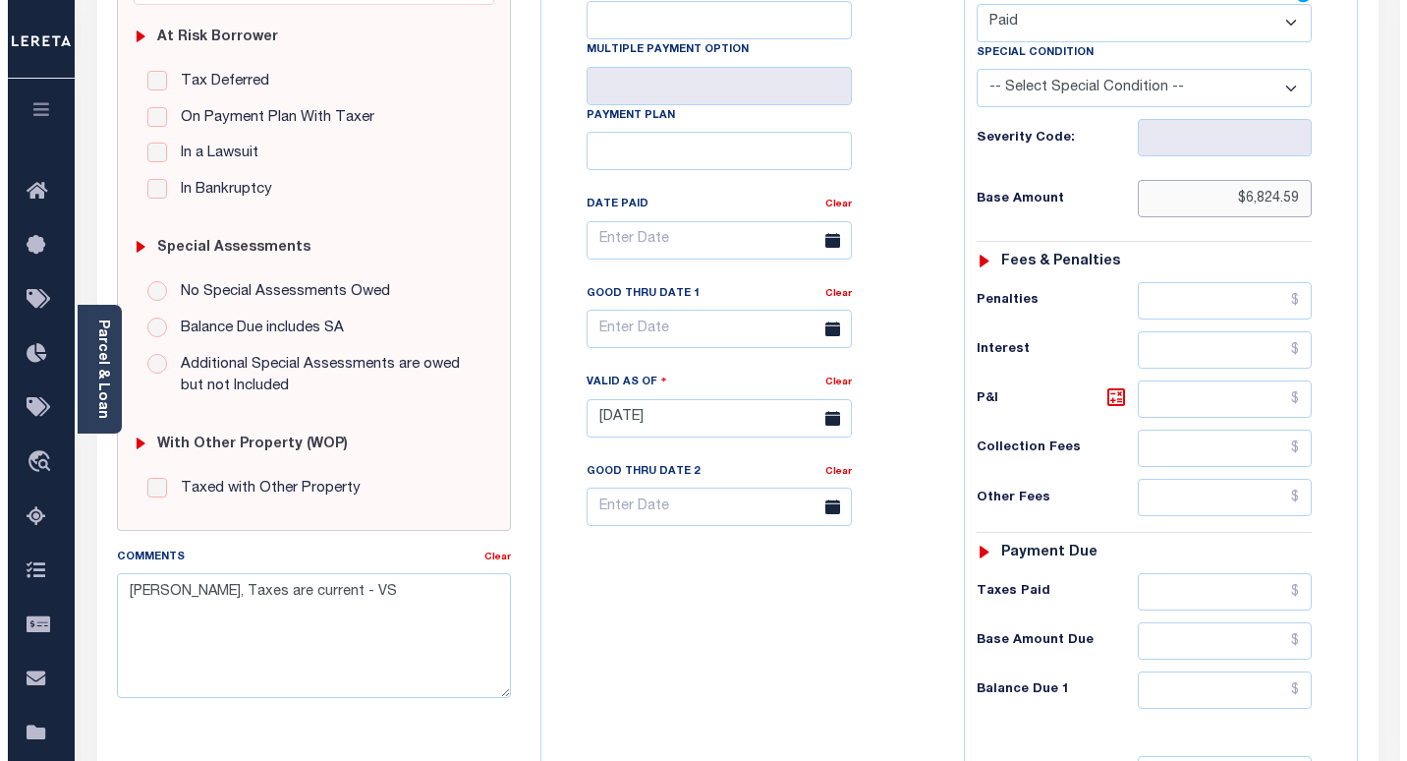
scroll to position [688, 0]
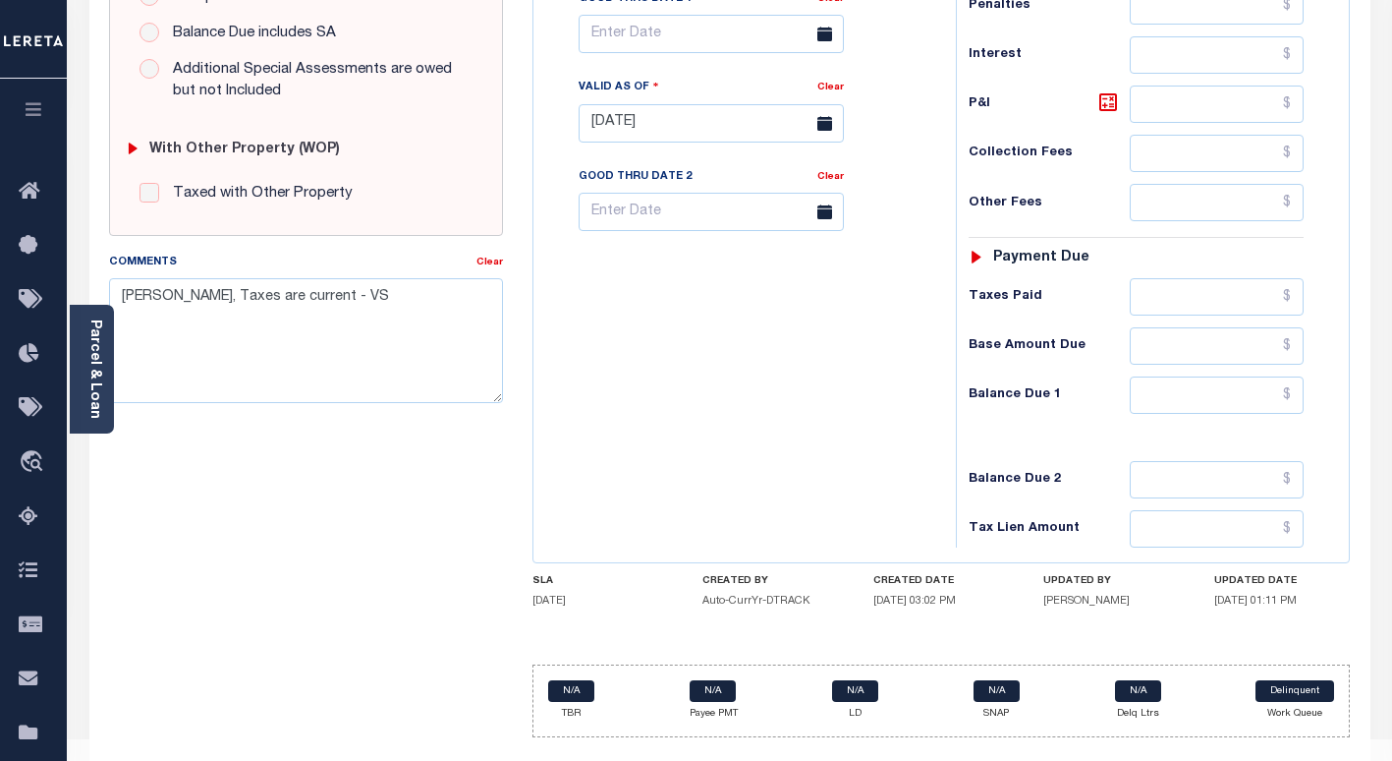
type input "$6,824.59"
click at [1241, 394] on input "text" at bounding box center [1217, 394] width 174 height 37
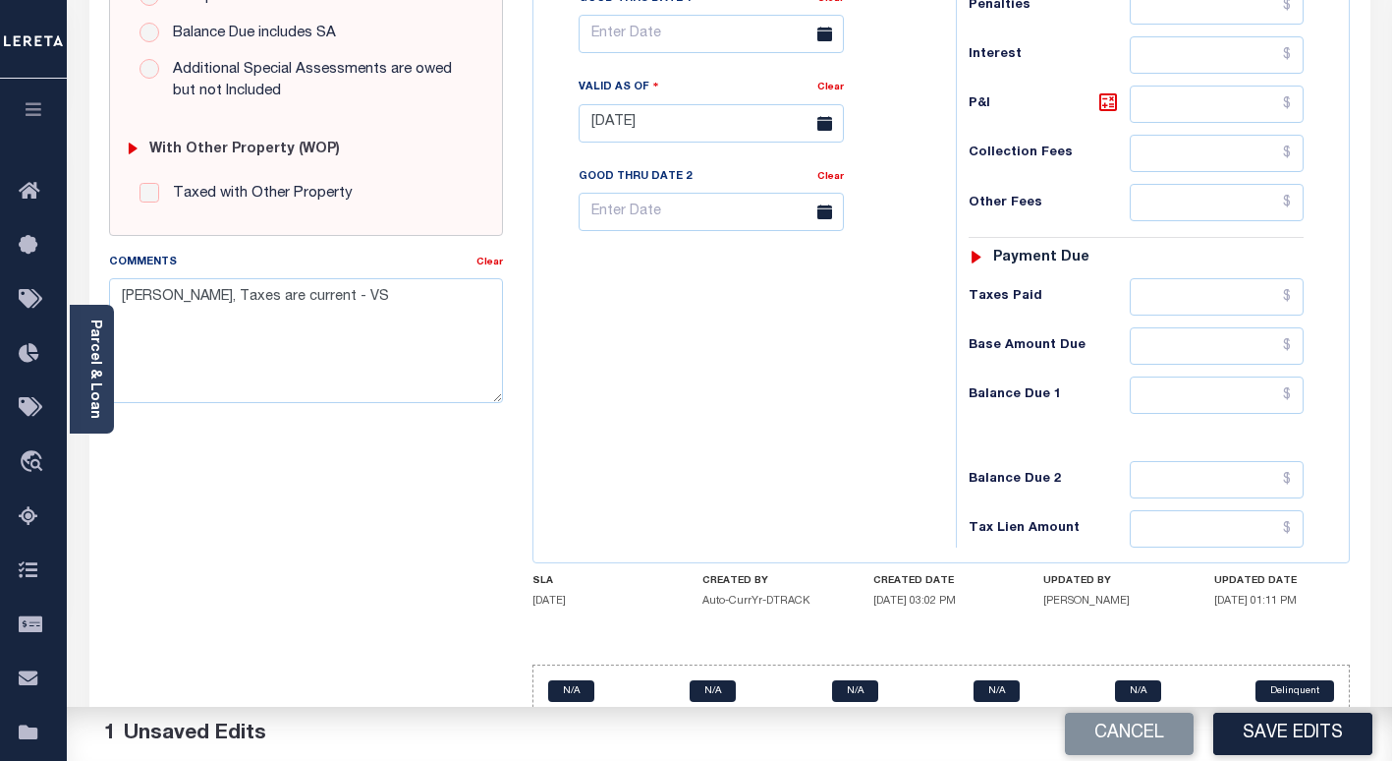
drag, startPoint x: 1317, startPoint y: 739, endPoint x: 1317, endPoint y: 712, distance: 26.5
click at [1317, 739] on button "Save Edits" at bounding box center [1292, 733] width 159 height 42
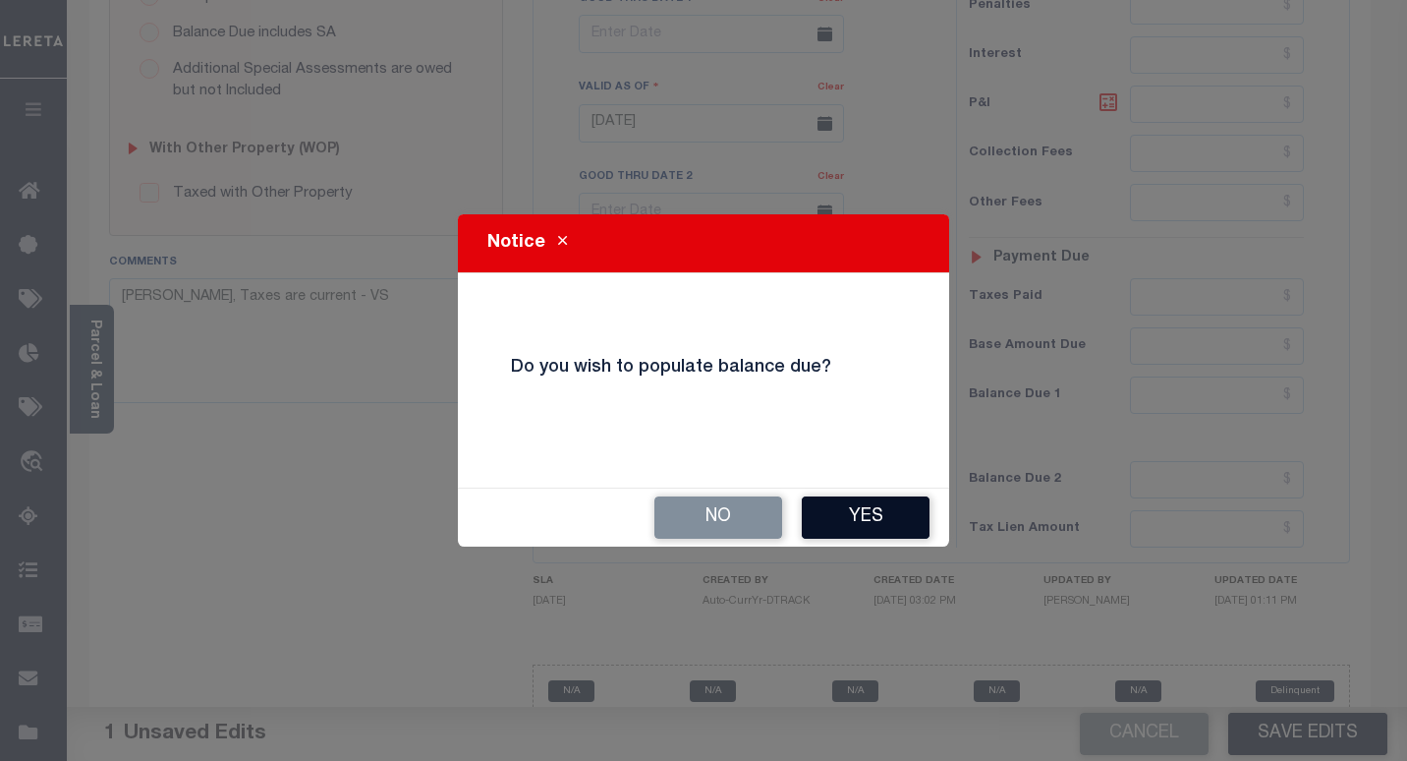
click at [871, 520] on button "Yes" at bounding box center [866, 517] width 128 height 42
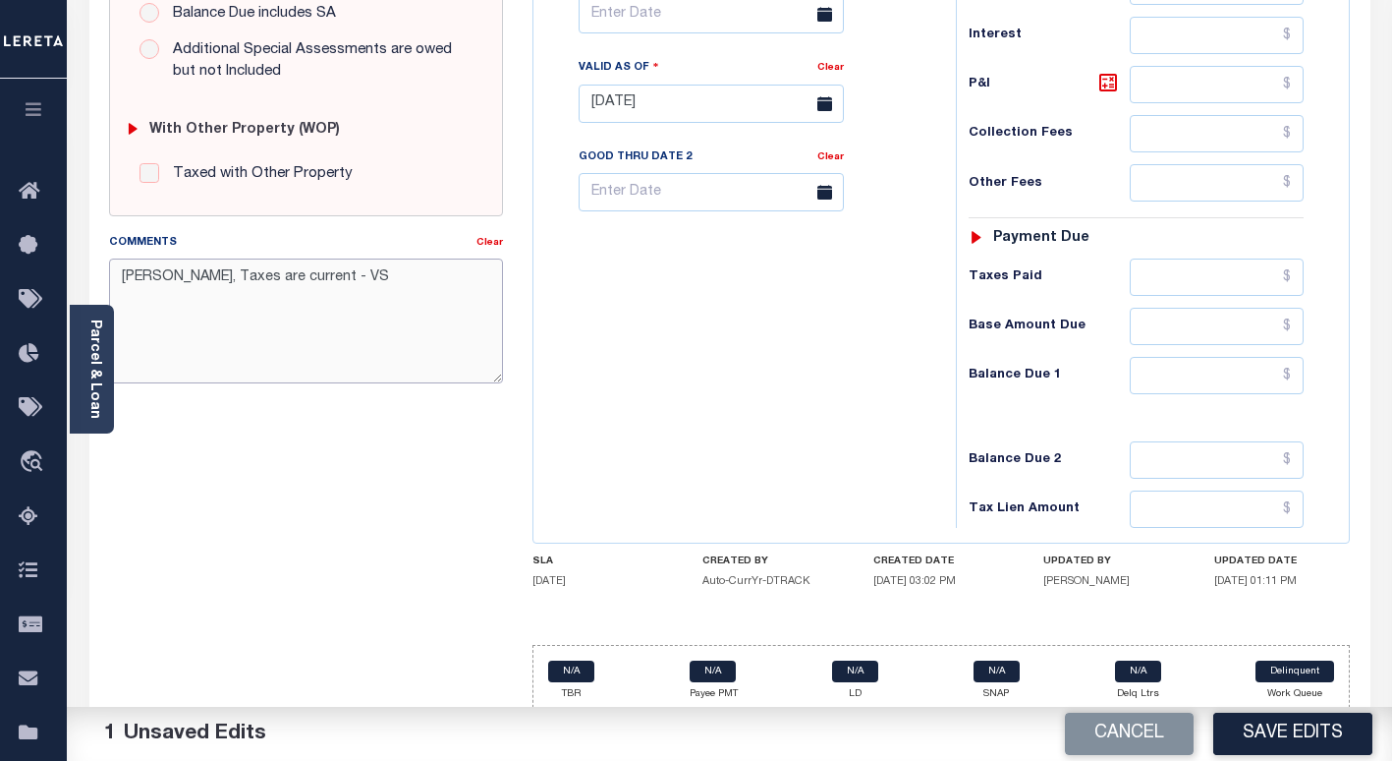
drag, startPoint x: 293, startPoint y: 281, endPoint x: 109, endPoint y: 281, distance: 183.7
click at [109, 281] on textarea "[PERSON_NAME], Taxes are current - VS" at bounding box center [306, 320] width 394 height 124
click at [1256, 736] on button "Save Edits" at bounding box center [1292, 733] width 159 height 42
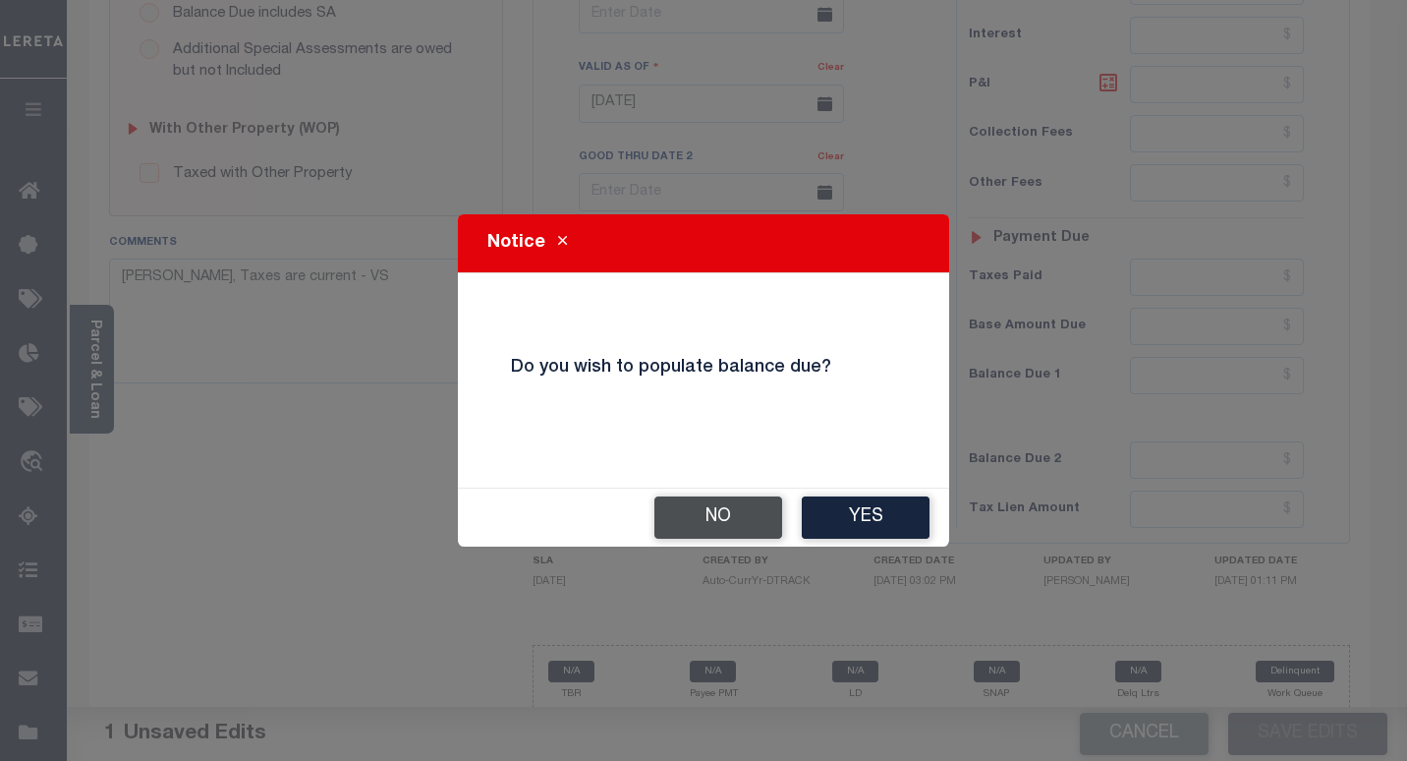
click at [740, 521] on button "No" at bounding box center [718, 517] width 128 height 42
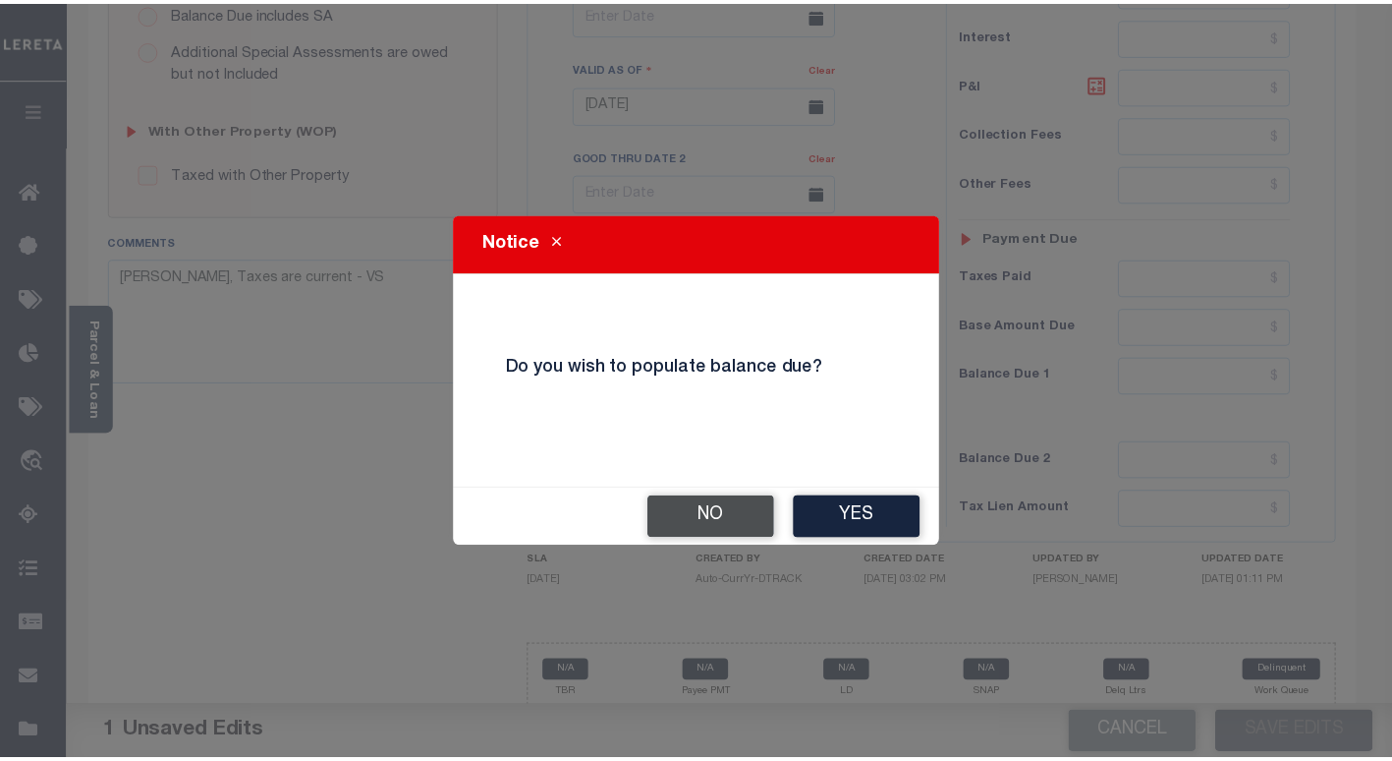
scroll to position [727, 0]
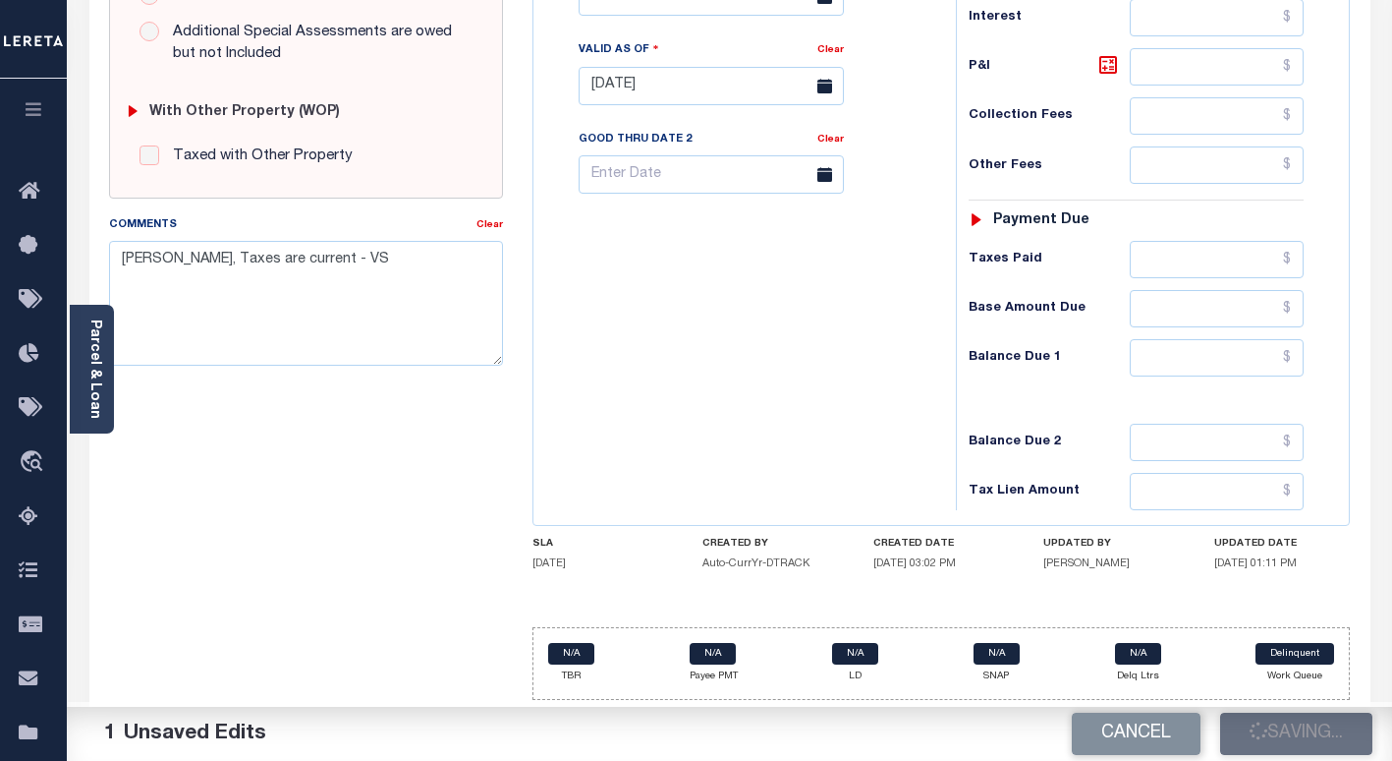
checkbox input "false"
type input "$6,824.59"
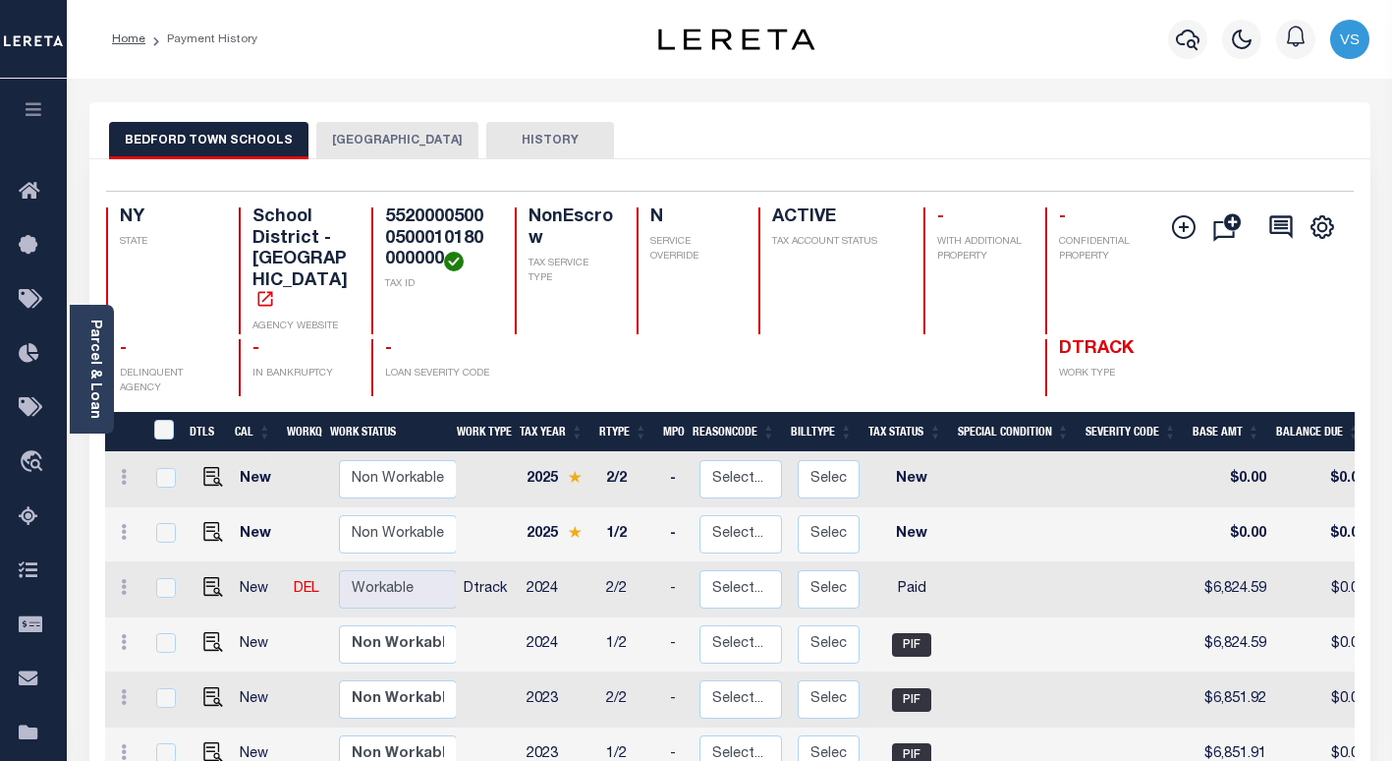
scroll to position [197, 0]
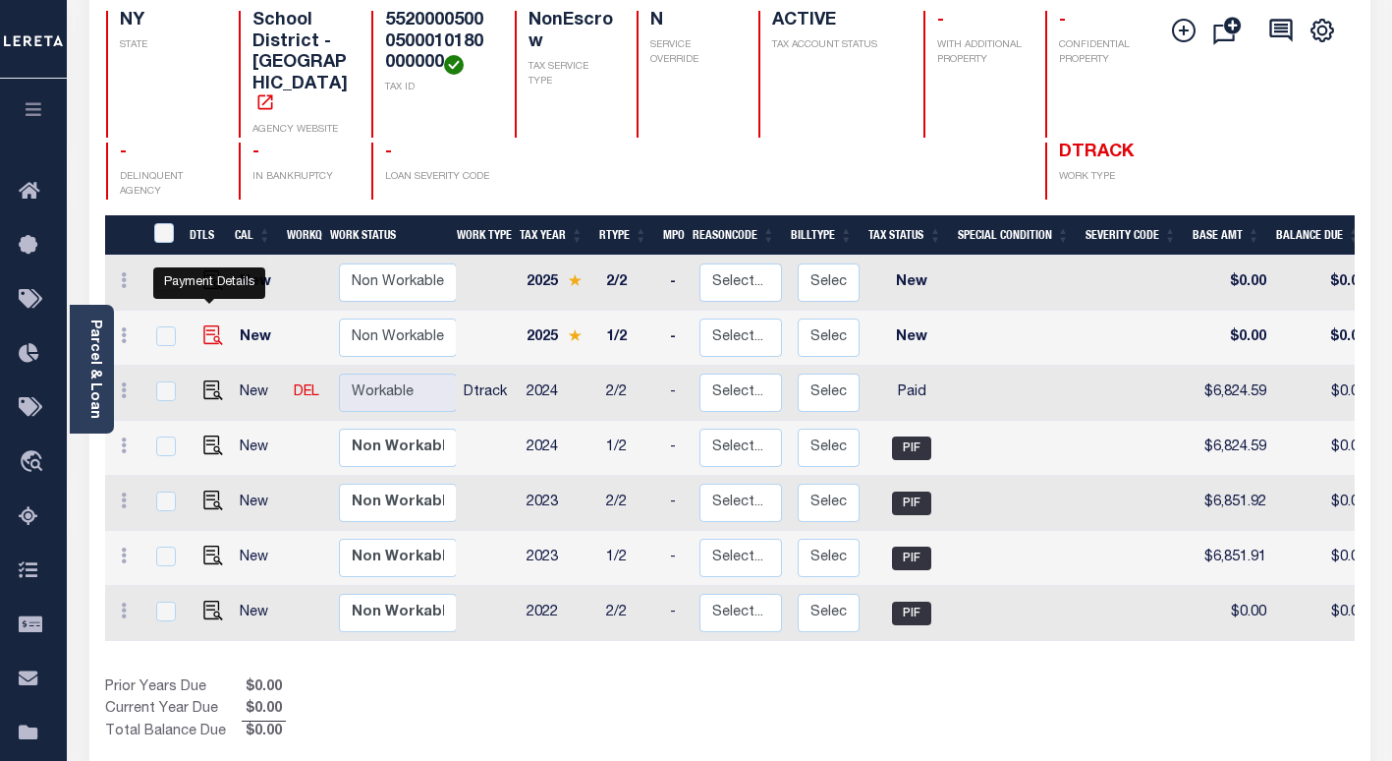
click at [204, 325] on img "" at bounding box center [213, 335] width 20 height 20
checkbox input "true"
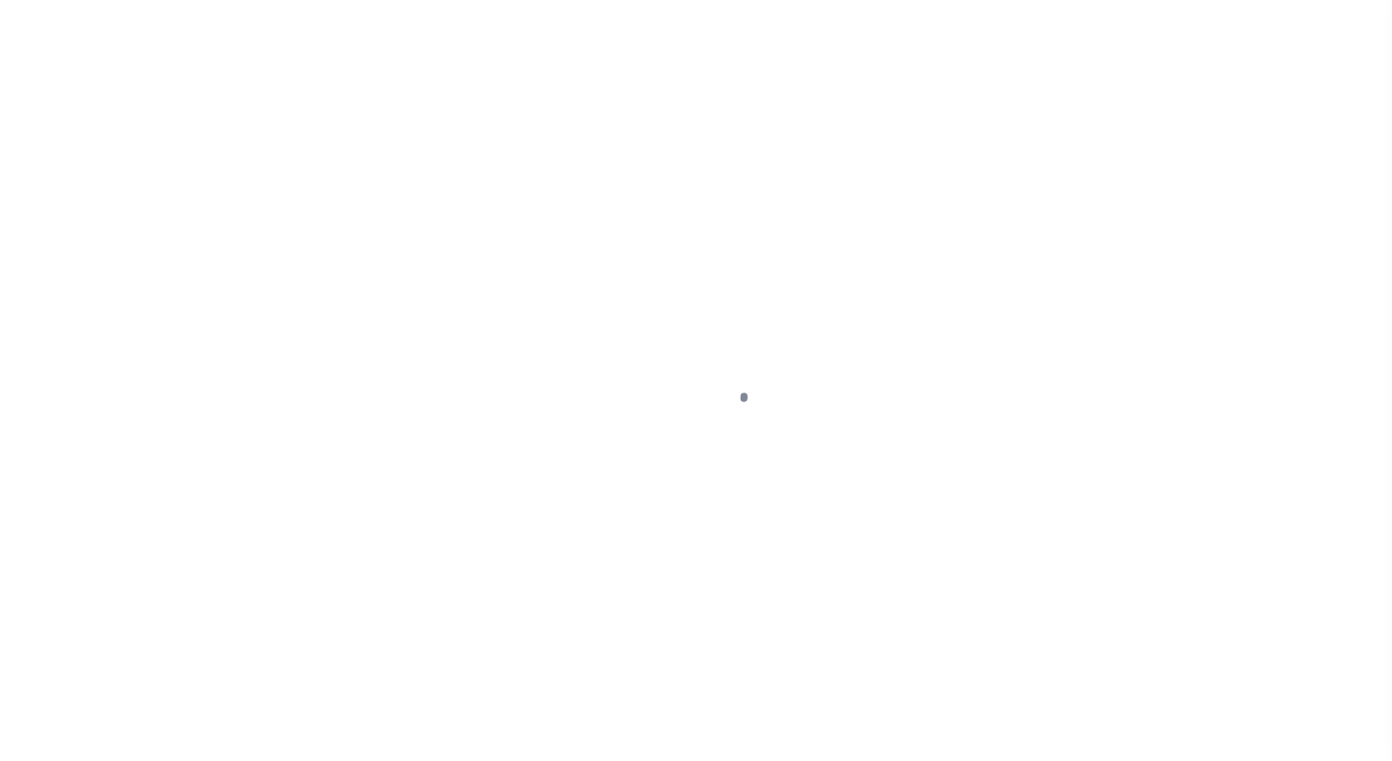
select select "NW2"
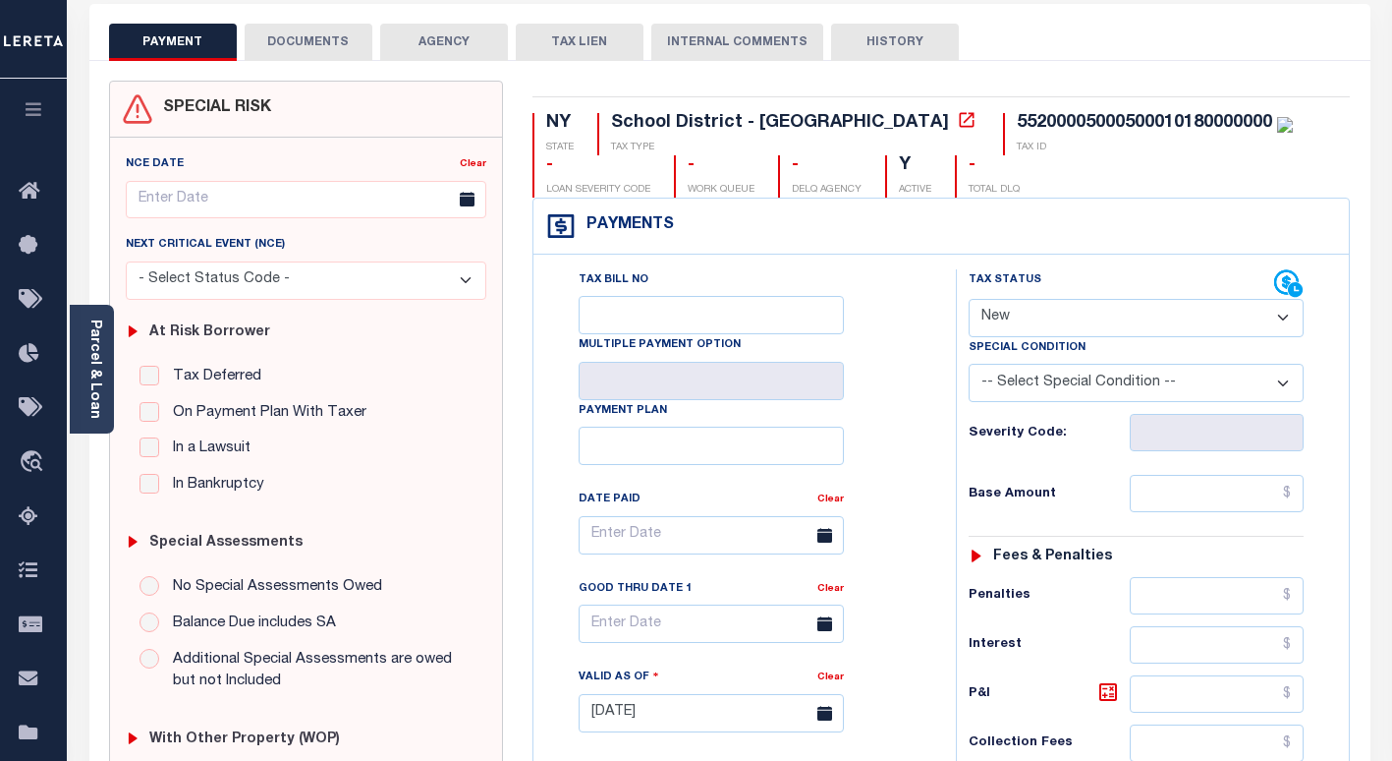
scroll to position [295, 0]
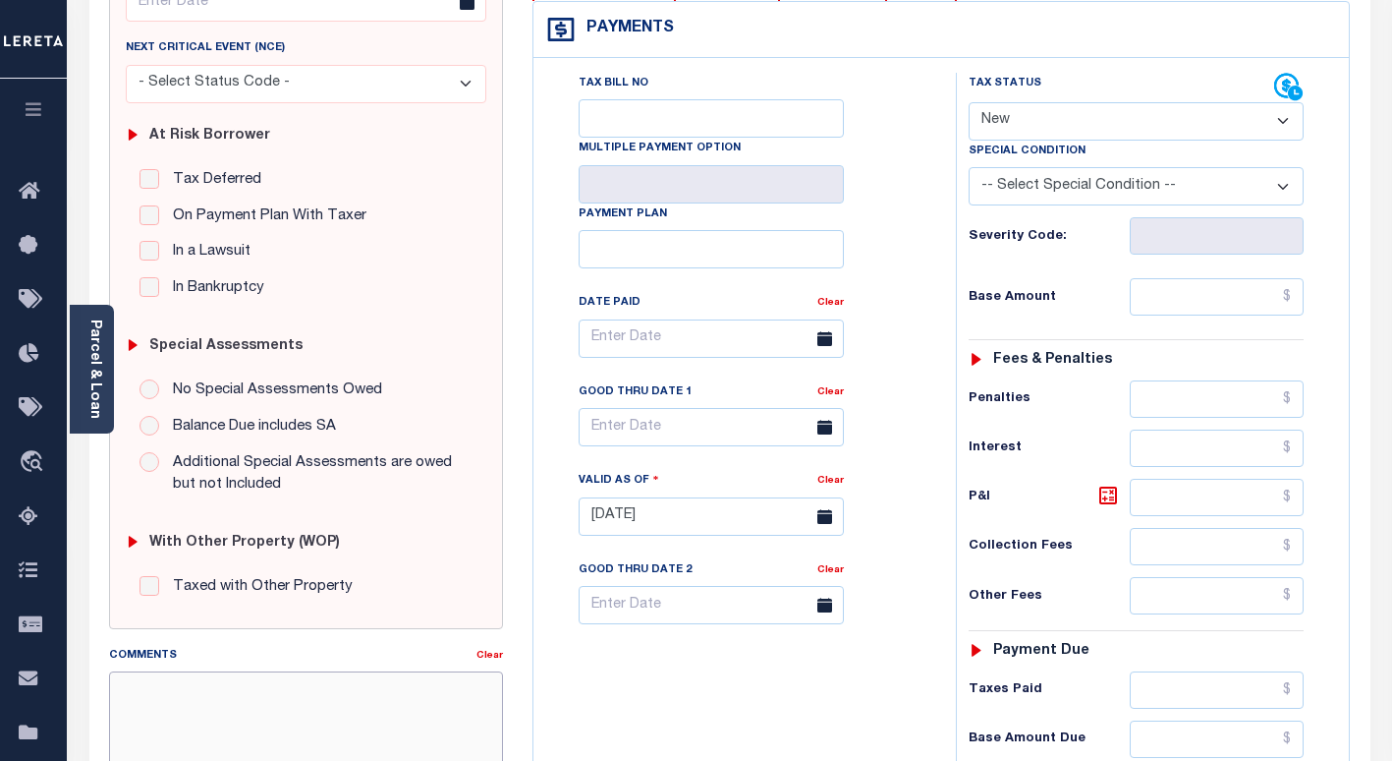
click at [328, 690] on textarea "Comments" at bounding box center [306, 733] width 394 height 124
paste textarea "Per Meline, Taxes are current - VS"
type textarea "Per Meline, Taxes are current - VS"
type input "[DATE]"
drag, startPoint x: 1013, startPoint y: 126, endPoint x: 1013, endPoint y: 142, distance: 16.7
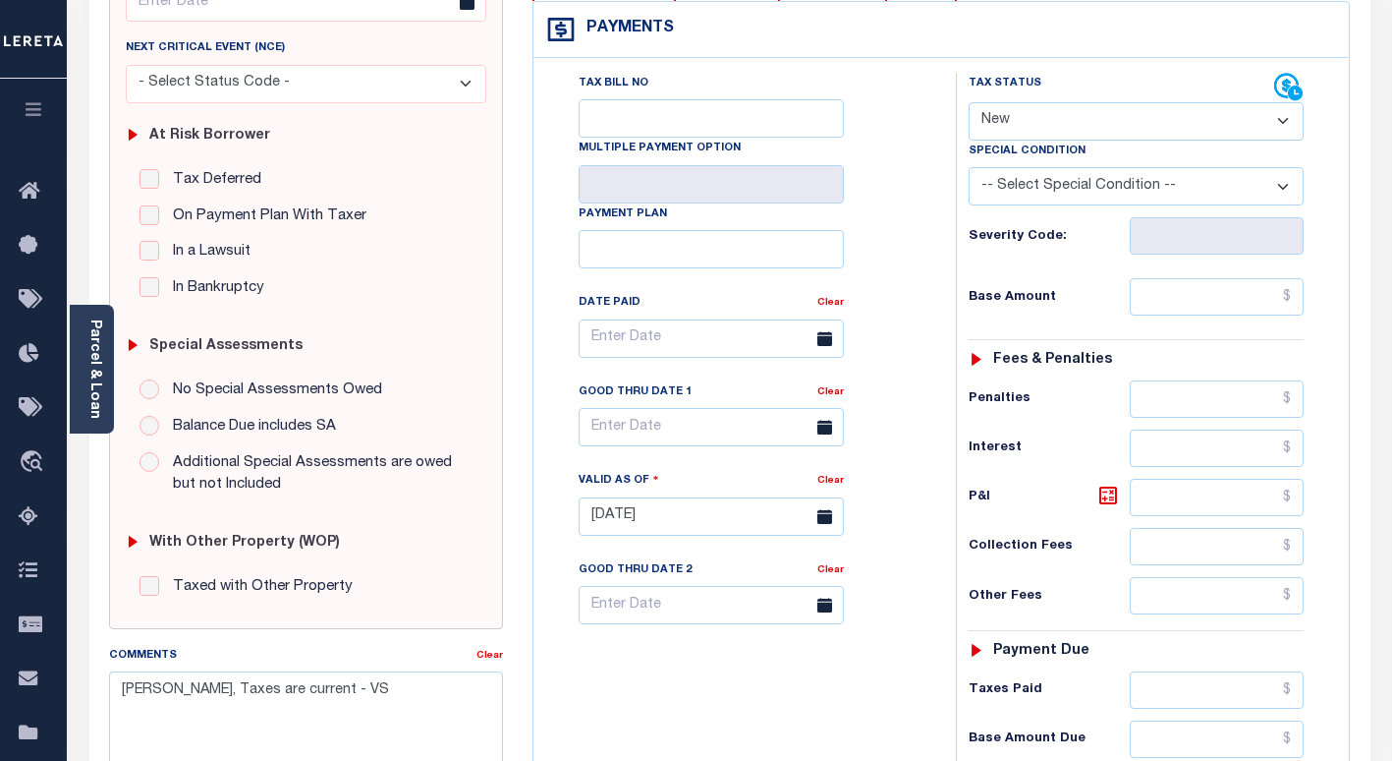
click at [1013, 126] on select "- Select Status Code - Open Due/Unpaid Paid Incomplete No Tax Due Internal Refu…" at bounding box center [1136, 121] width 335 height 38
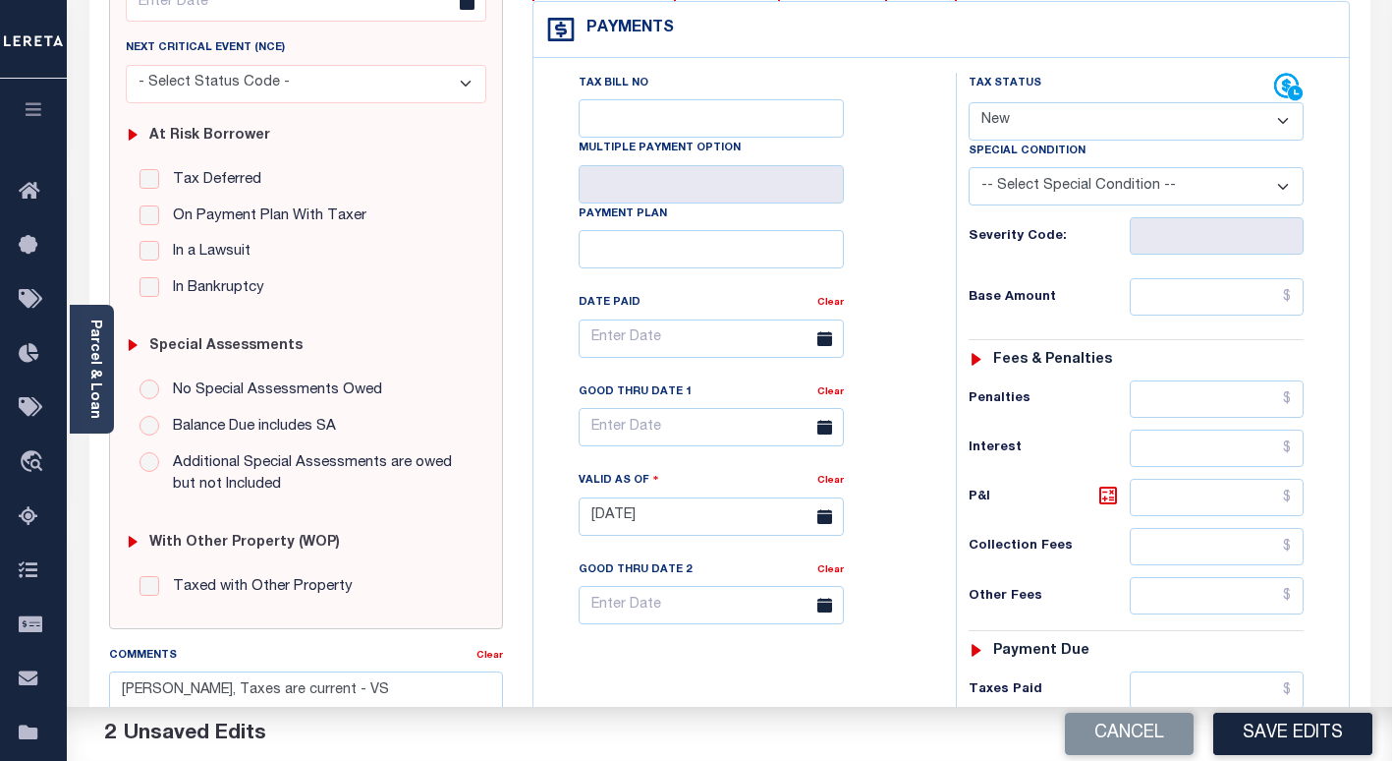
select select "PYD"
click at [969, 103] on select "- Select Status Code - Open Due/Unpaid Paid Incomplete No Tax Due Internal Refu…" at bounding box center [1136, 121] width 335 height 38
click at [1218, 303] on input "text" at bounding box center [1217, 296] width 174 height 37
paste input "6,837.75"
type input "$6,837.75"
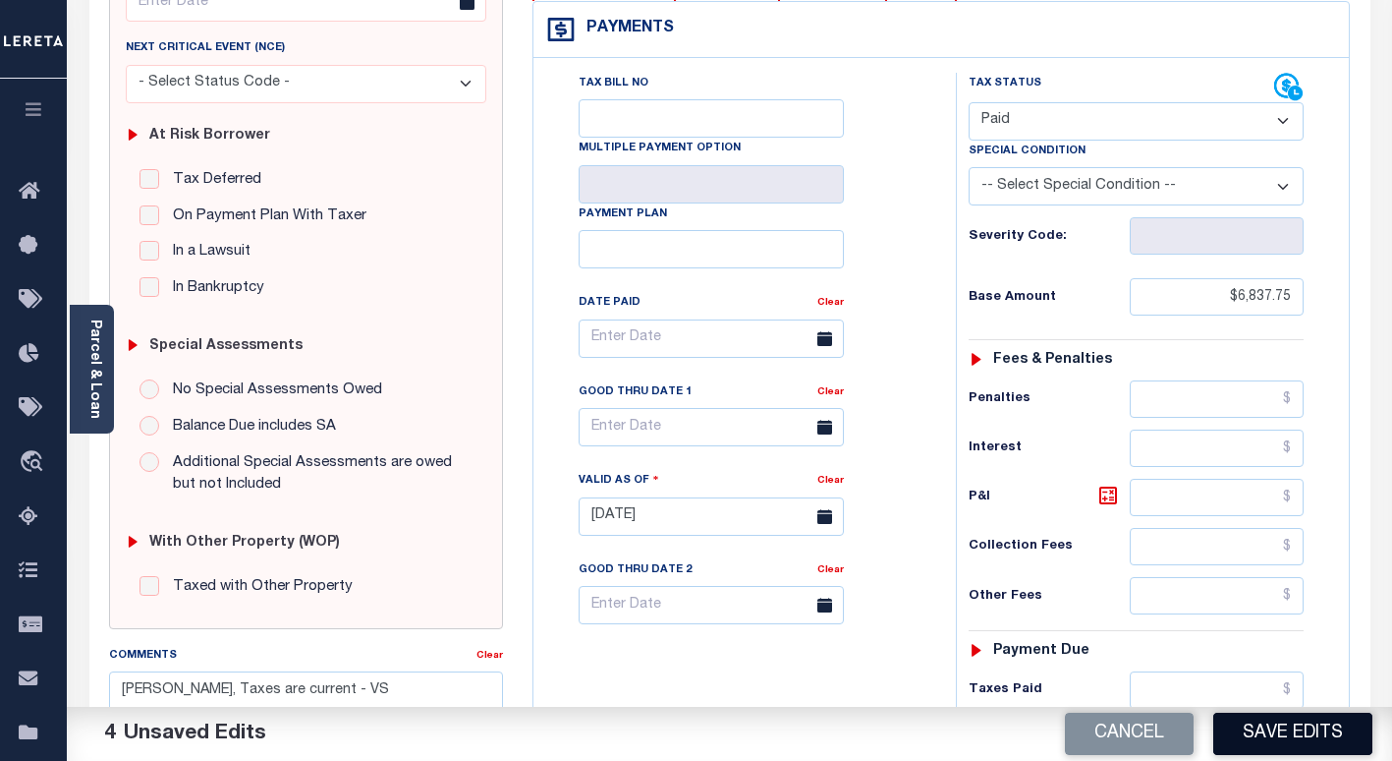
click at [1286, 728] on button "Save Edits" at bounding box center [1292, 733] width 159 height 42
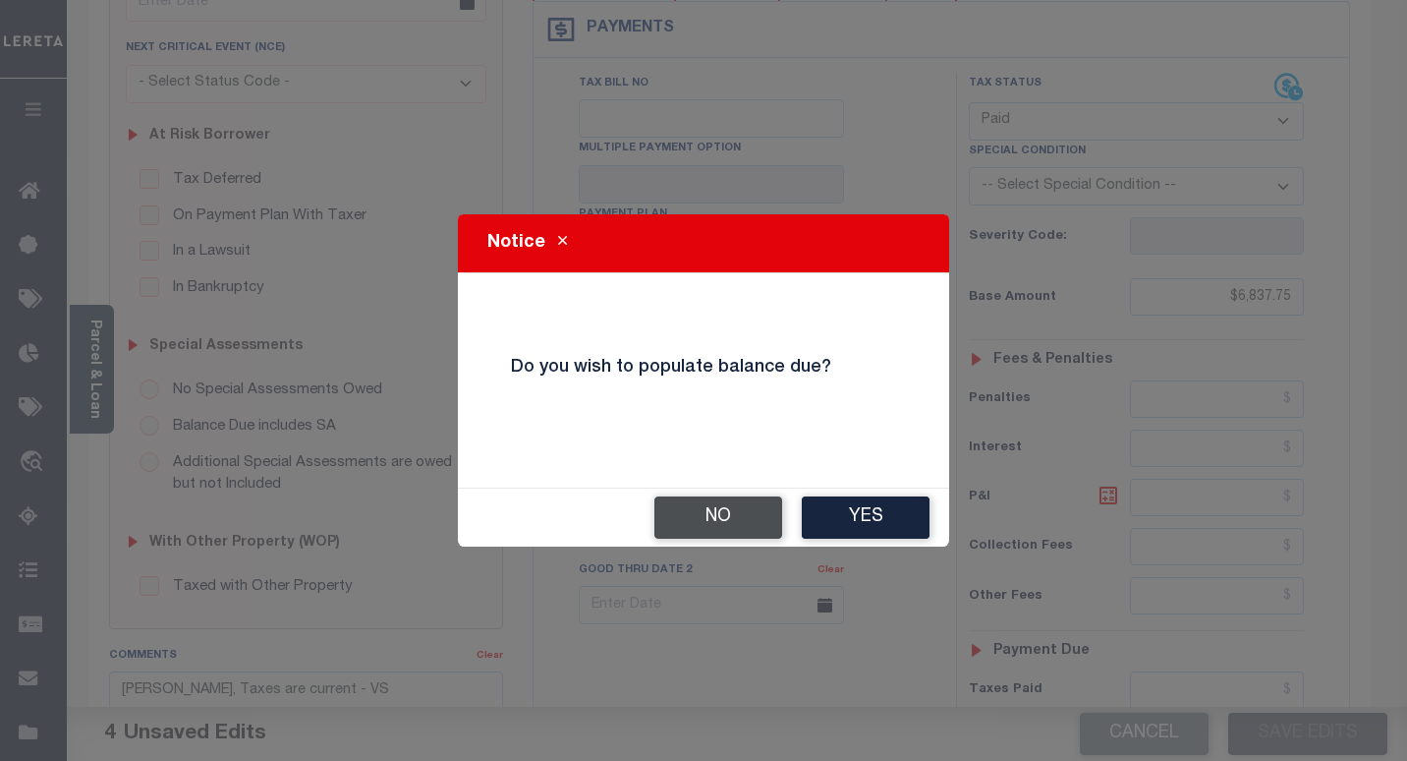
click at [684, 511] on button "No" at bounding box center [718, 517] width 128 height 42
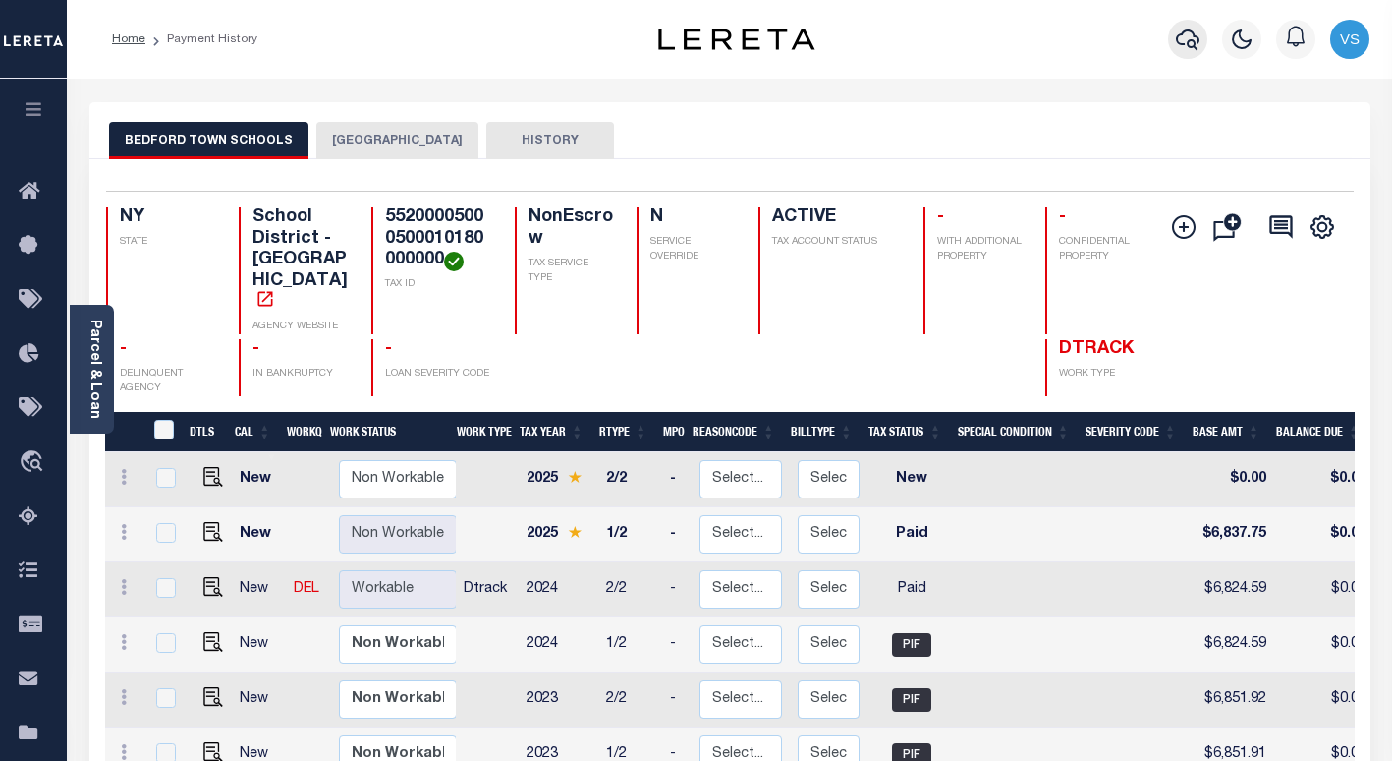
click at [1180, 41] on icon "button" at bounding box center [1188, 40] width 24 height 24
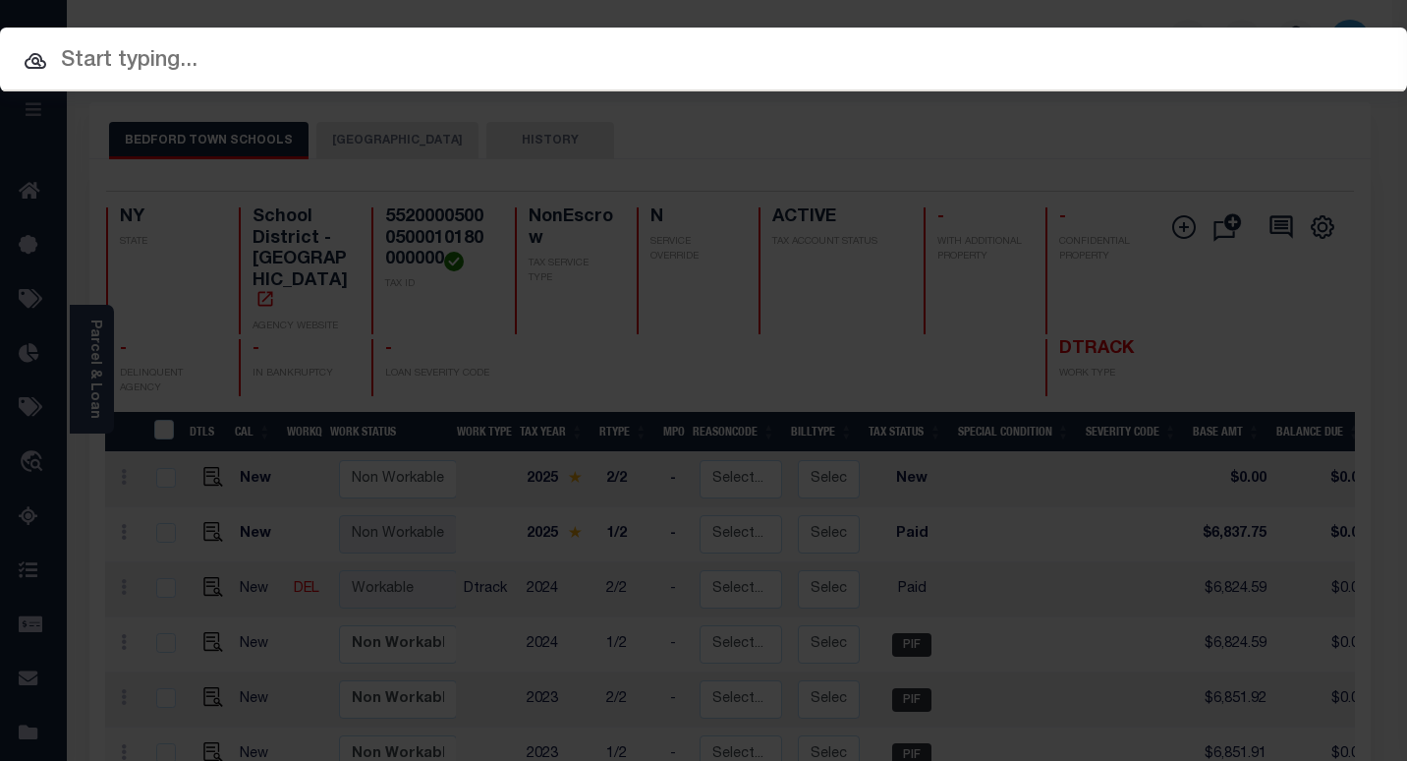
paste input "6070010779"
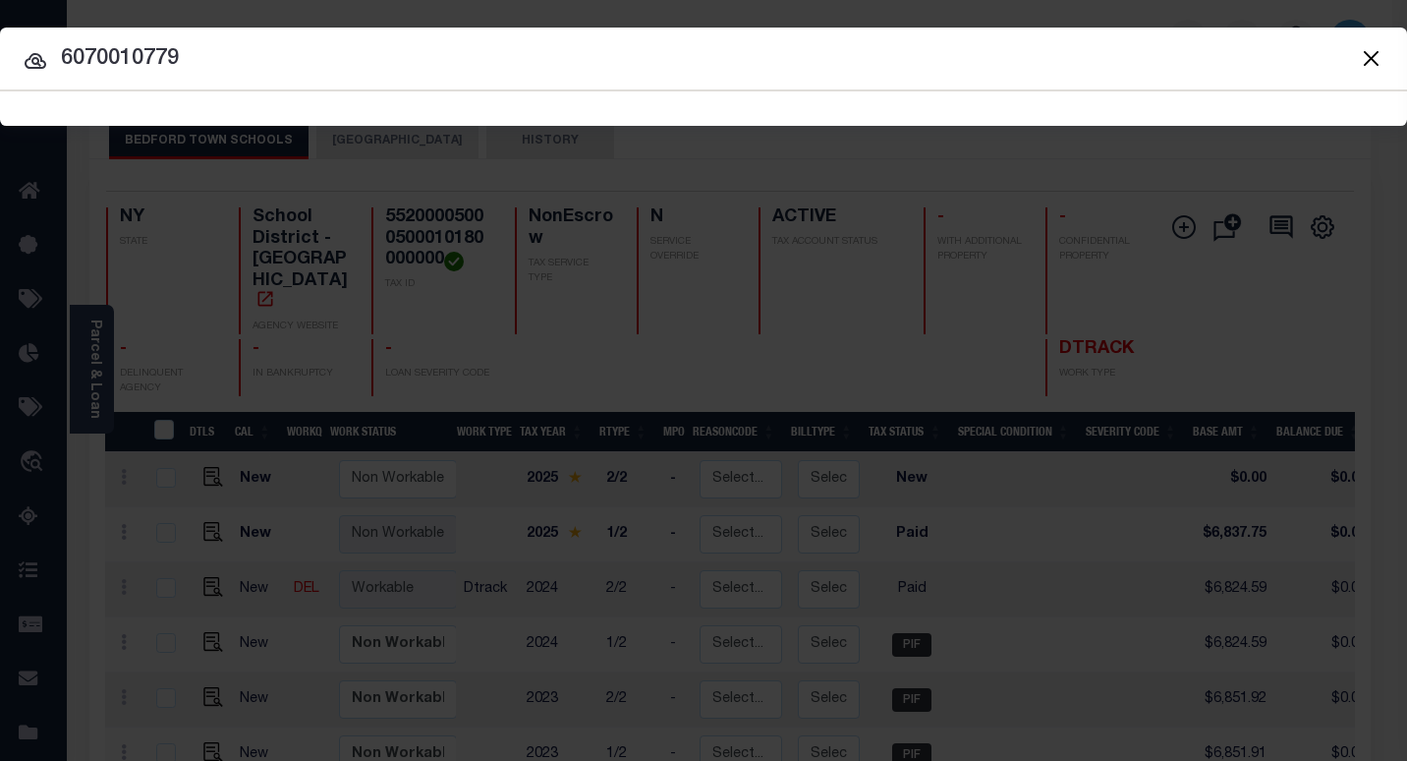
type input "6070010779"
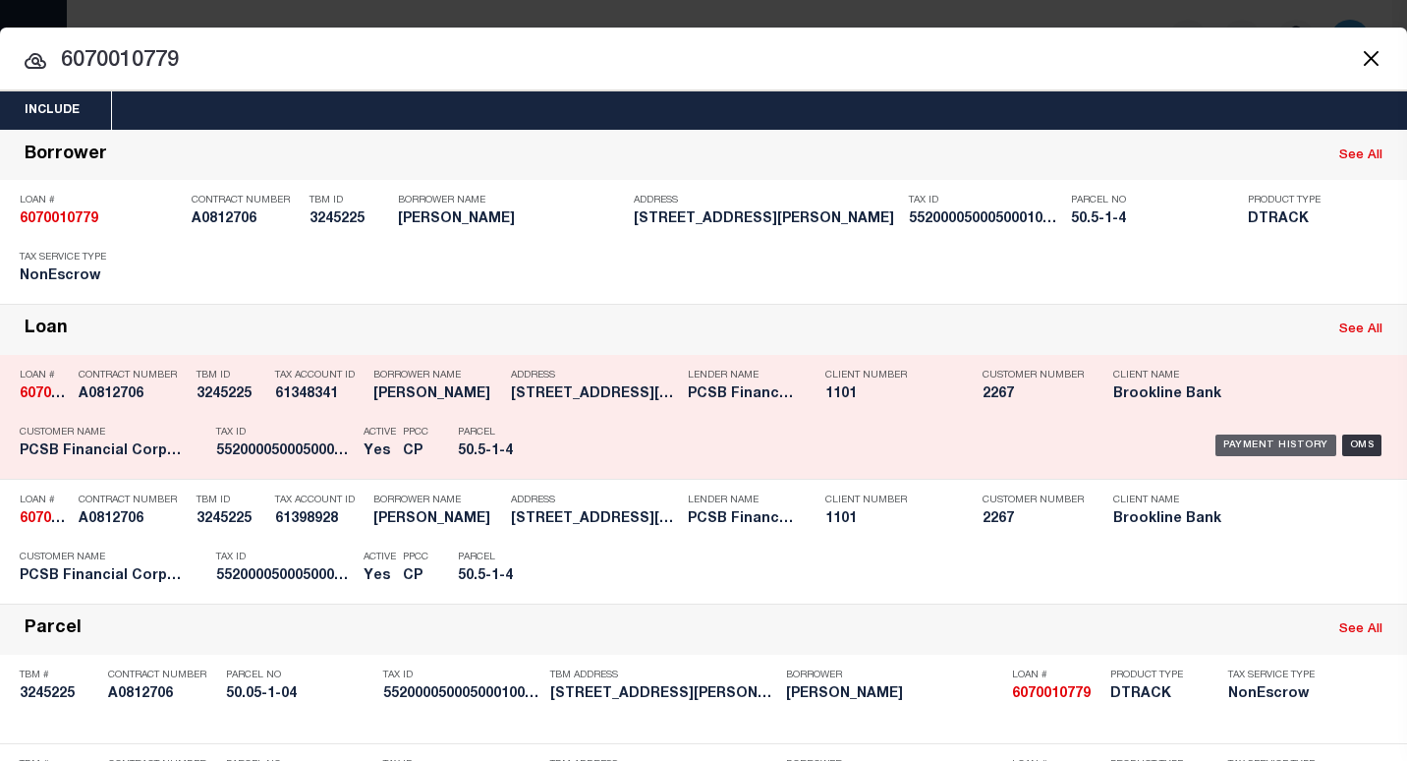
click at [1226, 451] on div "Payment History" at bounding box center [1275, 445] width 121 height 22
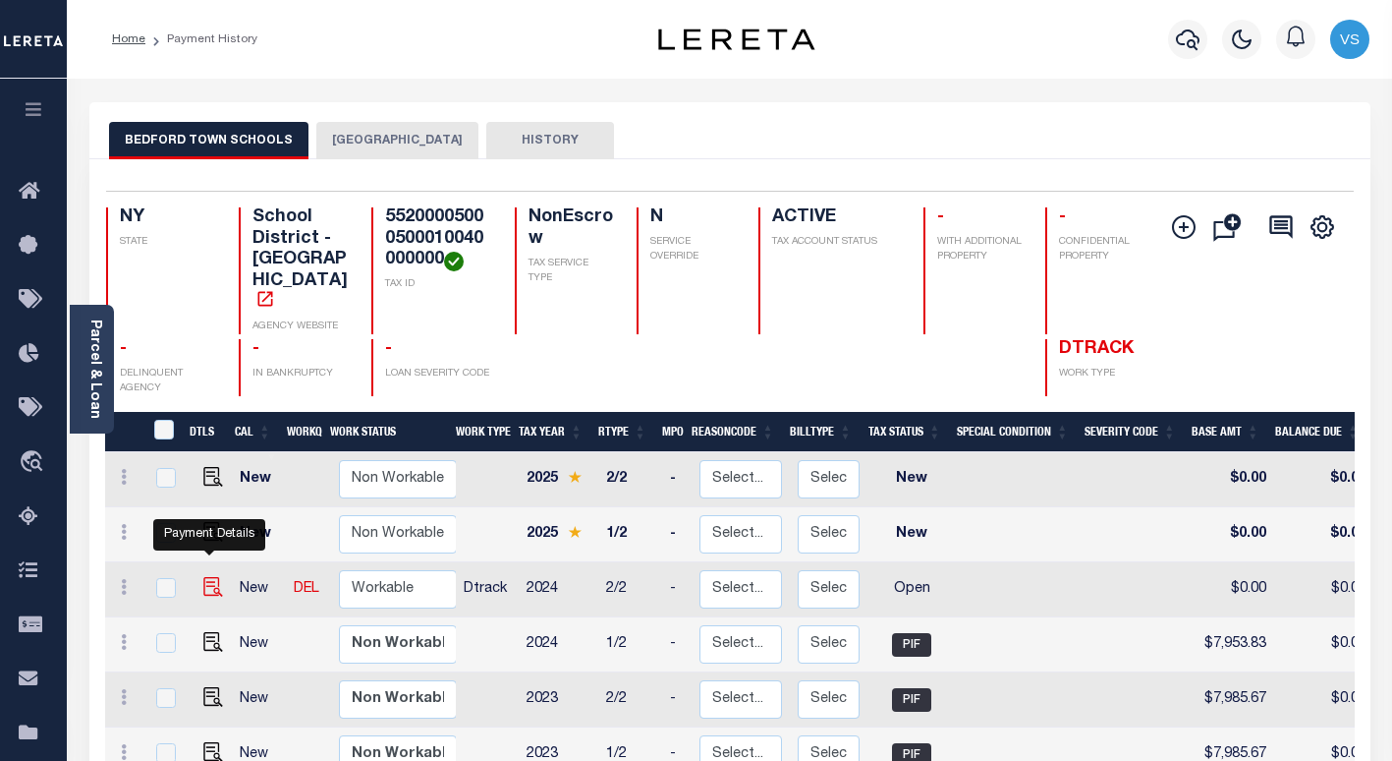
click at [204, 577] on img "" at bounding box center [213, 587] width 20 height 20
checkbox input "true"
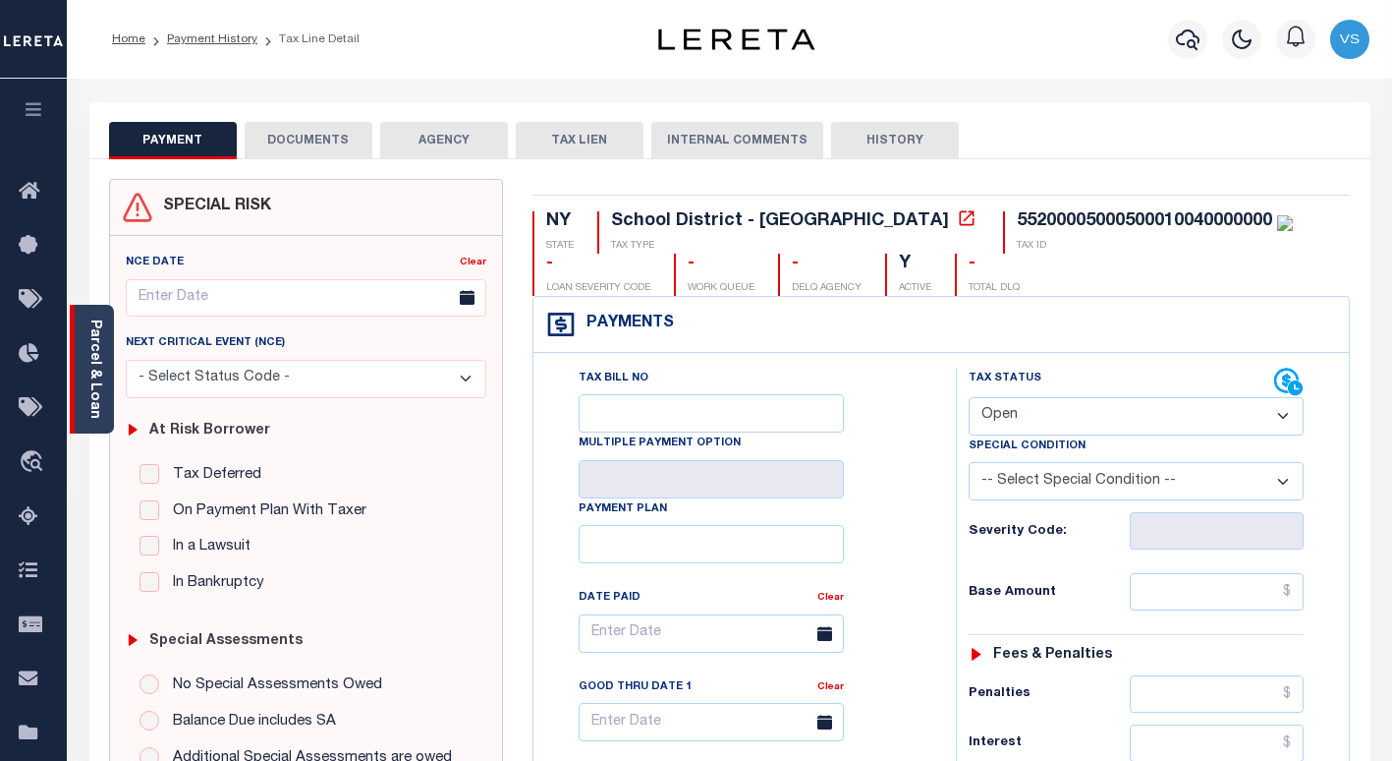
click at [105, 383] on div "Parcel & Loan" at bounding box center [92, 369] width 44 height 129
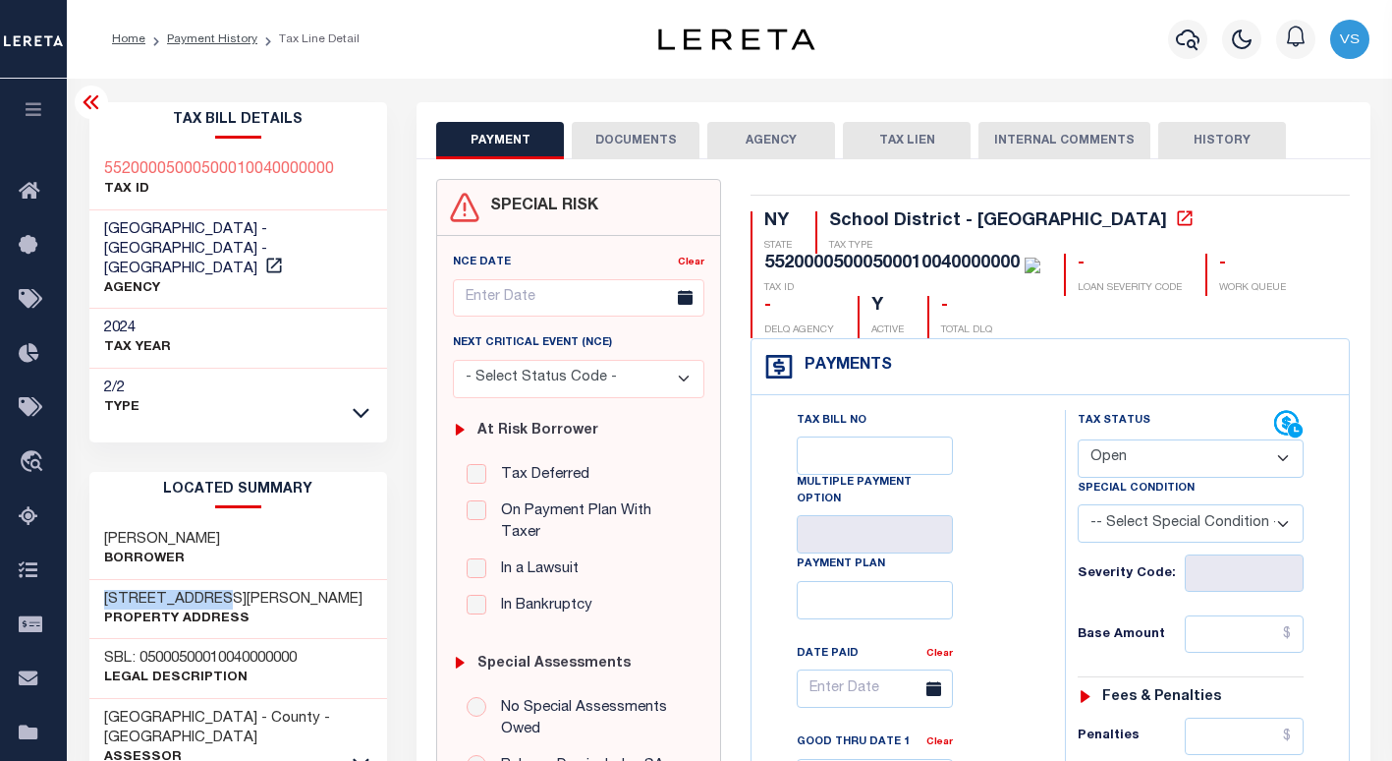
drag, startPoint x: 222, startPoint y: 582, endPoint x: 87, endPoint y: 572, distance: 135.0
copy h3 "[STREET_ADDRESS][PERSON_NAME]"
drag, startPoint x: 1124, startPoint y: 464, endPoint x: 1125, endPoint y: 476, distance: 11.8
click at [1124, 464] on select "- Select Status Code - Open Due/Unpaid Paid Incomplete No Tax Due Internal Refu…" at bounding box center [1191, 458] width 226 height 38
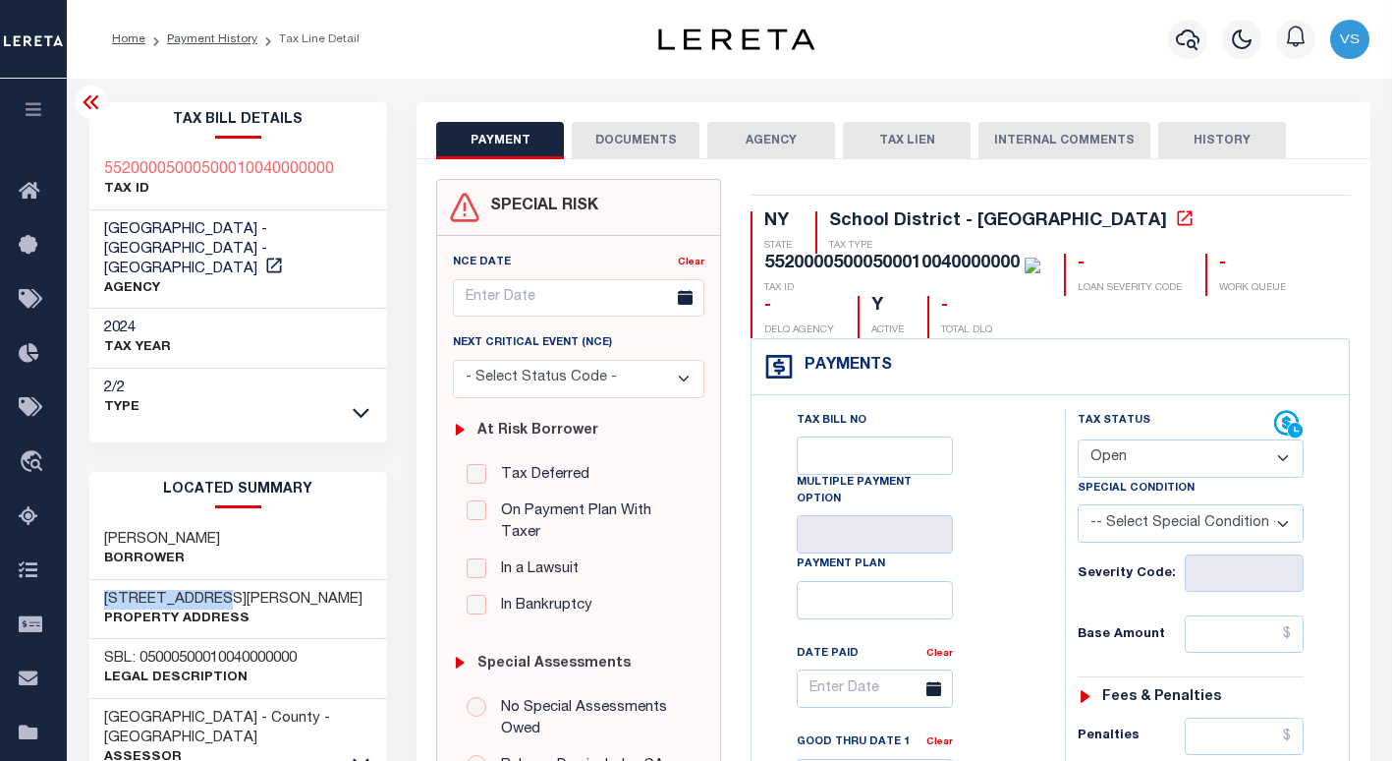
select select "PYD"
click at [1078, 440] on select "- Select Status Code - Open Due/Unpaid Paid Incomplete No Tax Due Internal Refu…" at bounding box center [1191, 458] width 226 height 38
type input "[DATE]"
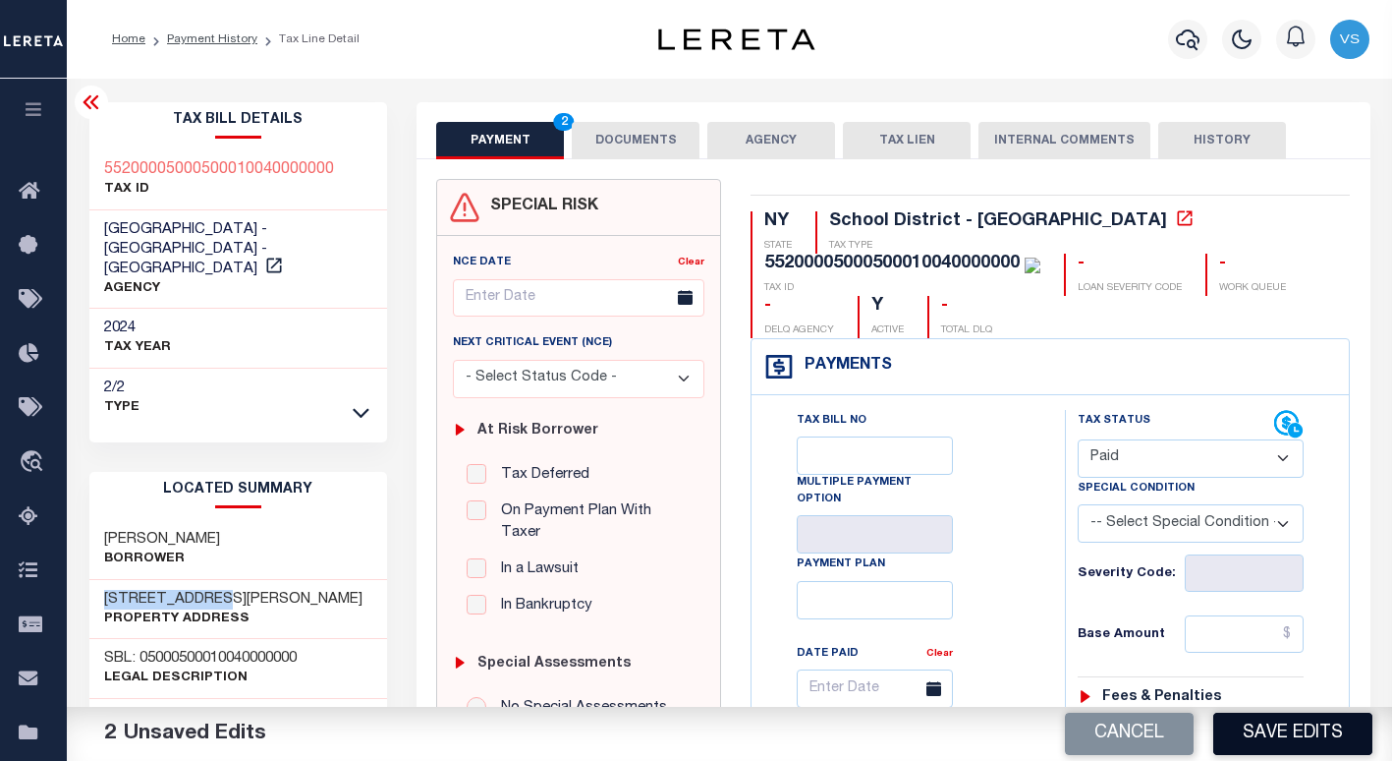
click at [1249, 739] on button "Save Edits" at bounding box center [1292, 733] width 159 height 42
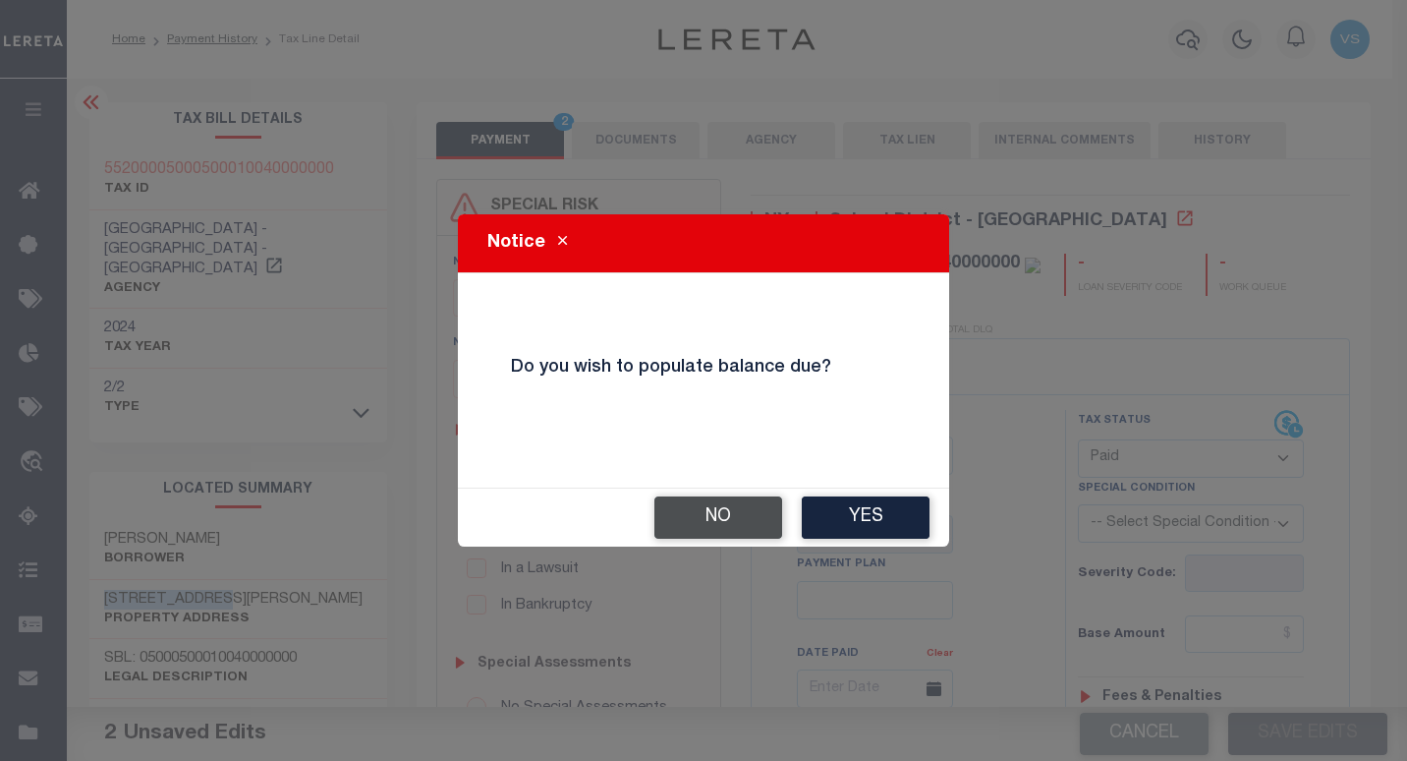
click at [702, 526] on button "No" at bounding box center [718, 517] width 128 height 42
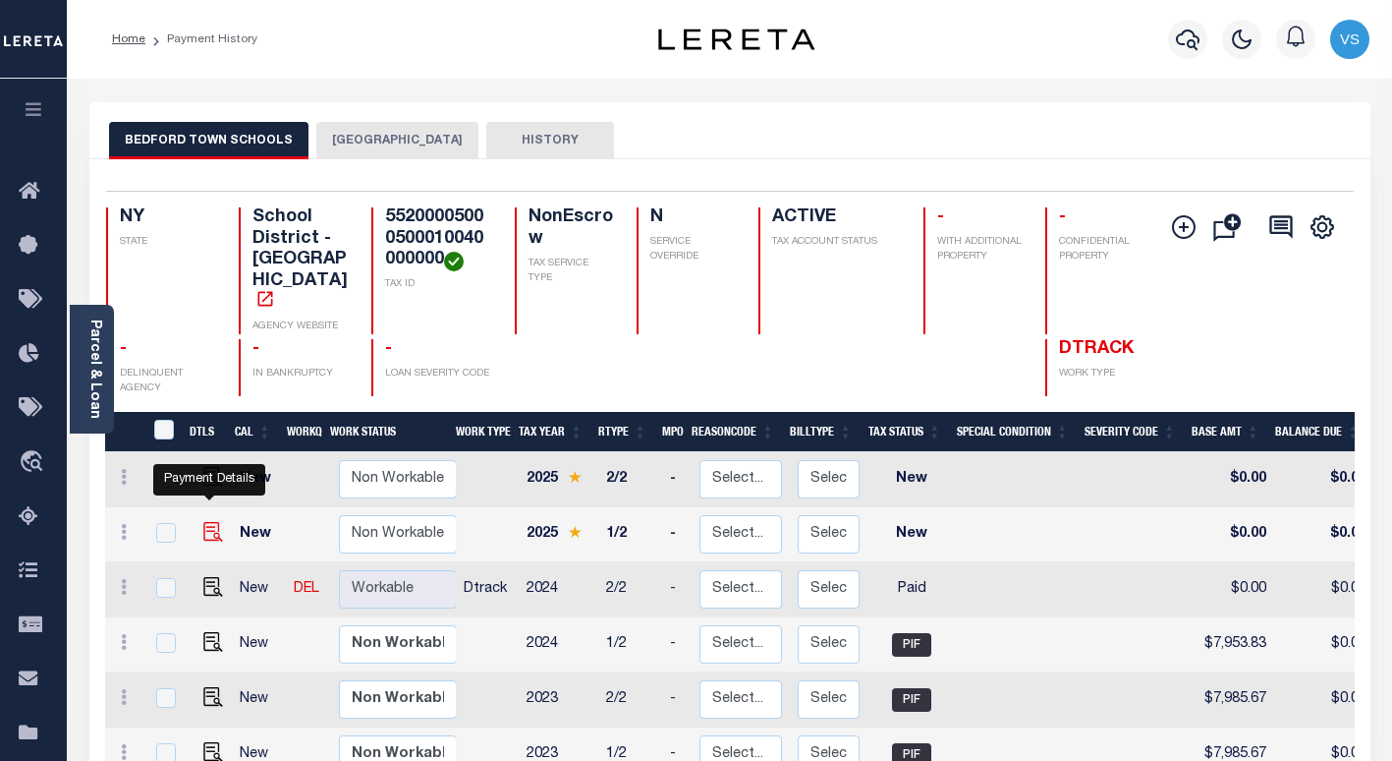
click at [206, 522] on img "" at bounding box center [213, 532] width 20 height 20
checkbox input "true"
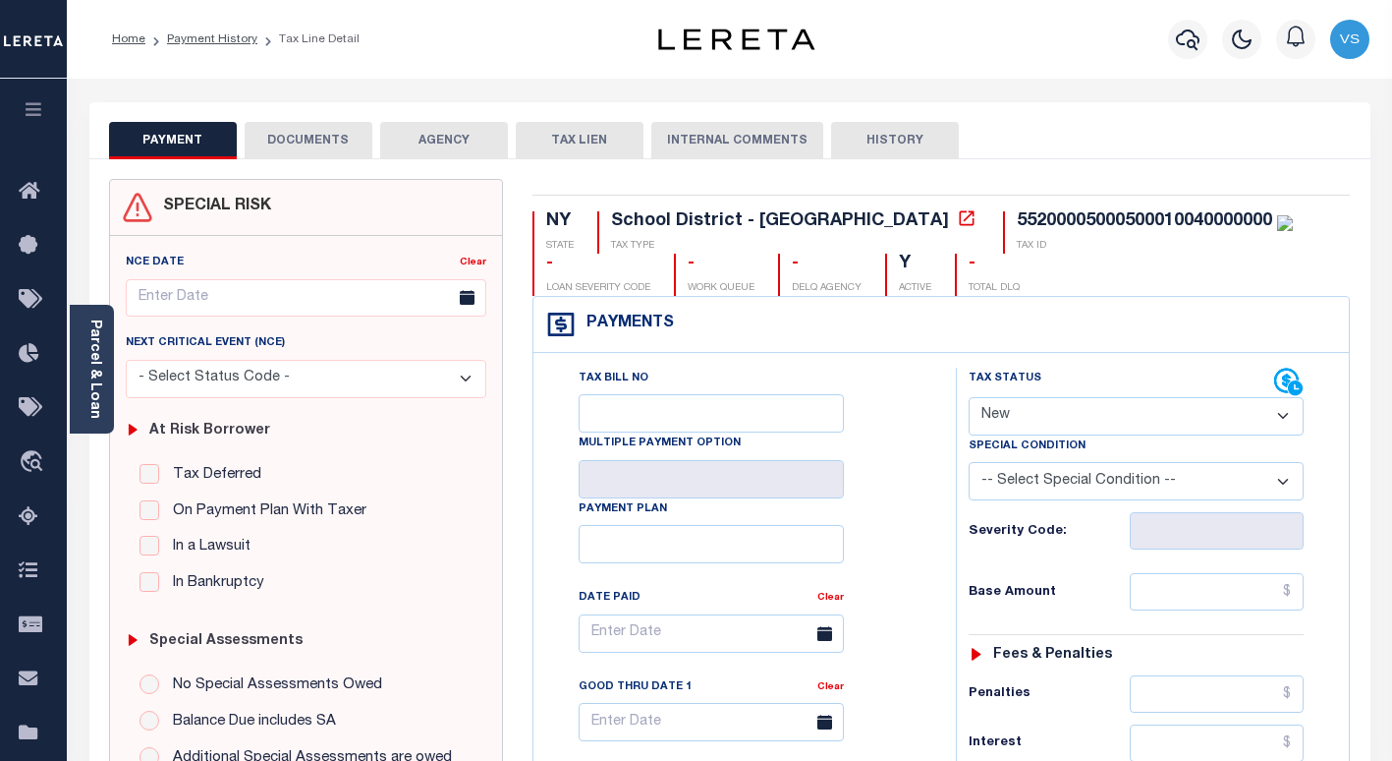
drag, startPoint x: 993, startPoint y: 420, endPoint x: 1008, endPoint y: 435, distance: 21.5
click at [993, 420] on select "- Select Status Code - Open Due/Unpaid Paid Incomplete No Tax Due Internal Refu…" at bounding box center [1136, 416] width 335 height 38
select select "PYD"
click at [969, 398] on select "- Select Status Code - Open Due/Unpaid Paid Incomplete No Tax Due Internal Refu…" at bounding box center [1136, 416] width 335 height 38
type input "[DATE]"
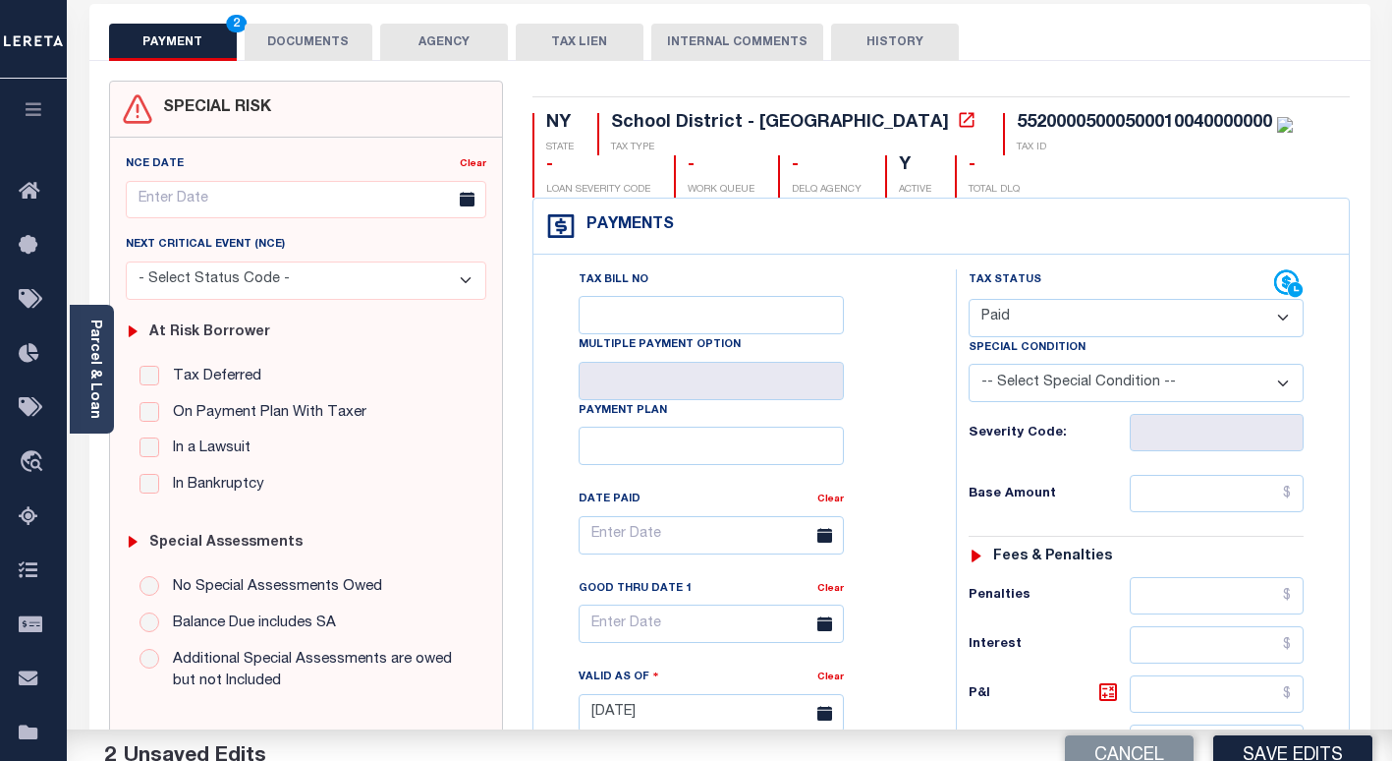
scroll to position [295, 0]
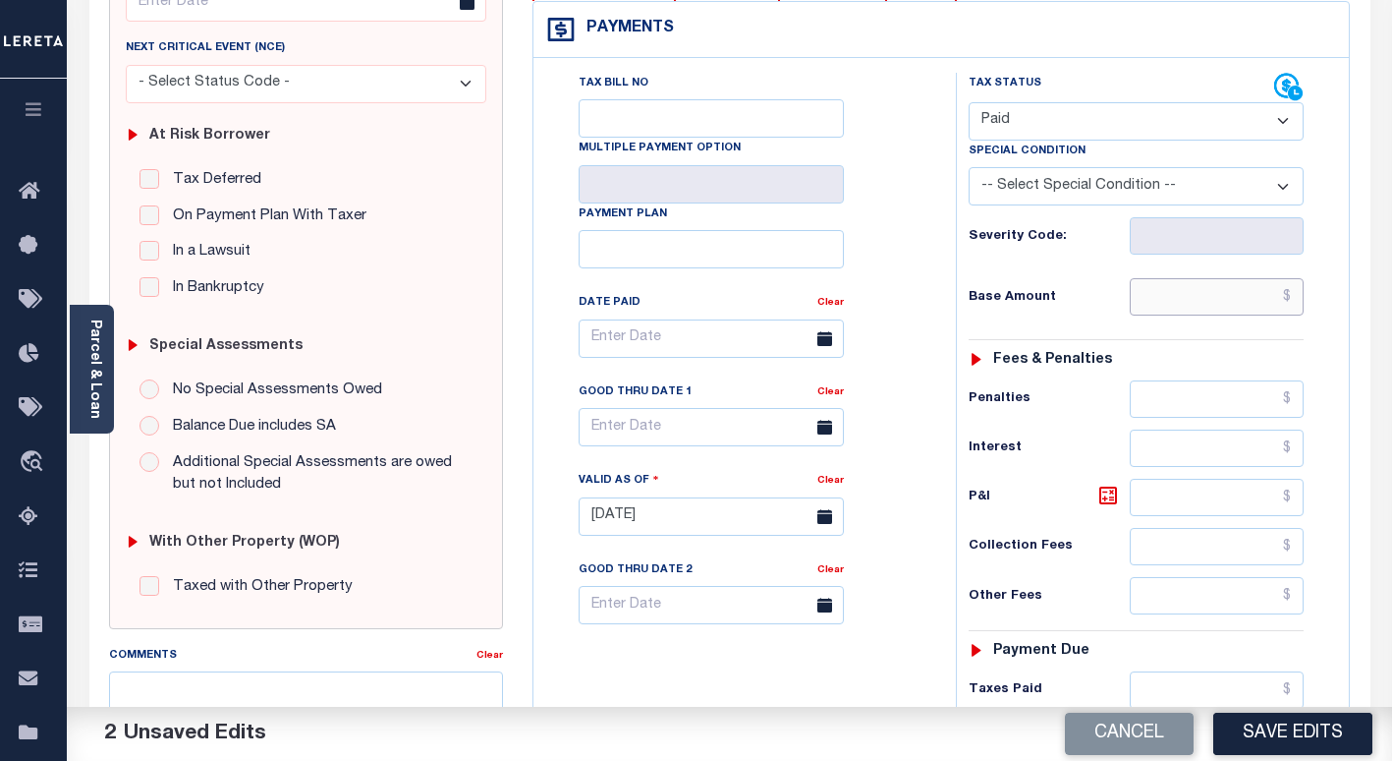
click at [1190, 305] on input "text" at bounding box center [1217, 296] width 174 height 37
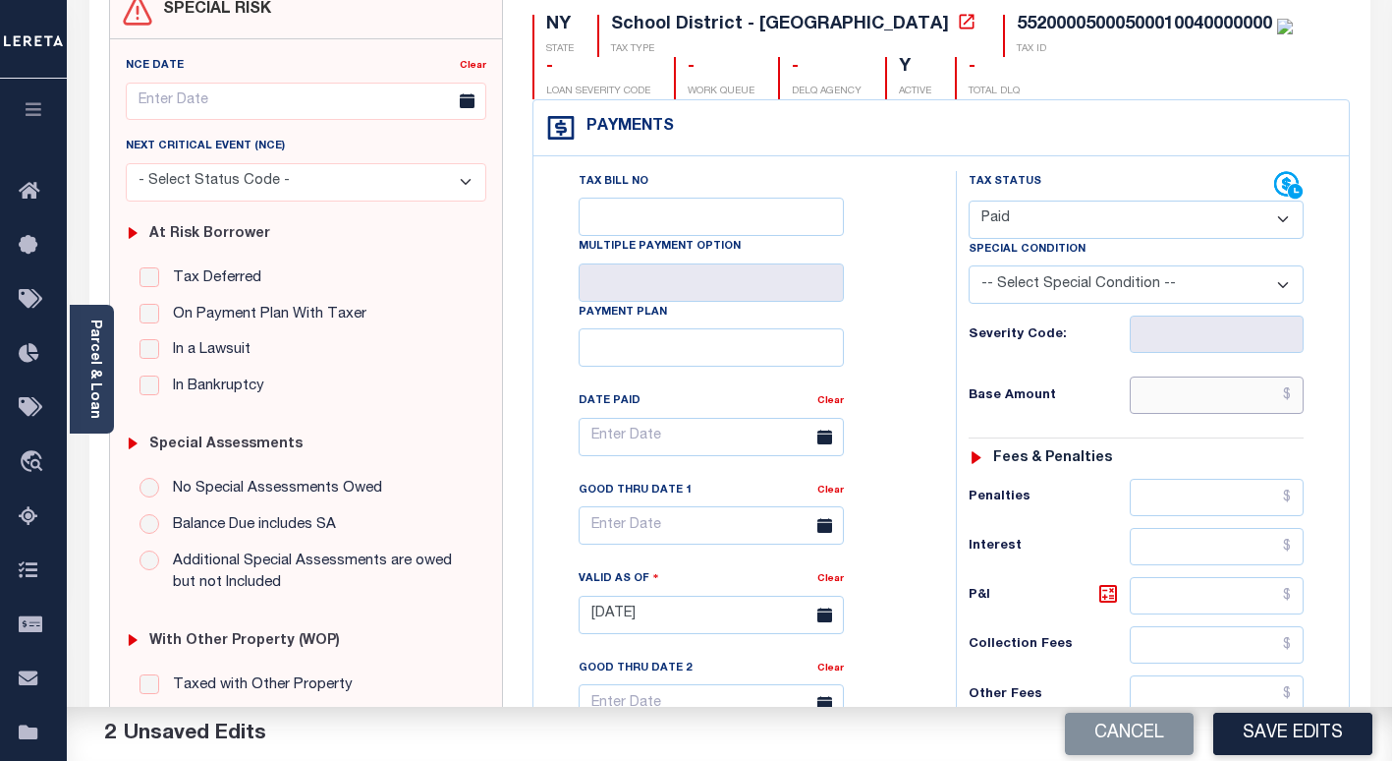
scroll to position [0, 0]
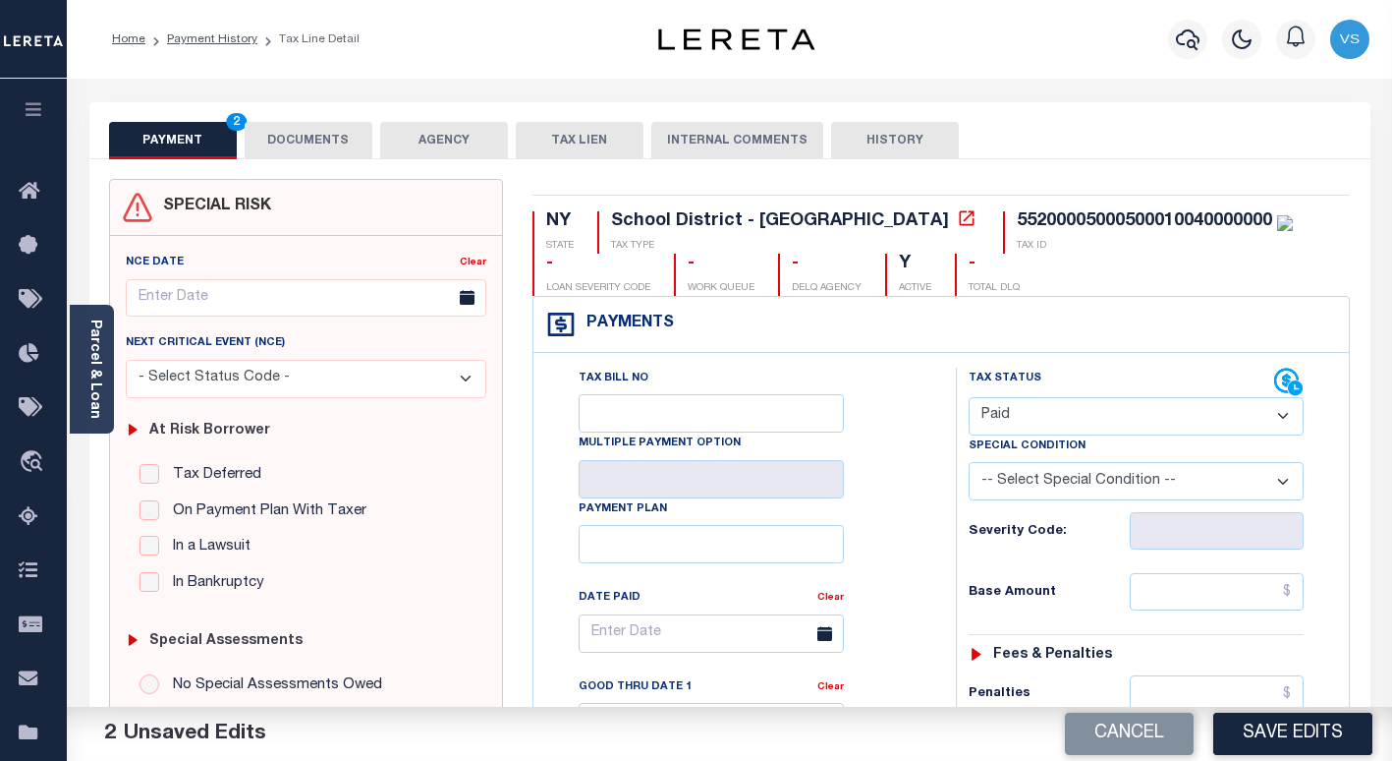
click at [308, 141] on button "DOCUMENTS" at bounding box center [309, 140] width 128 height 37
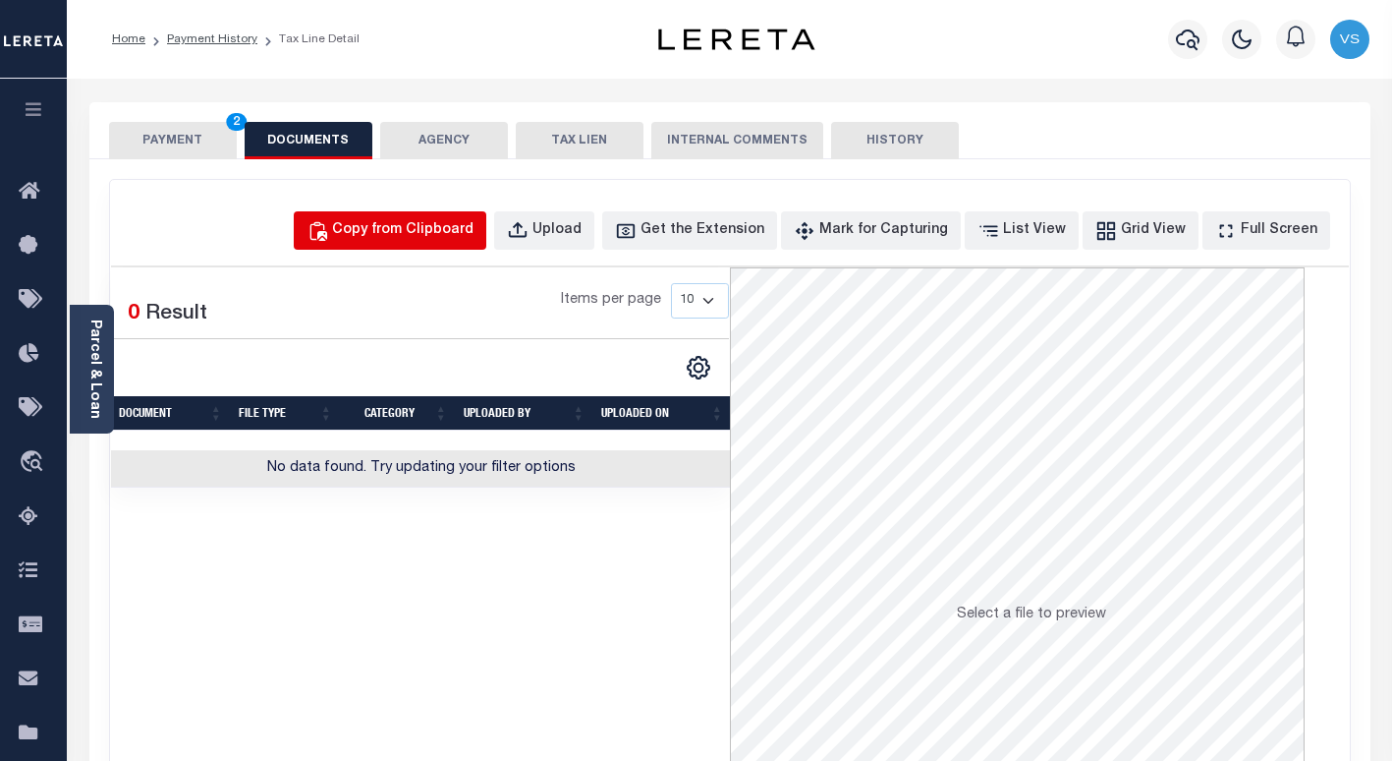
click at [452, 225] on div "Copy from Clipboard" at bounding box center [402, 231] width 141 height 22
select select "POP"
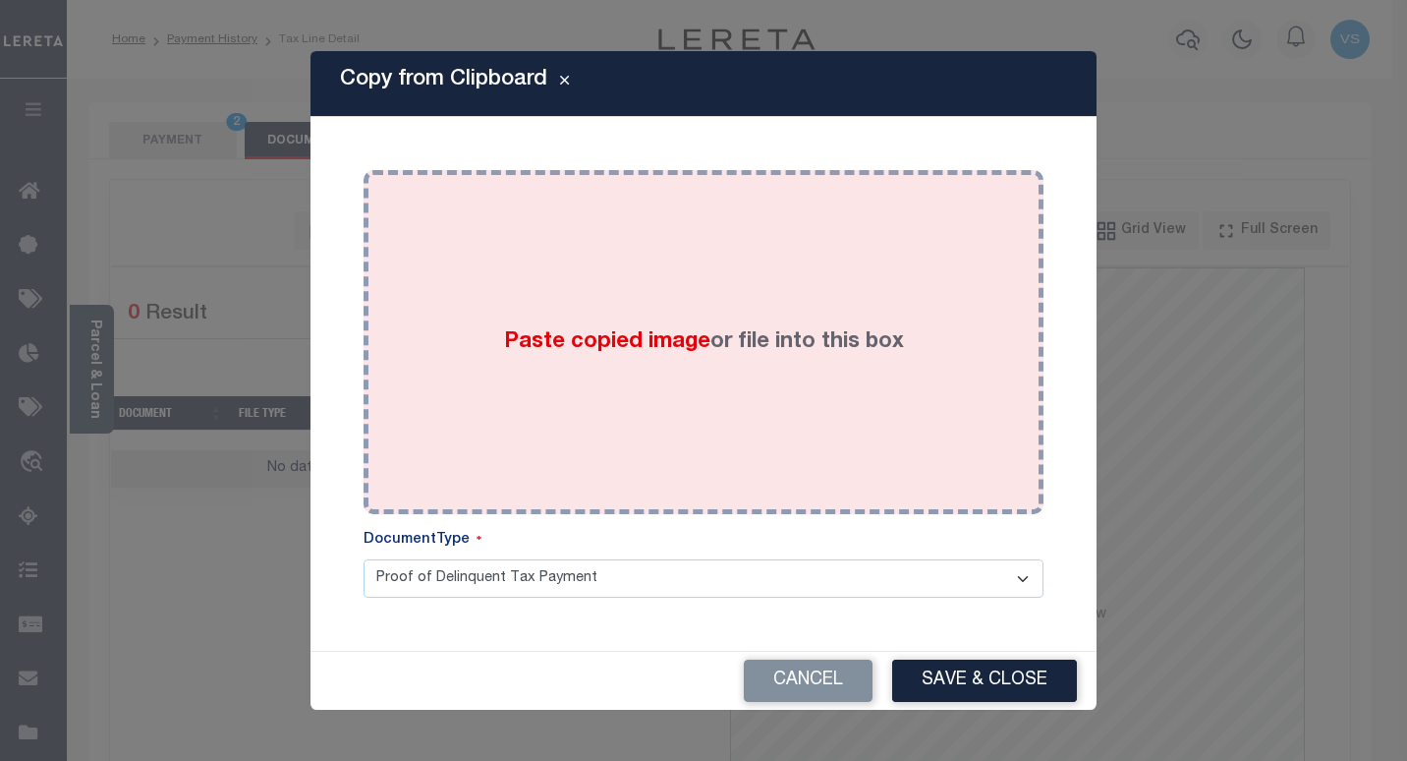
click at [651, 356] on label "Paste copied image or file into this box" at bounding box center [704, 342] width 400 height 32
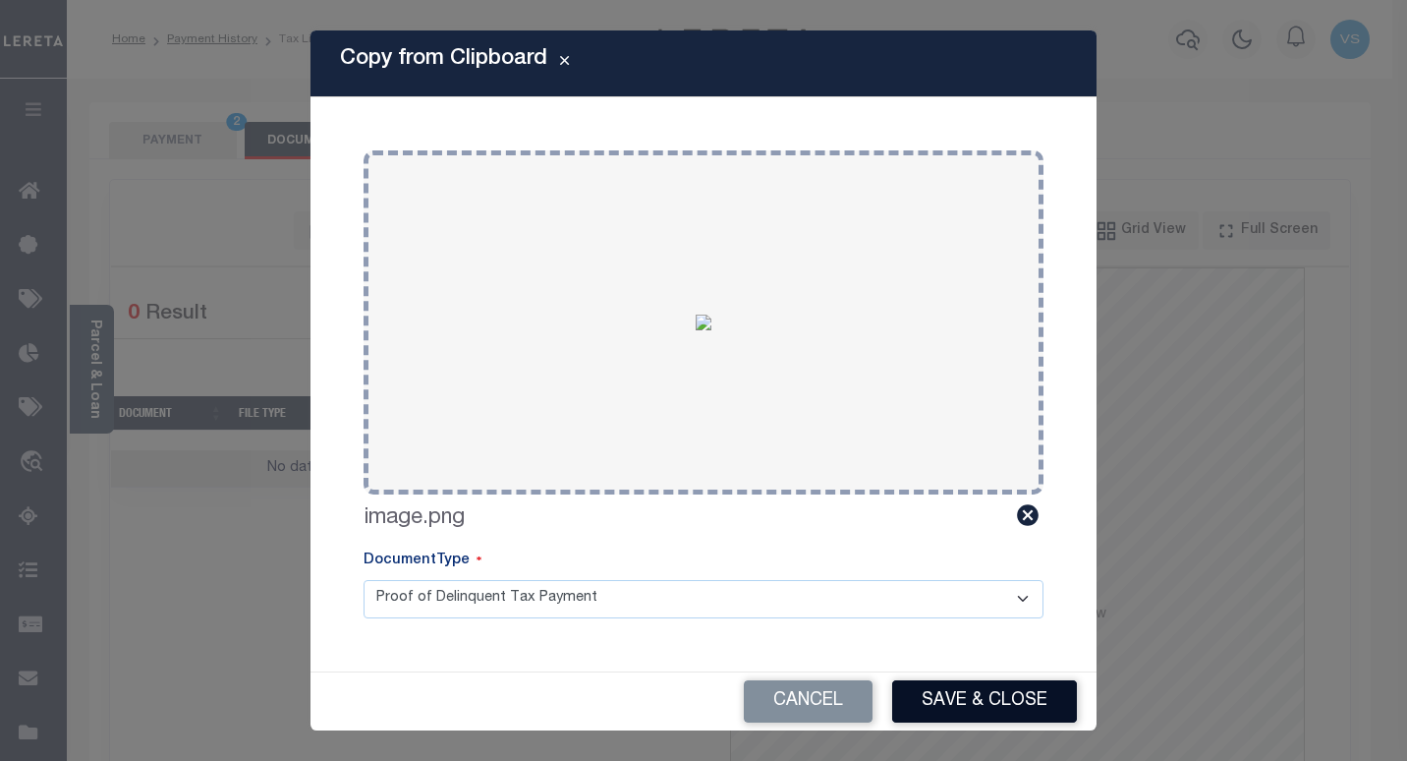
click at [967, 705] on button "Save & Close" at bounding box center [984, 701] width 185 height 42
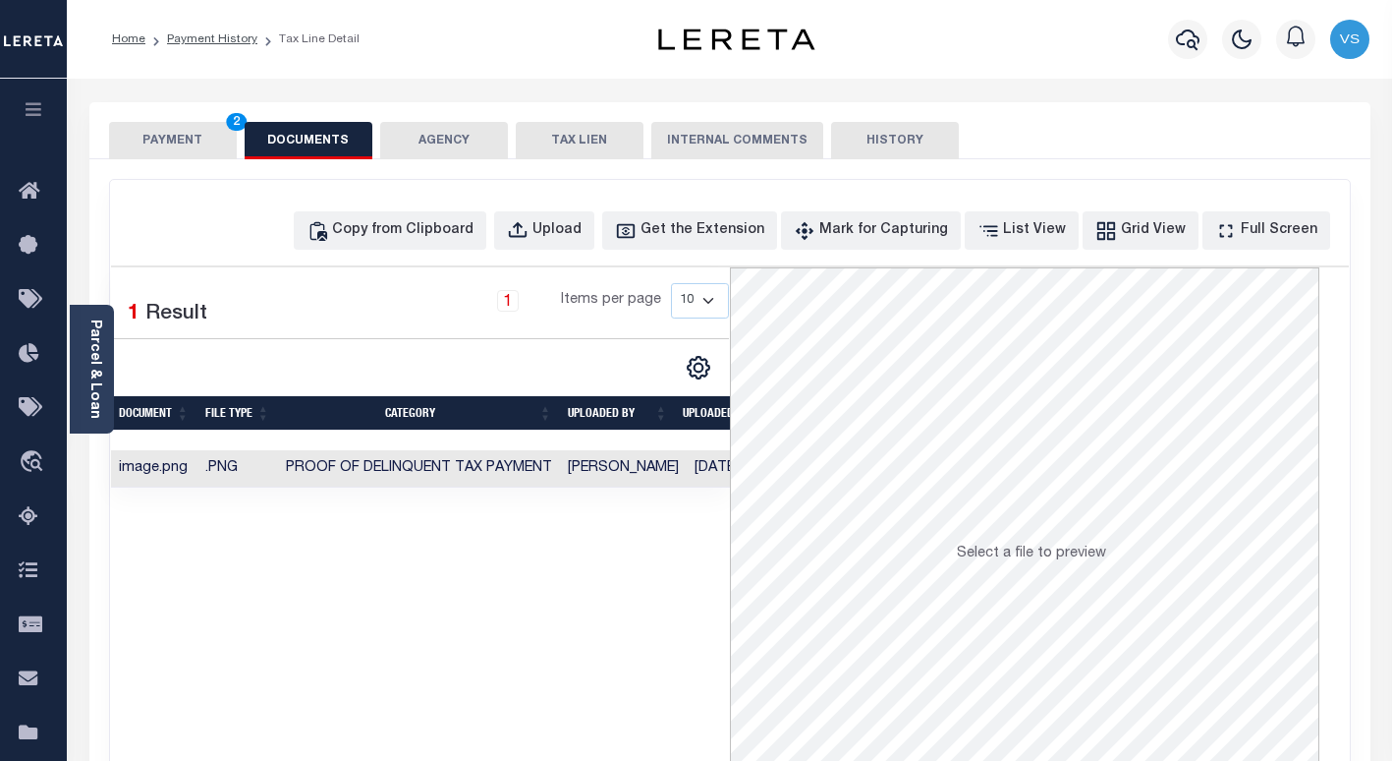
click at [173, 138] on button "PAYMENT 2" at bounding box center [173, 140] width 128 height 37
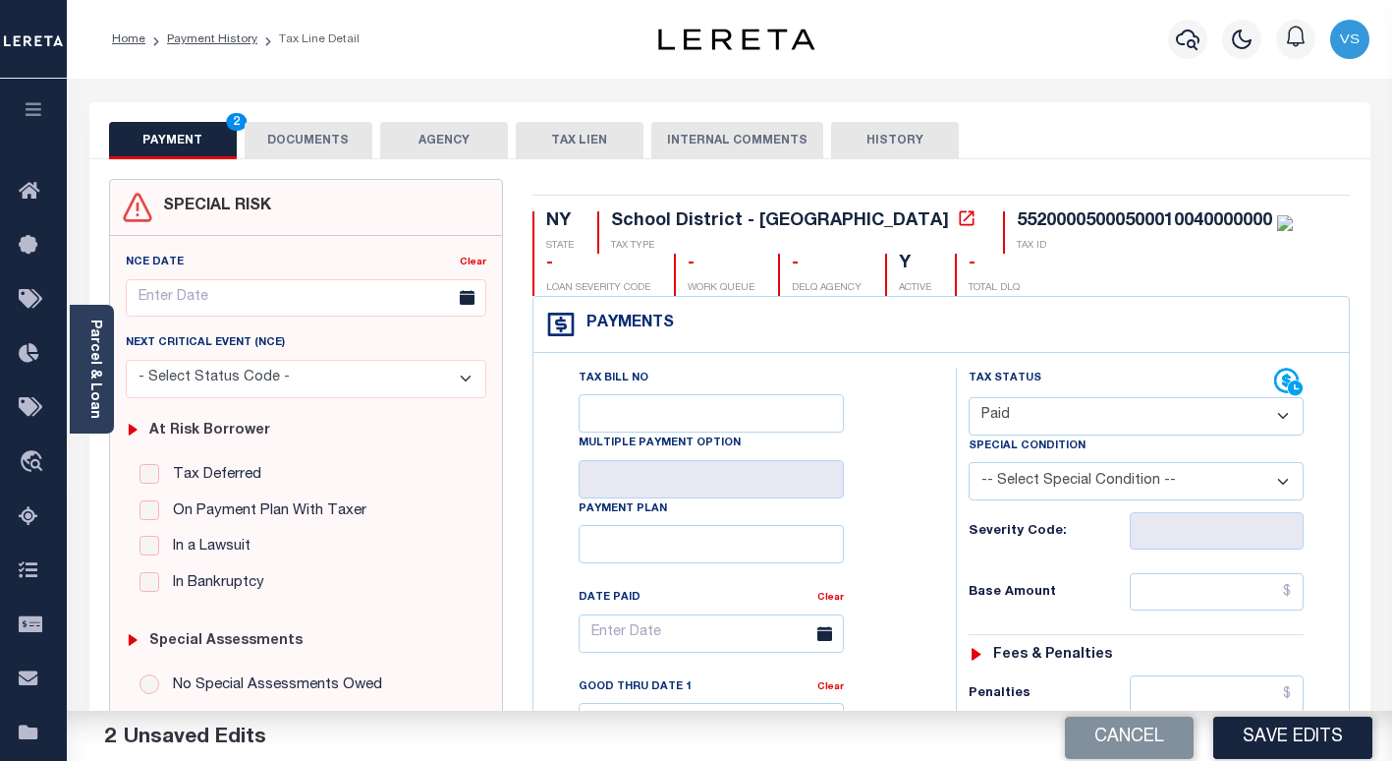
scroll to position [98, 0]
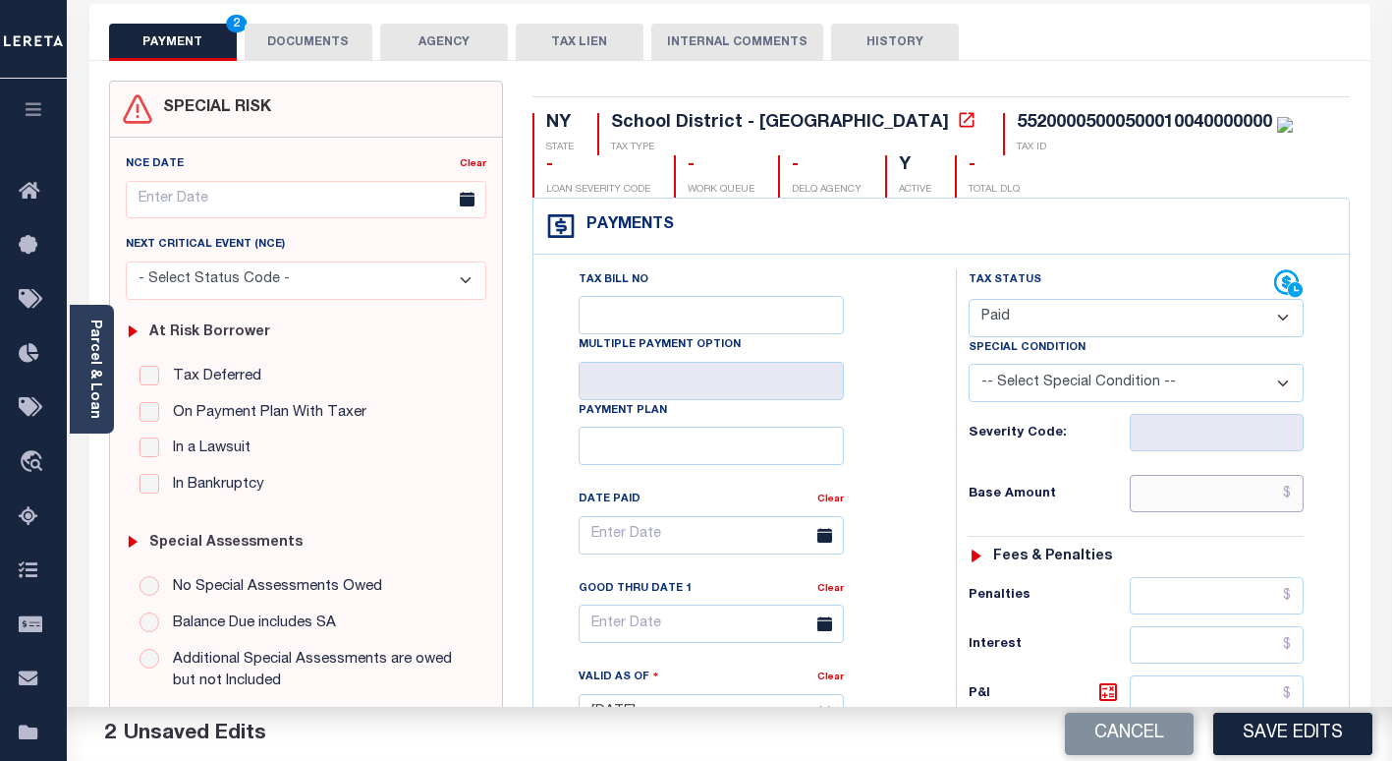
click at [1226, 500] on input "text" at bounding box center [1217, 493] width 174 height 37
paste input "7,969.15"
type input "$7,969.15"
click at [1280, 727] on button "Save Edits" at bounding box center [1292, 733] width 159 height 42
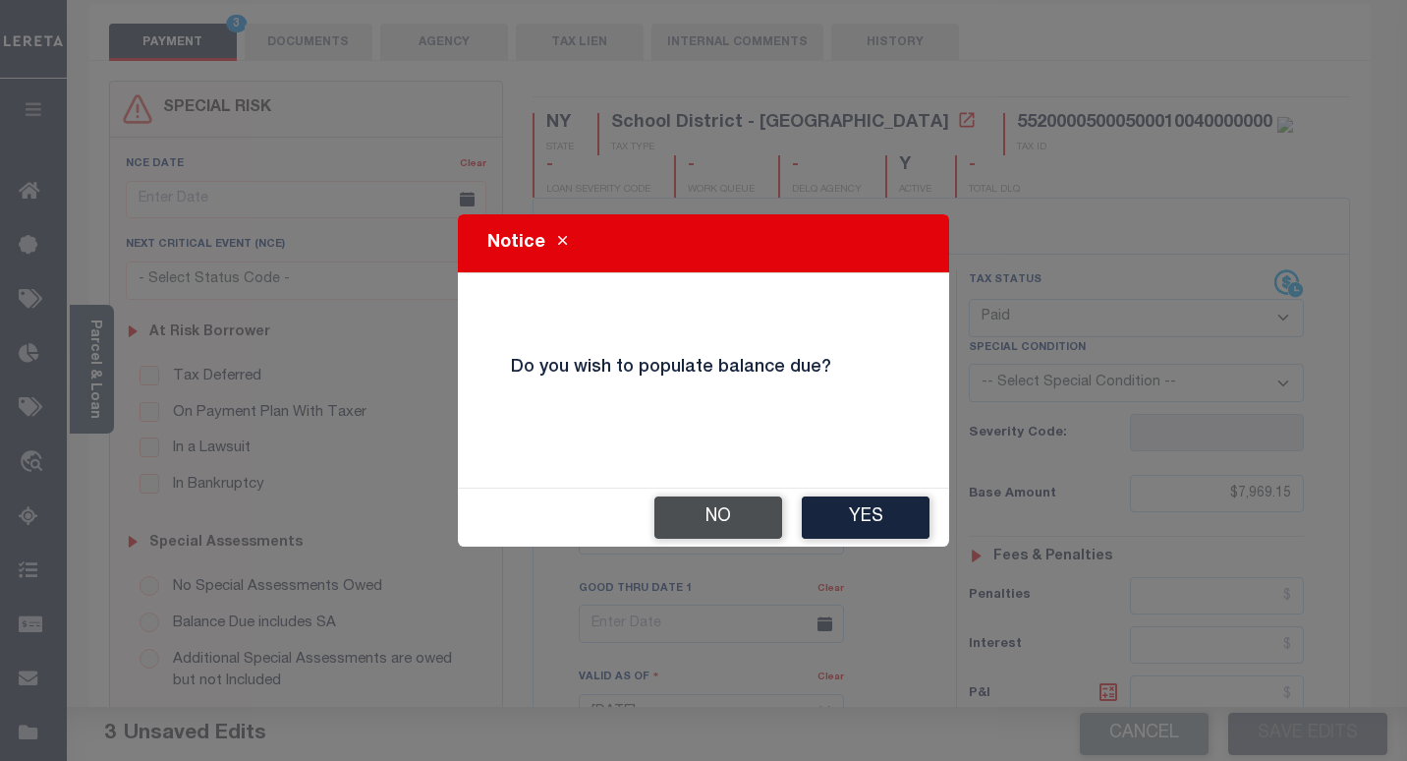
click at [726, 527] on button "No" at bounding box center [718, 517] width 128 height 42
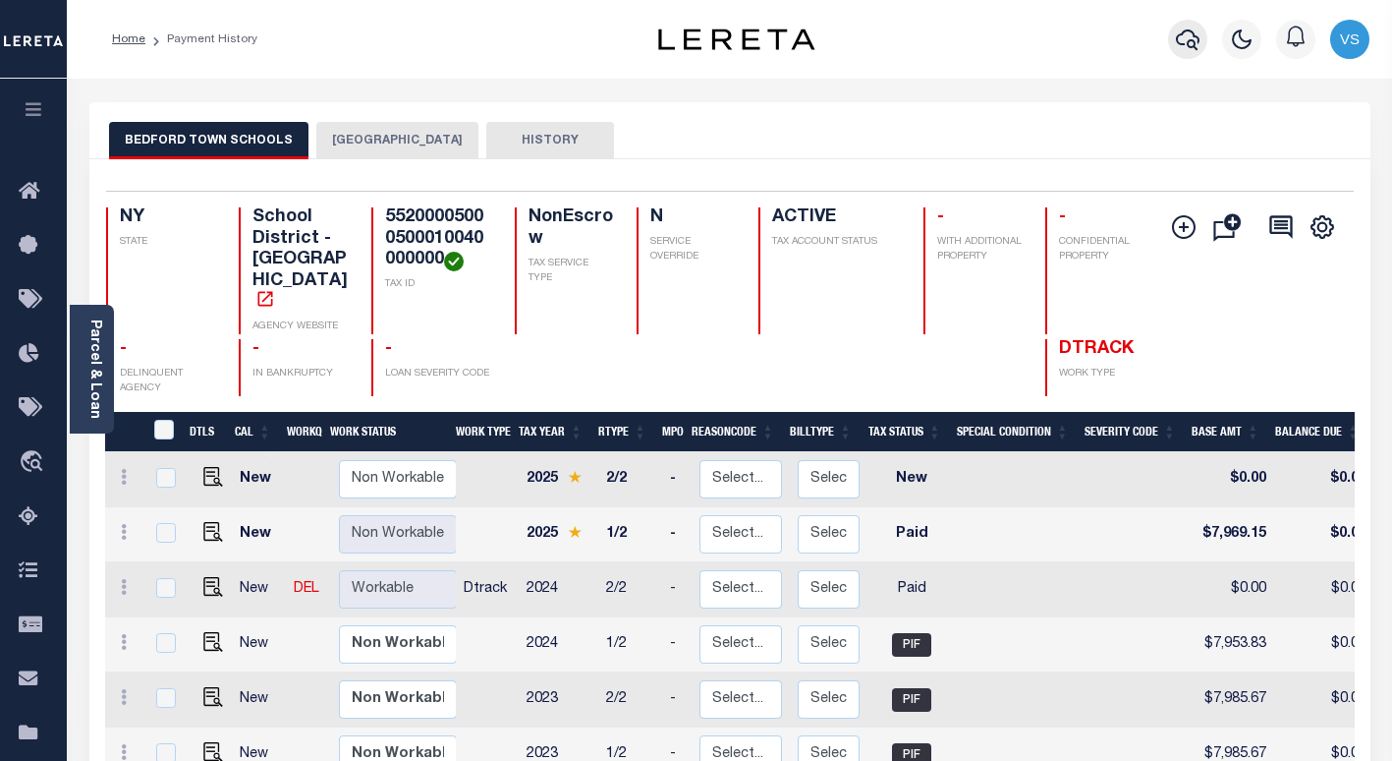
click at [1188, 39] on icon "button" at bounding box center [1188, 40] width 24 height 24
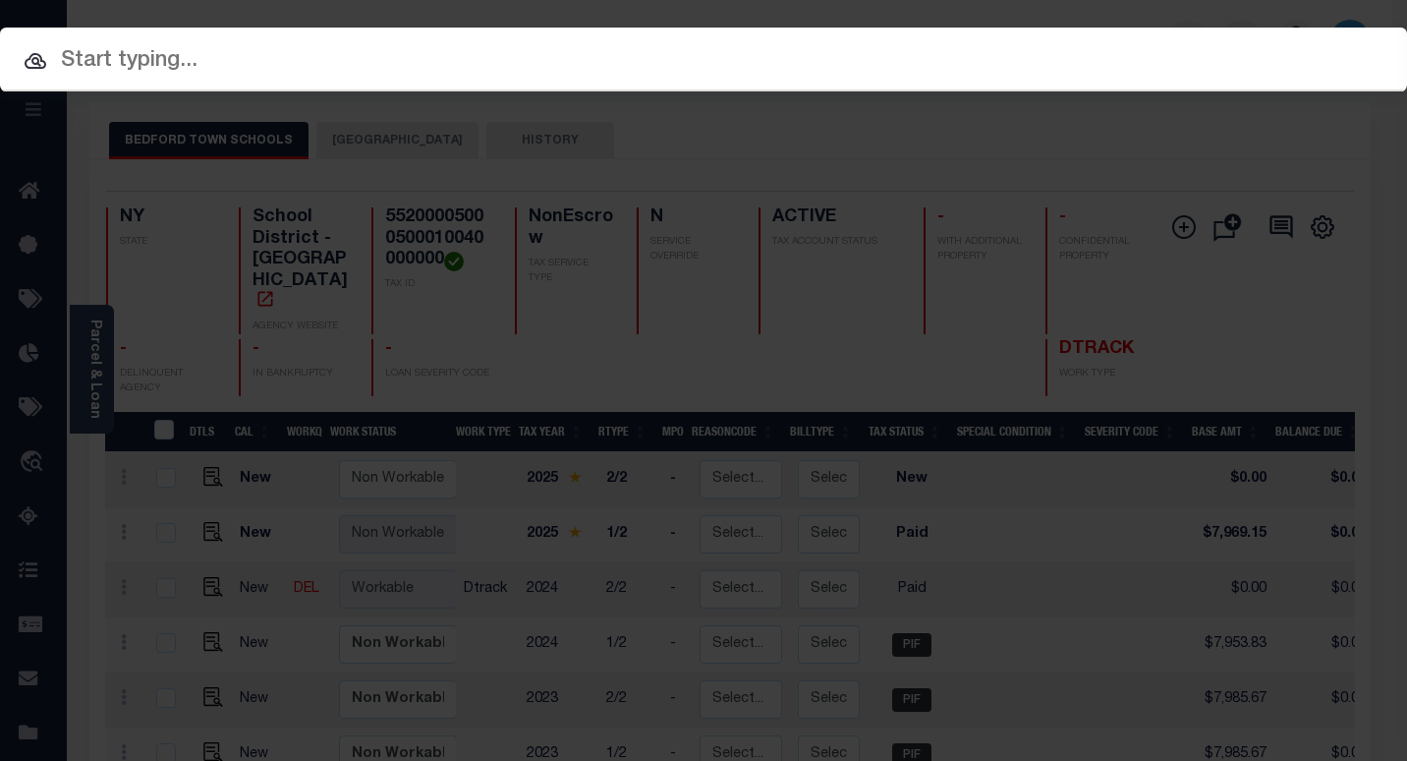
paste input "4747010910"
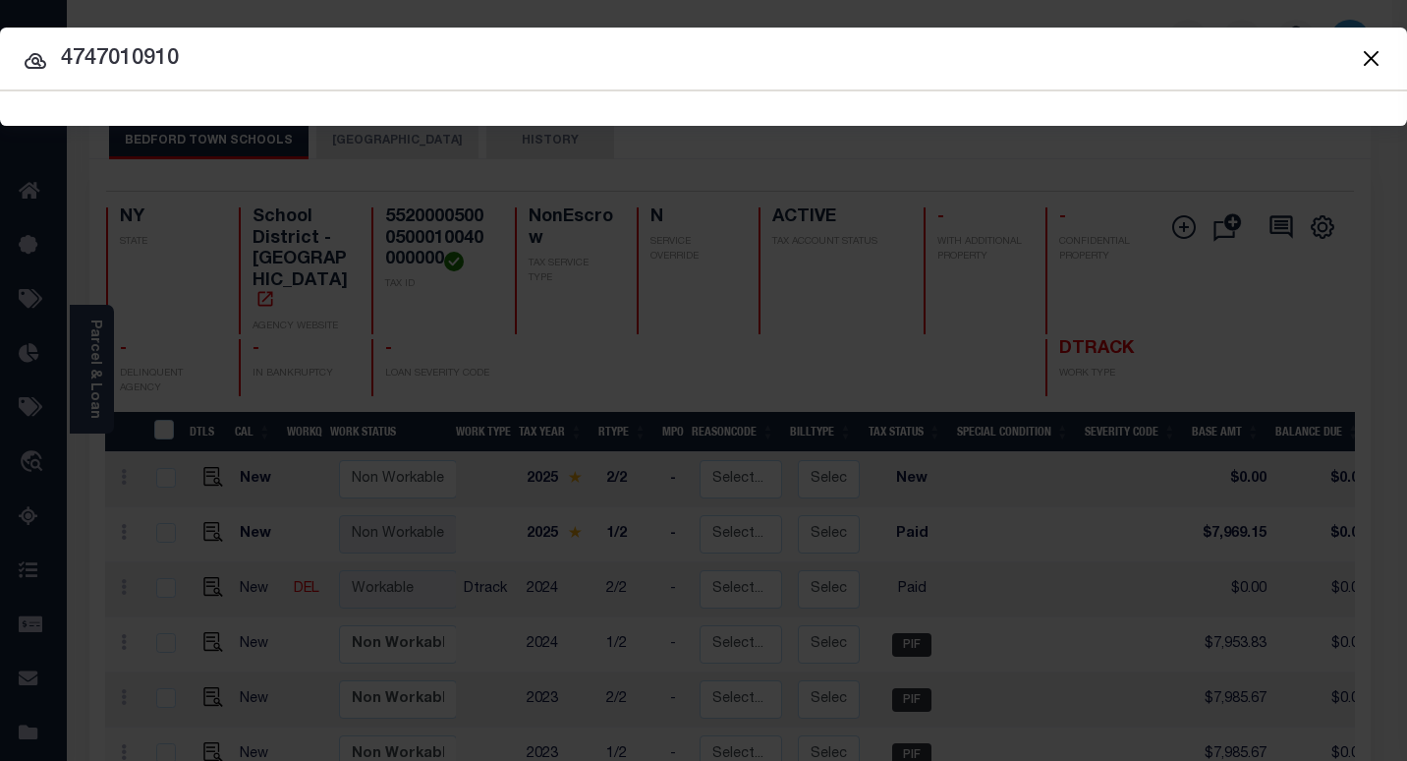
type input "4747010910"
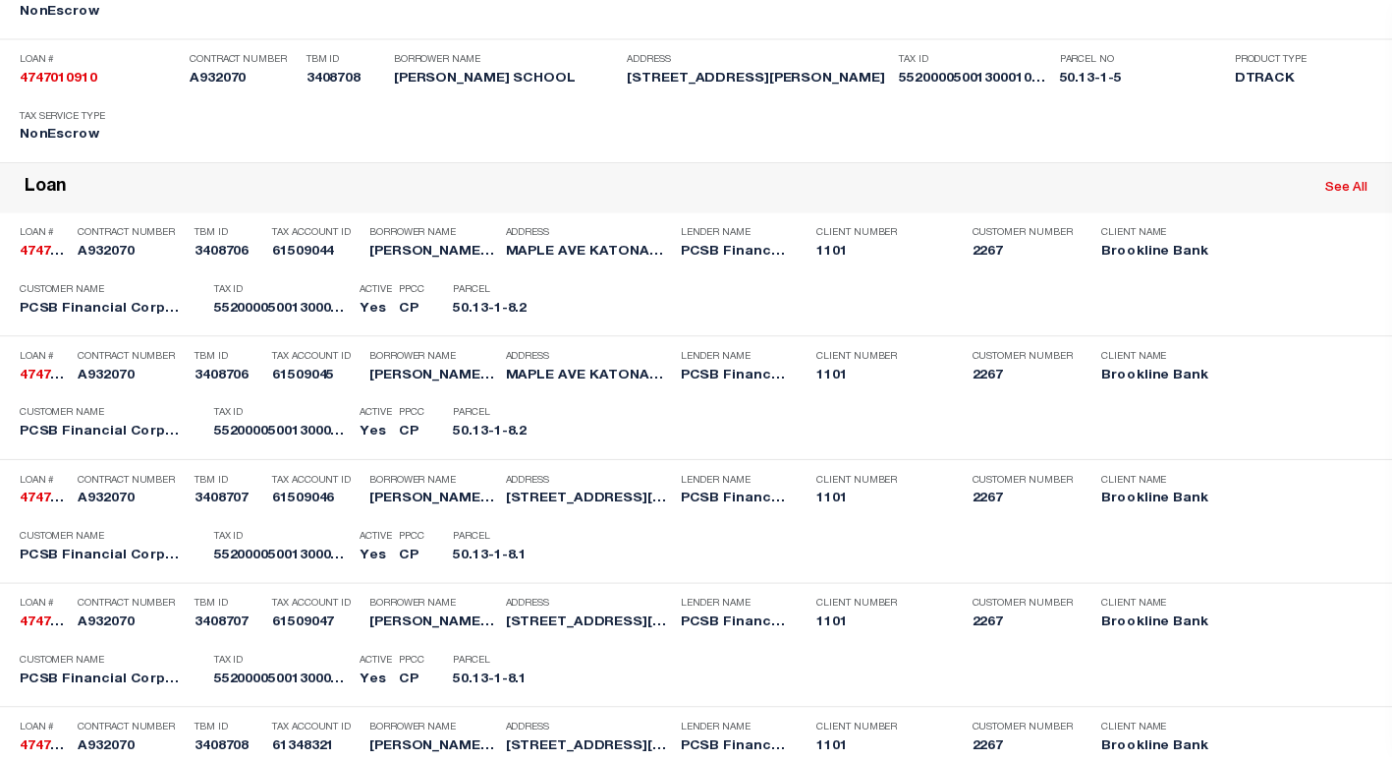
scroll to position [786, 0]
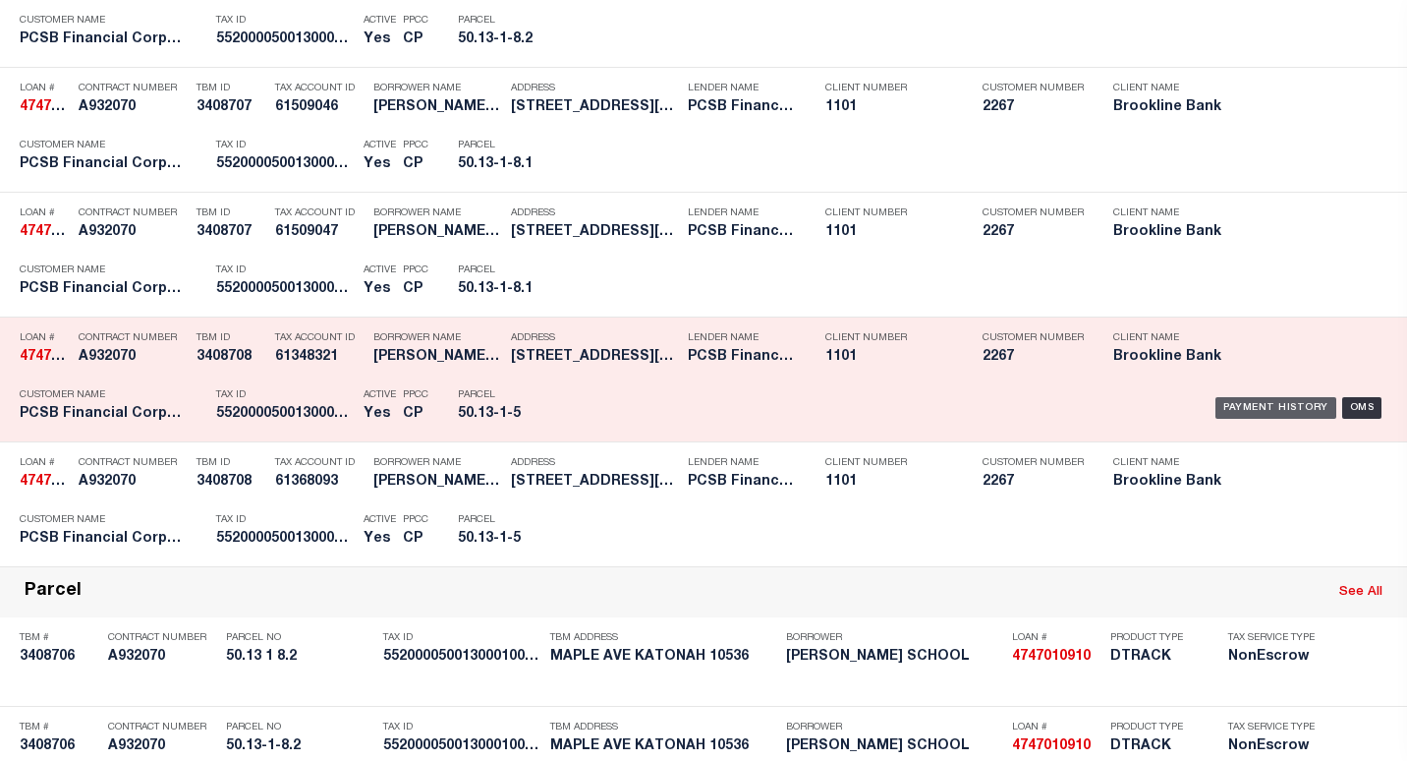
click at [1234, 408] on div "Payment History" at bounding box center [1275, 408] width 121 height 22
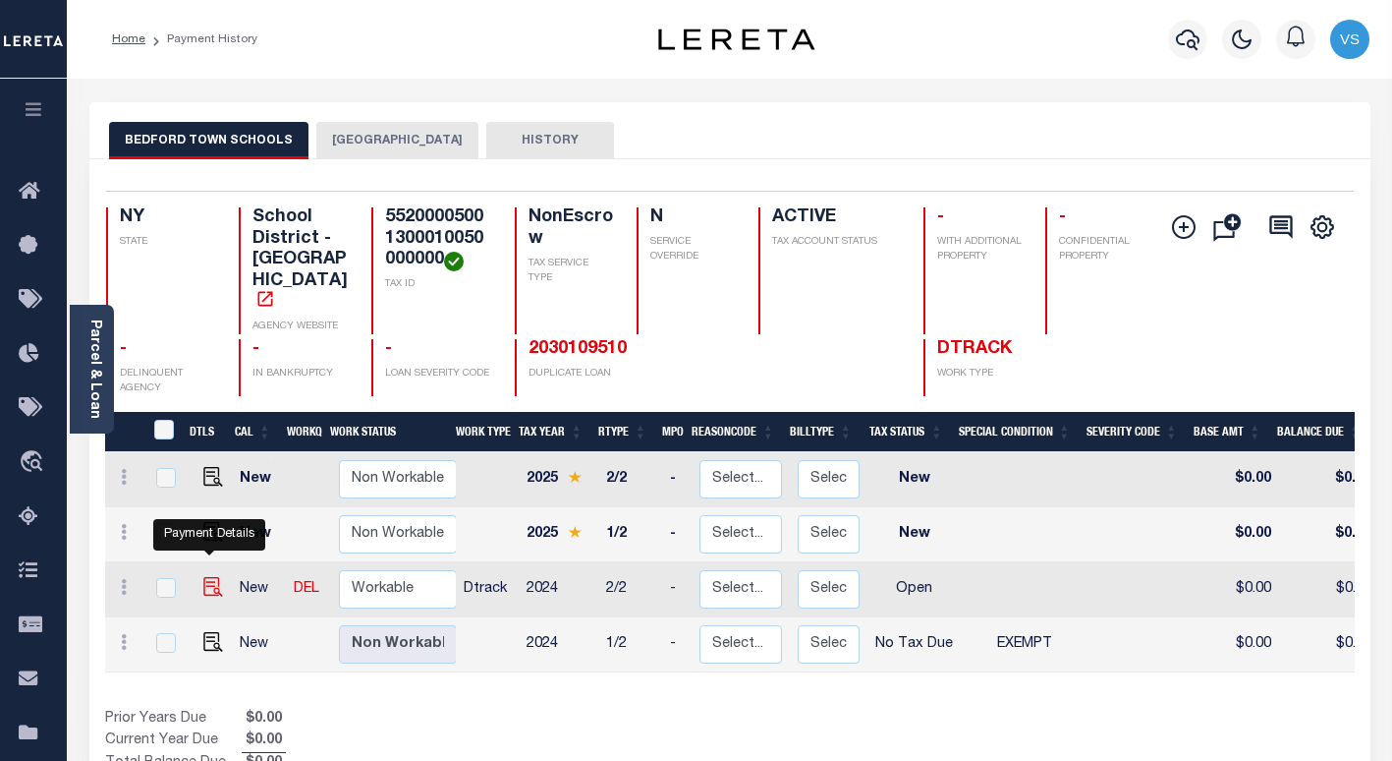
click at [207, 577] on img "" at bounding box center [213, 587] width 20 height 20
checkbox input "true"
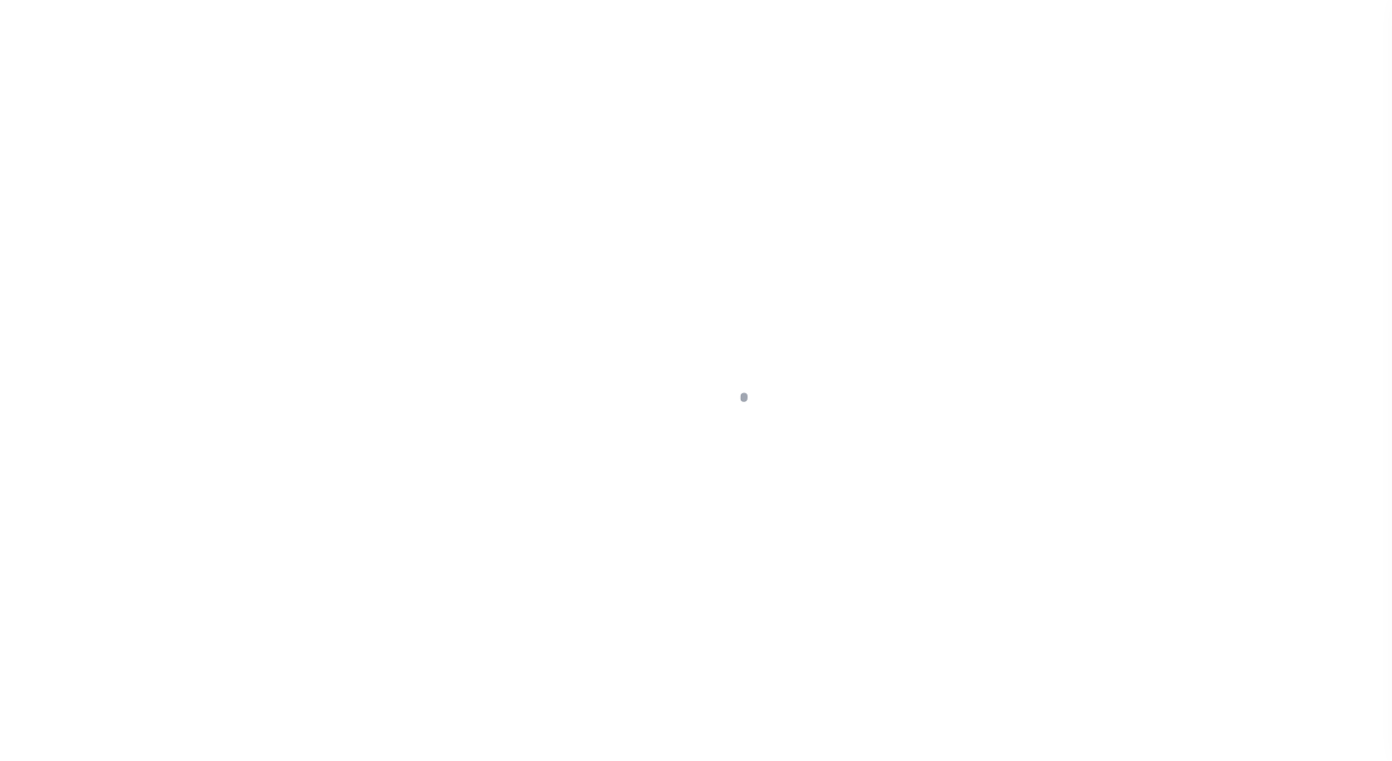
select select "OP2"
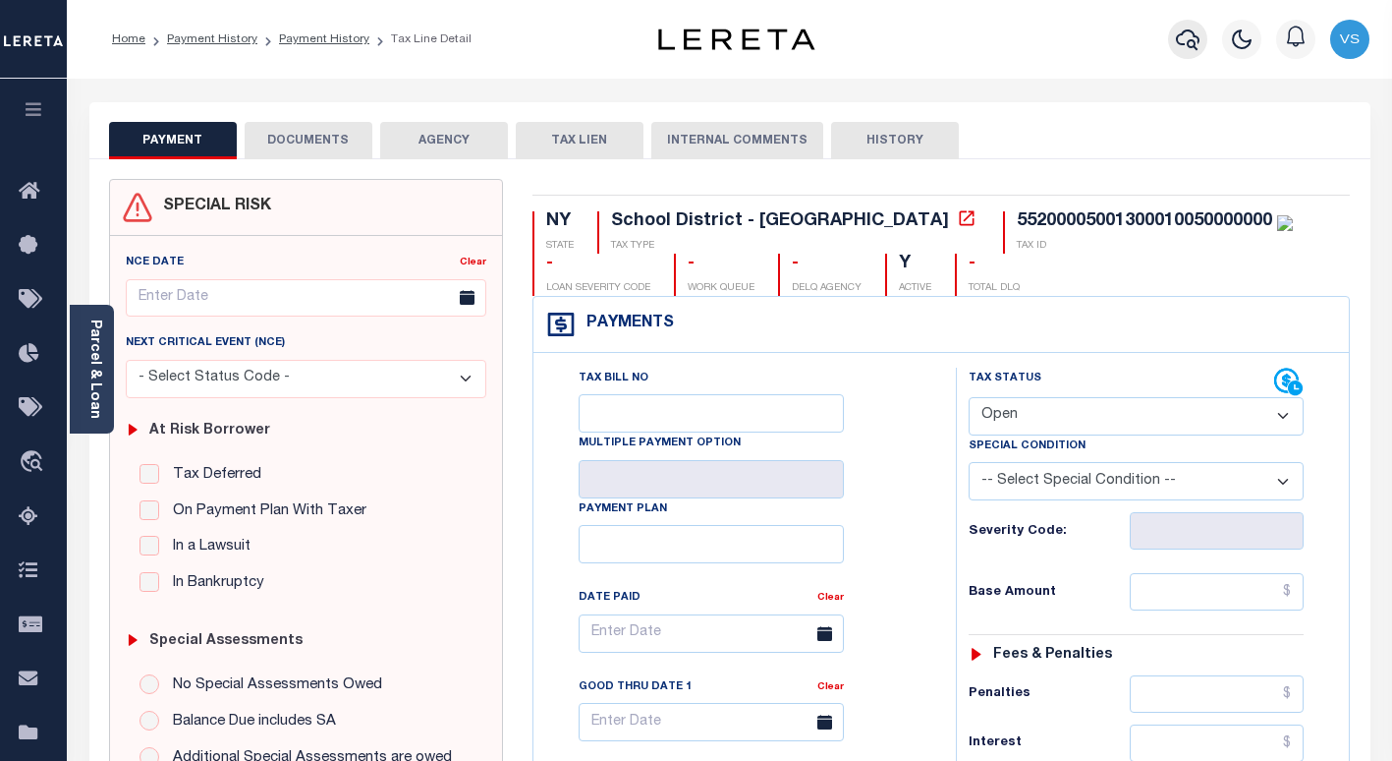
click at [1181, 42] on icon "button" at bounding box center [1188, 40] width 24 height 24
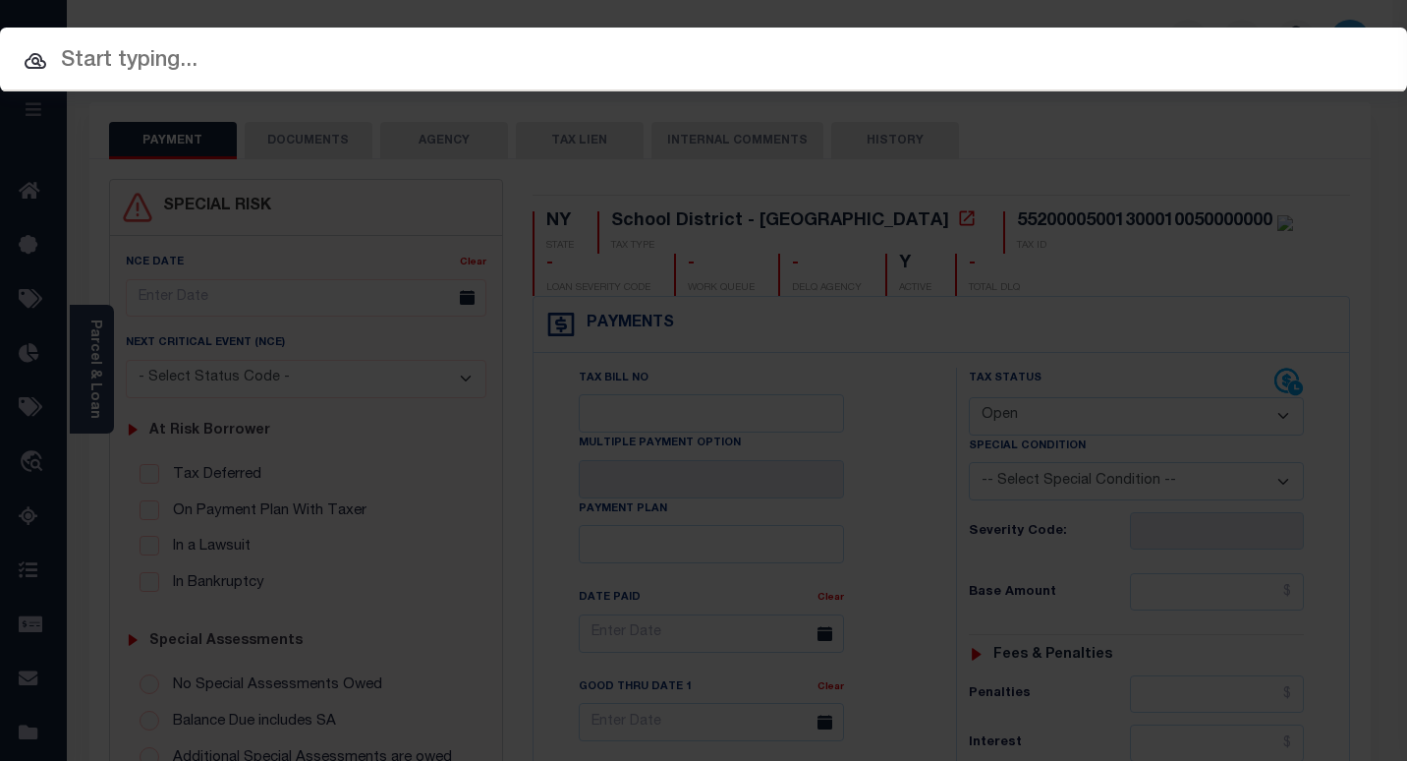
paste input "6070010779"
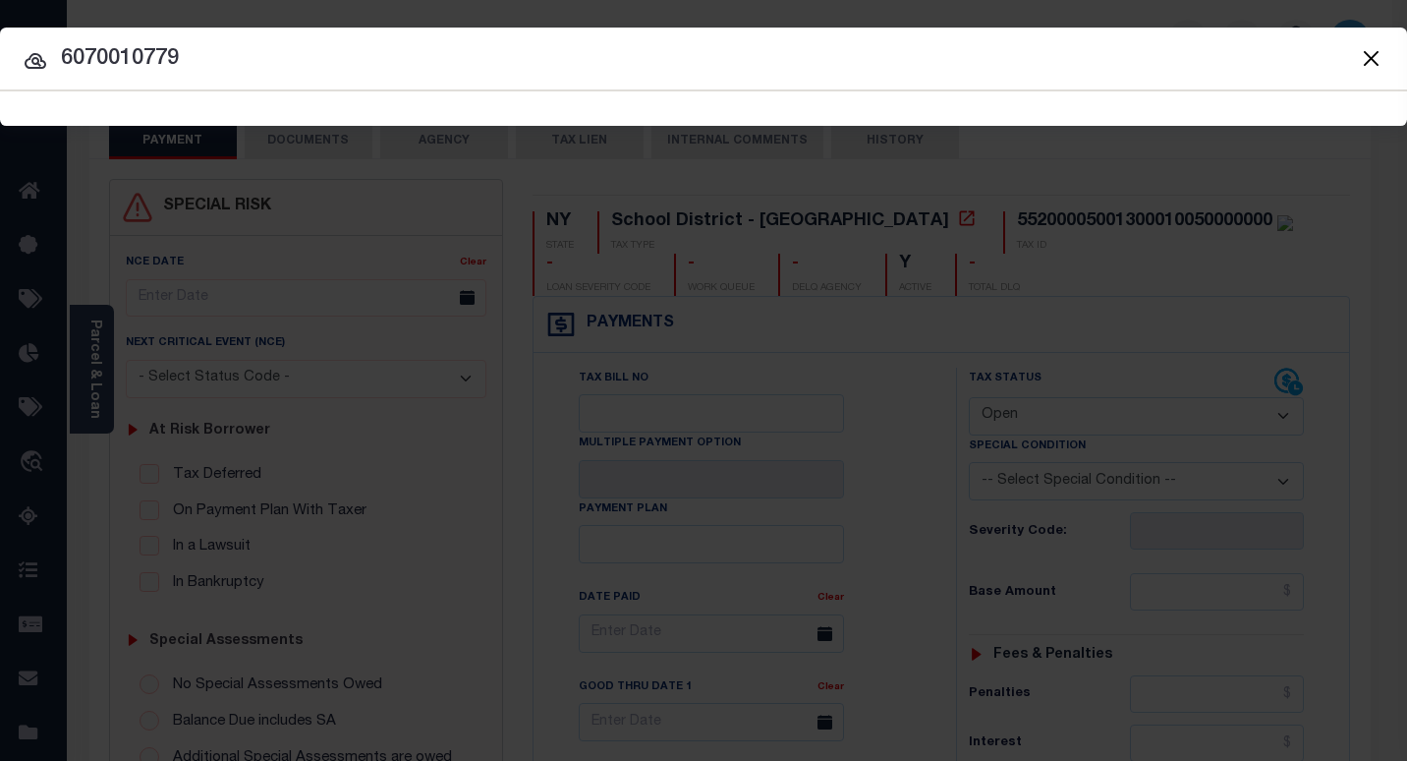
type input "6070010779"
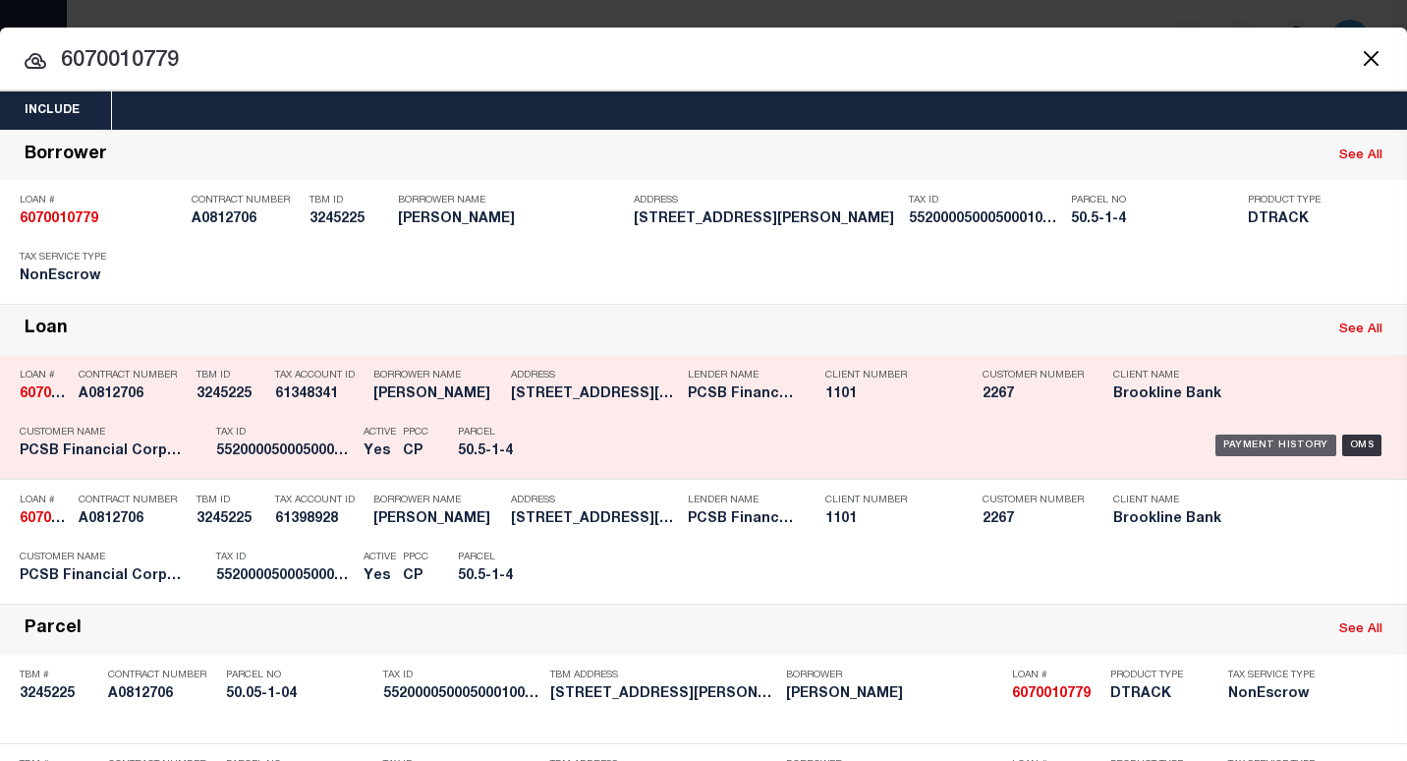
click at [1219, 451] on div "Payment History" at bounding box center [1275, 445] width 121 height 22
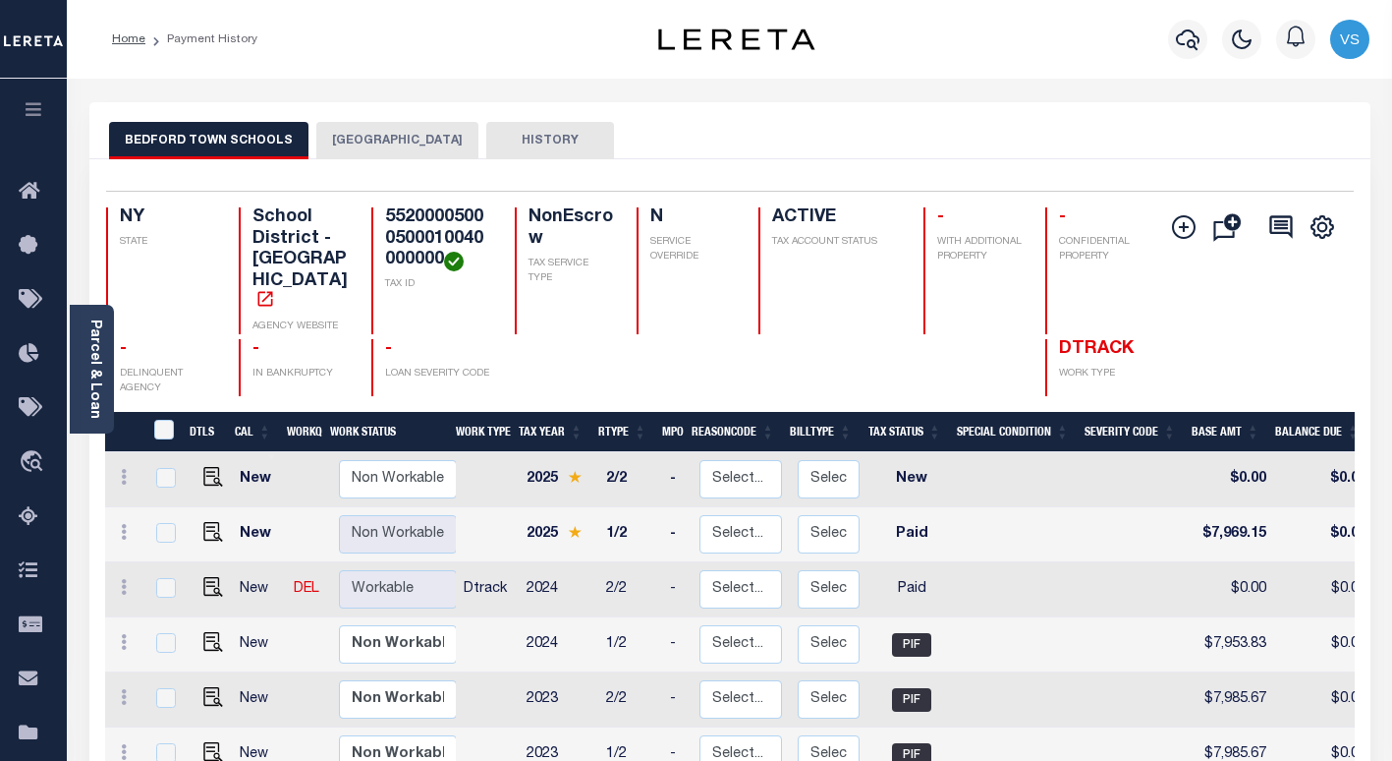
click at [377, 146] on button "[GEOGRAPHIC_DATA]" at bounding box center [397, 140] width 162 height 37
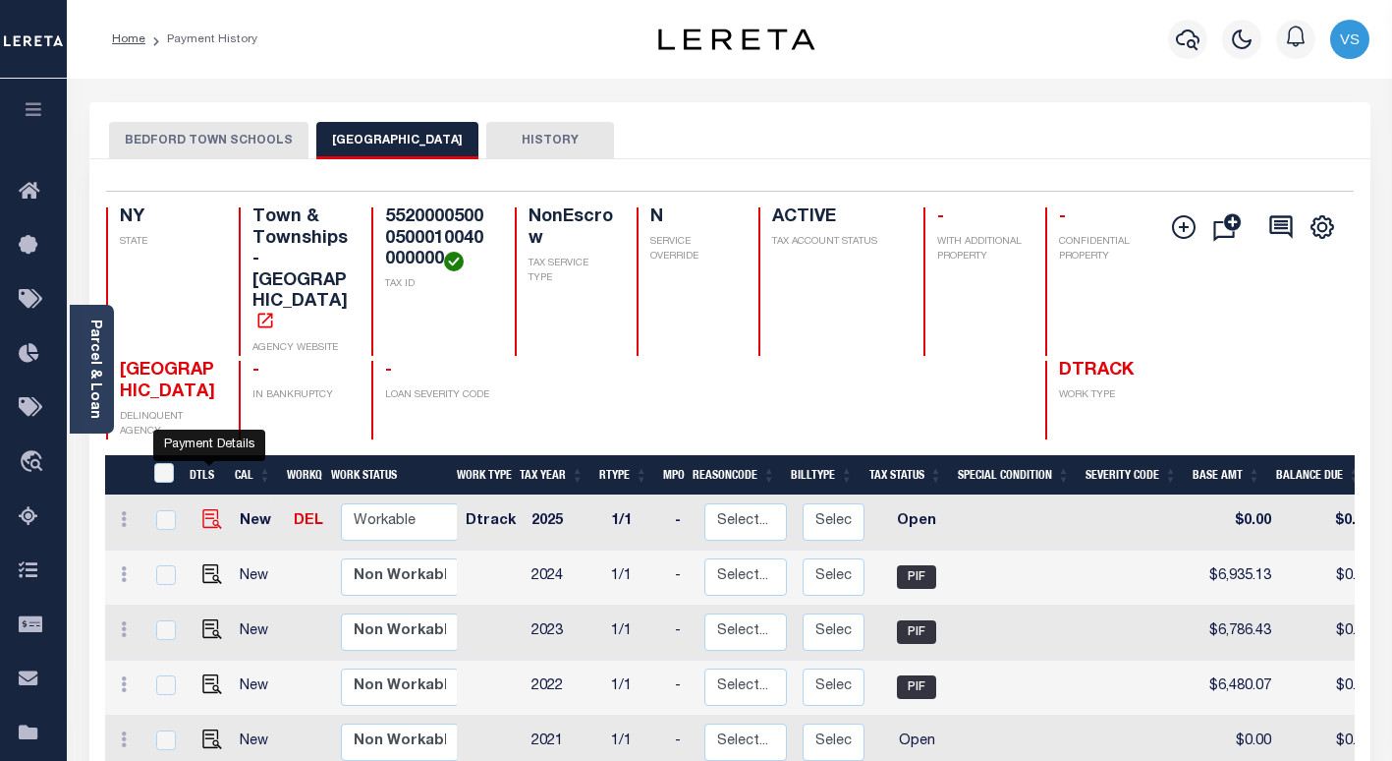
click at [208, 509] on img "" at bounding box center [212, 519] width 20 height 20
checkbox input "true"
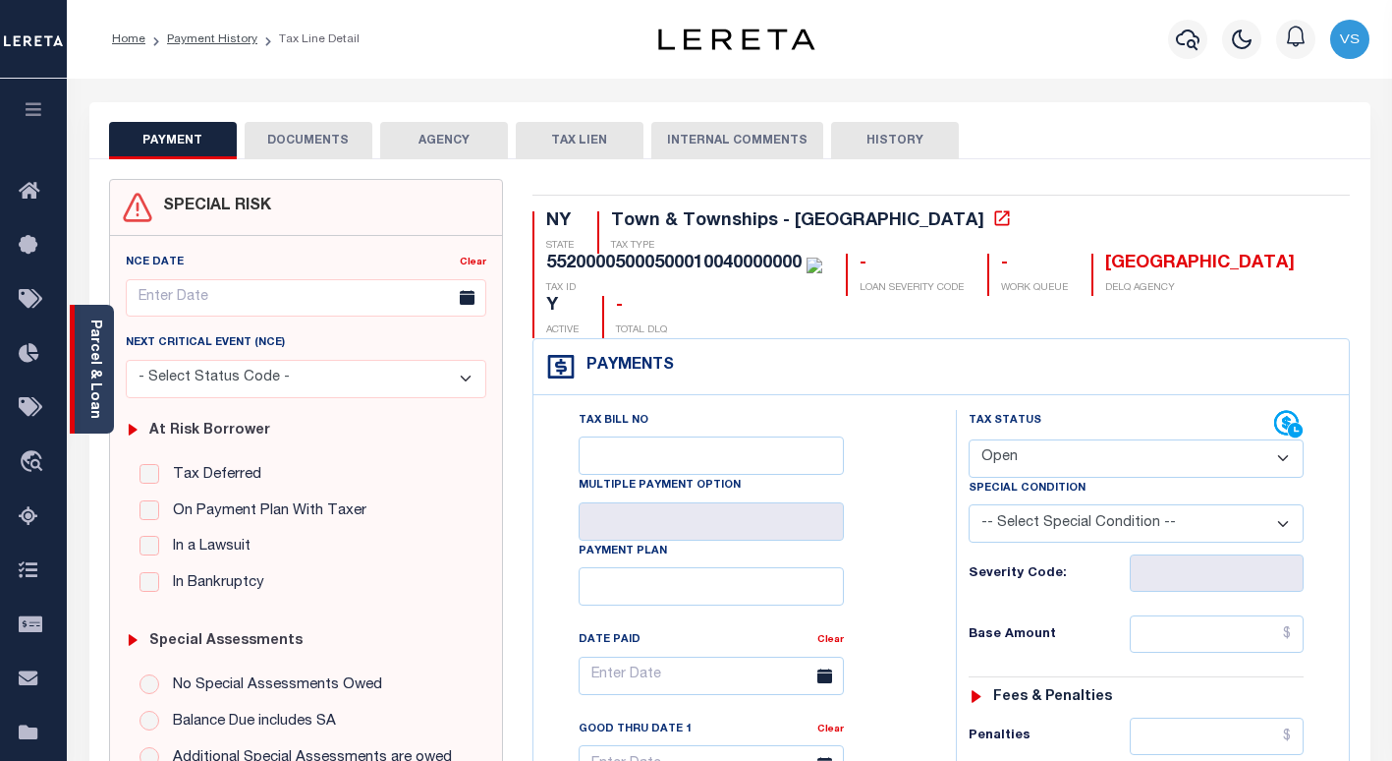
click at [98, 367] on link "Parcel & Loan" at bounding box center [94, 368] width 14 height 99
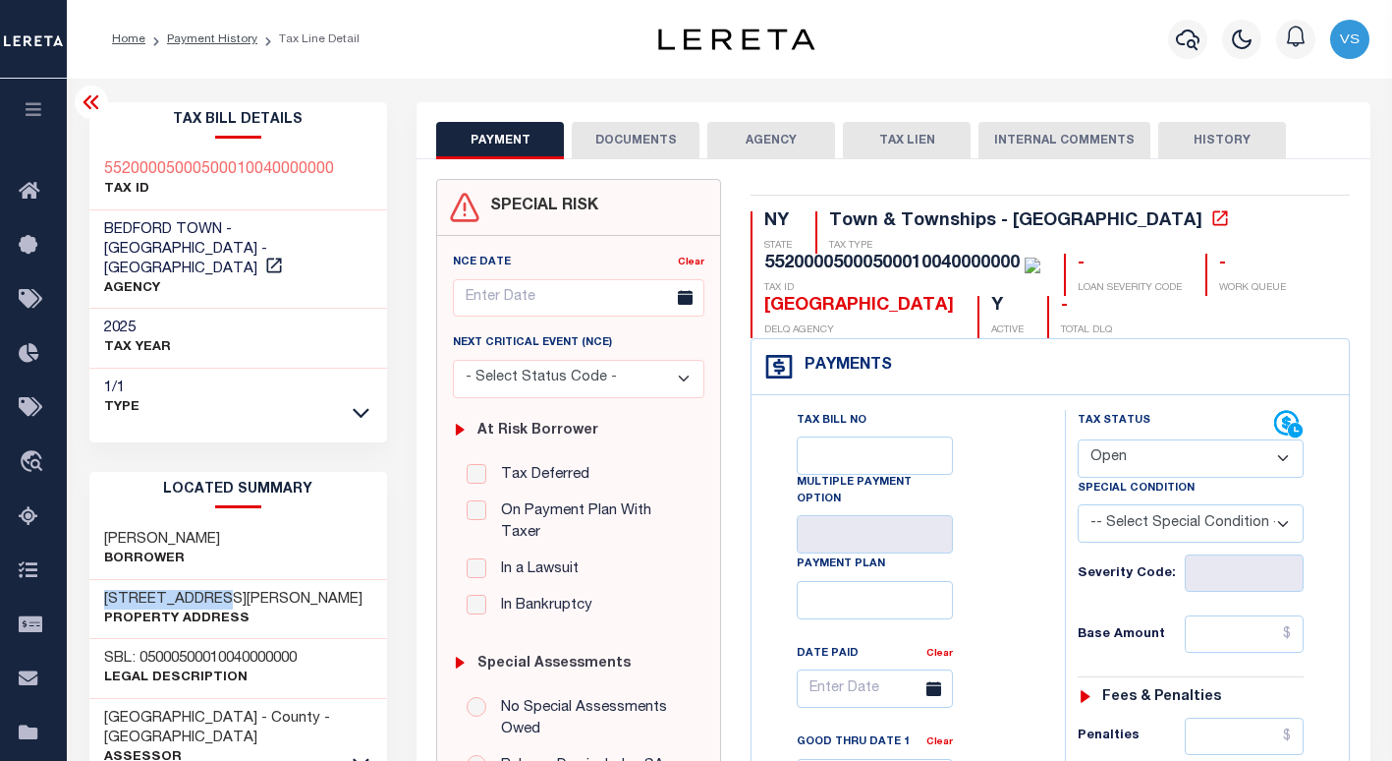
drag, startPoint x: 207, startPoint y: 575, endPoint x: 79, endPoint y: 578, distance: 128.8
drag, startPoint x: 1166, startPoint y: 460, endPoint x: 1167, endPoint y: 476, distance: 15.8
click at [1166, 460] on select "- Select Status Code - Open Due/Unpaid Paid Incomplete No Tax Due Internal Refu…" at bounding box center [1191, 458] width 226 height 38
select select "PYD"
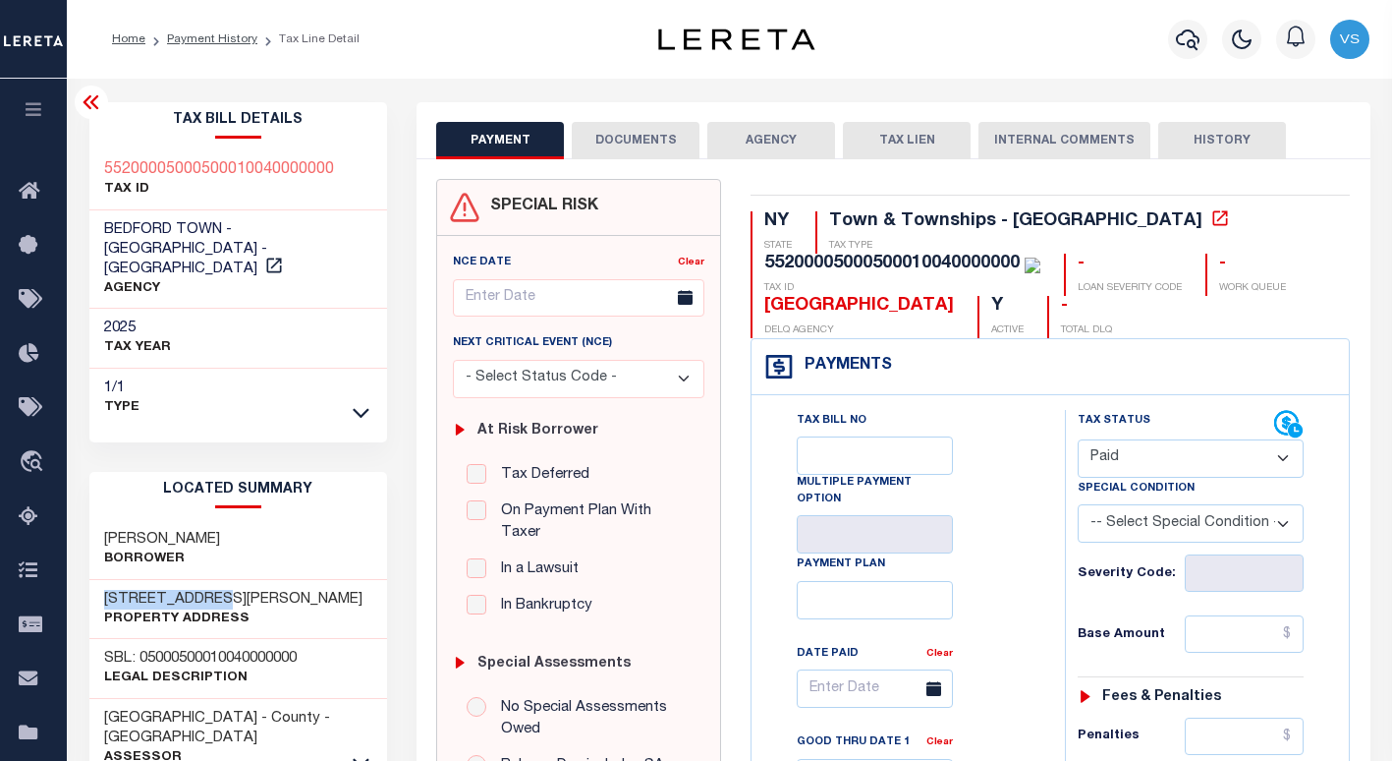
click at [1078, 440] on select "- Select Status Code - Open Due/Unpaid Paid Incomplete No Tax Due Internal Refu…" at bounding box center [1191, 458] width 226 height 38
type input "[DATE]"
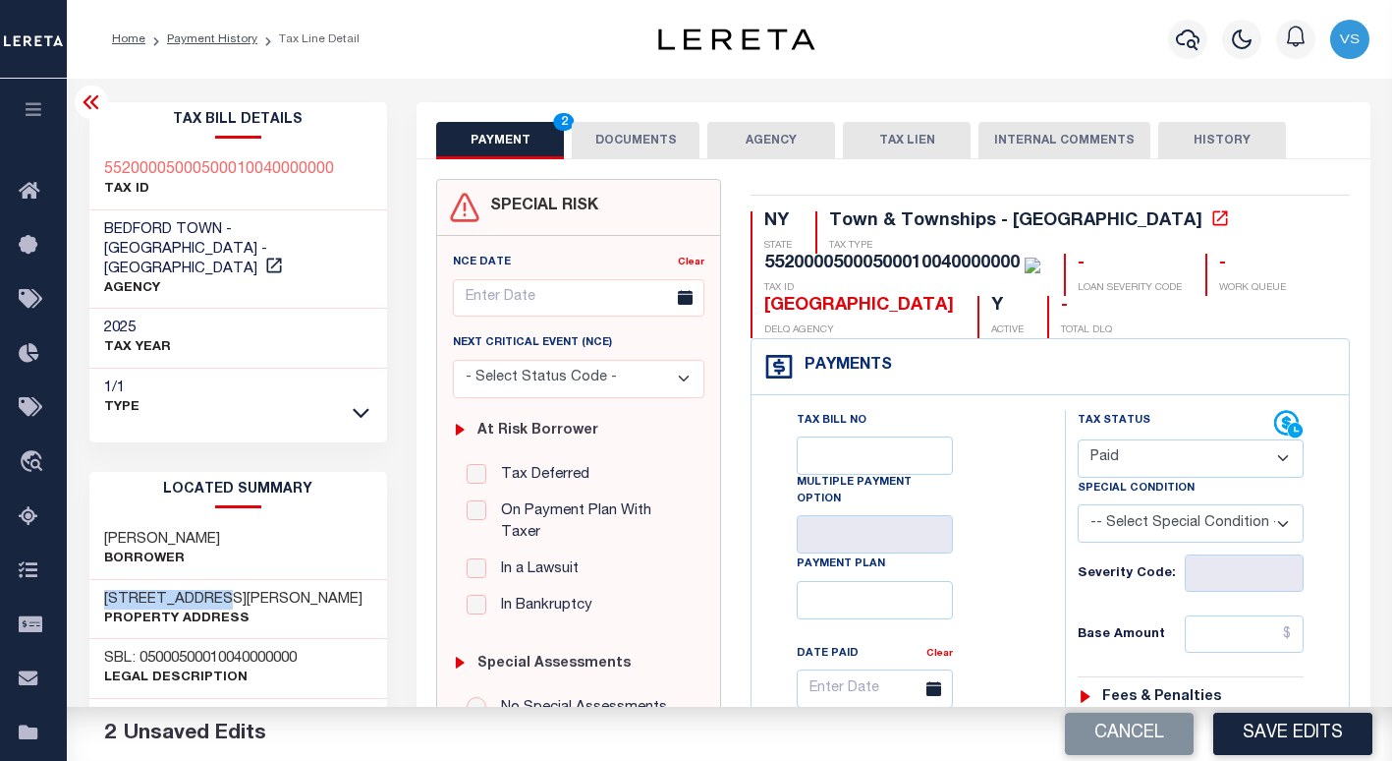
click at [630, 145] on button "DOCUMENTS" at bounding box center [636, 140] width 128 height 37
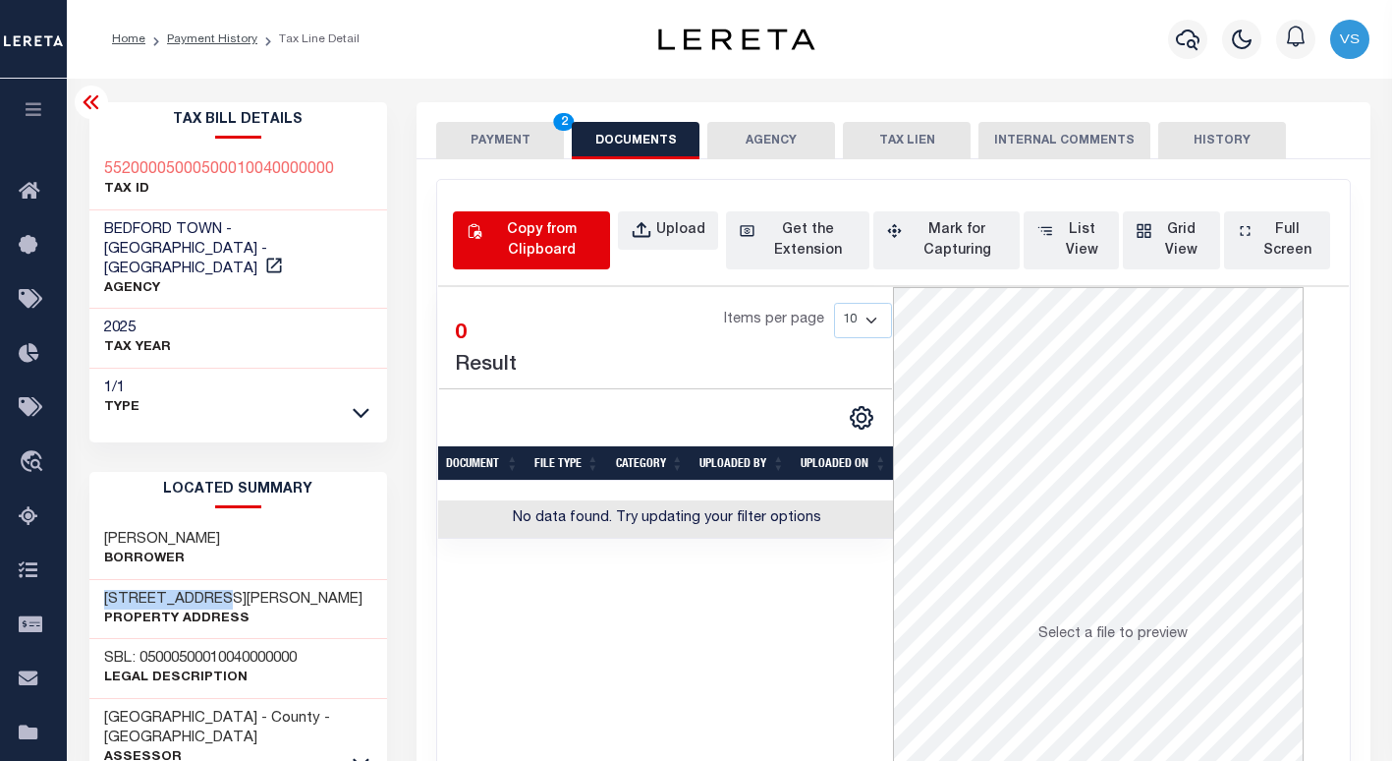
click at [554, 248] on div "Copy from Clipboard" at bounding box center [541, 240] width 111 height 41
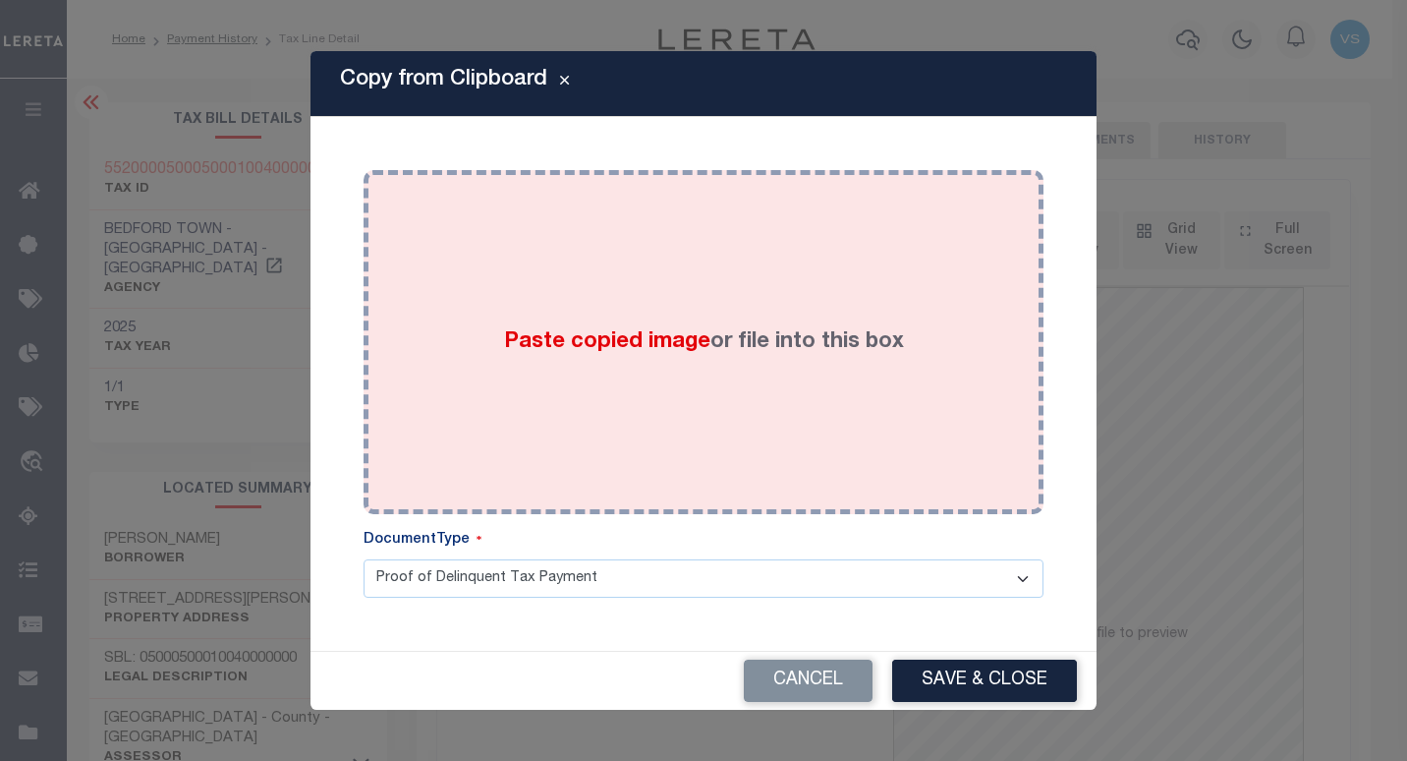
click at [681, 408] on div "Paste copied image or file into this box" at bounding box center [703, 342] width 650 height 314
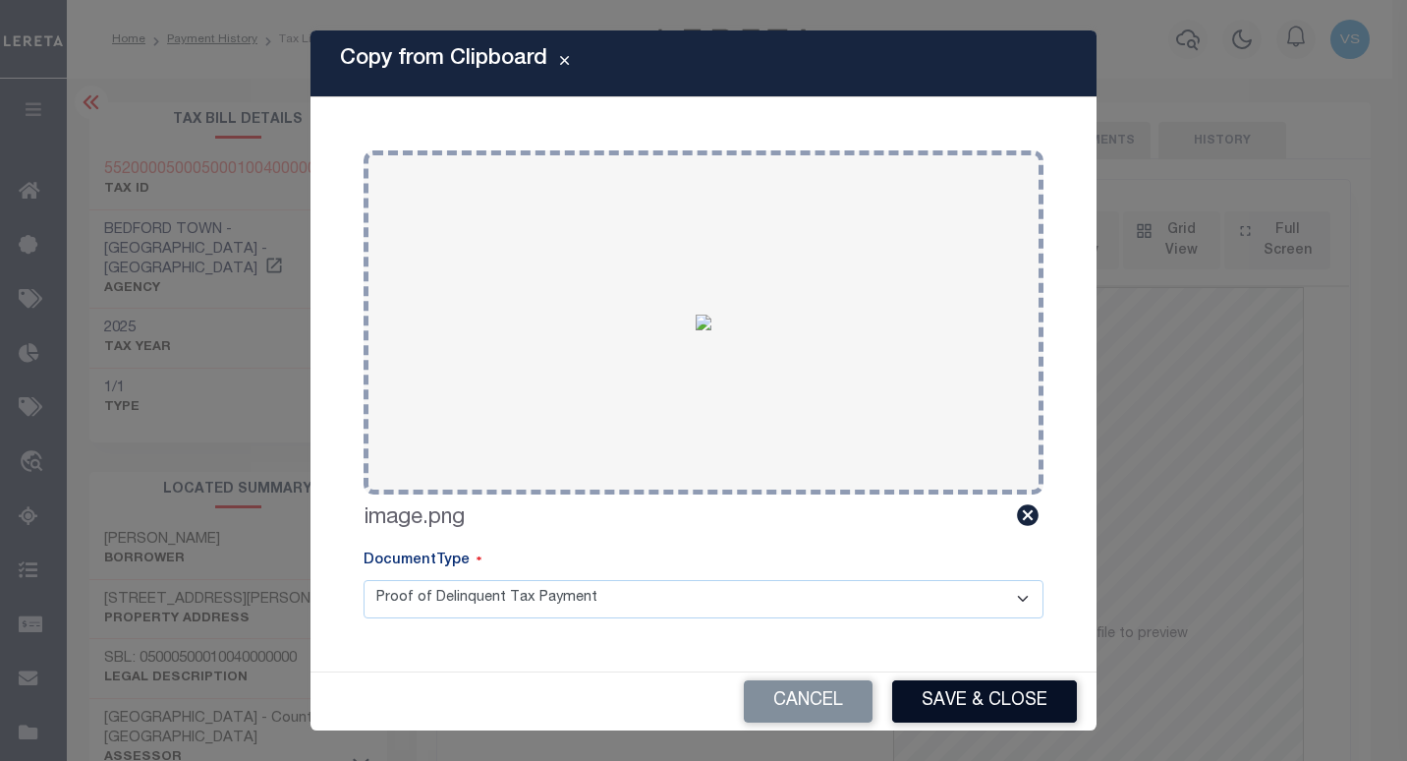
click at [964, 681] on button "Save & Close" at bounding box center [984, 701] width 185 height 42
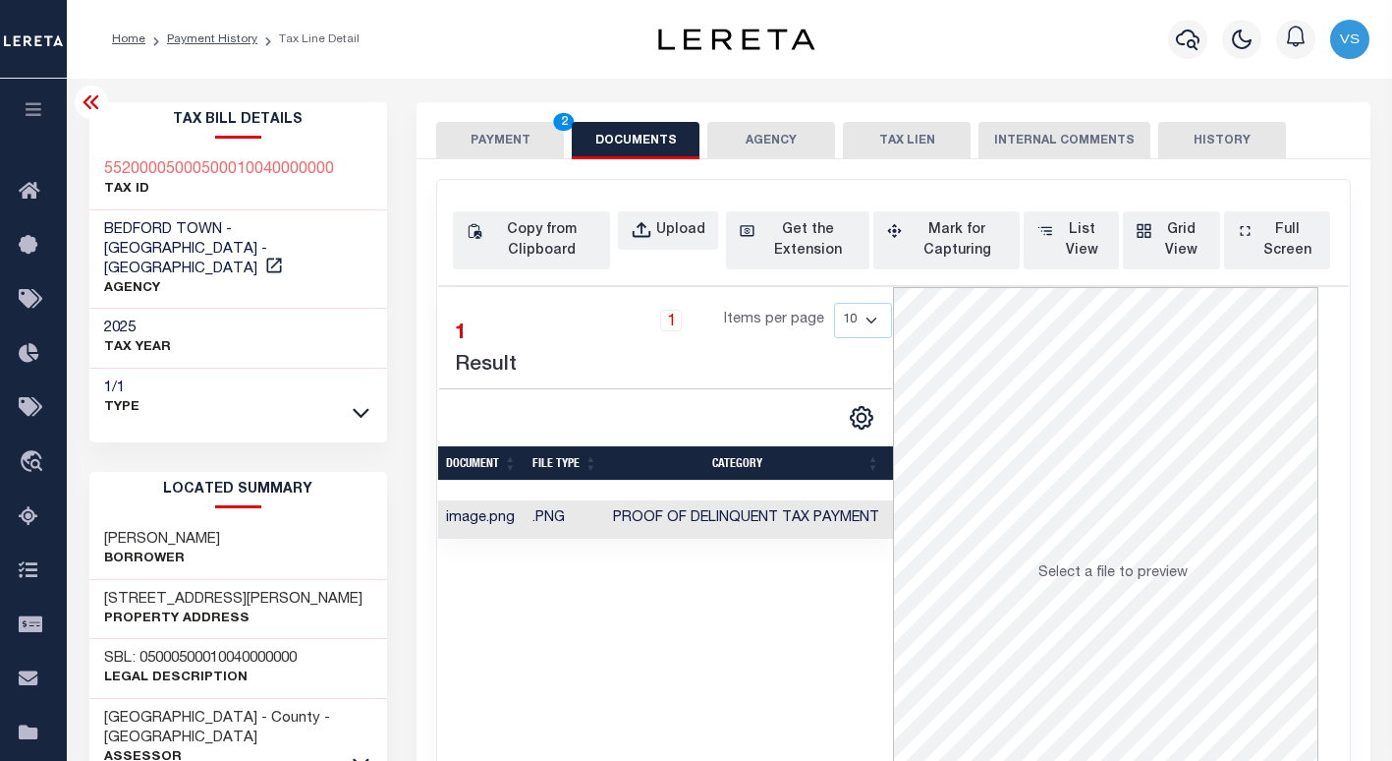
click at [486, 137] on button "PAYMENT 2" at bounding box center [500, 140] width 128 height 37
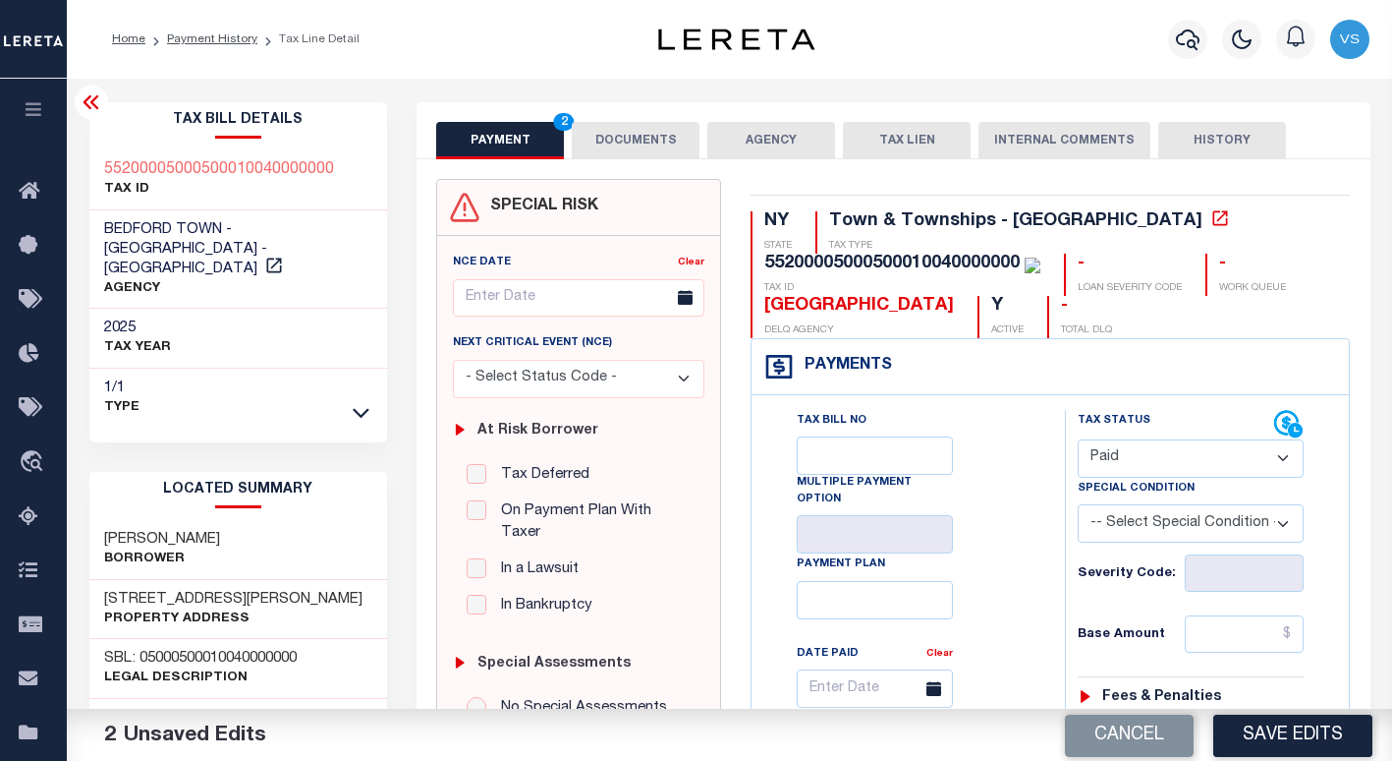
scroll to position [197, 0]
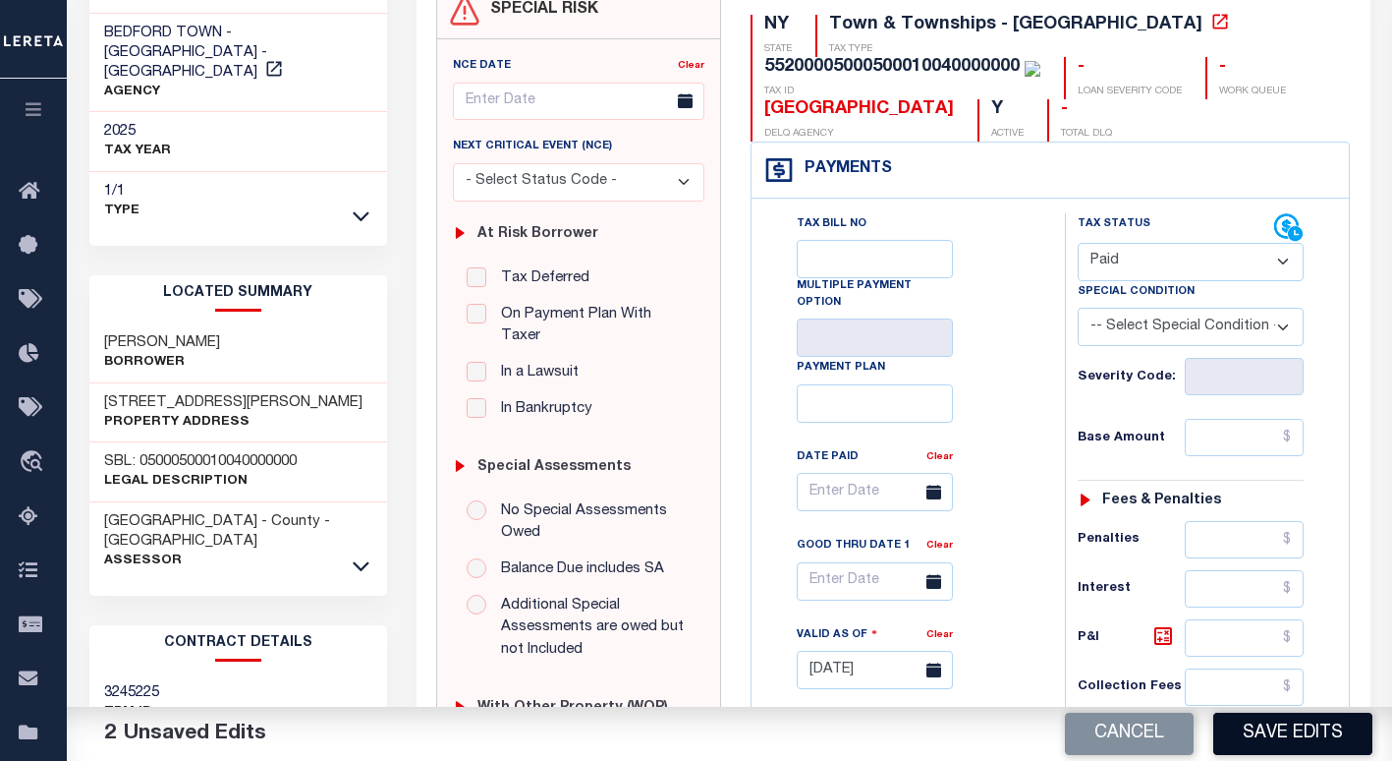
click at [1251, 723] on button "Save Edits" at bounding box center [1292, 733] width 159 height 42
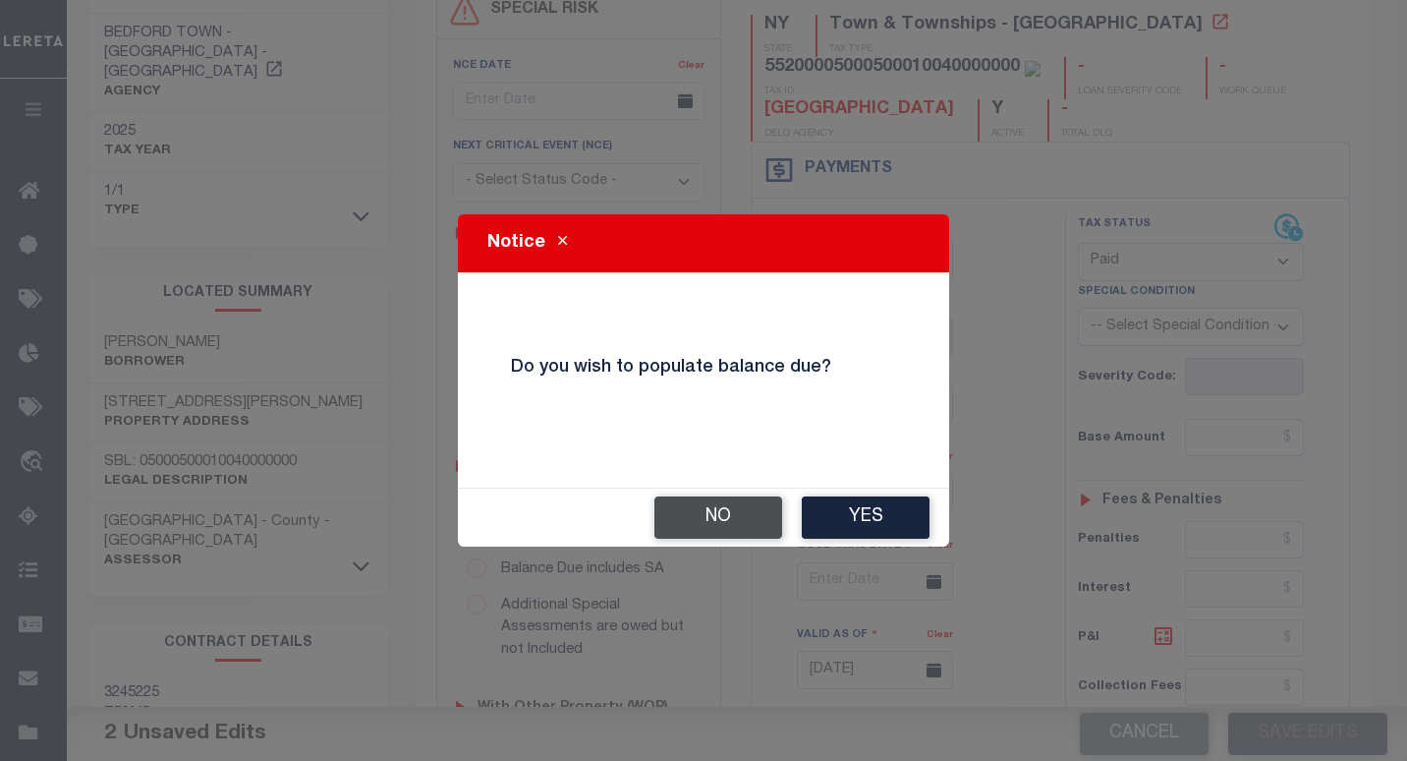
click at [731, 517] on button "No" at bounding box center [718, 517] width 128 height 42
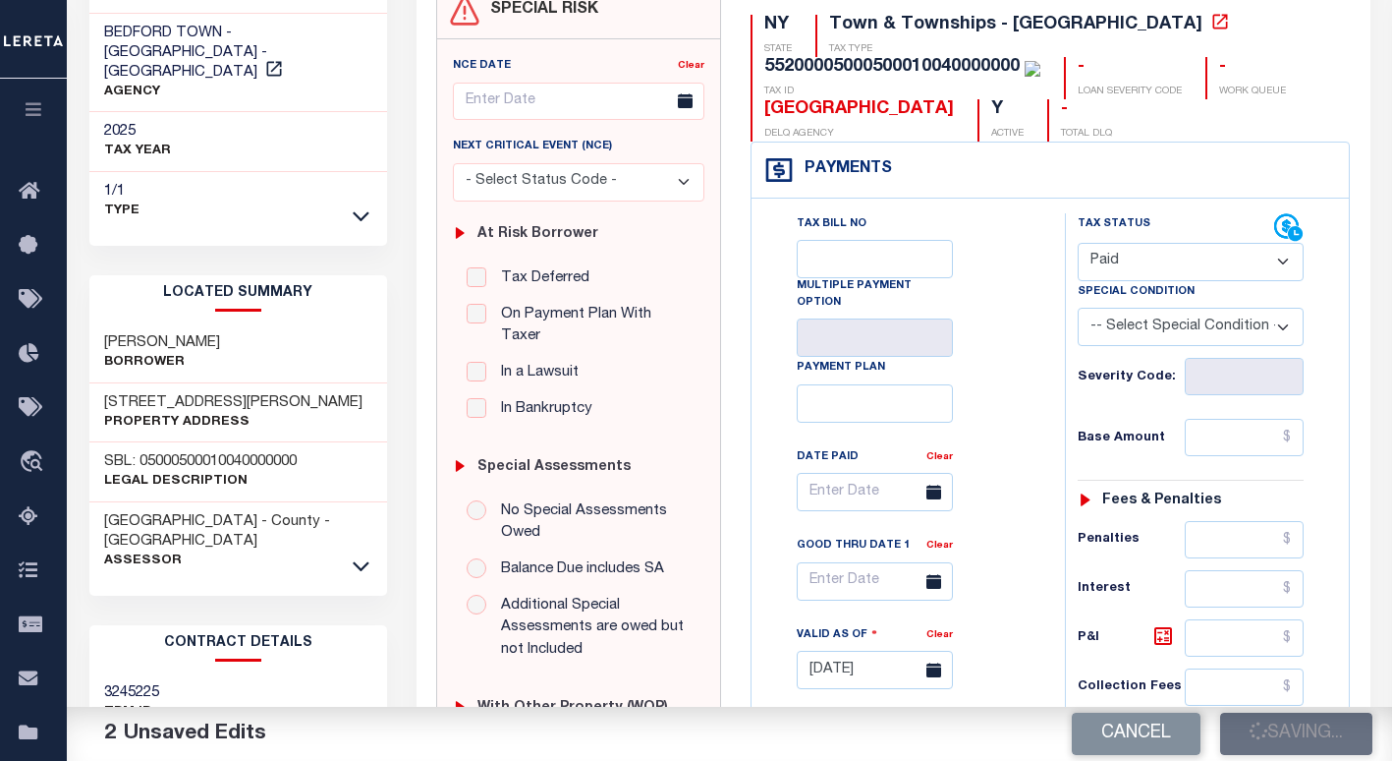
checkbox input "false"
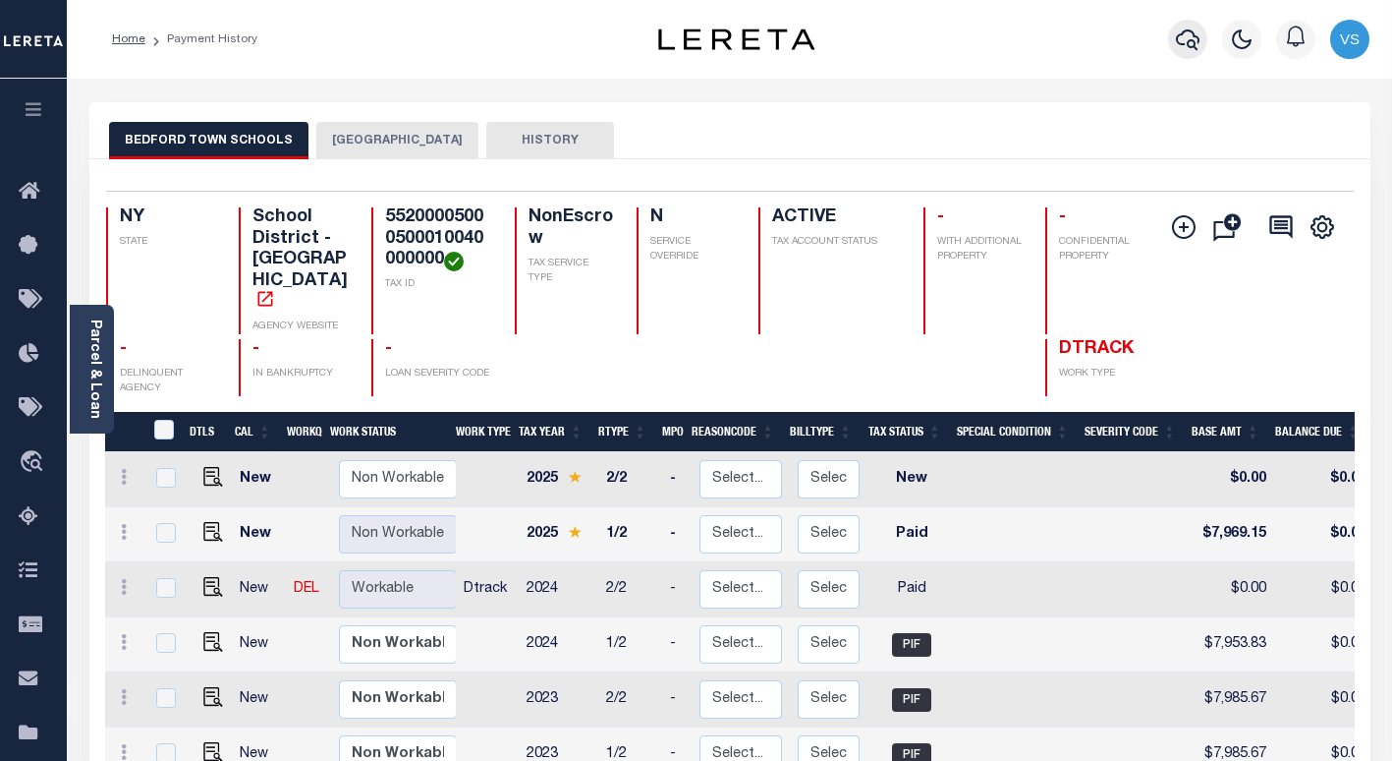
click at [1180, 30] on icon "button" at bounding box center [1188, 40] width 24 height 24
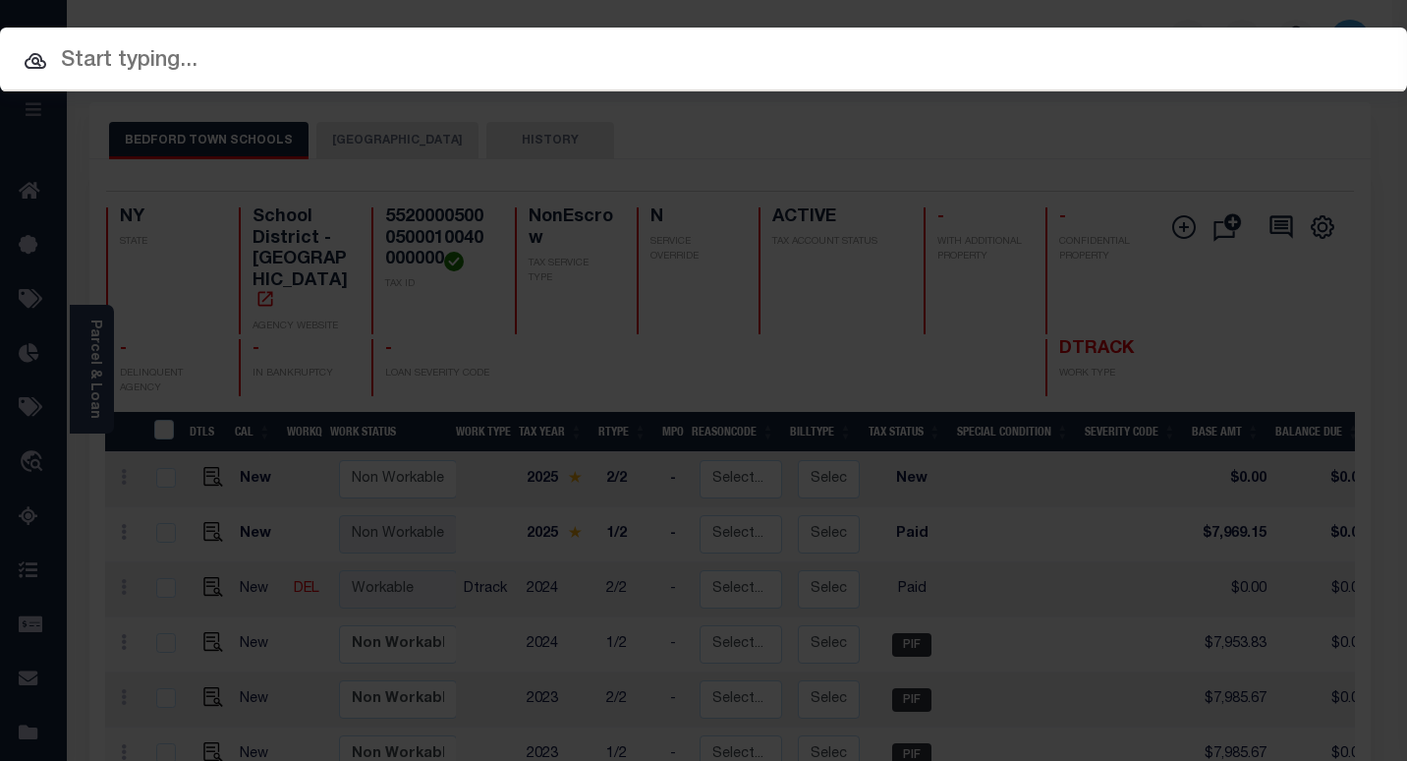
paste input "4747010910"
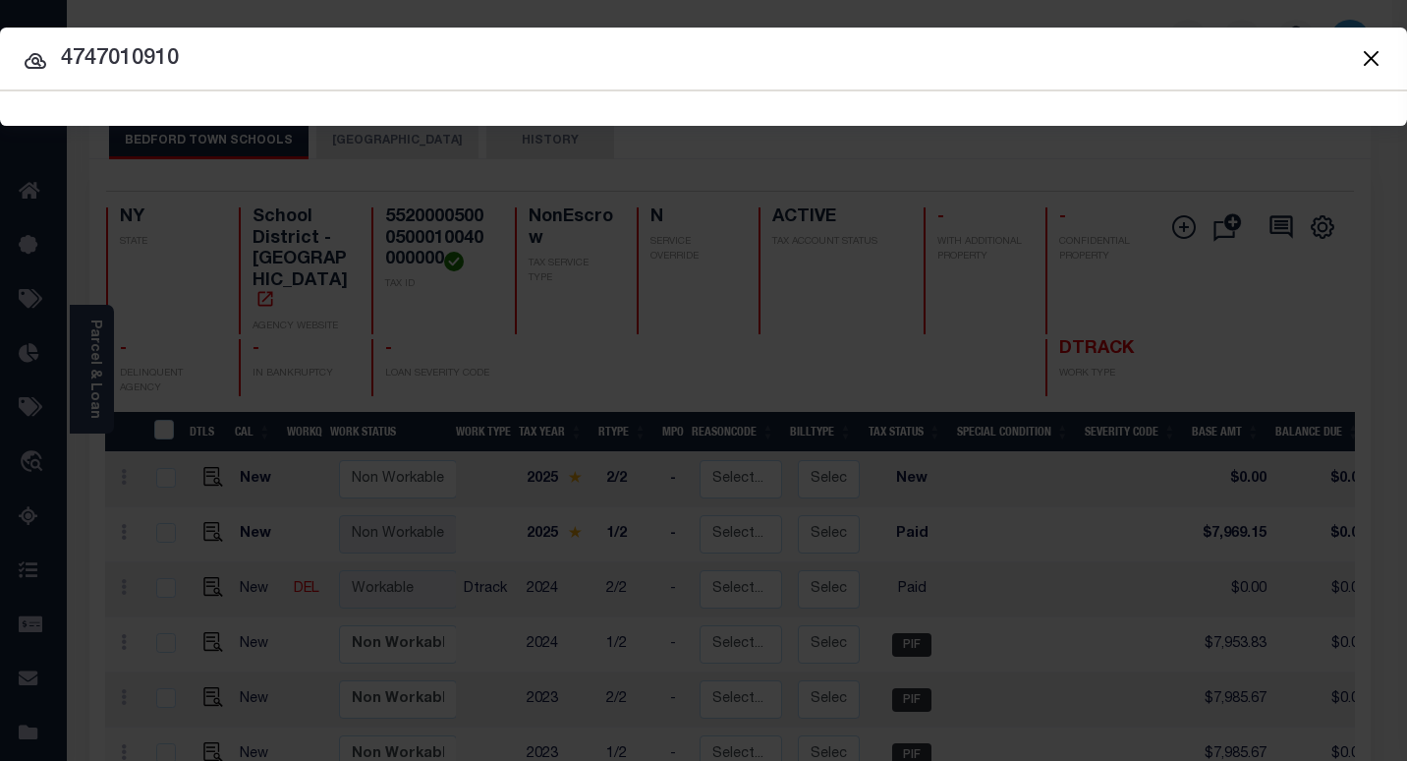
type input "4747010910"
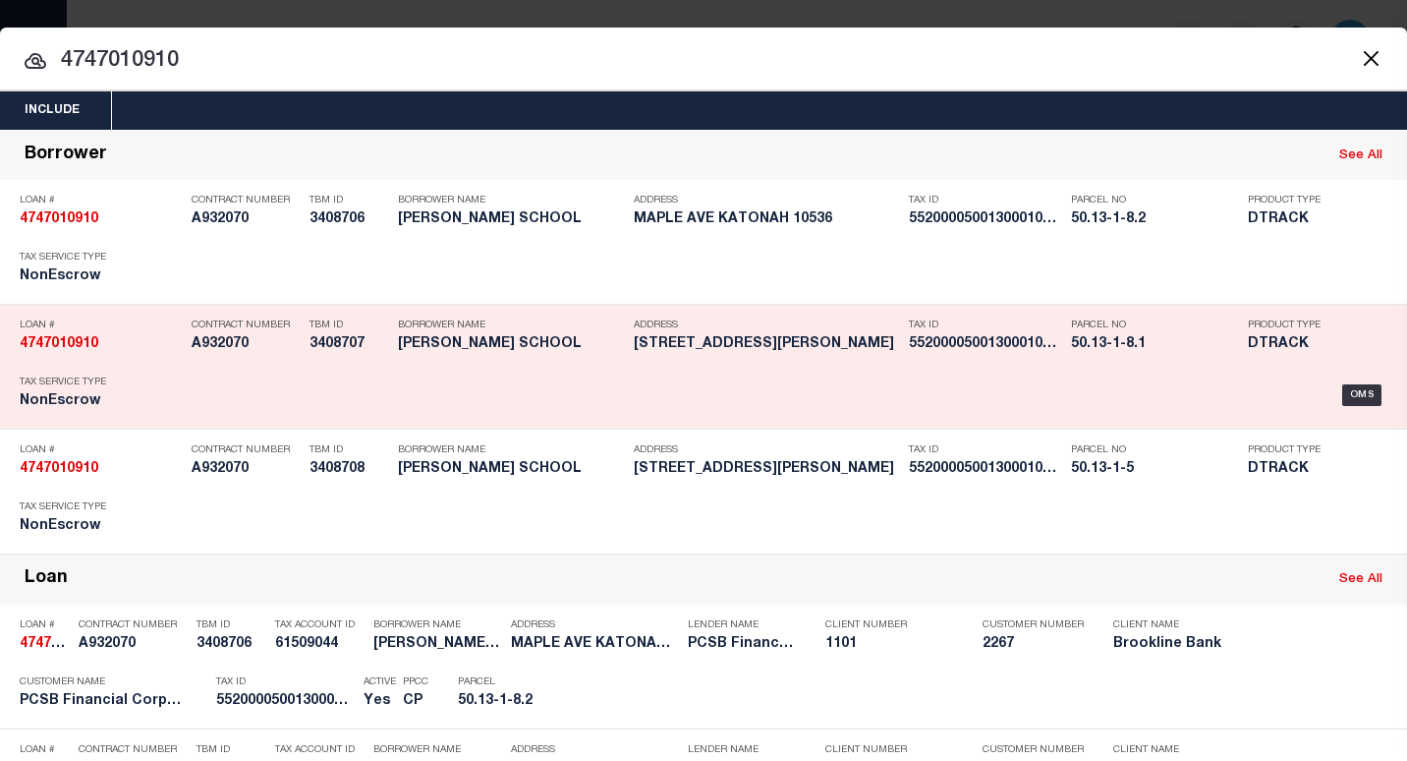
scroll to position [822, 0]
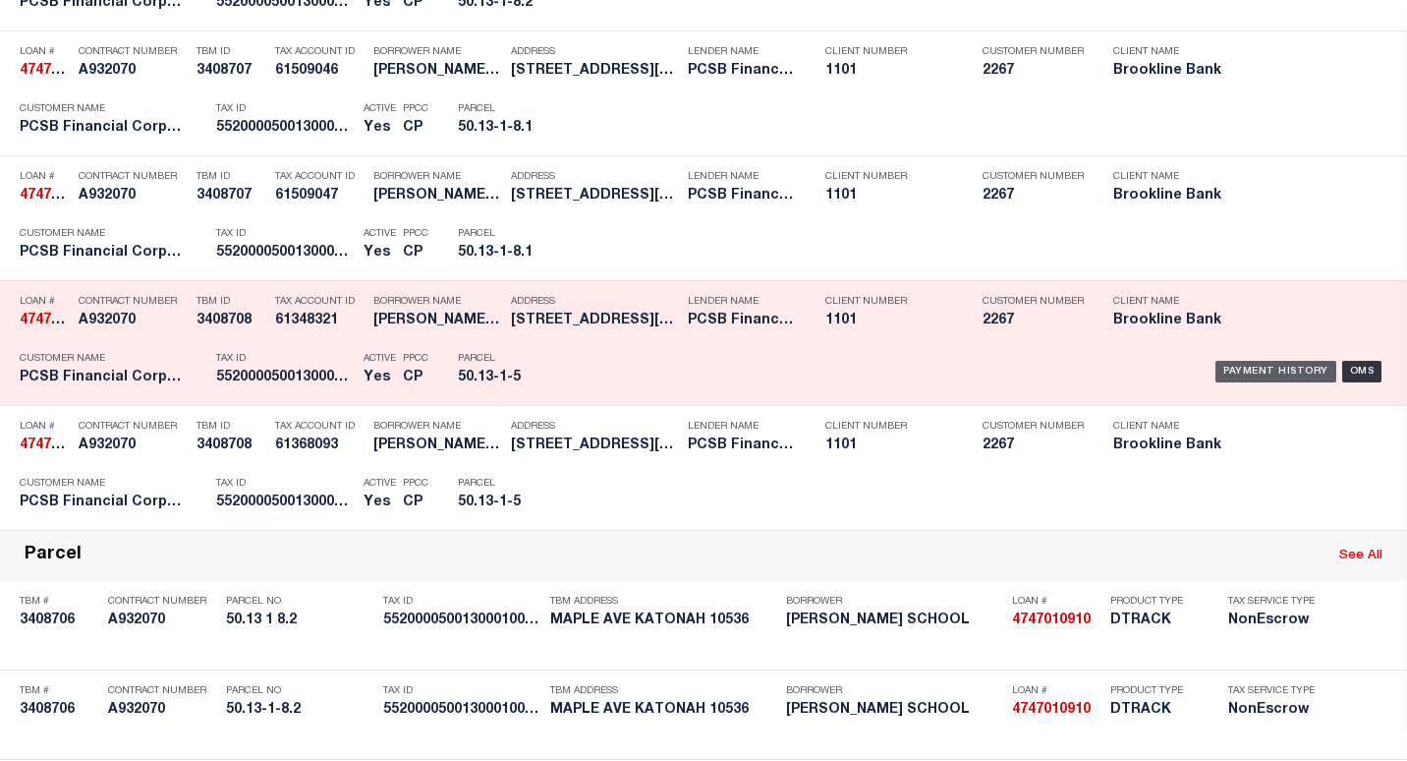
click at [1222, 370] on div "Payment History" at bounding box center [1275, 372] width 121 height 22
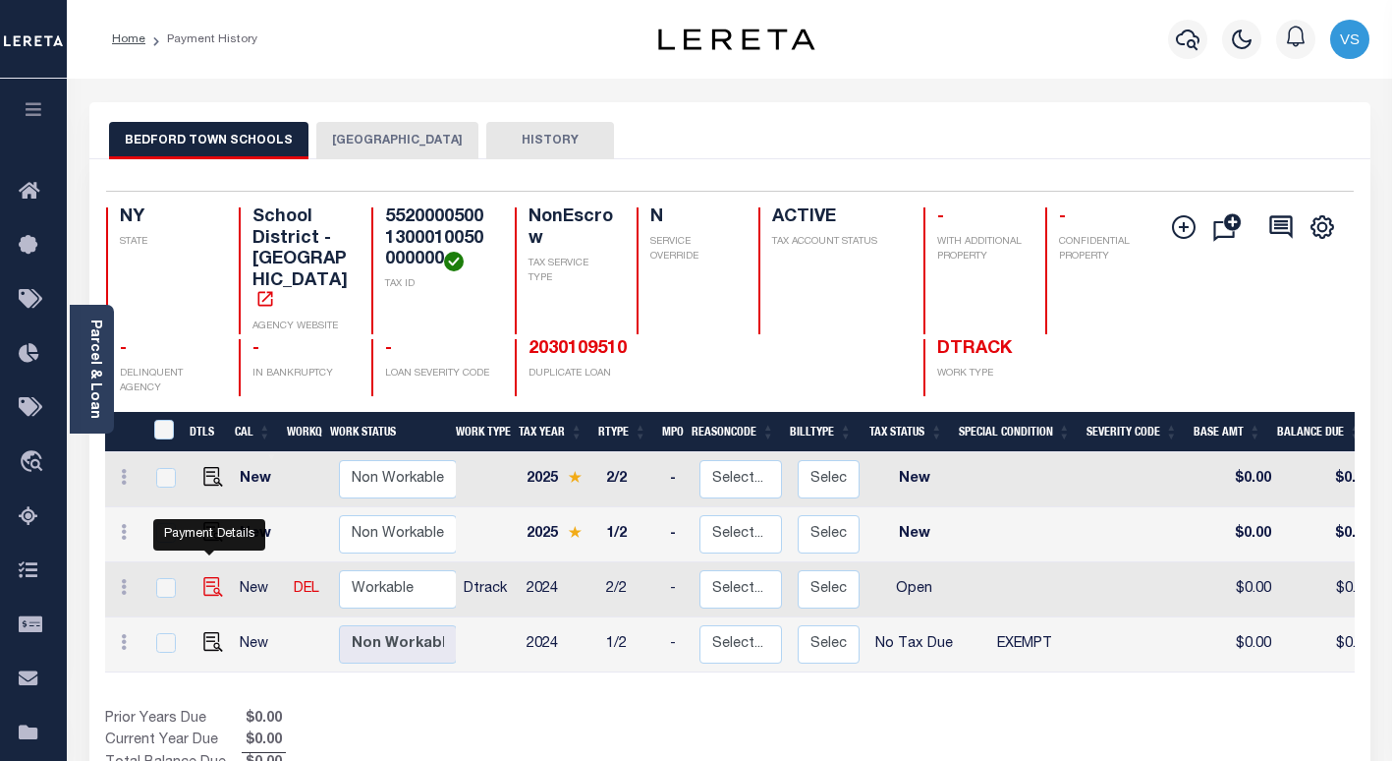
click at [203, 577] on img "" at bounding box center [213, 587] width 20 height 20
checkbox input "true"
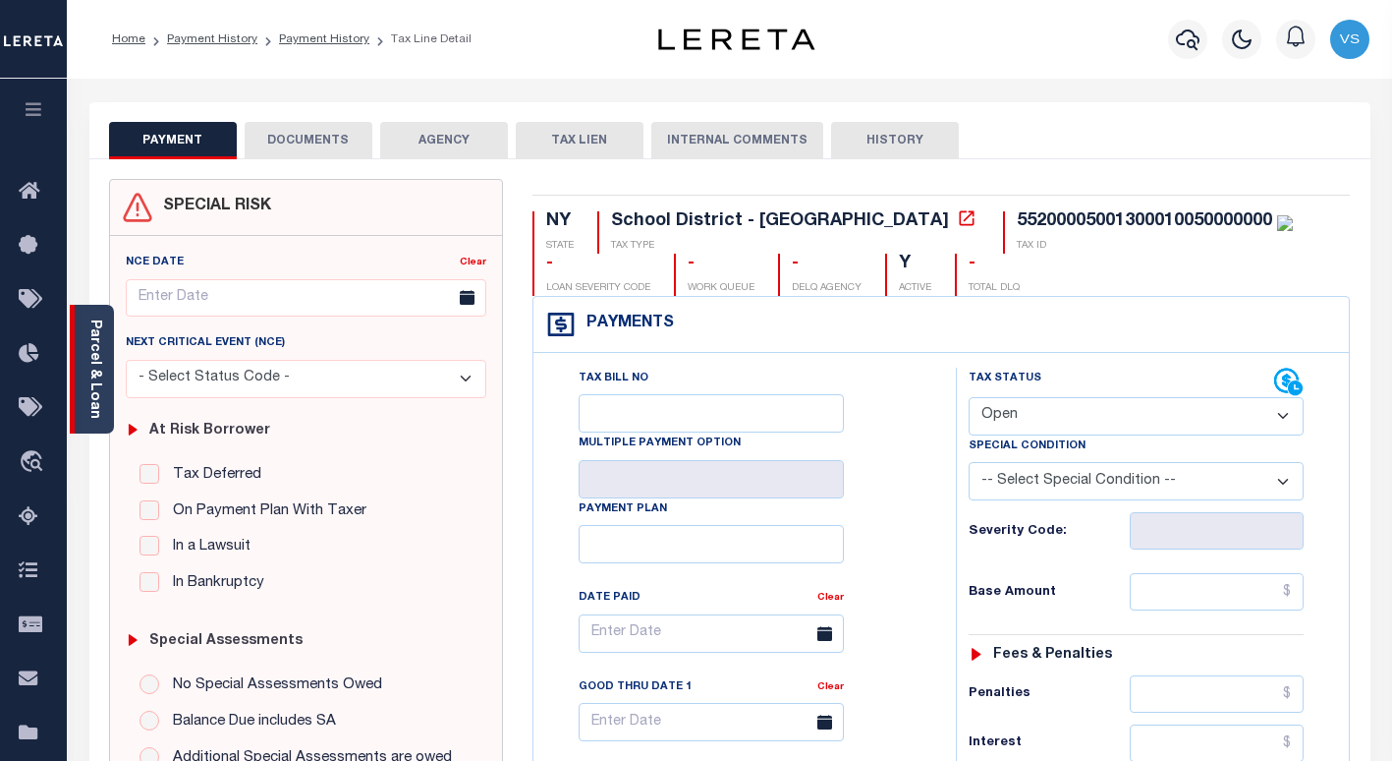
click at [94, 374] on link "Parcel & Loan" at bounding box center [94, 368] width 14 height 99
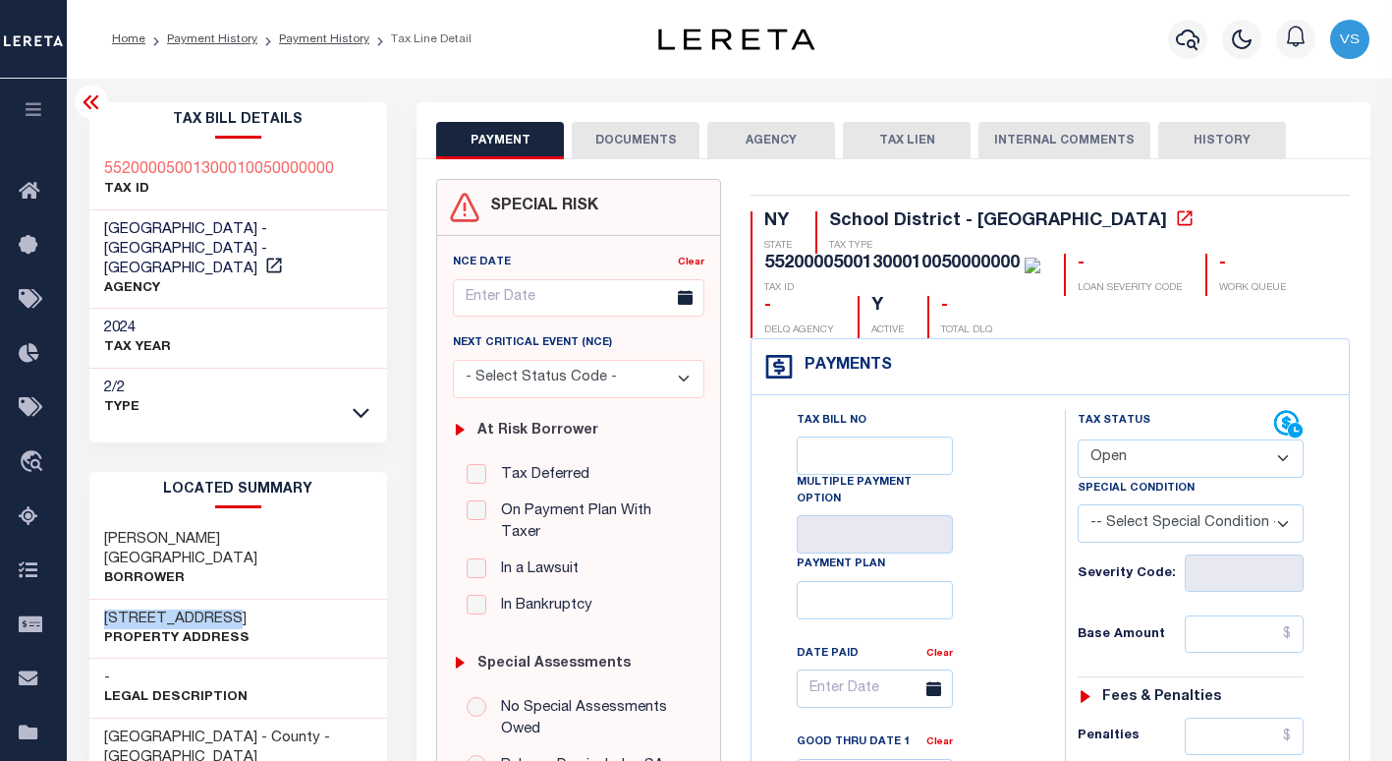
drag, startPoint x: 208, startPoint y: 574, endPoint x: 78, endPoint y: 579, distance: 130.8
drag, startPoint x: 1113, startPoint y: 464, endPoint x: 1118, endPoint y: 481, distance: 18.4
click at [1113, 464] on select "- Select Status Code - Open Due/Unpaid Paid Incomplete No Tax Due Internal Refu…" at bounding box center [1191, 458] width 226 height 38
select select "PYD"
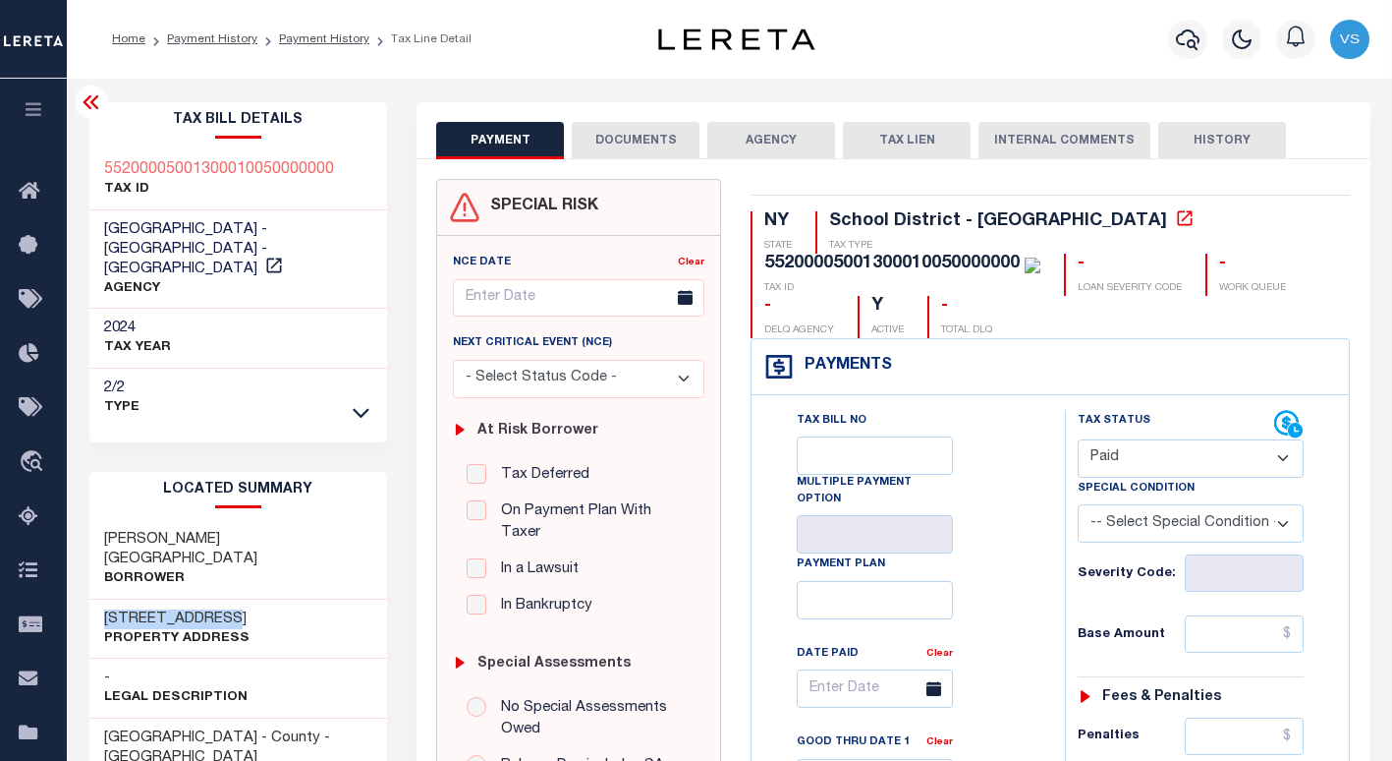
click at [1078, 440] on select "- Select Status Code - Open Due/Unpaid Paid Incomplete No Tax Due Internal Refu…" at bounding box center [1191, 458] width 226 height 38
type input "[DATE]"
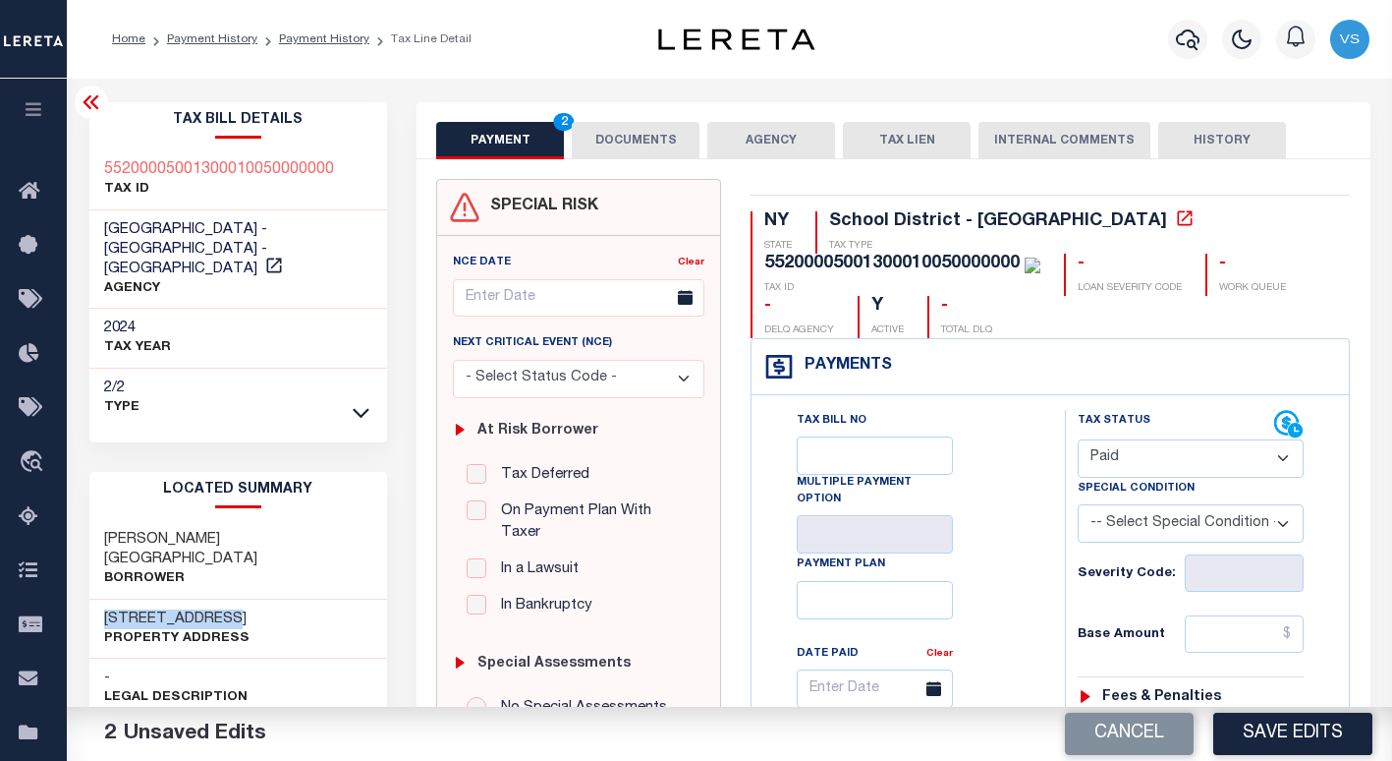
click at [603, 147] on button "DOCUMENTS" at bounding box center [636, 140] width 128 height 37
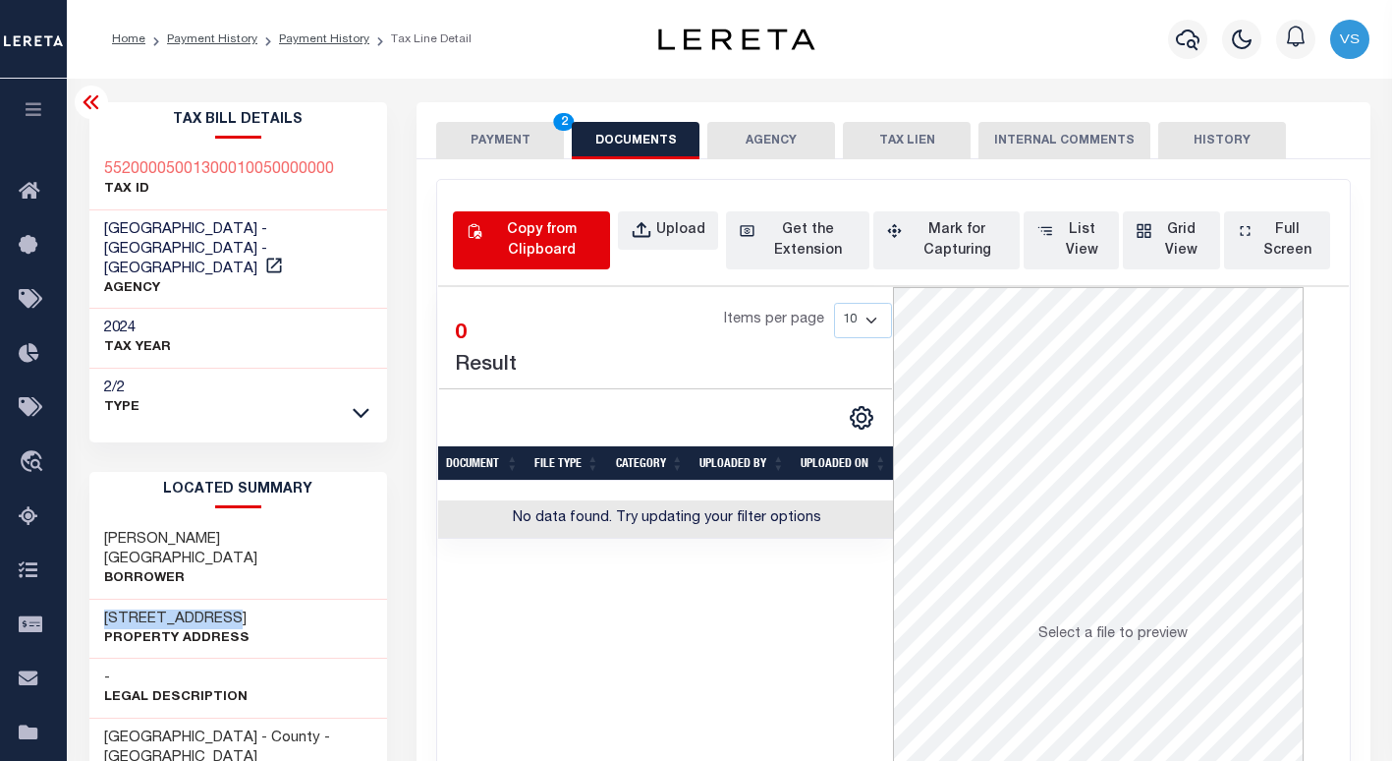
click at [544, 240] on div "Copy from Clipboard" at bounding box center [541, 240] width 111 height 41
select select "POP"
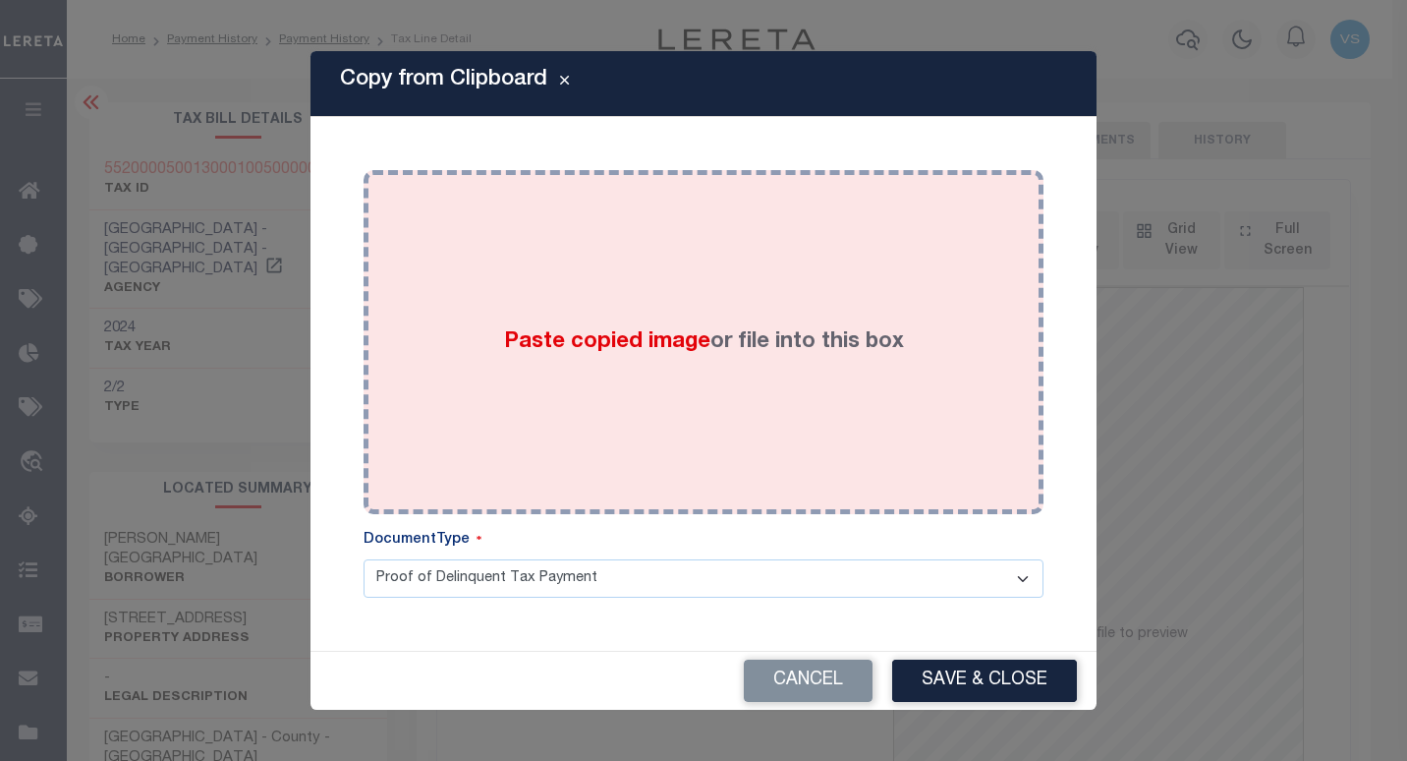
click at [689, 370] on div "Paste copied image or file into this box" at bounding box center [703, 342] width 650 height 314
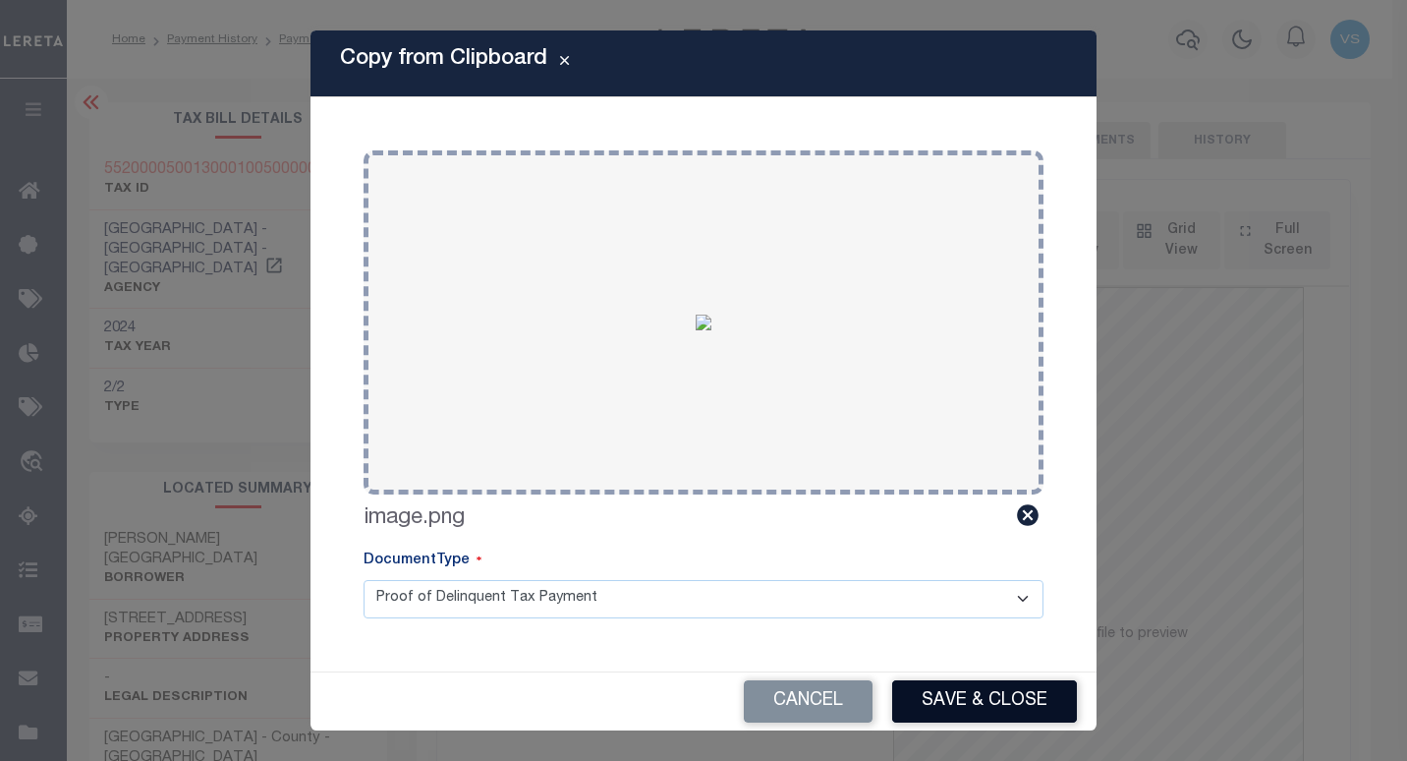
click at [941, 692] on button "Save & Close" at bounding box center [984, 701] width 185 height 42
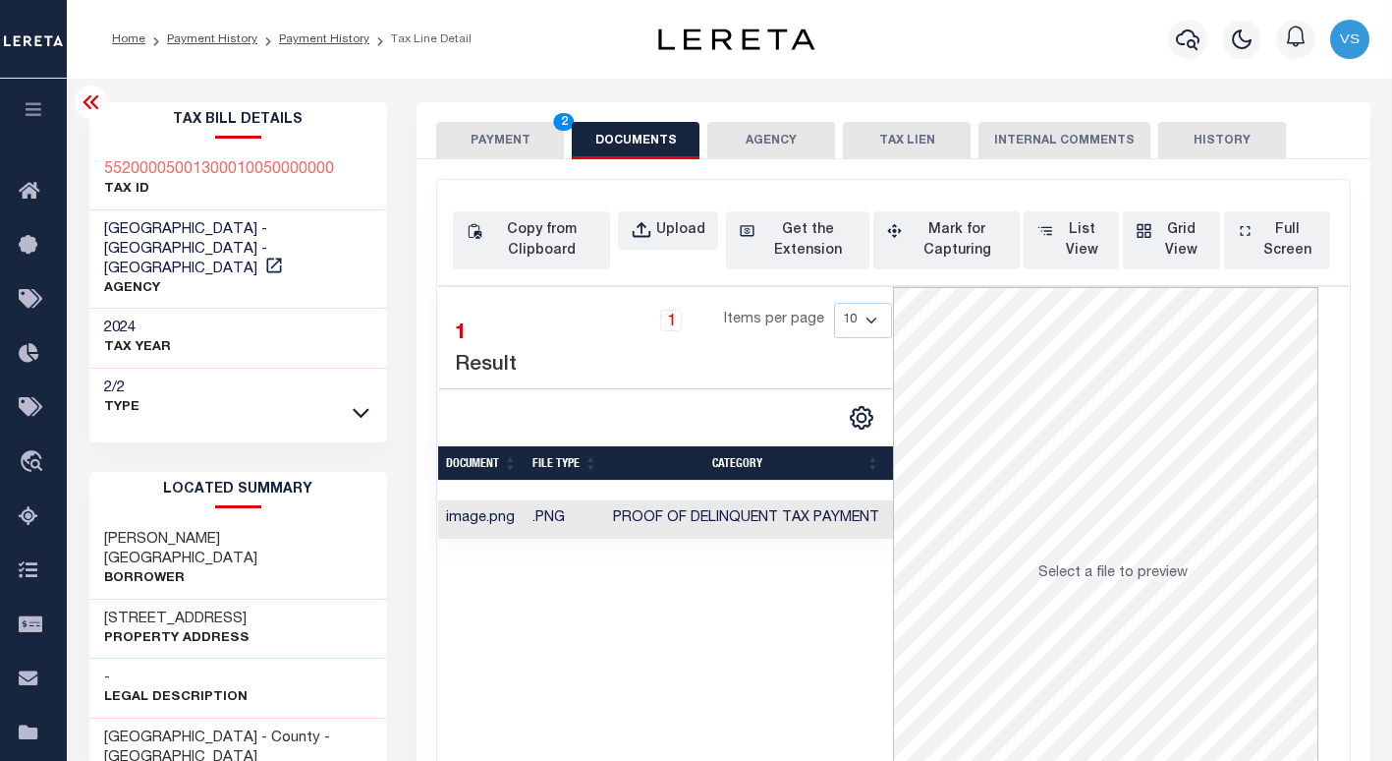
click at [494, 148] on button "PAYMENT 2" at bounding box center [500, 140] width 128 height 37
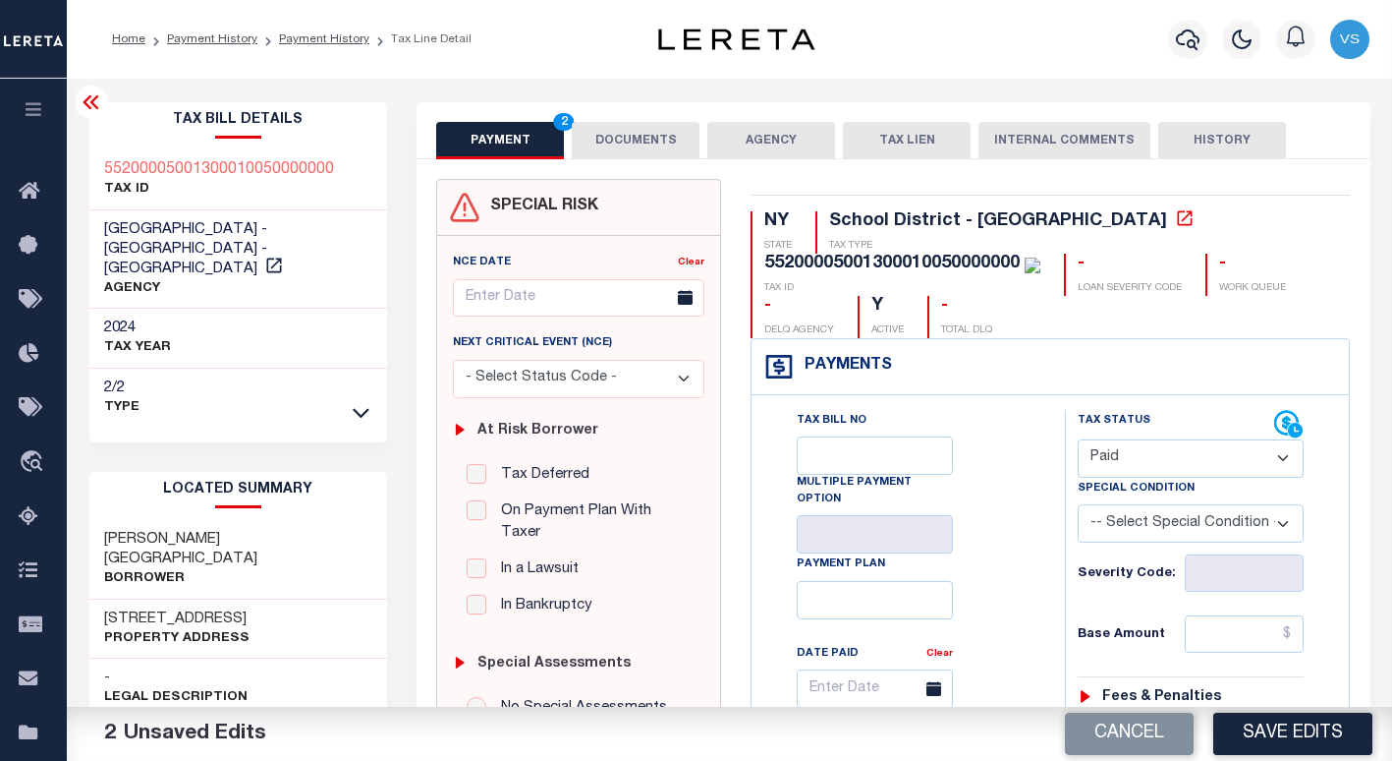
scroll to position [197, 0]
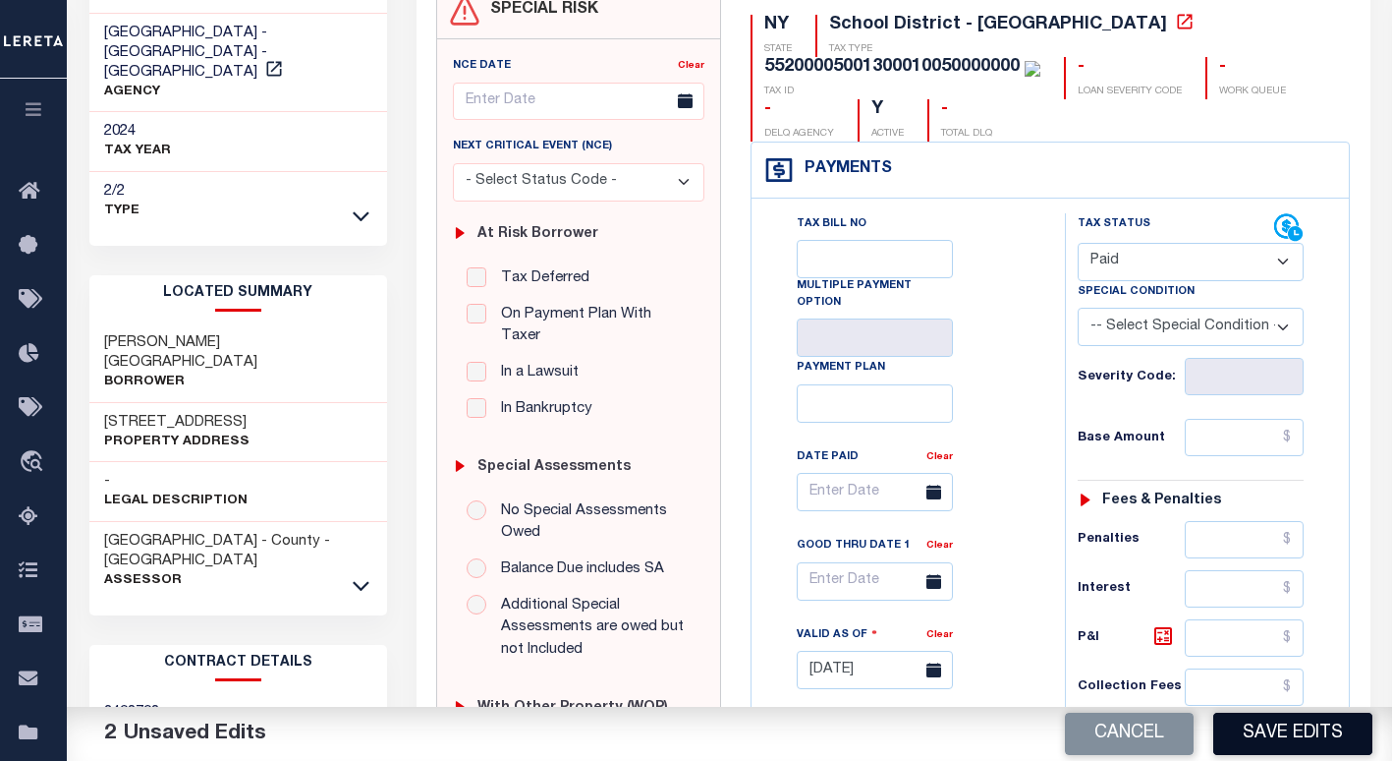
click at [1245, 737] on button "Save Edits" at bounding box center [1292, 733] width 159 height 42
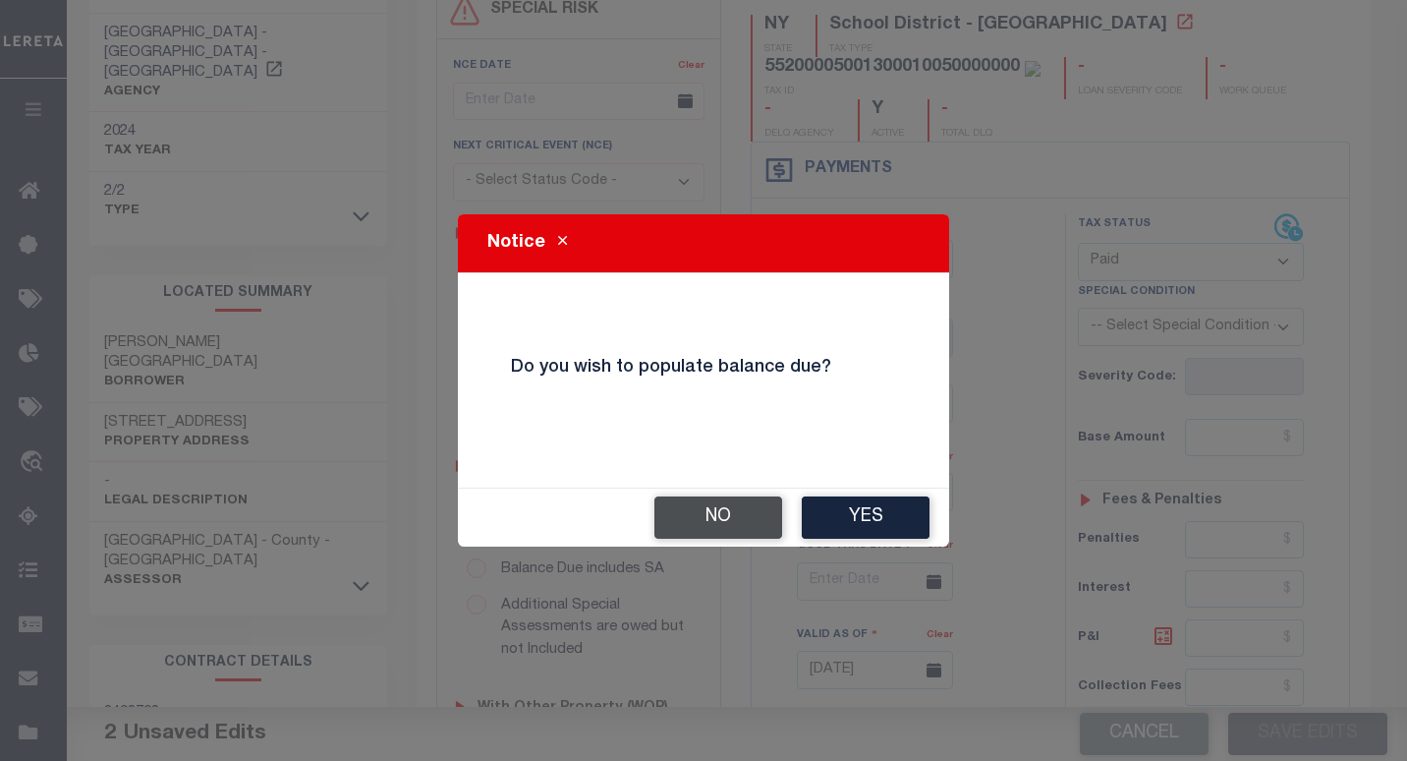
click at [672, 513] on button "No" at bounding box center [718, 517] width 128 height 42
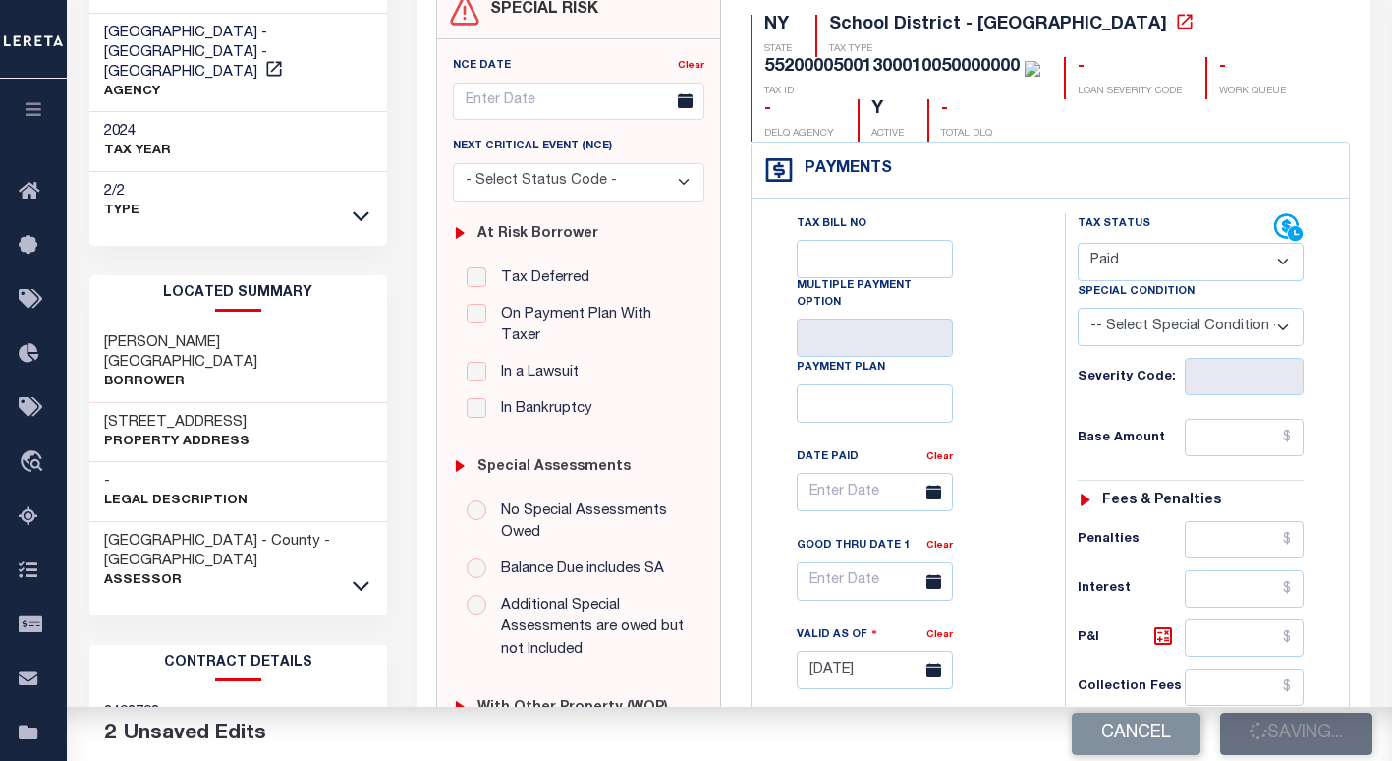
checkbox input "false"
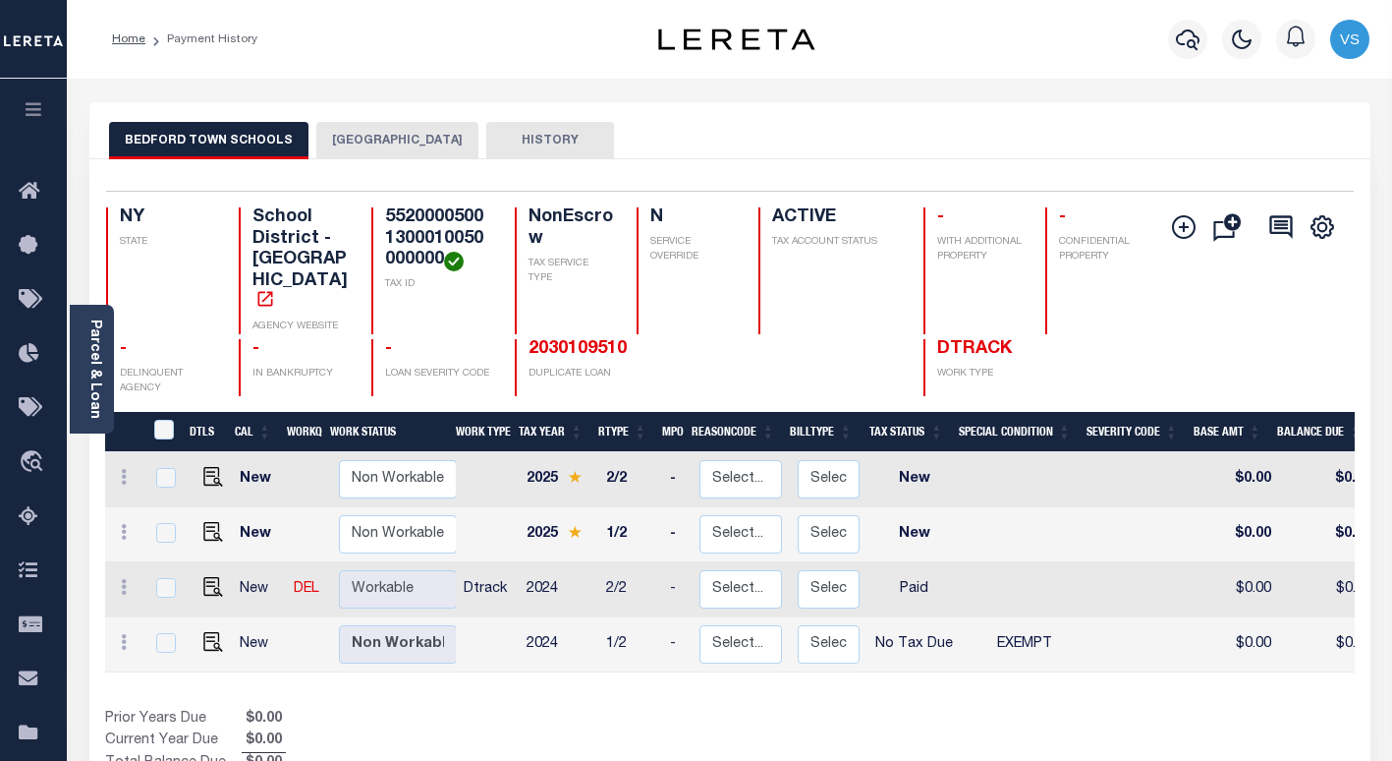
drag, startPoint x: 342, startPoint y: 129, endPoint x: 348, endPoint y: 151, distance: 23.4
click at [342, 130] on button "[GEOGRAPHIC_DATA]" at bounding box center [397, 140] width 162 height 37
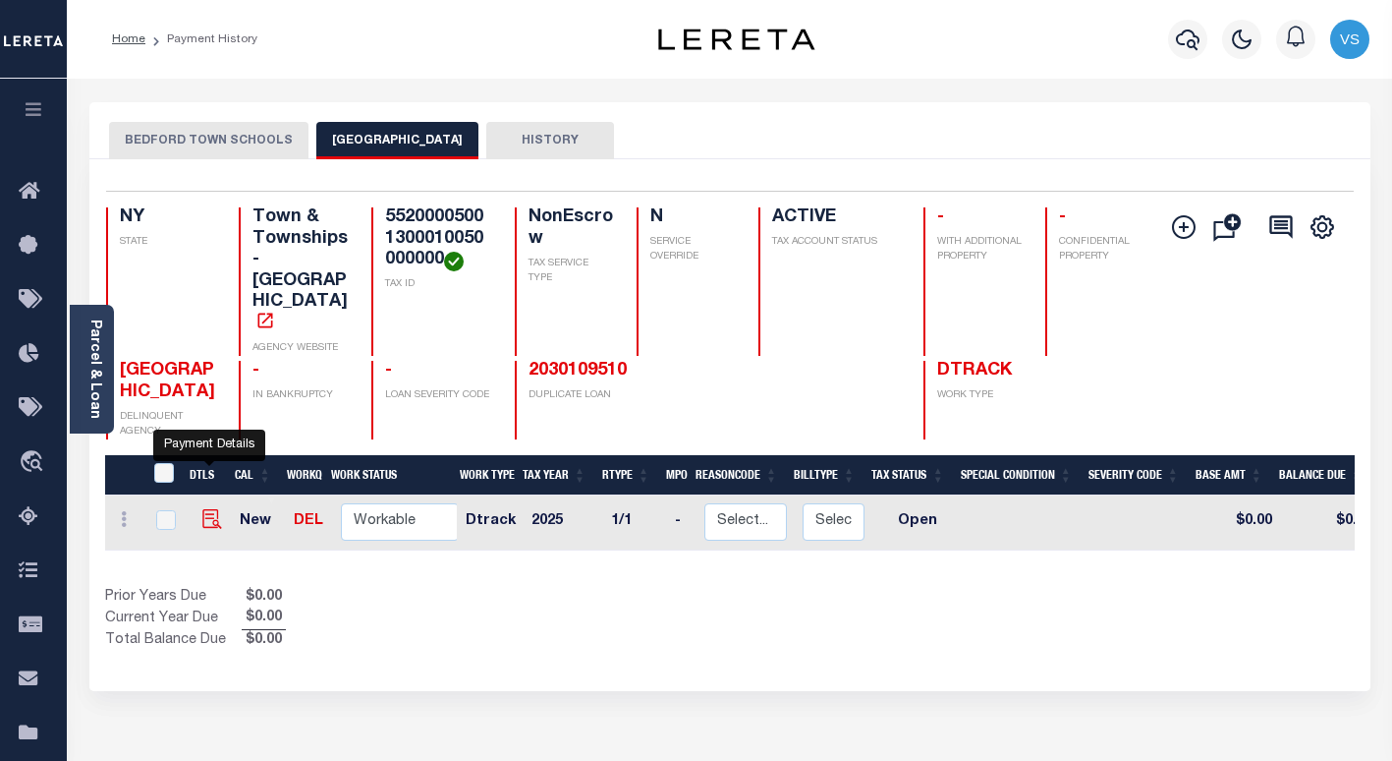
click at [212, 509] on img "" at bounding box center [212, 519] width 20 height 20
checkbox input "true"
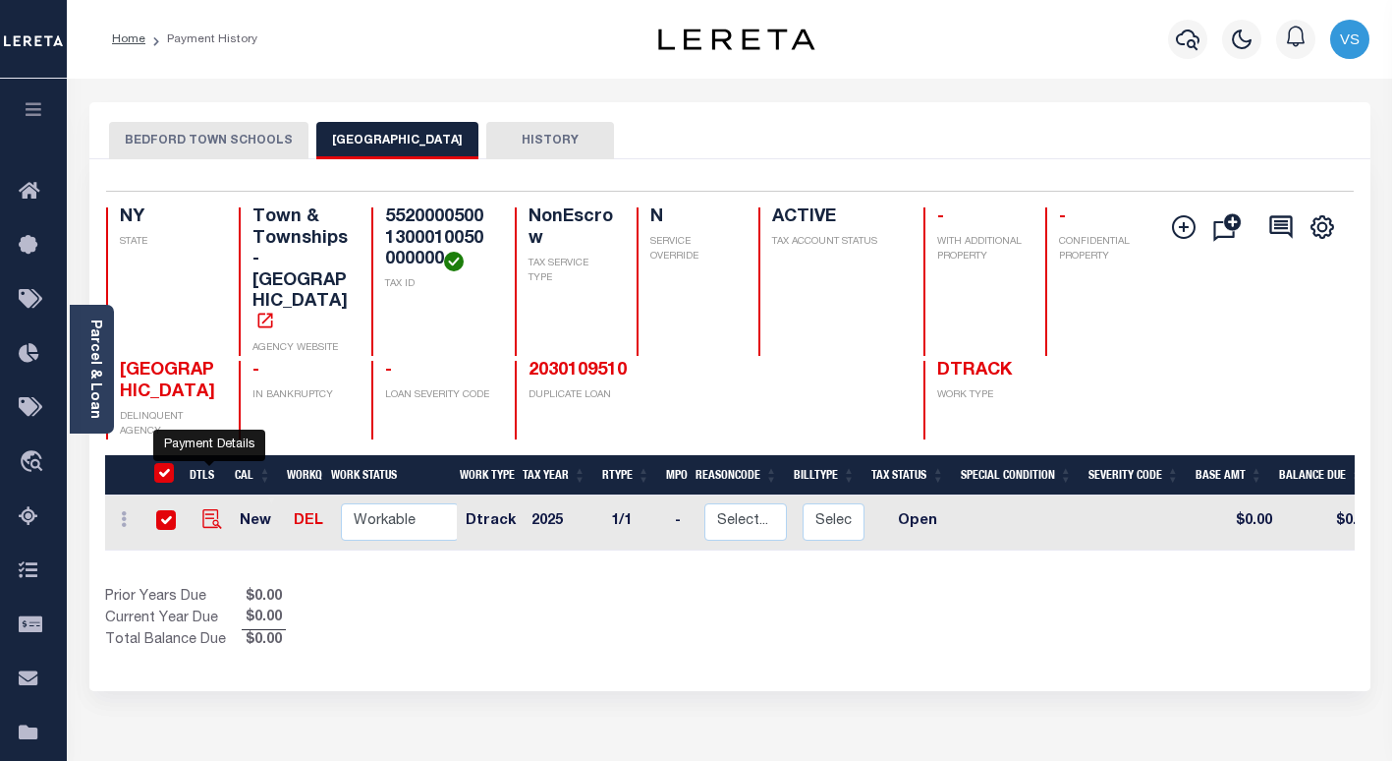
checkbox input "true"
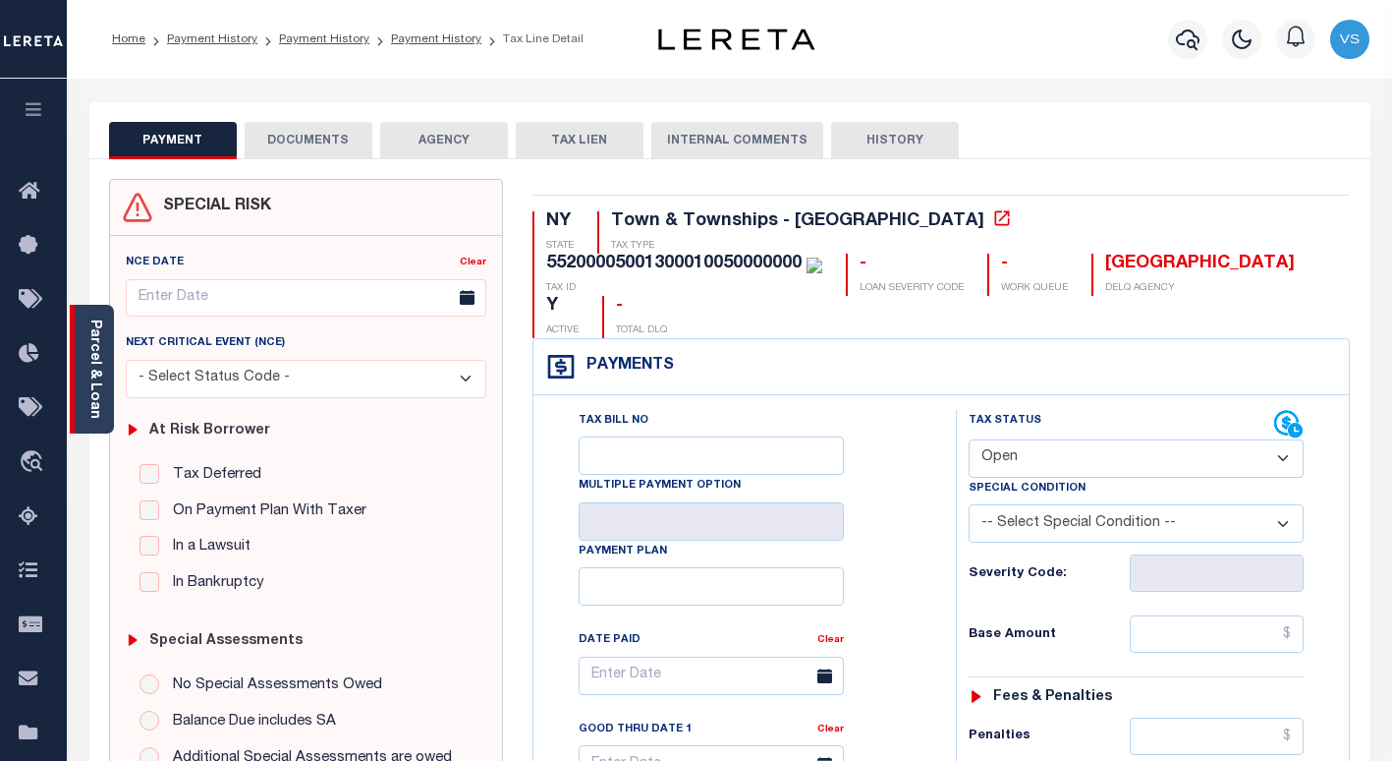
click at [96, 366] on link "Parcel & Loan" at bounding box center [94, 368] width 14 height 99
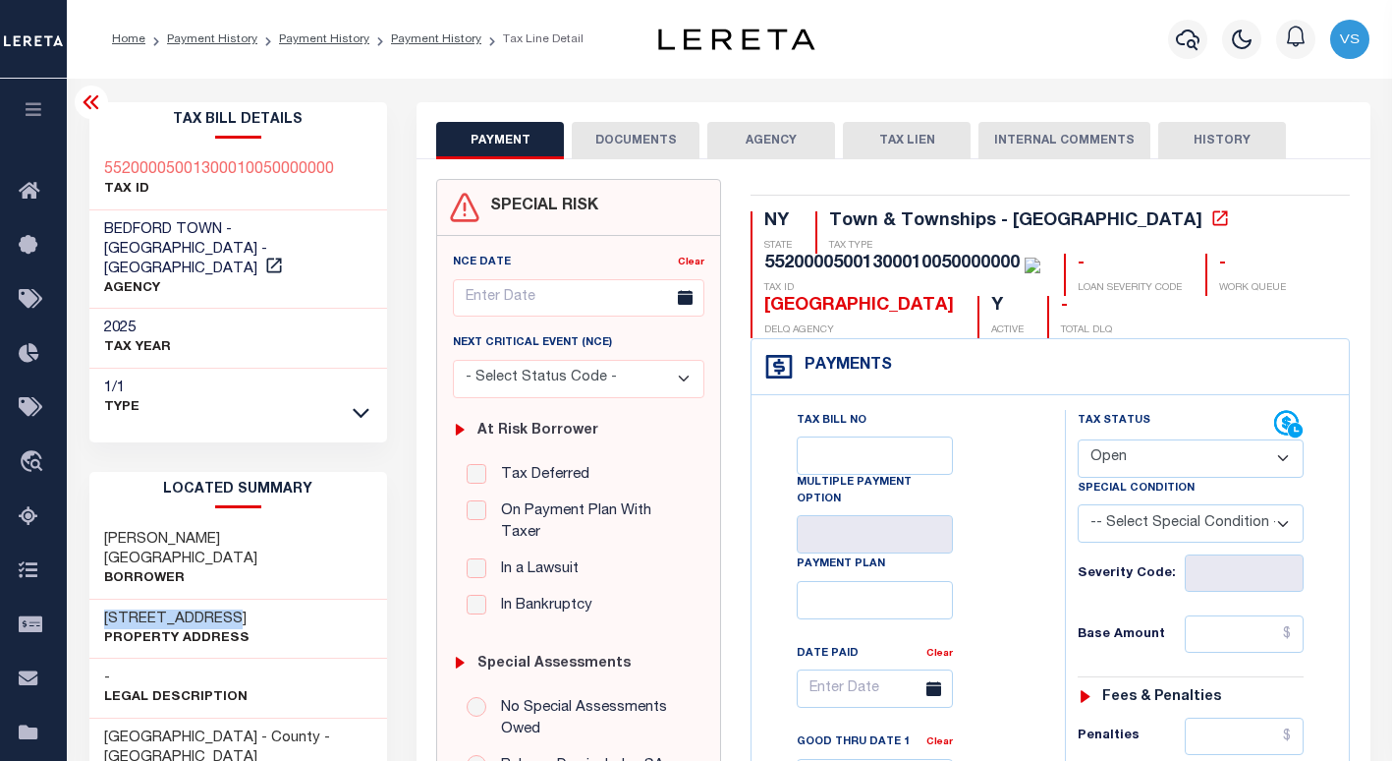
drag, startPoint x: 213, startPoint y: 570, endPoint x: 86, endPoint y: 575, distance: 126.8
copy h3 "65 Pine Hill Dr"
click at [1119, 465] on select "- Select Status Code - Open Due/Unpaid Paid Incomplete No Tax Due Internal Refu…" at bounding box center [1191, 458] width 226 height 38
select select "PYD"
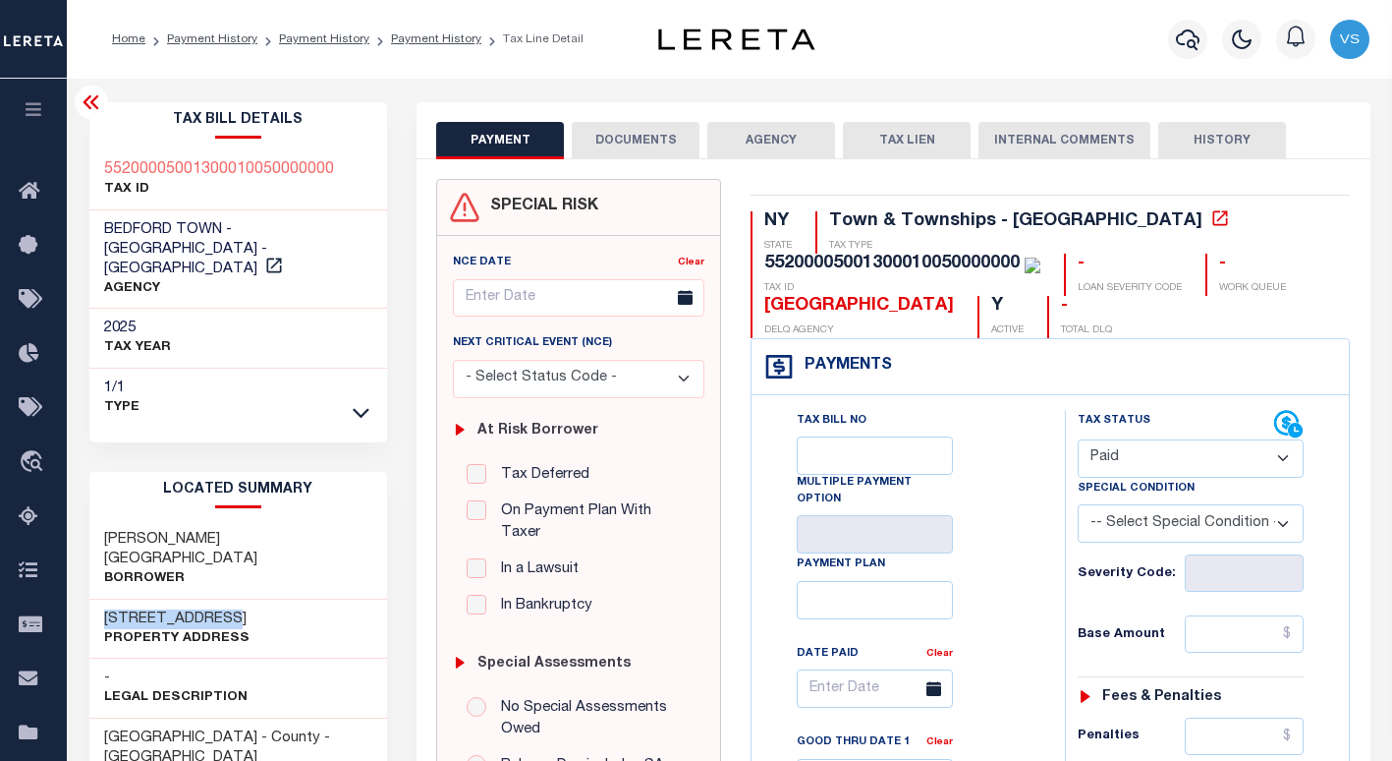
click at [1078, 440] on select "- Select Status Code - Open Due/Unpaid Paid Incomplete No Tax Due Internal Refu…" at bounding box center [1191, 458] width 226 height 38
type input "[DATE]"
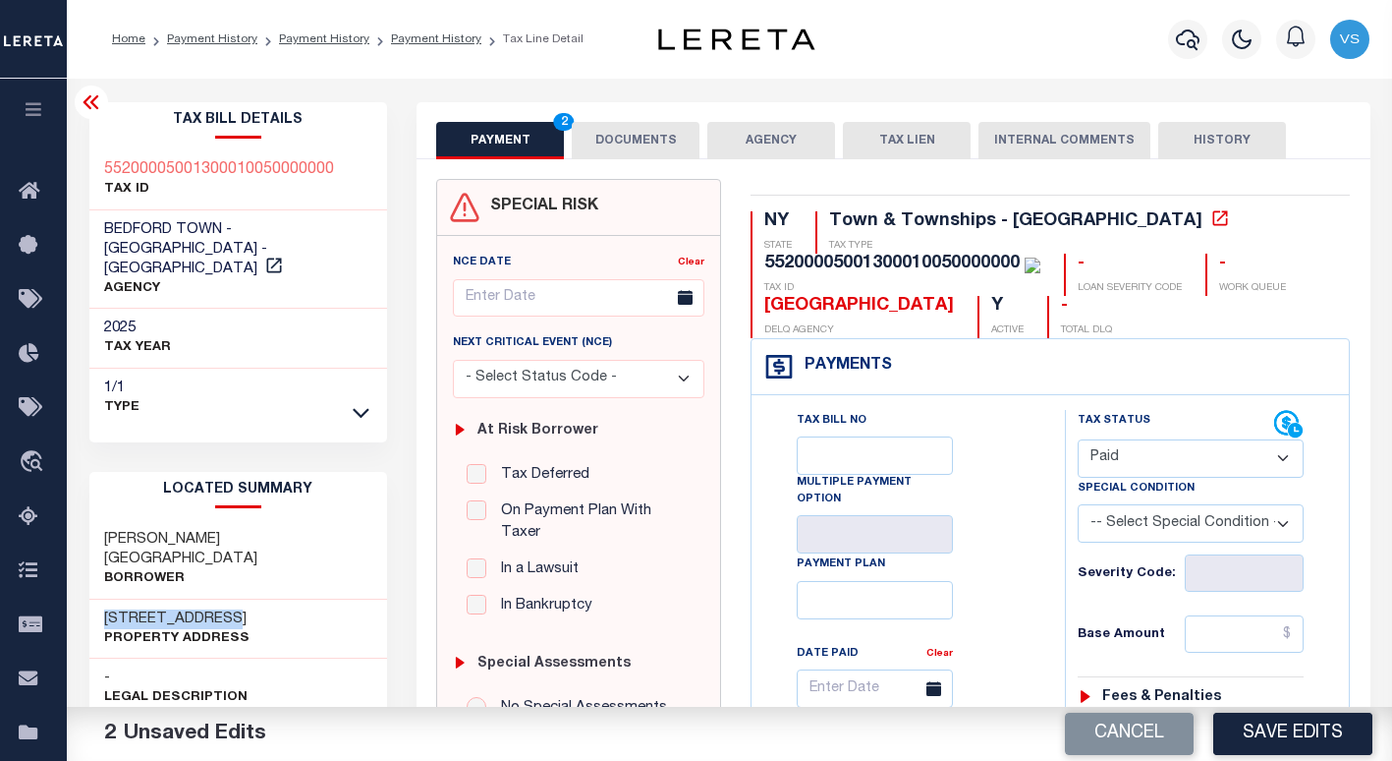
click at [645, 142] on button "DOCUMENTS" at bounding box center [636, 140] width 128 height 37
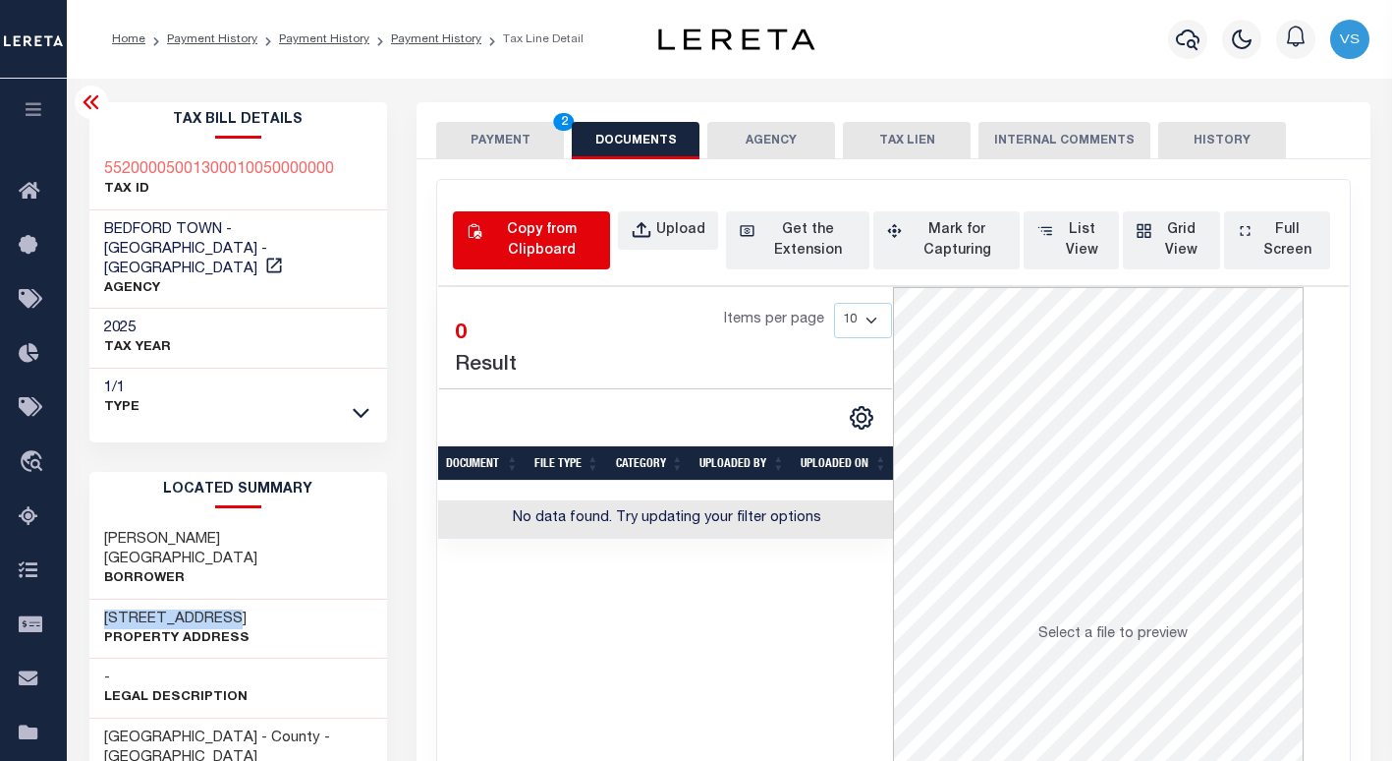
click at [518, 241] on div "Copy from Clipboard" at bounding box center [541, 240] width 111 height 41
select select "POP"
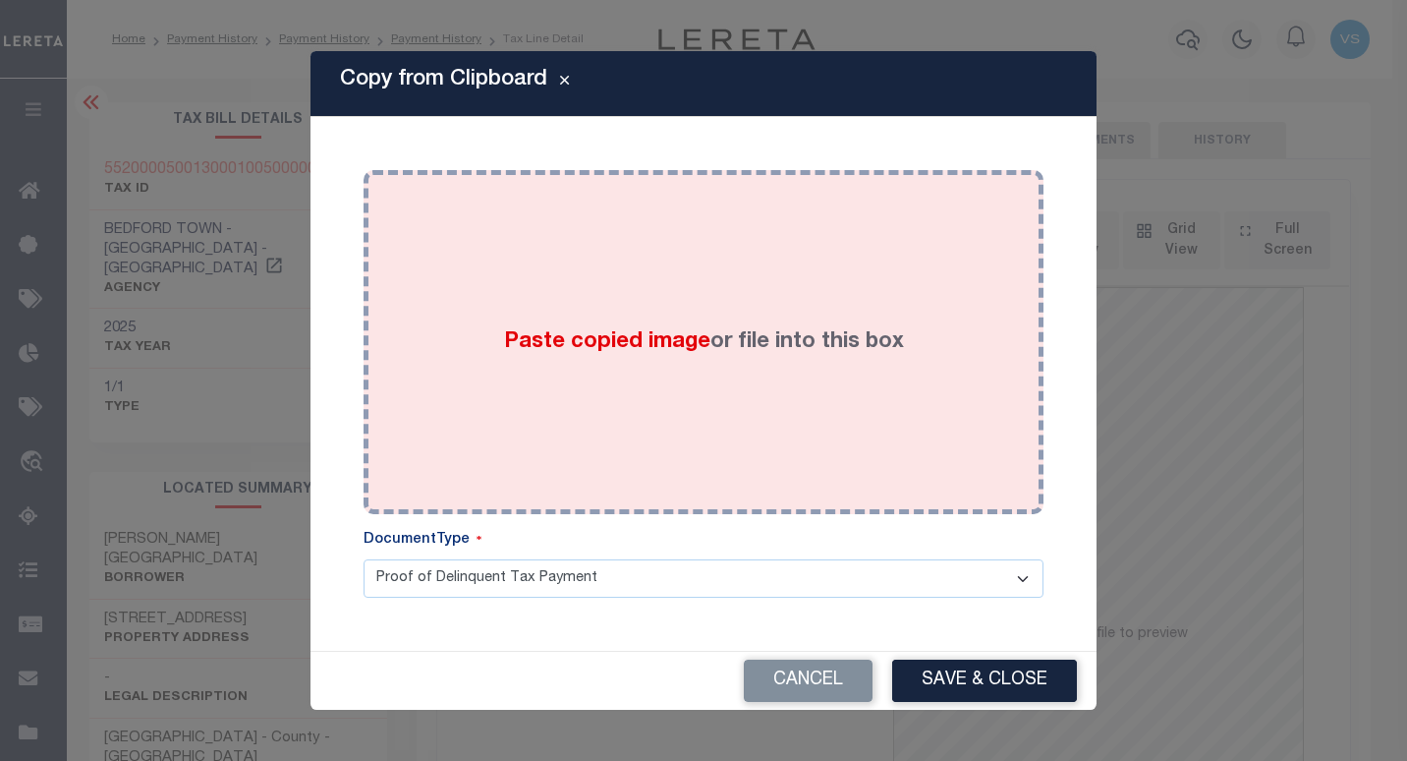
click at [744, 363] on div "Paste copied image or file into this box" at bounding box center [703, 342] width 650 height 314
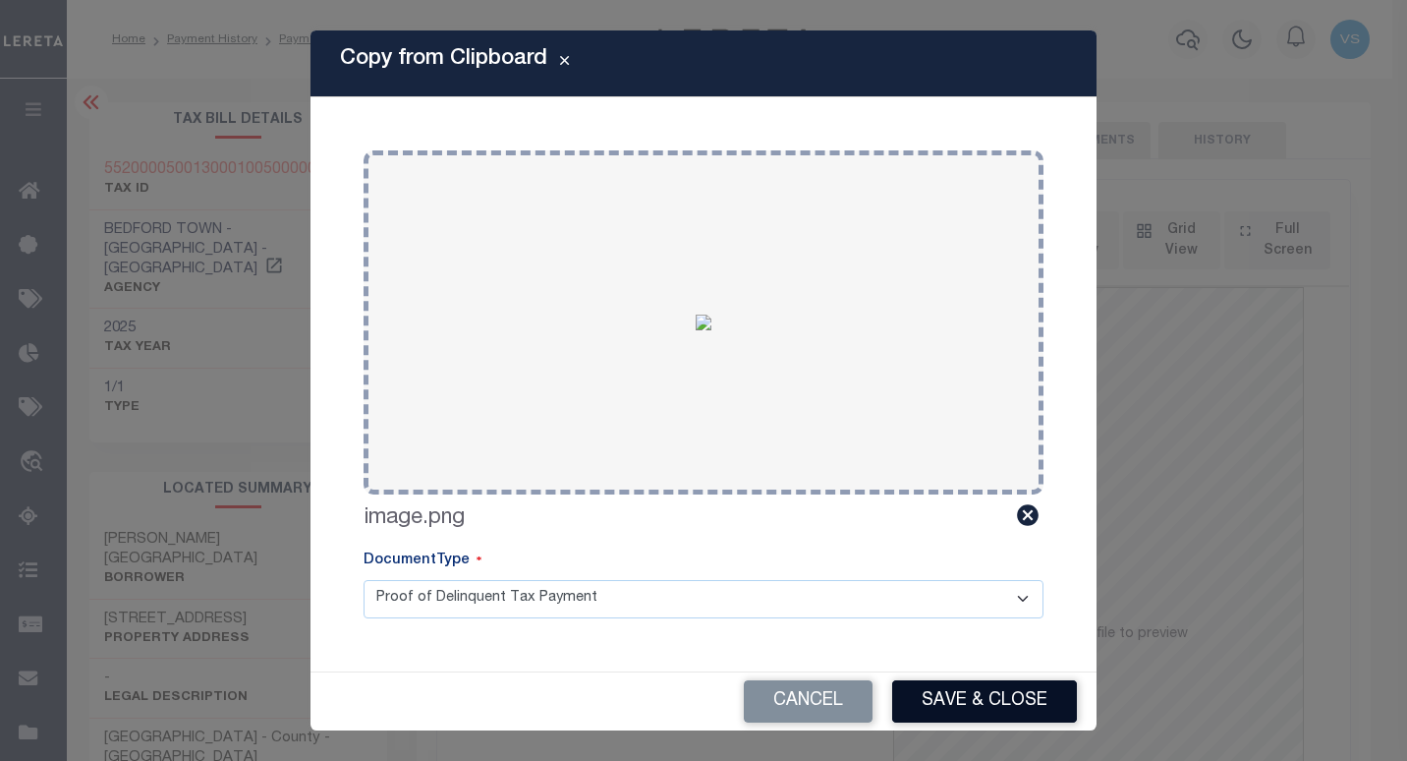
click at [935, 692] on button "Save & Close" at bounding box center [984, 701] width 185 height 42
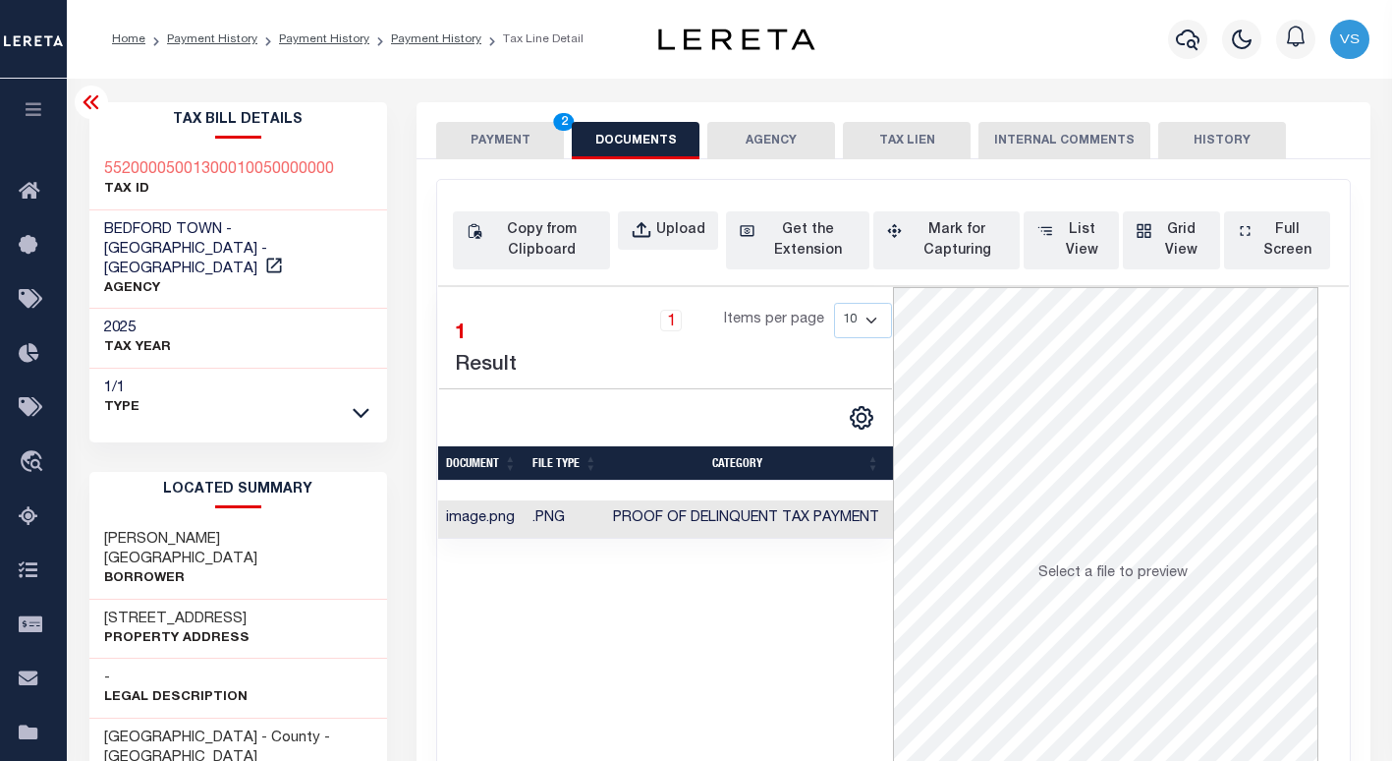
drag, startPoint x: 468, startPoint y: 122, endPoint x: 480, endPoint y: 137, distance: 18.9
click at [468, 122] on button "PAYMENT 2" at bounding box center [500, 140] width 128 height 37
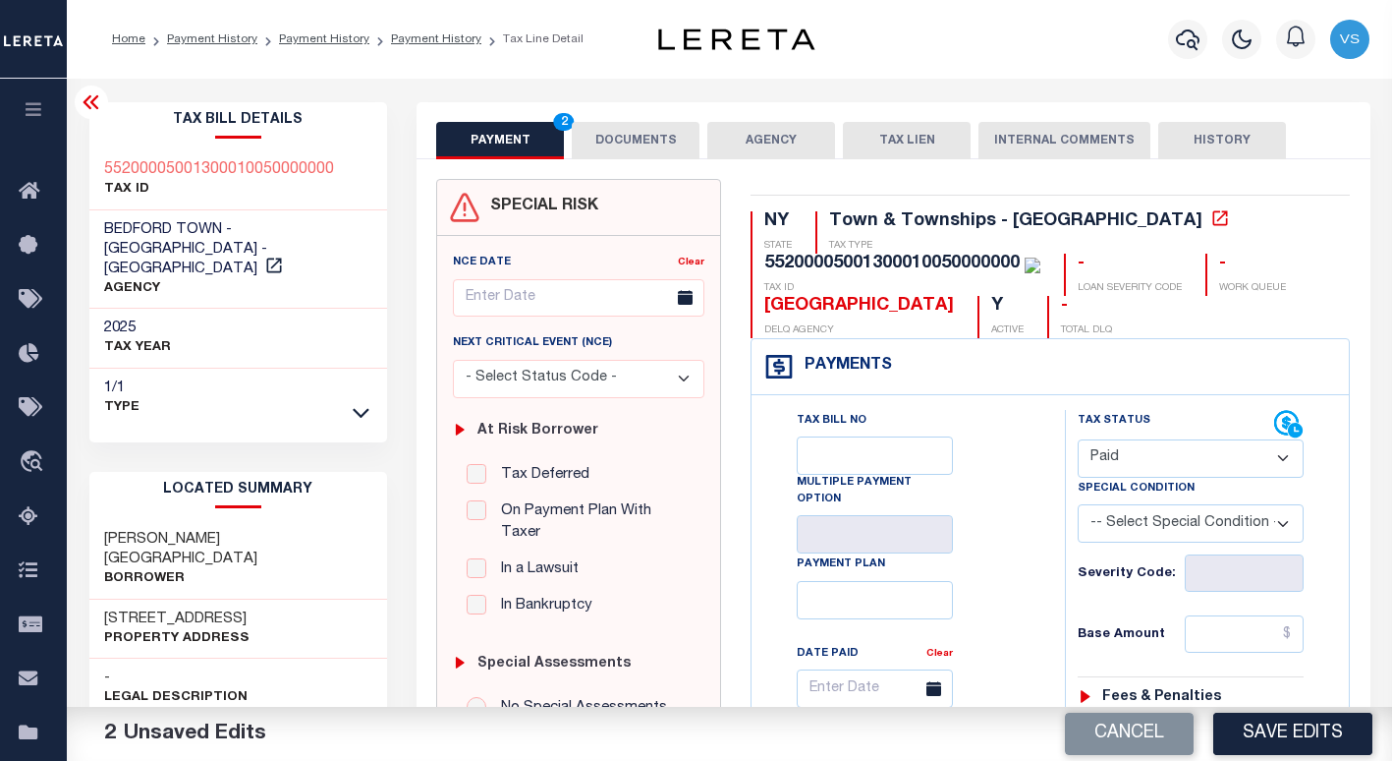
scroll to position [295, 0]
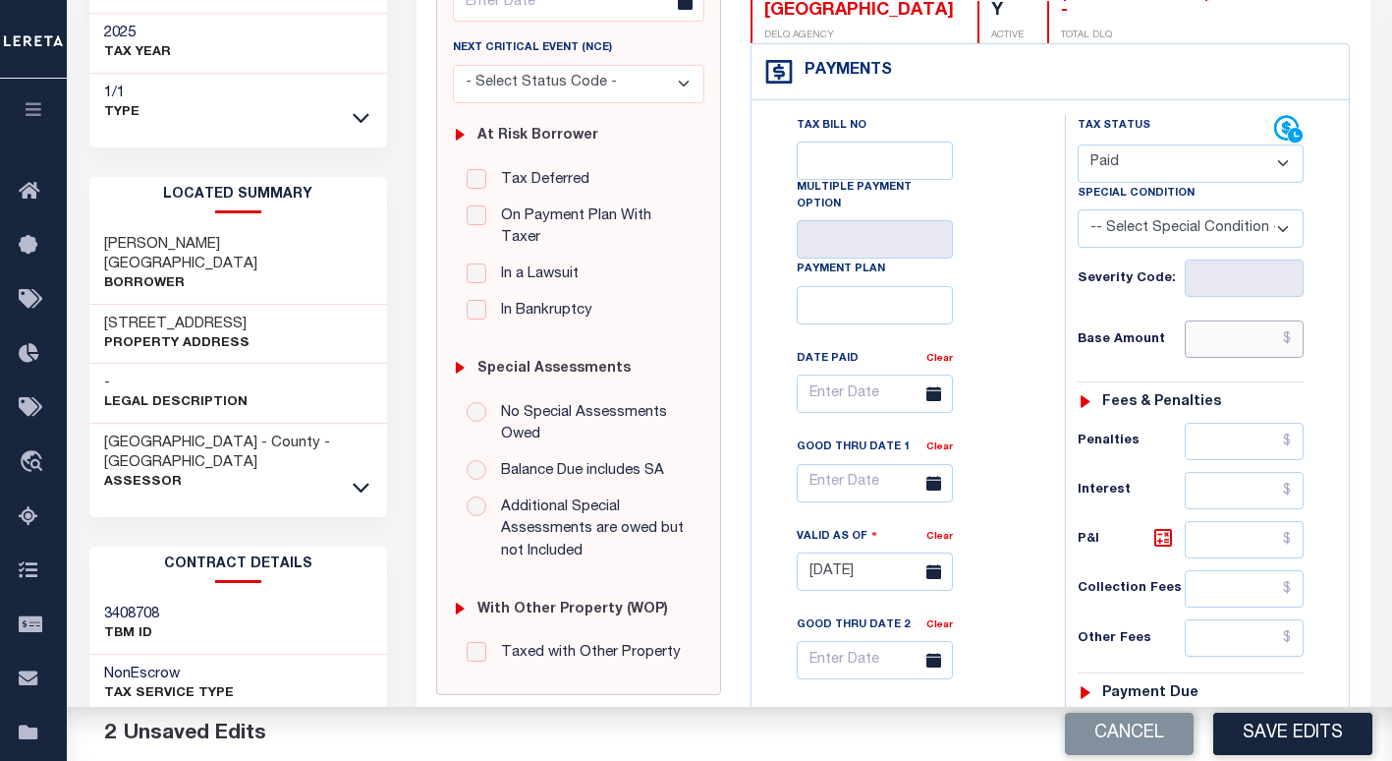
click at [1259, 346] on input "text" at bounding box center [1245, 338] width 120 height 37
paste input "6,053.40"
type input "$6,053.40"
click at [1280, 731] on button "Save Edits" at bounding box center [1292, 733] width 159 height 42
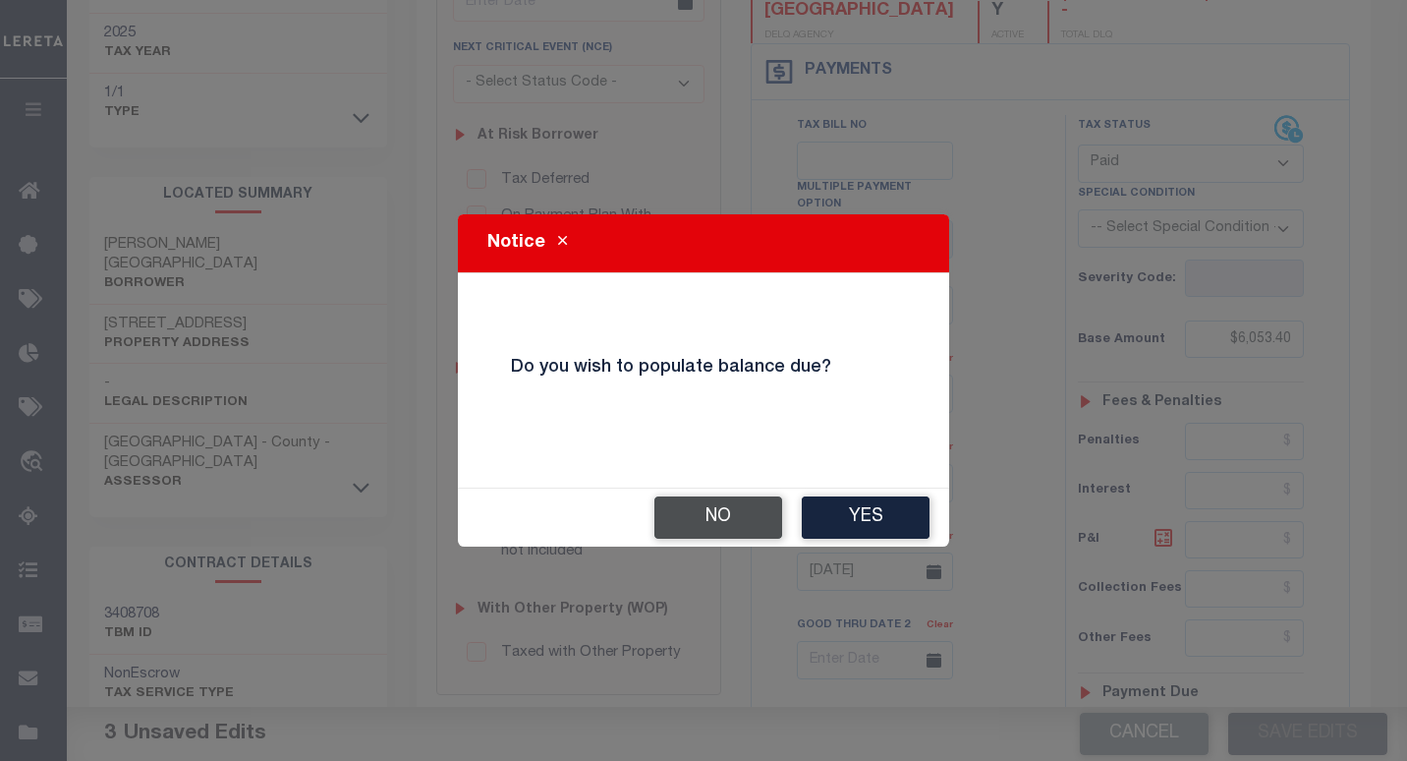
click at [680, 525] on button "No" at bounding box center [718, 517] width 128 height 42
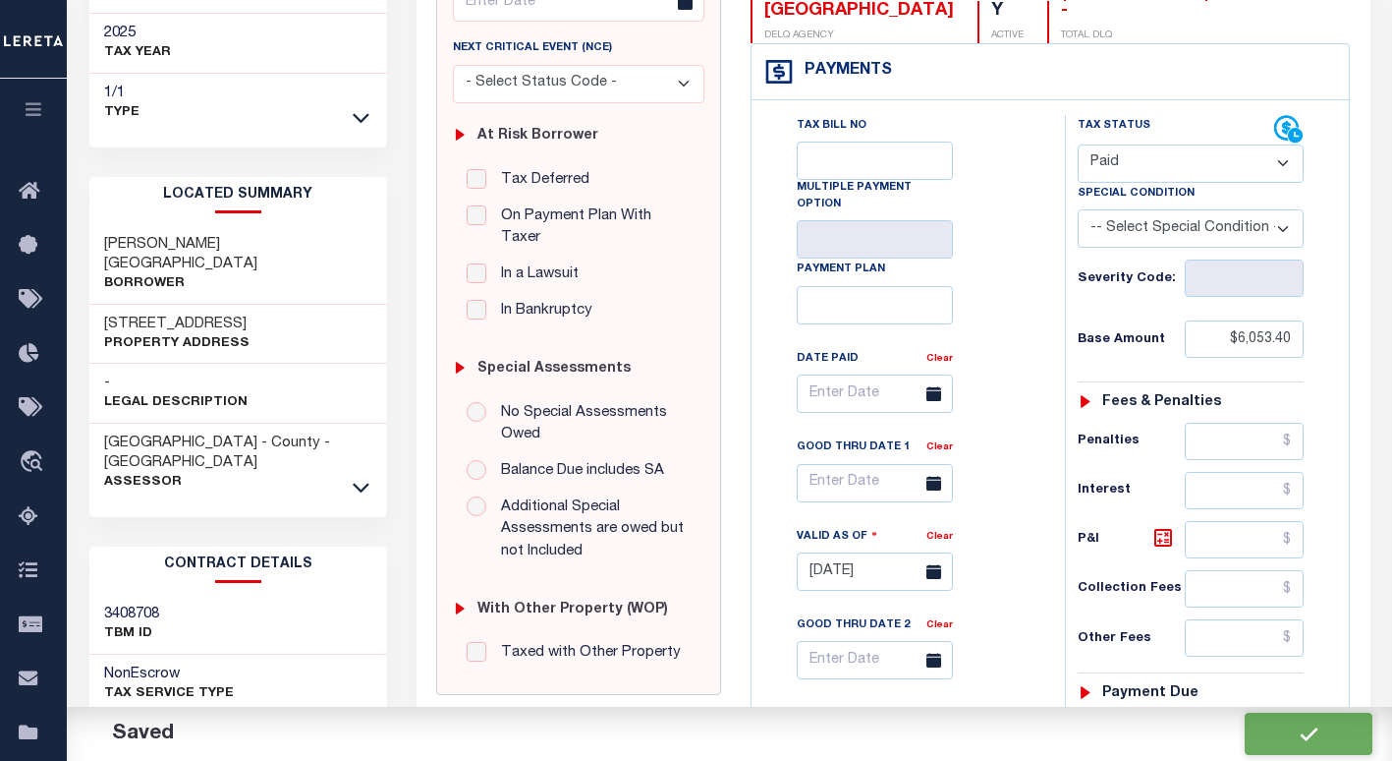
checkbox input "false"
type input "$6,053.4"
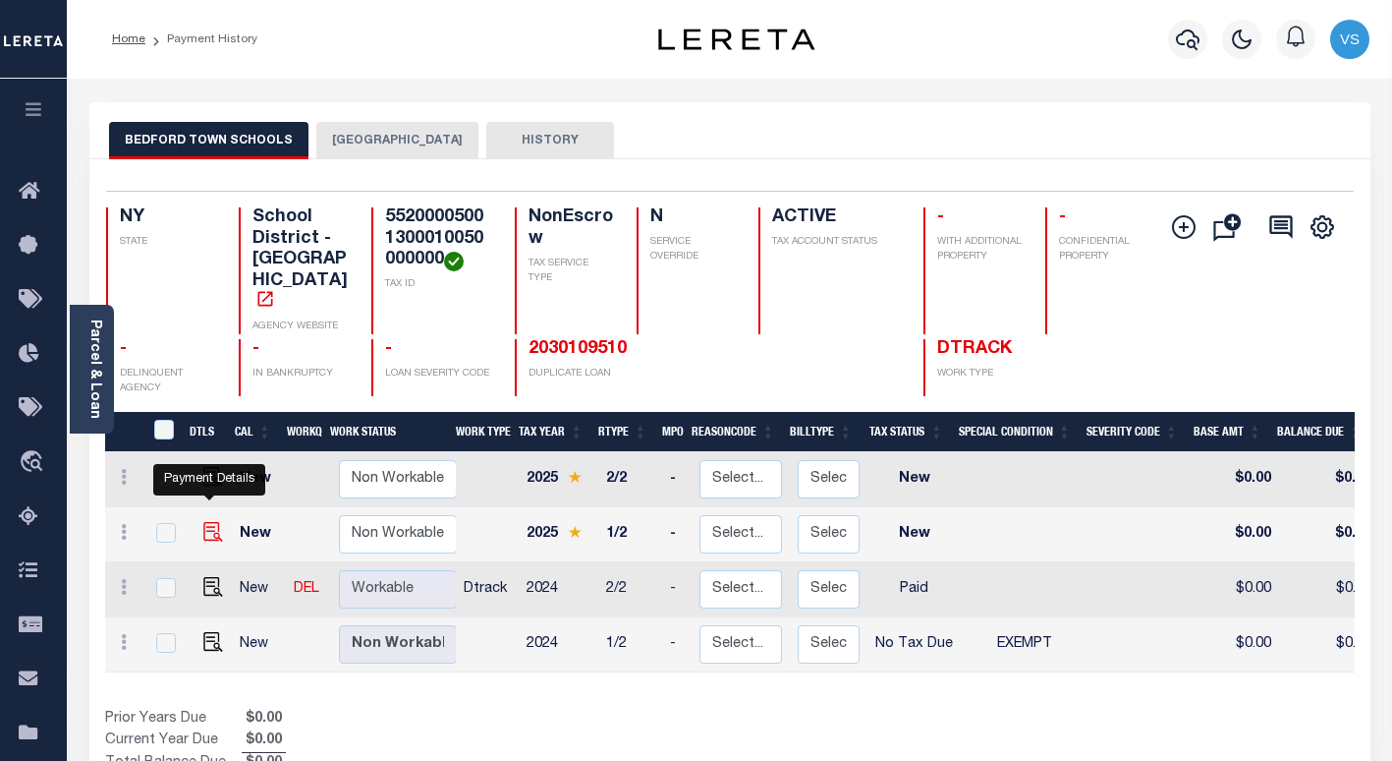
click at [203, 522] on img "" at bounding box center [213, 532] width 20 height 20
checkbox input "true"
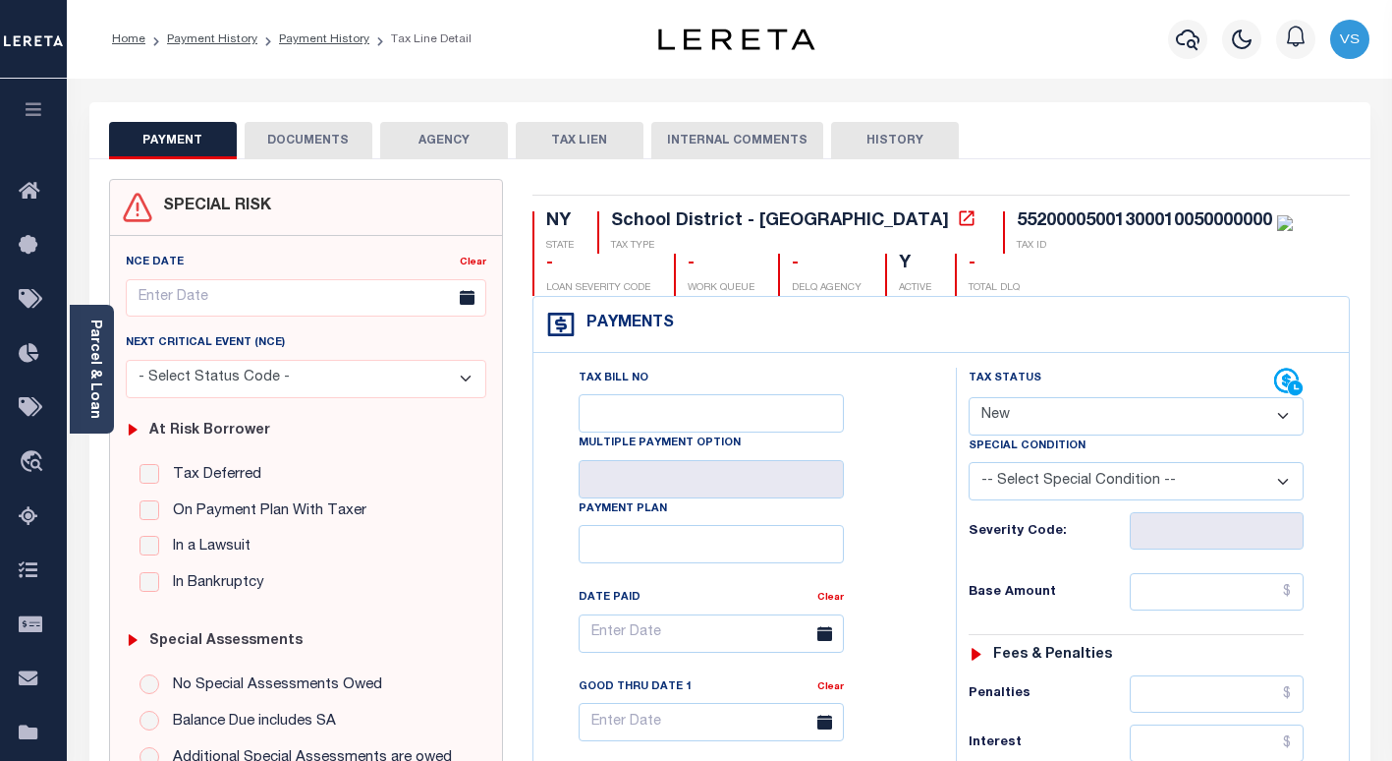
click at [1041, 420] on select "- Select Status Code - Open Due/Unpaid Paid Incomplete No Tax Due Internal Refu…" at bounding box center [1136, 416] width 335 height 38
select select "PYD"
click at [969, 398] on select "- Select Status Code - Open Due/Unpaid Paid Incomplete No Tax Due Internal Refu…" at bounding box center [1136, 416] width 335 height 38
type input "[DATE]"
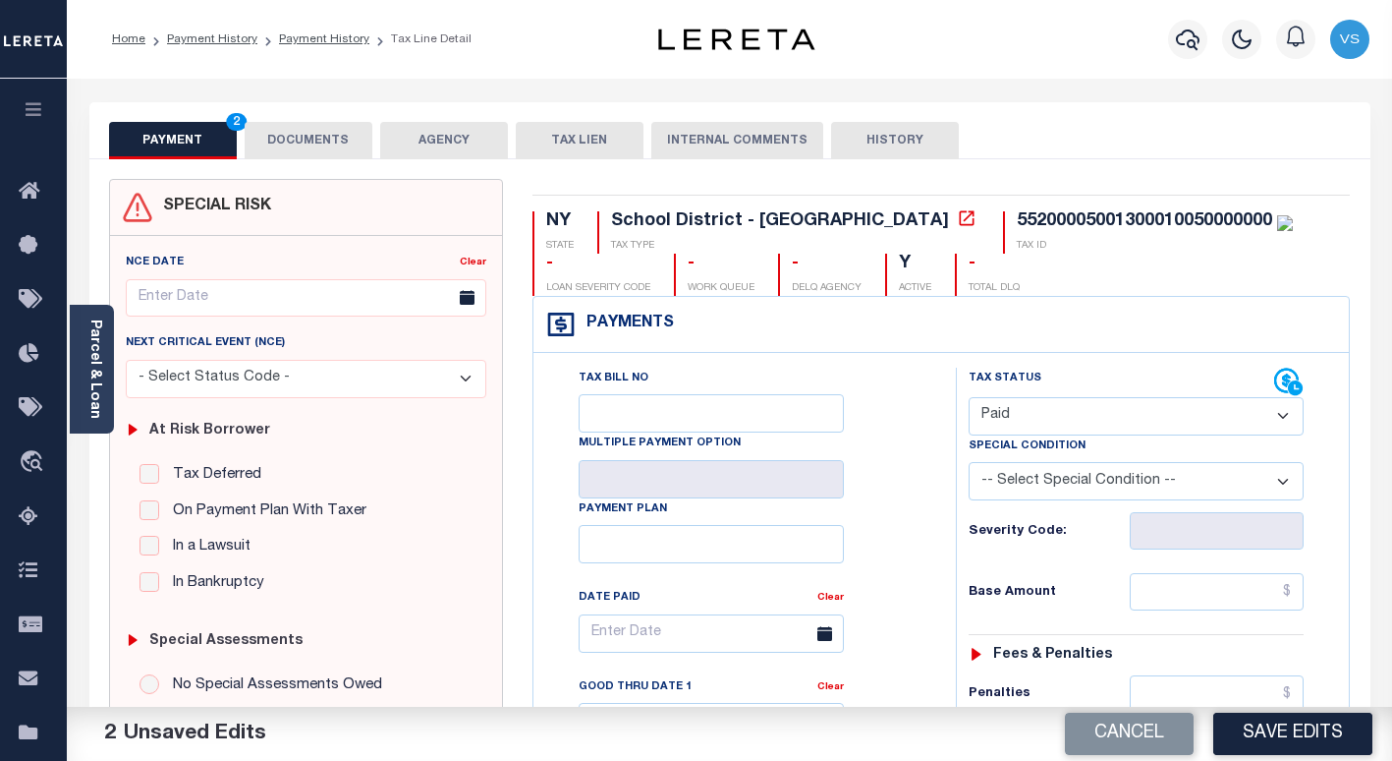
scroll to position [197, 0]
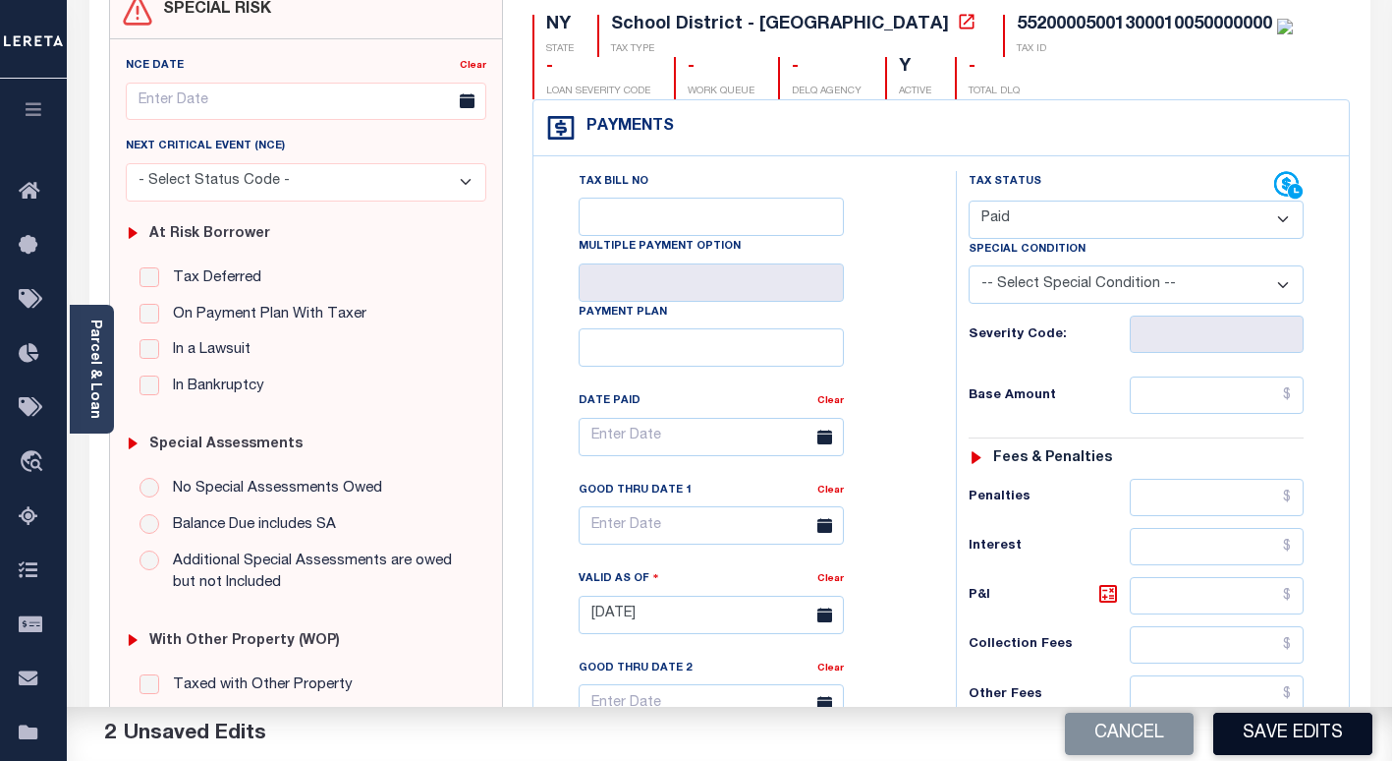
click at [1289, 731] on button "Save Edits" at bounding box center [1292, 733] width 159 height 42
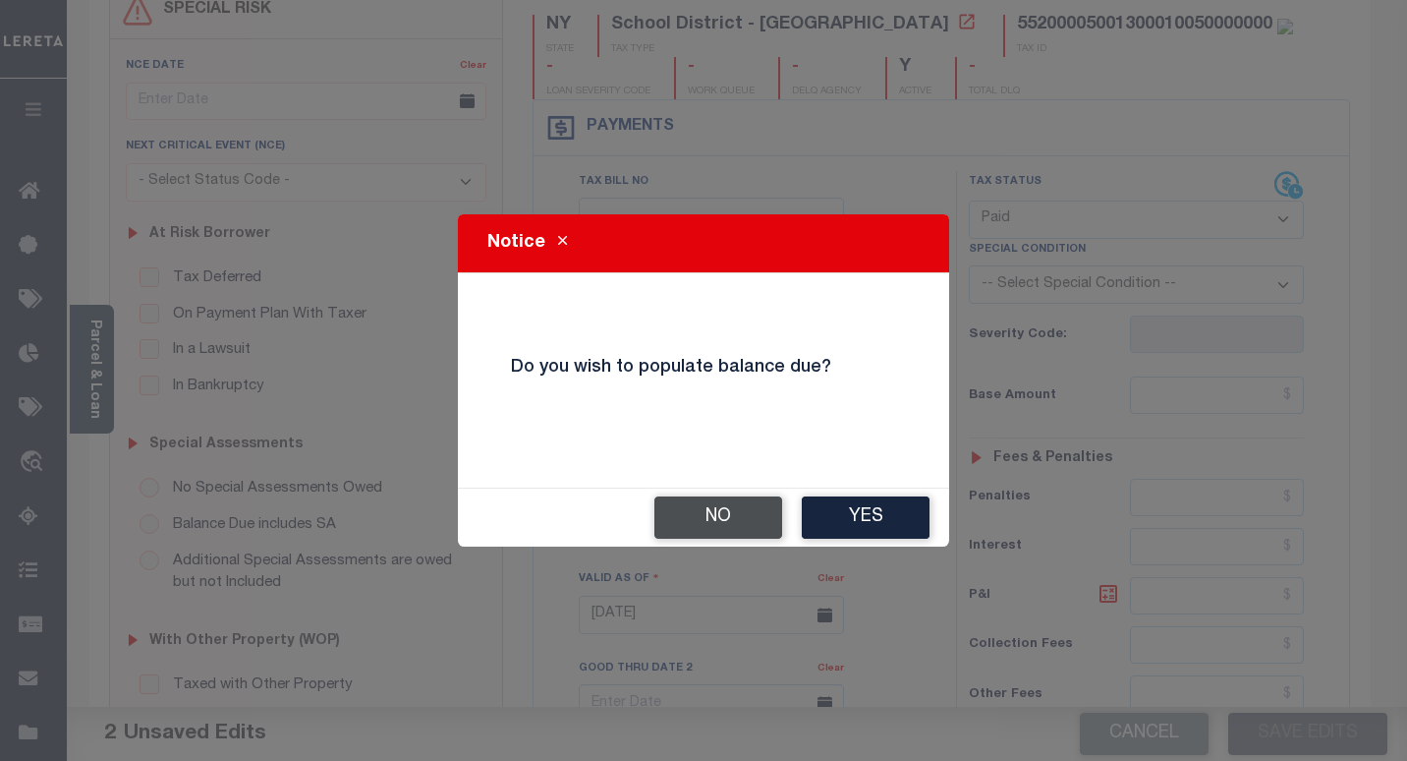
click at [700, 513] on button "No" at bounding box center [718, 517] width 128 height 42
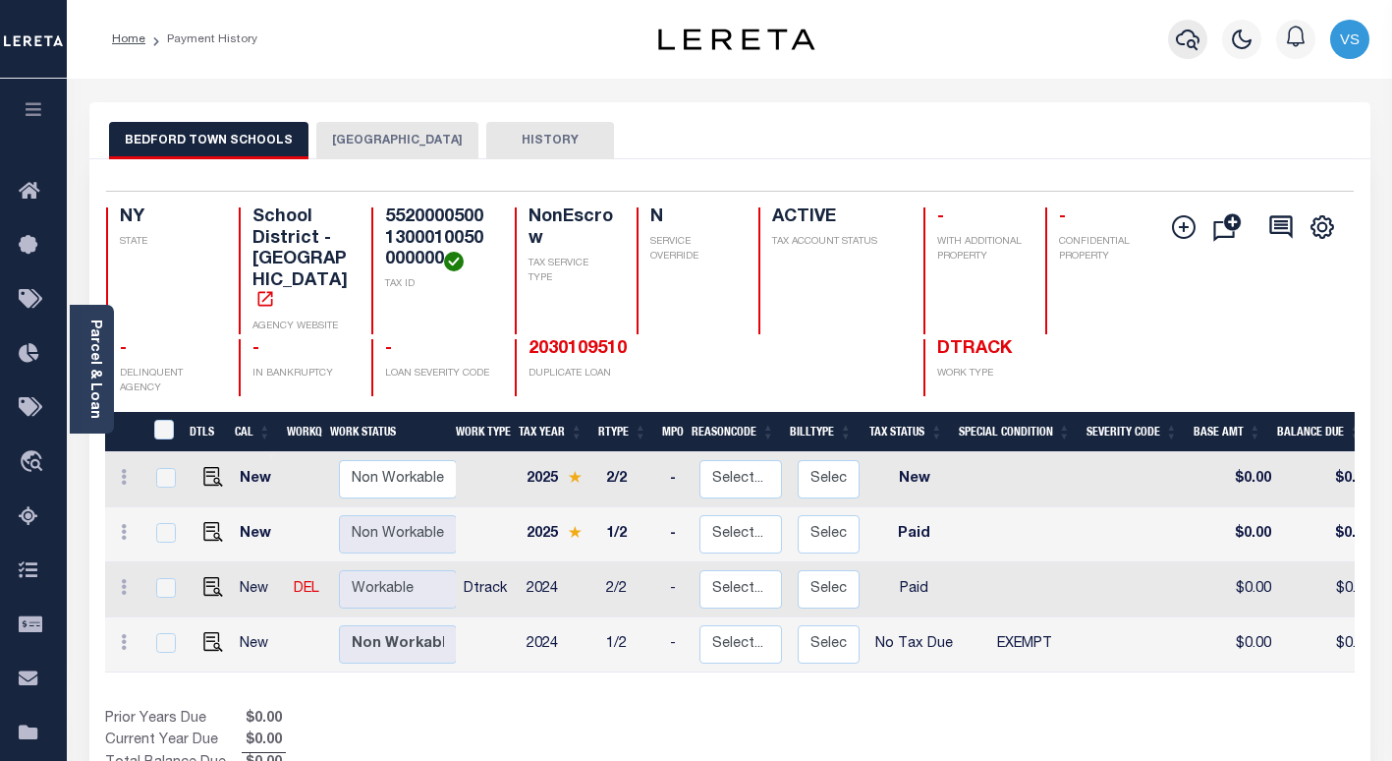
click at [1190, 39] on icon "button" at bounding box center [1188, 40] width 24 height 24
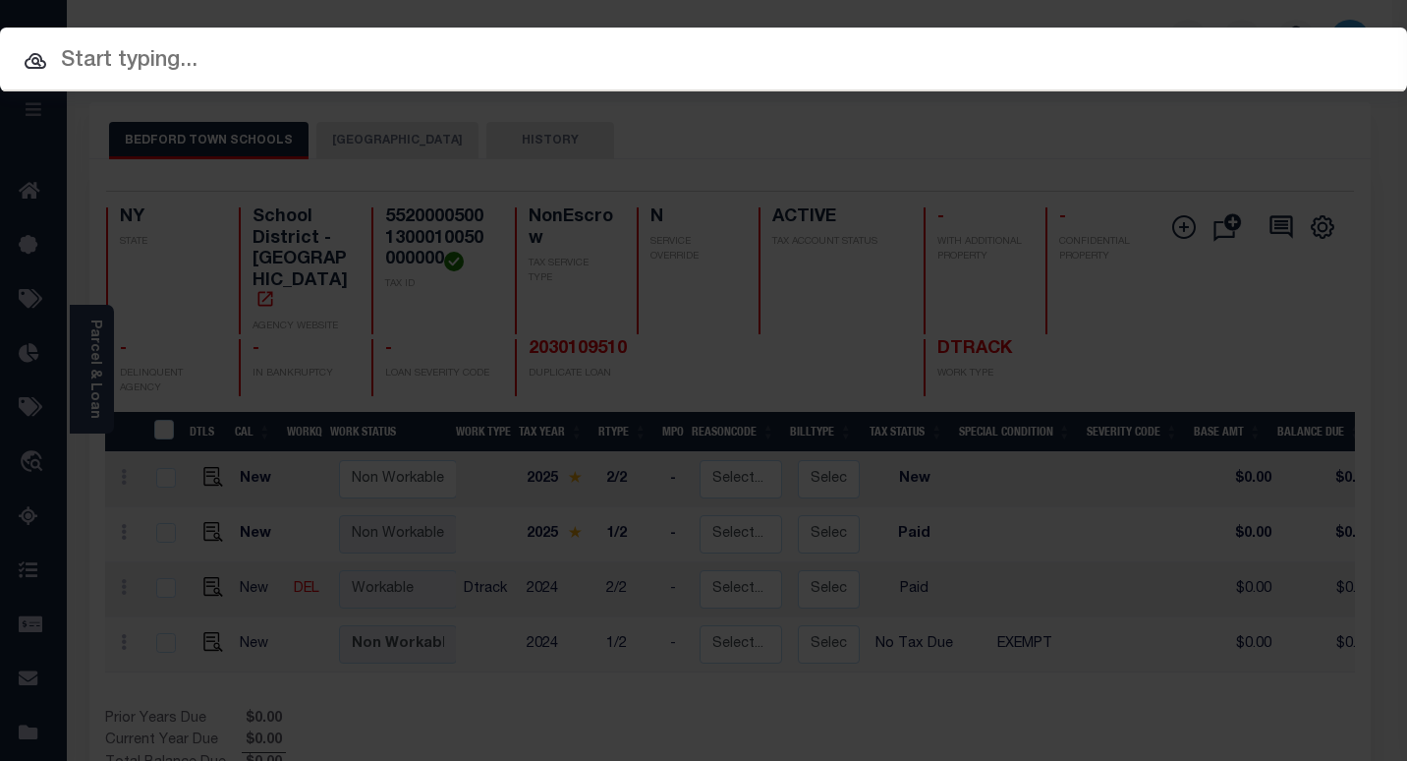
paste input "4747010910"
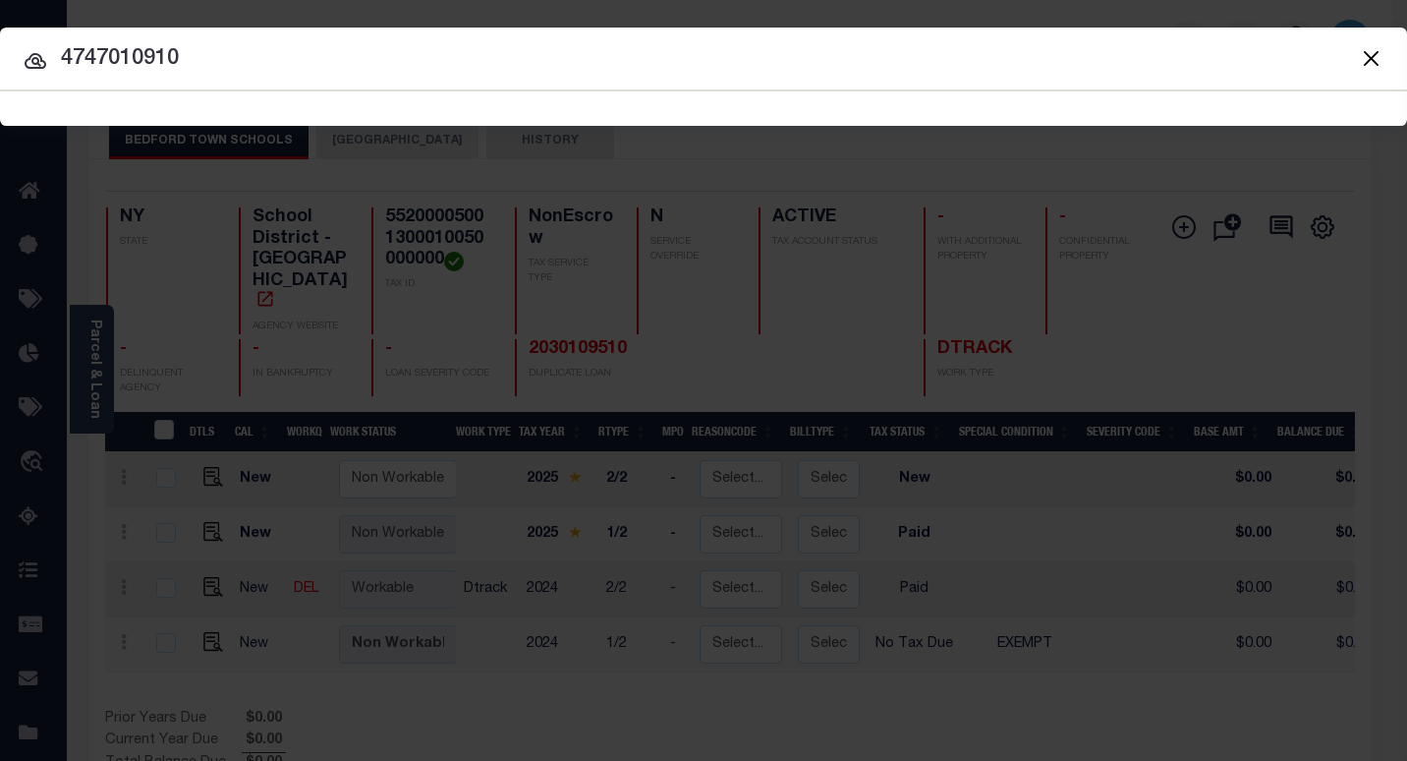
type input "4747010910"
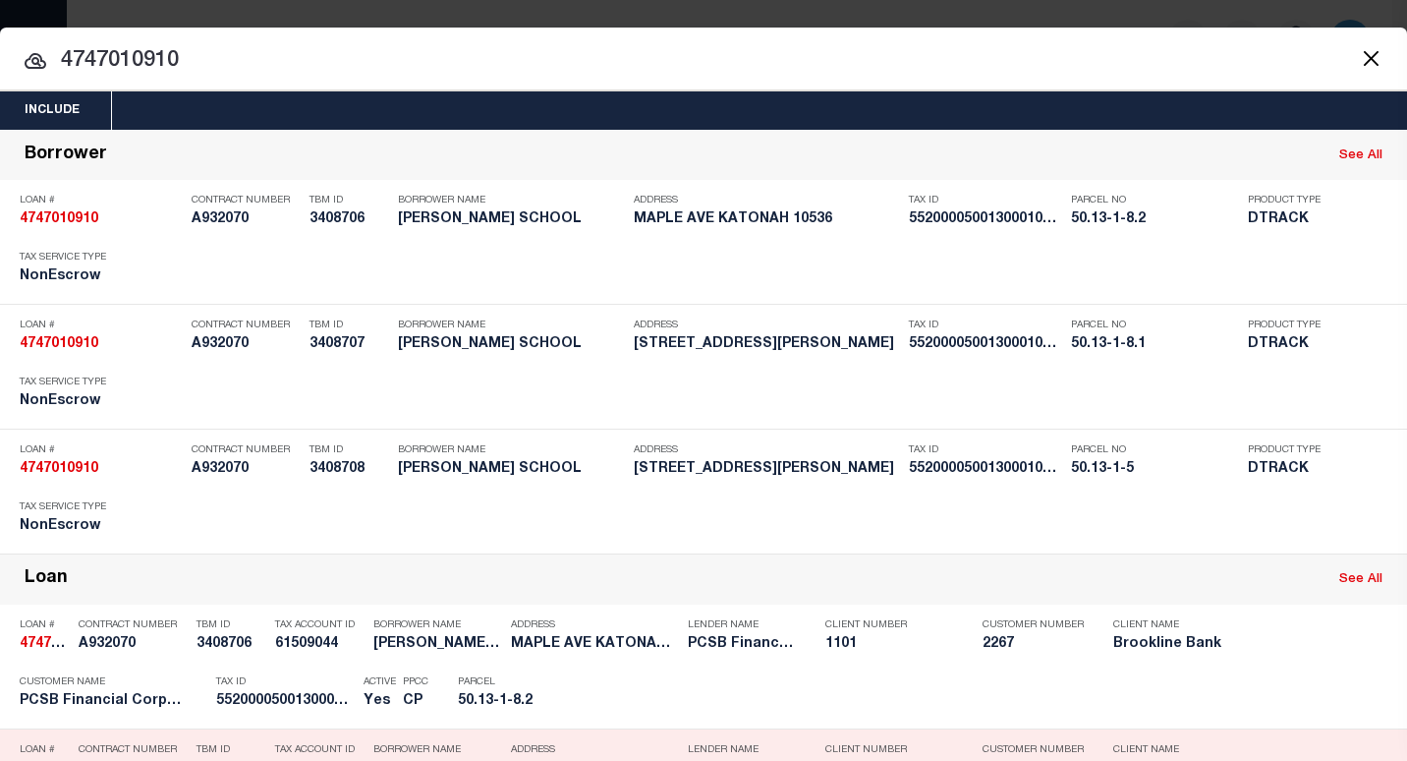
scroll to position [393, 0]
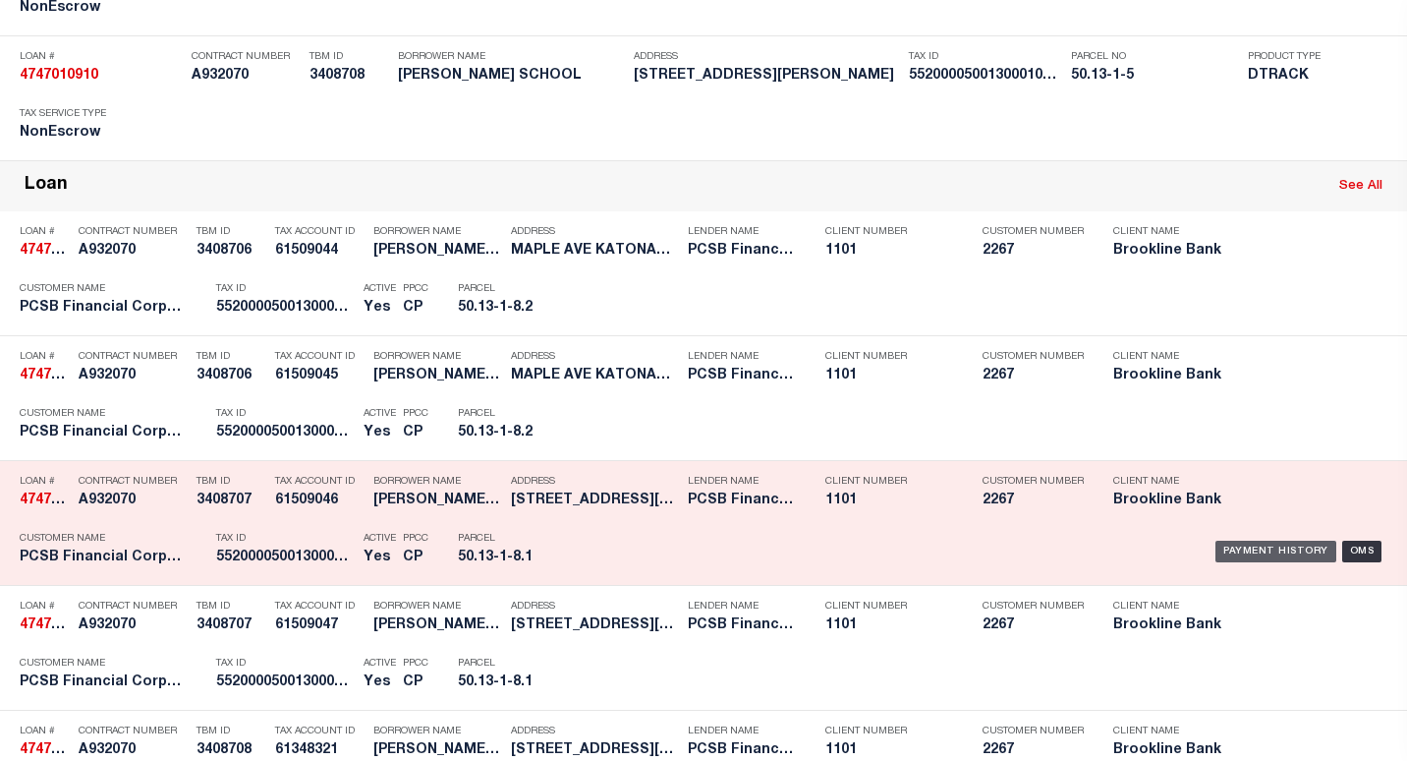
click at [1231, 546] on div "Payment History" at bounding box center [1275, 551] width 121 height 22
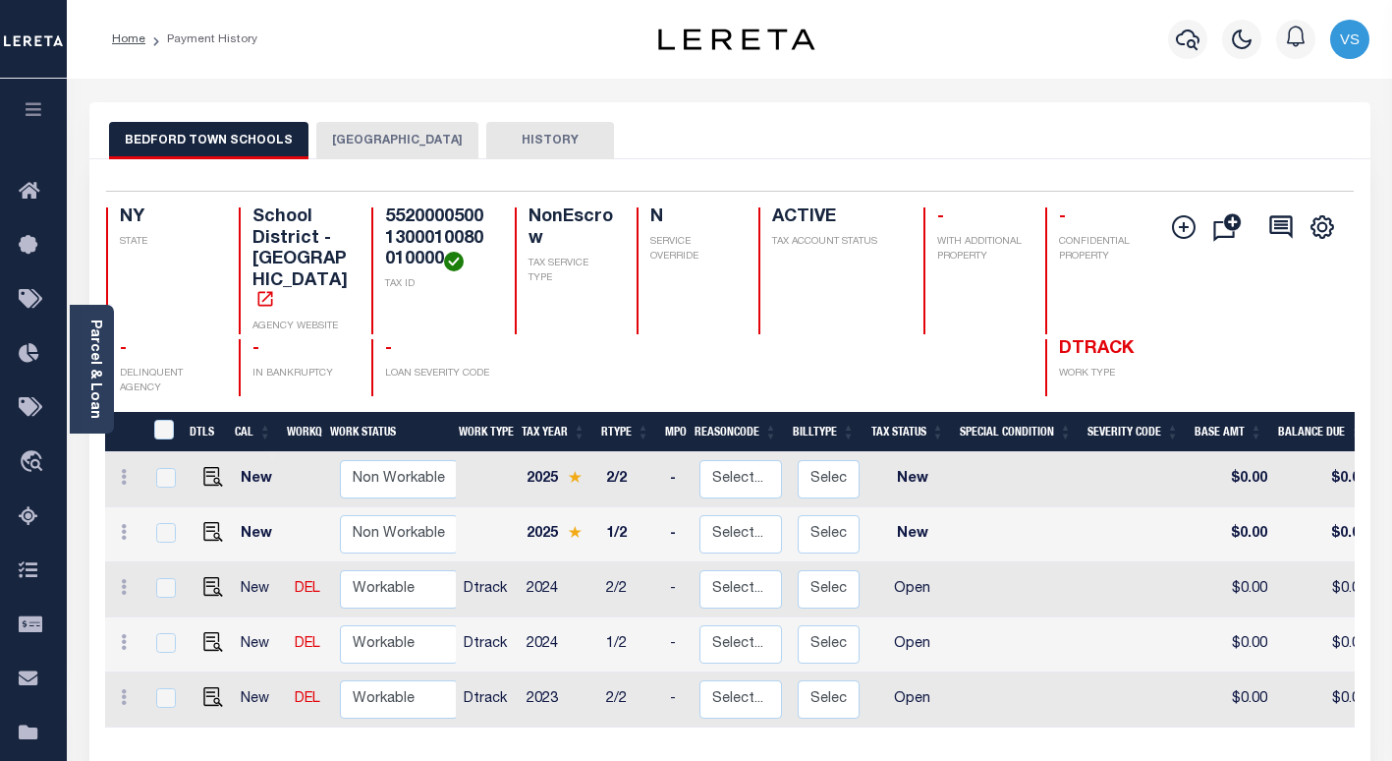
click at [353, 140] on button "[GEOGRAPHIC_DATA]" at bounding box center [397, 140] width 162 height 37
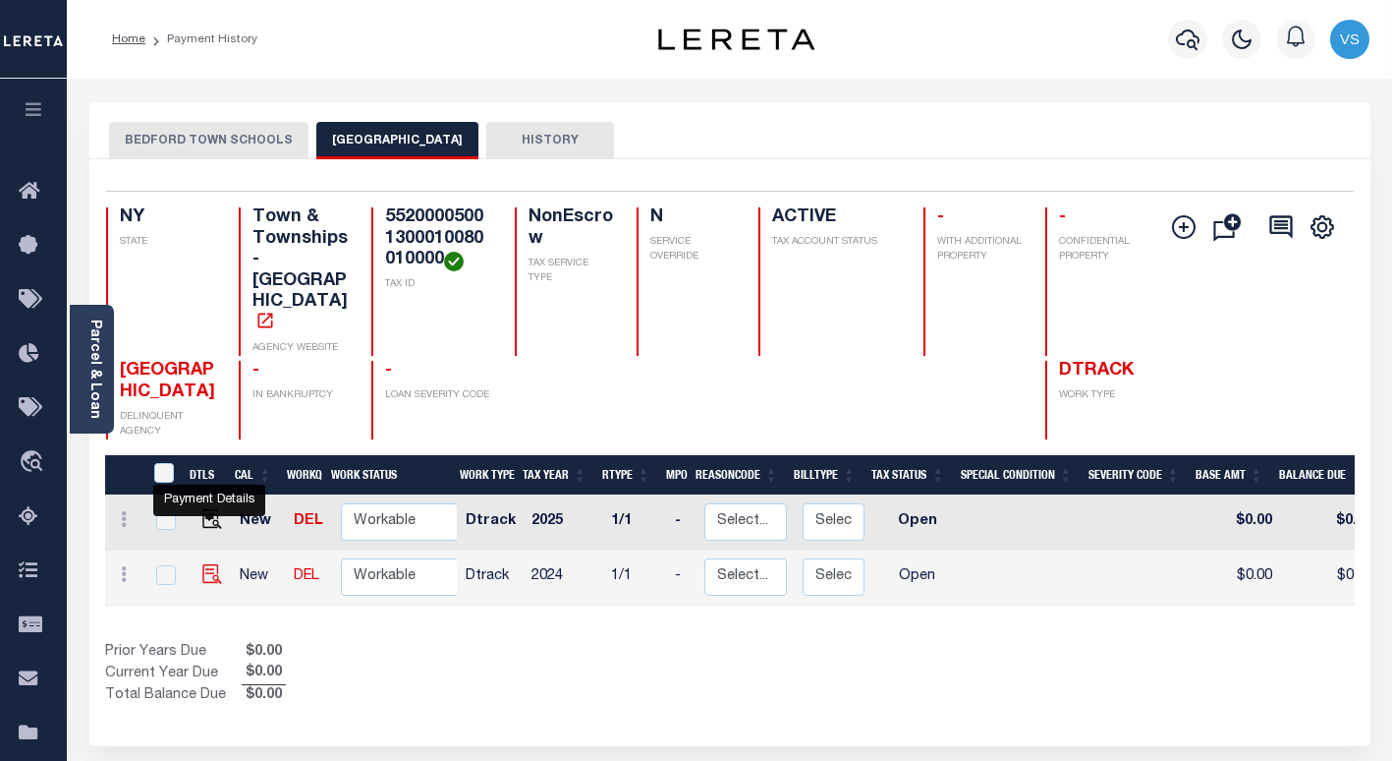
click at [204, 564] on img "" at bounding box center [212, 574] width 20 height 20
checkbox input "true"
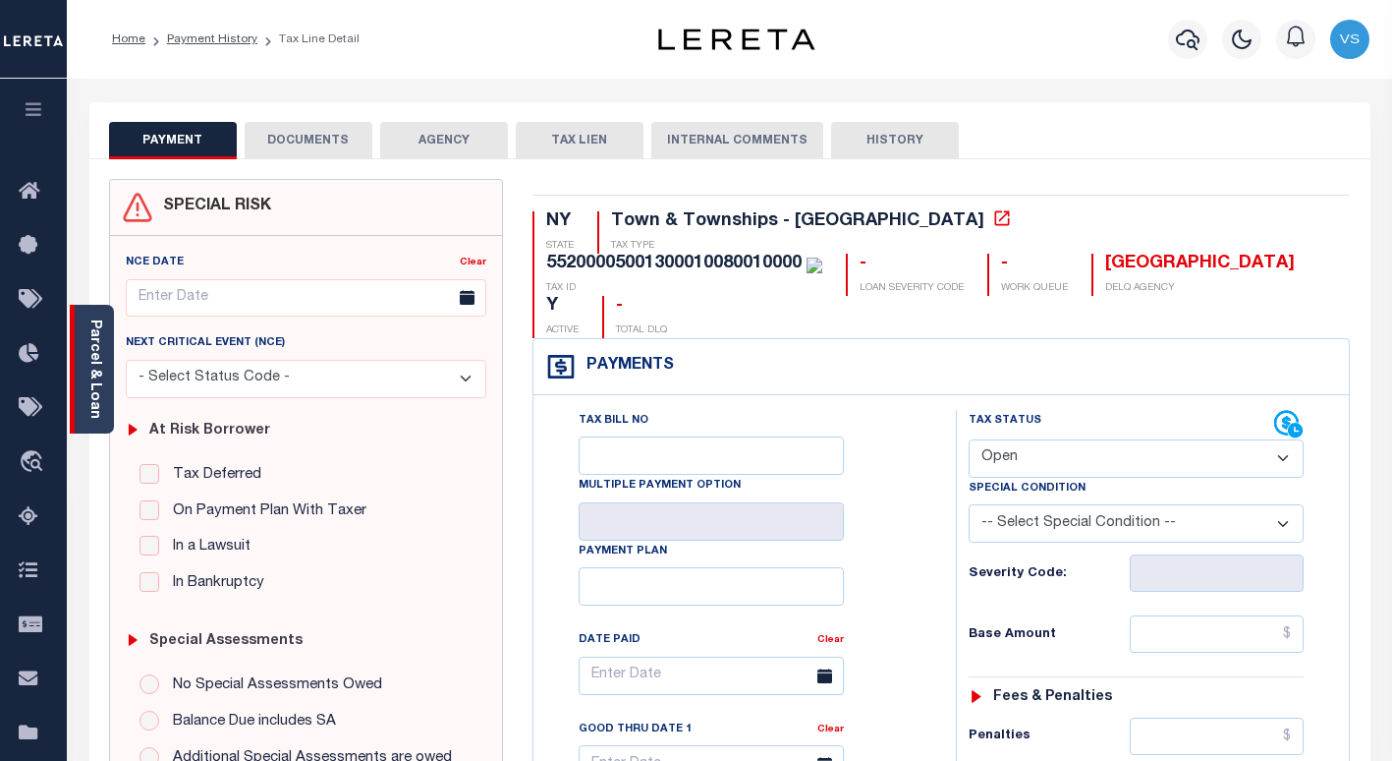
click at [87, 353] on link "Parcel & Loan" at bounding box center [94, 368] width 14 height 99
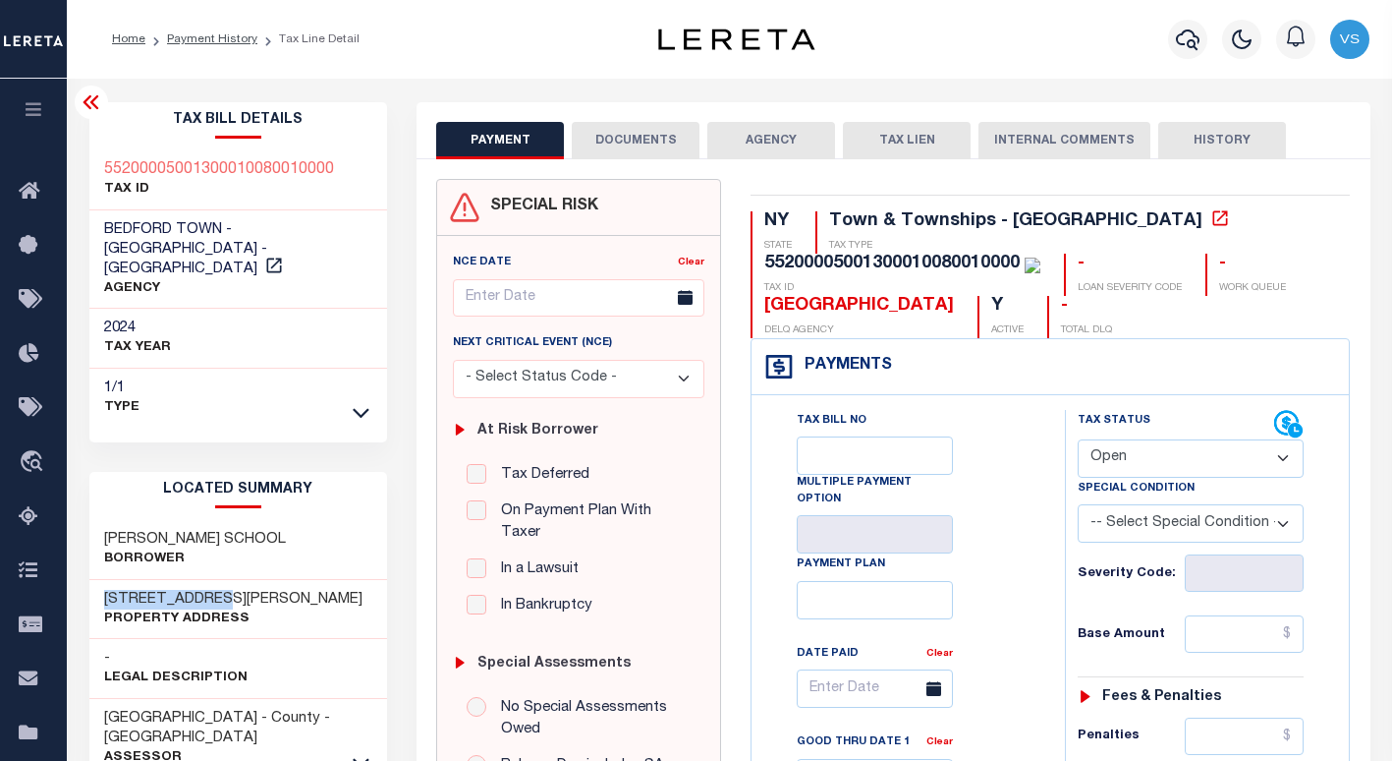
drag, startPoint x: 238, startPoint y: 574, endPoint x: 81, endPoint y: 573, distance: 157.2
copy h3 "[STREET_ADDRESS][PERSON_NAME]"
drag, startPoint x: 1123, startPoint y: 459, endPoint x: 1126, endPoint y: 480, distance: 20.8
click at [1123, 459] on select "- Select Status Code - Open Due/Unpaid Paid Incomplete No Tax Due Internal Refu…" at bounding box center [1191, 458] width 226 height 38
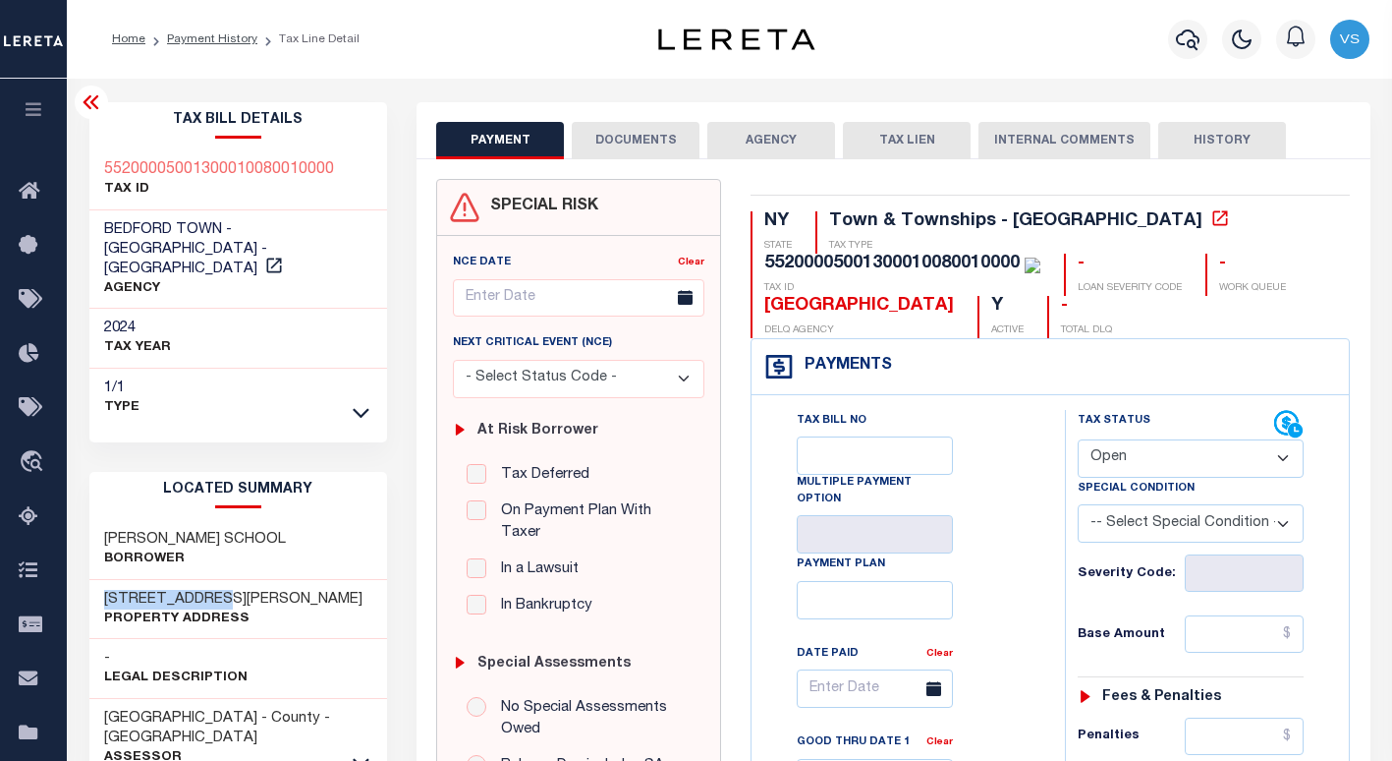
select select "PYD"
click at [1078, 440] on select "- Select Status Code - Open Due/Unpaid Paid Incomplete No Tax Due Internal Refu…" at bounding box center [1191, 458] width 226 height 38
type input "[DATE]"
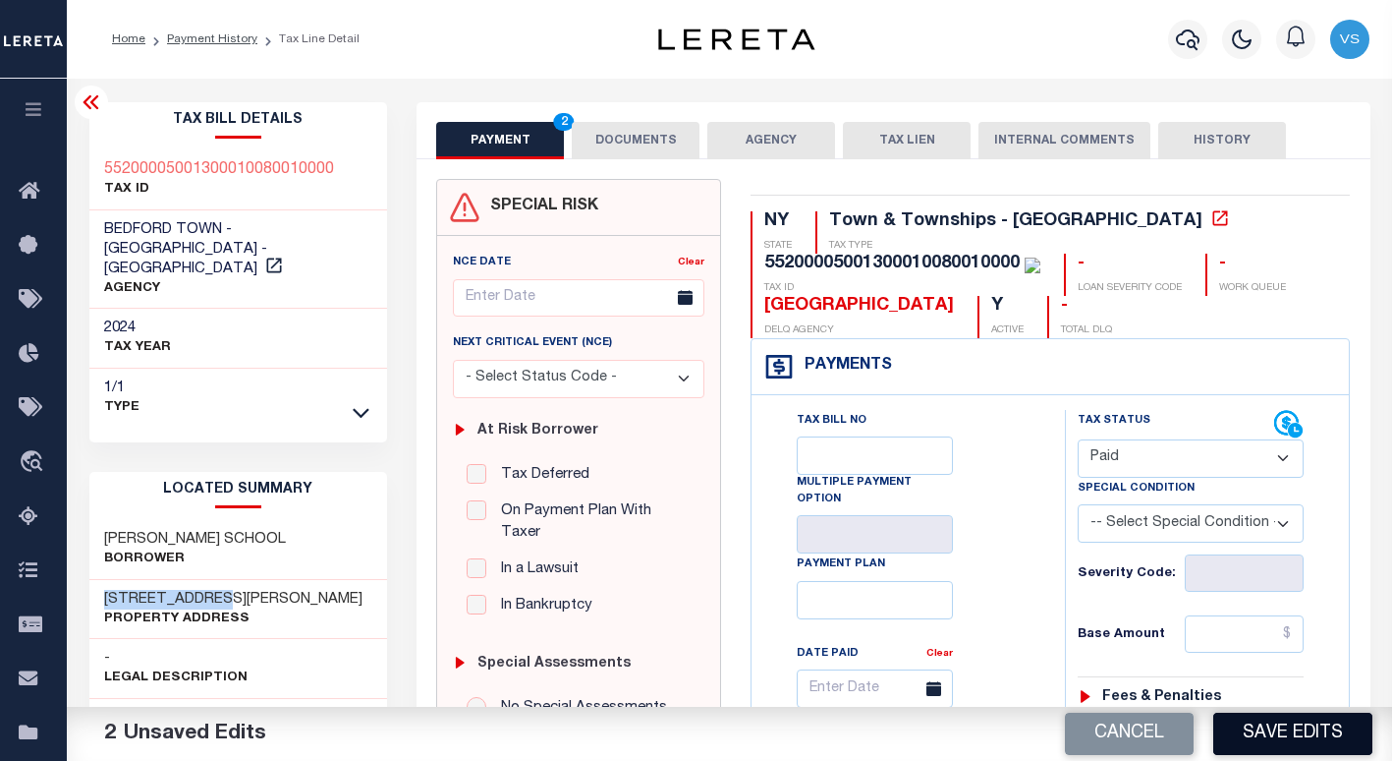
click at [1281, 728] on button "Save Edits" at bounding box center [1292, 733] width 159 height 42
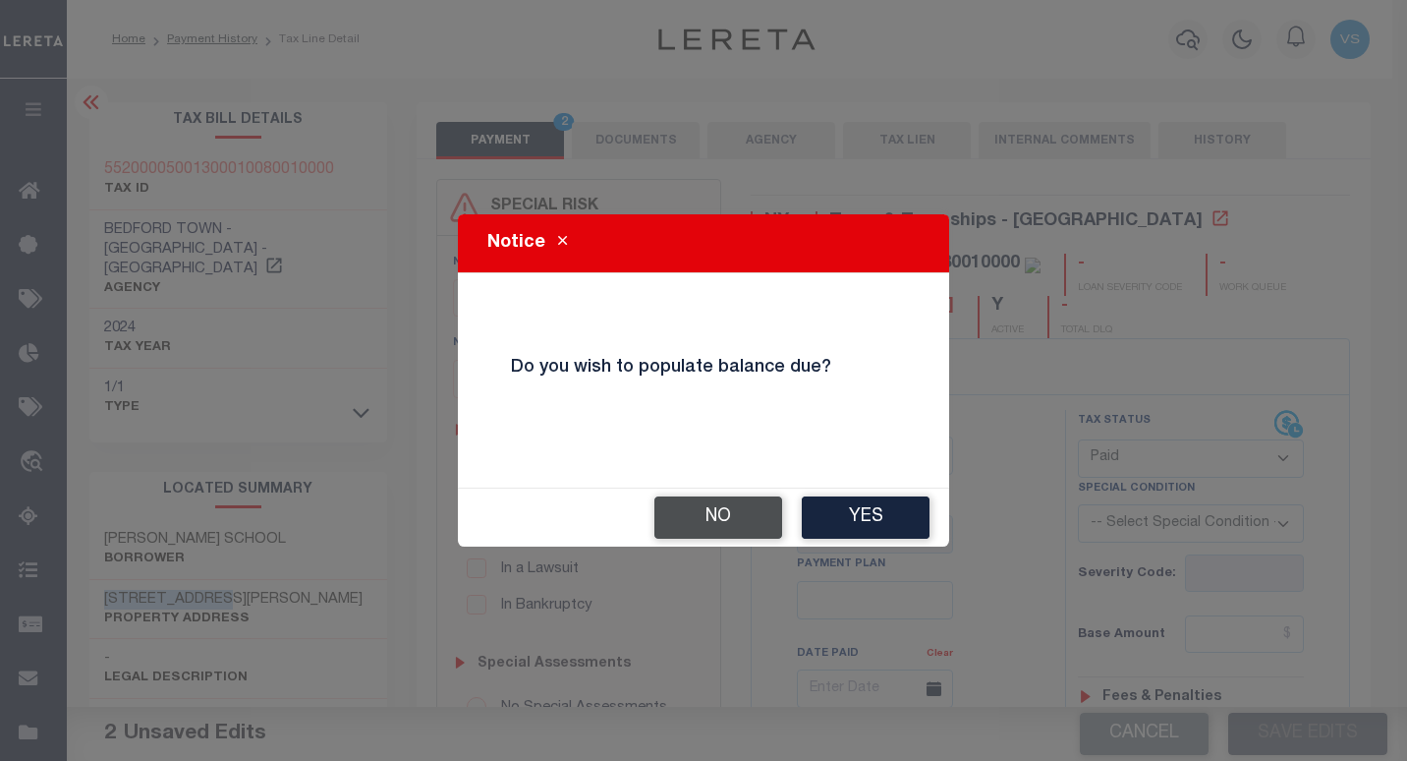
click at [708, 526] on button "No" at bounding box center [718, 517] width 128 height 42
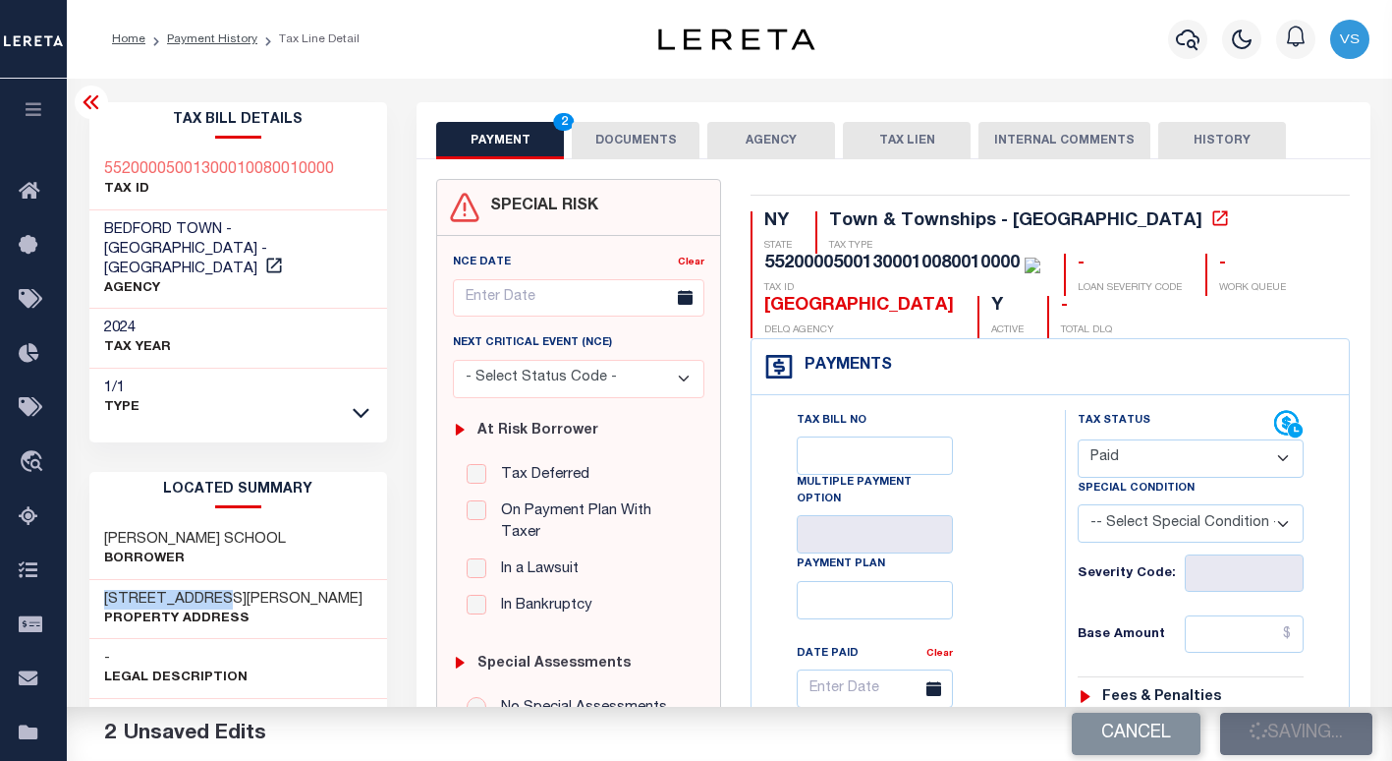
checkbox input "false"
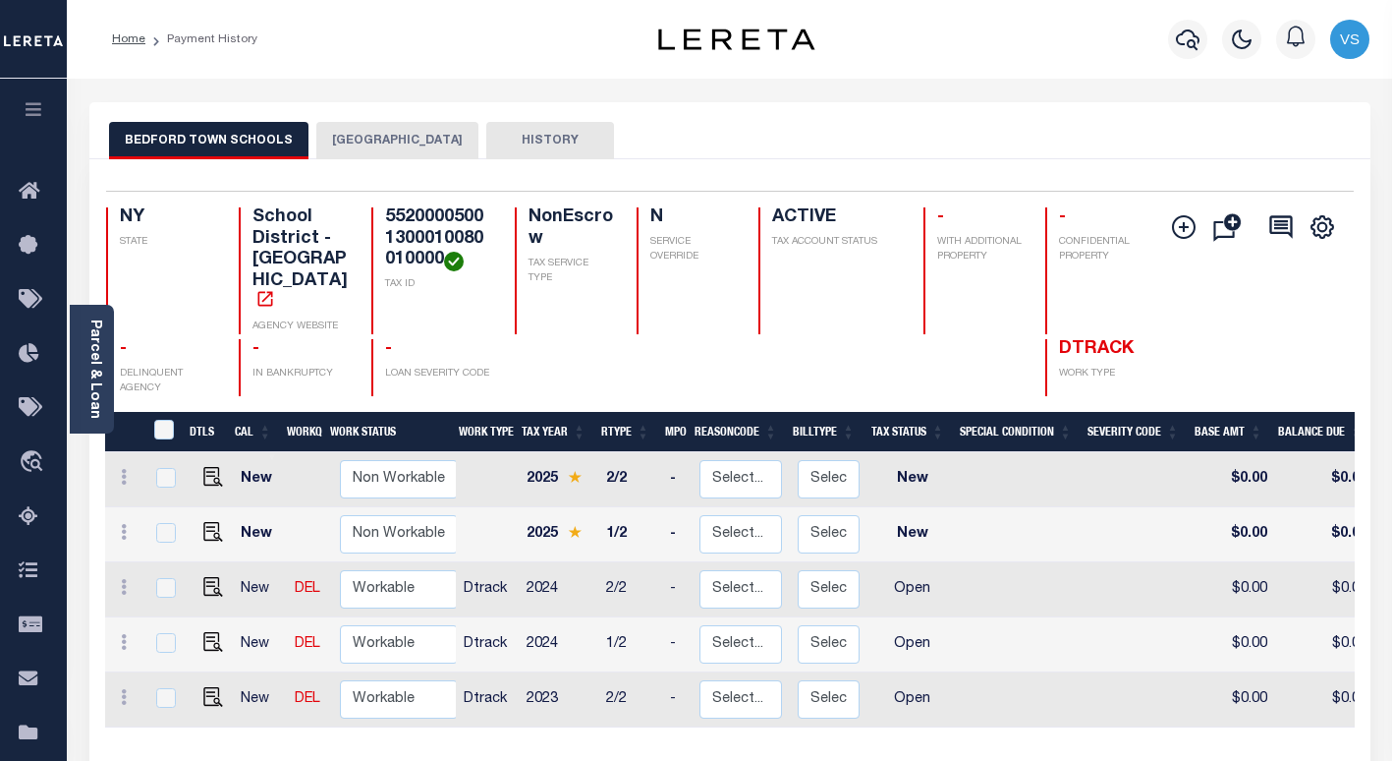
click at [344, 132] on button "[GEOGRAPHIC_DATA]" at bounding box center [397, 140] width 162 height 37
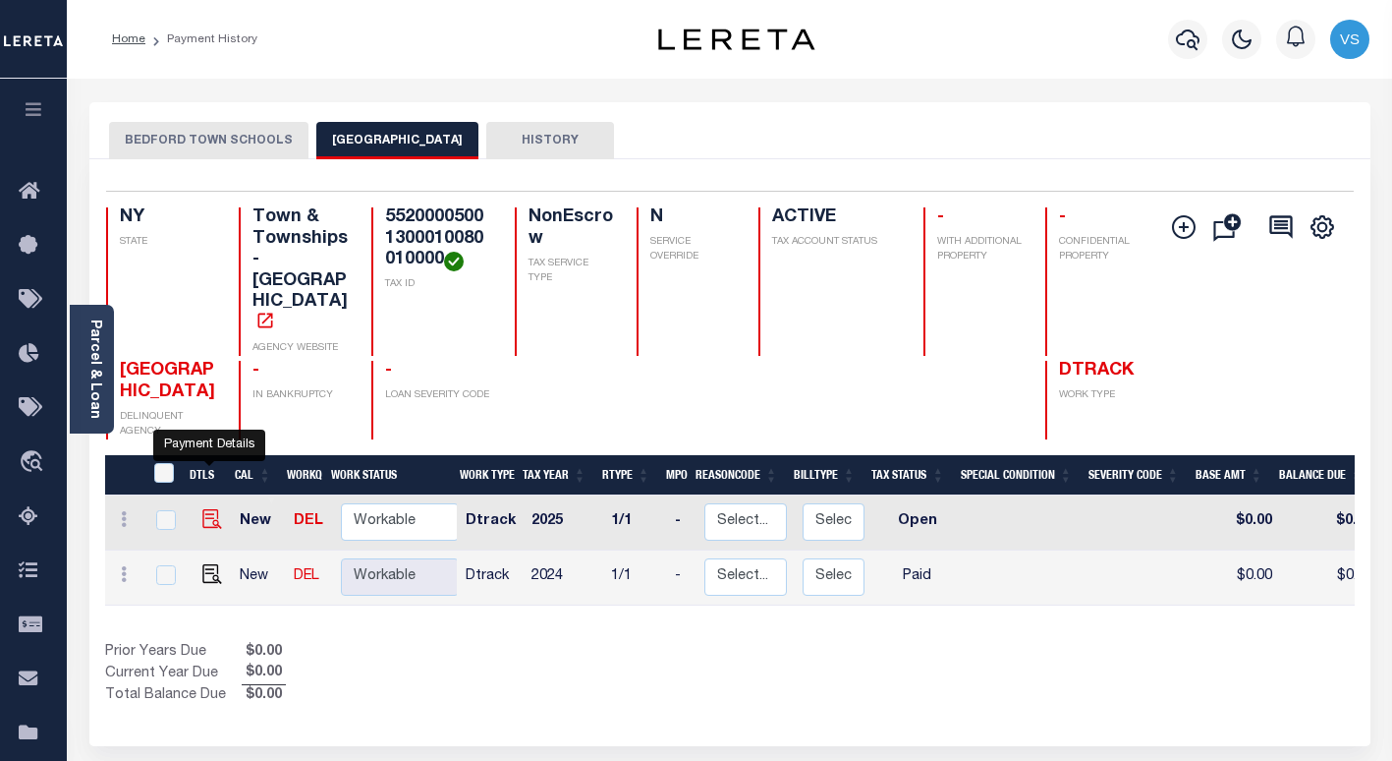
click at [210, 509] on img "" at bounding box center [212, 519] width 20 height 20
checkbox input "true"
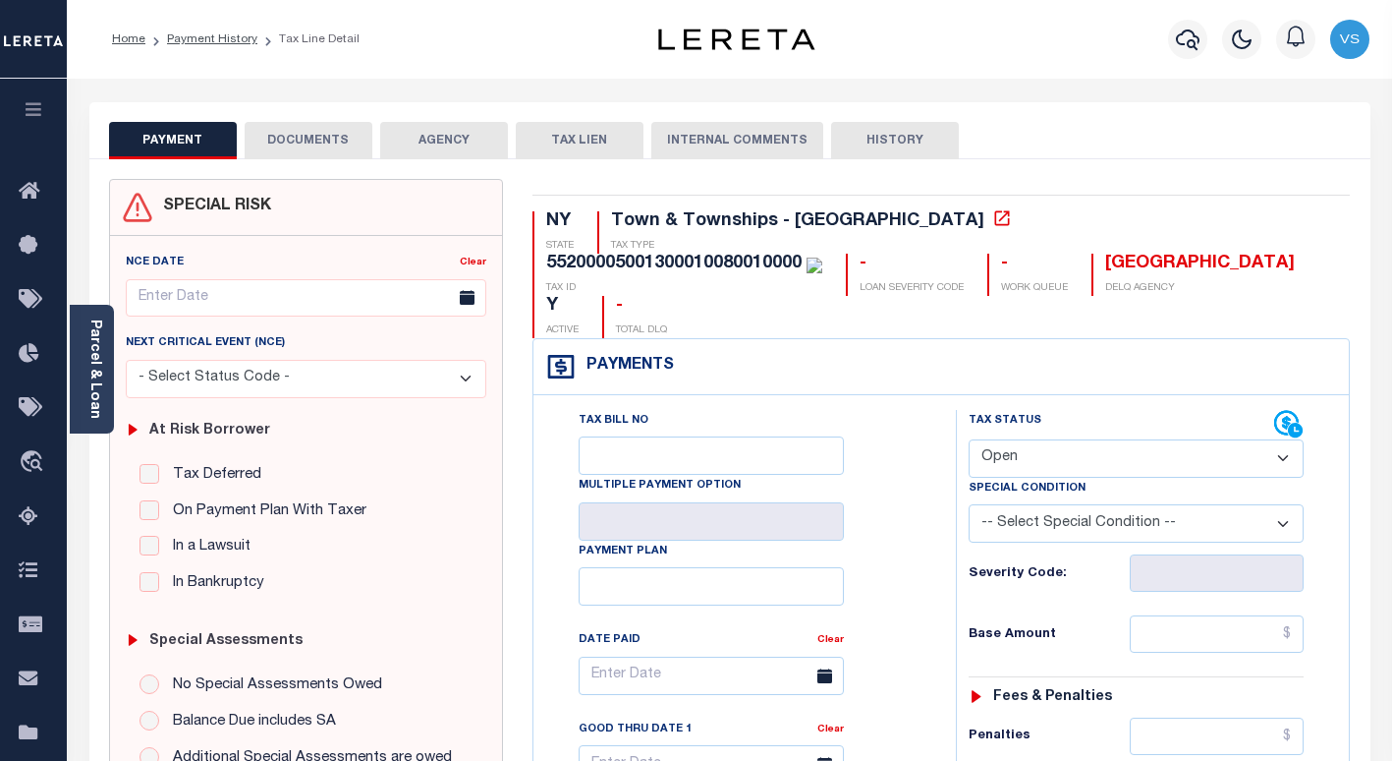
click at [1009, 439] on select "- Select Status Code - Open Due/Unpaid Paid Incomplete No Tax Due Internal Refu…" at bounding box center [1136, 458] width 335 height 38
select select "PYD"
click at [969, 439] on select "- Select Status Code - Open Due/Unpaid Paid Incomplete No Tax Due Internal Refu…" at bounding box center [1136, 458] width 335 height 38
type input "[DATE]"
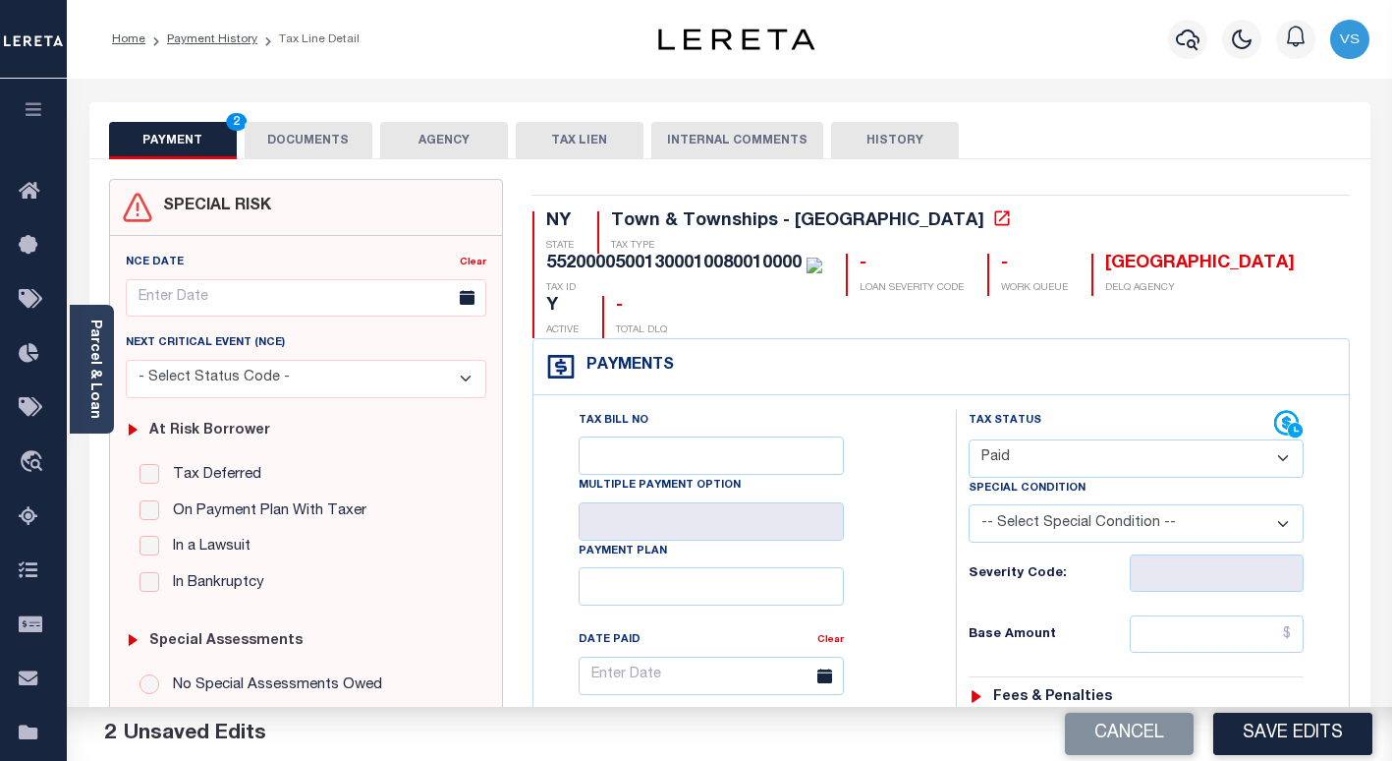
drag, startPoint x: 334, startPoint y: 152, endPoint x: 325, endPoint y: 143, distance: 12.5
click at [331, 150] on button "DOCUMENTS" at bounding box center [309, 140] width 128 height 37
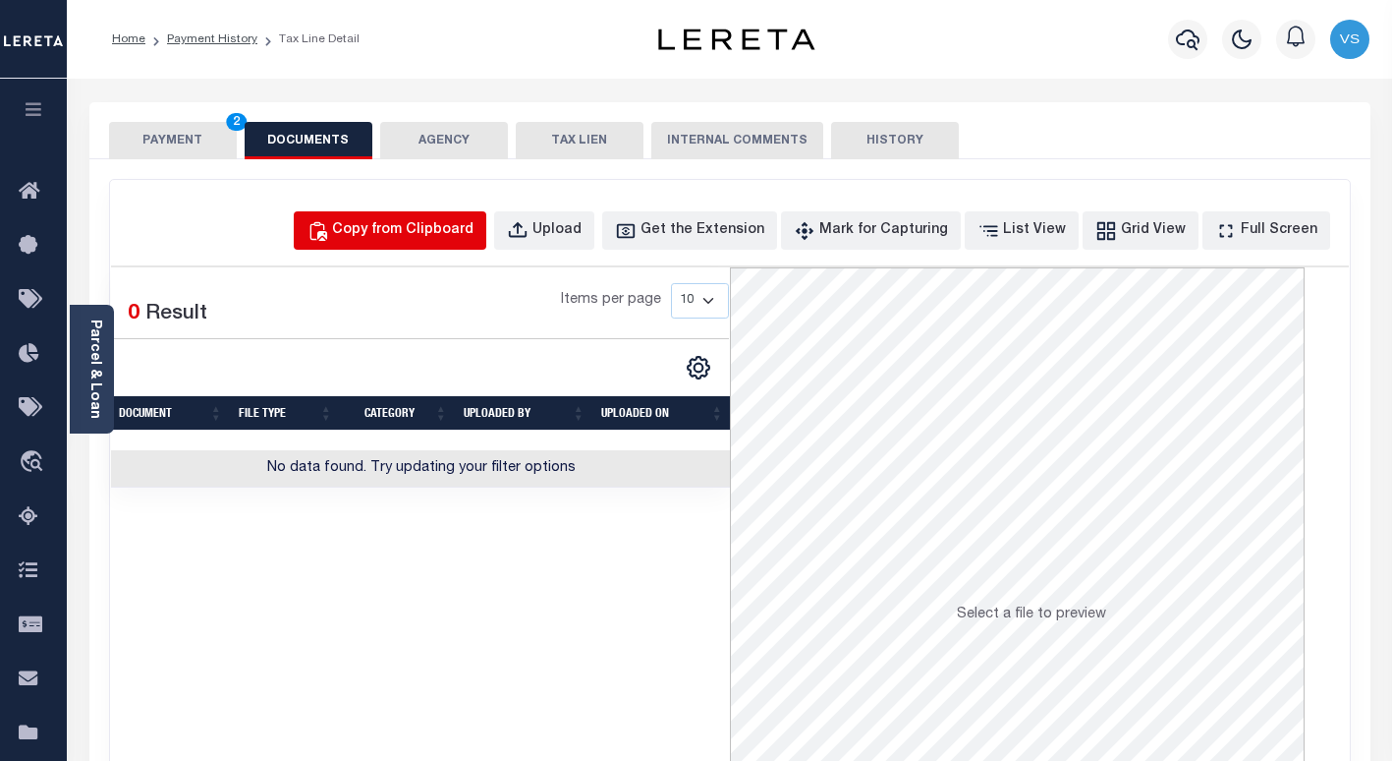
click at [428, 230] on div "Copy from Clipboard" at bounding box center [402, 231] width 141 height 22
select select "POP"
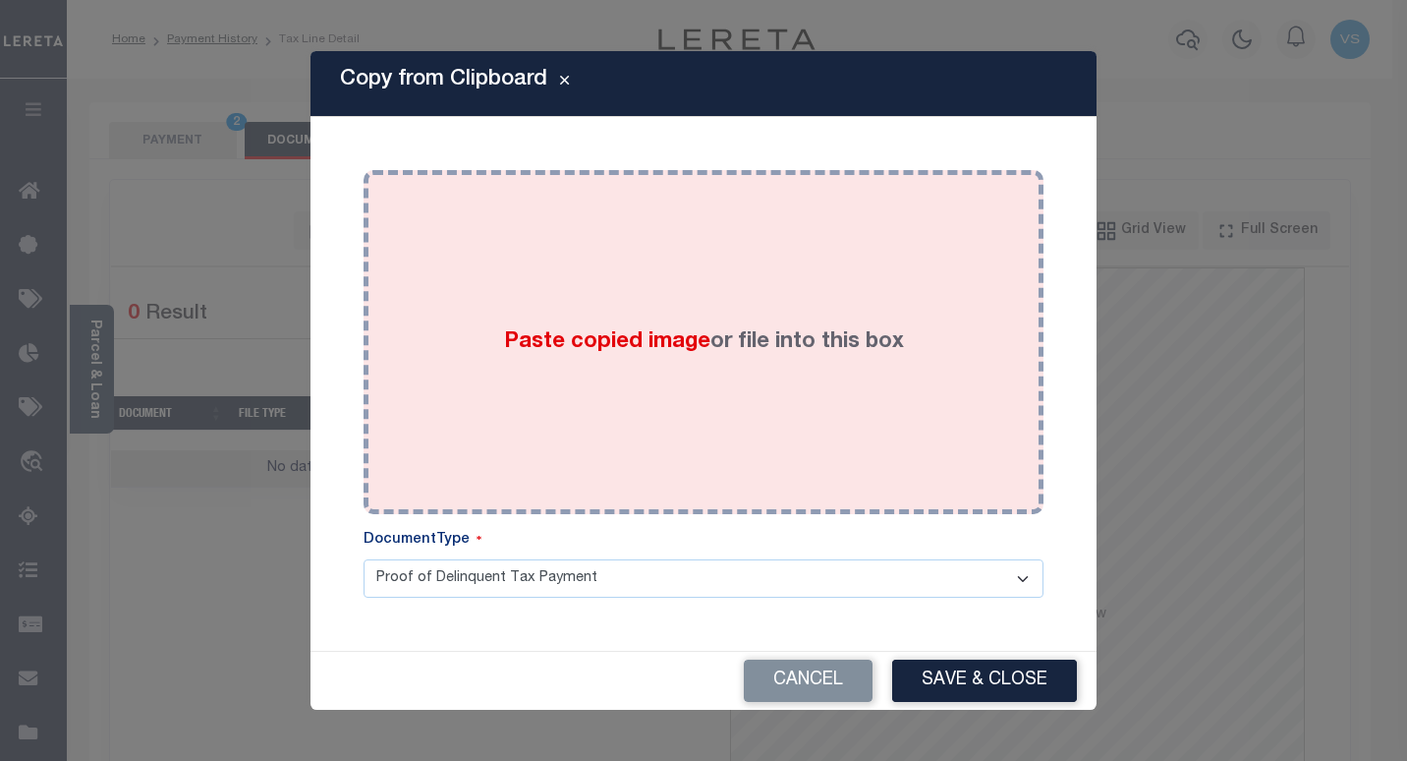
click at [455, 355] on div "Paste copied image or file into this box" at bounding box center [703, 342] width 650 height 314
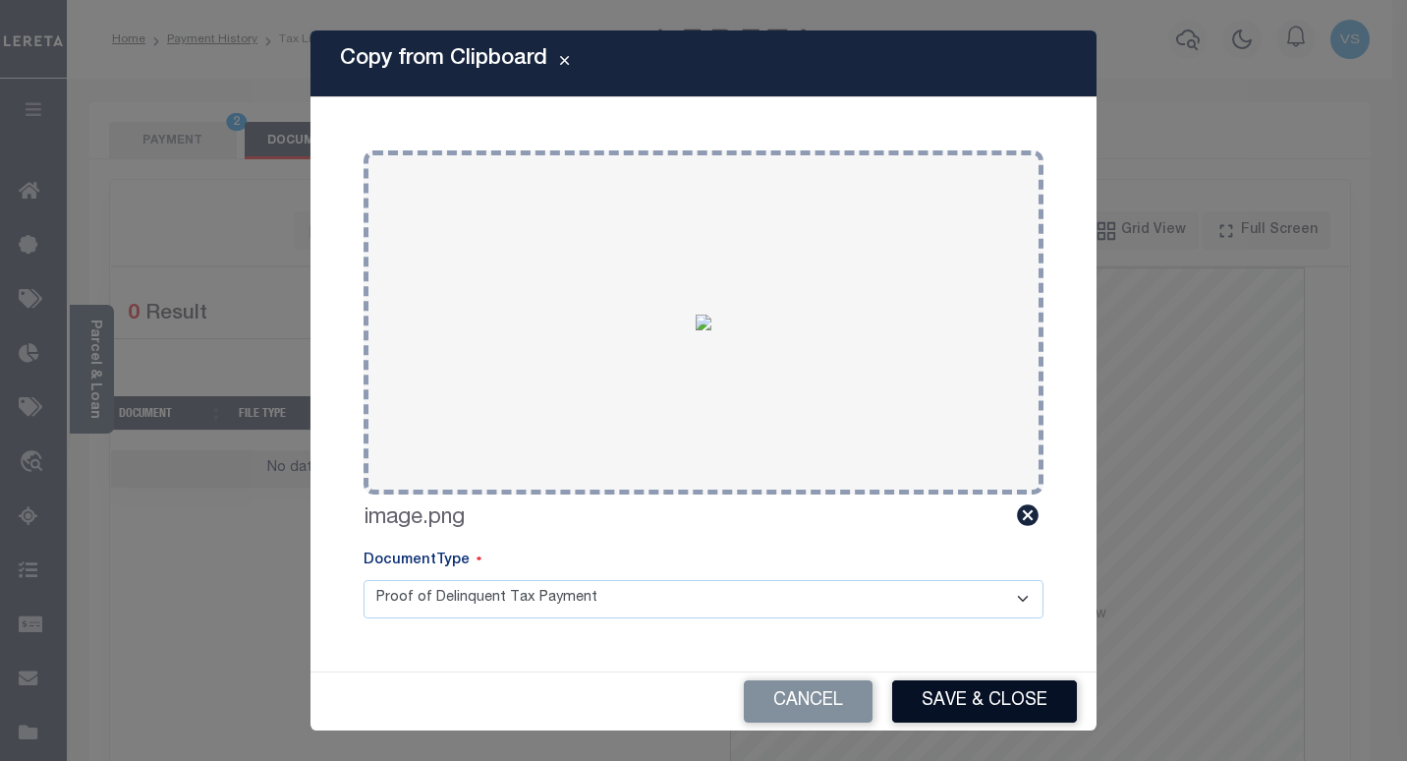
click at [952, 705] on button "Save & Close" at bounding box center [984, 701] width 185 height 42
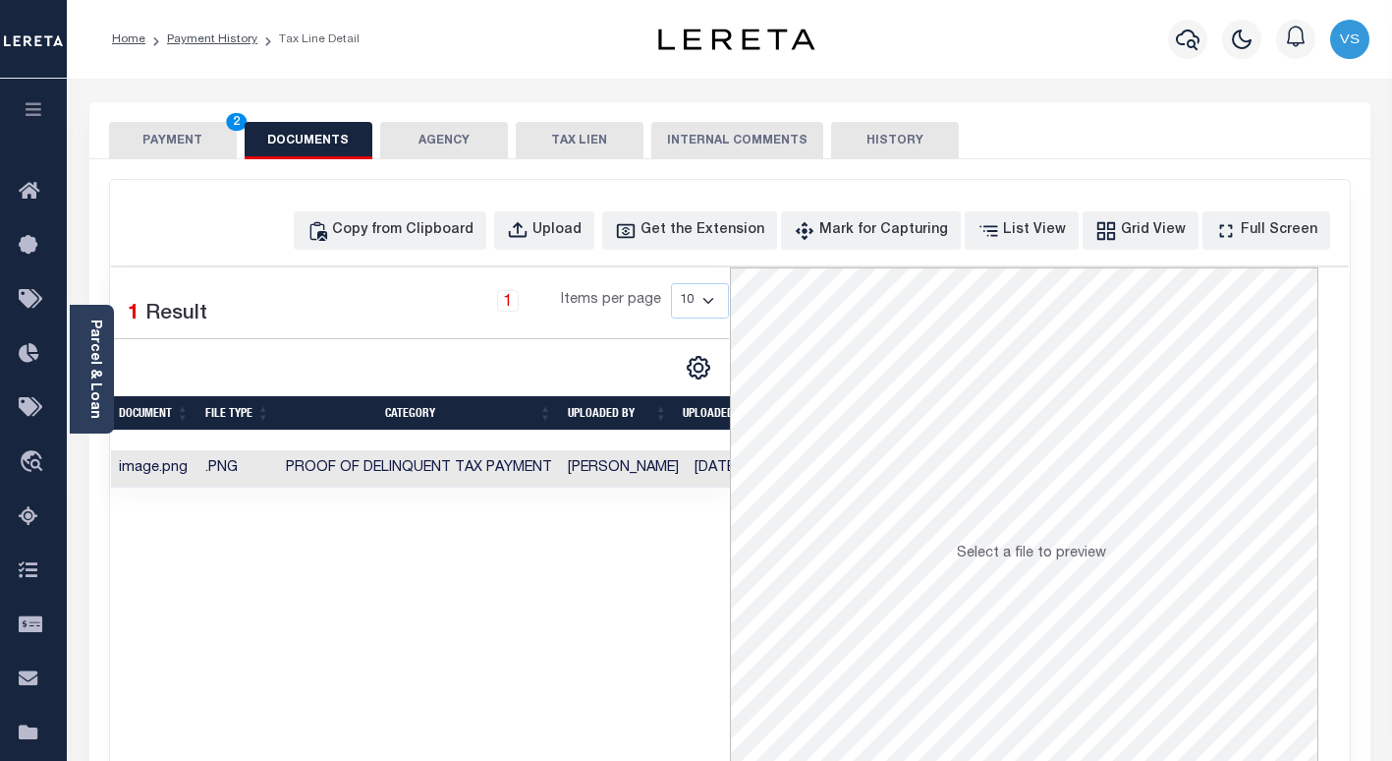
click at [167, 139] on button "PAYMENT 2" at bounding box center [173, 140] width 128 height 37
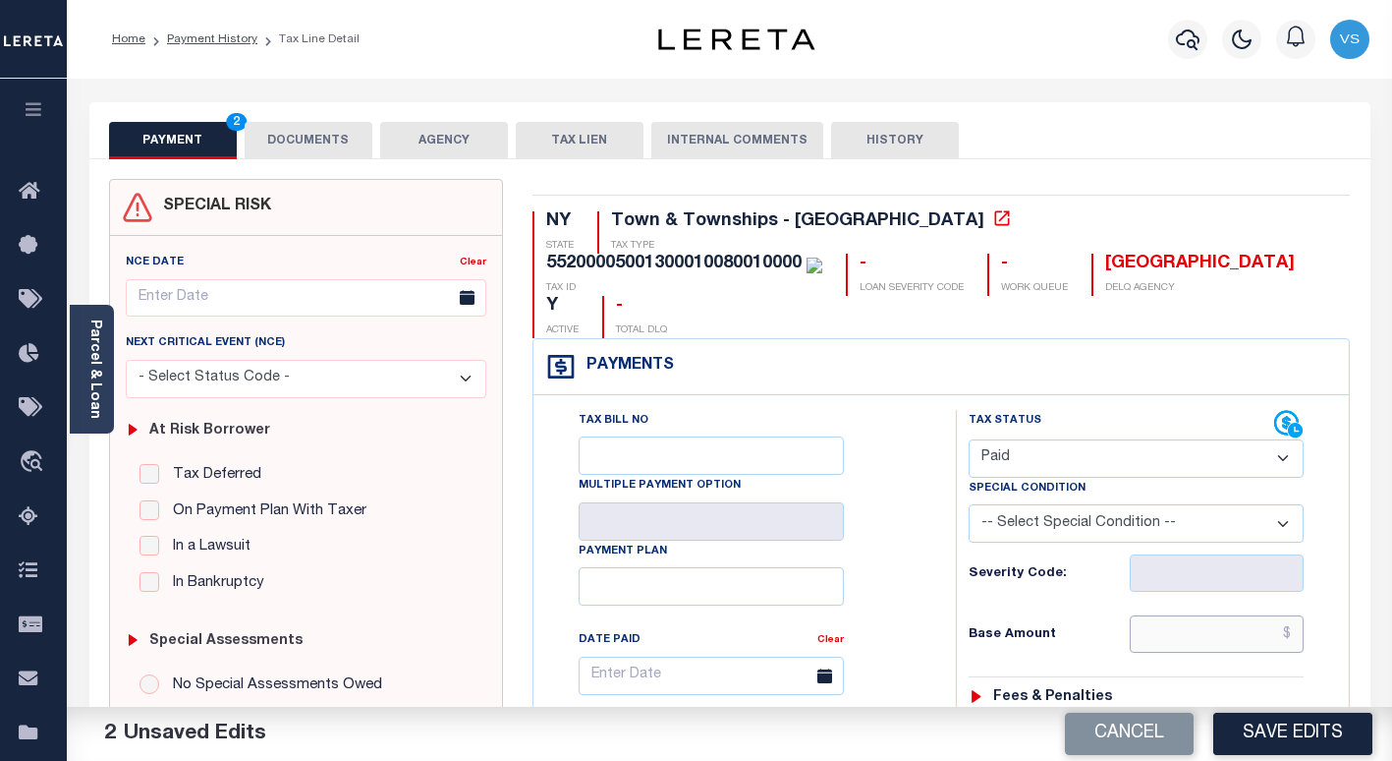
click at [1160, 615] on input "text" at bounding box center [1217, 633] width 174 height 37
paste input "6,053.40"
type input "$6,053.40"
click at [1232, 732] on button "Save Edits" at bounding box center [1292, 733] width 159 height 42
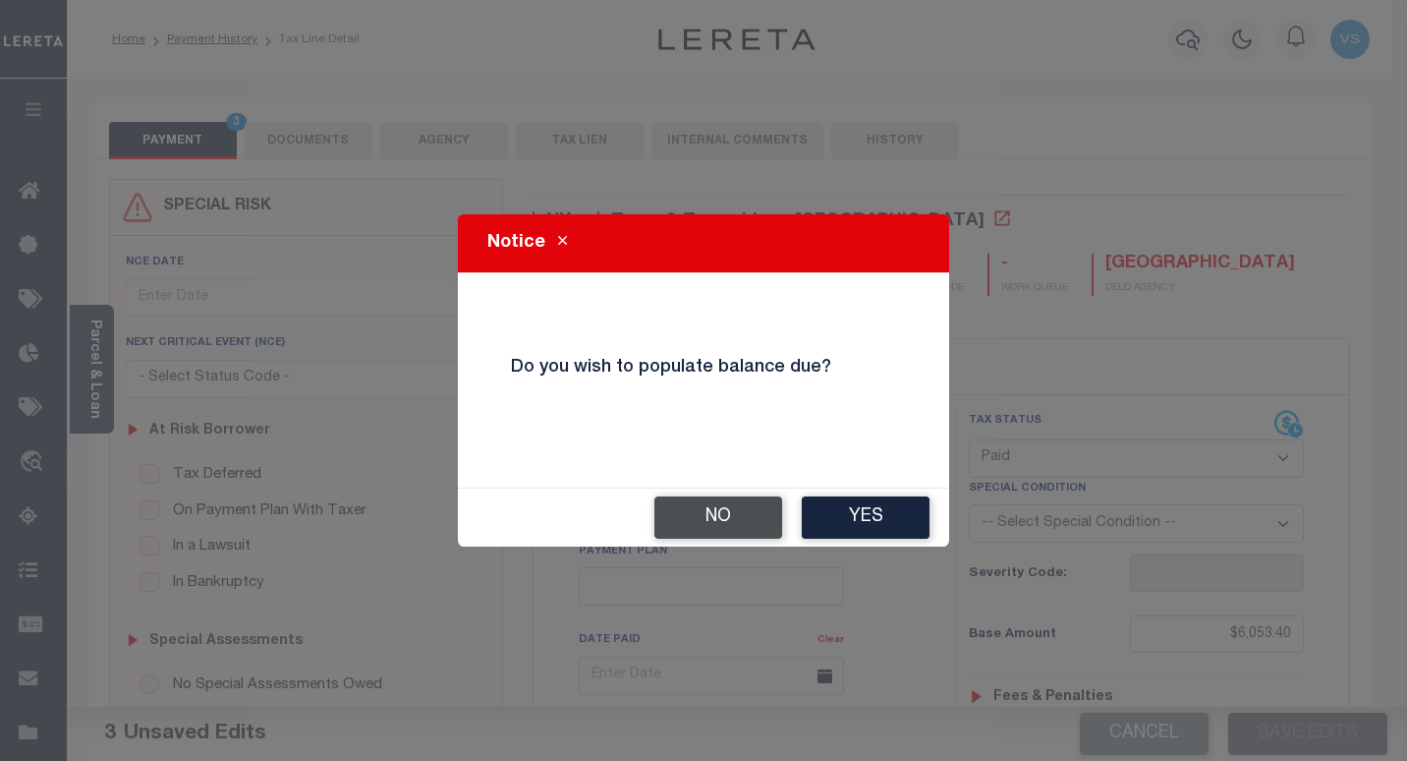
click at [707, 508] on button "No" at bounding box center [718, 517] width 128 height 42
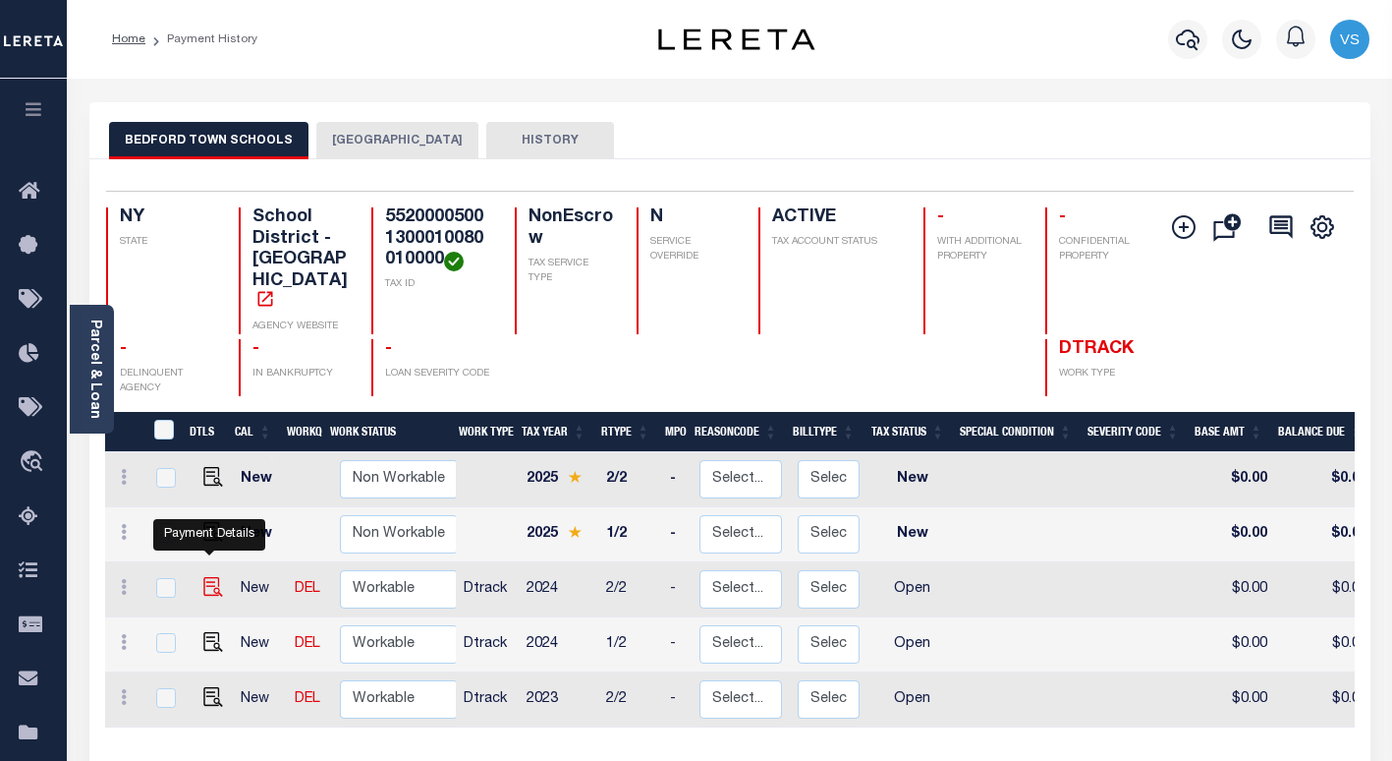
click at [209, 577] on img "" at bounding box center [213, 587] width 20 height 20
checkbox input "true"
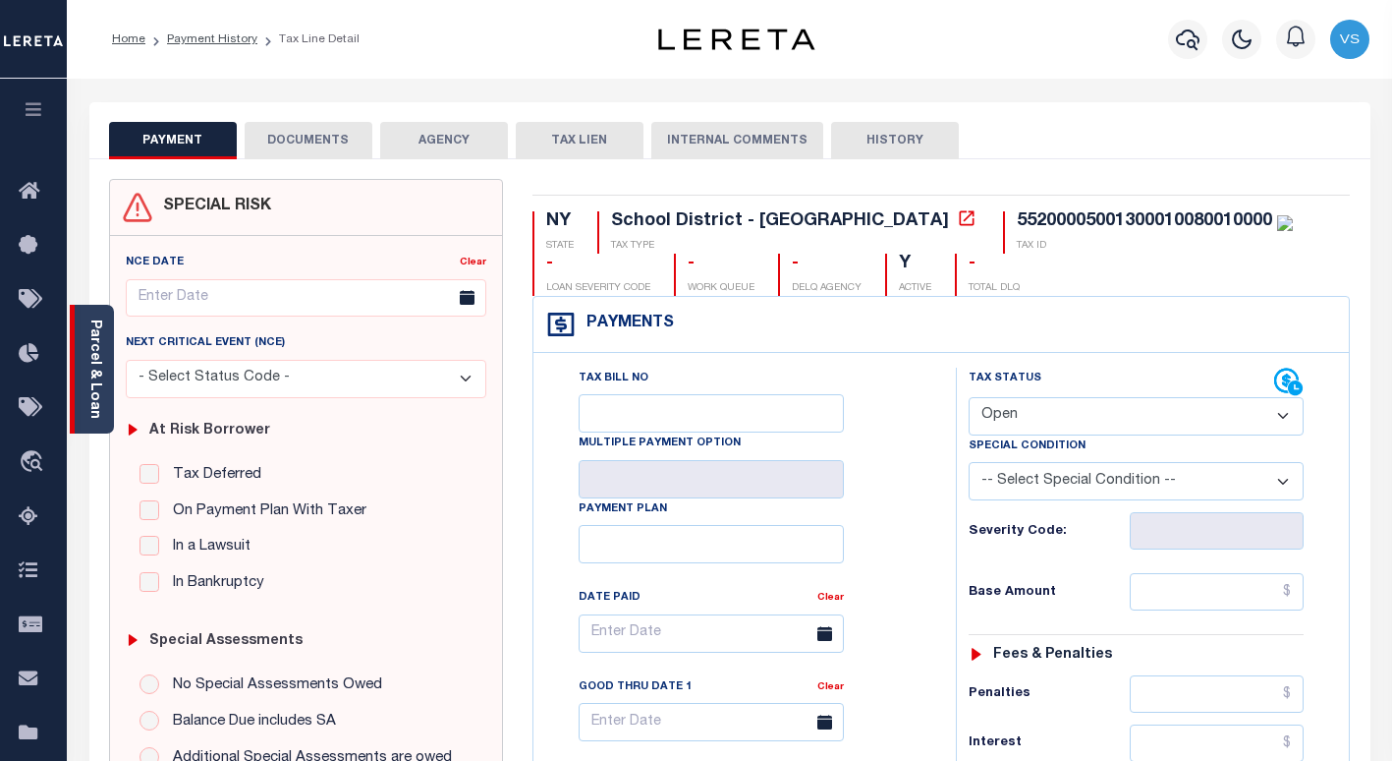
click at [88, 379] on link "Parcel & Loan" at bounding box center [94, 368] width 14 height 99
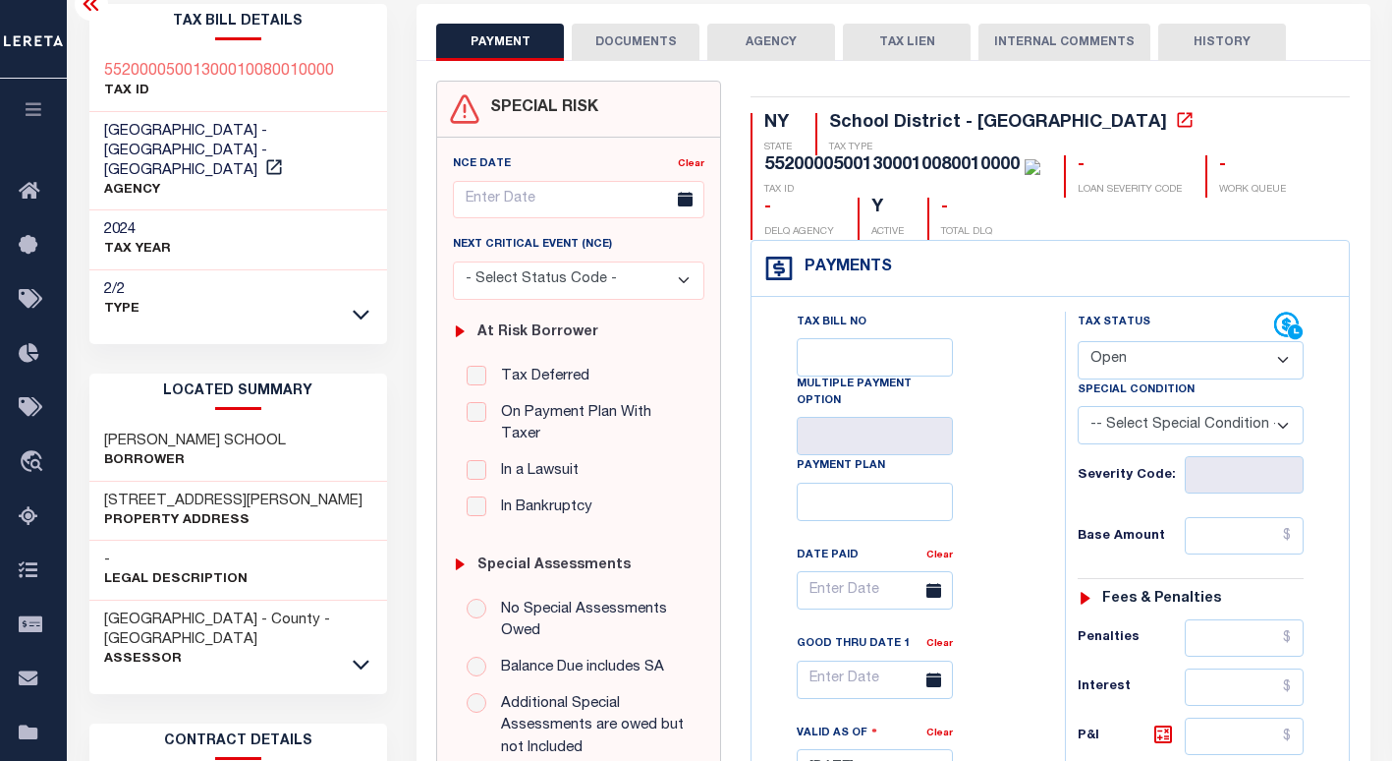
scroll to position [295, 0]
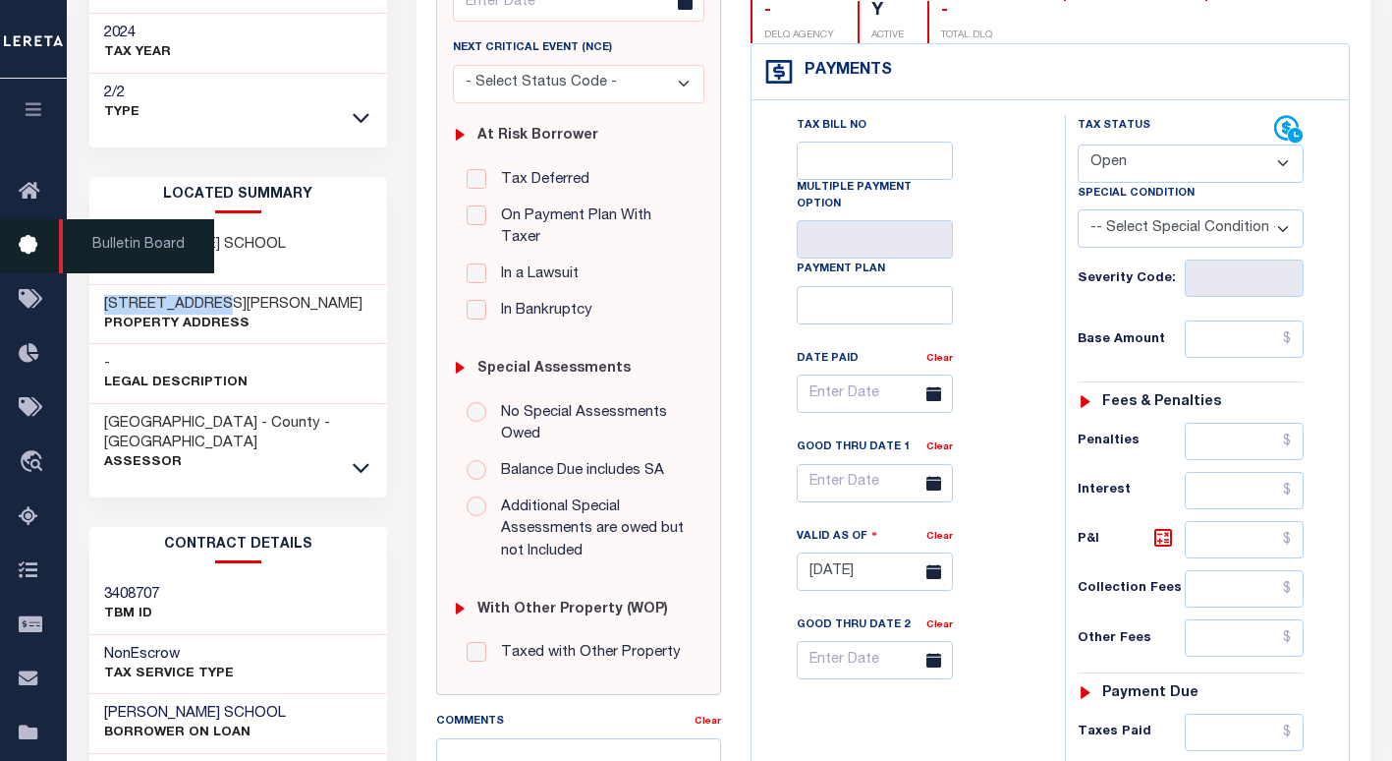
drag, startPoint x: 231, startPoint y: 280, endPoint x: 66, endPoint y: 273, distance: 165.2
click at [66, 273] on div "Home Payment History Tax Line Detail Profile Sign out" at bounding box center [696, 476] width 1392 height 1542
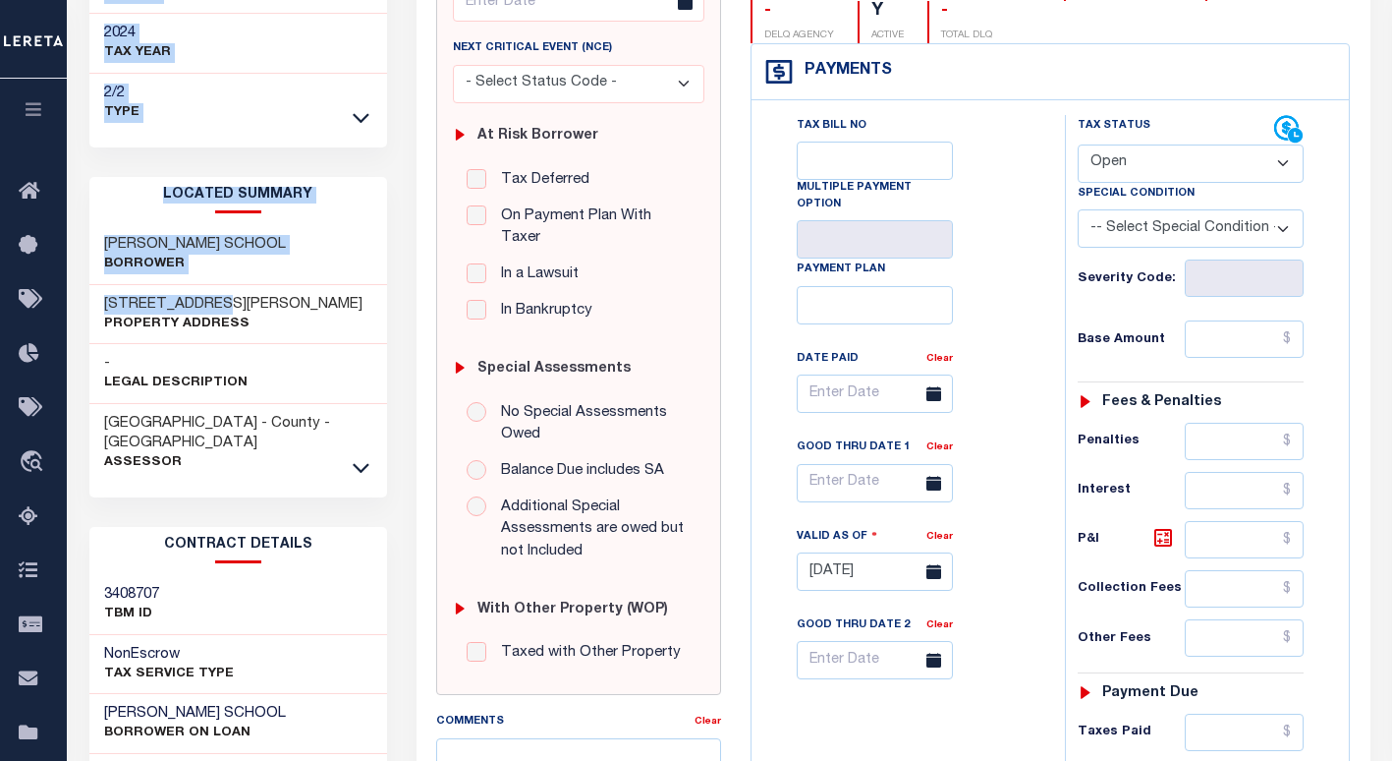
copy div "Parcel & Loan Tax Bill Details 55200005001300010080010000 TAX ID [GEOGRAPHIC_DA…"
click at [315, 344] on div "- Legal Description" at bounding box center [238, 374] width 299 height 60
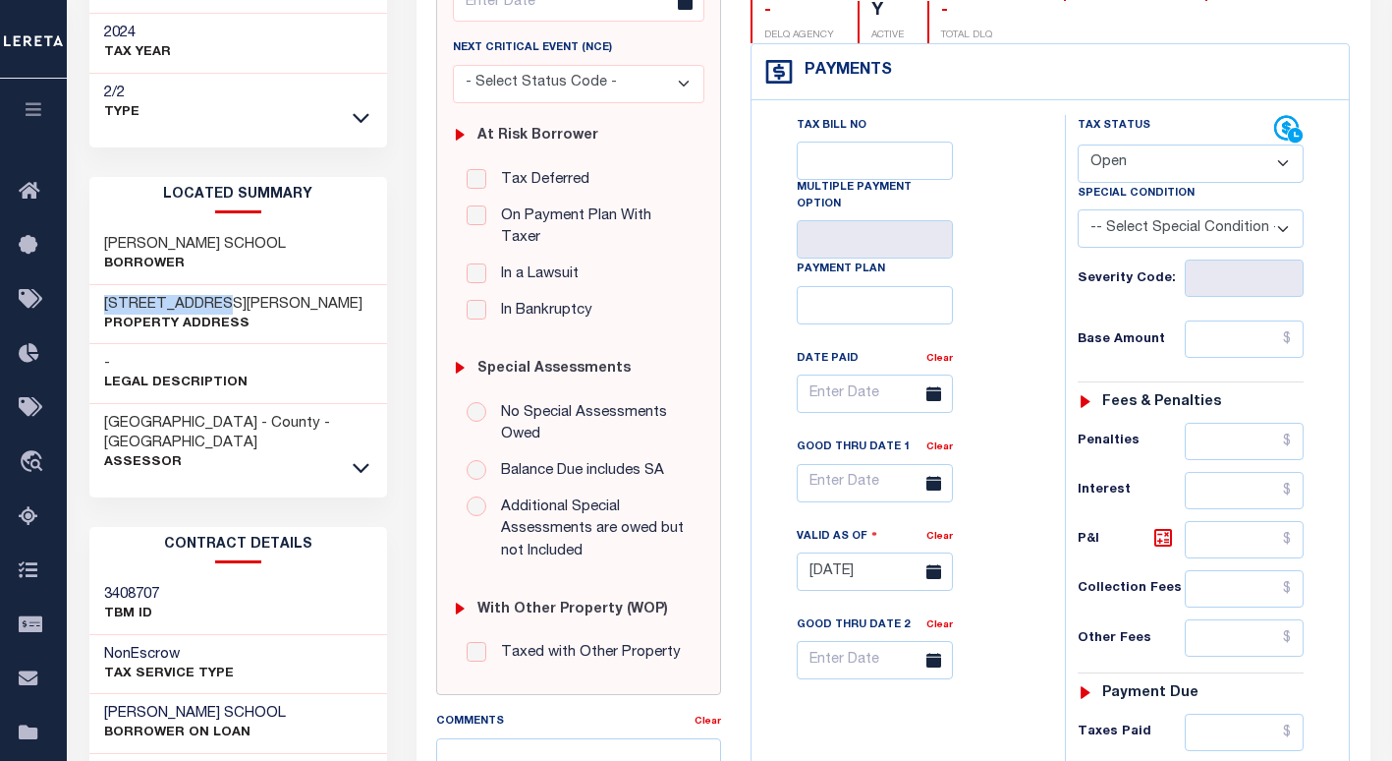
drag, startPoint x: 226, startPoint y: 283, endPoint x: 101, endPoint y: 281, distance: 124.8
click at [101, 285] on div "[STREET_ADDRESS][PERSON_NAME] Property Address" at bounding box center [238, 315] width 299 height 60
copy h3 "[STREET_ADDRESS][PERSON_NAME]"
click at [1112, 162] on select "- Select Status Code - Open Due/Unpaid Paid Incomplete No Tax Due Internal Refu…" at bounding box center [1191, 163] width 226 height 38
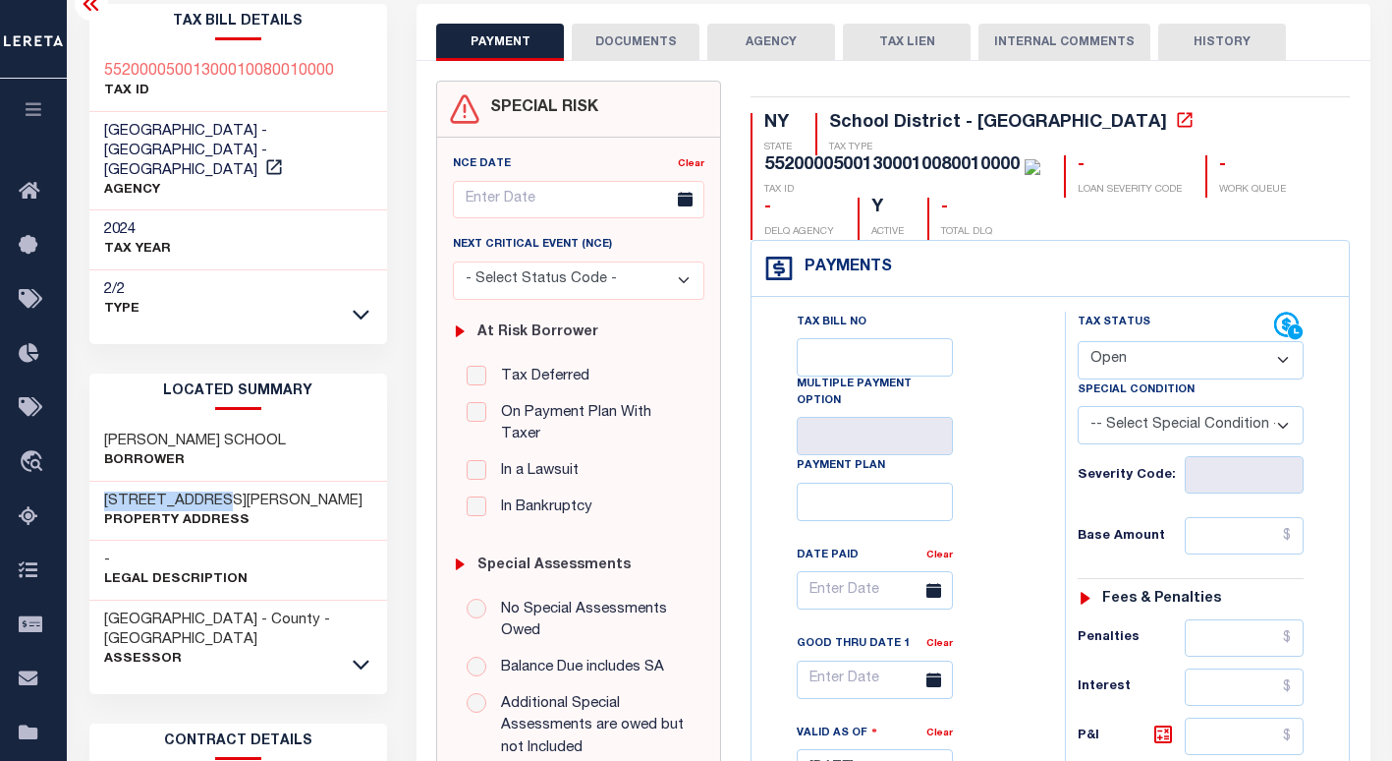
scroll to position [0, 0]
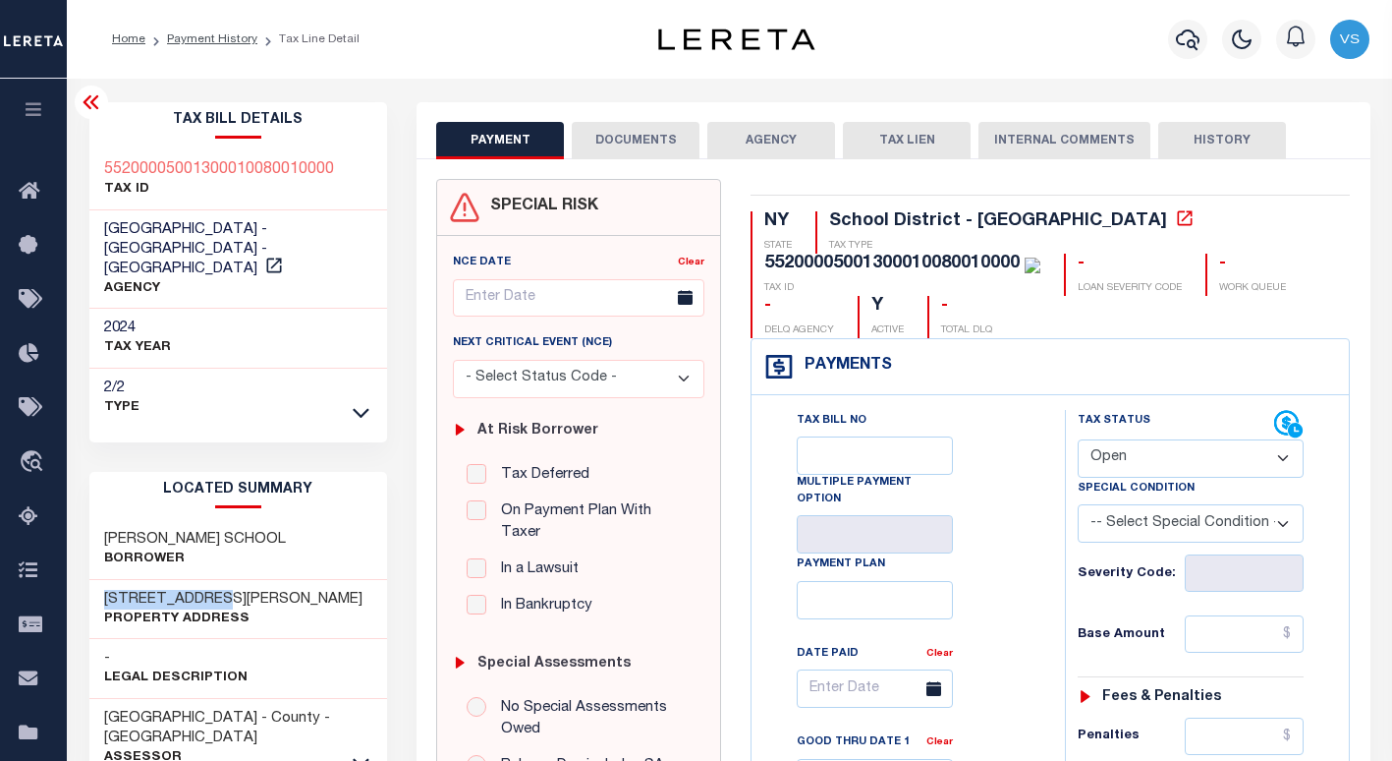
click at [1203, 460] on select "- Select Status Code - Open Due/Unpaid Paid Incomplete No Tax Due Internal Refu…" at bounding box center [1191, 458] width 226 height 38
select select "PYD"
click at [1078, 440] on select "- Select Status Code - Open Due/Unpaid Paid Incomplete No Tax Due Internal Refu…" at bounding box center [1191, 458] width 226 height 38
type input "[DATE]"
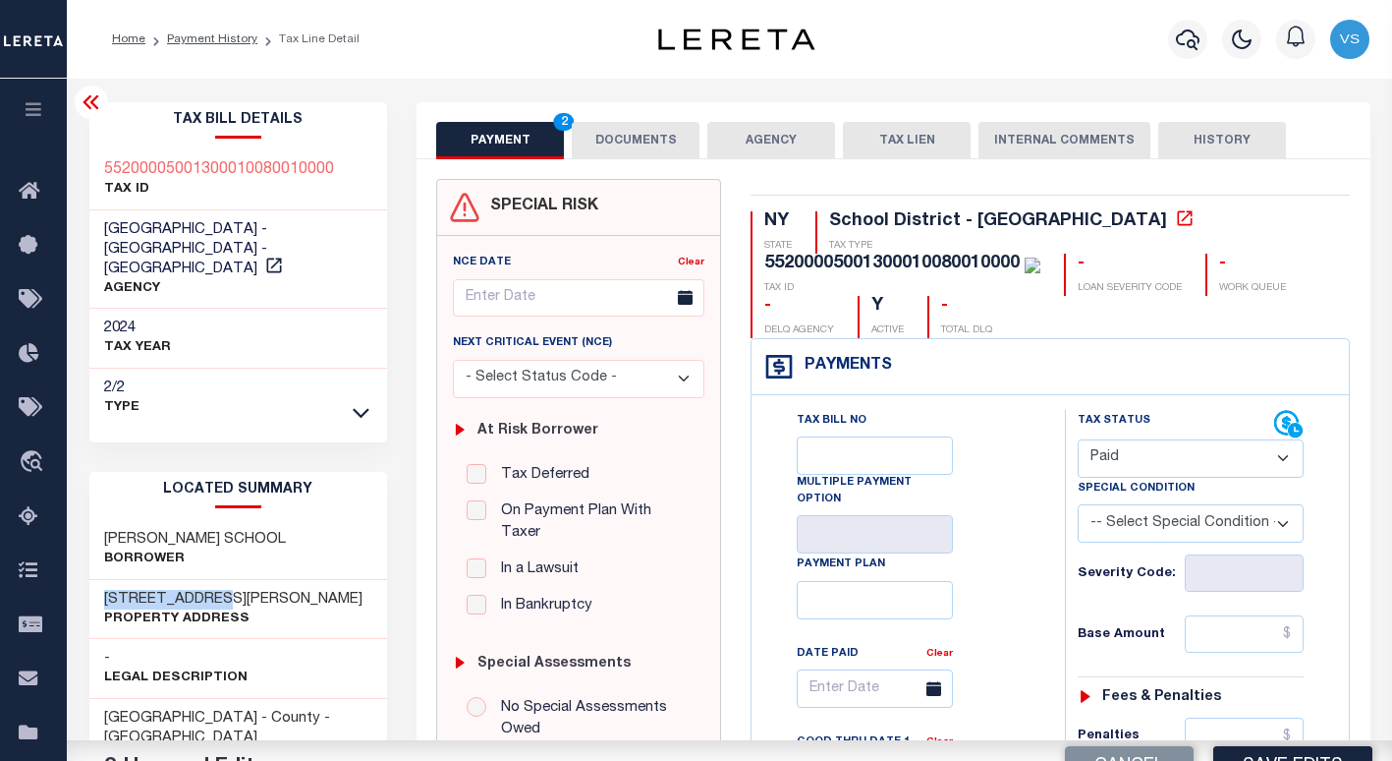
scroll to position [295, 0]
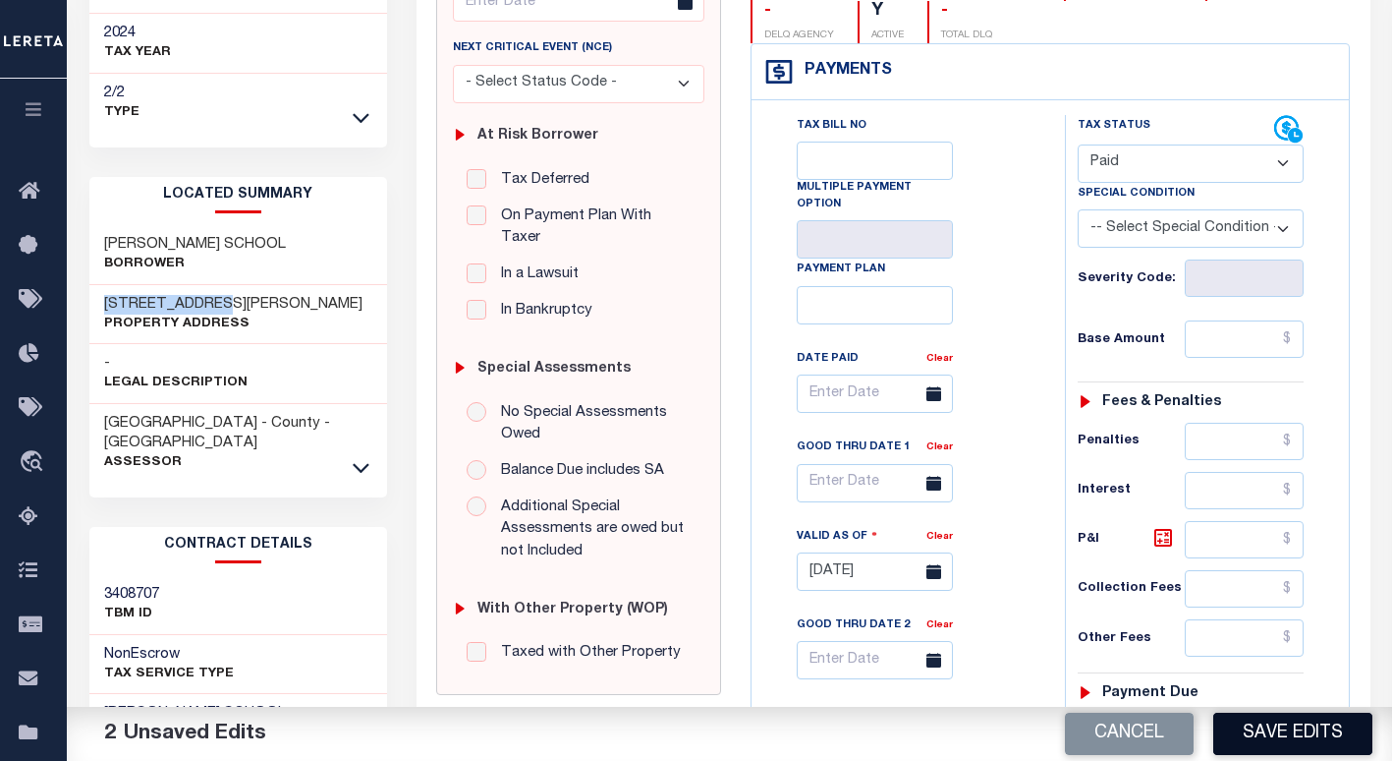
click at [1280, 740] on button "Save Edits" at bounding box center [1292, 733] width 159 height 42
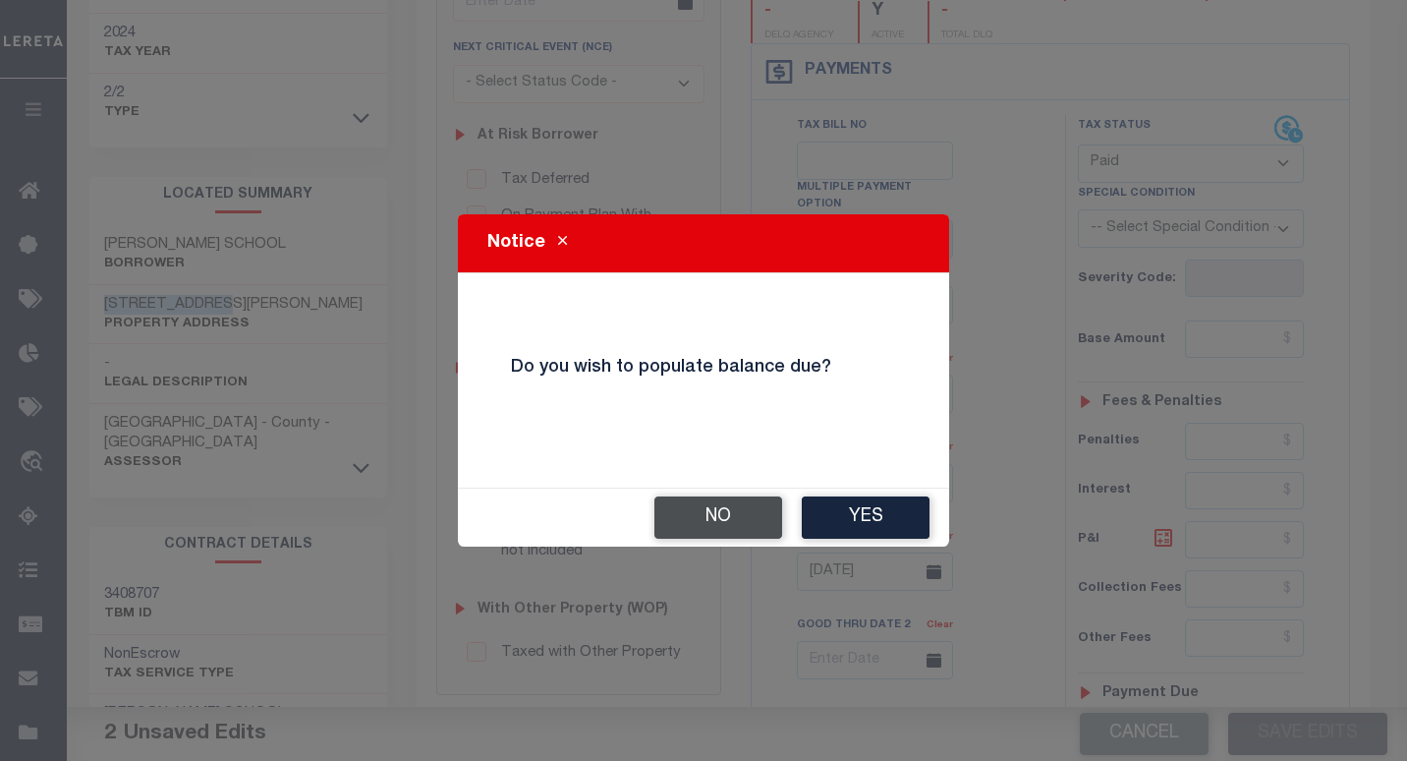
click at [727, 522] on button "No" at bounding box center [718, 517] width 128 height 42
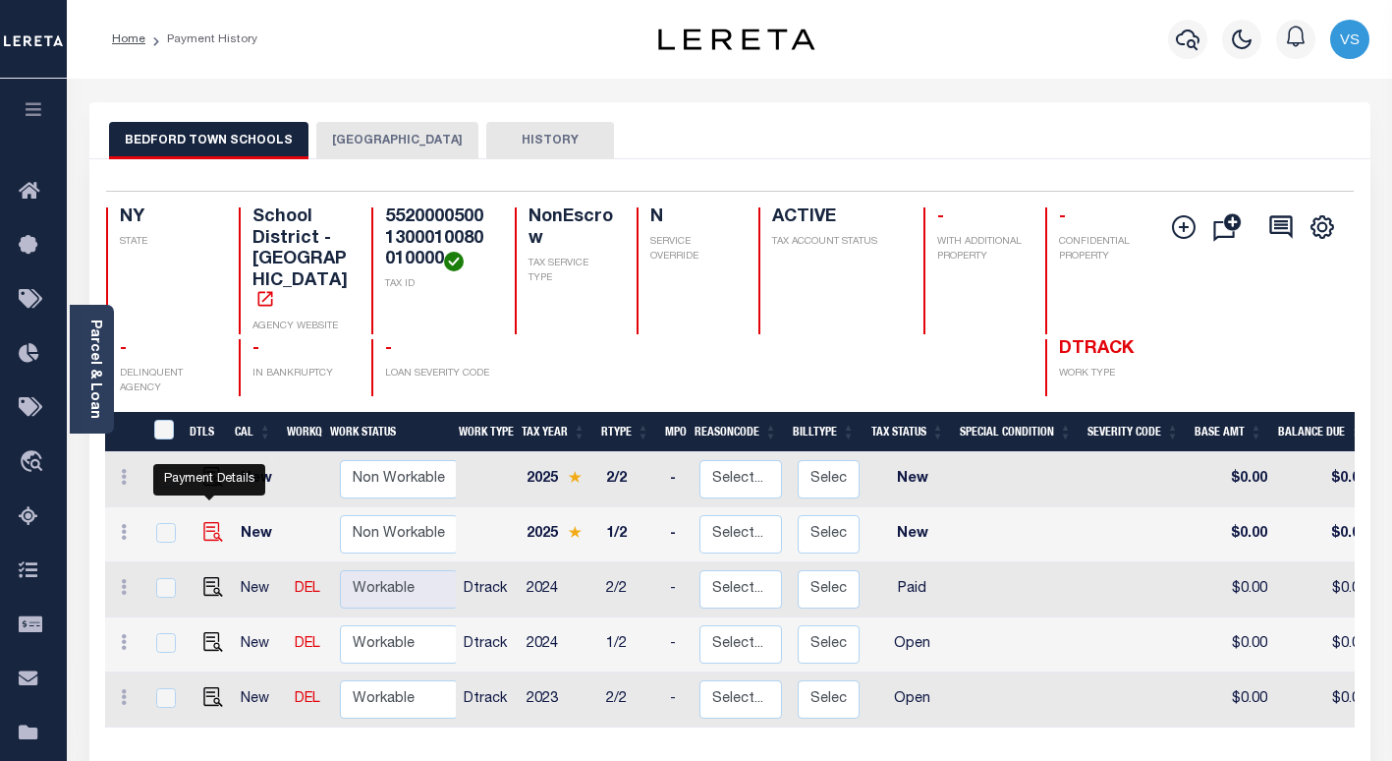
click at [208, 522] on img "" at bounding box center [213, 532] width 20 height 20
checkbox input "true"
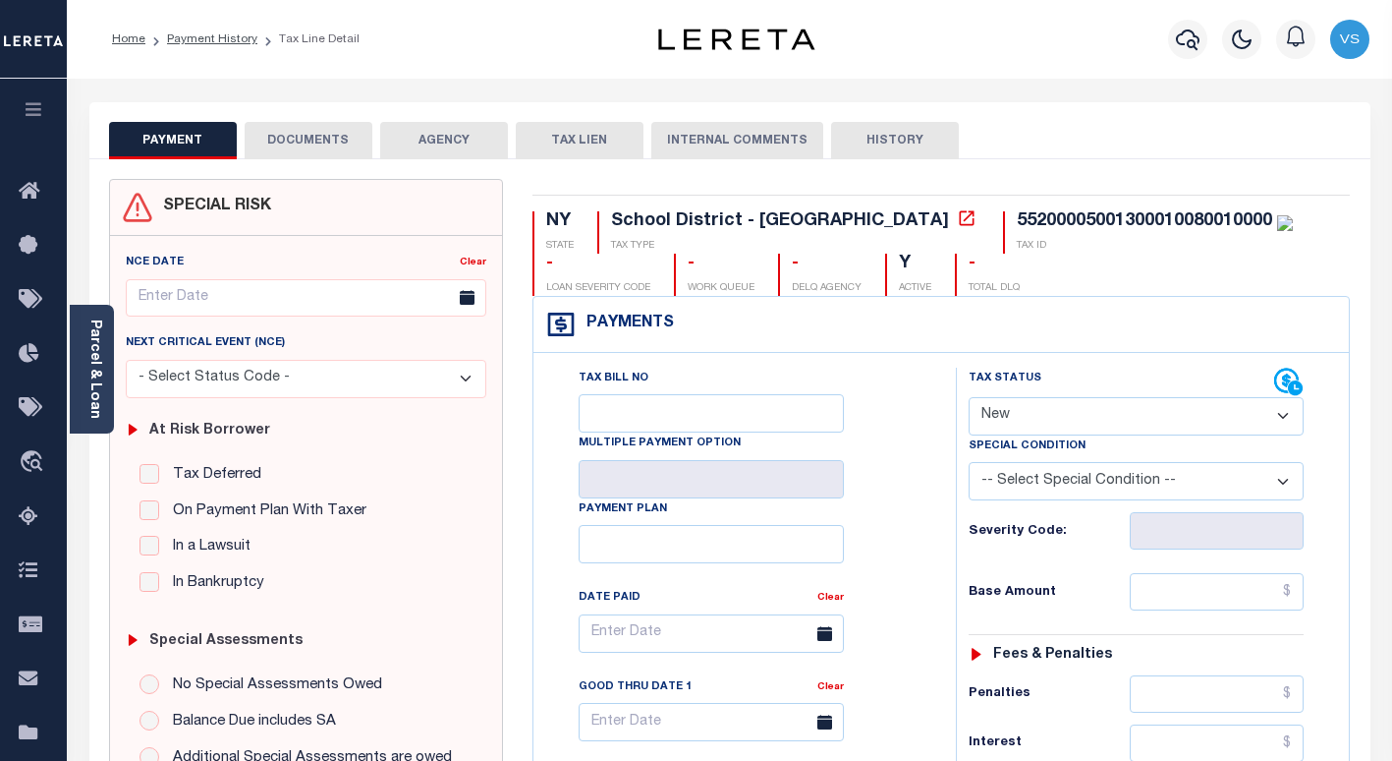
click at [1002, 412] on select "- Select Status Code - Open Due/Unpaid Paid Incomplete No Tax Due Internal Refu…" at bounding box center [1136, 416] width 335 height 38
select select "NTX"
click at [969, 398] on select "- Select Status Code - Open Due/Unpaid Paid Incomplete No Tax Due Internal Refu…" at bounding box center [1136, 416] width 335 height 38
type input "10/01/2025"
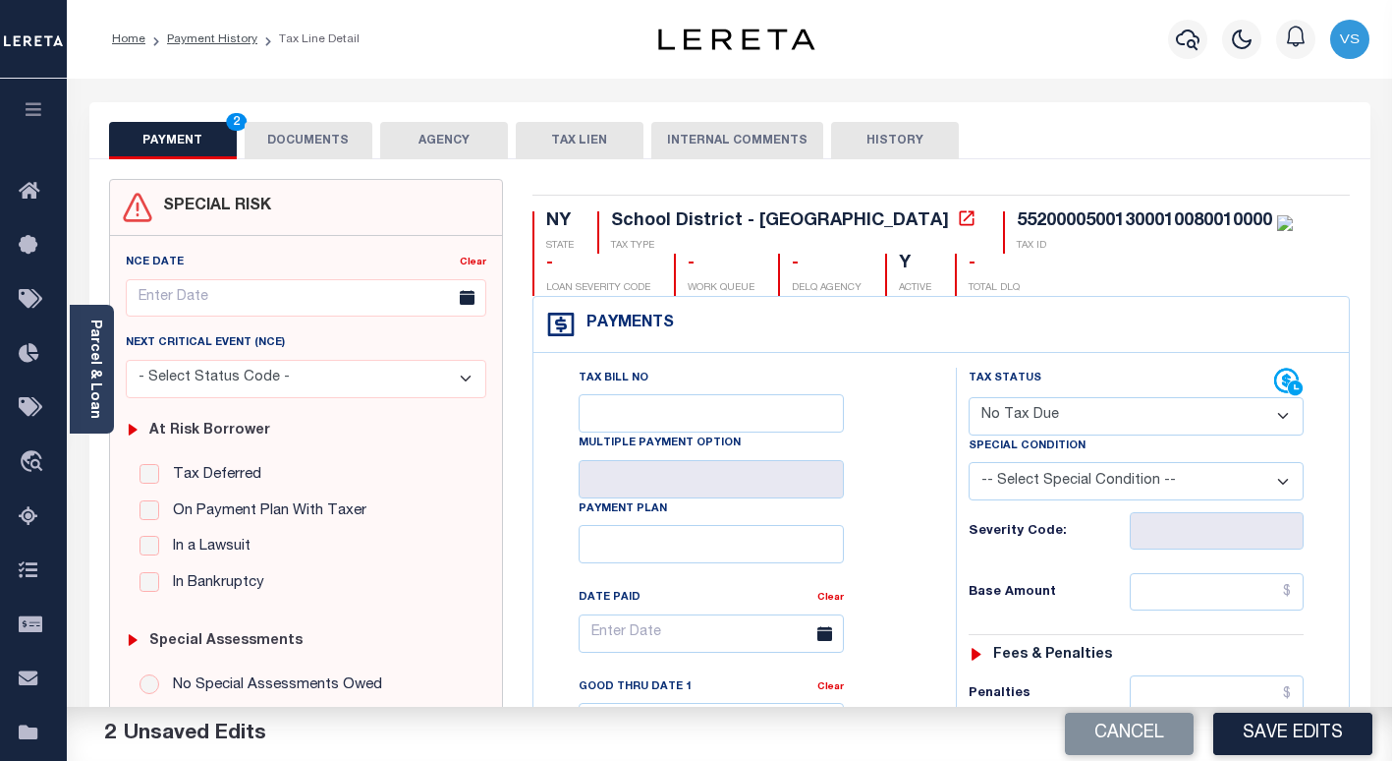
click at [1036, 482] on select "-- Select Special Condition -- 3RD PARTY TAX LIEN AGENCY TAX LIEN (A.K.A Inside…" at bounding box center [1136, 481] width 335 height 38
select select "5"
click at [969, 464] on select "-- Select Special Condition -- 3RD PARTY TAX LIEN AGENCY TAX LIEN (A.K.A Inside…" at bounding box center [1136, 481] width 335 height 38
click at [280, 135] on button "DOCUMENTS" at bounding box center [309, 140] width 128 height 37
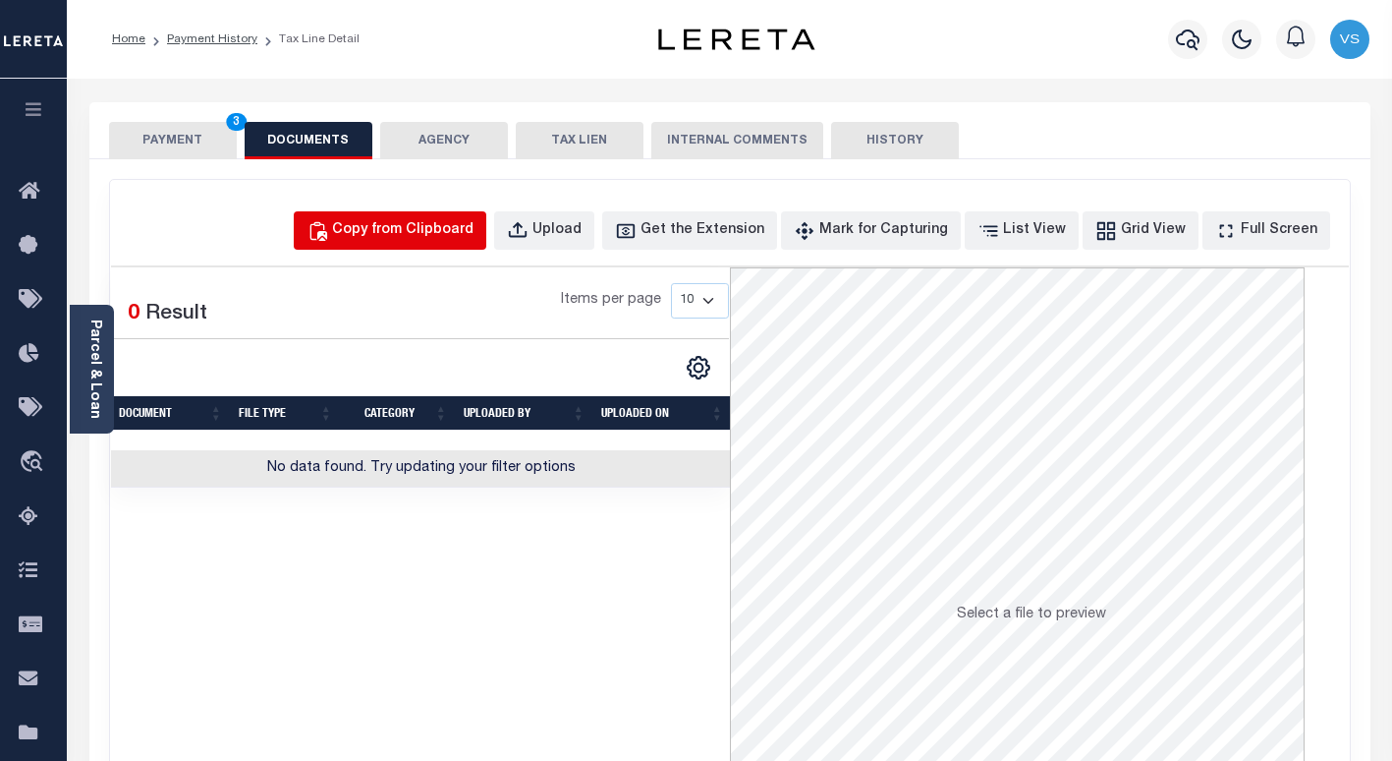
click at [435, 236] on div "Copy from Clipboard" at bounding box center [402, 231] width 141 height 22
select select "POP"
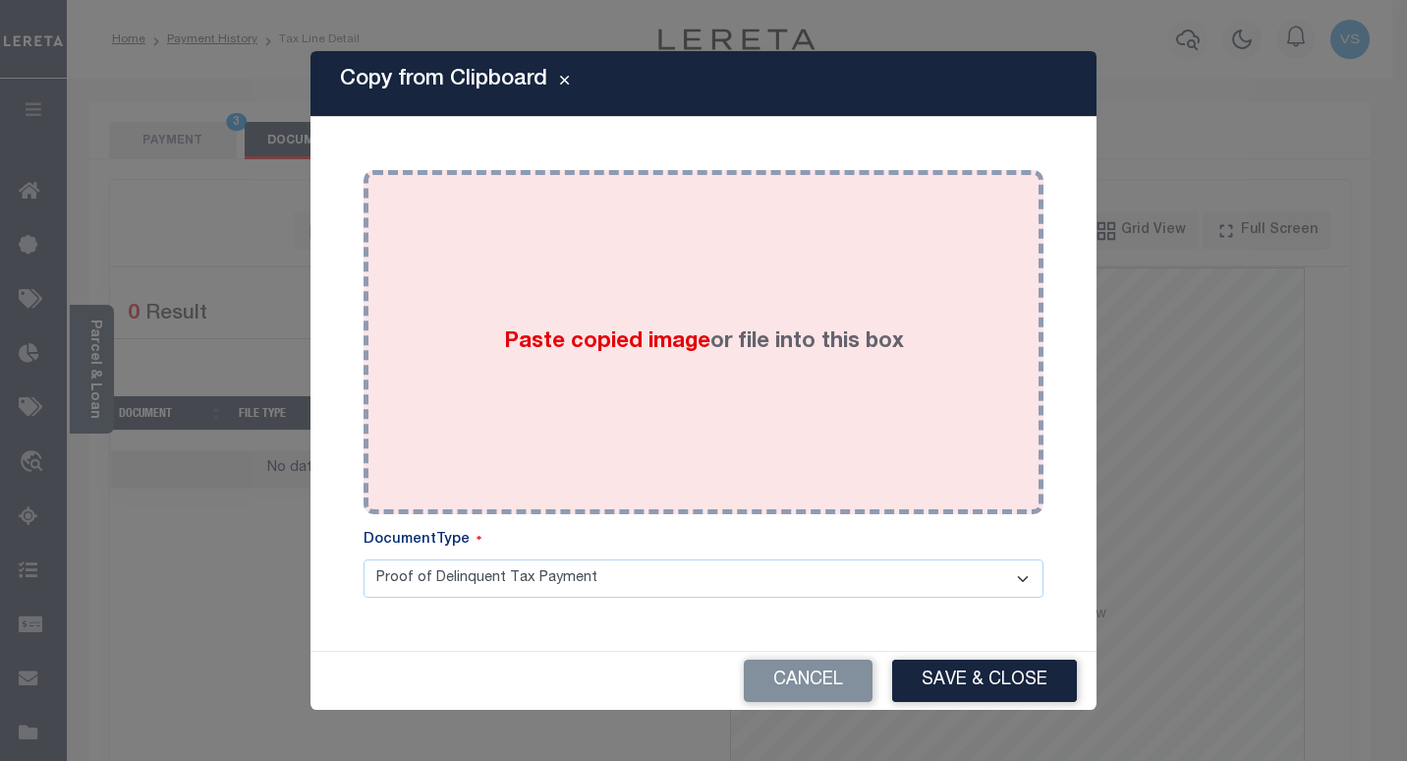
click at [461, 348] on div "Paste copied image or file into this box" at bounding box center [703, 342] width 650 height 314
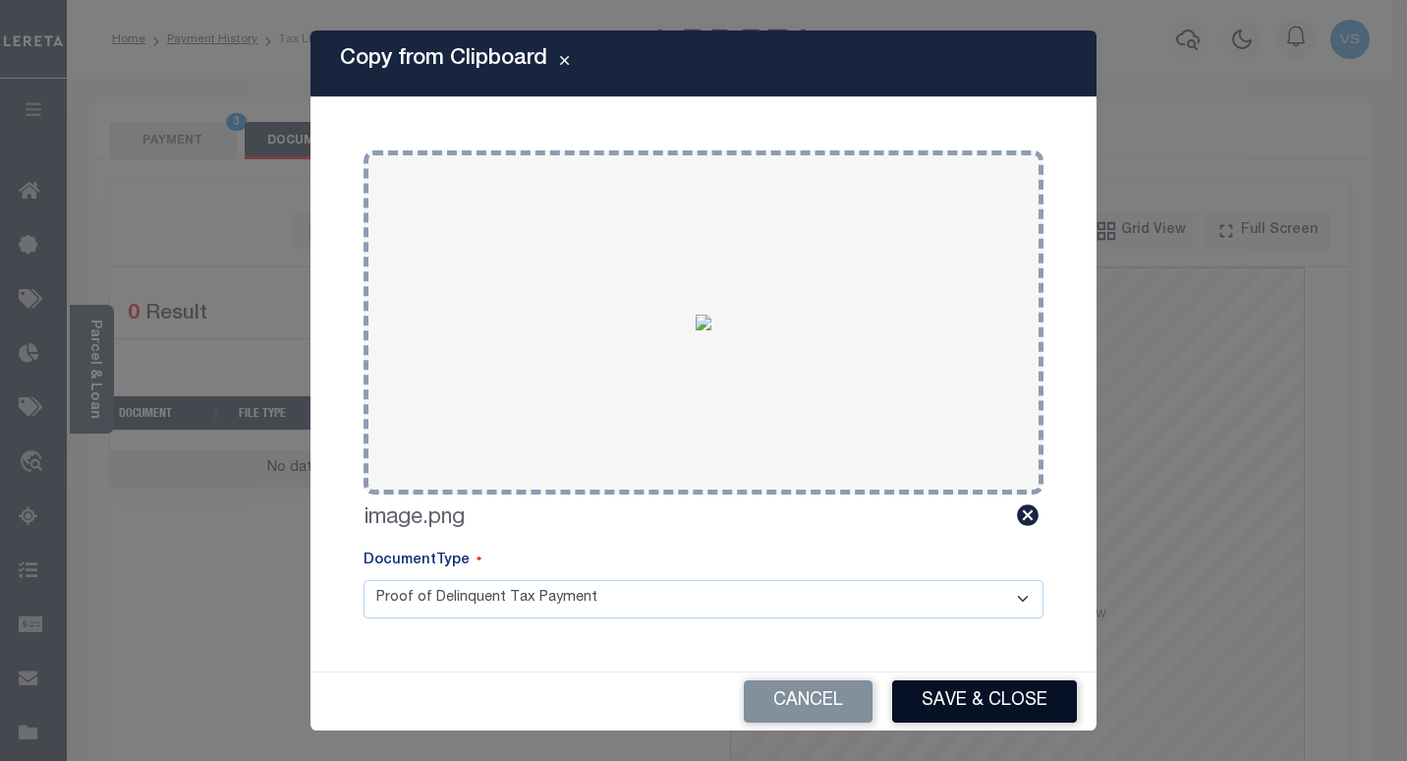
click at [944, 690] on button "Save & Close" at bounding box center [984, 701] width 185 height 42
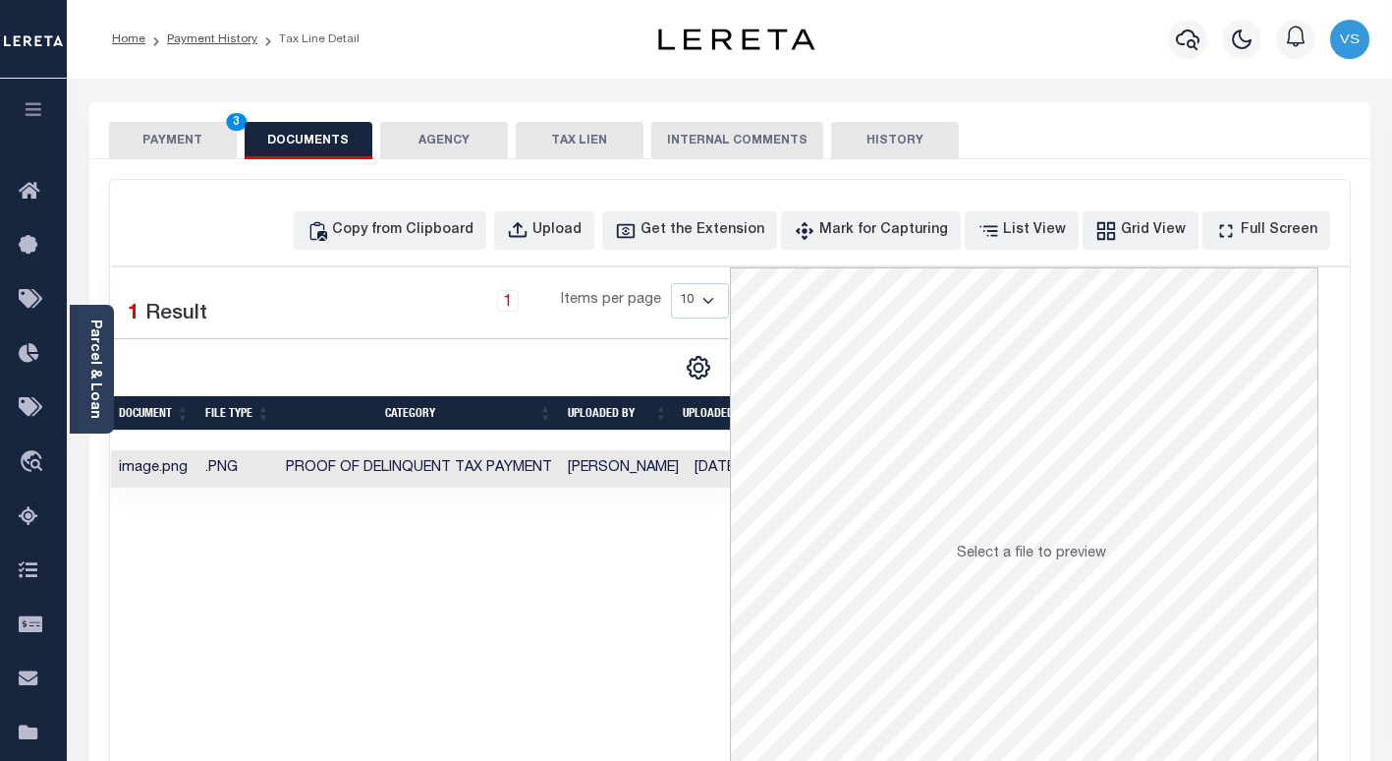
click at [172, 144] on button "PAYMENT 3" at bounding box center [173, 140] width 128 height 37
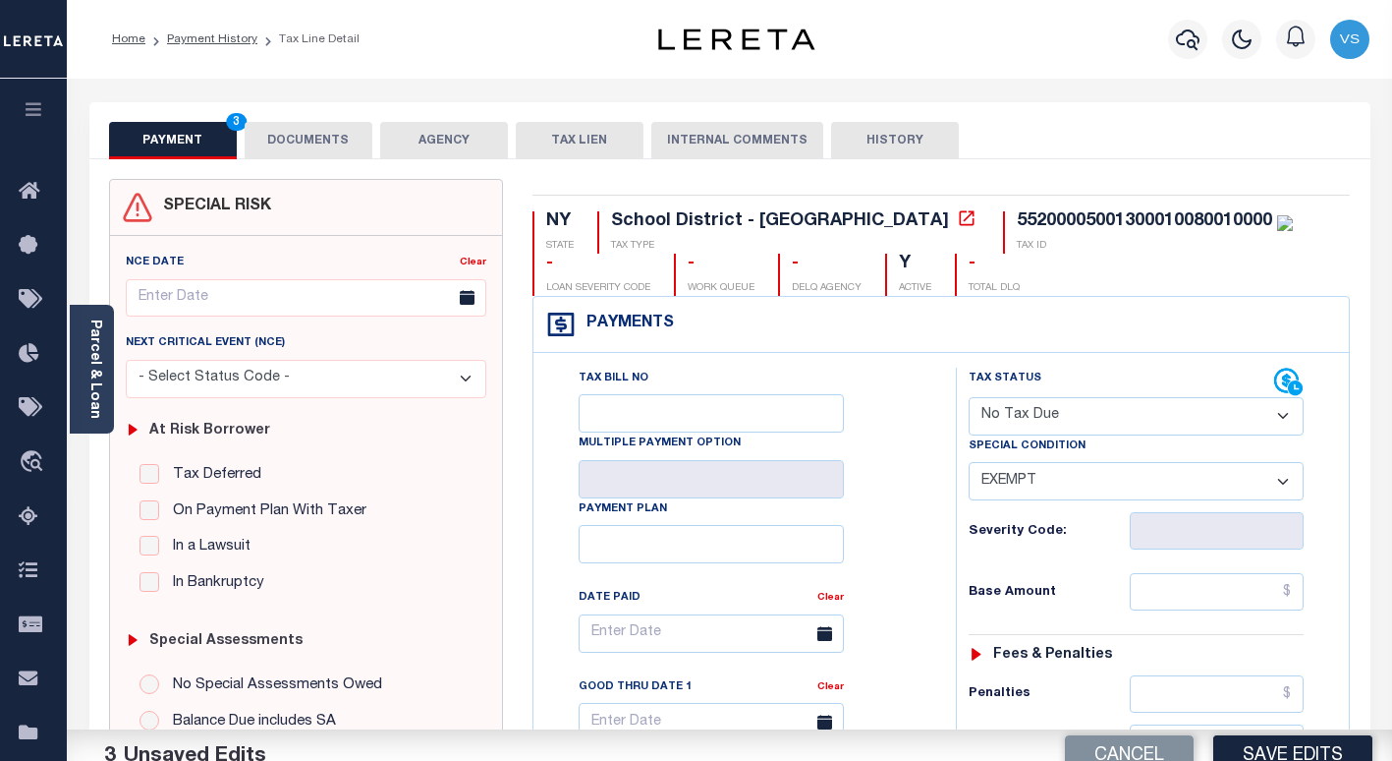
scroll to position [295, 0]
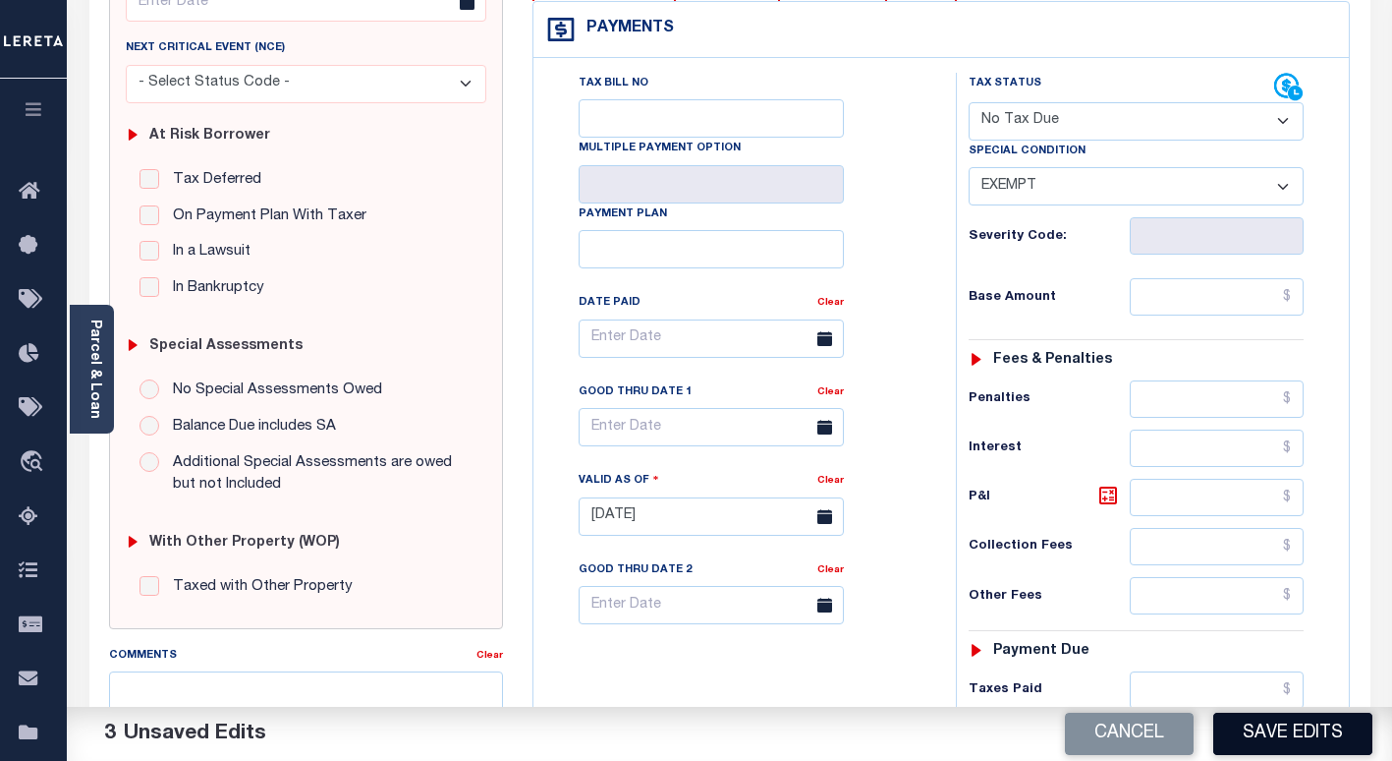
click at [1268, 746] on button "Save Edits" at bounding box center [1292, 733] width 159 height 42
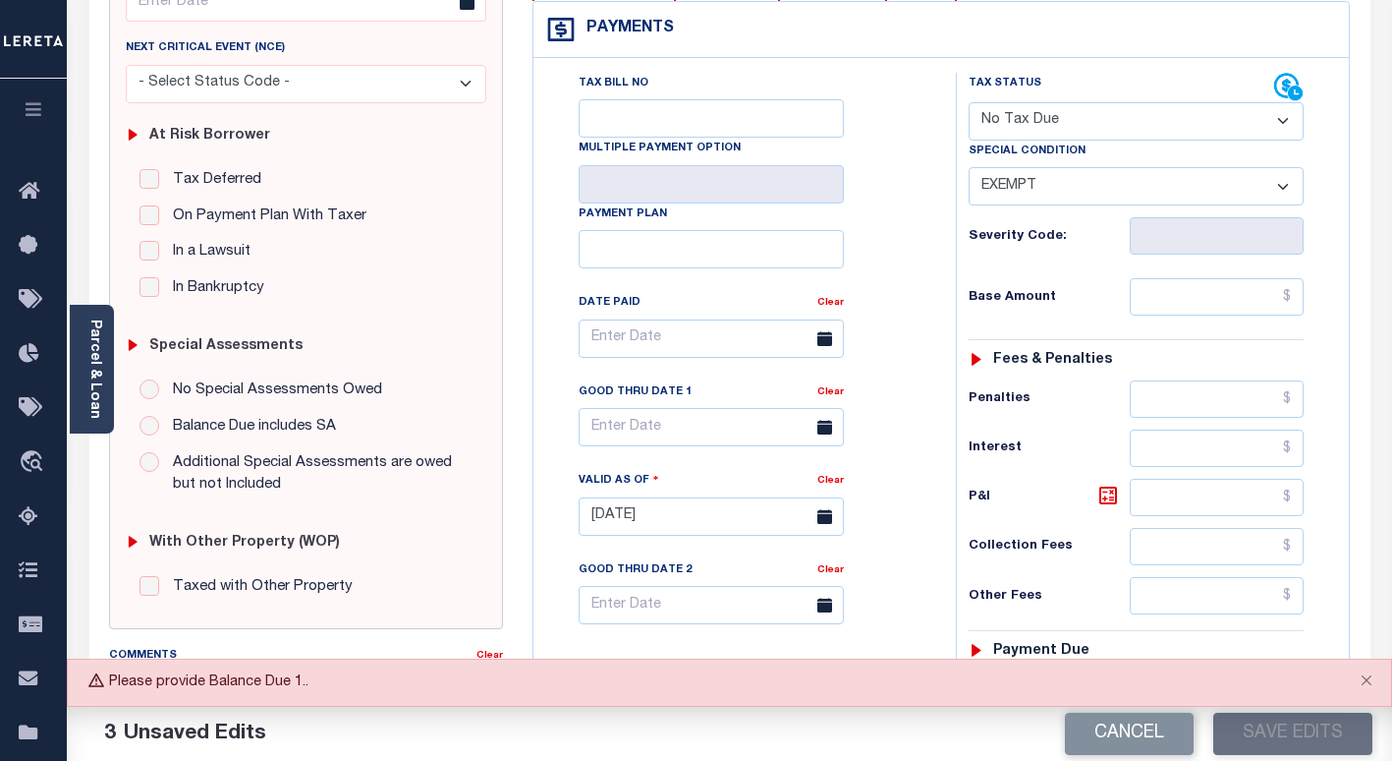
scroll to position [590, 0]
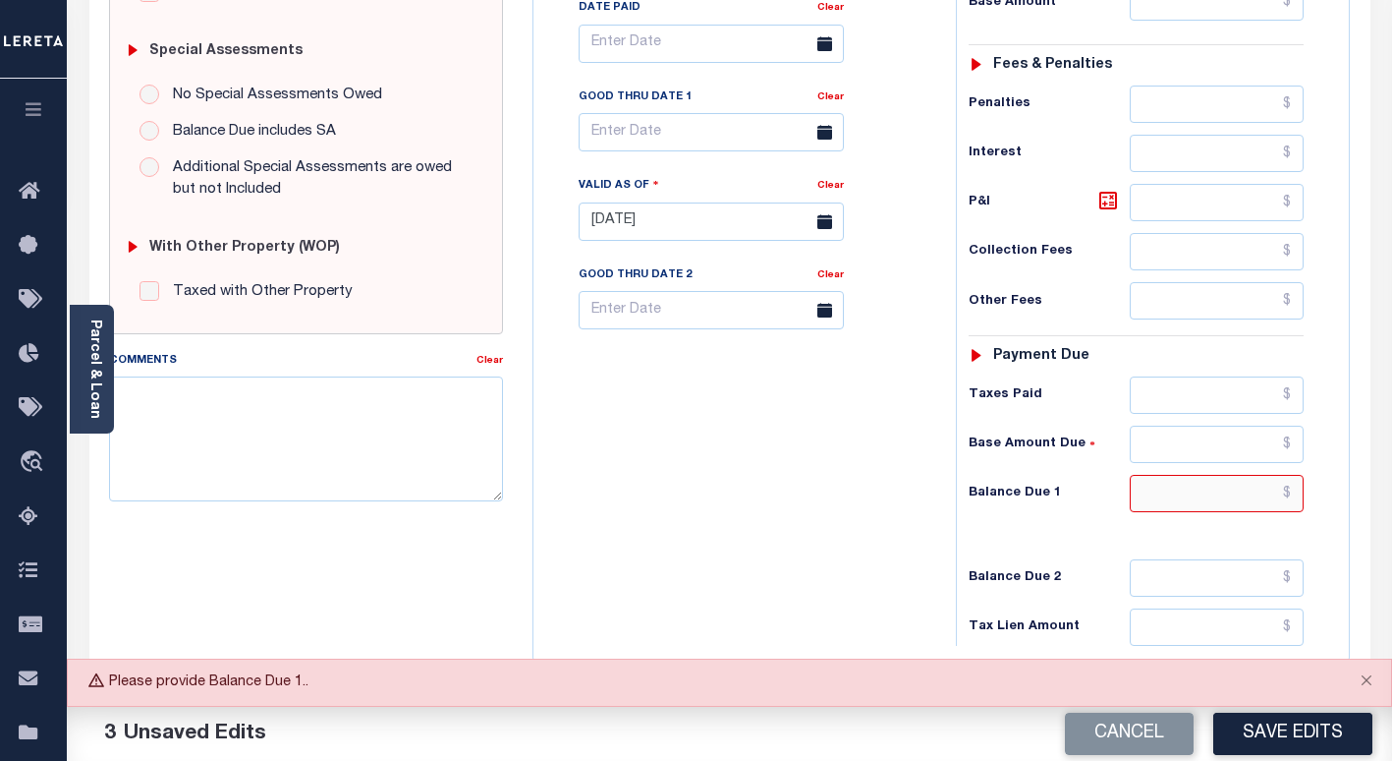
click at [1277, 497] on input "text" at bounding box center [1217, 493] width 174 height 37
type input "$0.00"
click at [1275, 733] on button "Save Edits" at bounding box center [1292, 733] width 159 height 42
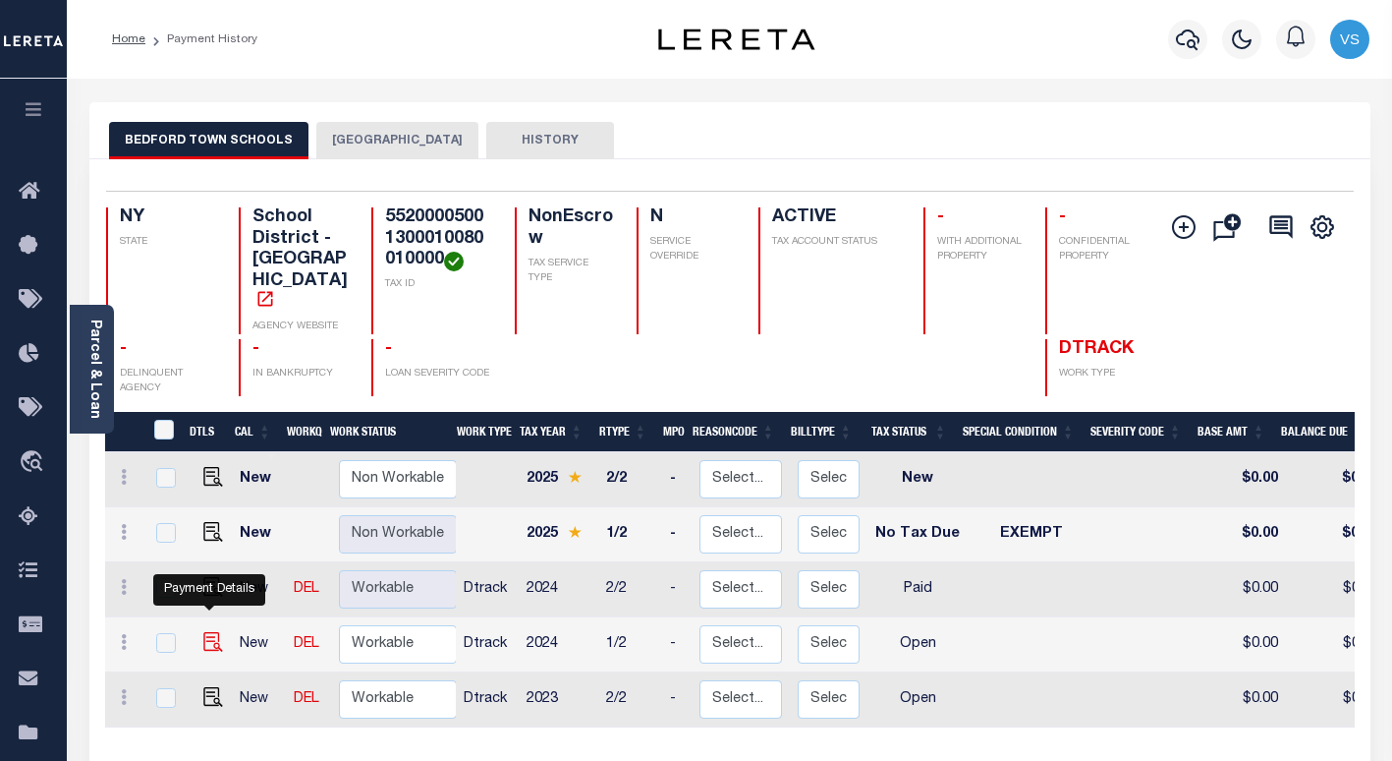
click at [212, 632] on img "" at bounding box center [213, 642] width 20 height 20
checkbox input "true"
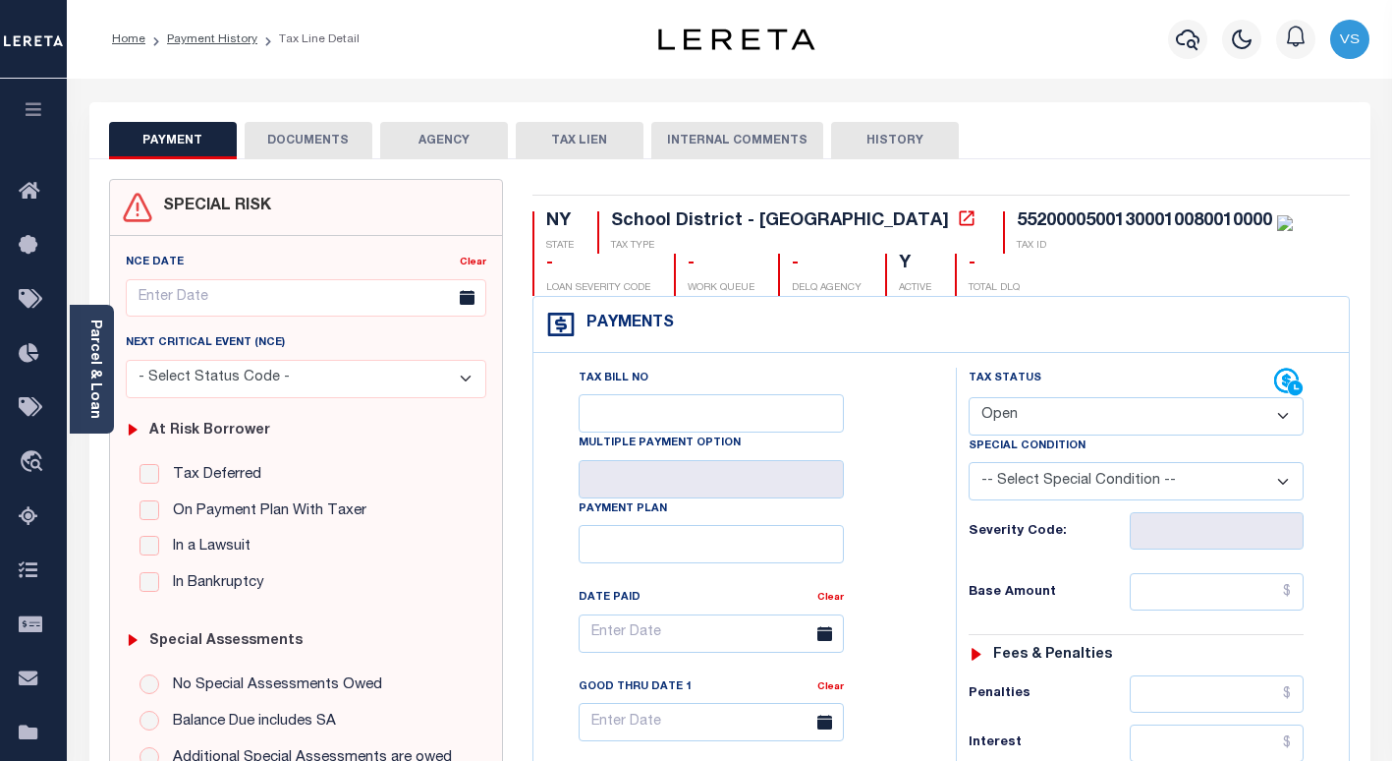
click at [1003, 419] on select "- Select Status Code - Open Due/Unpaid Paid Incomplete No Tax Due Internal Refu…" at bounding box center [1136, 416] width 335 height 38
select select "PYD"
click at [969, 398] on select "- Select Status Code - Open Due/Unpaid Paid Incomplete No Tax Due Internal Refu…" at bounding box center [1136, 416] width 335 height 38
type input "[DATE]"
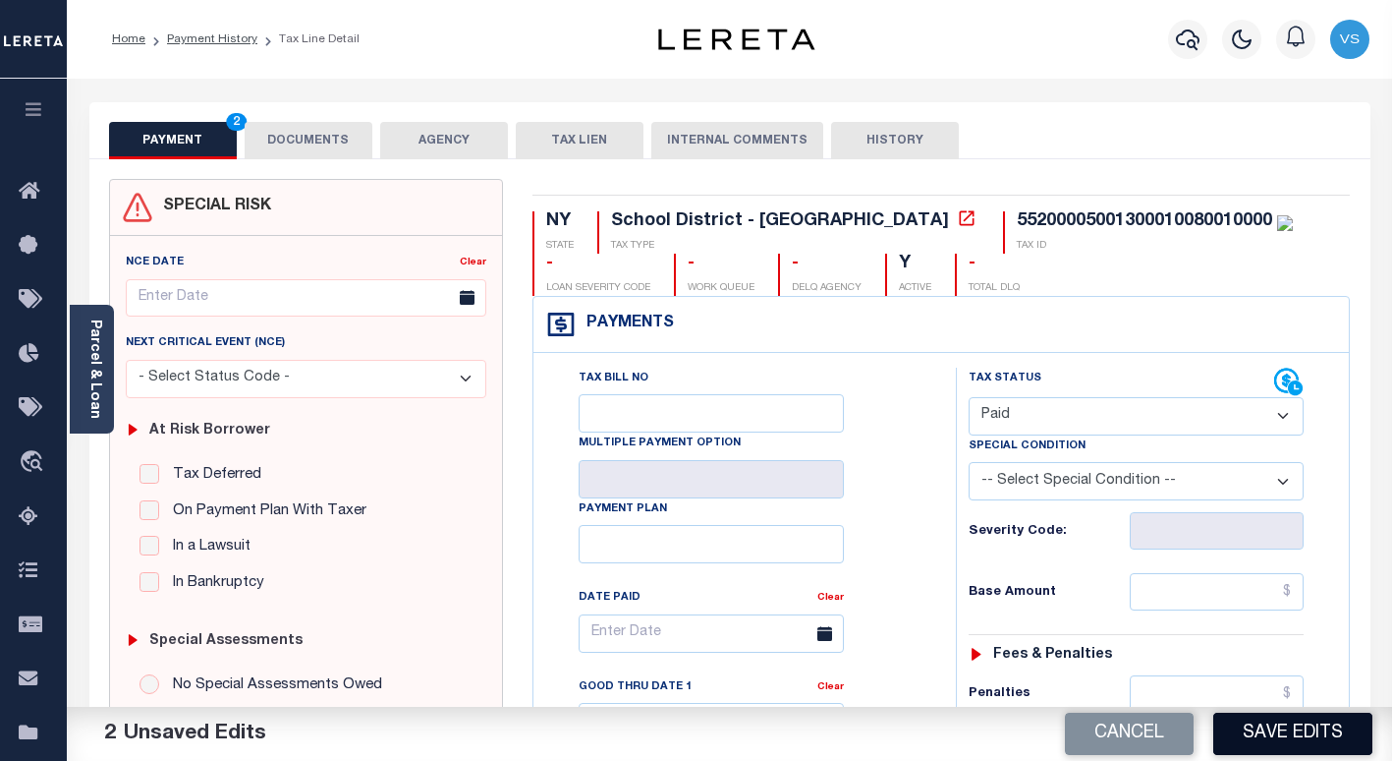
click at [1235, 740] on button "Save Edits" at bounding box center [1292, 733] width 159 height 42
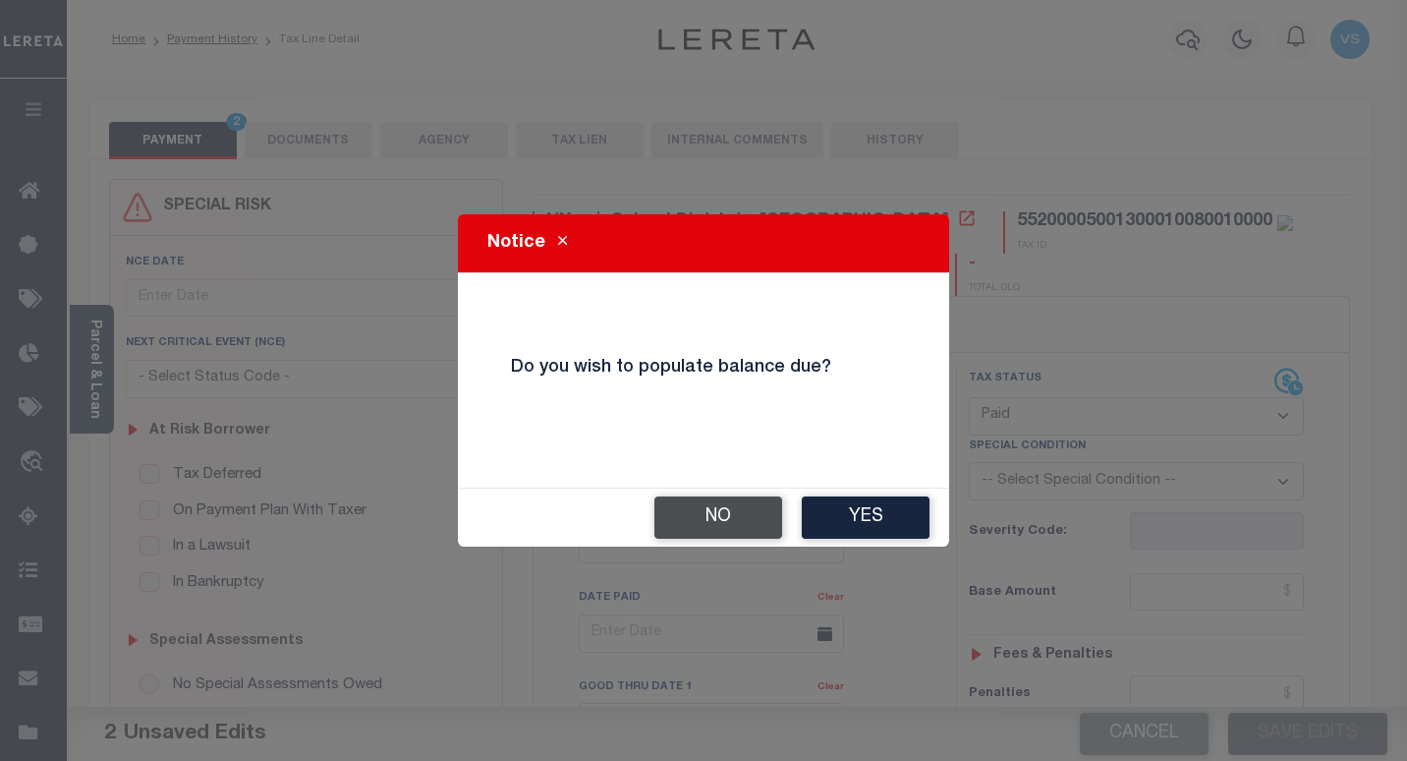
click at [665, 511] on button "No" at bounding box center [718, 517] width 128 height 42
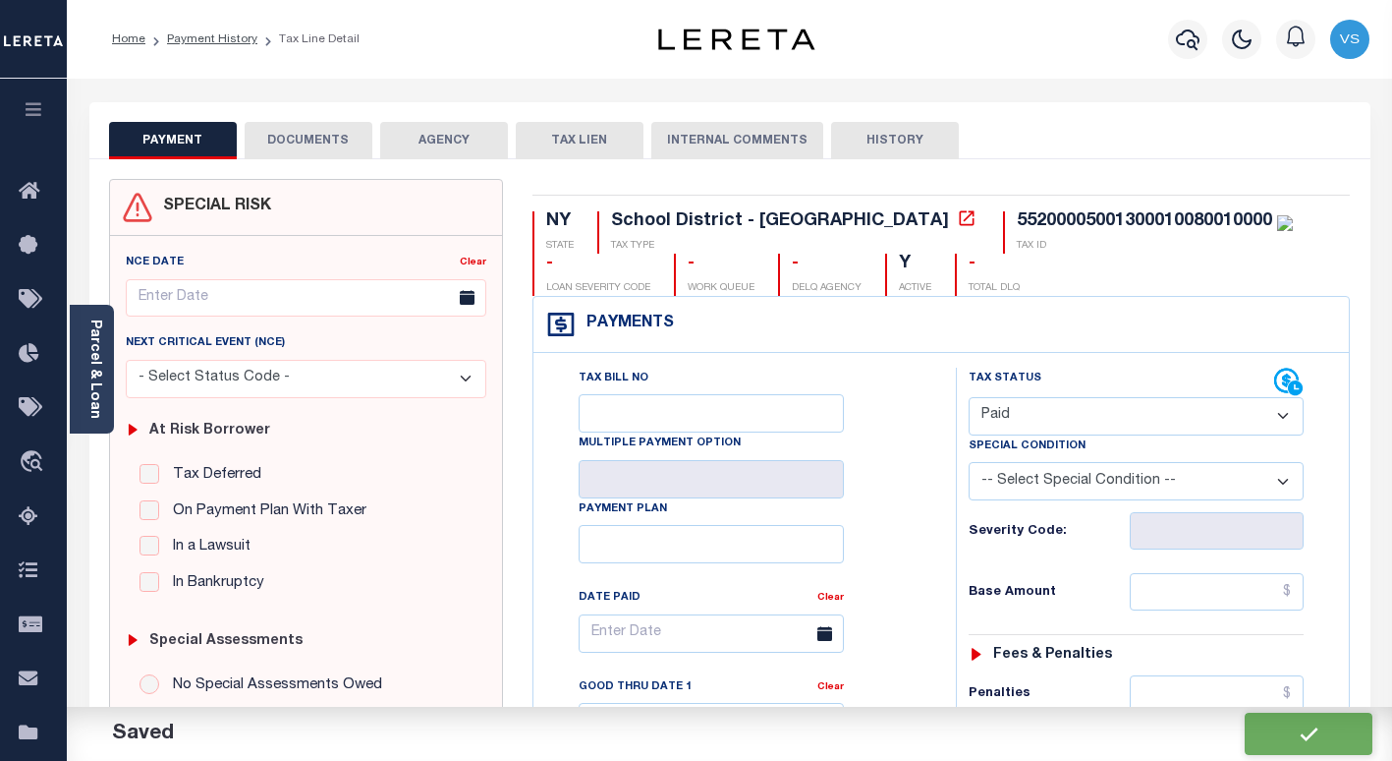
checkbox input "false"
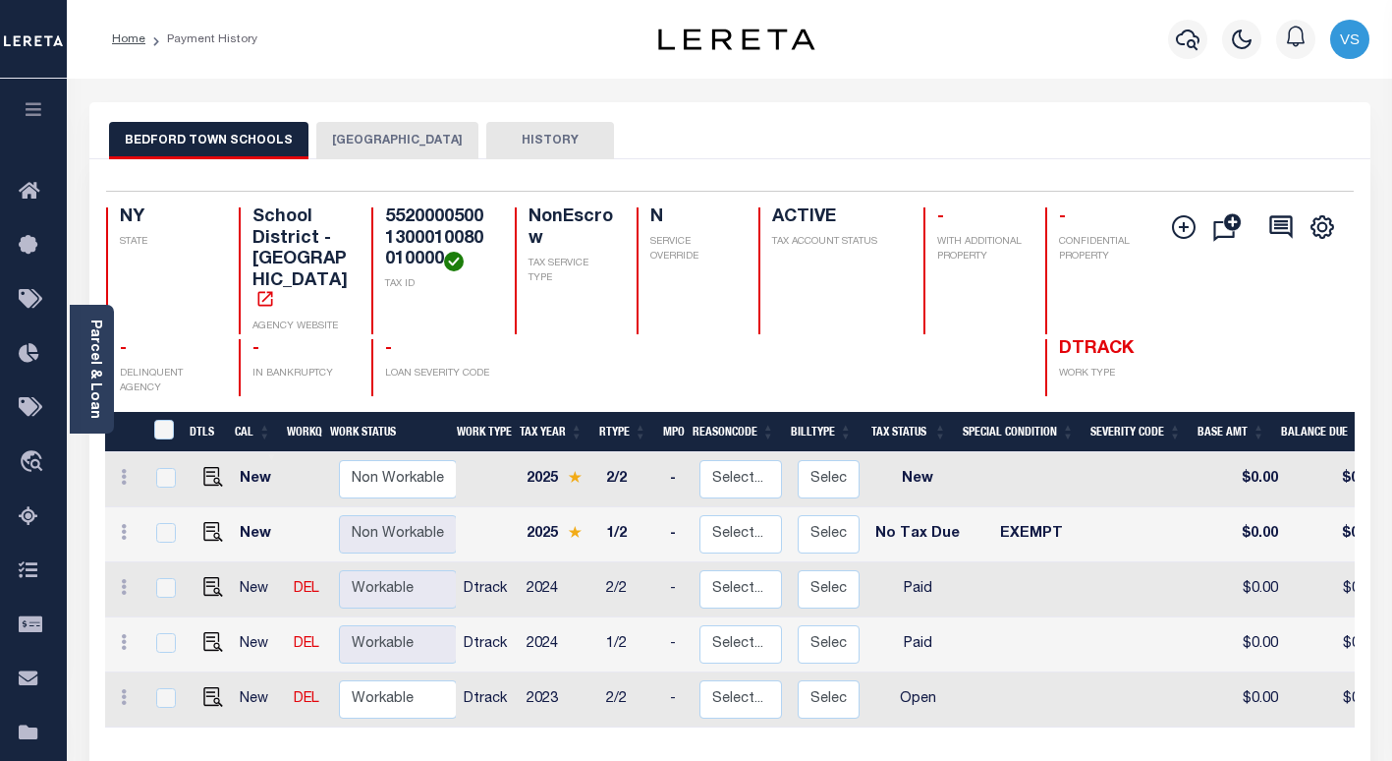
scroll to position [197, 0]
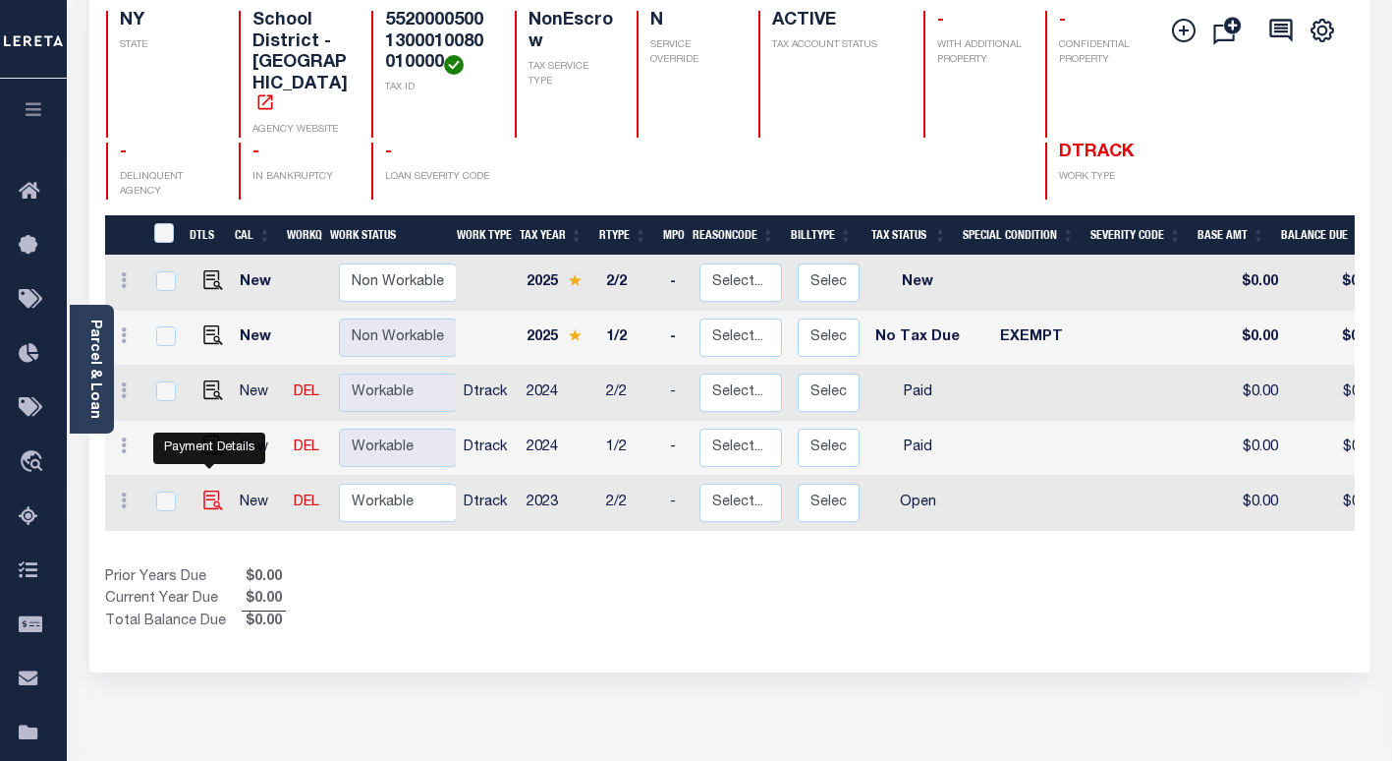
click at [207, 490] on img "" at bounding box center [213, 500] width 20 height 20
checkbox input "true"
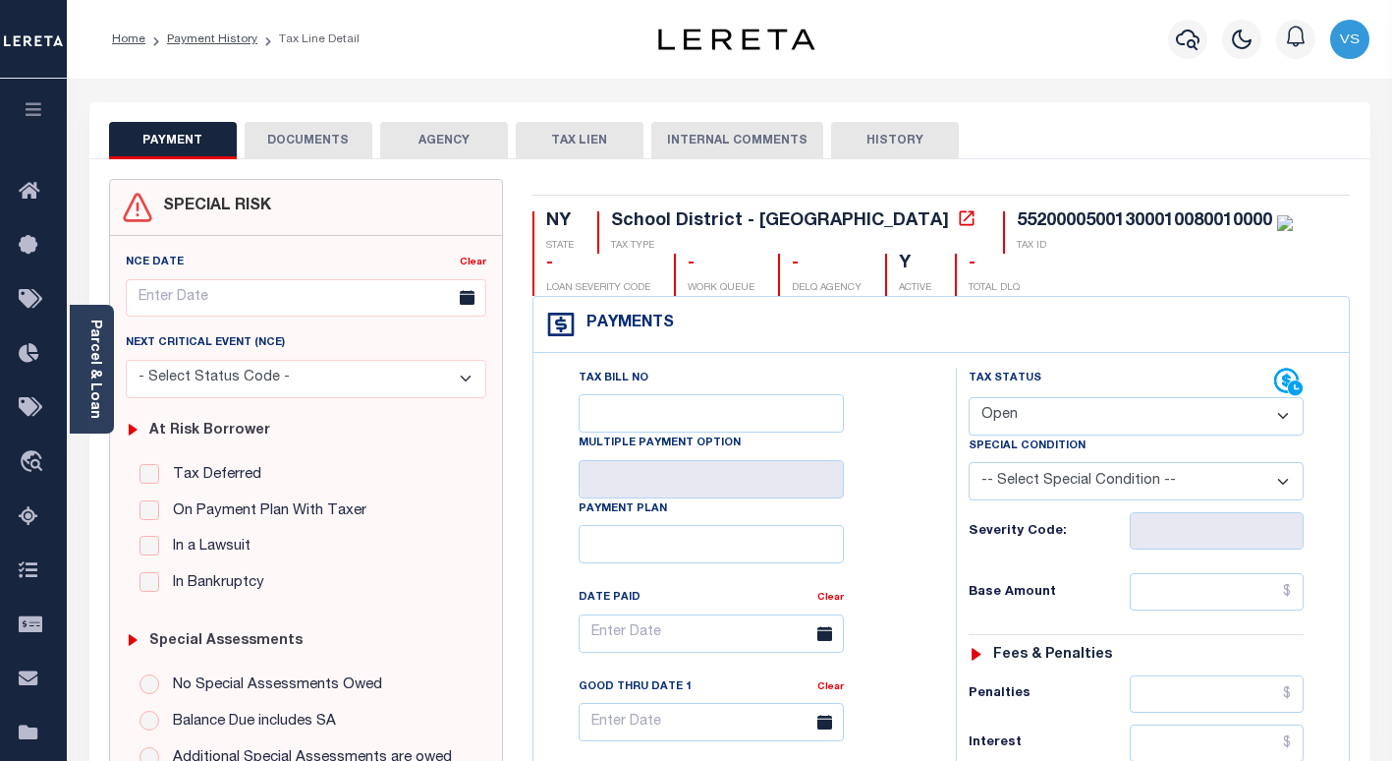
click at [1011, 416] on select "- Select Status Code - Open Due/Unpaid Paid Incomplete No Tax Due Internal Refu…" at bounding box center [1136, 416] width 335 height 38
select select "PYD"
click at [969, 398] on select "- Select Status Code - Open Due/Unpaid Paid Incomplete No Tax Due Internal Refu…" at bounding box center [1136, 416] width 335 height 38
type input "[DATE]"
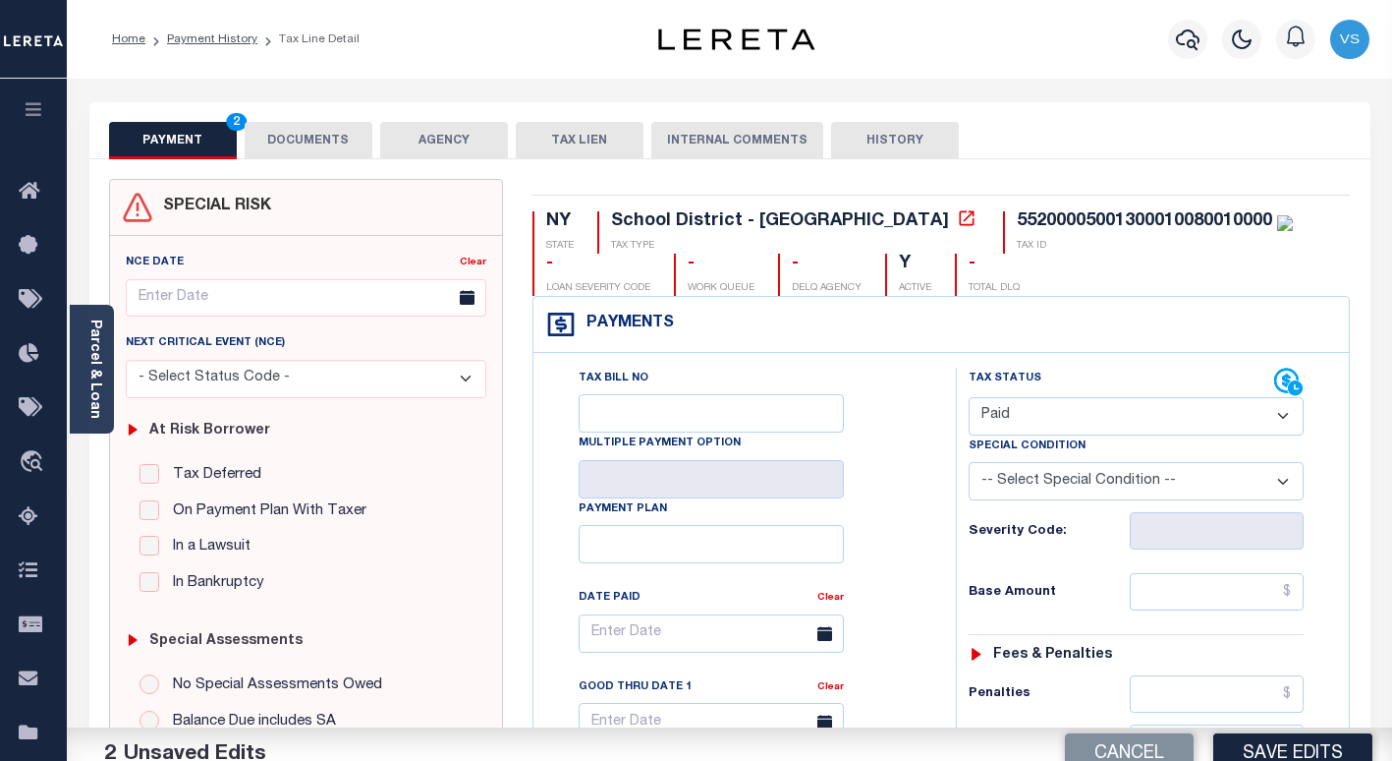
scroll to position [295, 0]
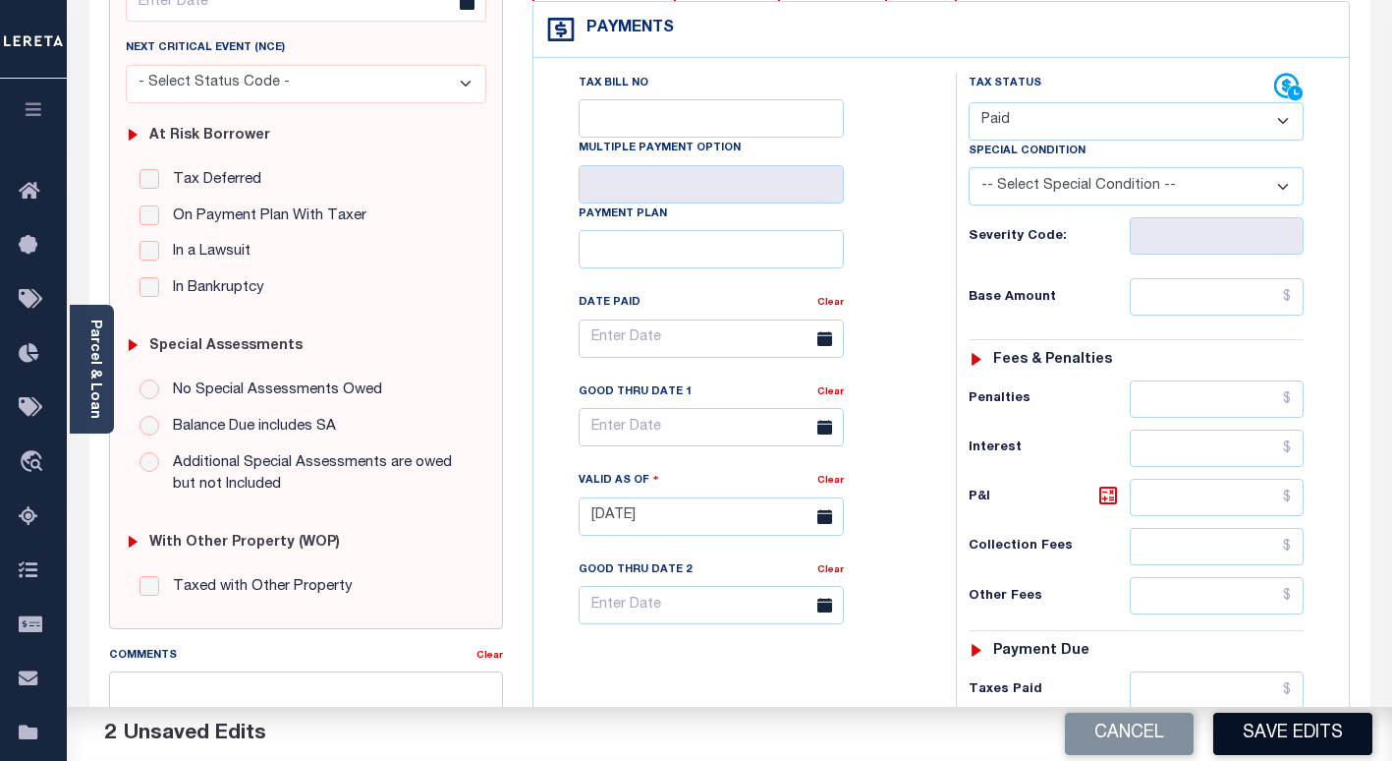
click at [1264, 735] on button "Save Edits" at bounding box center [1292, 733] width 159 height 42
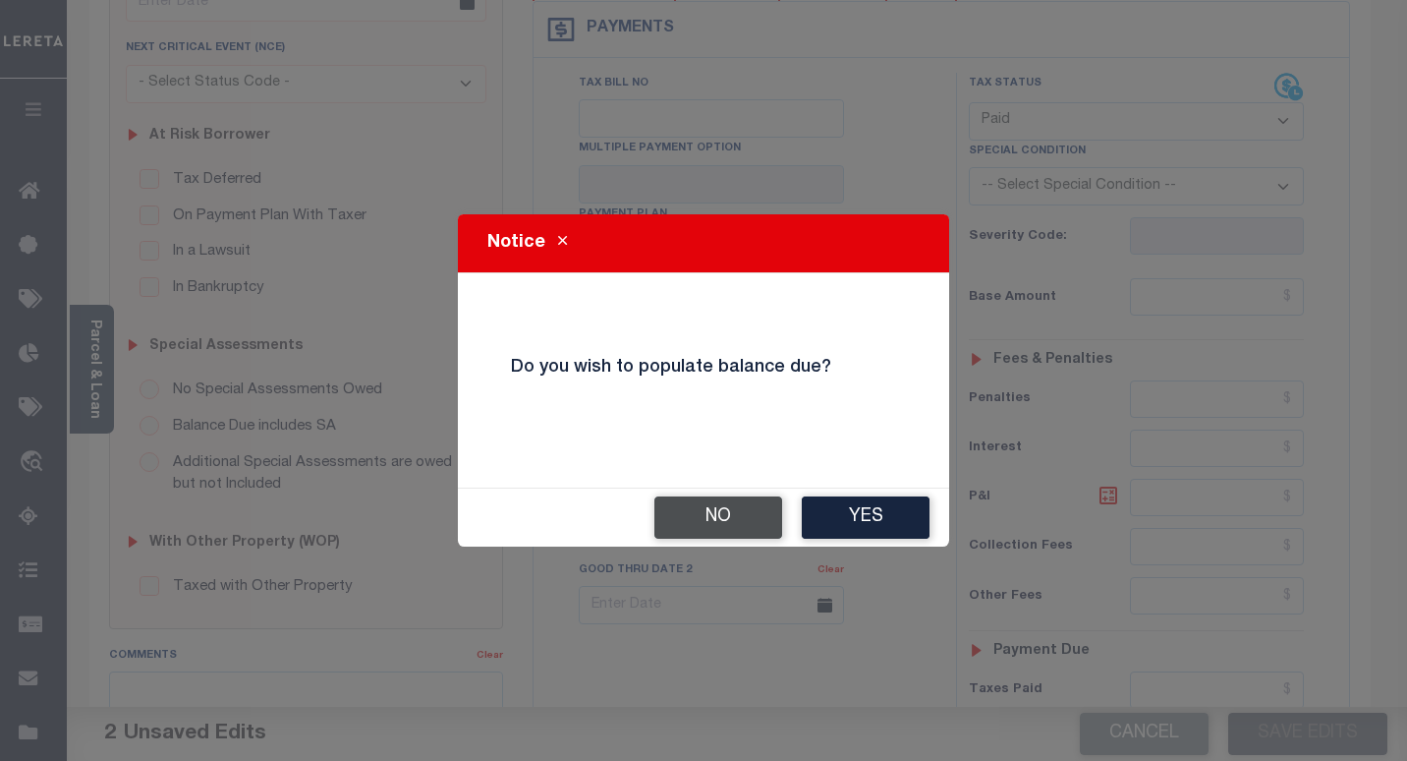
click at [689, 512] on button "No" at bounding box center [718, 517] width 128 height 42
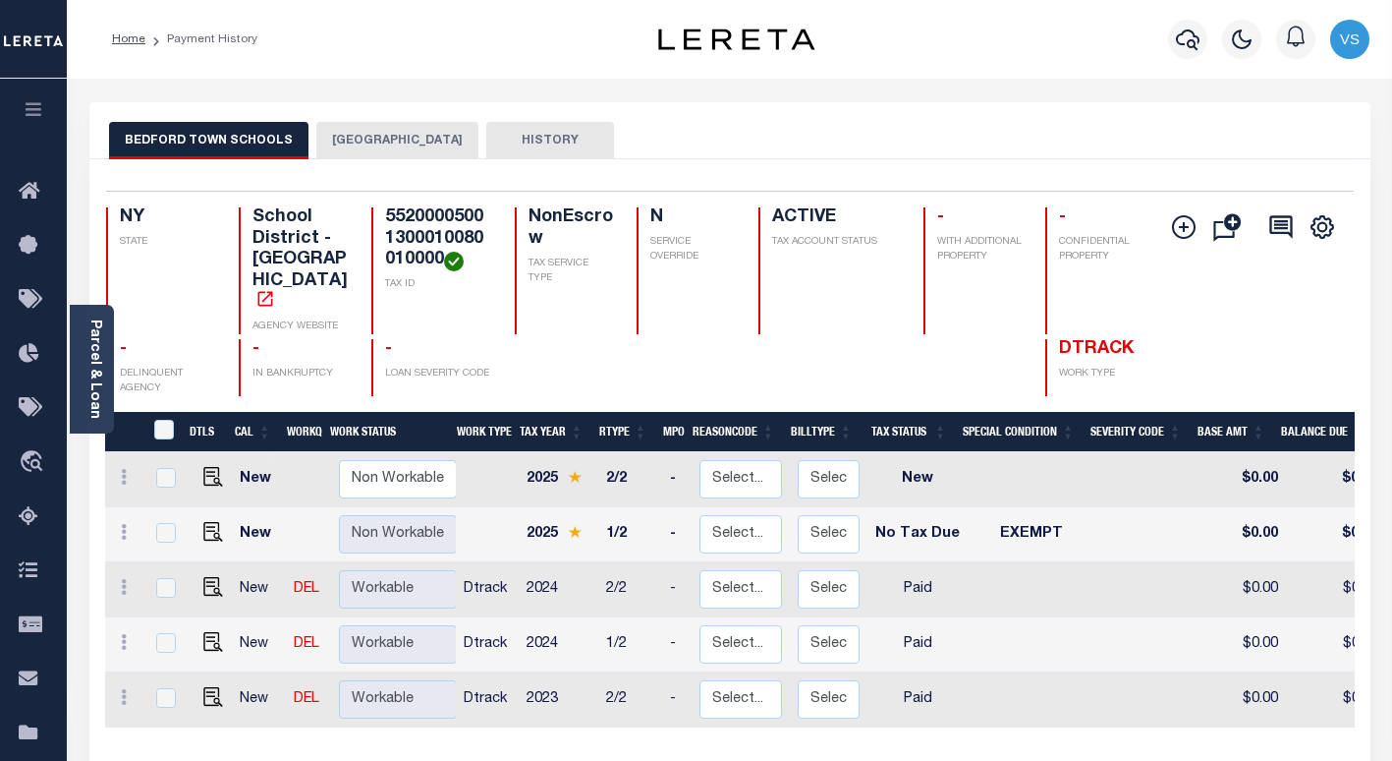
click at [1187, 41] on icon "button" at bounding box center [1188, 40] width 24 height 24
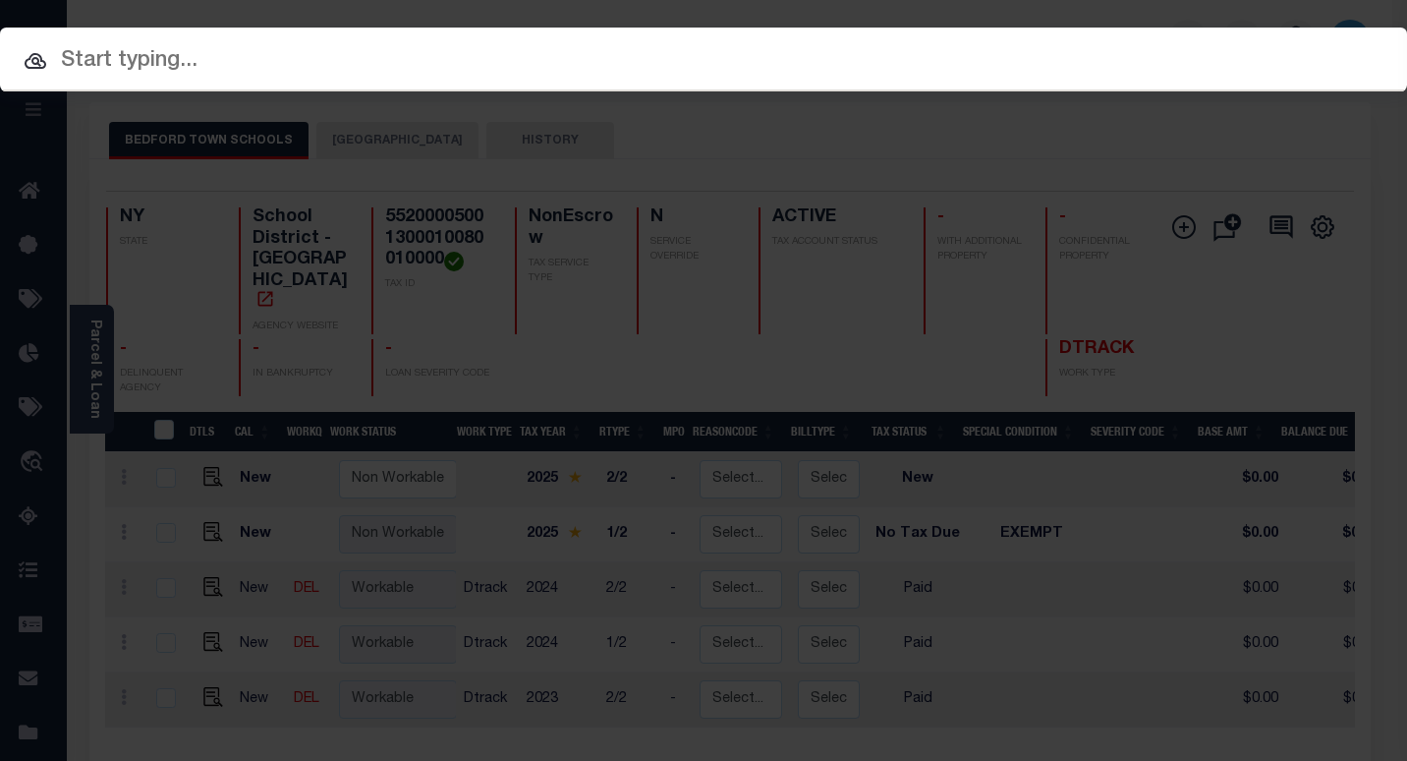
paste input "4747010910"
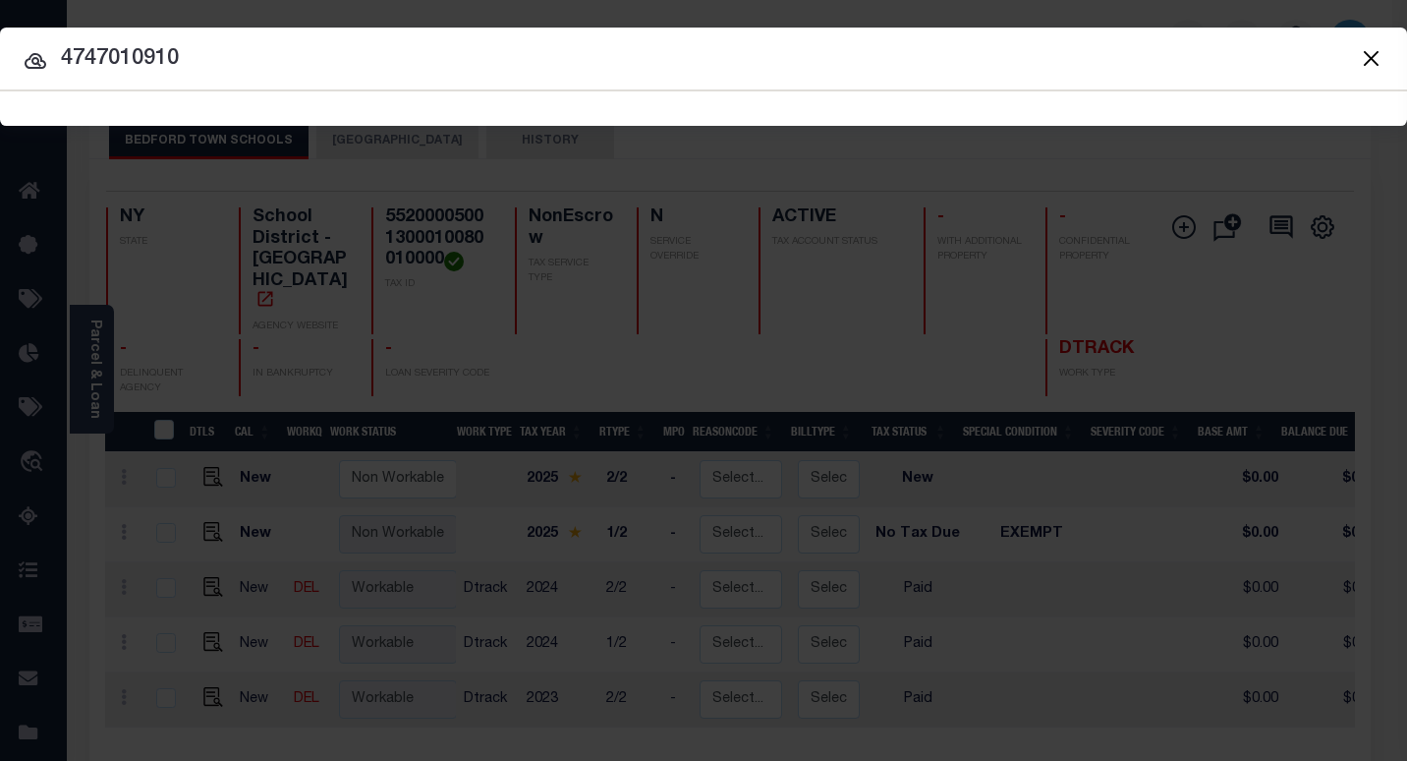
type input "4747010910"
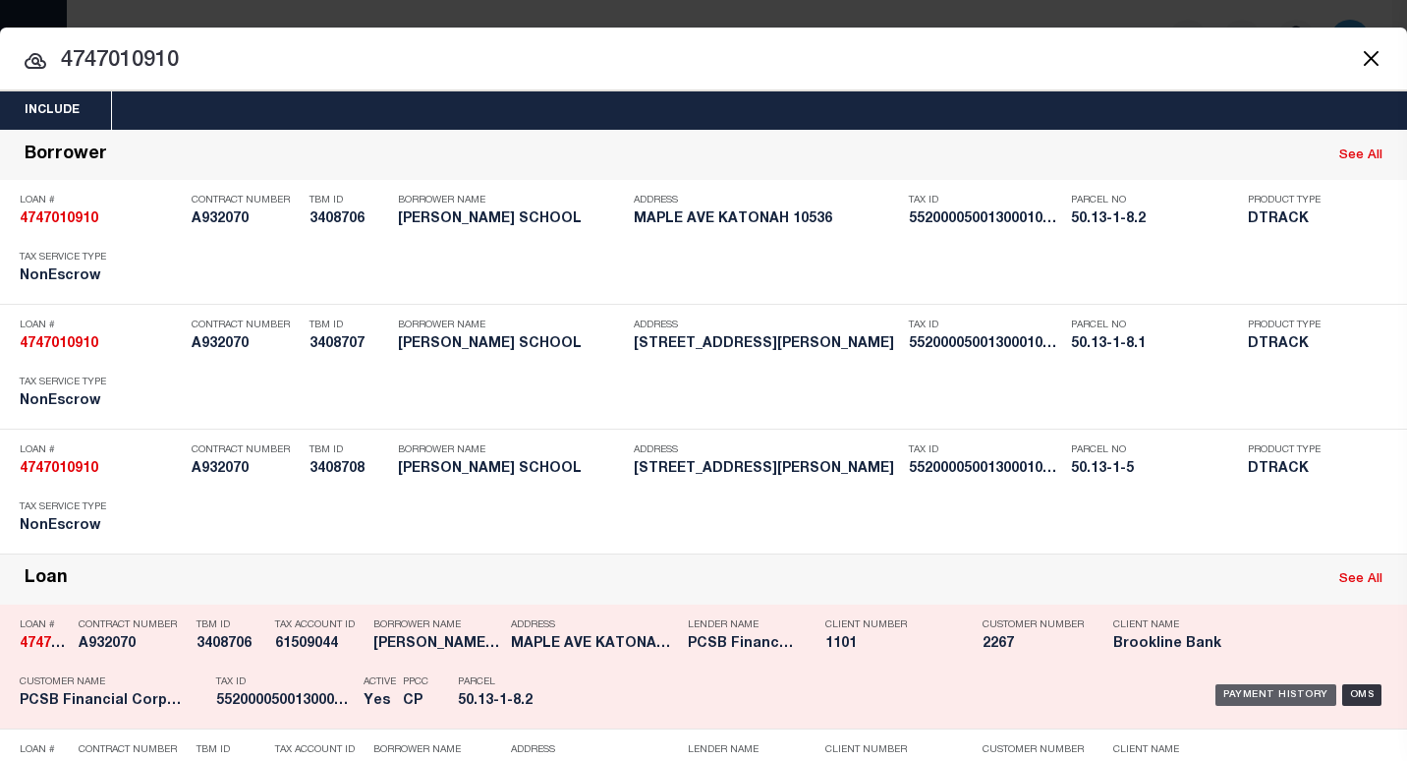
click at [1252, 693] on div "Payment History" at bounding box center [1275, 695] width 121 height 22
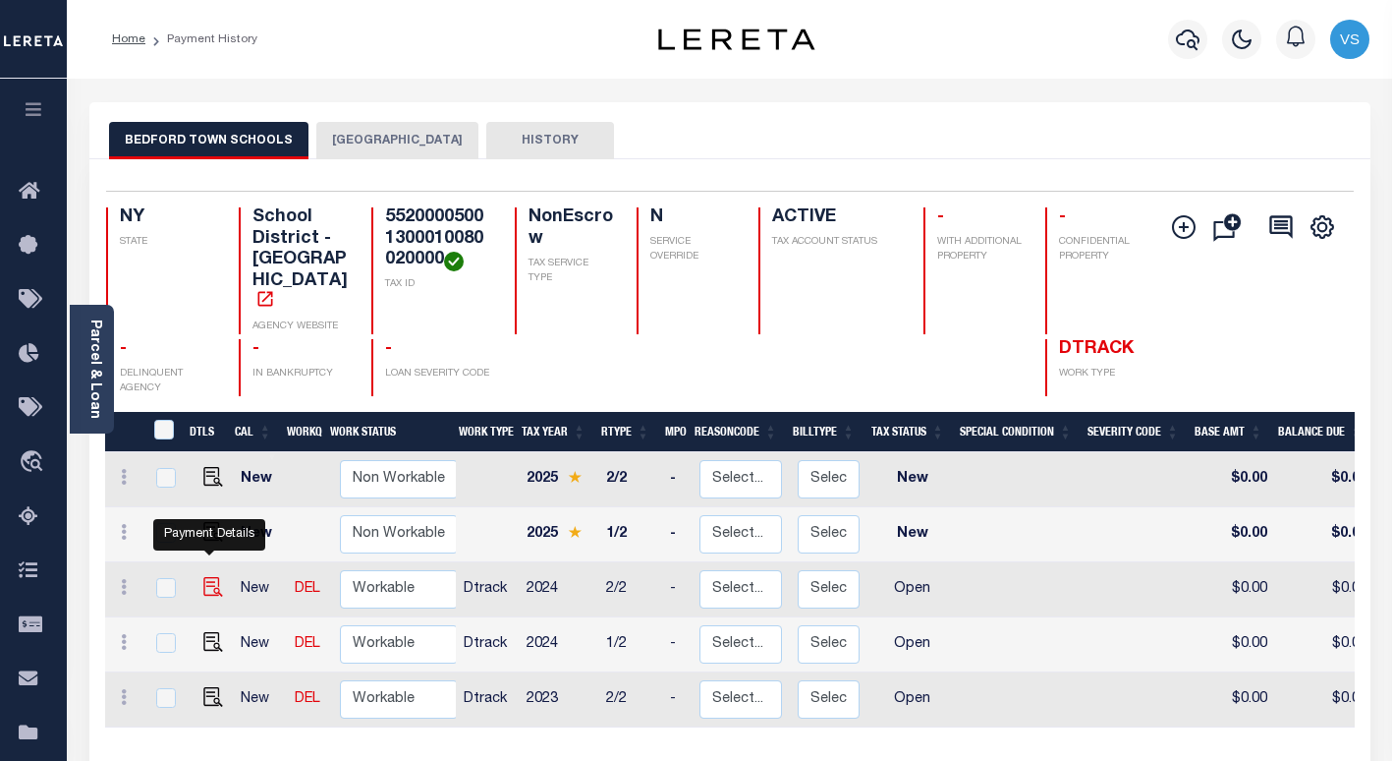
click at [205, 577] on img "" at bounding box center [213, 587] width 20 height 20
checkbox input "true"
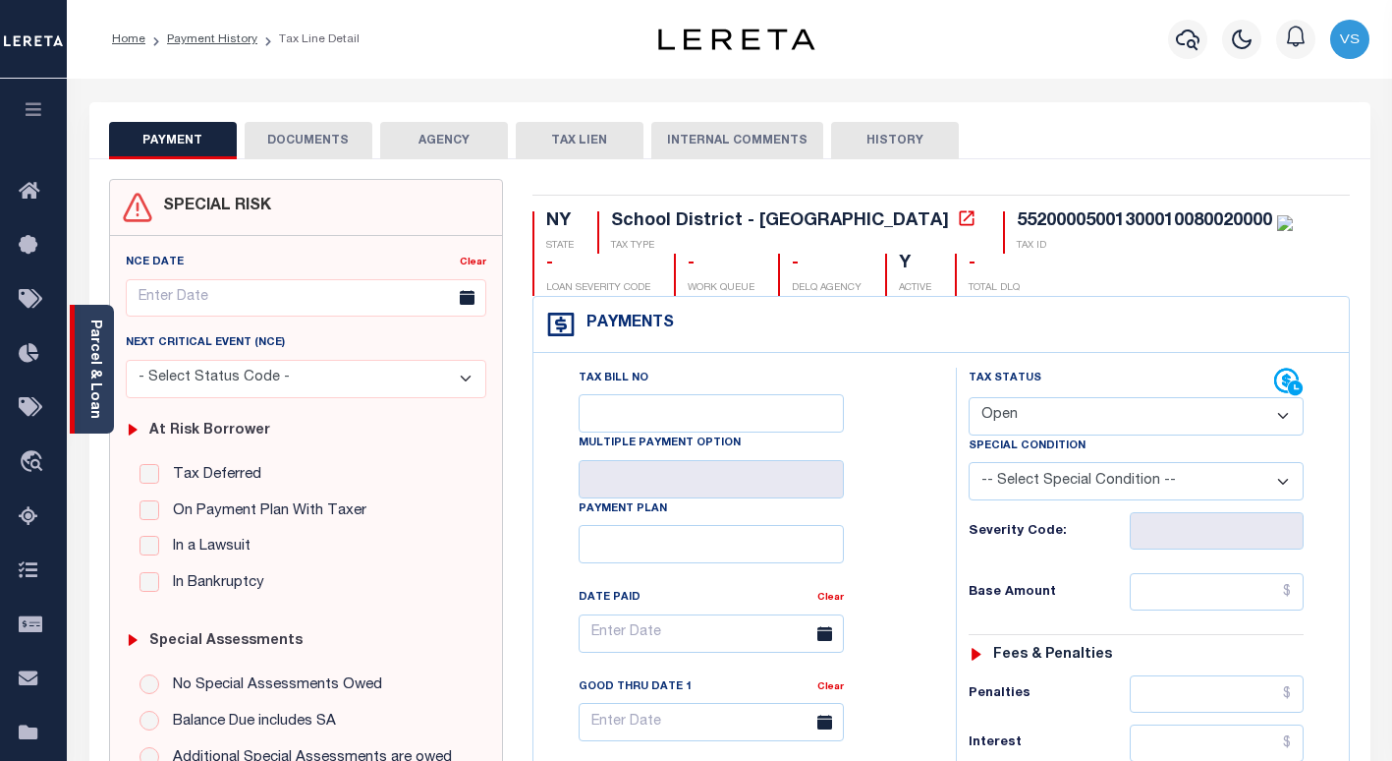
click at [94, 372] on link "Parcel & Loan" at bounding box center [94, 368] width 14 height 99
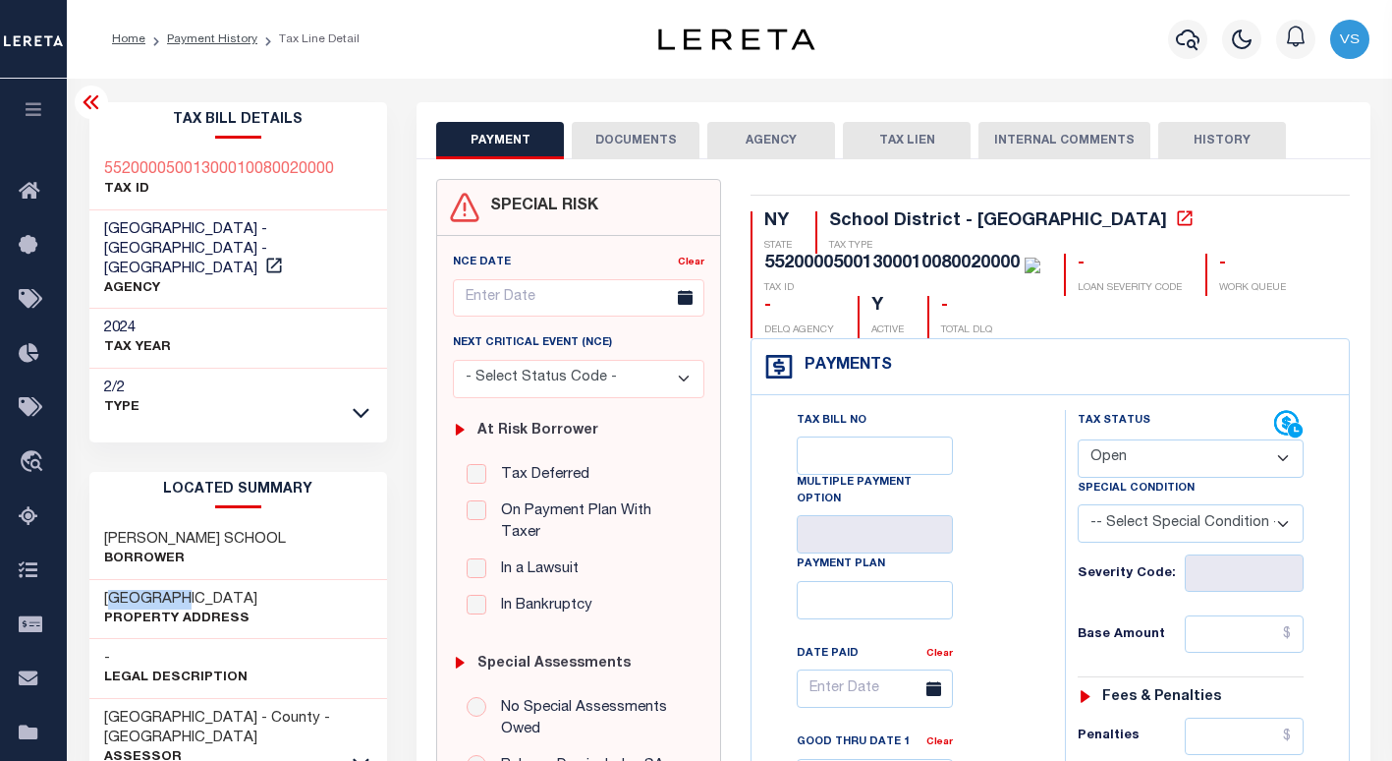
drag, startPoint x: 215, startPoint y: 572, endPoint x: 113, endPoint y: 582, distance: 102.7
click at [113, 590] on h3 "[GEOGRAPHIC_DATA]" at bounding box center [180, 600] width 153 height 20
copy h3 "APLE AVE"
click at [224, 590] on h3 "[GEOGRAPHIC_DATA]" at bounding box center [180, 600] width 153 height 20
drag, startPoint x: 186, startPoint y: 576, endPoint x: 80, endPoint y: 578, distance: 106.1
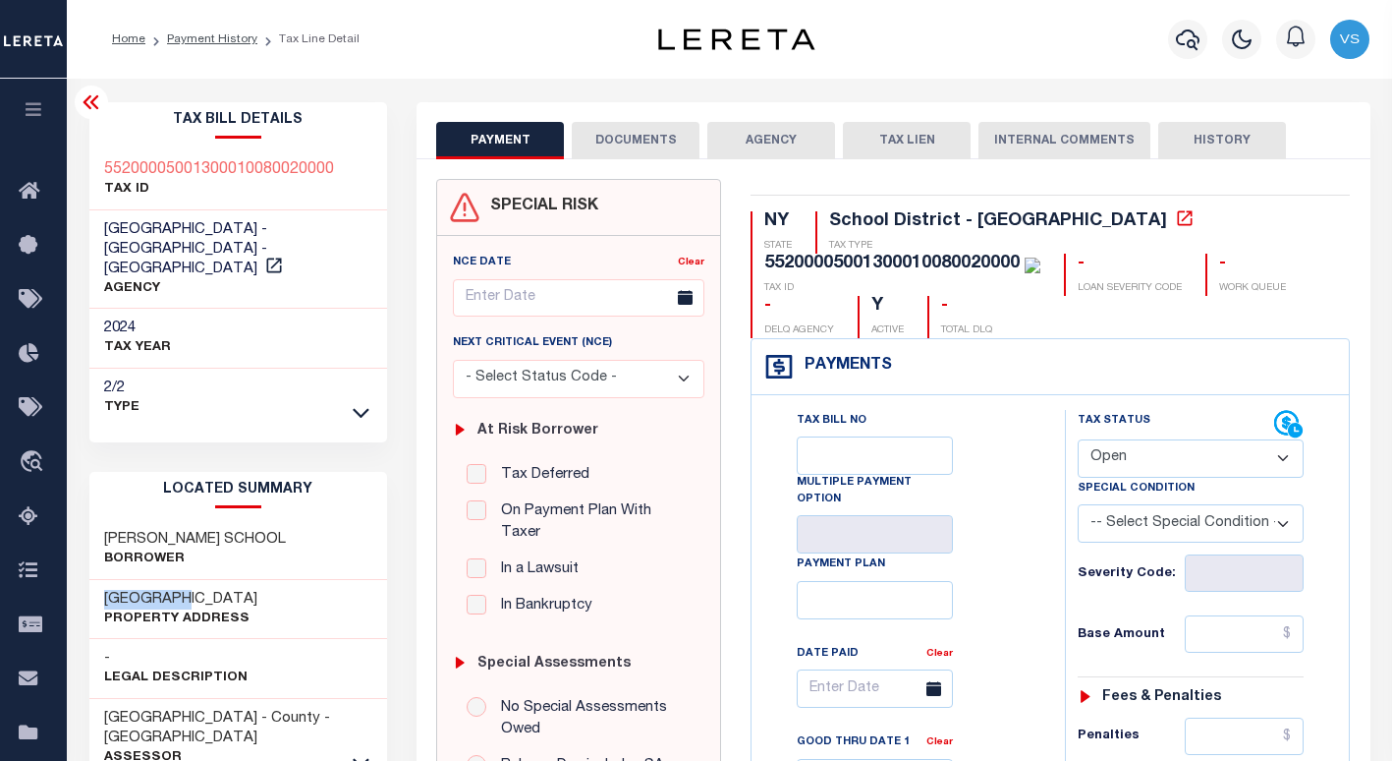
copy h3 "[GEOGRAPHIC_DATA]"
click at [1122, 460] on select "- Select Status Code - Open Due/Unpaid Paid Incomplete No Tax Due Internal Refu…" at bounding box center [1191, 458] width 226 height 38
select select "PYD"
click at [1078, 440] on select "- Select Status Code - Open Due/Unpaid Paid Incomplete No Tax Due Internal Refu…" at bounding box center [1191, 458] width 226 height 38
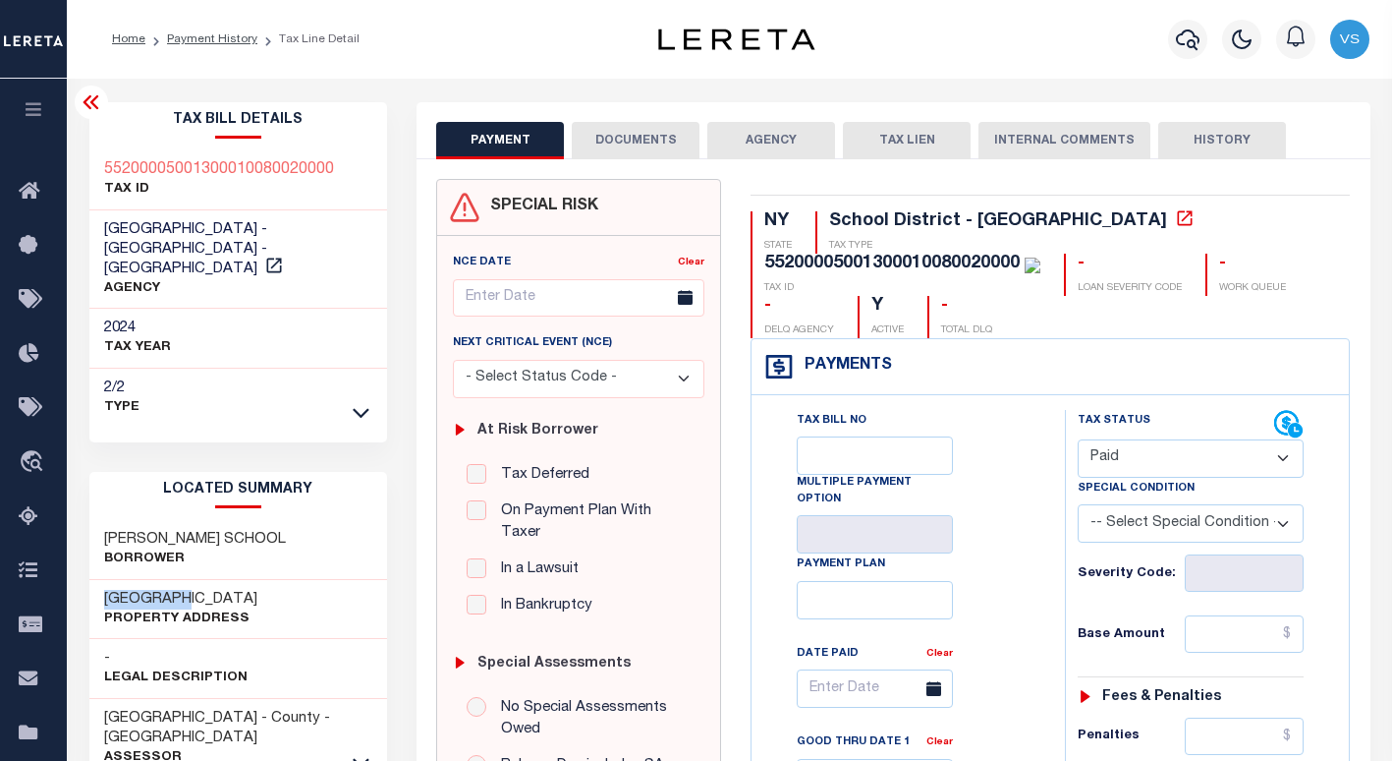
type input "[DATE]"
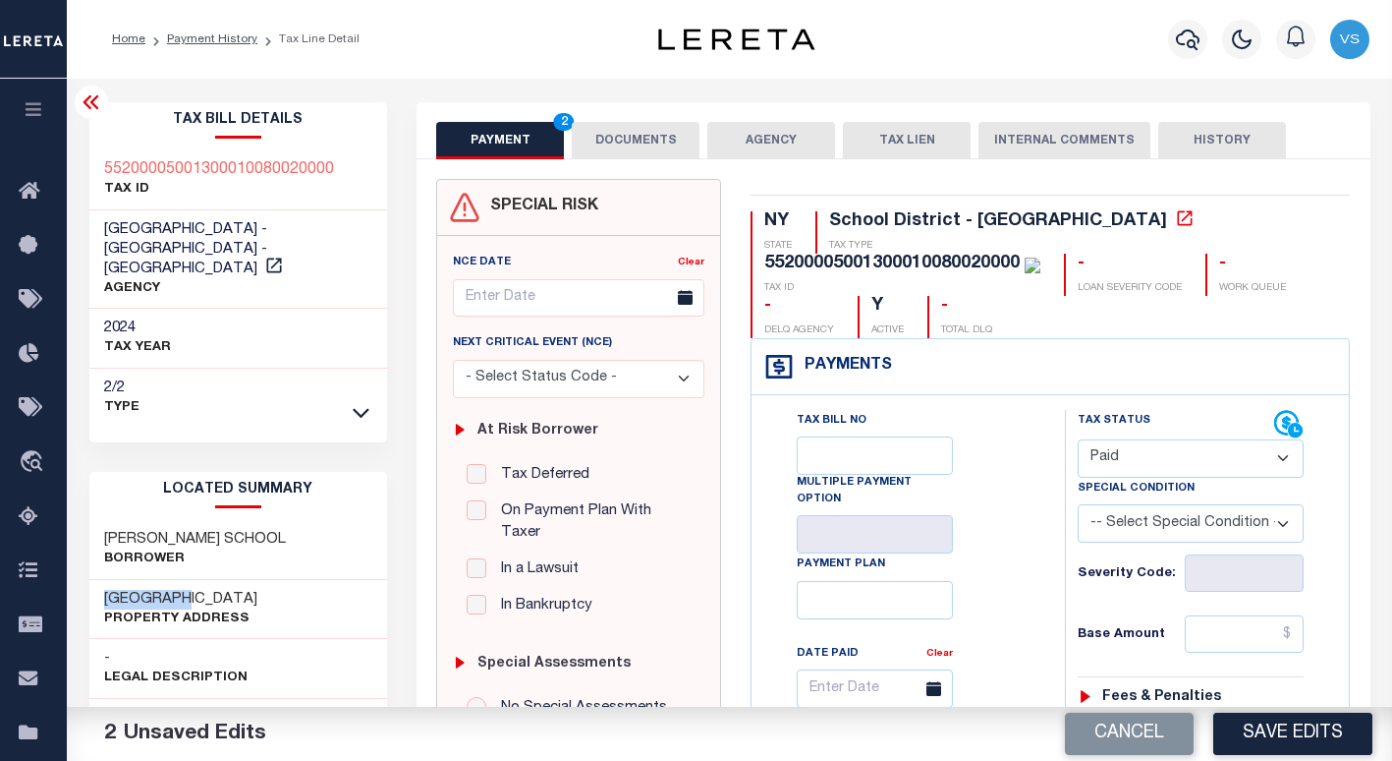
click at [1111, 458] on select "- Select Status Code - Open Due/Unpaid Paid Incomplete No Tax Due Internal Refu…" at bounding box center [1191, 458] width 226 height 38
click at [1078, 440] on select "- Select Status Code - Open Due/Unpaid Paid Incomplete No Tax Due Internal Refu…" at bounding box center [1191, 458] width 226 height 38
click at [1257, 742] on button "Save Edits" at bounding box center [1292, 733] width 159 height 42
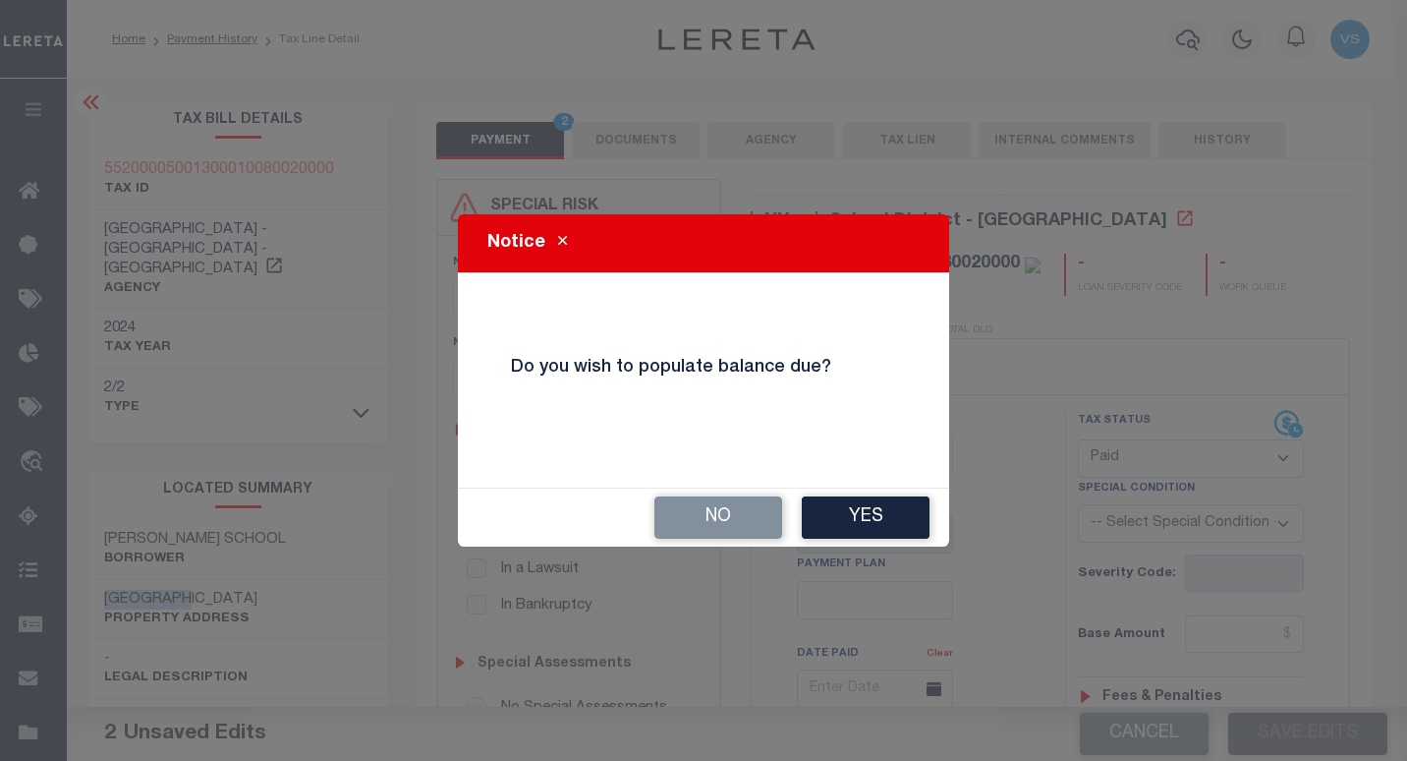
click at [730, 510] on button "No" at bounding box center [718, 517] width 128 height 42
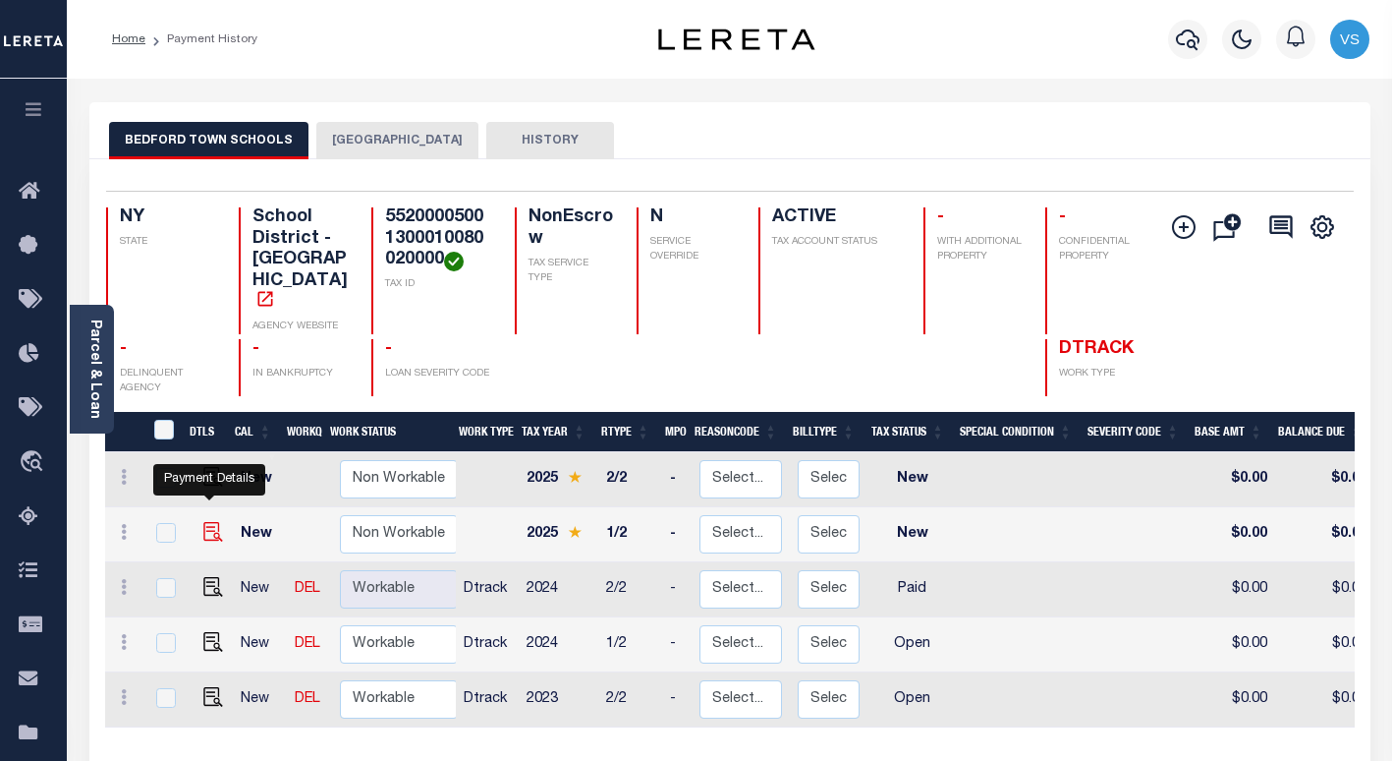
click at [209, 522] on img "" at bounding box center [213, 532] width 20 height 20
checkbox input "true"
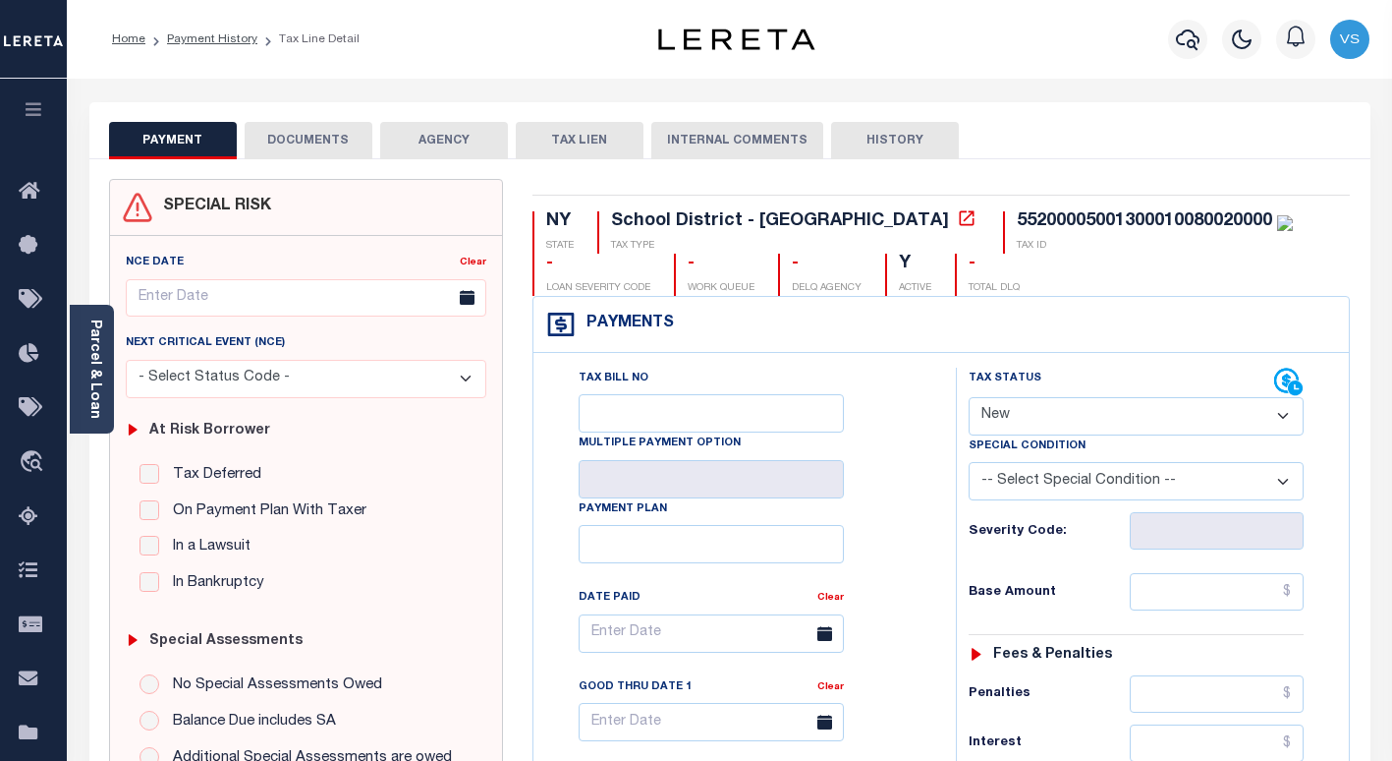
click at [982, 415] on select "- Select Status Code - Open Due/Unpaid Paid Incomplete No Tax Due Internal Refu…" at bounding box center [1136, 416] width 335 height 38
select select "NTX"
click at [969, 398] on select "- Select Status Code - Open Due/Unpaid Paid Incomplete No Tax Due Internal Refu…" at bounding box center [1136, 416] width 335 height 38
type input "[DATE]"
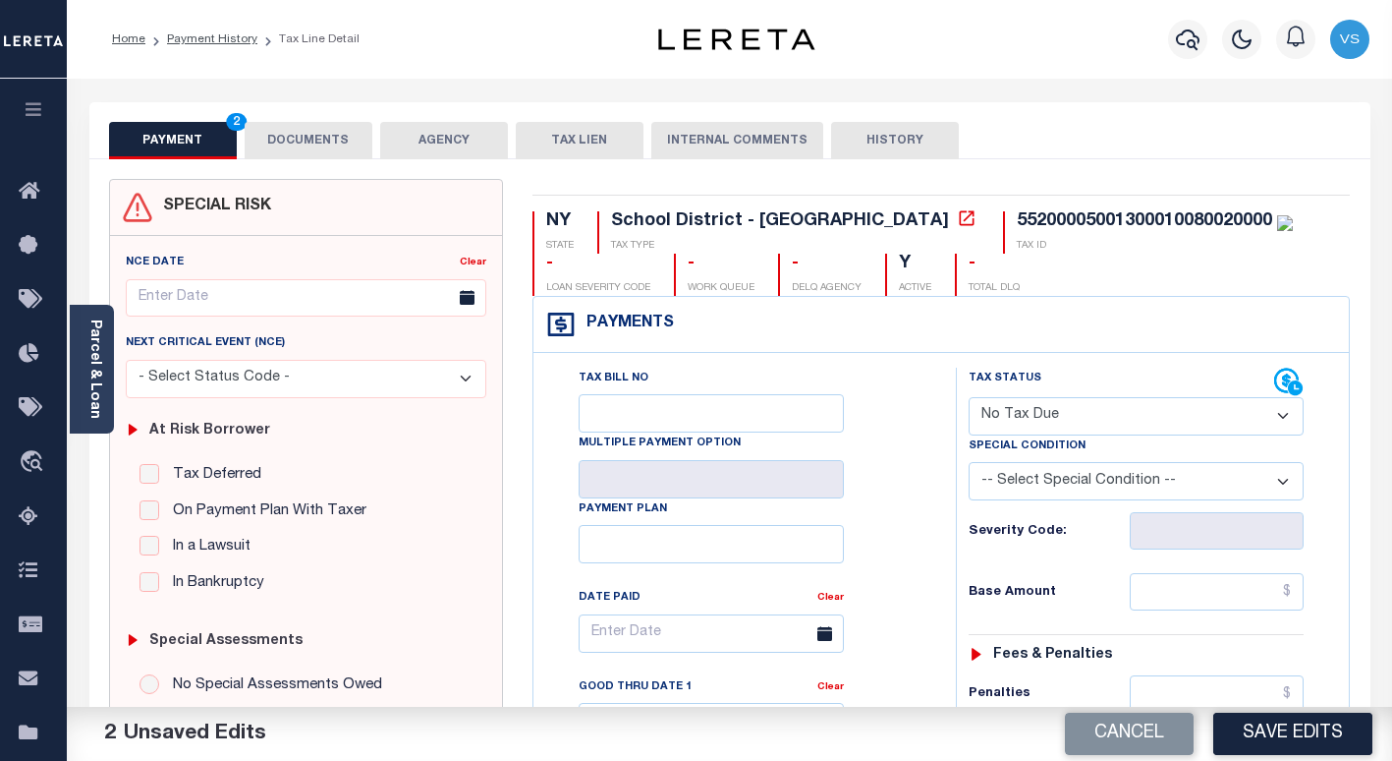
click at [1024, 474] on select "-- Select Special Condition -- 3RD PARTY TAX LIEN AGENCY TAX LIEN (A.K.A Inside…" at bounding box center [1136, 481] width 335 height 38
select select "5"
click at [969, 464] on select "-- Select Special Condition -- 3RD PARTY TAX LIEN AGENCY TAX LIEN (A.K.A Inside…" at bounding box center [1136, 481] width 335 height 38
click at [317, 141] on button "DOCUMENTS" at bounding box center [309, 140] width 128 height 37
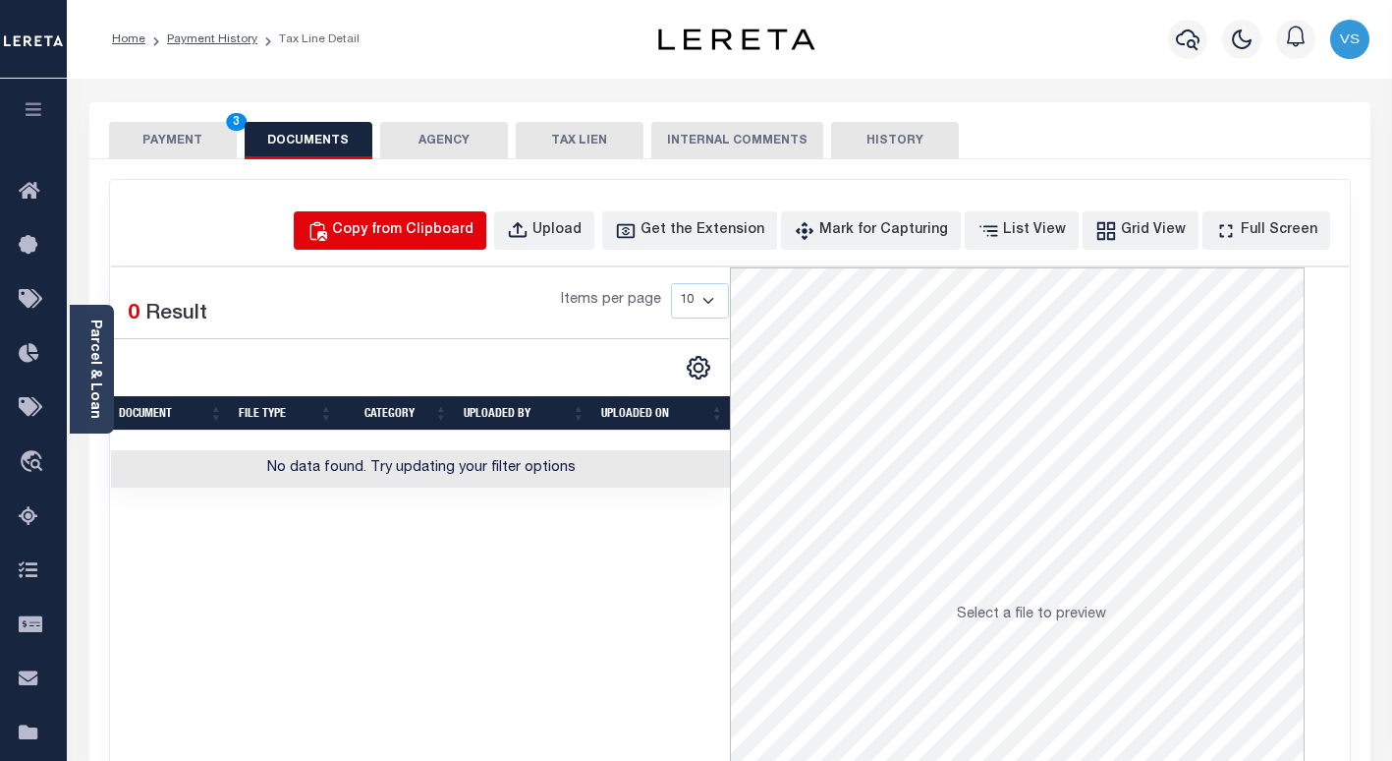
click at [418, 246] on button "Copy from Clipboard" at bounding box center [390, 230] width 193 height 38
select select "POP"
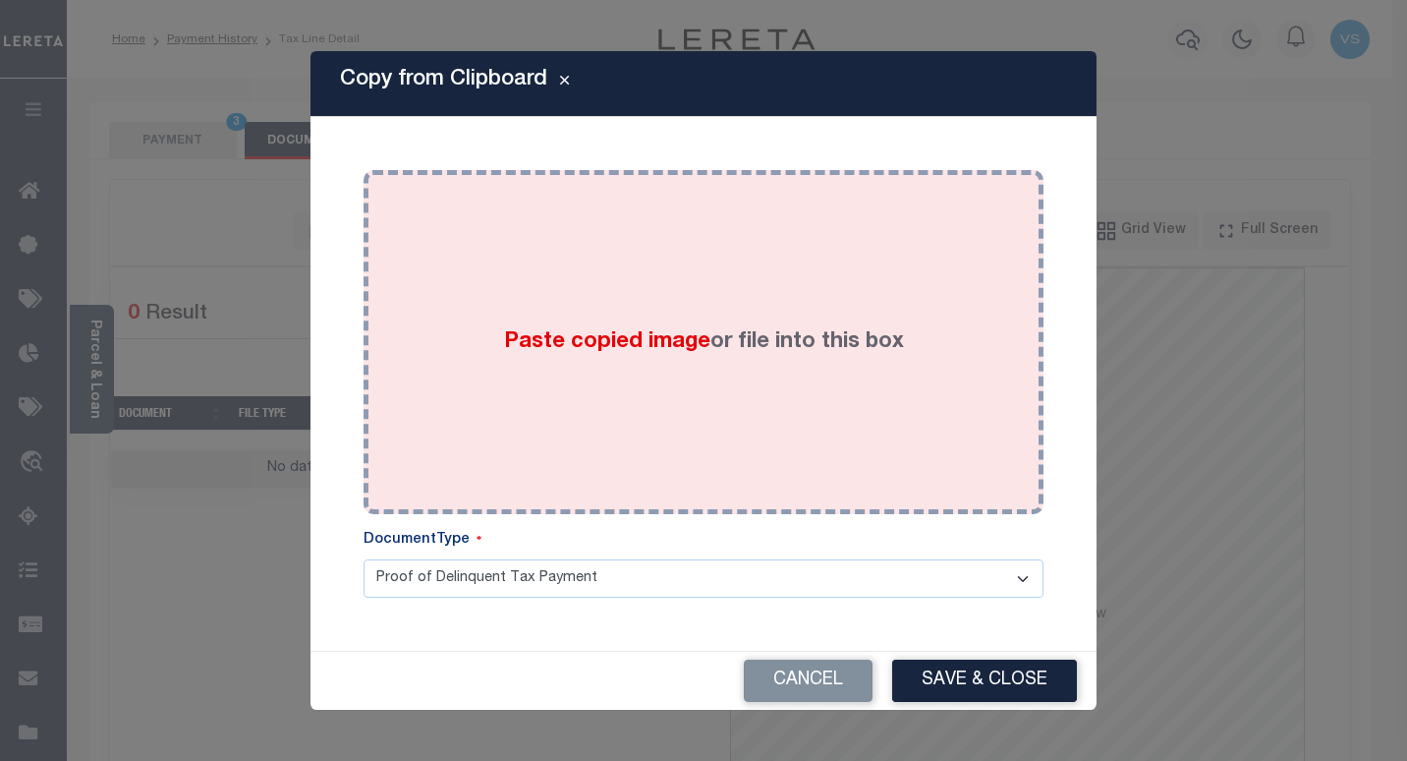
click at [480, 354] on div "Paste copied image or file into this box" at bounding box center [703, 342] width 650 height 314
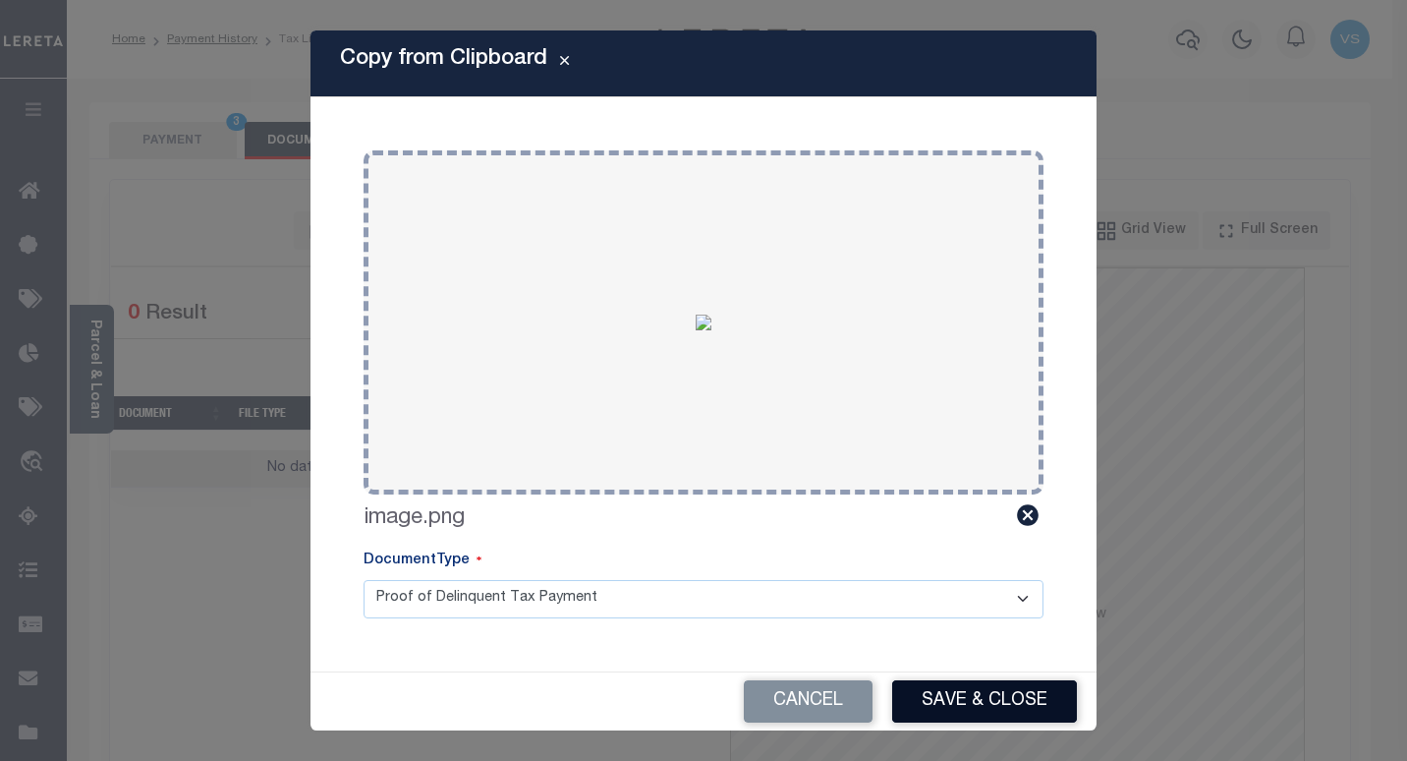
click at [1005, 688] on button "Save & Close" at bounding box center [984, 701] width 185 height 42
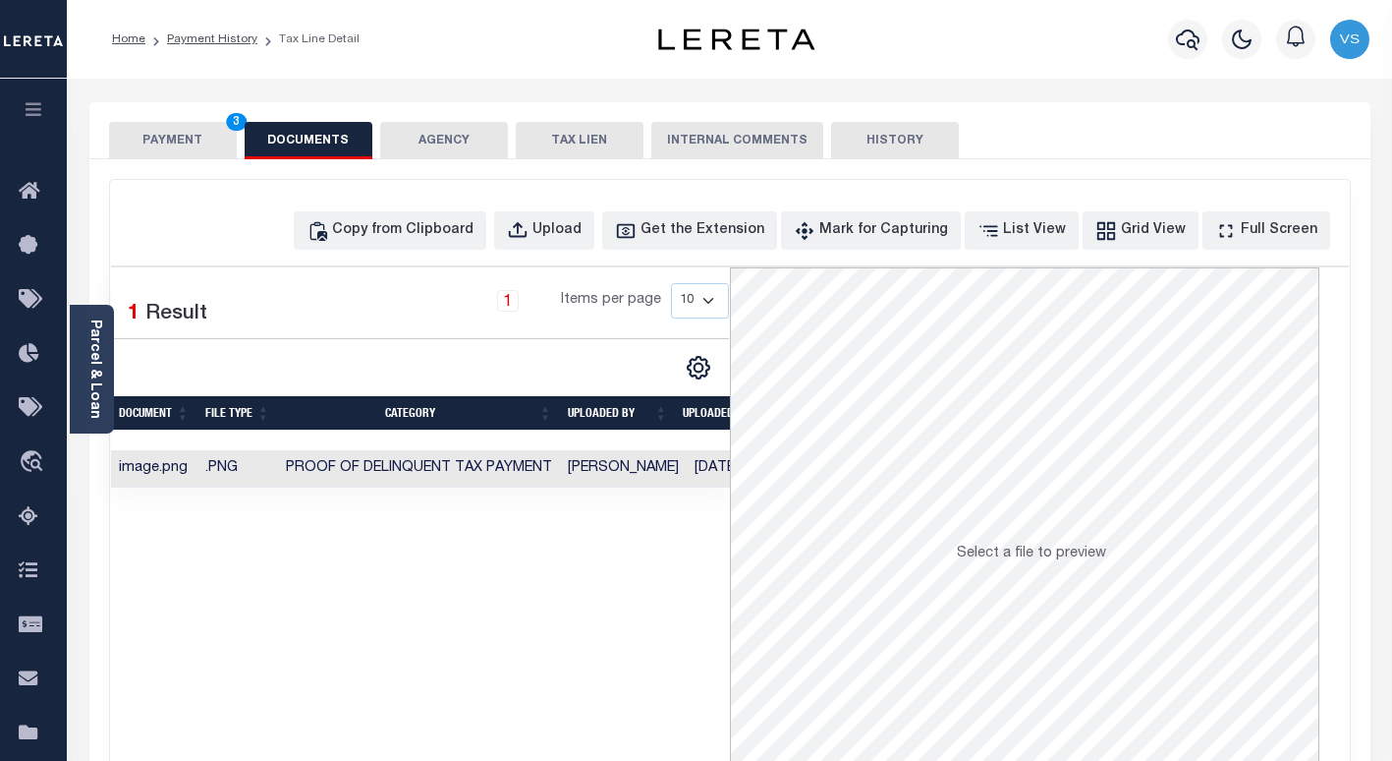
click at [163, 130] on button "PAYMENT 3" at bounding box center [173, 140] width 128 height 37
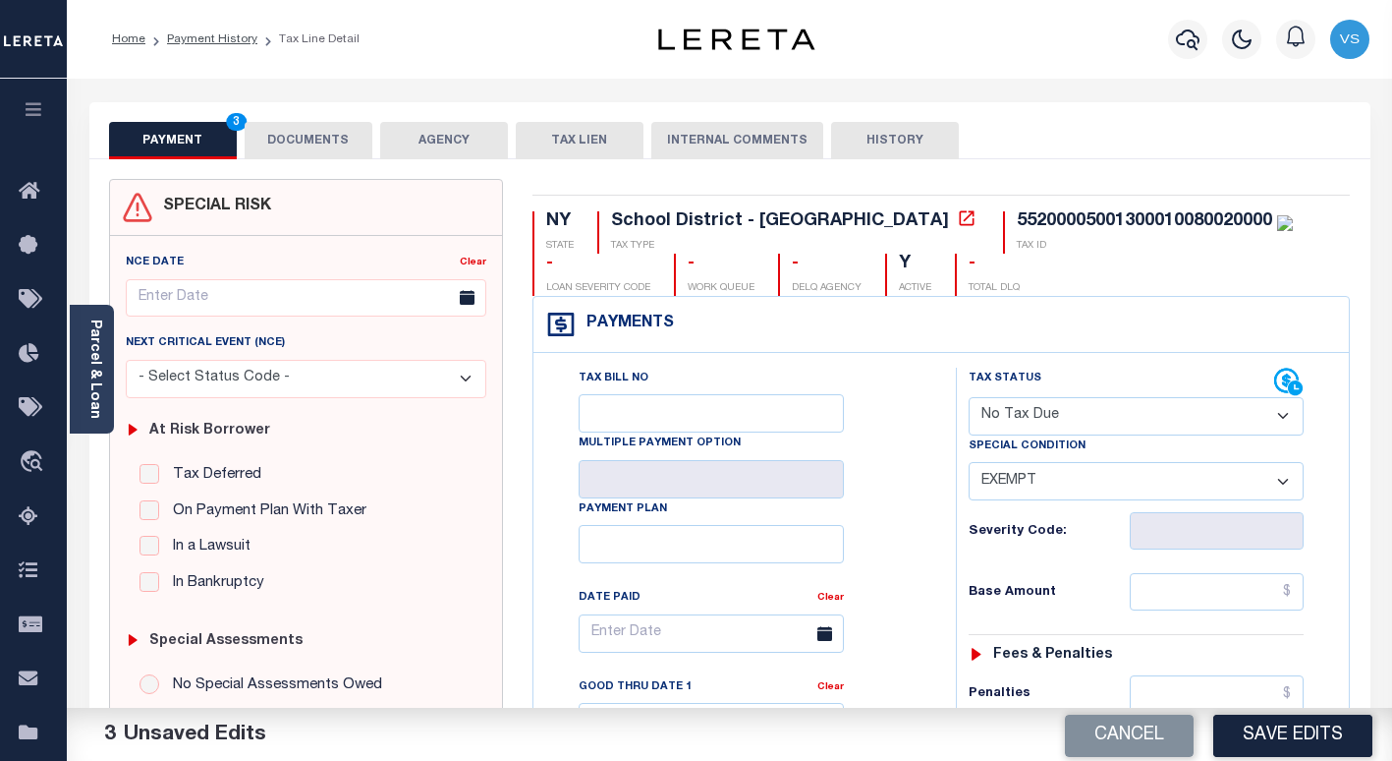
scroll to position [197, 0]
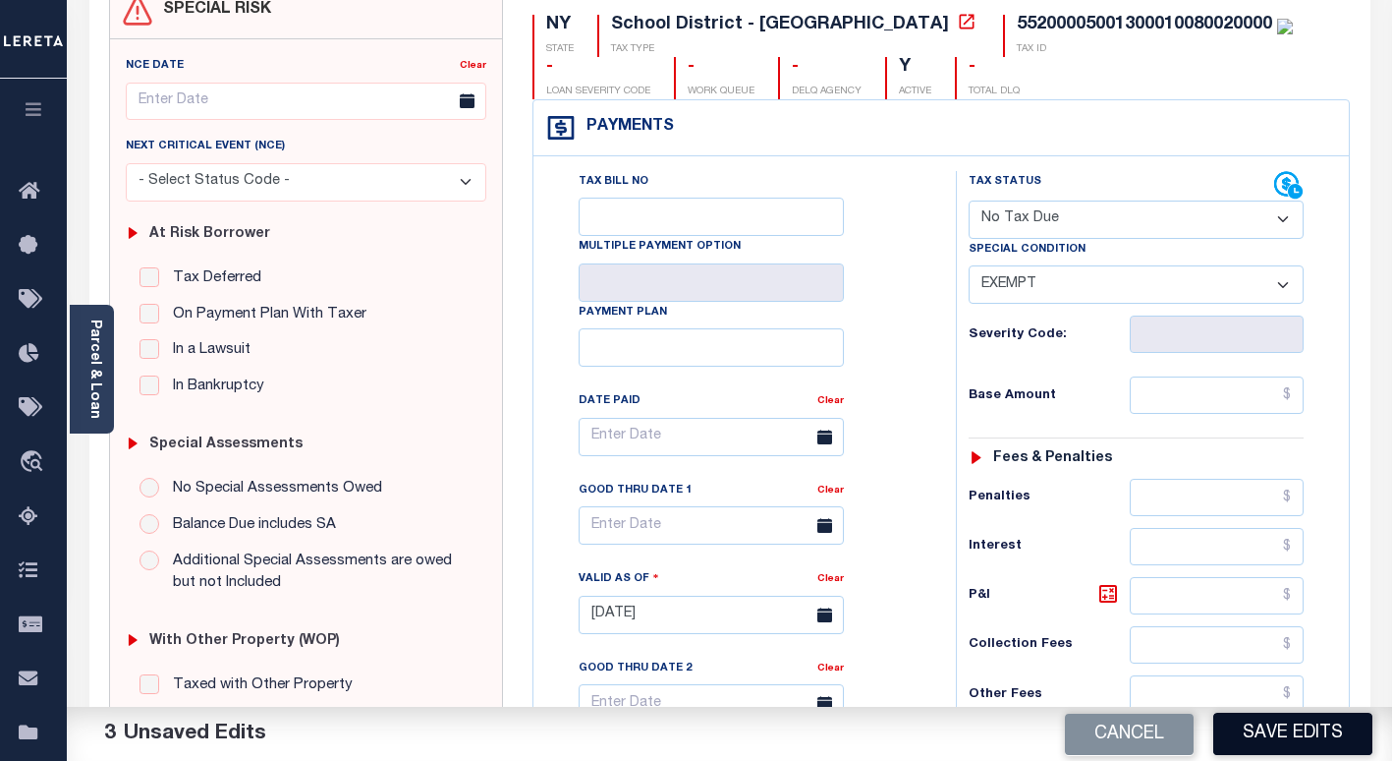
click at [1246, 736] on button "Save Edits" at bounding box center [1292, 733] width 159 height 42
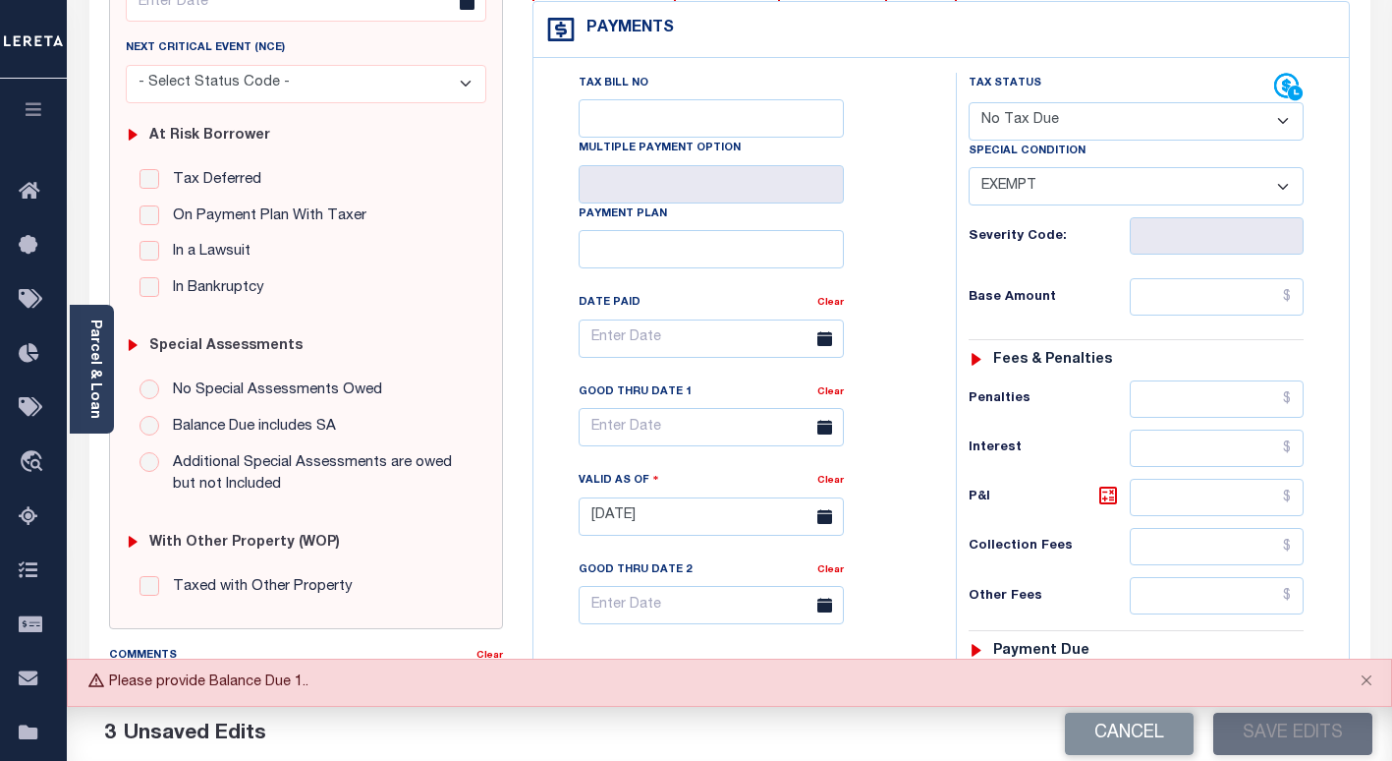
scroll to position [688, 0]
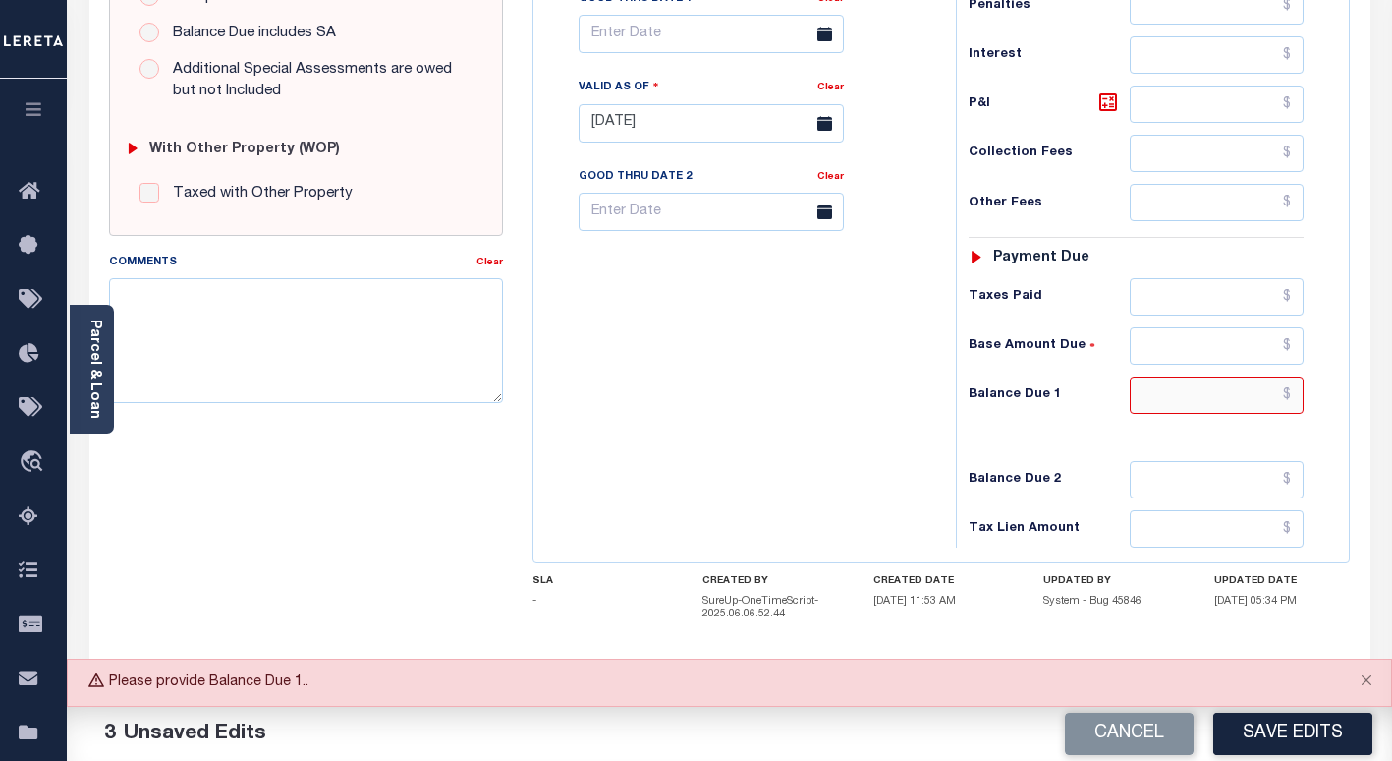
click at [1237, 397] on input "text" at bounding box center [1217, 394] width 174 height 37
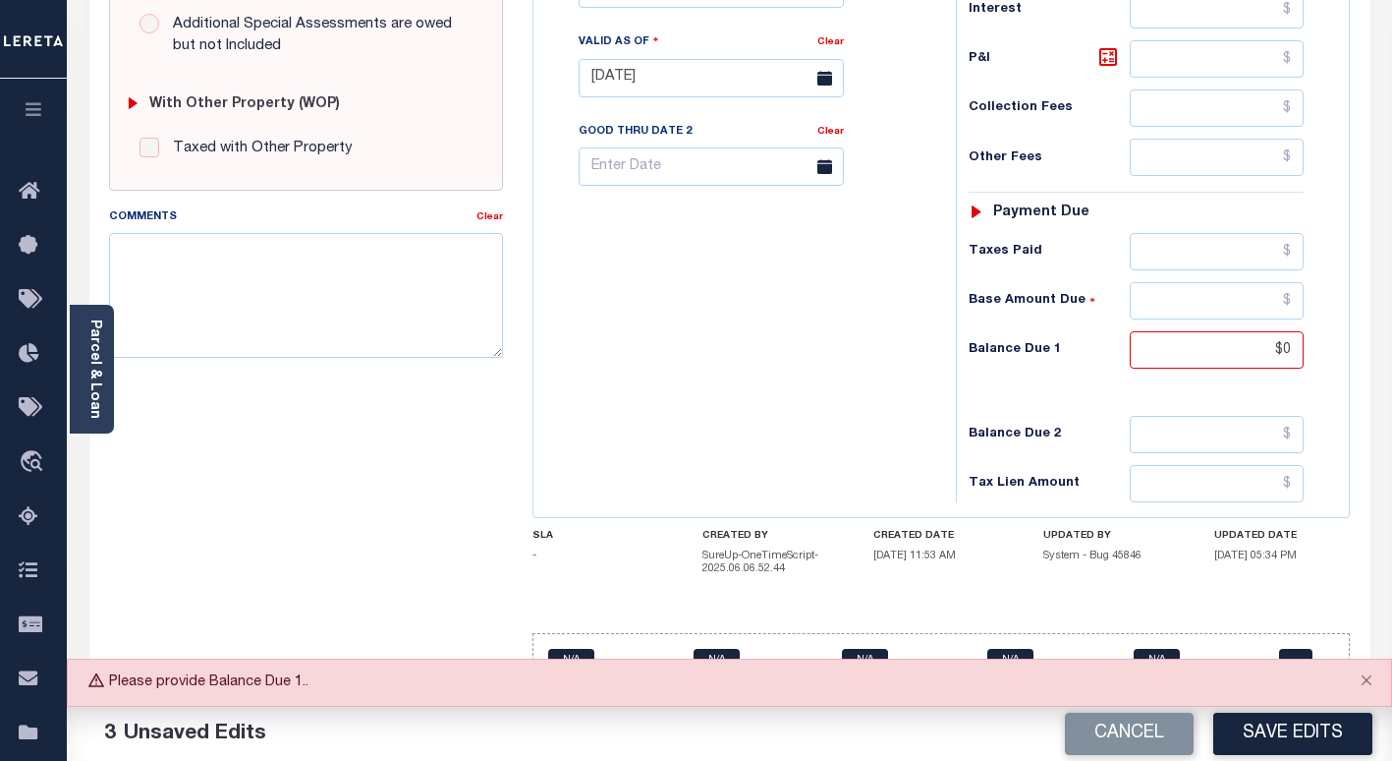
type input "$0.00"
click at [1246, 738] on button "Save Edits" at bounding box center [1292, 733] width 159 height 42
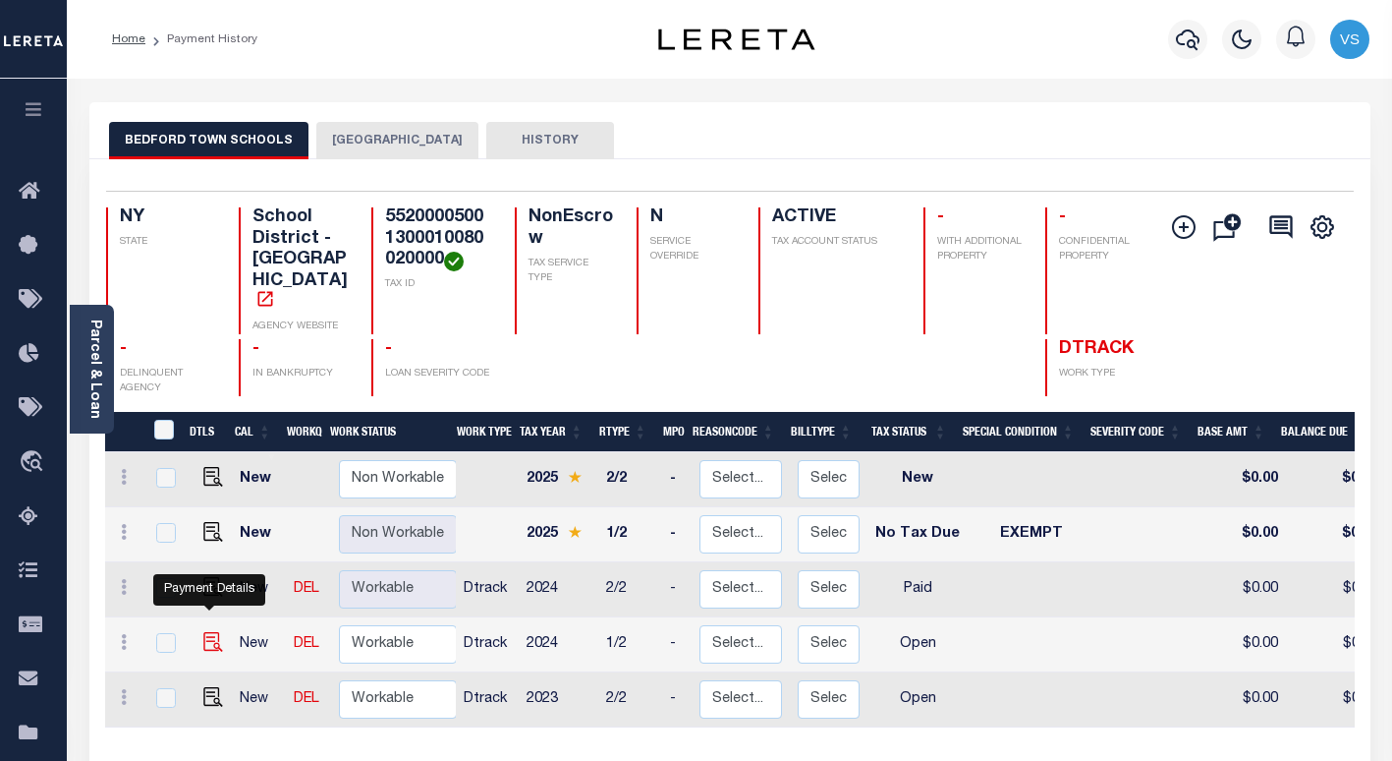
click at [205, 632] on img "" at bounding box center [213, 642] width 20 height 20
checkbox input "true"
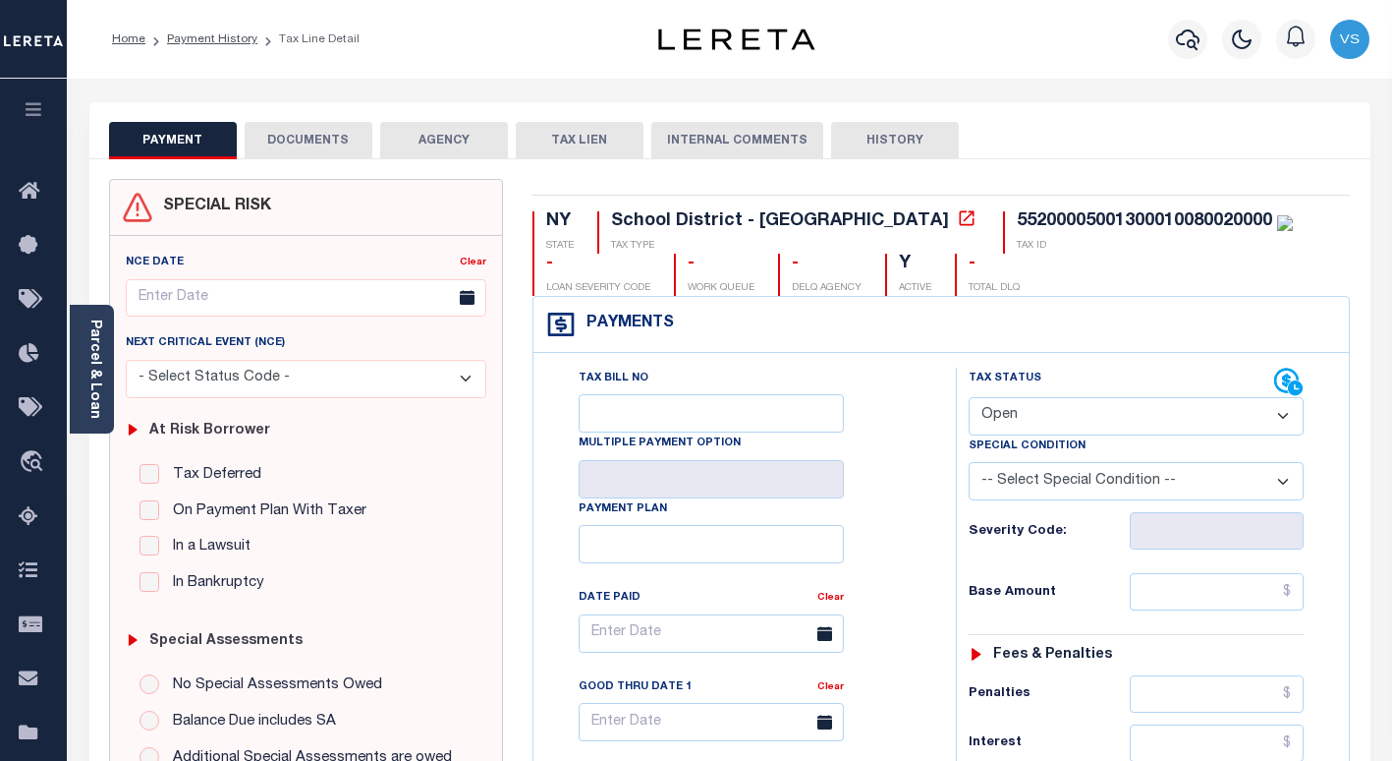
click at [1017, 416] on select "- Select Status Code - Open Due/Unpaid Paid Incomplete No Tax Due Internal Refu…" at bounding box center [1136, 416] width 335 height 38
select select "PYD"
click at [969, 398] on select "- Select Status Code - Open Due/Unpaid Paid Incomplete No Tax Due Internal Refu…" at bounding box center [1136, 416] width 335 height 38
type input "[DATE]"
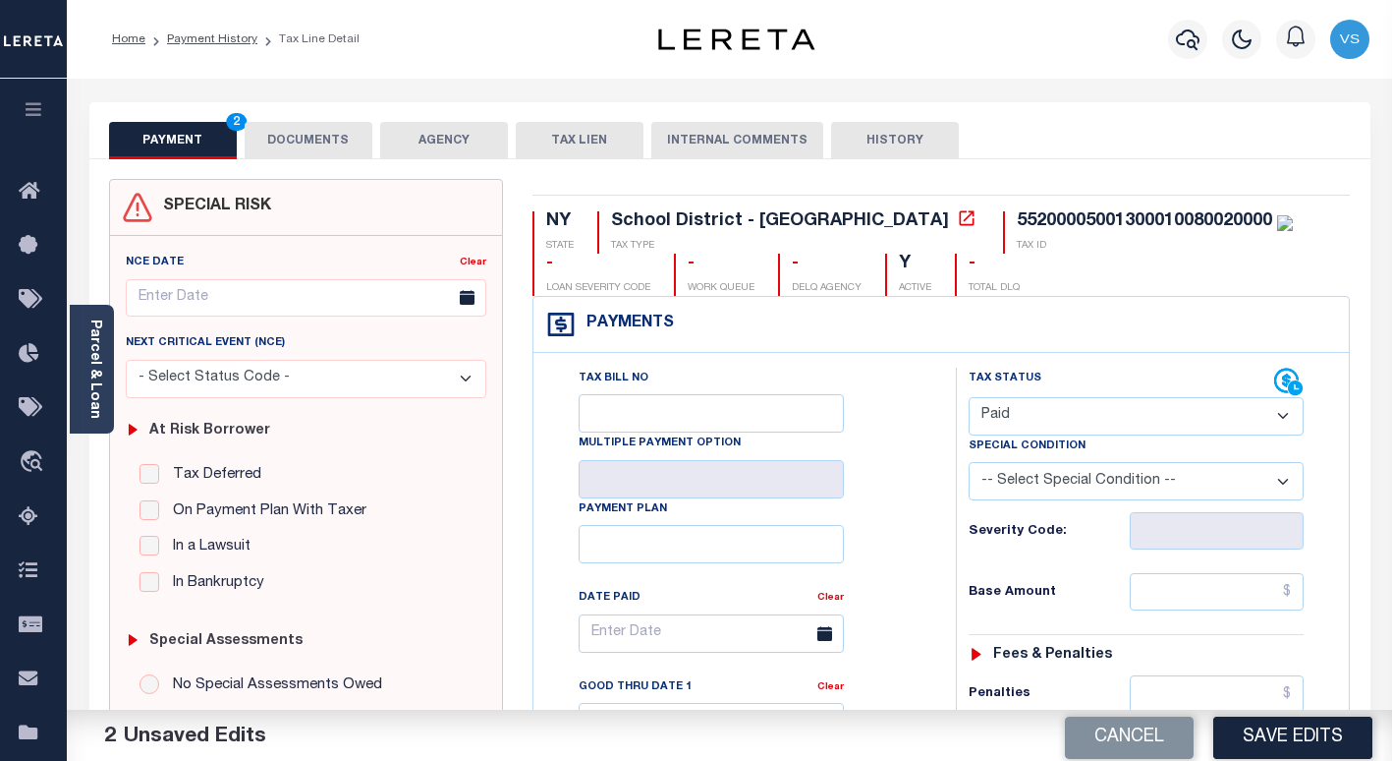
scroll to position [295, 0]
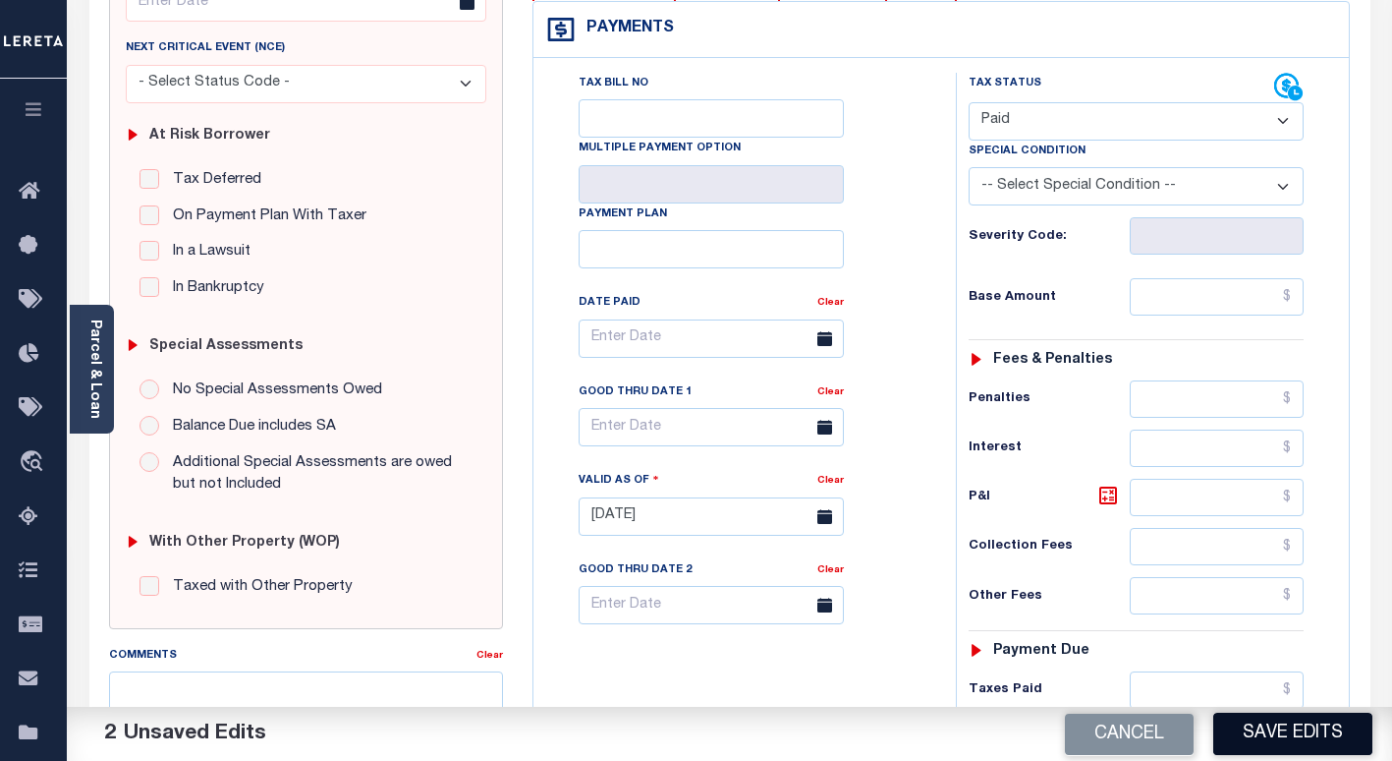
click at [1247, 724] on button "Save Edits" at bounding box center [1292, 733] width 159 height 42
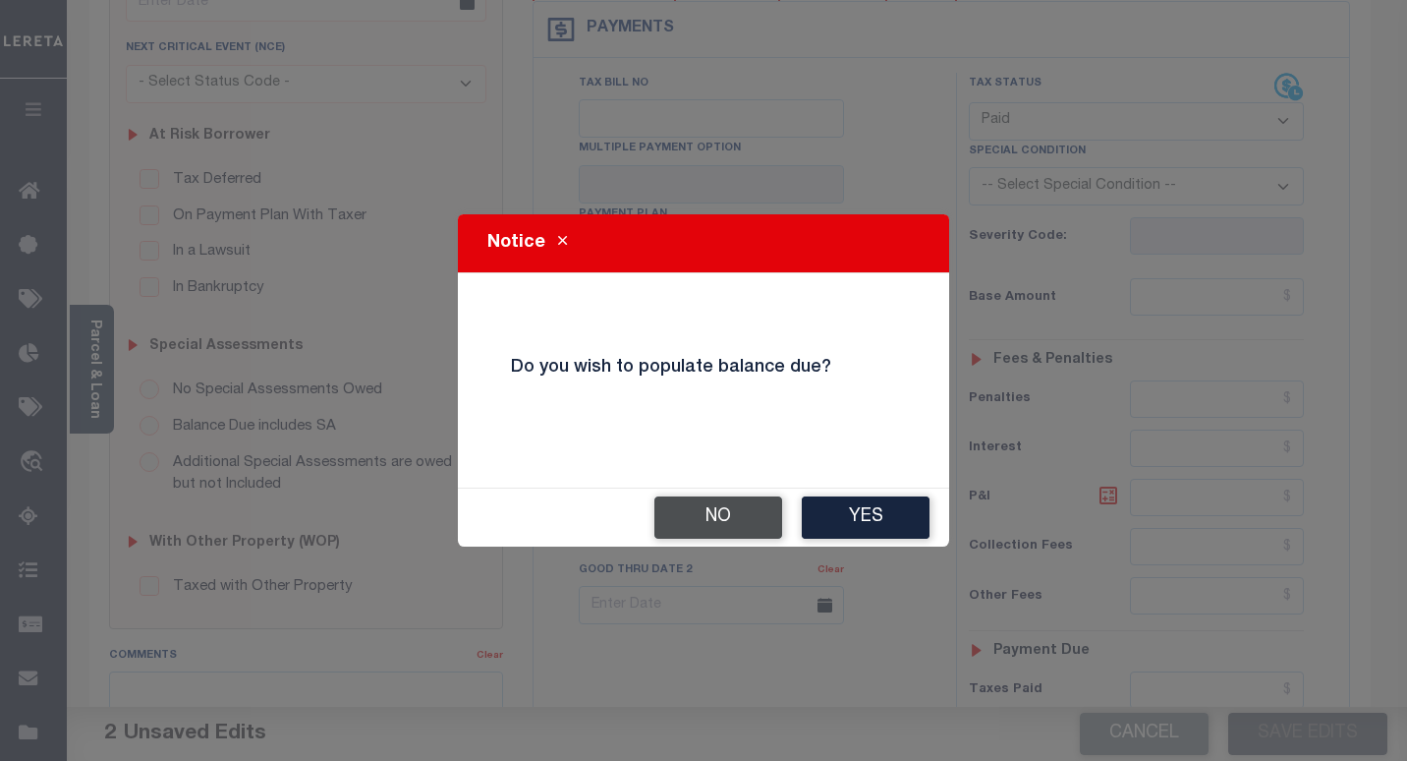
click at [727, 512] on button "No" at bounding box center [718, 517] width 128 height 42
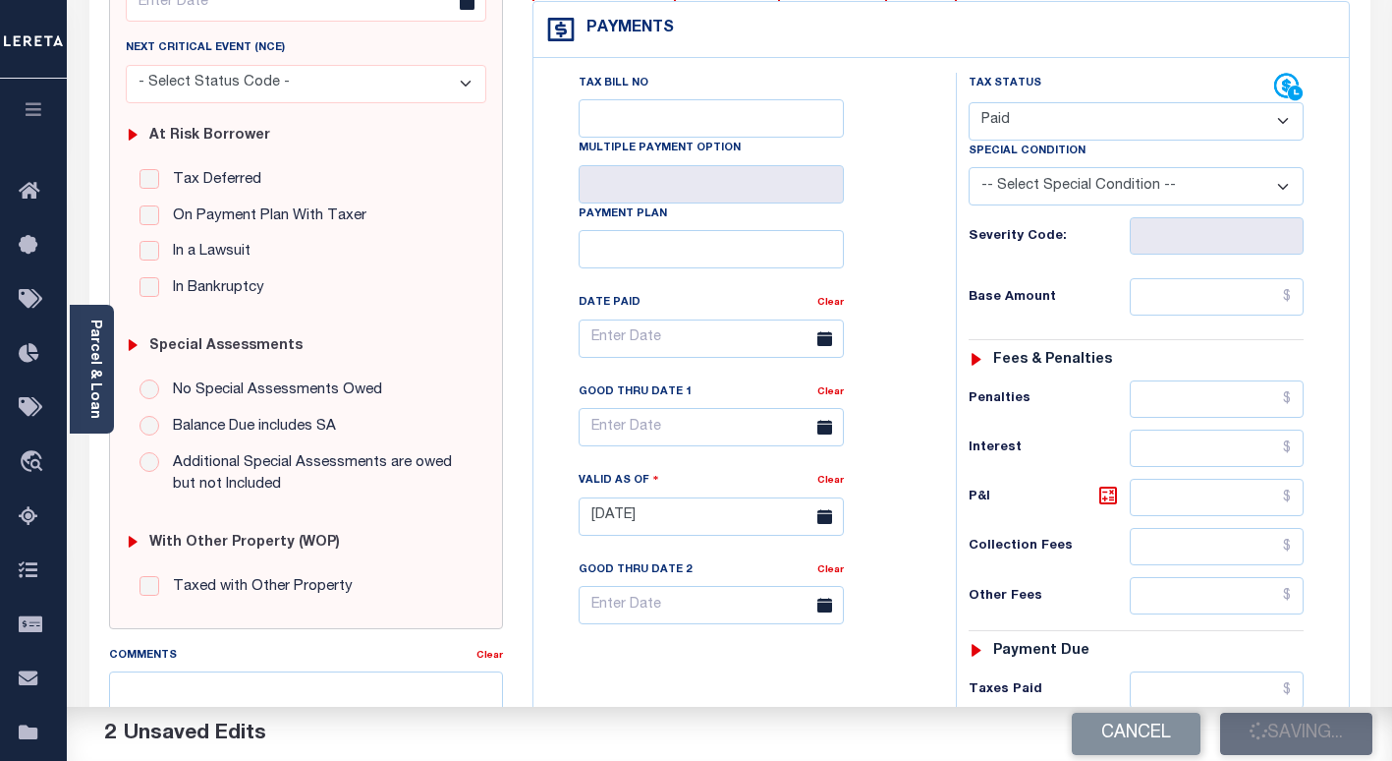
checkbox input "false"
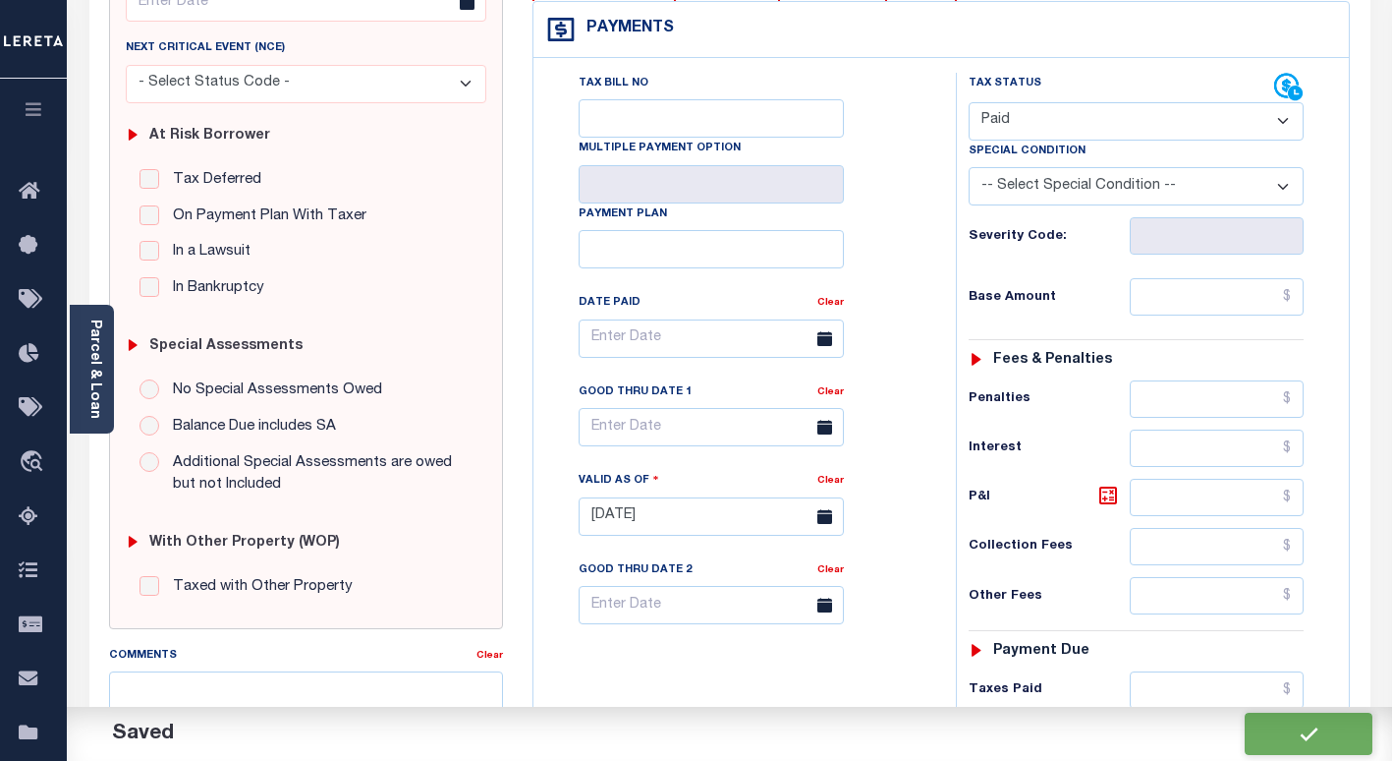
scroll to position [590, 0]
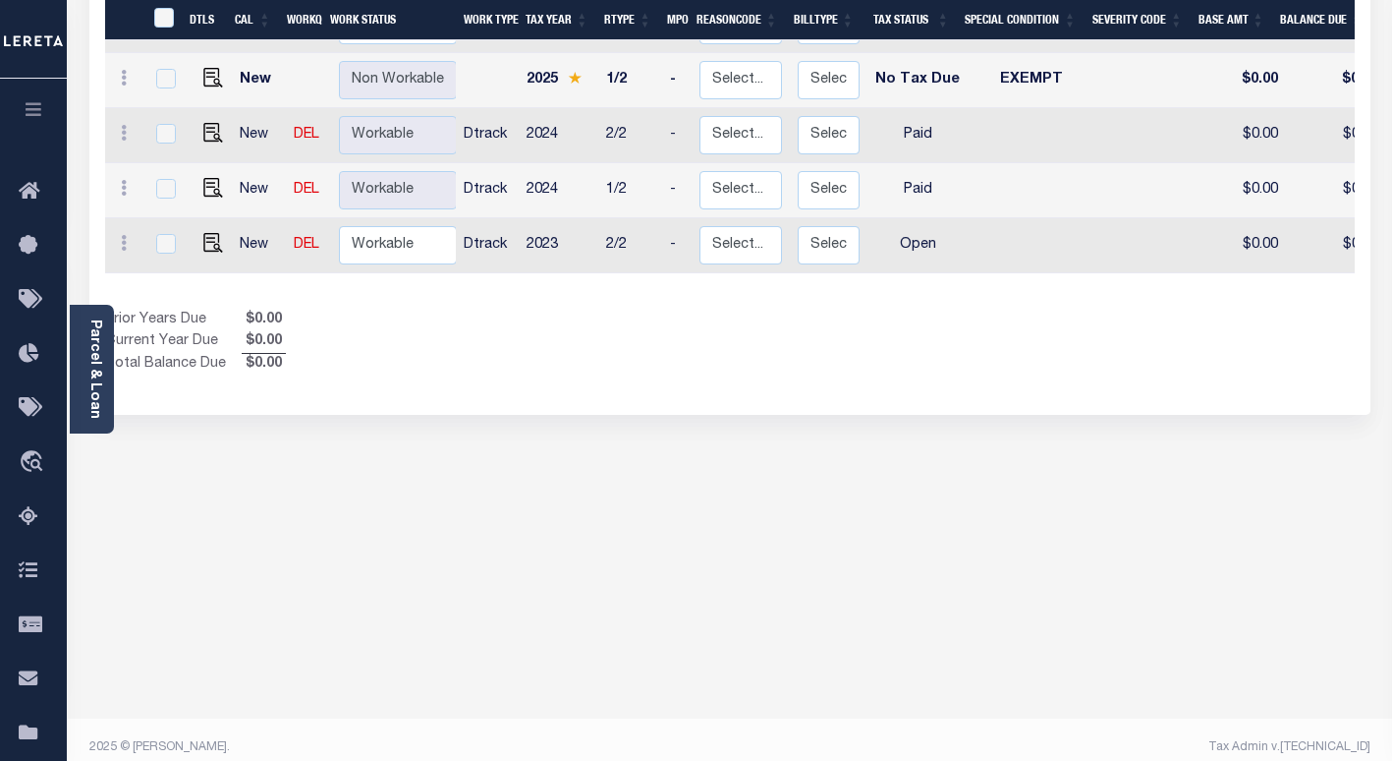
scroll to position [61, 0]
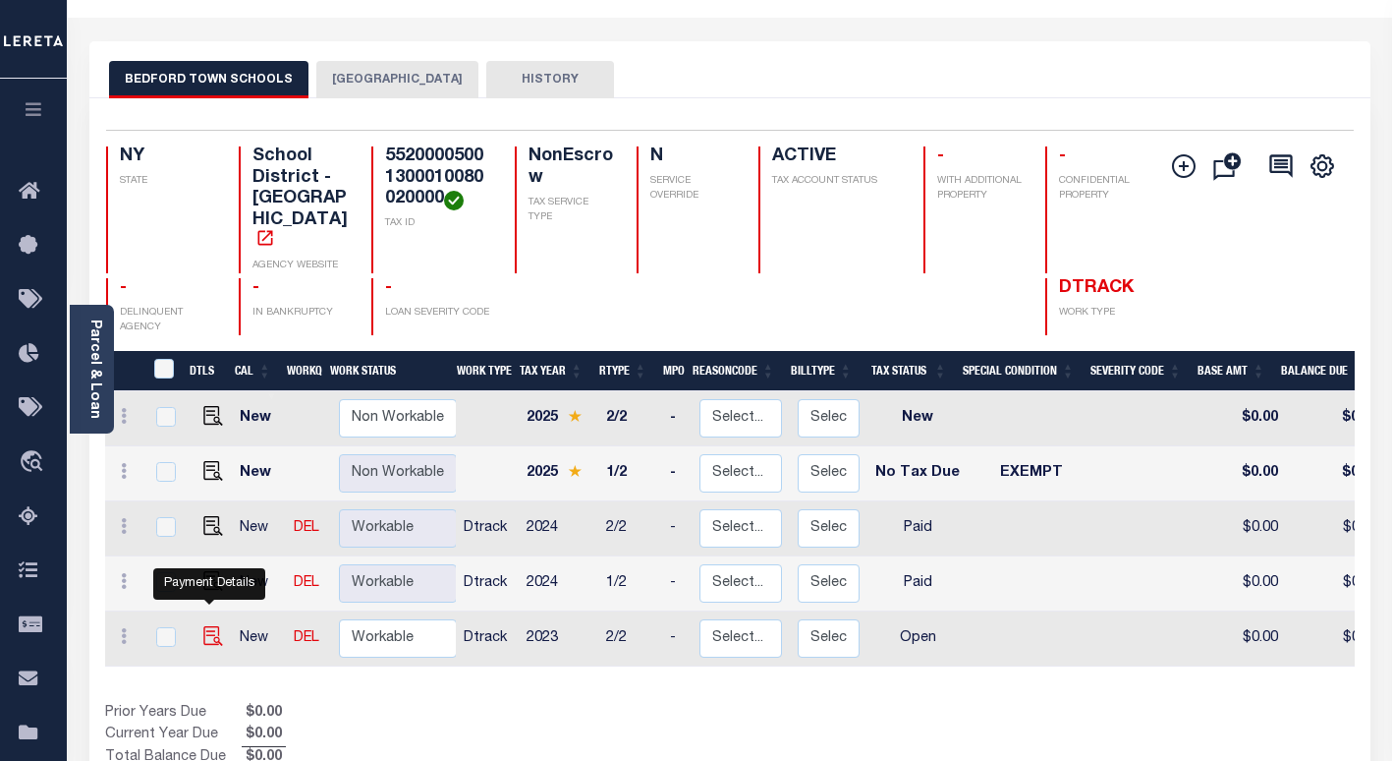
click at [210, 626] on img "" at bounding box center [213, 636] width 20 height 20
checkbox input "true"
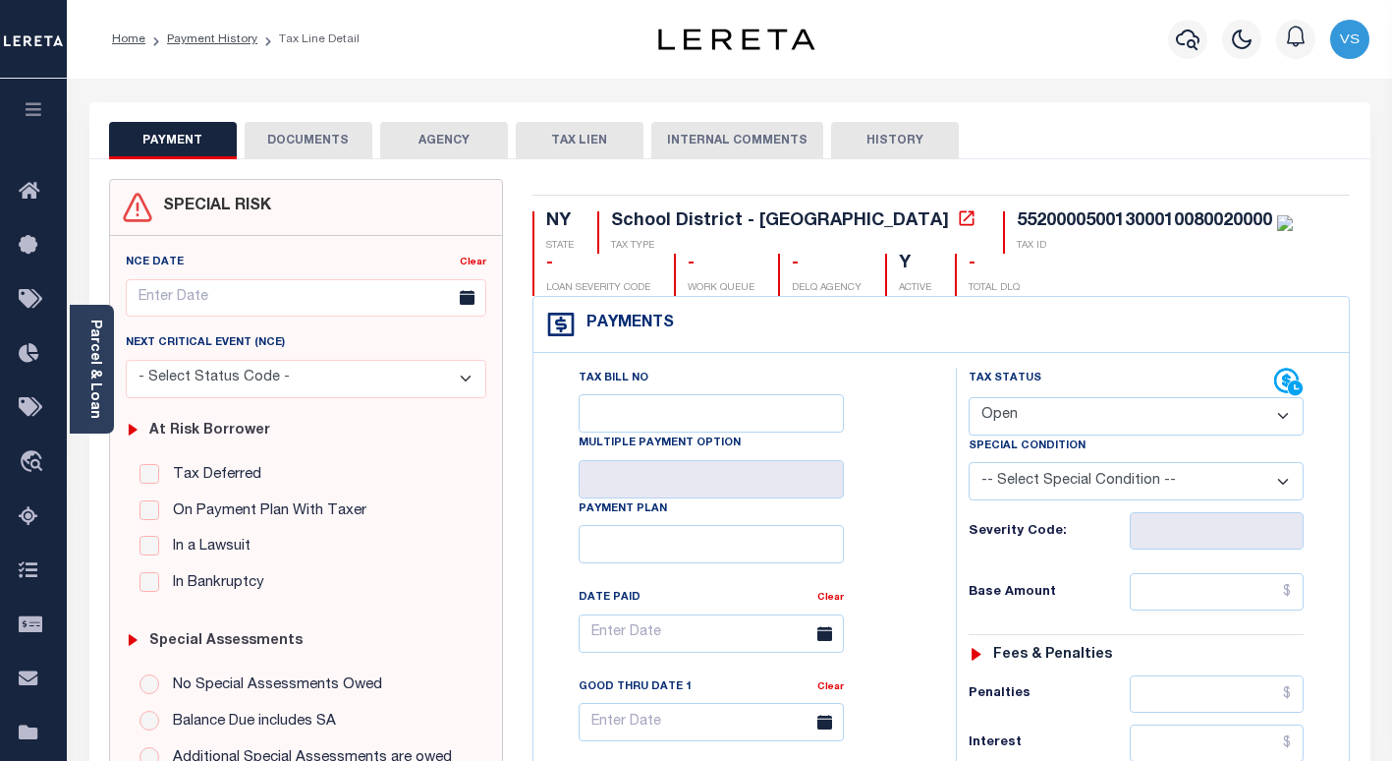
click at [1022, 421] on select "- Select Status Code - Open Due/Unpaid Paid Incomplete No Tax Due Internal Refu…" at bounding box center [1136, 416] width 335 height 38
select select "PYD"
click at [969, 398] on select "- Select Status Code - Open Due/Unpaid Paid Incomplete No Tax Due Internal Refu…" at bounding box center [1136, 416] width 335 height 38
type input "[DATE]"
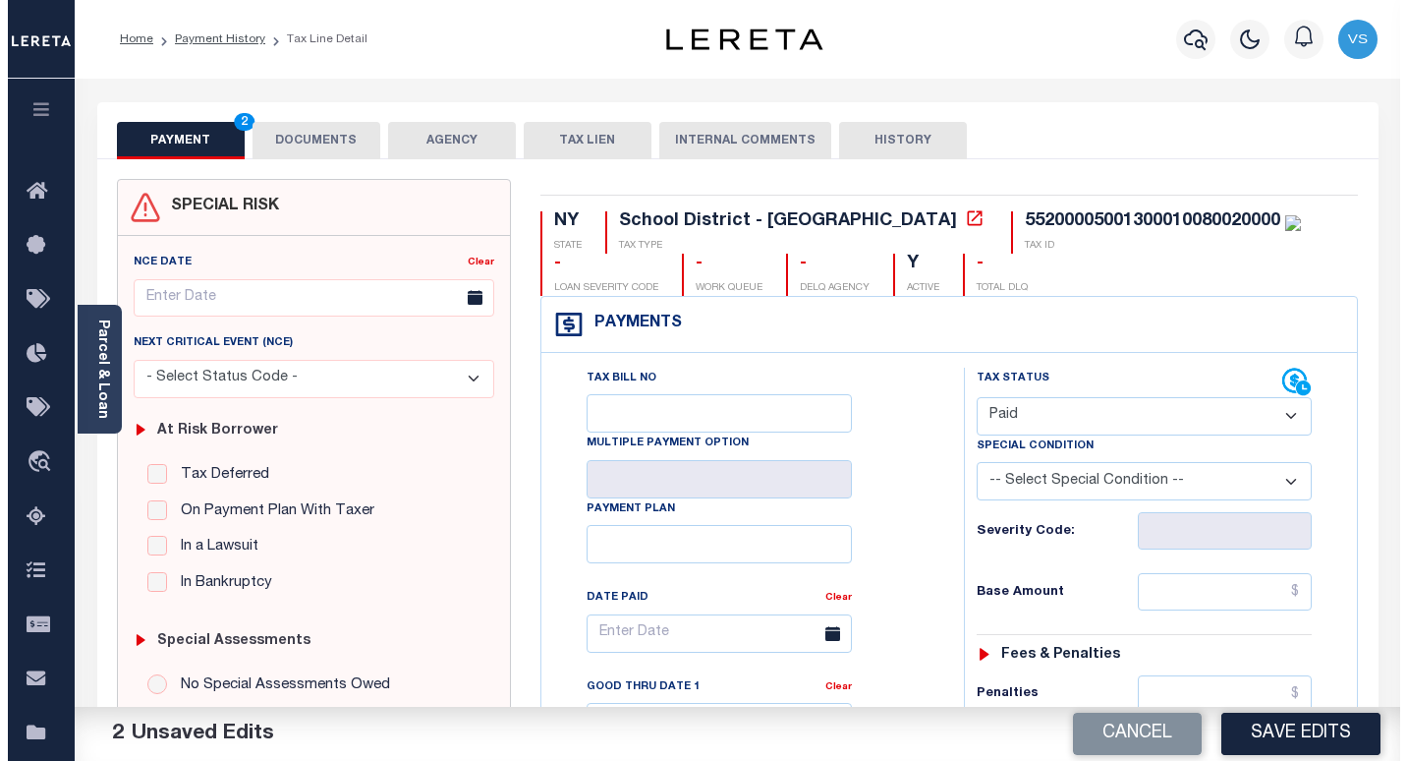
scroll to position [491, 0]
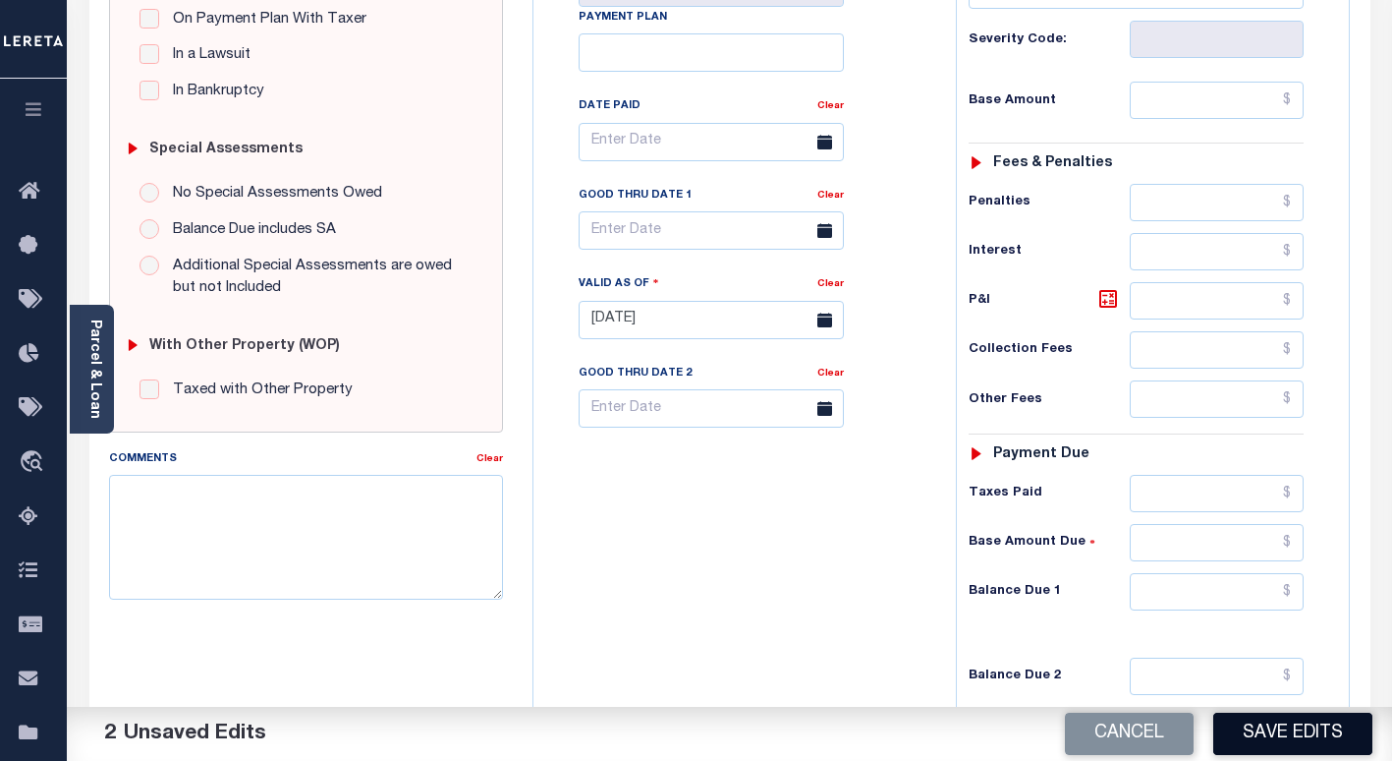
click at [1235, 719] on button "Save Edits" at bounding box center [1292, 733] width 159 height 42
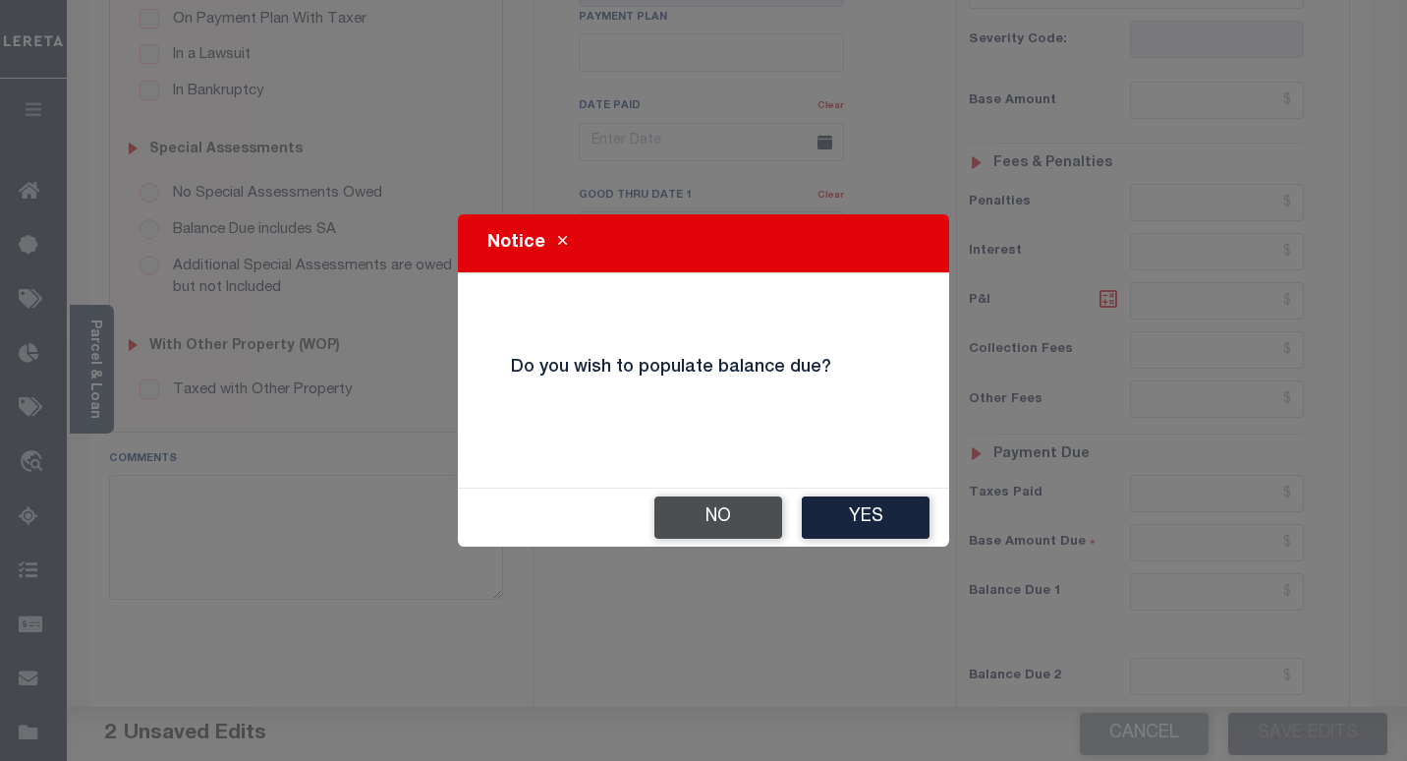
click at [728, 526] on button "No" at bounding box center [718, 517] width 128 height 42
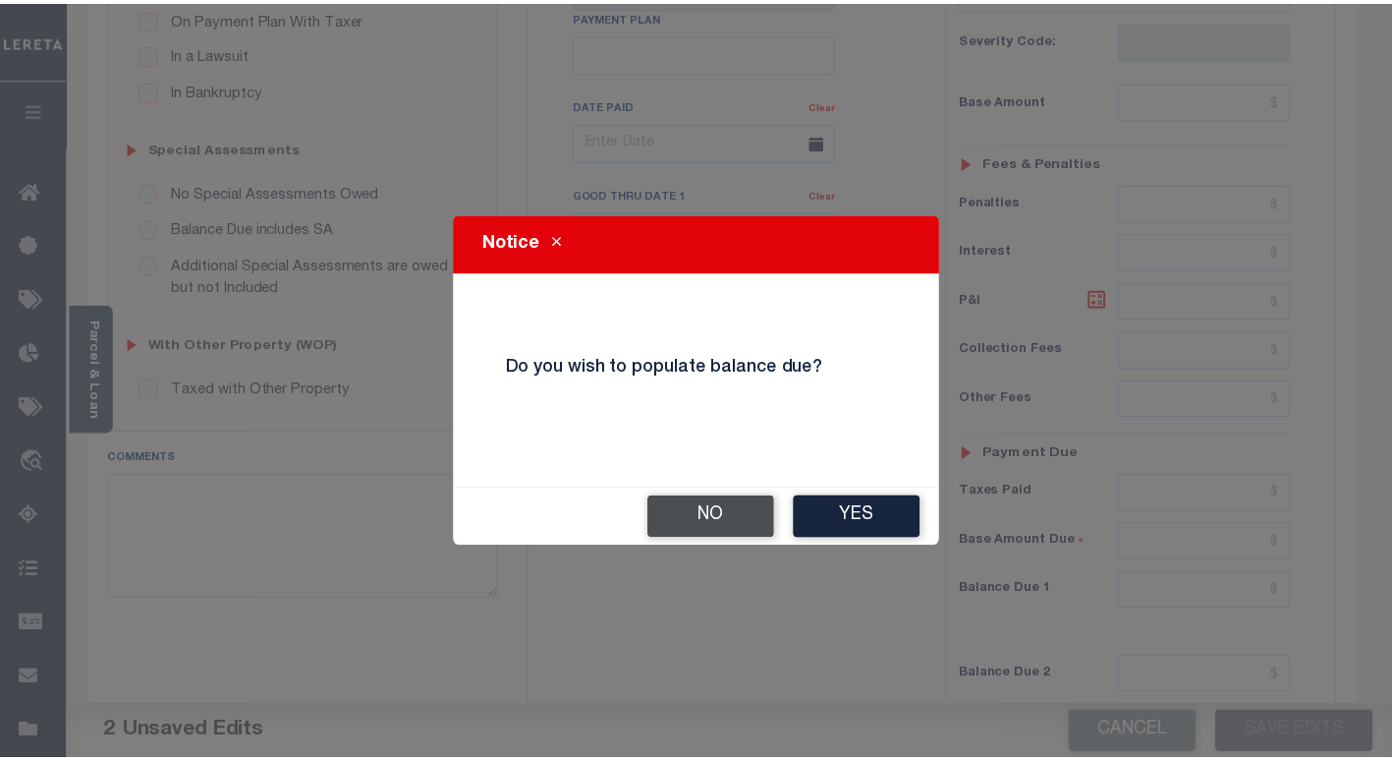
scroll to position [511, 0]
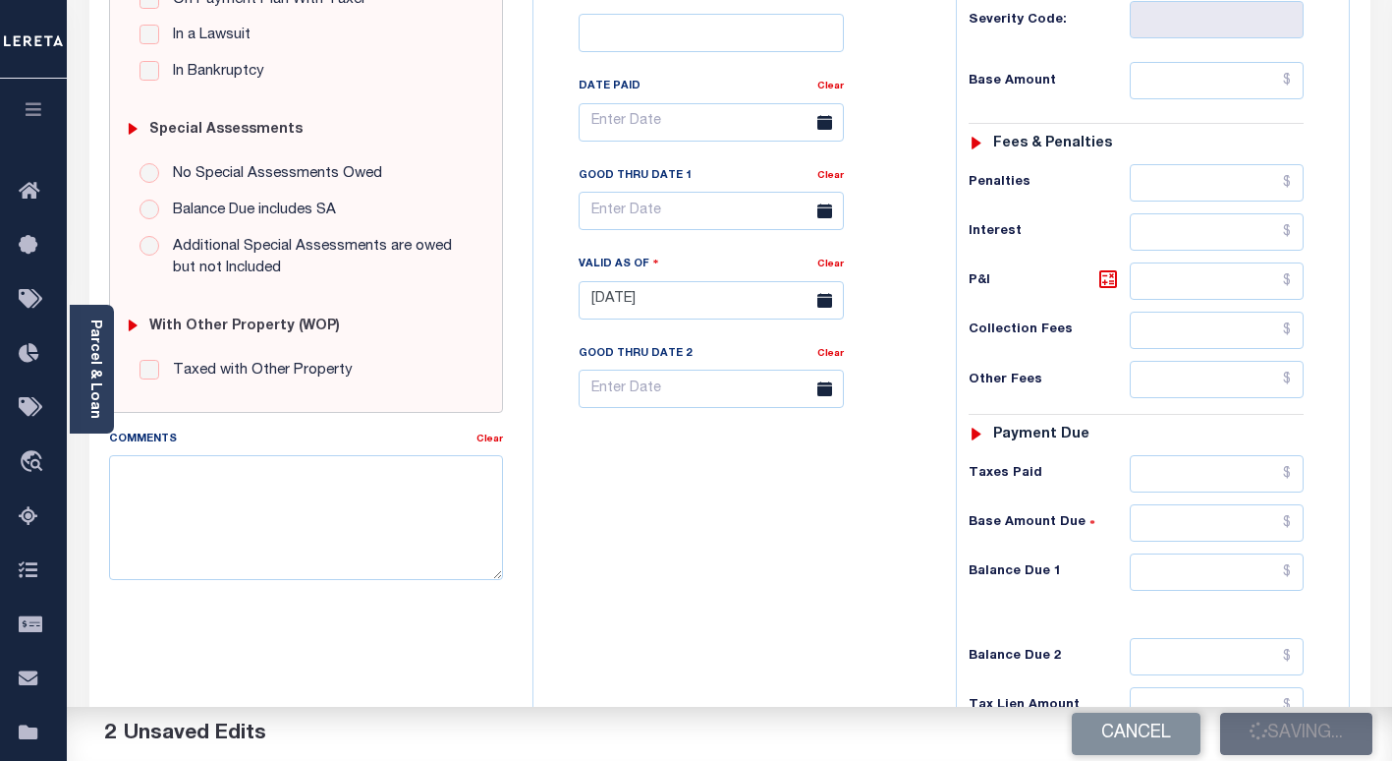
checkbox input "false"
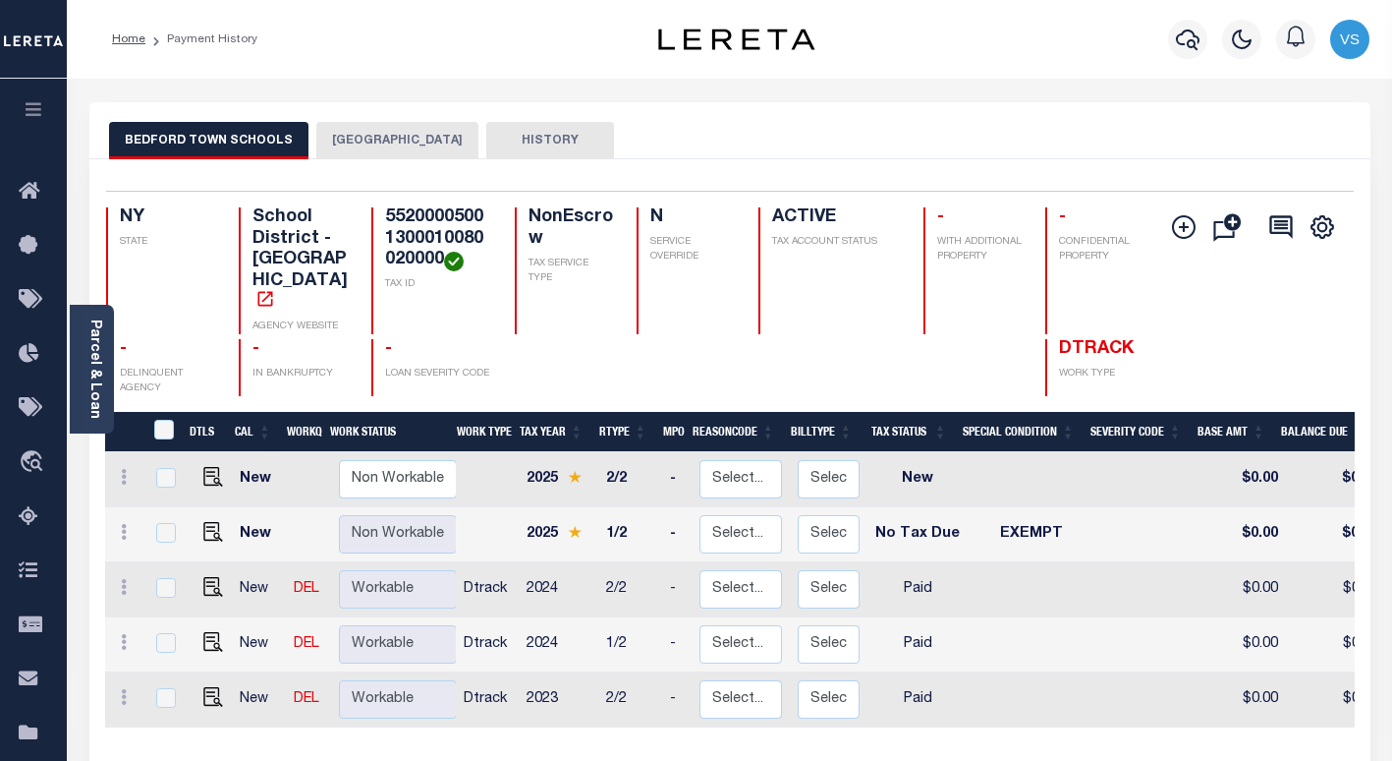
click at [377, 141] on button "[GEOGRAPHIC_DATA]" at bounding box center [397, 140] width 162 height 37
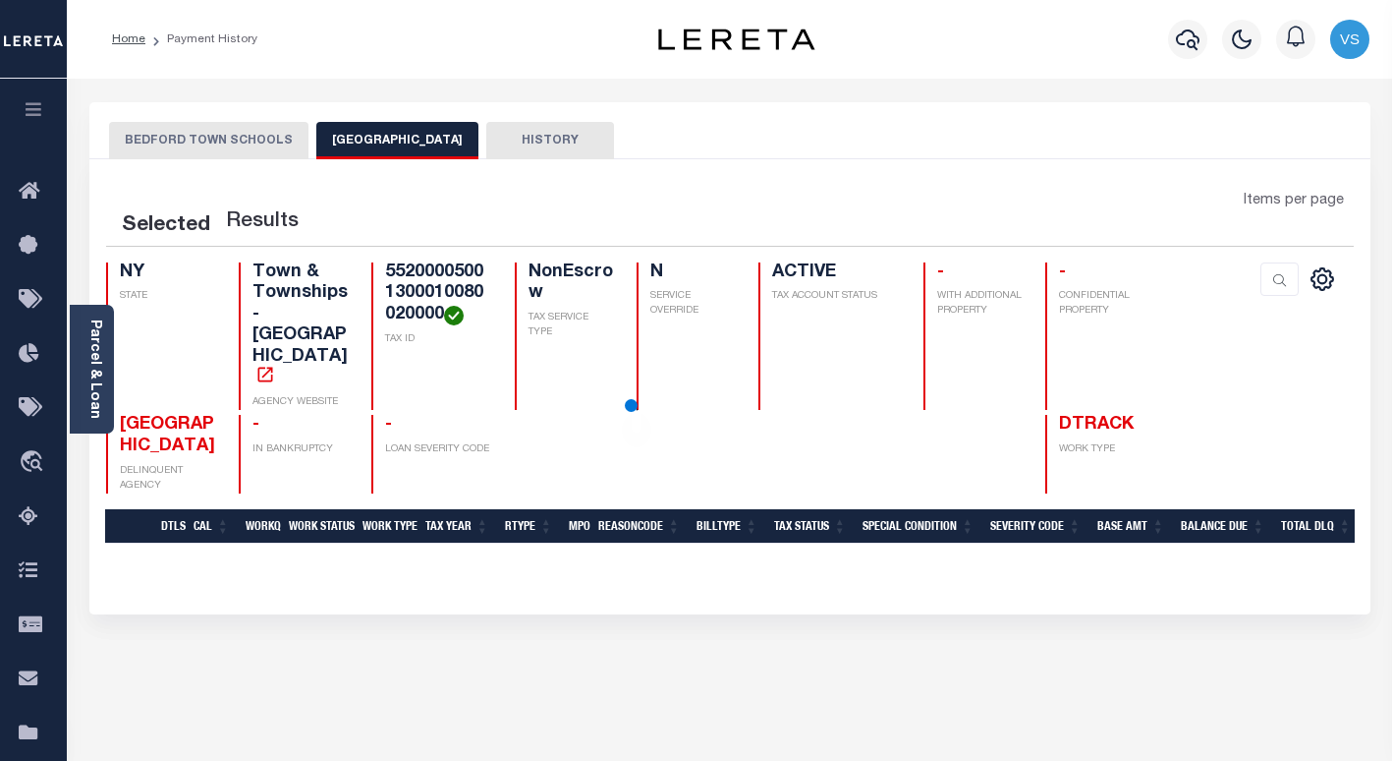
scroll to position [295, 0]
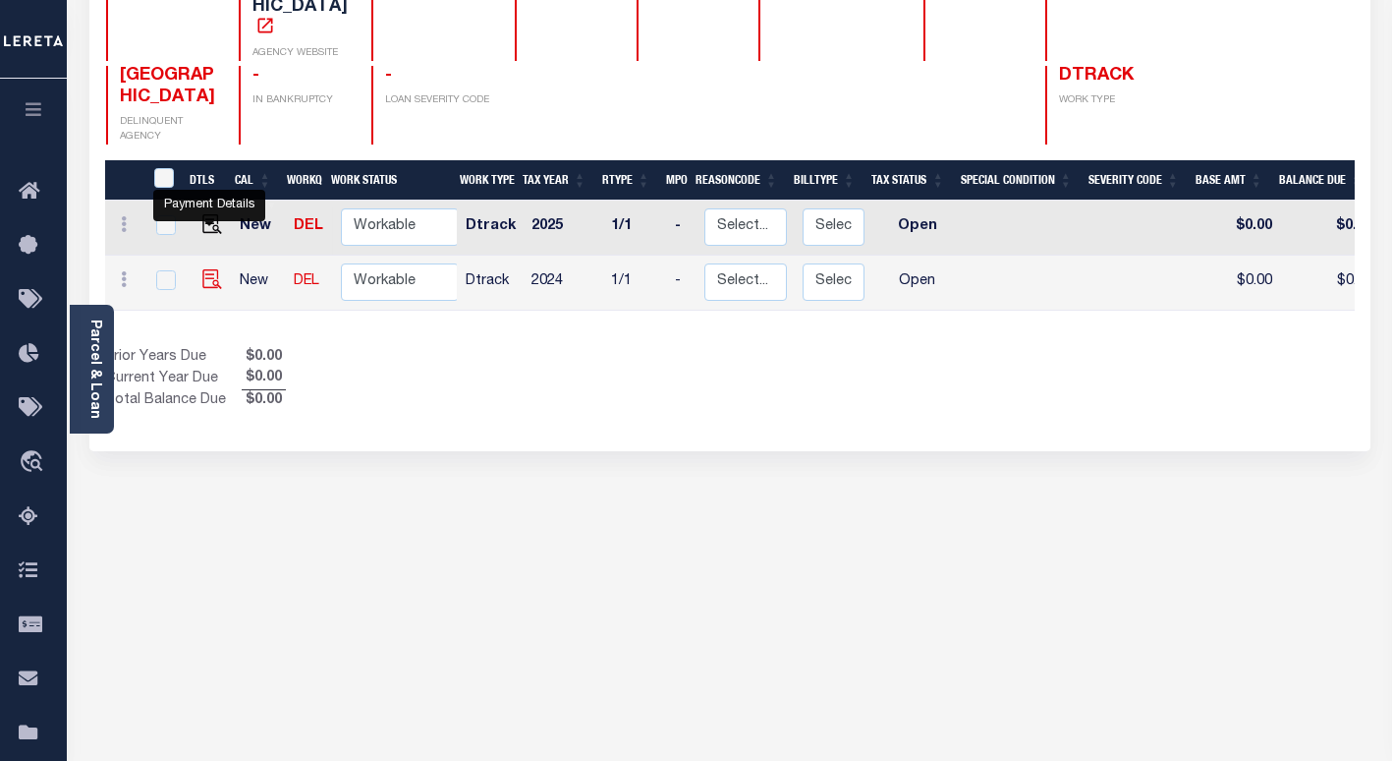
click at [206, 269] on img "" at bounding box center [212, 279] width 20 height 20
checkbox input "true"
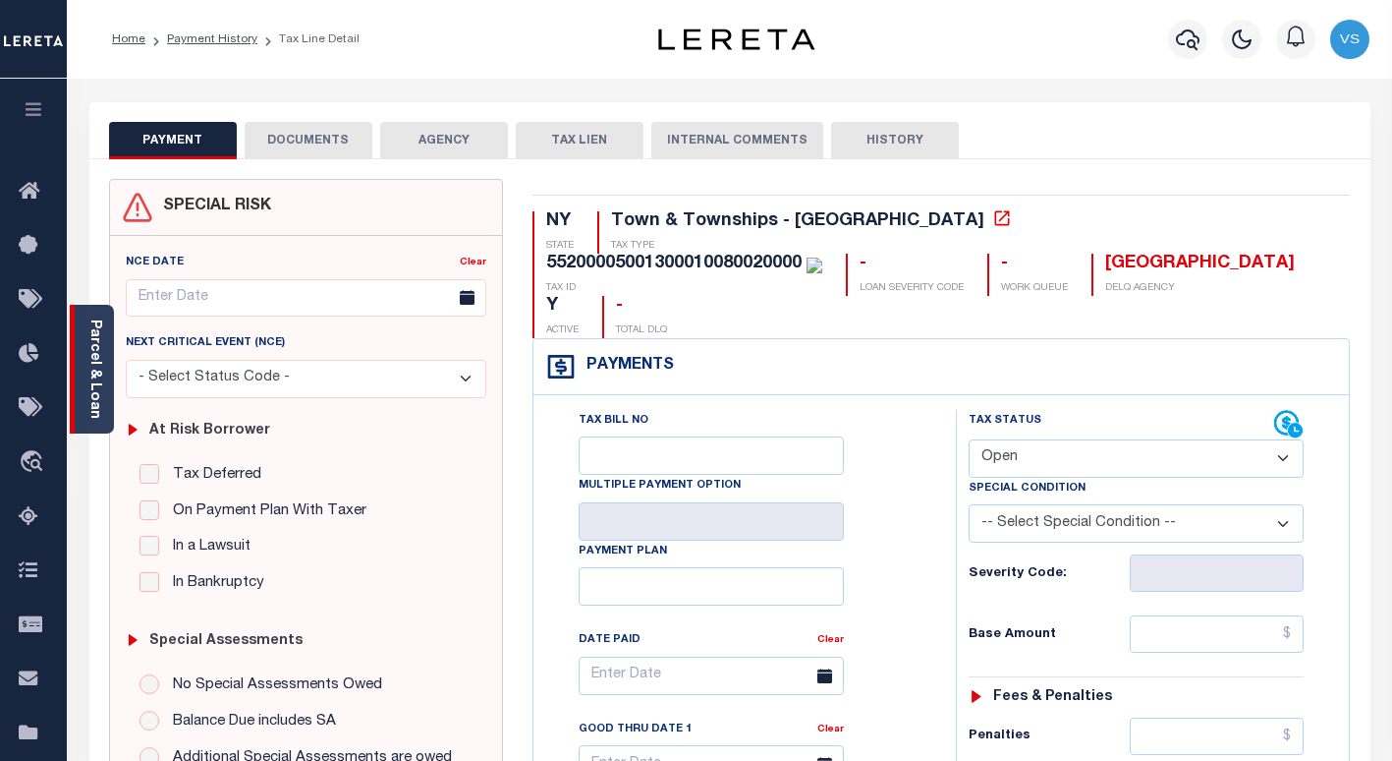
click at [98, 401] on link "Parcel & Loan" at bounding box center [94, 368] width 14 height 99
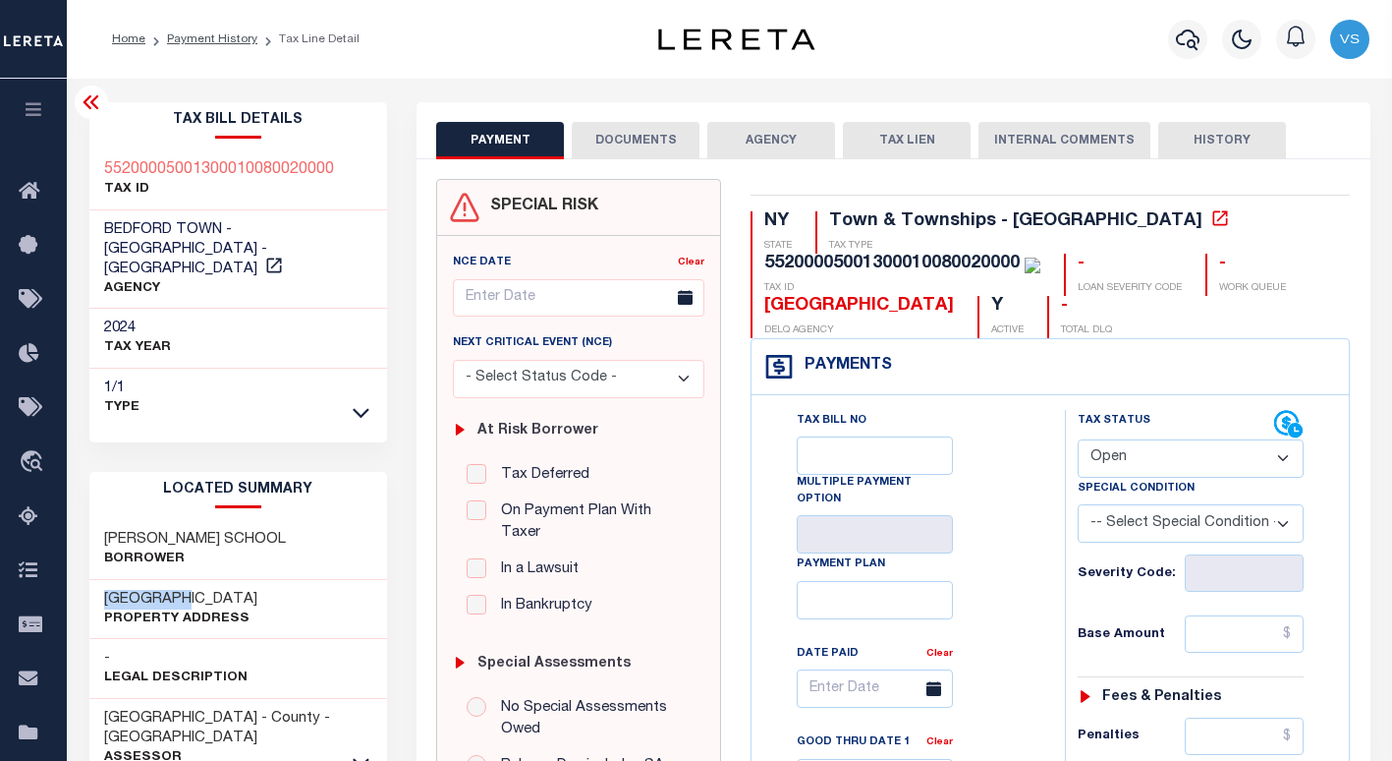
drag, startPoint x: 187, startPoint y: 578, endPoint x: 86, endPoint y: 569, distance: 100.6
copy h3 "[GEOGRAPHIC_DATA]"
click at [1146, 469] on select "- Select Status Code - Open Due/Unpaid Paid Incomplete No Tax Due Internal Refu…" at bounding box center [1191, 458] width 226 height 38
select select "PYD"
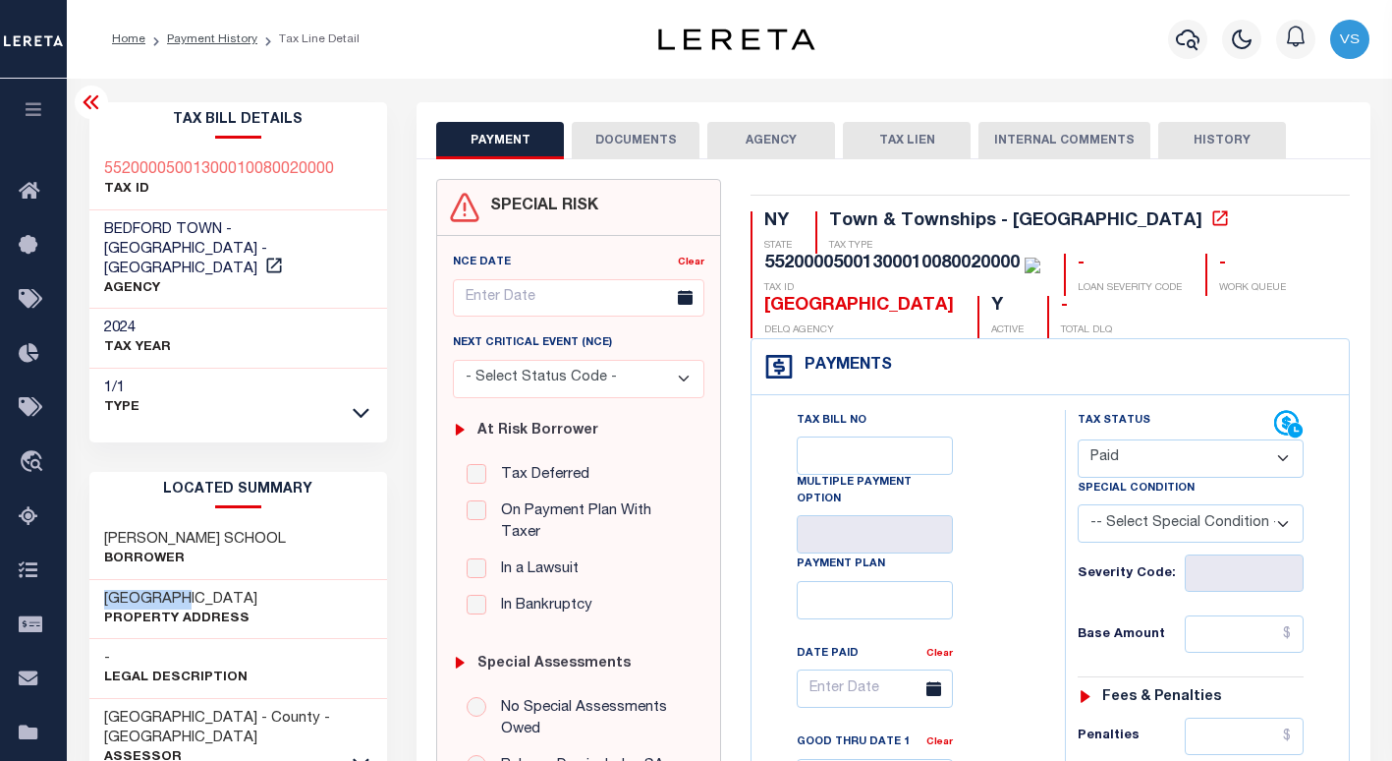
click at [1078, 440] on select "- Select Status Code - Open Due/Unpaid Paid Incomplete No Tax Due Internal Refu…" at bounding box center [1191, 458] width 226 height 38
type input "[DATE]"
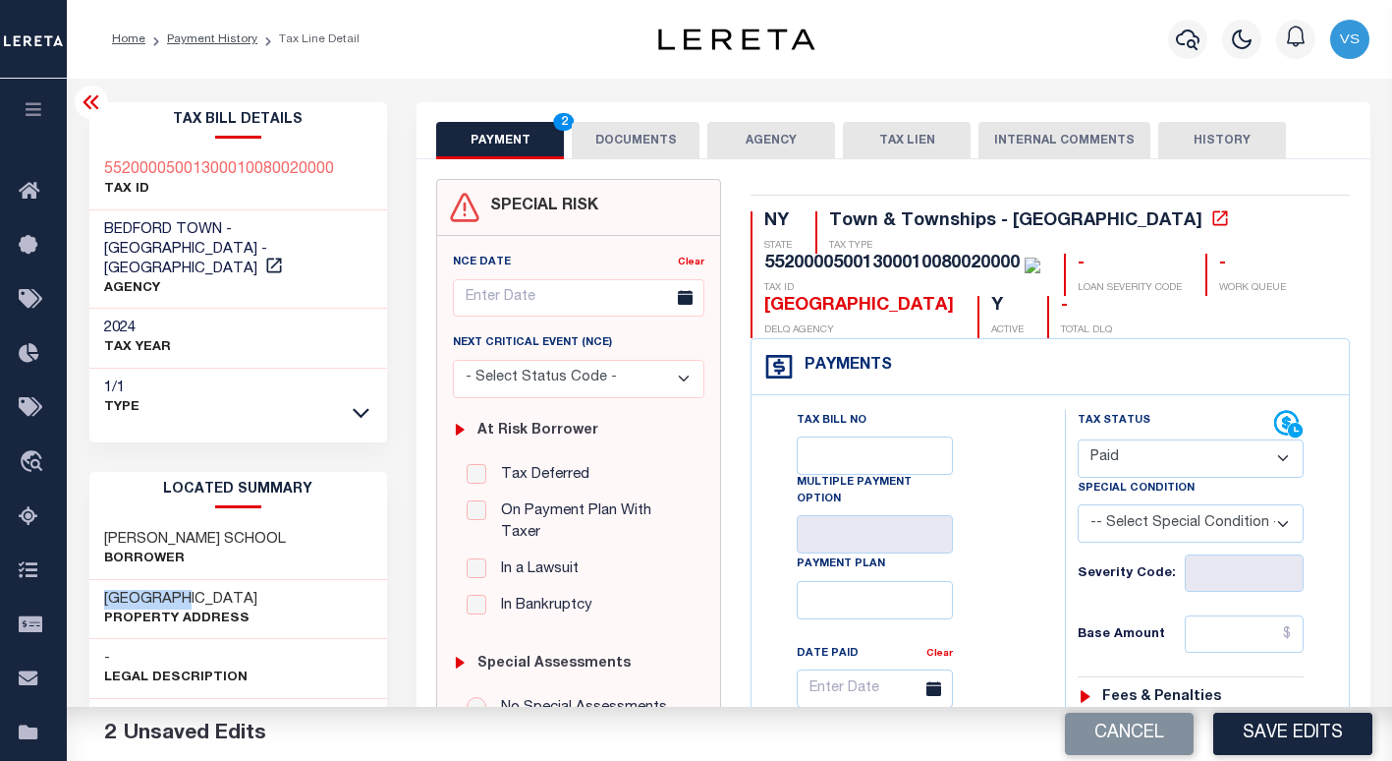
click at [622, 136] on button "DOCUMENTS" at bounding box center [636, 140] width 128 height 37
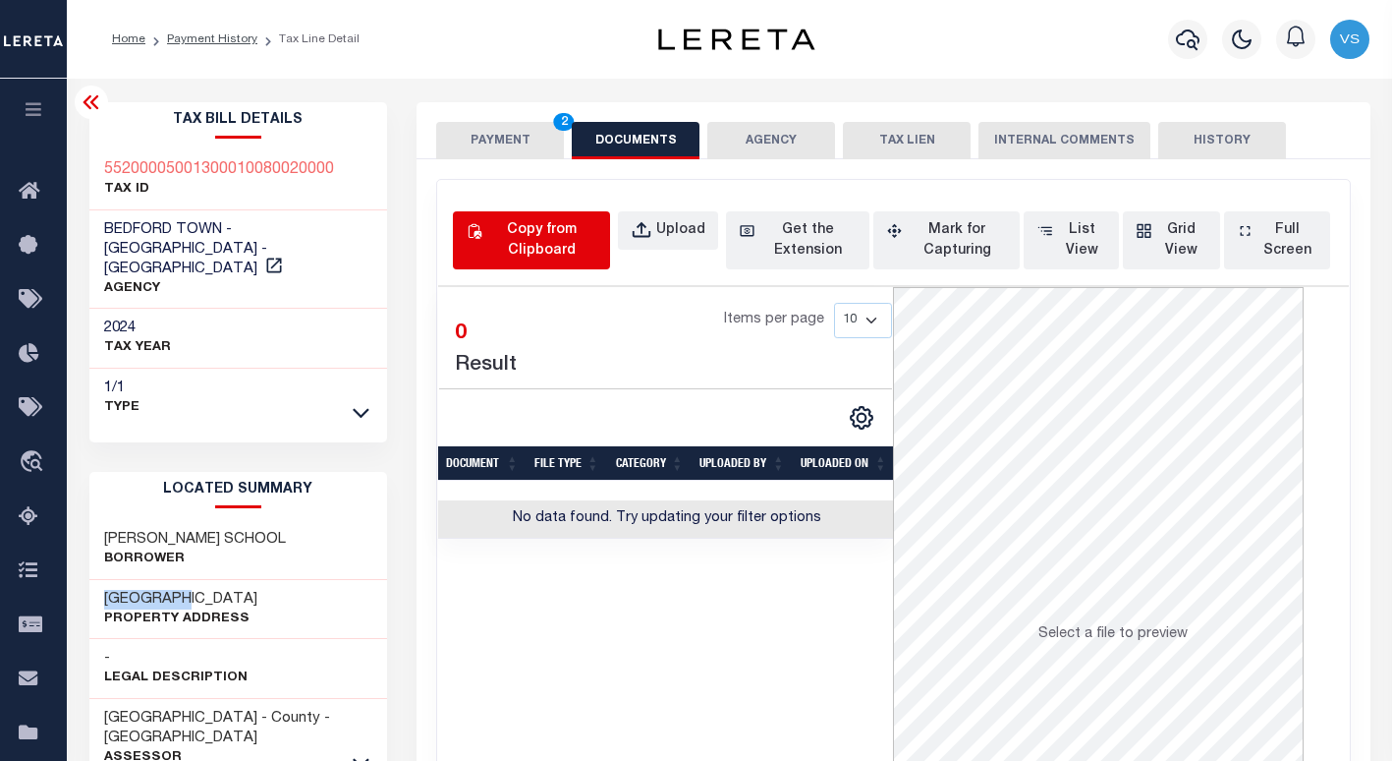
click at [527, 245] on div "Copy from Clipboard" at bounding box center [541, 240] width 111 height 41
select select "POP"
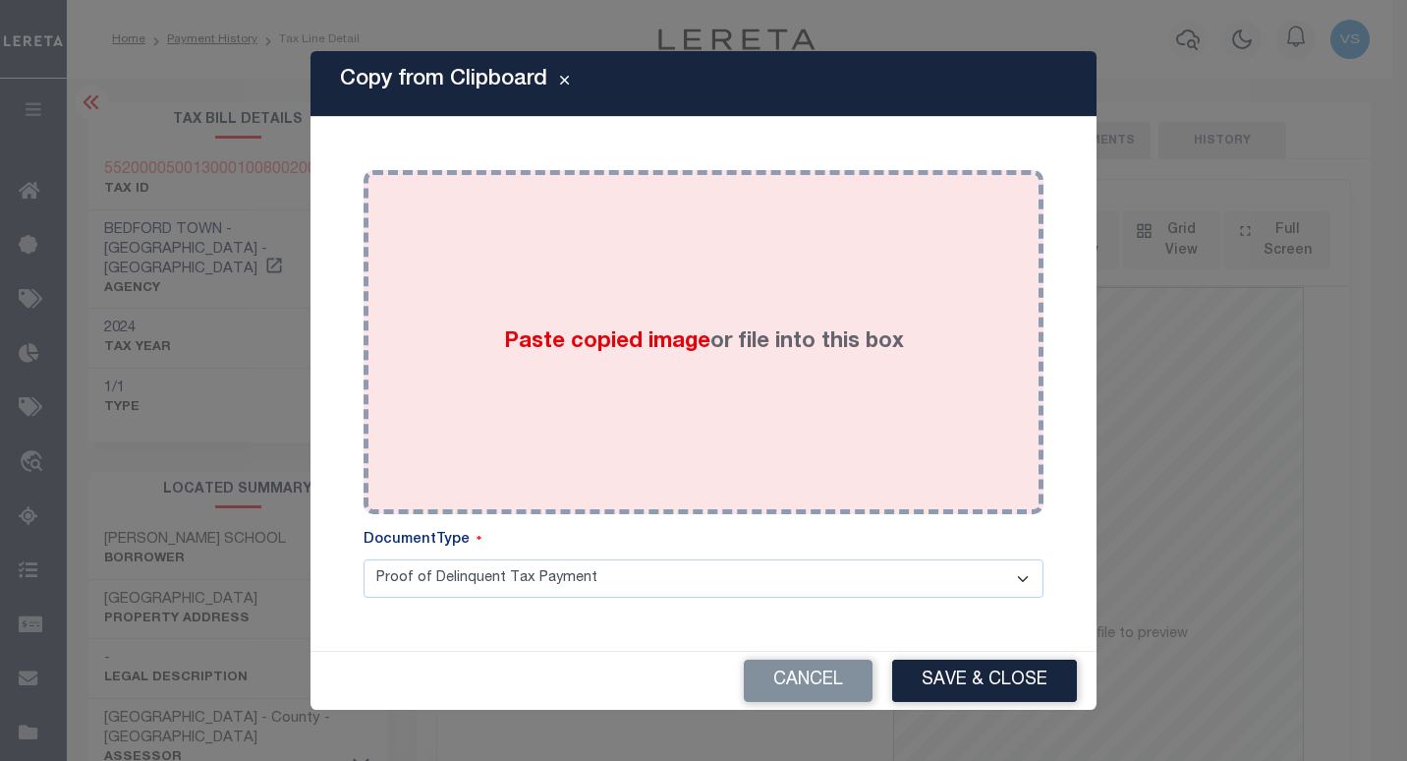
click at [690, 361] on div "Paste copied image or file into this box" at bounding box center [703, 342] width 650 height 314
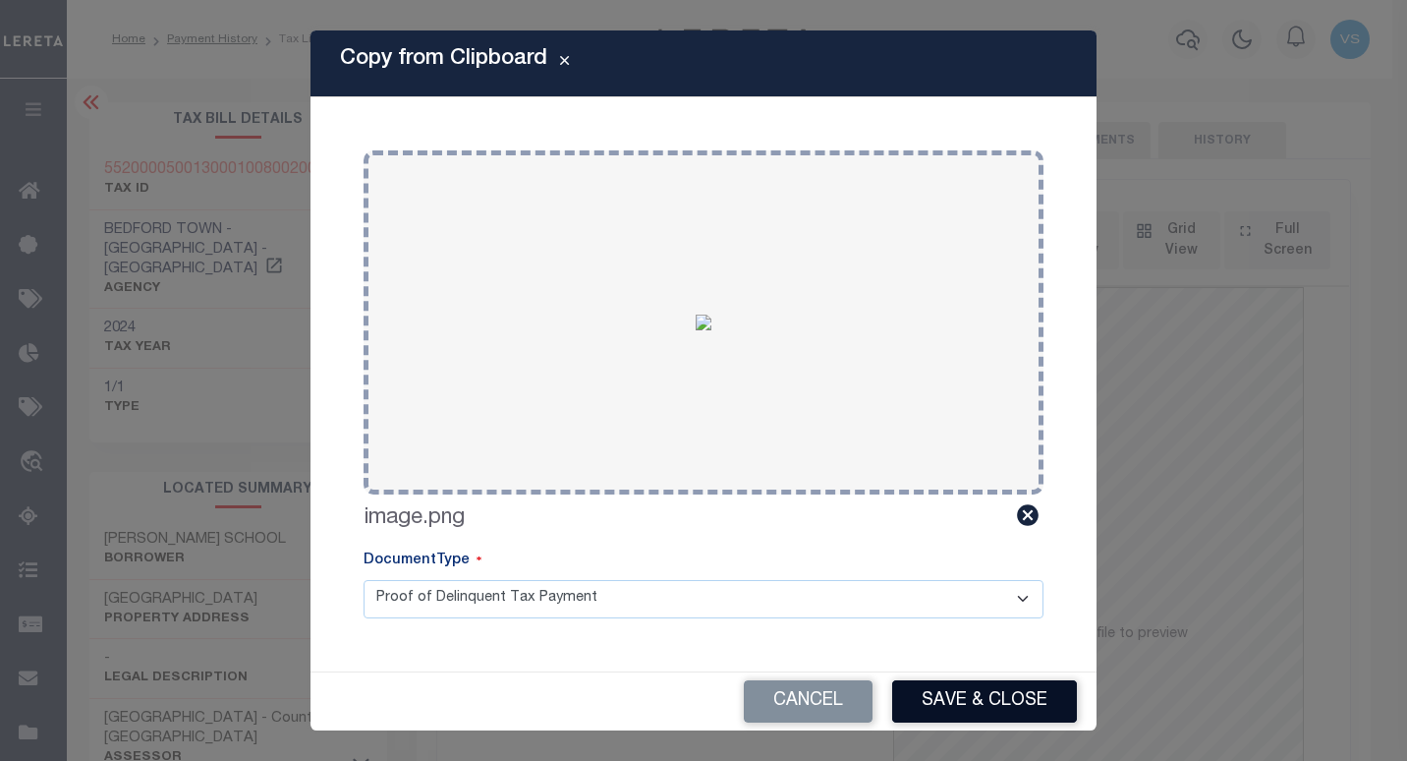
click at [939, 695] on button "Save & Close" at bounding box center [984, 701] width 185 height 42
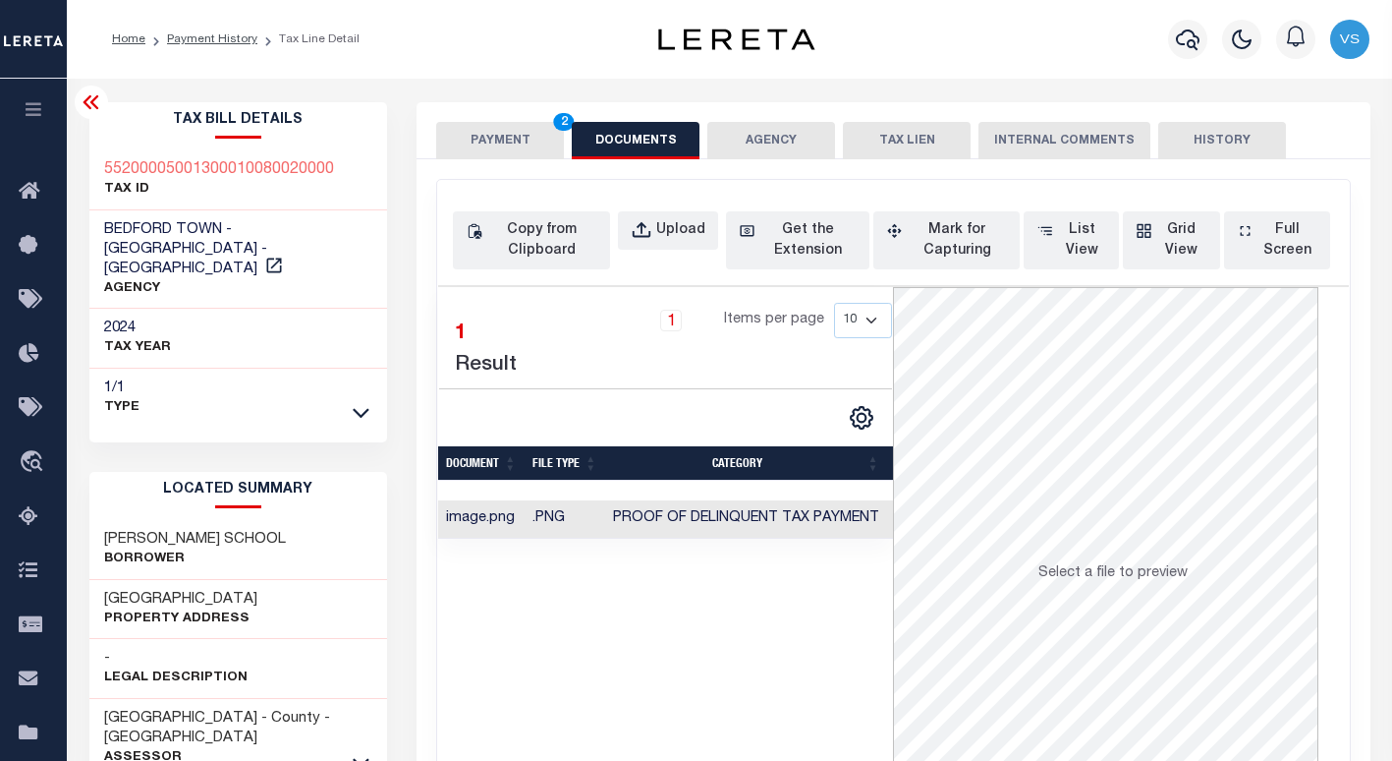
click at [484, 136] on button "PAYMENT 2" at bounding box center [500, 140] width 128 height 37
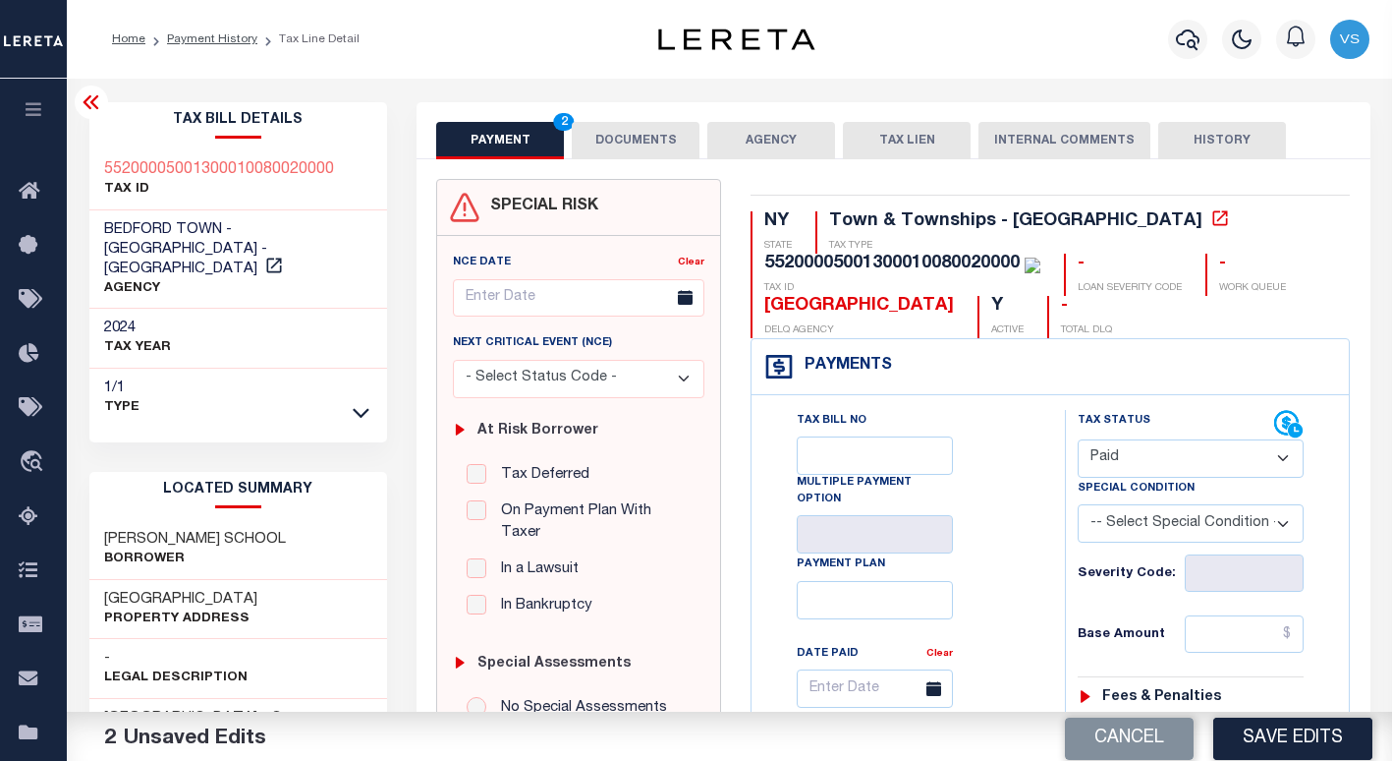
scroll to position [295, 0]
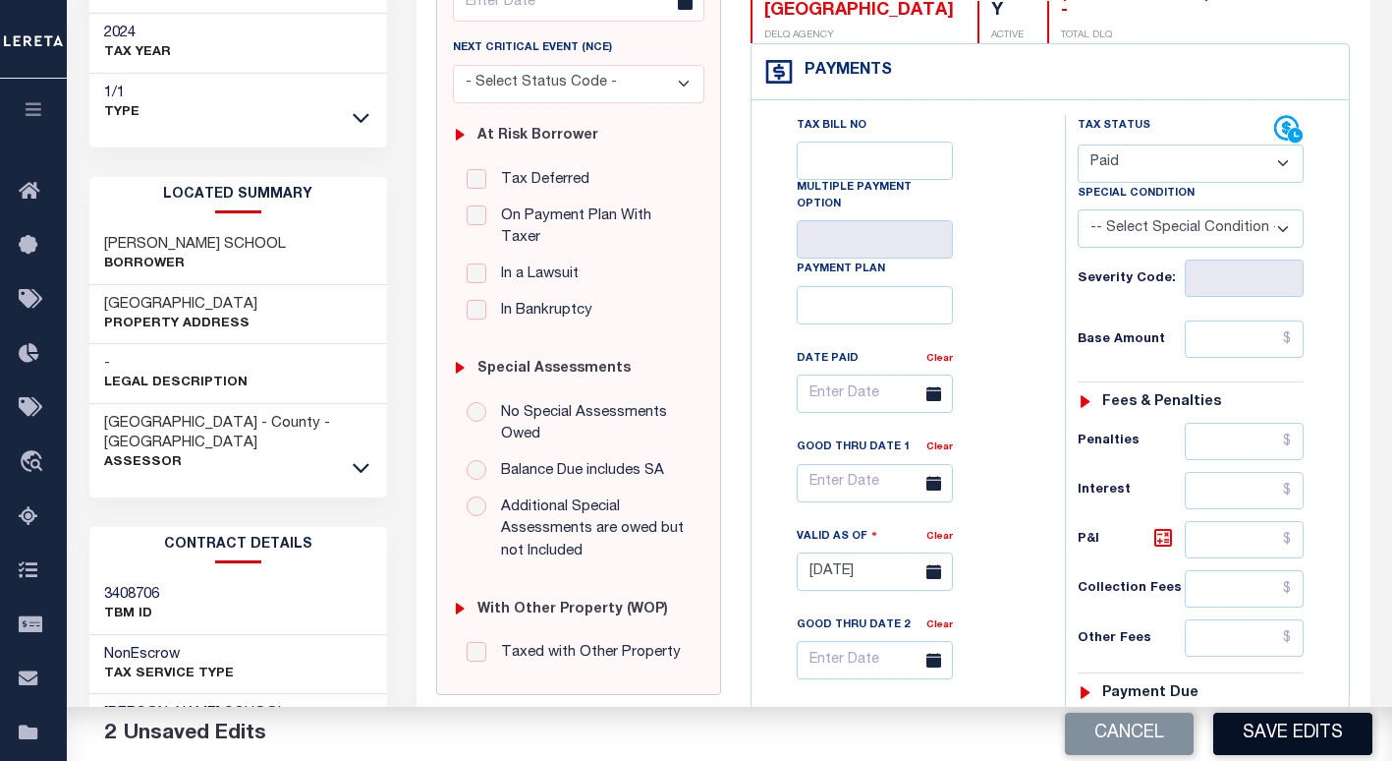
click at [1249, 723] on button "Save Edits" at bounding box center [1292, 733] width 159 height 42
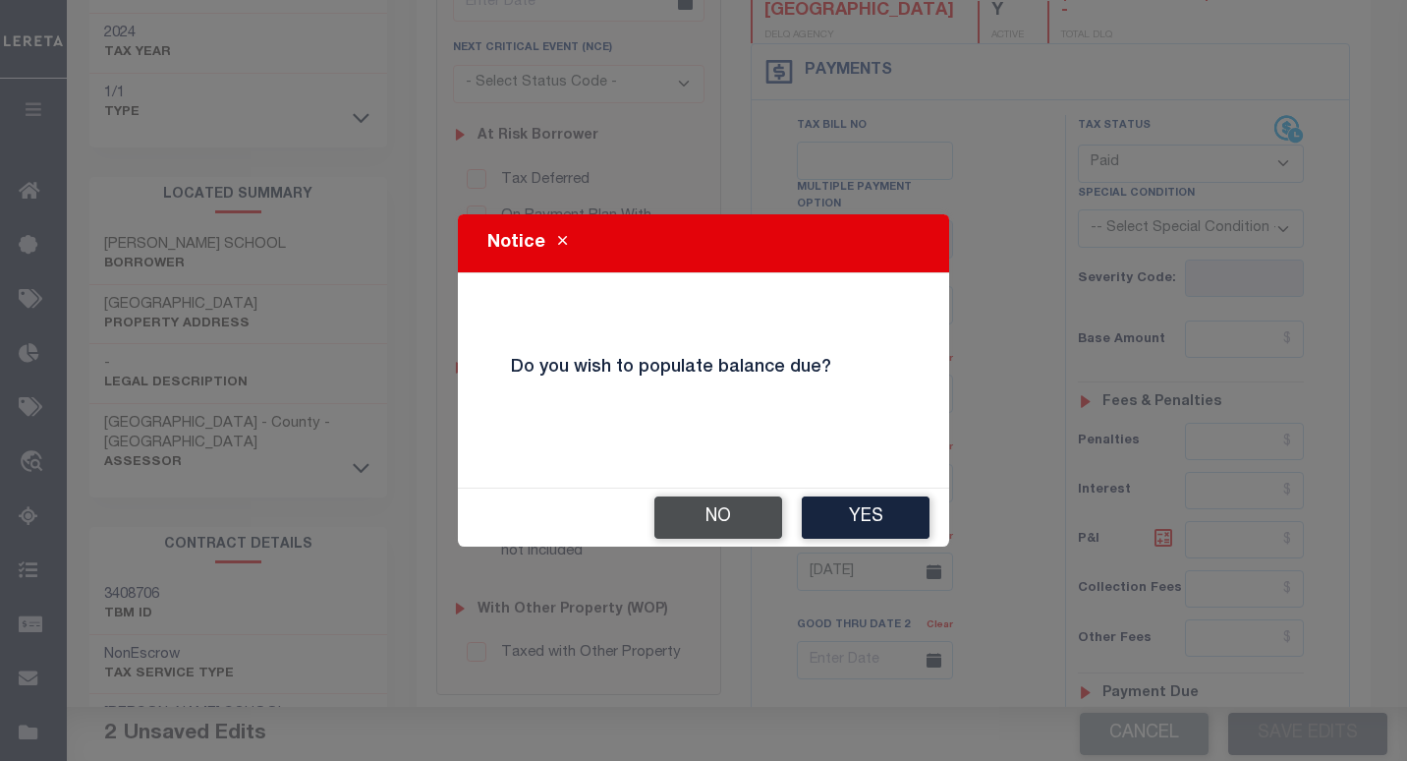
click at [697, 506] on button "No" at bounding box center [718, 517] width 128 height 42
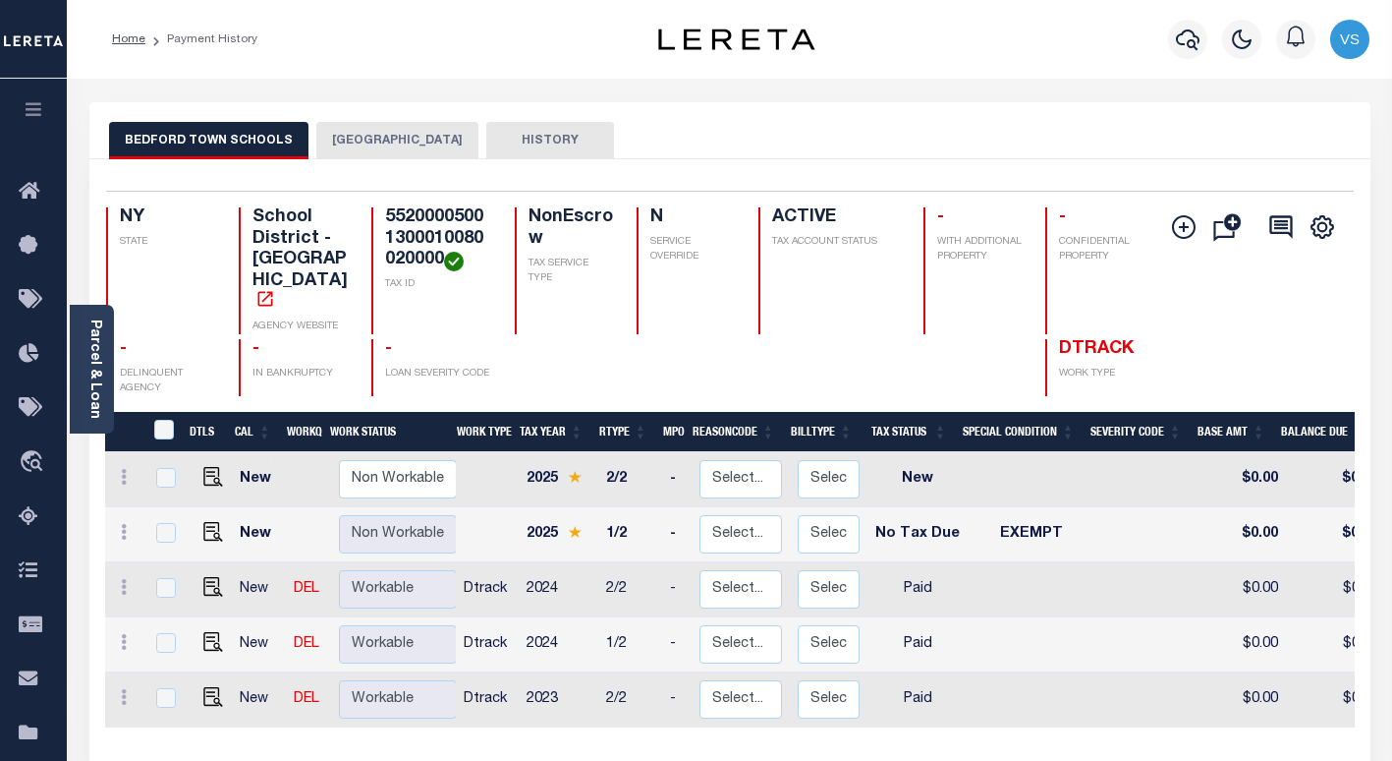
click at [339, 134] on button "[GEOGRAPHIC_DATA]" at bounding box center [397, 140] width 162 height 37
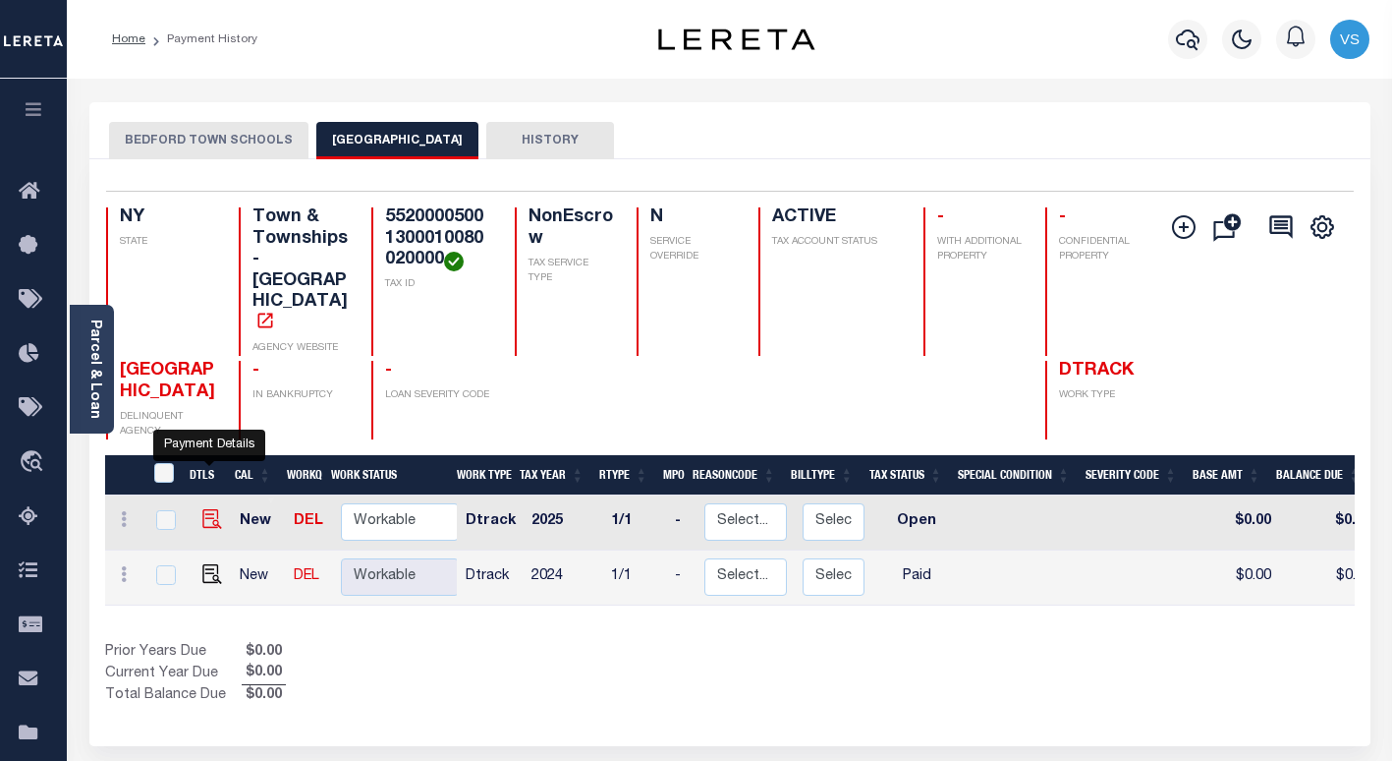
click at [204, 509] on img "" at bounding box center [212, 519] width 20 height 20
checkbox input "true"
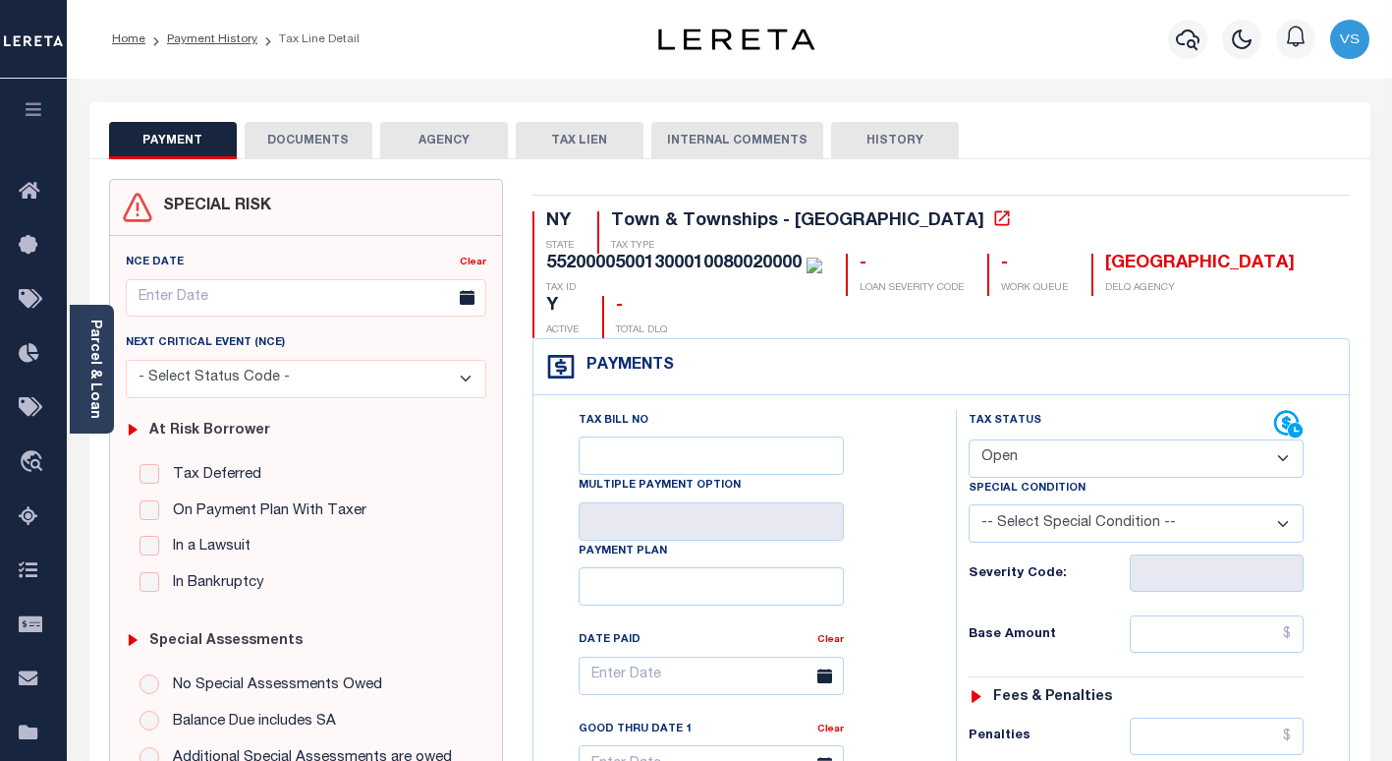
click at [1023, 439] on select "- Select Status Code - Open Due/Unpaid Paid Incomplete No Tax Due Internal Refu…" at bounding box center [1136, 458] width 335 height 38
select select "PYD"
click at [969, 439] on select "- Select Status Code - Open Due/Unpaid Paid Incomplete No Tax Due Internal Refu…" at bounding box center [1136, 458] width 335 height 38
type input "[DATE]"
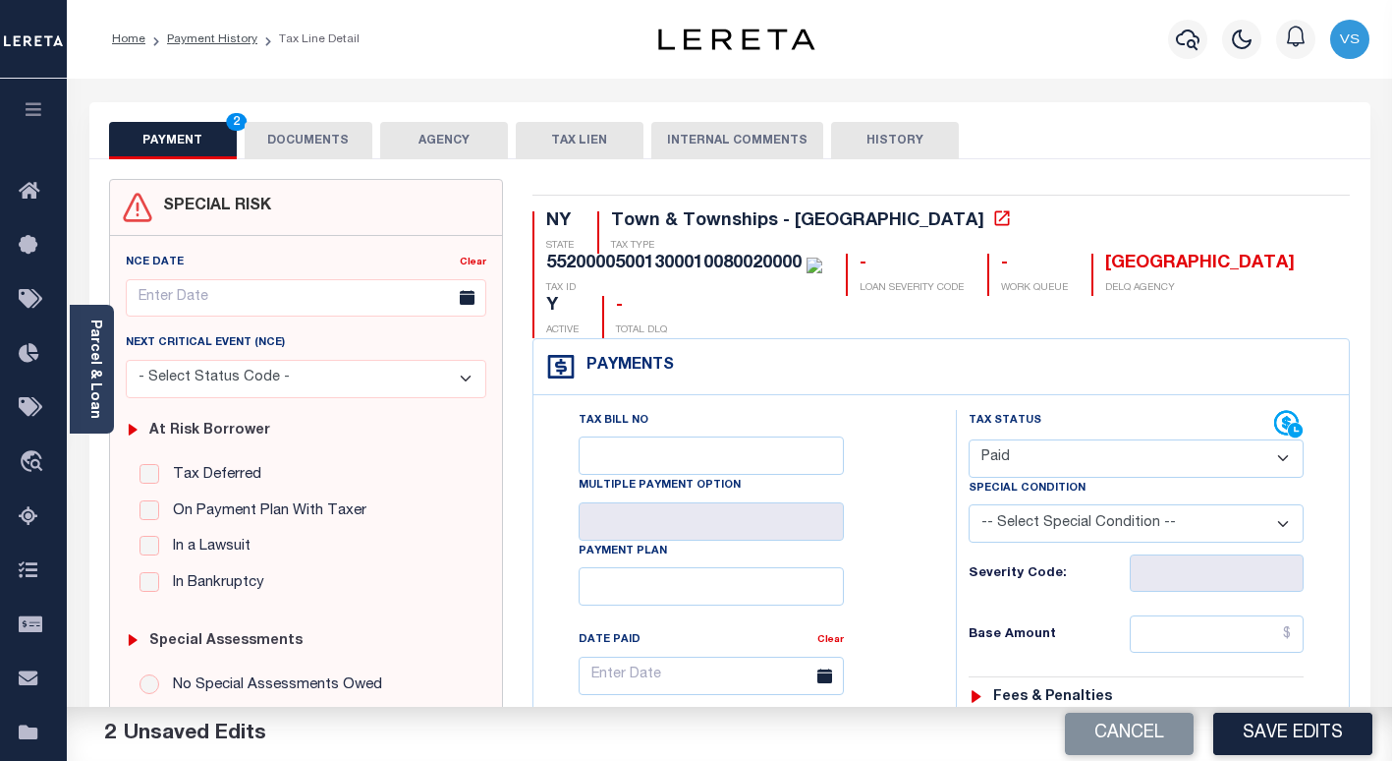
click at [277, 142] on button "DOCUMENTS" at bounding box center [309, 140] width 128 height 37
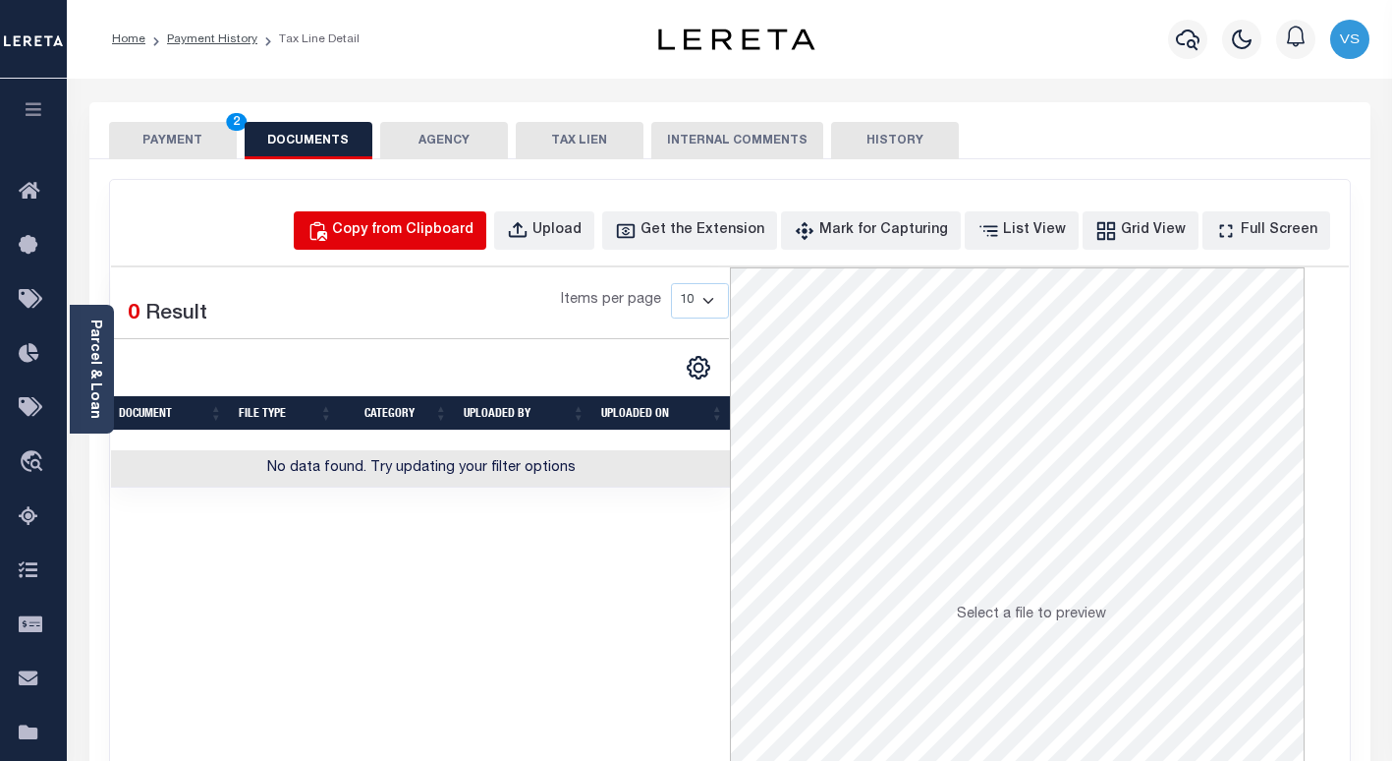
click at [415, 235] on div "Copy from Clipboard" at bounding box center [402, 231] width 141 height 22
select select "POP"
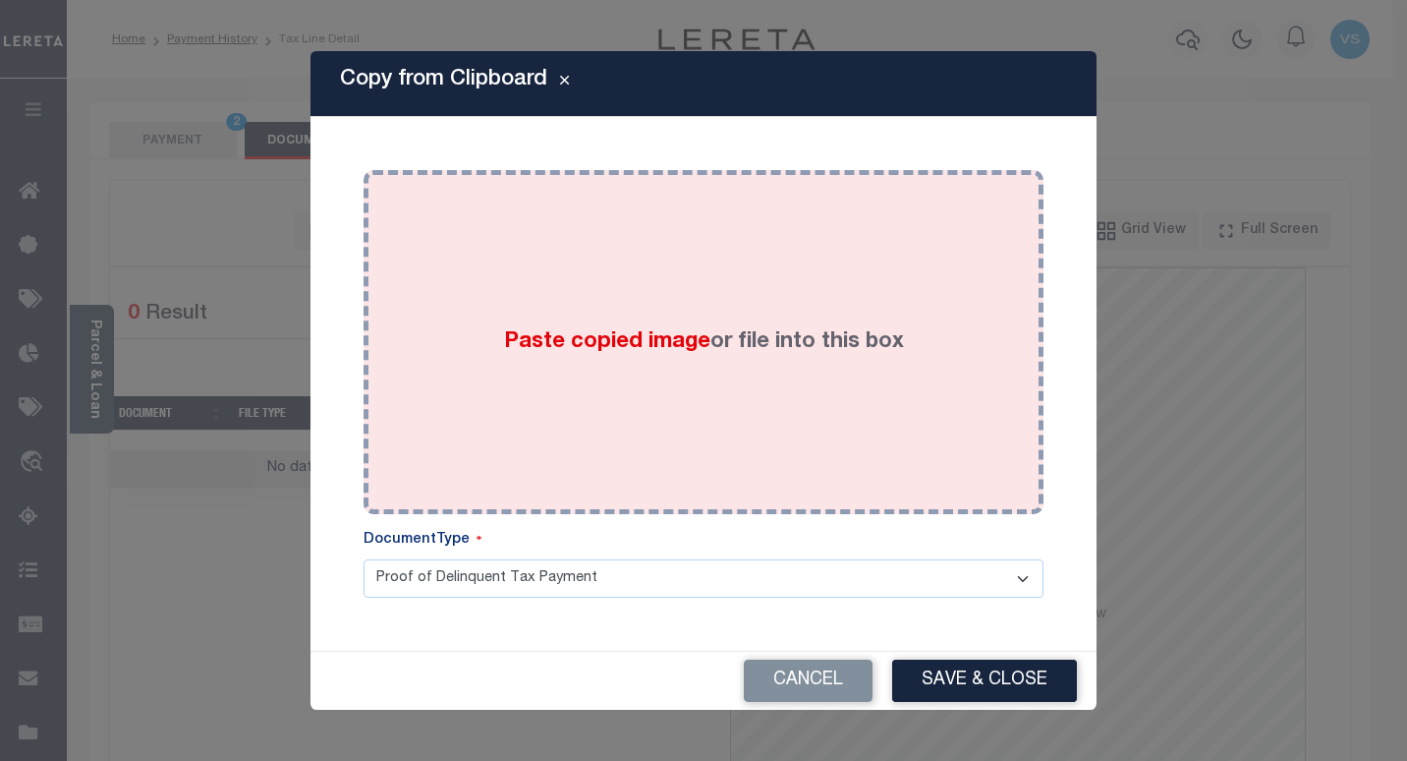
click at [499, 348] on div "Paste copied image or file into this box" at bounding box center [703, 342] width 650 height 314
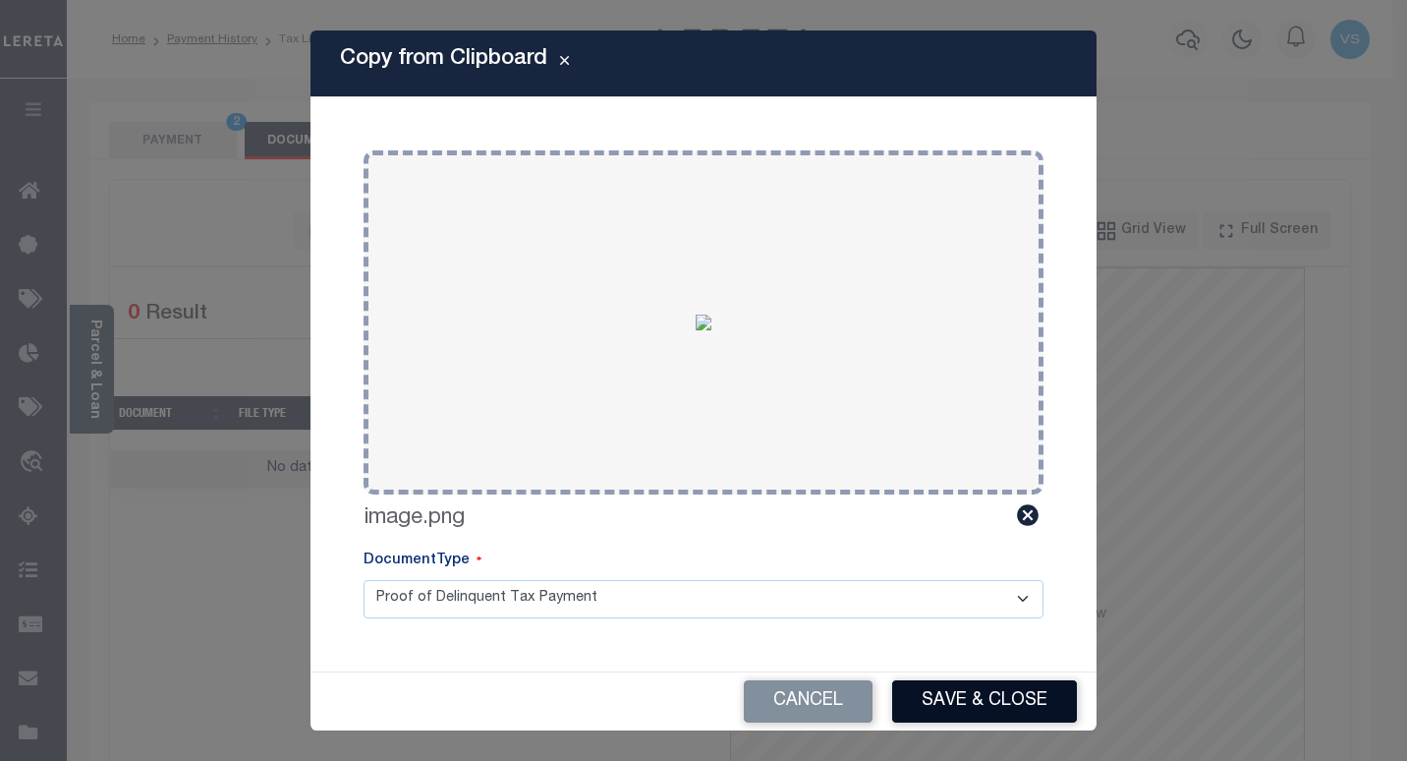
click at [942, 692] on button "Save & Close" at bounding box center [984, 701] width 185 height 42
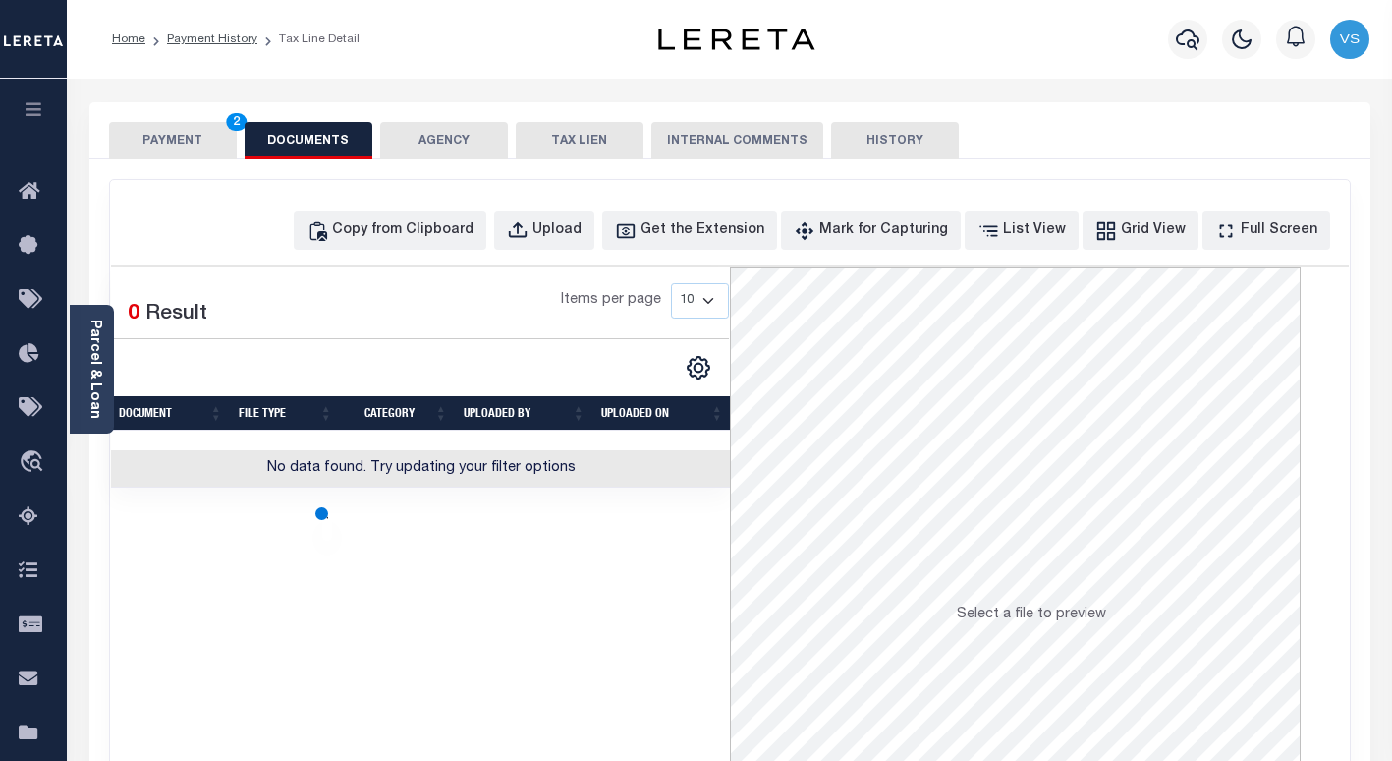
click at [141, 131] on button "PAYMENT 2" at bounding box center [173, 140] width 128 height 37
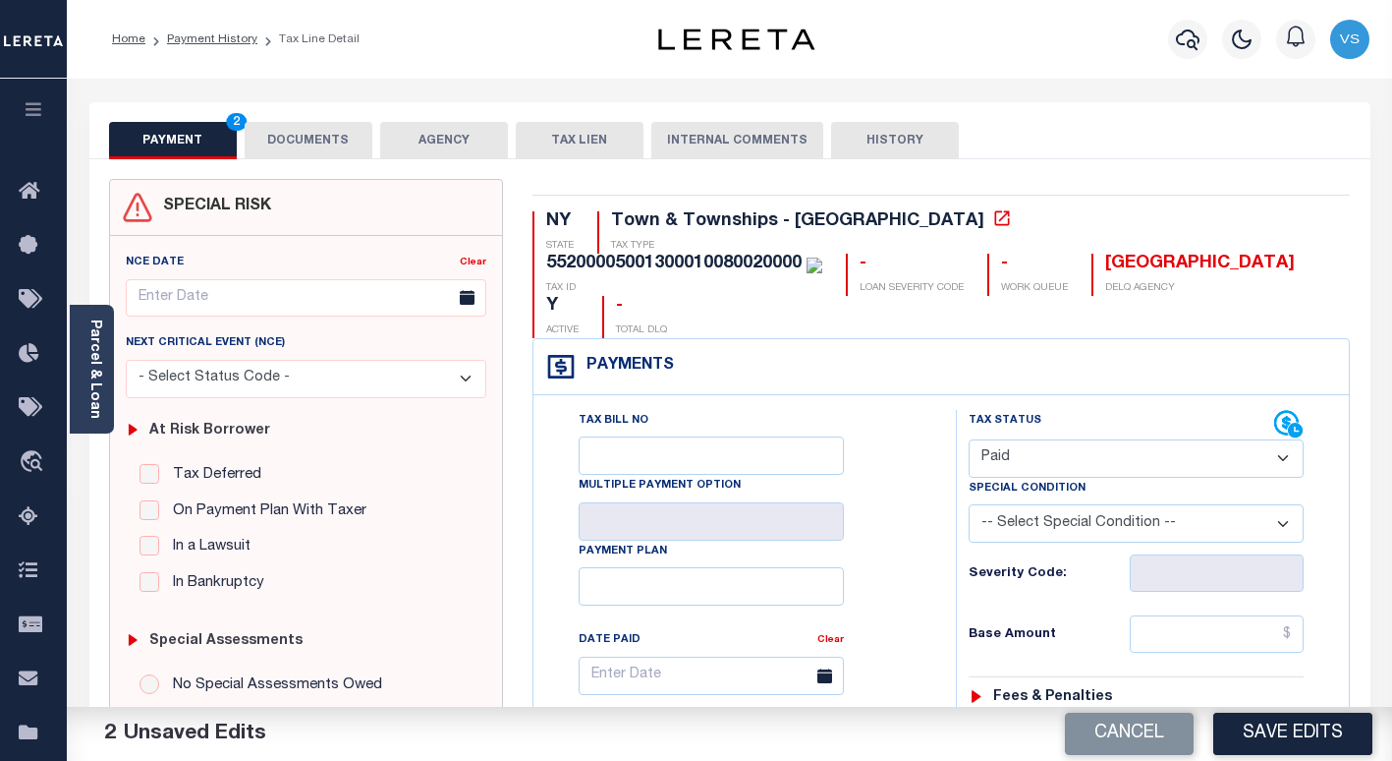
scroll to position [295, 0]
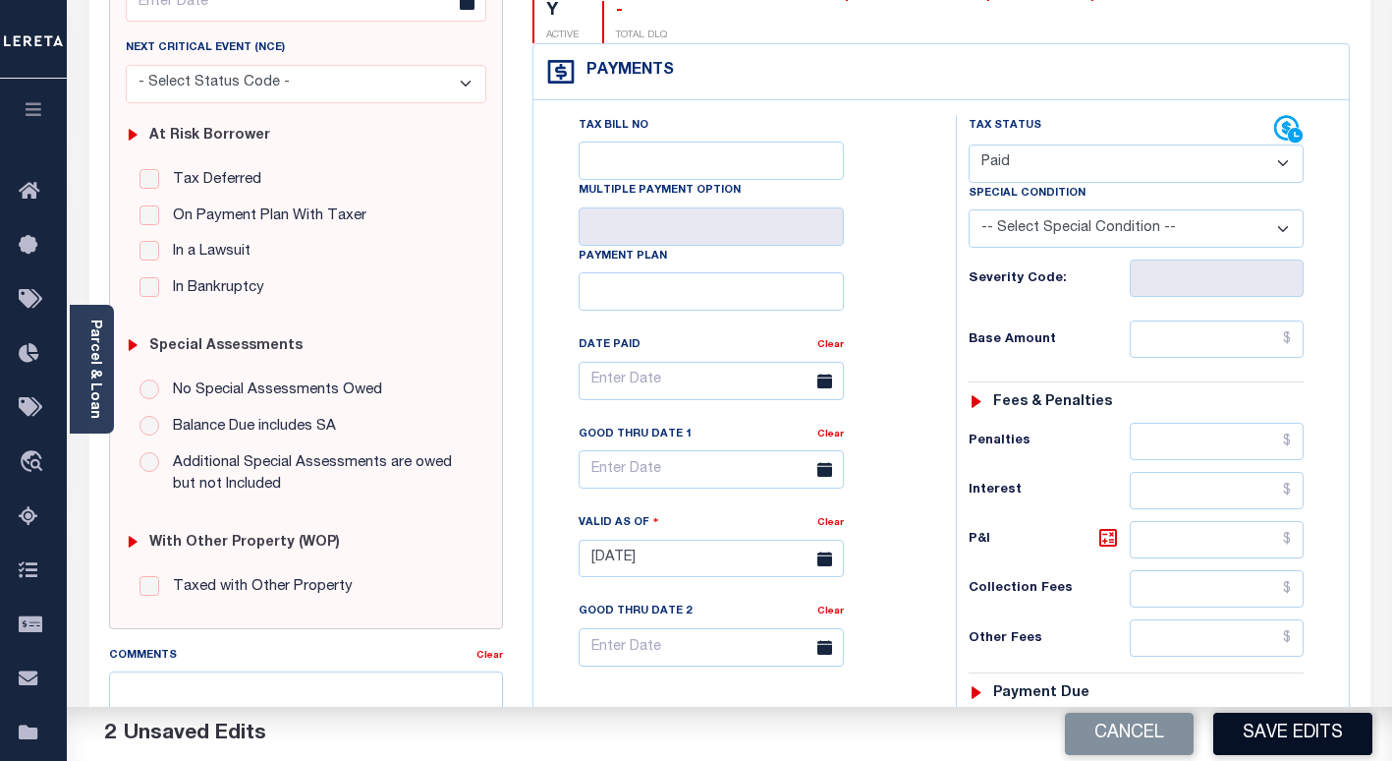
click at [1266, 726] on button "Save Edits" at bounding box center [1292, 733] width 159 height 42
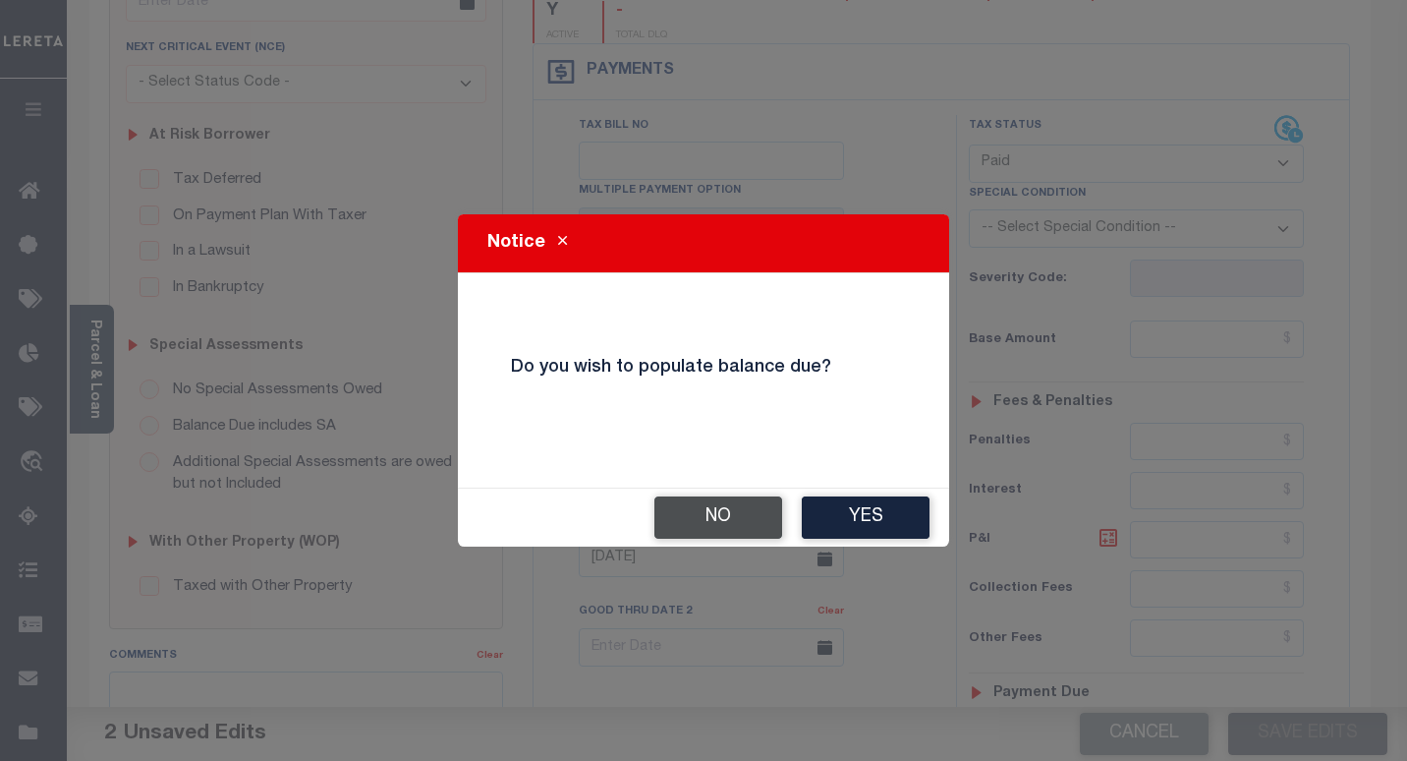
click at [705, 514] on button "No" at bounding box center [718, 517] width 128 height 42
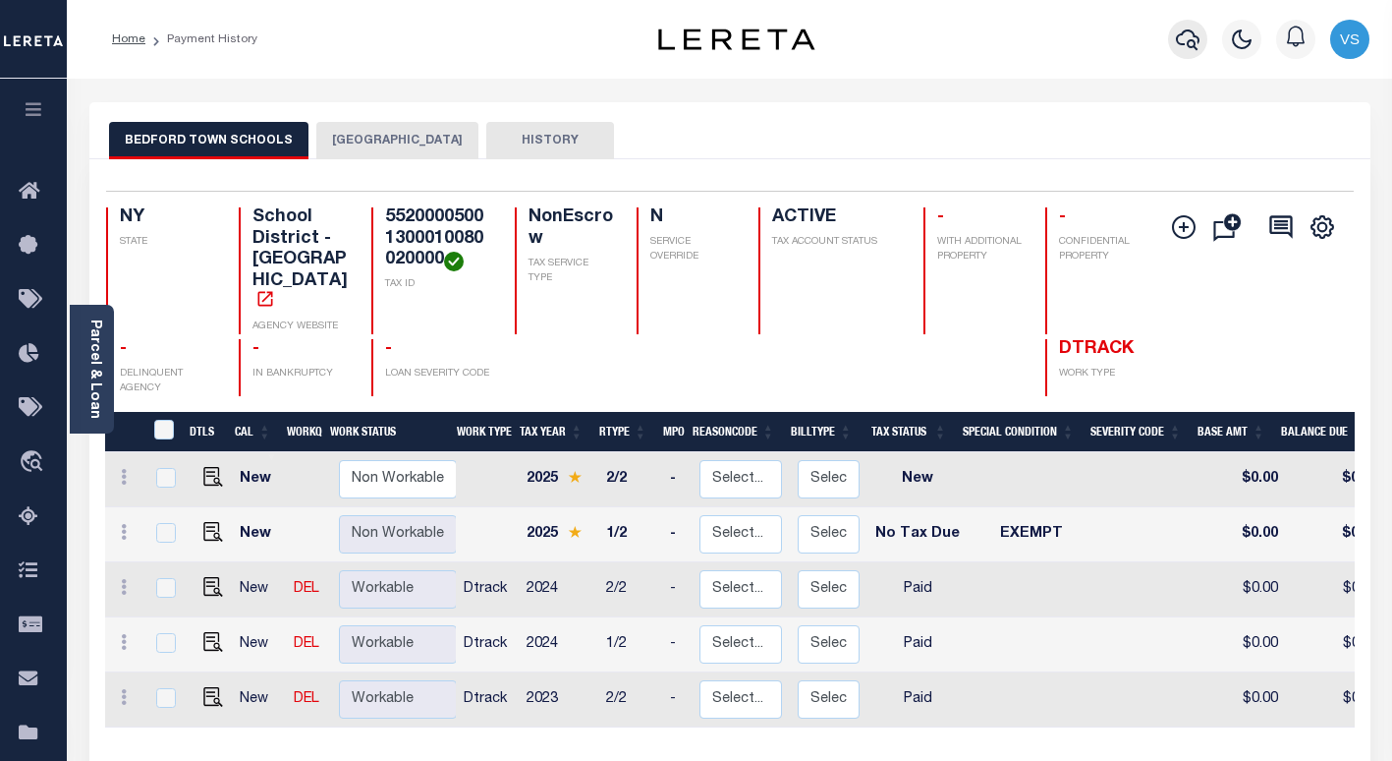
click at [1186, 37] on icon "button" at bounding box center [1188, 40] width 24 height 24
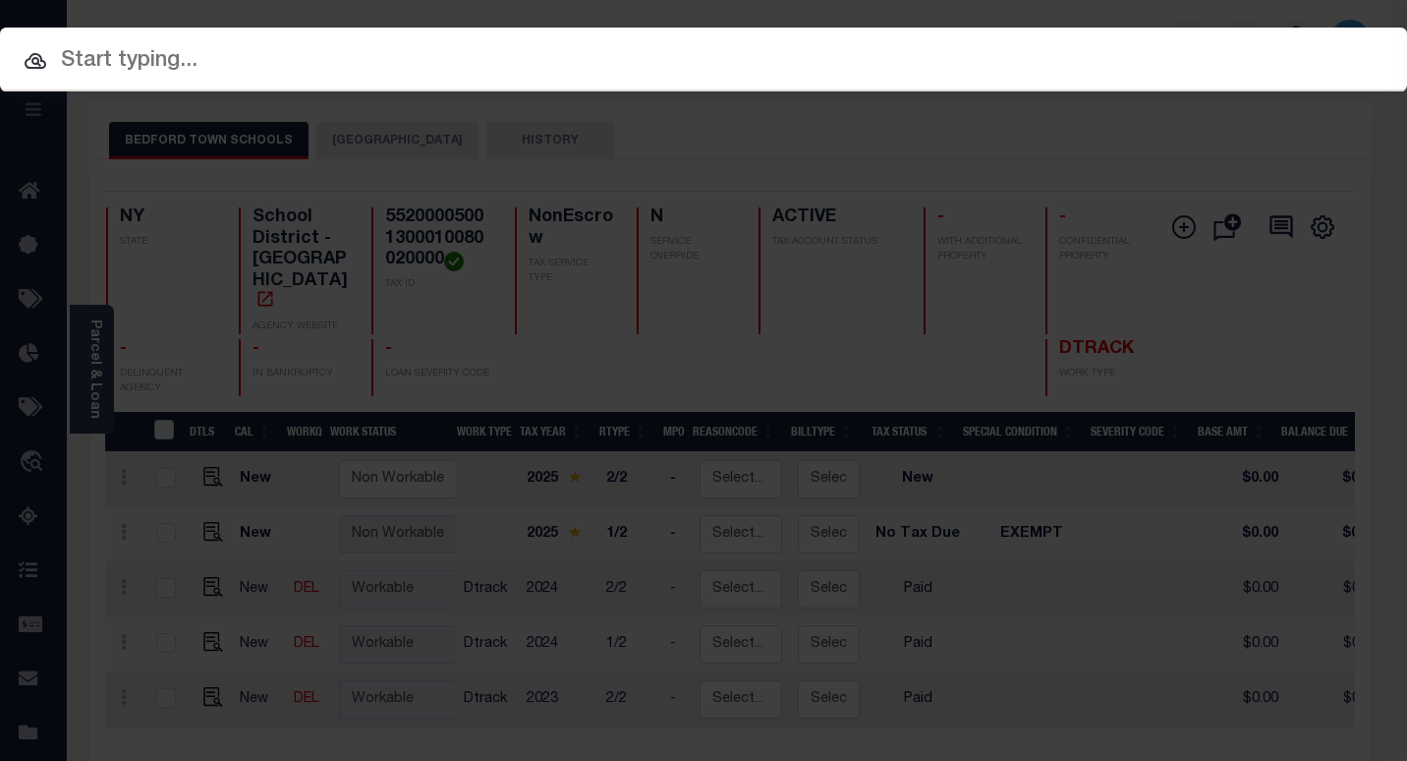
paste input "2030109510"
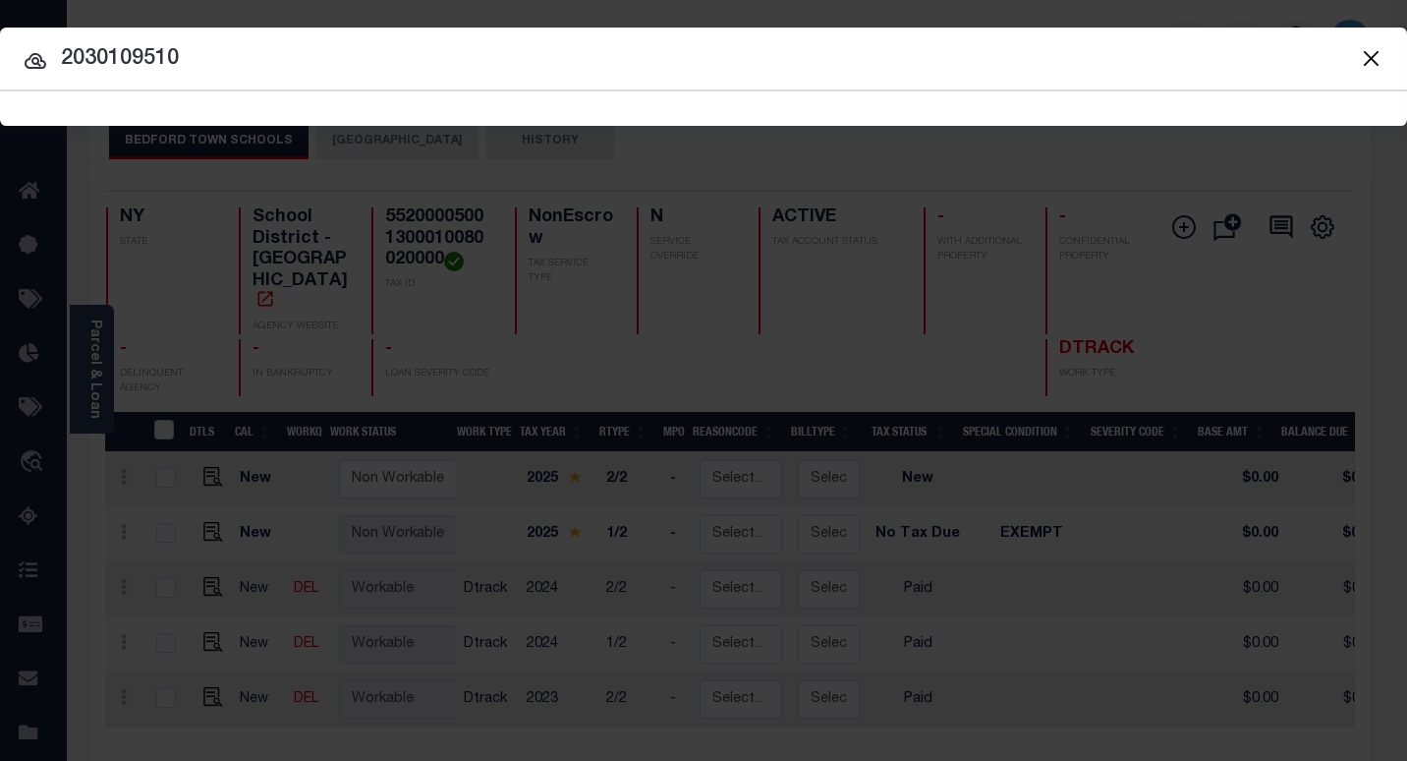
type input "2030109510"
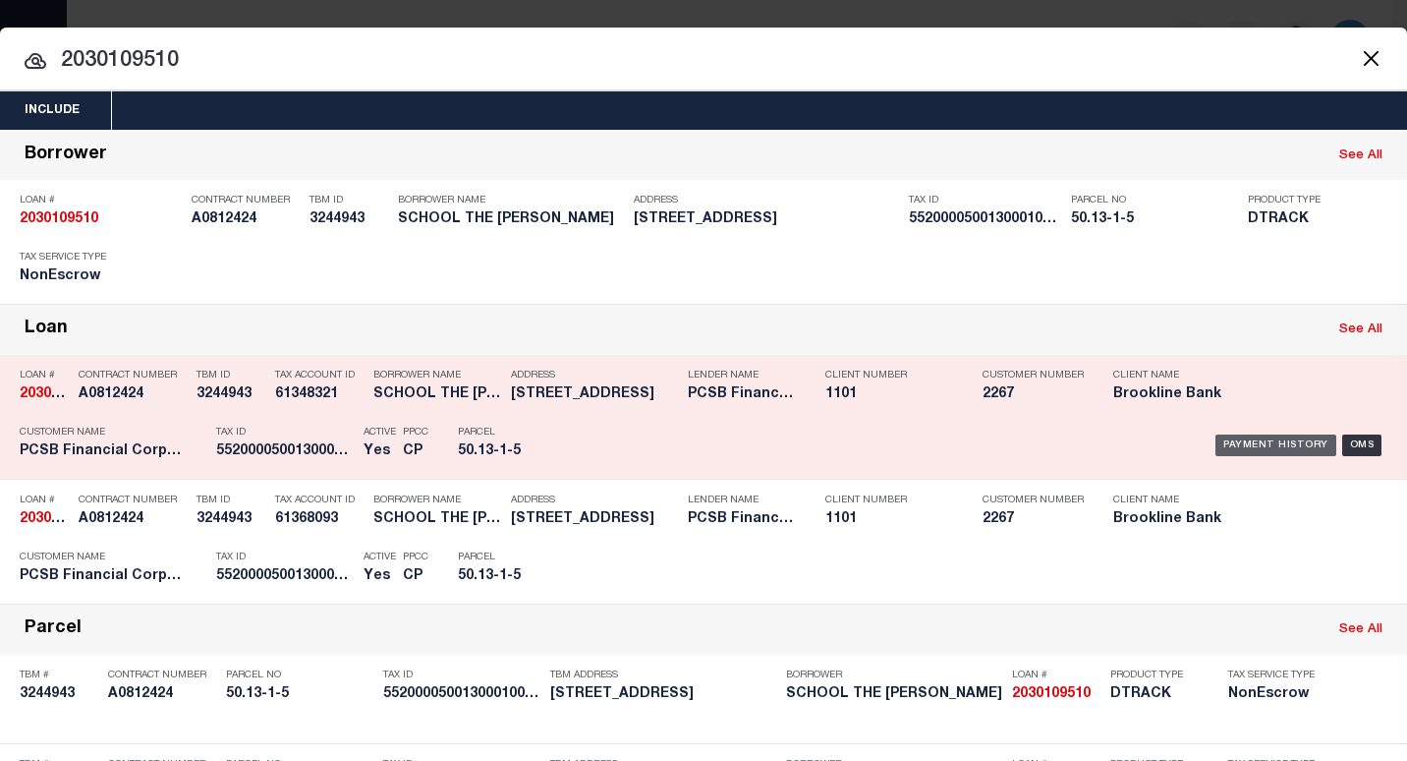
click at [1257, 449] on div "Payment History" at bounding box center [1275, 445] width 121 height 22
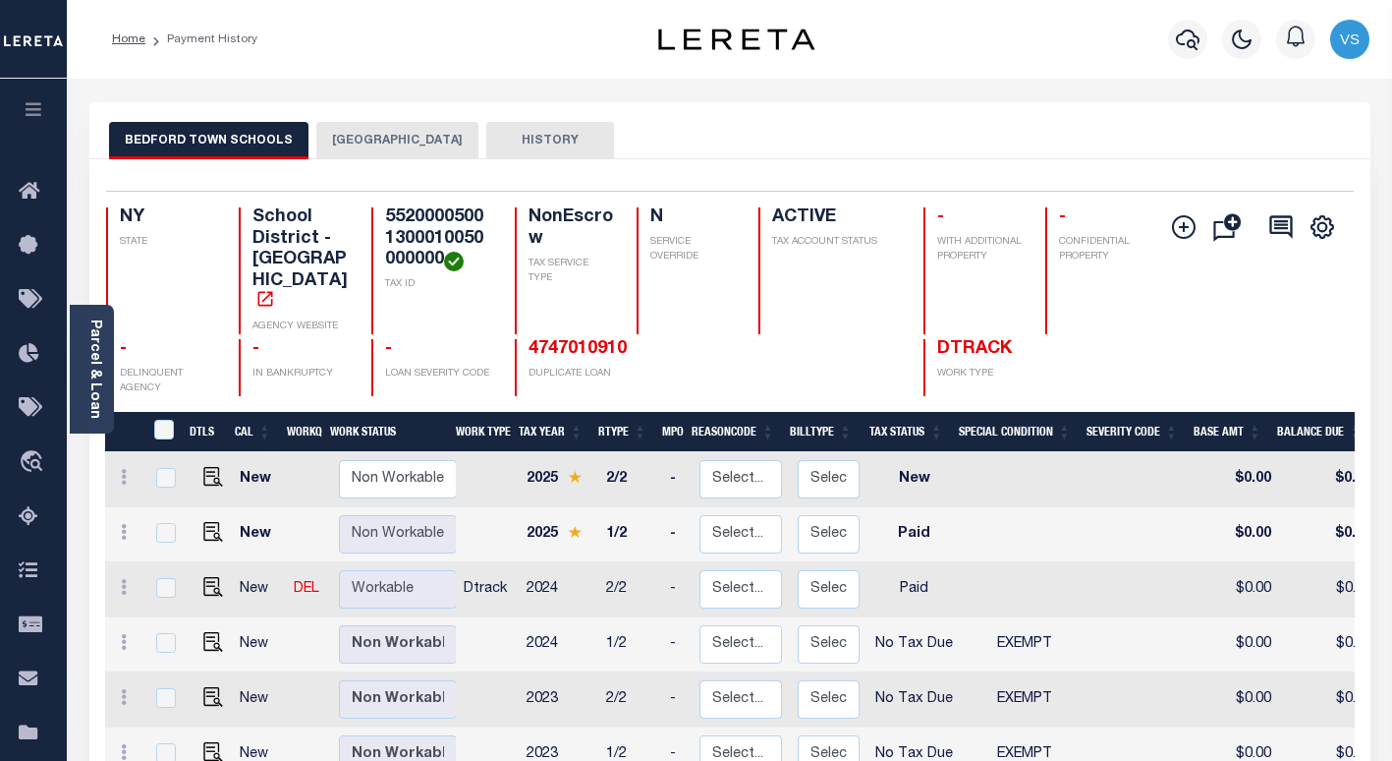
click at [364, 136] on button "[GEOGRAPHIC_DATA]" at bounding box center [397, 140] width 162 height 37
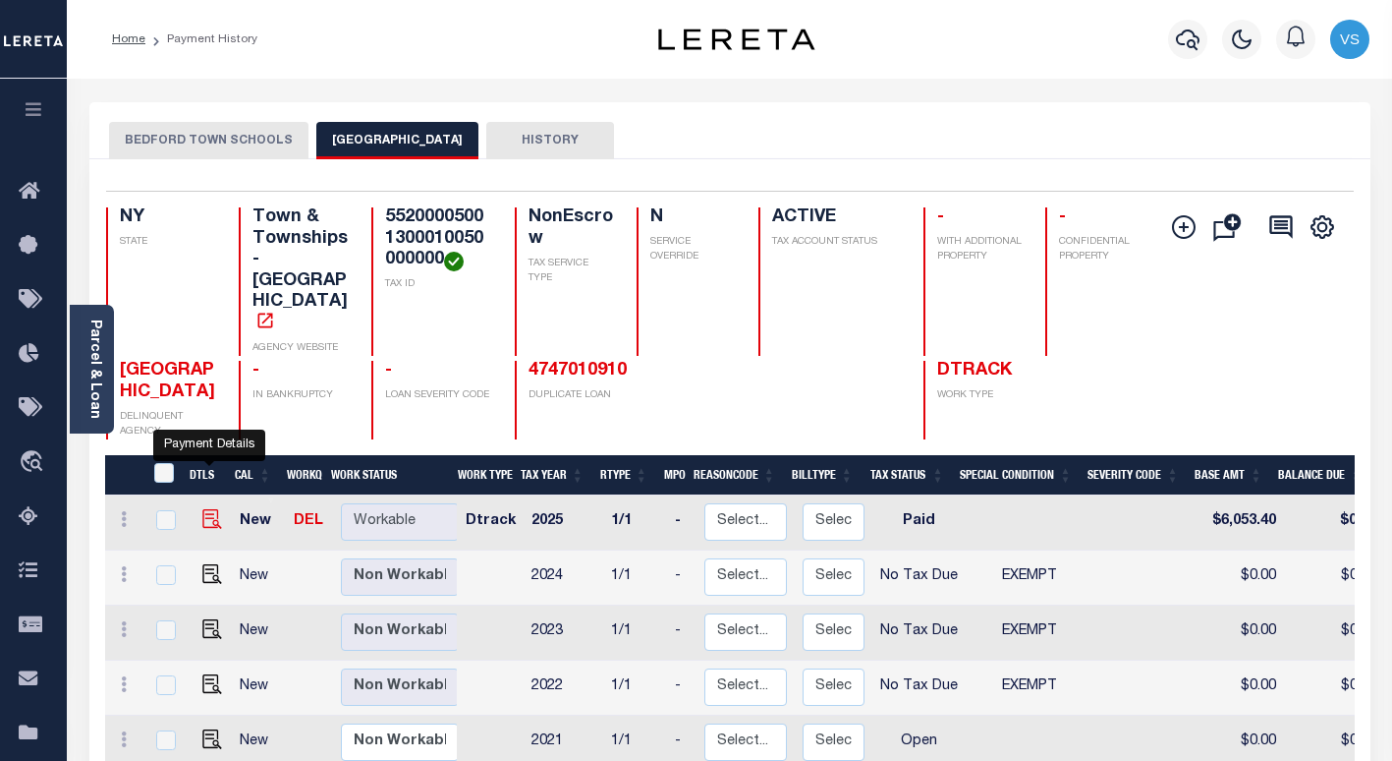
click at [209, 509] on img "" at bounding box center [212, 519] width 20 height 20
checkbox input "true"
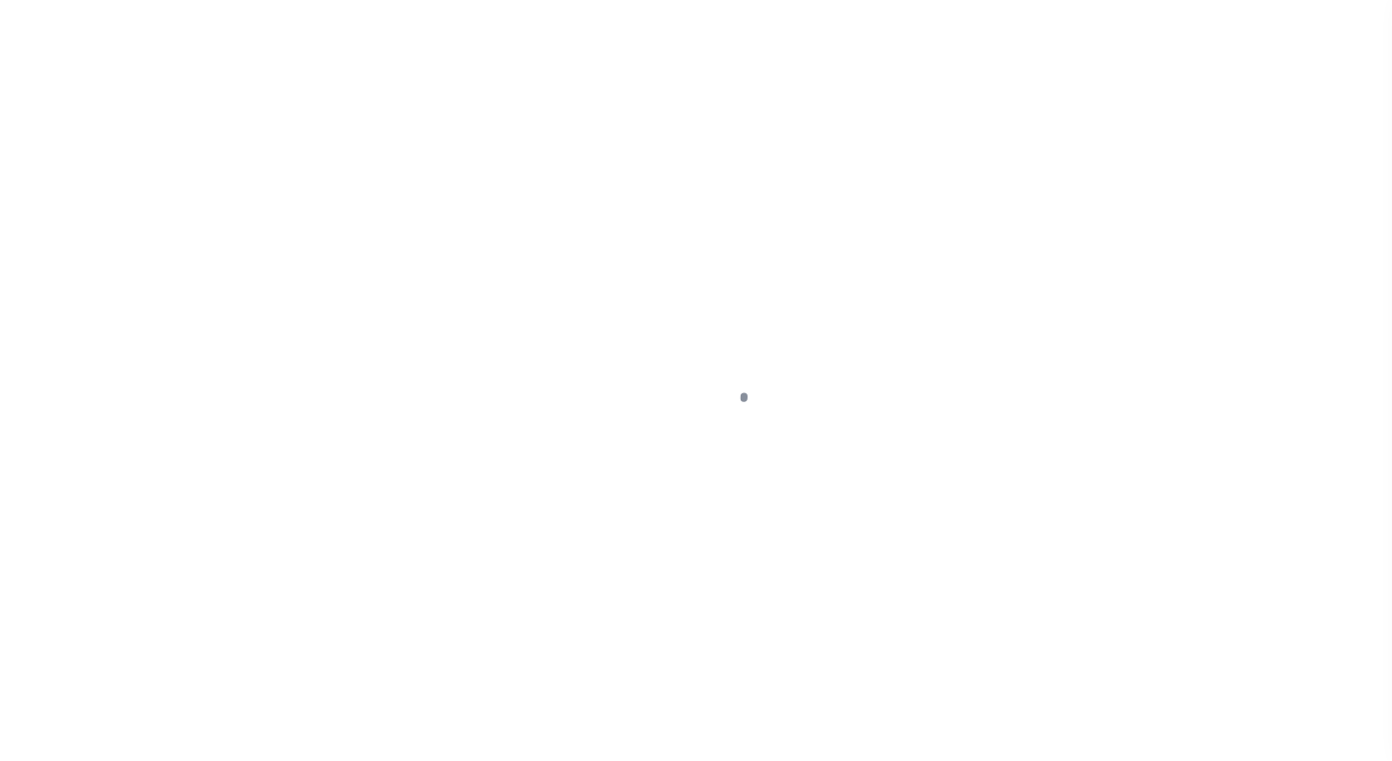
select select "PYD"
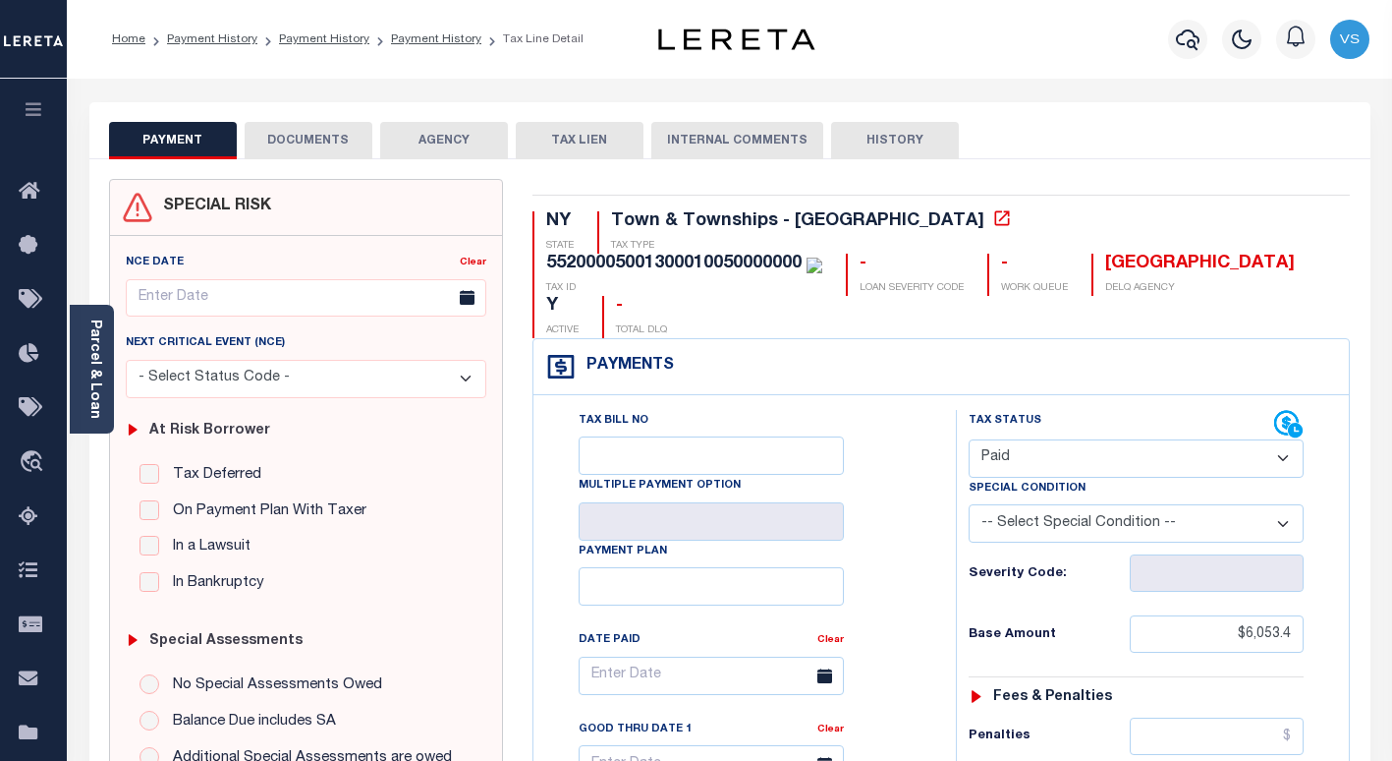
click at [298, 139] on button "DOCUMENTS" at bounding box center [309, 140] width 128 height 37
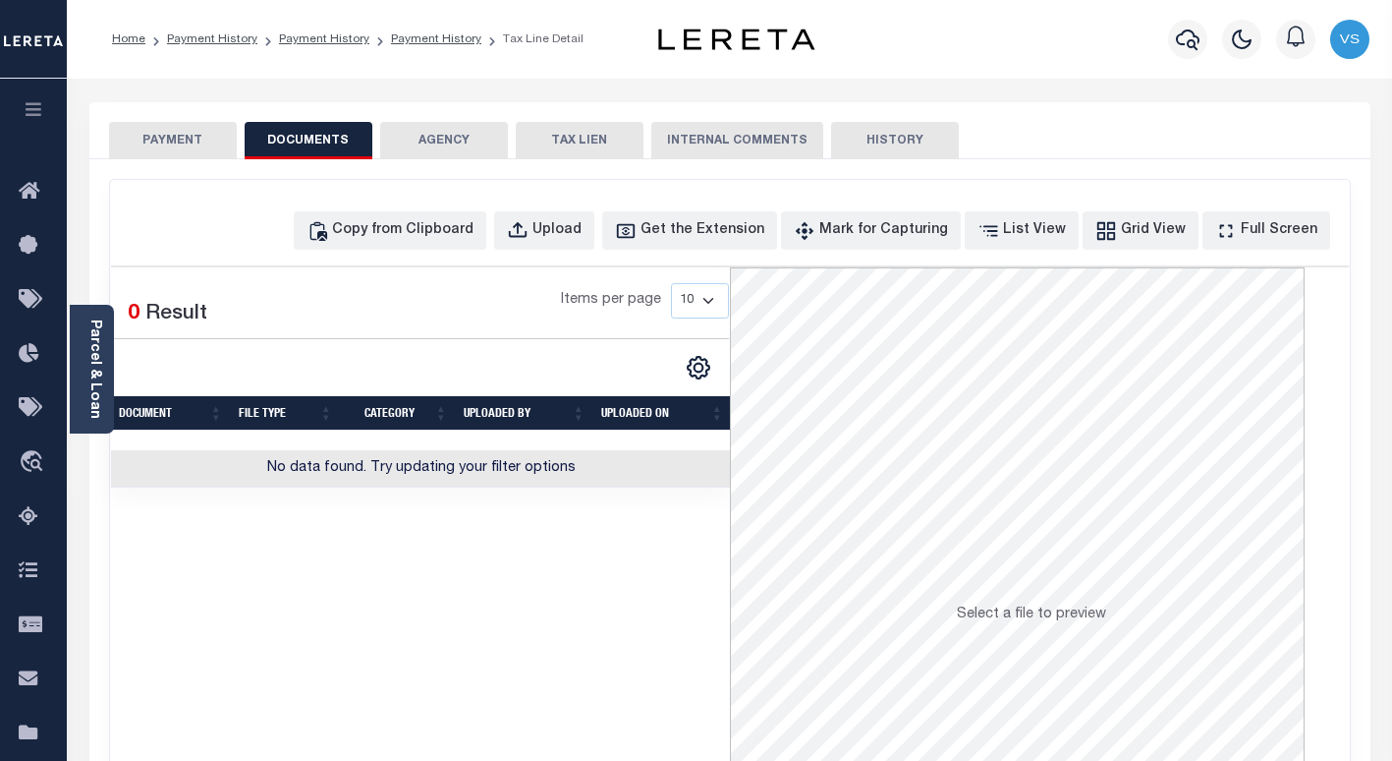
click at [181, 140] on button "PAYMENT" at bounding box center [173, 140] width 128 height 37
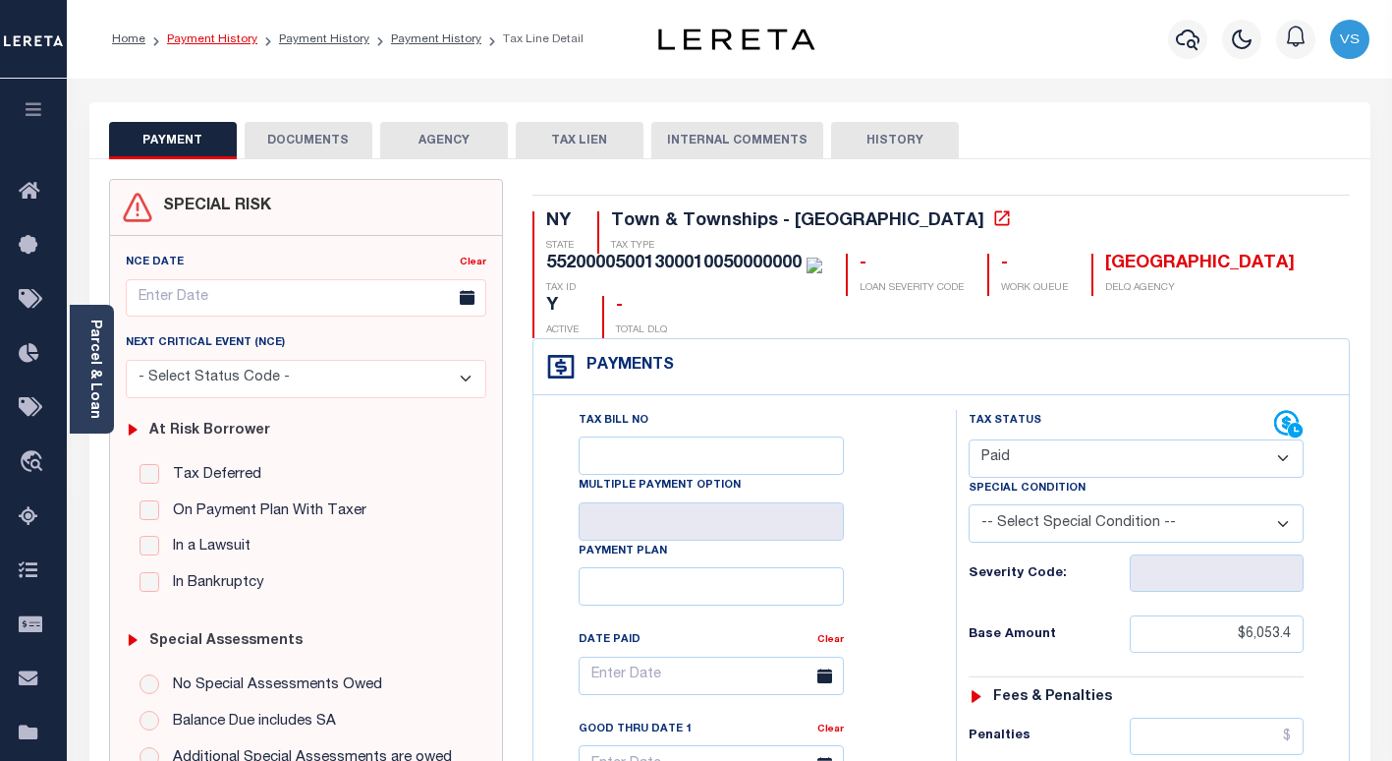
click at [179, 41] on link "Payment History" at bounding box center [212, 39] width 90 height 12
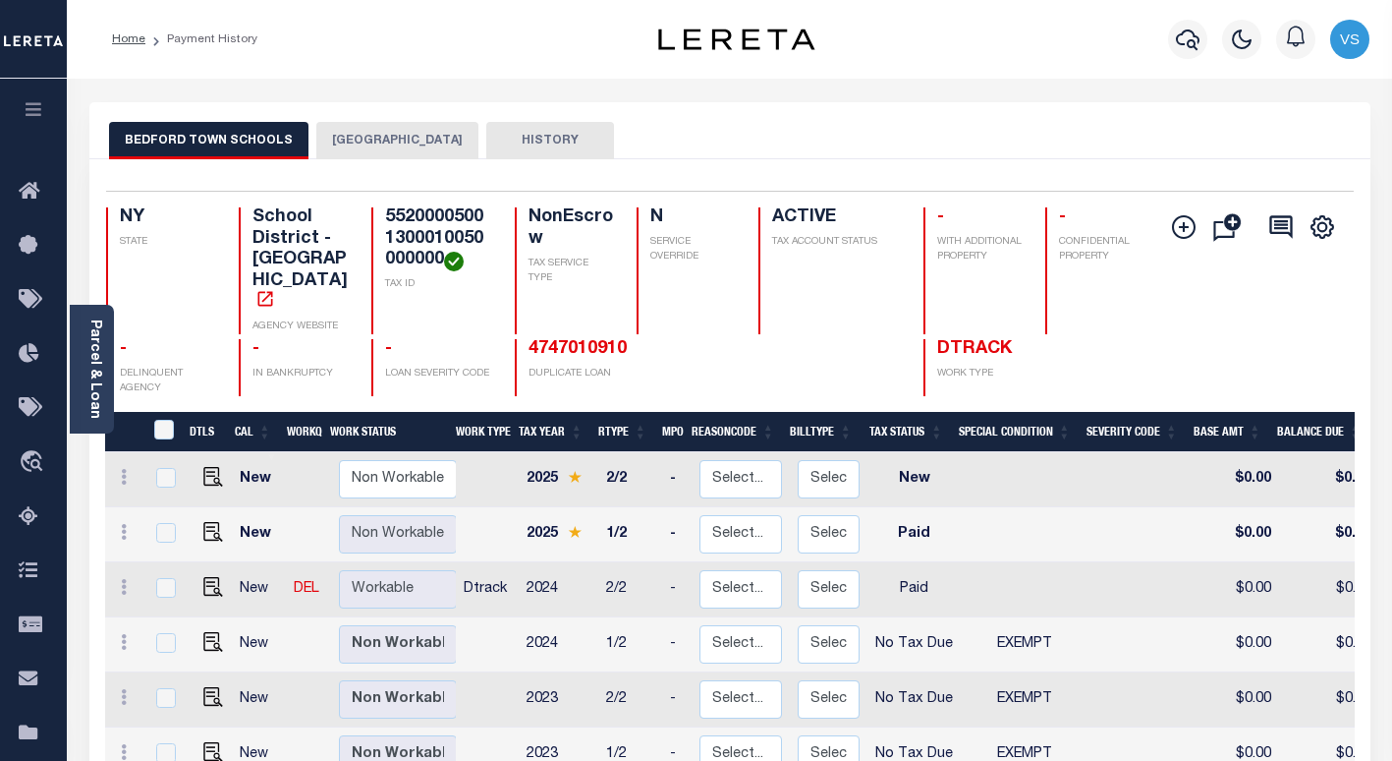
drag, startPoint x: 1189, startPoint y: 45, endPoint x: 1161, endPoint y: 70, distance: 36.9
click at [1188, 44] on icon "button" at bounding box center [1188, 39] width 24 height 21
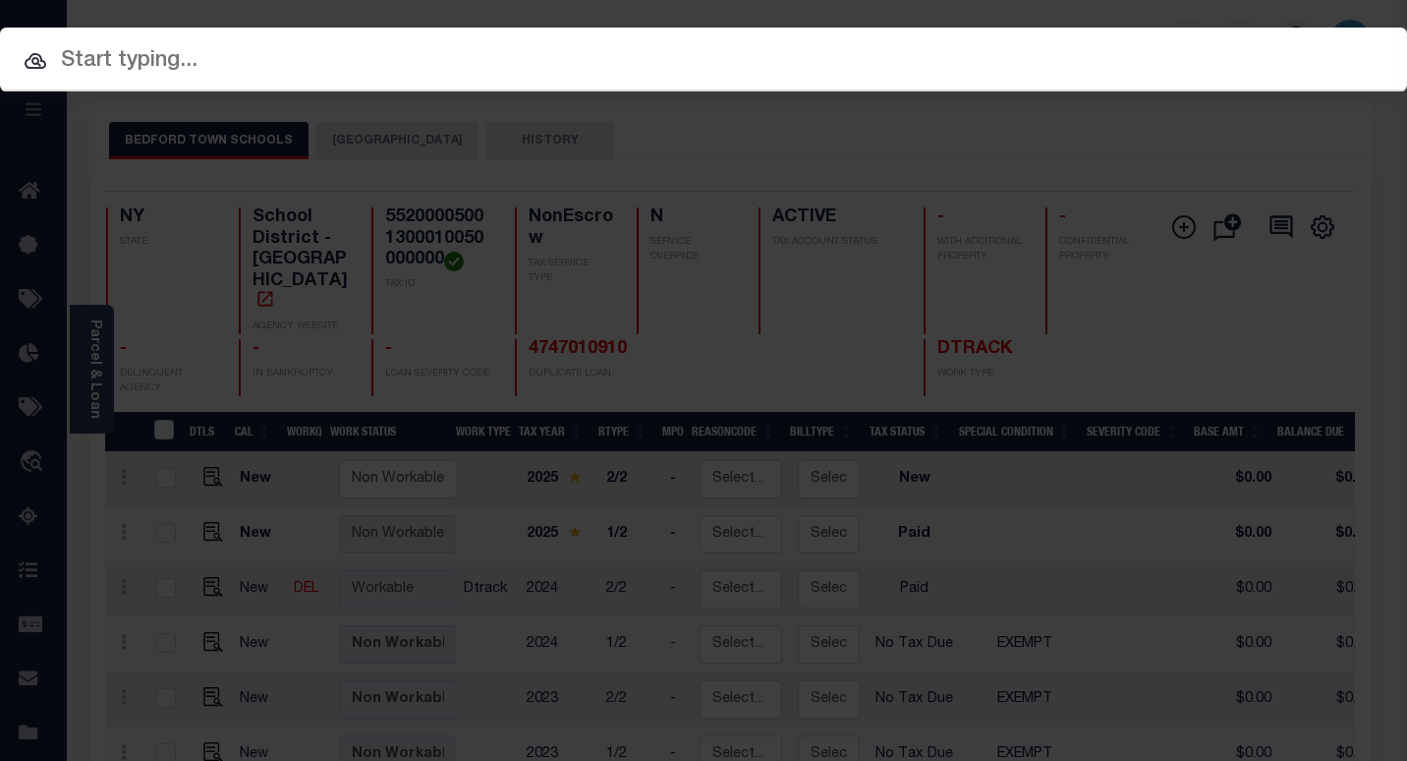
paste input "13812212016"
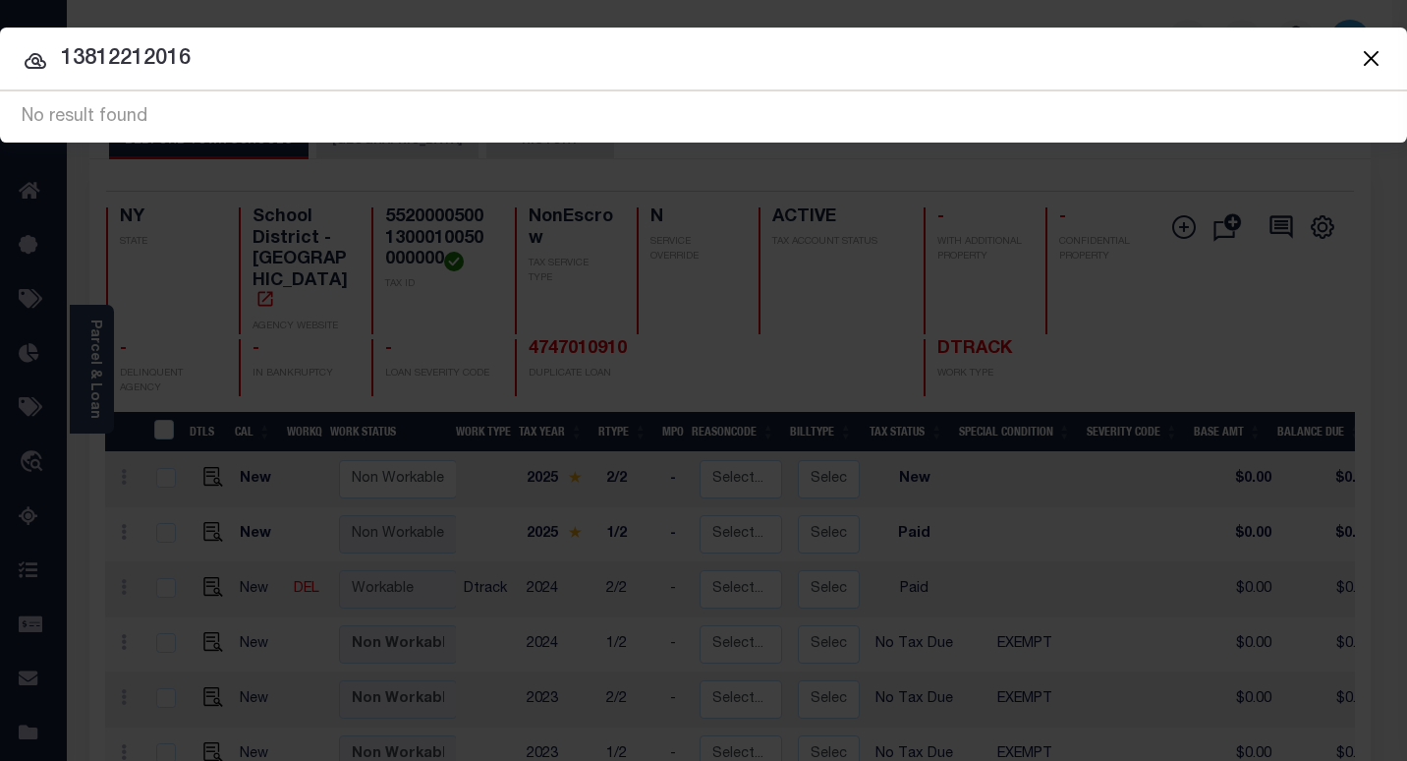
click at [162, 59] on input "13812212016" at bounding box center [703, 59] width 1407 height 34
paste input "3075276001"
type input "3075276001"
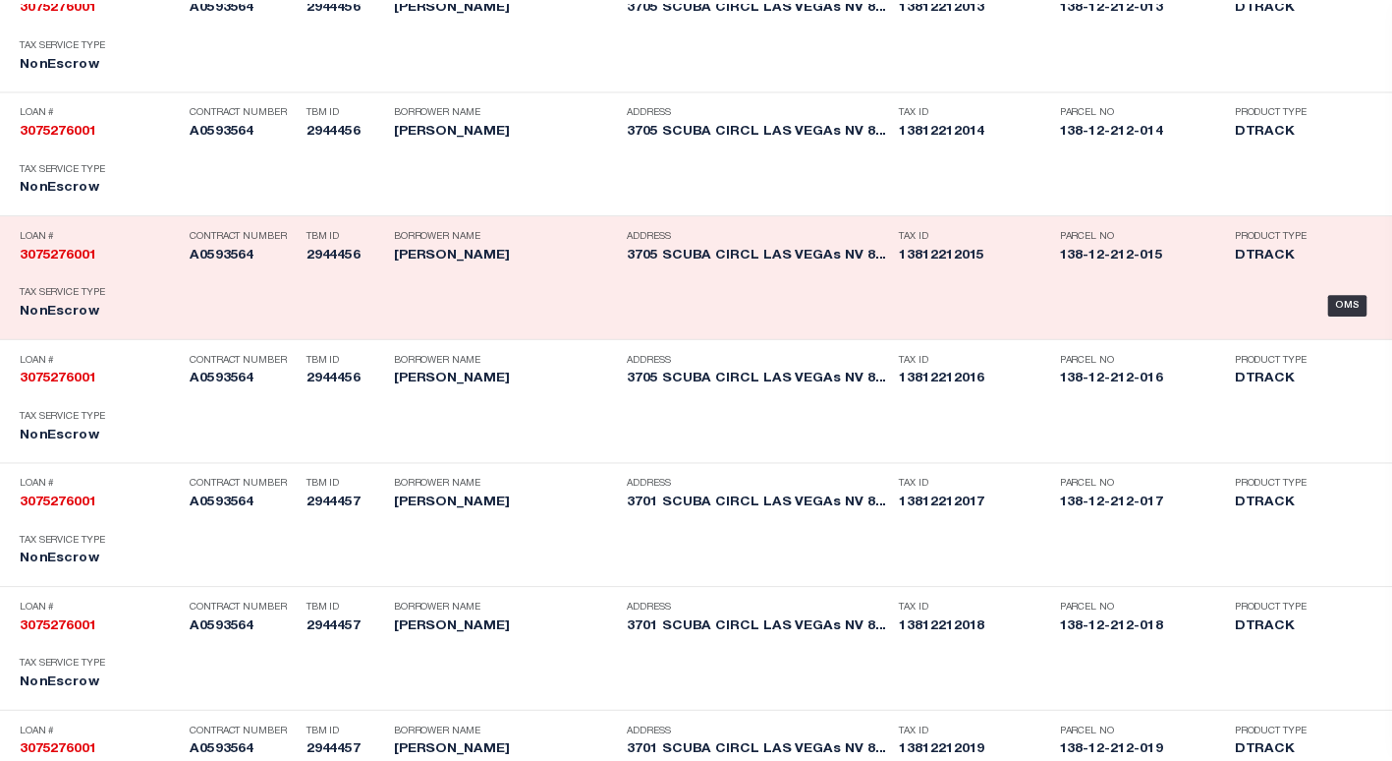
scroll to position [3184, 0]
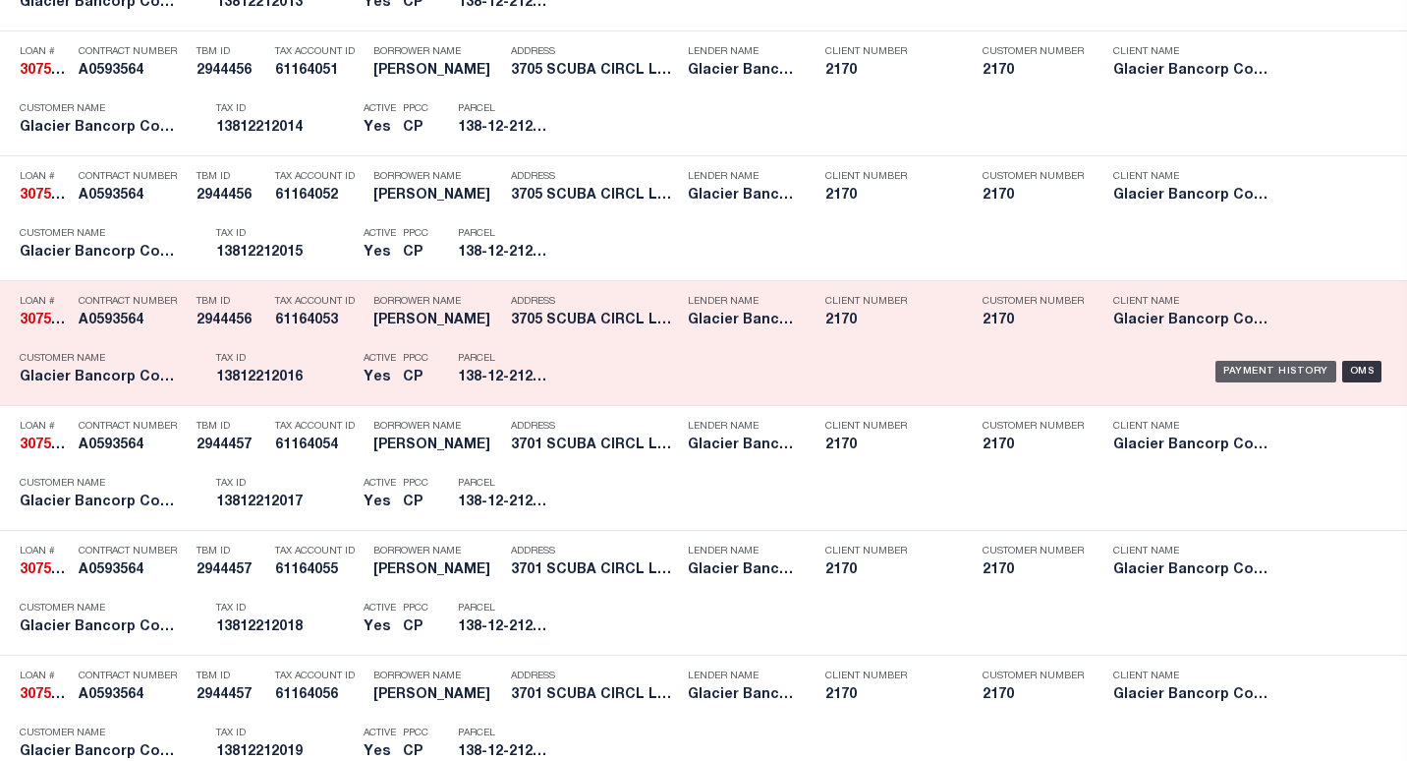
click at [1215, 377] on div "Payment History" at bounding box center [1275, 372] width 121 height 22
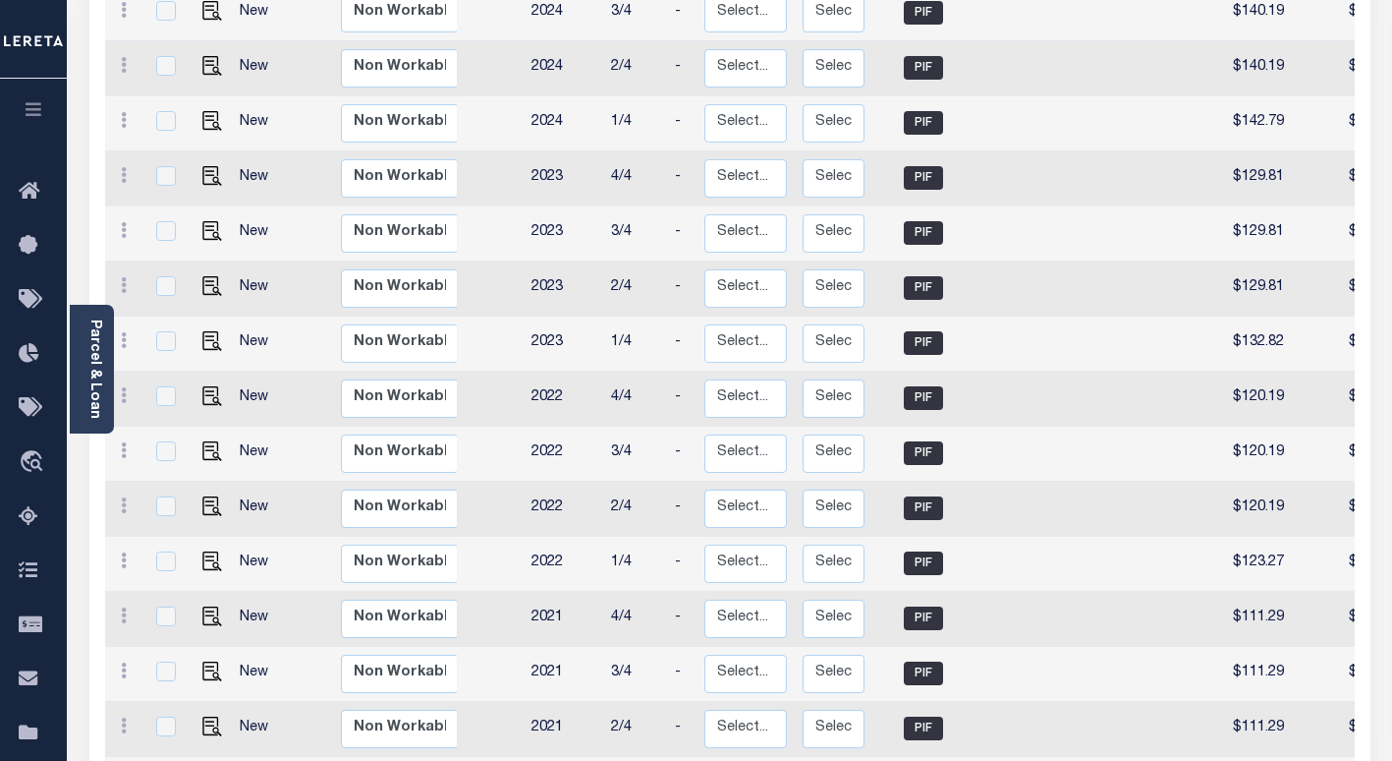
scroll to position [369, 0]
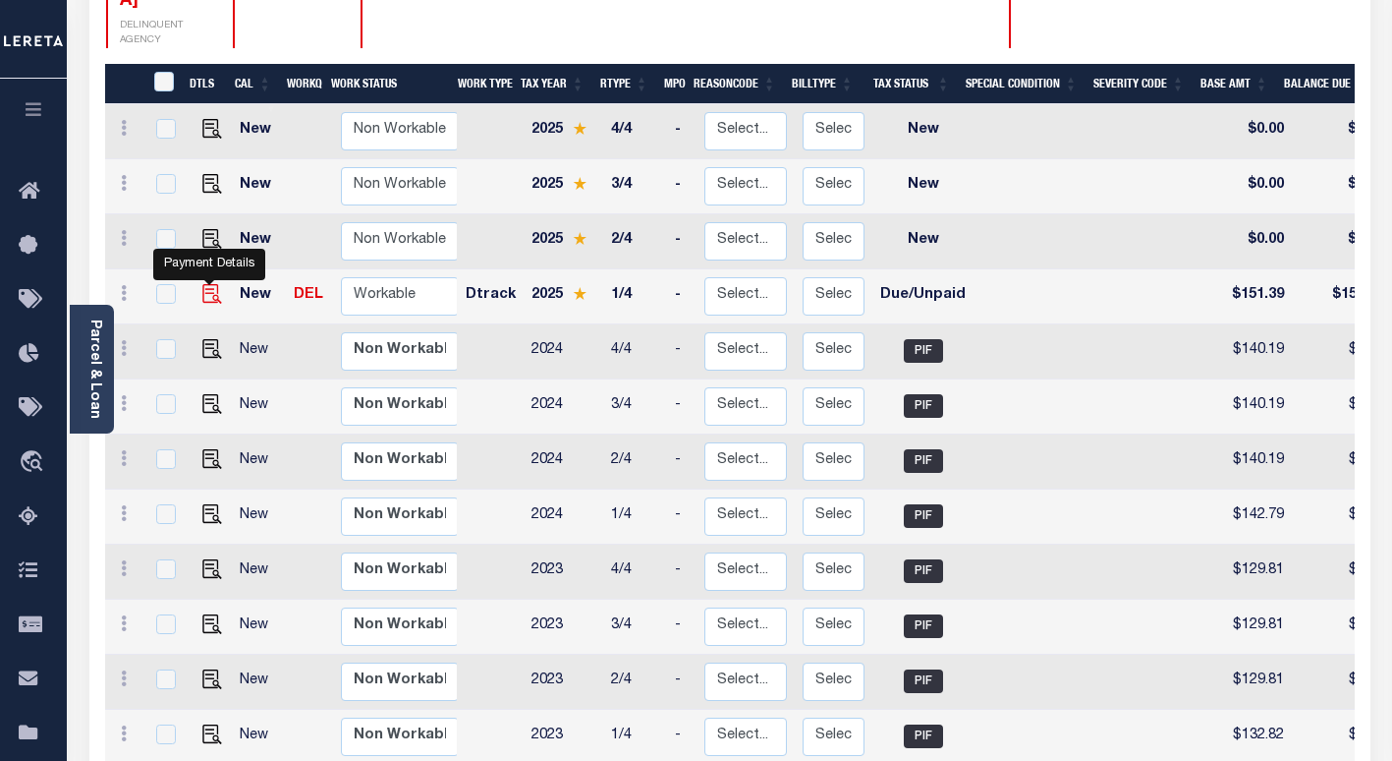
click at [206, 284] on img "" at bounding box center [212, 294] width 20 height 20
checkbox input "true"
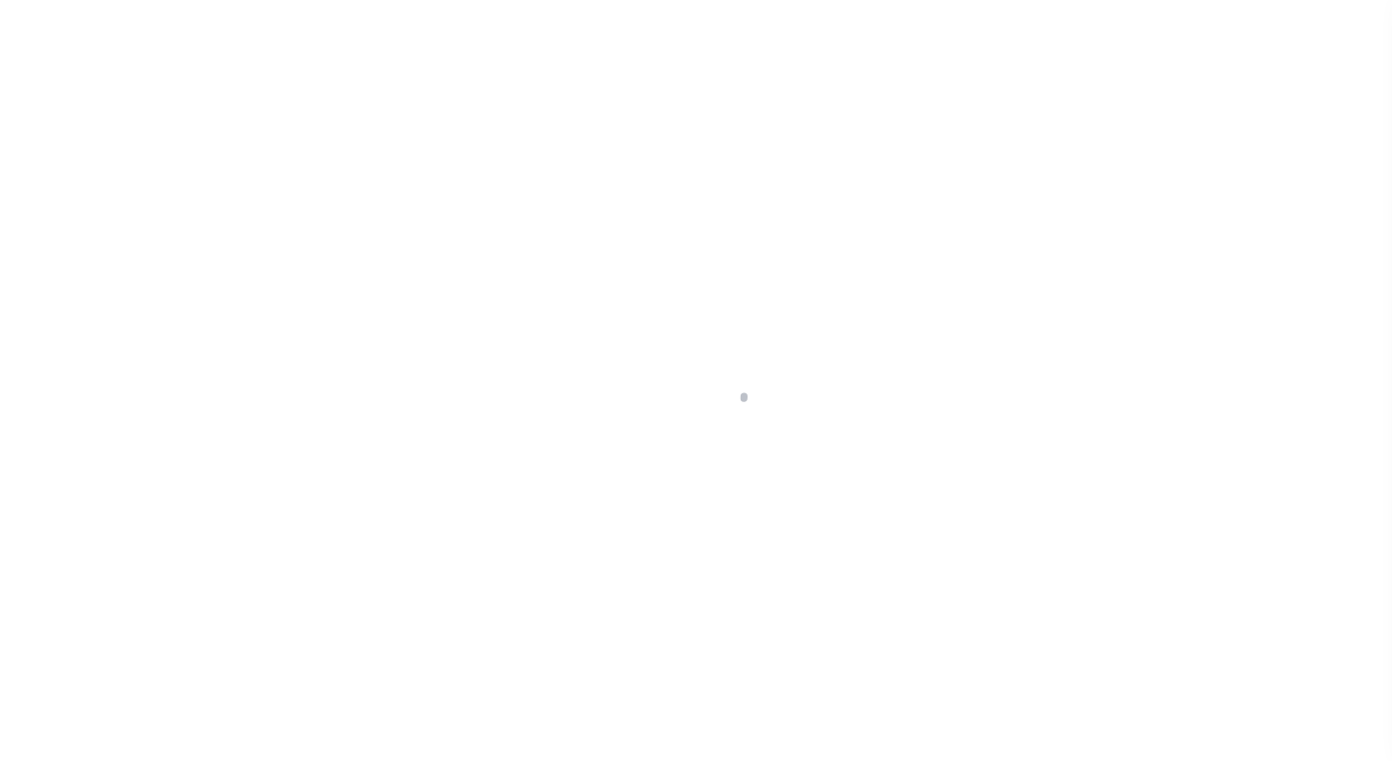
select select "DUE"
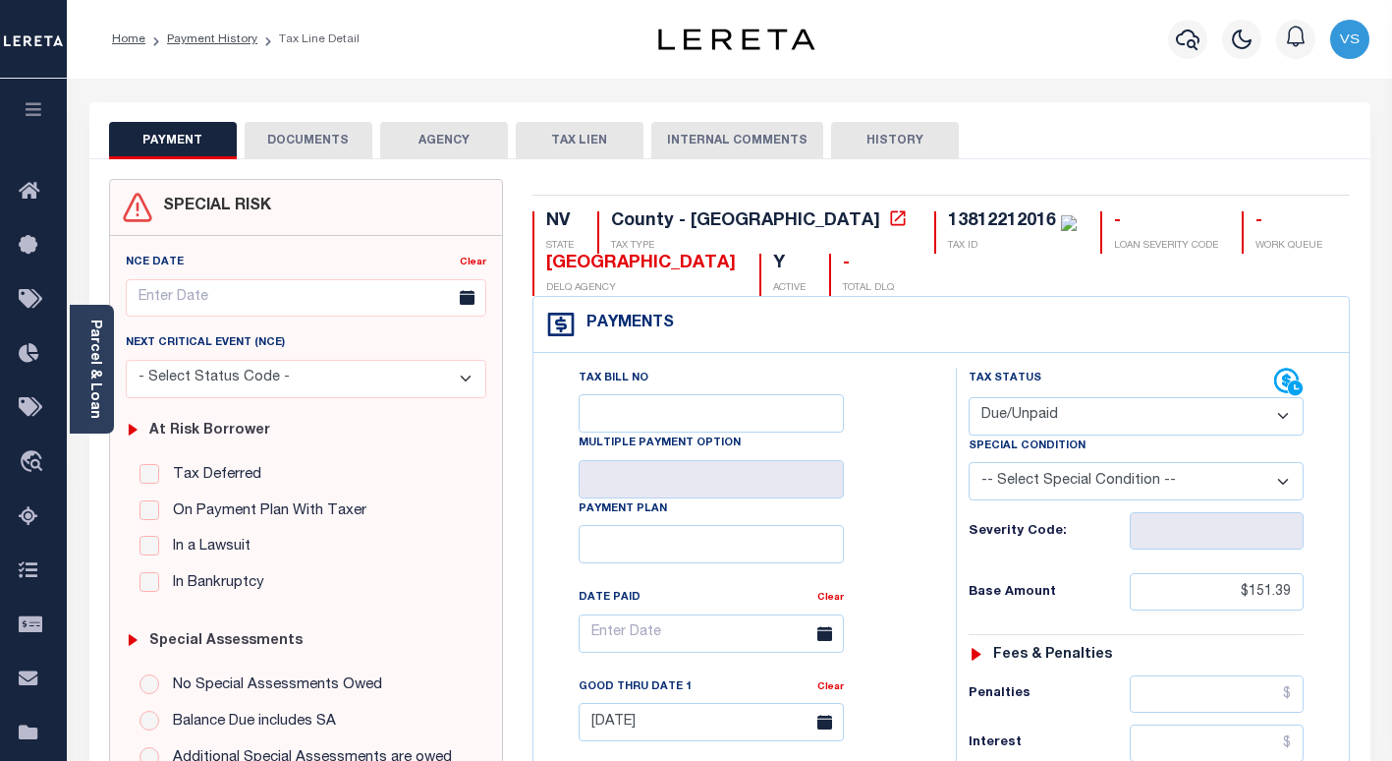
click at [300, 133] on button "DOCUMENTS" at bounding box center [309, 140] width 128 height 37
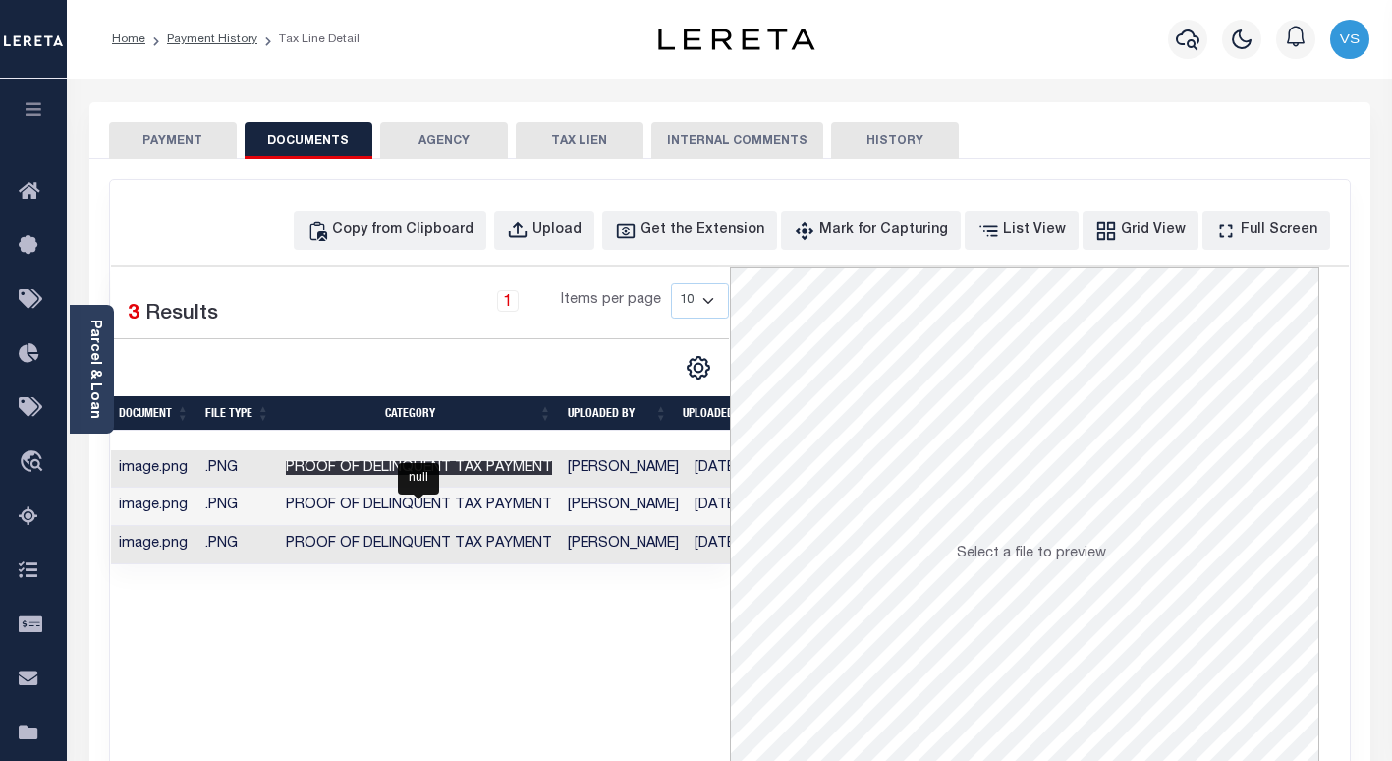
click at [310, 471] on span "Proof of Delinquent Tax Payment" at bounding box center [419, 468] width 266 height 14
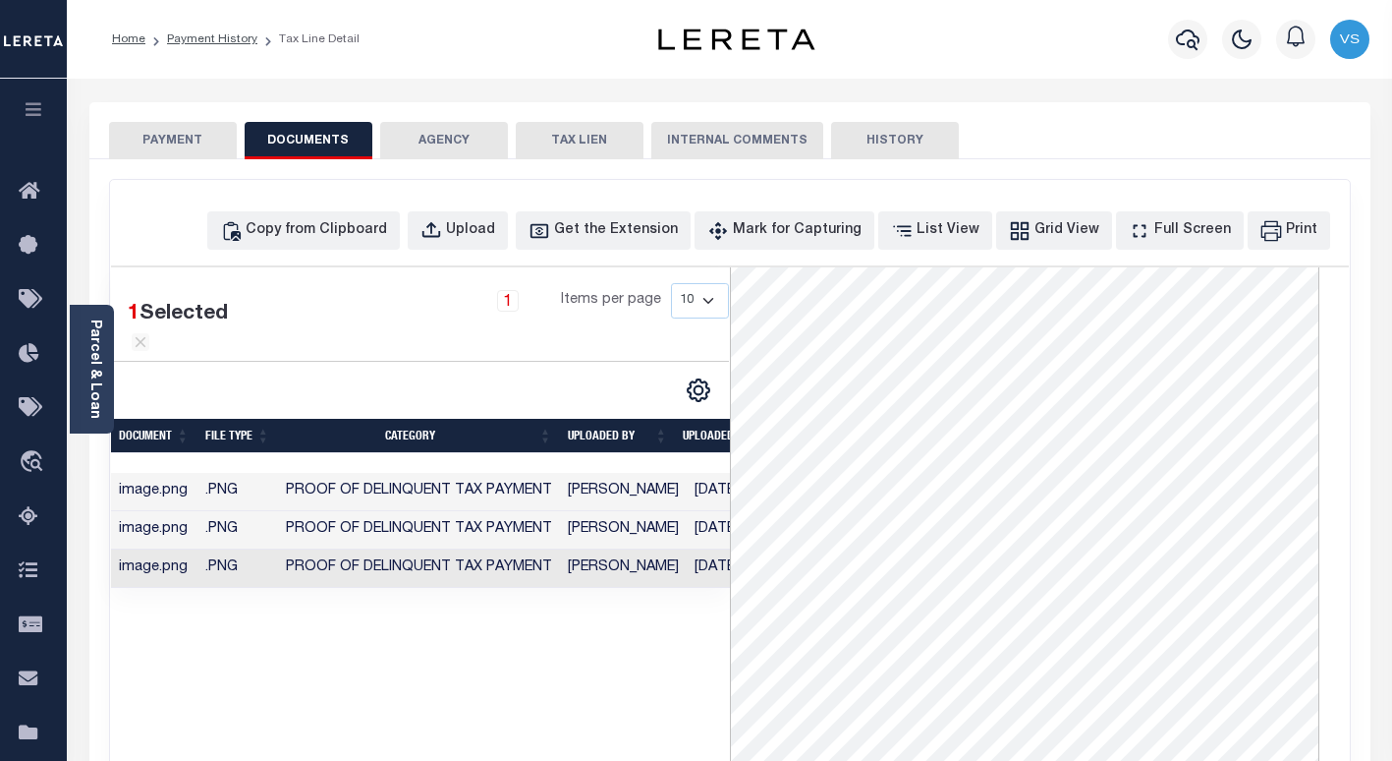
click at [152, 123] on button "PAYMENT" at bounding box center [173, 140] width 128 height 37
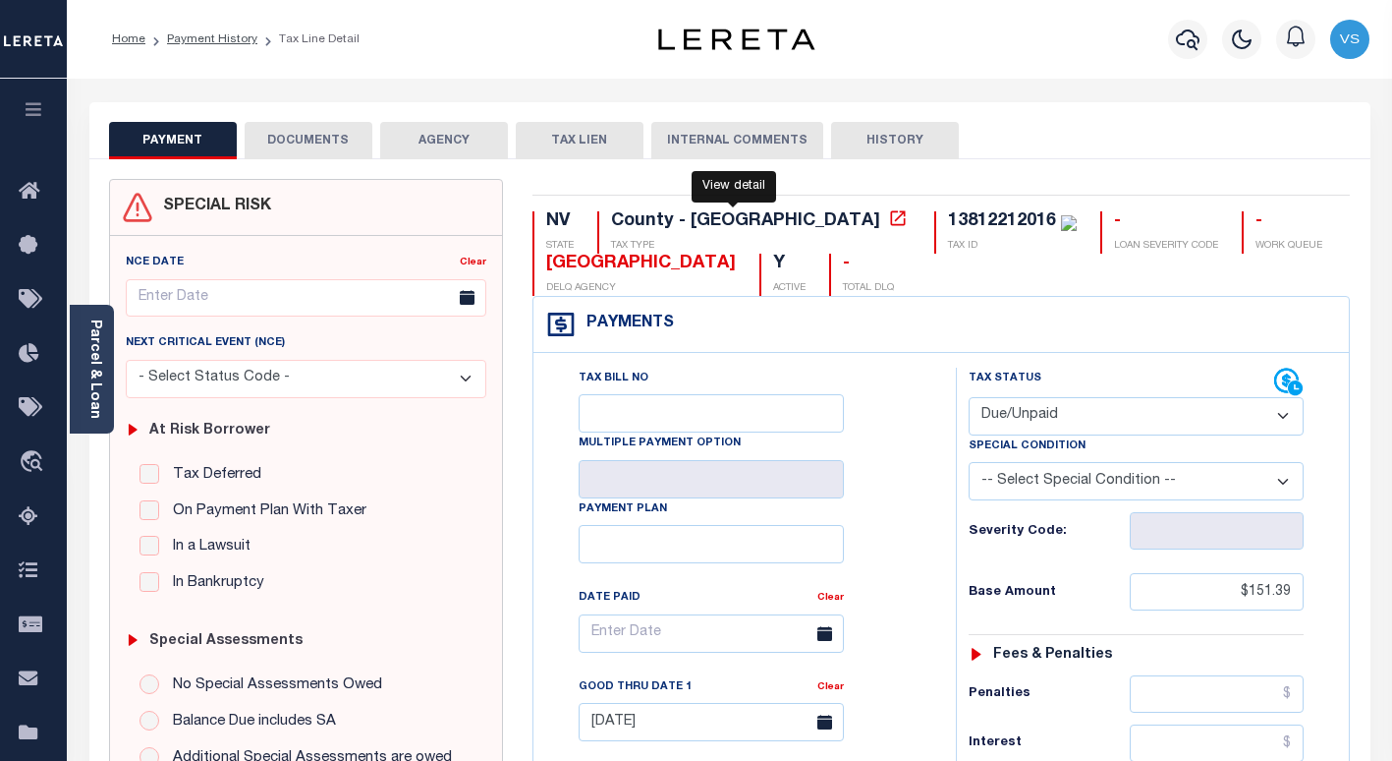
click at [888, 221] on icon at bounding box center [898, 218] width 20 height 20
click at [948, 223] on div "13812212016" at bounding box center [1002, 221] width 108 height 18
copy div "13812212016"
click at [91, 388] on link "Parcel & Loan" at bounding box center [94, 368] width 14 height 99
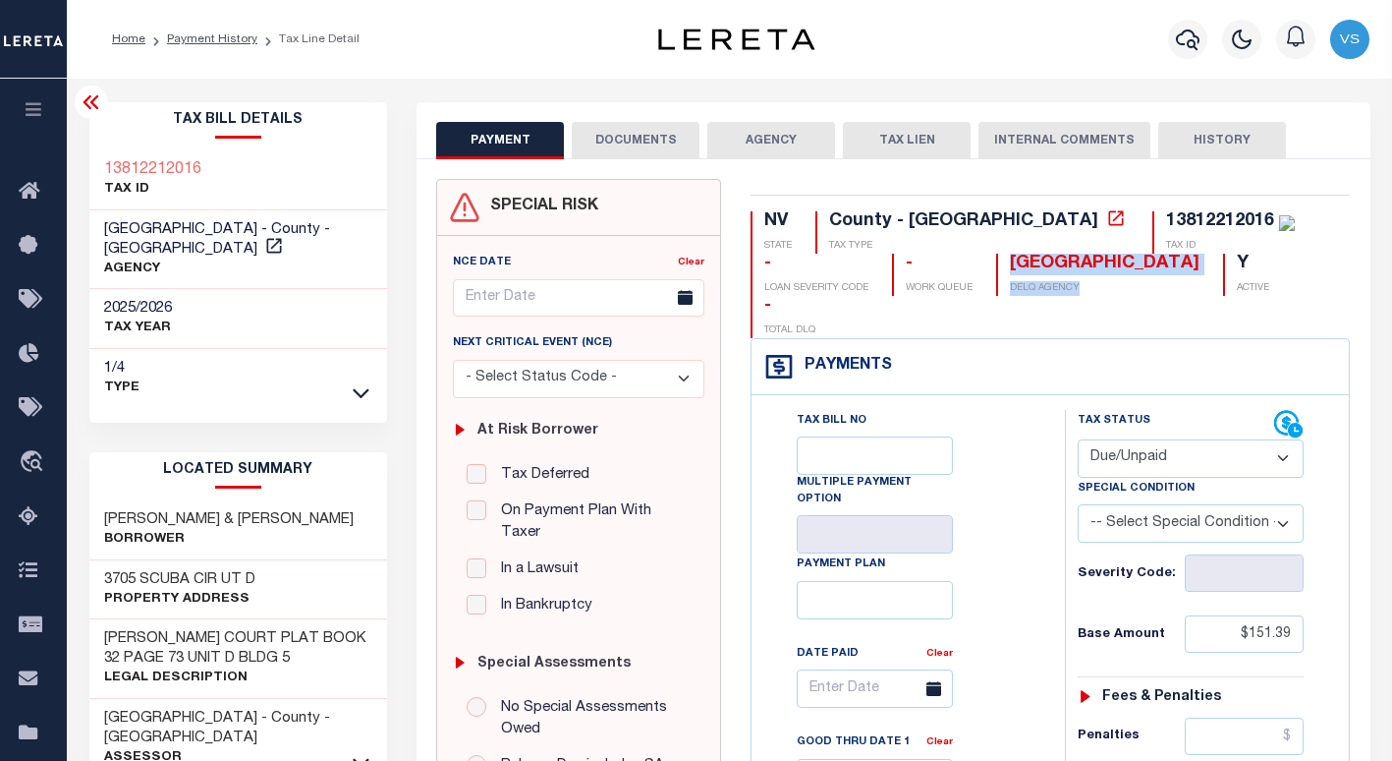
drag, startPoint x: 1012, startPoint y: 276, endPoint x: 865, endPoint y: 259, distance: 148.3
click at [865, 259] on div "NV STATE County - NV TAX TYPE 13812212016 TAX ID - LOAN SEVERITY CODE - WORK QU…" at bounding box center [1050, 274] width 599 height 127
drag, startPoint x: 865, startPoint y: 259, endPoint x: 1001, endPoint y: 339, distance: 158.1
click at [1001, 339] on div "Payments Warning! Search Status is not "Completed", amounts can not be keyed." at bounding box center [1050, 367] width 597 height 56
drag, startPoint x: 1014, startPoint y: 273, endPoint x: 861, endPoint y: 264, distance: 153.5
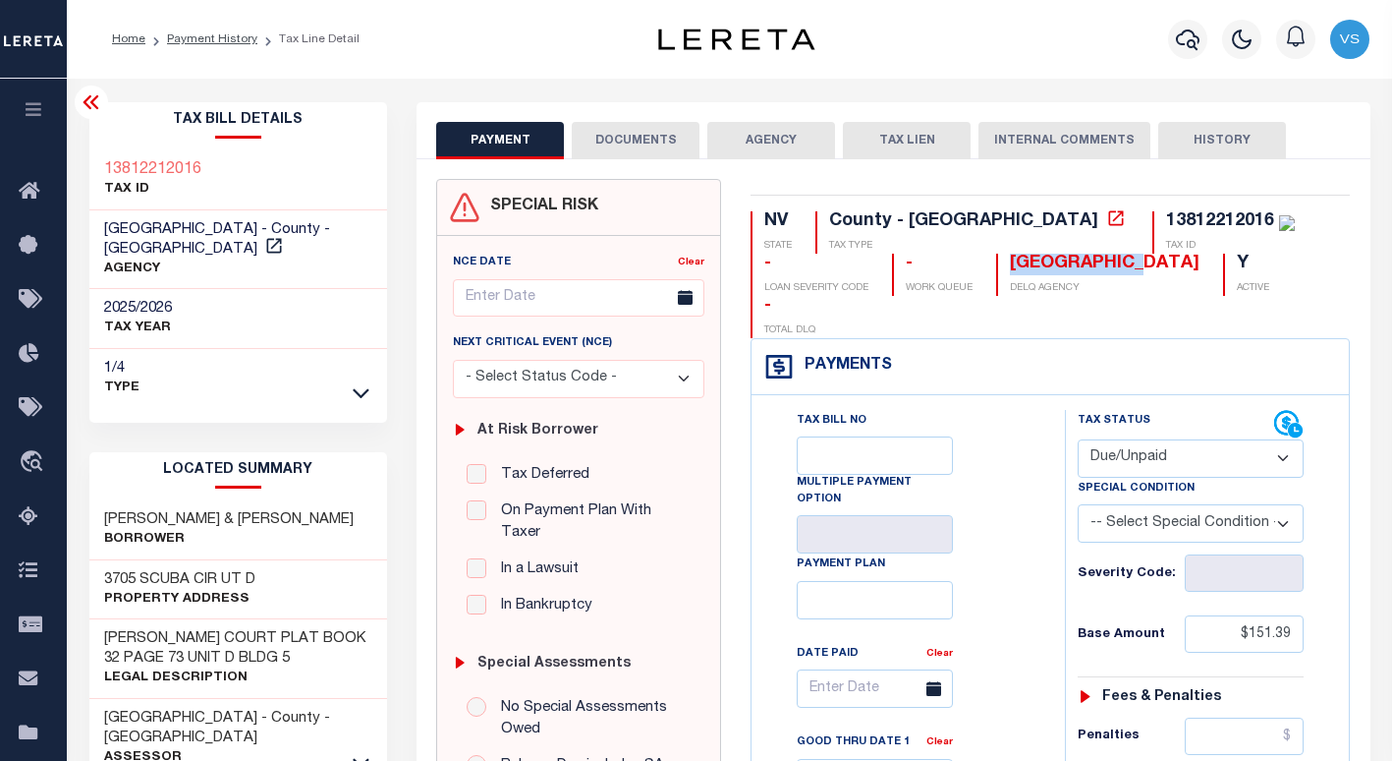
click at [861, 264] on div "NV STATE County - NV TAX TYPE 13812212016 TAX ID - LOAN SEVERITY CODE - WORK QU…" at bounding box center [1050, 274] width 599 height 127
copy div "[GEOGRAPHIC_DATA]"
click at [1008, 342] on div "Payments Warning! Search Status is not "Completed", amounts can not be keyed." at bounding box center [1050, 367] width 597 height 56
drag, startPoint x: 1012, startPoint y: 270, endPoint x: 857, endPoint y: 260, distance: 155.6
click at [857, 260] on div "NV STATE County - NV TAX TYPE 13812212016 TAX ID - LOAN SEVERITY CODE - WORK QU…" at bounding box center [1050, 274] width 599 height 127
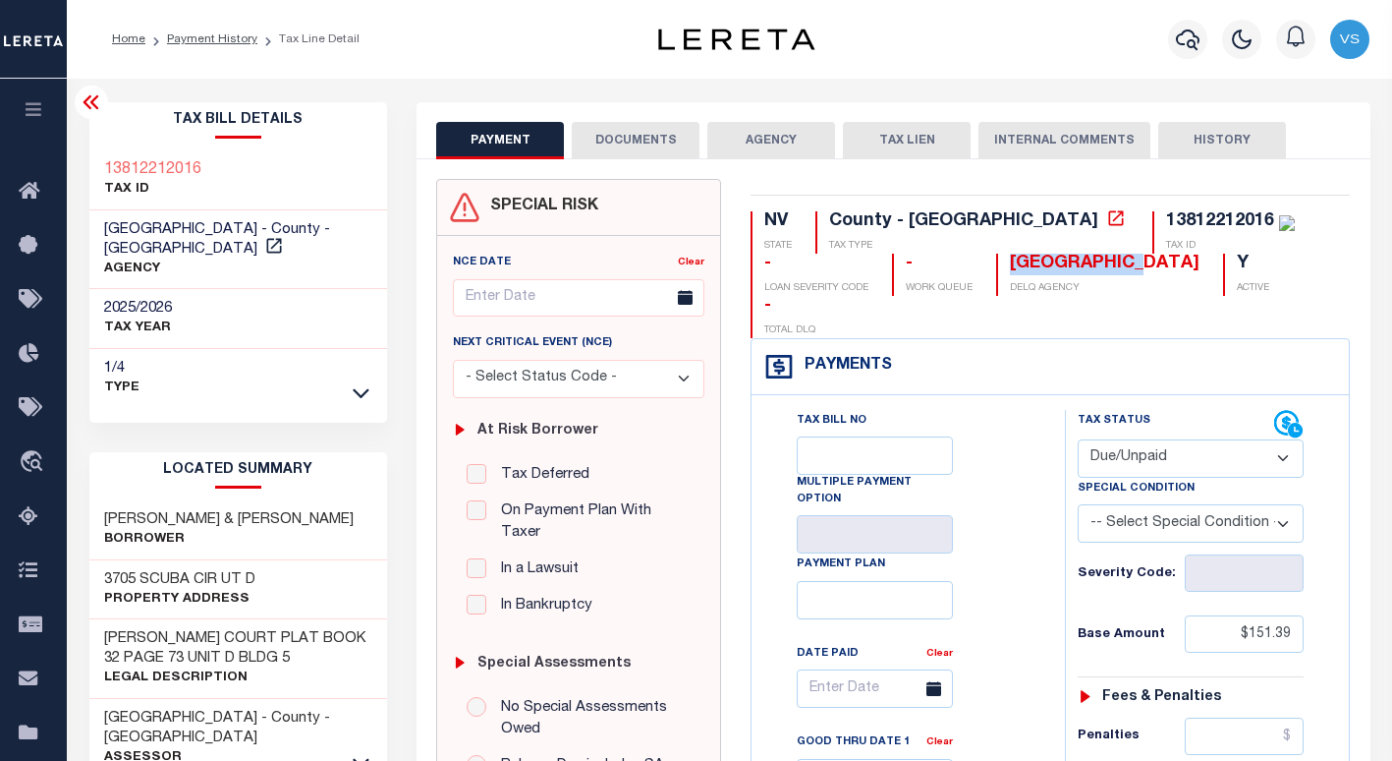
copy div "CLARK COUNTY"
click at [1166, 230] on div "13812212016" at bounding box center [1220, 221] width 108 height 18
copy div "13812212016"
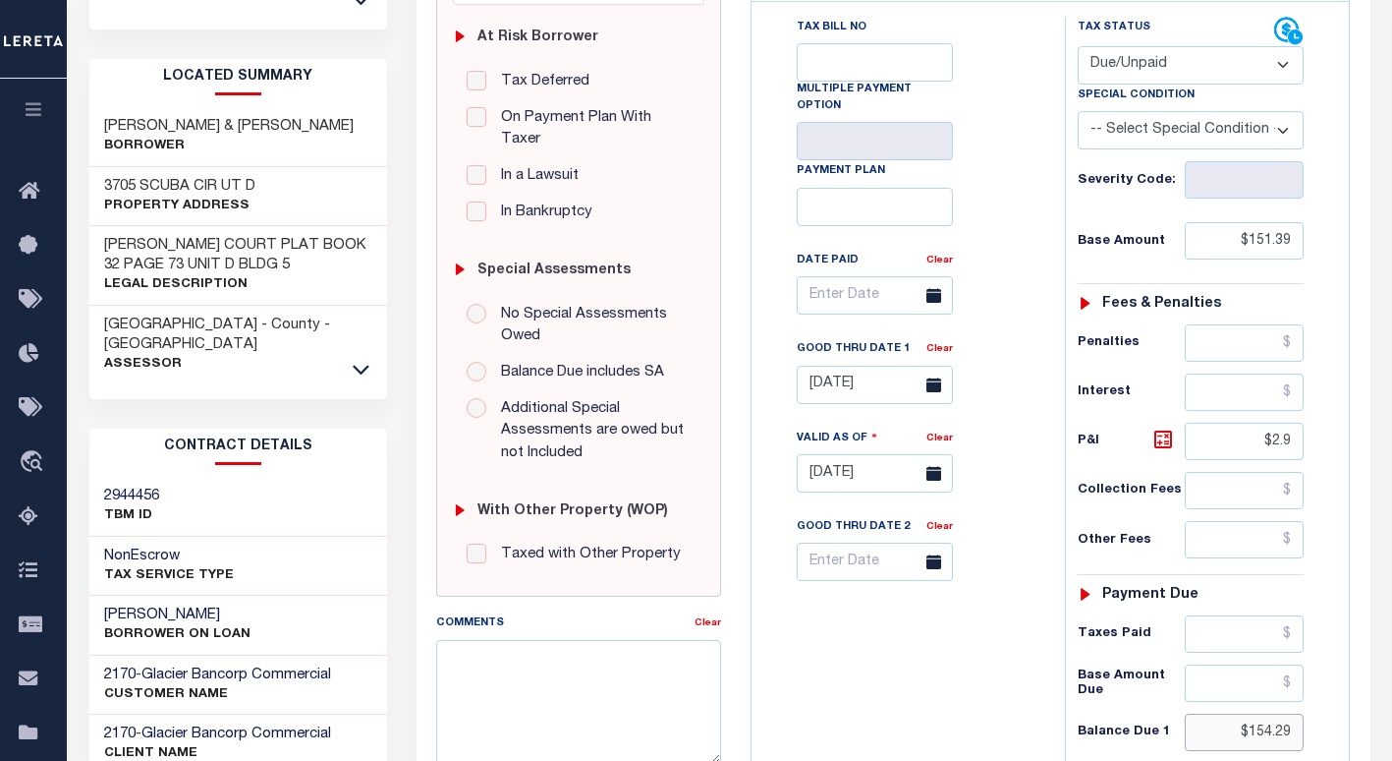
drag, startPoint x: 1296, startPoint y: 692, endPoint x: 1205, endPoint y: 684, distance: 91.7
click at [1207, 713] on input "$154.29" at bounding box center [1245, 731] width 120 height 37
drag, startPoint x: 1296, startPoint y: 403, endPoint x: 1211, endPoint y: 385, distance: 87.3
click at [1214, 423] on input "$2.9" at bounding box center [1245, 441] width 120 height 37
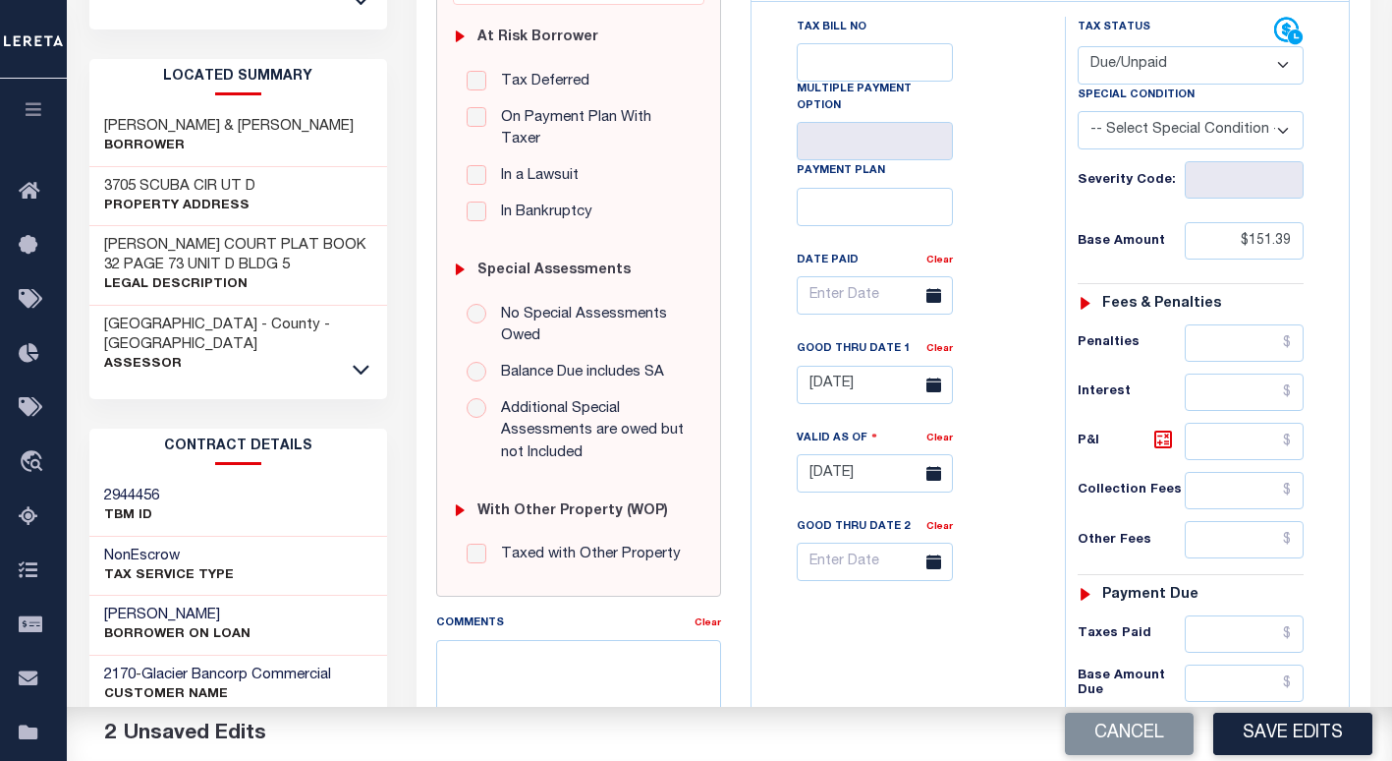
click at [1113, 46] on select "- Select Status Code - Open Due/Unpaid Paid Incomplete No Tax Due Internal Refu…" at bounding box center [1191, 65] width 226 height 38
select select "PYD"
click at [1078, 46] on select "- Select Status Code - Open Due/Unpaid Paid Incomplete No Tax Due Internal Refu…" at bounding box center [1191, 65] width 226 height 38
click at [943, 344] on link "Clear" at bounding box center [940, 349] width 27 height 10
click at [1264, 746] on button "Save Edits" at bounding box center [1292, 733] width 159 height 42
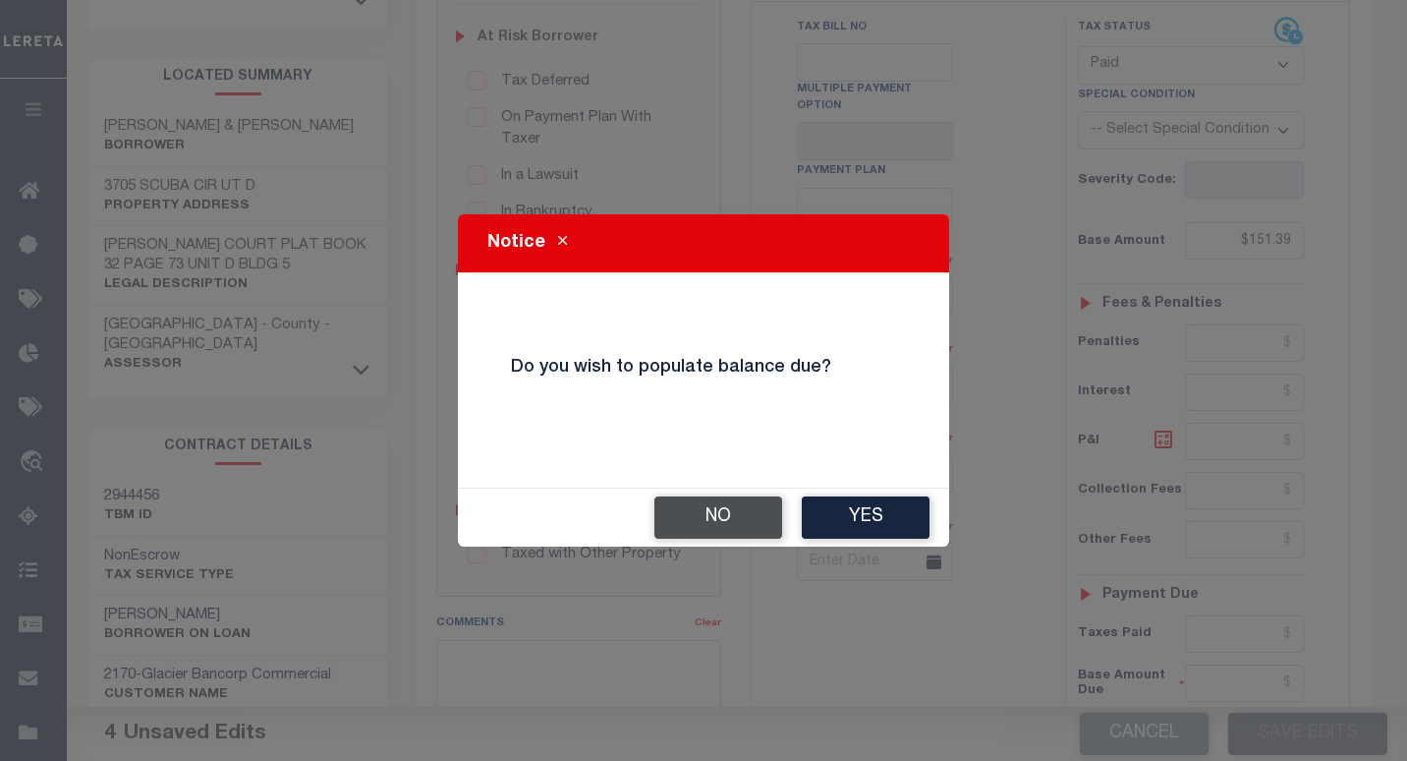
click at [707, 514] on button "No" at bounding box center [718, 517] width 128 height 42
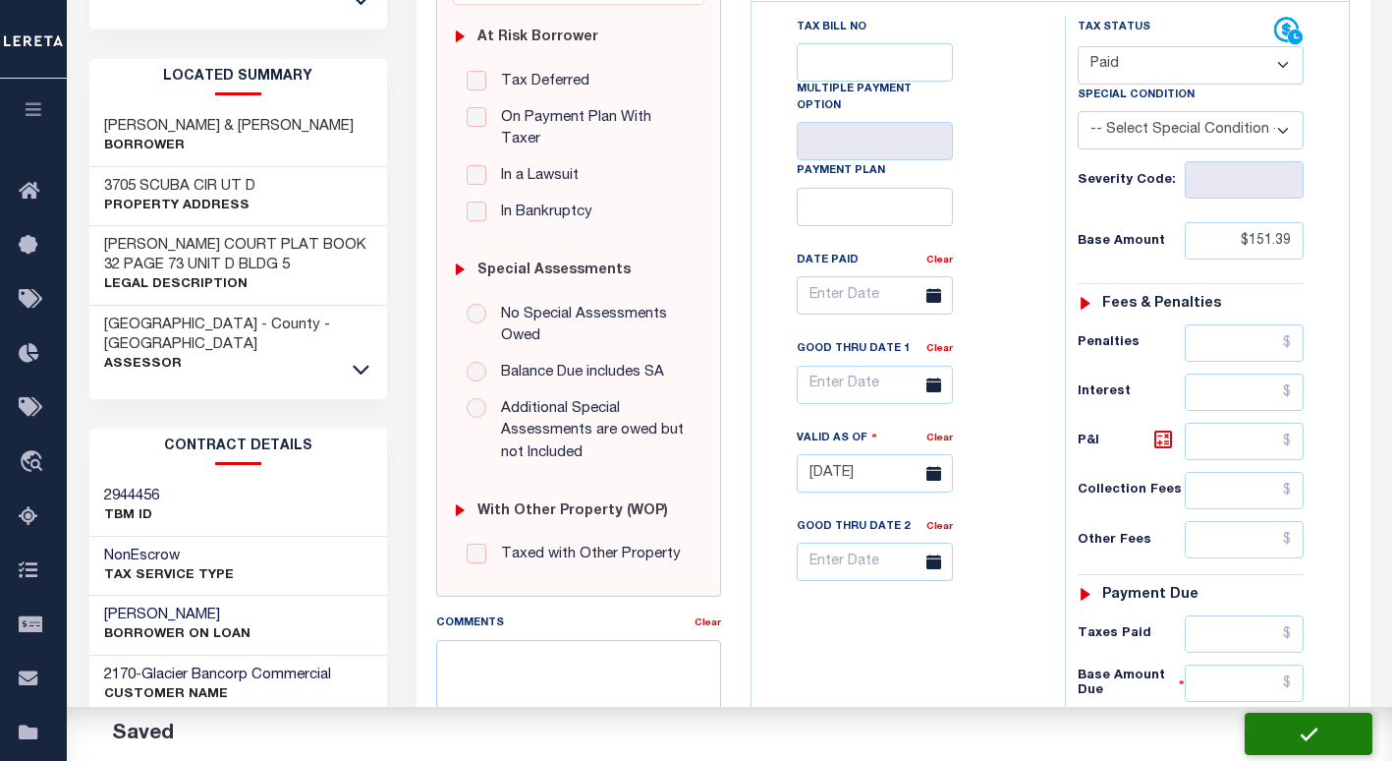
checkbox input "false"
type input "$151.39"
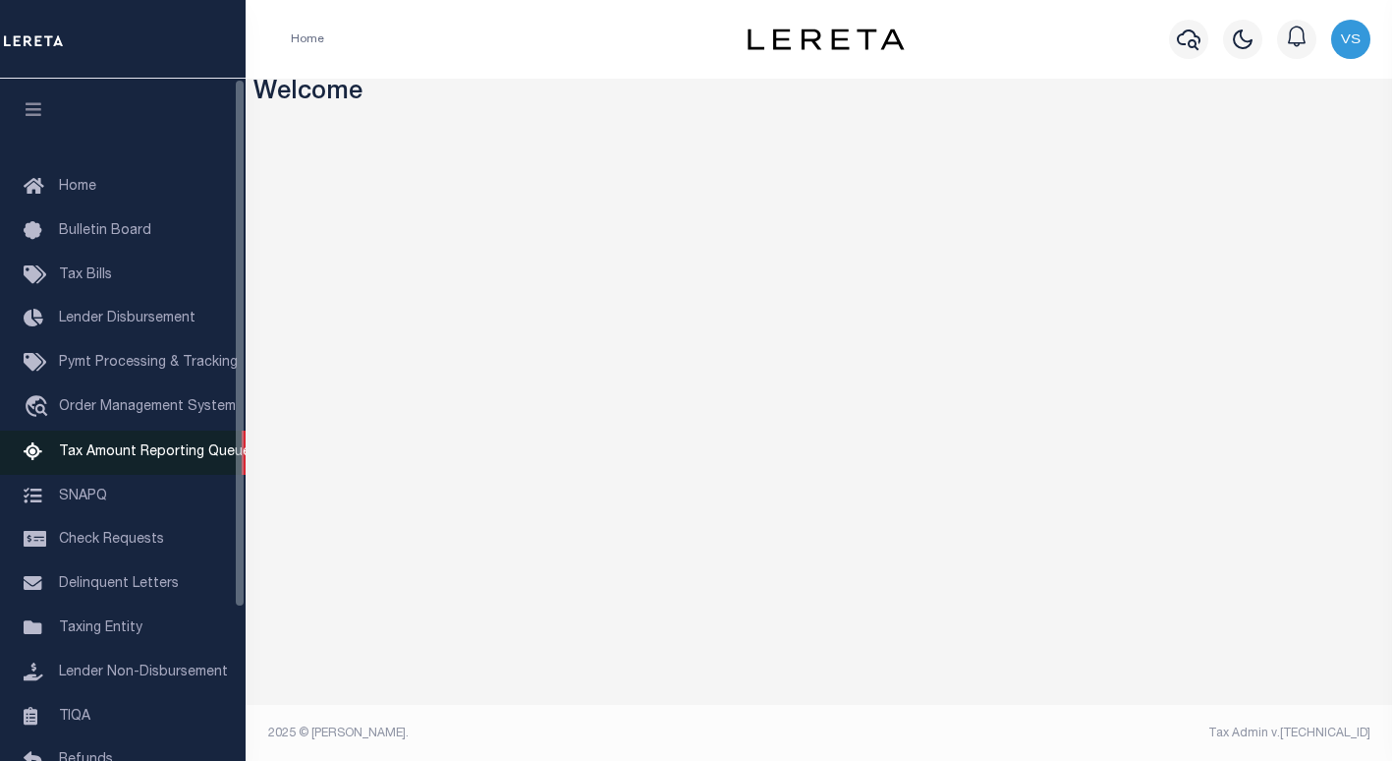
click at [149, 447] on link "Tax Amount Reporting Queue" at bounding box center [123, 452] width 246 height 44
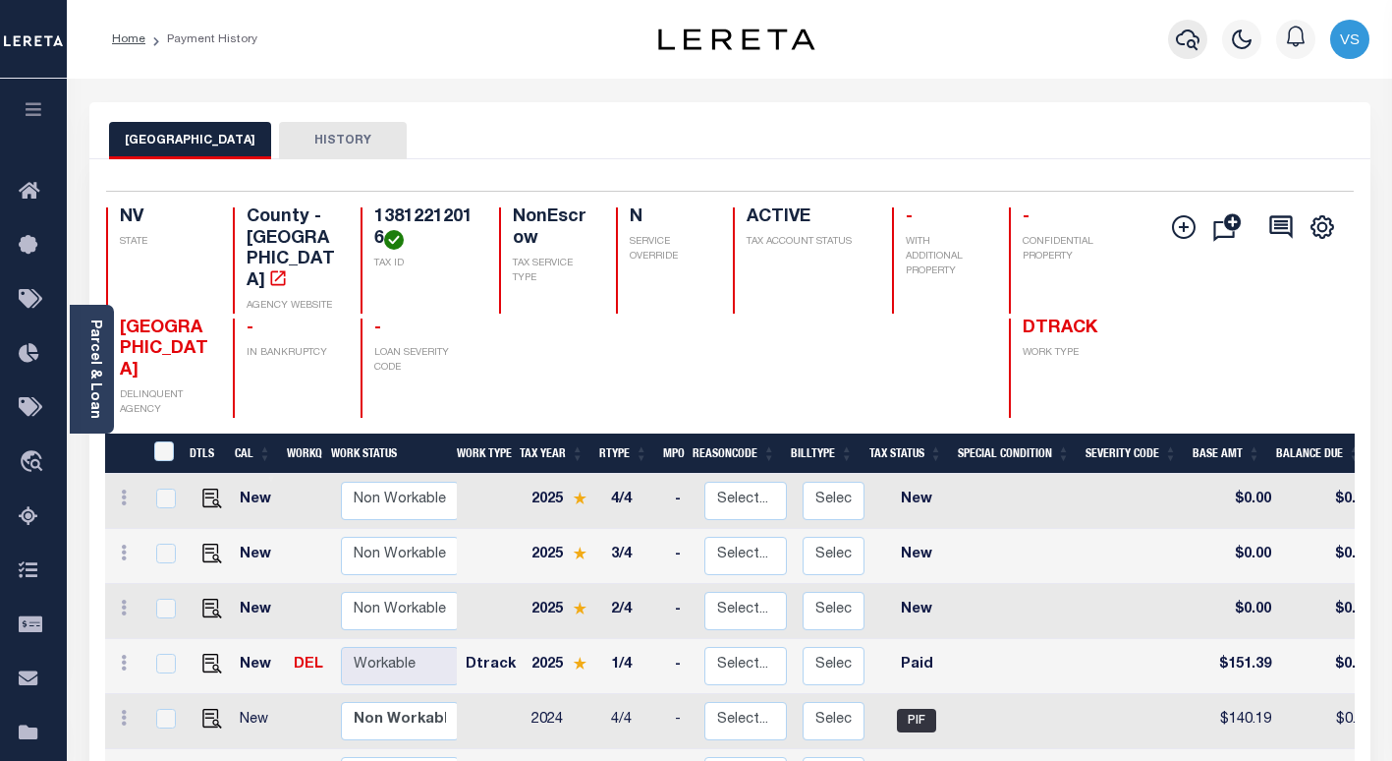
click at [1187, 41] on icon "button" at bounding box center [1188, 40] width 24 height 24
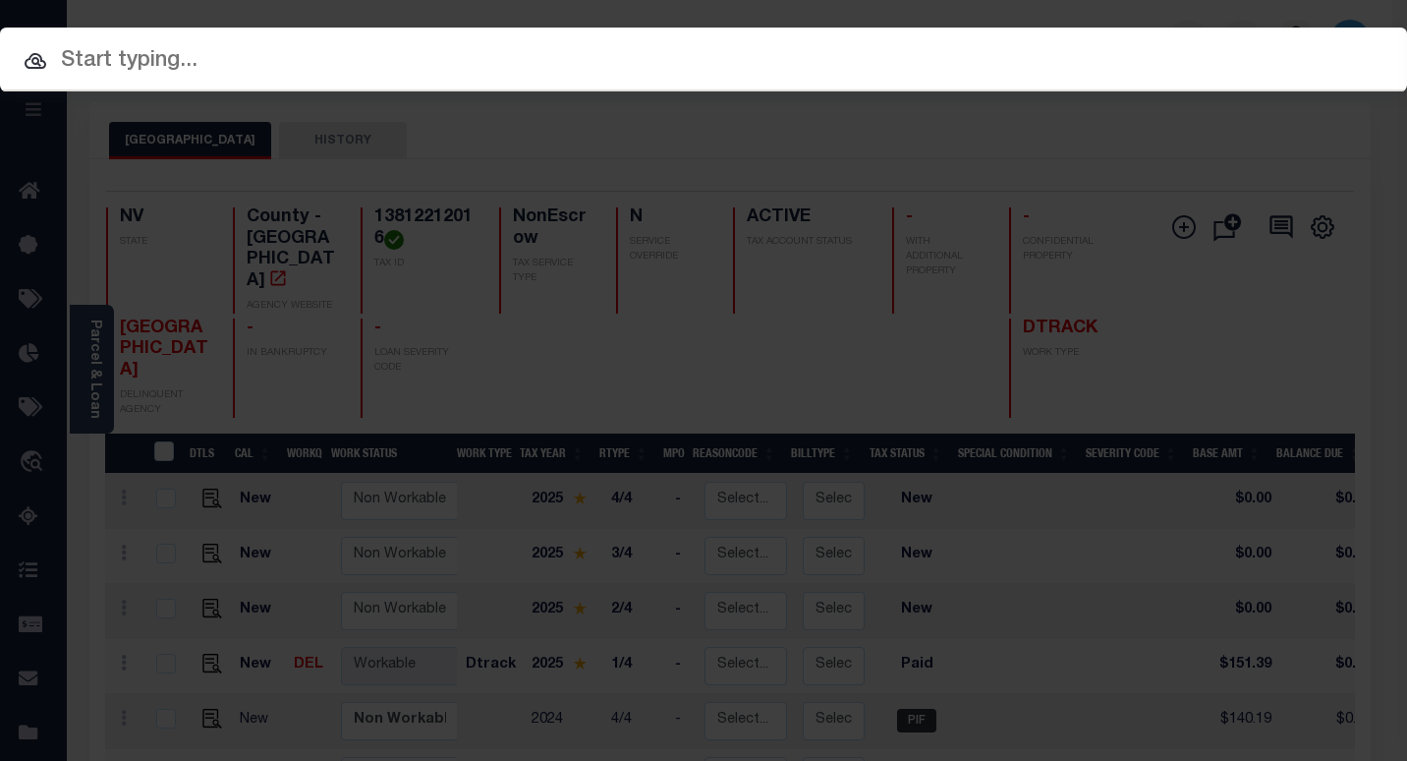
paste input "4747010630"
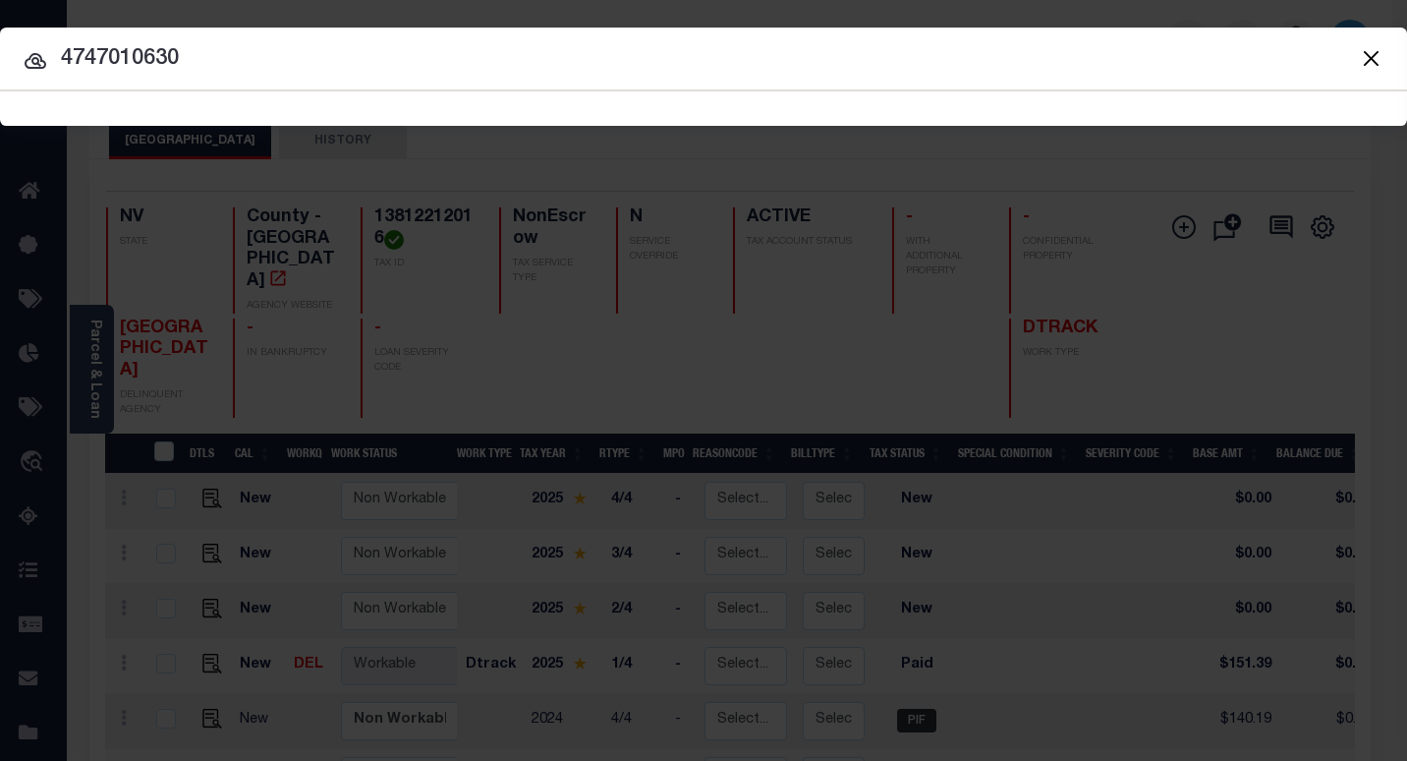
type input "4747010630"
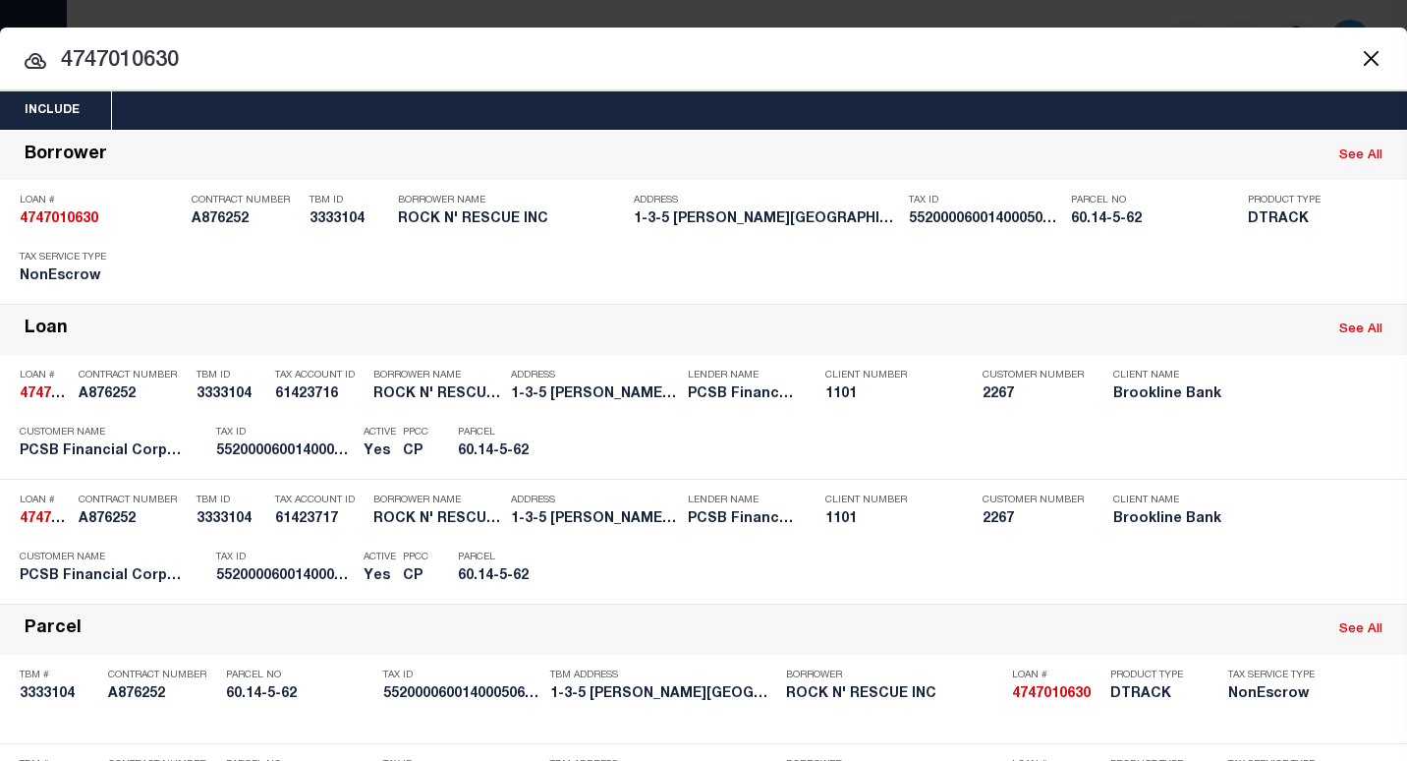
click at [254, 51] on input "4747010630" at bounding box center [703, 61] width 1407 height 34
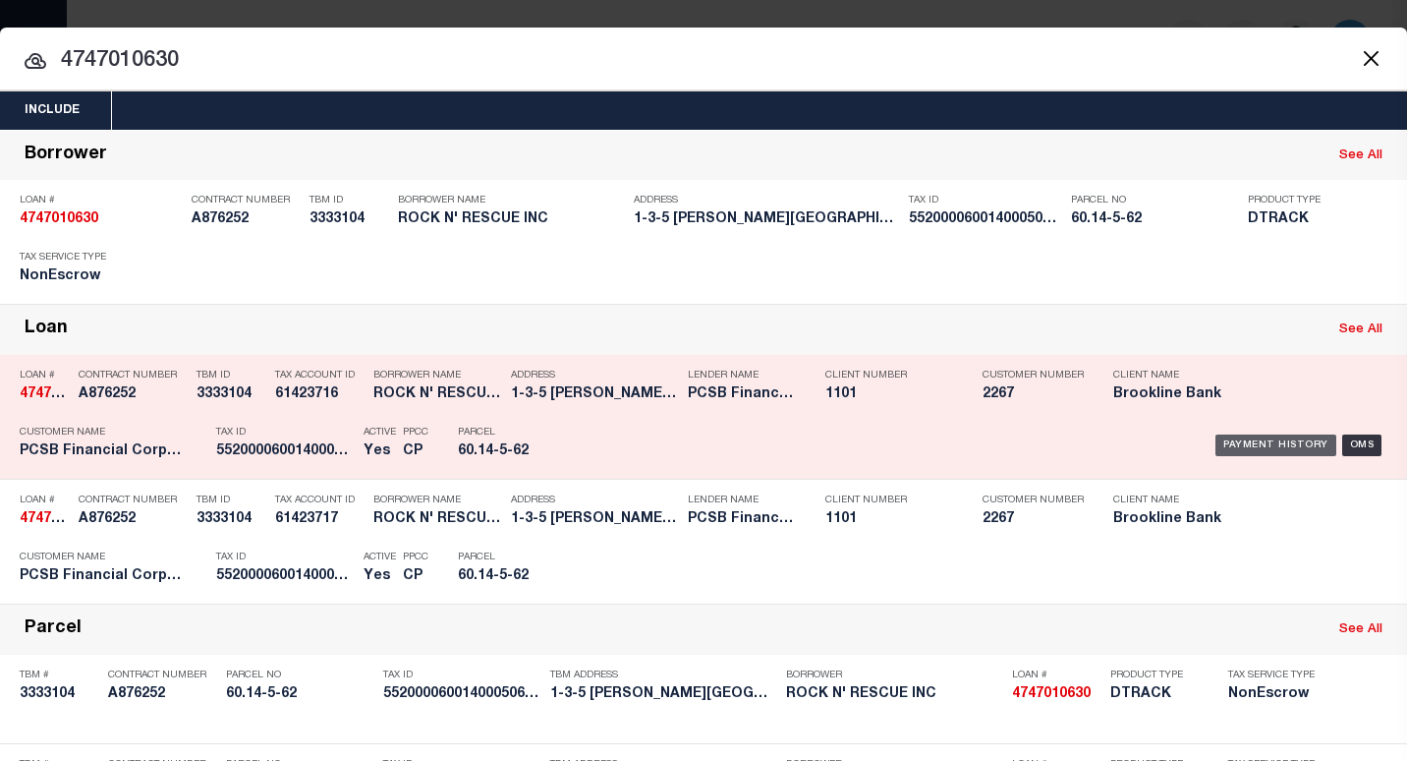
click at [1238, 449] on div "Payment History" at bounding box center [1275, 445] width 121 height 22
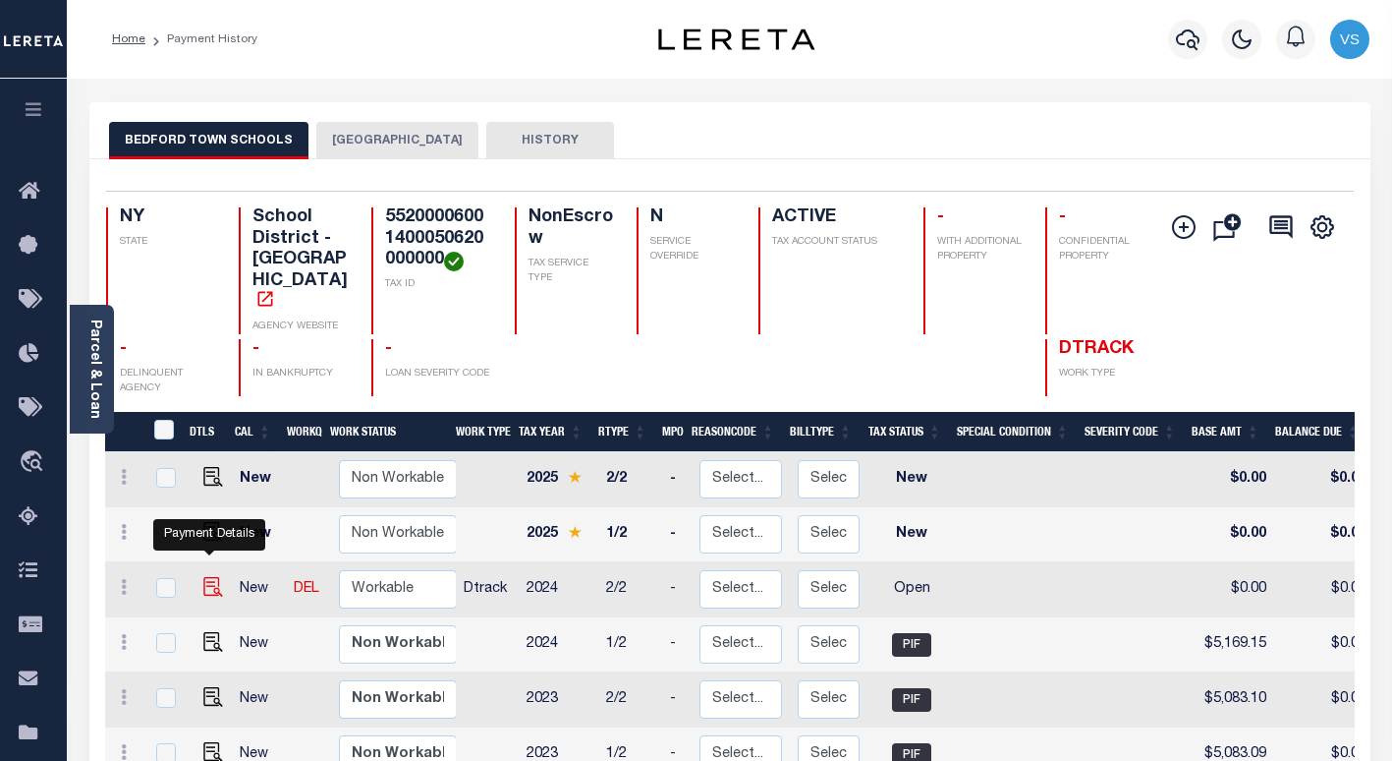
click at [209, 577] on img "" at bounding box center [213, 587] width 20 height 20
checkbox input "true"
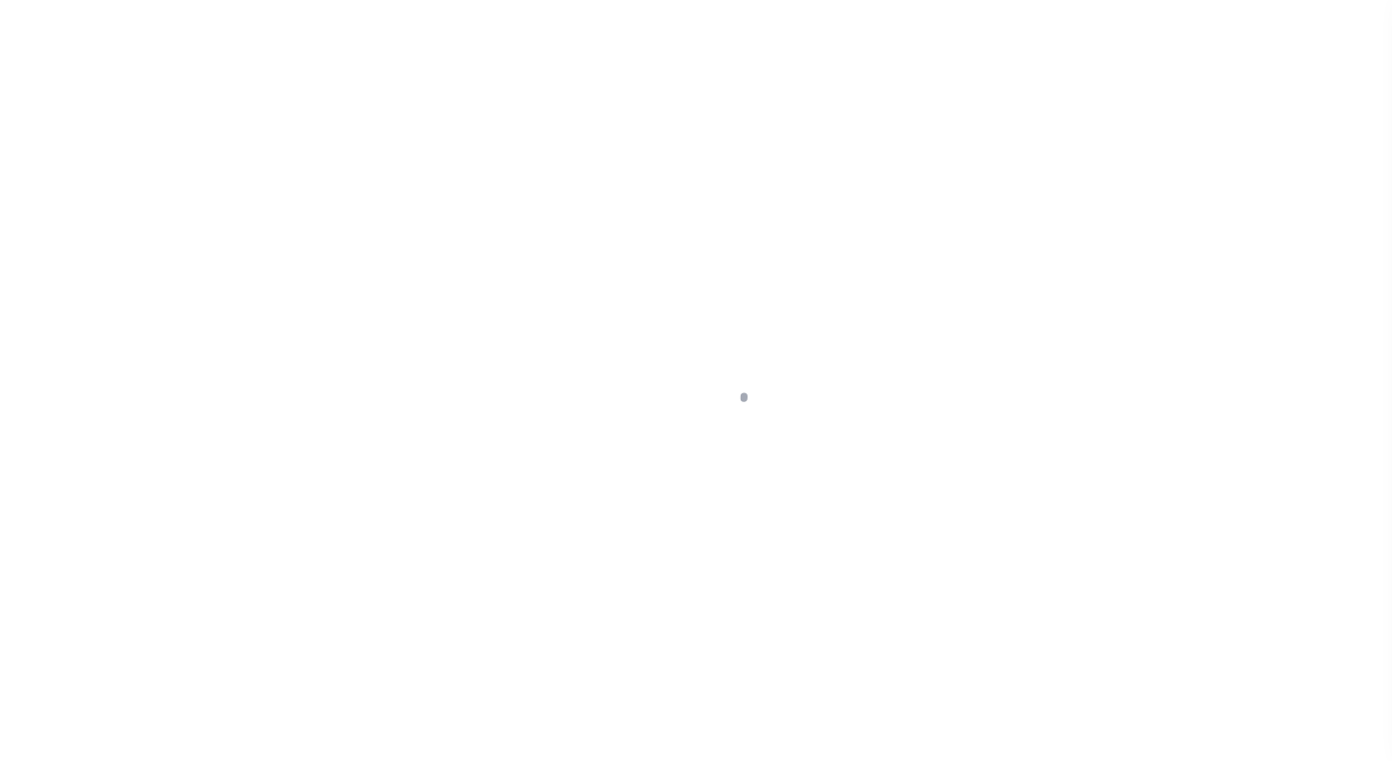
select select "OP2"
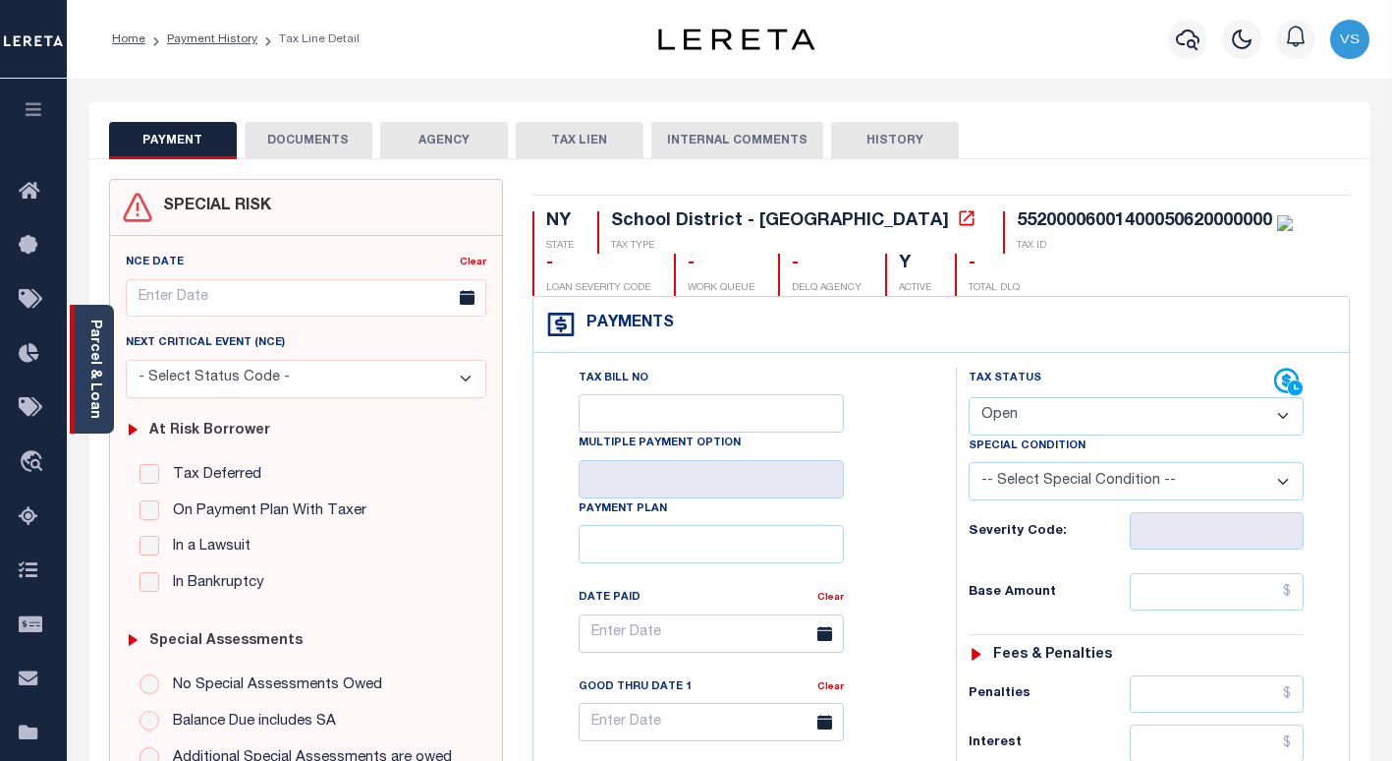
click at [98, 394] on link "Parcel & Loan" at bounding box center [94, 368] width 14 height 99
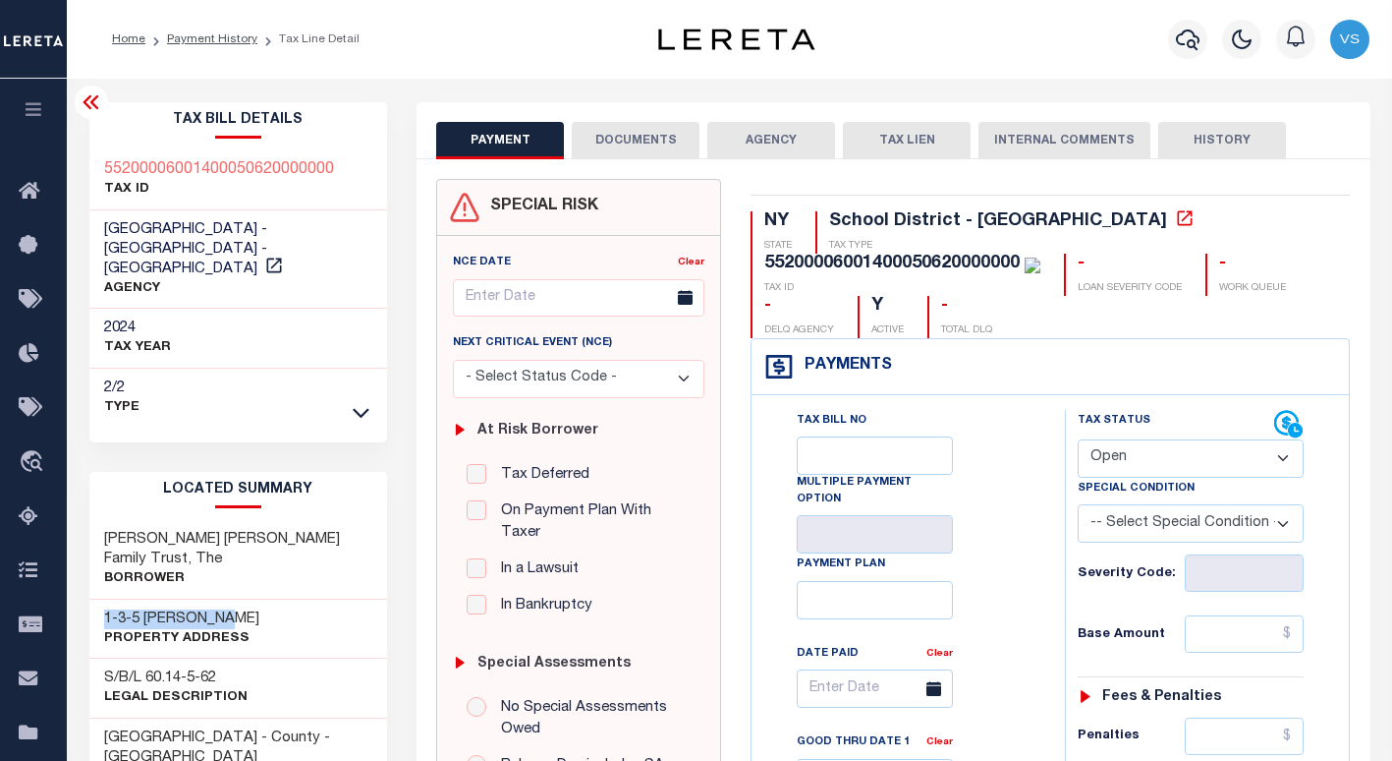
drag, startPoint x: 245, startPoint y: 581, endPoint x: 89, endPoint y: 570, distance: 155.6
click at [89, 599] on div "1-3-5 [PERSON_NAME] Property Address" at bounding box center [238, 629] width 299 height 60
copy h3 "1-3-5 [PERSON_NAME]"
click at [625, 136] on button "DOCUMENTS" at bounding box center [636, 140] width 128 height 37
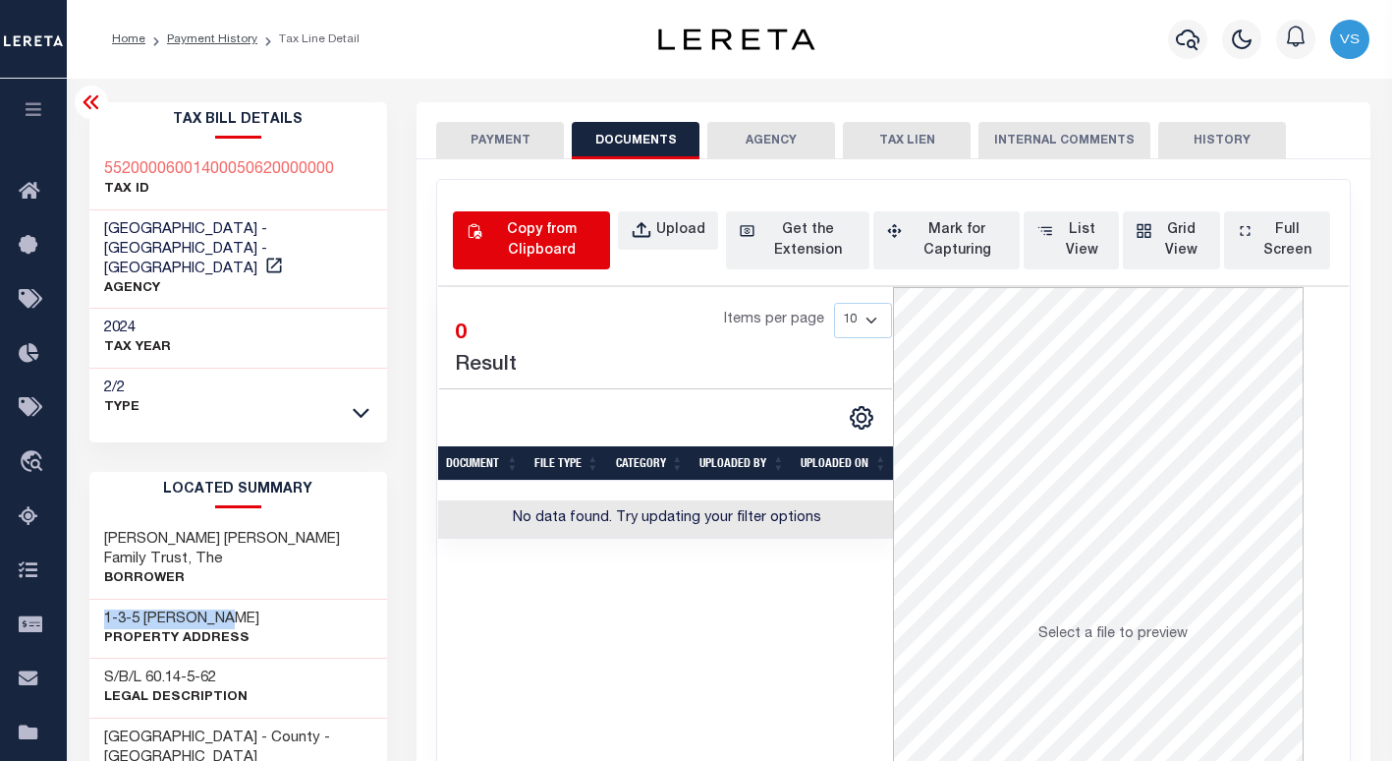
click at [537, 248] on div "Copy from Clipboard" at bounding box center [541, 240] width 111 height 41
select select "POP"
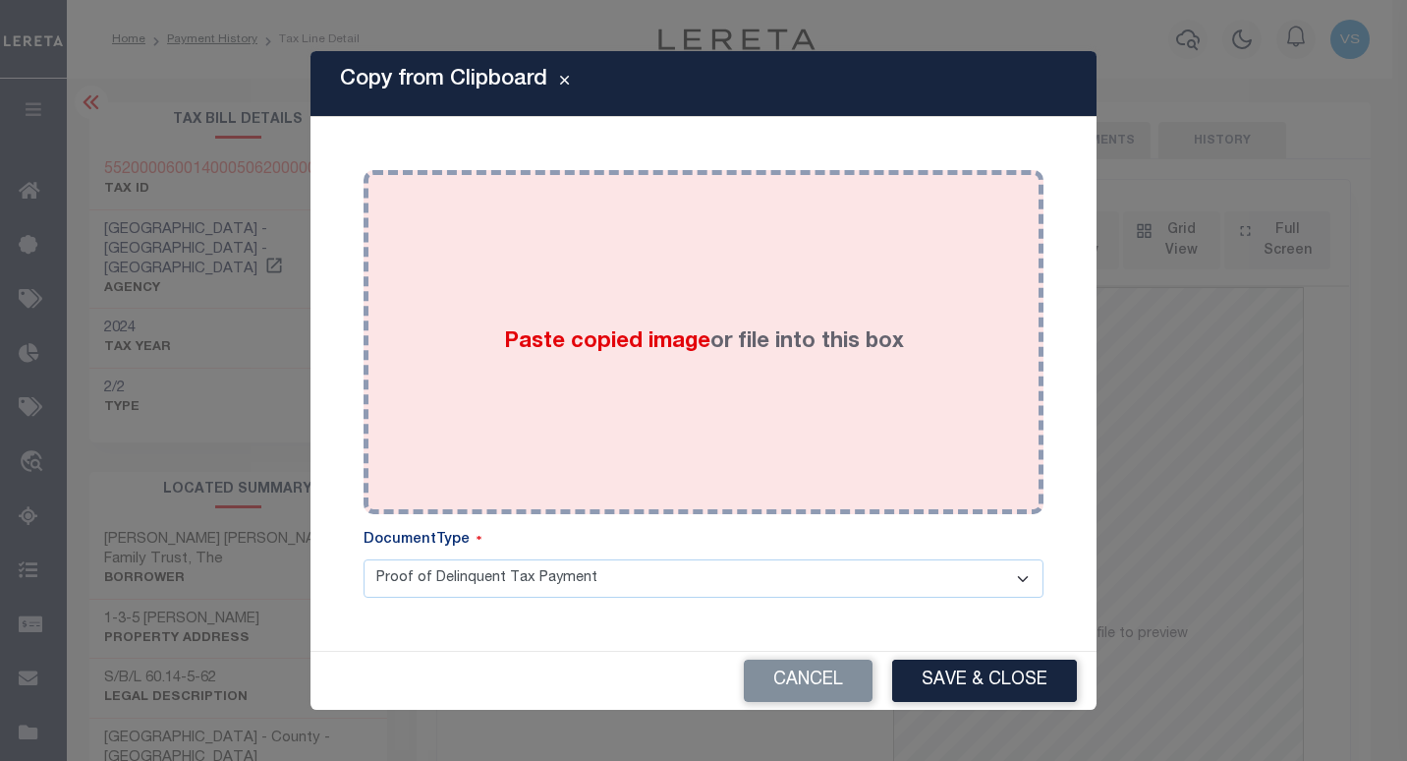
click at [649, 381] on div "Paste copied image or file into this box" at bounding box center [703, 342] width 650 height 314
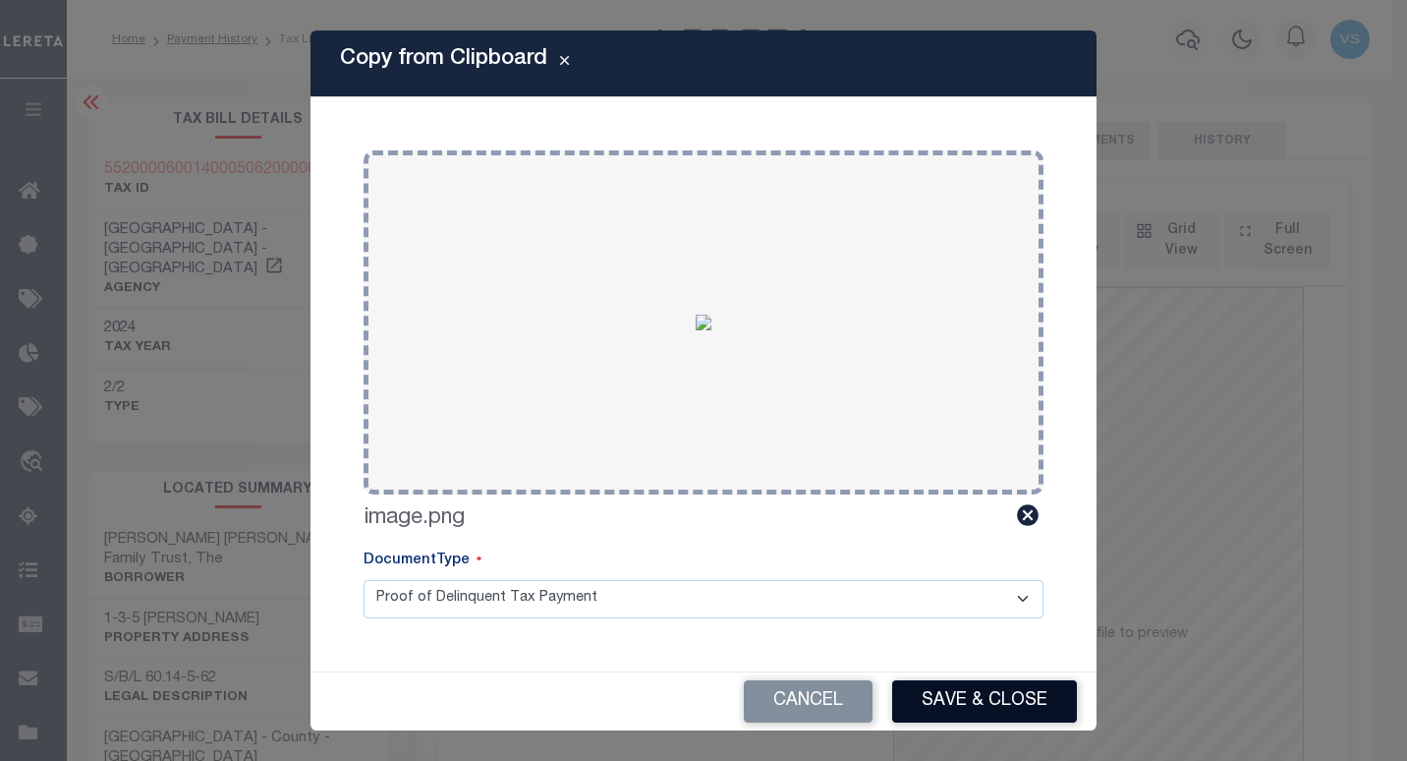
click at [943, 693] on button "Save & Close" at bounding box center [984, 701] width 185 height 42
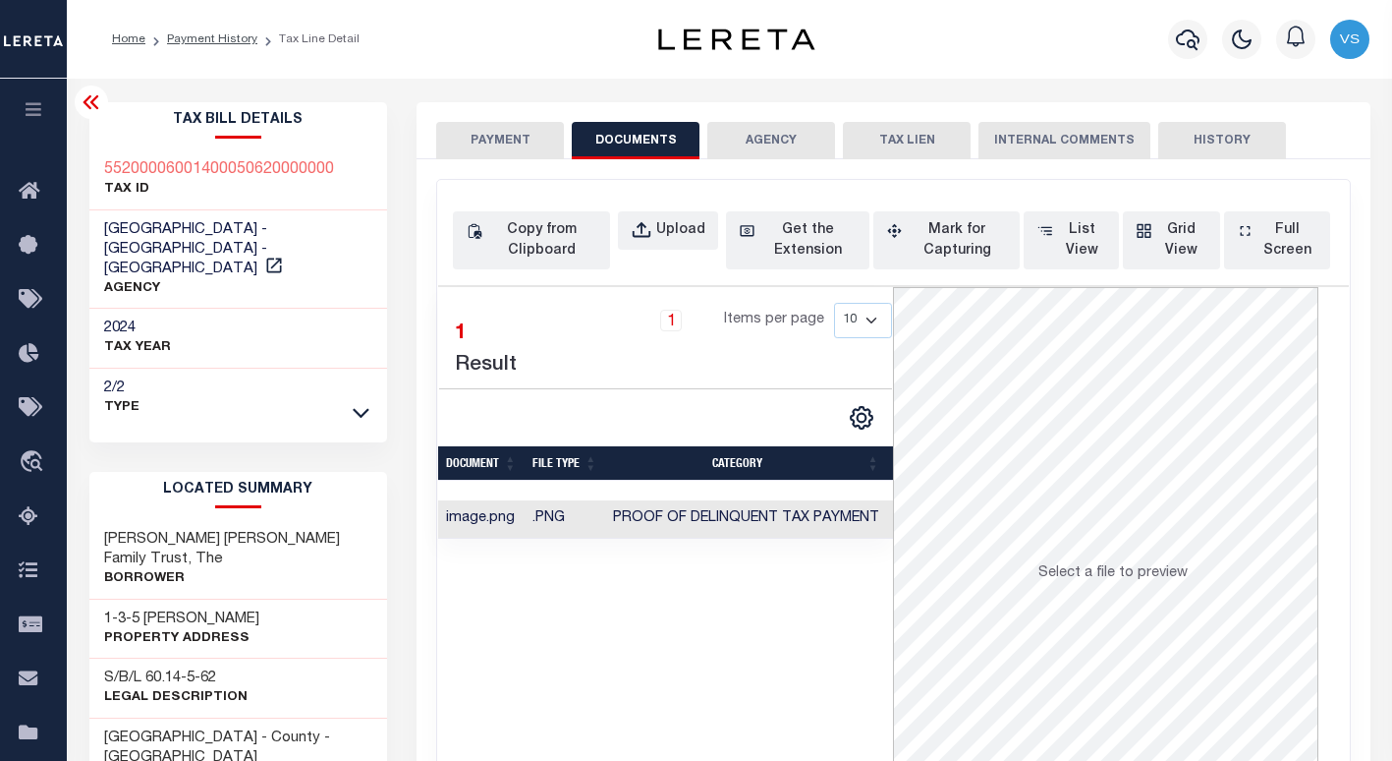
click at [492, 141] on button "PAYMENT" at bounding box center [500, 140] width 128 height 37
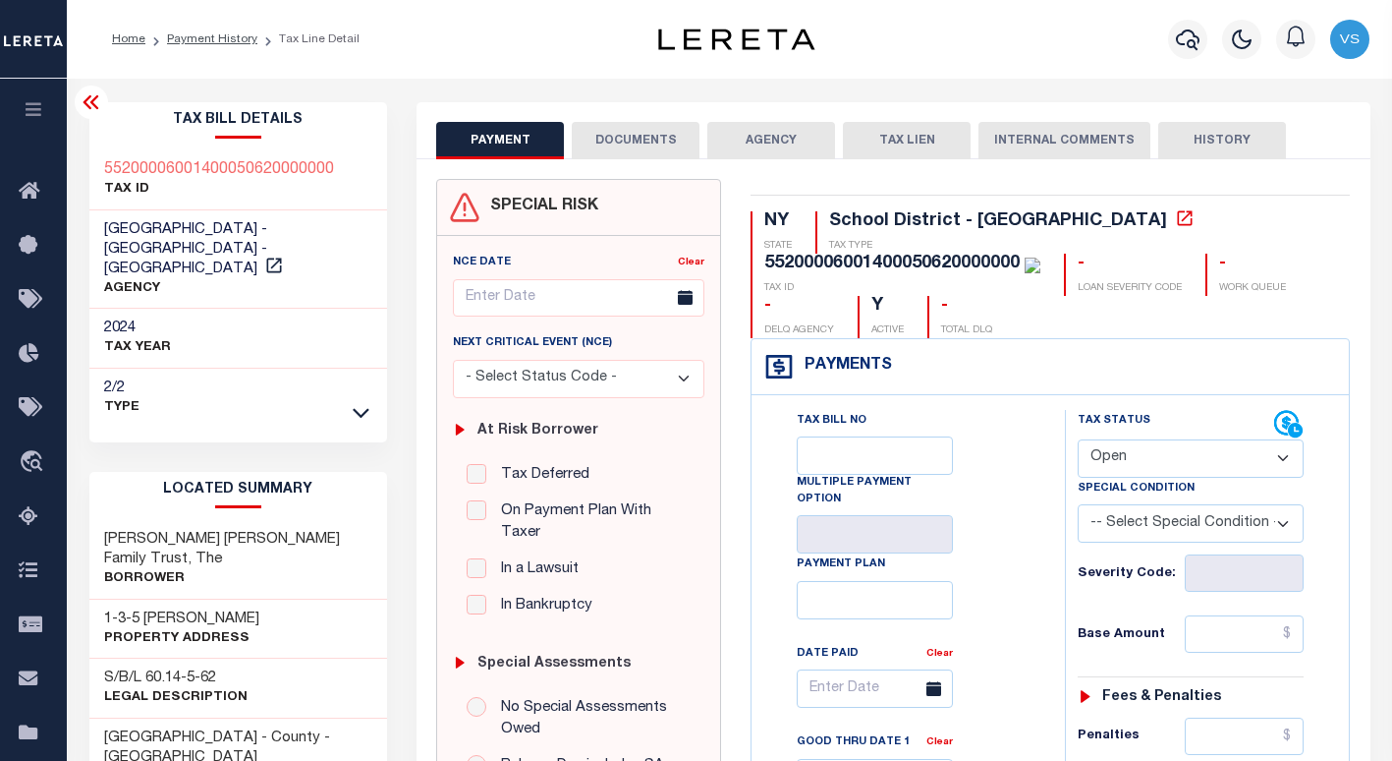
click at [1128, 455] on select "- Select Status Code - Open Due/Unpaid Paid Incomplete No Tax Due Internal Refu…" at bounding box center [1191, 458] width 226 height 38
select select "PYD"
click at [1078, 440] on select "- Select Status Code - Open Due/Unpaid Paid Incomplete No Tax Due Internal Refu…" at bounding box center [1191, 458] width 226 height 38
type input "[DATE]"
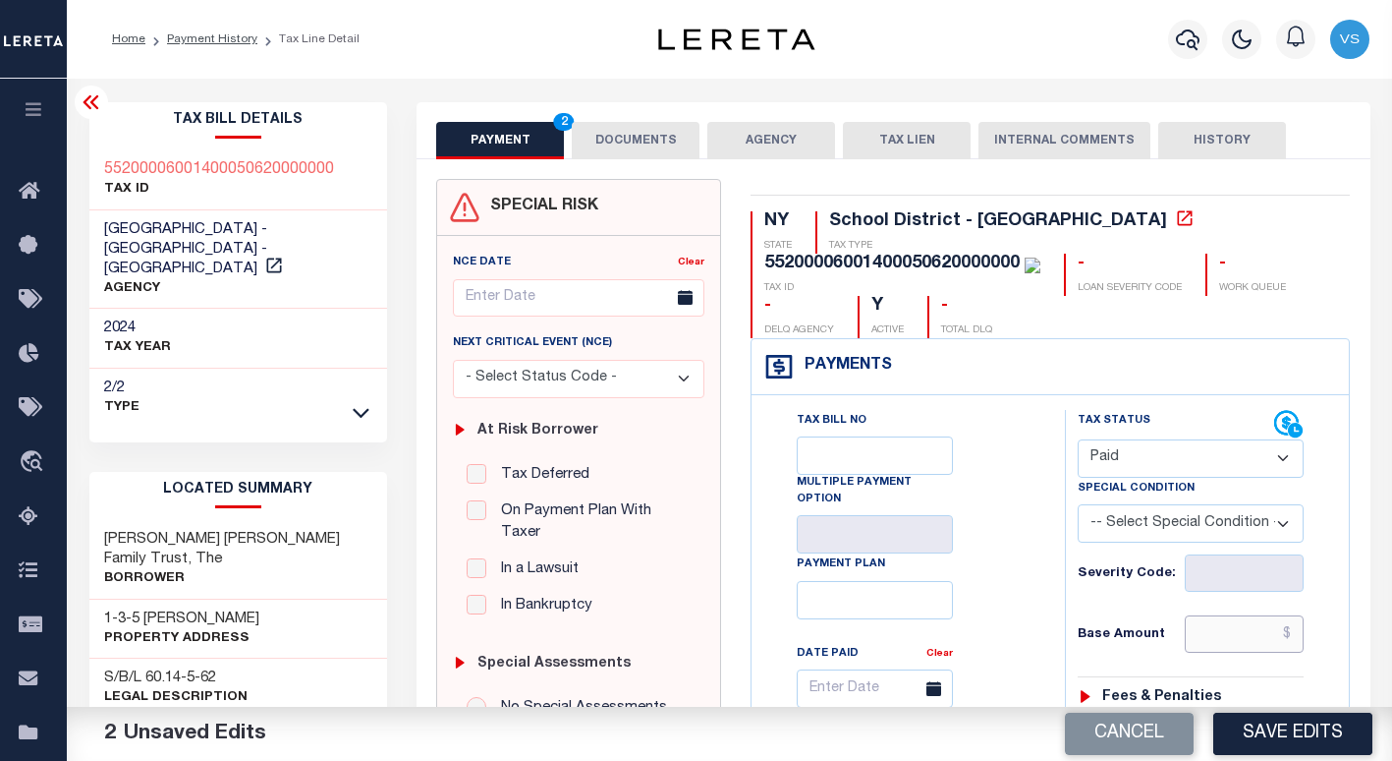
click at [1216, 642] on input "text" at bounding box center [1245, 633] width 120 height 37
paste input "5,640.36"
type input "$5,640.36"
click at [622, 140] on button "DOCUMENTS" at bounding box center [636, 140] width 128 height 37
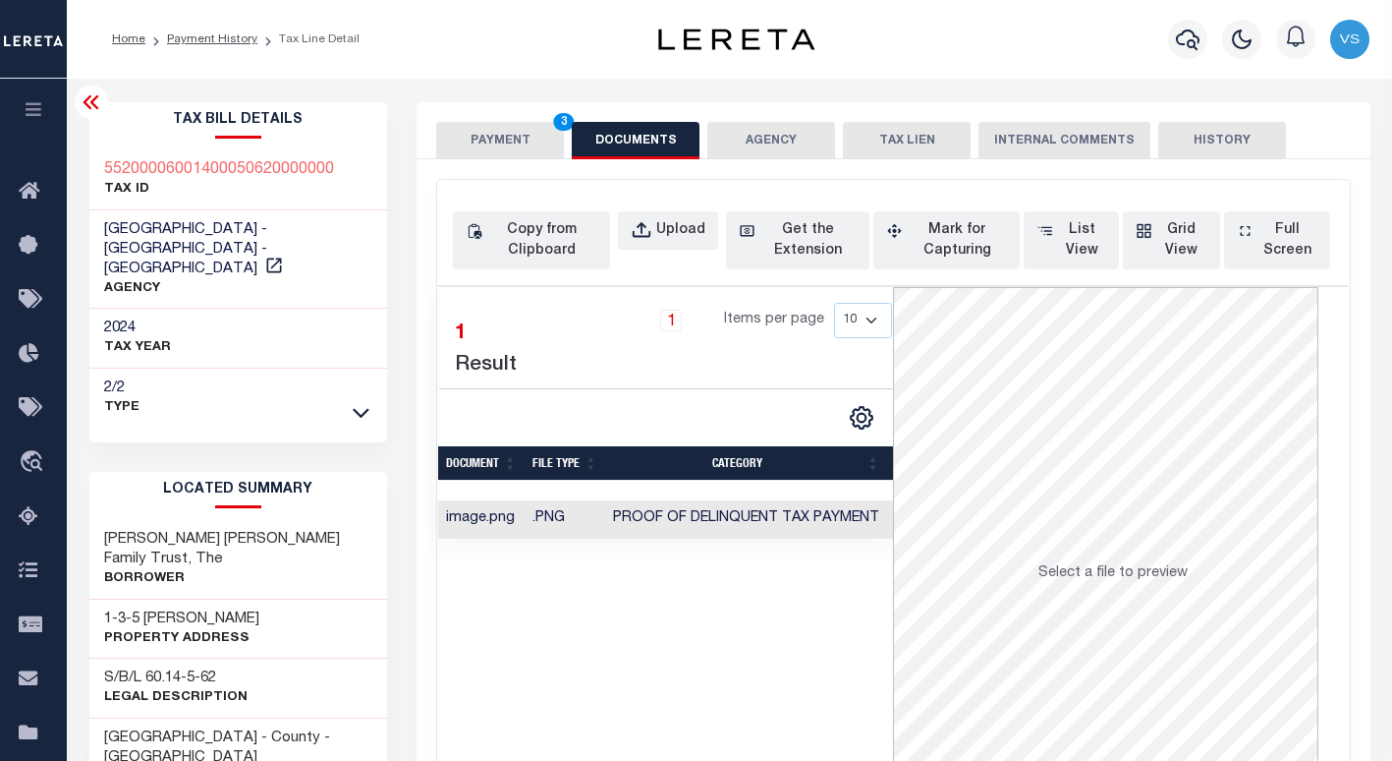
click at [502, 141] on button "PAYMENT 3" at bounding box center [500, 140] width 128 height 37
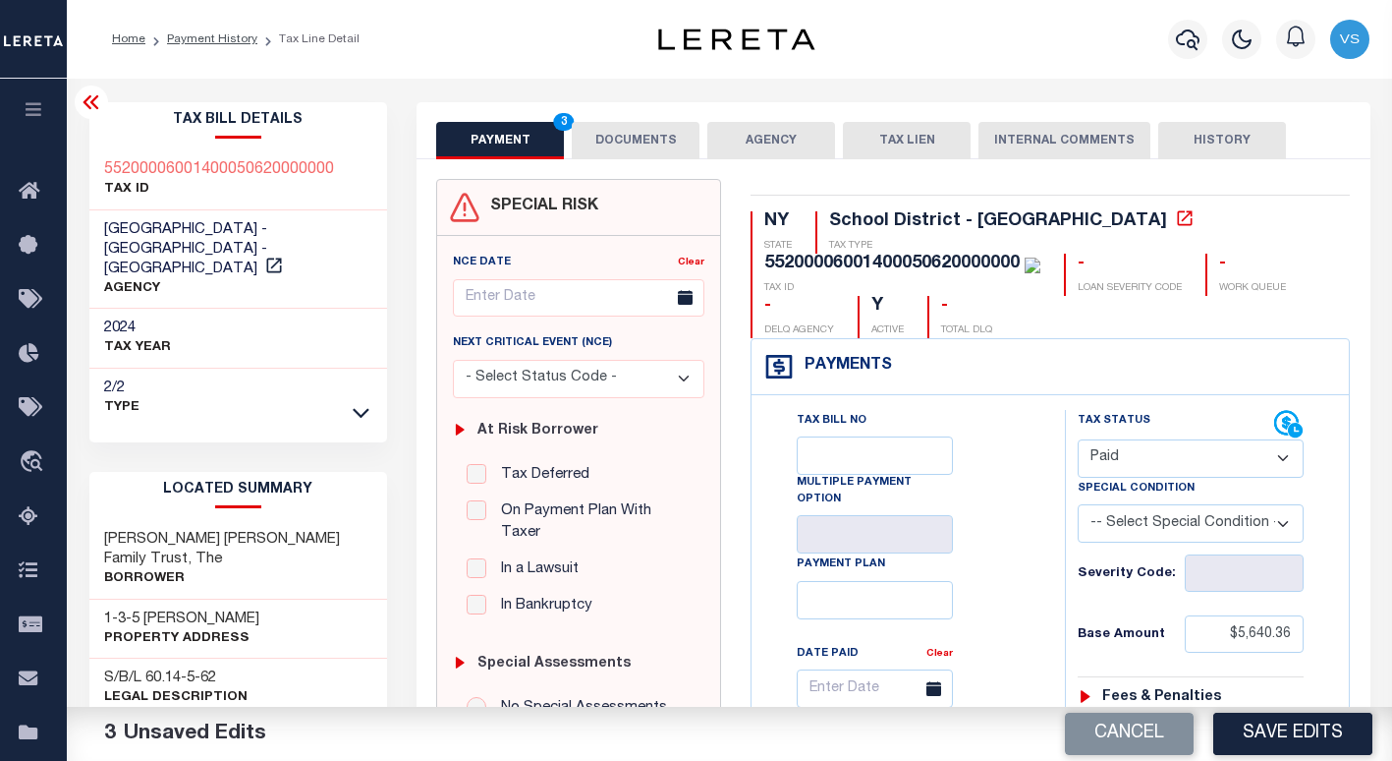
scroll to position [295, 0]
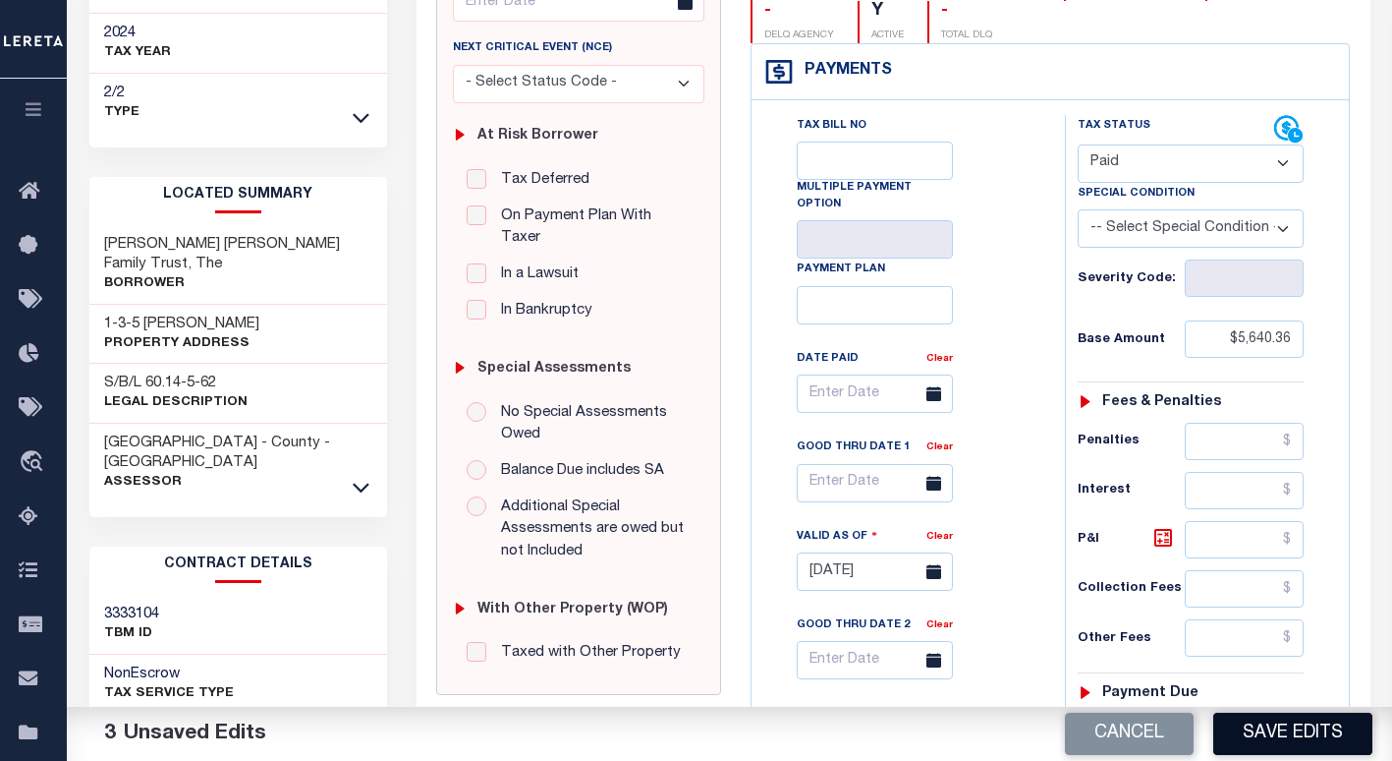
click at [1279, 740] on button "Save Edits" at bounding box center [1292, 733] width 159 height 42
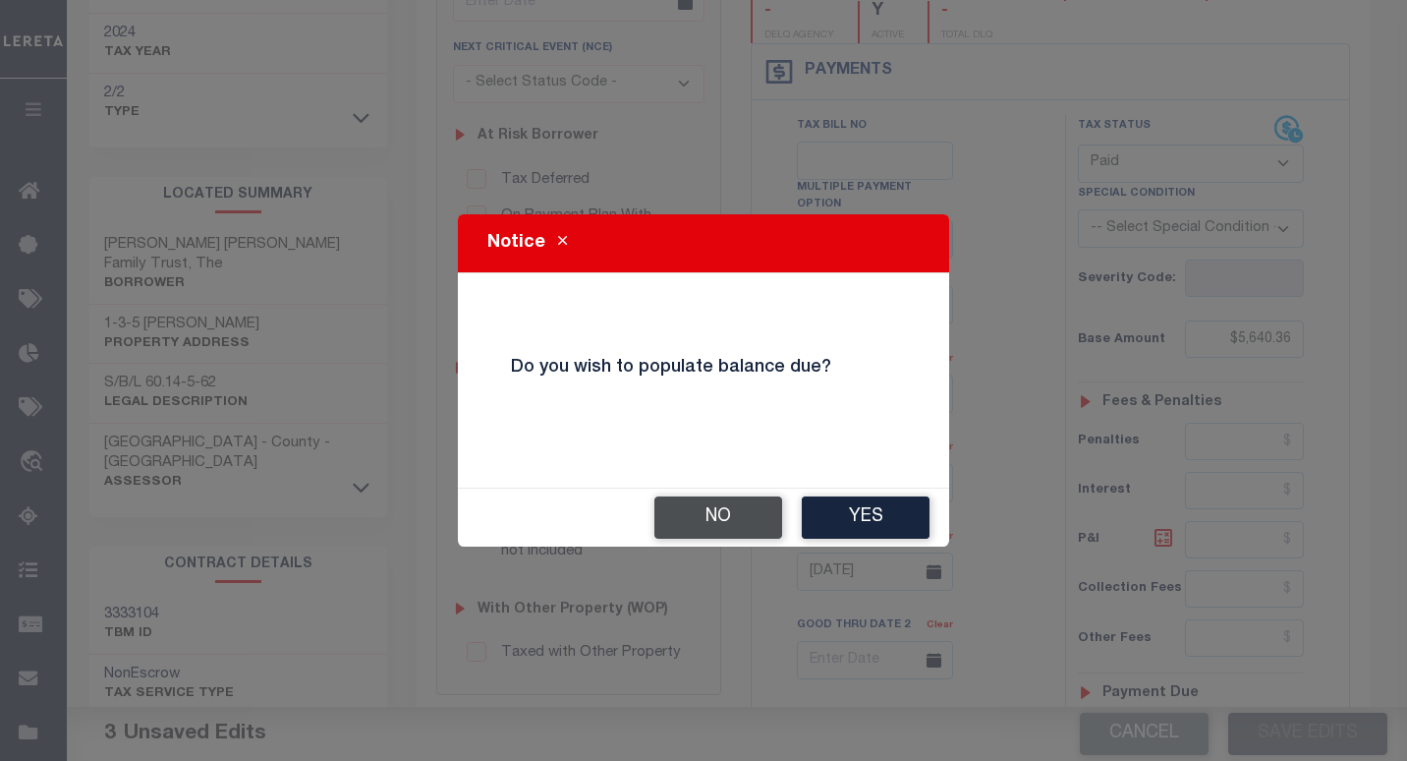
click at [734, 518] on button "No" at bounding box center [718, 517] width 128 height 42
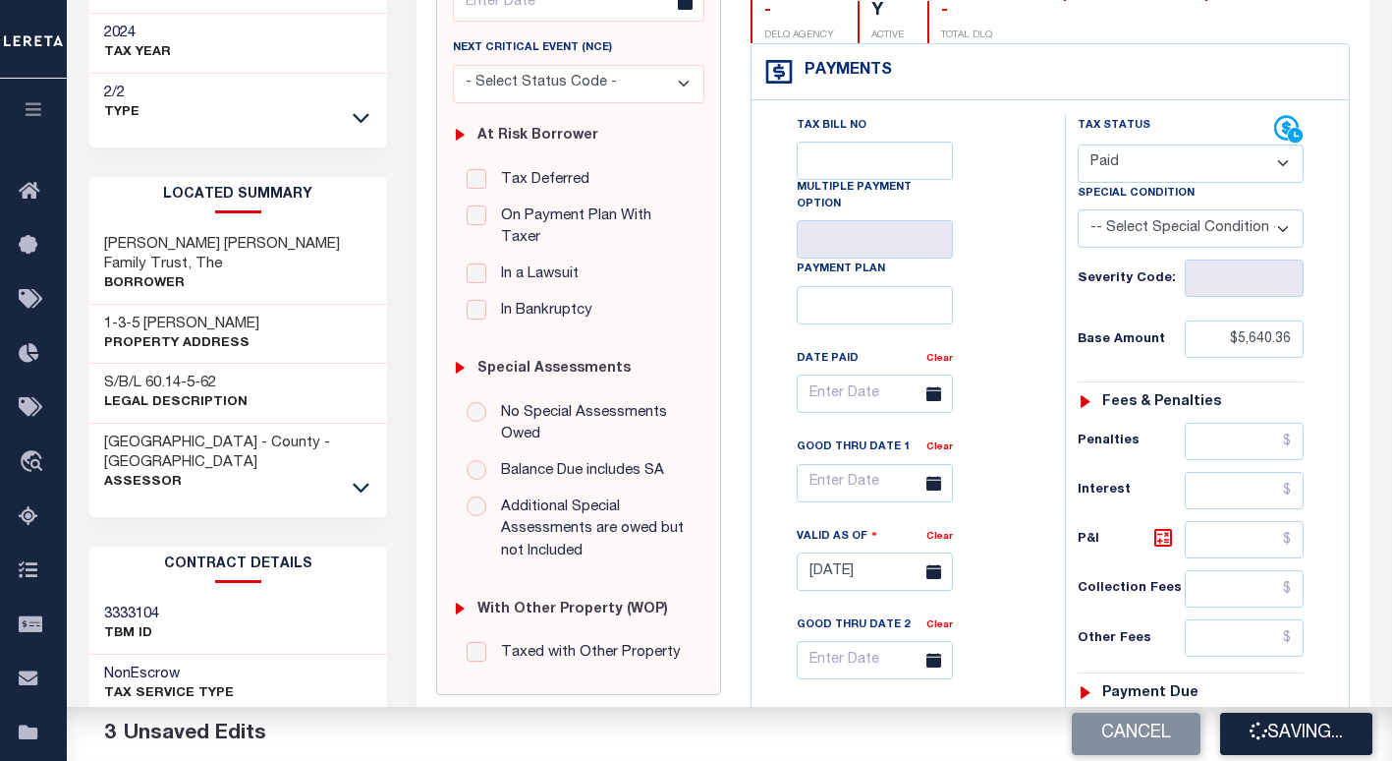
checkbox input "false"
type input "$5,640.36"
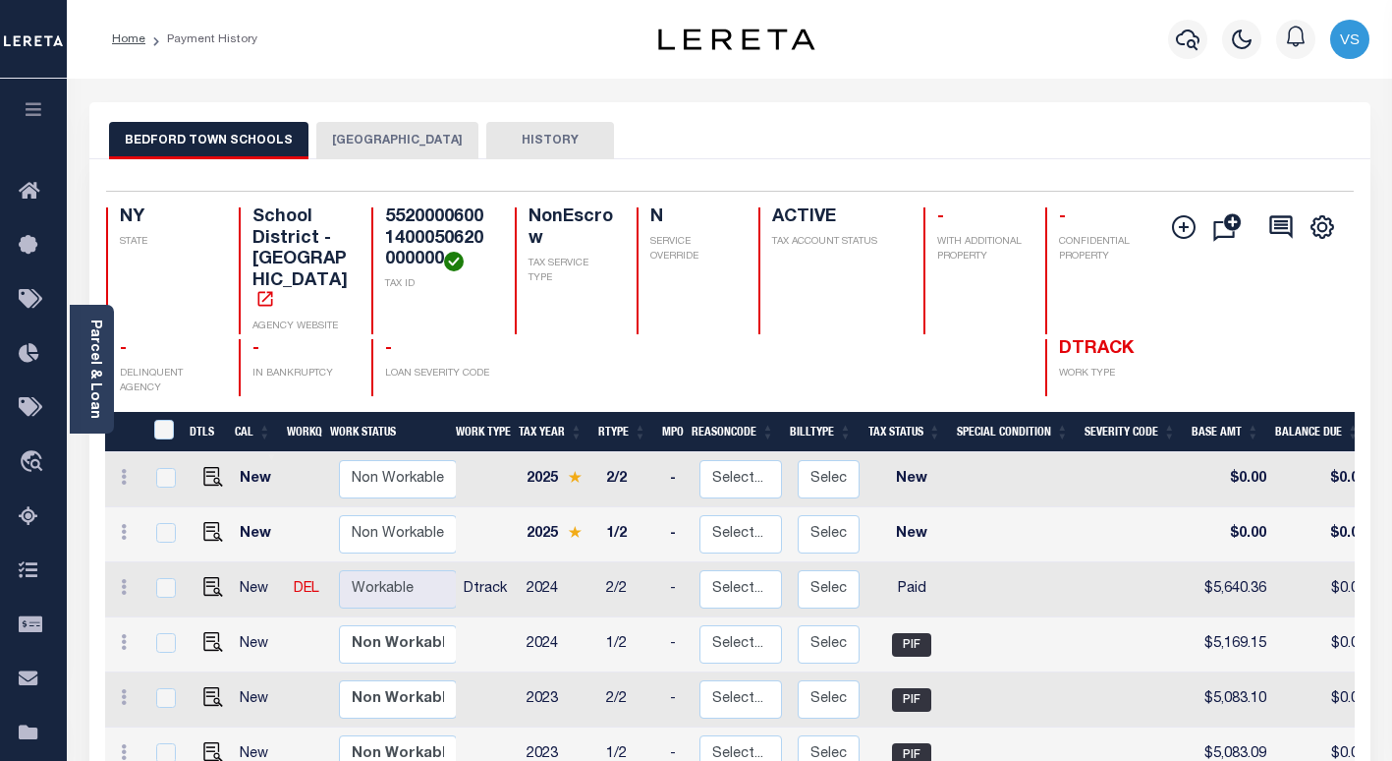
click at [346, 136] on button "[GEOGRAPHIC_DATA]" at bounding box center [397, 140] width 162 height 37
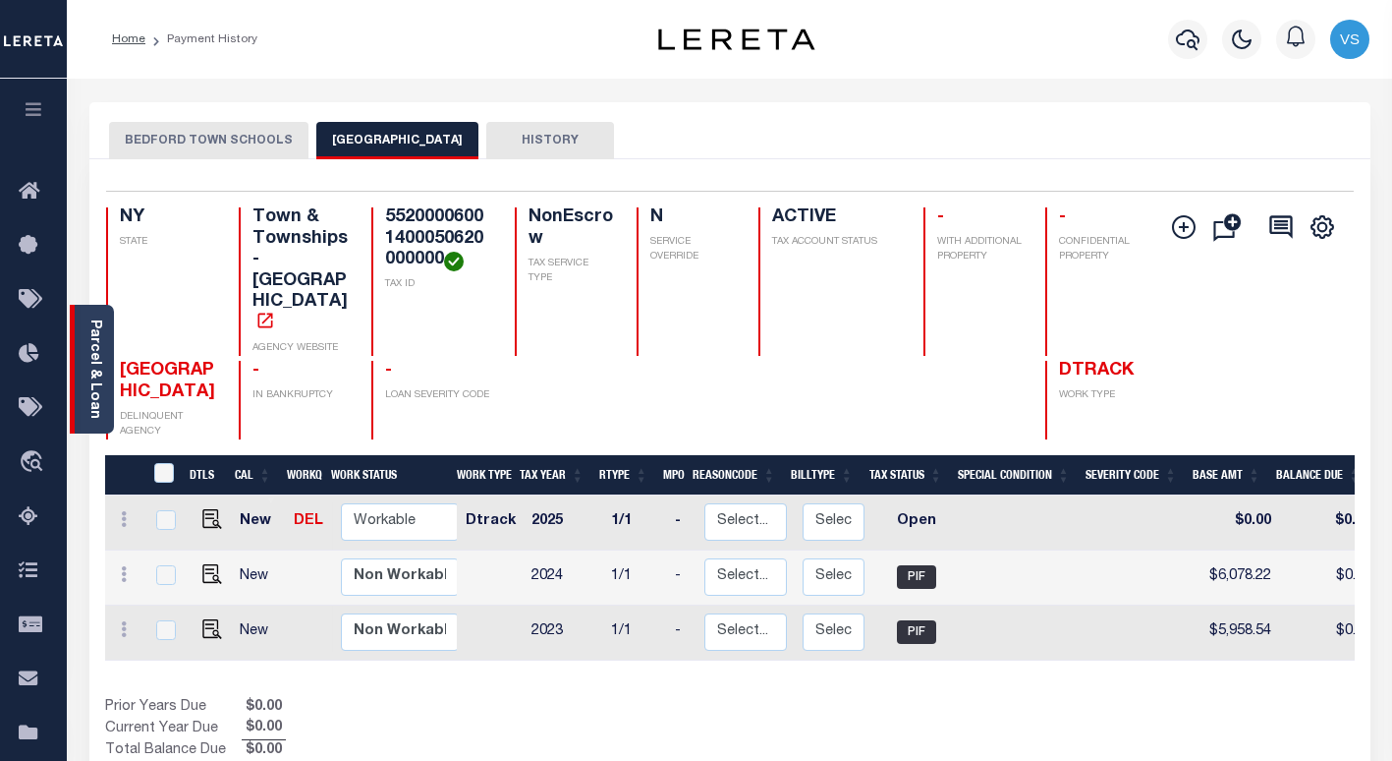
click at [95, 384] on link "Parcel & Loan" at bounding box center [94, 368] width 14 height 99
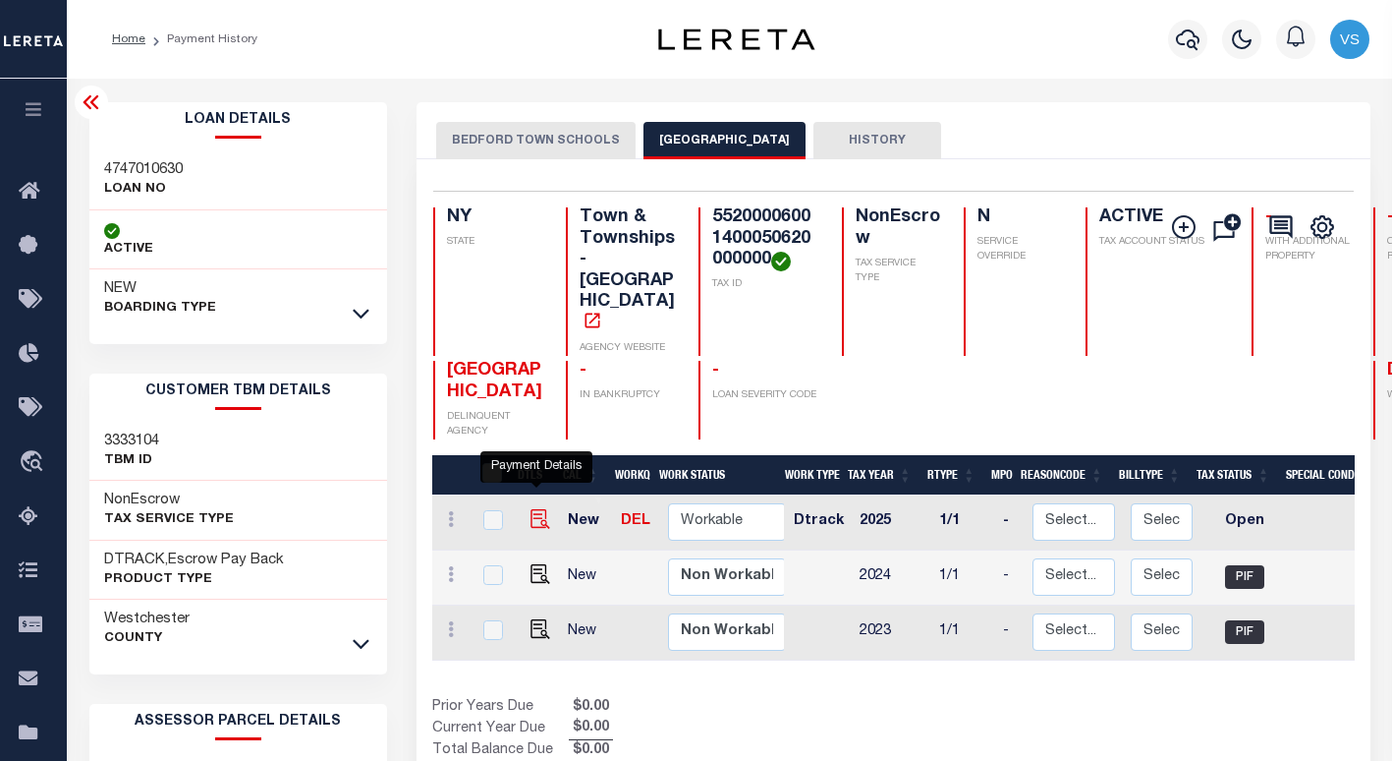
click at [531, 509] on img "" at bounding box center [541, 519] width 20 height 20
checkbox input "true"
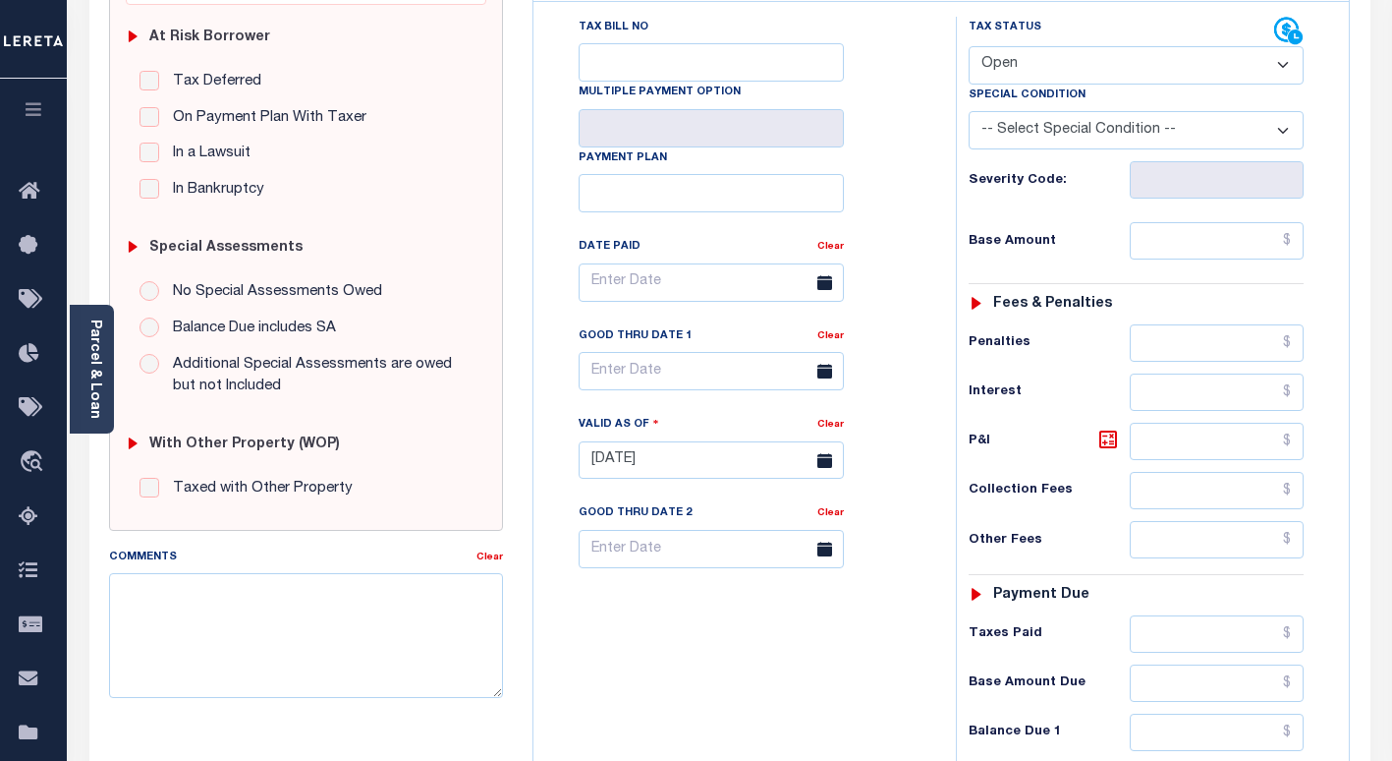
scroll to position [197, 0]
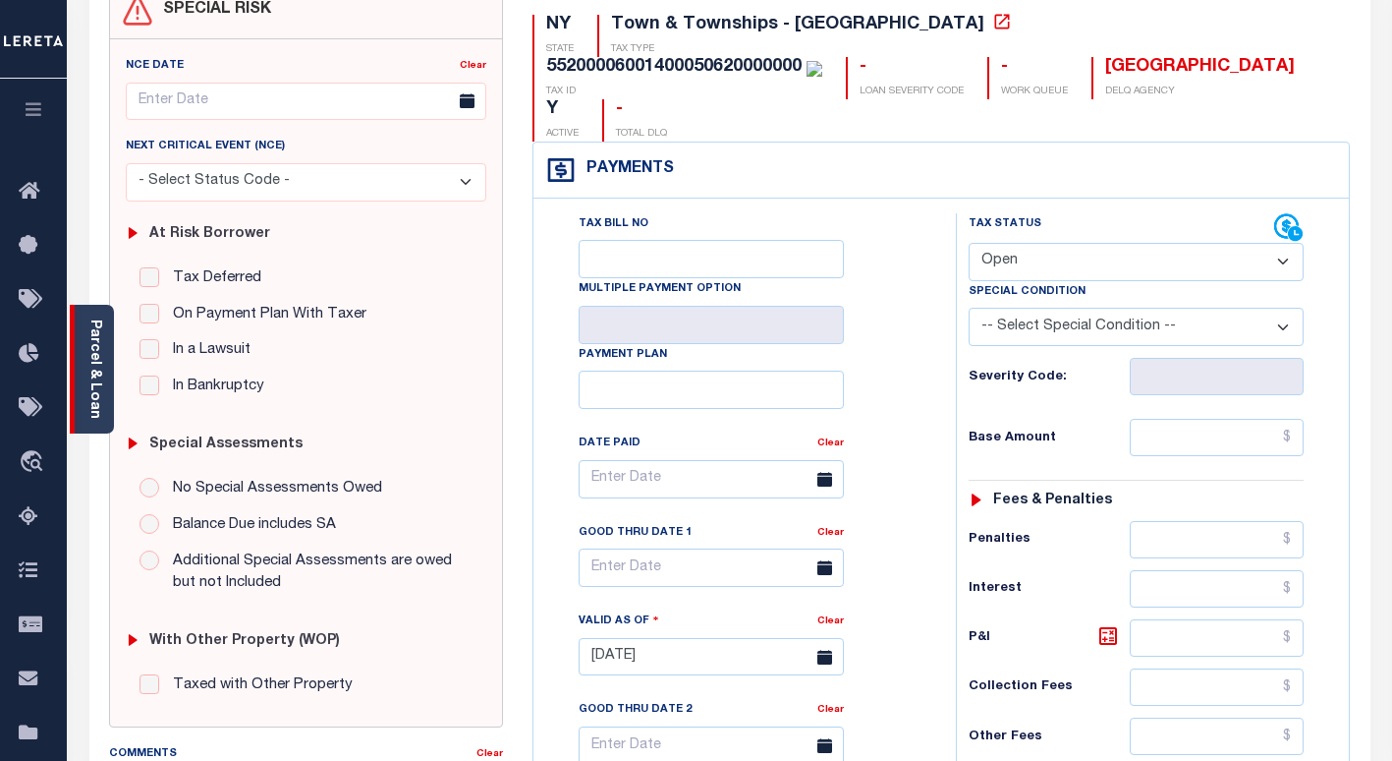
click at [98, 384] on link "Parcel & Loan" at bounding box center [94, 368] width 14 height 99
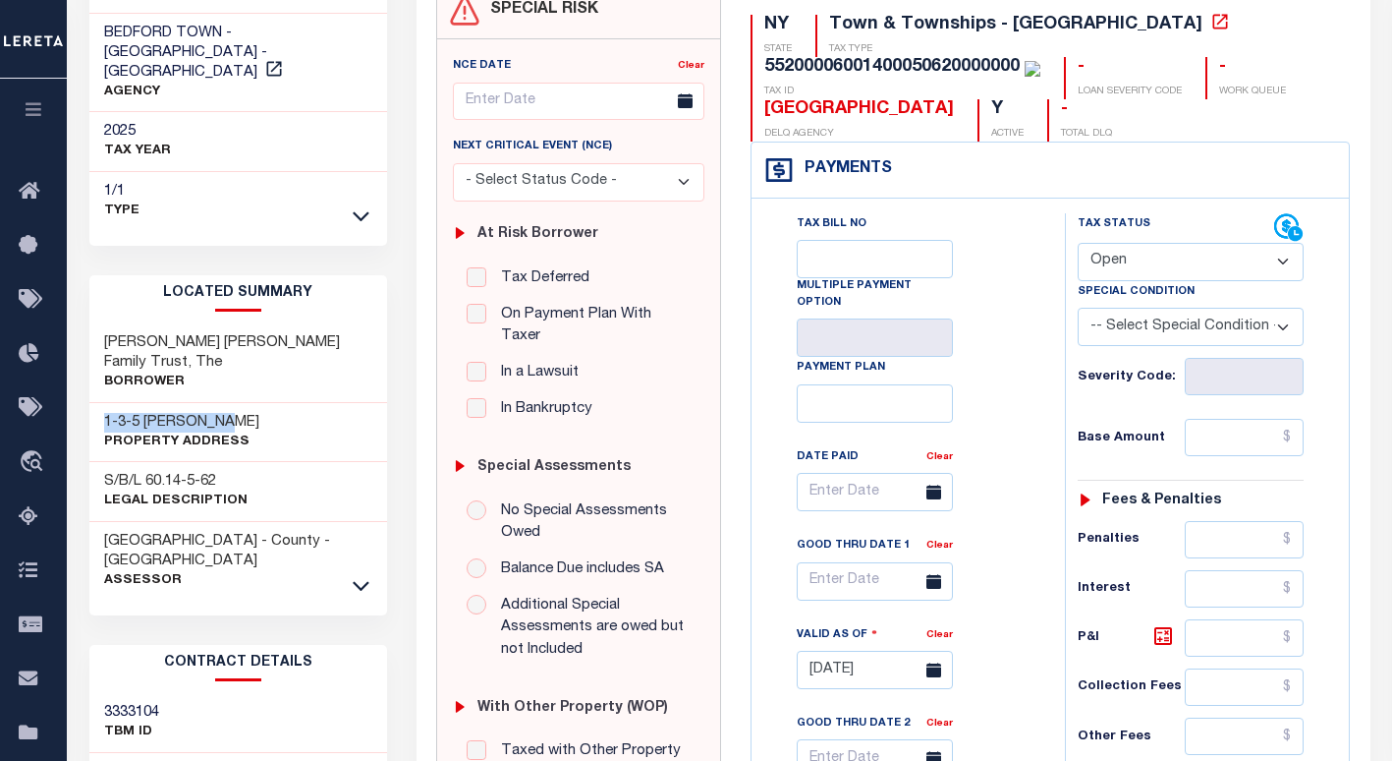
drag, startPoint x: 244, startPoint y: 378, endPoint x: 93, endPoint y: 380, distance: 150.3
click at [93, 403] on div "1-3-5 BABBITT RD Property Address" at bounding box center [238, 433] width 299 height 60
copy h3 "1-3-5 BABBITT RD"
click at [1131, 252] on select "- Select Status Code - Open Due/Unpaid Paid Incomplete No Tax Due Internal Refu…" at bounding box center [1191, 262] width 226 height 38
select select "PYD"
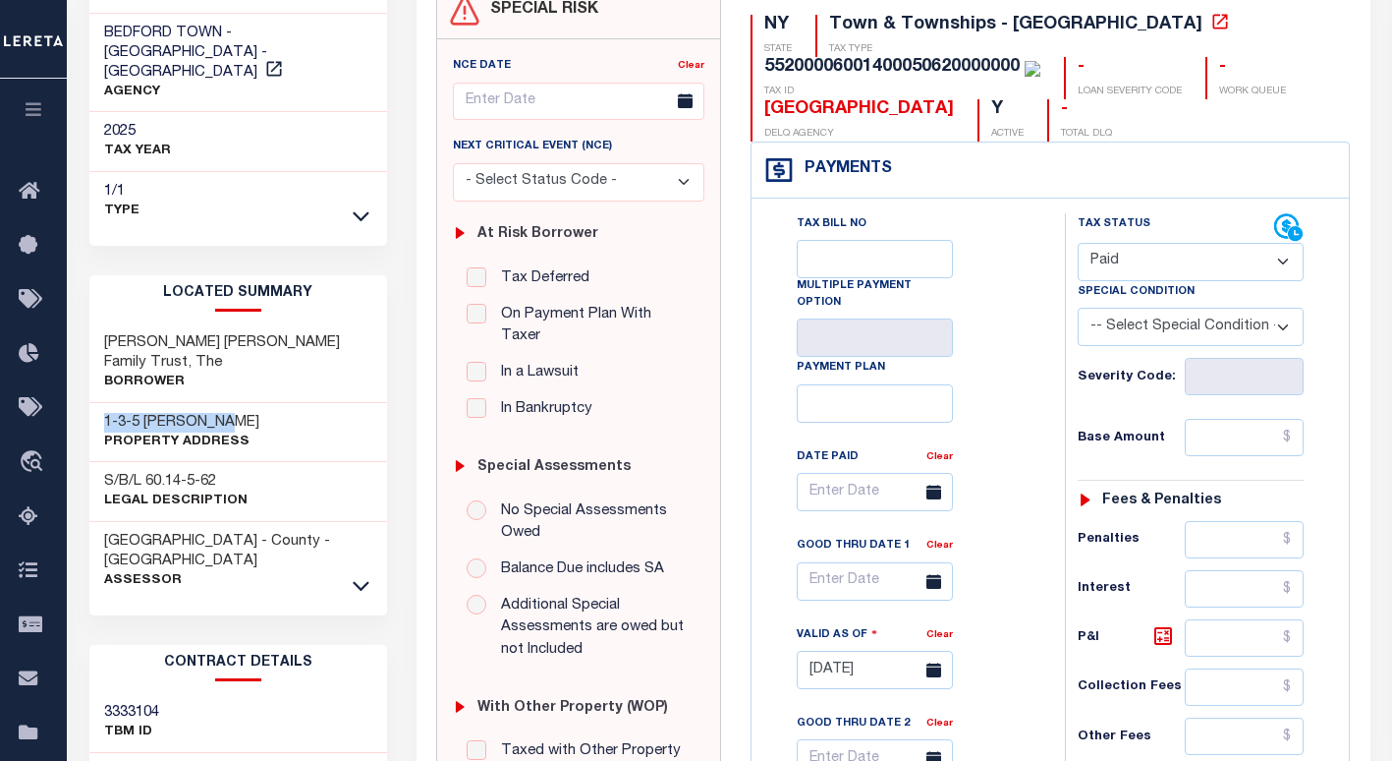
click at [1078, 244] on select "- Select Status Code - Open Due/Unpaid Paid Incomplete No Tax Due Internal Refu…" at bounding box center [1191, 262] width 226 height 38
type input "[DATE]"
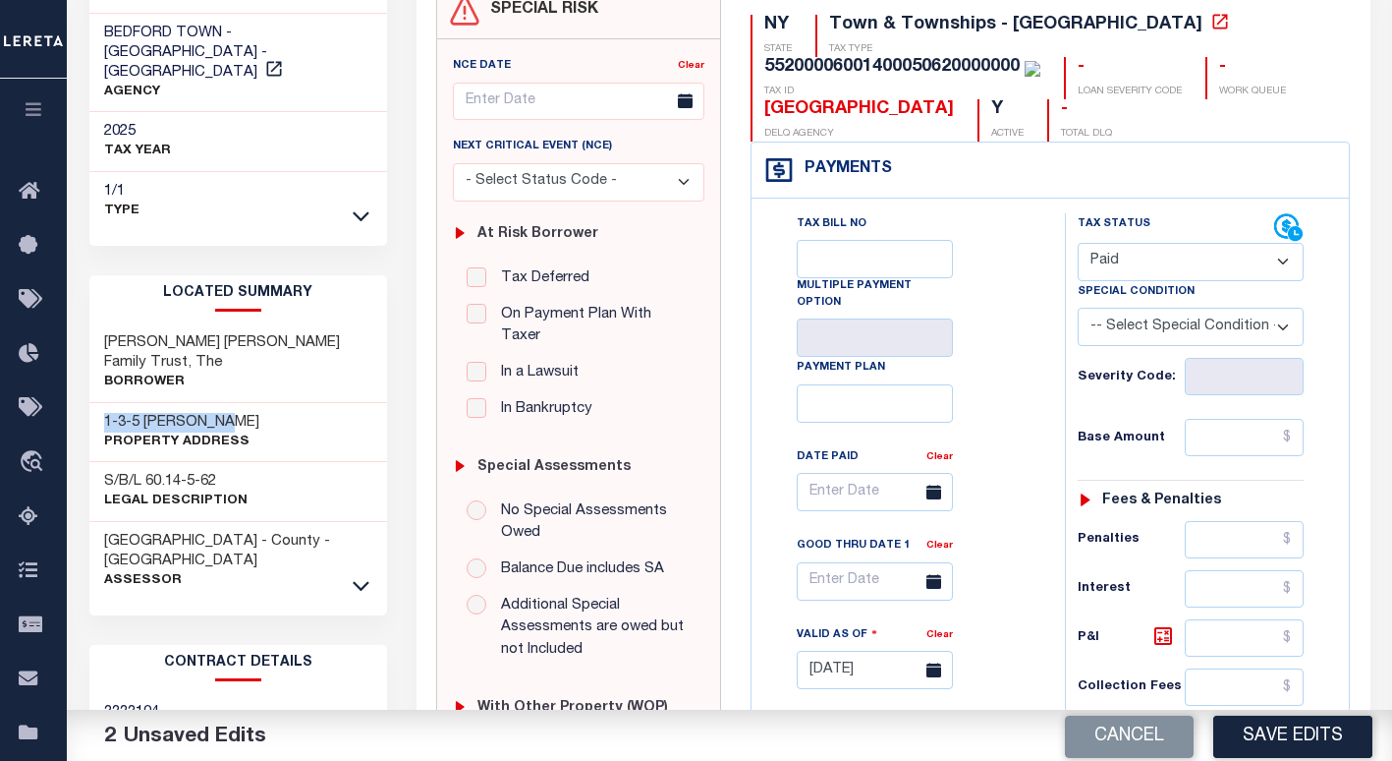
scroll to position [0, 0]
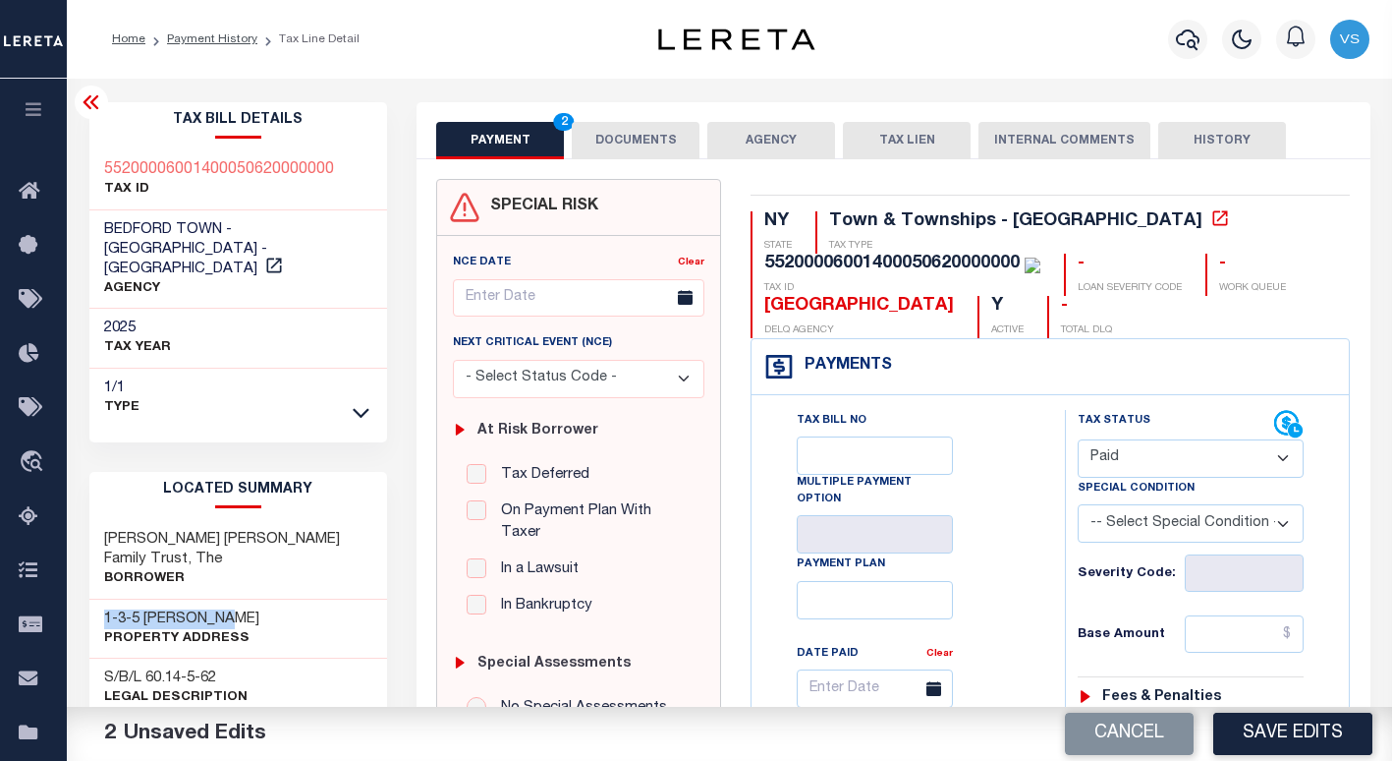
click at [620, 141] on button "DOCUMENTS" at bounding box center [636, 140] width 128 height 37
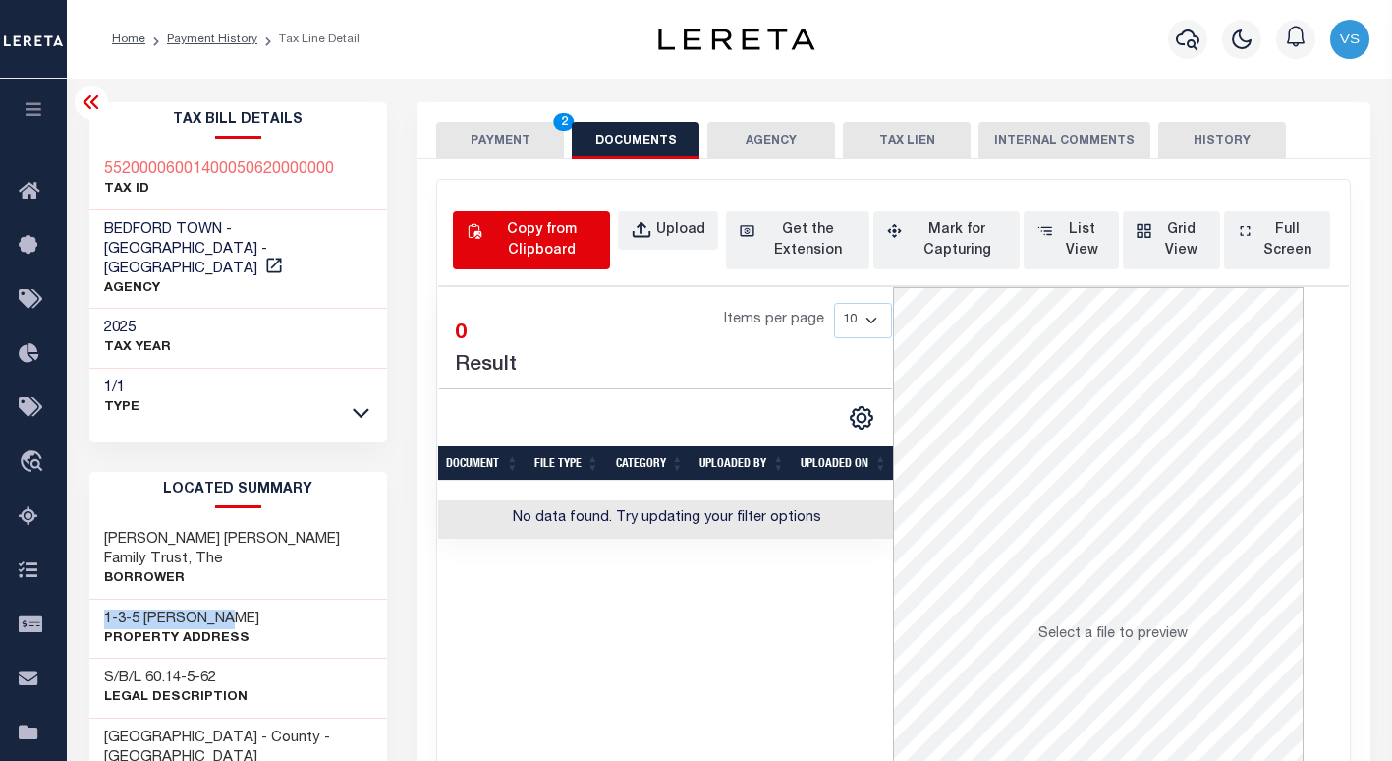
click at [548, 257] on div "Copy from Clipboard" at bounding box center [541, 240] width 111 height 41
select select "POP"
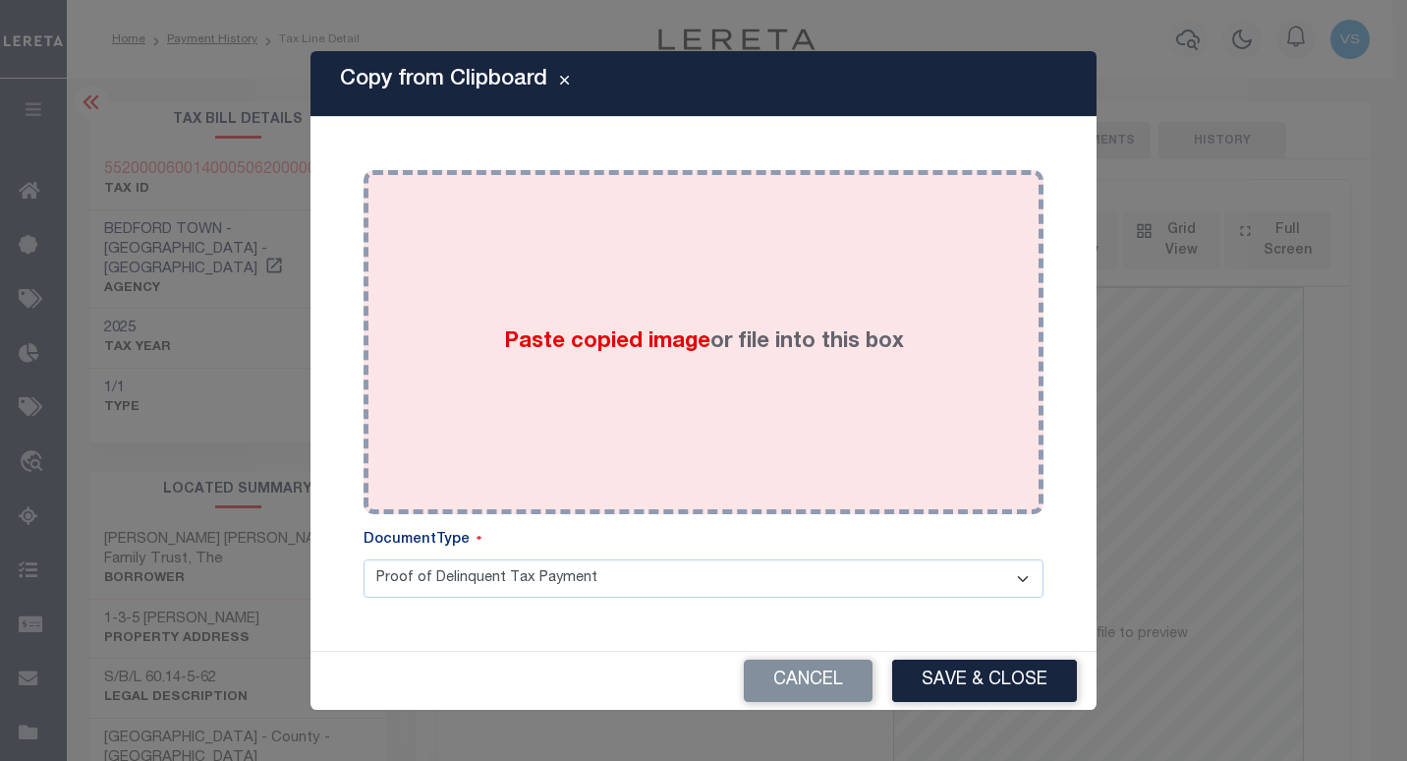
click at [646, 338] on span "Paste copied image" at bounding box center [607, 342] width 206 height 22
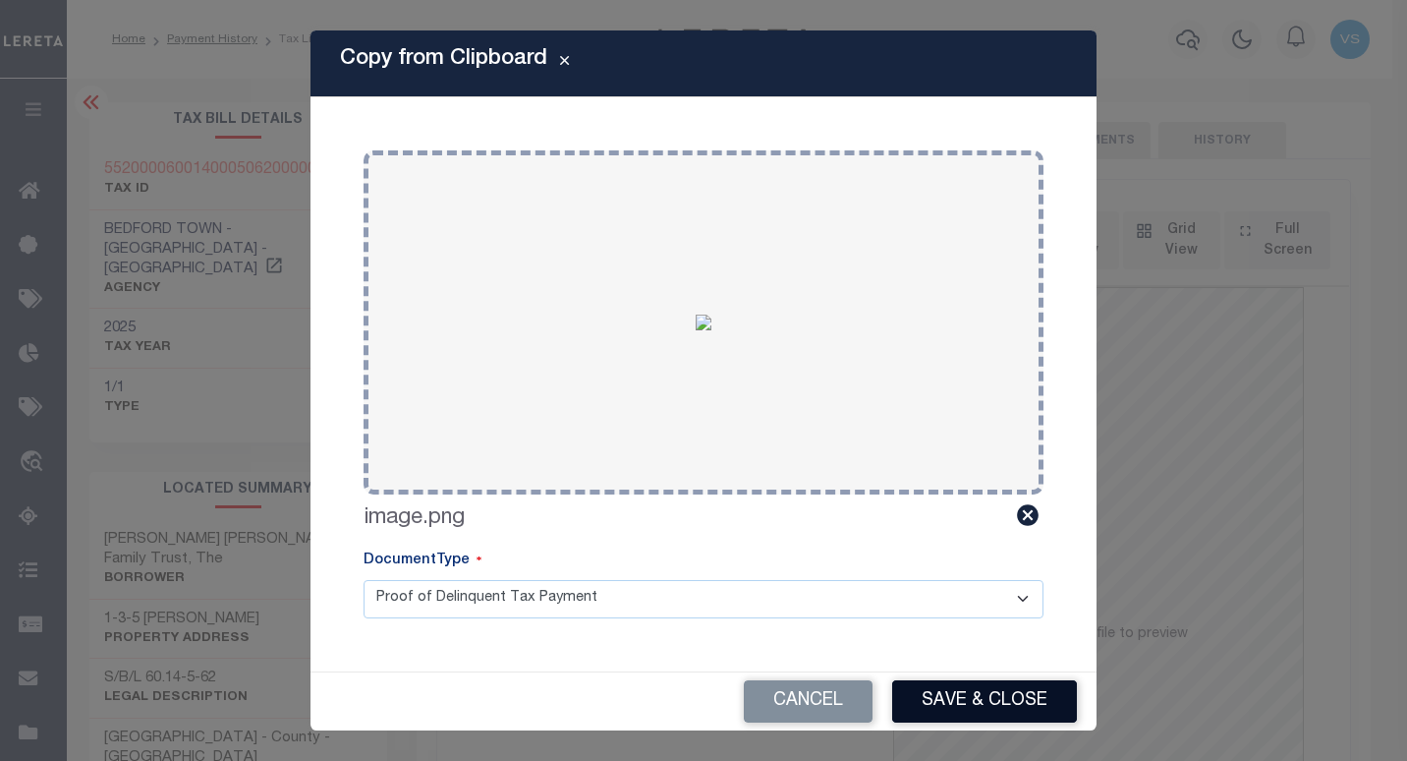
click at [939, 706] on button "Save & Close" at bounding box center [984, 701] width 185 height 42
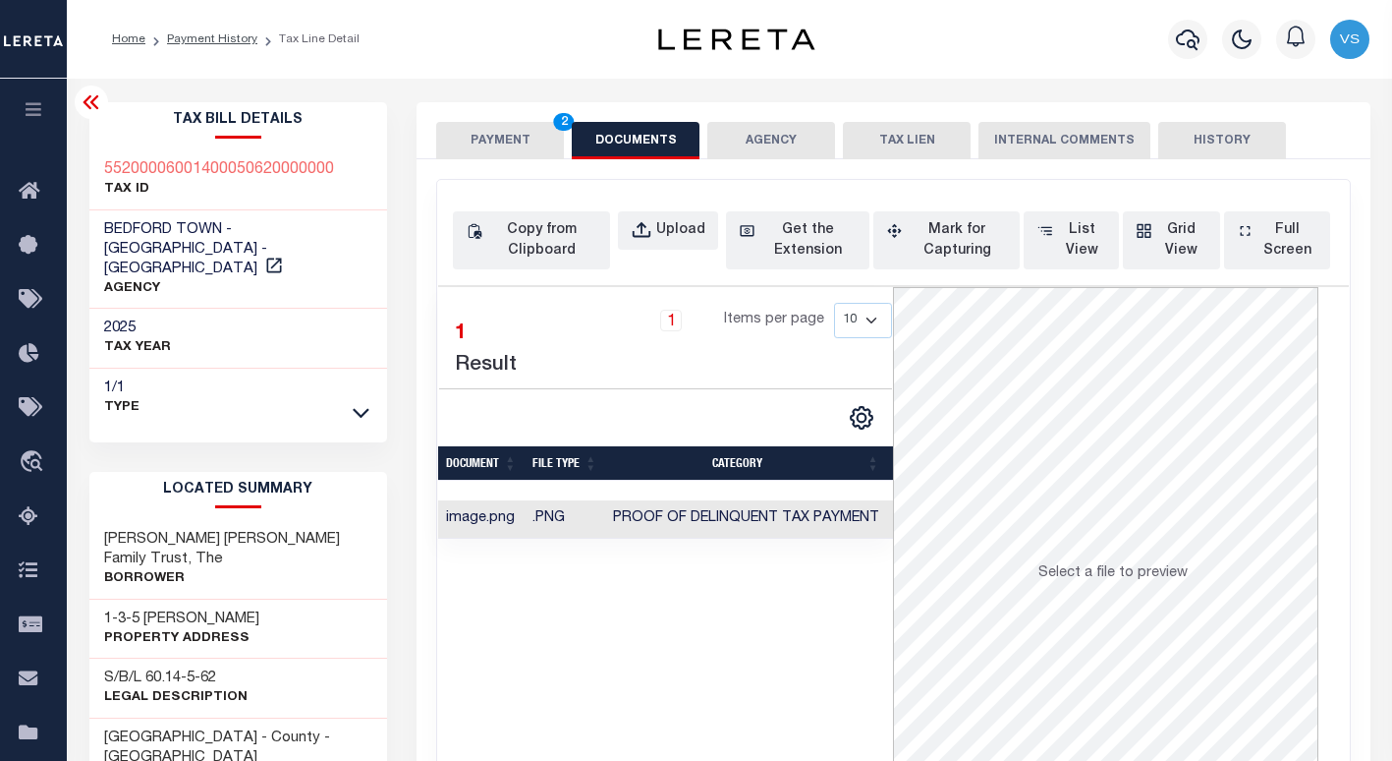
click at [480, 138] on button "PAYMENT 2" at bounding box center [500, 140] width 128 height 37
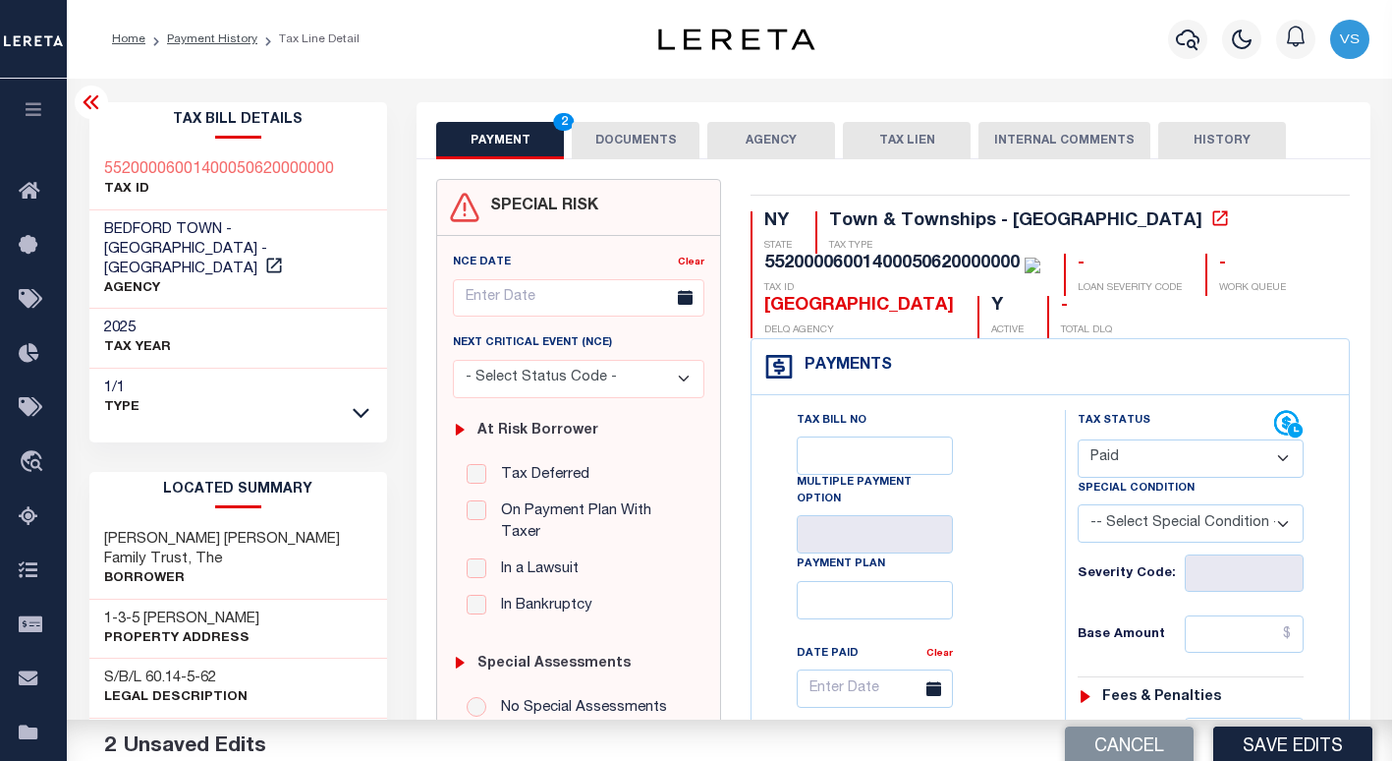
scroll to position [295, 0]
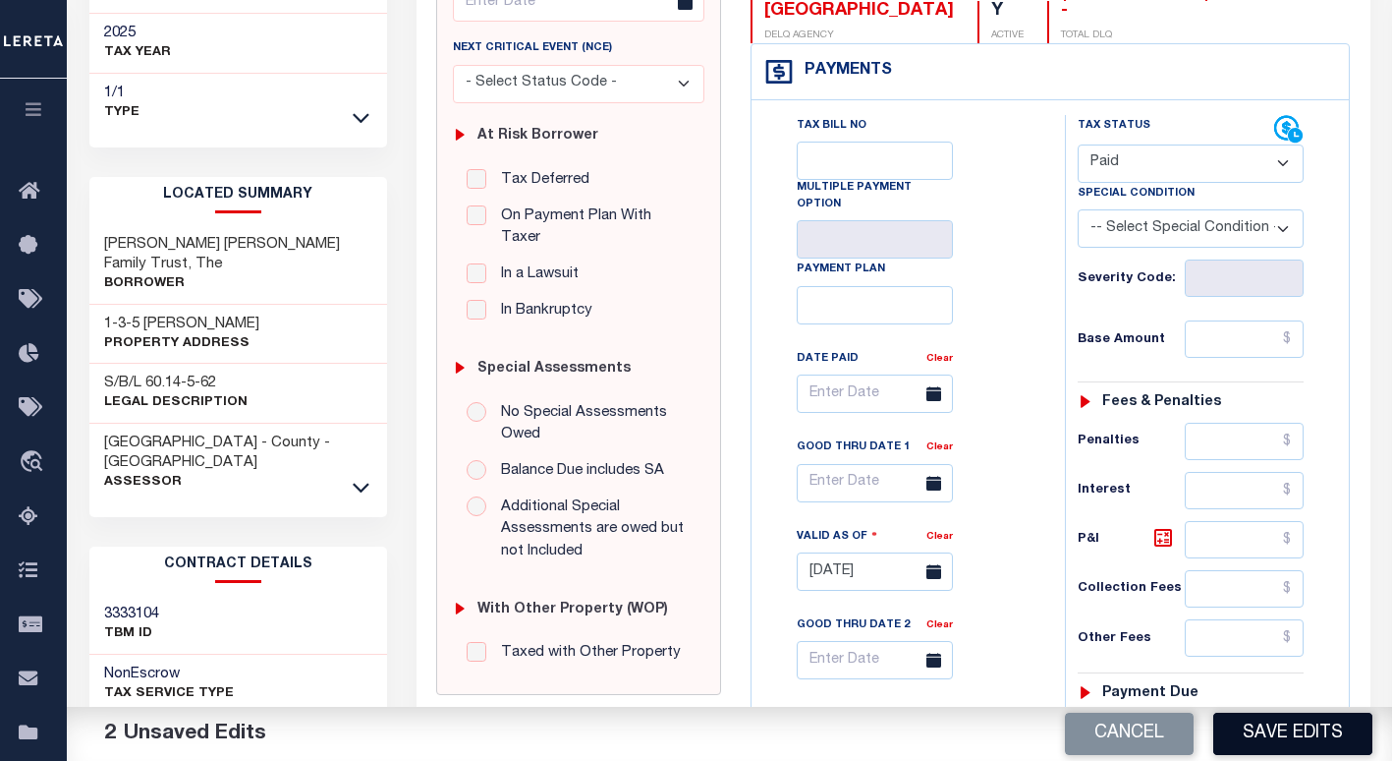
click at [1274, 743] on button "Save Edits" at bounding box center [1292, 733] width 159 height 42
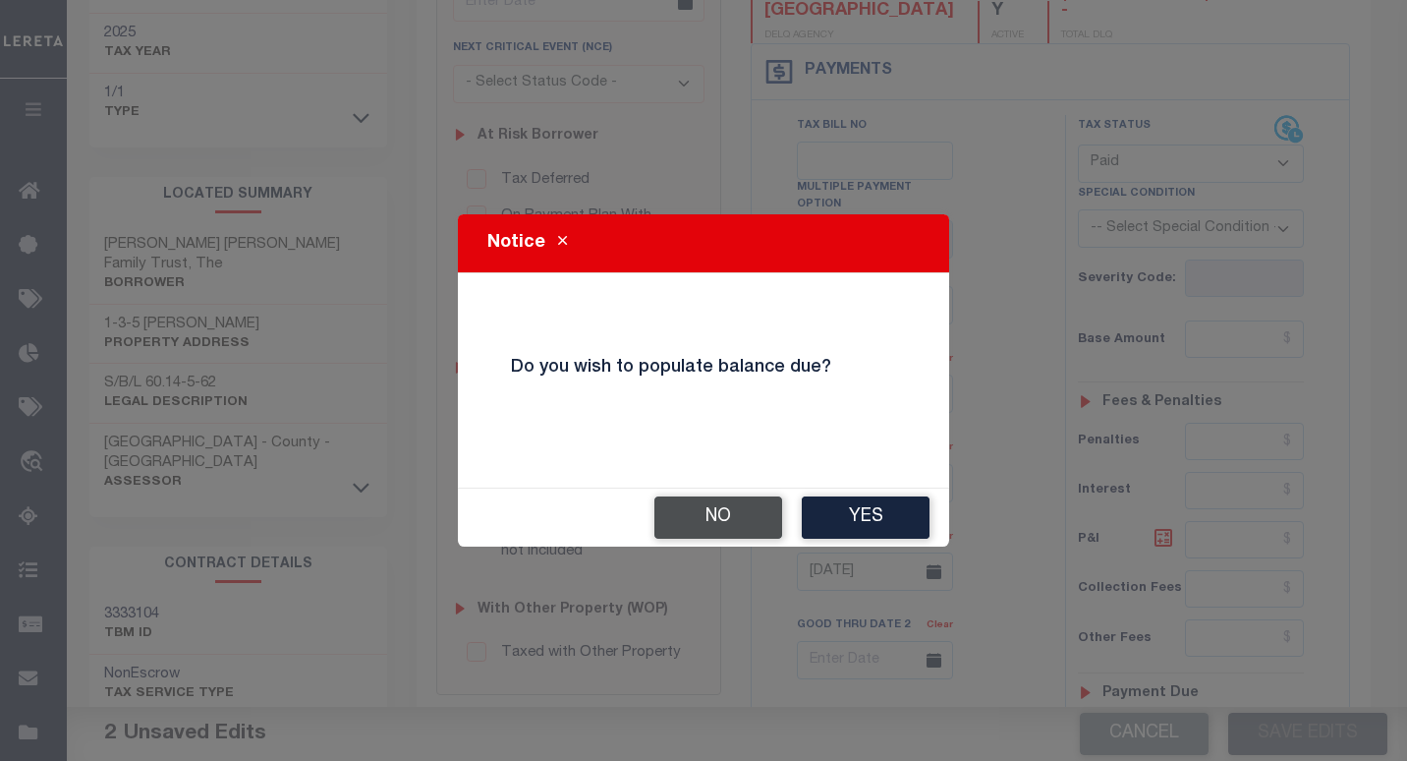
click at [718, 514] on button "No" at bounding box center [718, 517] width 128 height 42
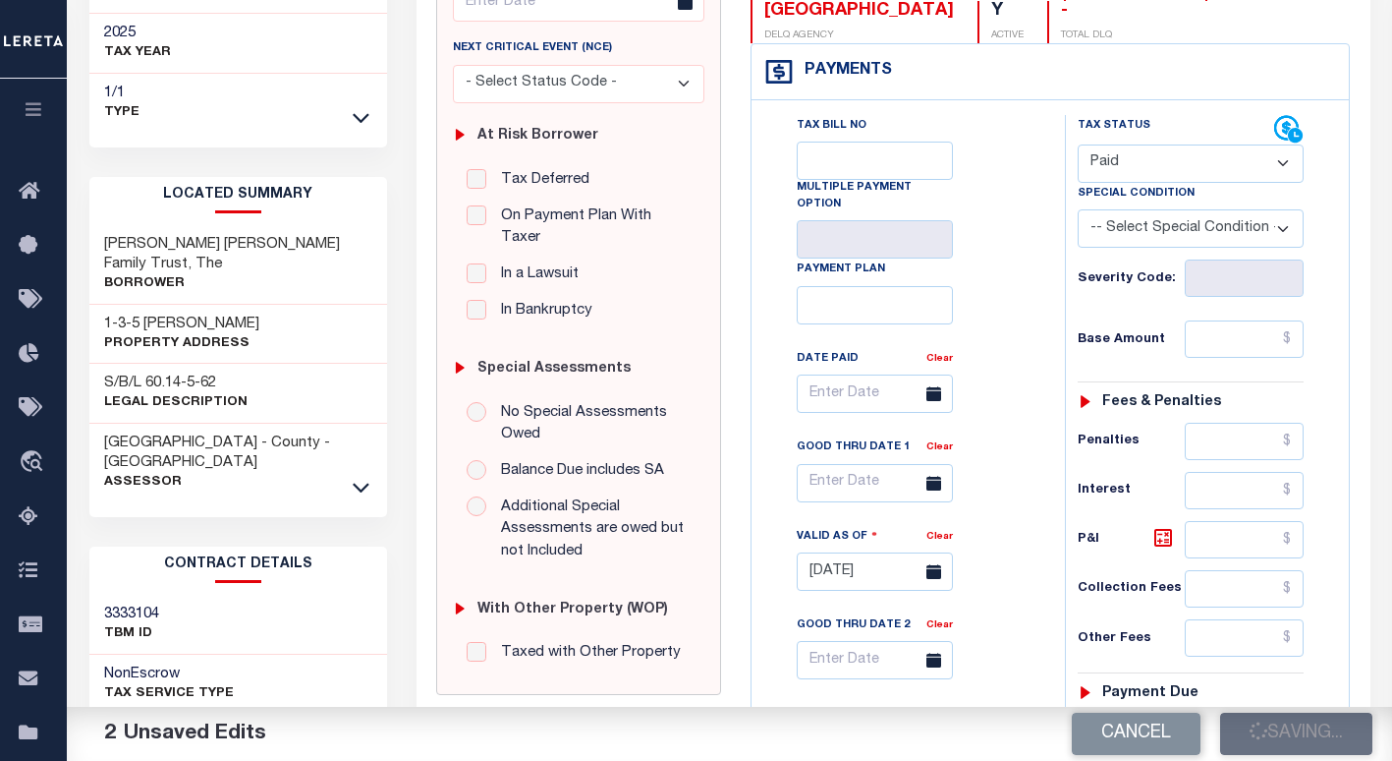
checkbox input "false"
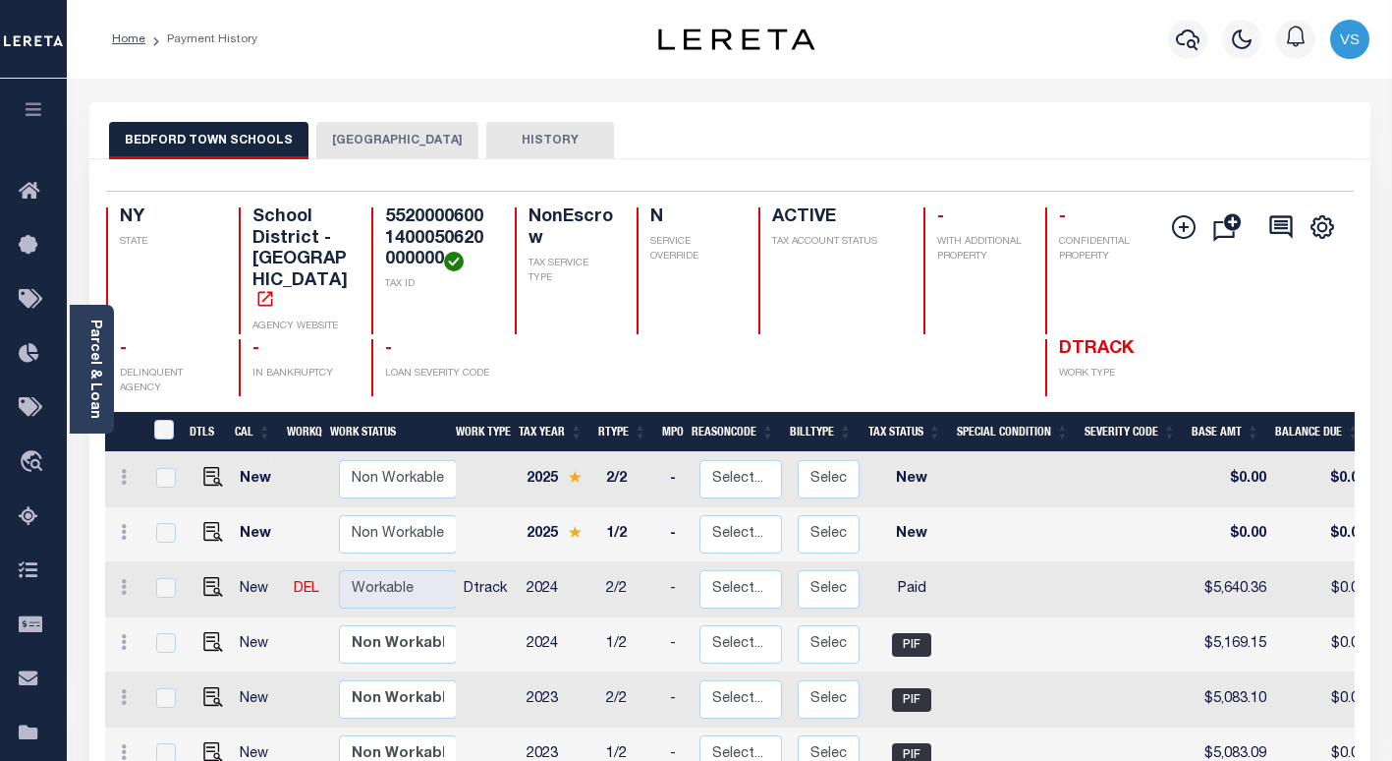
click at [1232, 617] on td "$5,169.15" at bounding box center [1233, 644] width 84 height 55
checkbox input "true"
click at [1232, 617] on td "$5,169.15" at bounding box center [1233, 644] width 84 height 55
checkbox input "false"
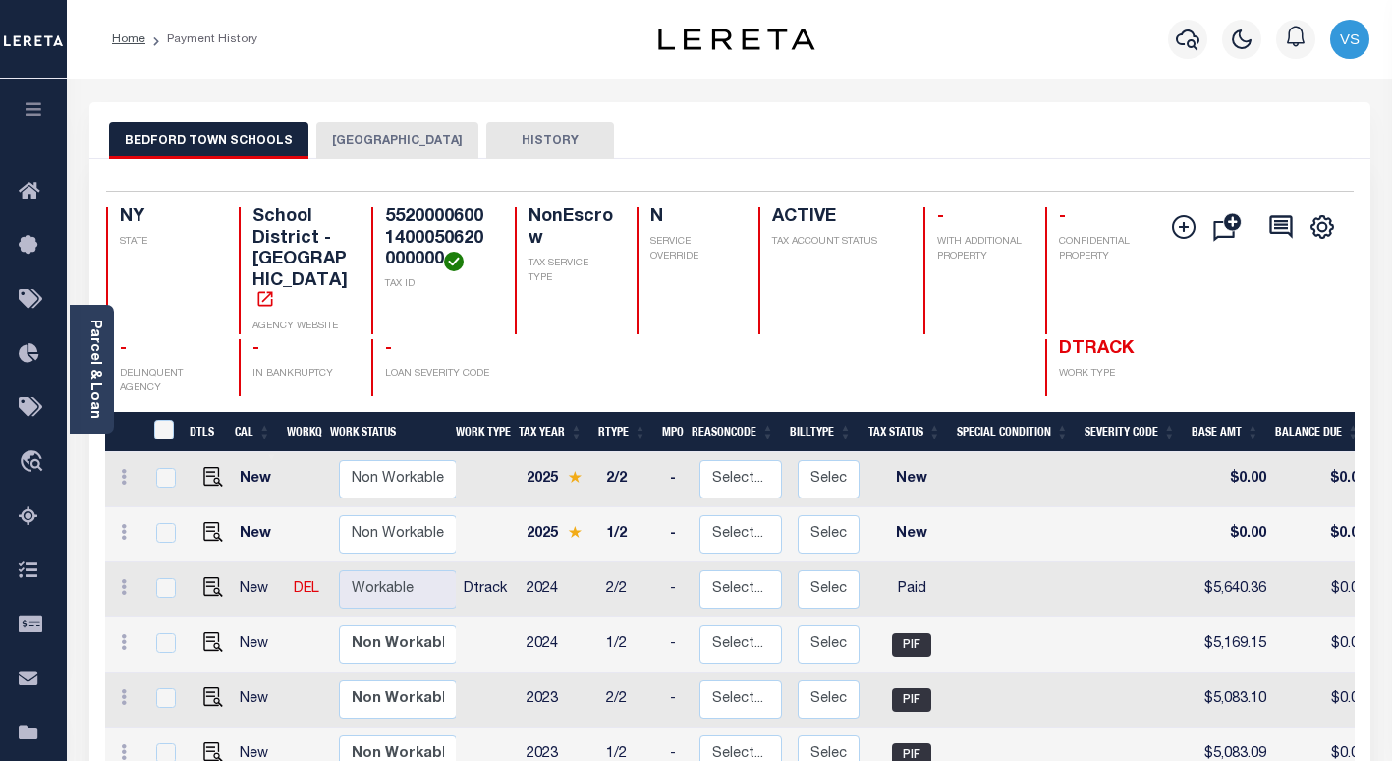
checkbox input "false"
copy td "5,169.15"
click at [211, 577] on img "" at bounding box center [213, 587] width 20 height 20
checkbox input "true"
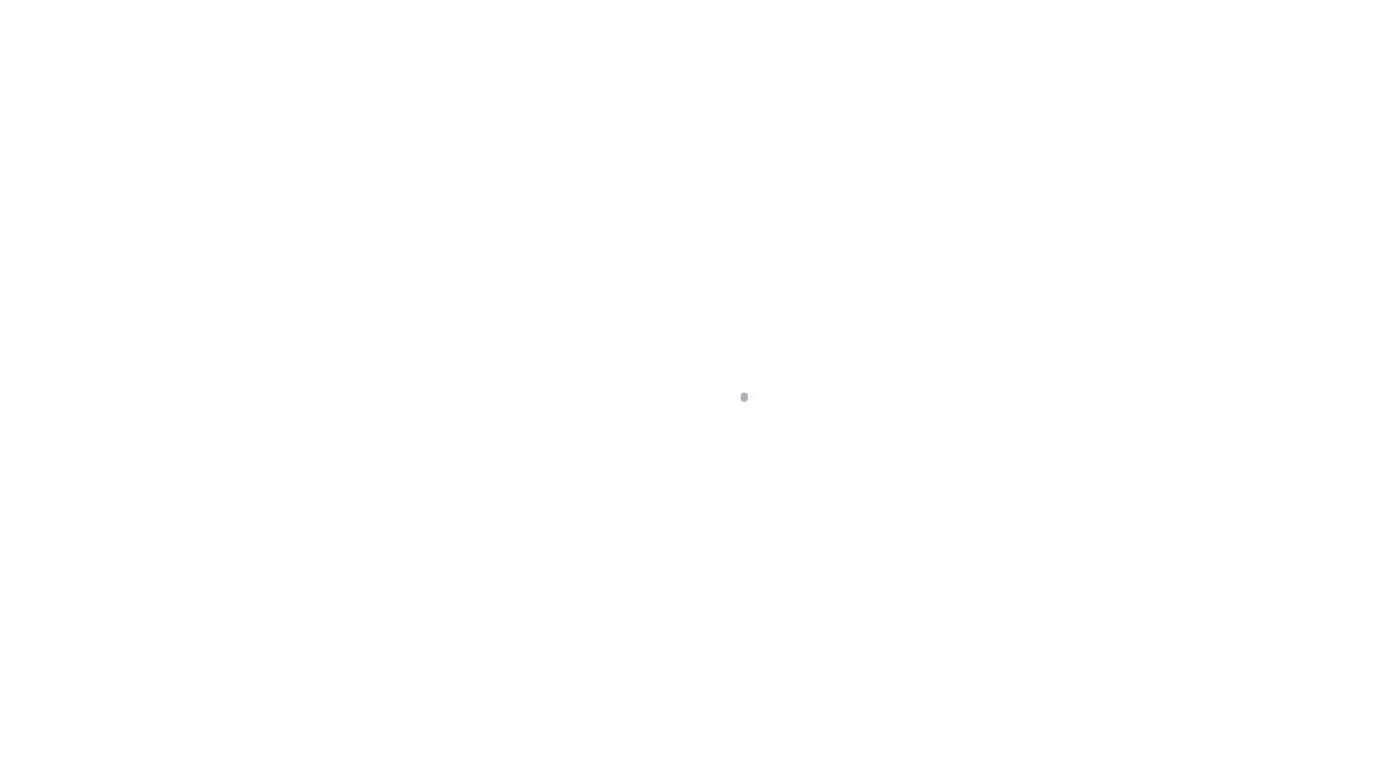
select select "PYD"
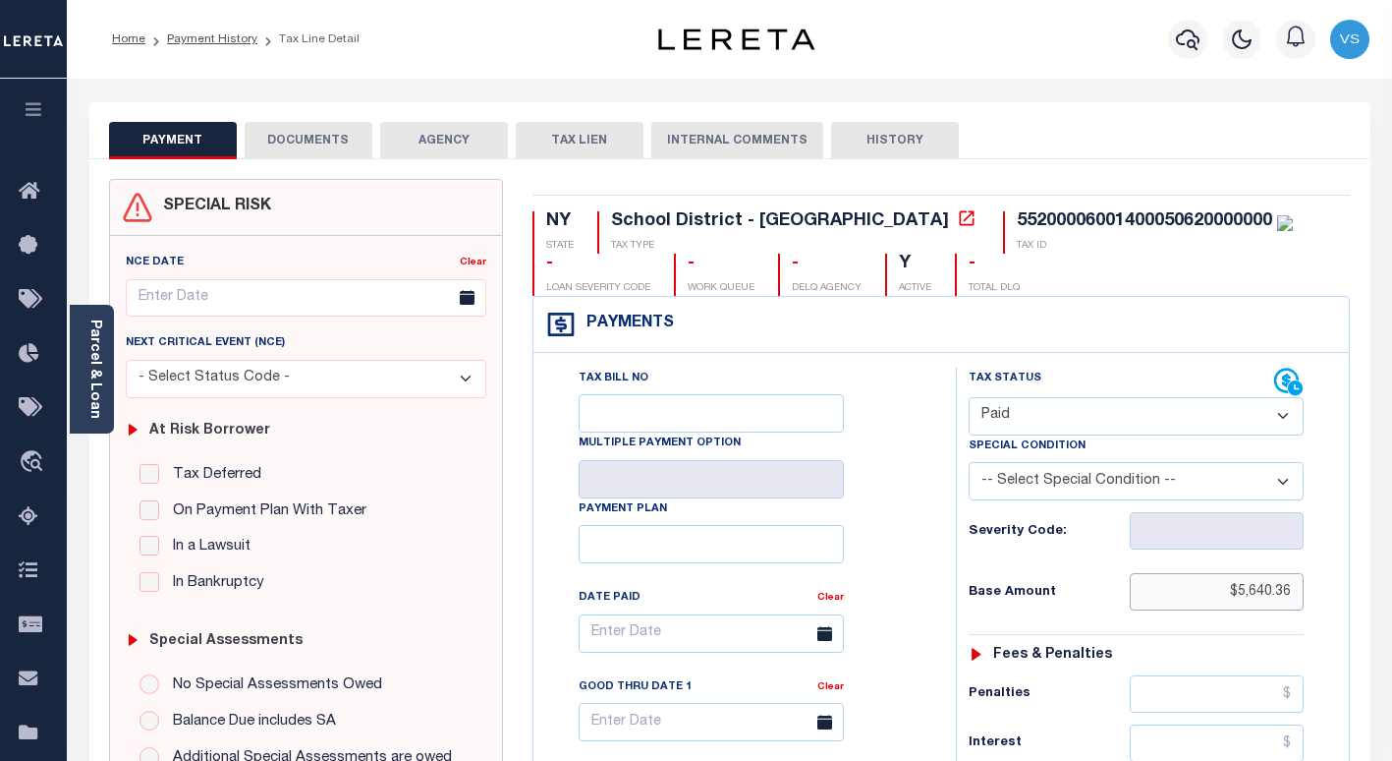
click at [1257, 589] on input "$5,640.36" at bounding box center [1217, 591] width 174 height 37
click at [1266, 589] on input "$5,640.36" at bounding box center [1217, 591] width 174 height 37
paste input "5,169.15"
type input "$5,169.15"
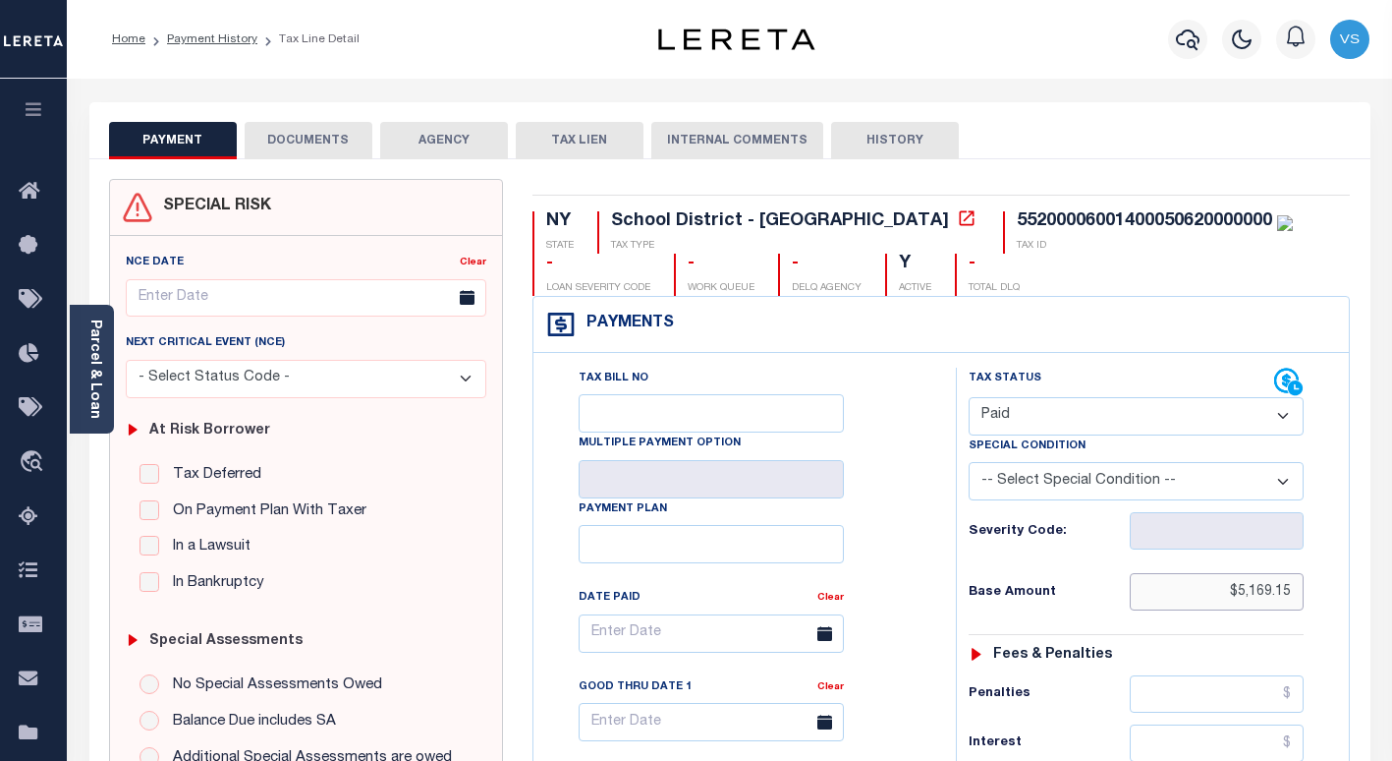
drag, startPoint x: 1294, startPoint y: 593, endPoint x: 1199, endPoint y: 602, distance: 95.7
click at [1199, 602] on input "$5,169.15" at bounding box center [1217, 591] width 174 height 37
paste input "5,169.15"
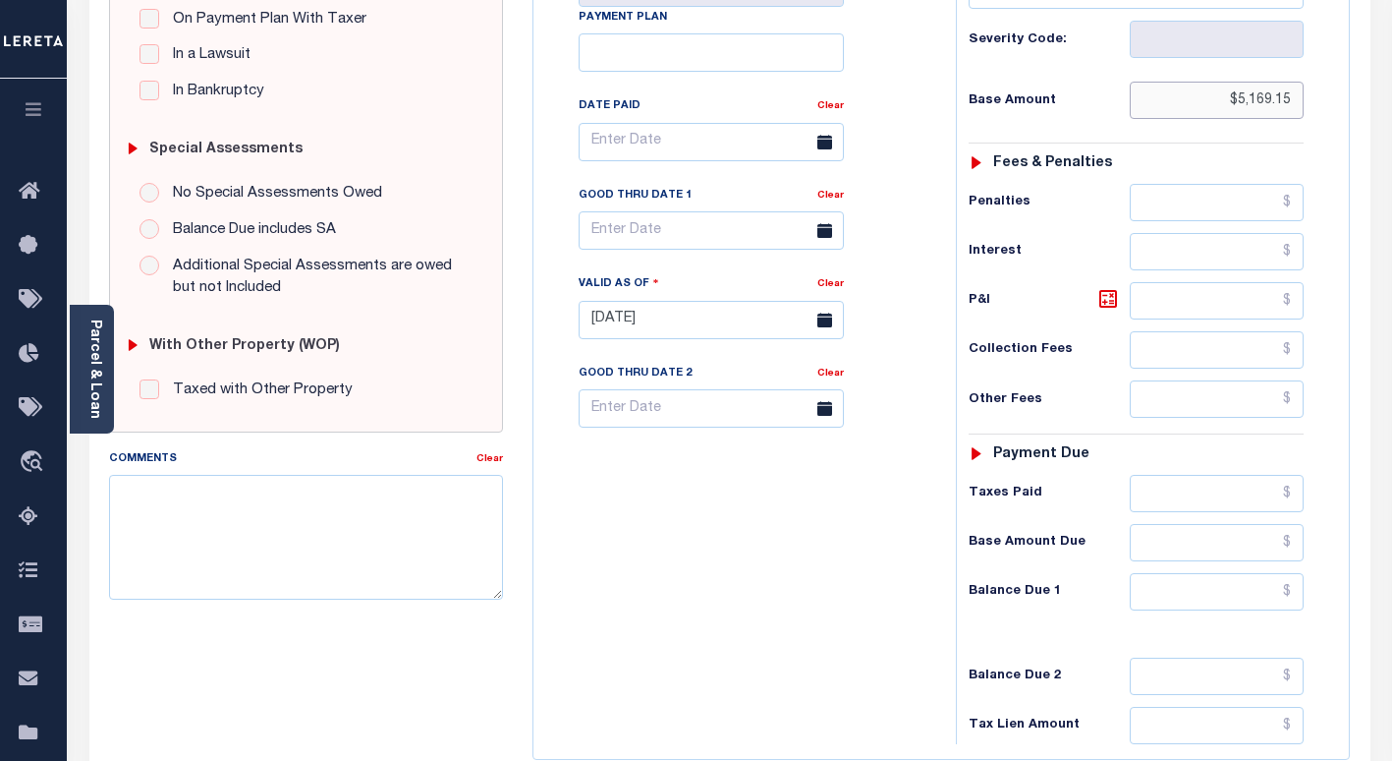
scroll to position [728, 0]
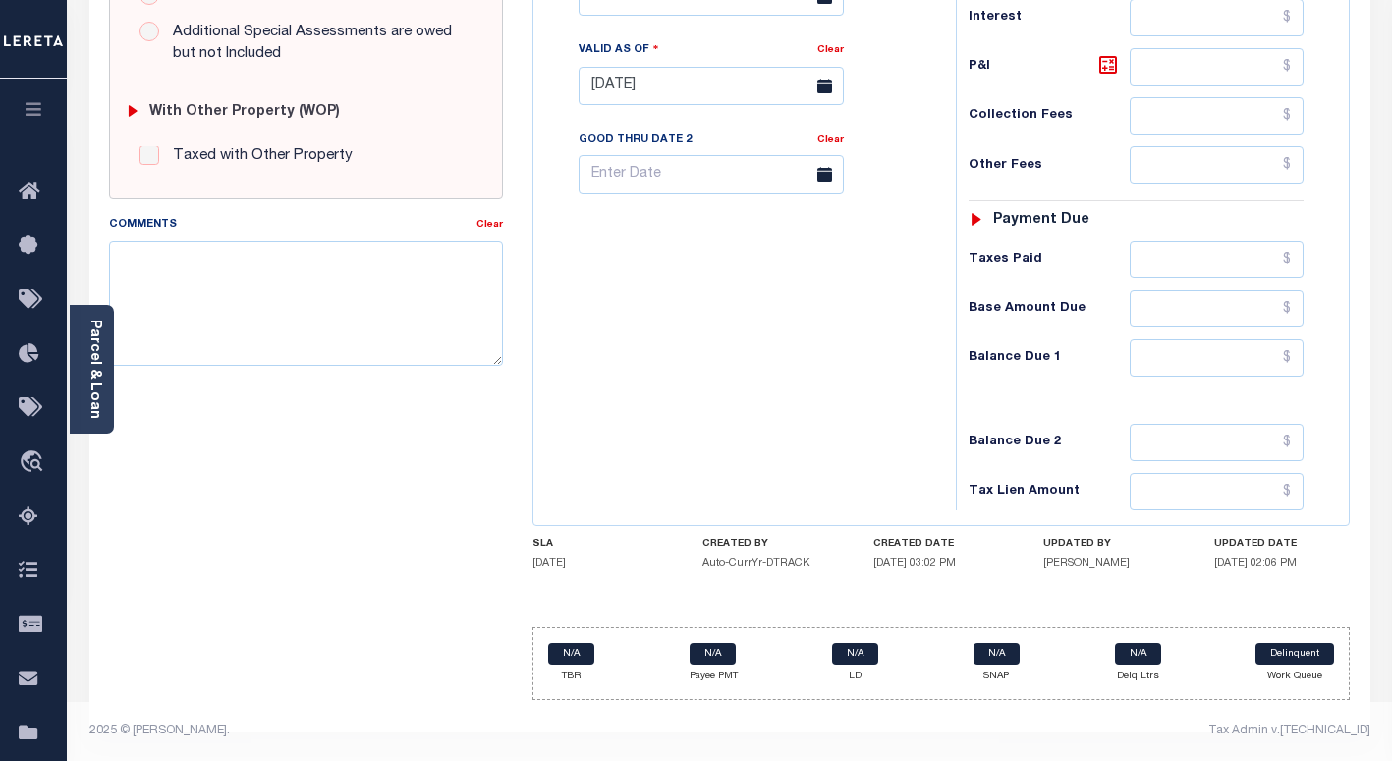
type input "$5,169.15"
click at [1168, 360] on input "text" at bounding box center [1217, 357] width 174 height 37
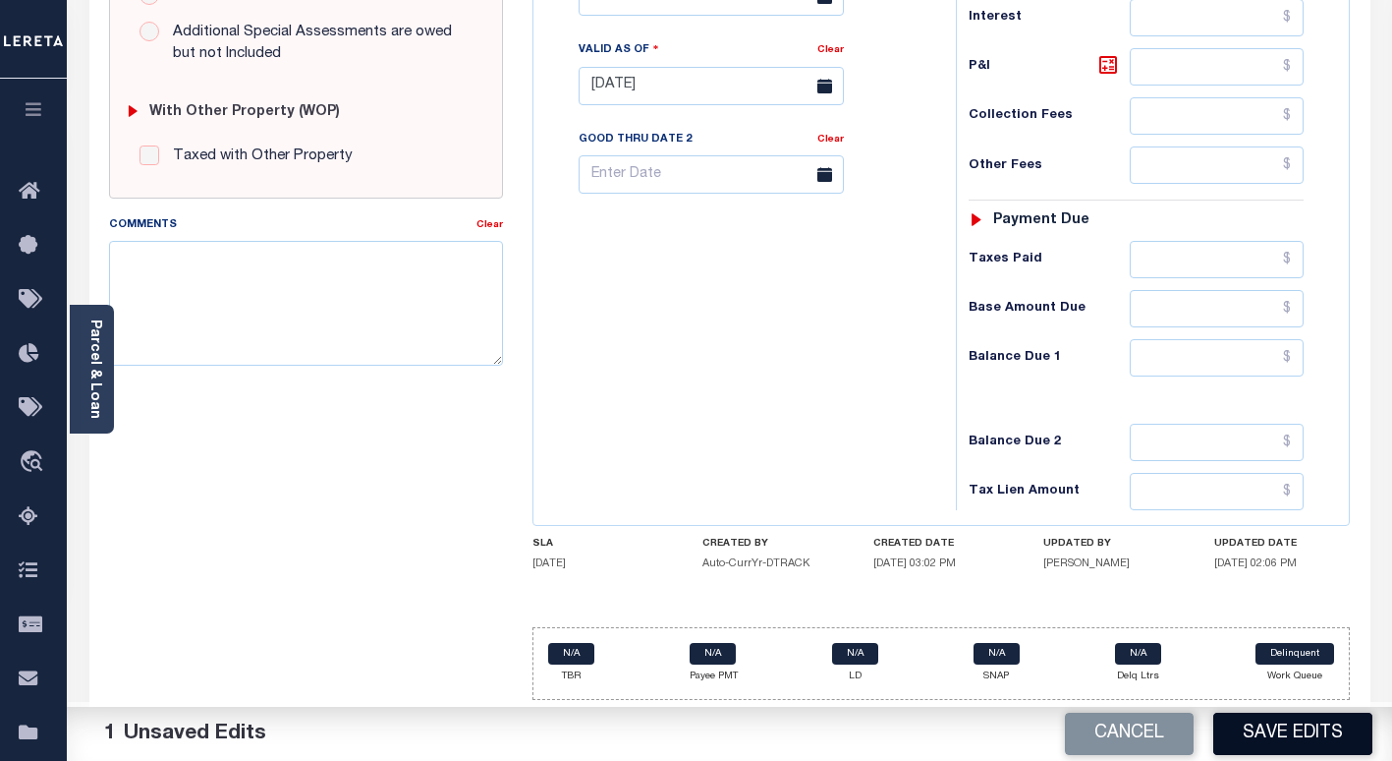
click at [1270, 741] on button "Save Edits" at bounding box center [1292, 733] width 159 height 42
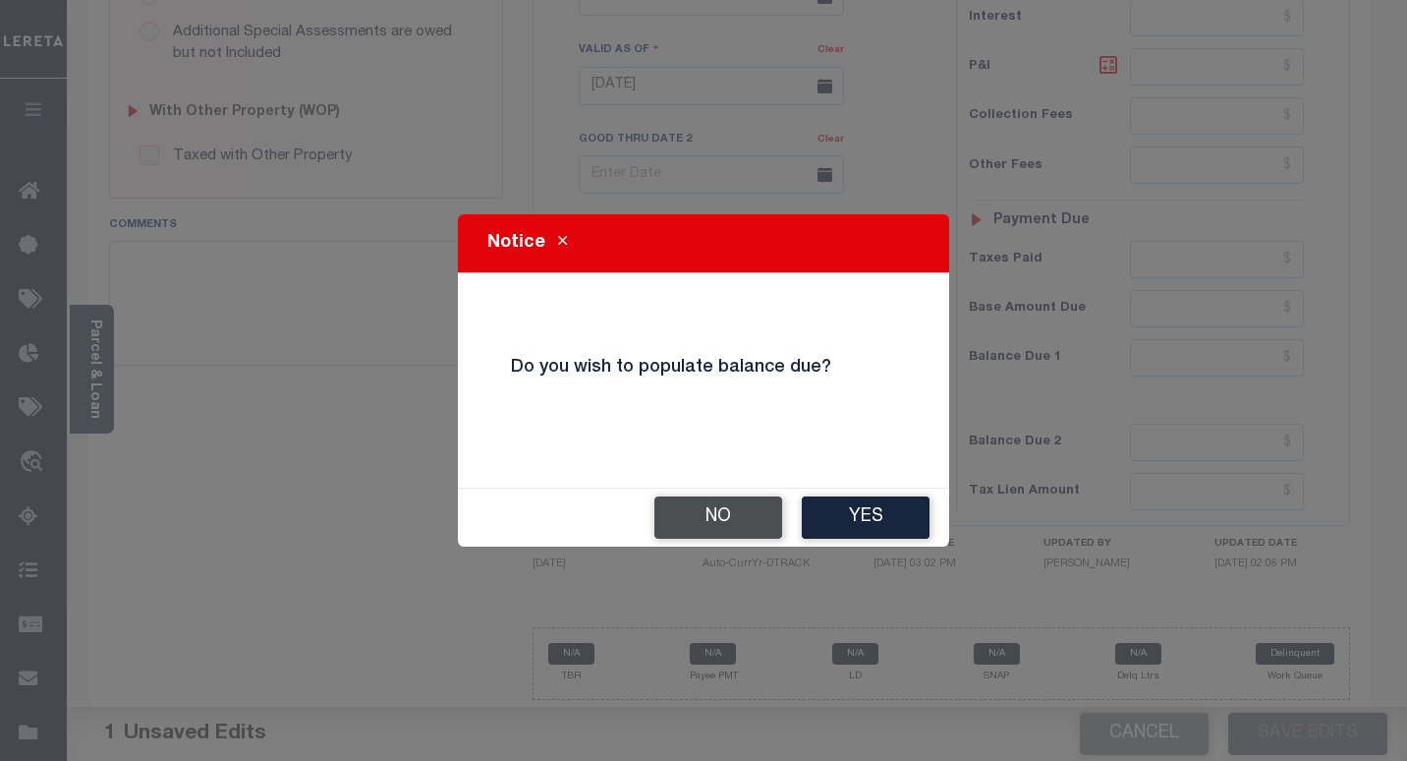
click at [713, 513] on button "No" at bounding box center [718, 517] width 128 height 42
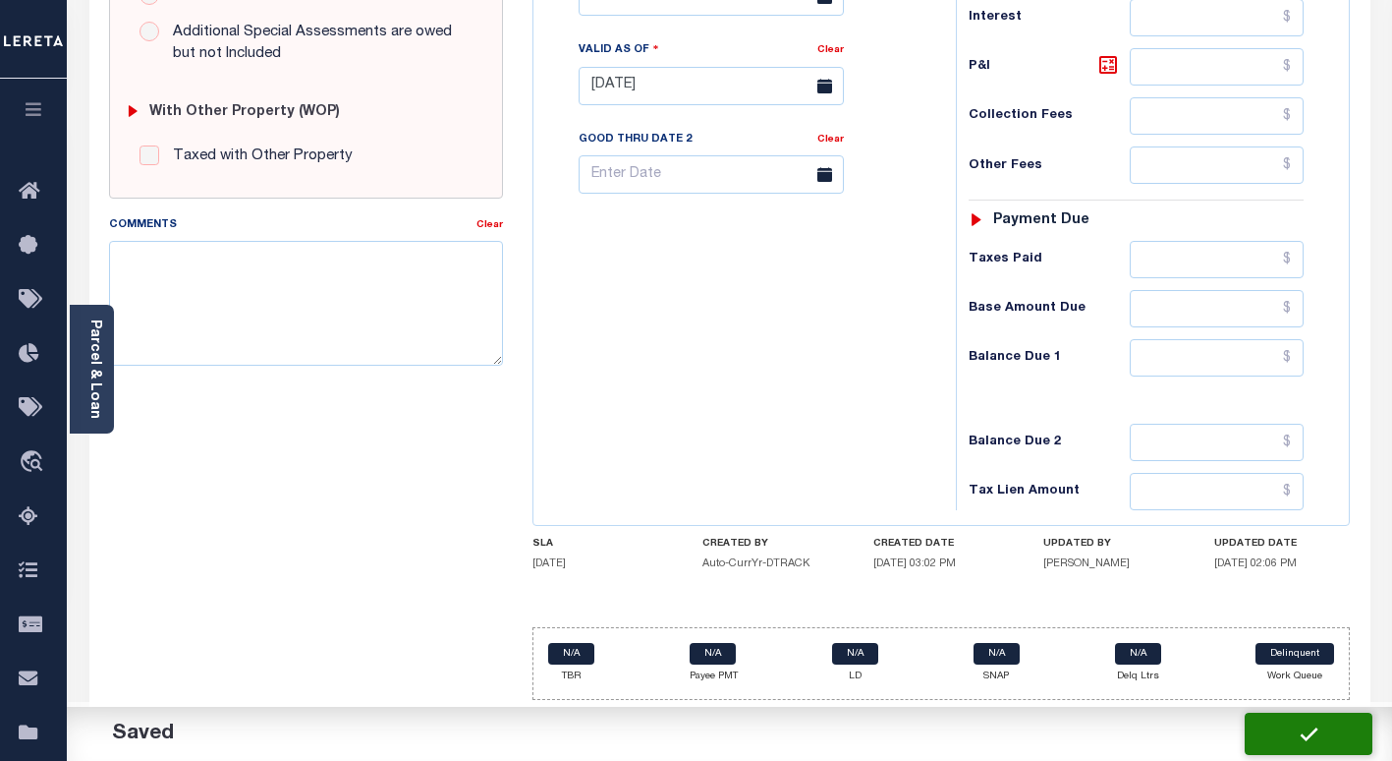
checkbox input "false"
type input "$5,169.15"
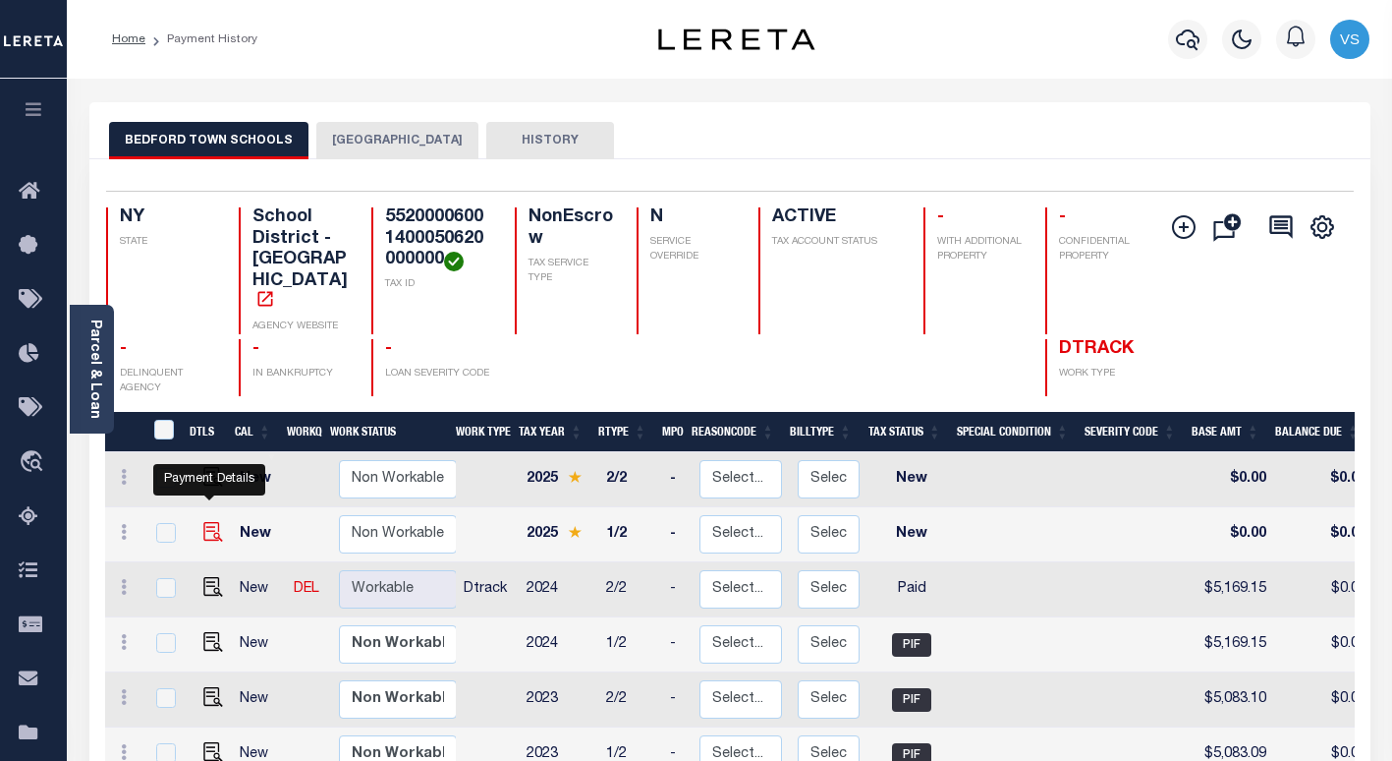
click at [204, 522] on img "" at bounding box center [213, 532] width 20 height 20
checkbox input "true"
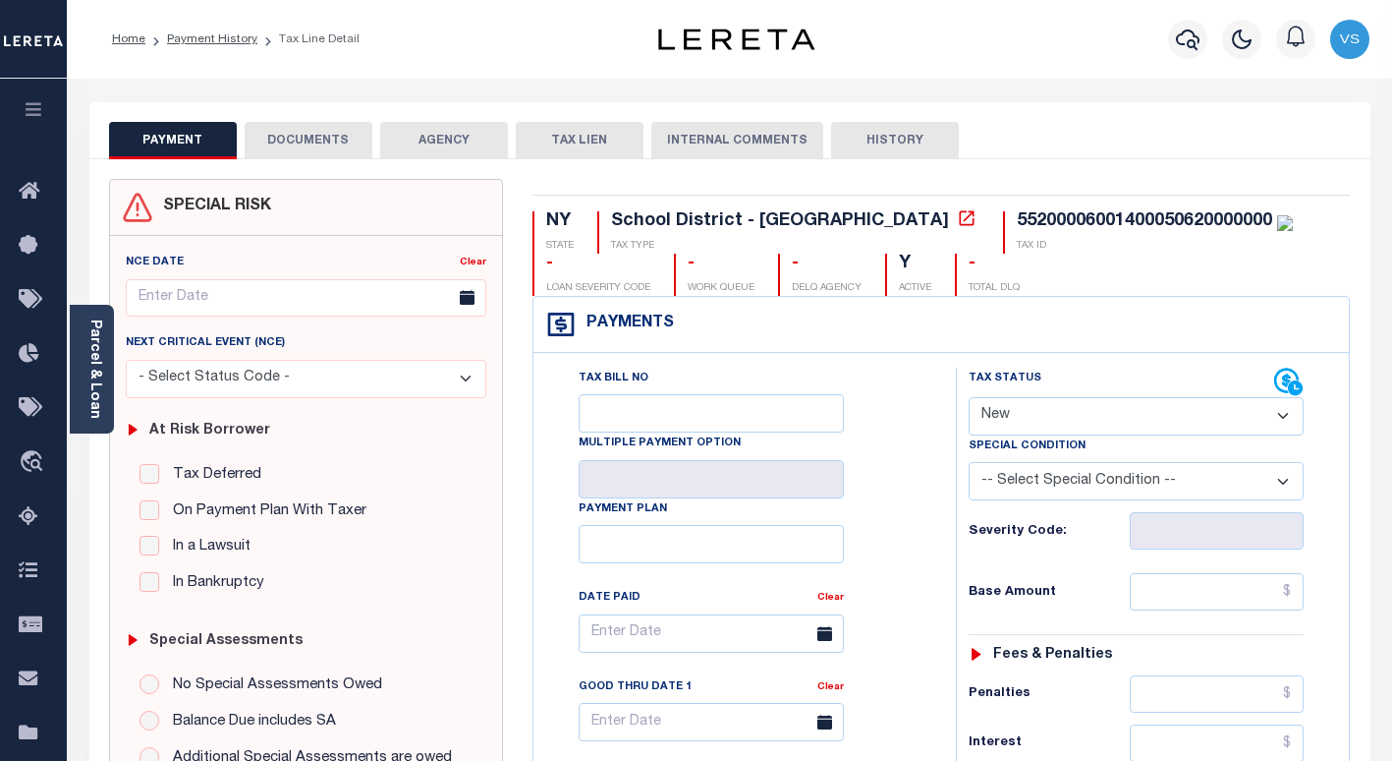
click at [991, 422] on select "- Select Status Code - Open Due/Unpaid Paid Incomplete No Tax Due Internal Refu…" at bounding box center [1136, 416] width 335 height 38
select select "PYD"
click at [969, 398] on select "- Select Status Code - Open Due/Unpaid Paid Incomplete No Tax Due Internal Refu…" at bounding box center [1136, 416] width 335 height 38
type input "[DATE]"
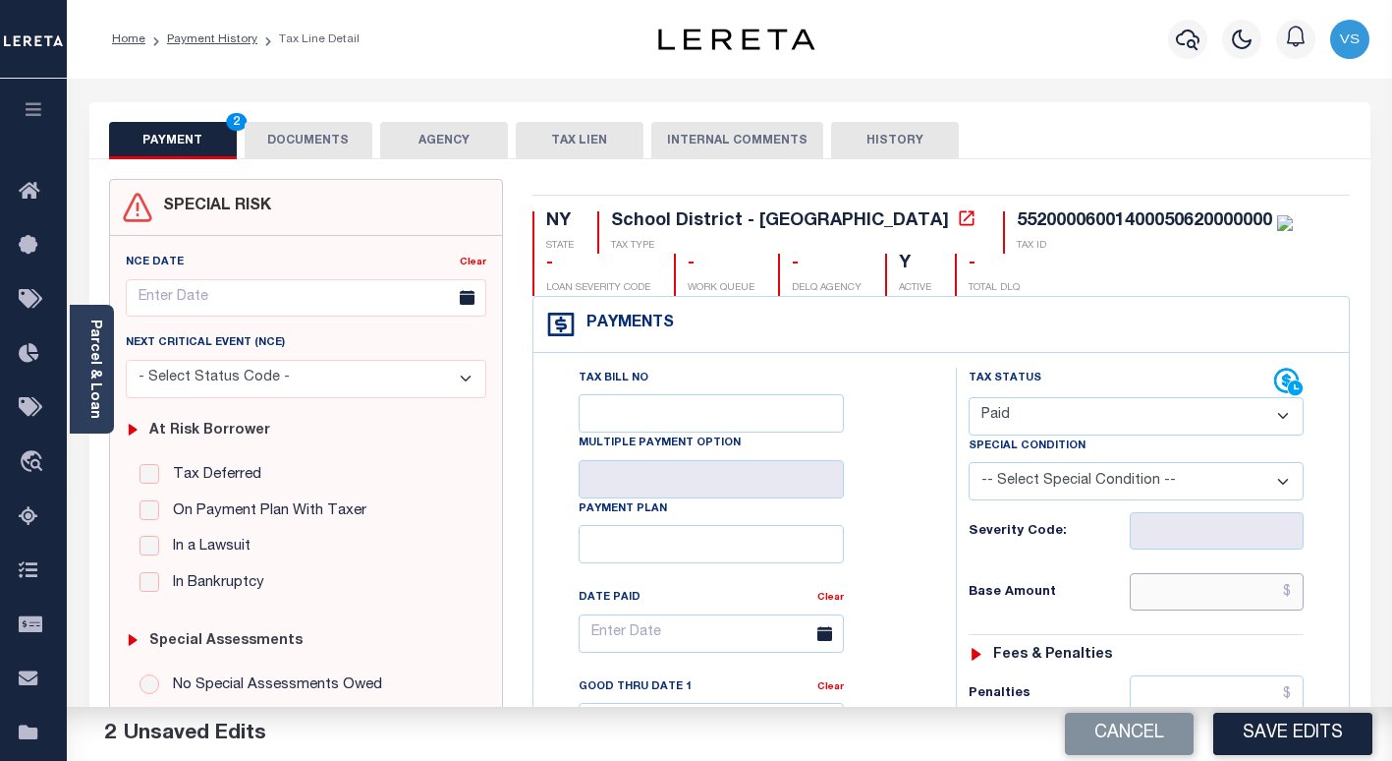
click at [1169, 599] on input "text" at bounding box center [1217, 591] width 174 height 37
paste input "5,640.36"
type input "$5,640.36"
click at [1253, 730] on button "Save Edits" at bounding box center [1292, 733] width 159 height 42
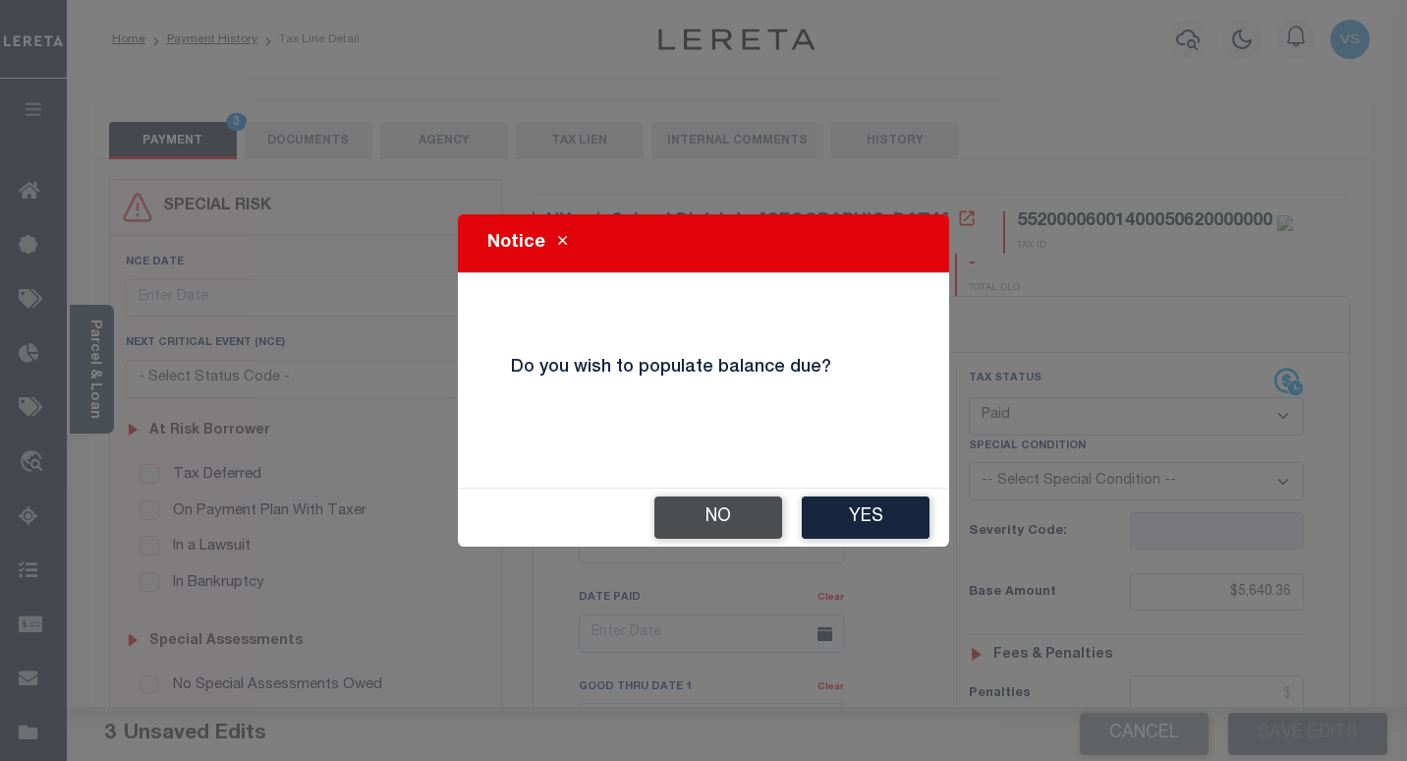
click at [708, 525] on button "No" at bounding box center [718, 517] width 128 height 42
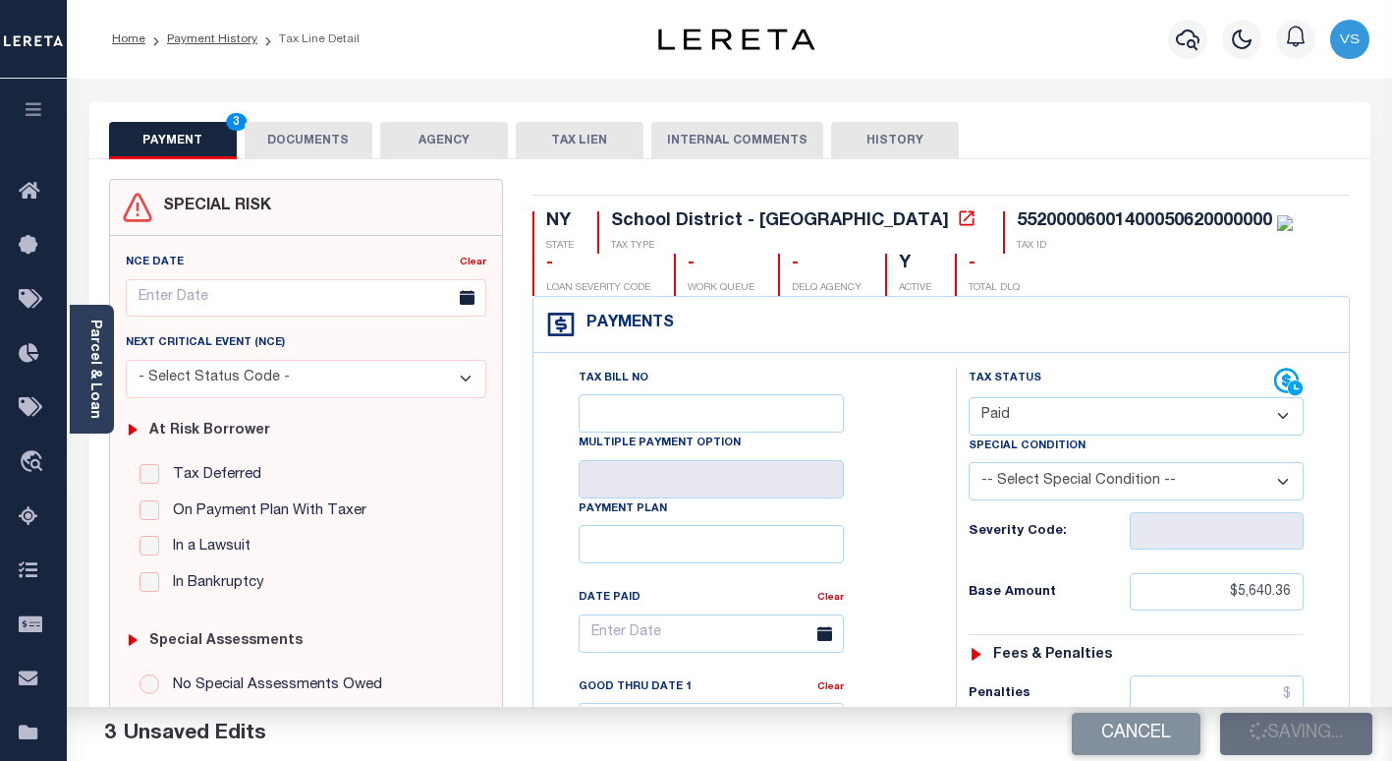
checkbox input "false"
type input "$5,640.36"
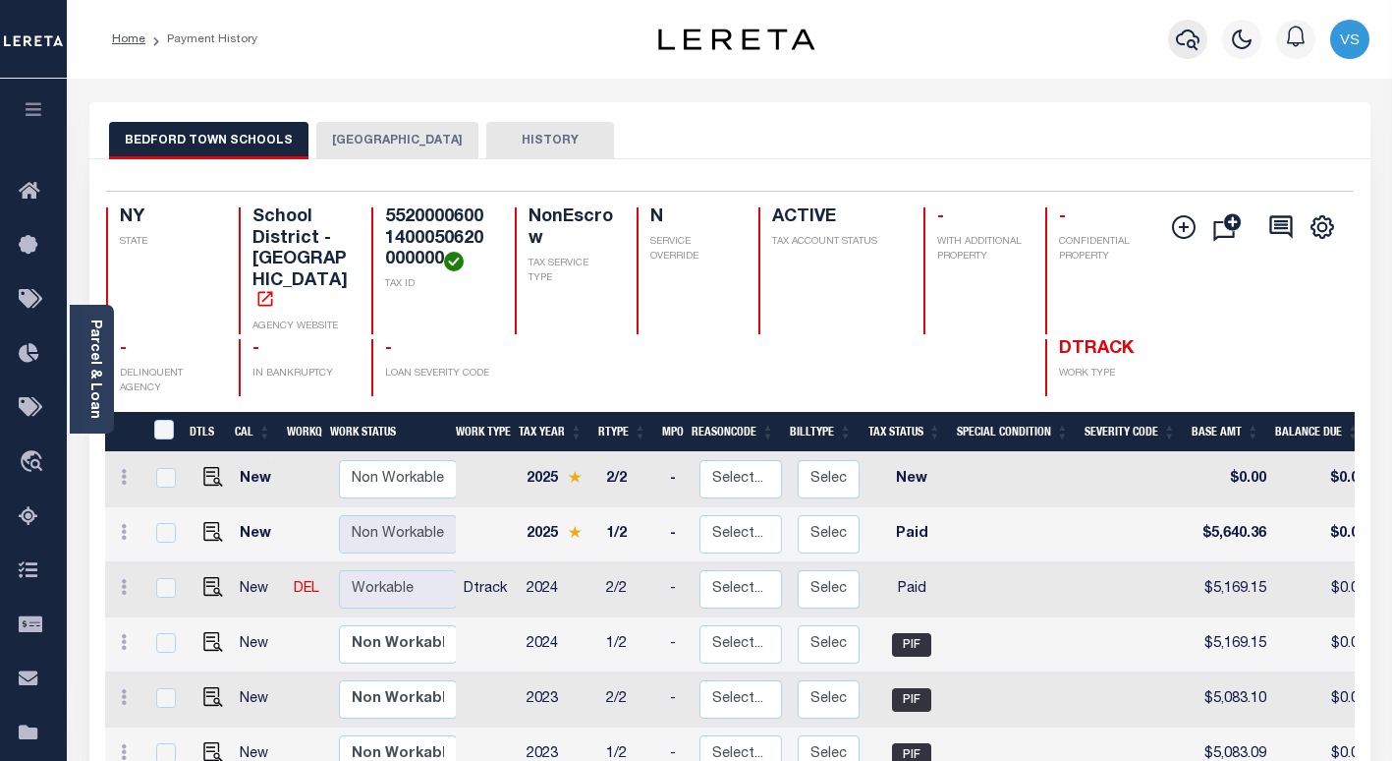
click at [1192, 38] on icon "button" at bounding box center [1188, 40] width 24 height 24
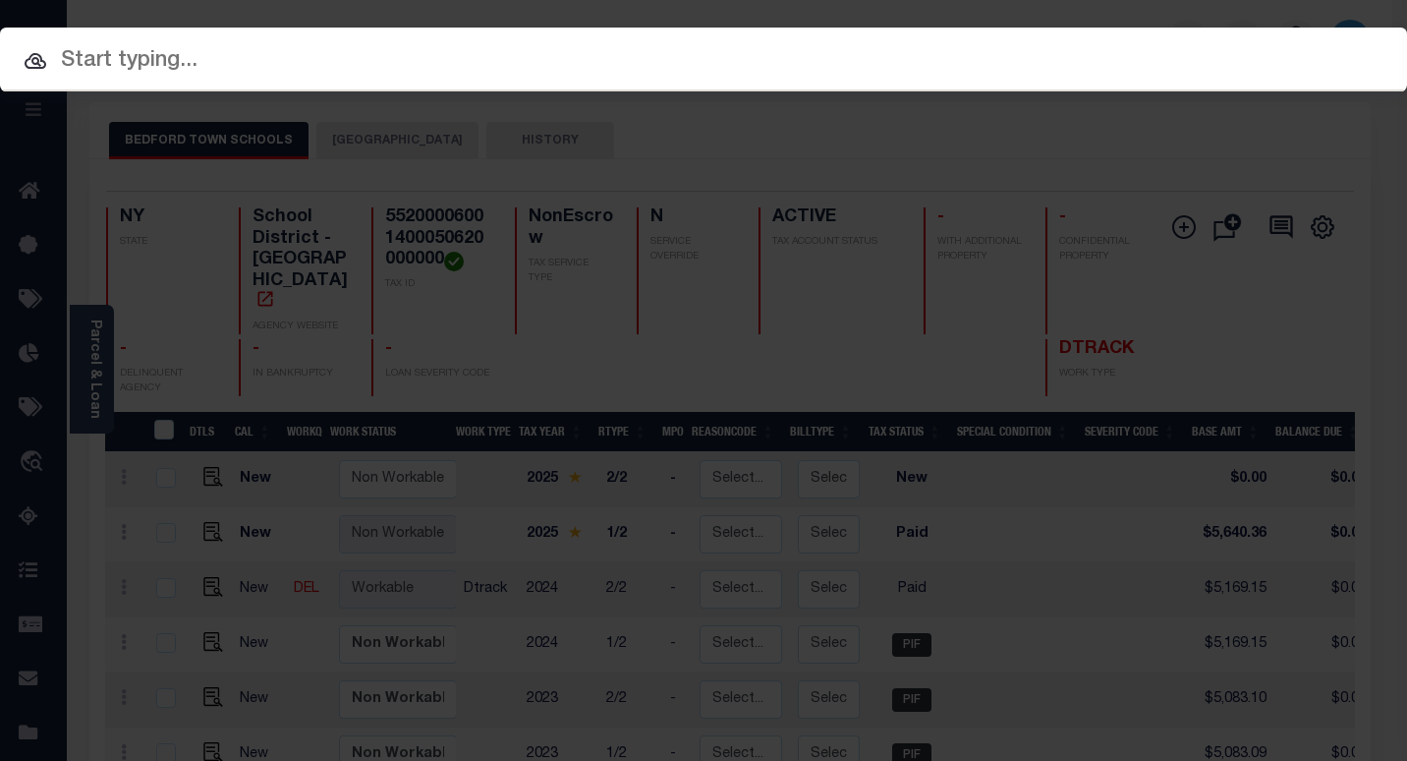
paste input "2030101370"
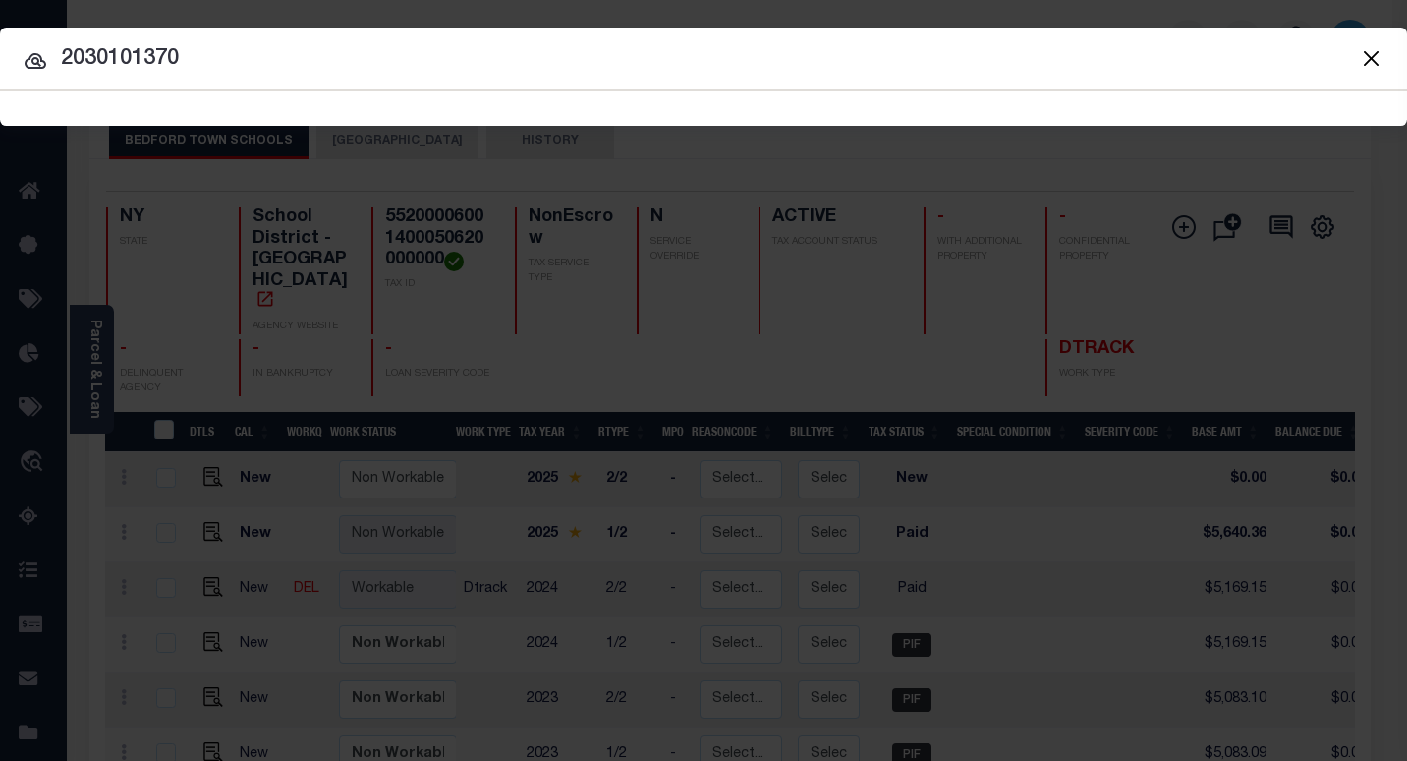
type input "2030101370"
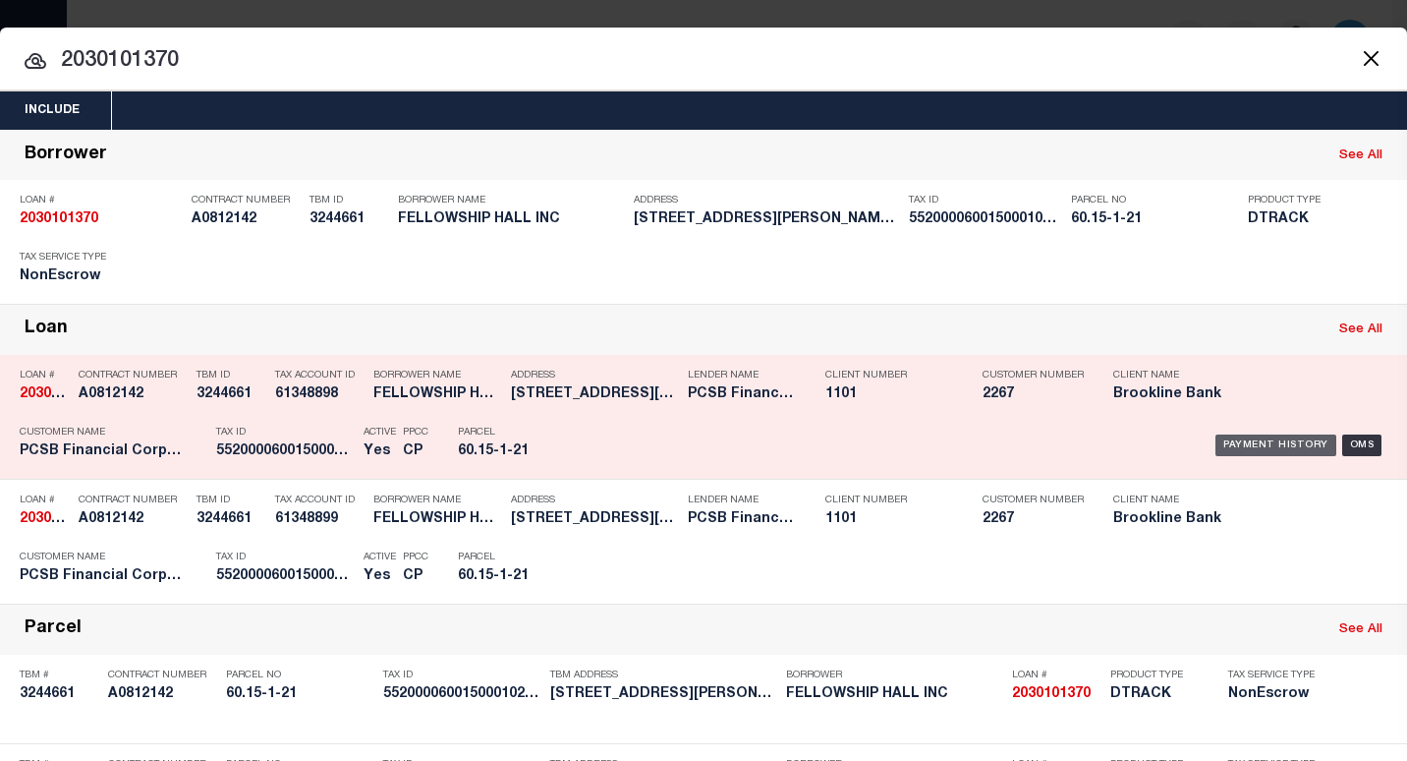
click at [1215, 449] on div "Payment History" at bounding box center [1275, 445] width 121 height 22
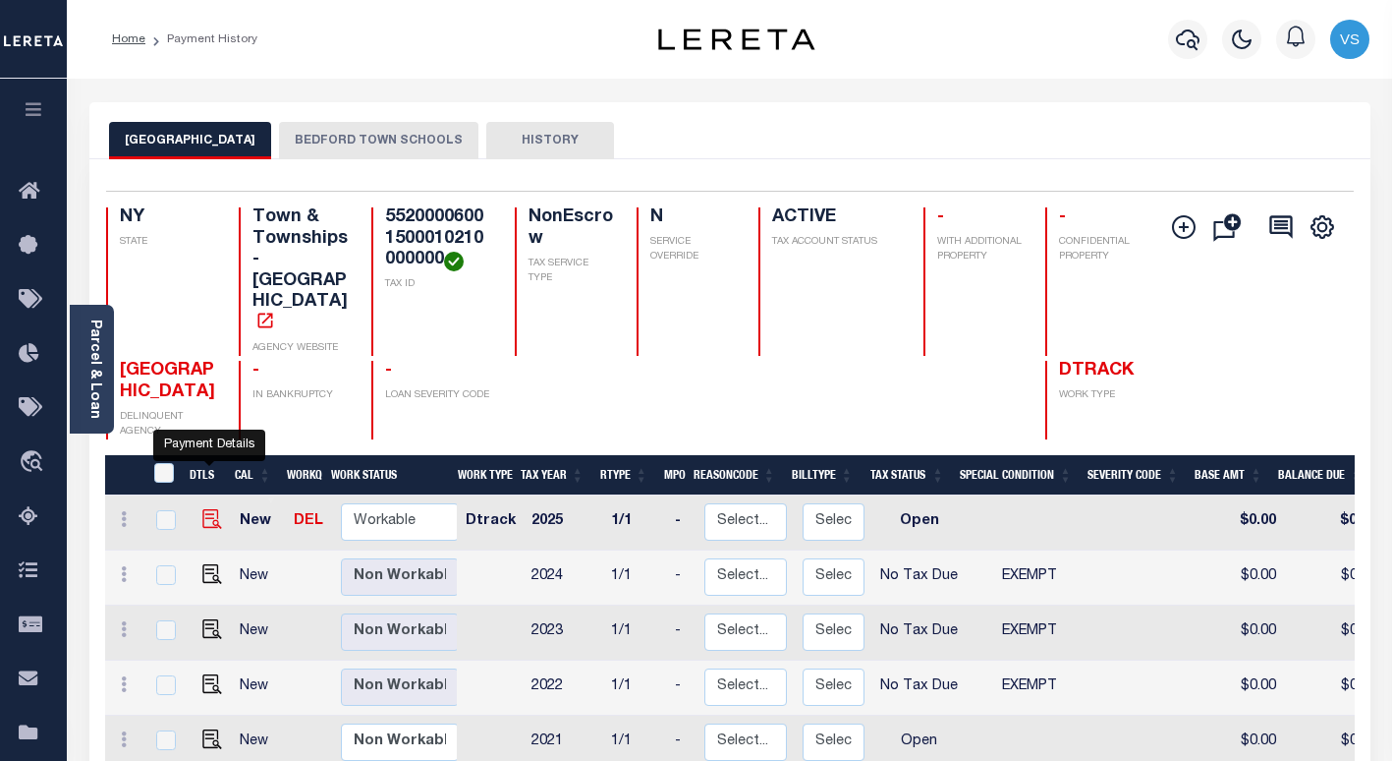
click at [204, 509] on img "" at bounding box center [212, 519] width 20 height 20
checkbox input "true"
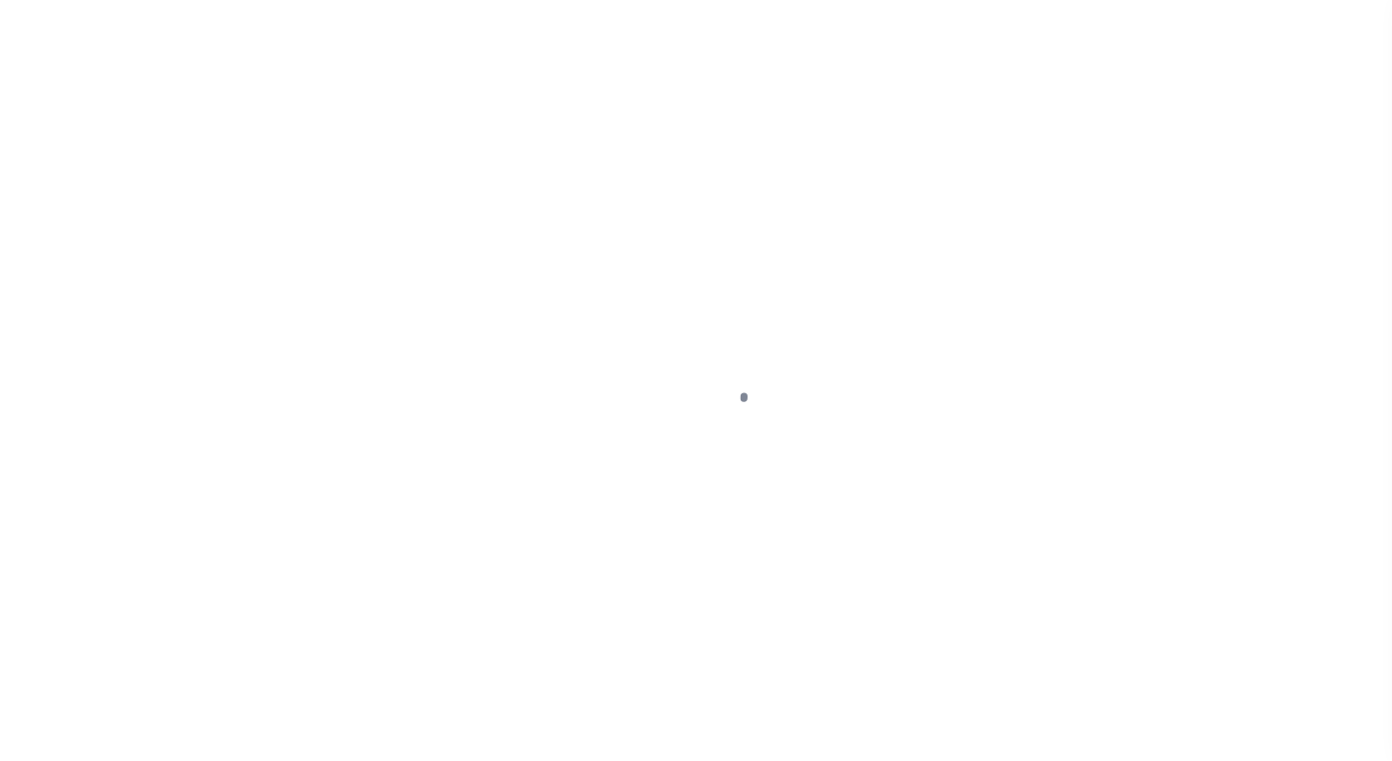
select select "OP2"
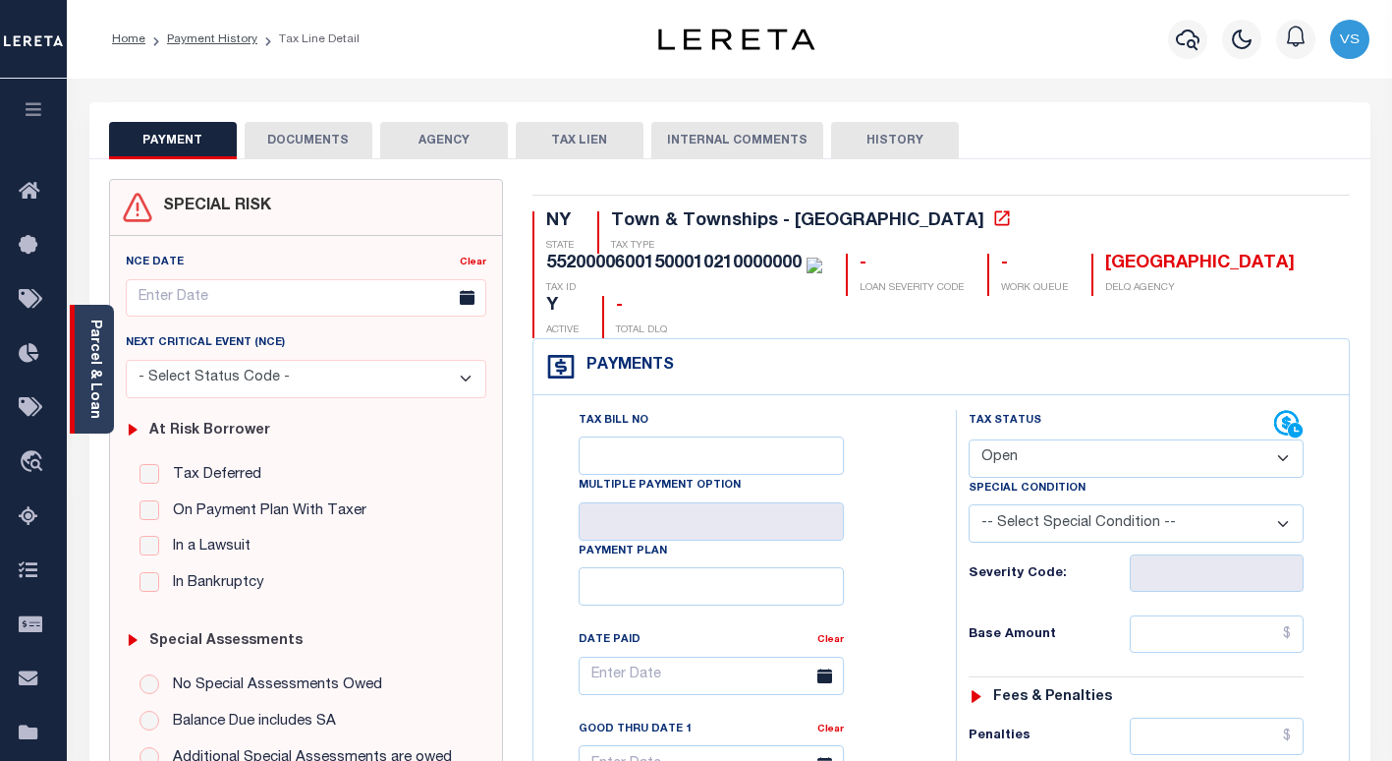
click at [94, 366] on link "Parcel & Loan" at bounding box center [94, 368] width 14 height 99
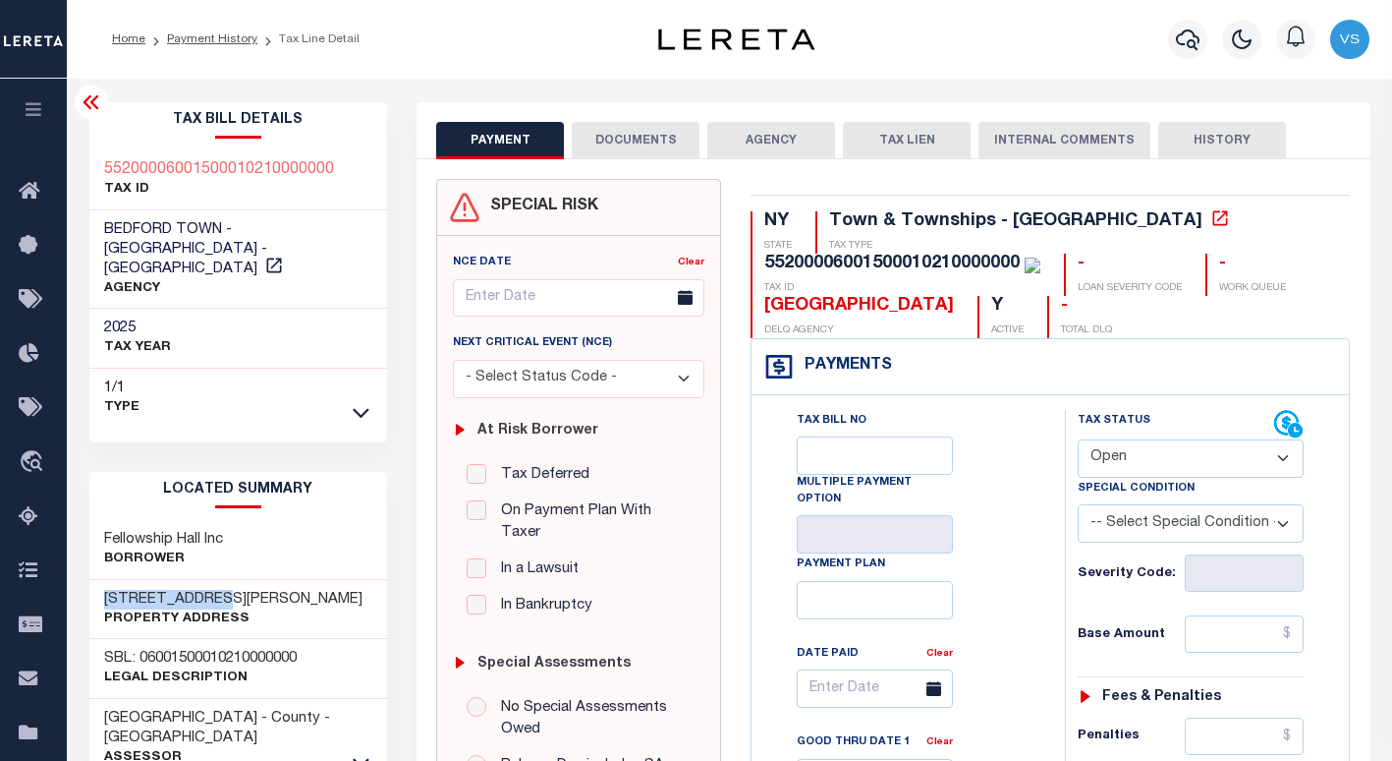
drag, startPoint x: 218, startPoint y: 578, endPoint x: 97, endPoint y: 580, distance: 120.9
click at [97, 580] on div "212 Babbitt Rd Property Address" at bounding box center [238, 610] width 299 height 60
copy h3 "[STREET_ADDRESS][PERSON_NAME]"
click at [619, 147] on button "DOCUMENTS" at bounding box center [636, 140] width 128 height 37
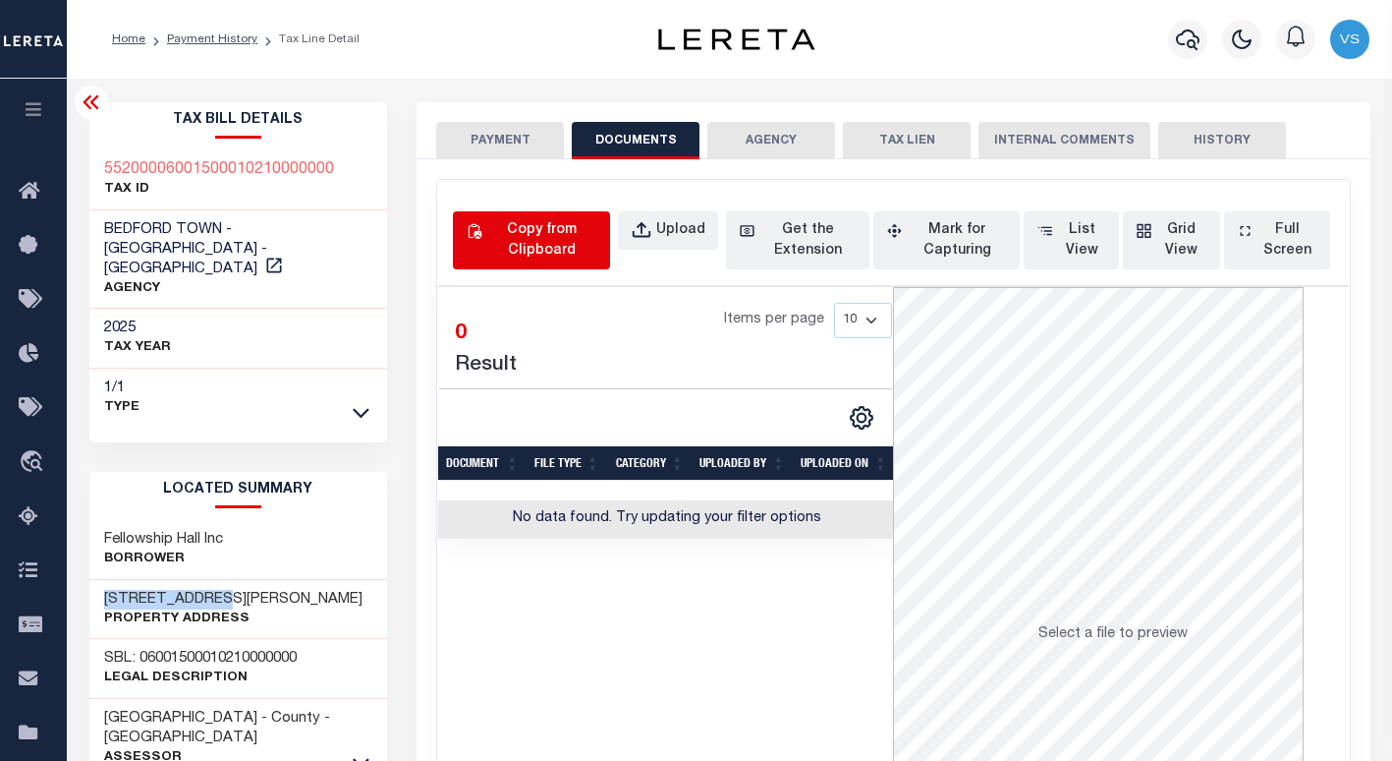
click at [536, 250] on div "Copy from Clipboard" at bounding box center [541, 240] width 111 height 41
select select "POP"
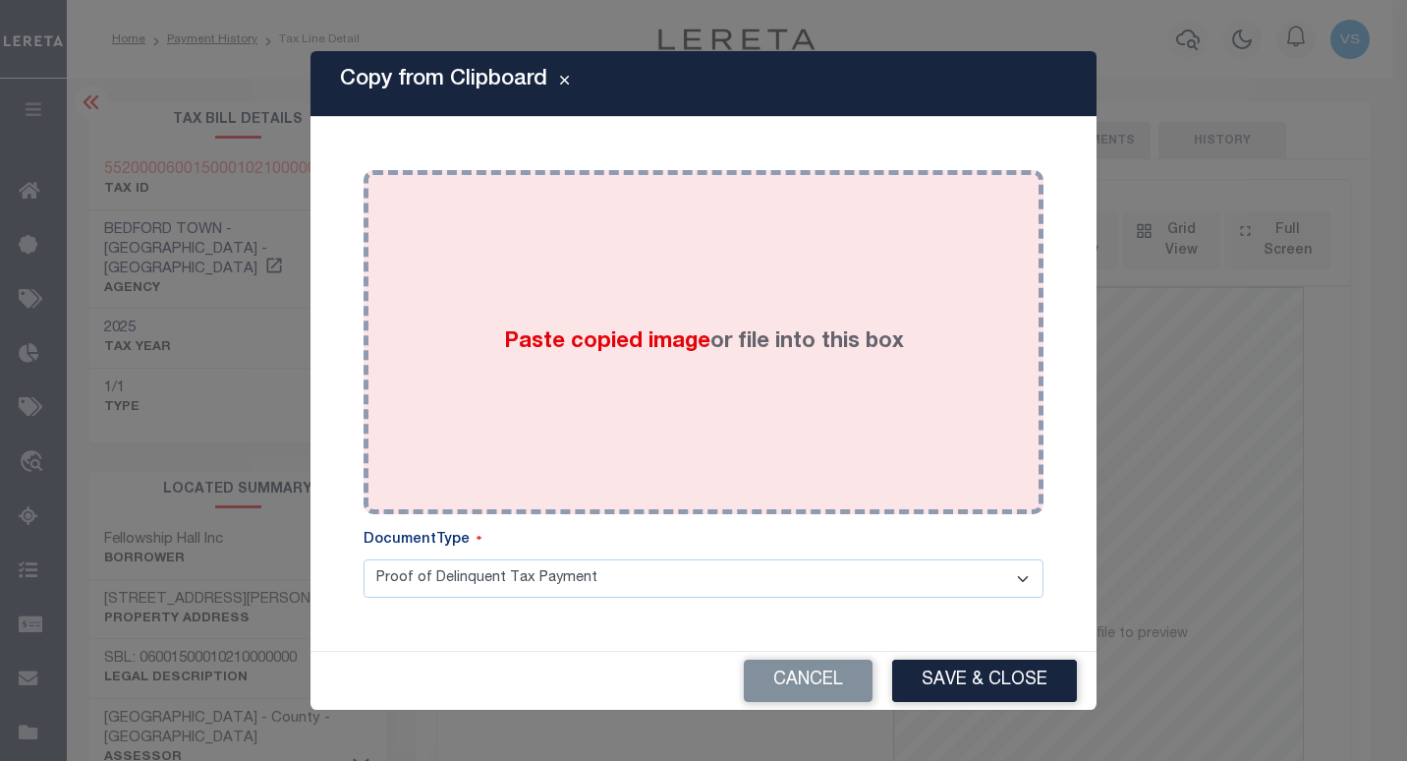
click at [630, 373] on div "Paste copied image or file into this box" at bounding box center [703, 342] width 650 height 314
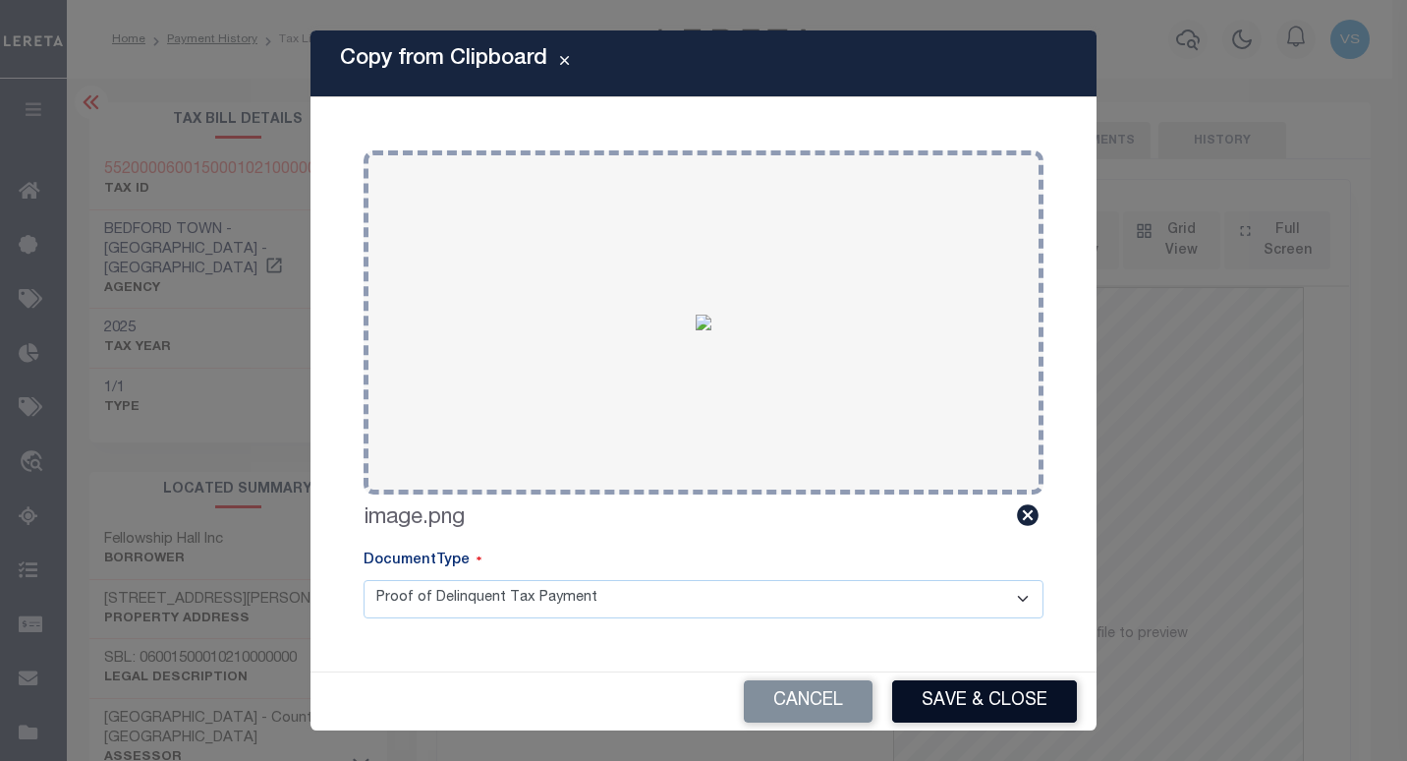
click at [953, 694] on button "Save & Close" at bounding box center [984, 701] width 185 height 42
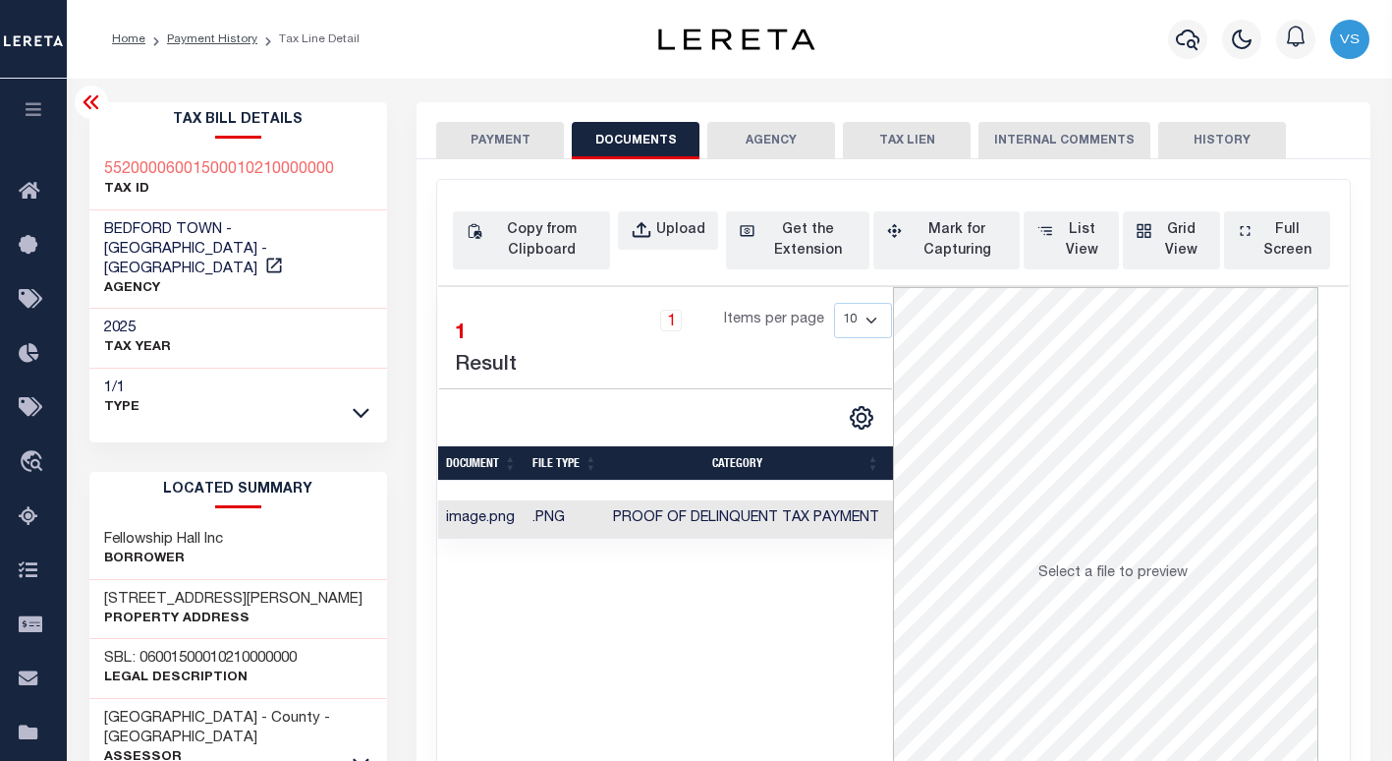
click at [478, 140] on button "PAYMENT" at bounding box center [500, 140] width 128 height 37
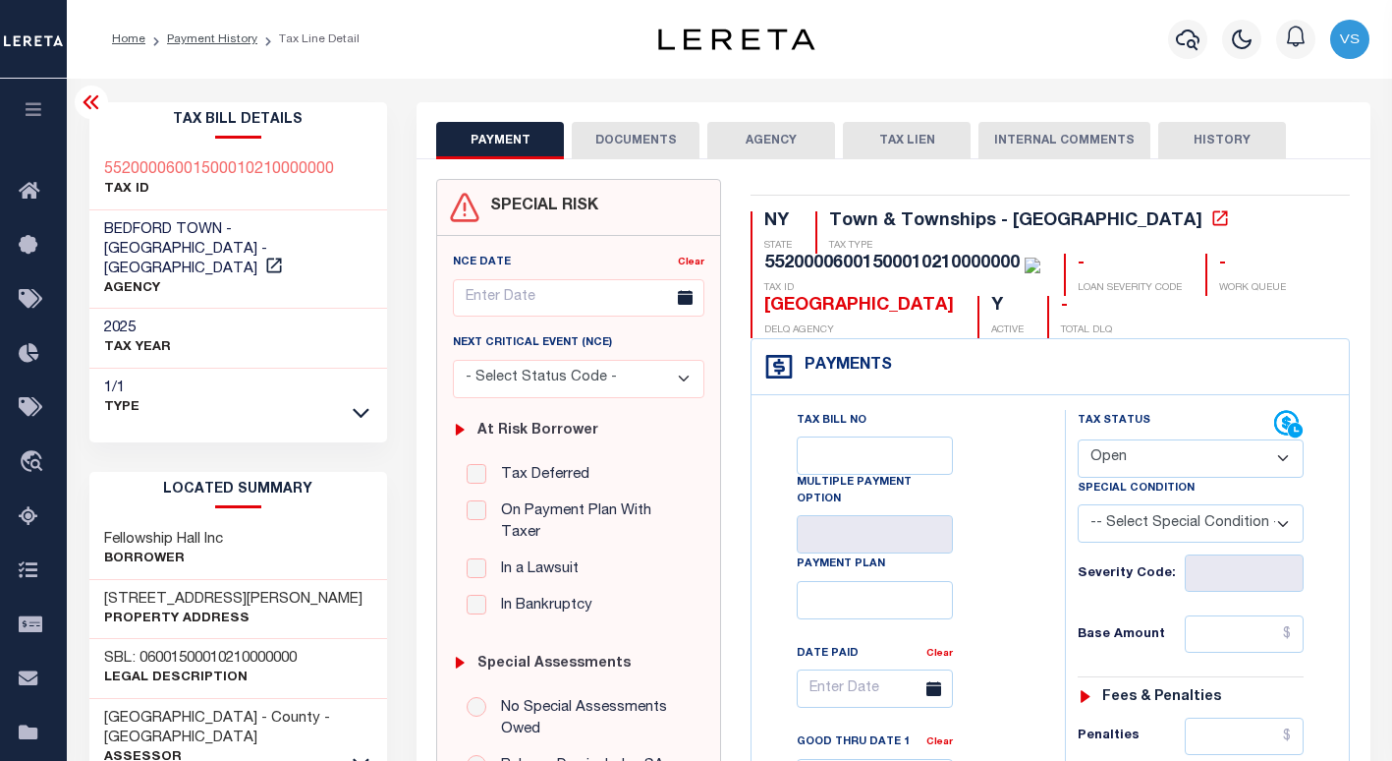
click at [1104, 460] on select "- Select Status Code - Open Due/Unpaid Paid Incomplete No Tax Due Internal Refu…" at bounding box center [1191, 458] width 226 height 38
select select "PYD"
click at [1078, 440] on select "- Select Status Code - Open Due/Unpaid Paid Incomplete No Tax Due Internal Refu…" at bounding box center [1191, 458] width 226 height 38
type input "[DATE]"
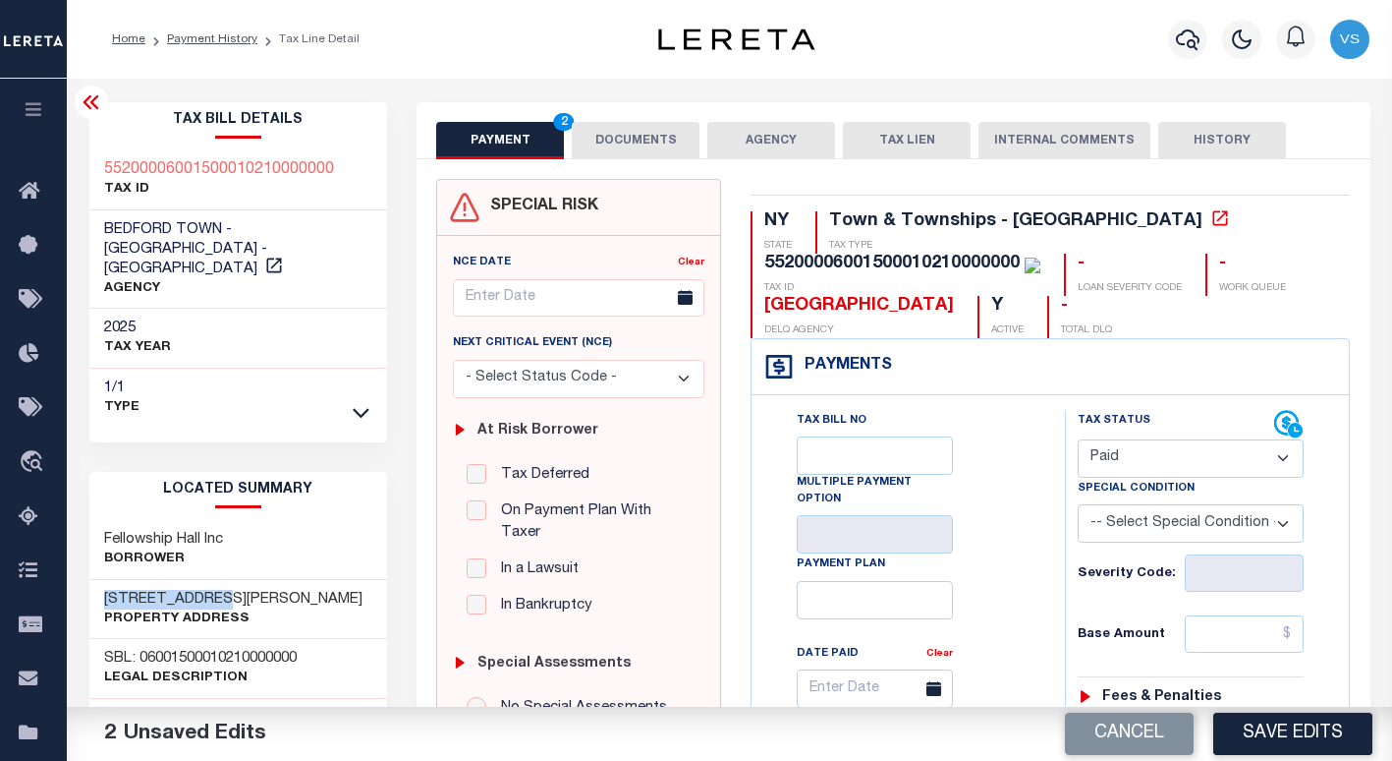
drag, startPoint x: 219, startPoint y: 573, endPoint x: 93, endPoint y: 579, distance: 125.9
click at [93, 580] on div "212 Babbitt Rd Property Address" at bounding box center [238, 610] width 299 height 60
copy h3 "212 Babbitt Rd"
click at [616, 147] on button "DOCUMENTS" at bounding box center [636, 140] width 128 height 37
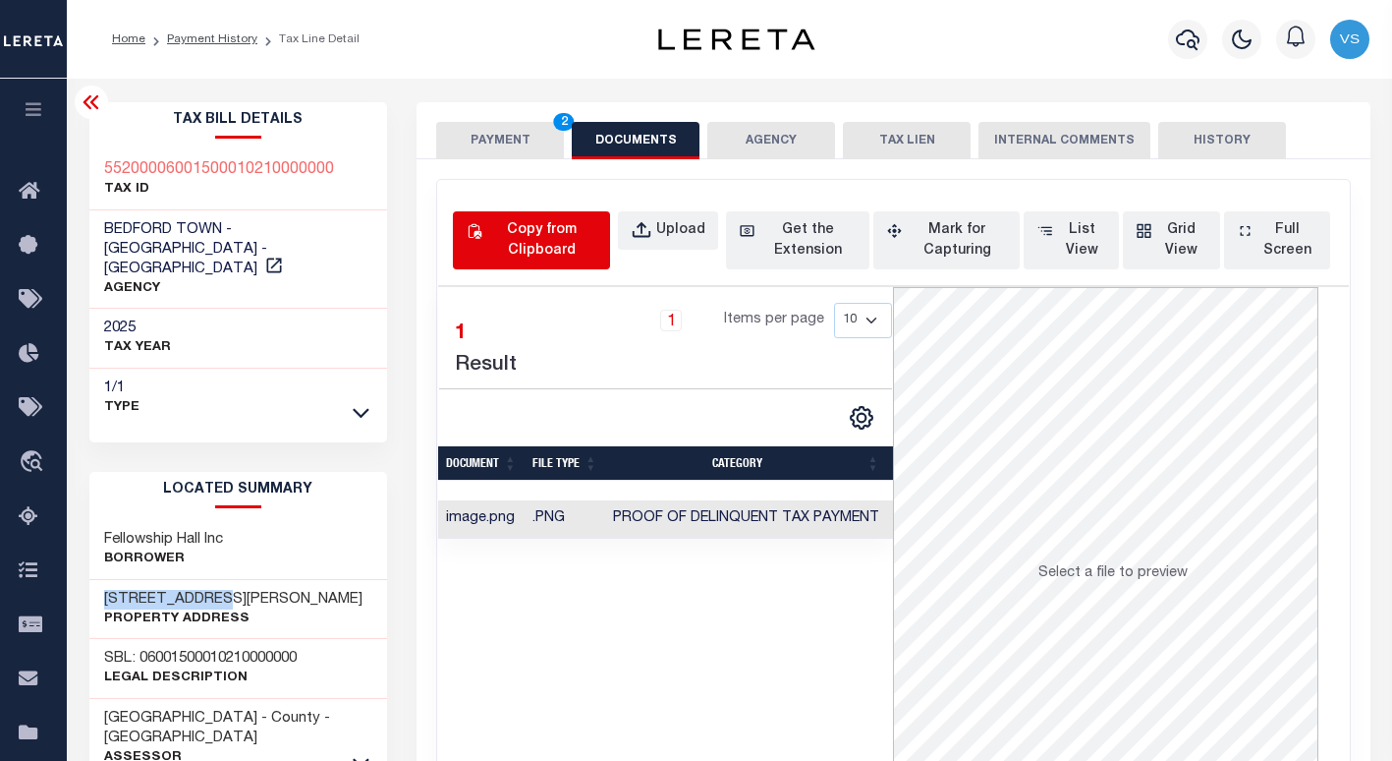
click at [538, 247] on div "Copy from Clipboard" at bounding box center [541, 240] width 111 height 41
select select "POP"
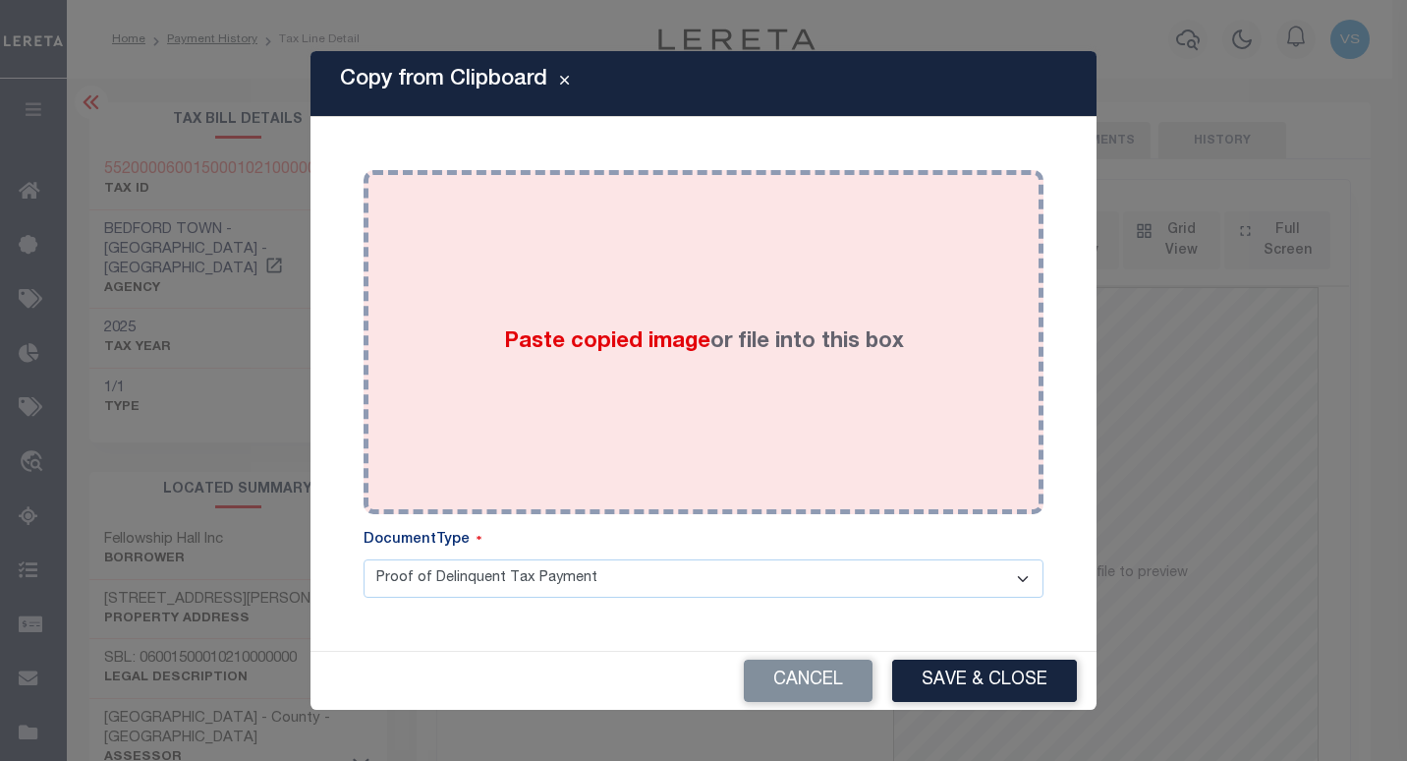
click at [693, 366] on div "Paste copied image or file into this box" at bounding box center [703, 342] width 650 height 314
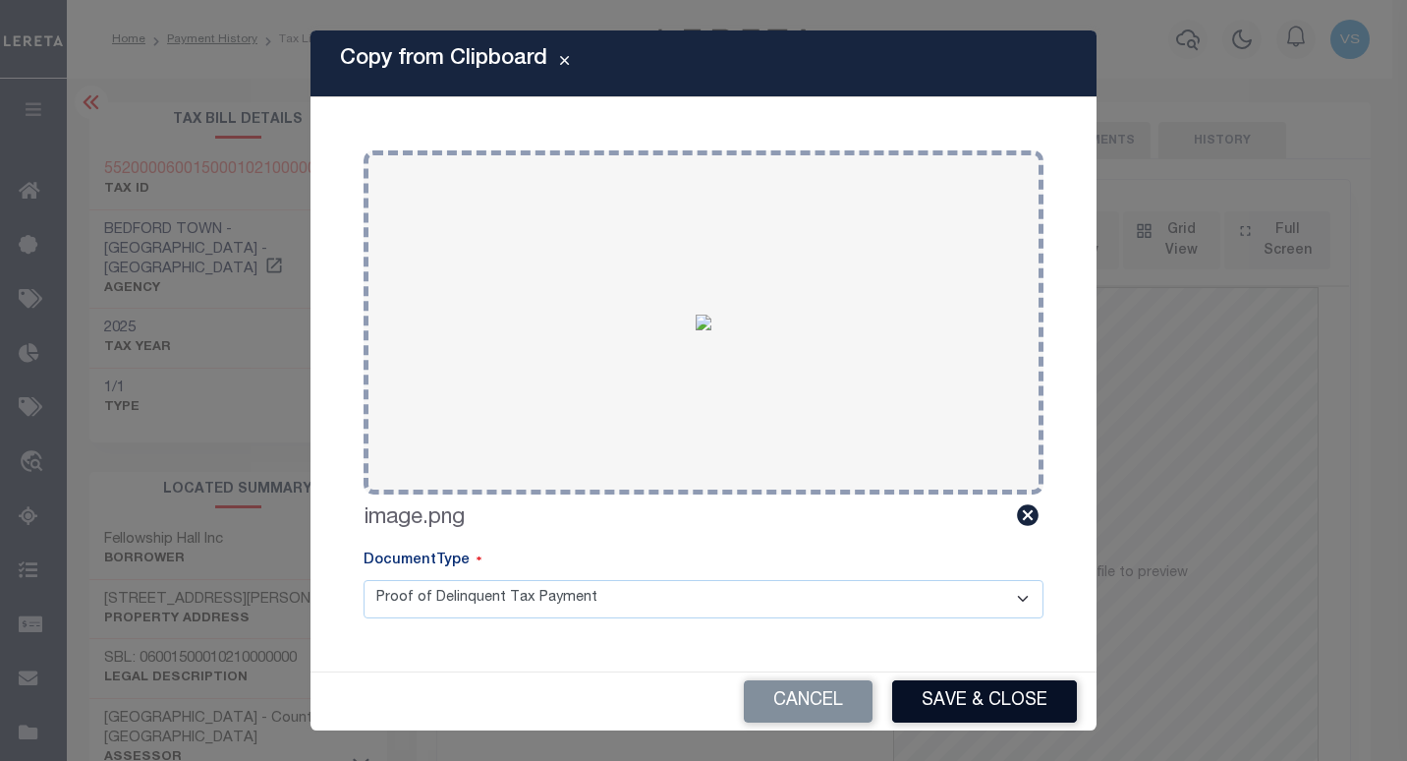
click at [938, 709] on button "Save & Close" at bounding box center [984, 701] width 185 height 42
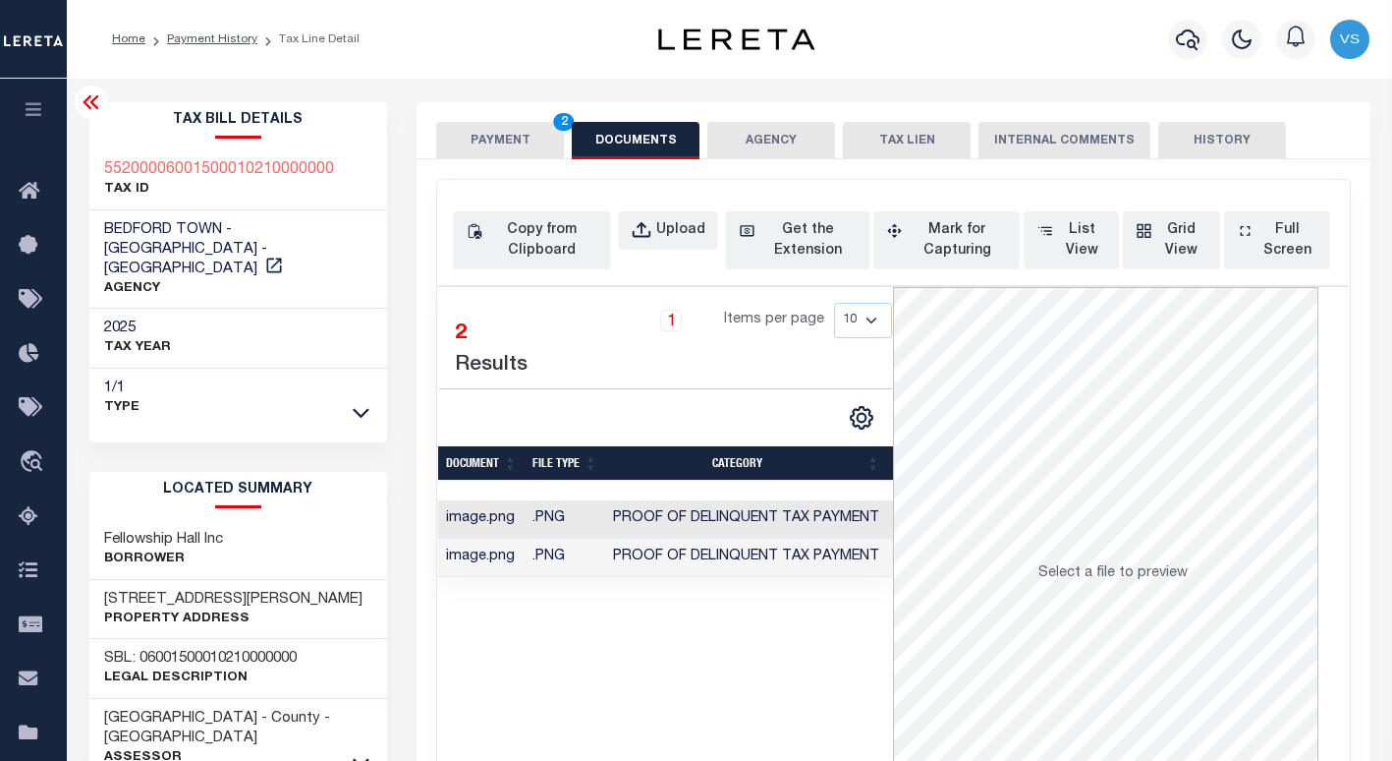
click at [486, 132] on button "PAYMENT 2" at bounding box center [500, 140] width 128 height 37
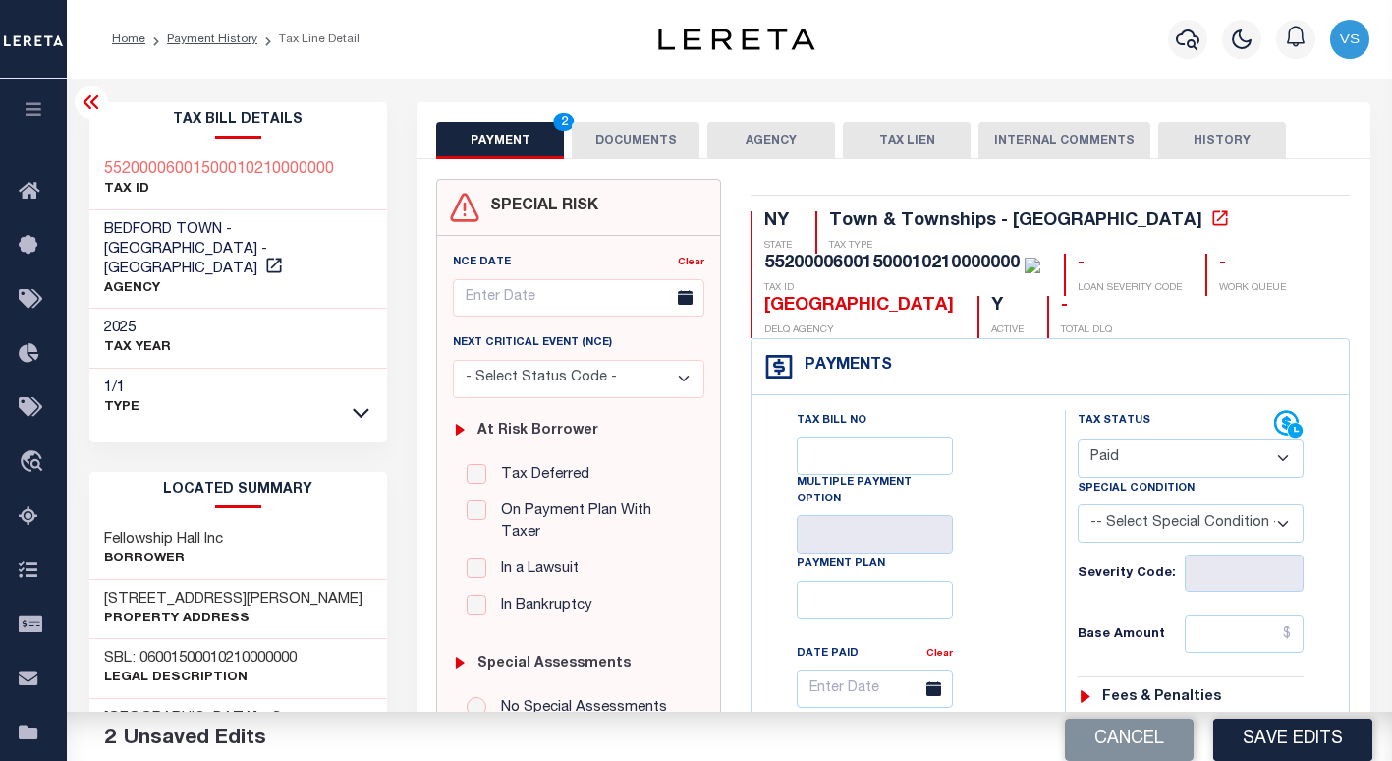
scroll to position [295, 0]
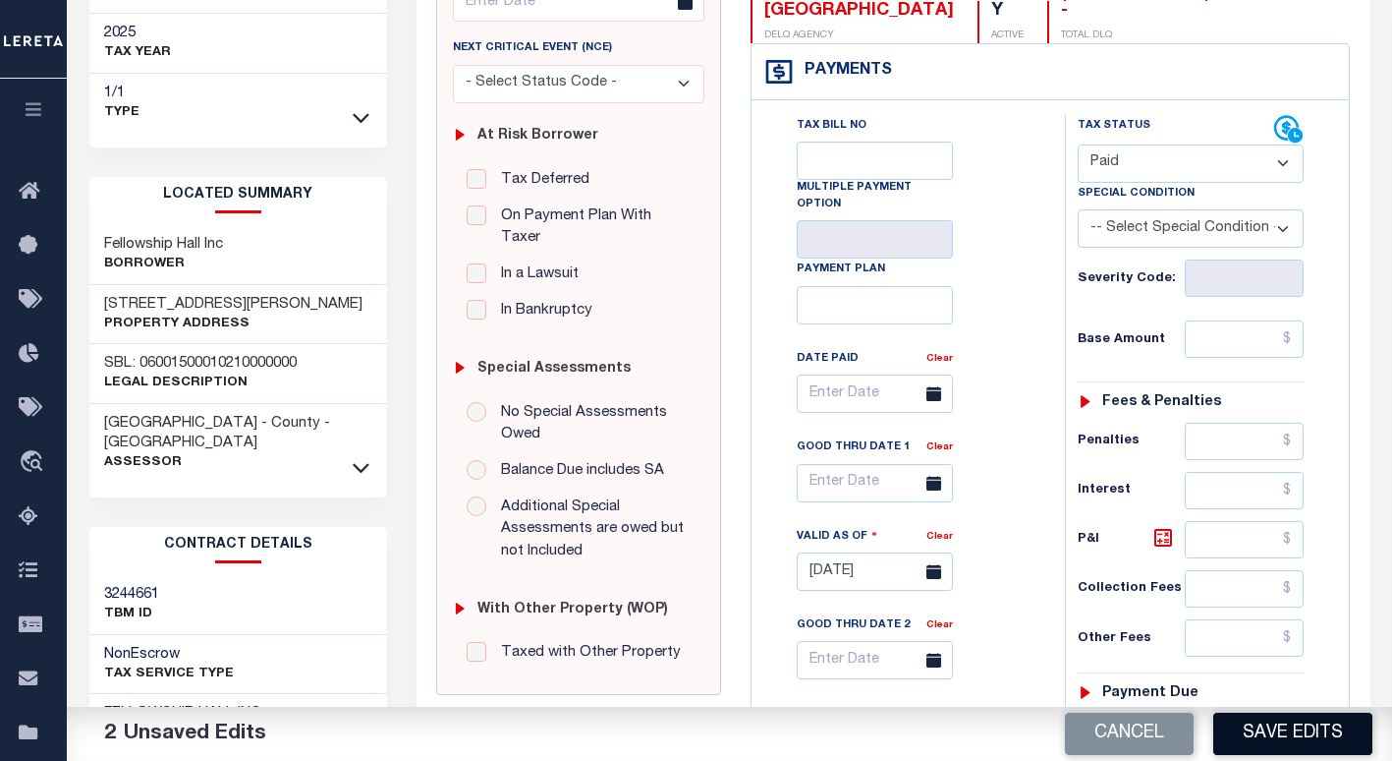
click at [1241, 734] on button "Save Edits" at bounding box center [1292, 733] width 159 height 42
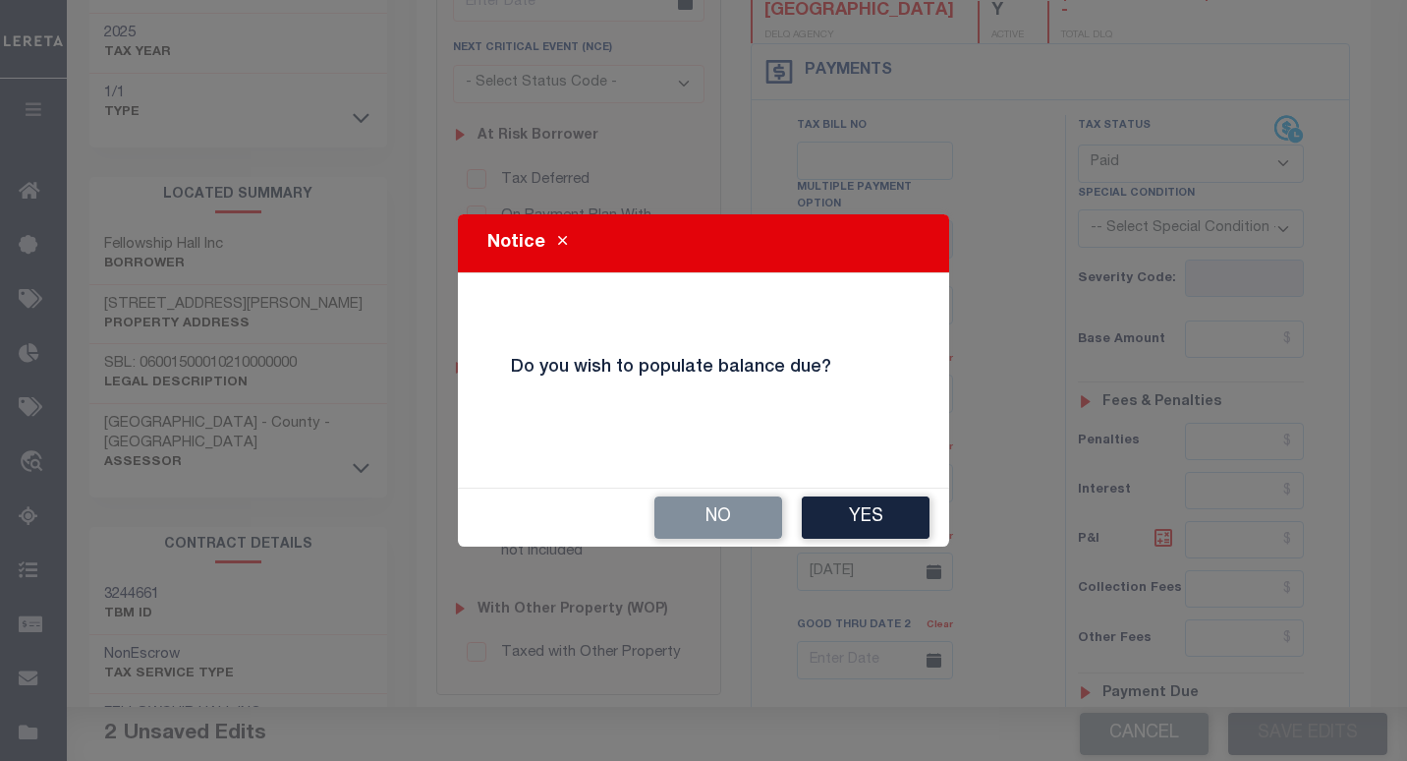
click at [695, 541] on div "No Yes" at bounding box center [703, 517] width 491 height 58
click at [698, 525] on button "No" at bounding box center [718, 517] width 128 height 42
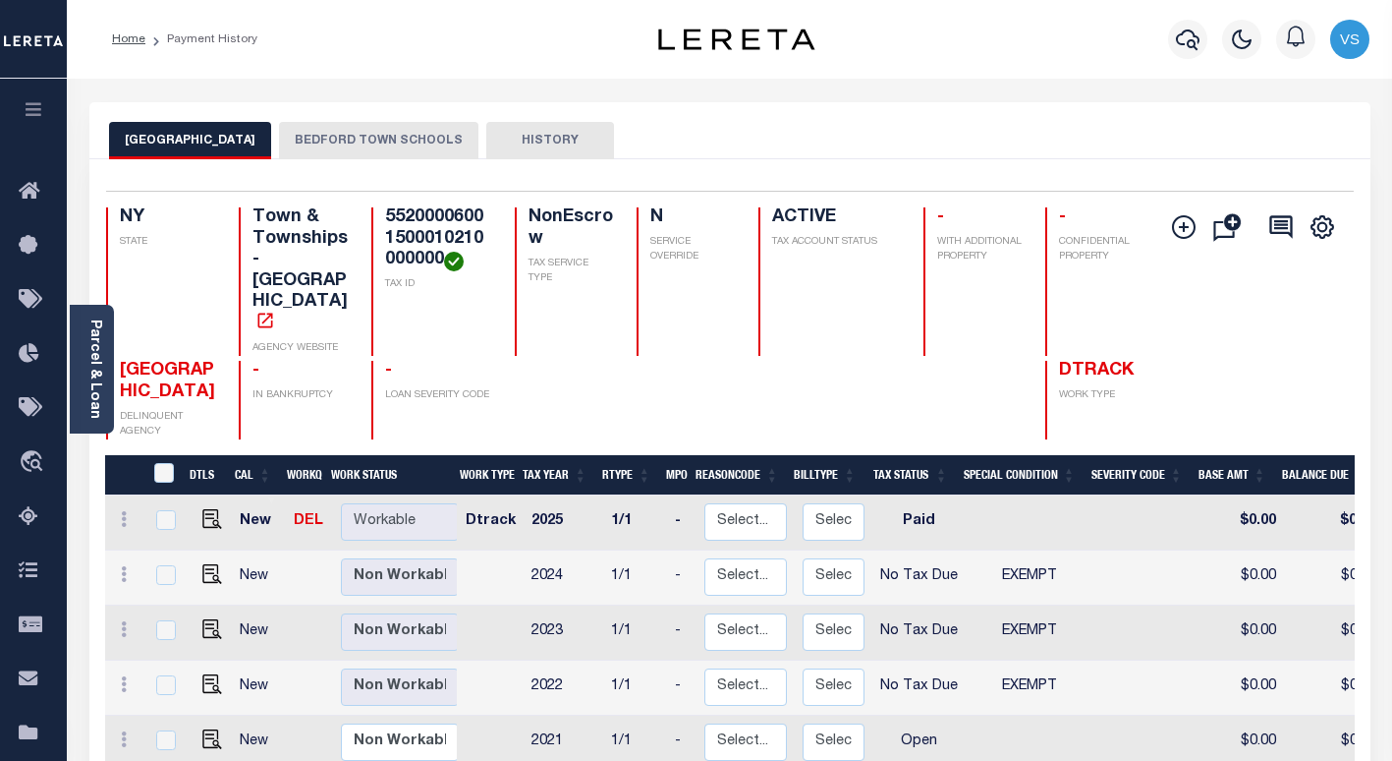
click at [301, 140] on button "BEDFORD TOWN SCHOOLS" at bounding box center [378, 140] width 199 height 37
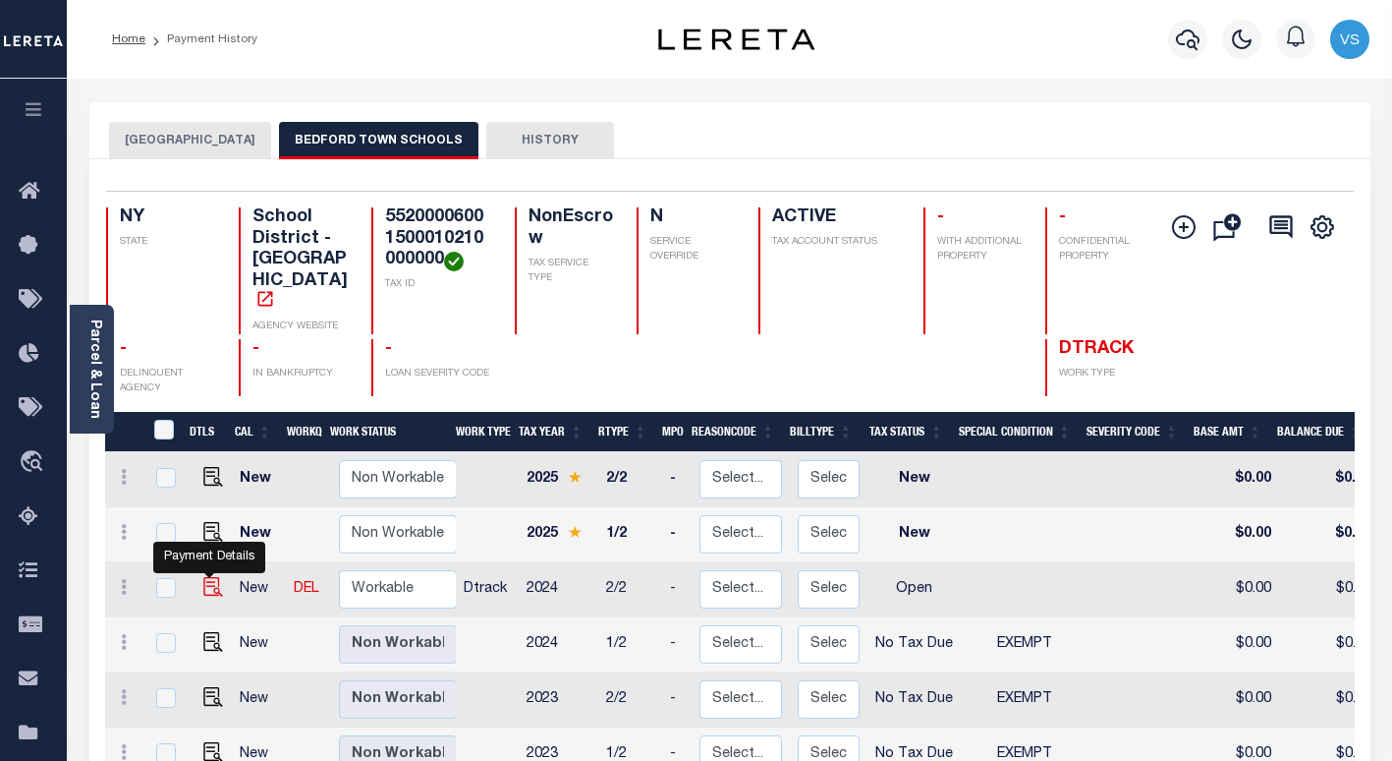
click at [206, 577] on img "" at bounding box center [213, 587] width 20 height 20
checkbox input "true"
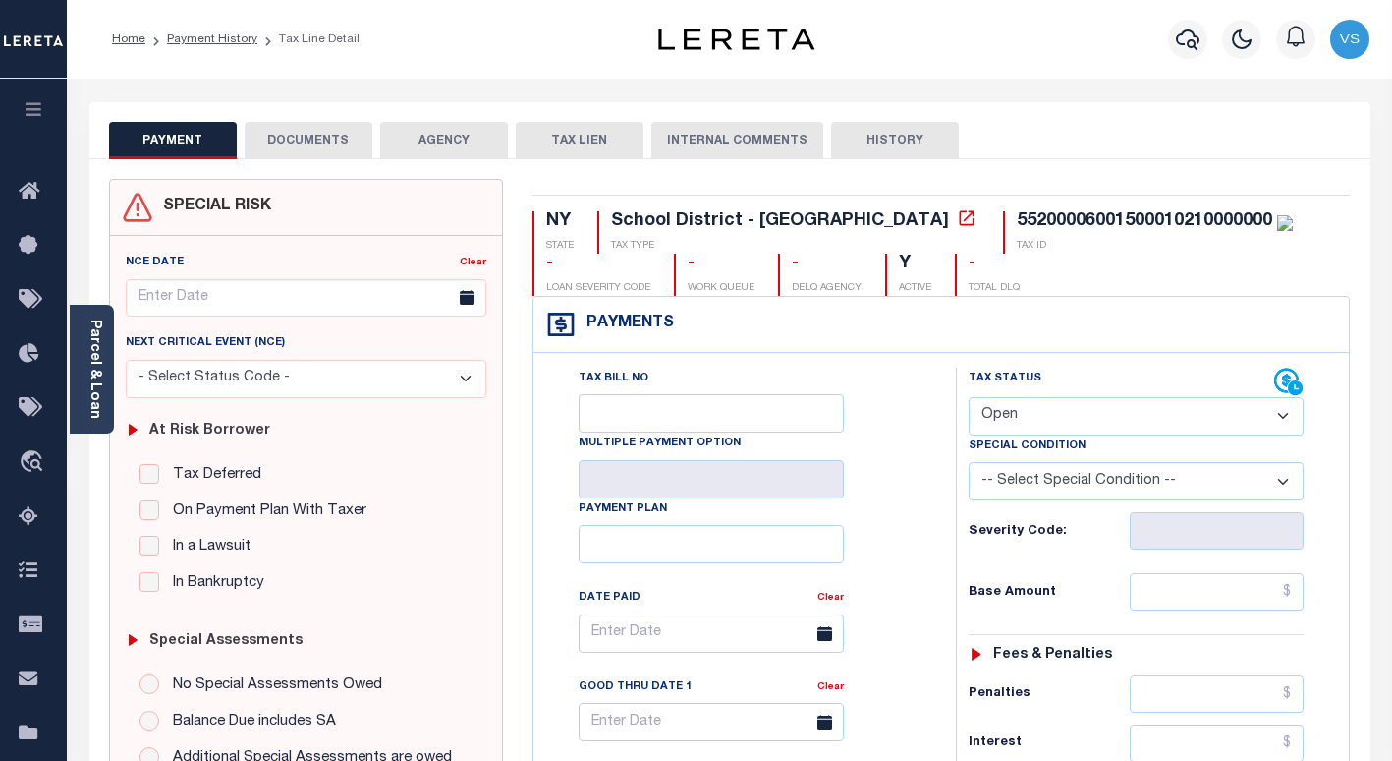
drag, startPoint x: 1063, startPoint y: 411, endPoint x: 1059, endPoint y: 427, distance: 17.2
click at [1062, 411] on select "- Select Status Code - Open Due/Unpaid Paid Incomplete No Tax Due Internal Refu…" at bounding box center [1136, 416] width 335 height 38
select select "PYD"
click at [969, 398] on select "- Select Status Code - Open Due/Unpaid Paid Incomplete No Tax Due Internal Refu…" at bounding box center [1136, 416] width 335 height 38
type input "[DATE]"
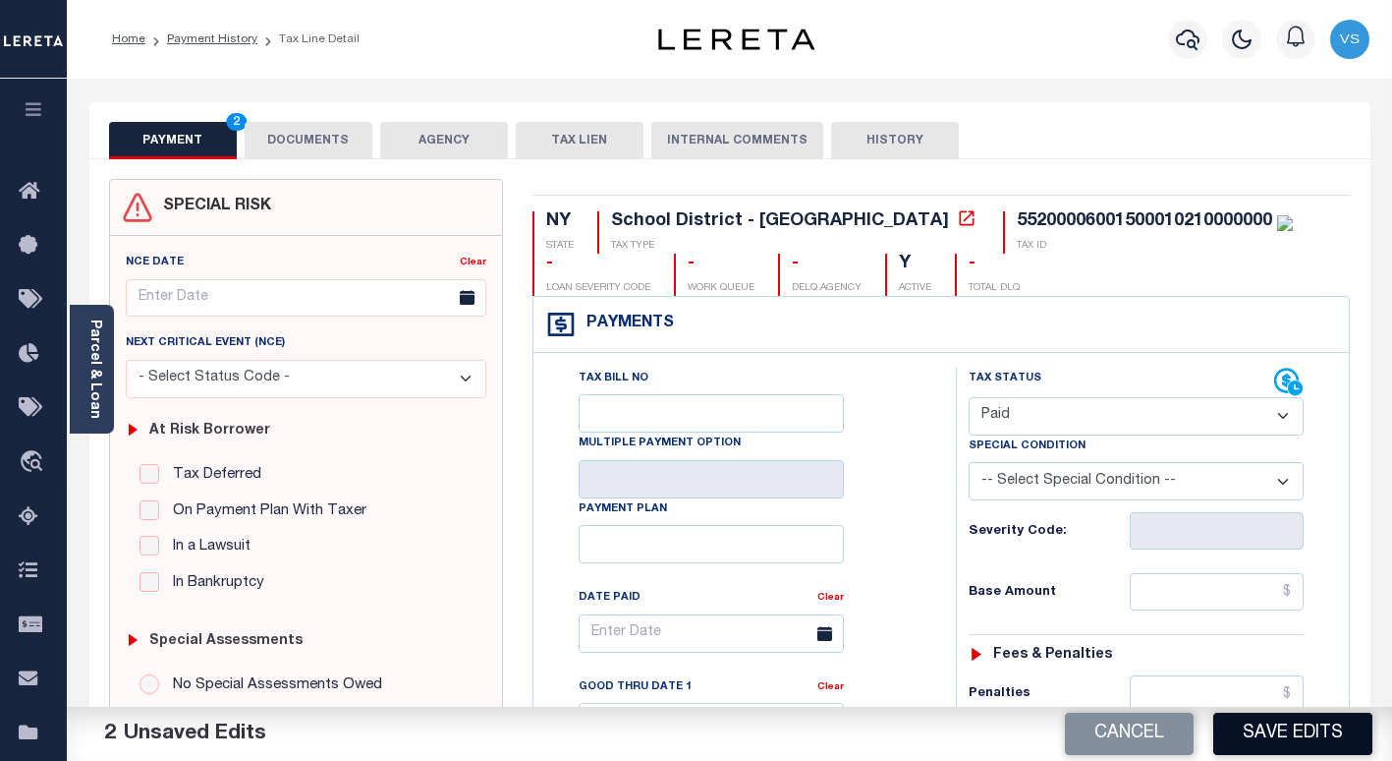
click at [1244, 729] on button "Save Edits" at bounding box center [1292, 733] width 159 height 42
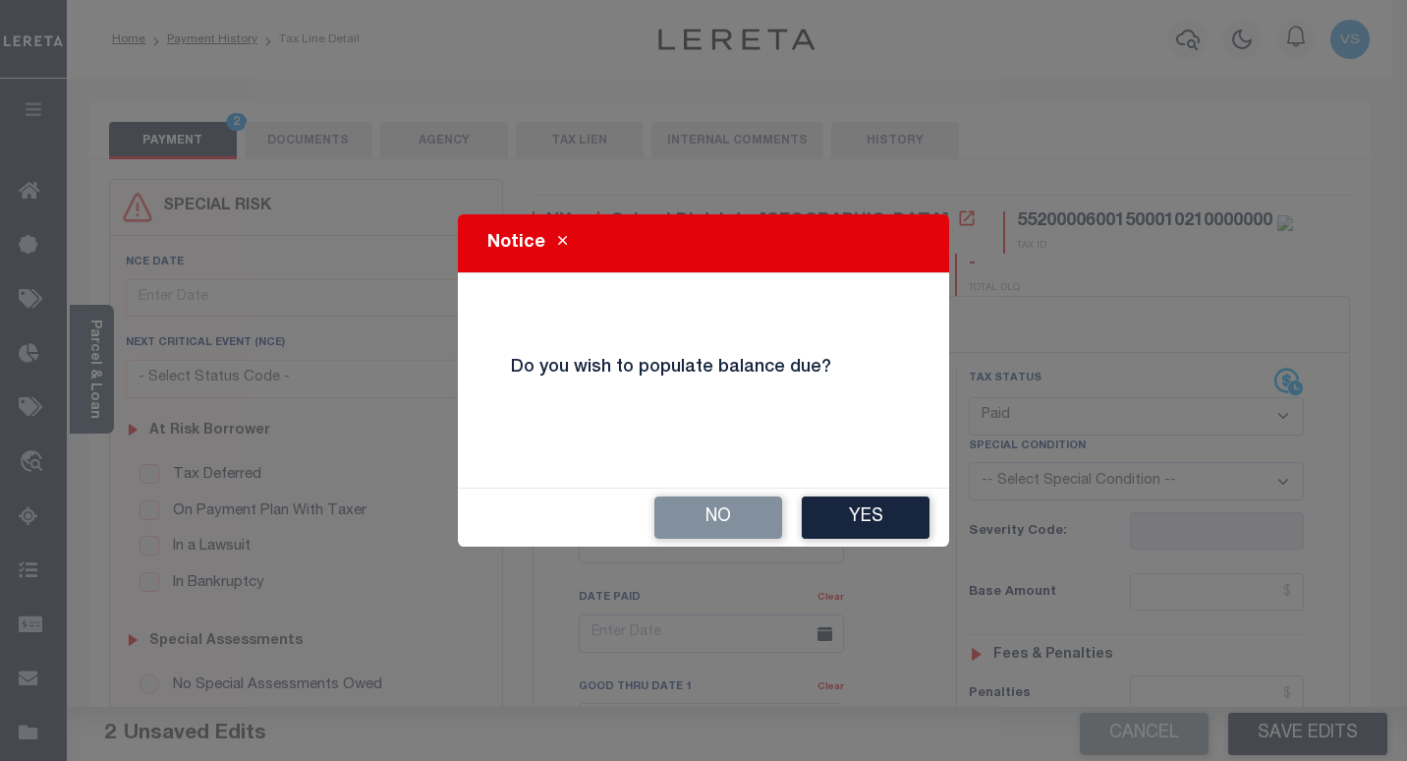
click at [1061, 409] on div "Notice Do you wish to populate balance due? No Yes" at bounding box center [703, 380] width 1407 height 761
click at [720, 523] on button "No" at bounding box center [718, 517] width 128 height 42
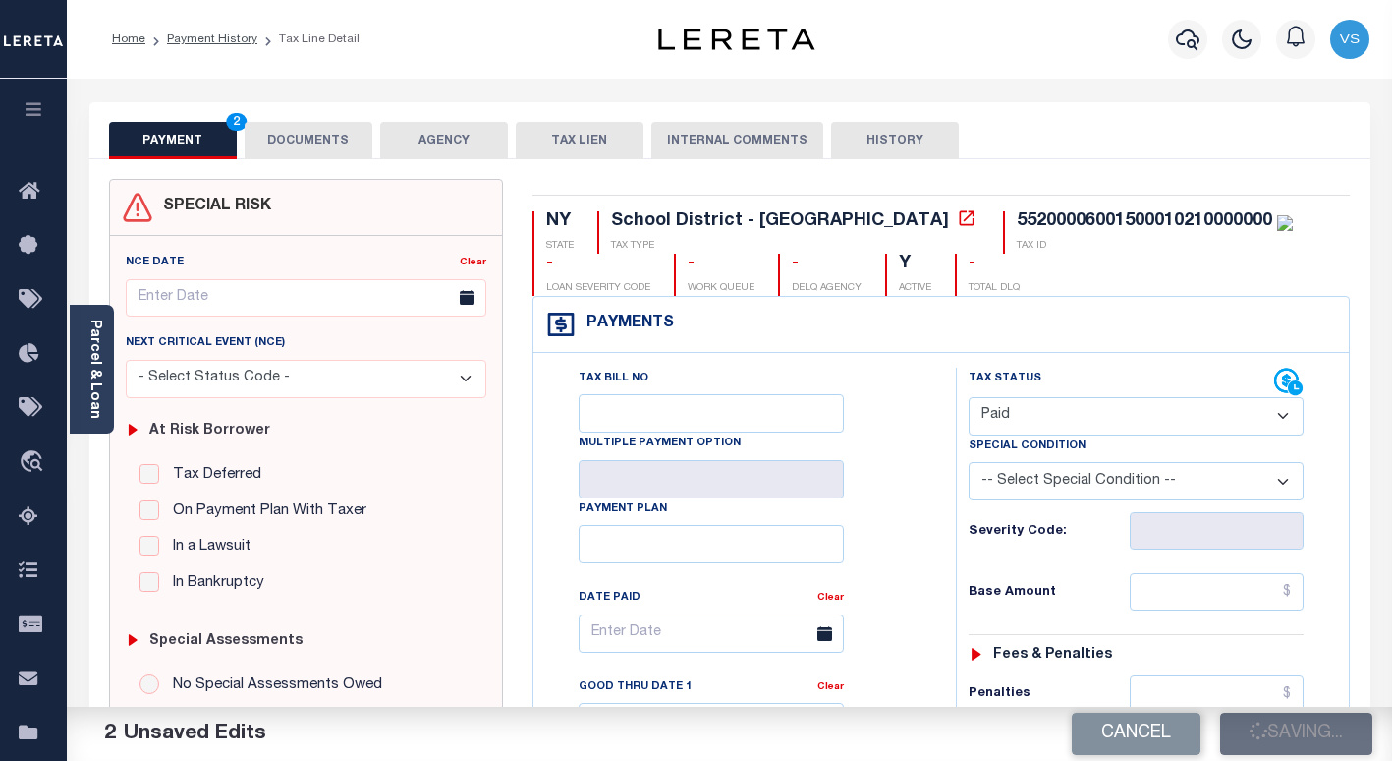
checkbox input "false"
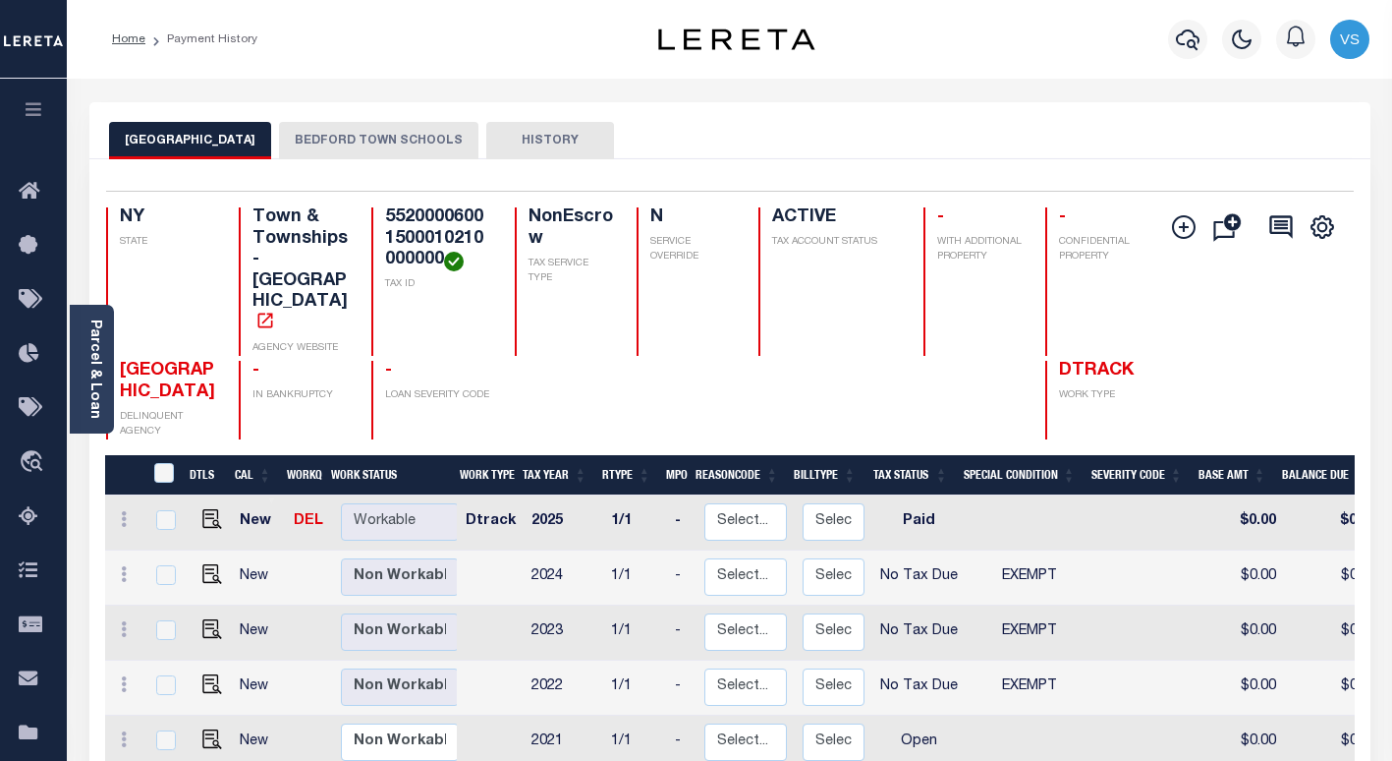
click at [325, 145] on button "BEDFORD TOWN SCHOOLS" at bounding box center [378, 140] width 199 height 37
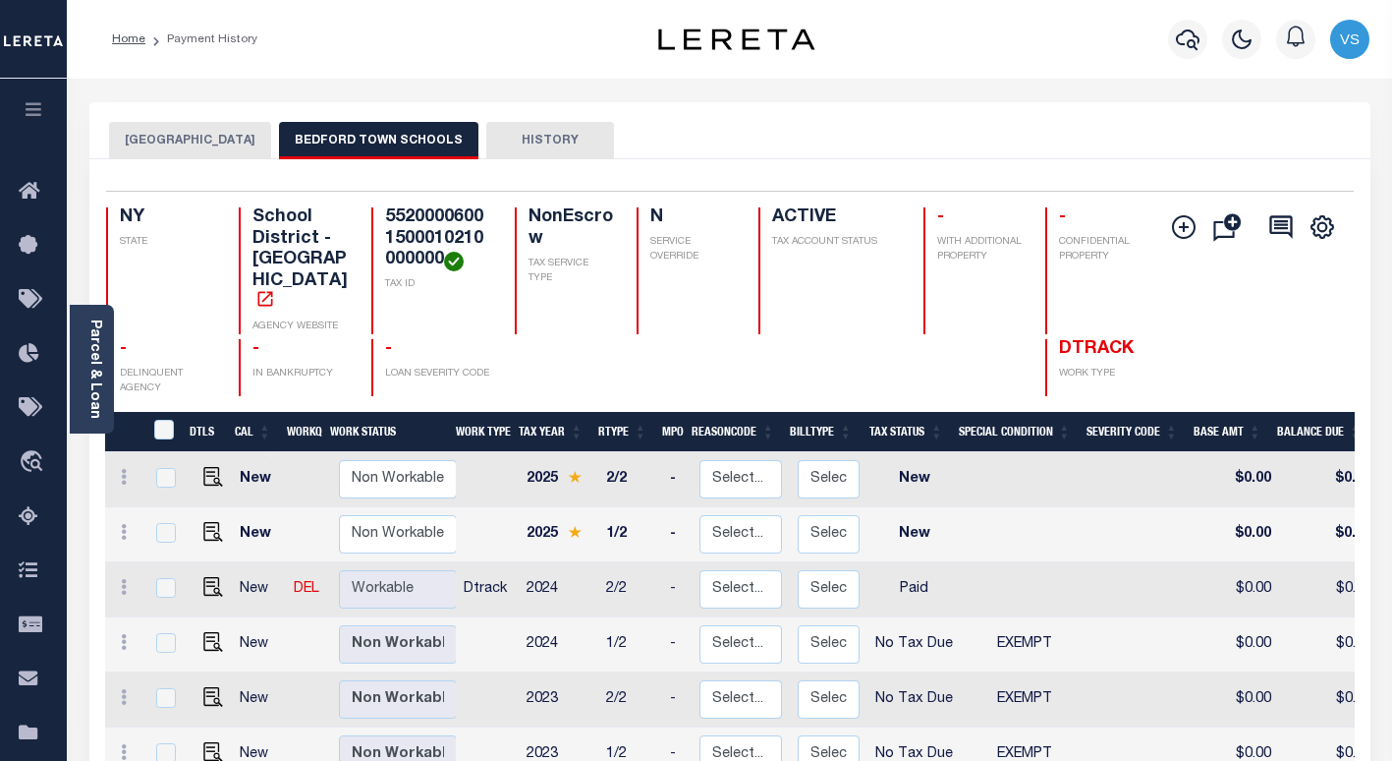
click at [177, 140] on button "[GEOGRAPHIC_DATA]" at bounding box center [190, 140] width 162 height 37
